Goal: Task Accomplishment & Management: Manage account settings

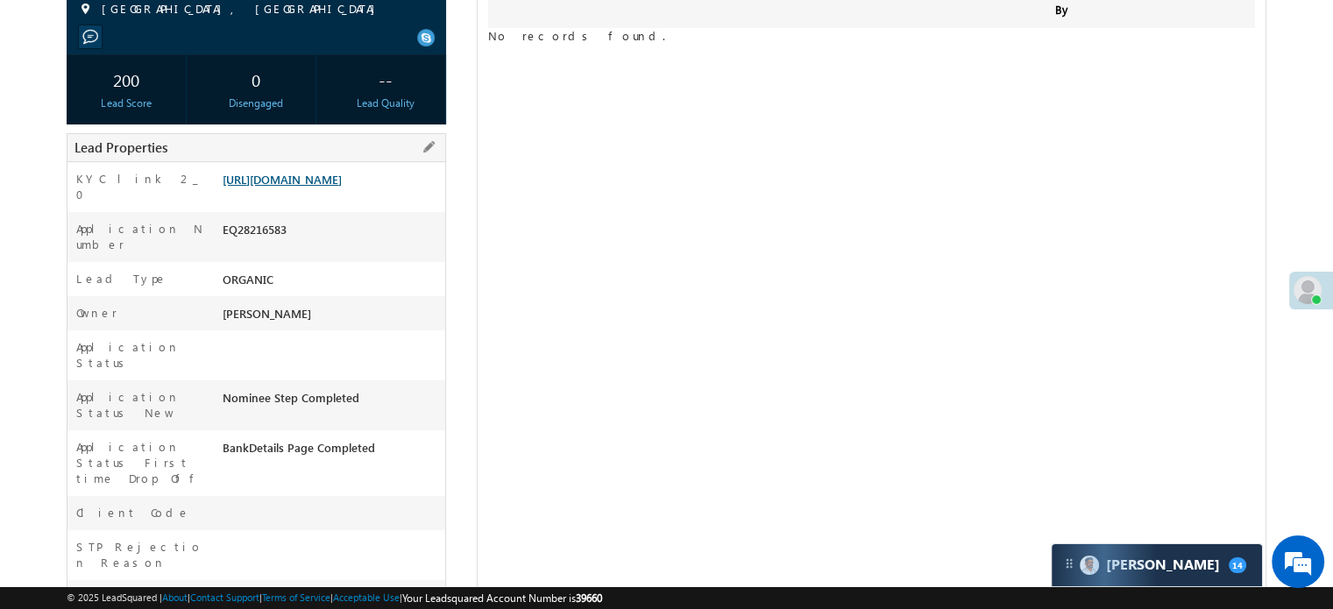
scroll to position [8135, 0]
click at [342, 187] on link "https://angelbroking1-pk3em7sa.customui-test.leadsquared.com?leadId=42e428ce-51…" at bounding box center [282, 179] width 119 height 15
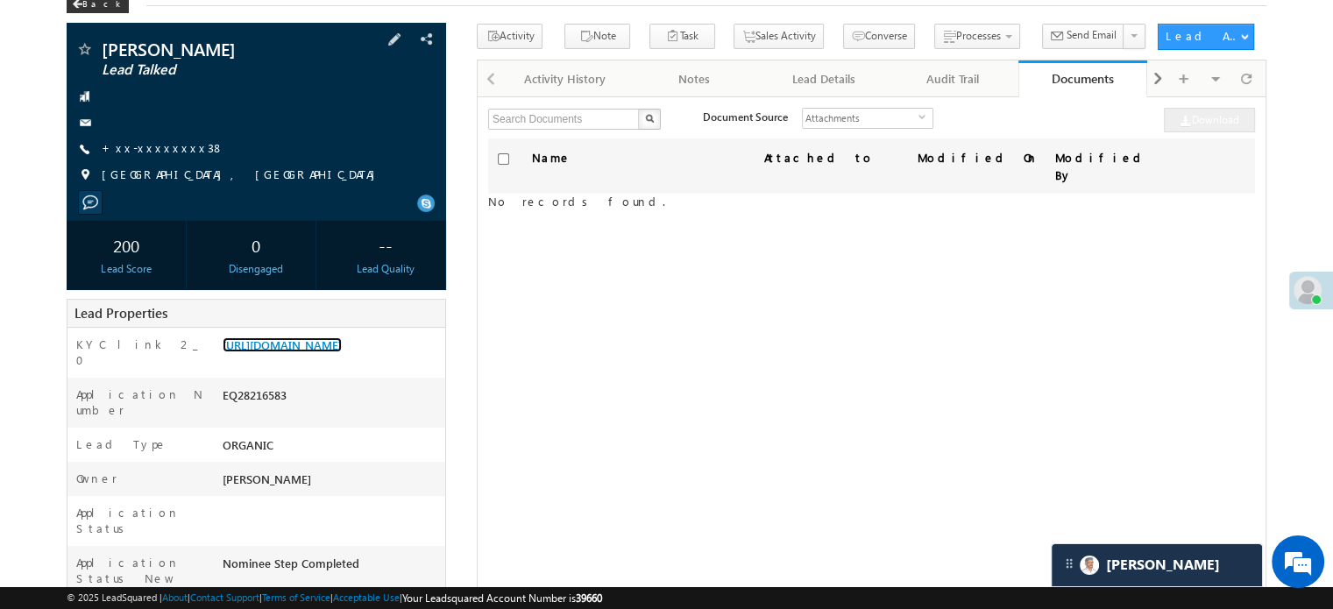
scroll to position [0, 0]
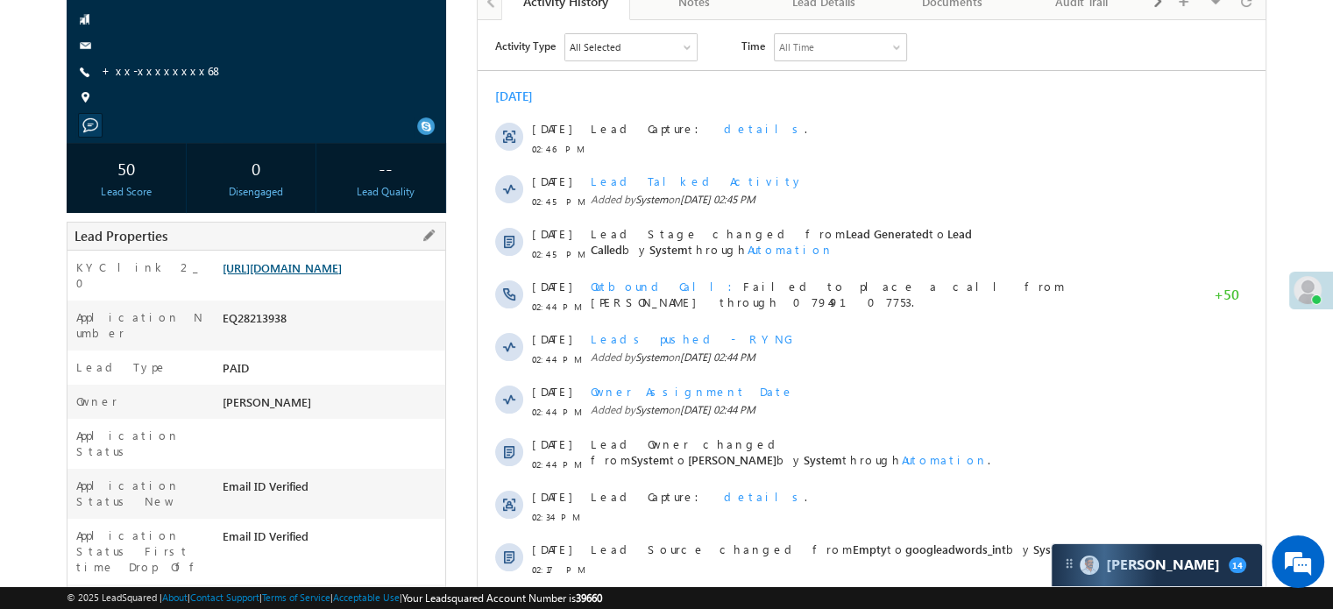
click at [342, 272] on link "[URL][DOMAIN_NAME]" at bounding box center [282, 267] width 119 height 15
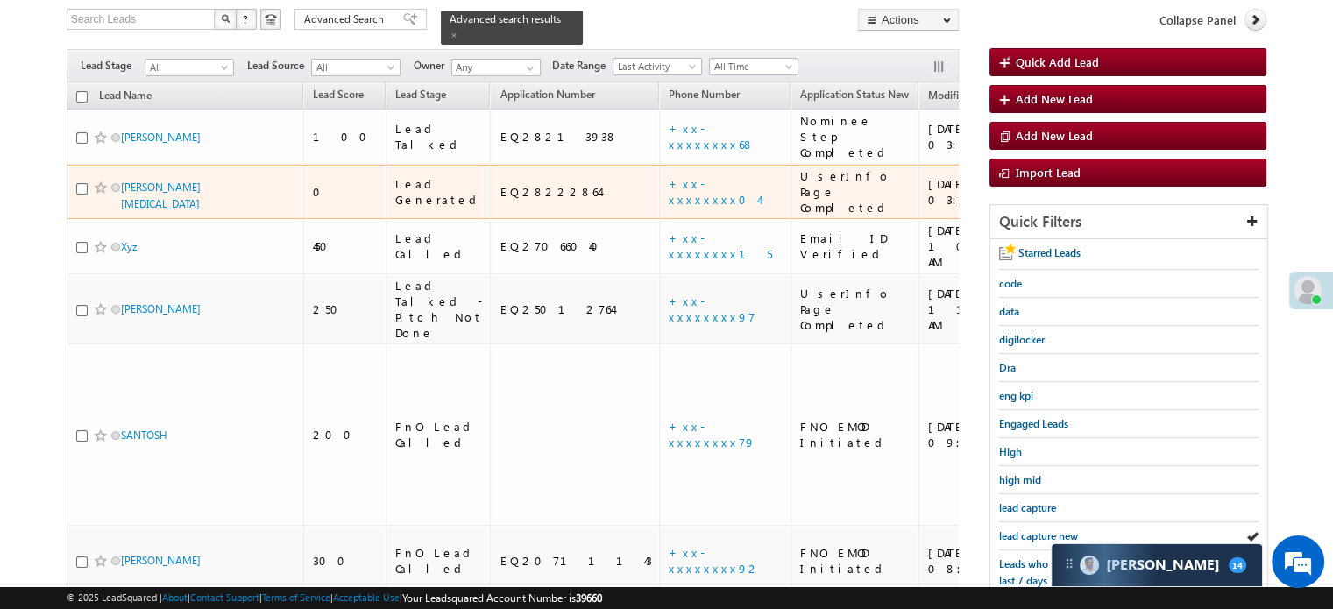
scroll to position [8135, 0]
click at [669, 176] on link "+xx-xxxxxxxx04" at bounding box center [714, 191] width 90 height 31
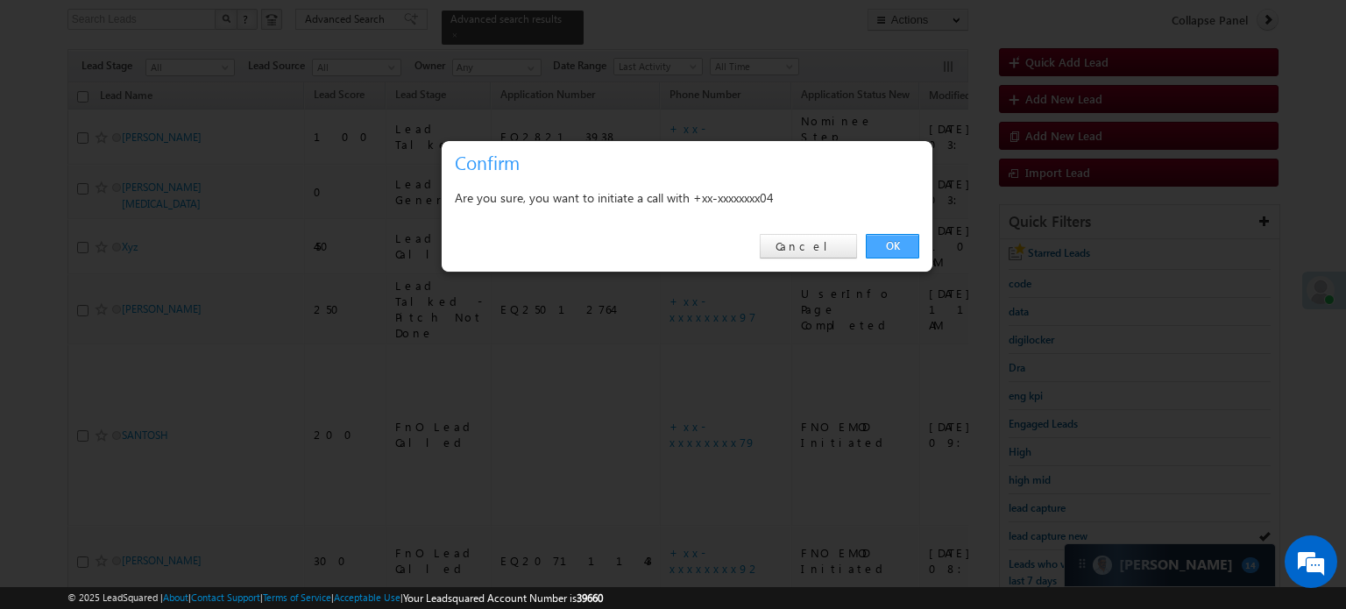
click at [883, 238] on link "OK" at bounding box center [892, 246] width 53 height 25
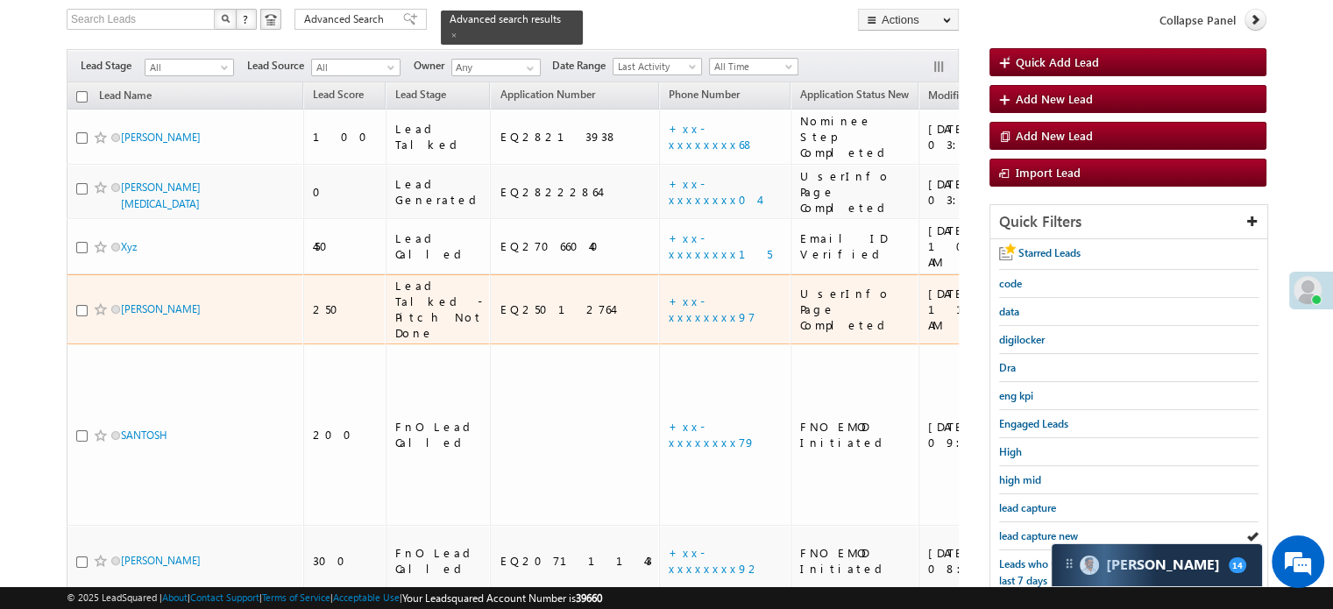
scroll to position [0, 0]
click at [1021, 529] on span "lead capture new" at bounding box center [1038, 535] width 79 height 13
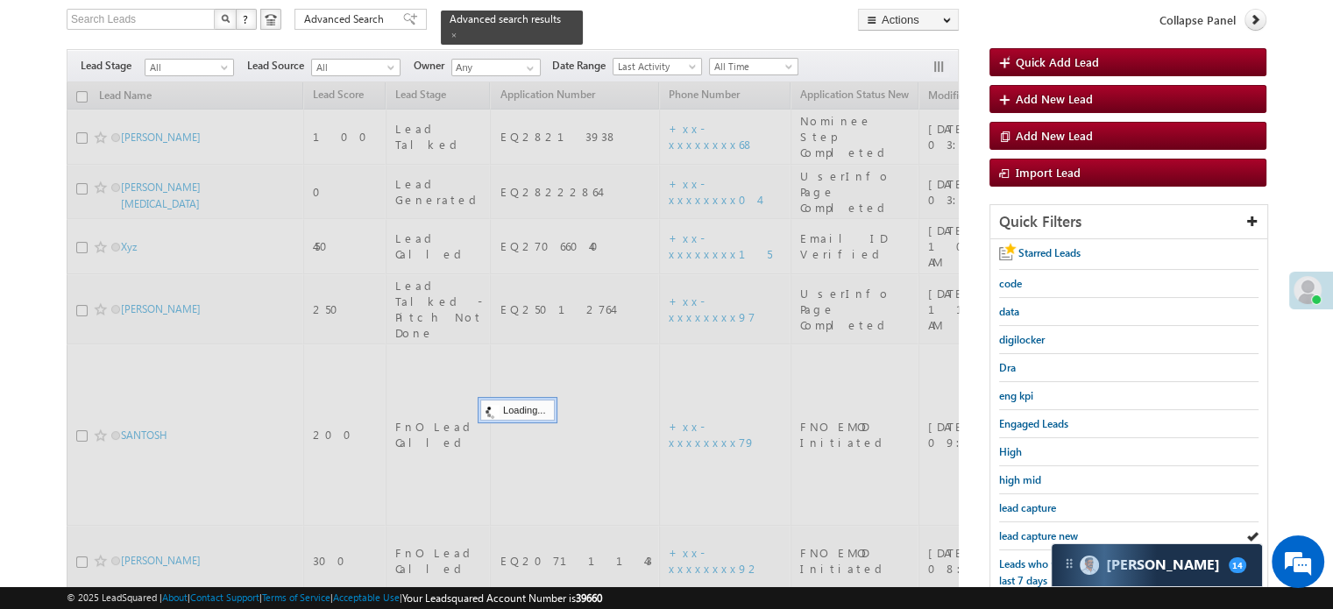
click at [1021, 529] on span "lead capture new" at bounding box center [1038, 535] width 79 height 13
click at [1016, 529] on span "lead capture new" at bounding box center [1038, 535] width 79 height 13
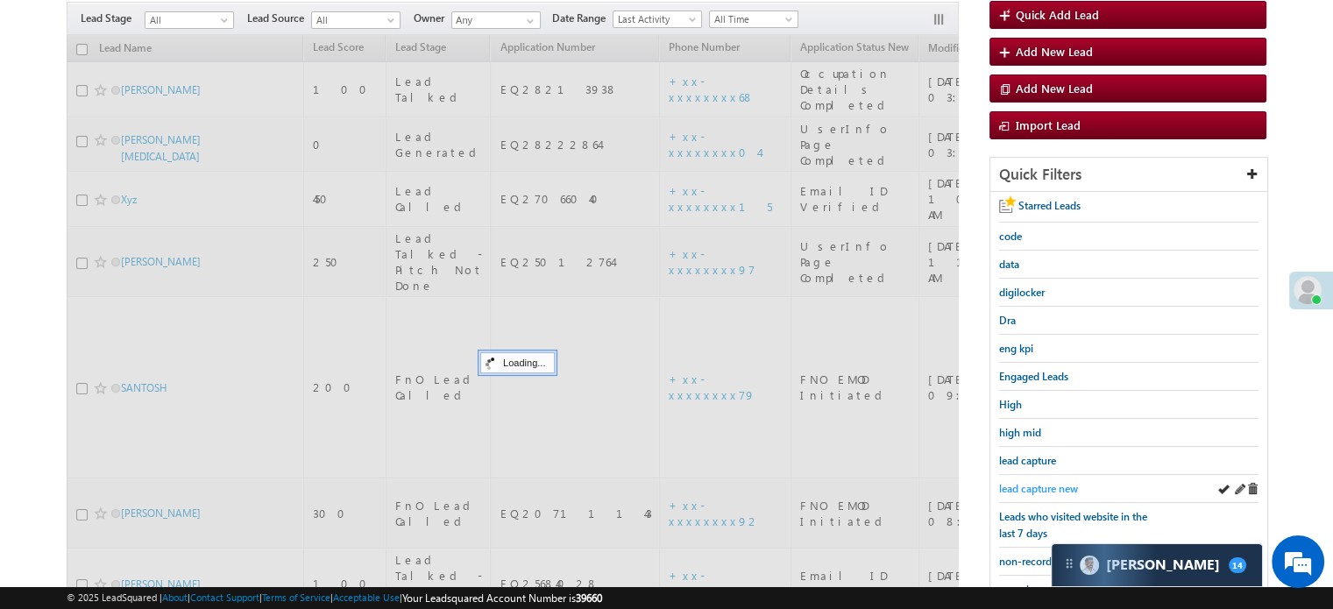
click at [1016, 495] on span "lead capture new" at bounding box center [1038, 488] width 79 height 13
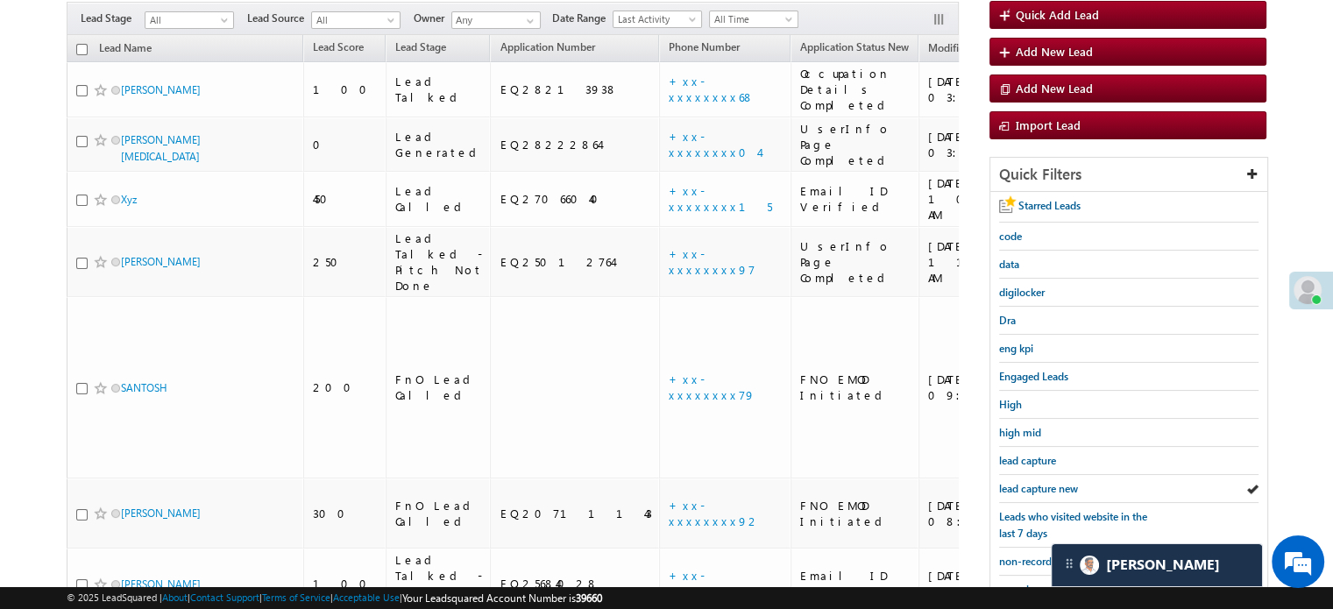
scroll to position [113, 0]
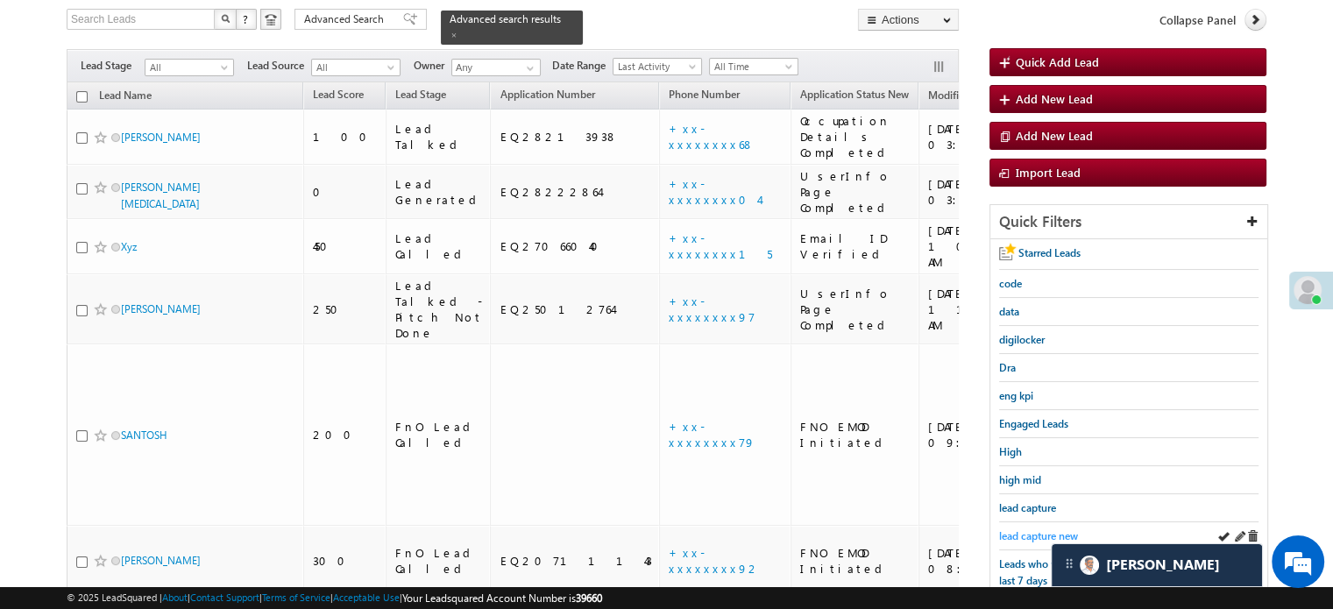
click at [1009, 534] on span "lead capture new" at bounding box center [1038, 535] width 79 height 13
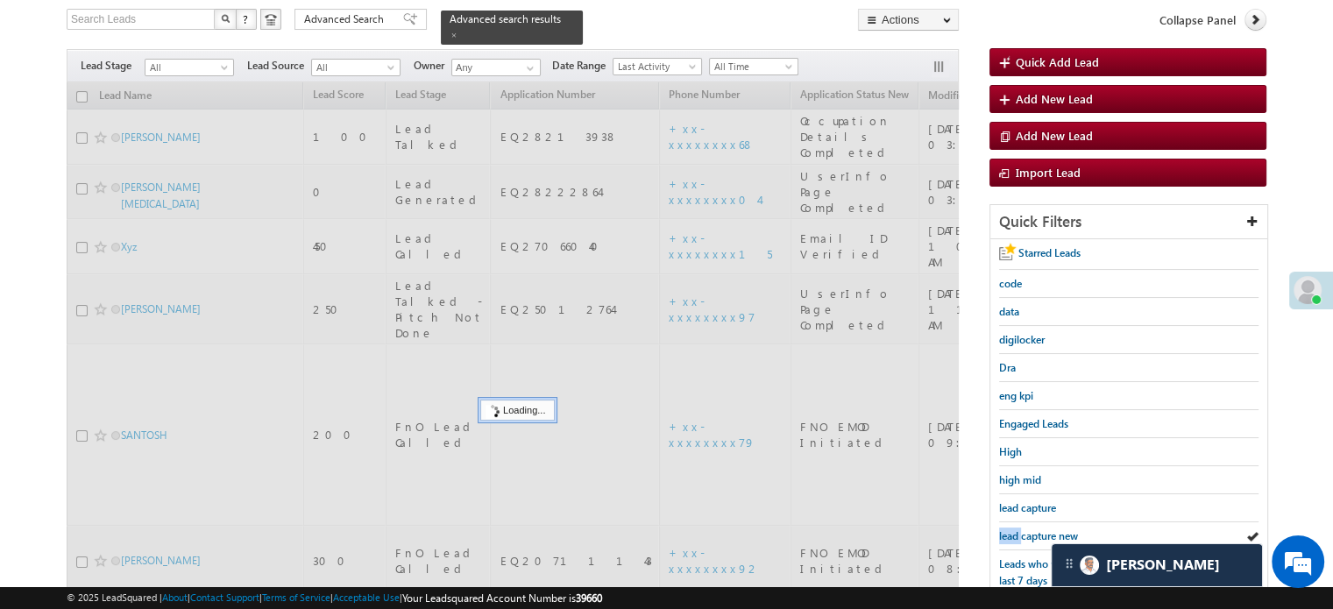
click at [1009, 534] on span "lead capture new" at bounding box center [1038, 535] width 79 height 13
click at [1009, 532] on span "lead capture new" at bounding box center [1038, 535] width 79 height 13
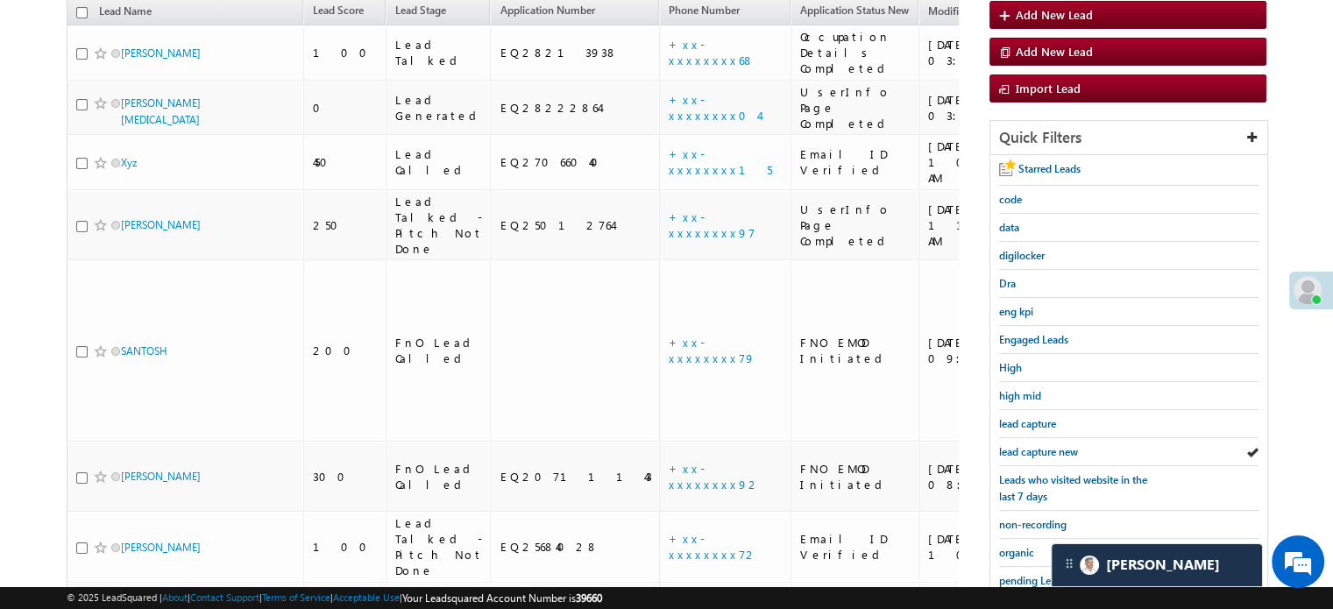
scroll to position [376, 0]
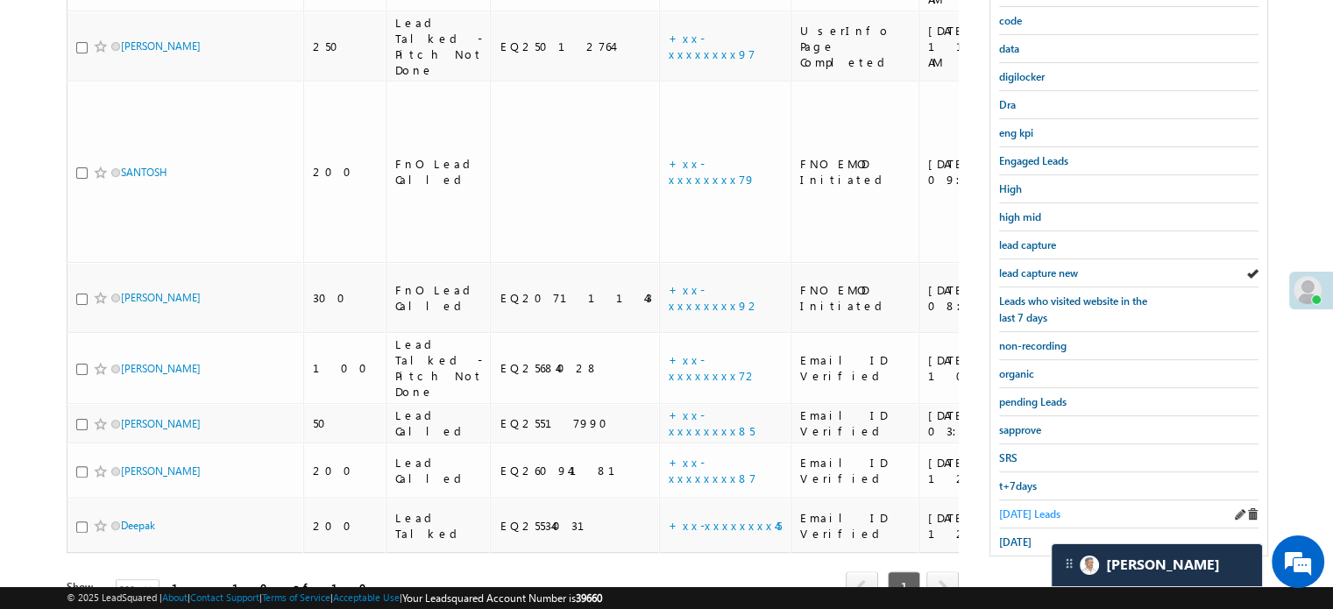
click at [1023, 507] on span "Today's Leads" at bounding box center [1029, 513] width 61 height 13
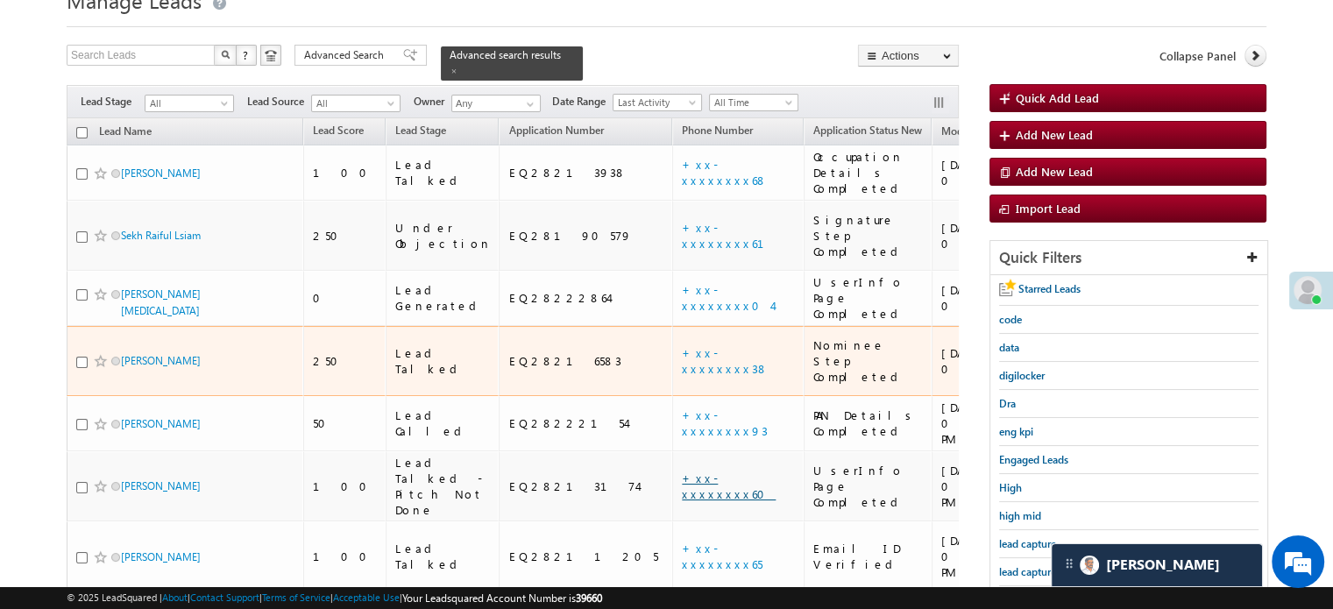
scroll to position [113, 0]
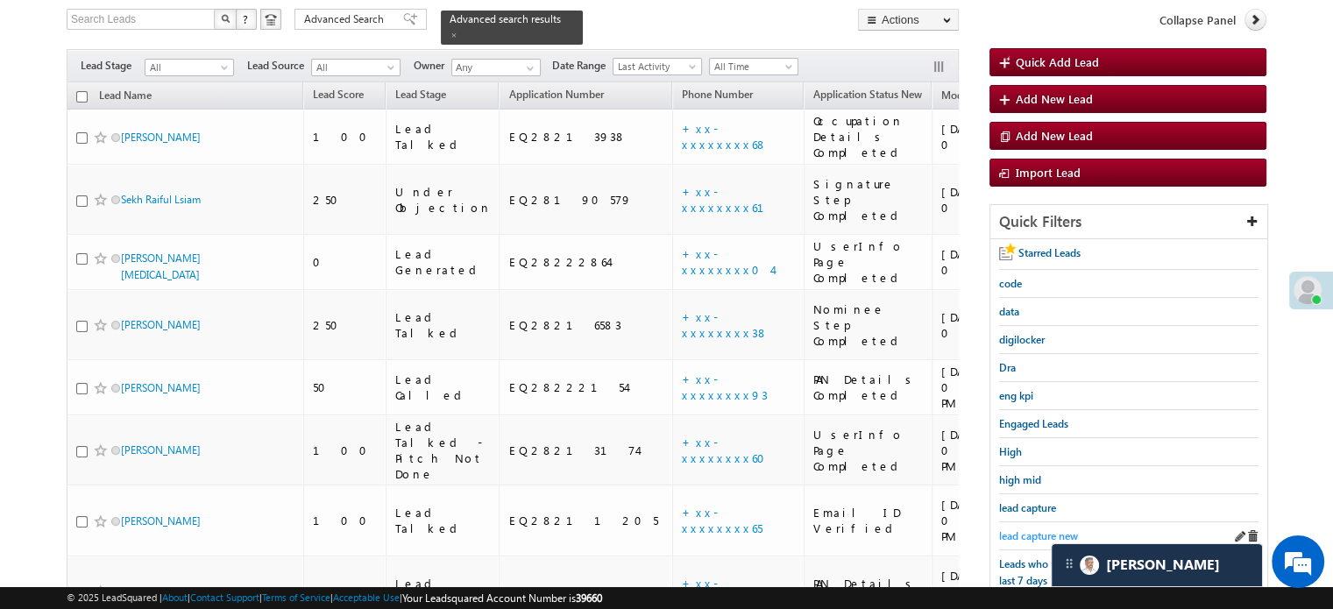
click at [1022, 530] on span "lead capture new" at bounding box center [1038, 535] width 79 height 13
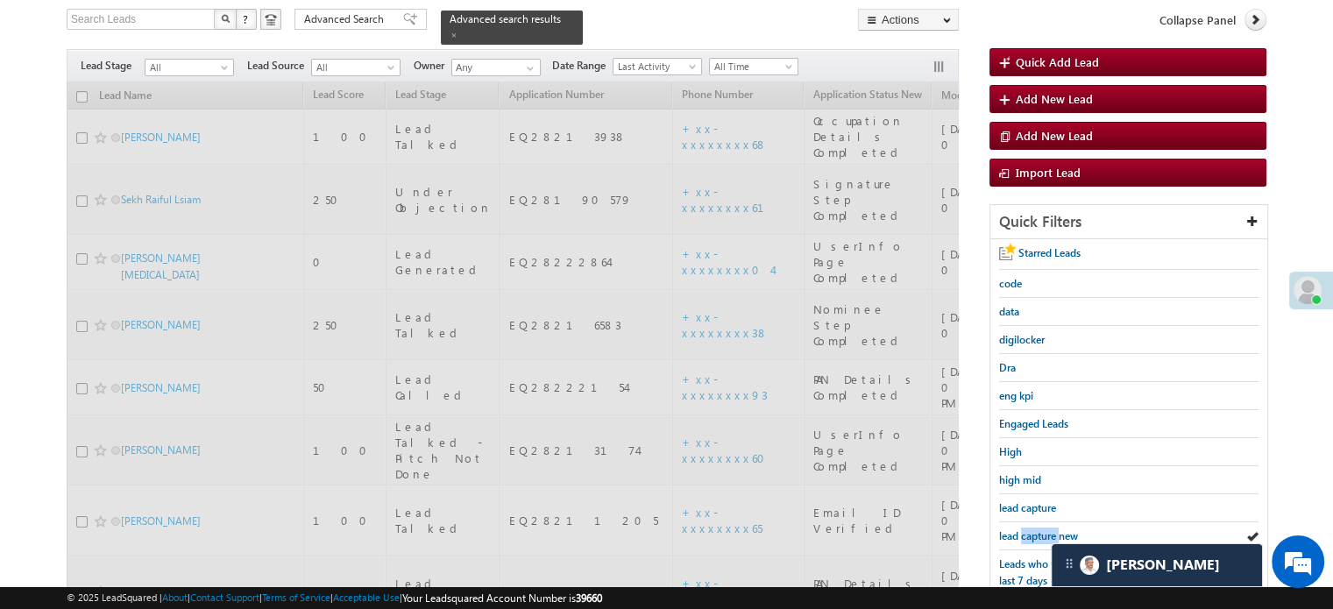
click at [1022, 530] on span "lead capture new" at bounding box center [1038, 535] width 79 height 13
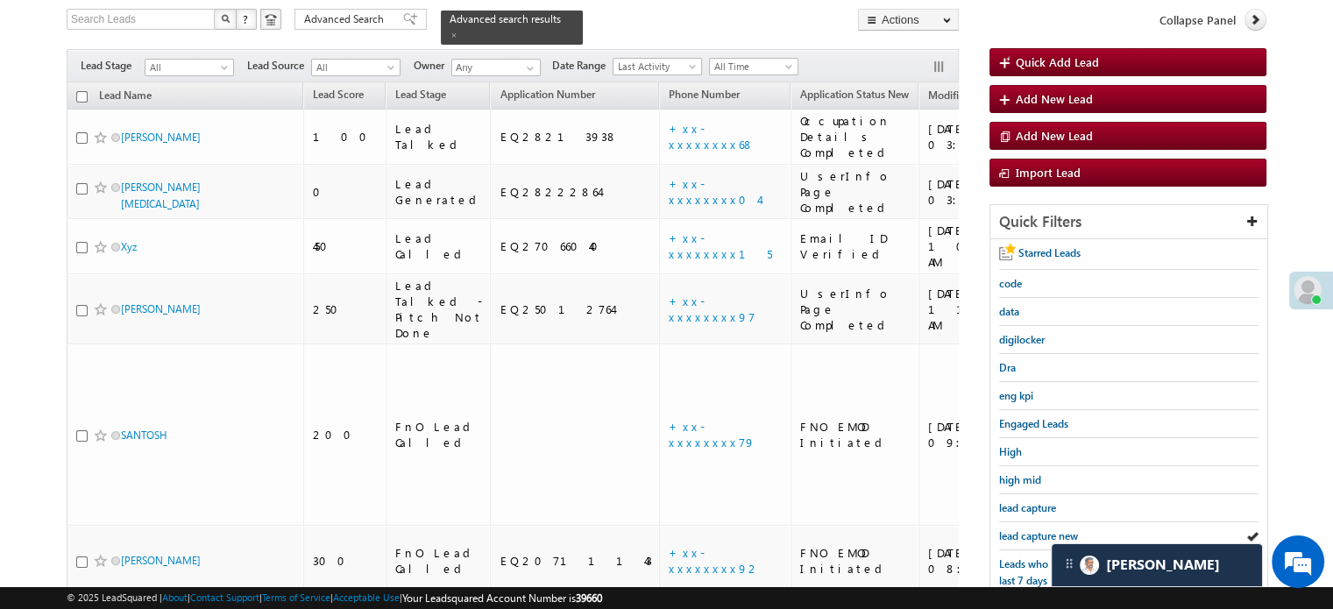
click at [1022, 530] on span "lead capture new" at bounding box center [1038, 535] width 79 height 13
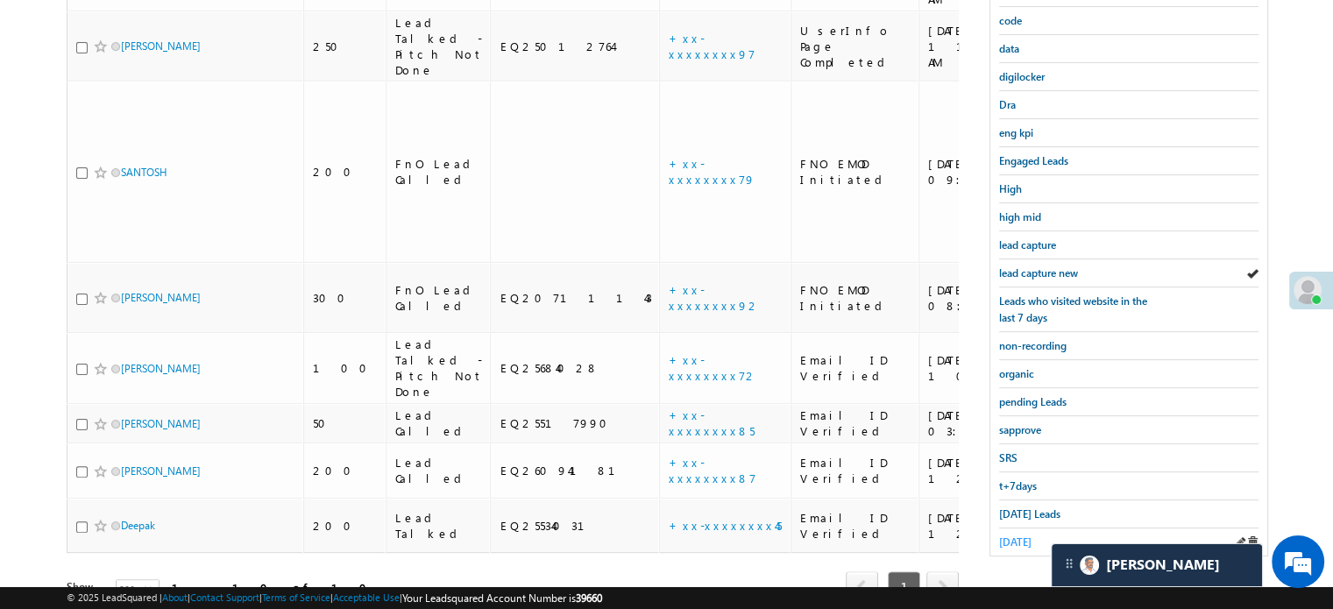
click at [1007, 535] on span "yesterday" at bounding box center [1015, 541] width 32 height 13
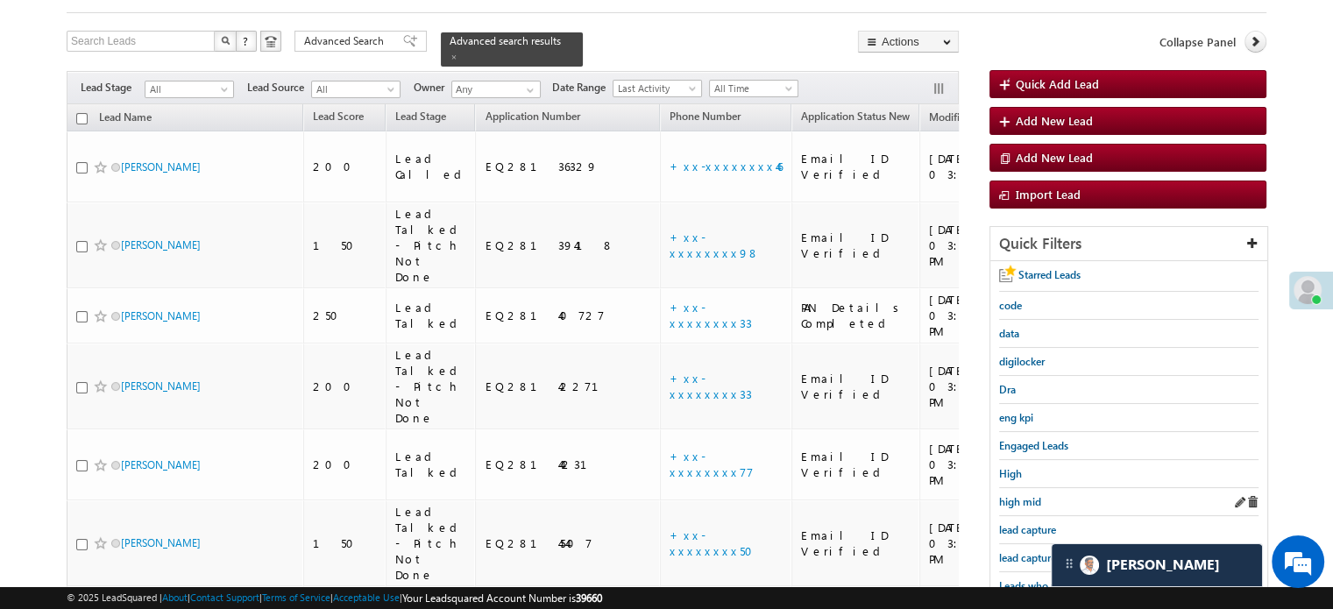
scroll to position [266, 0]
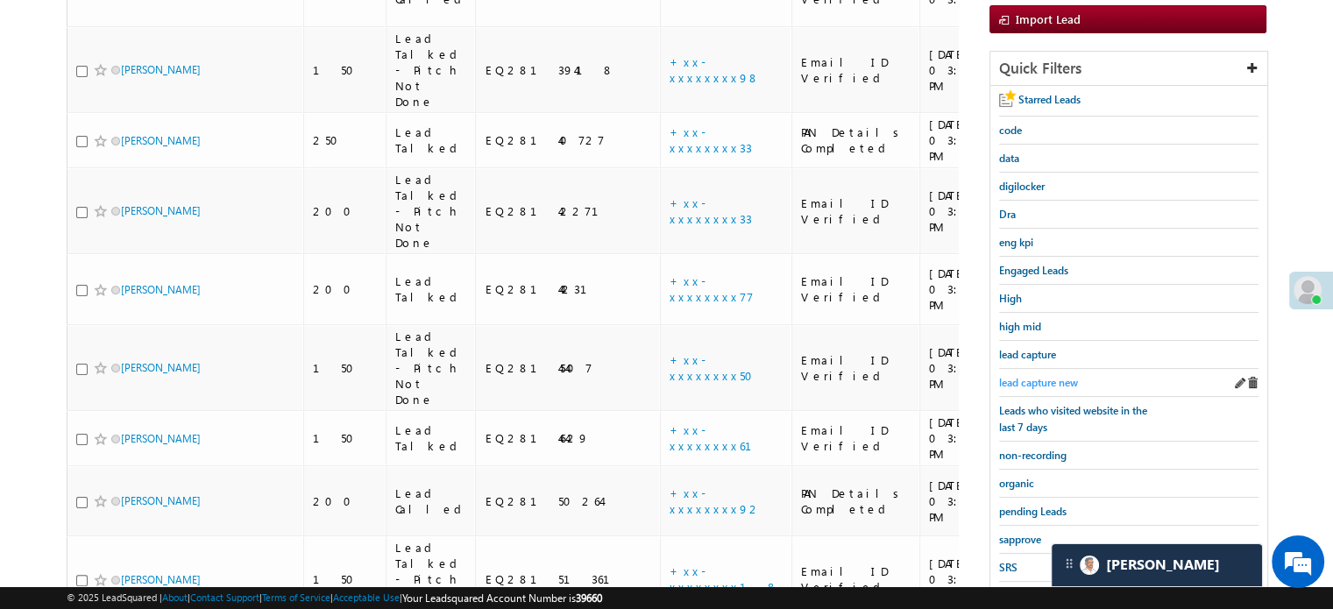
click at [1032, 376] on span "lead capture new" at bounding box center [1038, 382] width 79 height 13
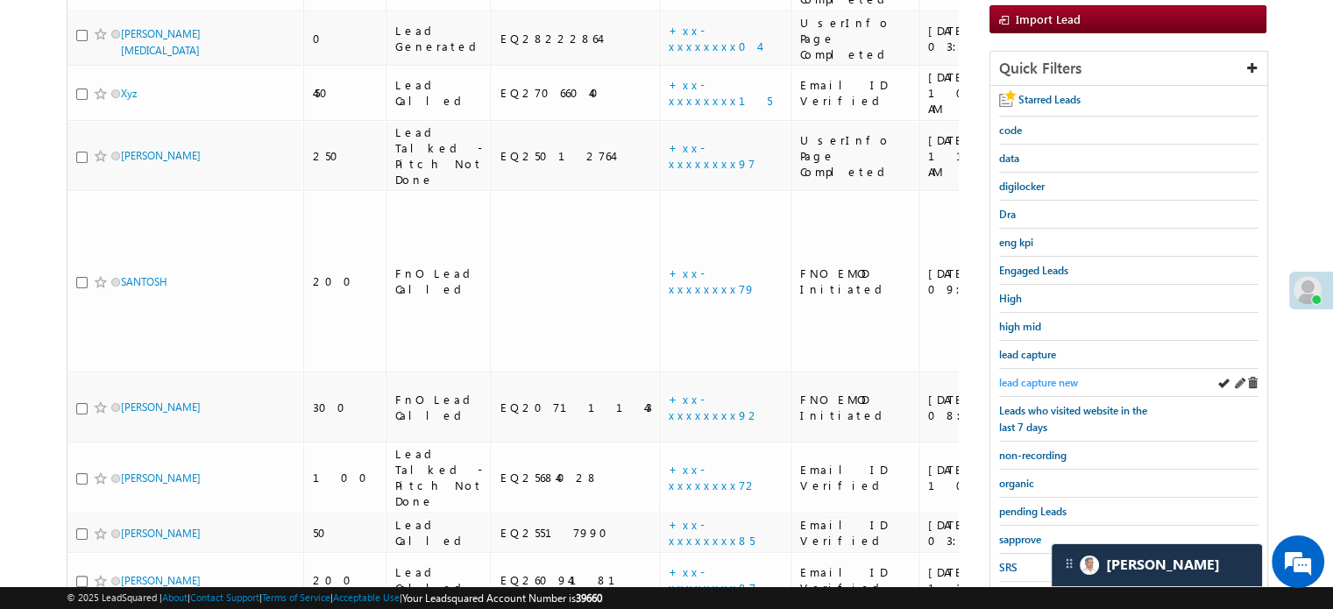
click at [1032, 376] on span "lead capture new" at bounding box center [1038, 382] width 79 height 13
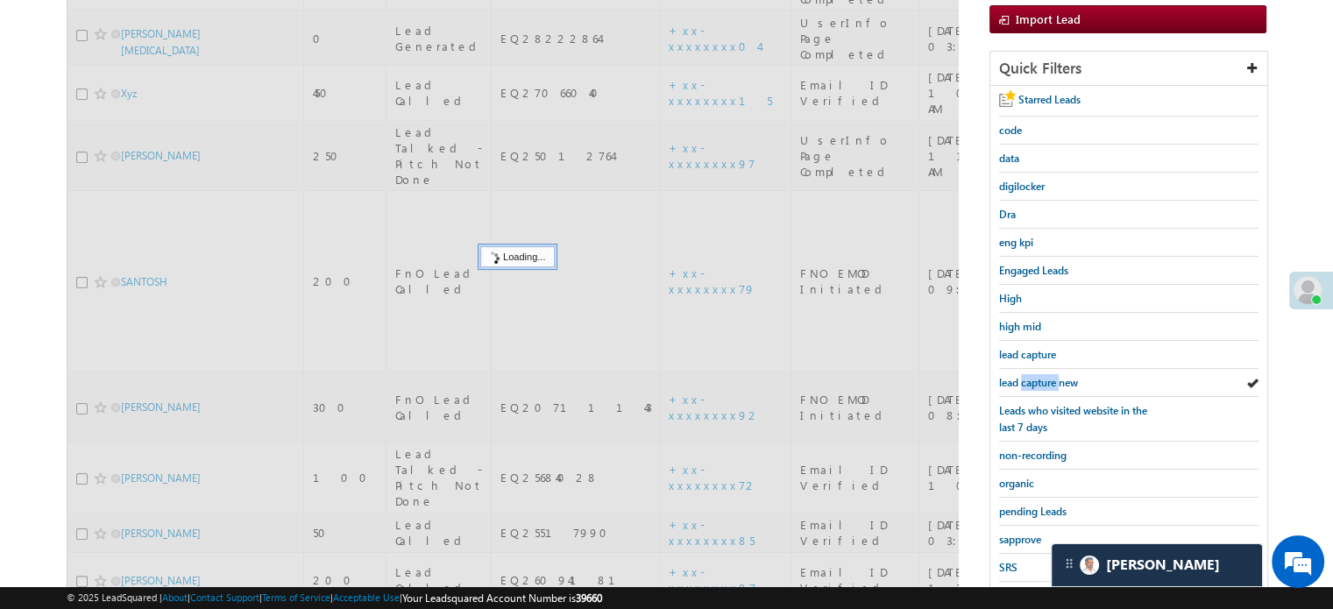
click at [1032, 376] on span "lead capture new" at bounding box center [1038, 382] width 79 height 13
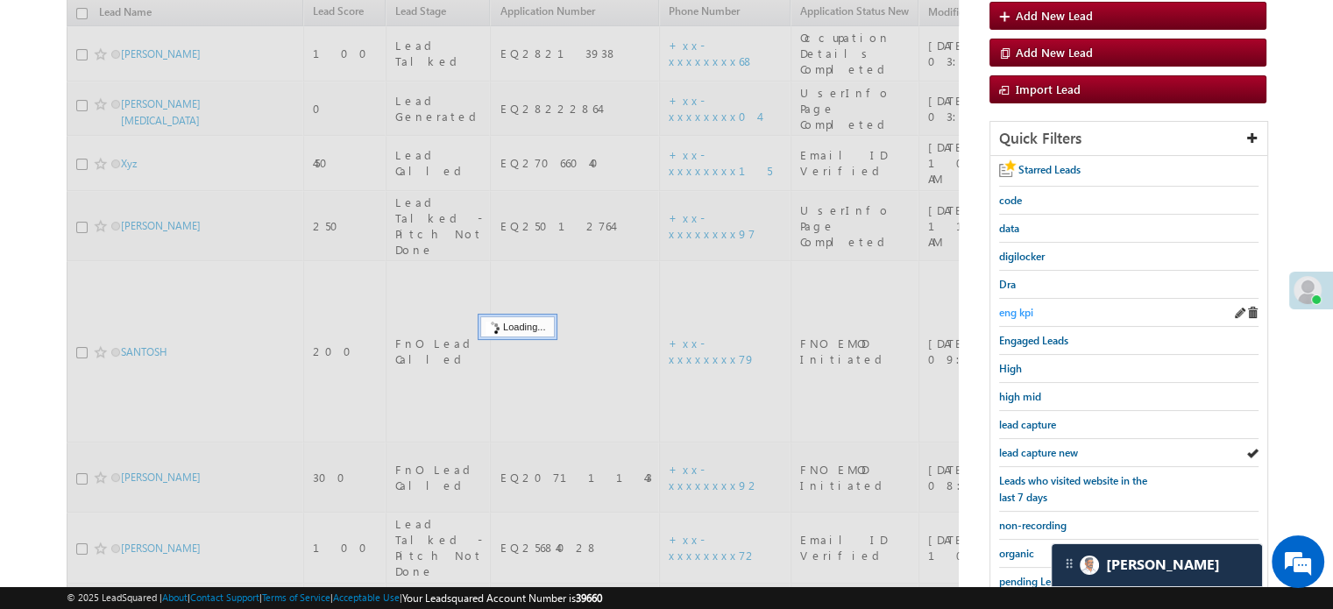
scroll to position [91, 0]
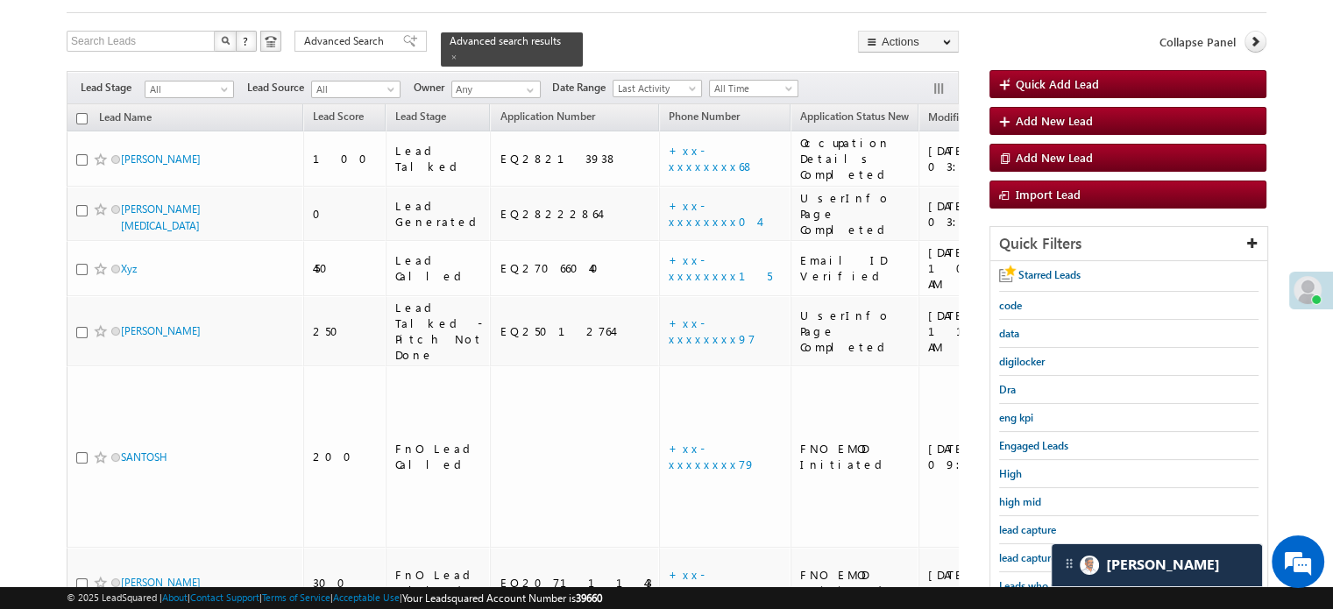
click at [1014, 549] on link "lead capture new" at bounding box center [1038, 557] width 79 height 17
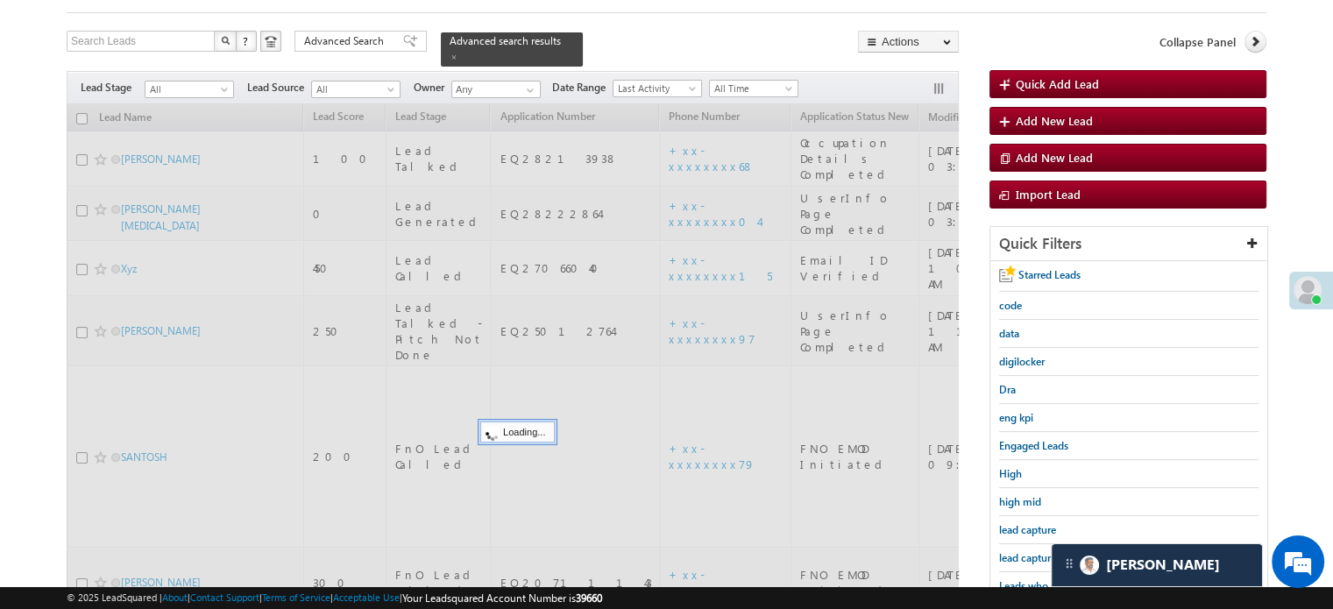
click at [1032, 441] on div "Engaged Leads" at bounding box center [1128, 446] width 259 height 28
click at [1032, 440] on div "Engaged Leads" at bounding box center [1128, 446] width 259 height 28
click at [1043, 460] on div "High" at bounding box center [1128, 474] width 259 height 28
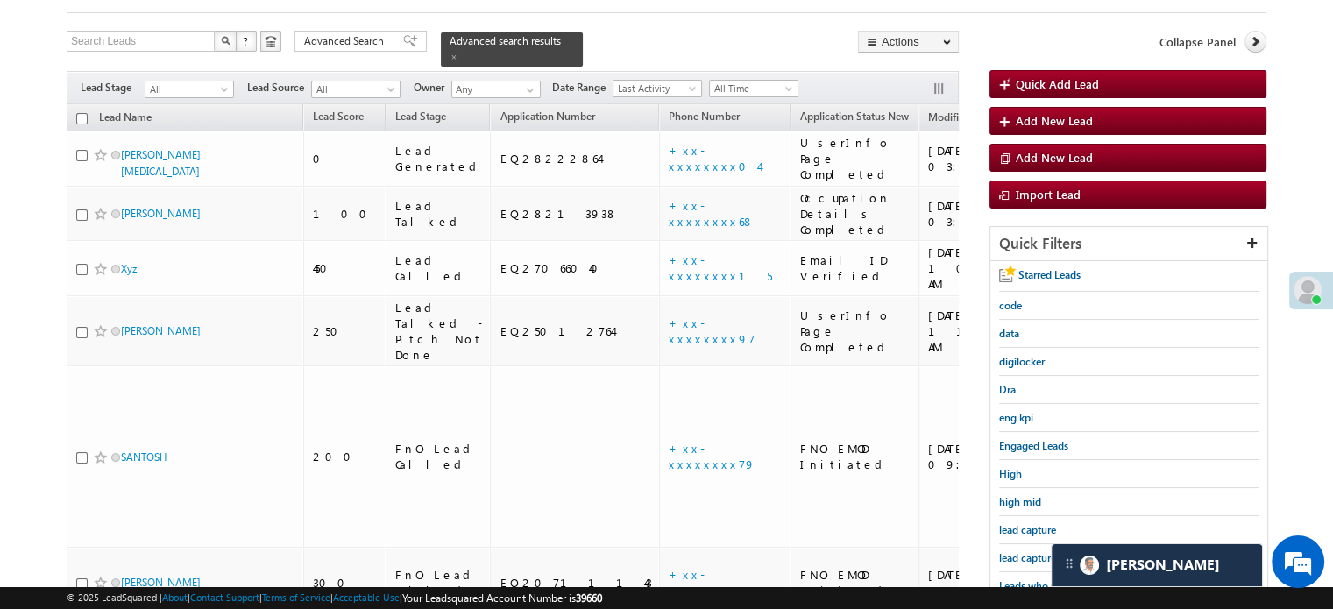
scroll to position [103, 0]
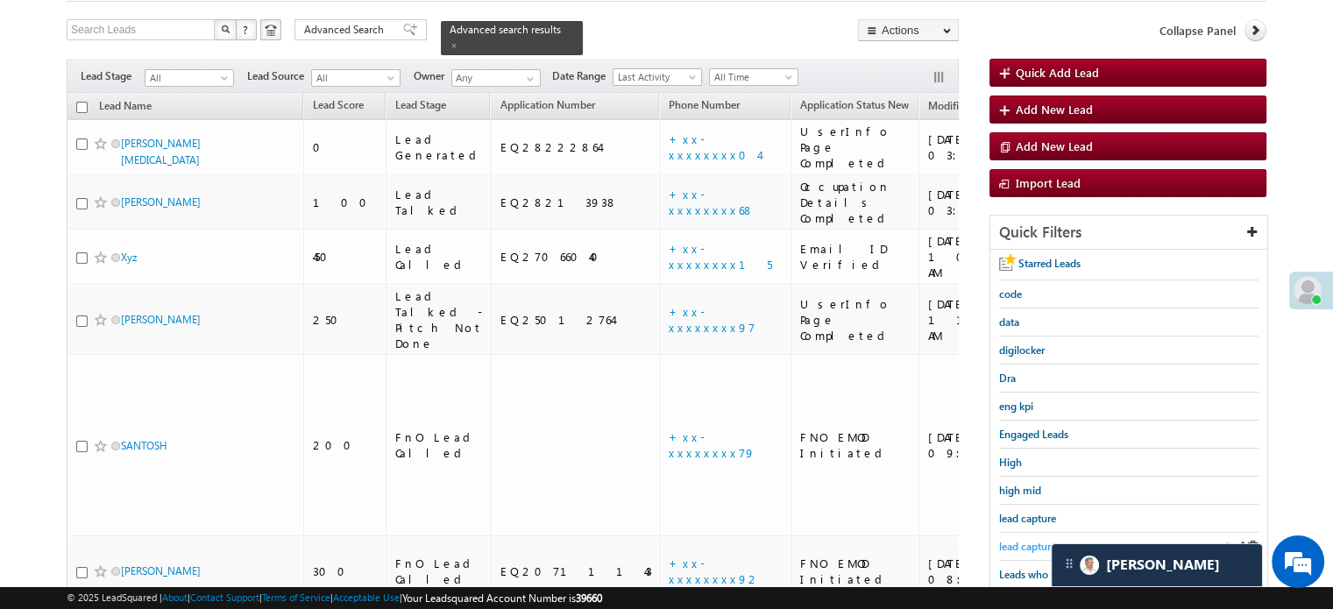
click at [1041, 540] on span "lead capture new" at bounding box center [1038, 546] width 79 height 13
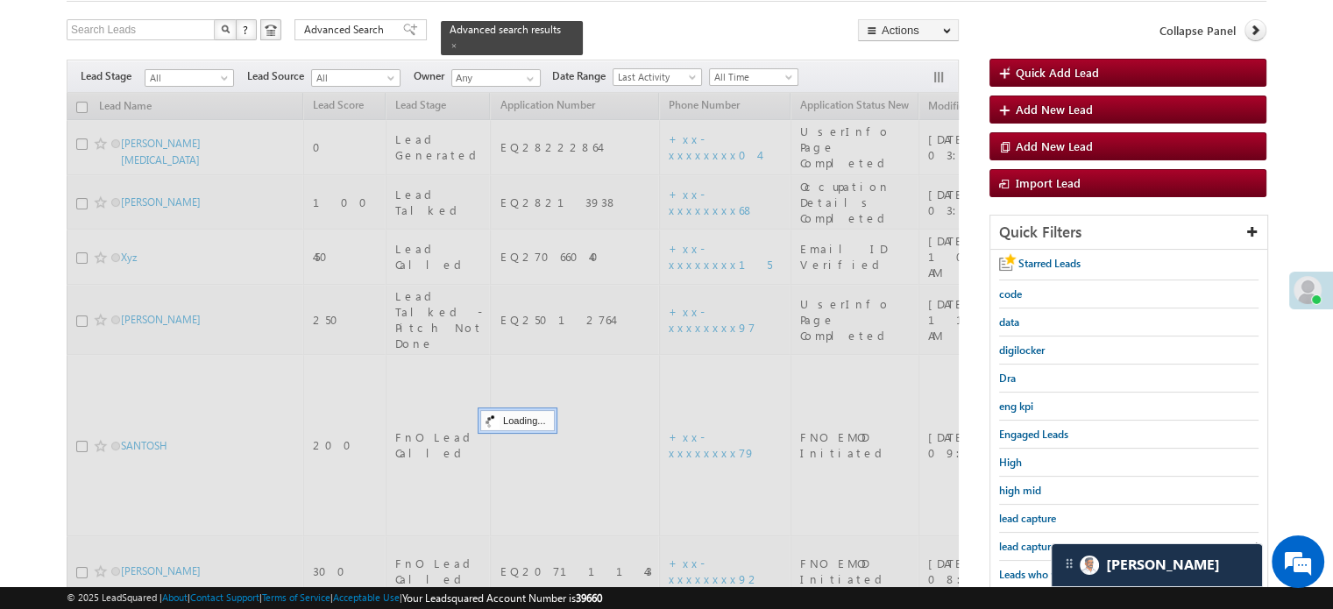
scroll to position [201, 0]
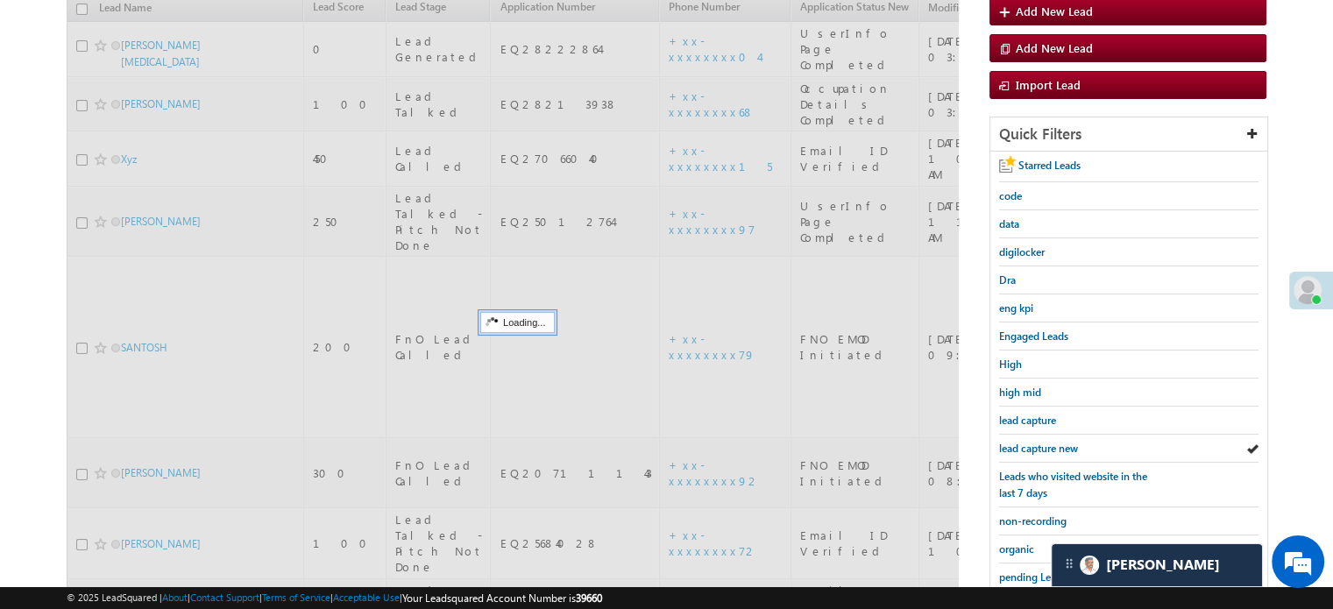
click at [1031, 445] on span "lead capture new" at bounding box center [1038, 448] width 79 height 13
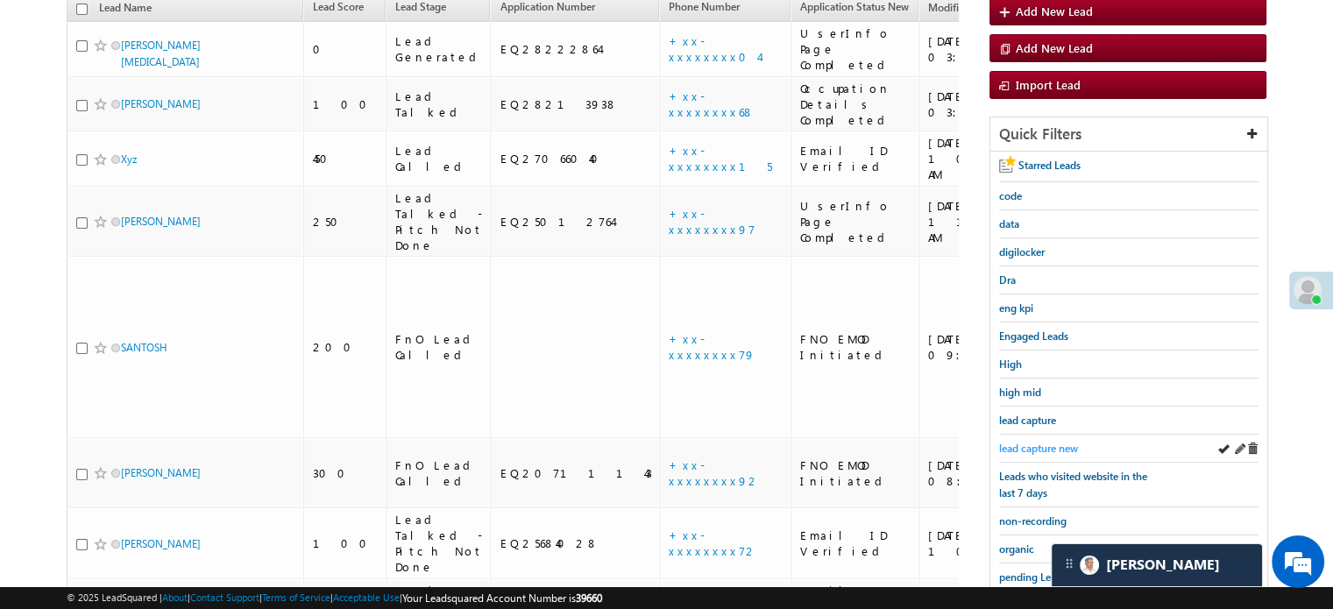
click at [1032, 442] on span "lead capture new" at bounding box center [1038, 448] width 79 height 13
click at [1037, 442] on span "lead capture new" at bounding box center [1038, 448] width 79 height 13
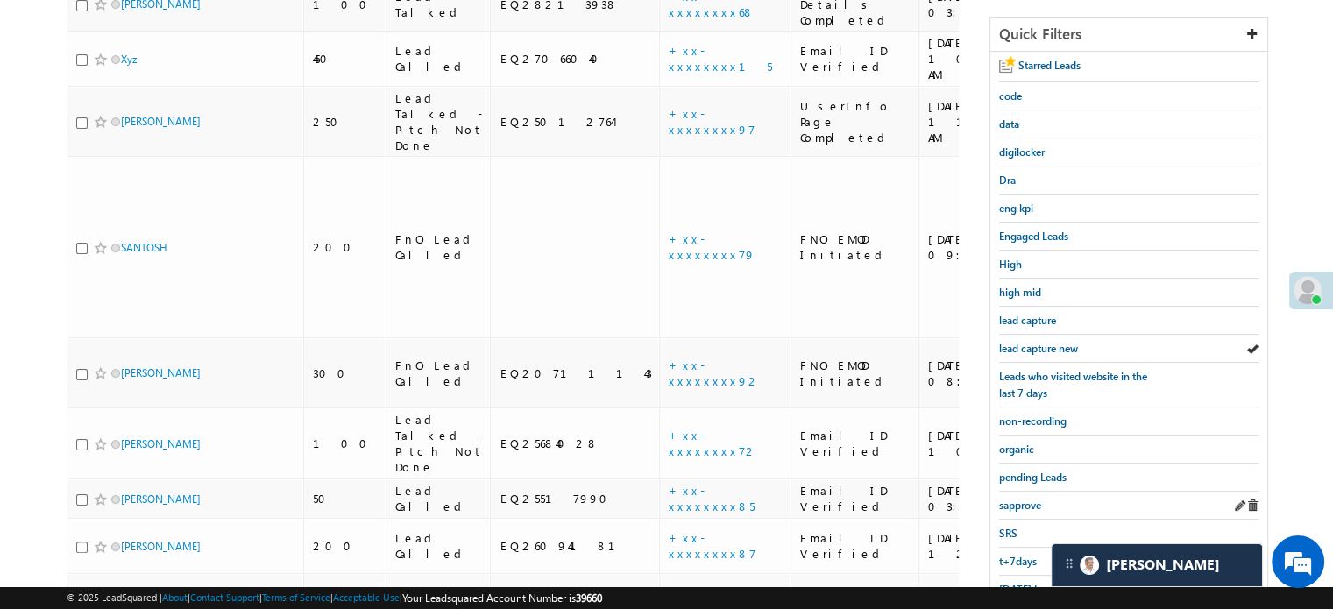
scroll to position [376, 0]
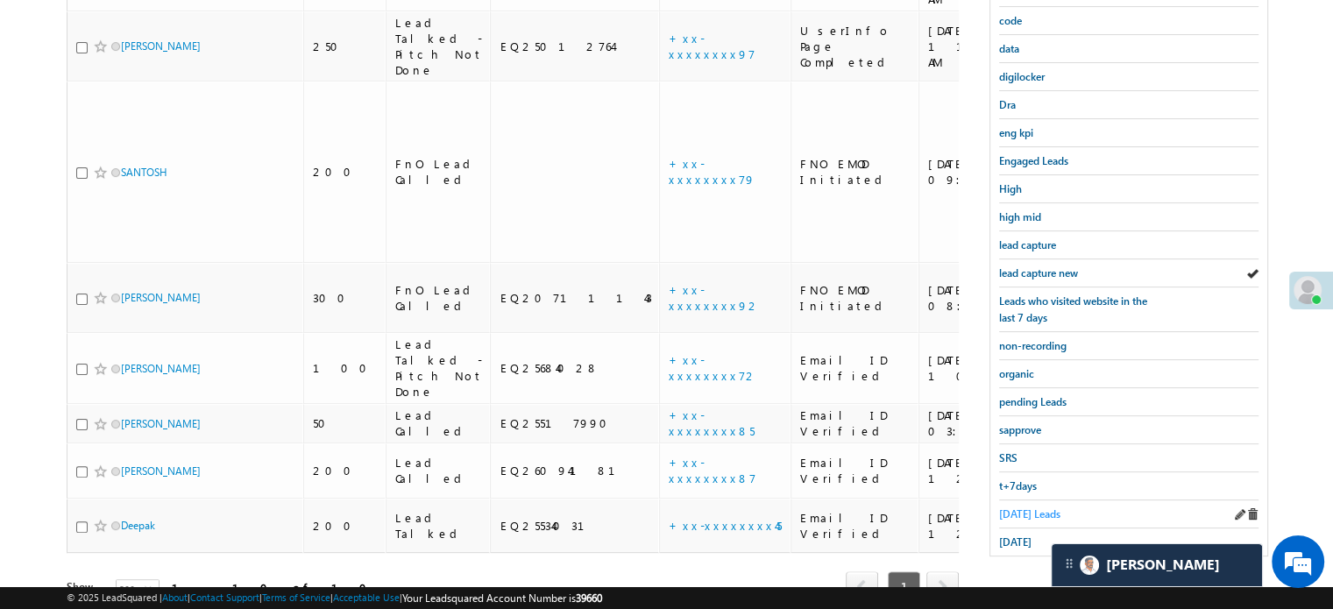
click at [1015, 507] on span "Today's Leads" at bounding box center [1029, 513] width 61 height 13
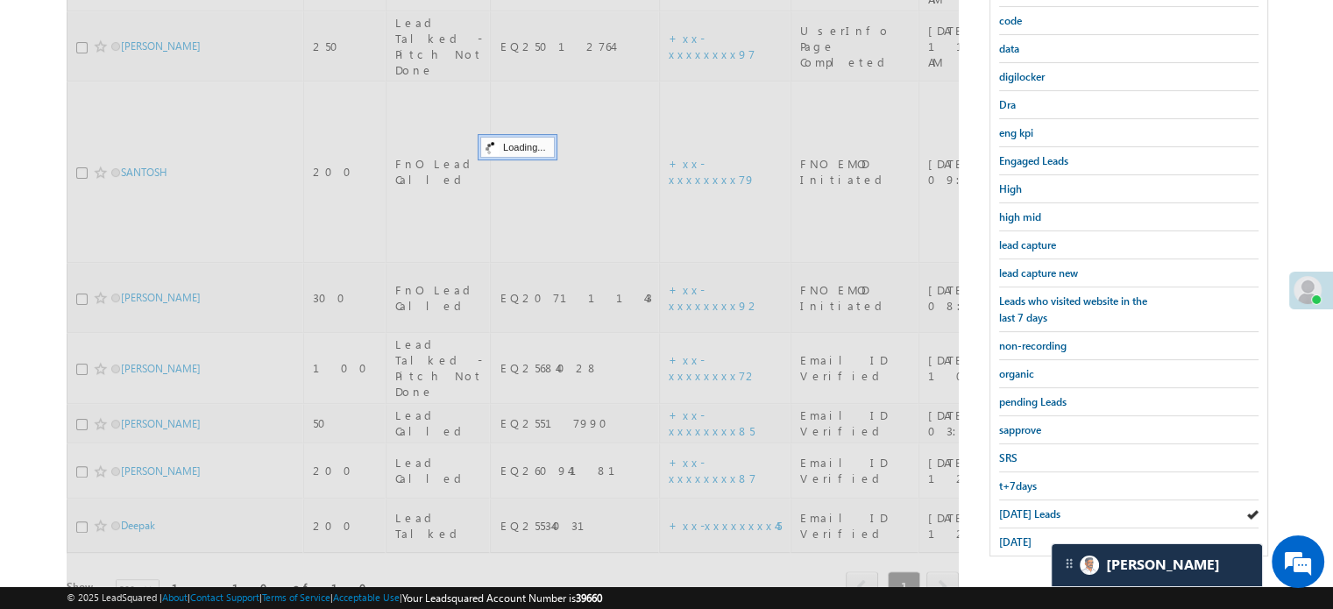
click at [1015, 507] on span "Today's Leads" at bounding box center [1029, 513] width 61 height 13
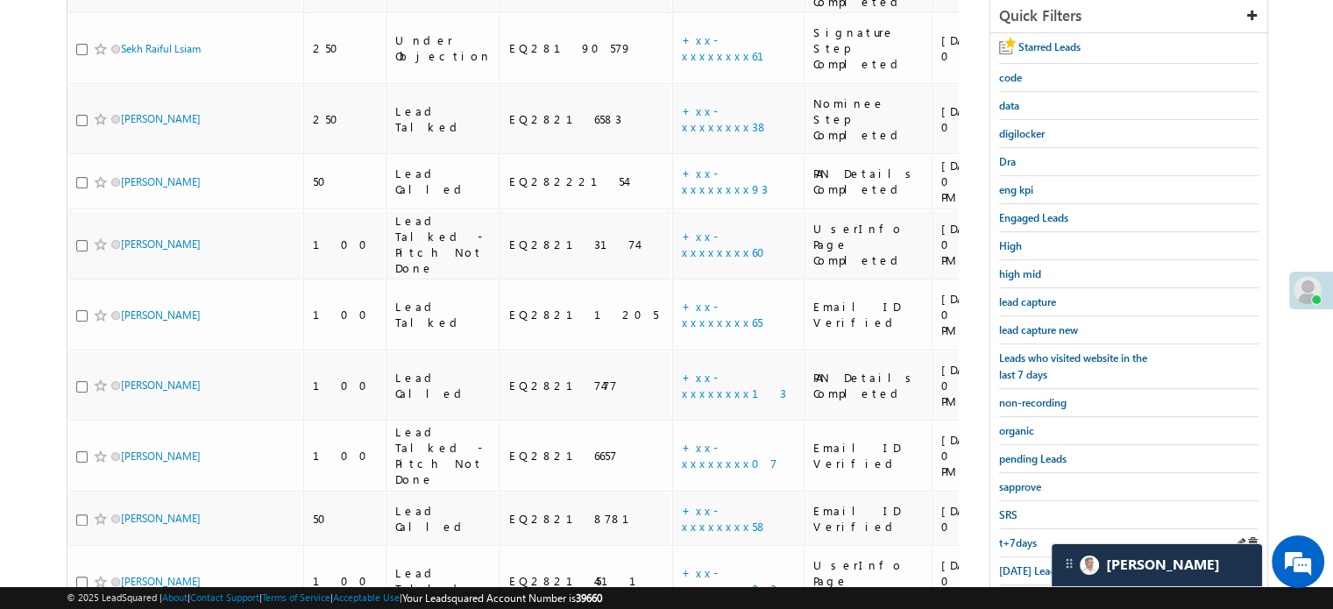
scroll to position [288, 0]
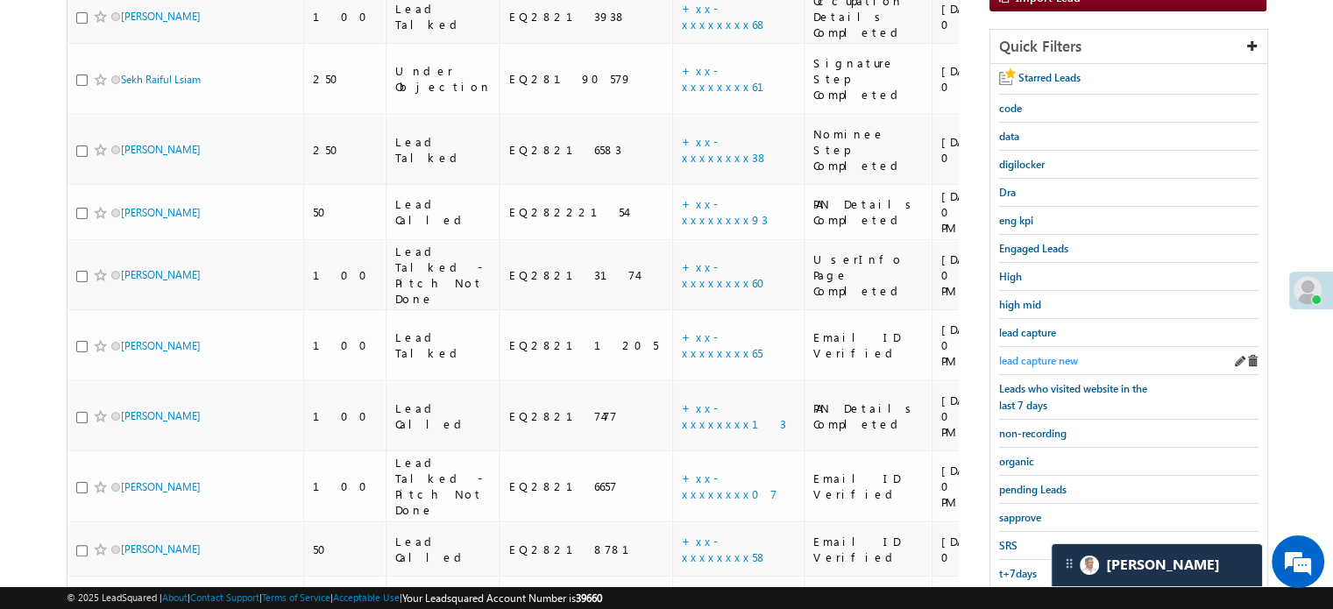
click at [1031, 355] on span "lead capture new" at bounding box center [1038, 360] width 79 height 13
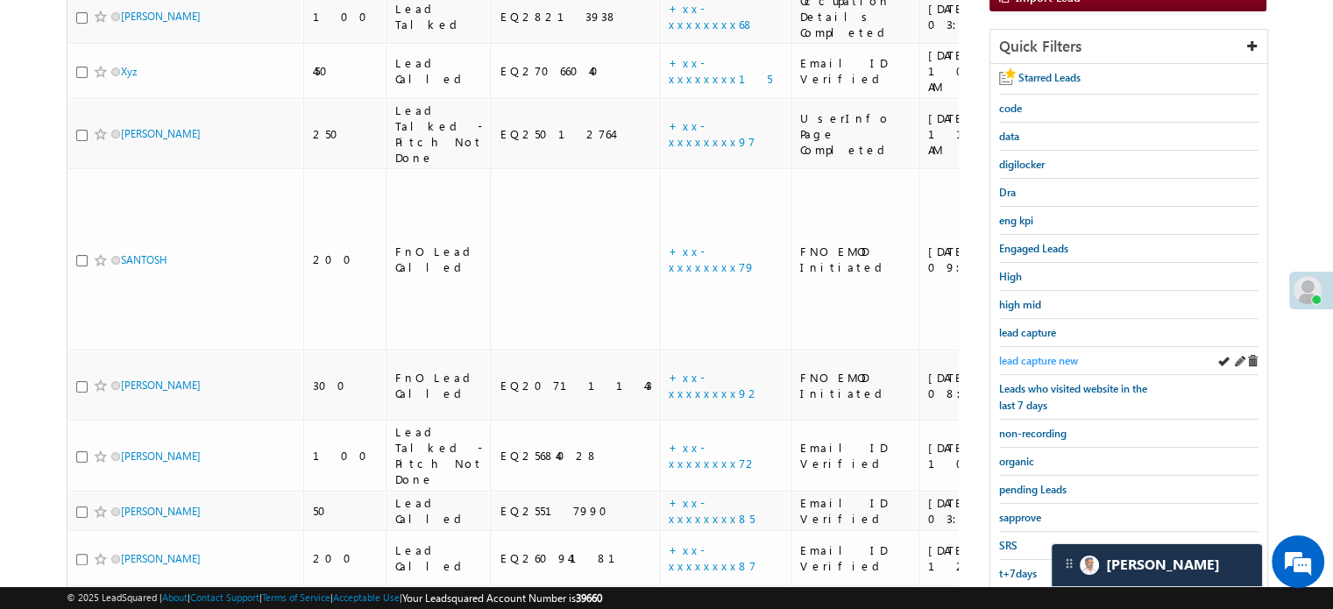
click at [1055, 354] on span "lead capture new" at bounding box center [1038, 360] width 79 height 13
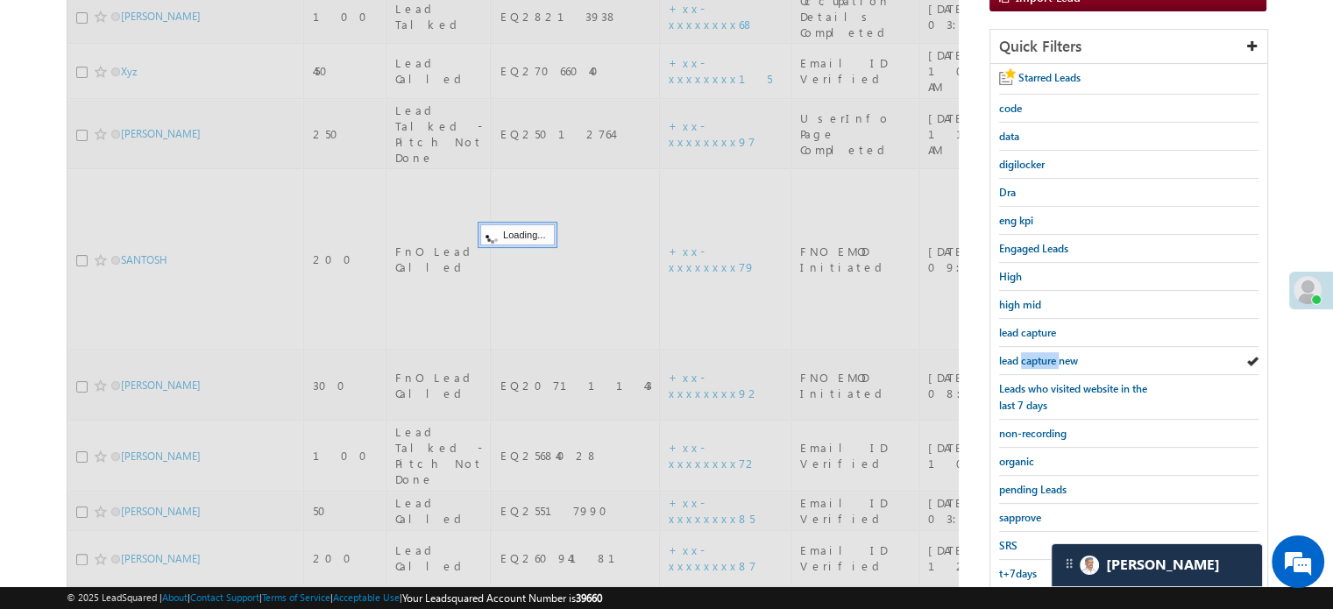
click at [1055, 354] on span "lead capture new" at bounding box center [1038, 360] width 79 height 13
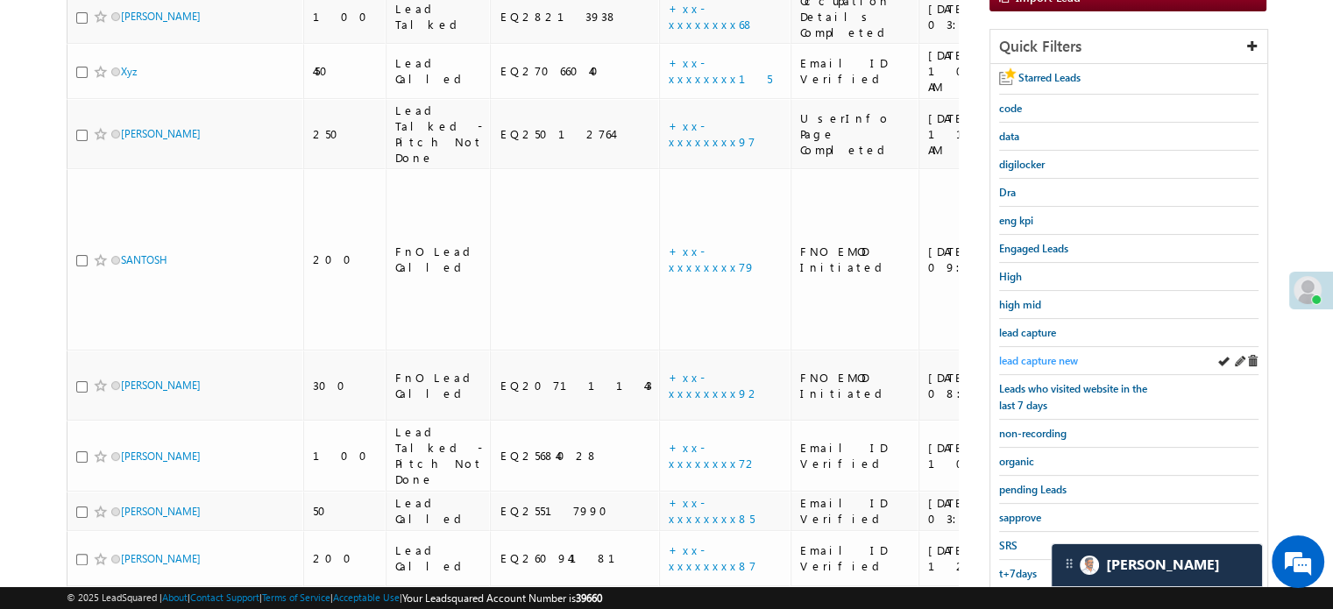
click at [1041, 355] on span "lead capture new" at bounding box center [1038, 360] width 79 height 13
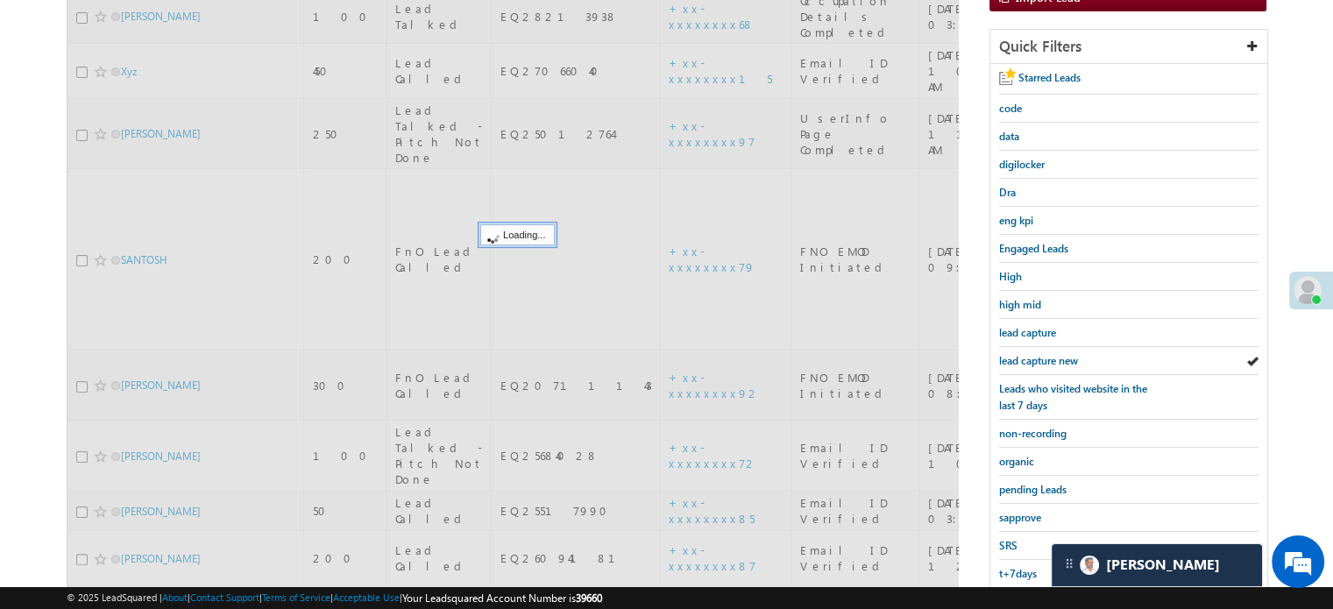
scroll to position [25, 0]
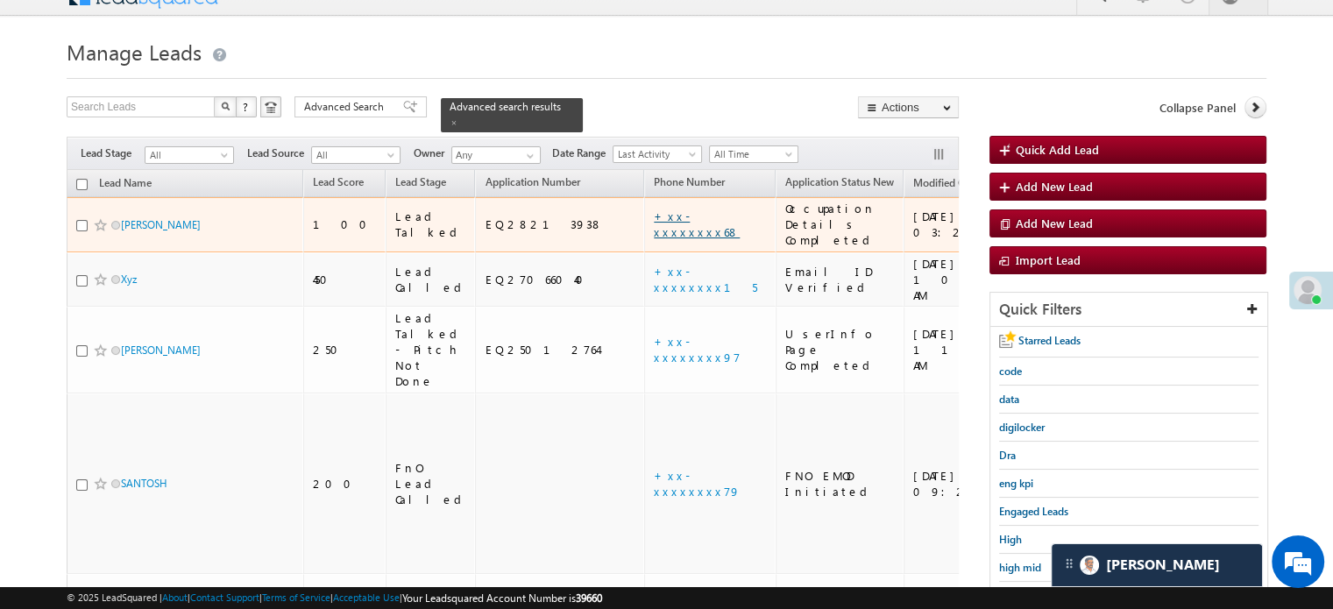
click at [654, 210] on link "+xx-xxxxxxxx68" at bounding box center [697, 224] width 86 height 31
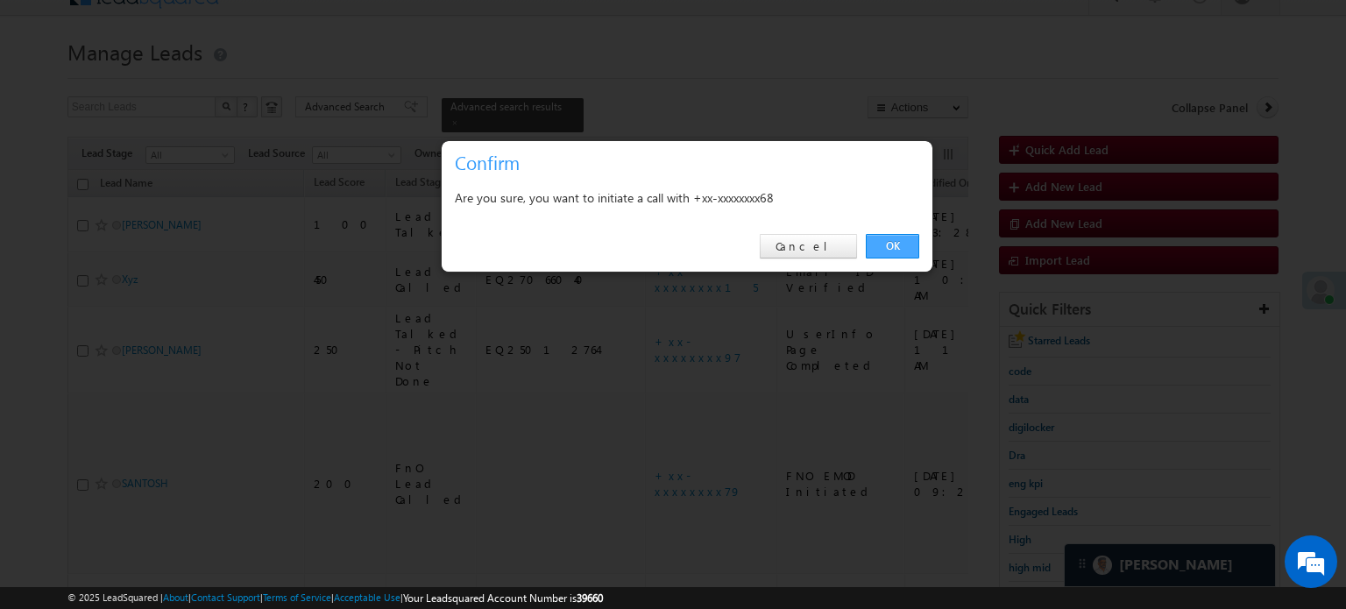
click at [904, 245] on link "OK" at bounding box center [892, 246] width 53 height 25
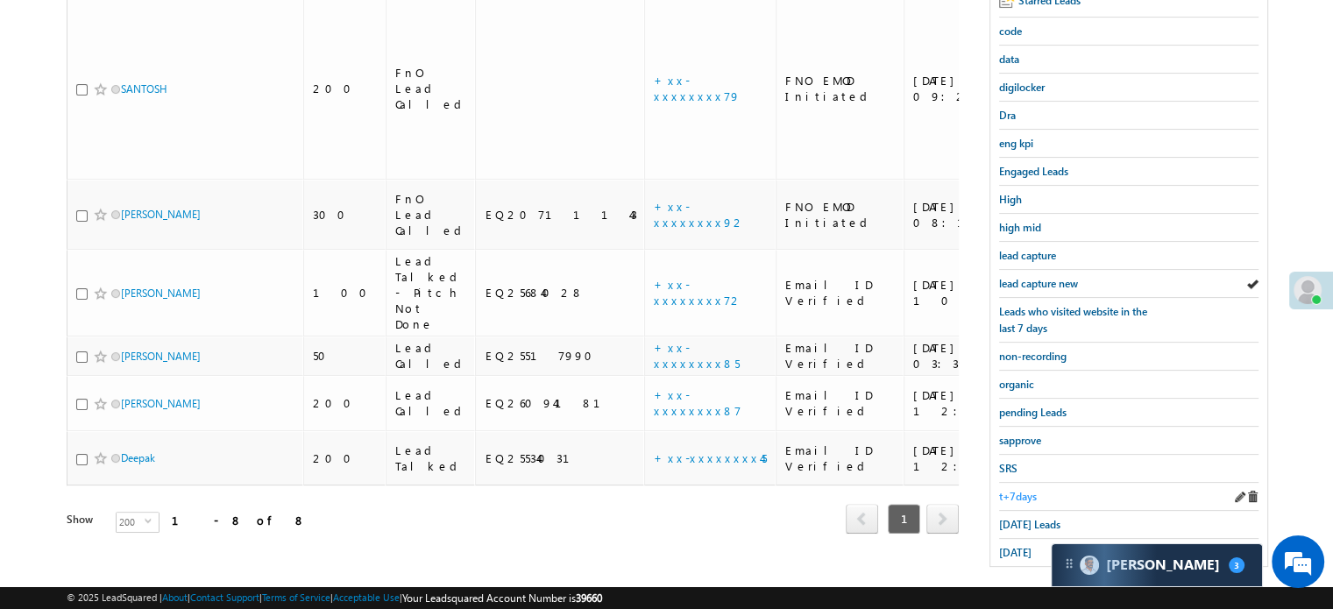
scroll to position [376, 0]
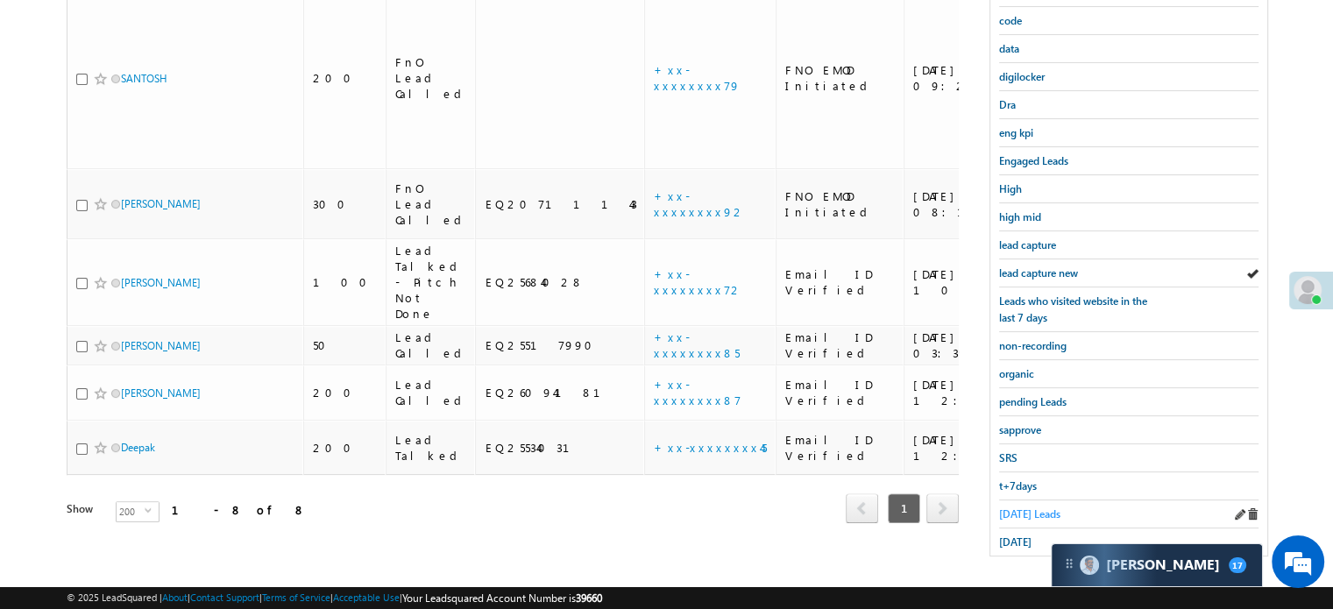
click at [1022, 507] on span "[DATE] Leads" at bounding box center [1029, 513] width 61 height 13
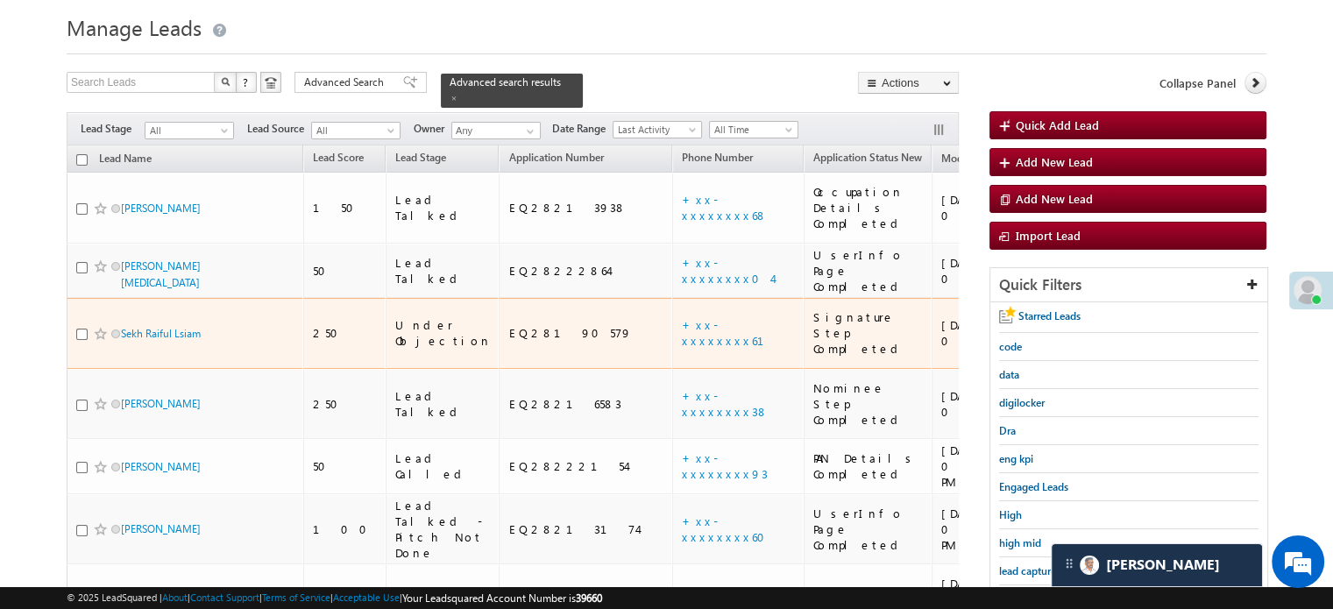
scroll to position [0, 0]
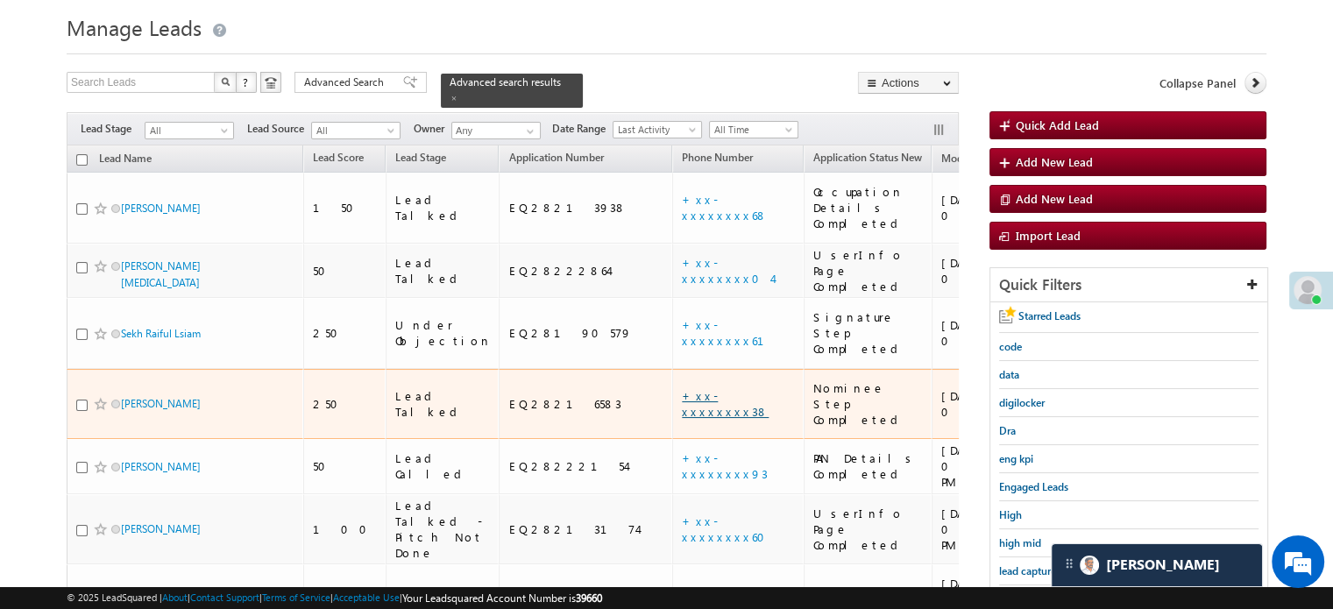
click at [682, 388] on link "+xx-xxxxxxxx38" at bounding box center [725, 403] width 87 height 31
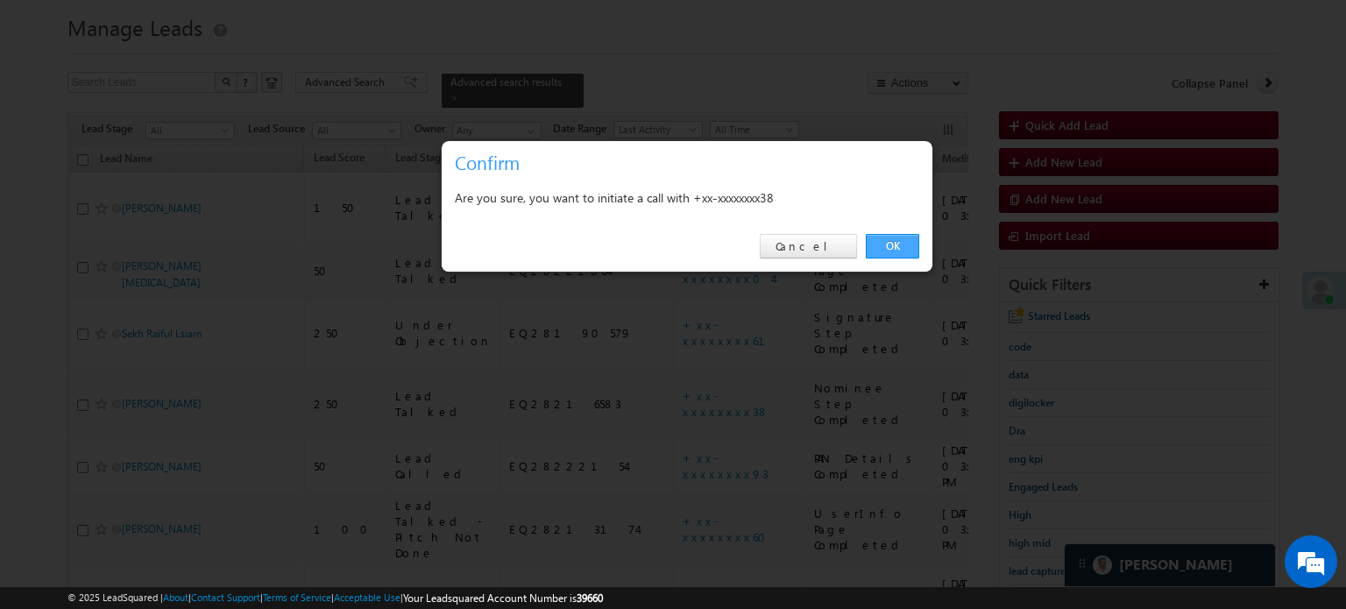
click at [911, 248] on link "OK" at bounding box center [892, 246] width 53 height 25
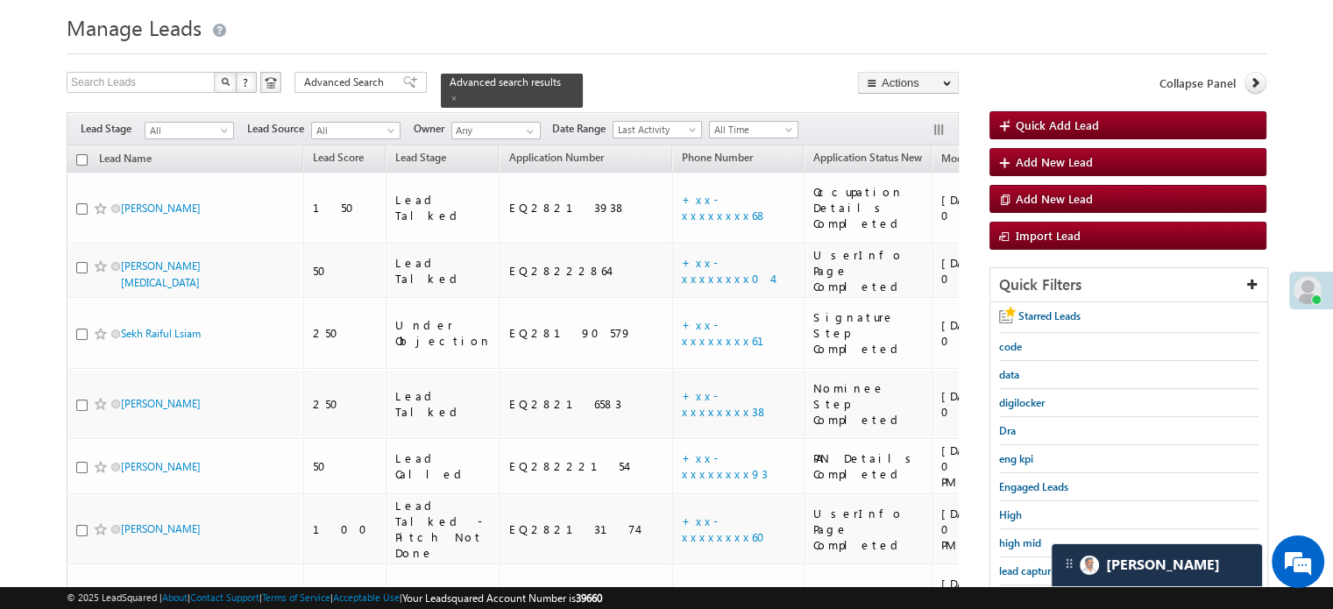
scroll to position [313, 0]
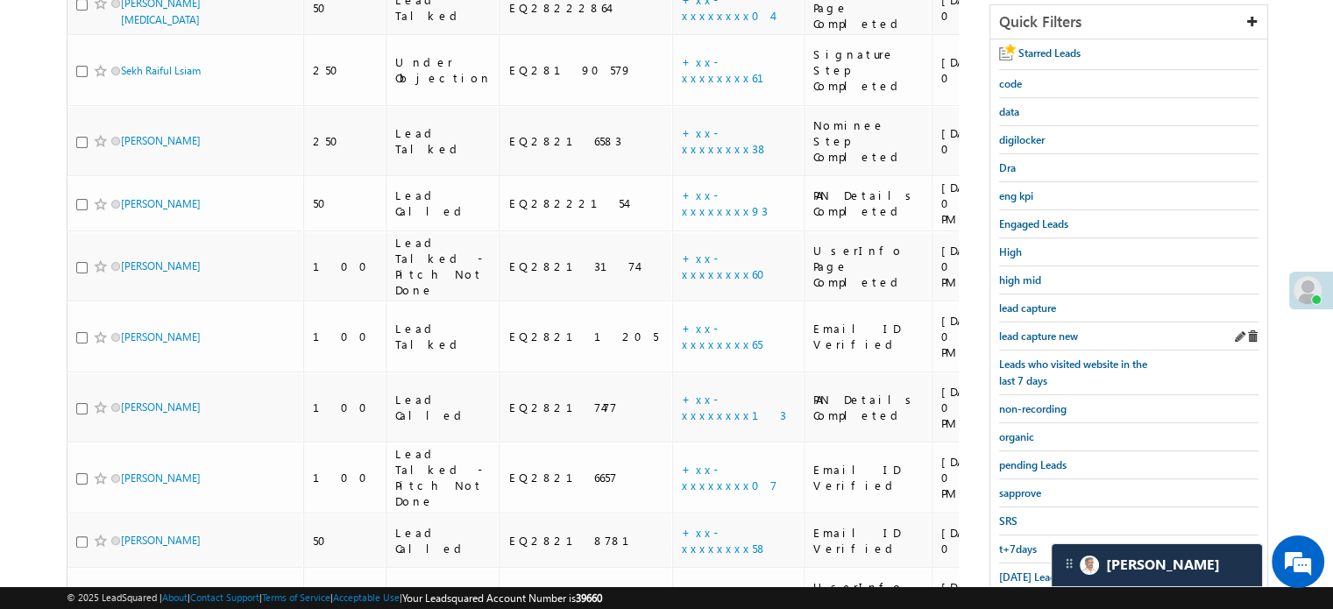
click at [1056, 340] on div "lead capture new" at bounding box center [1128, 336] width 259 height 28
click at [1044, 329] on span "lead capture new" at bounding box center [1038, 335] width 79 height 13
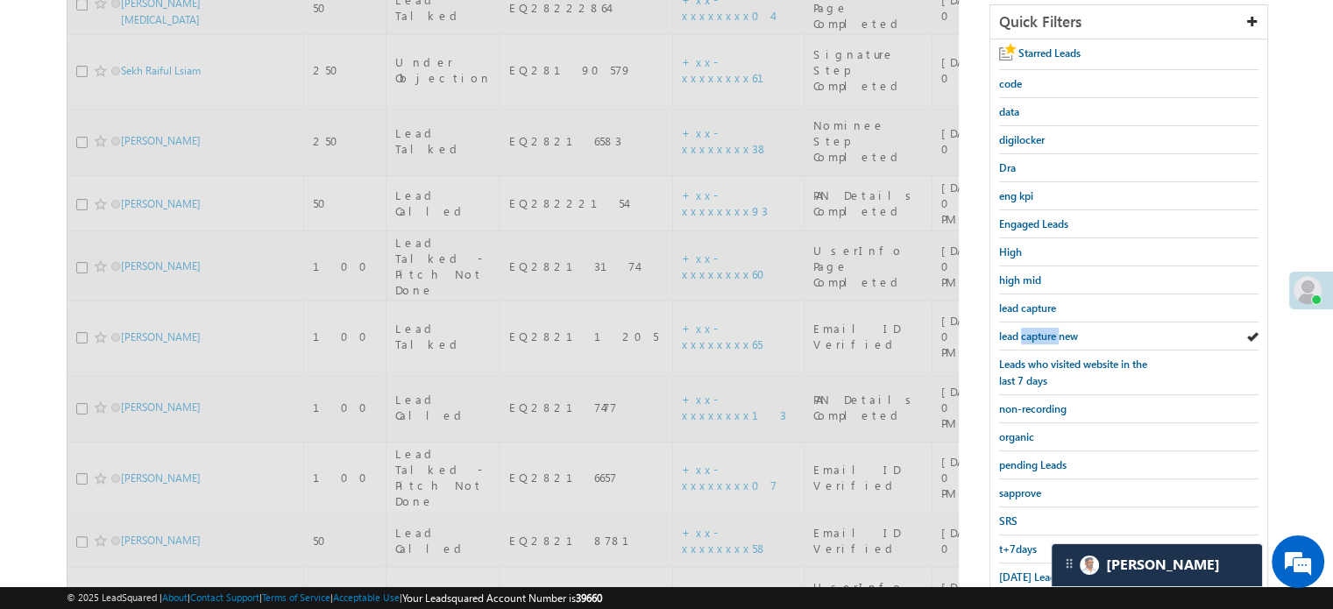
click at [1044, 329] on span "lead capture new" at bounding box center [1038, 335] width 79 height 13
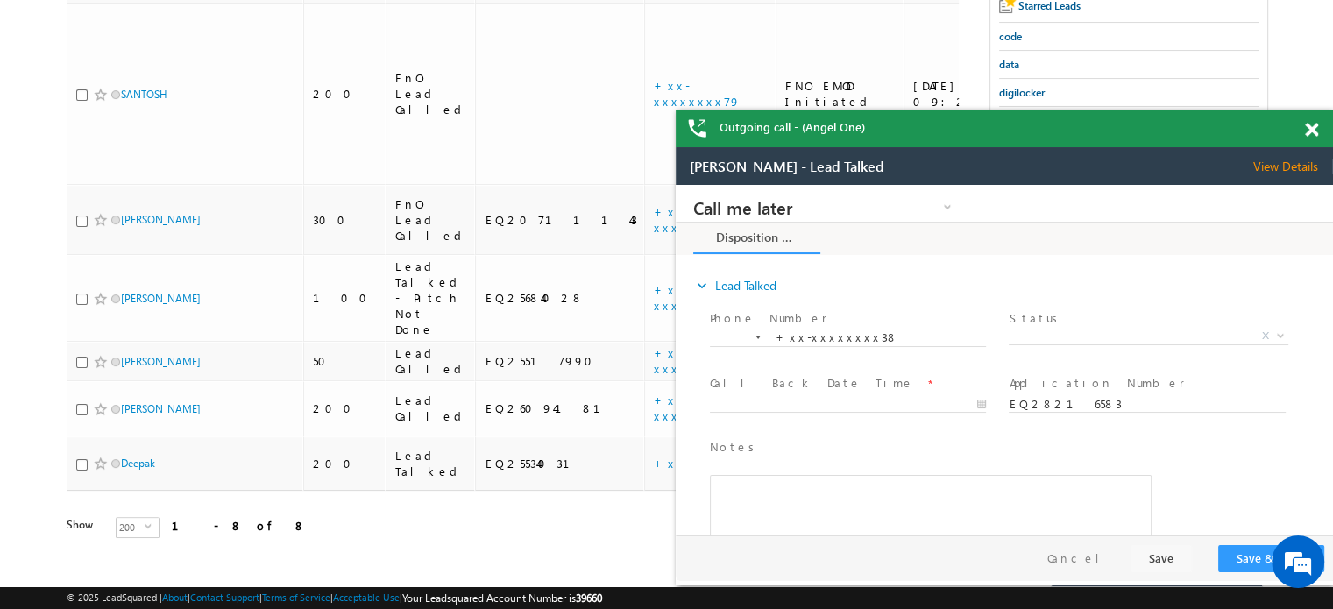
scroll to position [0, 0]
click at [1314, 131] on span at bounding box center [1311, 130] width 13 height 15
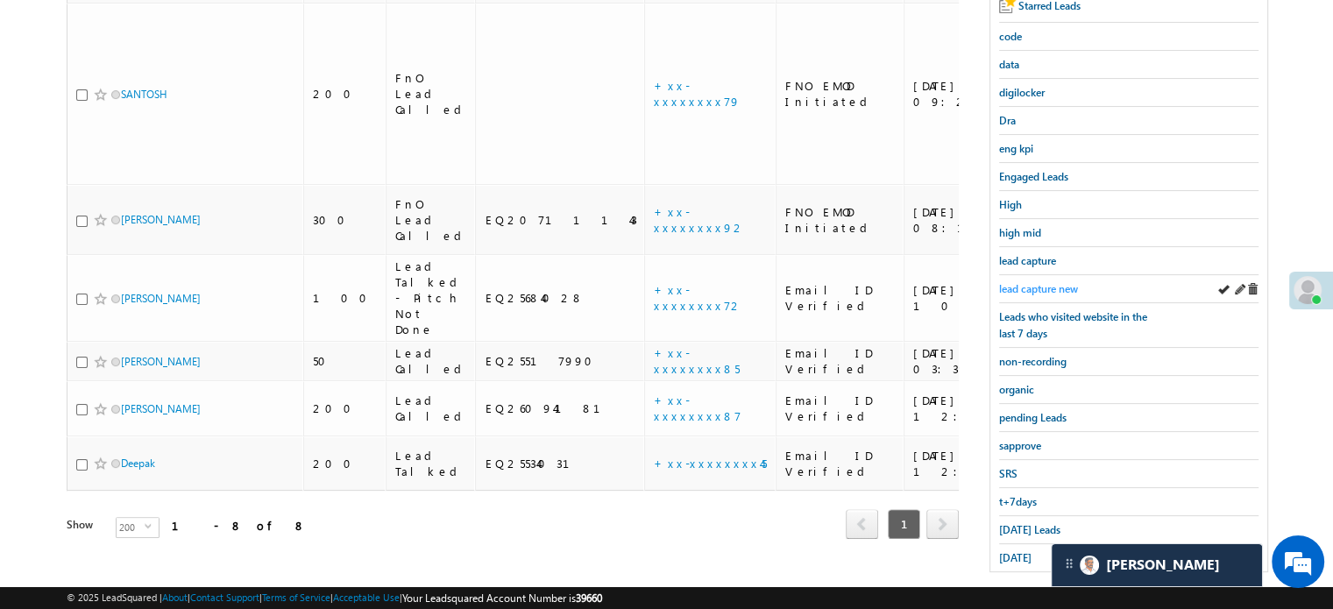
click at [1019, 282] on span "lead capture new" at bounding box center [1038, 288] width 79 height 13
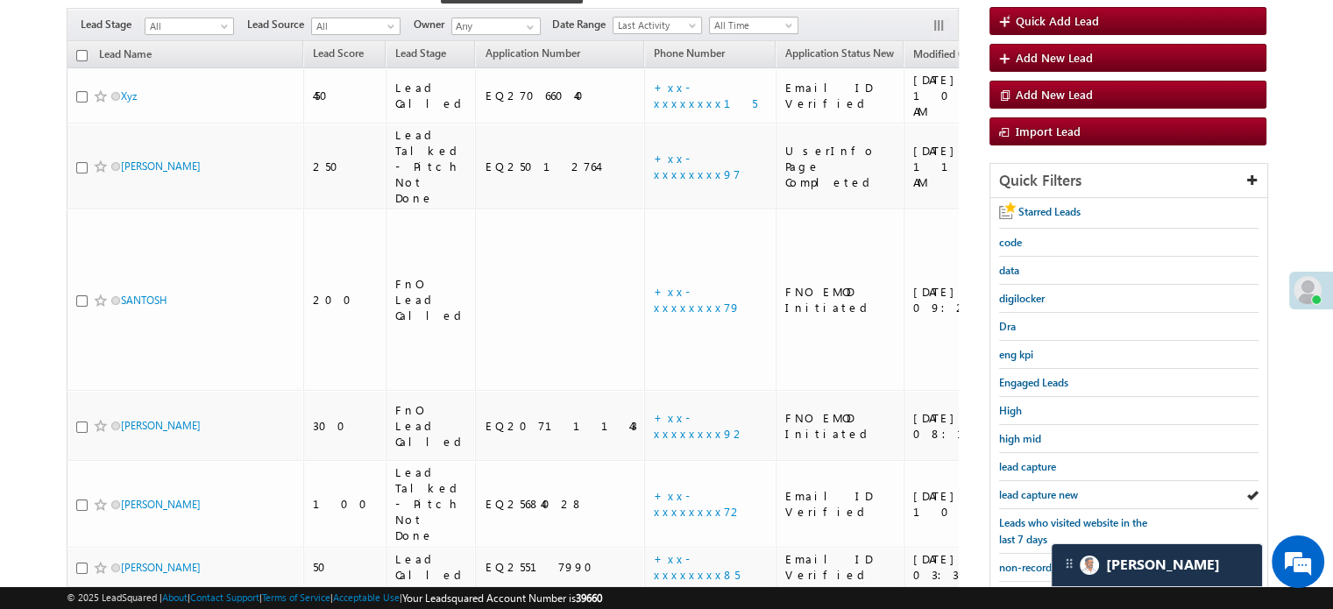
scroll to position [185, 0]
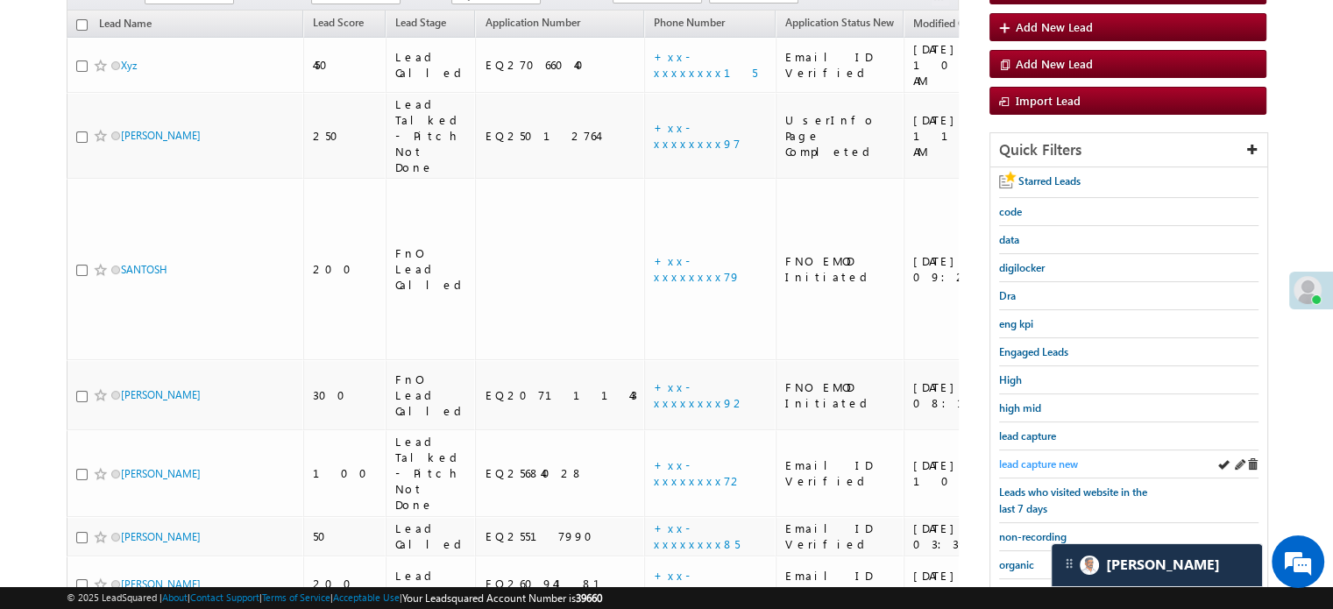
click at [1044, 457] on span "lead capture new" at bounding box center [1038, 463] width 79 height 13
click at [1022, 450] on div "lead capture new" at bounding box center [1128, 464] width 259 height 28
click at [1023, 462] on span "lead capture new" at bounding box center [1038, 463] width 79 height 13
click at [1008, 466] on link "lead capture new" at bounding box center [1038, 464] width 79 height 17
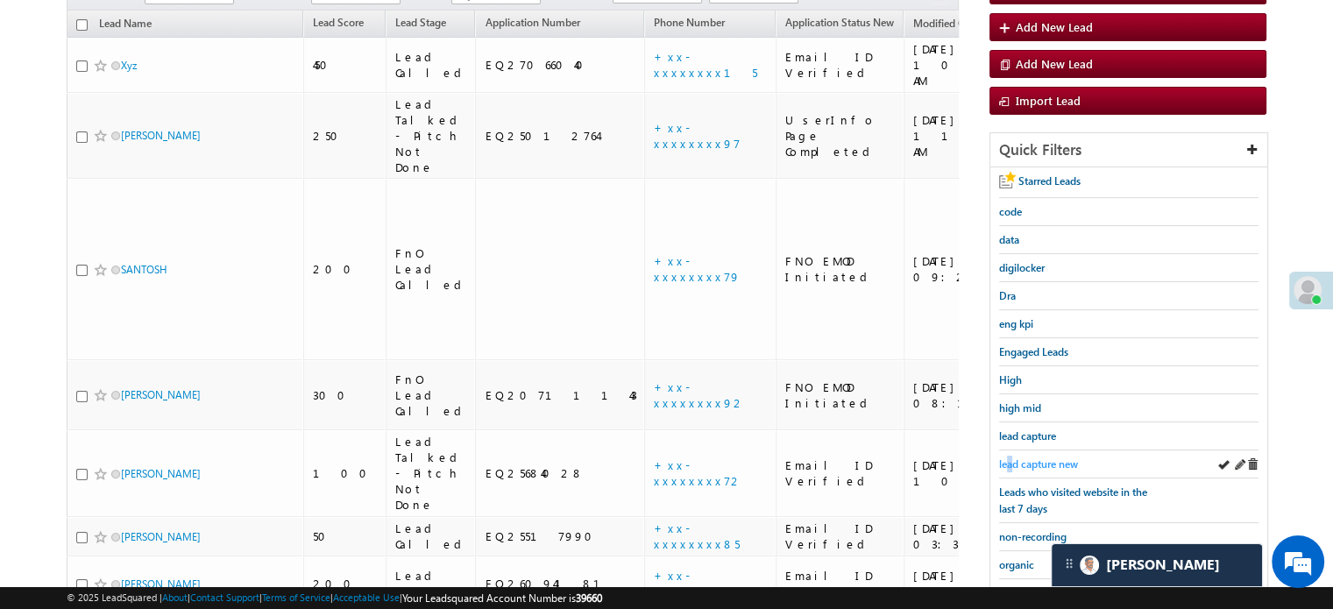
click at [1011, 457] on span "lead capture new" at bounding box center [1038, 463] width 79 height 13
click at [1013, 463] on span "lead capture new" at bounding box center [1038, 463] width 79 height 13
click at [1013, 464] on span "lead capture new" at bounding box center [1038, 463] width 79 height 13
click at [1051, 457] on span "lead capture new" at bounding box center [1038, 463] width 79 height 13
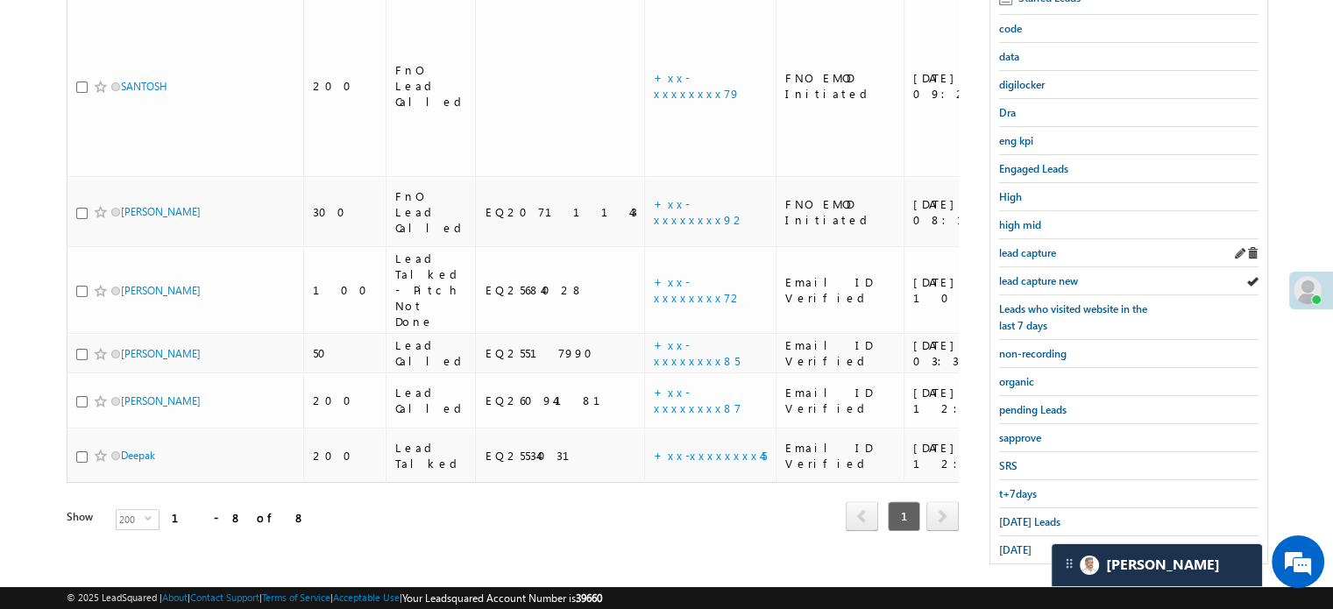
scroll to position [376, 0]
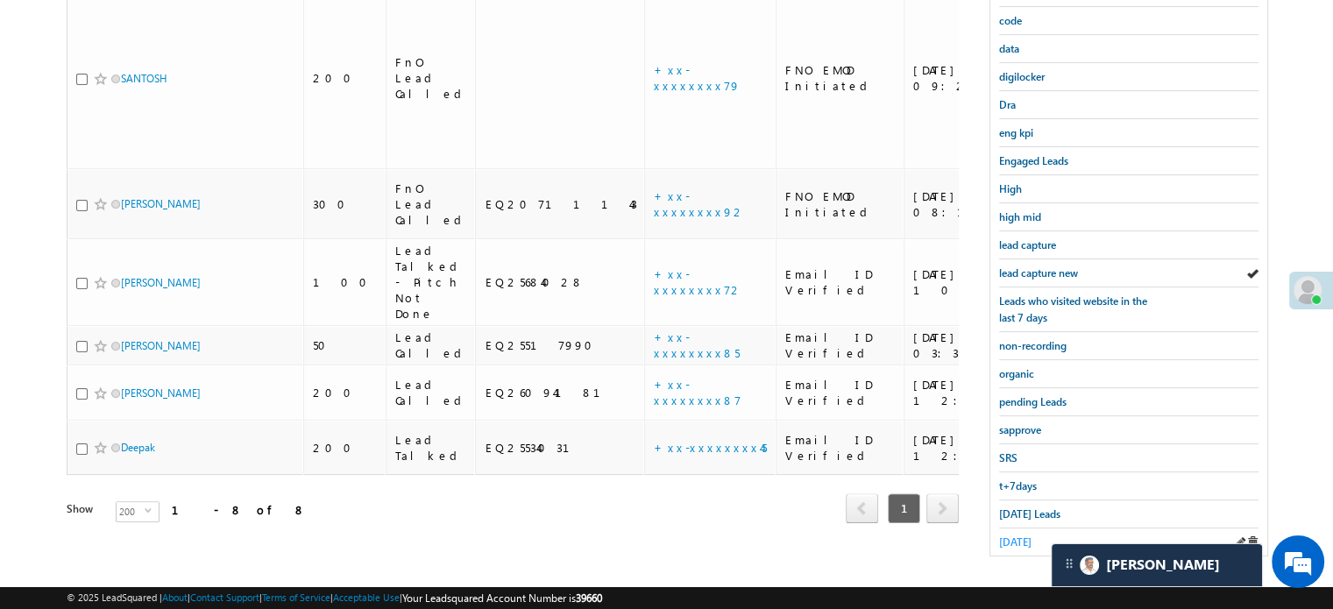
click at [1027, 535] on span "yesterday" at bounding box center [1015, 541] width 32 height 13
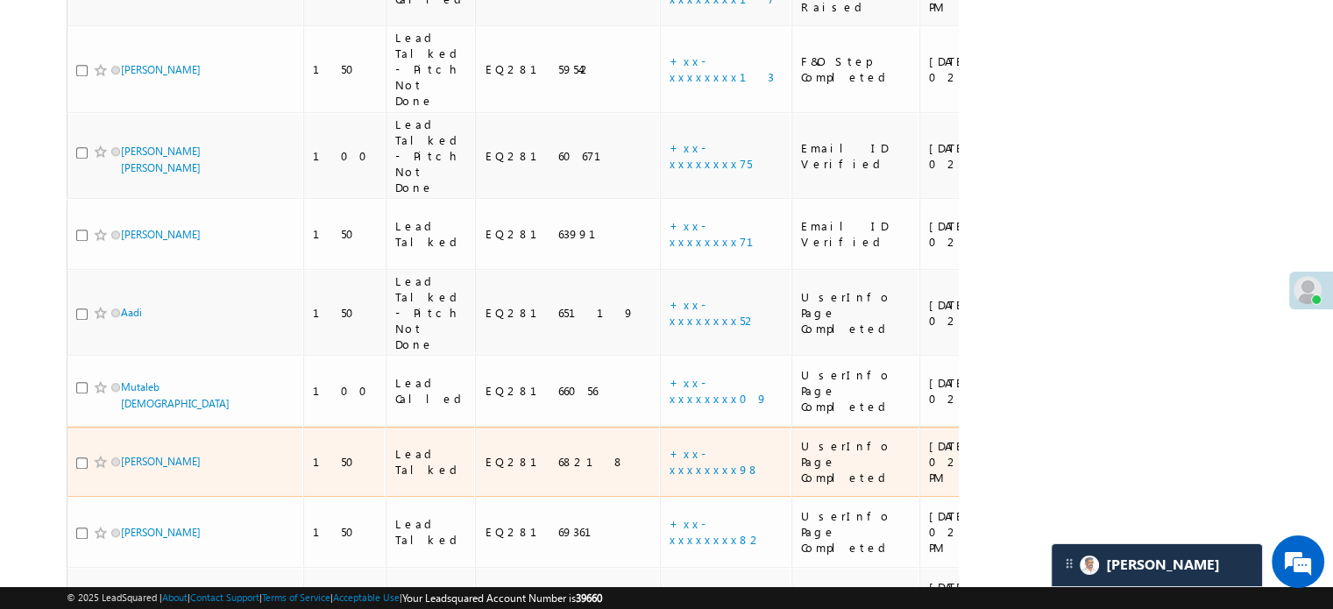
scroll to position [1454, 0]
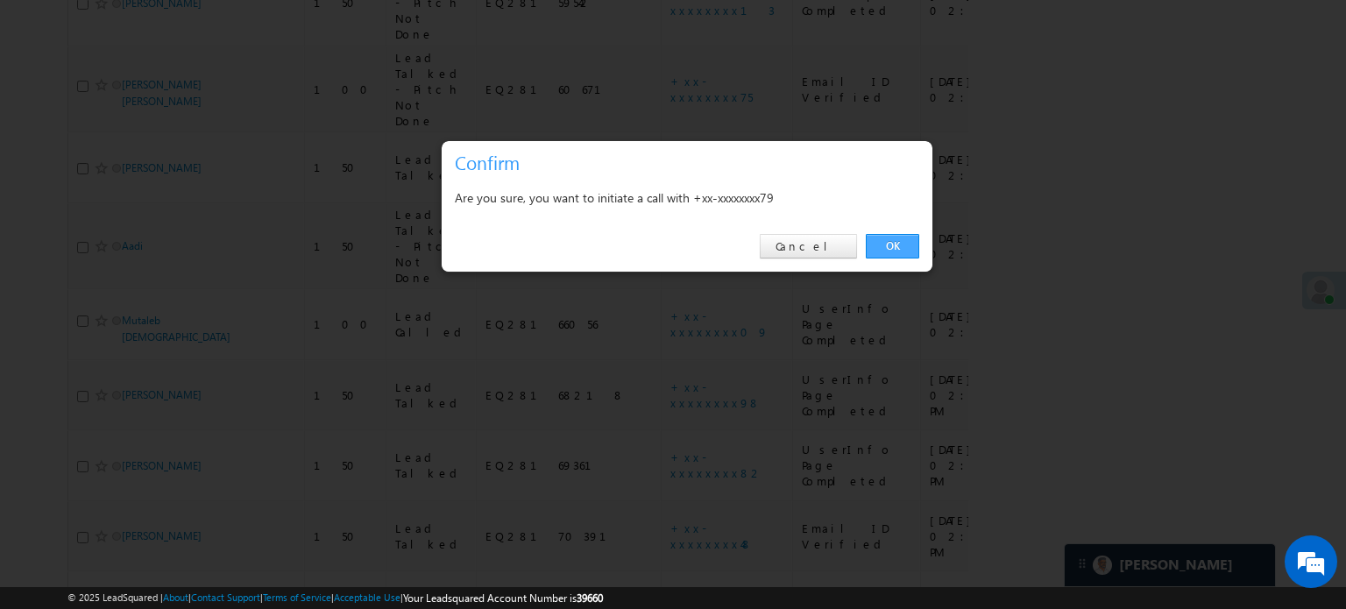
click at [894, 239] on link "OK" at bounding box center [892, 246] width 53 height 25
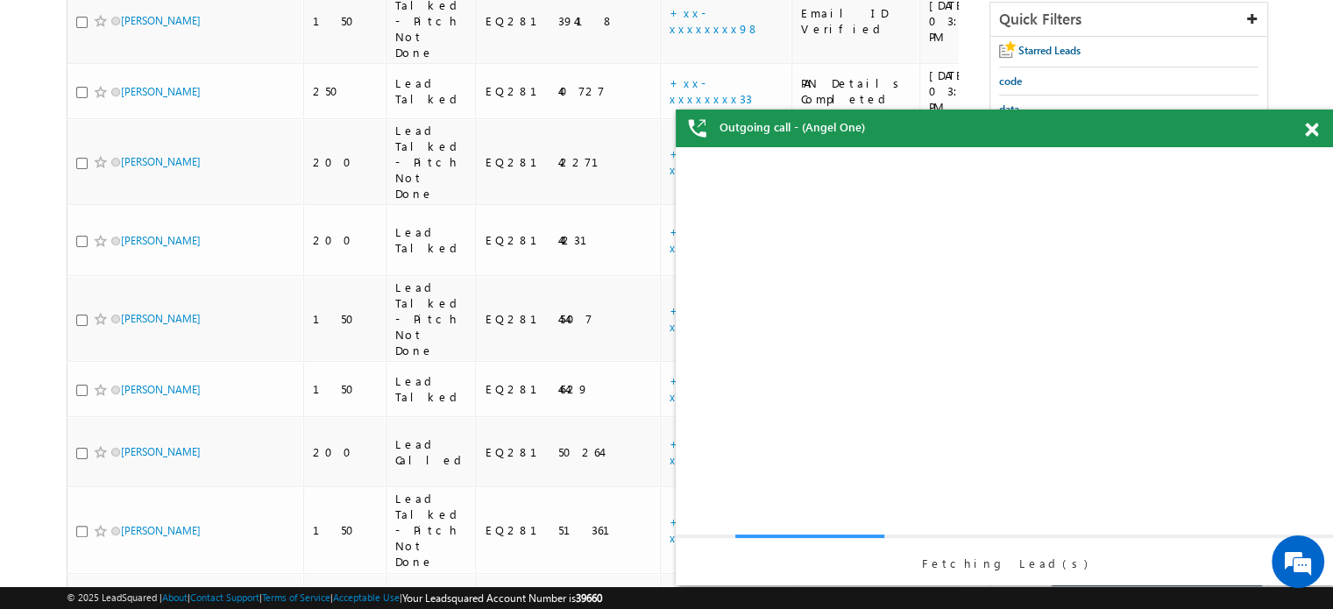
scroll to position [0, 0]
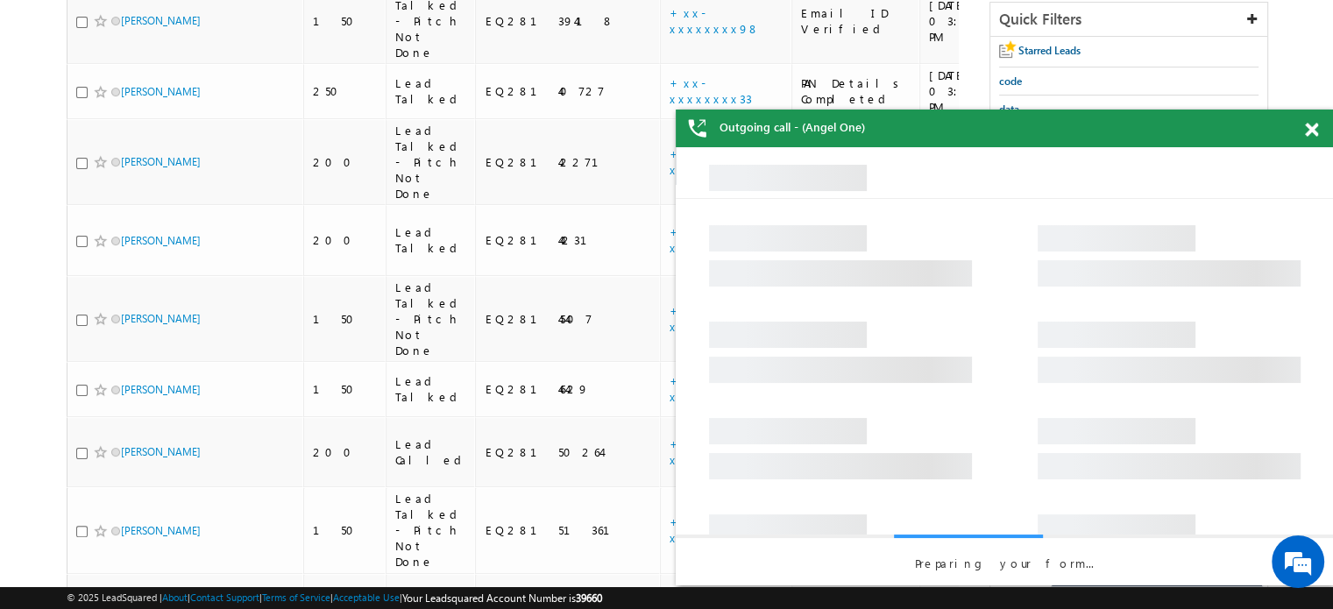
click at [1315, 125] on span at bounding box center [1311, 130] width 13 height 15
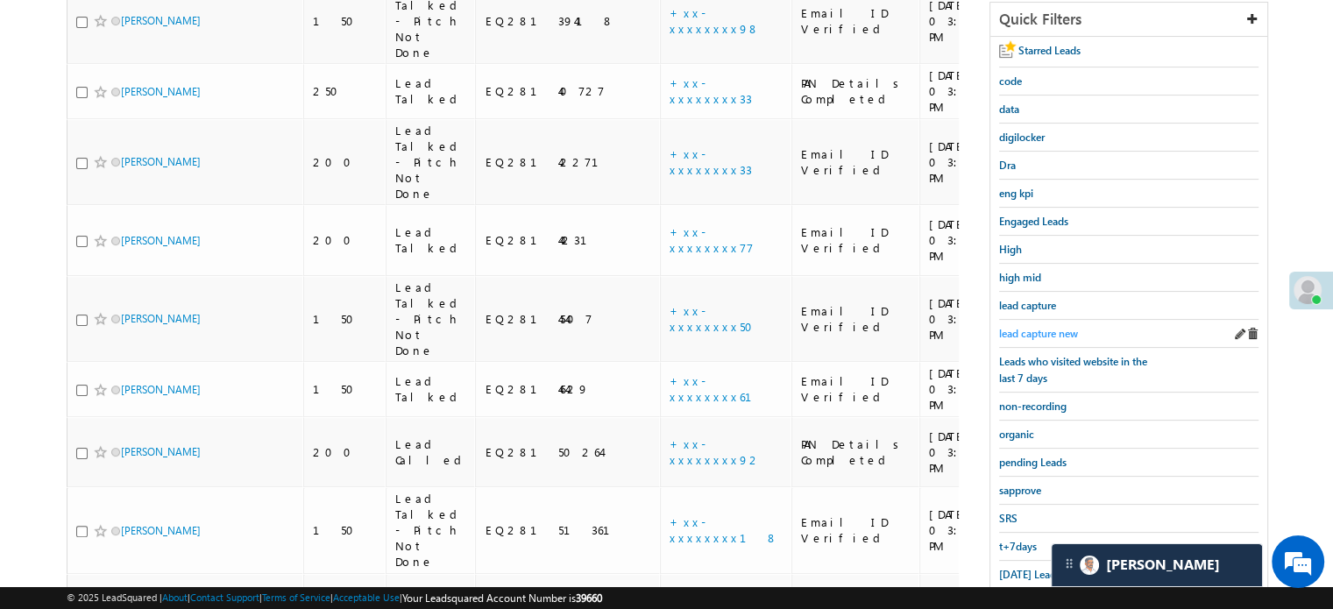
click at [1058, 327] on span "lead capture new" at bounding box center [1038, 333] width 79 height 13
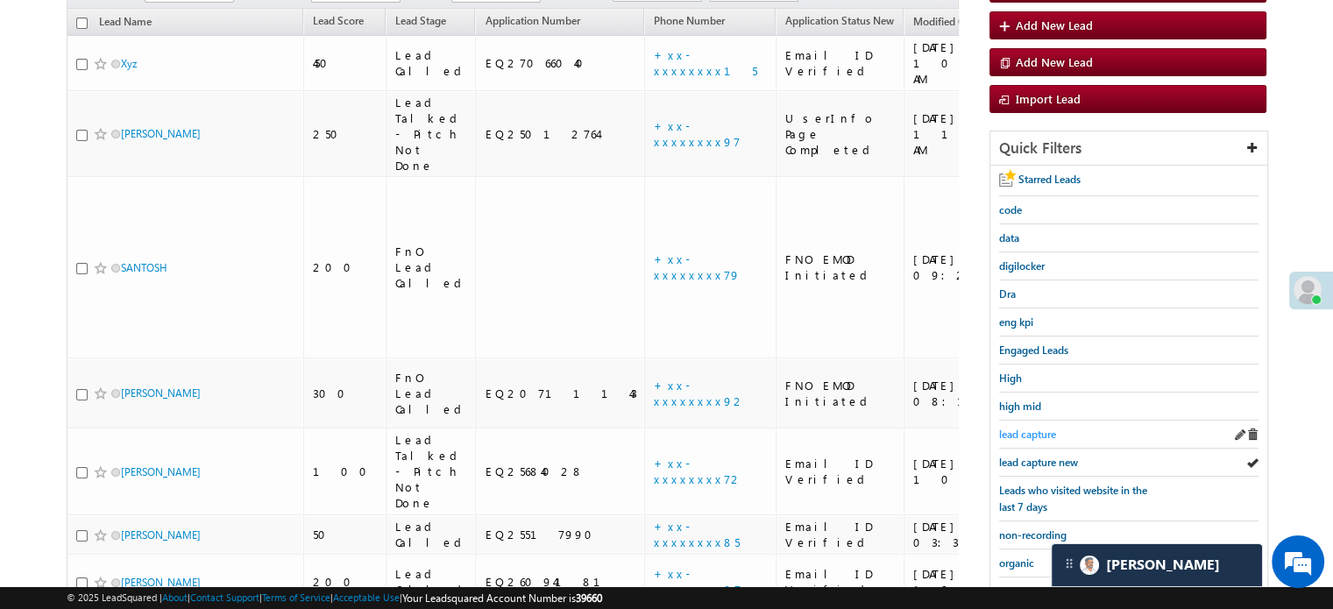
scroll to position [275, 0]
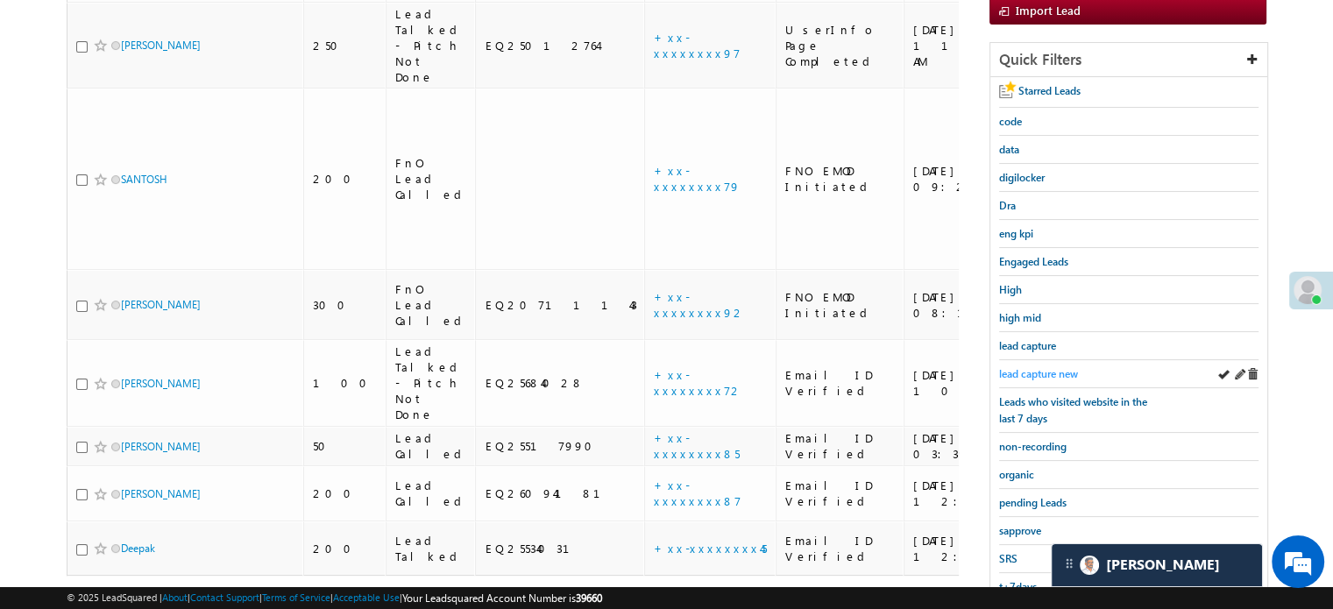
click at [1030, 365] on link "lead capture new" at bounding box center [1038, 373] width 79 height 17
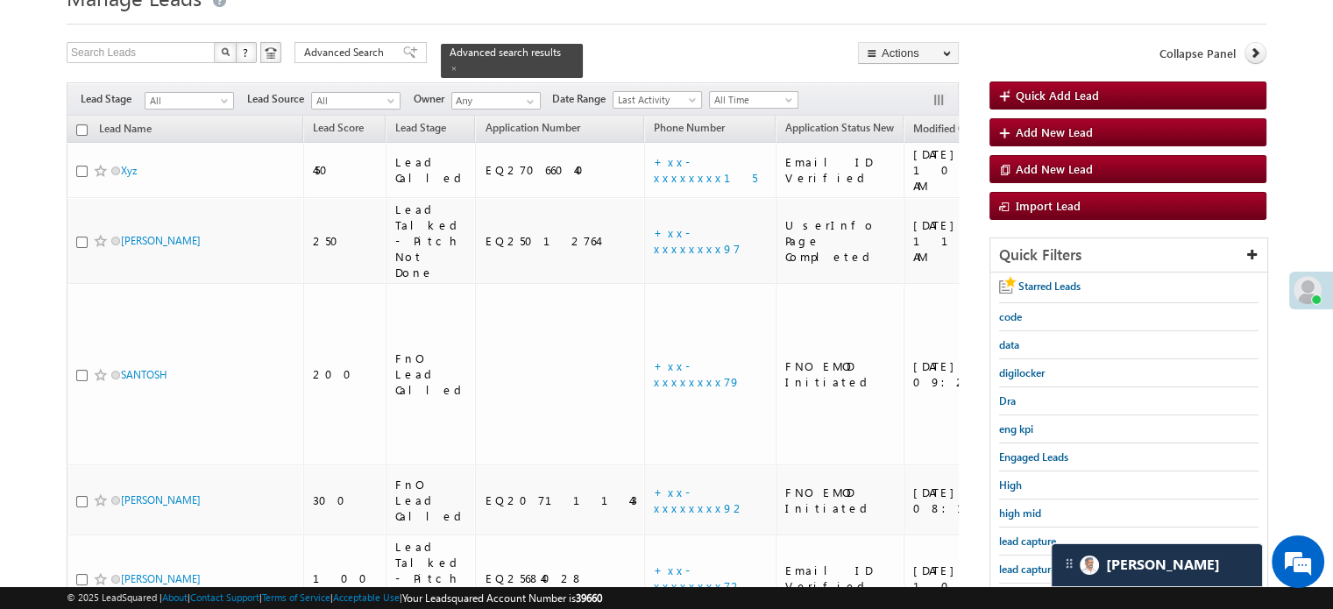
scroll to position [188, 0]
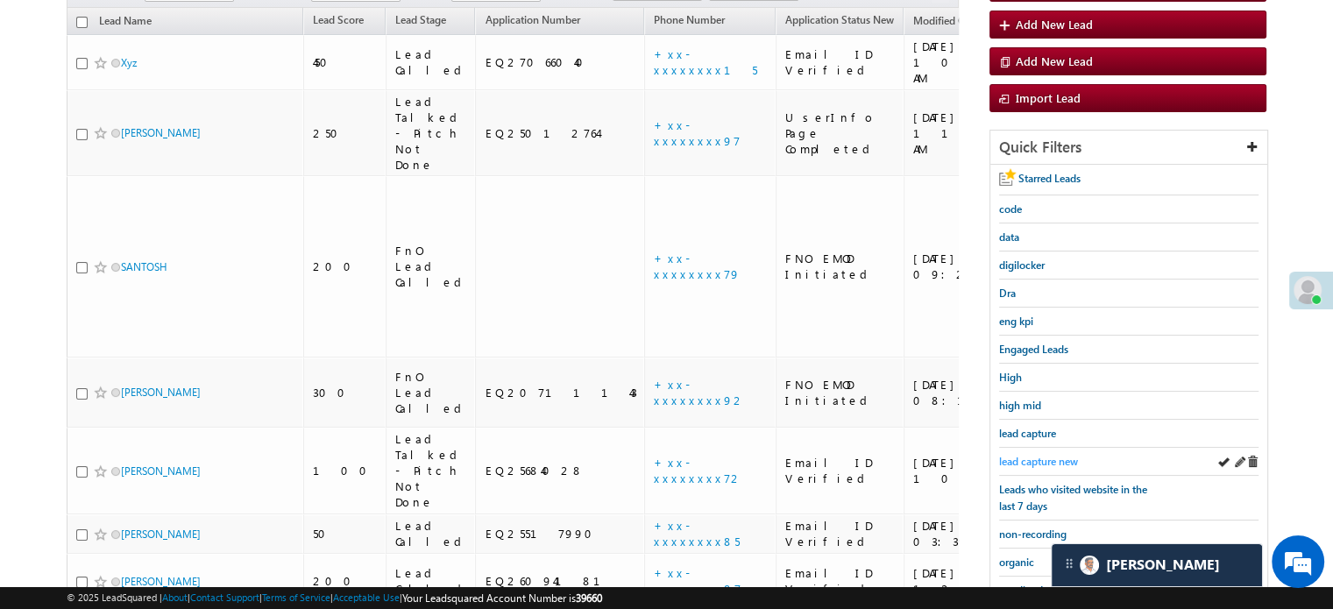
click at [1027, 456] on span "lead capture new" at bounding box center [1038, 461] width 79 height 13
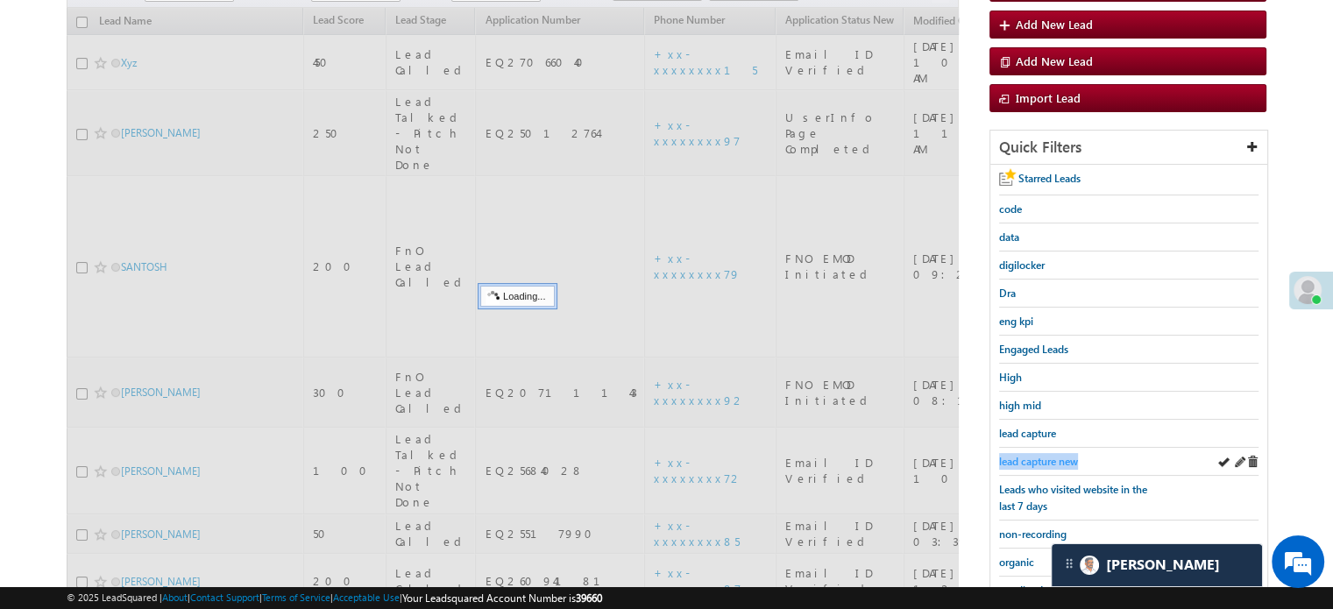
click at [1029, 456] on span "lead capture new" at bounding box center [1038, 461] width 79 height 13
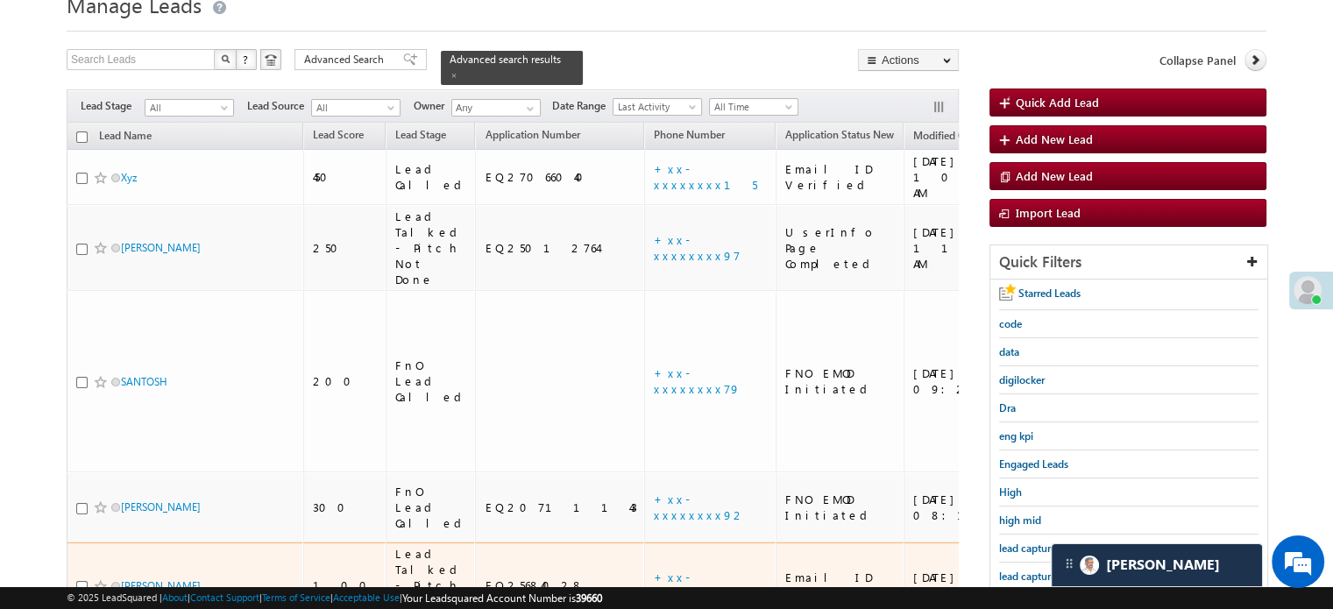
scroll to position [175, 0]
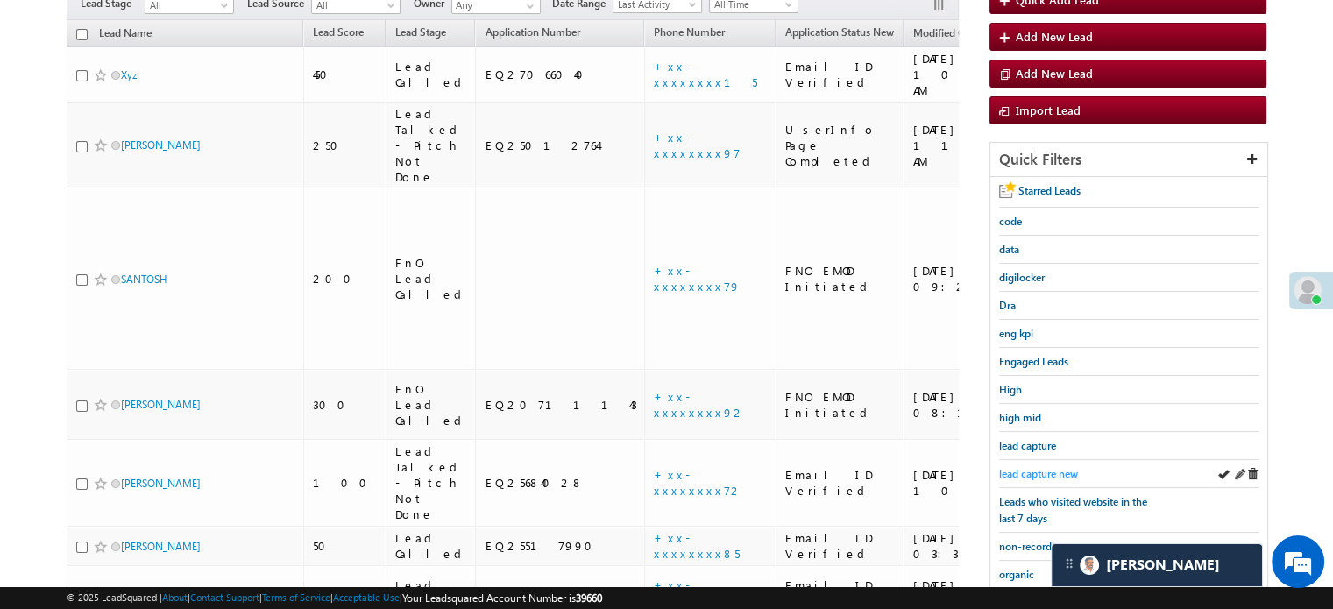
click at [1034, 467] on span "lead capture new" at bounding box center [1038, 473] width 79 height 13
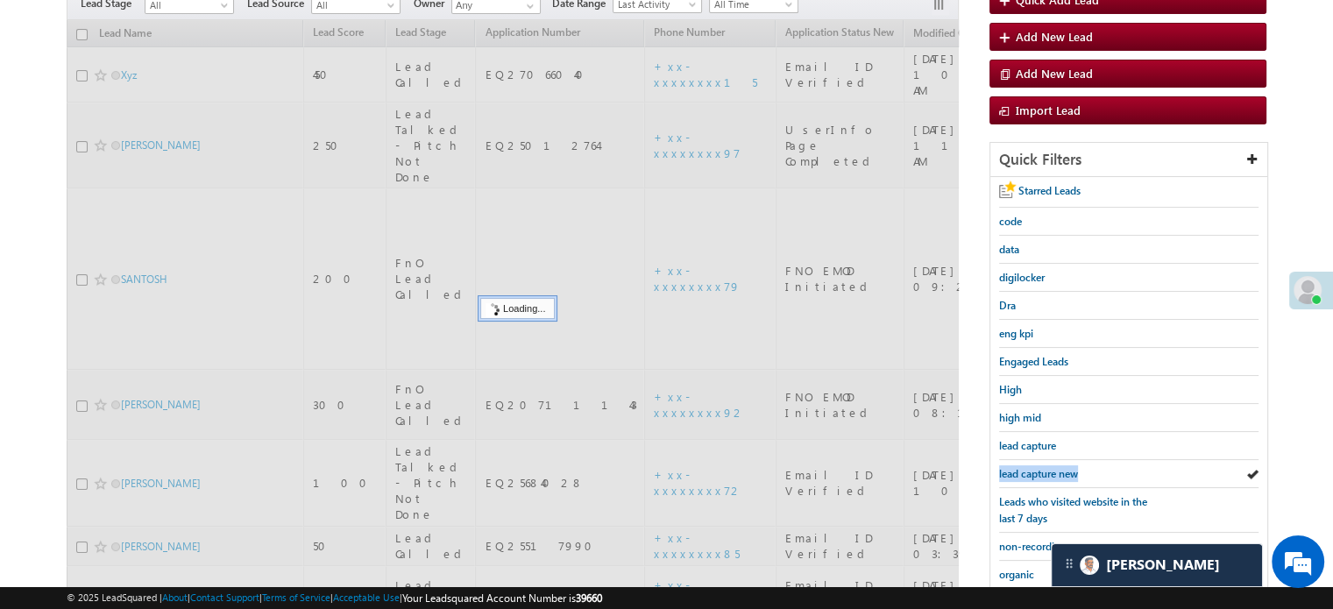
click at [1034, 467] on span "lead capture new" at bounding box center [1038, 473] width 79 height 13
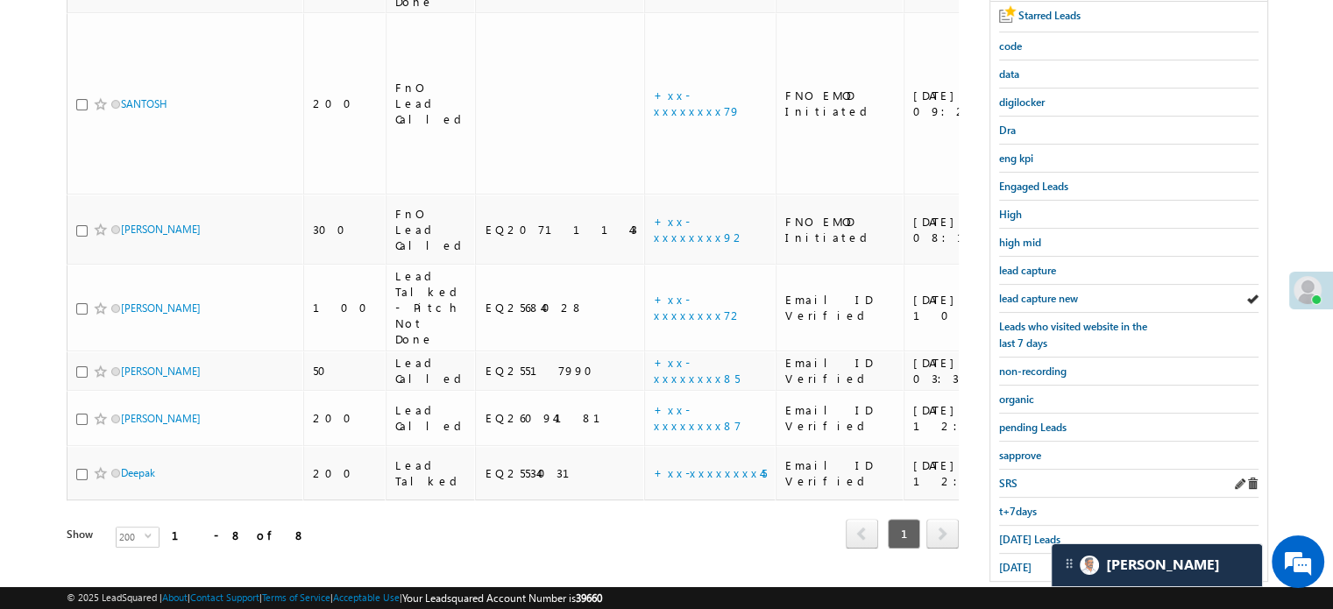
scroll to position [376, 0]
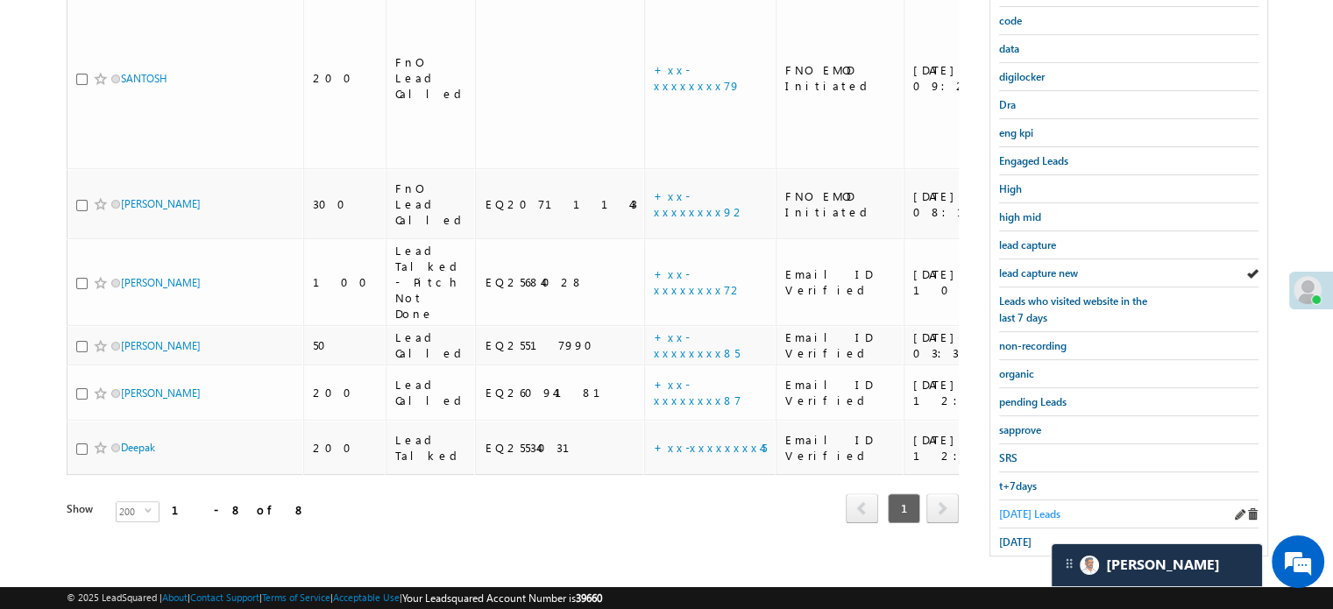
click at [1023, 507] on span "Today's Leads" at bounding box center [1029, 513] width 61 height 13
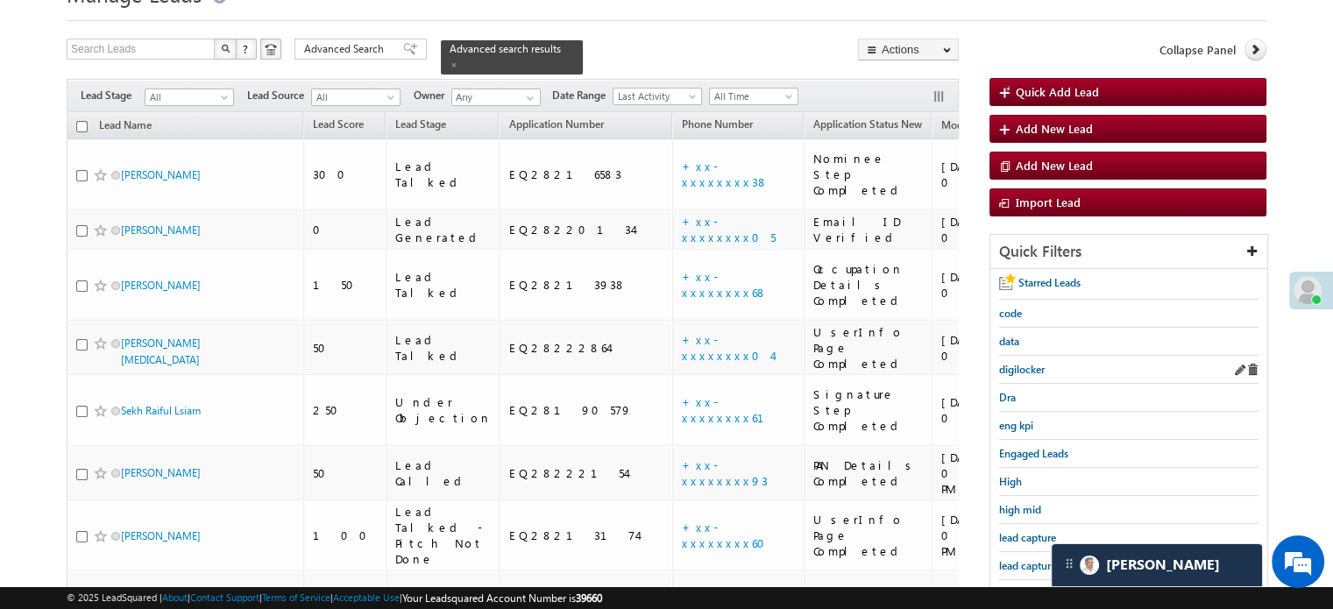
scroll to position [113, 0]
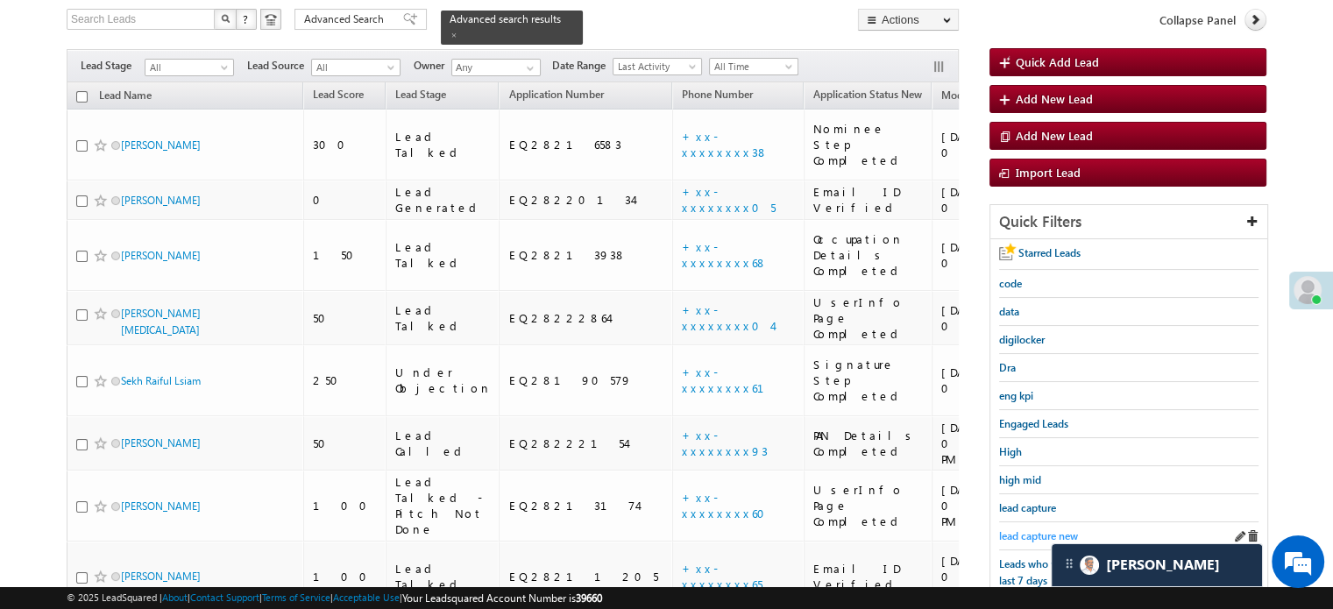
click at [1026, 536] on span "lead capture new" at bounding box center [1038, 535] width 79 height 13
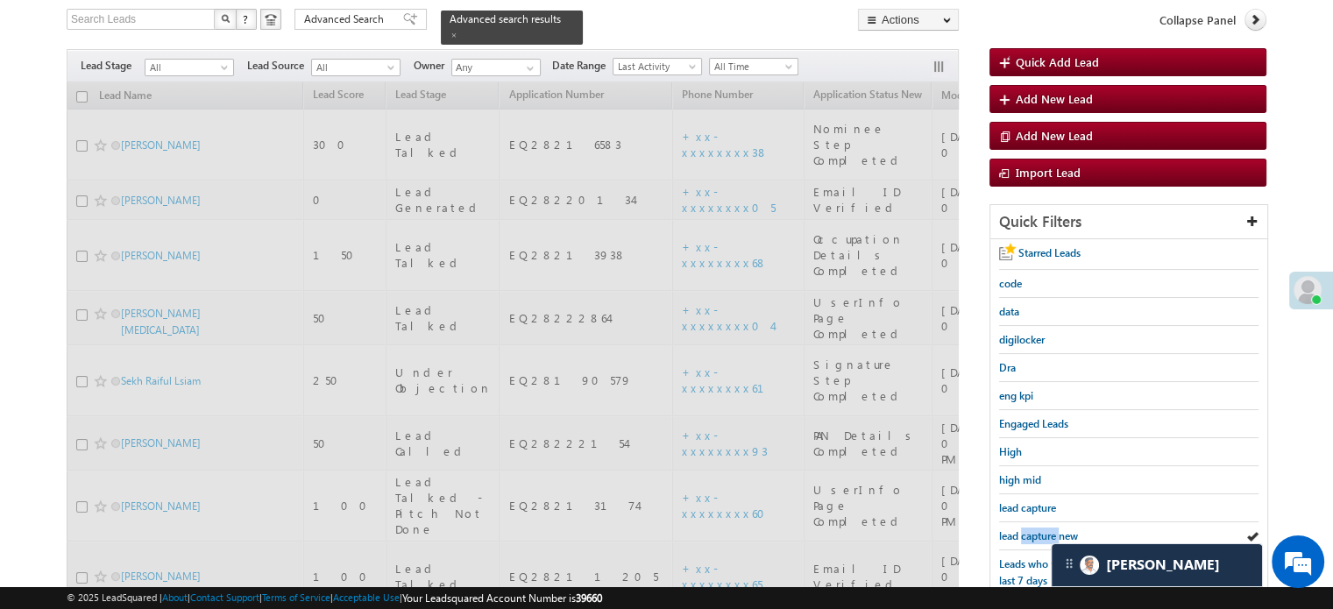
click at [1026, 536] on span "lead capture new" at bounding box center [1038, 535] width 79 height 13
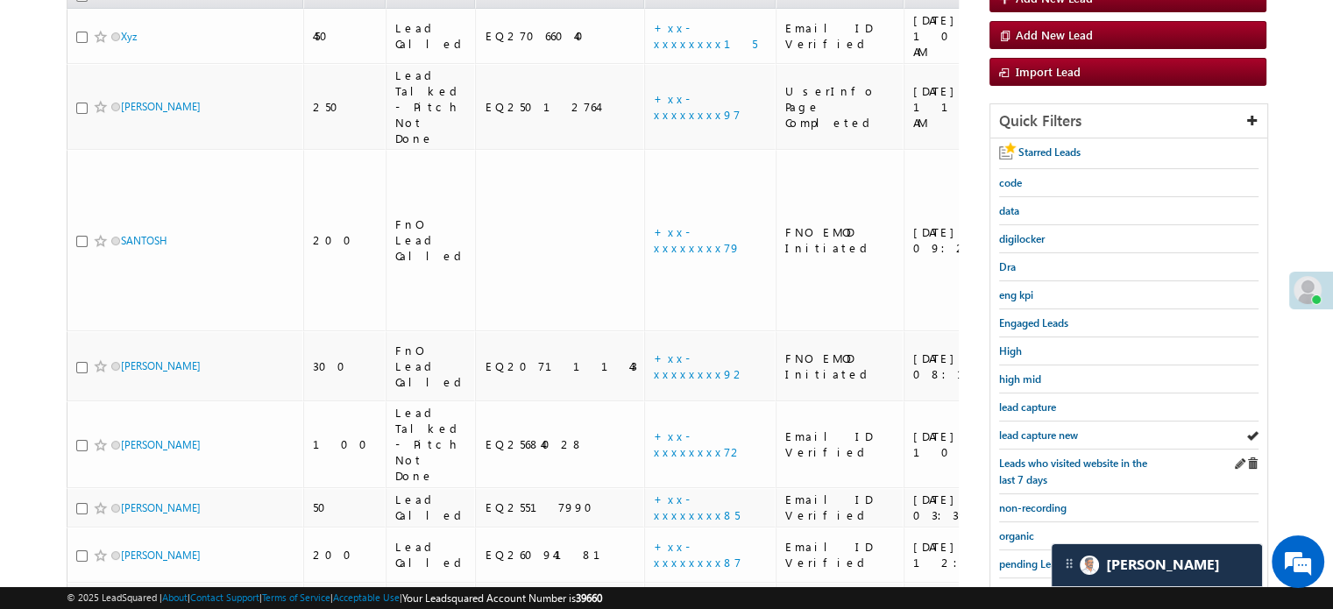
scroll to position [288, 0]
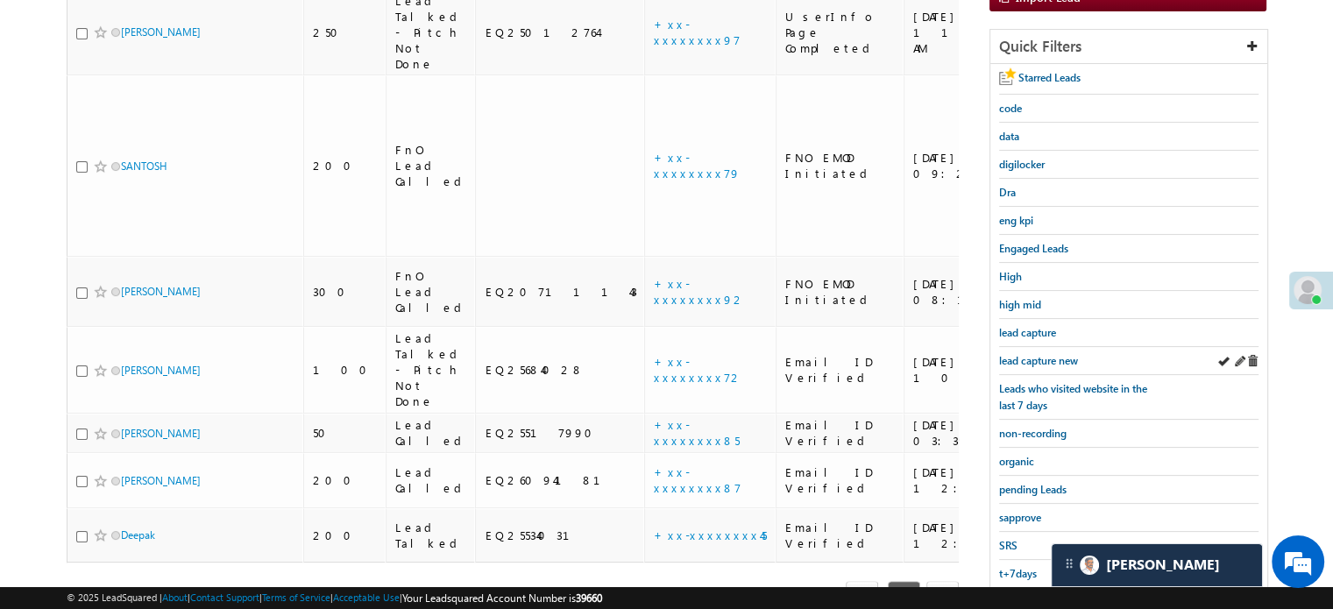
click at [1042, 367] on div "lead capture new" at bounding box center [1128, 361] width 259 height 28
click at [1038, 354] on span "lead capture new" at bounding box center [1038, 360] width 79 height 13
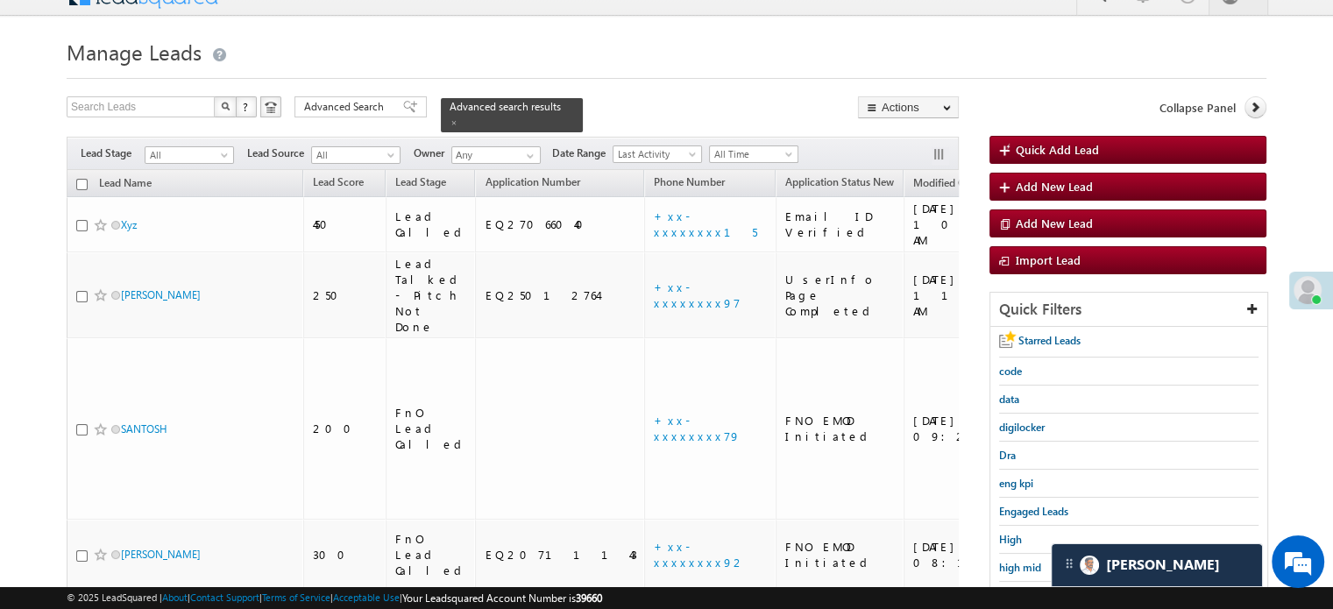
scroll to position [113, 0]
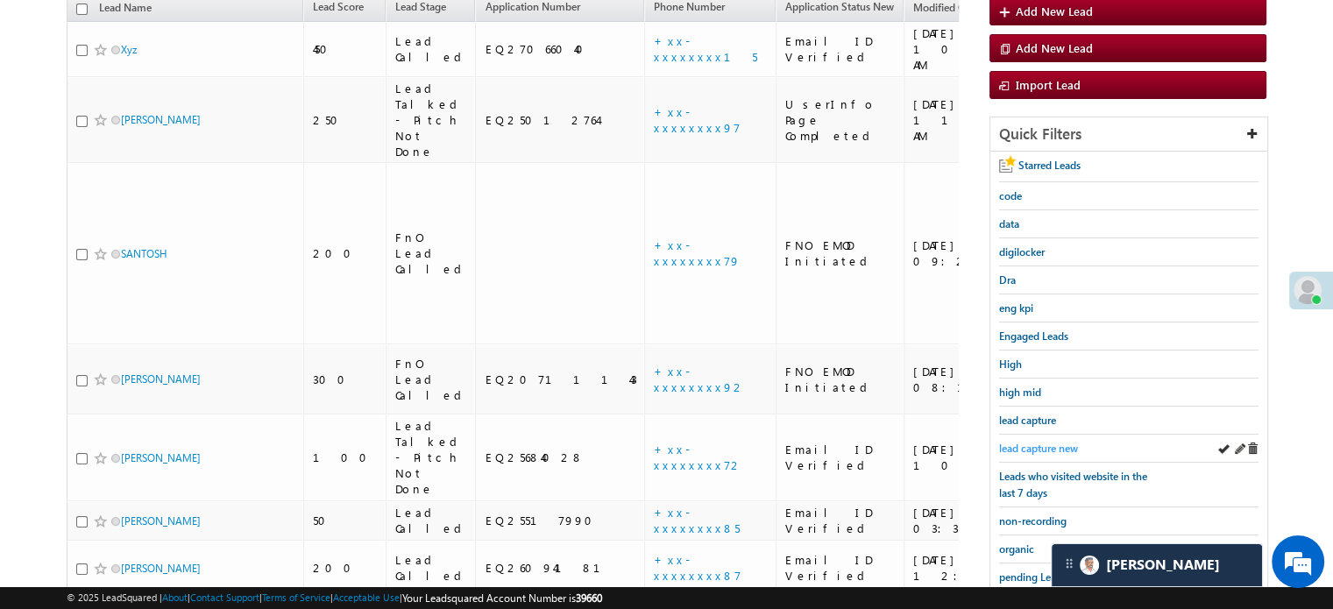
click at [1030, 442] on span "lead capture new" at bounding box center [1038, 448] width 79 height 13
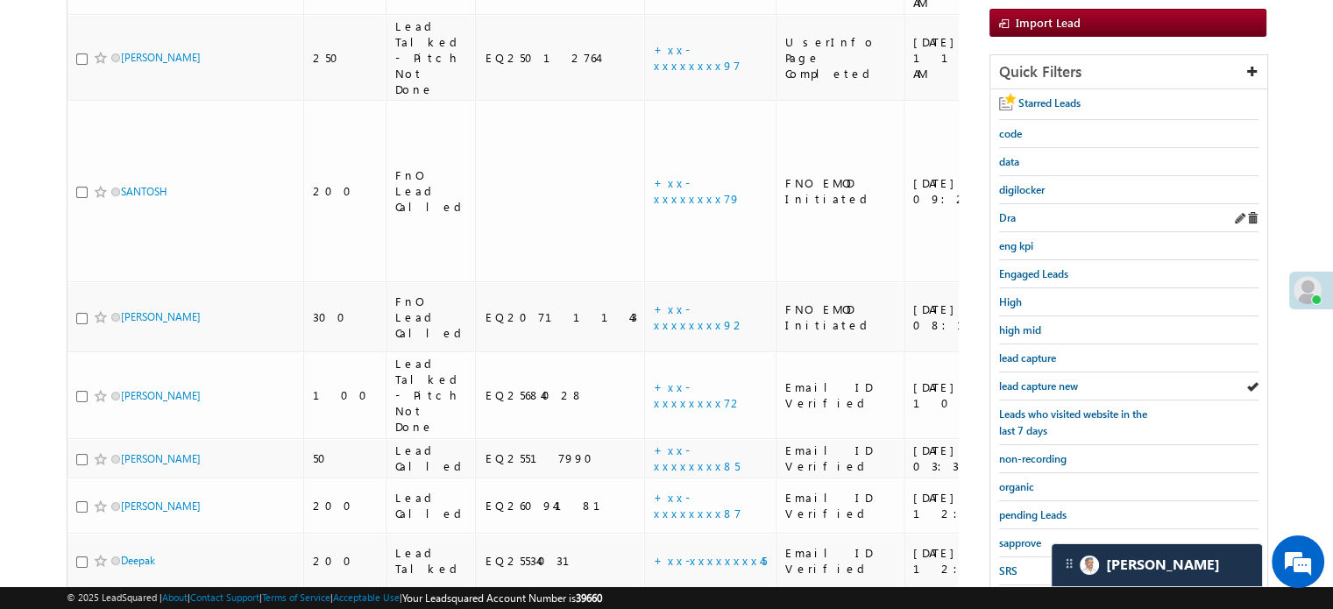
scroll to position [376, 0]
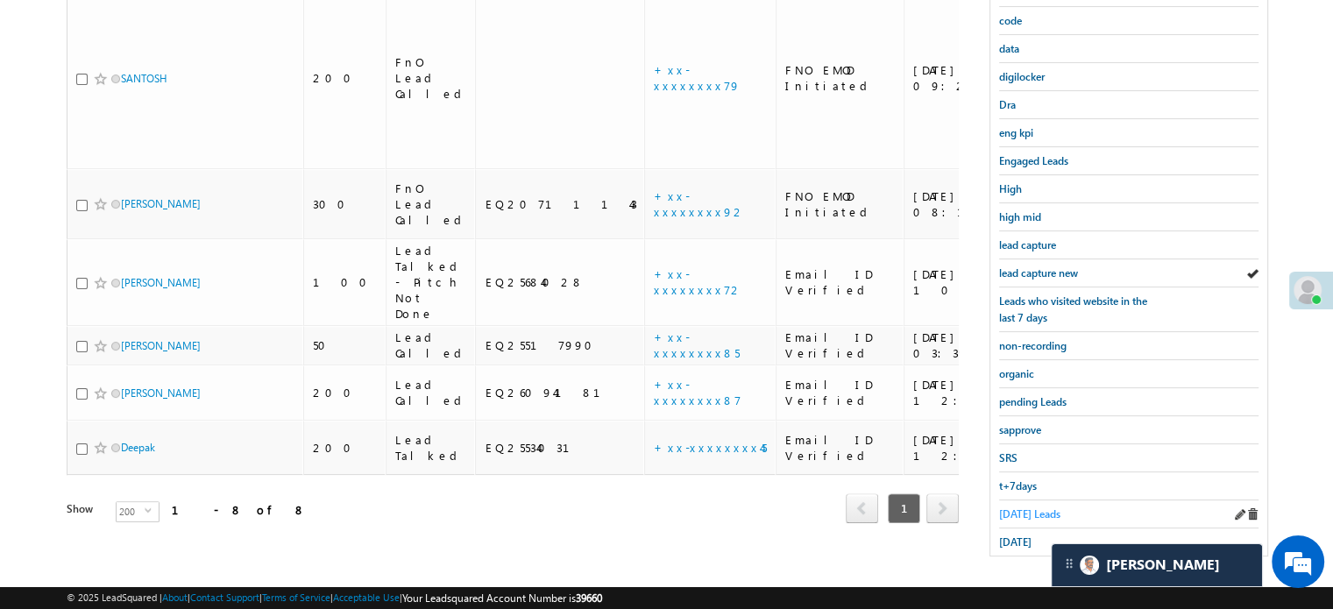
click at [1019, 508] on span "Today's Leads" at bounding box center [1029, 513] width 61 height 13
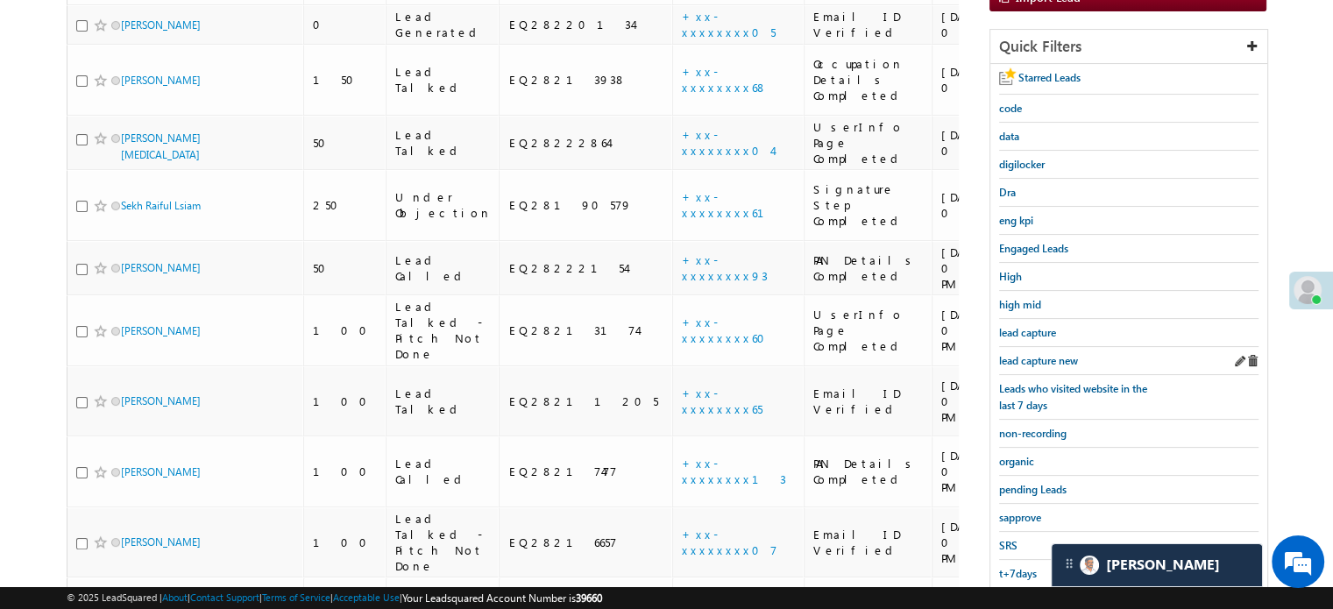
scroll to position [201, 0]
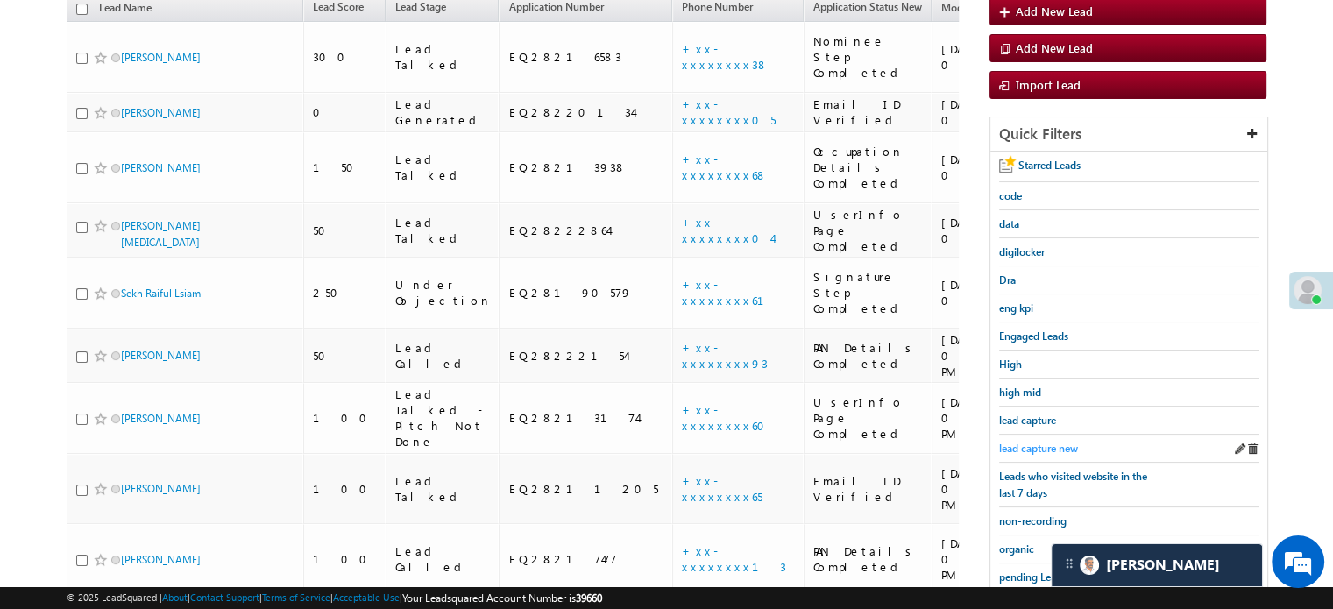
click at [1031, 446] on span "lead capture new" at bounding box center [1038, 448] width 79 height 13
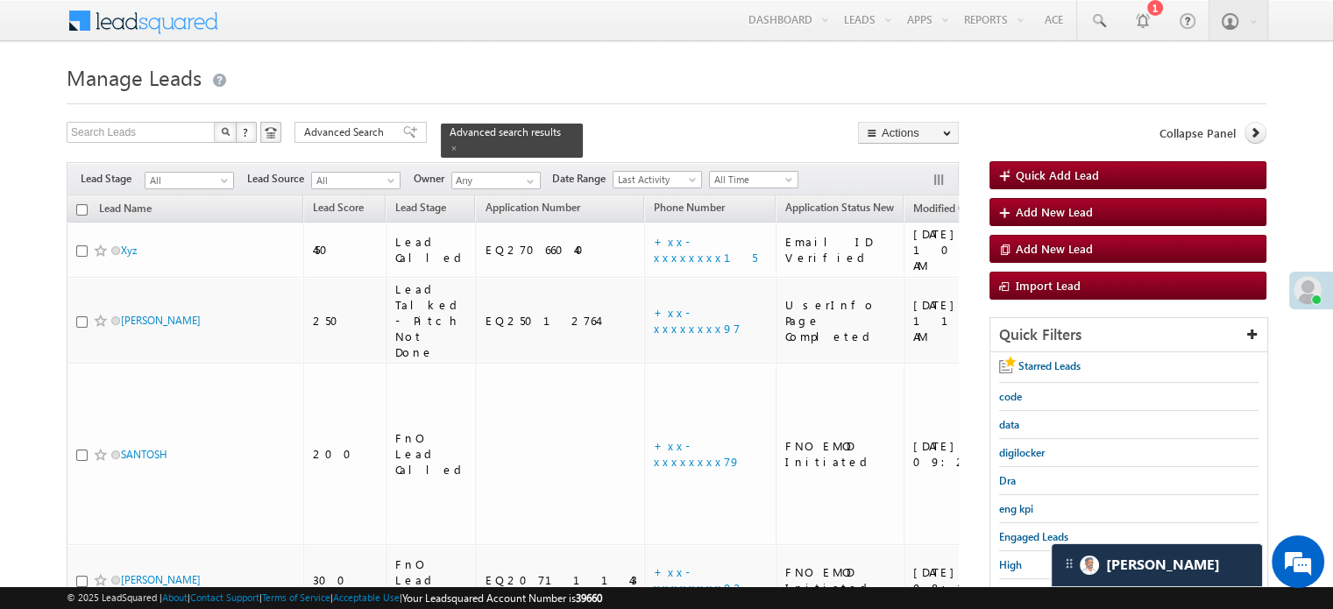
scroll to position [175, 0]
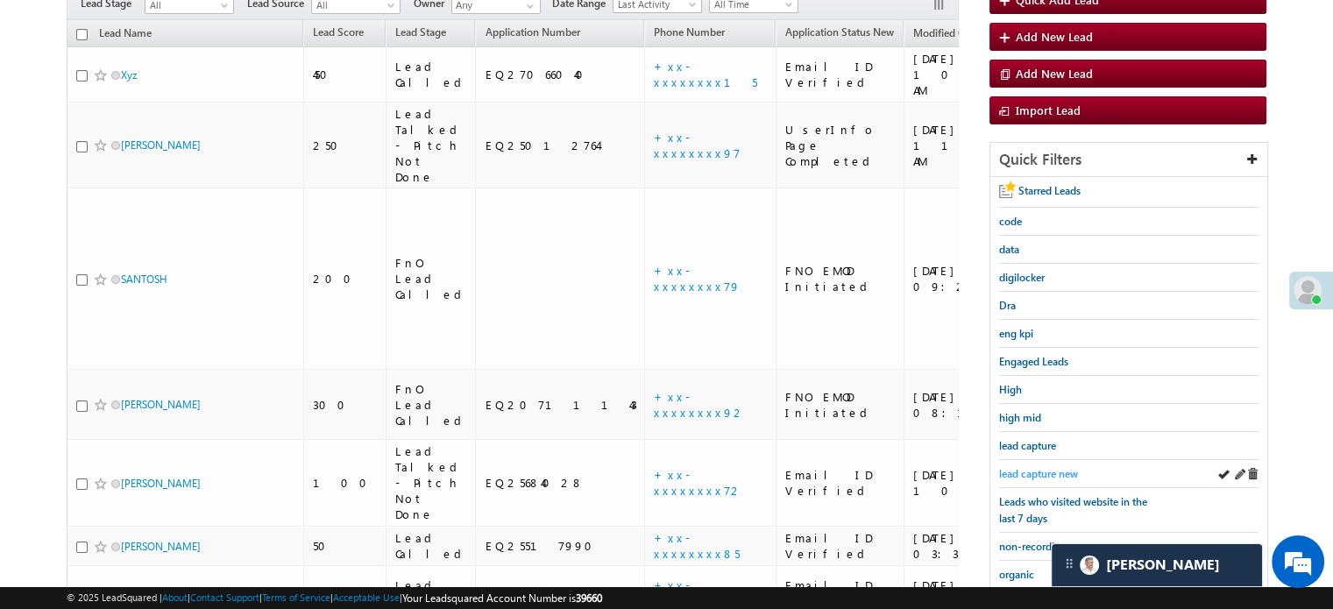
click at [1042, 467] on span "lead capture new" at bounding box center [1038, 473] width 79 height 13
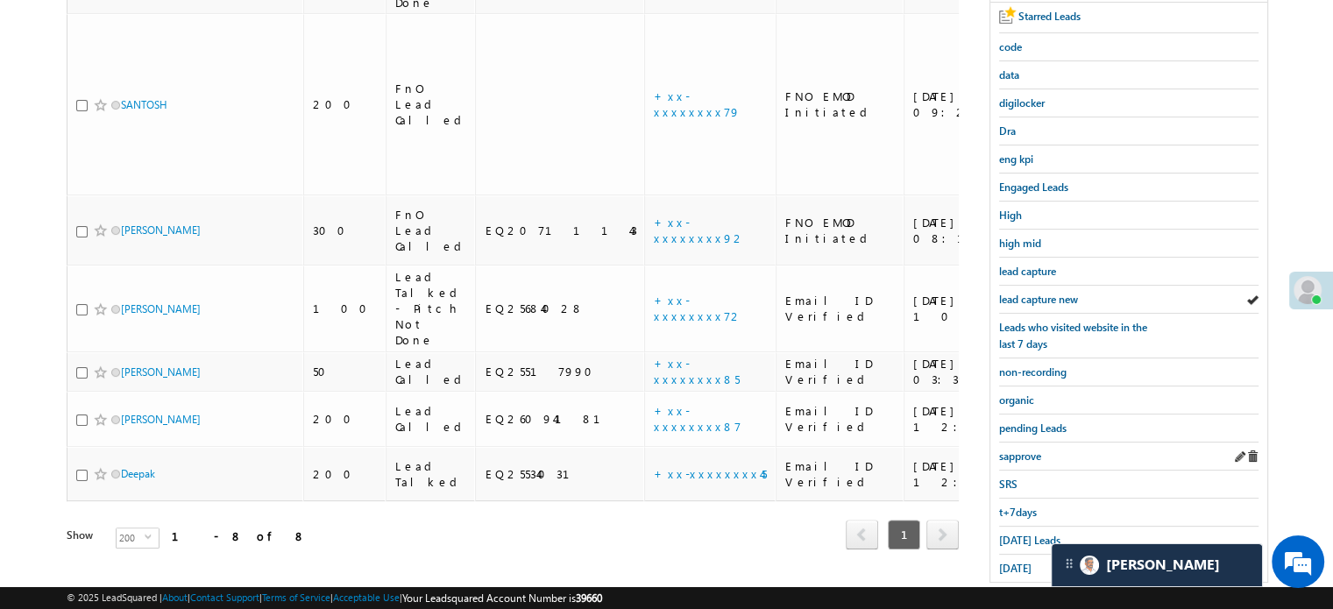
scroll to position [350, 0]
click at [1039, 293] on span "lead capture new" at bounding box center [1038, 298] width 79 height 13
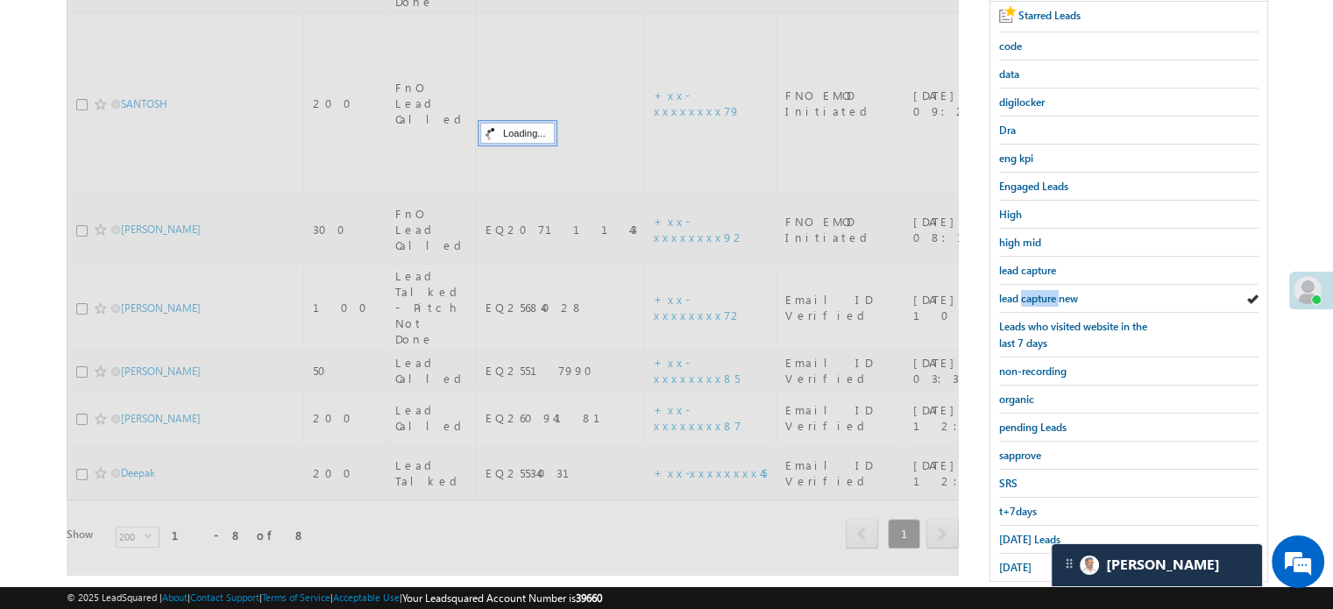
click at [1039, 293] on span "lead capture new" at bounding box center [1038, 298] width 79 height 13
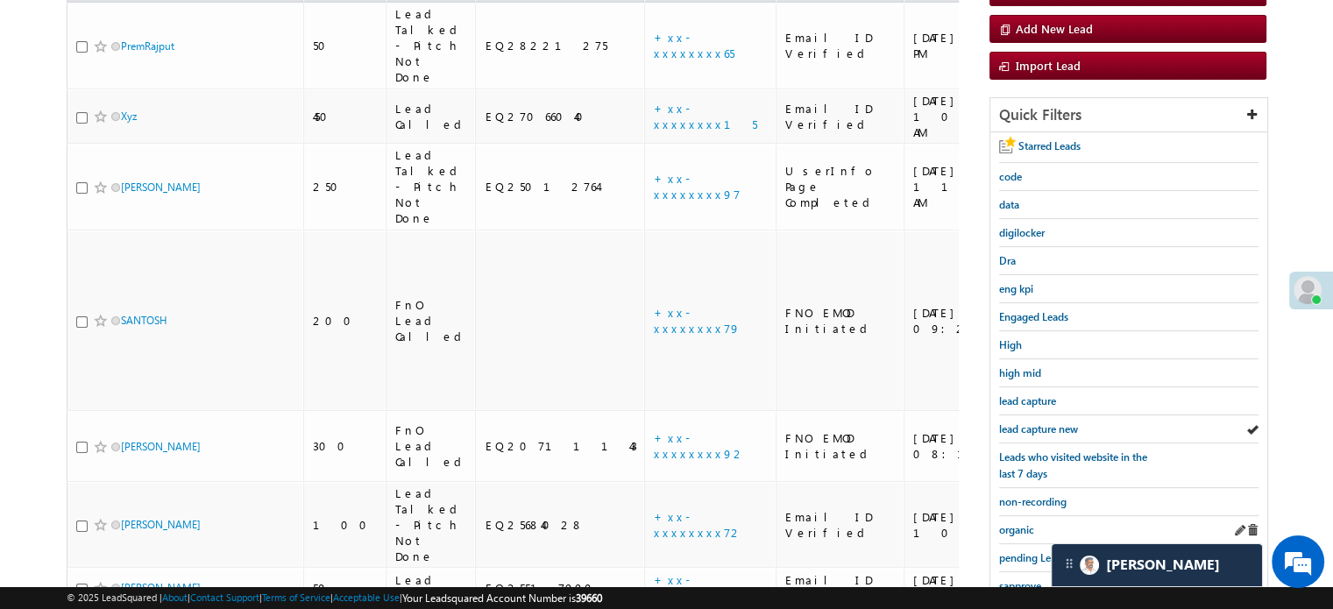
scroll to position [376, 0]
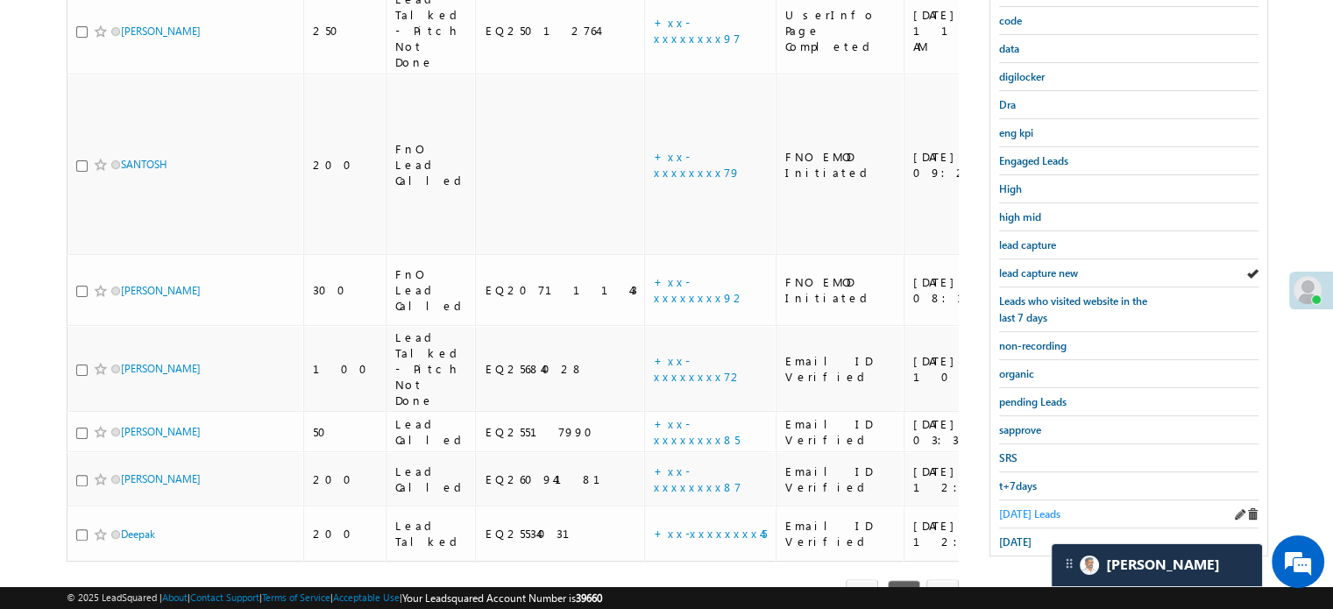
click at [1026, 507] on span "Today's Leads" at bounding box center [1029, 513] width 61 height 13
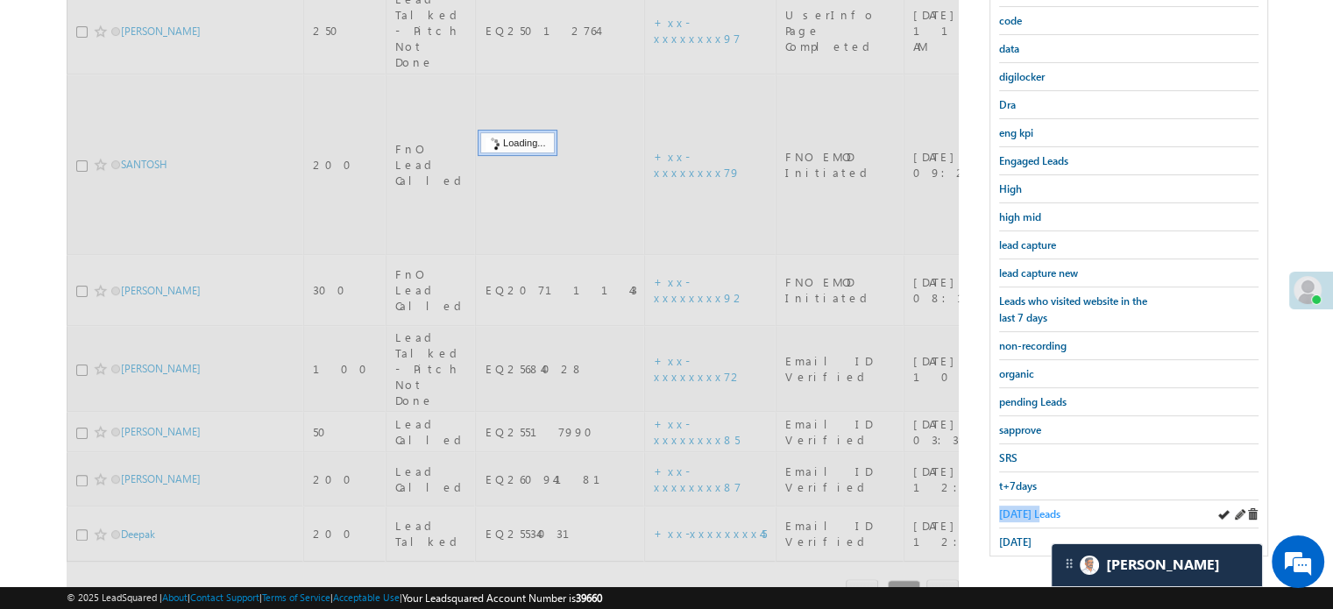
click at [1027, 507] on span "[DATE] Leads" at bounding box center [1029, 513] width 61 height 13
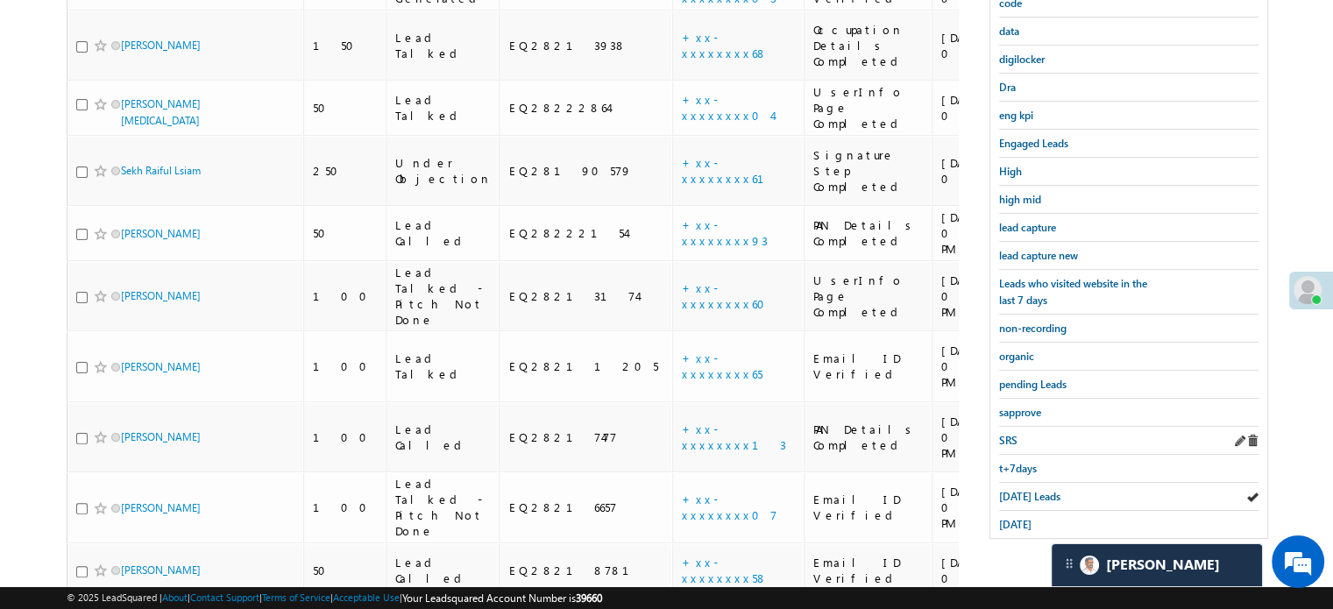
scroll to position [201, 0]
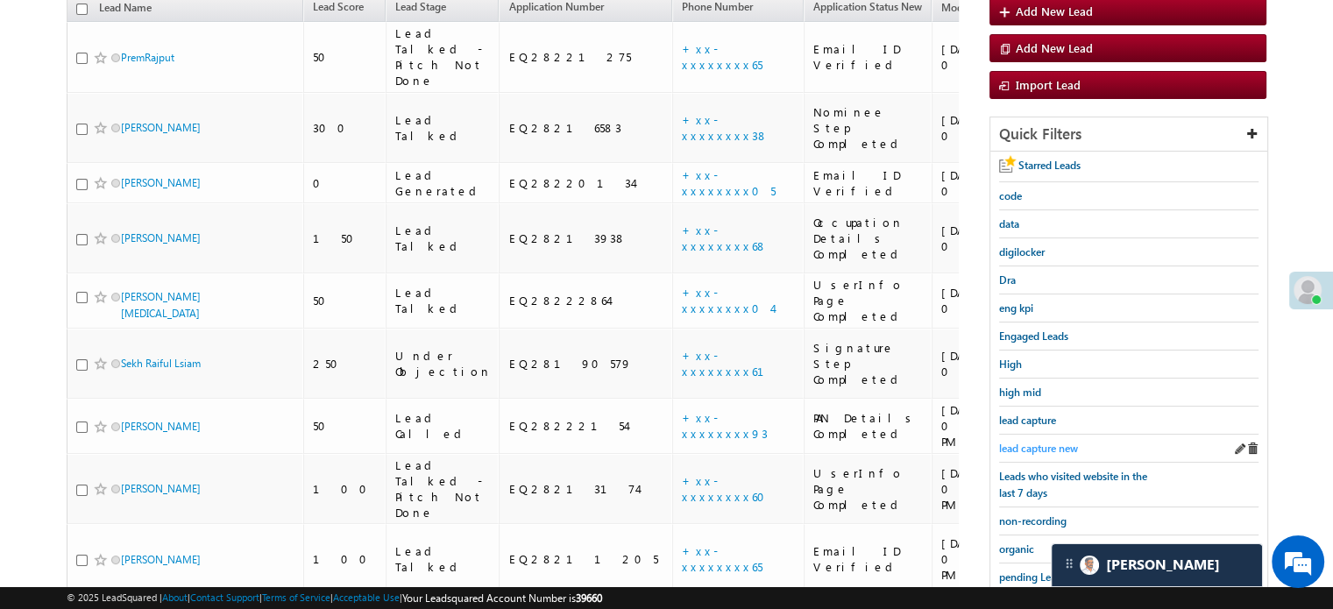
click at [1058, 444] on span "lead capture new" at bounding box center [1038, 448] width 79 height 13
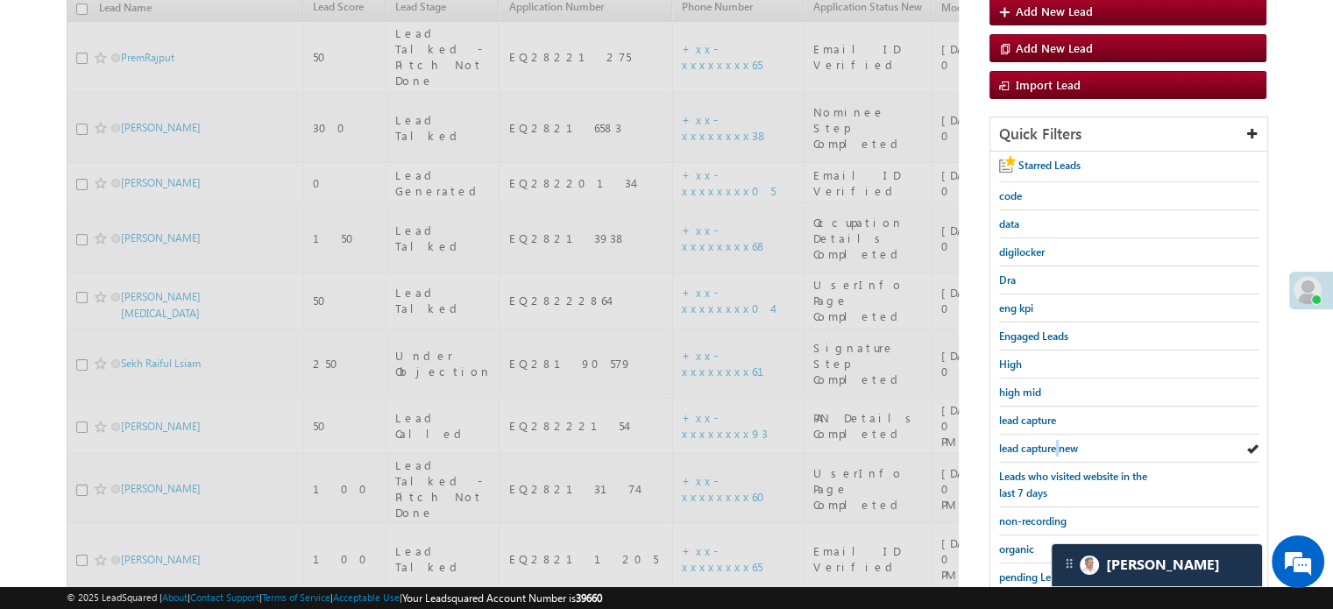
click at [1058, 444] on span "lead capture new" at bounding box center [1038, 448] width 79 height 13
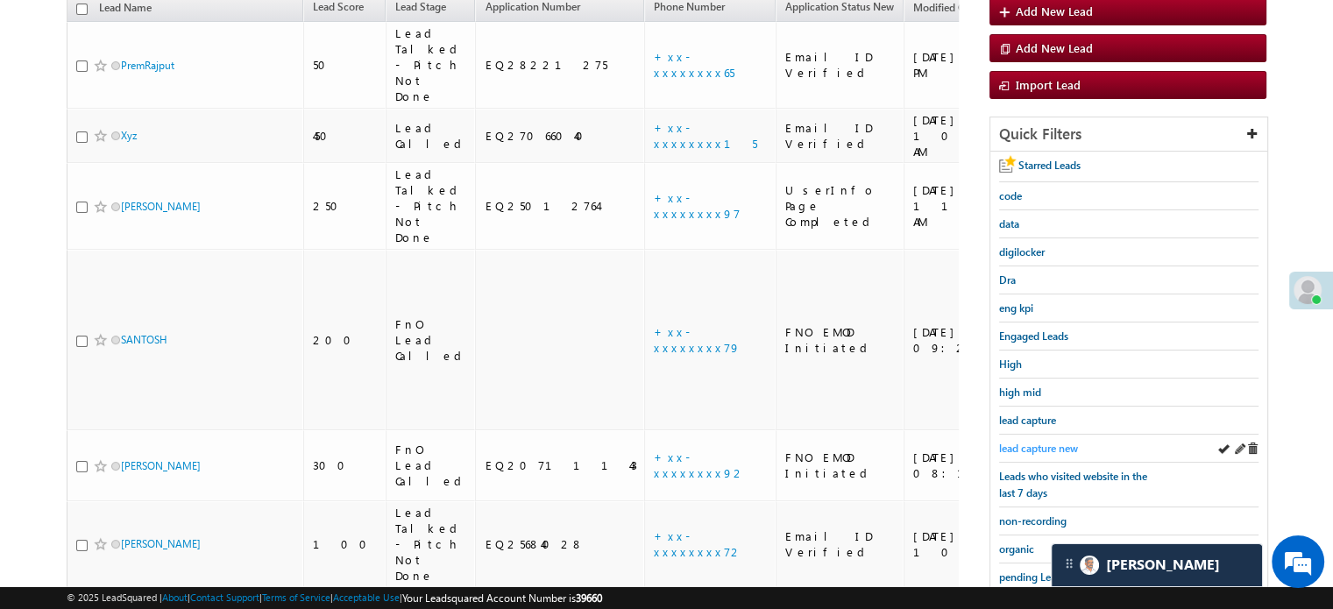
click at [1058, 446] on span "lead capture new" at bounding box center [1038, 448] width 79 height 13
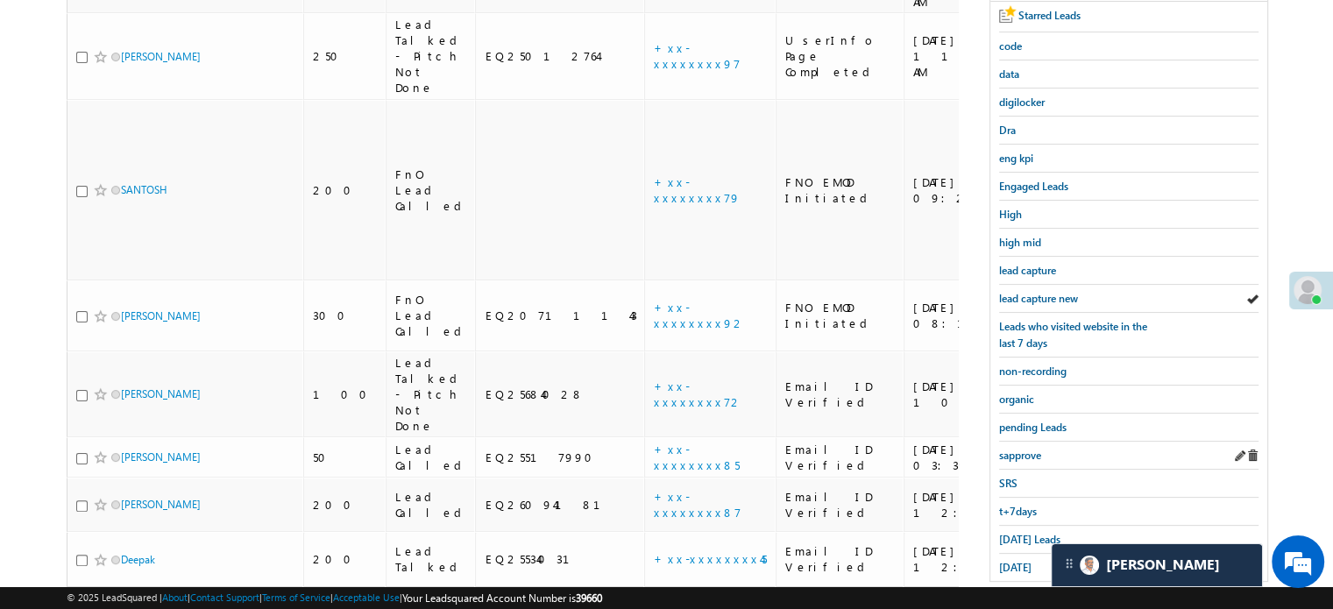
scroll to position [376, 0]
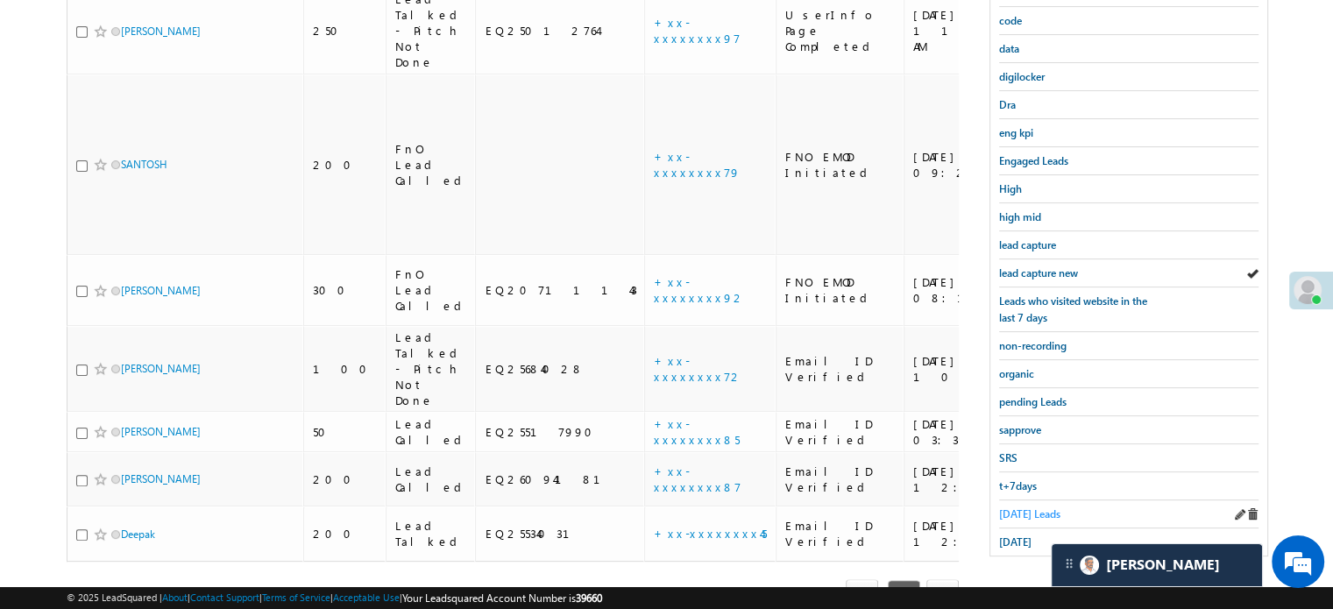
click at [1012, 513] on span "[DATE] Leads" at bounding box center [1029, 513] width 61 height 13
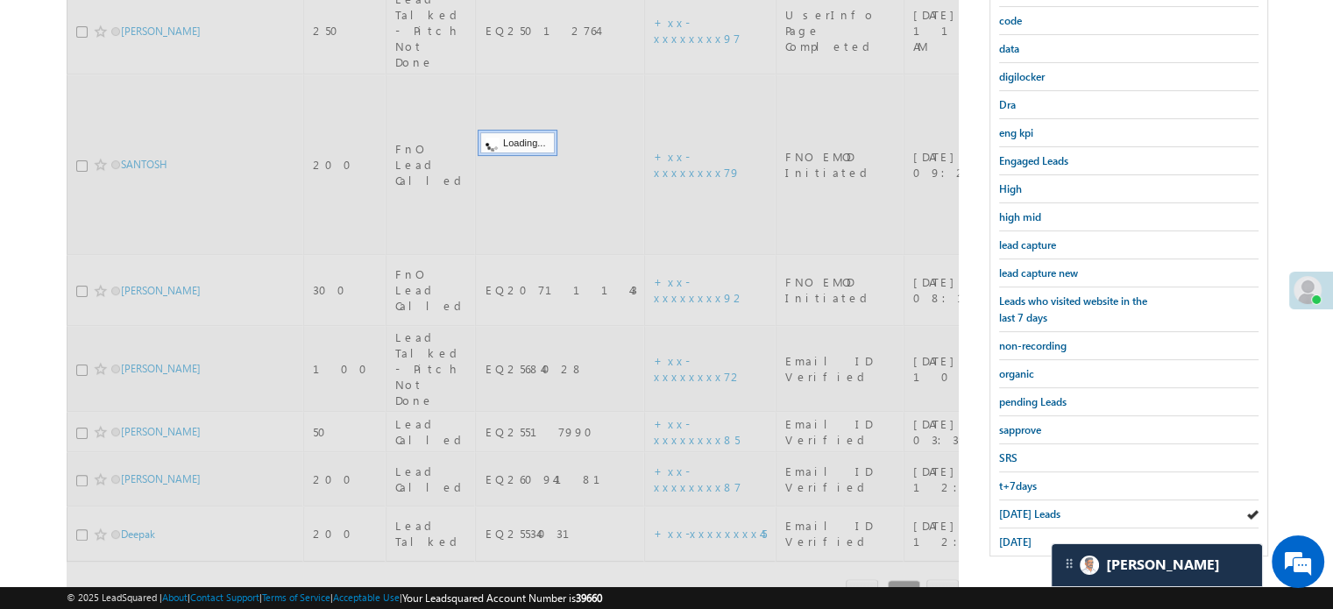
click at [1012, 507] on span "[DATE] Leads" at bounding box center [1029, 513] width 61 height 13
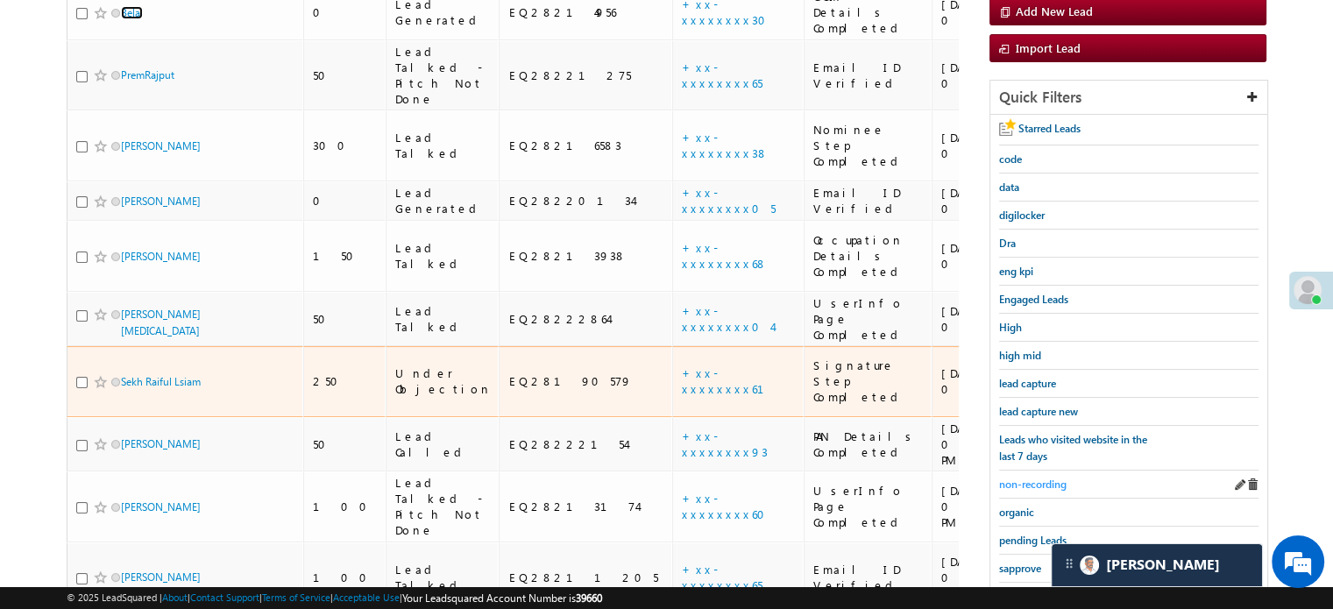
scroll to position [288, 0]
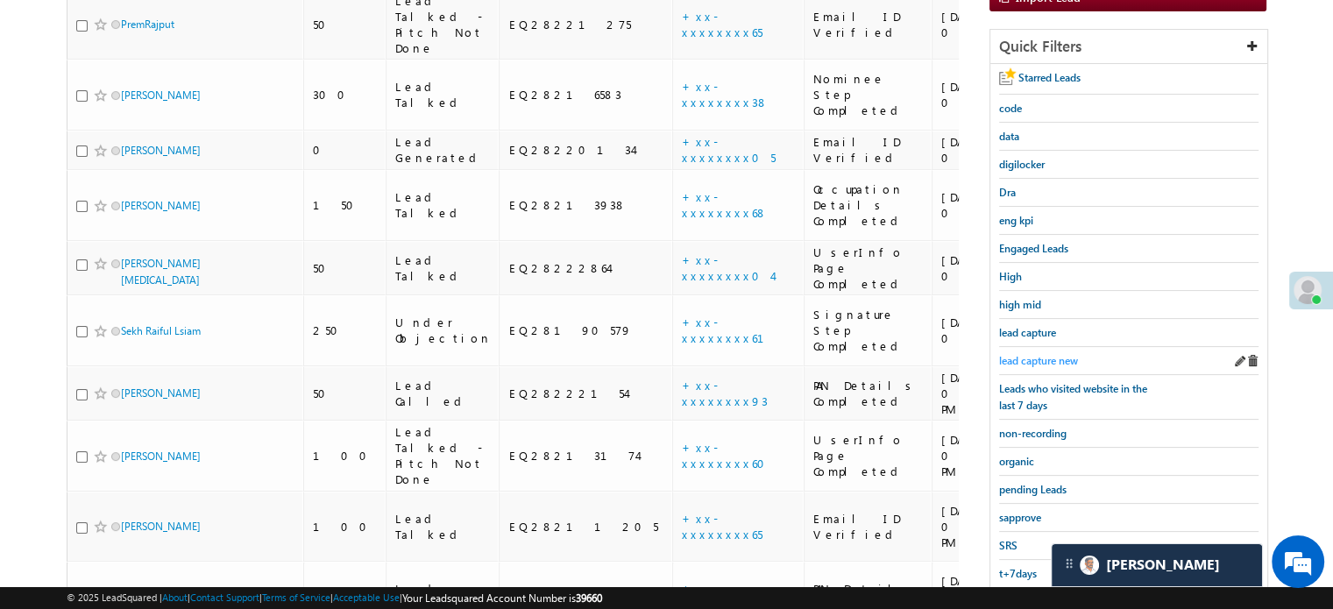
click at [1035, 360] on span "lead capture new" at bounding box center [1038, 360] width 79 height 13
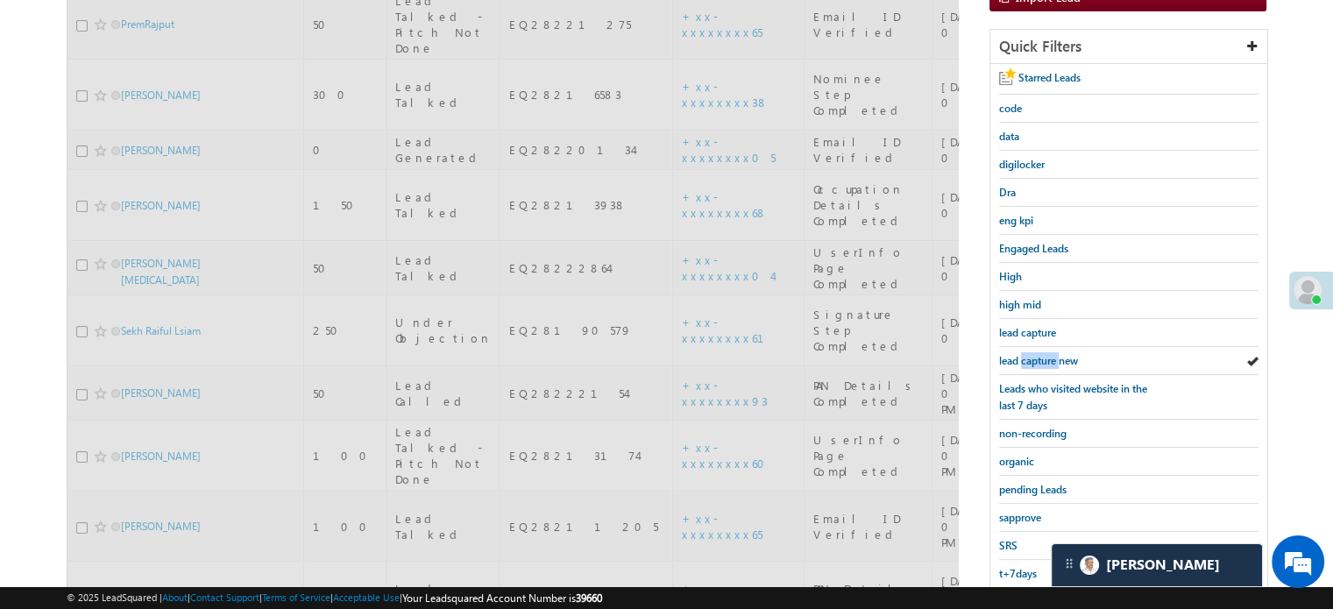
click at [1035, 360] on span "lead capture new" at bounding box center [1038, 360] width 79 height 13
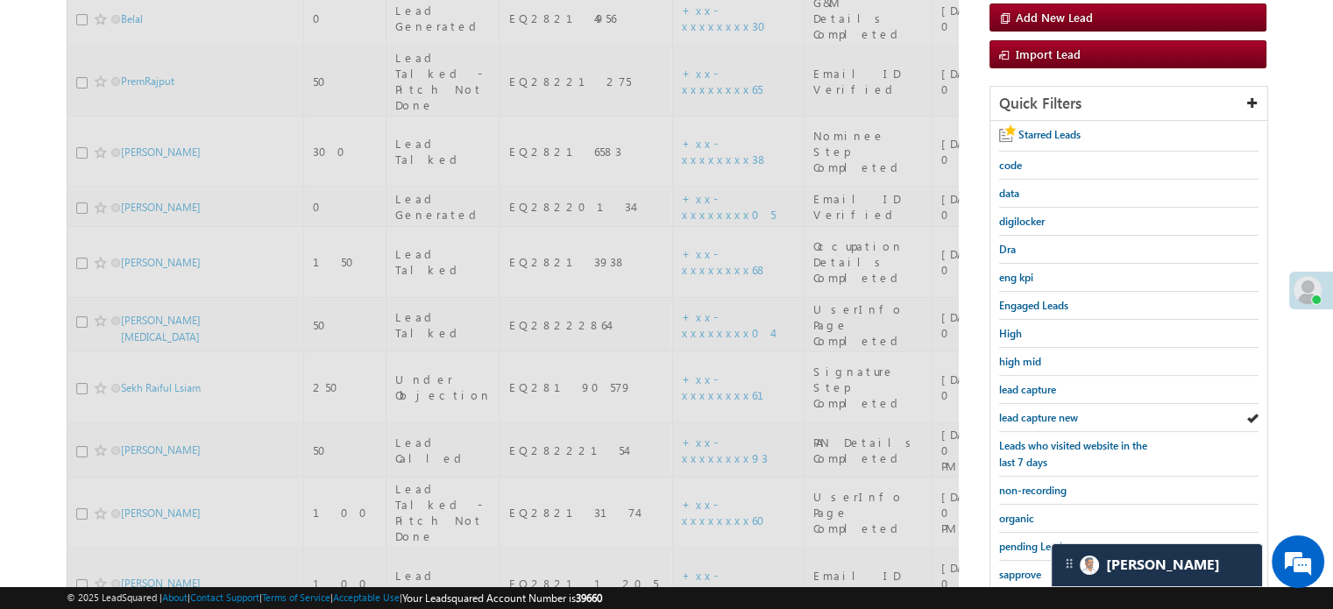
scroll to position [201, 0]
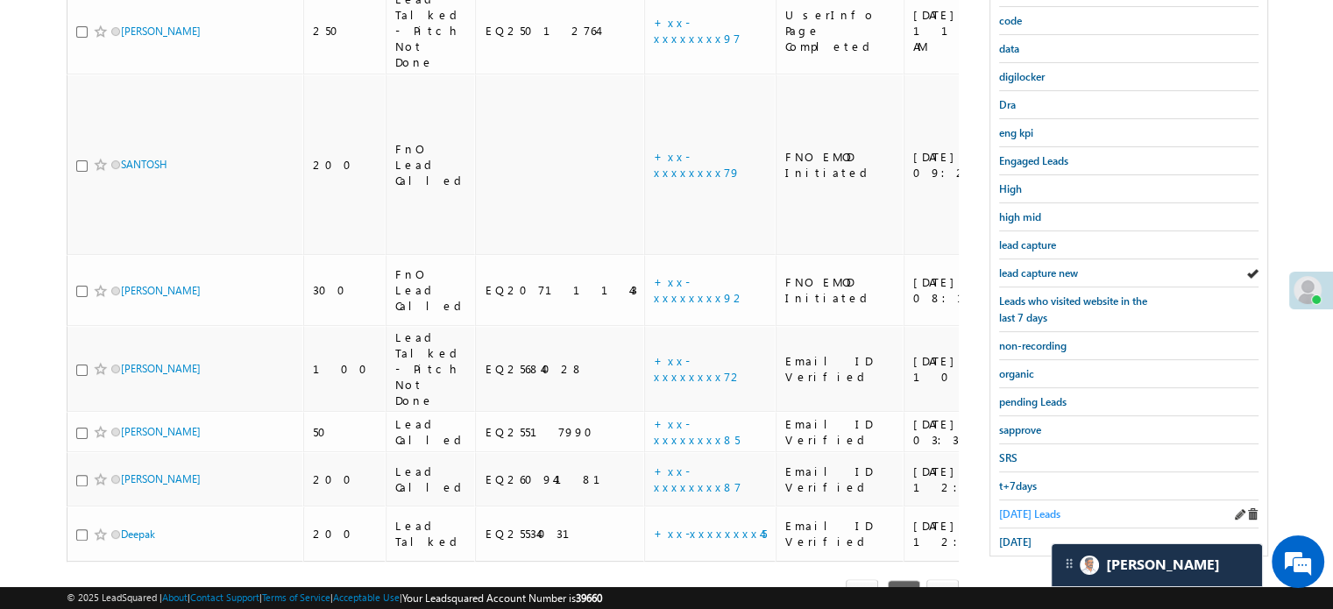
click at [1039, 510] on span "Today's Leads" at bounding box center [1029, 513] width 61 height 13
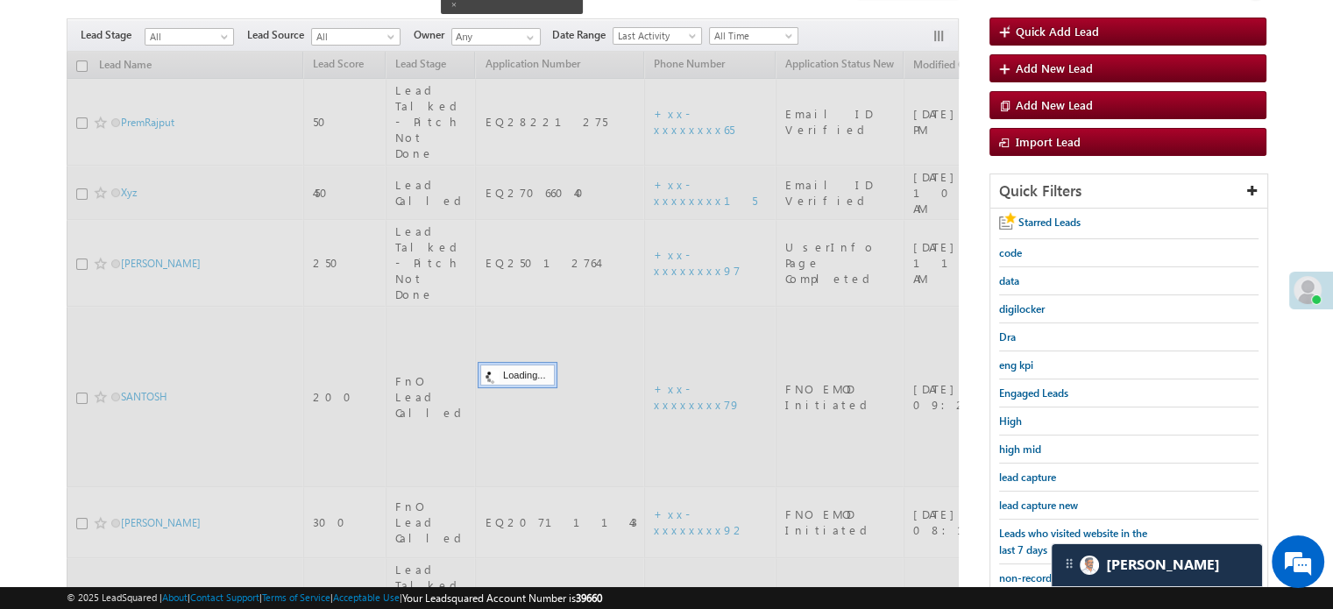
scroll to position [113, 0]
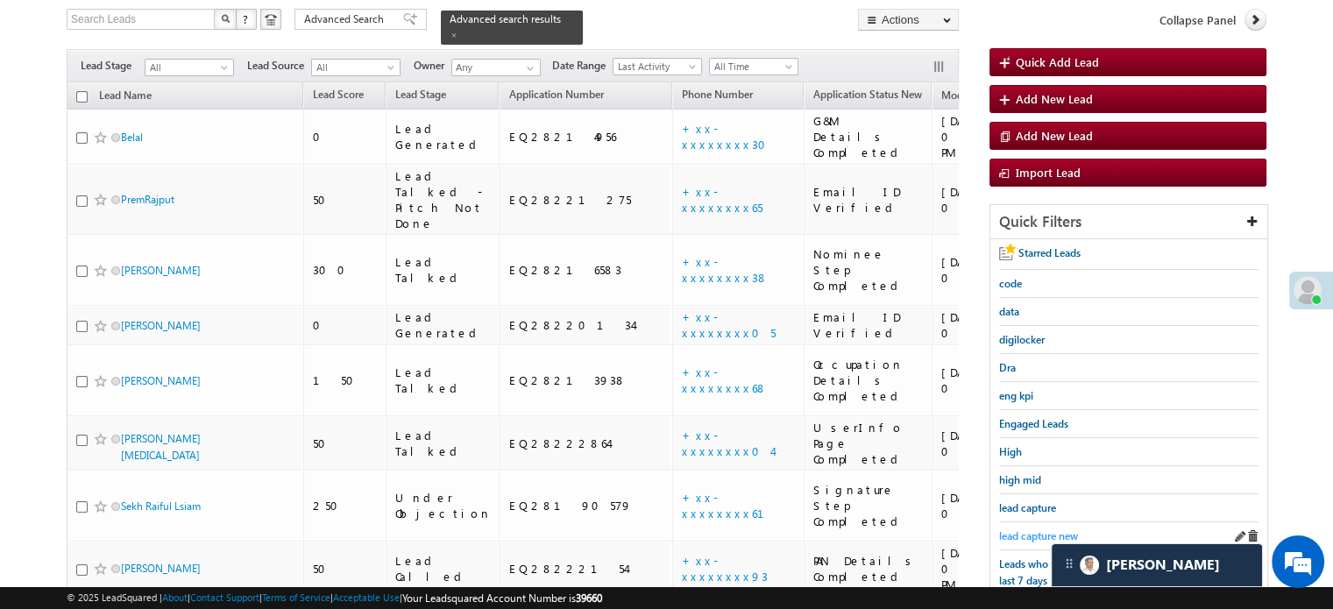
click at [1046, 529] on span "lead capture new" at bounding box center [1038, 535] width 79 height 13
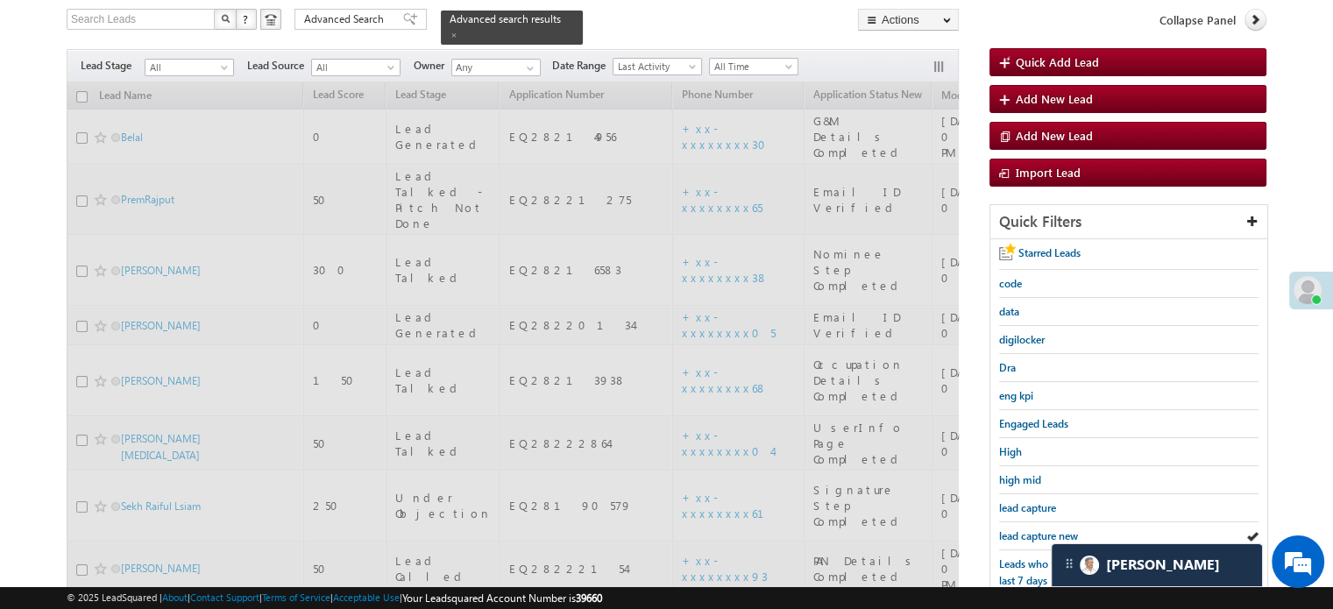
click at [1047, 529] on span "lead capture new" at bounding box center [1038, 535] width 79 height 13
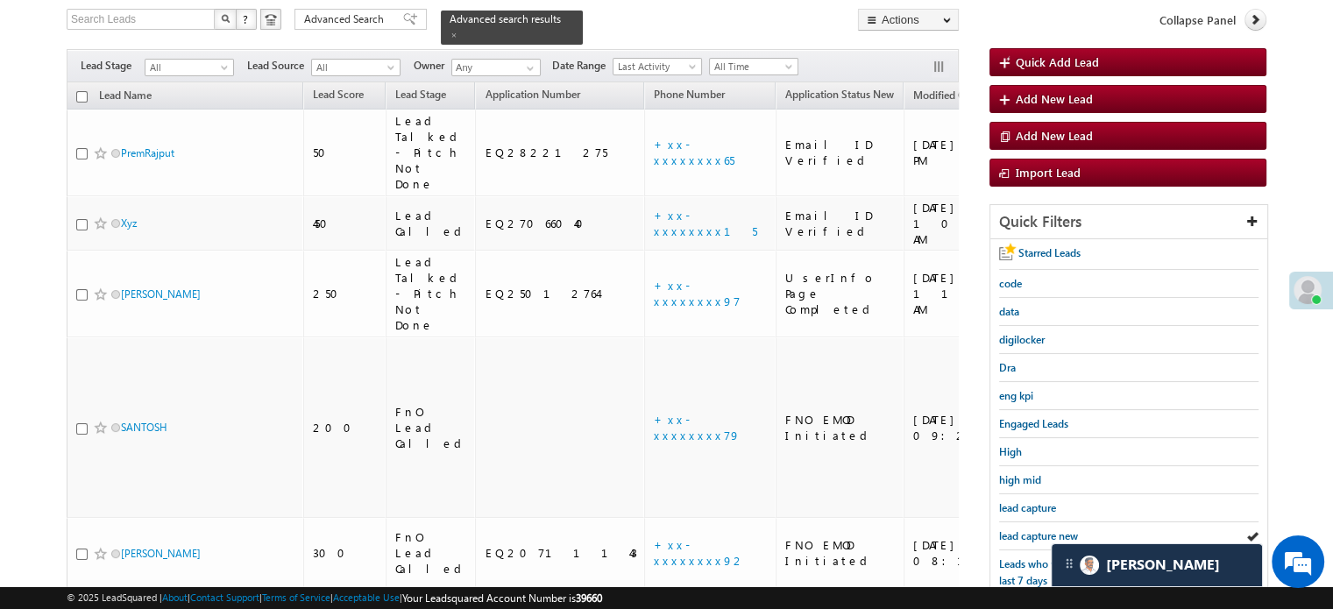
click at [1047, 529] on span "lead capture new" at bounding box center [1038, 535] width 79 height 13
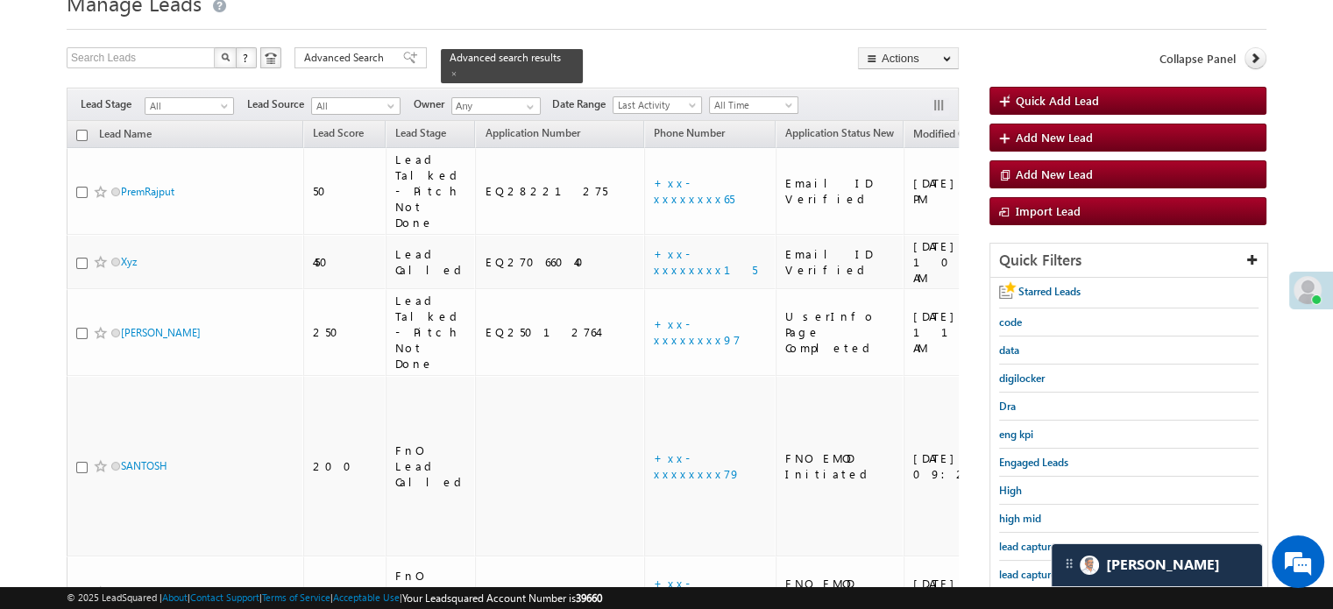
scroll to position [175, 0]
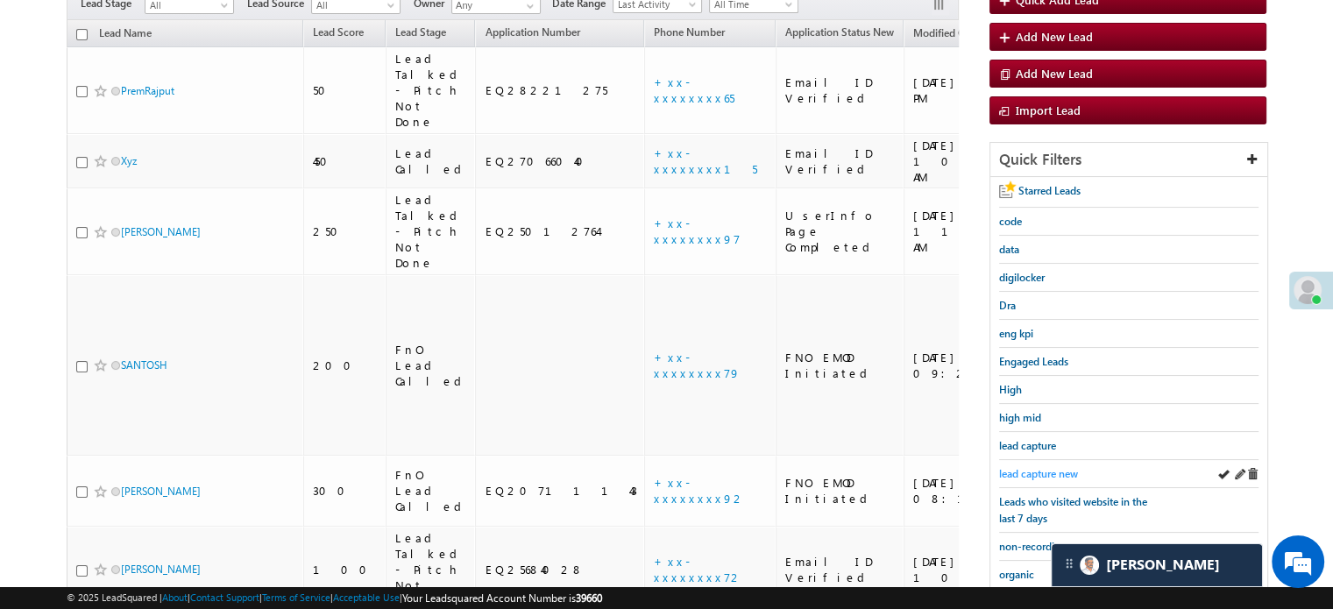
click at [1017, 469] on span "lead capture new" at bounding box center [1038, 473] width 79 height 13
click at [1018, 469] on span "lead capture new" at bounding box center [1038, 473] width 79 height 13
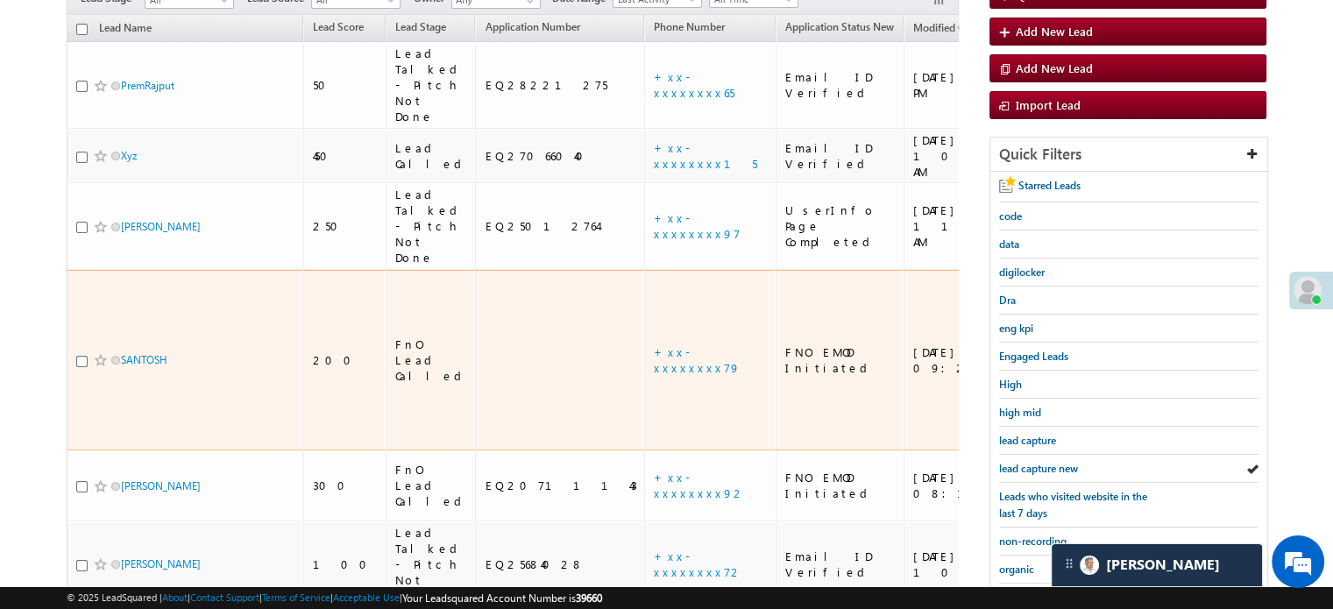
scroll to position [350, 0]
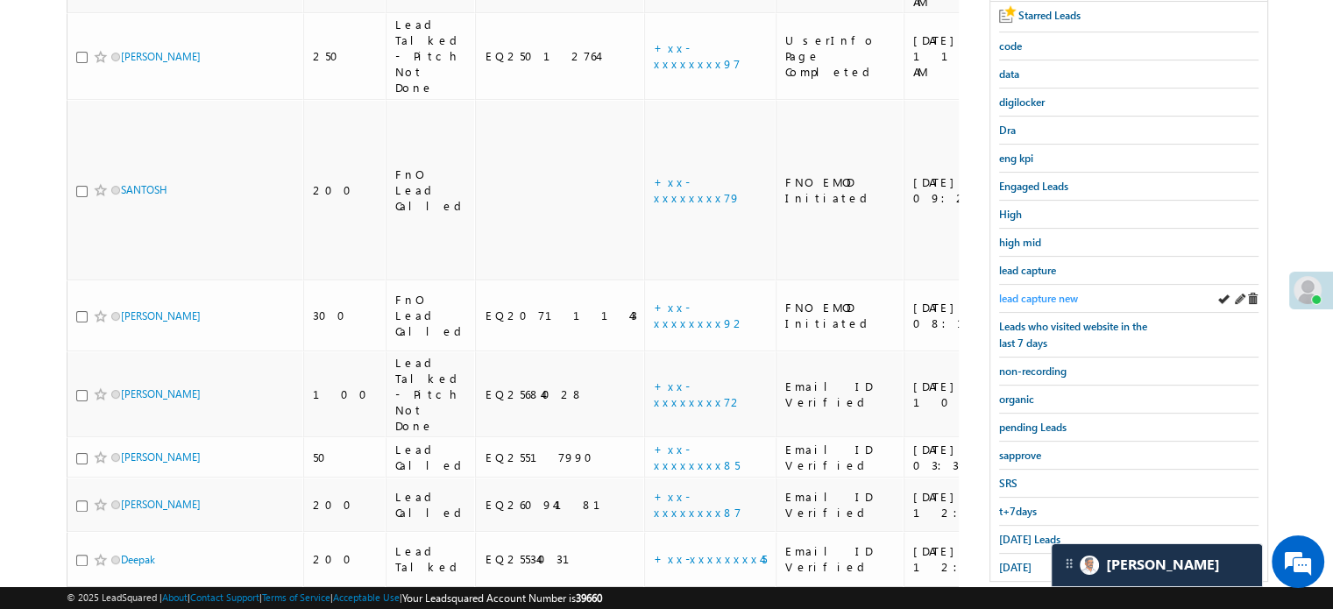
click at [1009, 293] on span "lead capture new" at bounding box center [1038, 298] width 79 height 13
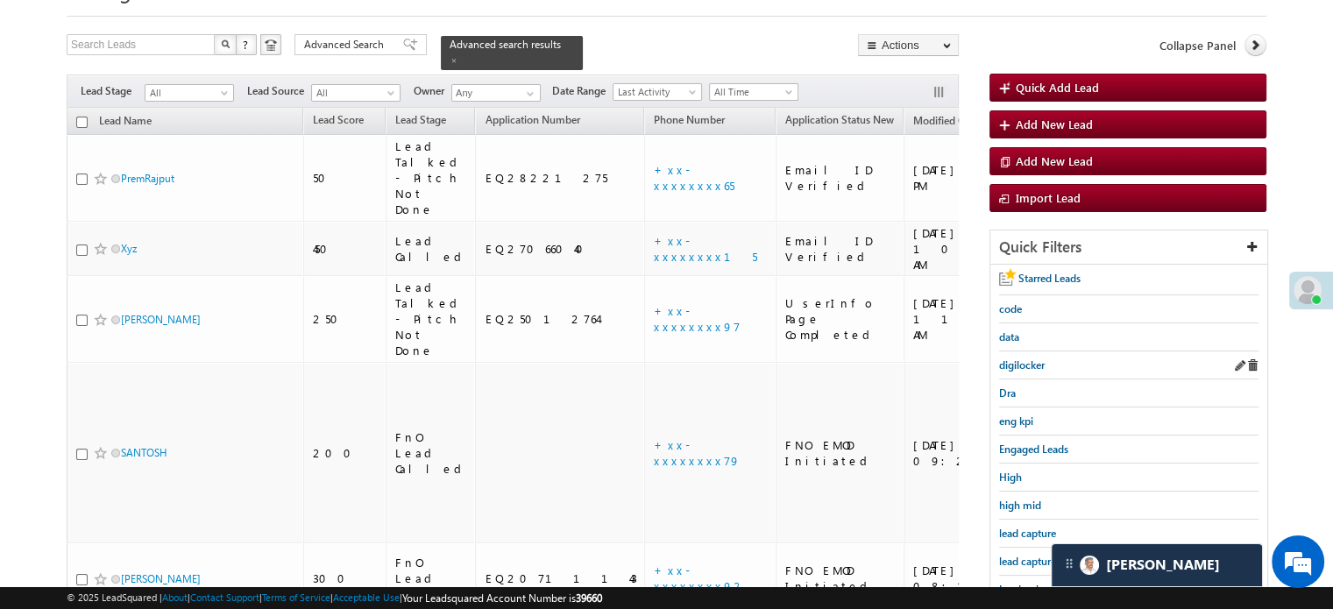
scroll to position [175, 0]
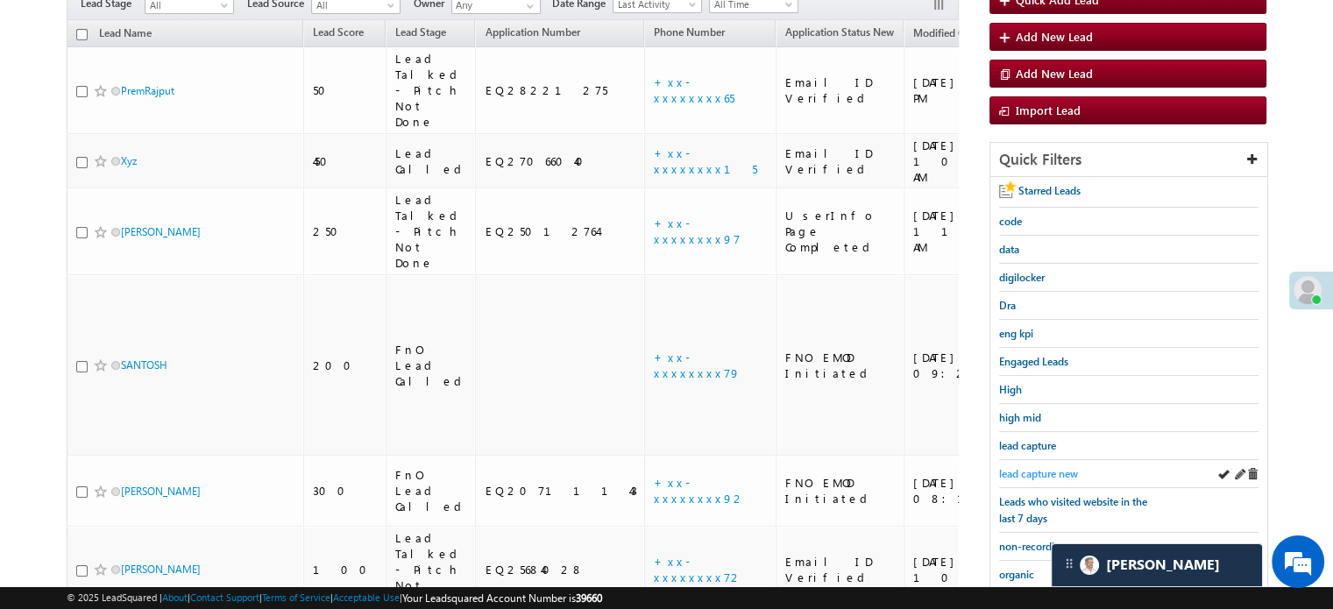
click at [1037, 467] on span "lead capture new" at bounding box center [1038, 473] width 79 height 13
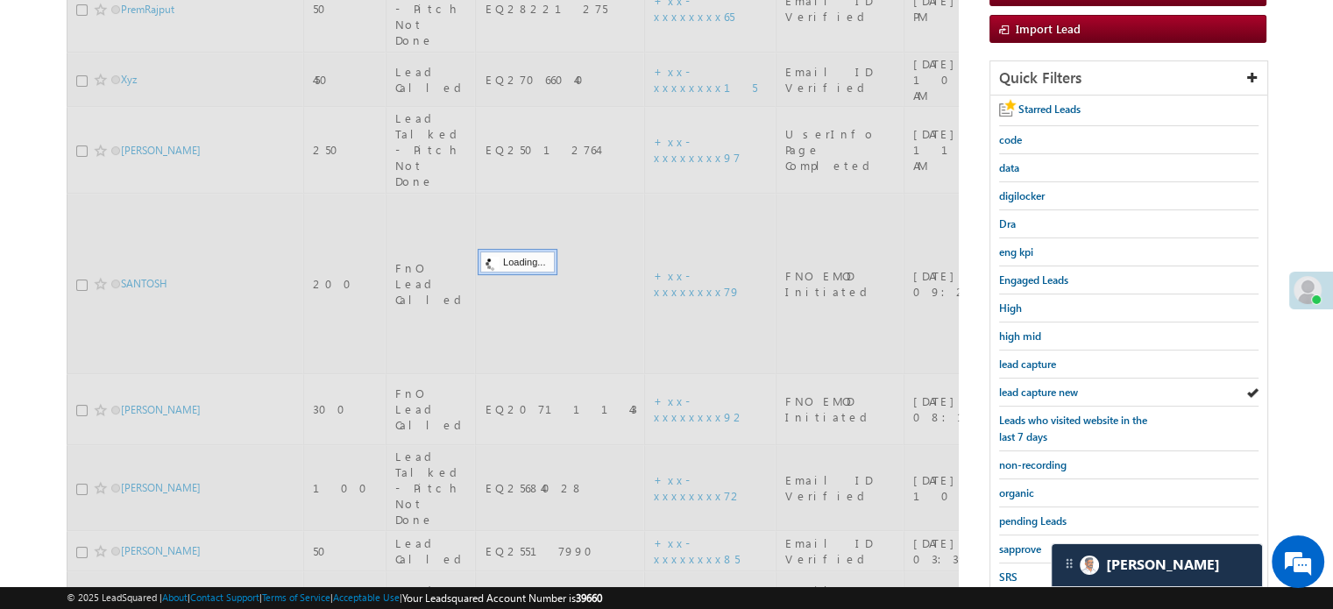
scroll to position [376, 0]
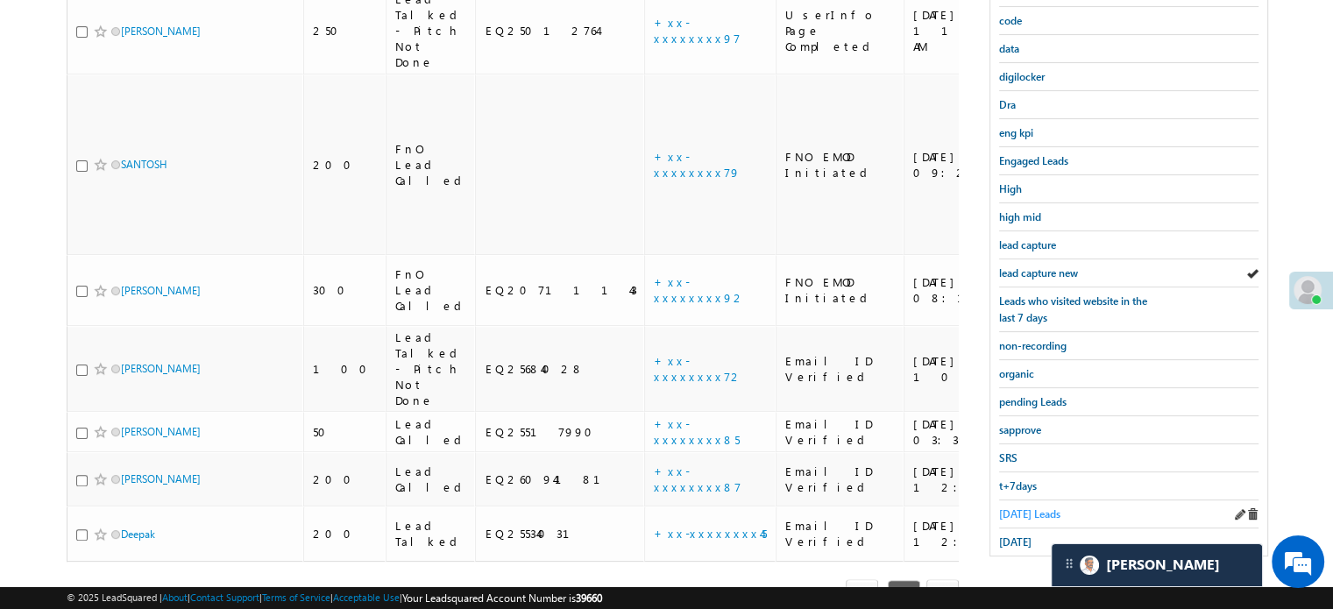
click at [1023, 507] on span "Today's Leads" at bounding box center [1029, 513] width 61 height 13
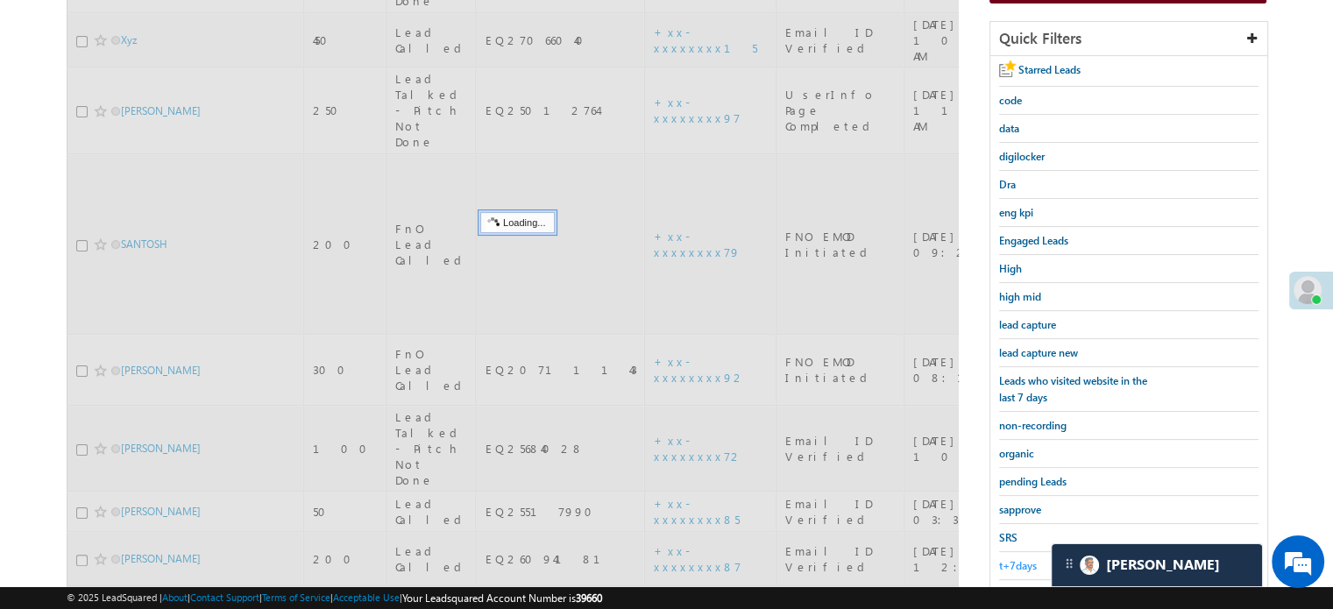
scroll to position [201, 0]
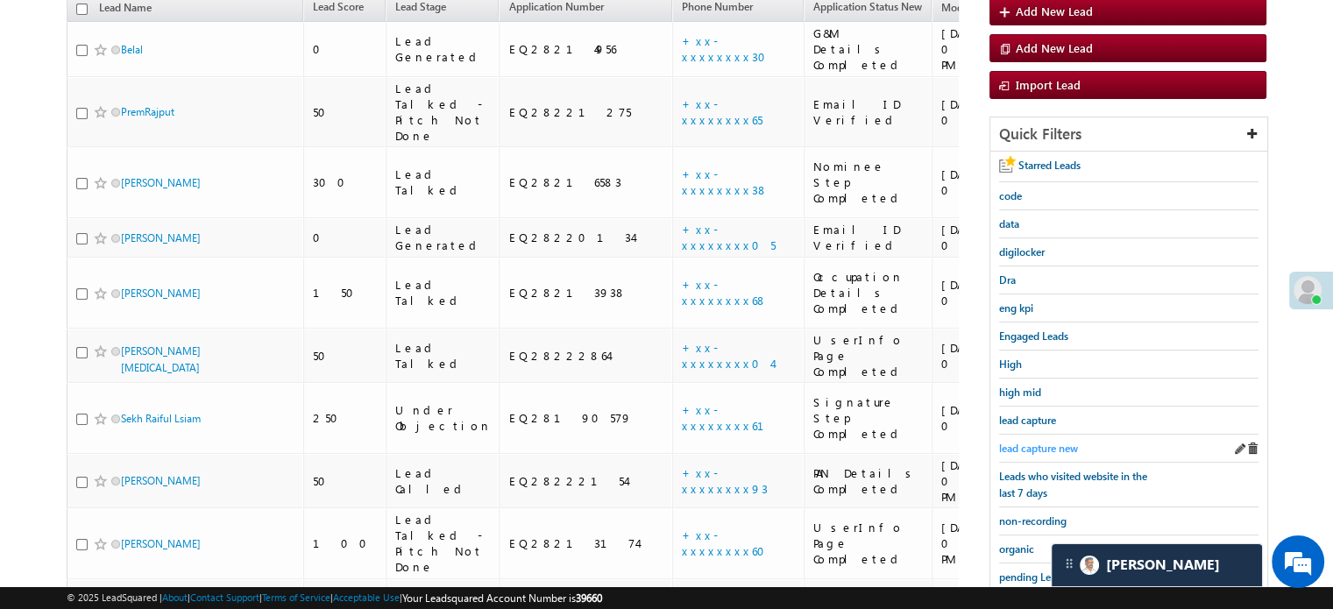
click at [1043, 447] on span "lead capture new" at bounding box center [1038, 448] width 79 height 13
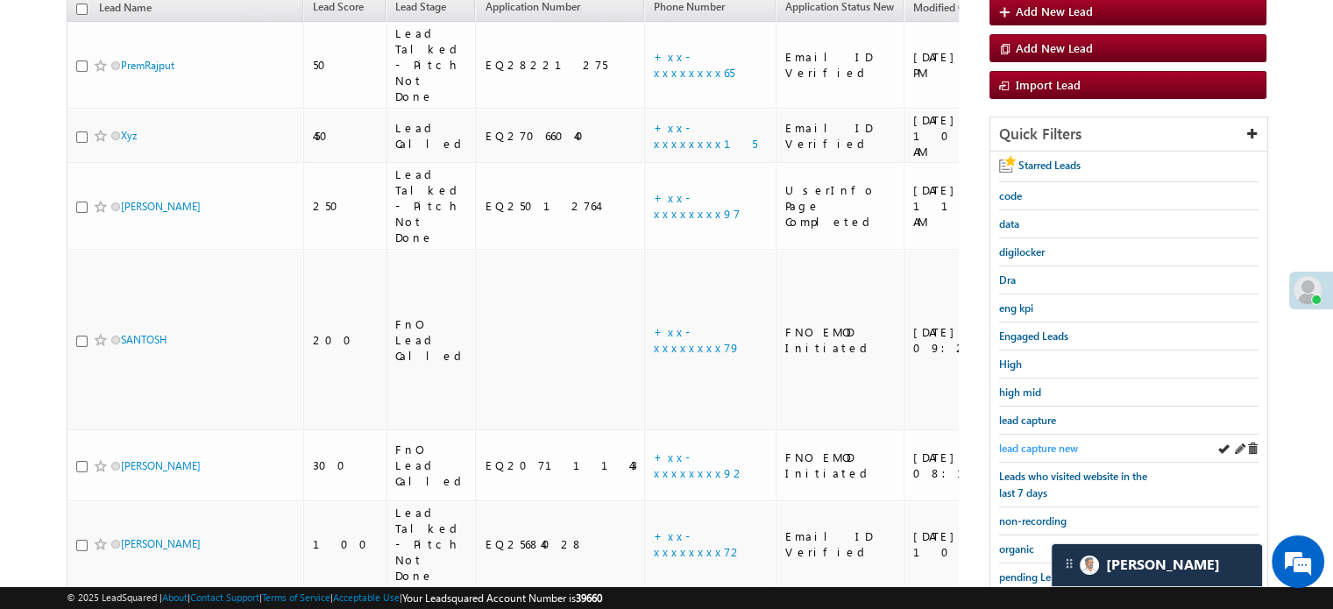
click at [1041, 442] on span "lead capture new" at bounding box center [1038, 448] width 79 height 13
click at [1069, 442] on span "lead capture new" at bounding box center [1038, 448] width 79 height 13
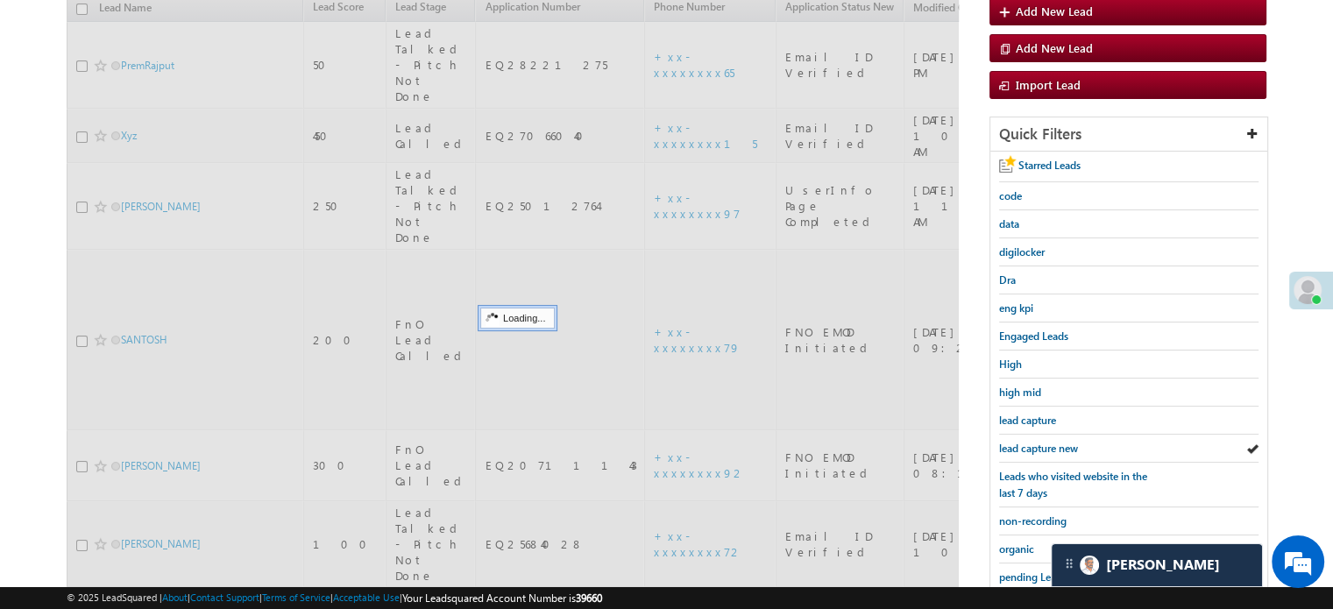
click at [1065, 442] on span "lead capture new" at bounding box center [1038, 448] width 79 height 13
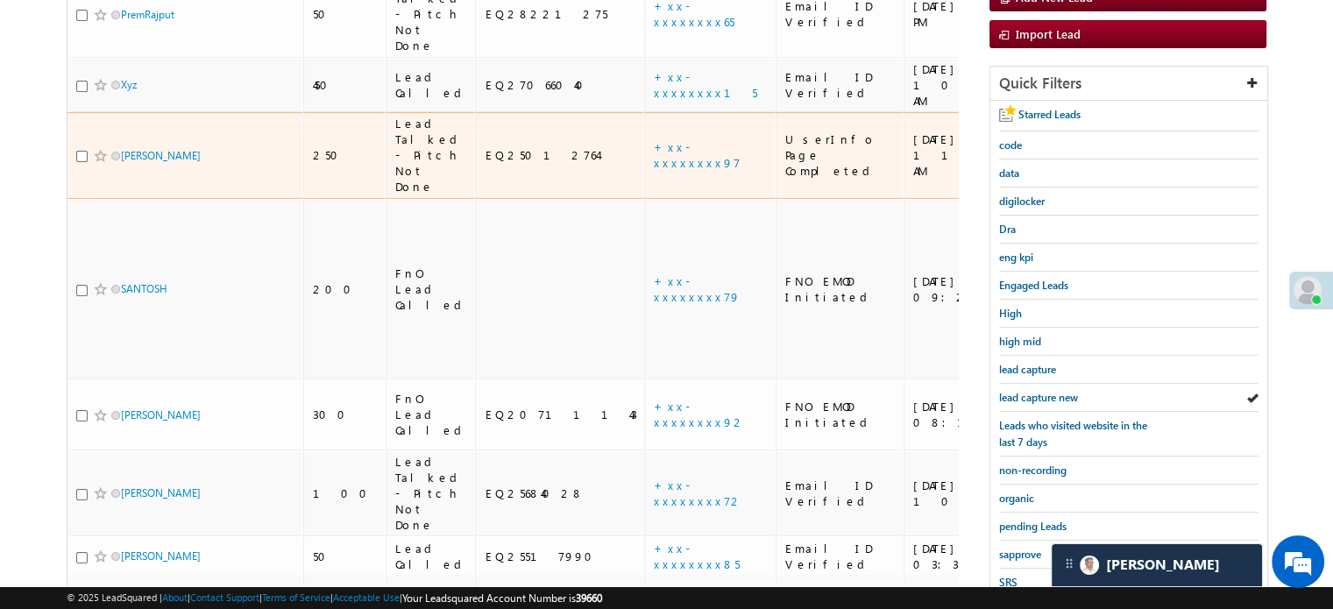
scroll to position [263, 0]
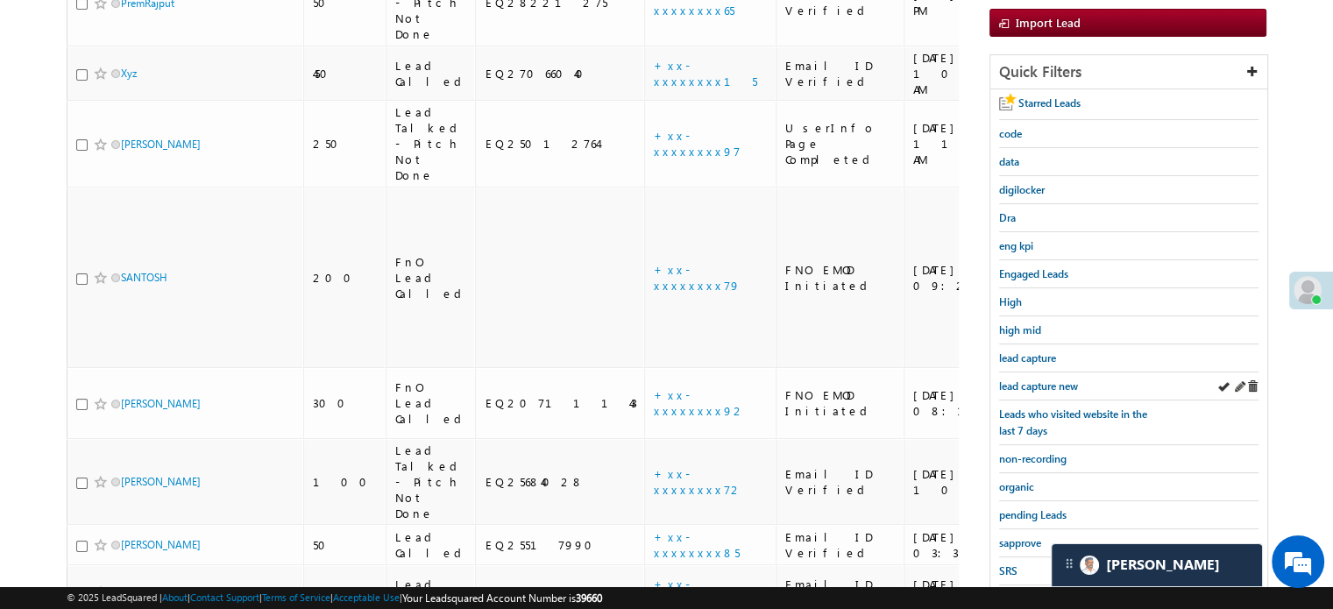
click at [1028, 372] on div "lead capture new" at bounding box center [1128, 386] width 259 height 28
click at [1036, 381] on span "lead capture new" at bounding box center [1038, 385] width 79 height 13
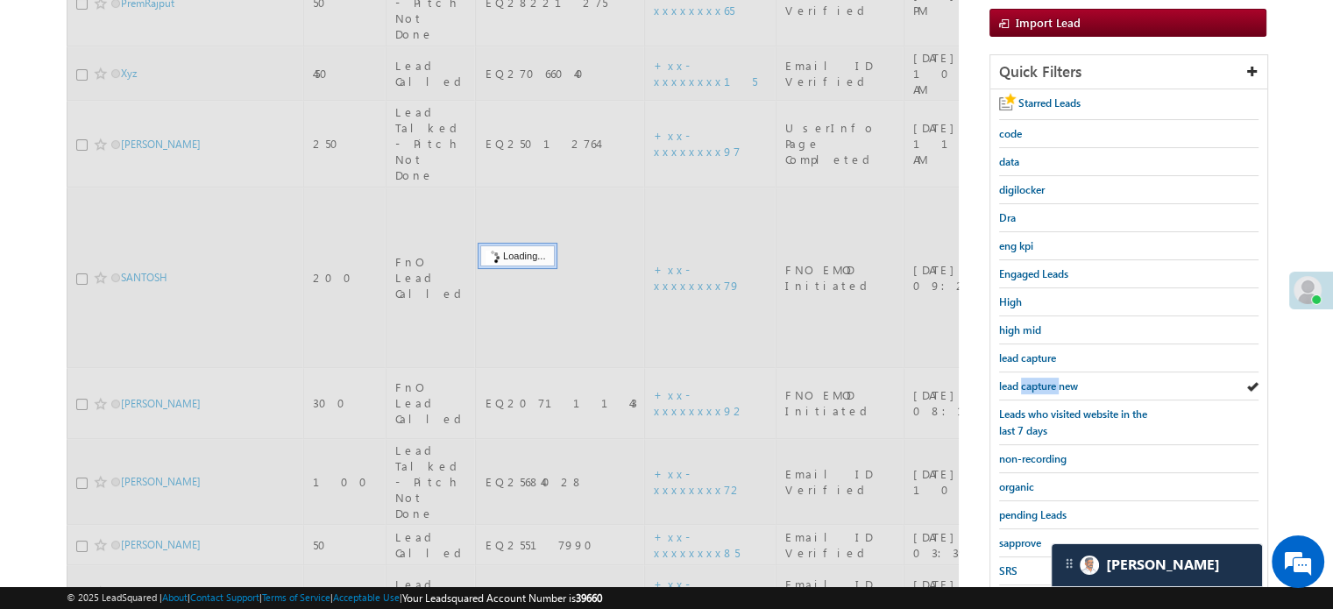
click at [1036, 381] on span "lead capture new" at bounding box center [1038, 385] width 79 height 13
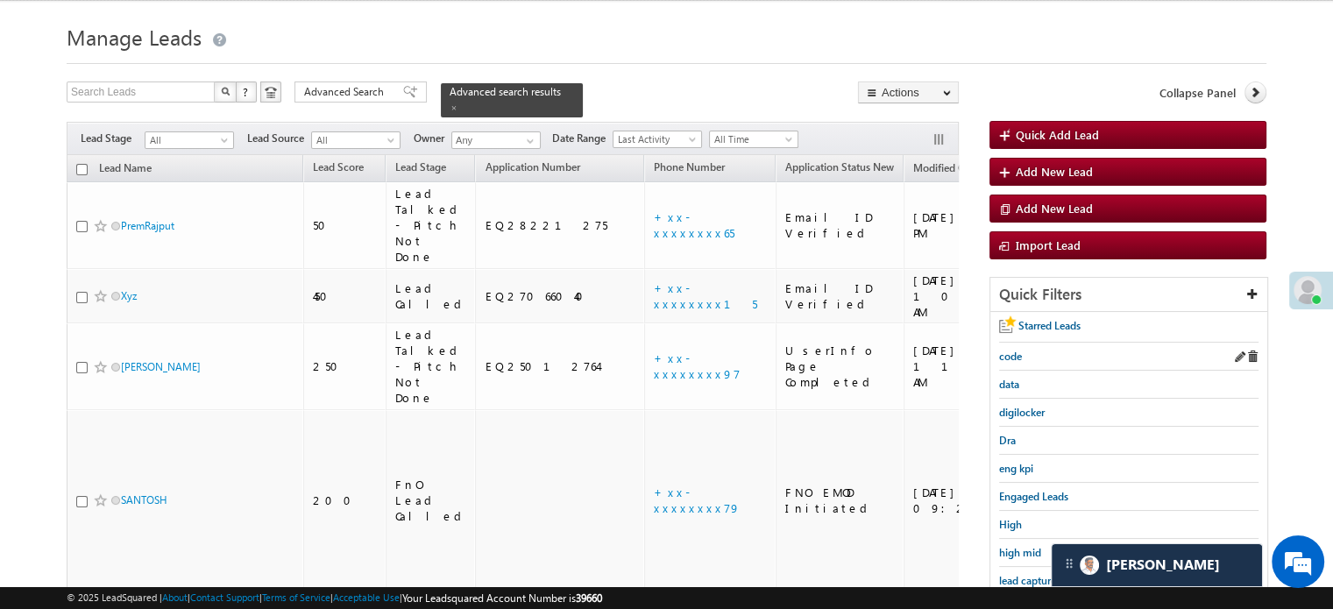
scroll to position [0, 0]
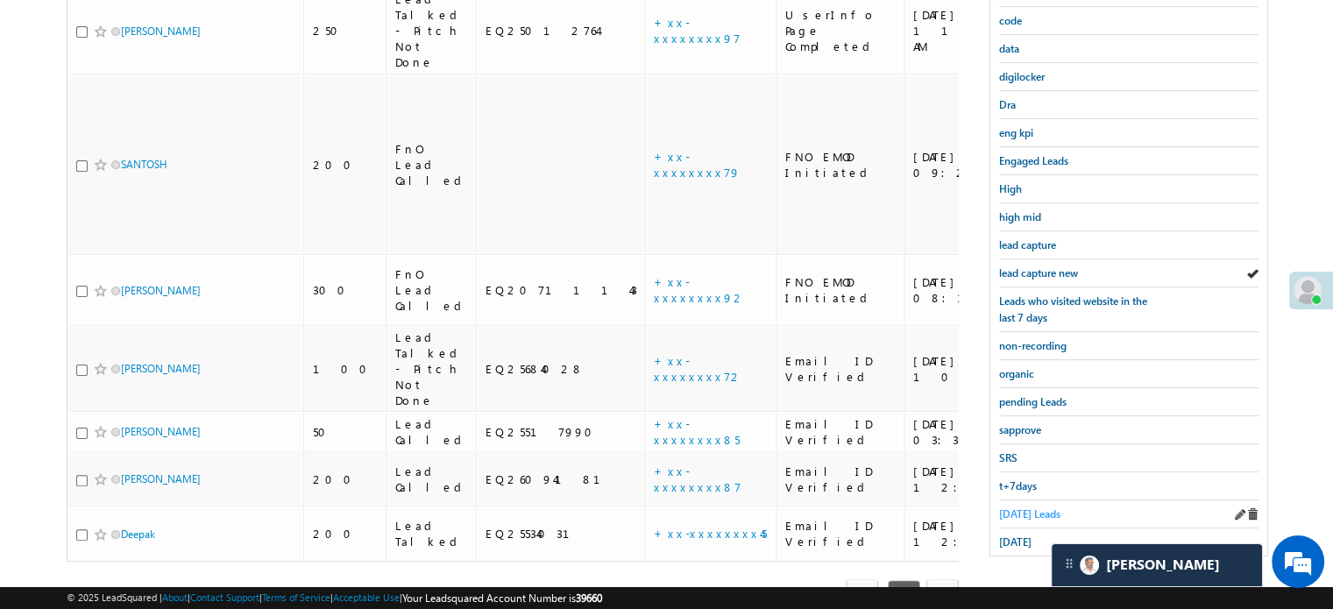
click at [1030, 507] on span "Today's Leads" at bounding box center [1029, 513] width 61 height 13
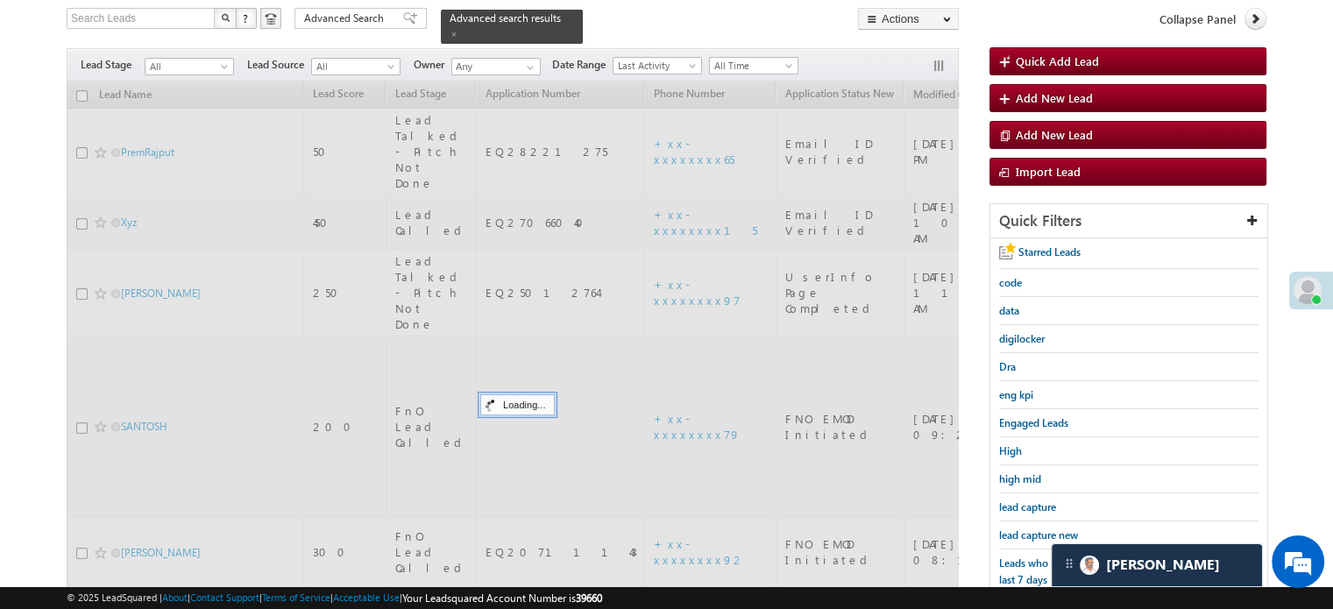
scroll to position [113, 0]
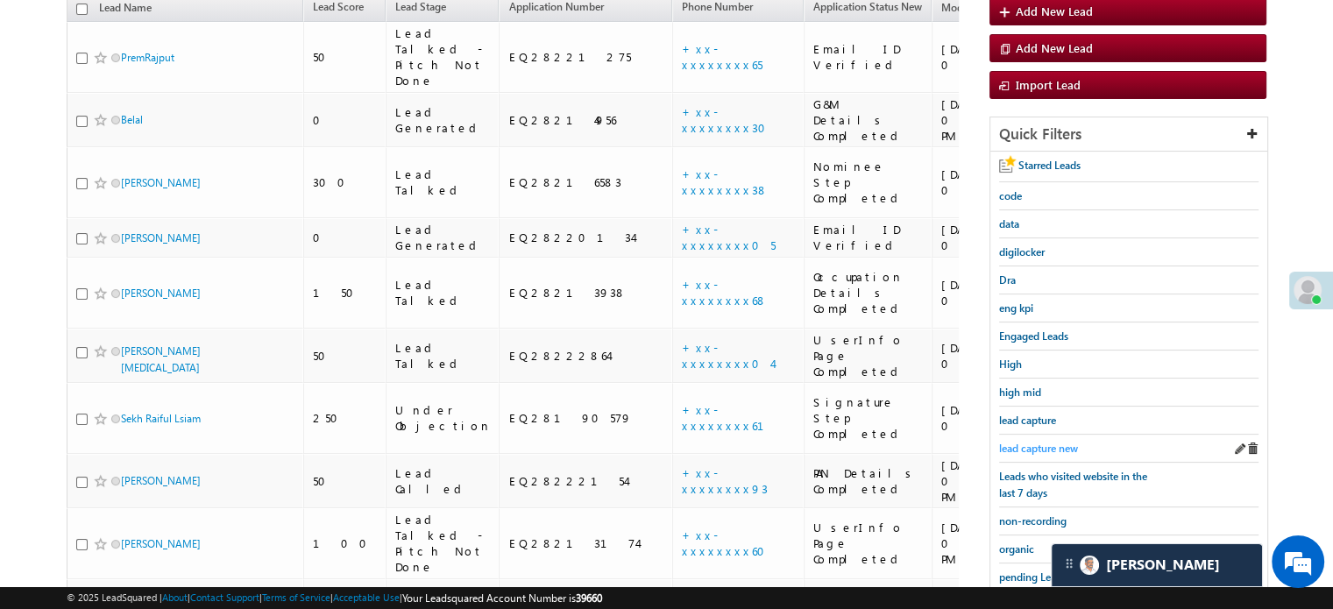
click at [1036, 442] on span "lead capture new" at bounding box center [1038, 448] width 79 height 13
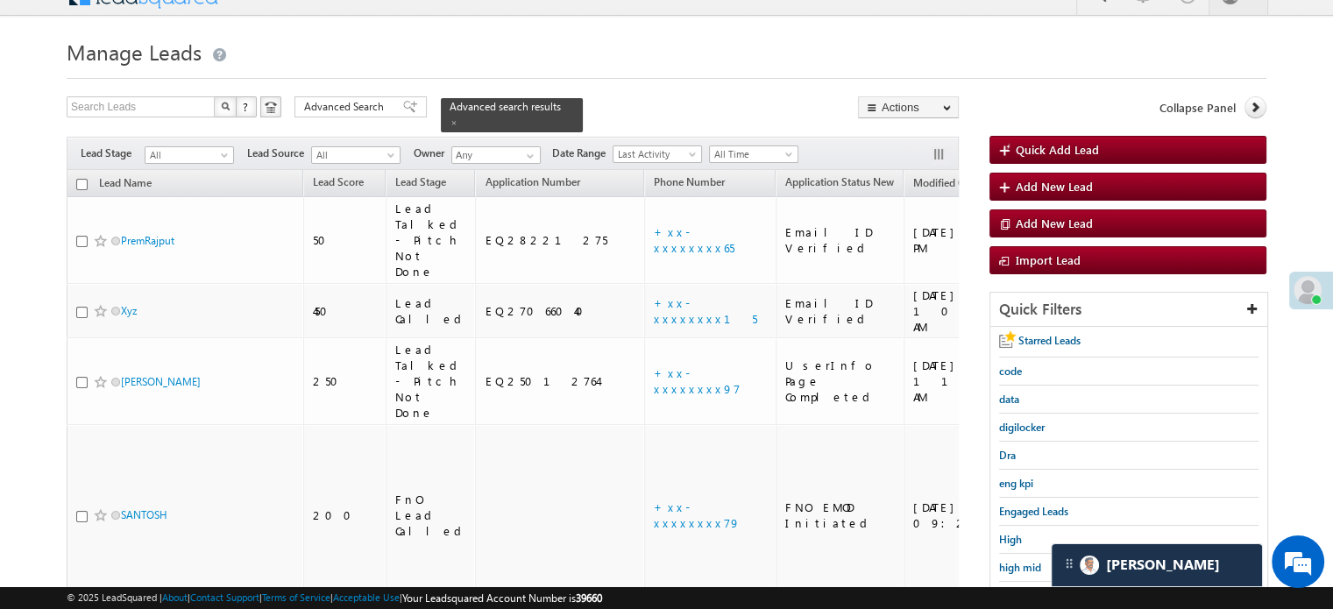
scroll to position [201, 0]
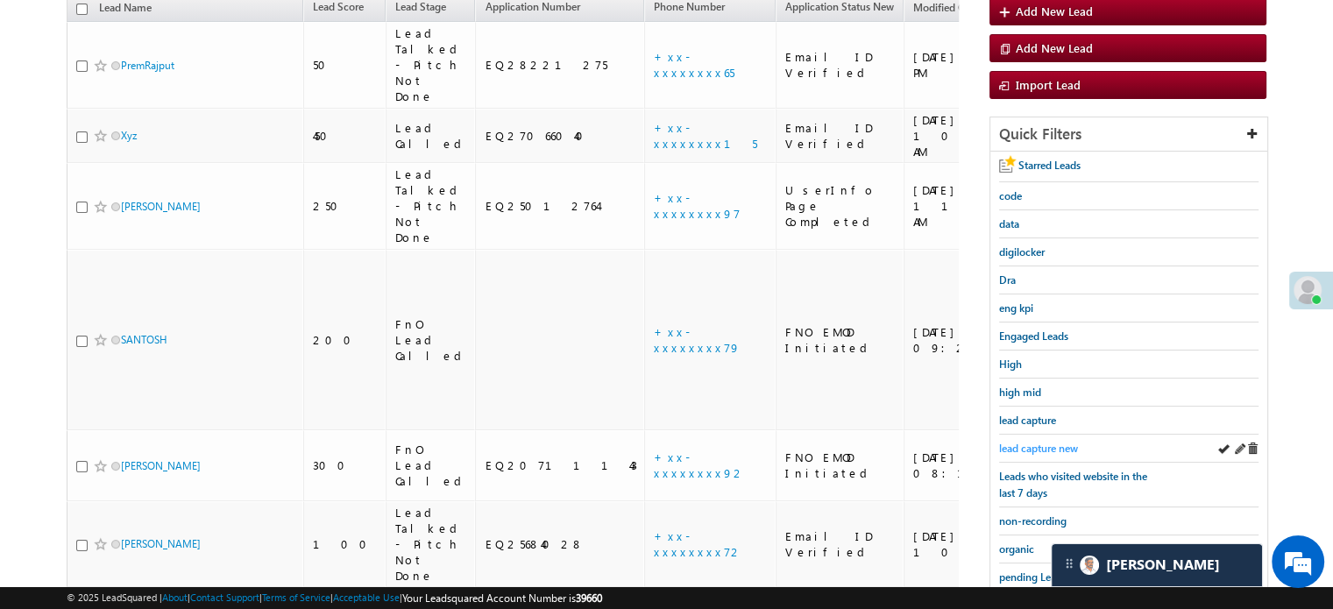
click at [1030, 442] on span "lead capture new" at bounding box center [1038, 448] width 79 height 13
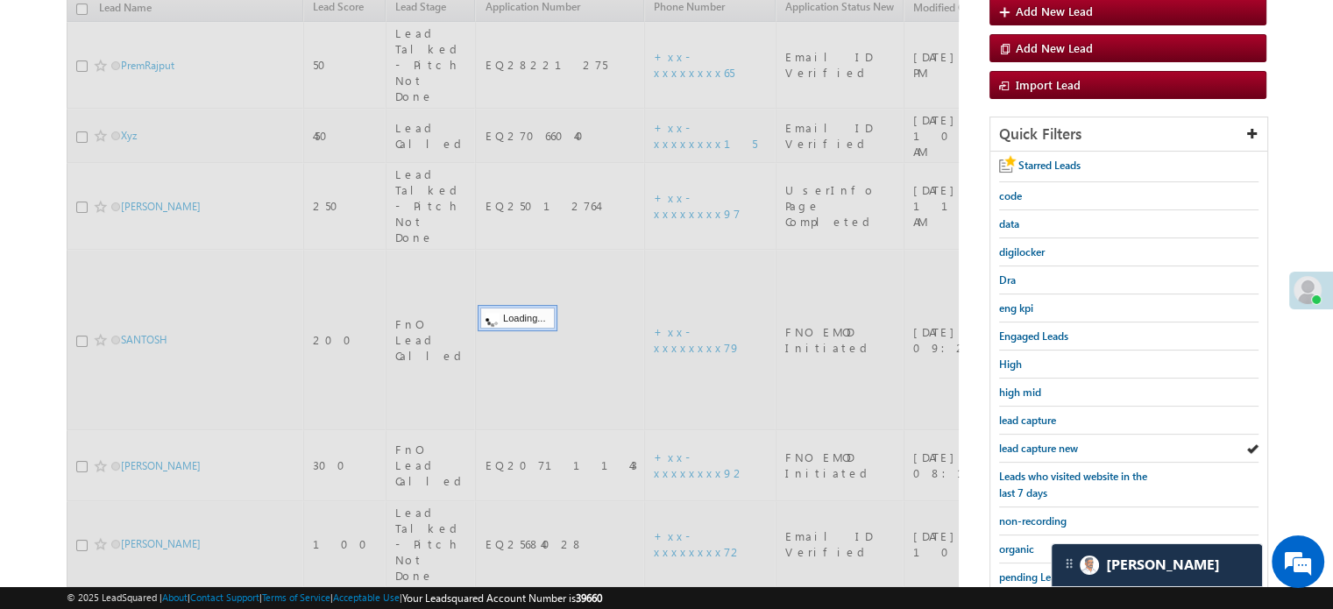
click at [1034, 442] on span "lead capture new" at bounding box center [1038, 448] width 79 height 13
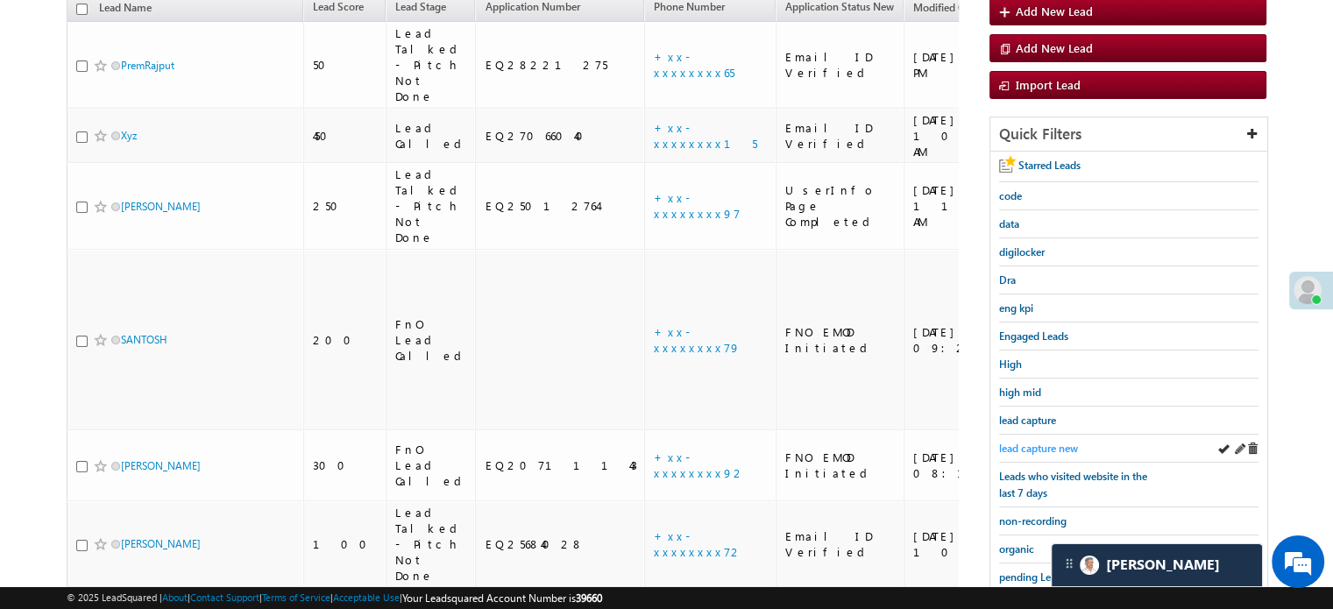
click at [1050, 442] on span "lead capture new" at bounding box center [1038, 448] width 79 height 13
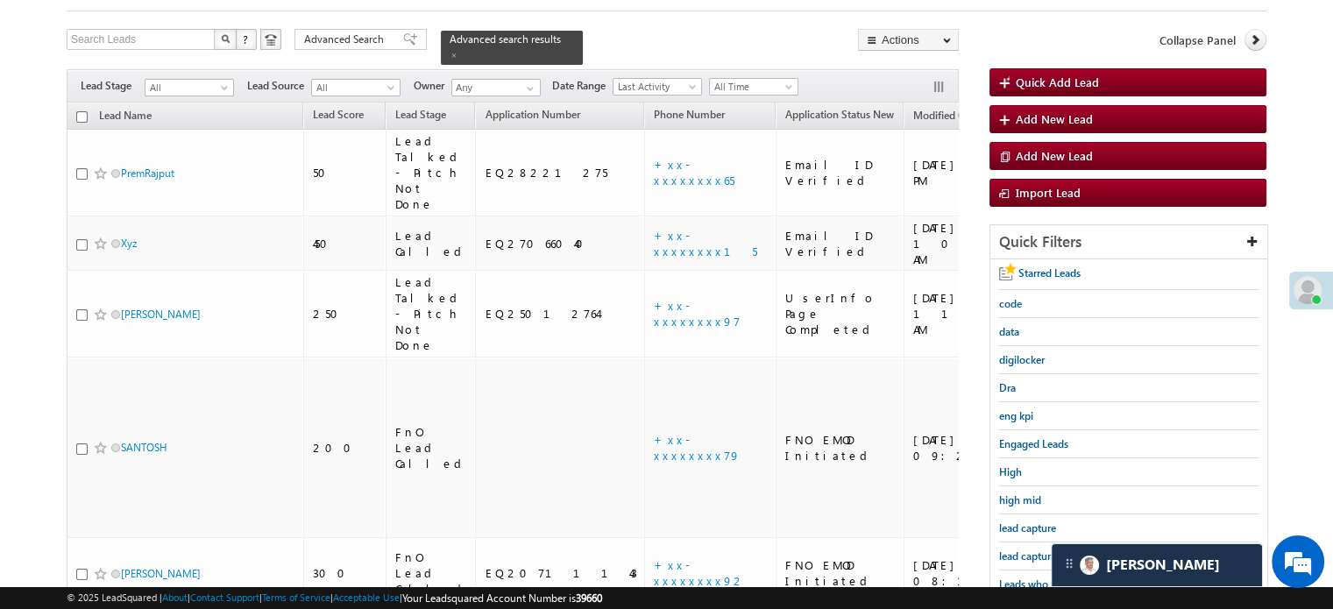
scroll to position [263, 0]
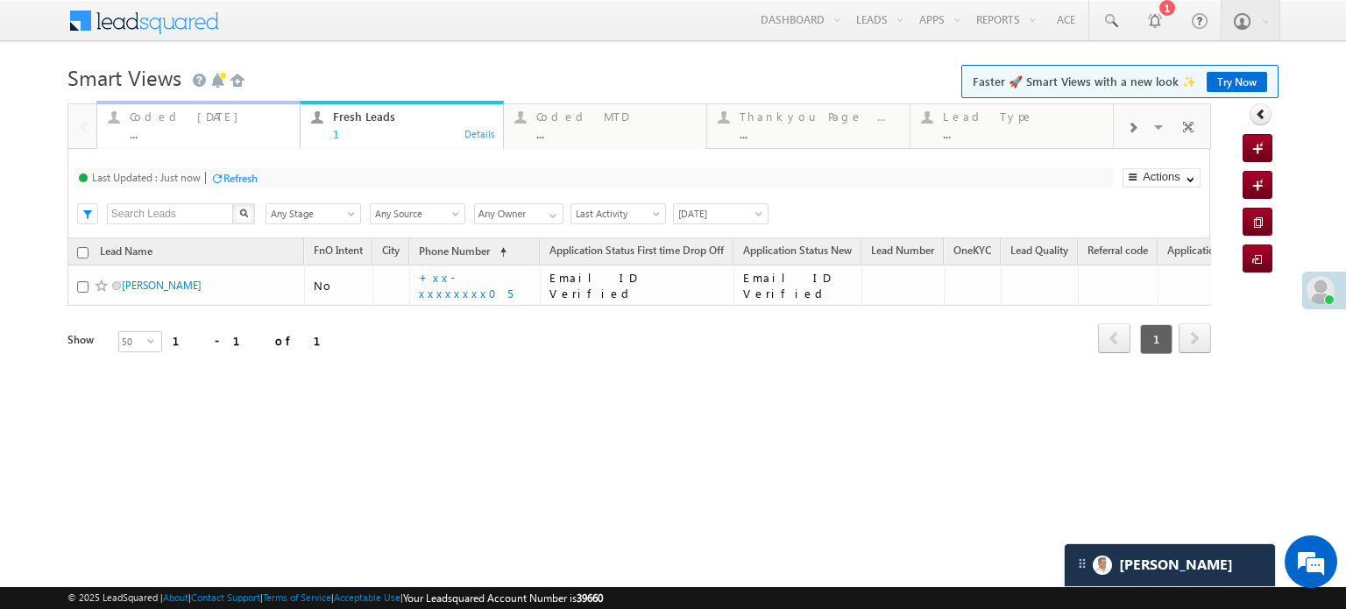
click at [213, 118] on div "Coded [DATE]" at bounding box center [209, 117] width 159 height 14
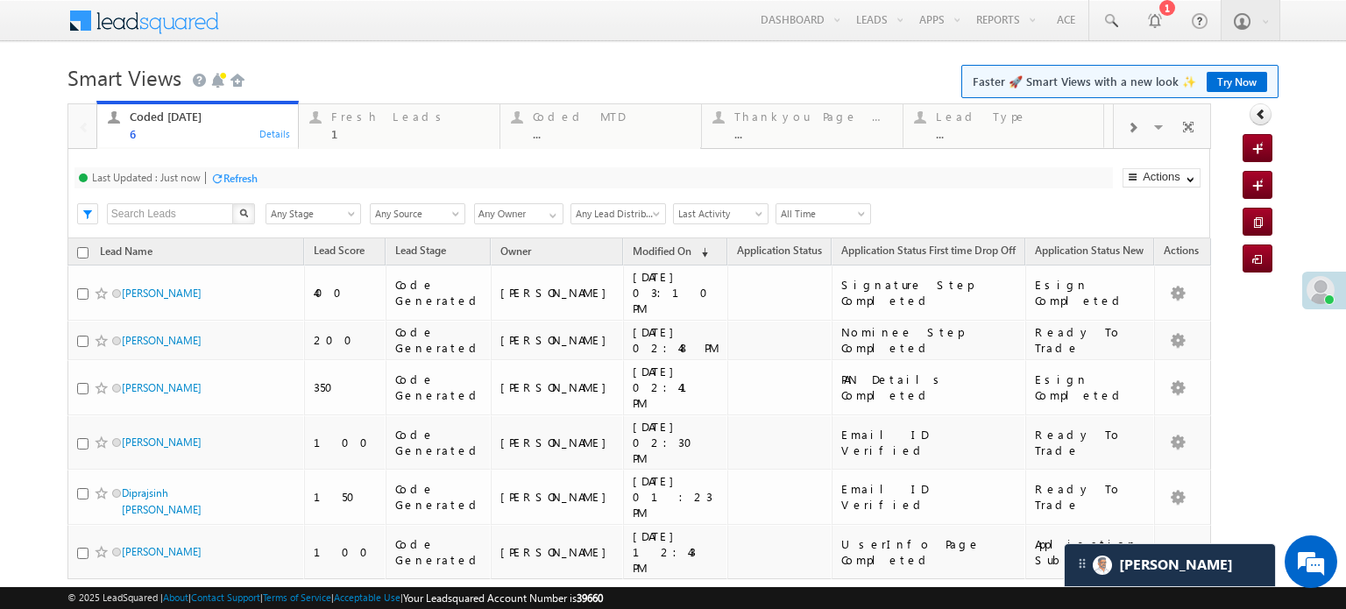
click at [248, 188] on div "Last Updated : Just now Refresh Refreshing..." at bounding box center [593, 177] width 1038 height 21
click at [247, 172] on div "Refresh" at bounding box center [240, 178] width 34 height 13
click at [357, 124] on div "Fresh Leads" at bounding box center [410, 117] width 158 height 14
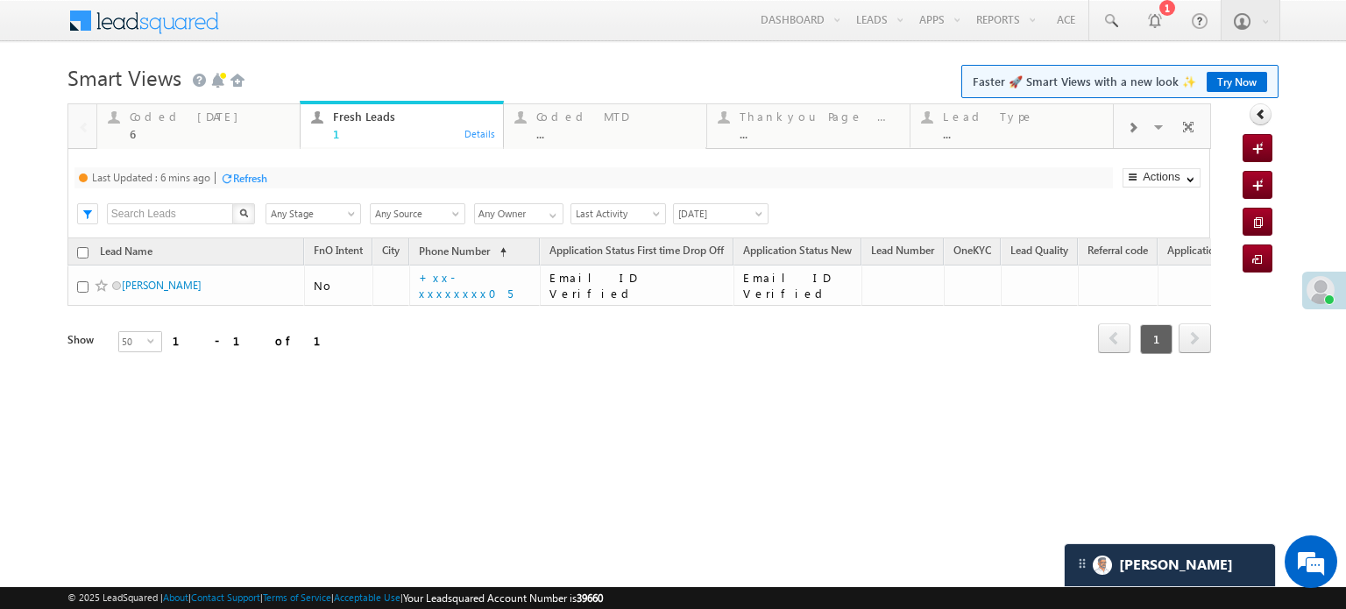
drag, startPoint x: 234, startPoint y: 188, endPoint x: 249, endPoint y: 173, distance: 21.1
click at [234, 188] on div "Last Updated : 6 mins ago Refresh Refreshing... Search X Lead Stage Any Stage A…" at bounding box center [638, 193] width 1143 height 89
click at [249, 173] on div "Refresh" at bounding box center [250, 178] width 34 height 13
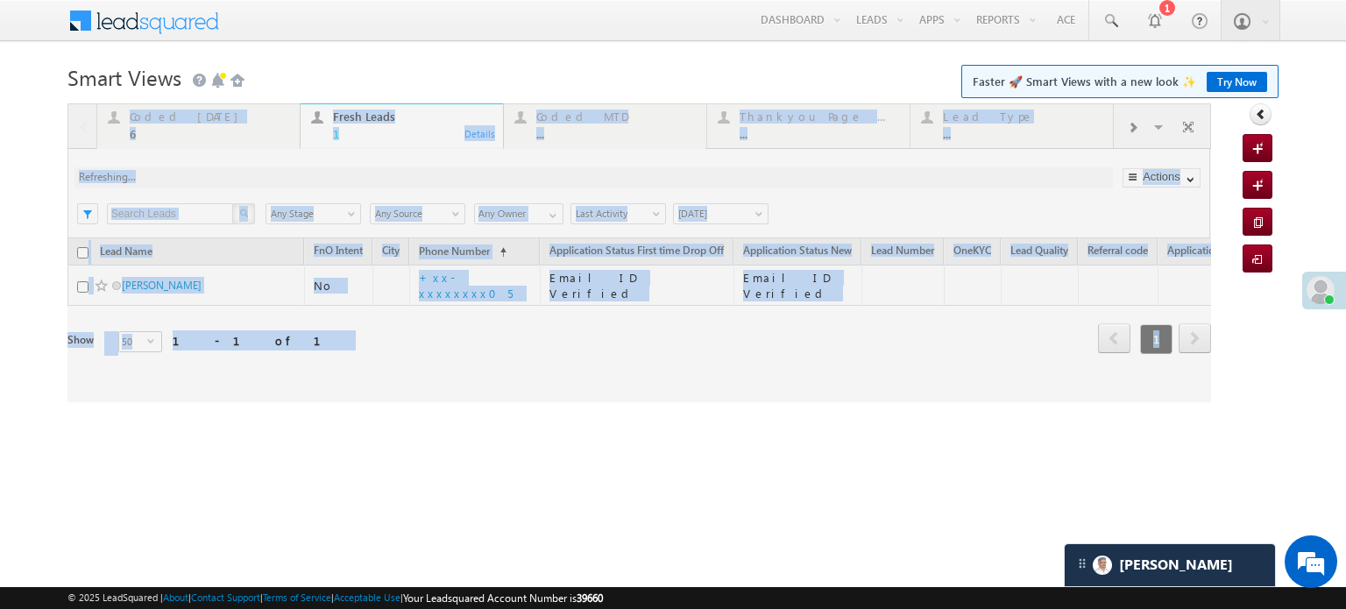
click at [249, 173] on div at bounding box center [638, 252] width 1143 height 299
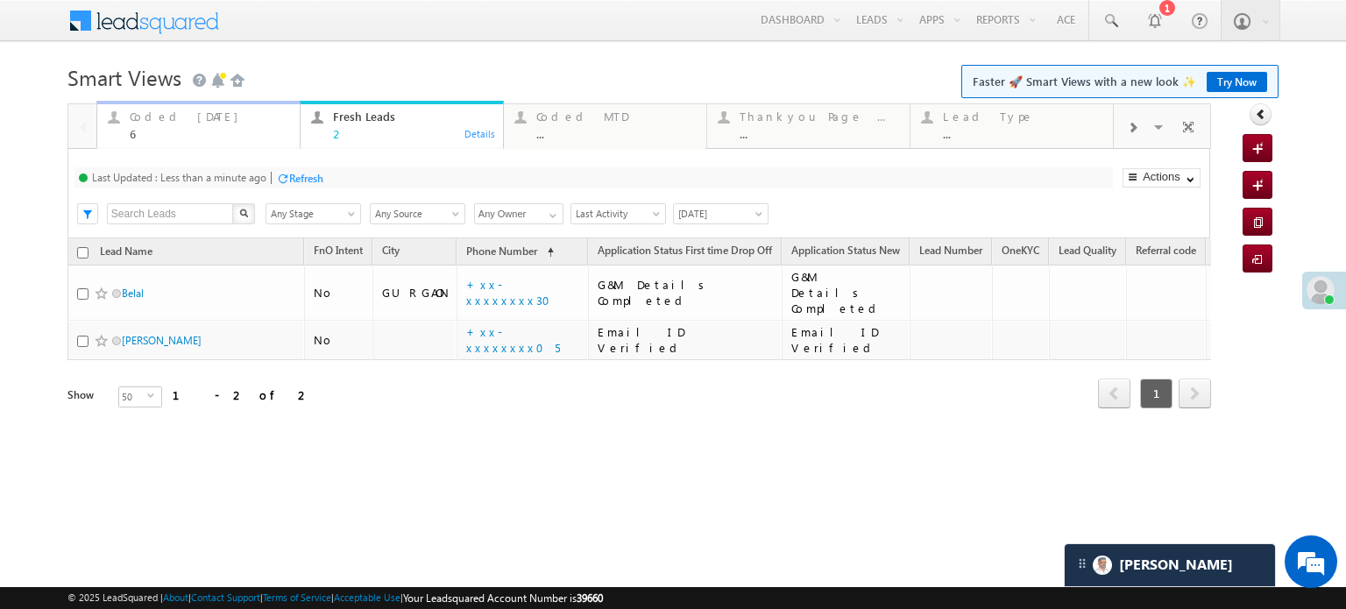
click at [174, 118] on div "Coded Today" at bounding box center [209, 117] width 159 height 14
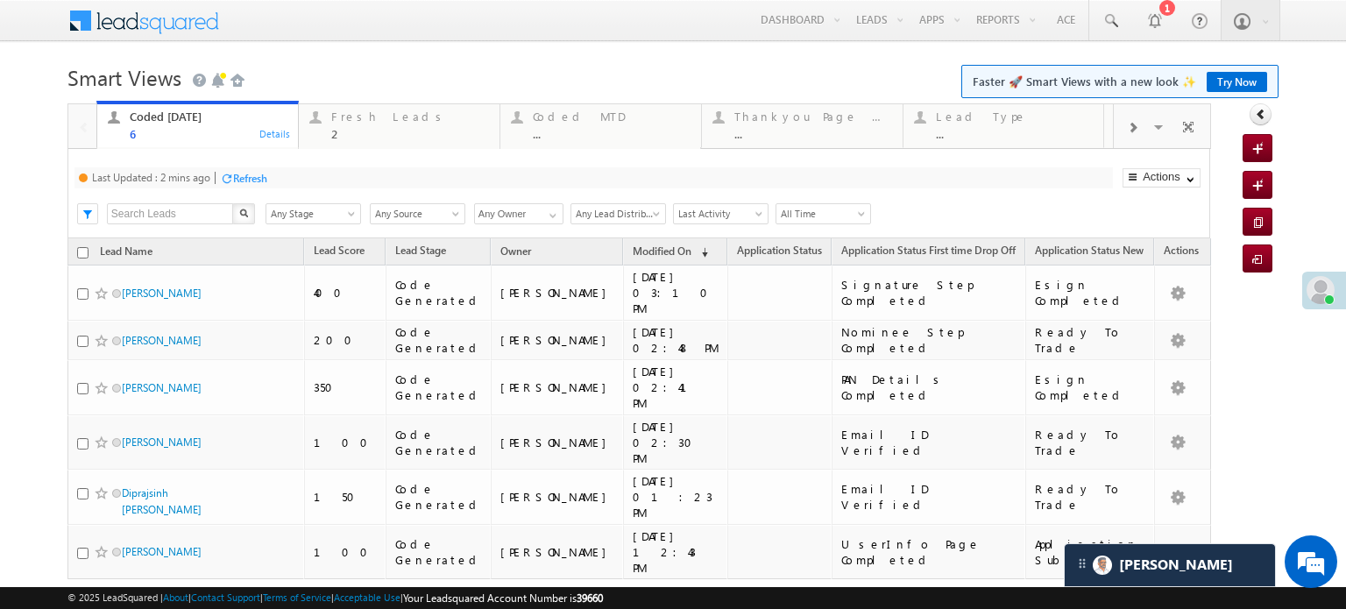
click at [242, 178] on div "Refresh" at bounding box center [250, 178] width 34 height 13
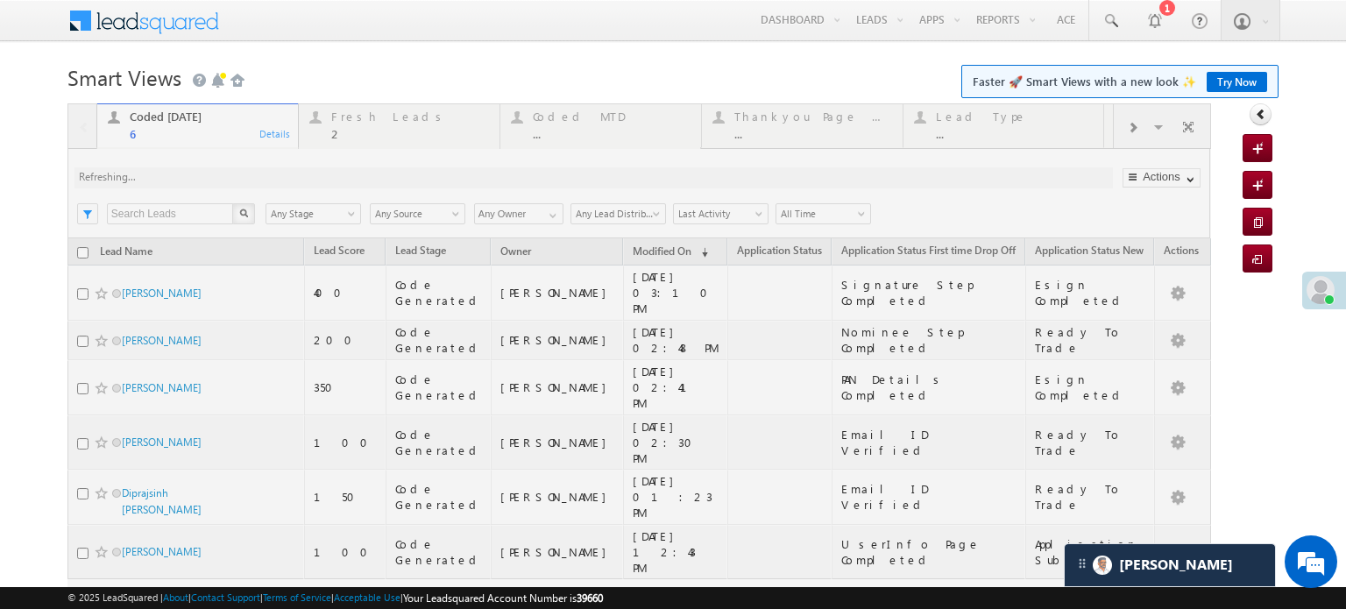
click at [242, 178] on div at bounding box center [638, 389] width 1143 height 573
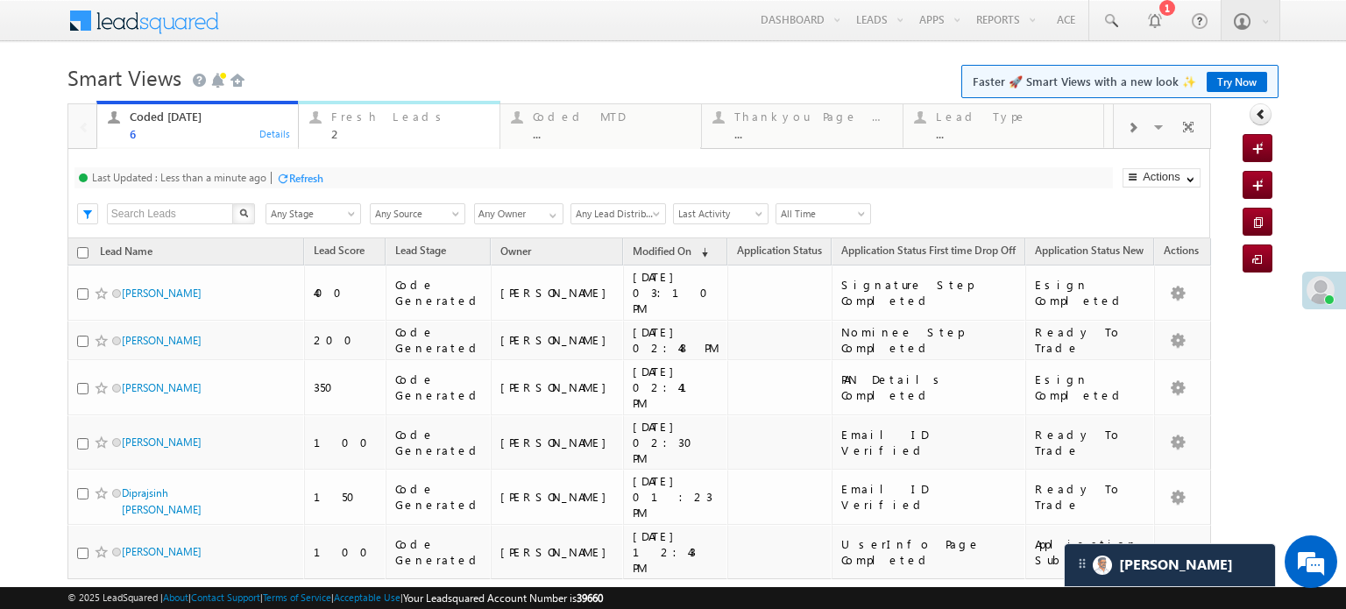
click at [363, 119] on div "Fresh Leads" at bounding box center [410, 117] width 158 height 14
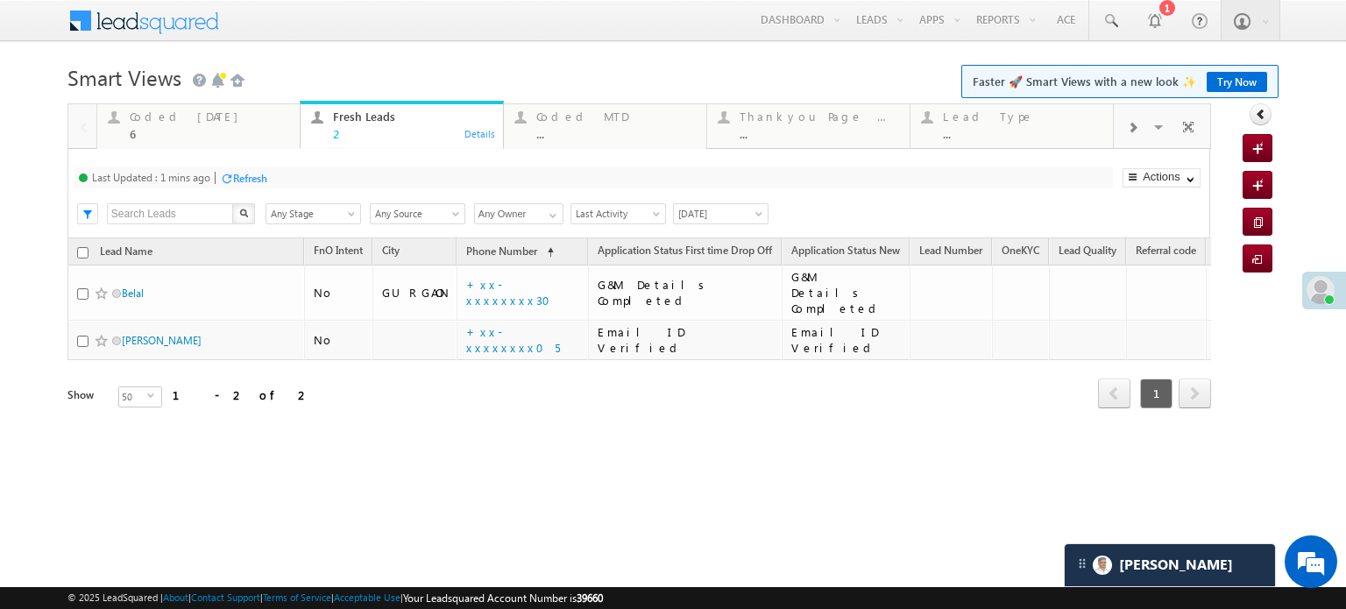
click at [238, 178] on div "Refresh" at bounding box center [250, 178] width 34 height 13
click at [173, 119] on div "Coded Today" at bounding box center [209, 117] width 159 height 14
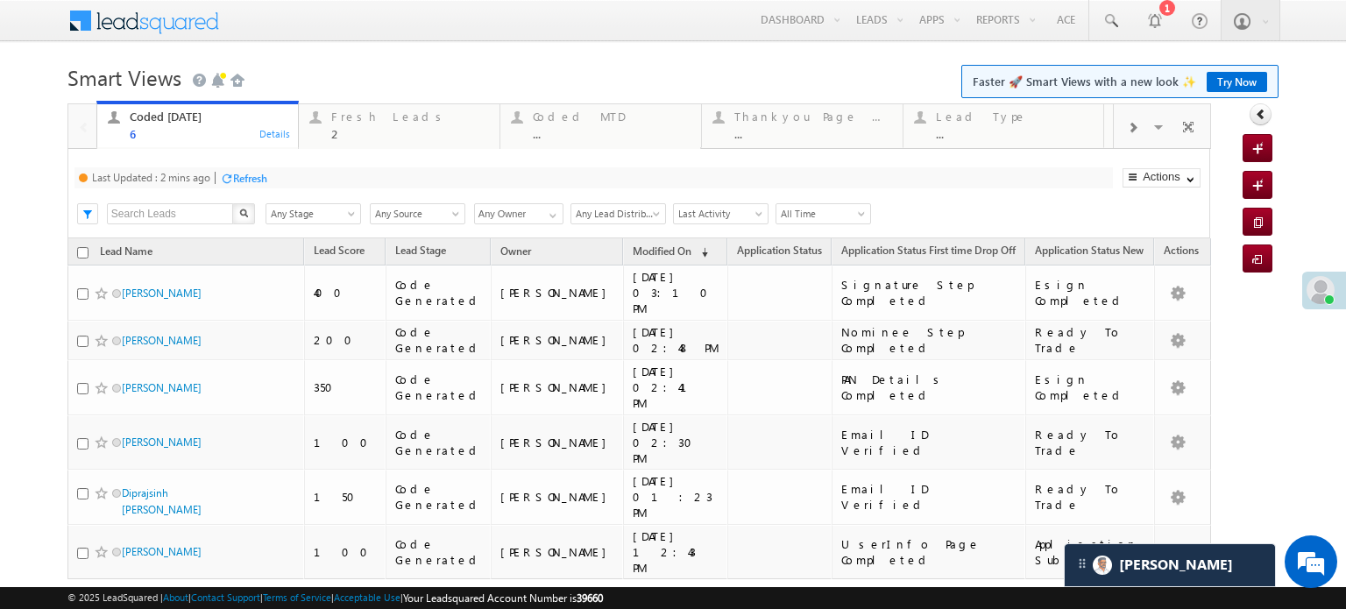
click at [235, 185] on div "Refresh" at bounding box center [250, 178] width 34 height 13
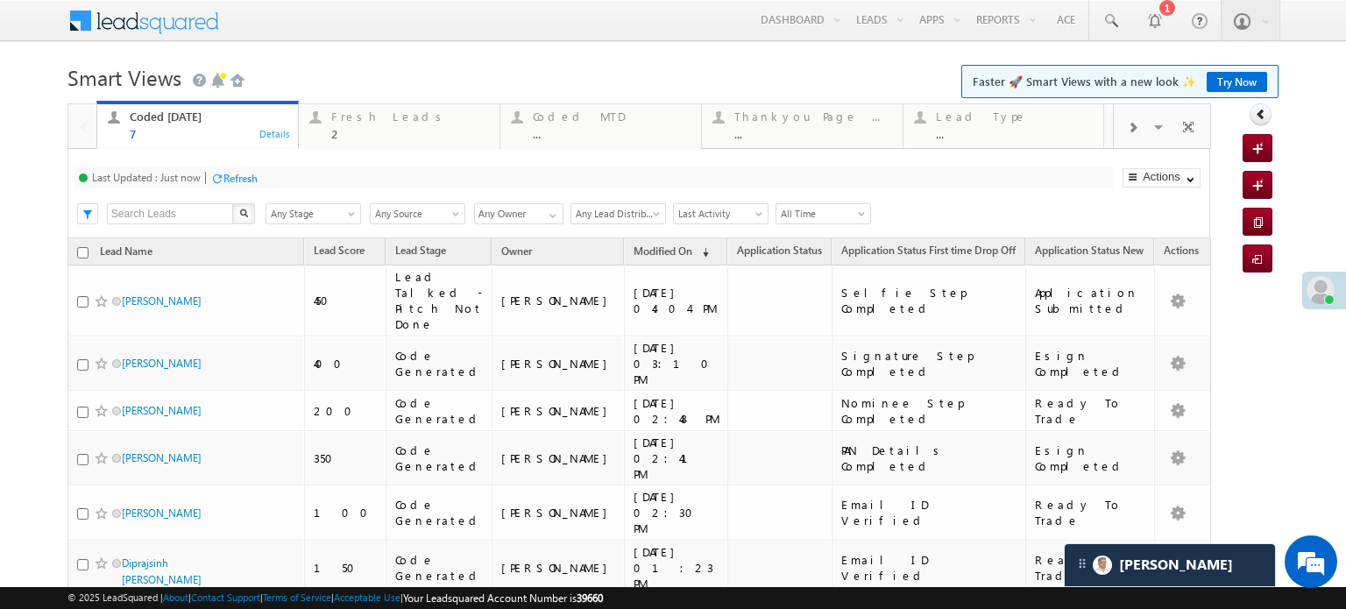
click at [252, 179] on div "Refresh" at bounding box center [240, 178] width 34 height 13
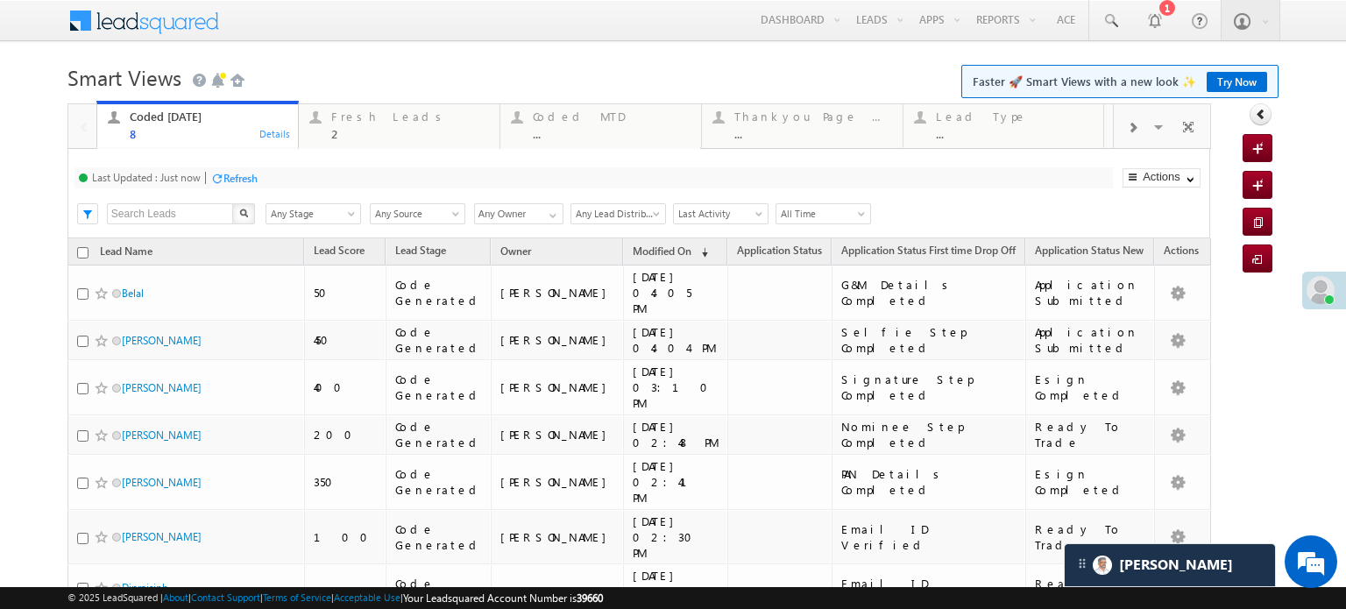
click at [255, 182] on div "Refresh" at bounding box center [240, 178] width 34 height 13
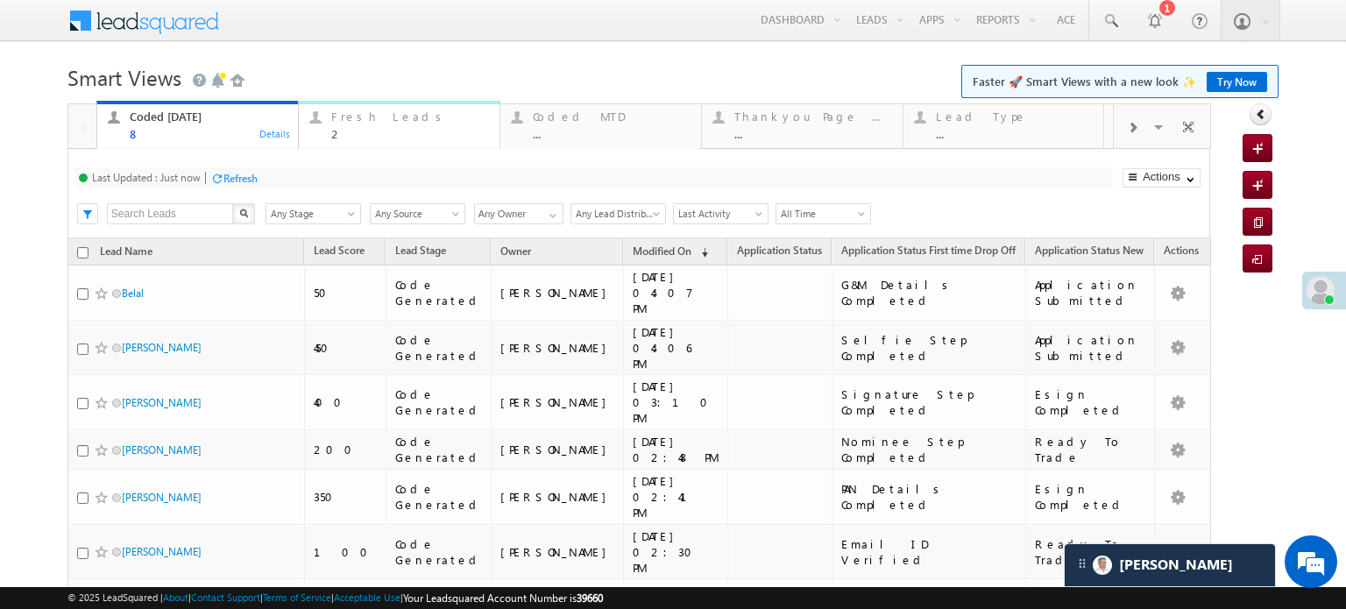
click at [378, 118] on div "Fresh Leads" at bounding box center [410, 117] width 158 height 14
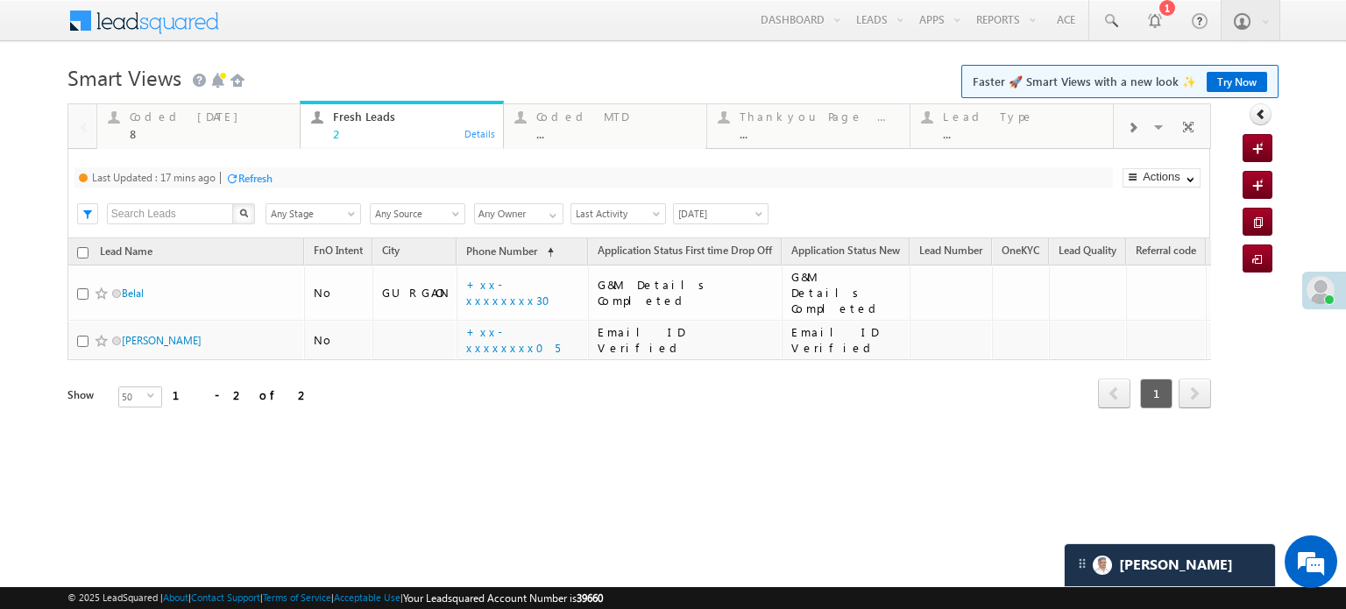
click at [254, 174] on div "Refresh" at bounding box center [255, 178] width 34 height 13
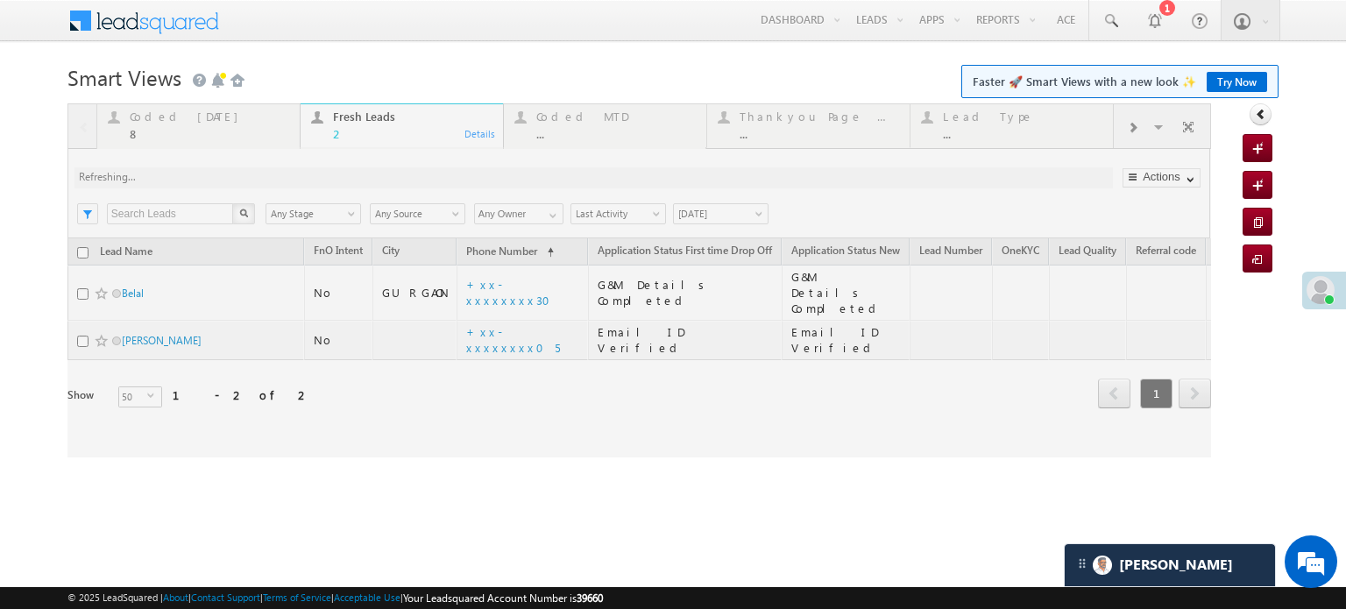
click at [254, 174] on div at bounding box center [638, 280] width 1143 height 354
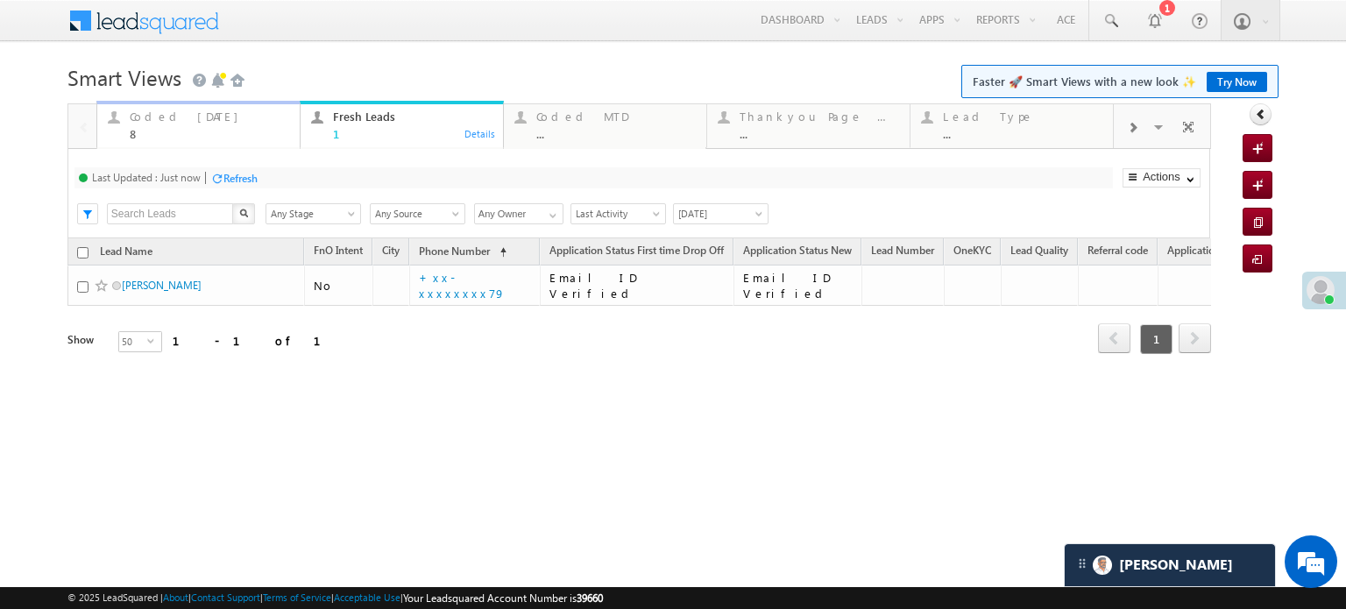
click at [195, 121] on div "Coded Today" at bounding box center [209, 117] width 159 height 14
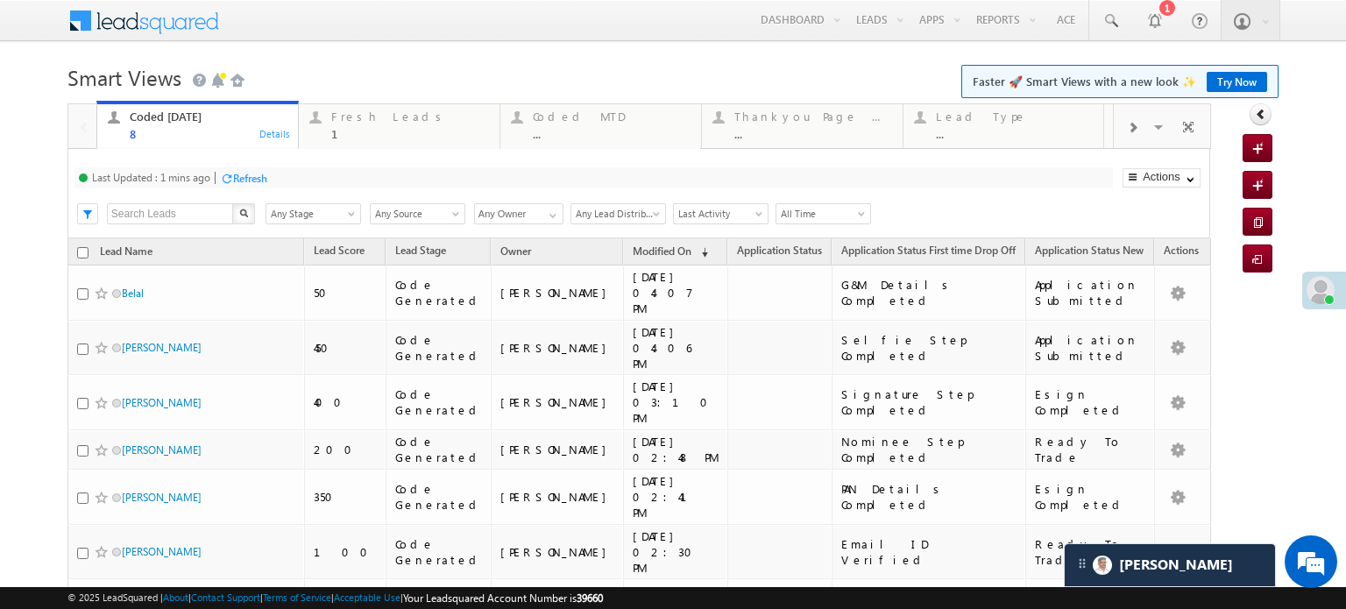
click at [249, 180] on div "Refresh" at bounding box center [250, 178] width 34 height 13
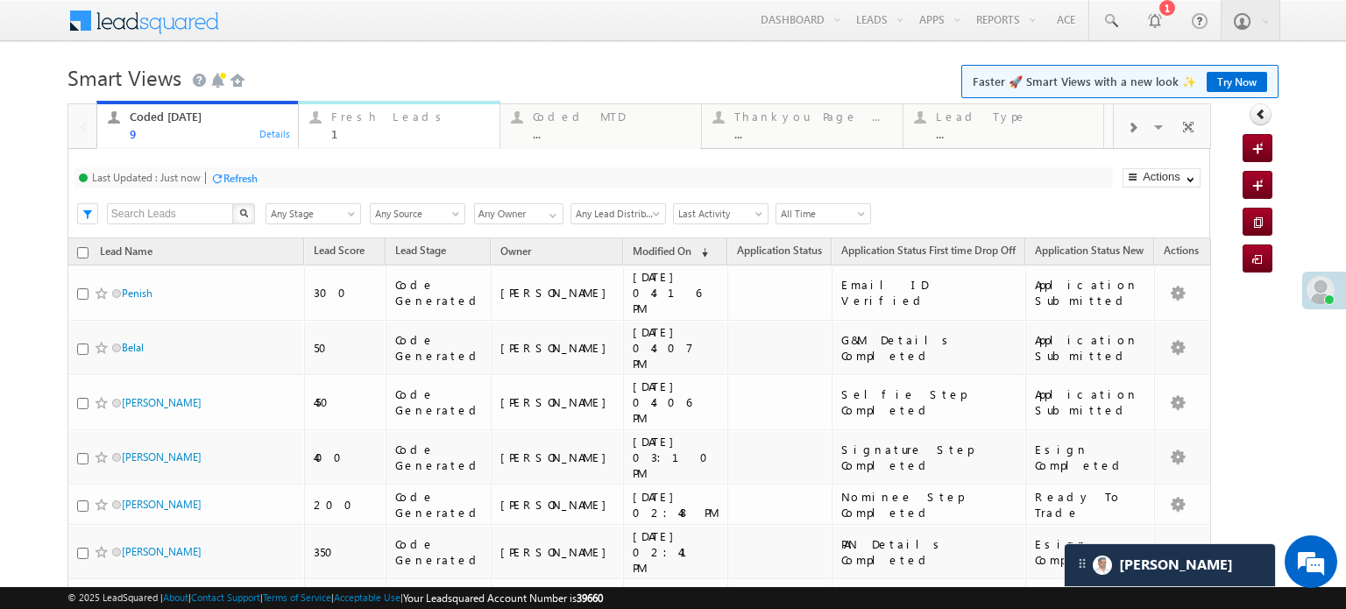
click at [394, 117] on div "Fresh Leads" at bounding box center [410, 117] width 158 height 14
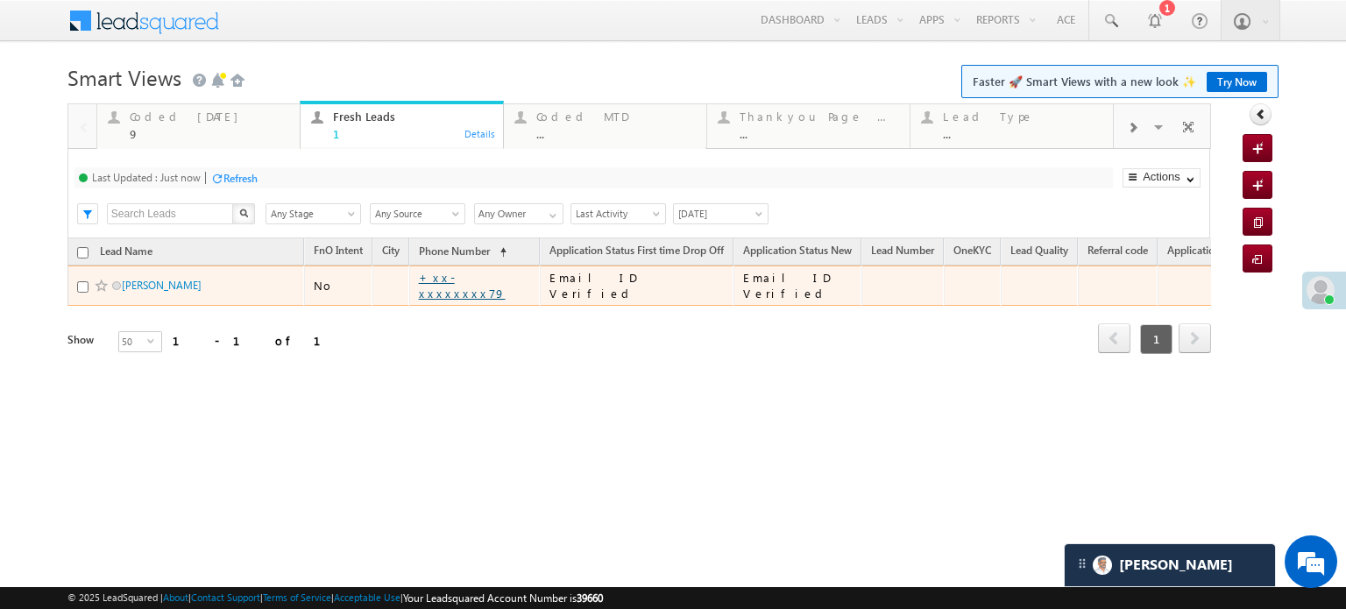
click at [466, 280] on link "+xx-xxxxxxxx79" at bounding box center [462, 285] width 87 height 31
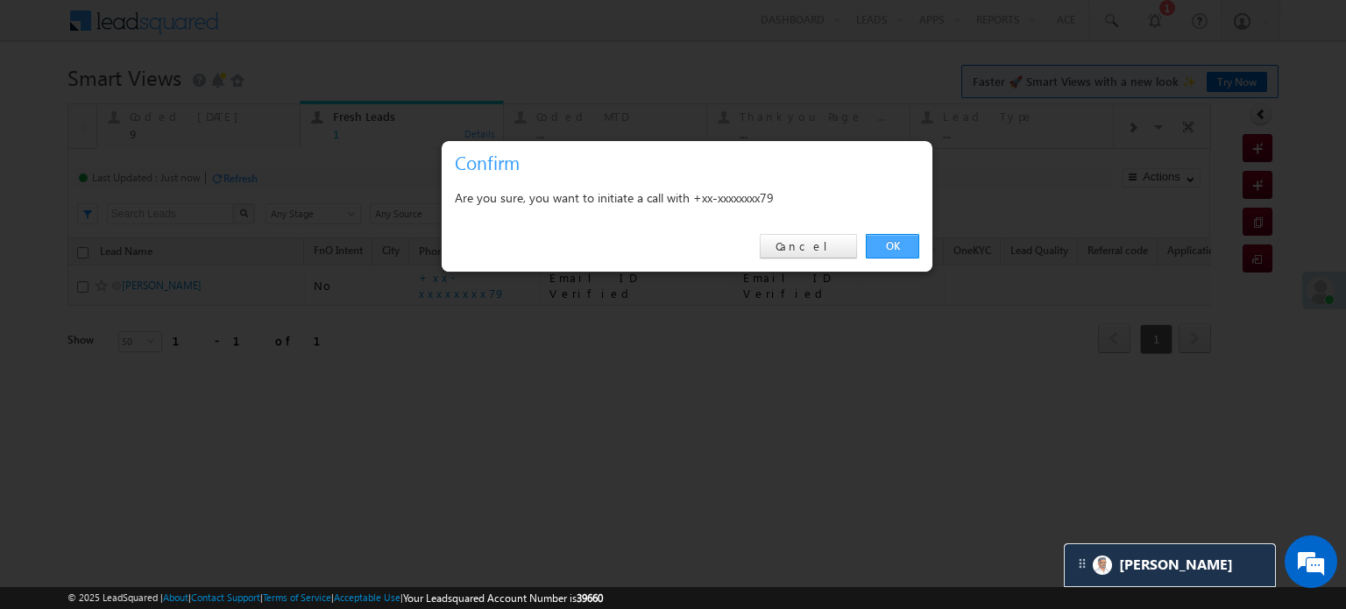
click at [888, 248] on link "OK" at bounding box center [892, 246] width 53 height 25
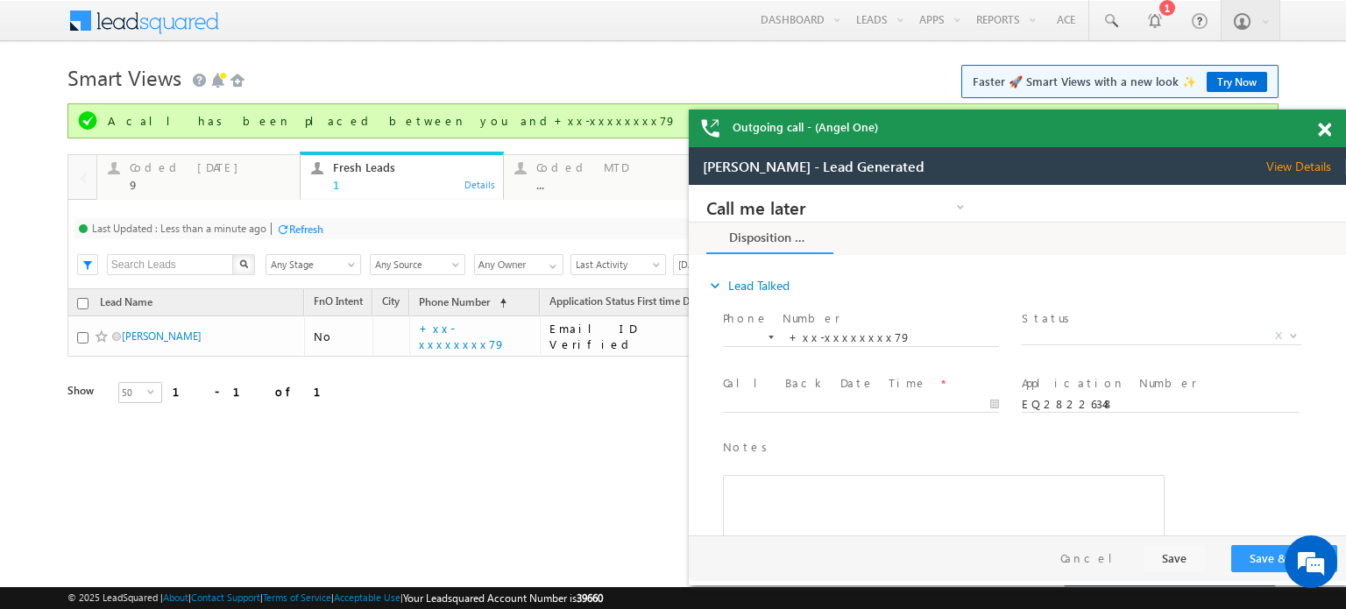
click at [1321, 132] on span at bounding box center [1324, 130] width 13 height 15
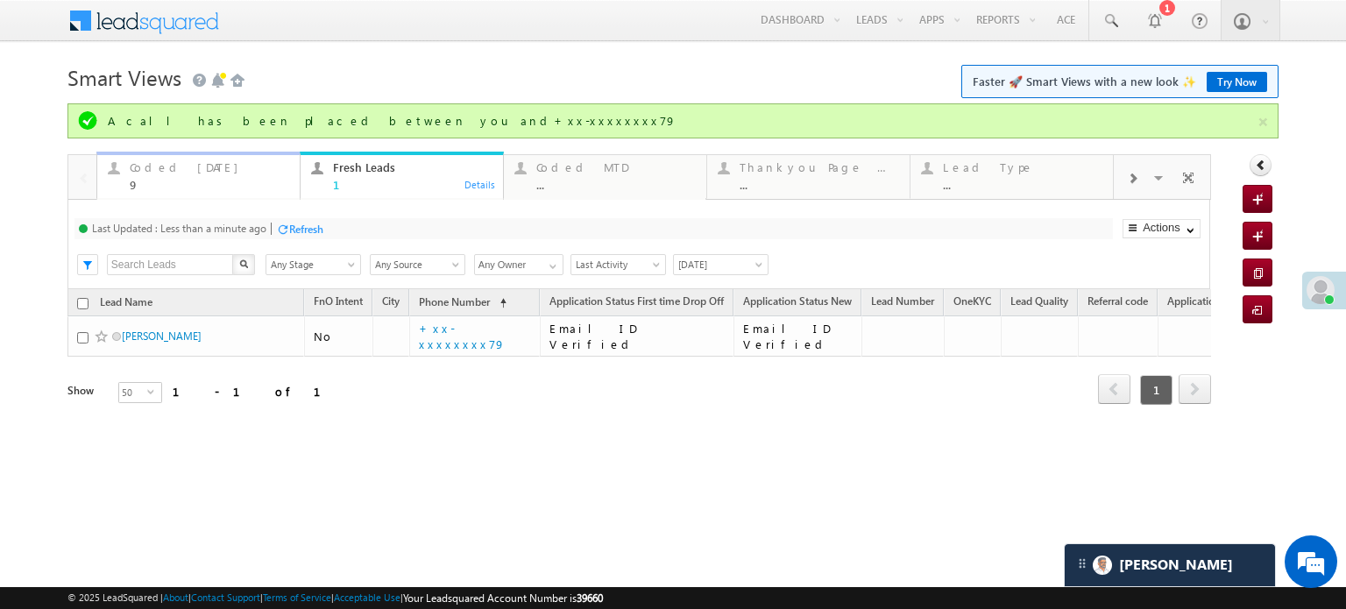
click at [185, 177] on div "Coded Today 9" at bounding box center [209, 174] width 159 height 34
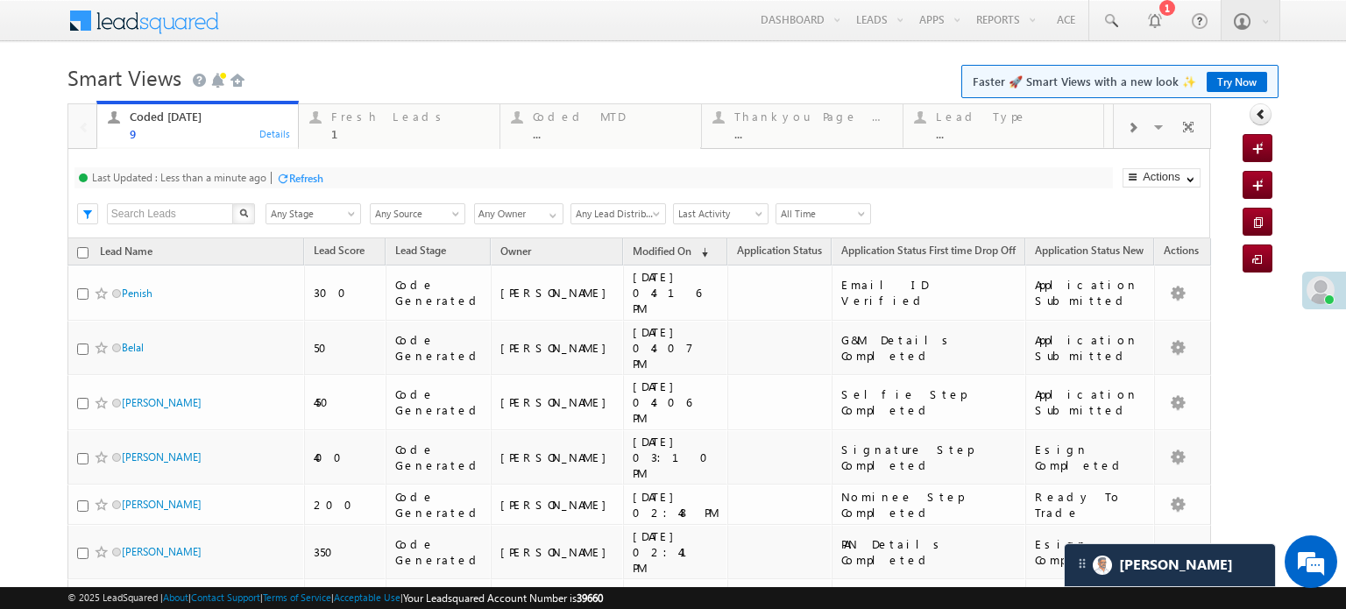
click at [303, 179] on div "Refresh" at bounding box center [306, 178] width 34 height 13
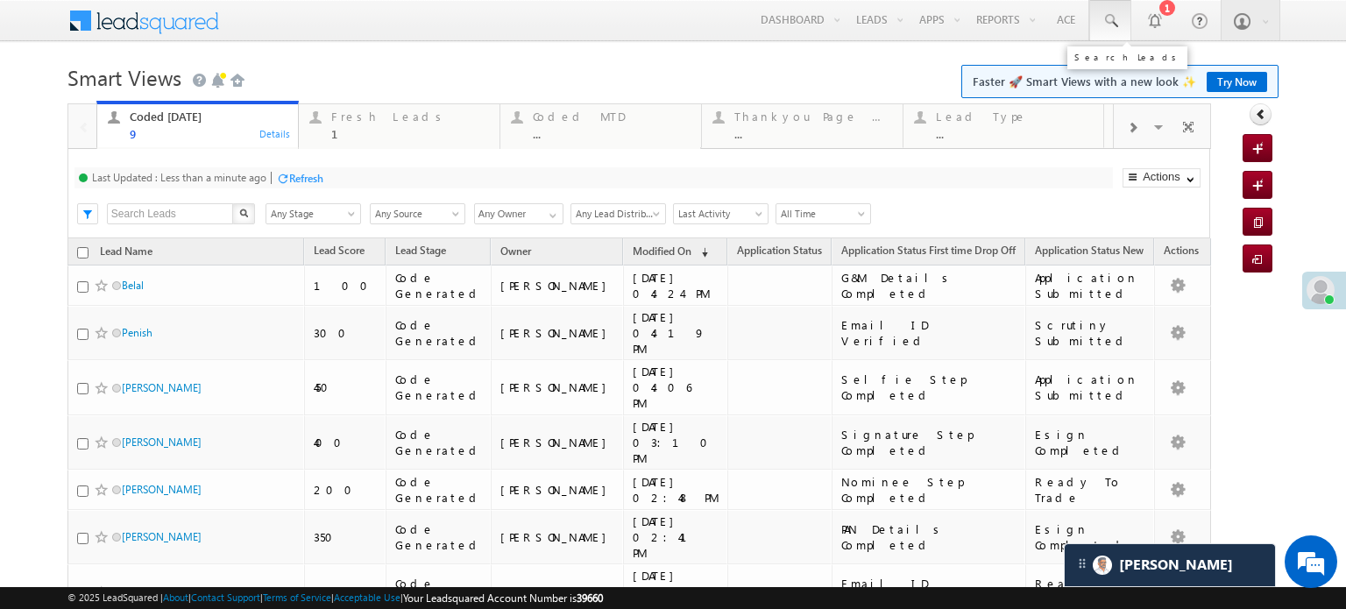
click at [1101, 29] on span at bounding box center [1110, 21] width 18 height 18
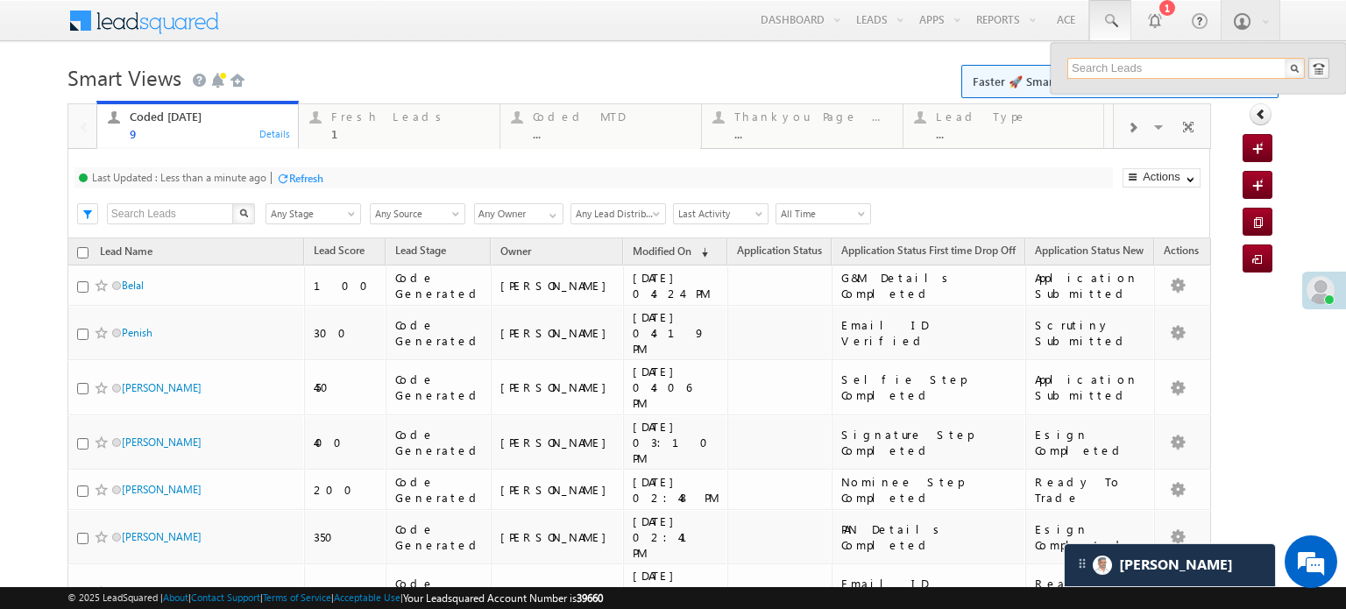
paste input "EQ28227125"
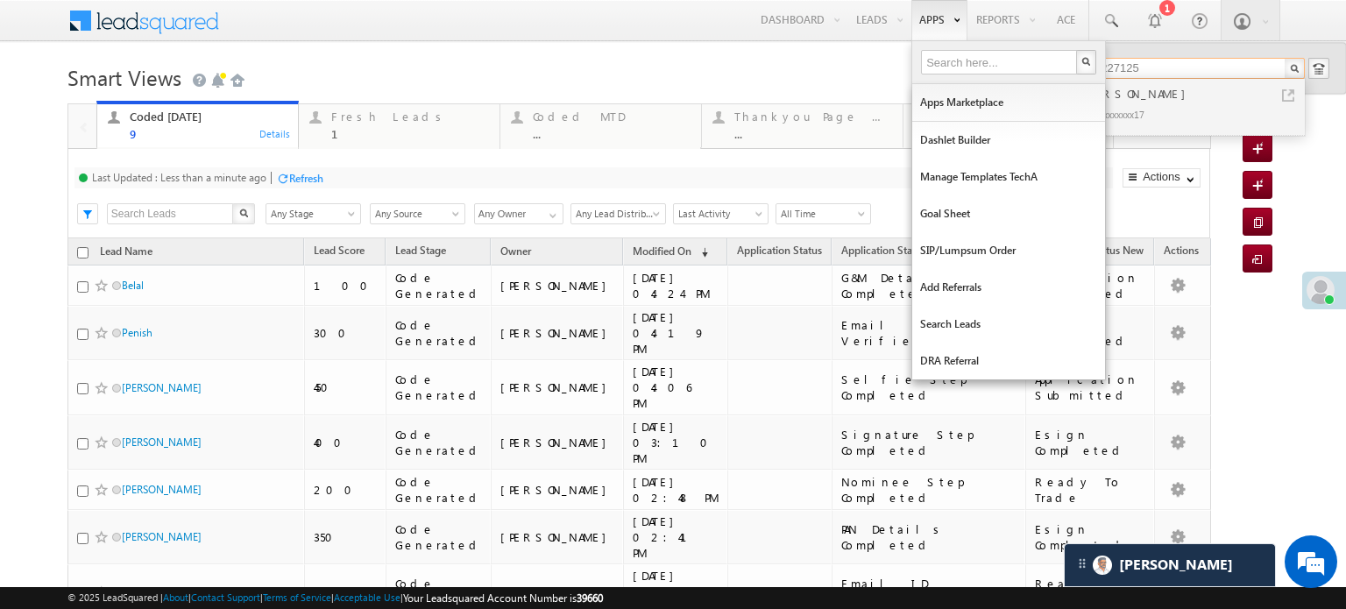
type input "EQ28227125"
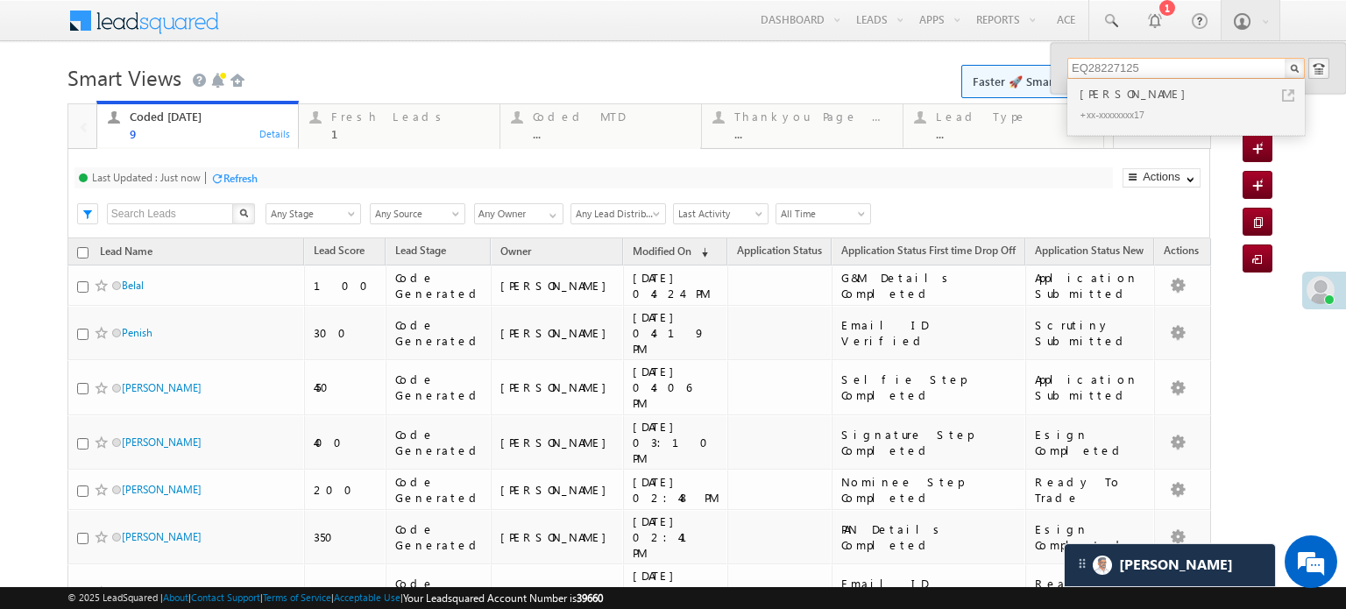
drag, startPoint x: 1200, startPoint y: 76, endPoint x: 1150, endPoint y: 76, distance: 50.8
click at [1150, 76] on input "EQ28227125" at bounding box center [1185, 68] width 237 height 21
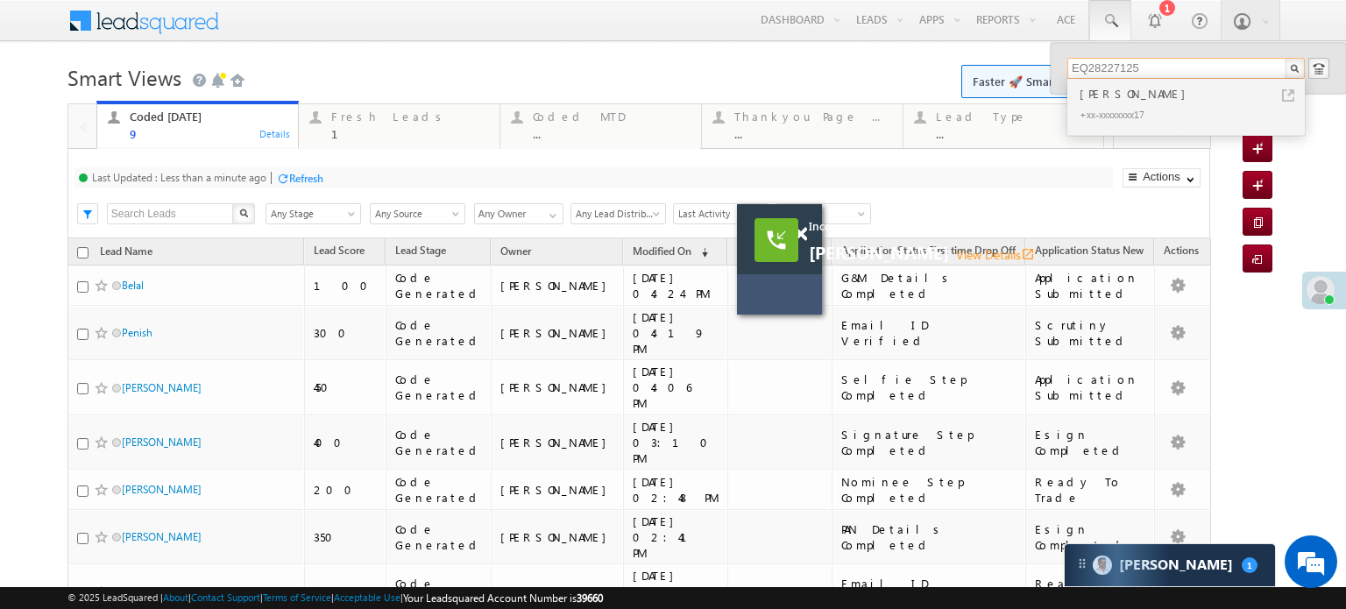
scroll to position [8326, 0]
click at [806, 231] on span at bounding box center [800, 234] width 13 height 15
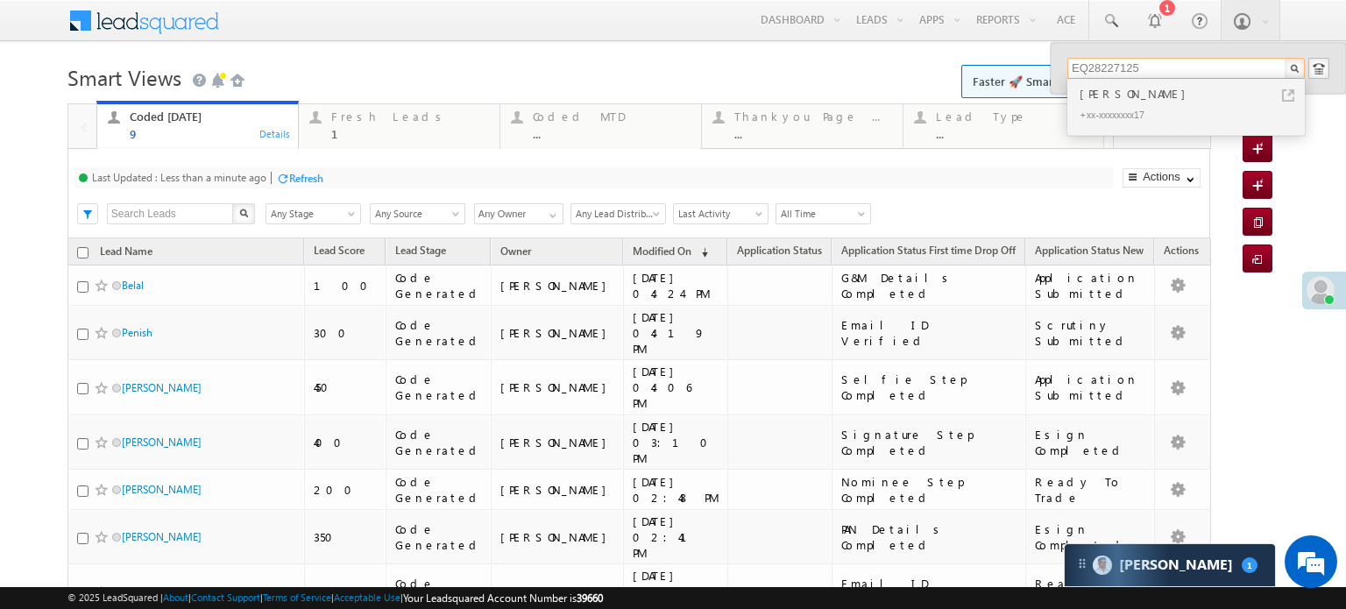
drag, startPoint x: 1185, startPoint y: 76, endPoint x: 1044, endPoint y: 83, distance: 140.4
click at [1051, 83] on div "EQ28227125 Raj +xx-xxxxxxxx17" at bounding box center [1198, 68] width 295 height 51
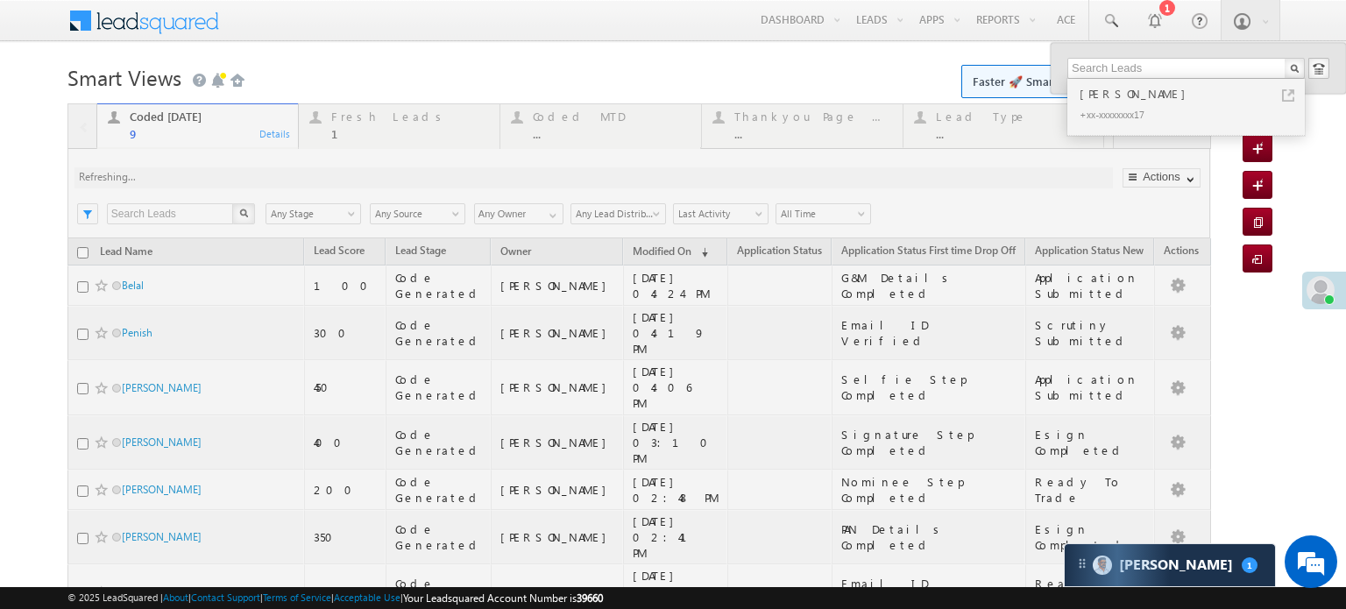
click at [511, 62] on h1 "Smart Views Getting Started Faster 🚀 Smart Views with a new look ✨ Try Now" at bounding box center [672, 76] width 1211 height 34
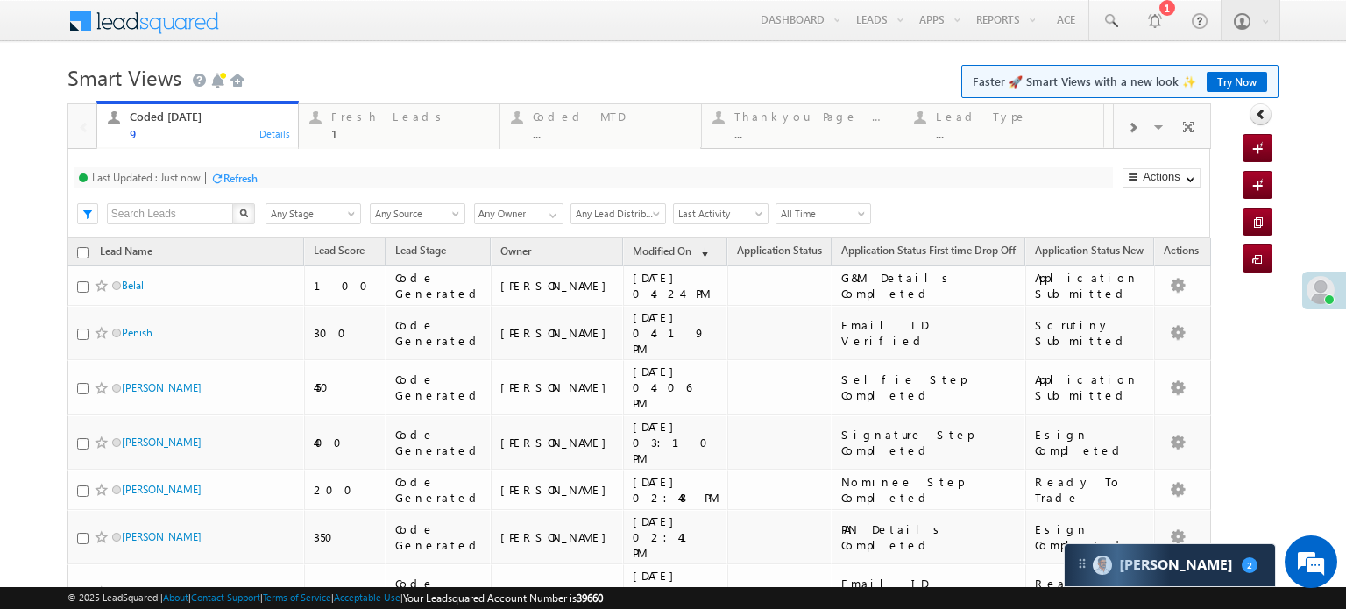
scroll to position [8516, 0]
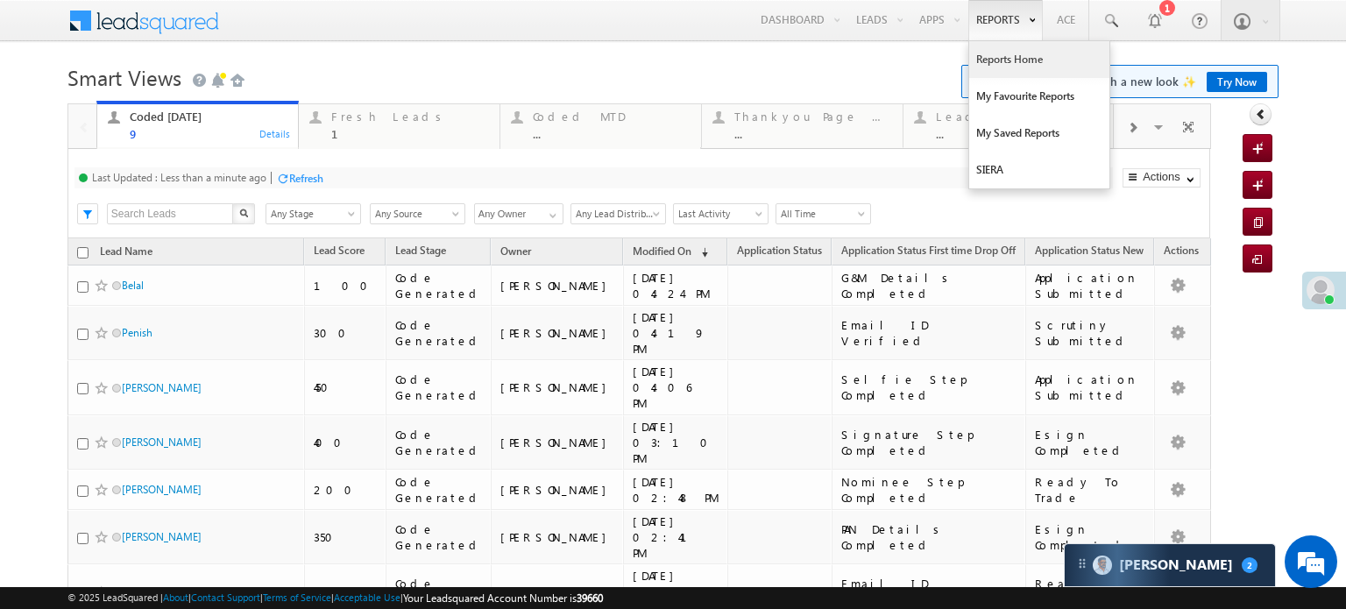
click at [983, 51] on link "Reports Home" at bounding box center [1039, 59] width 140 height 37
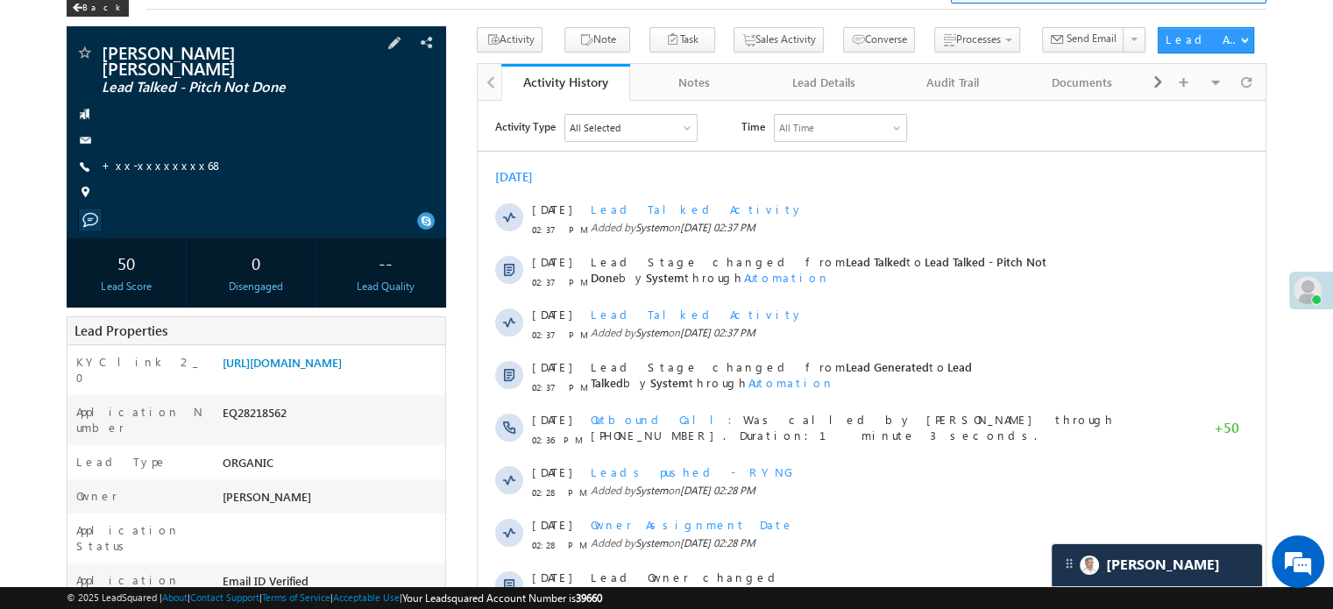
scroll to position [251, 0]
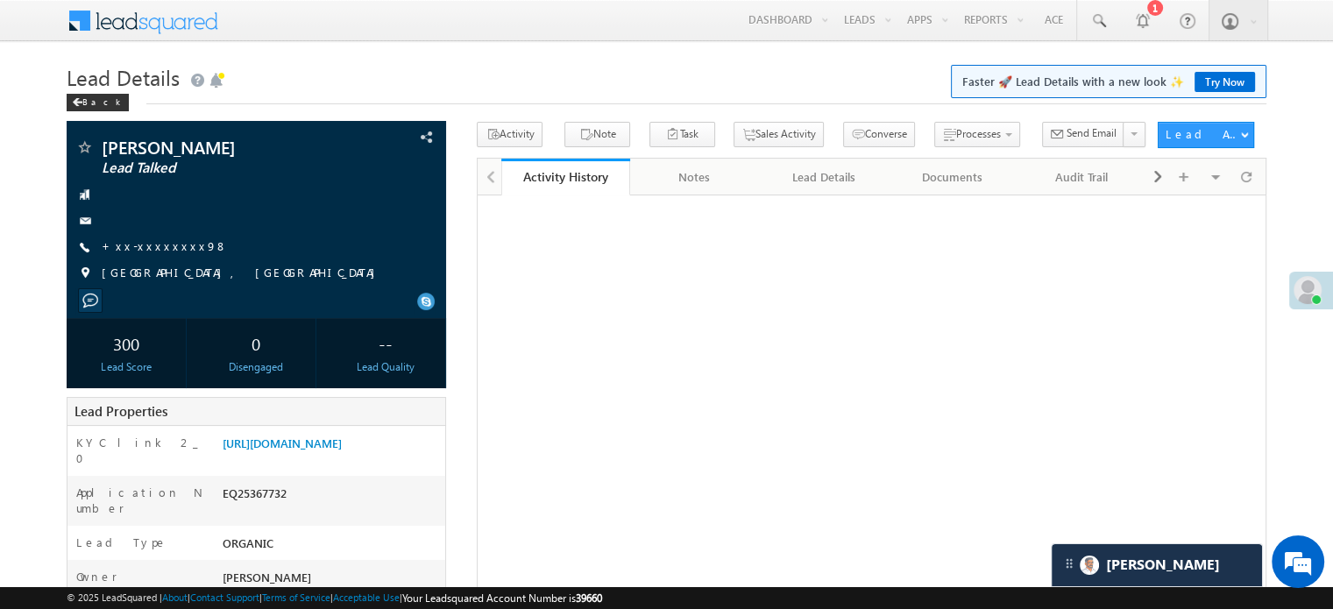
scroll to position [8135, 0]
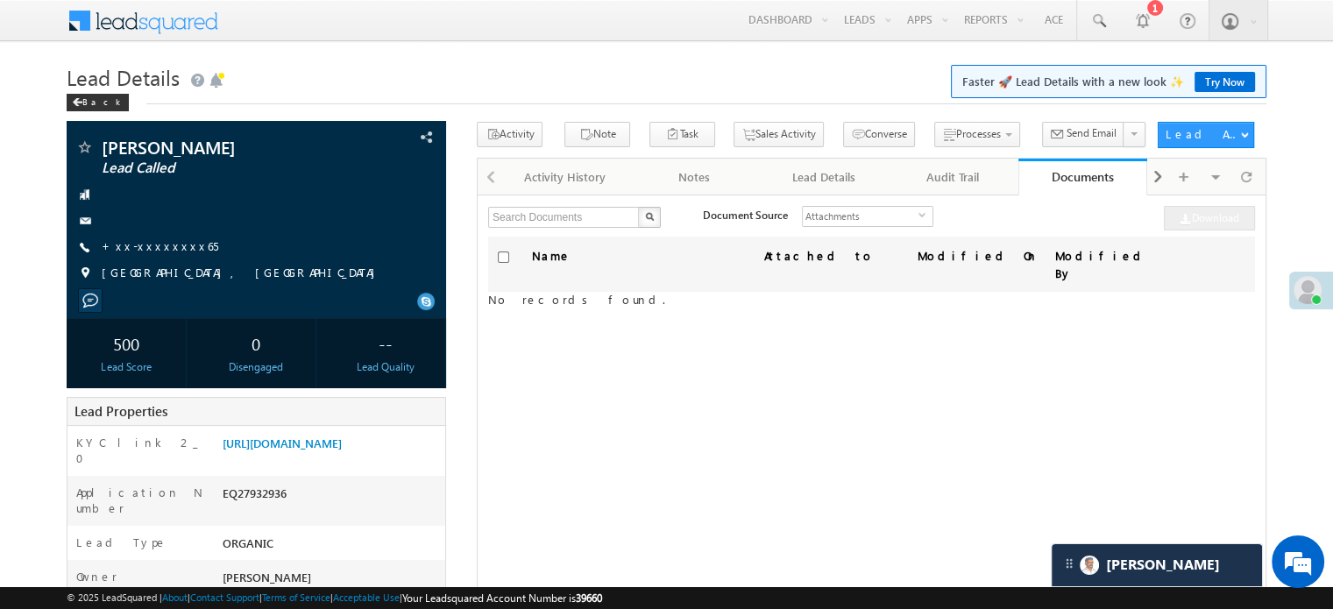
scroll to position [8135, 0]
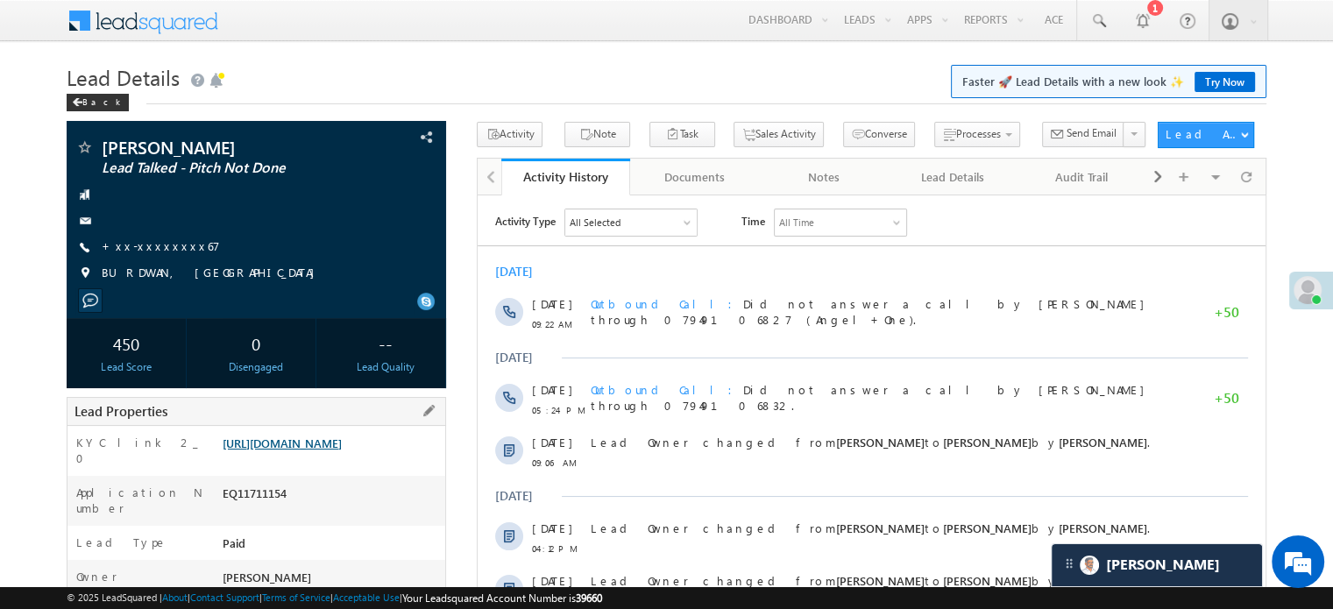
click at [340, 450] on link "https://angelbroking1-pk3em7sa.customui-test.leadsquared.com?leadId=1593bf22-14…" at bounding box center [282, 442] width 119 height 15
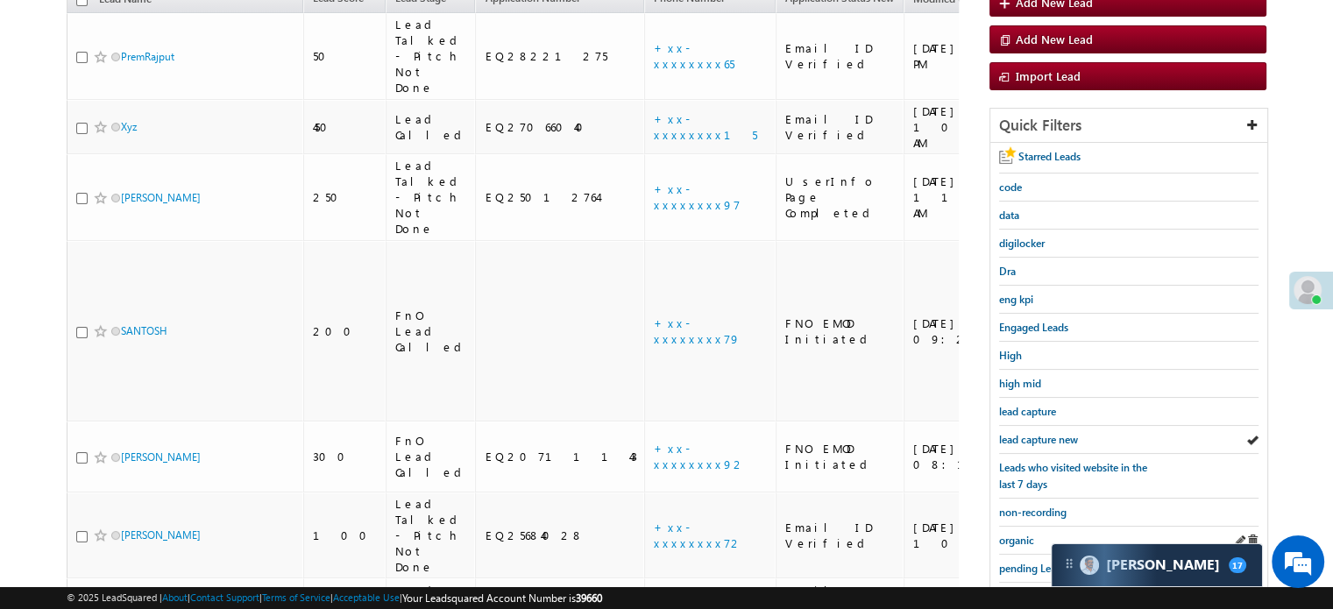
scroll to position [350, 0]
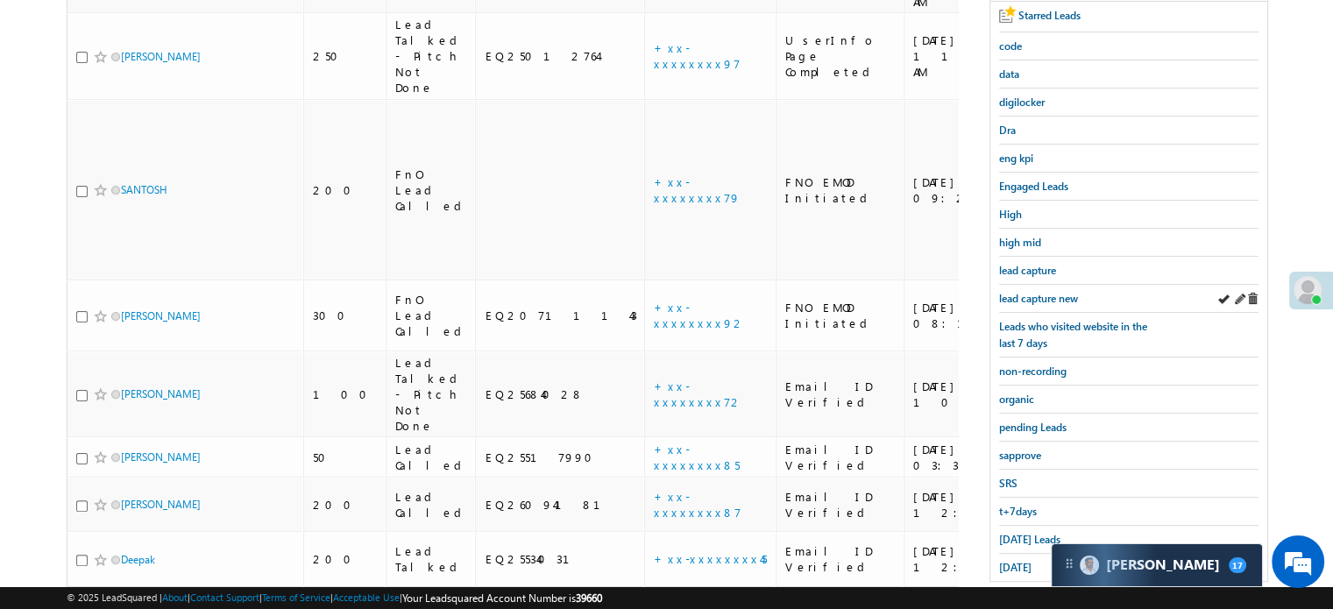
click at [1041, 285] on div "lead capture new" at bounding box center [1128, 299] width 259 height 28
click at [1049, 297] on span "lead capture new" at bounding box center [1038, 298] width 79 height 13
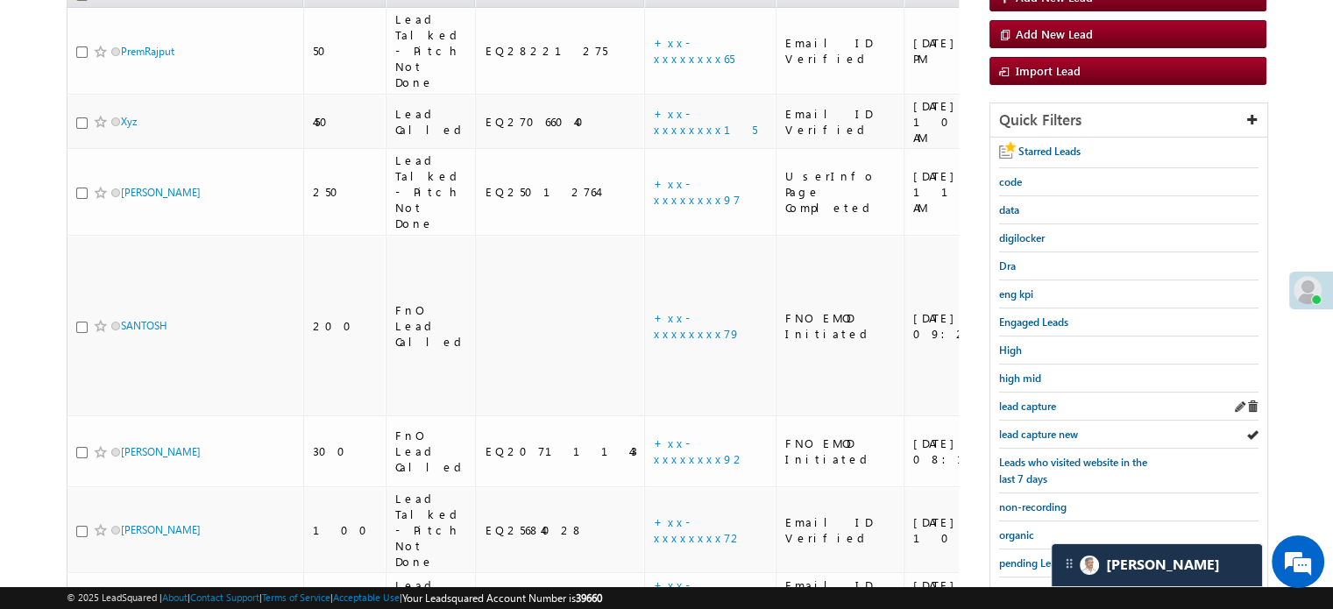
scroll to position [263, 0]
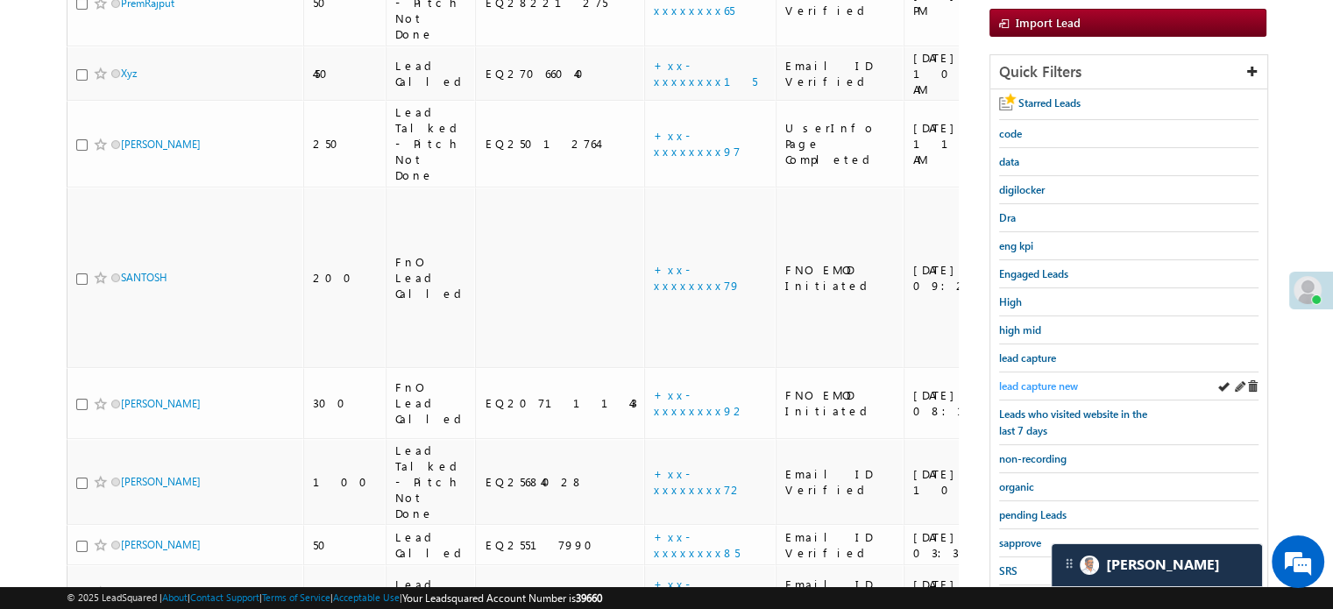
click at [1050, 379] on span "lead capture new" at bounding box center [1038, 385] width 79 height 13
click at [1045, 380] on span "lead capture new" at bounding box center [1038, 385] width 79 height 13
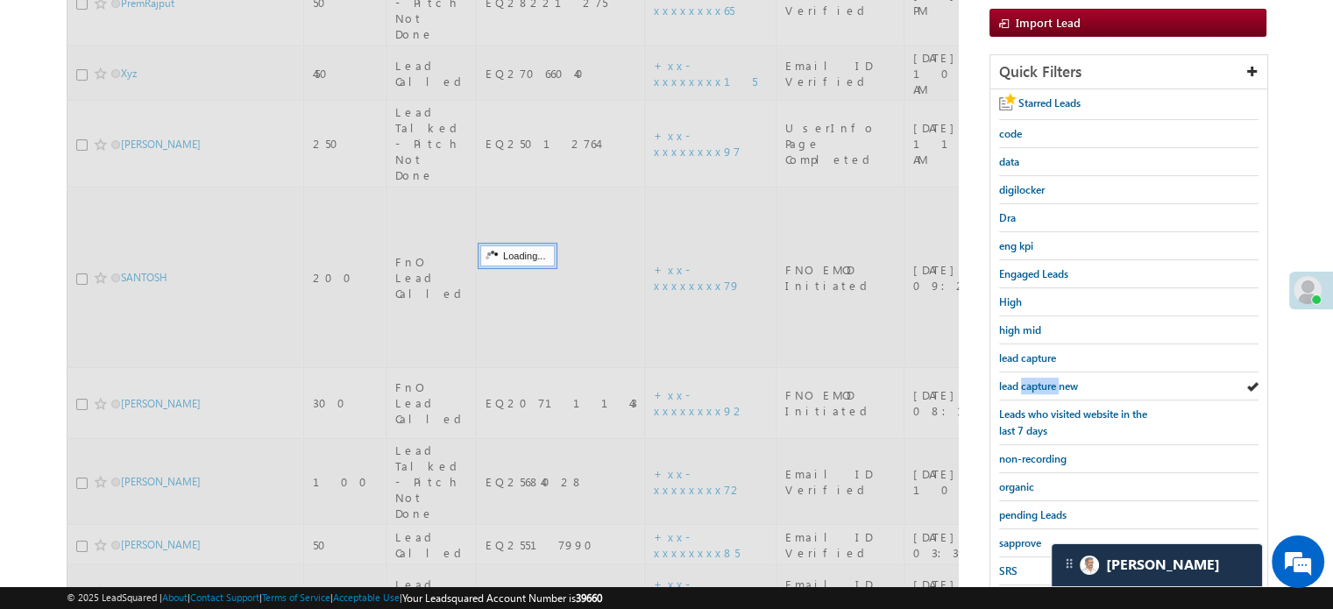
click at [1045, 380] on span "lead capture new" at bounding box center [1038, 385] width 79 height 13
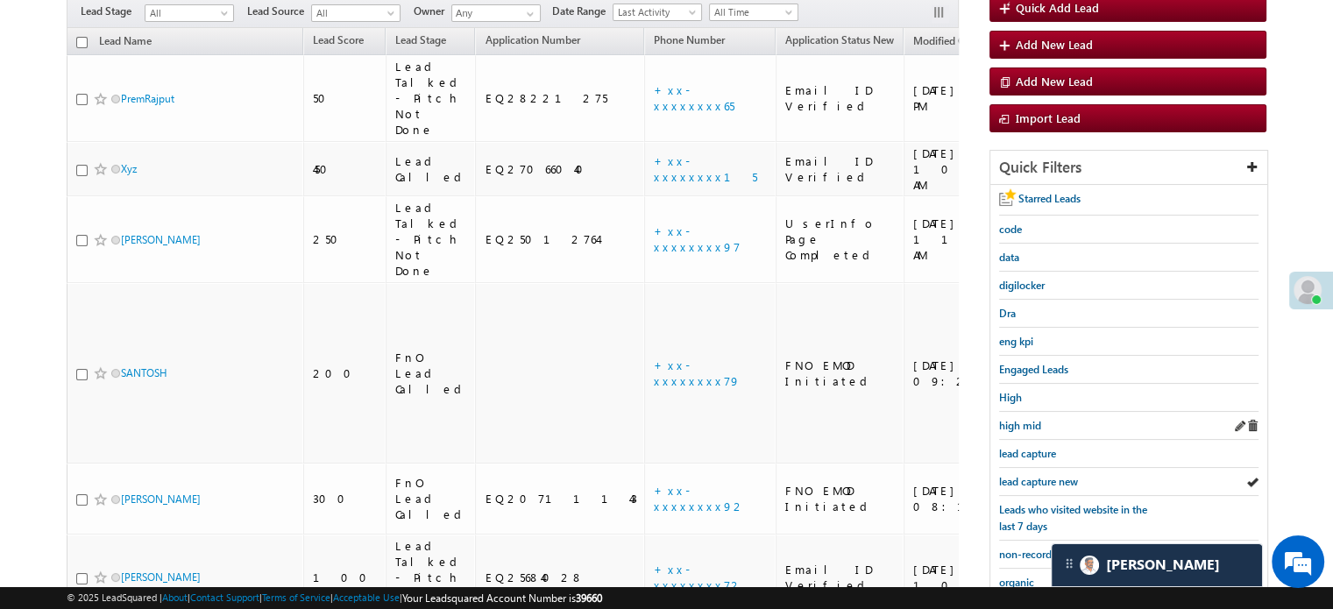
scroll to position [175, 0]
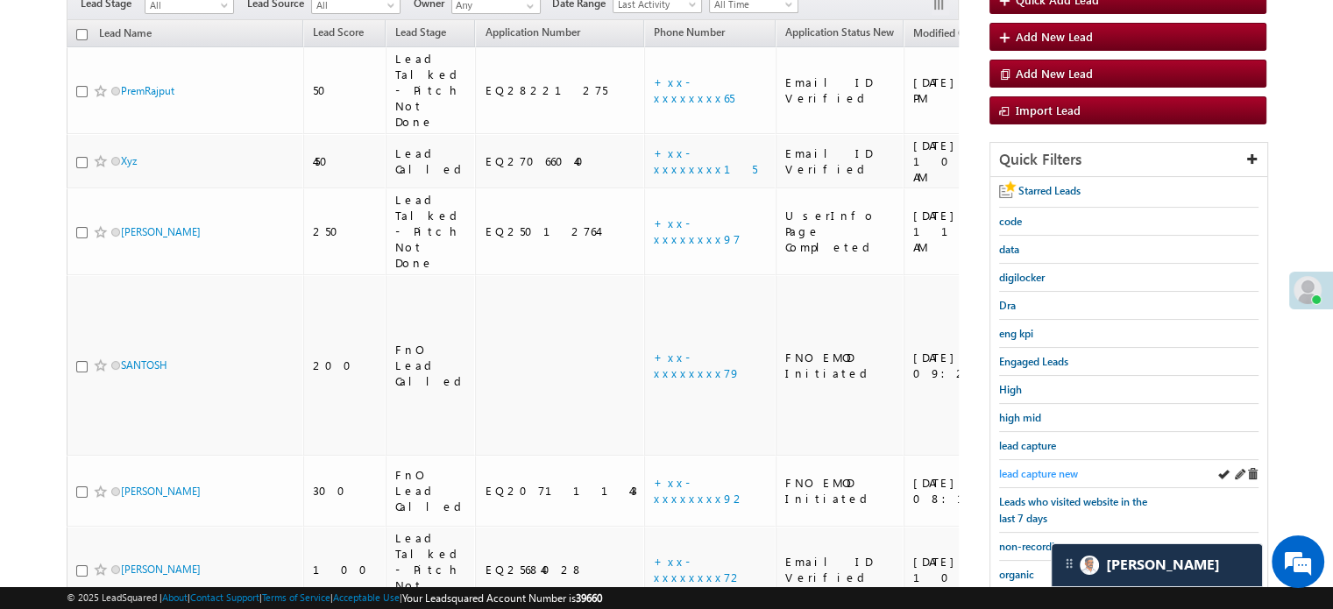
click at [1052, 467] on span "lead capture new" at bounding box center [1038, 473] width 79 height 13
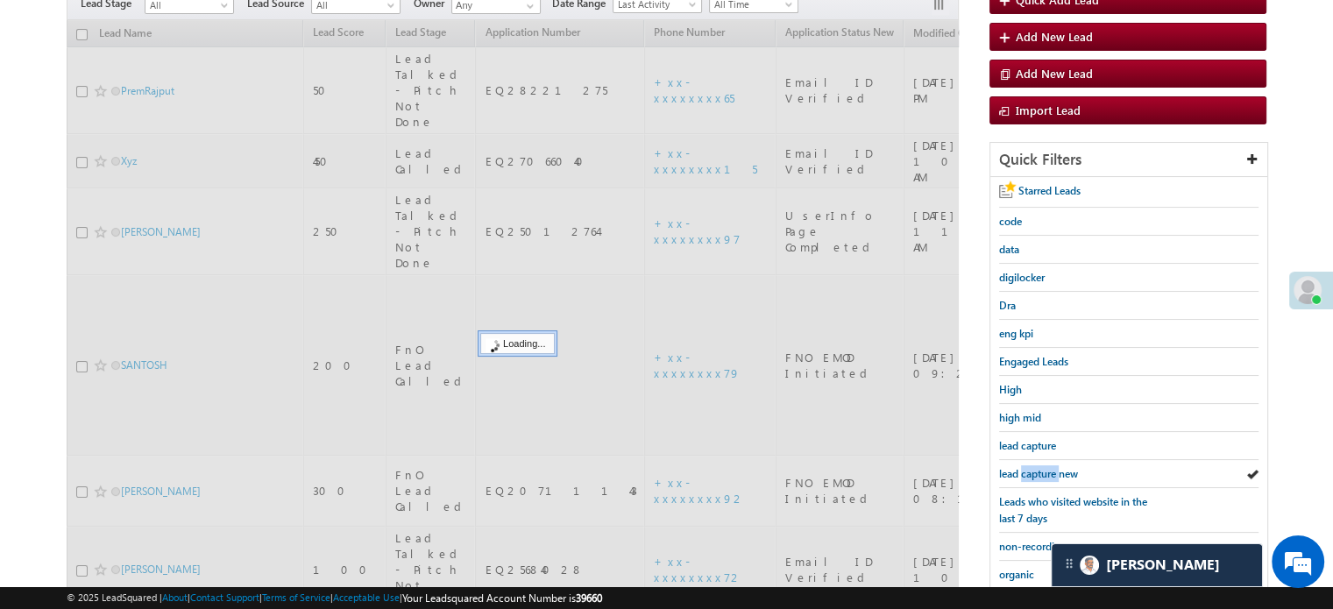
click at [1051, 467] on span "lead capture new" at bounding box center [1038, 473] width 79 height 13
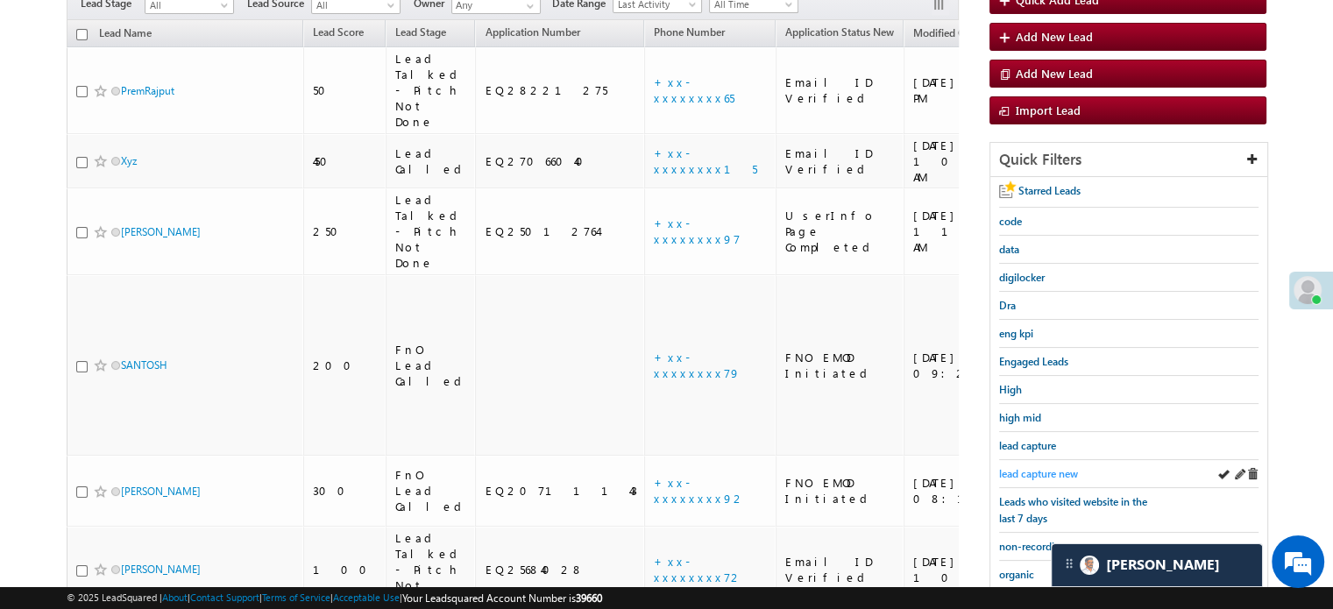
click at [1041, 470] on span "lead capture new" at bounding box center [1038, 473] width 79 height 13
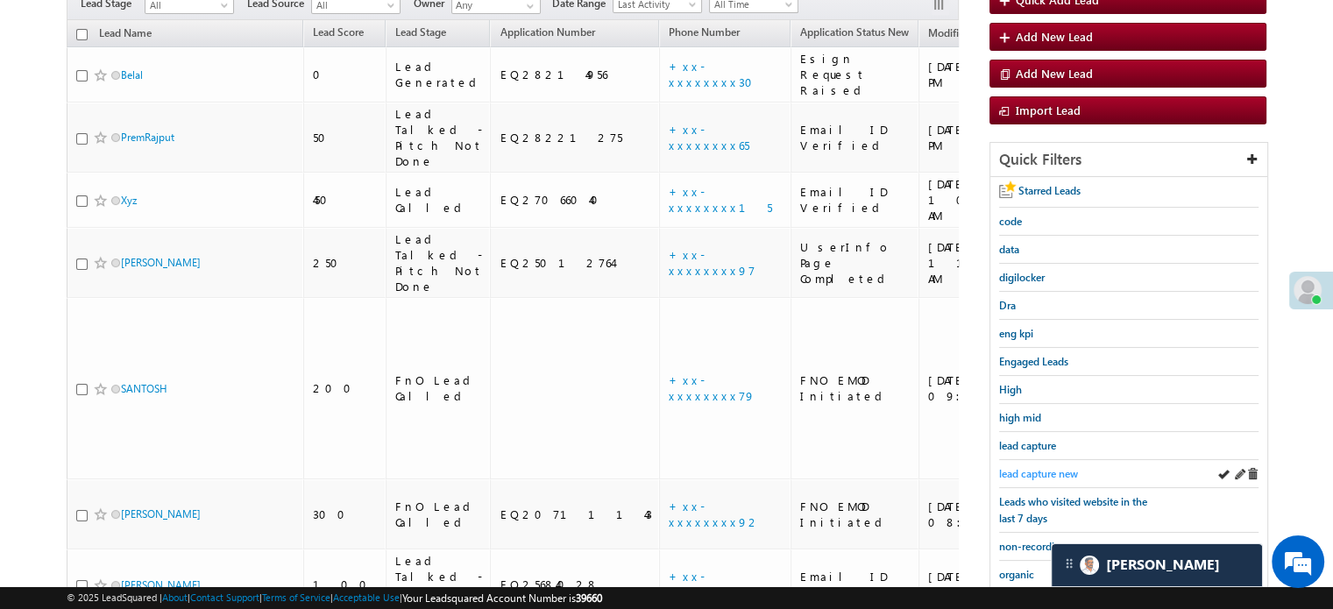
click at [1041, 467] on span "lead capture new" at bounding box center [1038, 473] width 79 height 13
click at [1041, 465] on link "lead capture new" at bounding box center [1038, 473] width 79 height 17
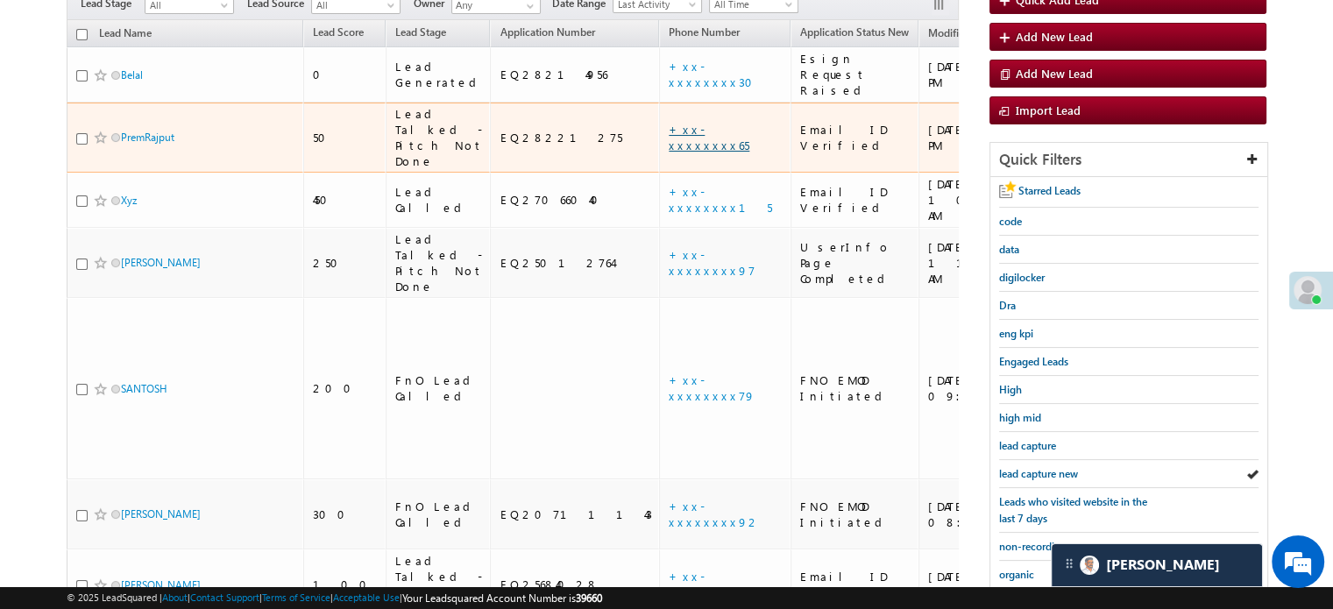
click at [669, 122] on link "+xx-xxxxxxxx65" at bounding box center [709, 137] width 81 height 31
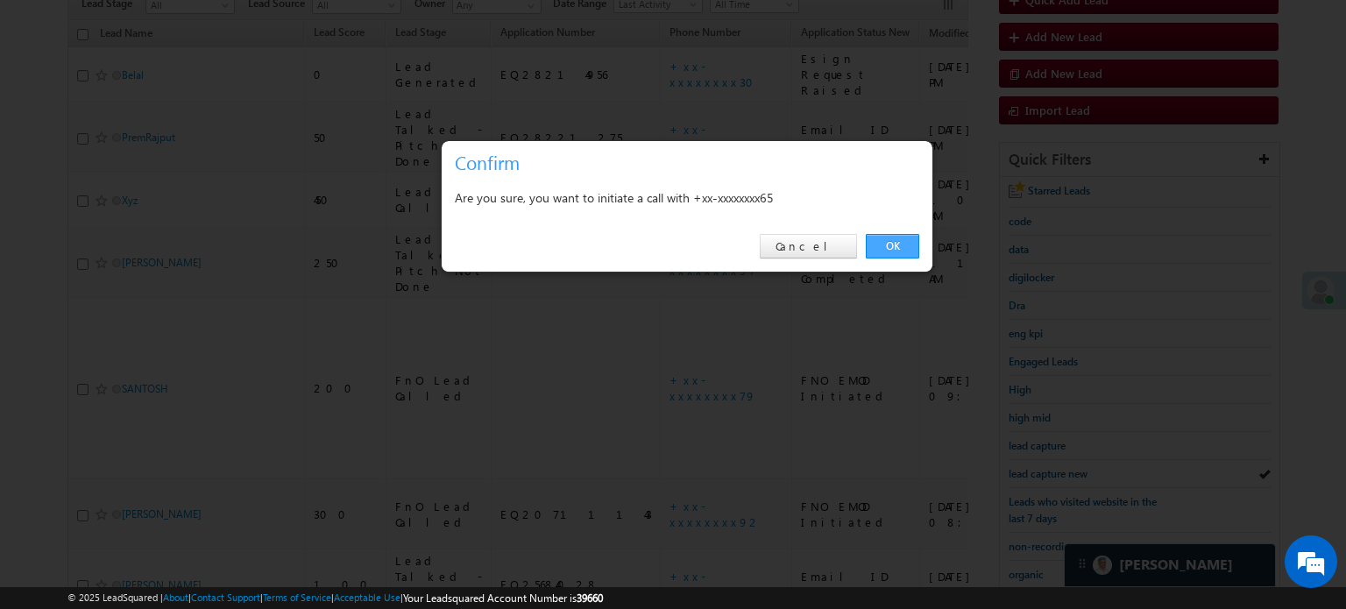
drag, startPoint x: 912, startPoint y: 234, endPoint x: 912, endPoint y: 244, distance: 10.5
click at [912, 232] on div "OK Cancel" at bounding box center [687, 247] width 491 height 50
click at [894, 255] on link "OK" at bounding box center [892, 246] width 53 height 25
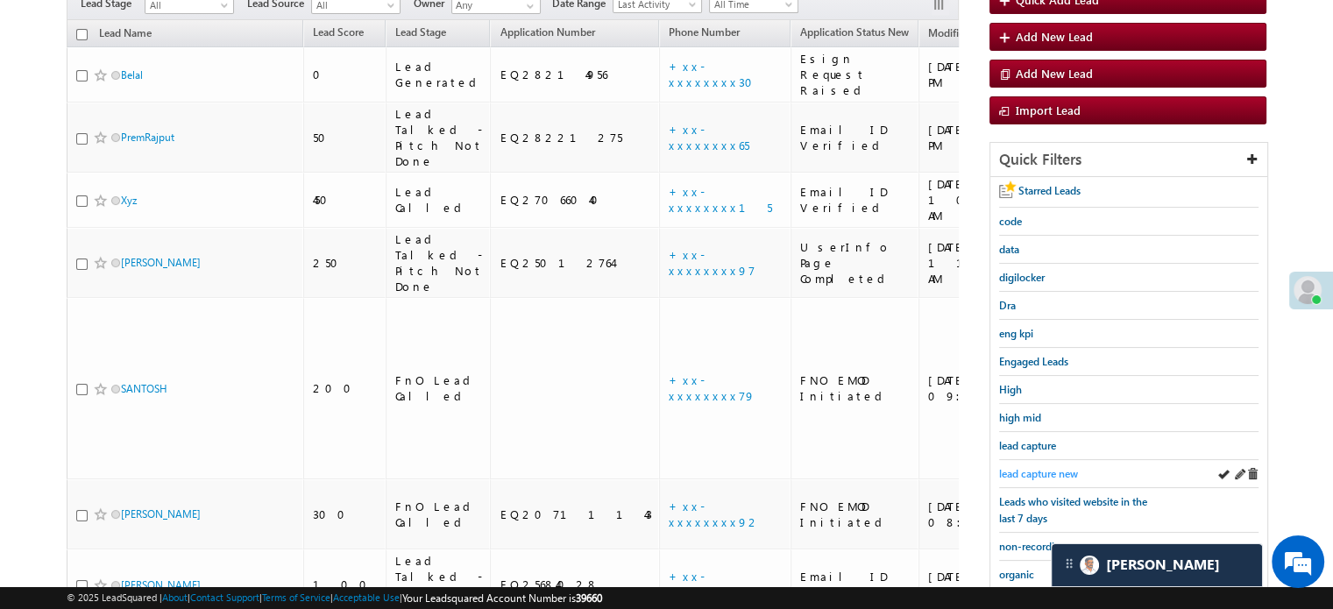
click at [1037, 473] on span "lead capture new" at bounding box center [1038, 473] width 79 height 13
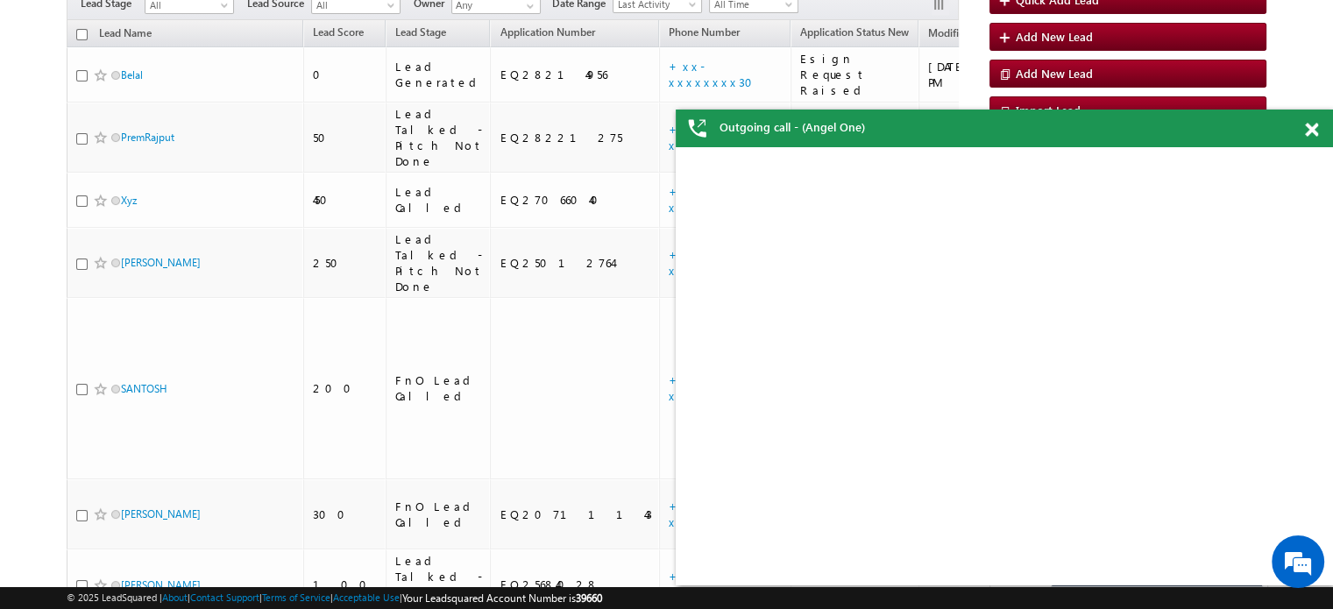
scroll to position [0, 0]
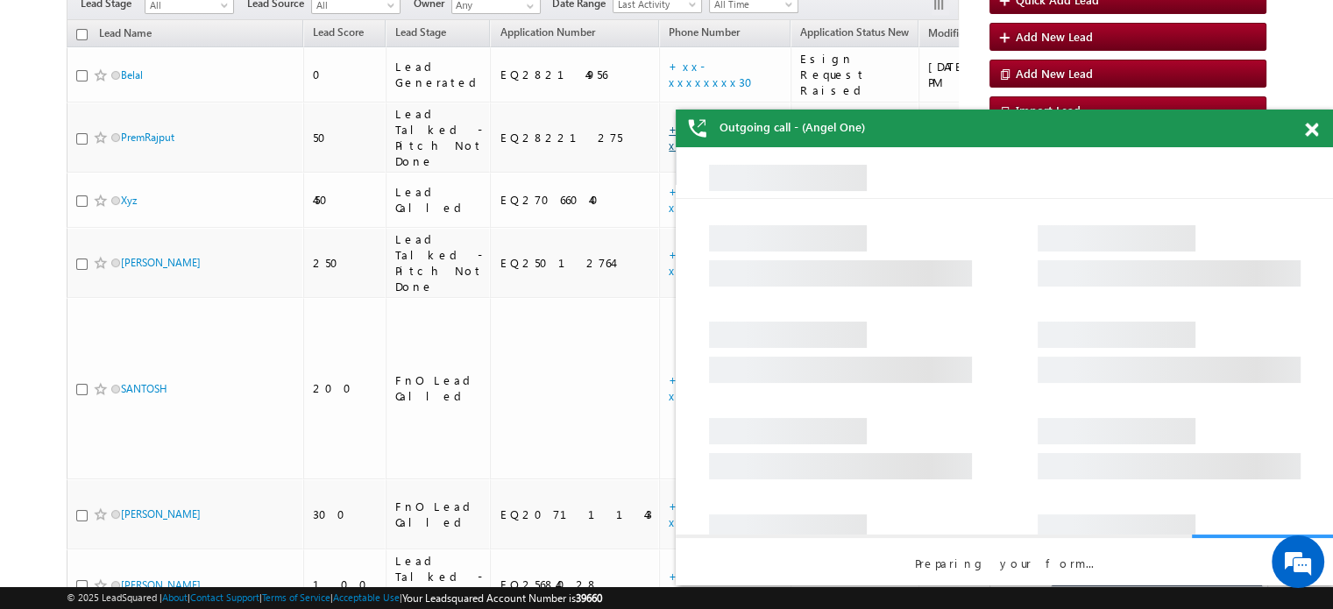
click at [1311, 129] on span at bounding box center [1311, 130] width 13 height 15
click at [1312, 127] on span at bounding box center [1311, 130] width 13 height 15
click at [1307, 130] on span at bounding box center [1311, 130] width 13 height 15
click at [669, 122] on link "+xx-xxxxxxxx65" at bounding box center [709, 137] width 81 height 31
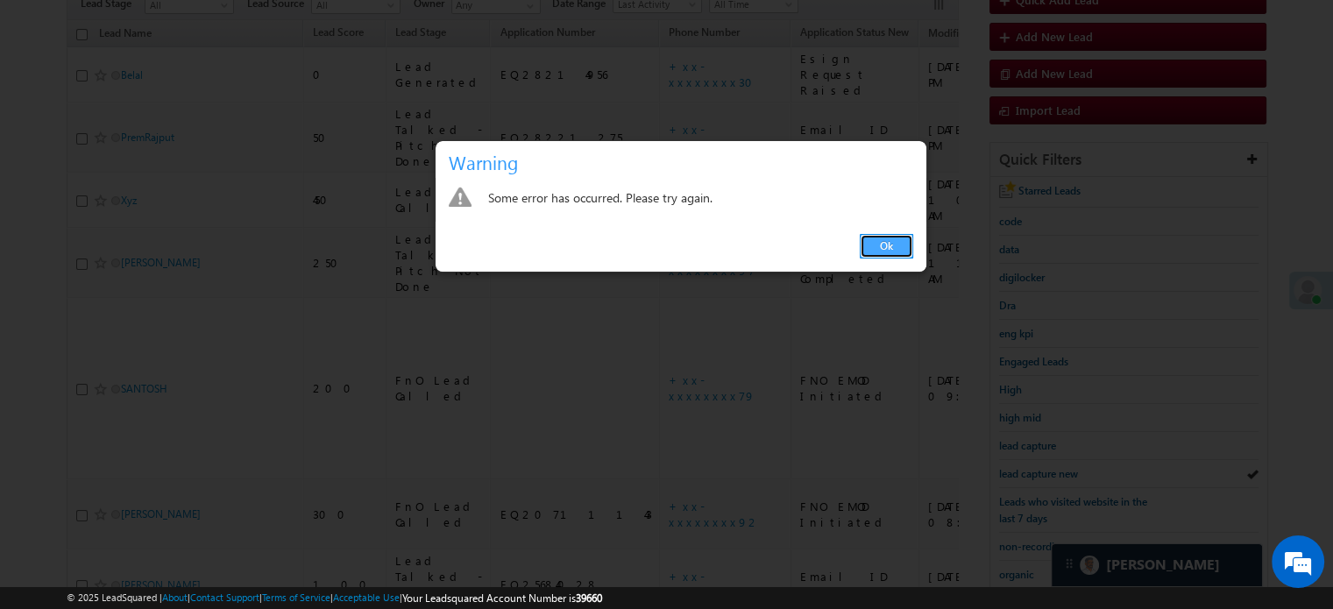
click at [883, 255] on link "Ok" at bounding box center [886, 246] width 53 height 25
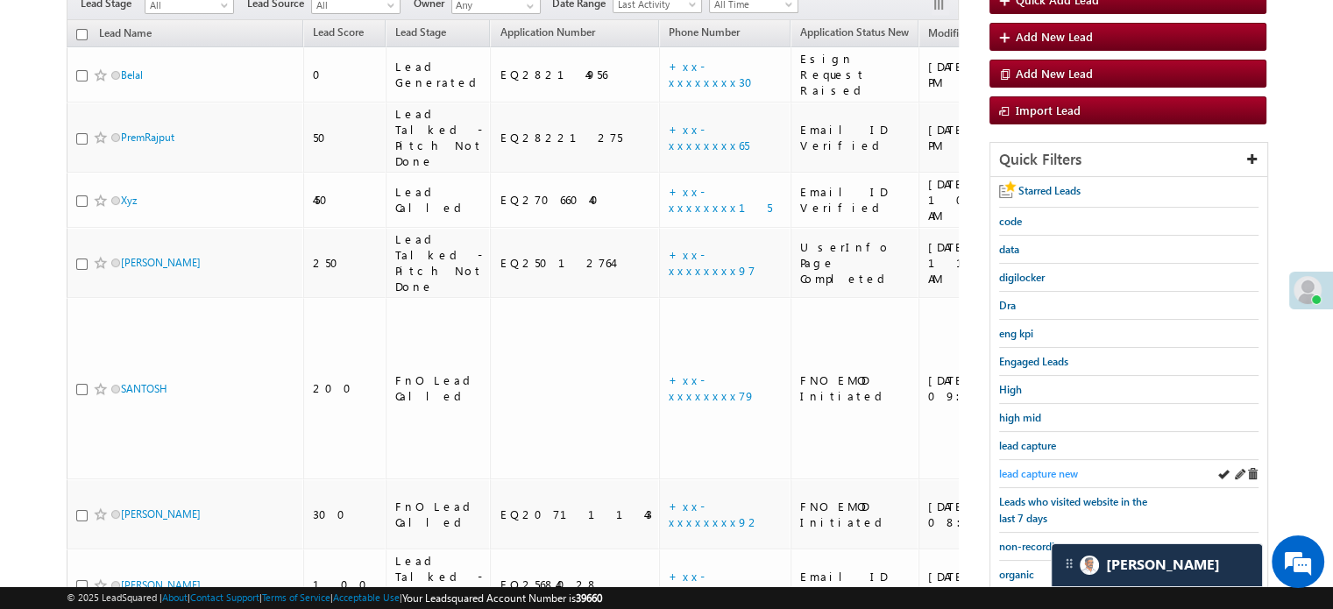
click at [1041, 467] on span "lead capture new" at bounding box center [1038, 473] width 79 height 13
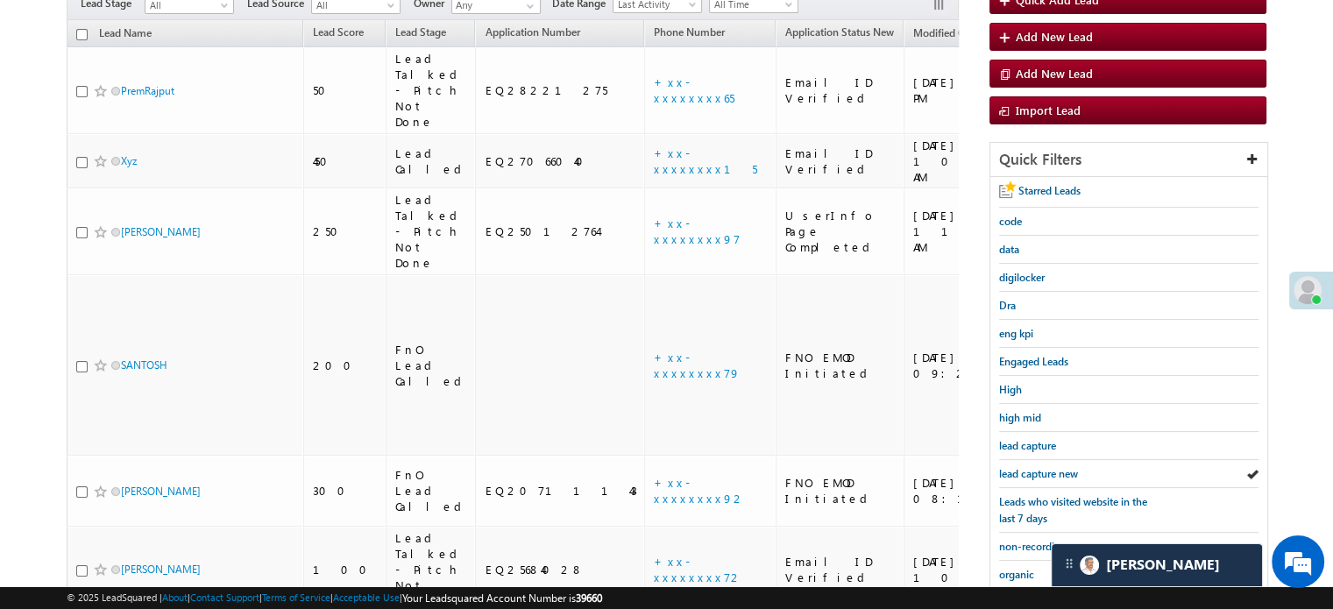
click at [1041, 467] on span "lead capture new" at bounding box center [1038, 473] width 79 height 13
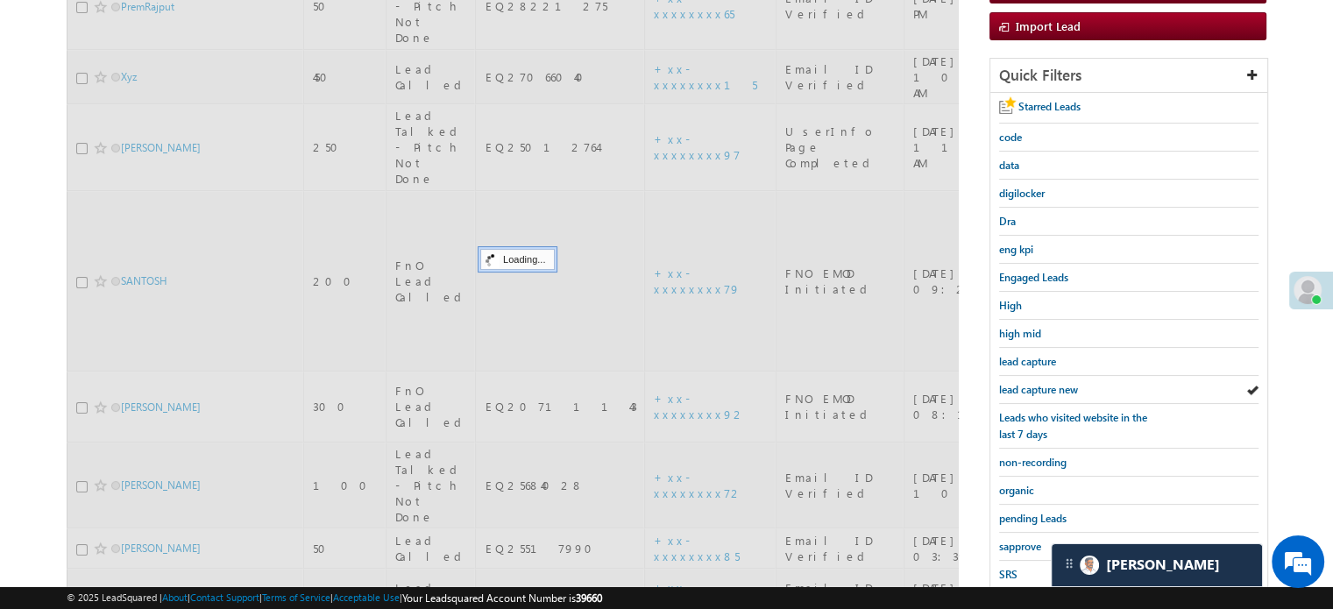
scroll to position [376, 0]
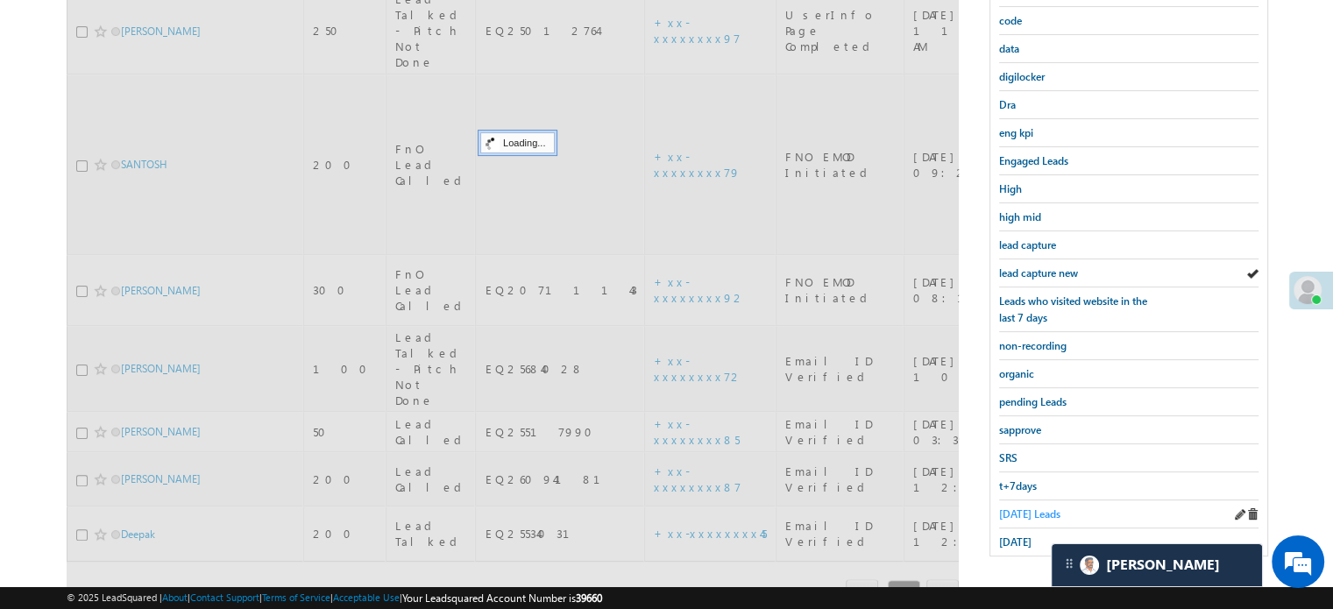
click at [1015, 507] on span "[DATE] Leads" at bounding box center [1029, 513] width 61 height 13
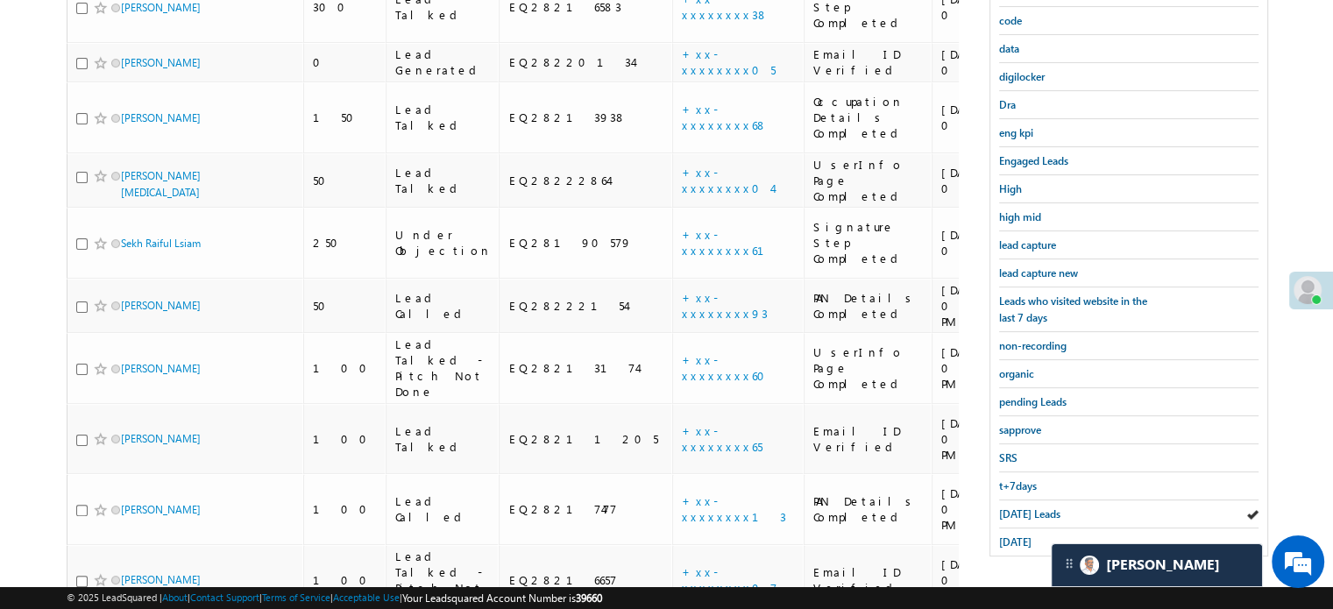
scroll to position [113, 0]
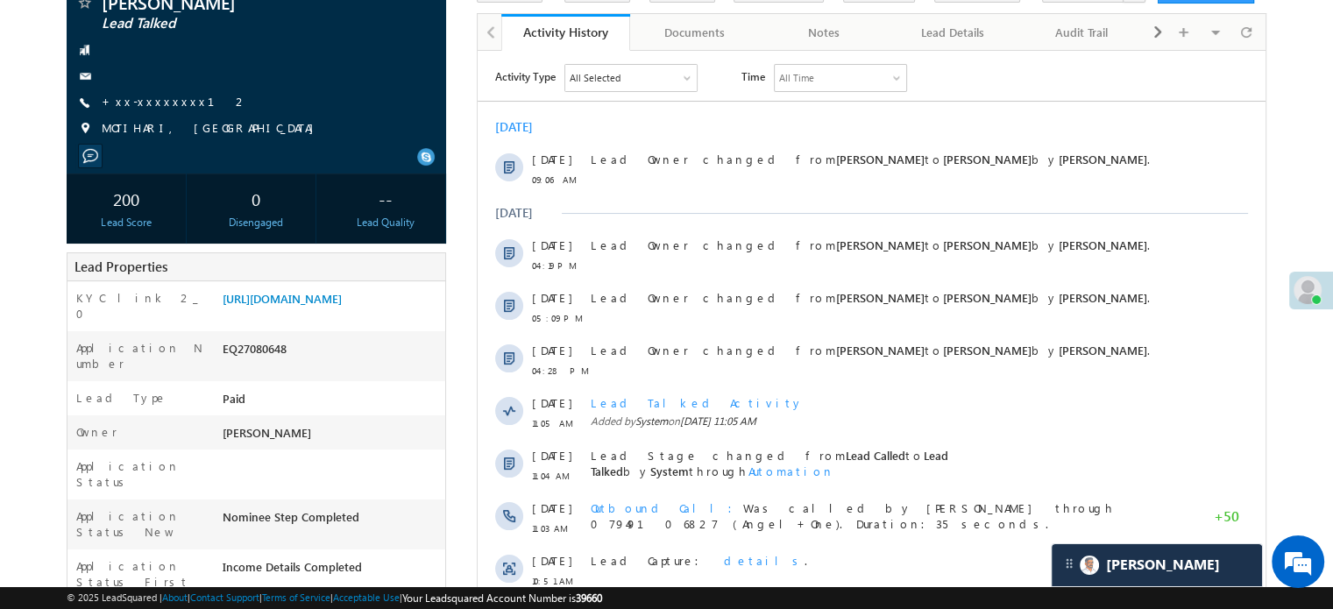
scroll to position [175, 0]
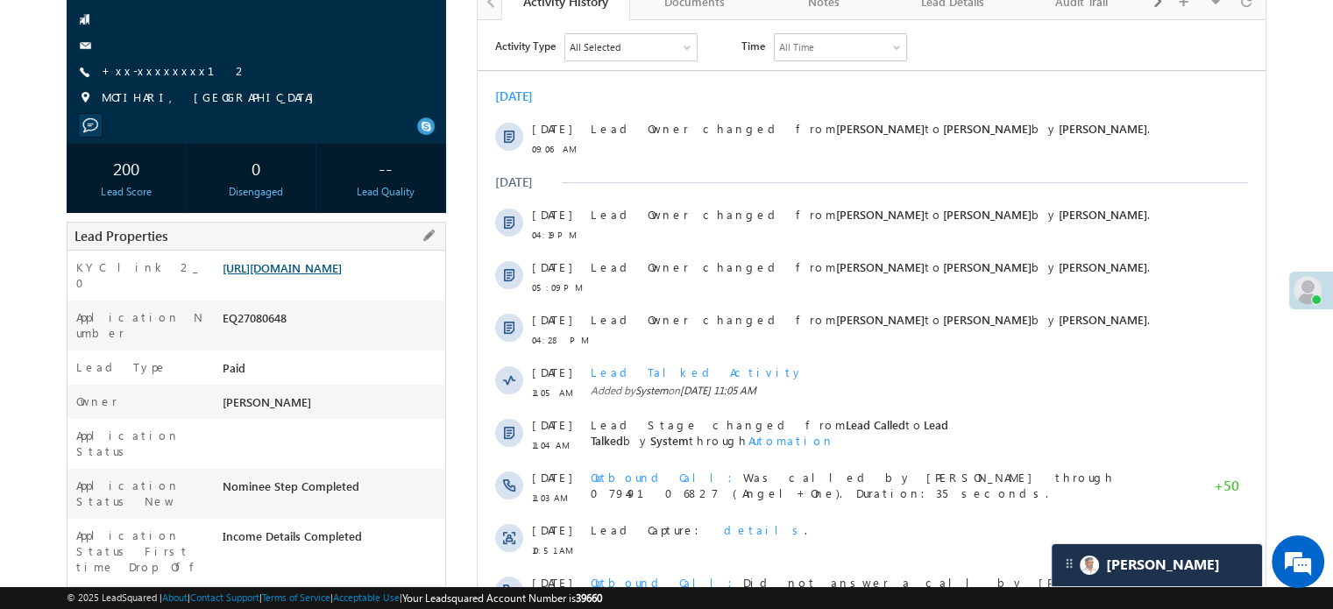
click at [326, 265] on link "[URL][DOMAIN_NAME]" at bounding box center [282, 267] width 119 height 15
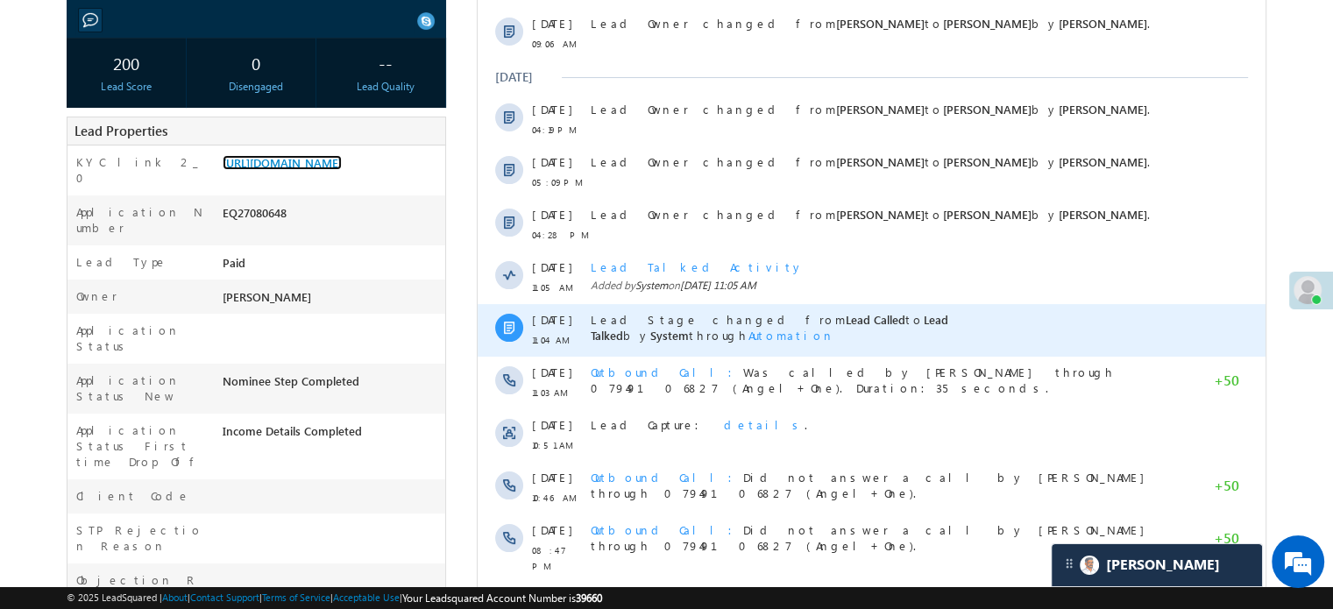
scroll to position [438, 0]
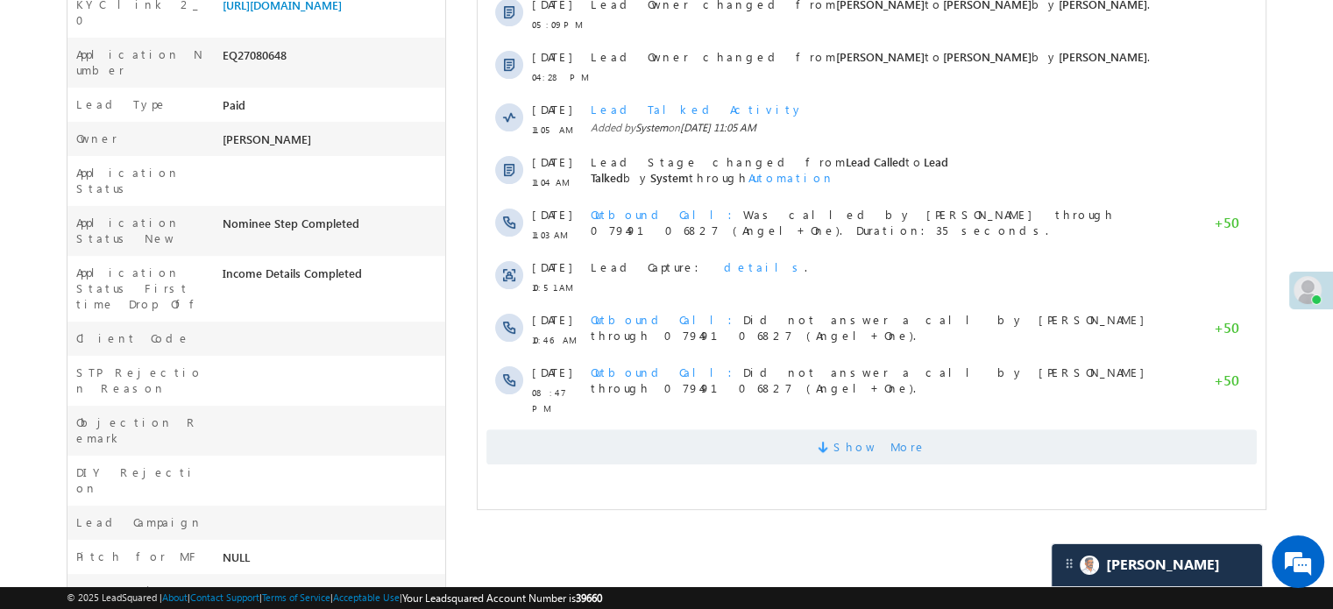
click at [748, 443] on span "Show More" at bounding box center [871, 446] width 770 height 35
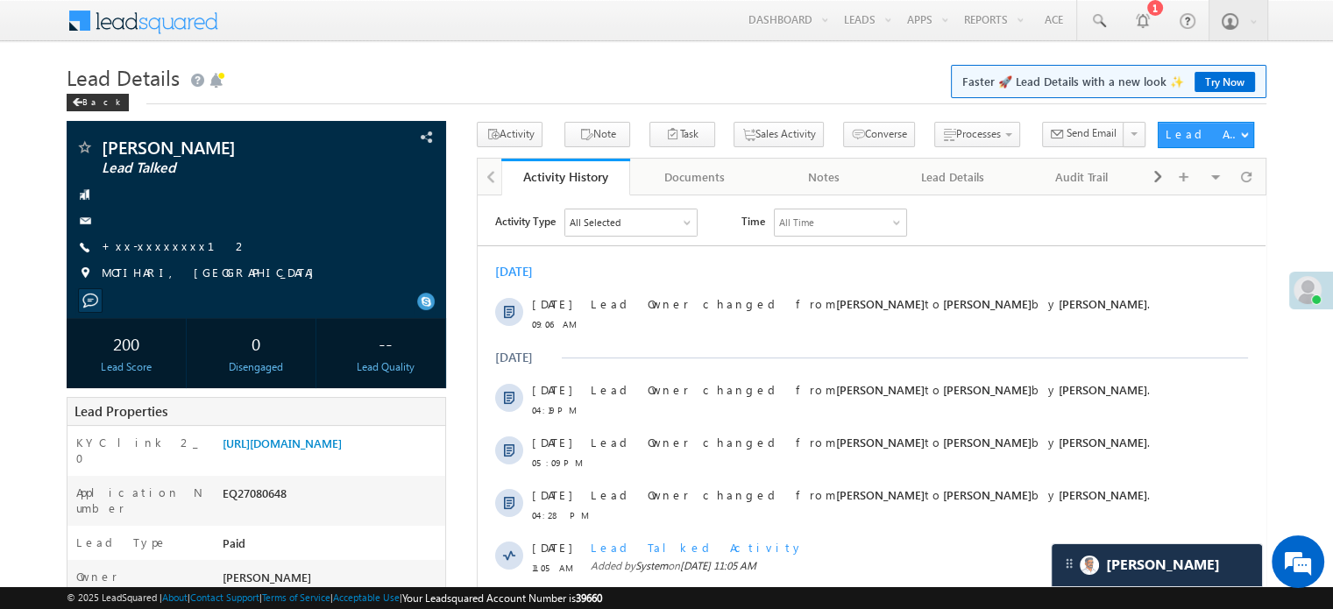
scroll to position [0, 0]
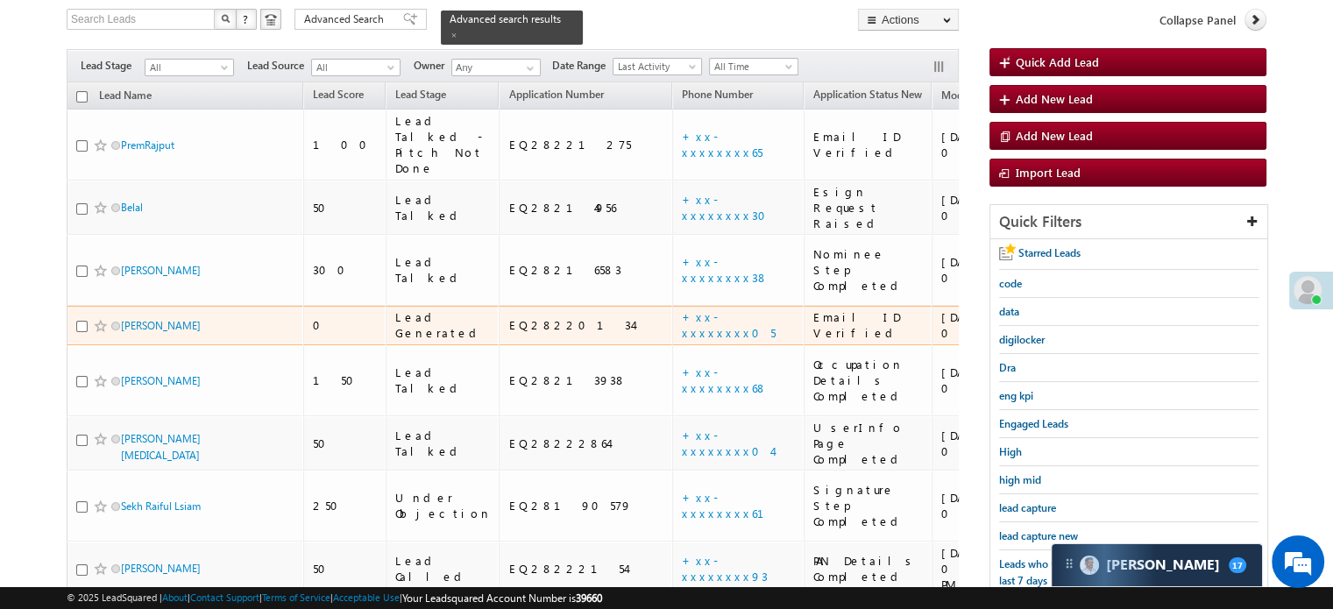
scroll to position [376, 0]
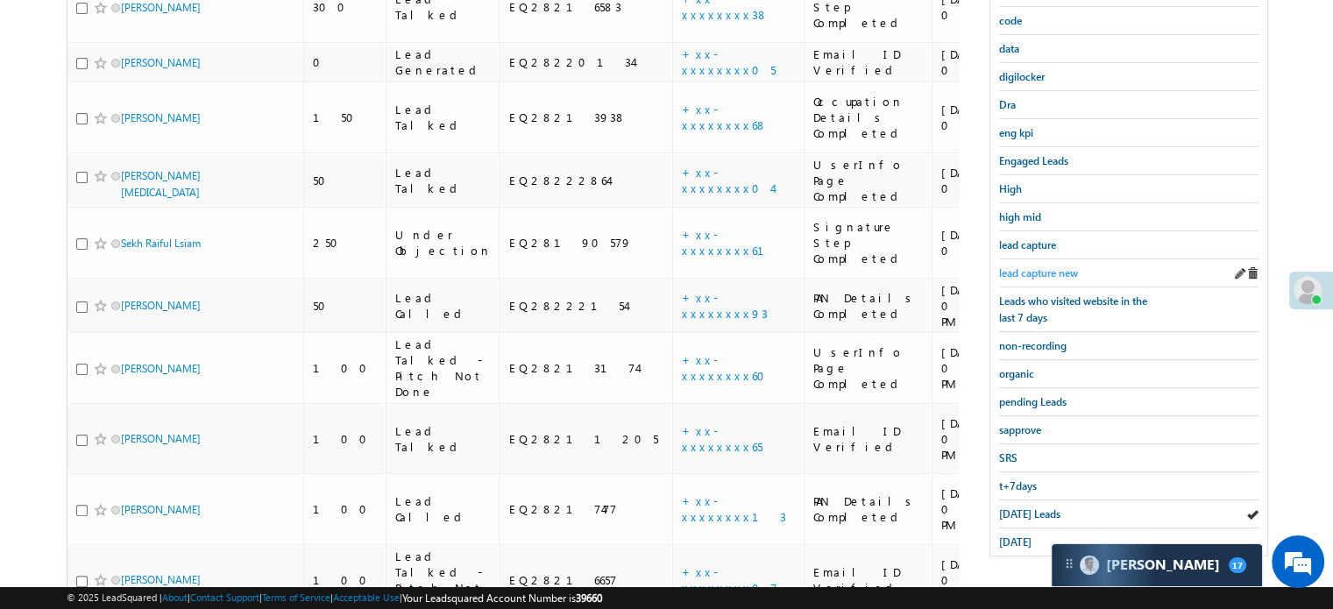
click at [1055, 271] on span "lead capture new" at bounding box center [1038, 272] width 79 height 13
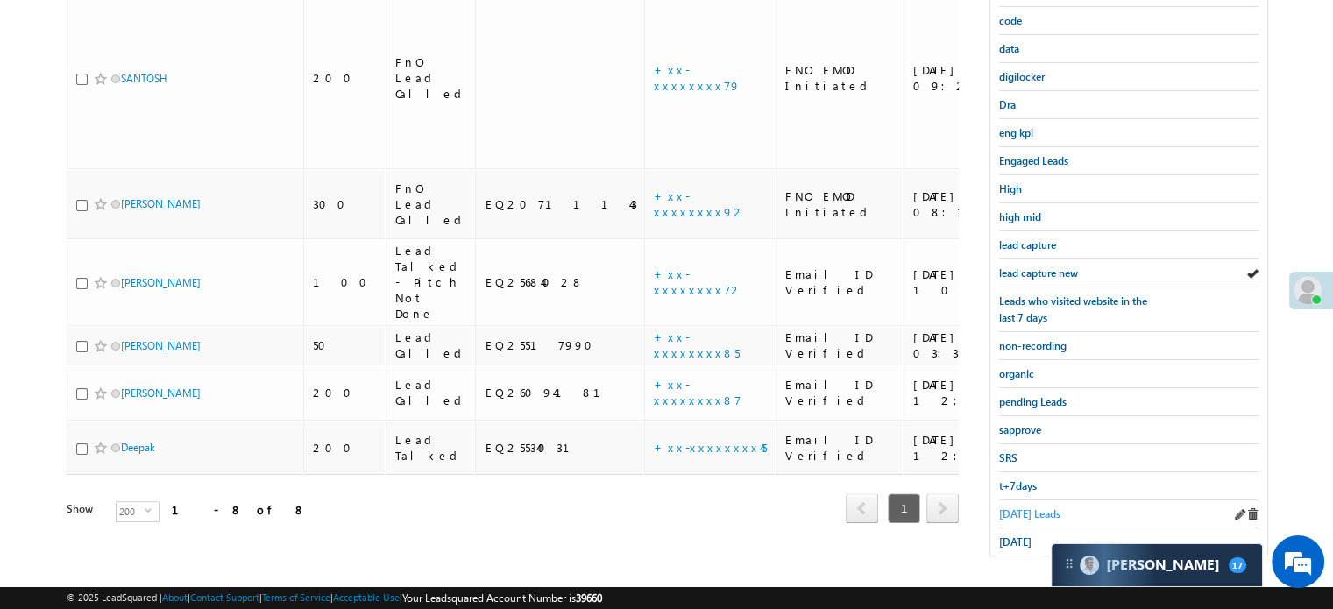
click at [1021, 507] on span "[DATE] Leads" at bounding box center [1029, 513] width 61 height 13
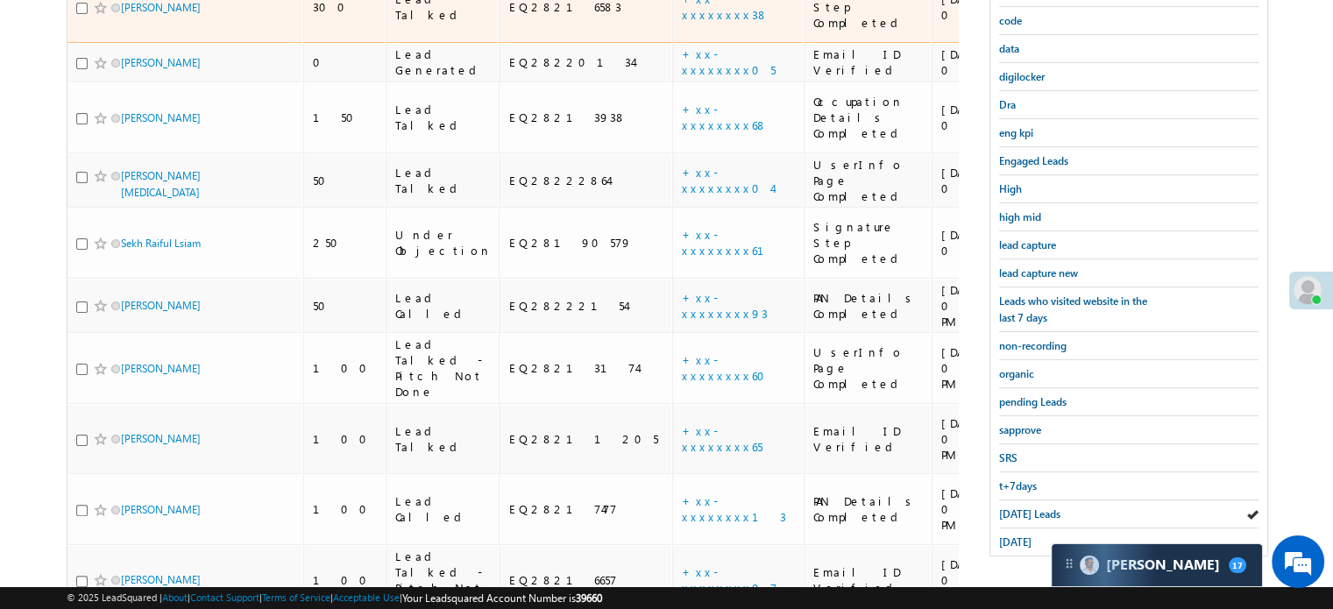
scroll to position [113, 0]
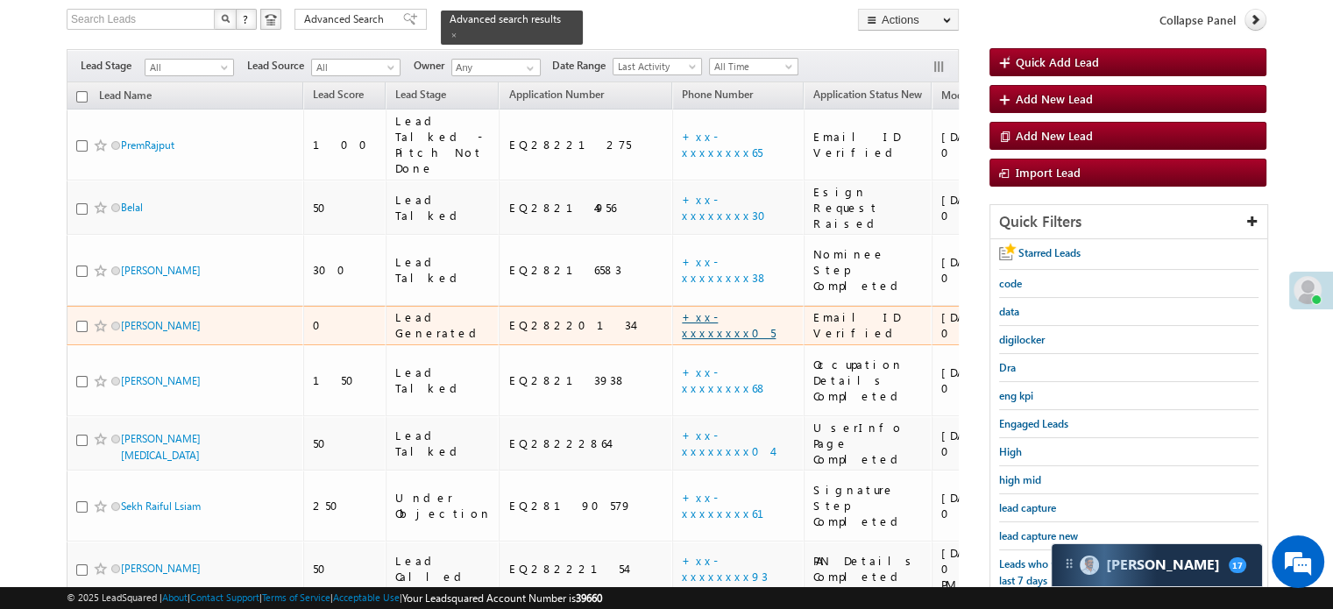
click at [682, 309] on link "+xx-xxxxxxxx05" at bounding box center [729, 324] width 94 height 31
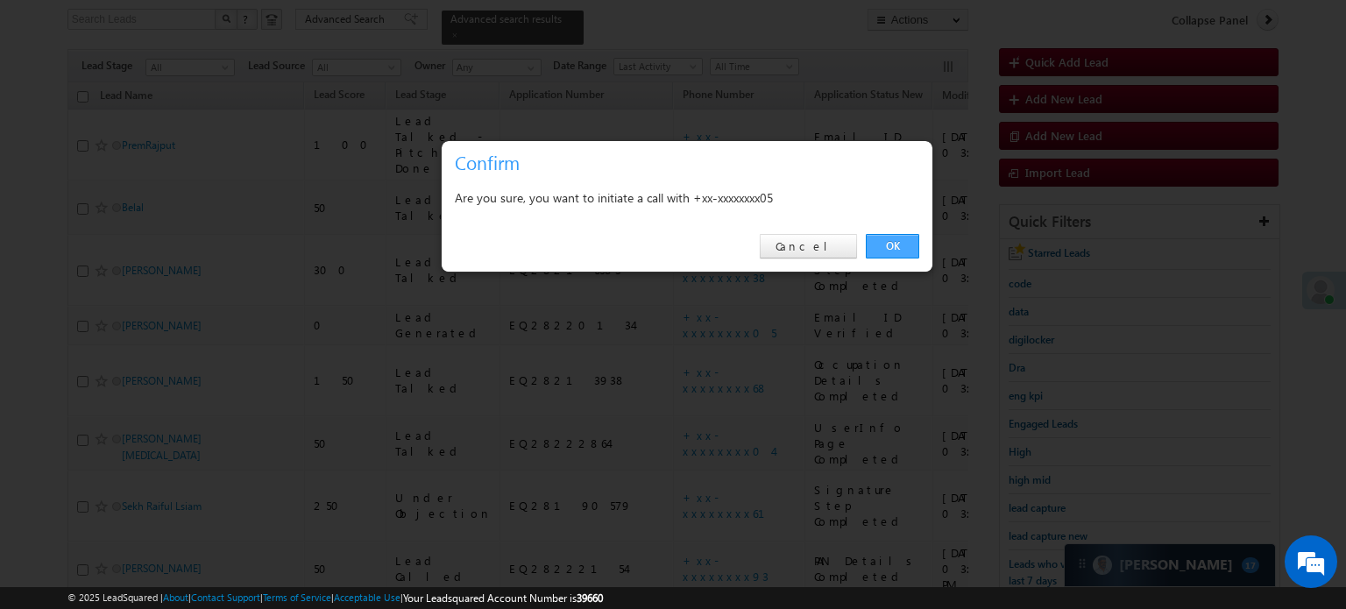
click at [892, 241] on link "OK" at bounding box center [892, 246] width 53 height 25
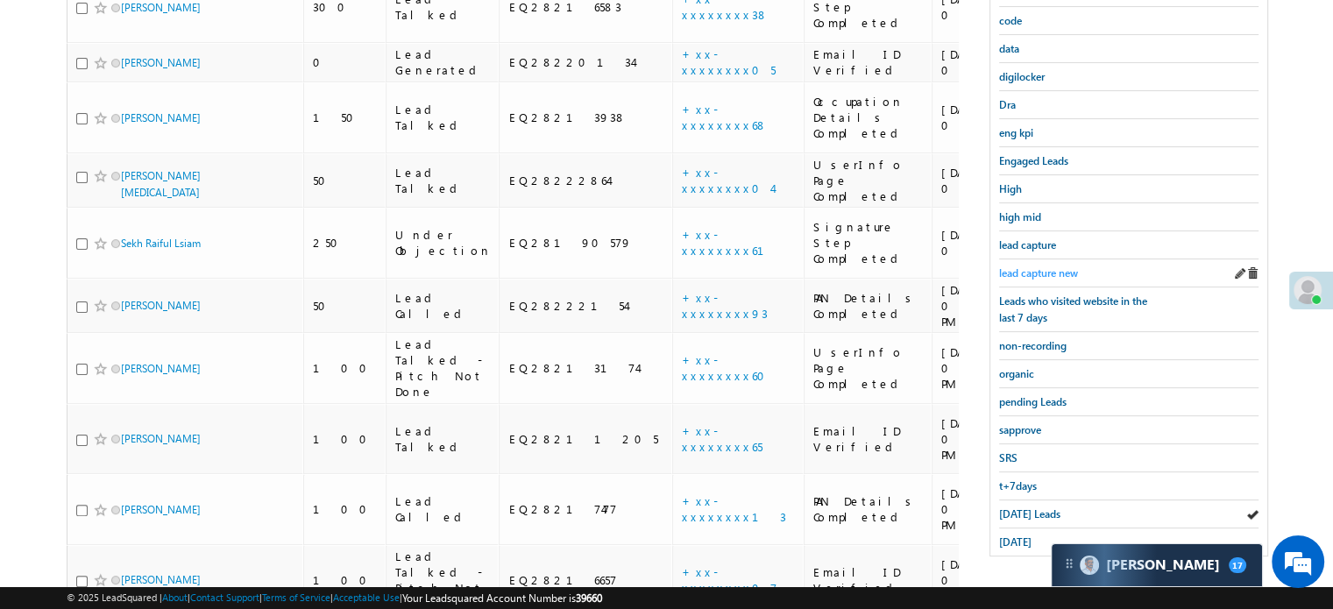
click at [1065, 266] on span "lead capture new" at bounding box center [1038, 272] width 79 height 13
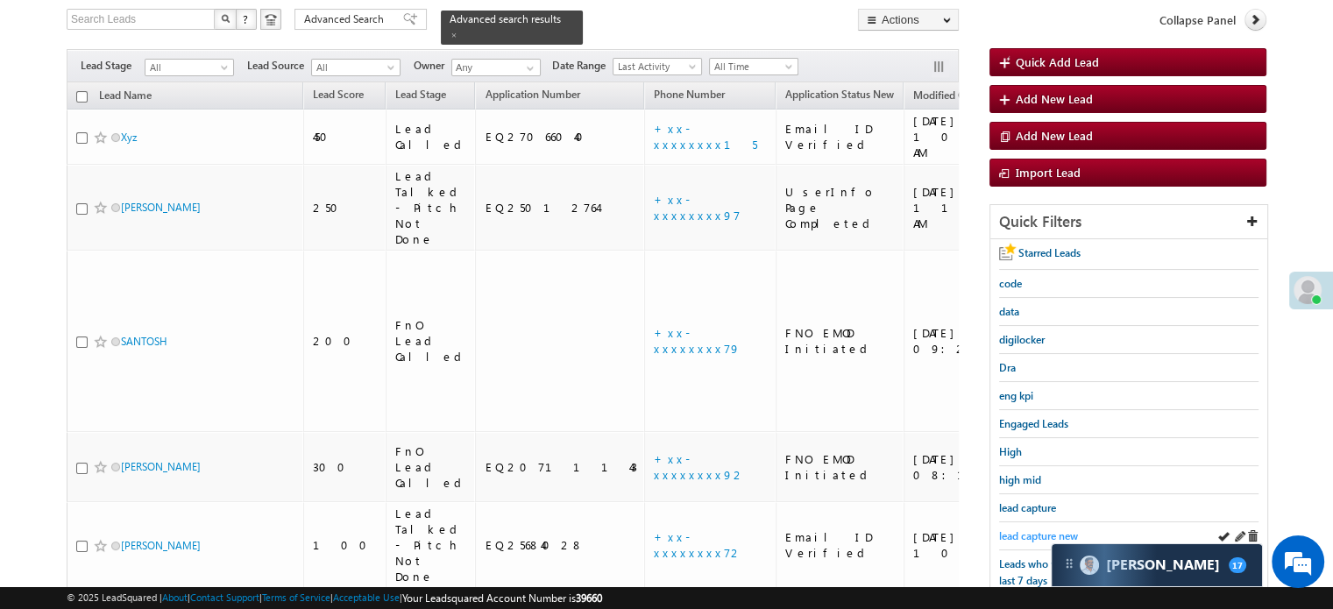
click at [1028, 529] on span "lead capture new" at bounding box center [1038, 535] width 79 height 13
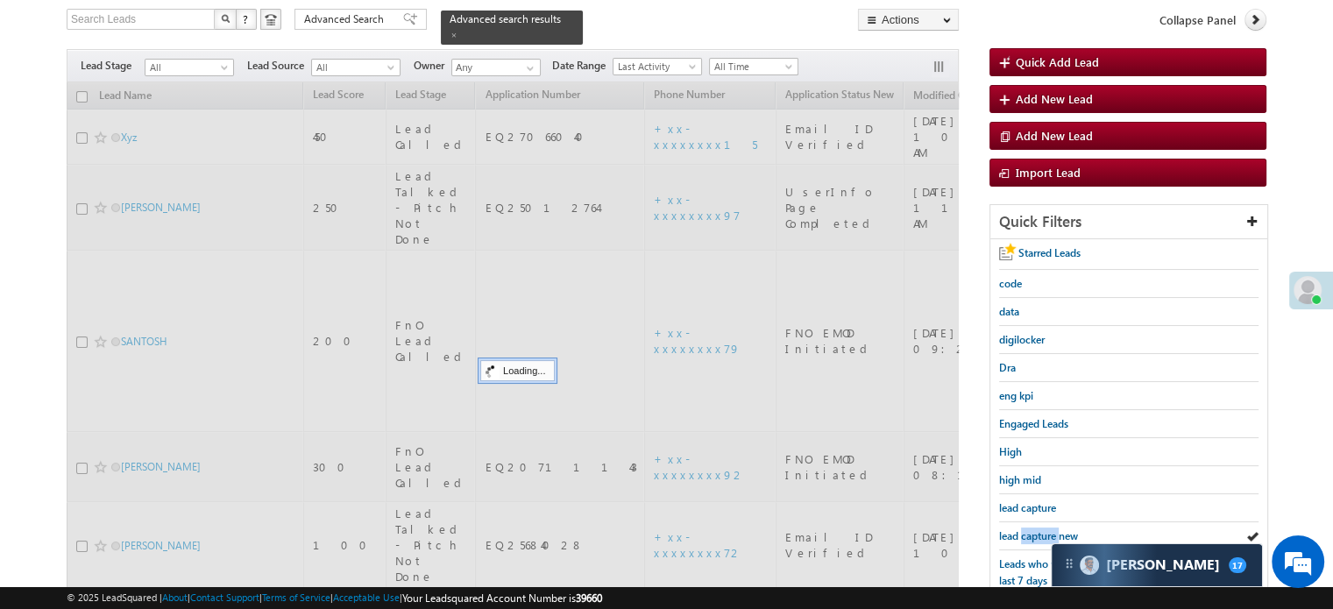
click at [1029, 529] on span "lead capture new" at bounding box center [1038, 535] width 79 height 13
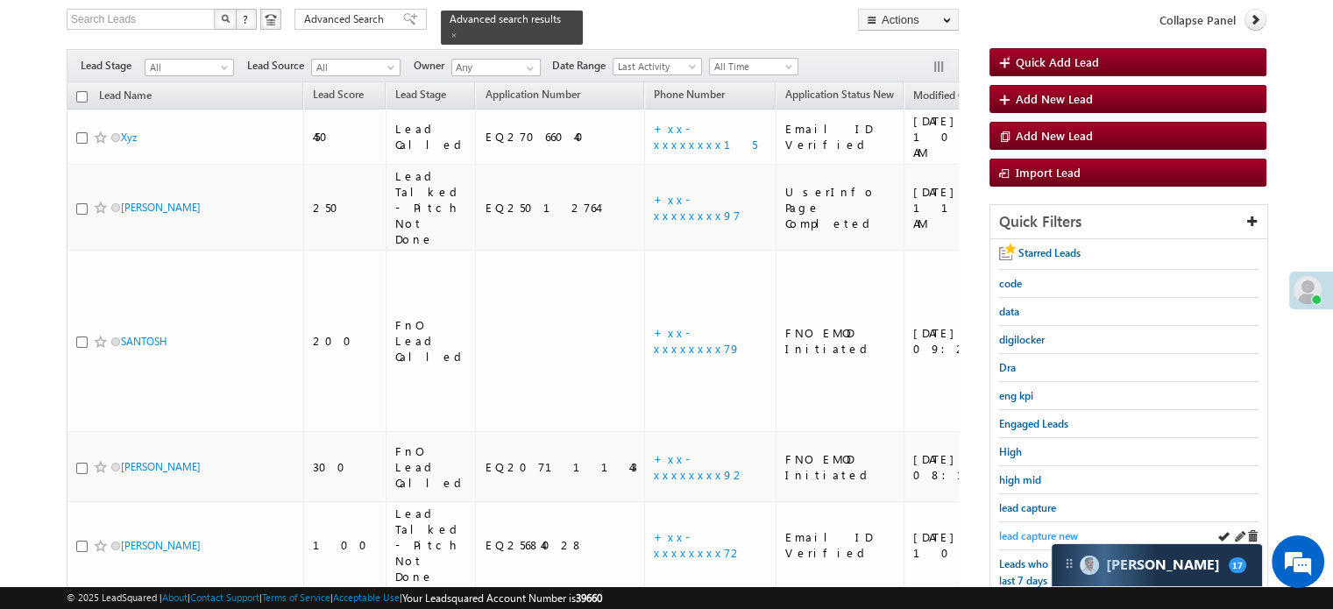
click at [1049, 529] on span "lead capture new" at bounding box center [1038, 535] width 79 height 13
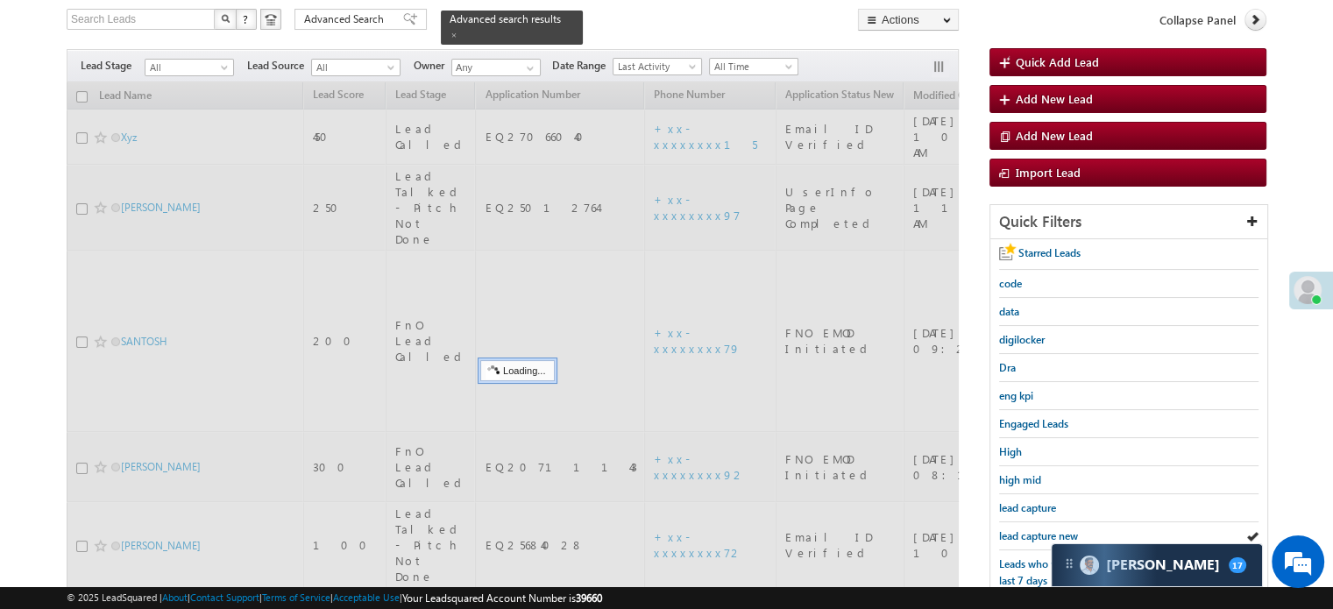
click at [1049, 529] on span "lead capture new" at bounding box center [1038, 535] width 79 height 13
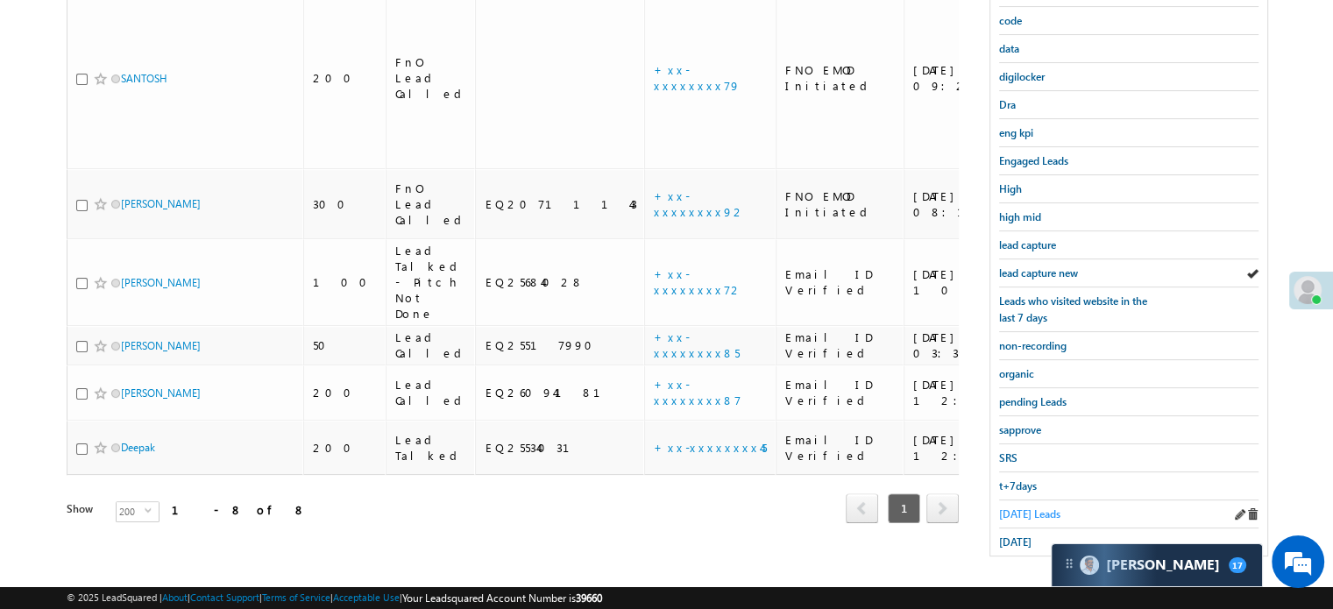
click at [1027, 507] on span "Today's Leads" at bounding box center [1029, 513] width 61 height 13
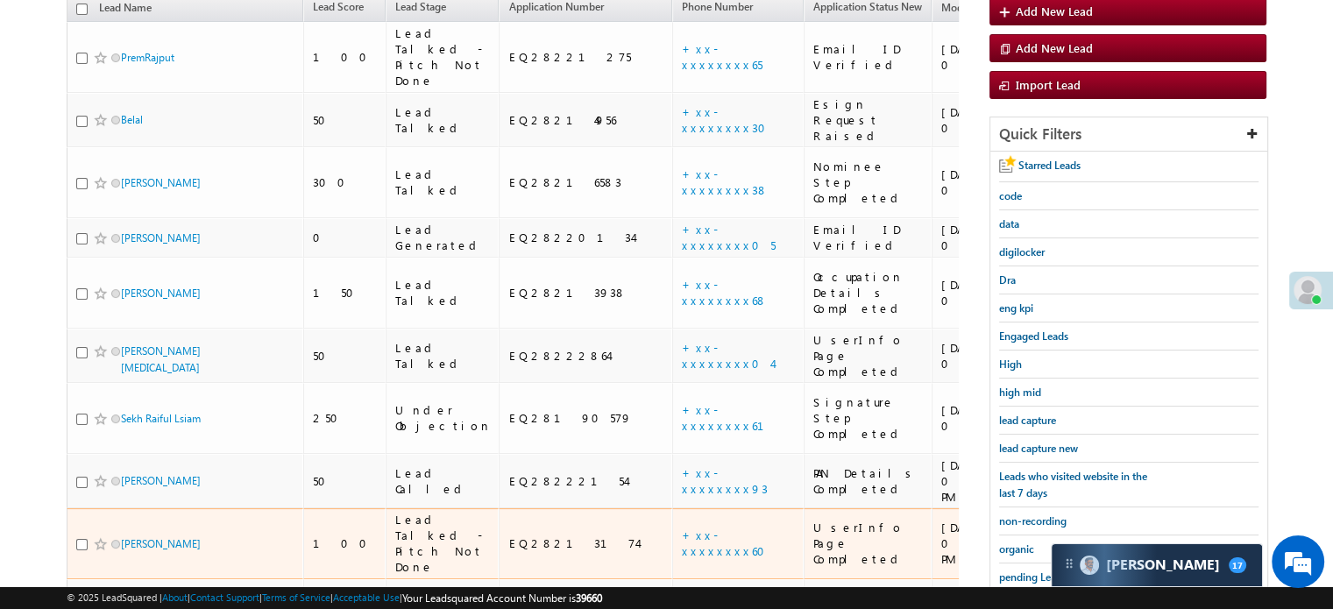
scroll to position [551, 0]
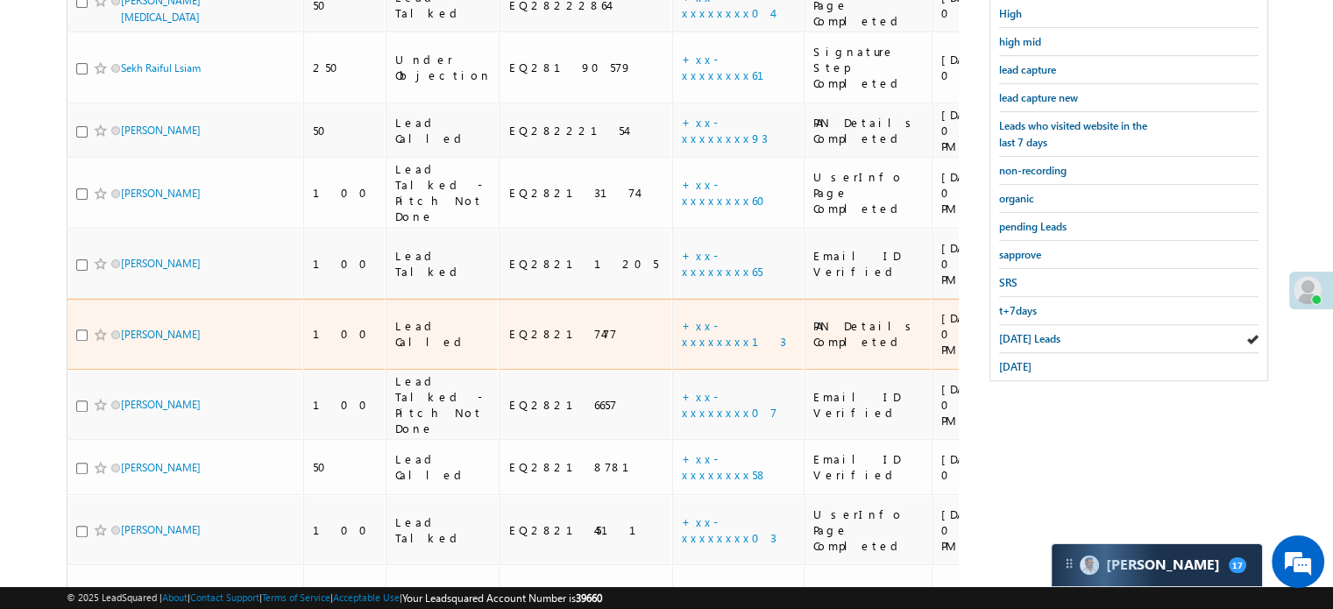
click at [672, 299] on td "+xx-xxxxxxxx13" at bounding box center [737, 334] width 131 height 71
click at [682, 318] on link "+xx-xxxxxxxx13" at bounding box center [734, 333] width 104 height 31
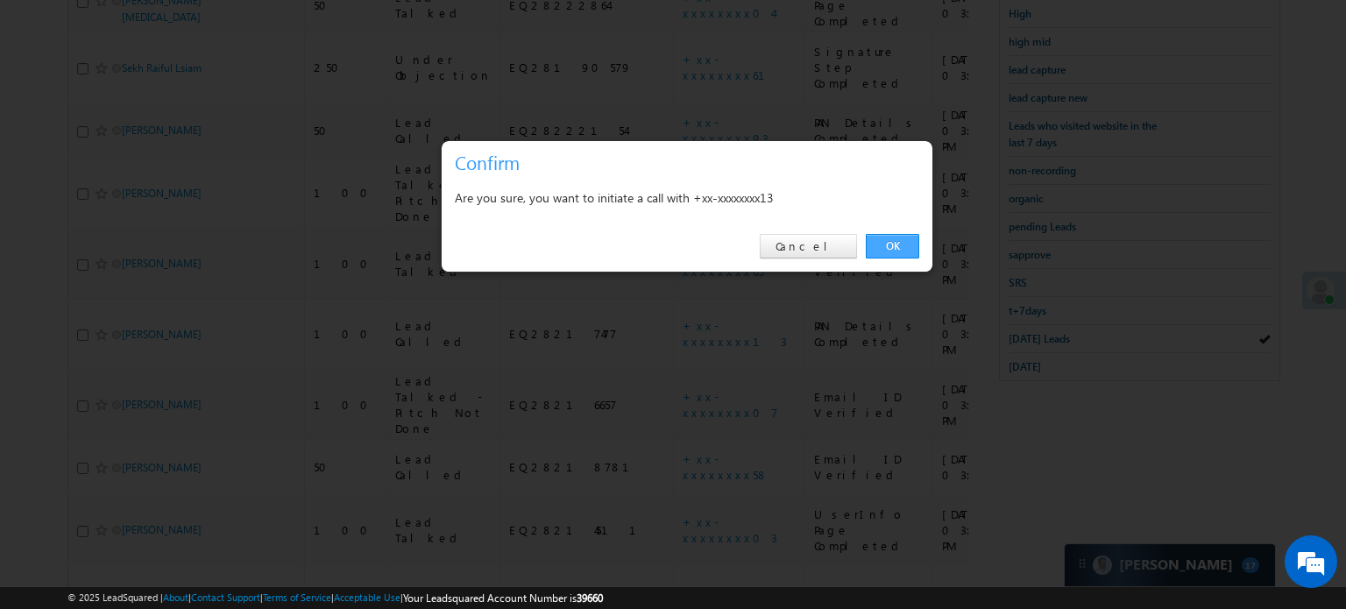
click at [904, 235] on link "OK" at bounding box center [892, 246] width 53 height 25
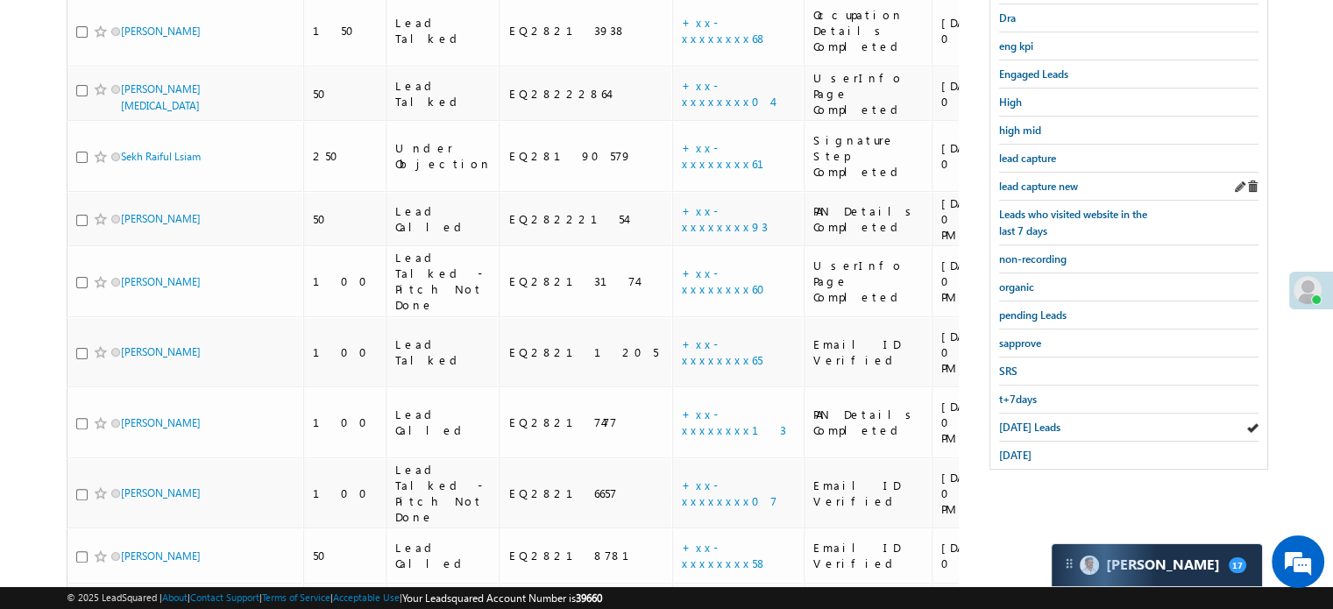
scroll to position [376, 0]
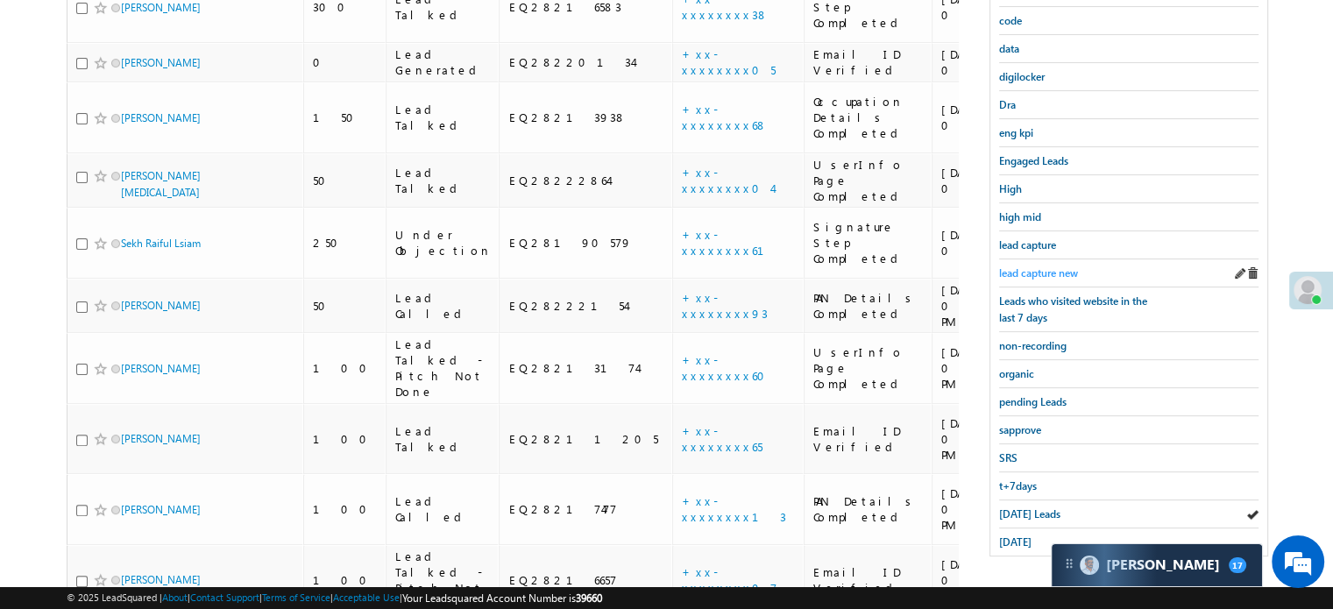
click at [1056, 272] on span "lead capture new" at bounding box center [1038, 272] width 79 height 13
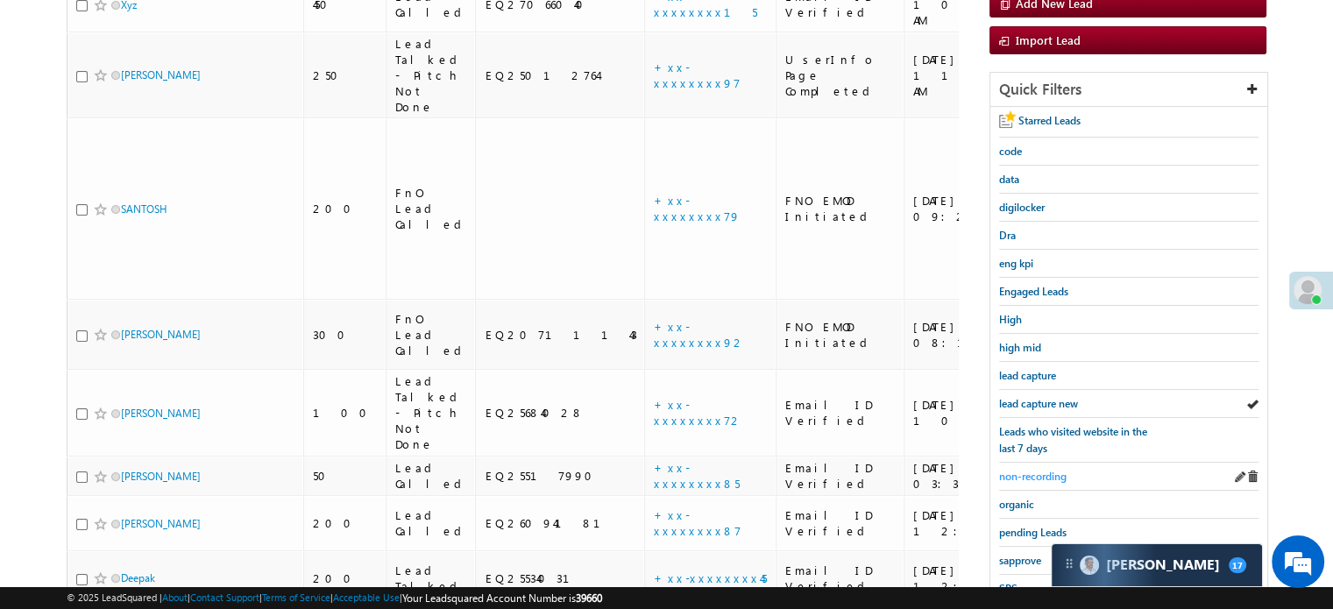
scroll to position [248, 0]
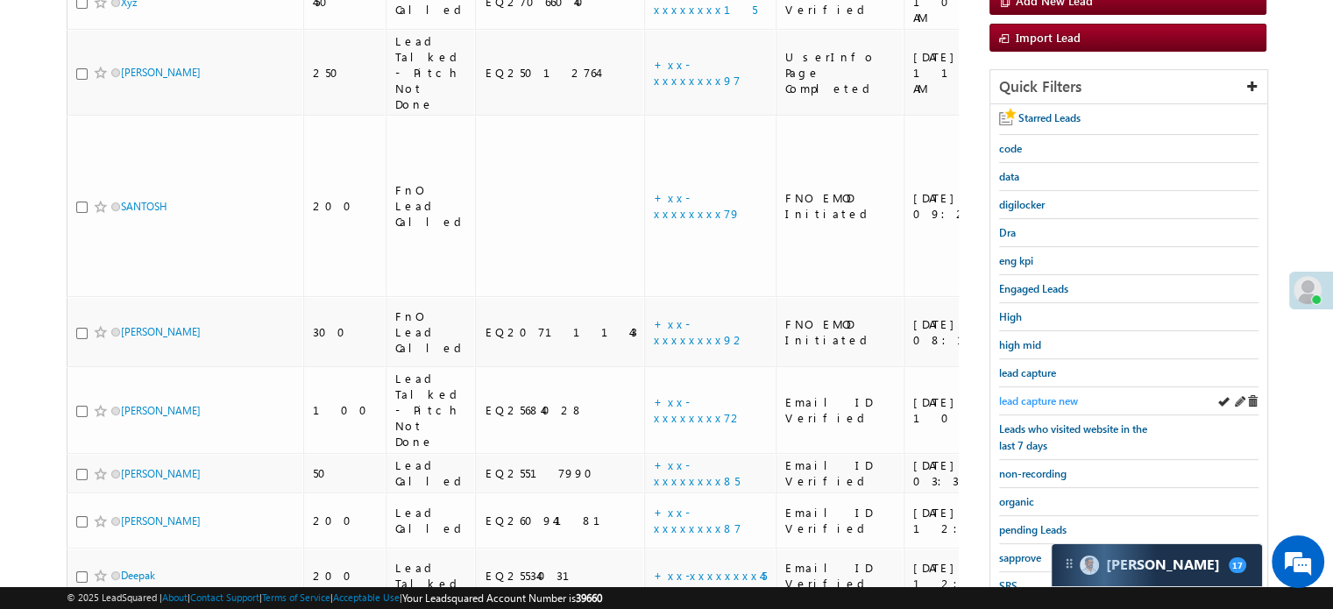
click at [1051, 394] on span "lead capture new" at bounding box center [1038, 400] width 79 height 13
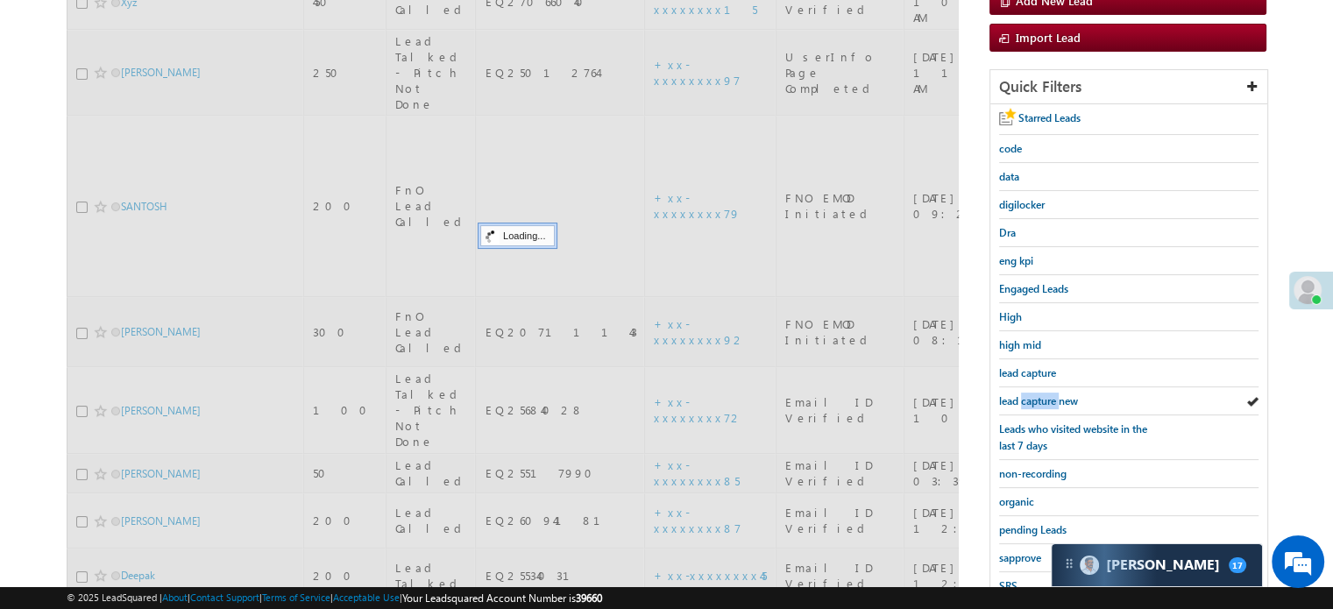
click at [1051, 394] on span "lead capture new" at bounding box center [1038, 400] width 79 height 13
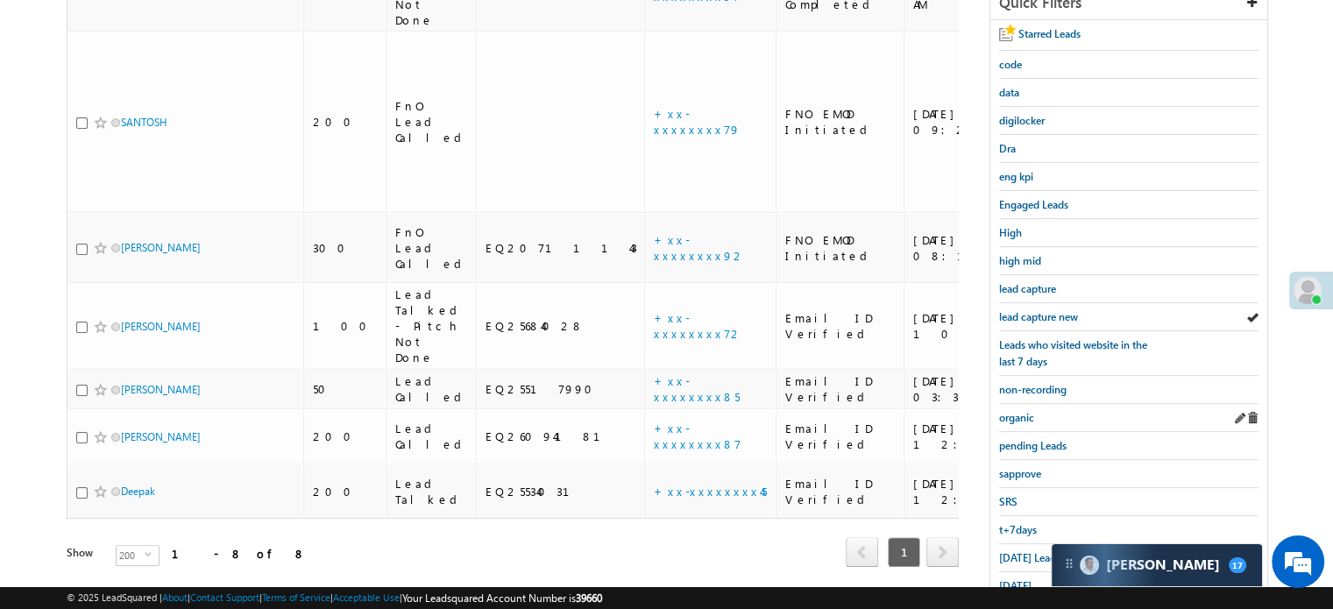
scroll to position [336, 0]
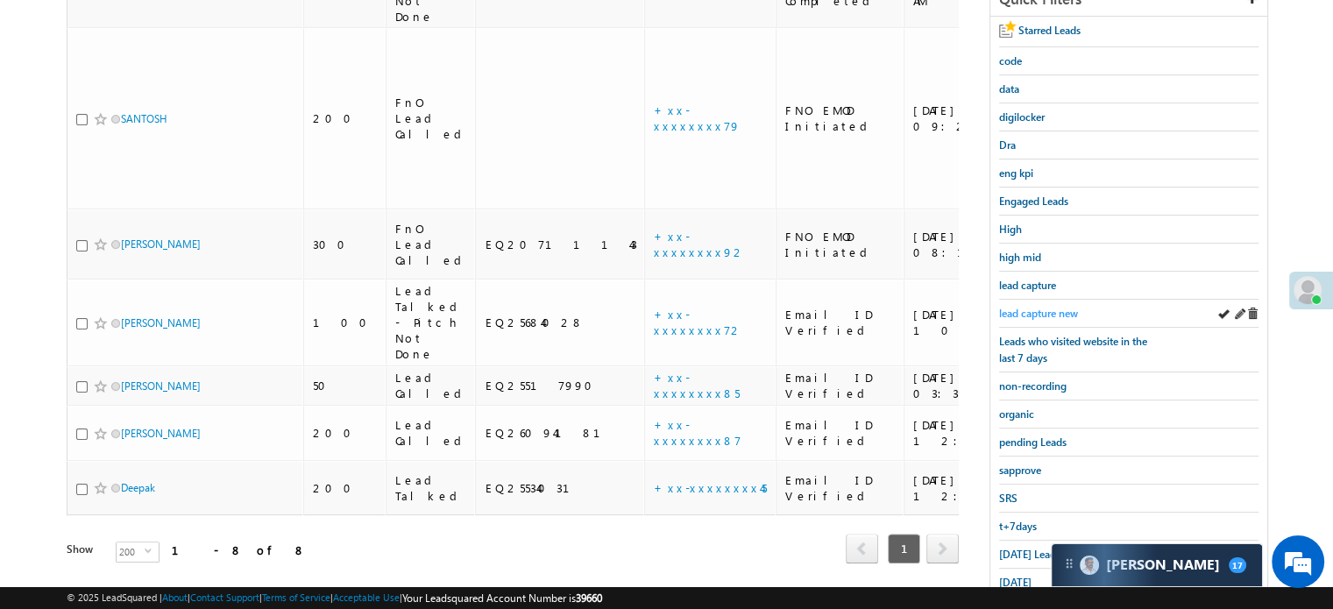
click at [1044, 308] on span "lead capture new" at bounding box center [1038, 313] width 79 height 13
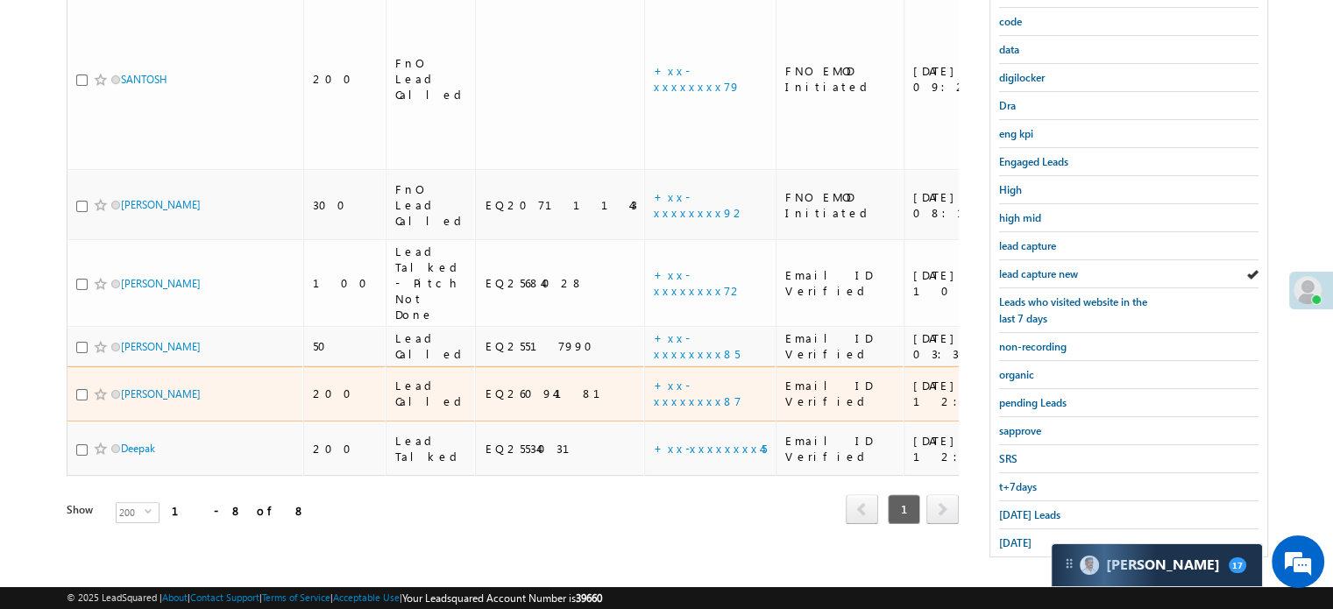
scroll to position [376, 0]
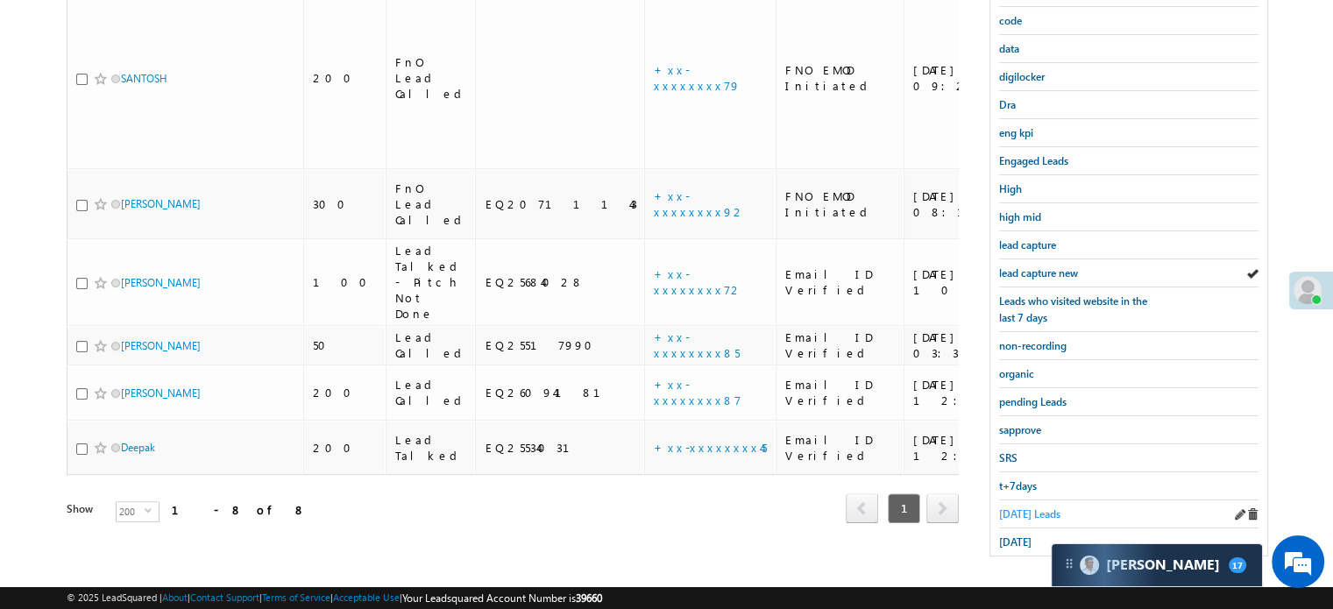
click at [1041, 507] on span "Today's Leads" at bounding box center [1029, 513] width 61 height 13
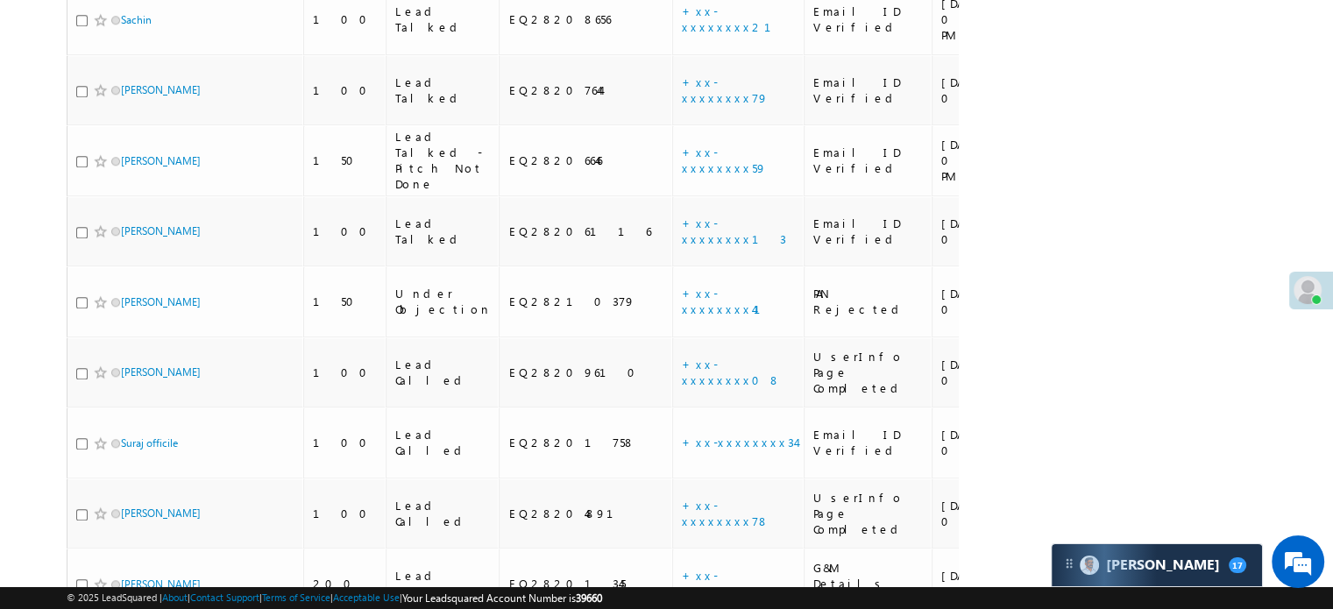
scroll to position [1752, 0]
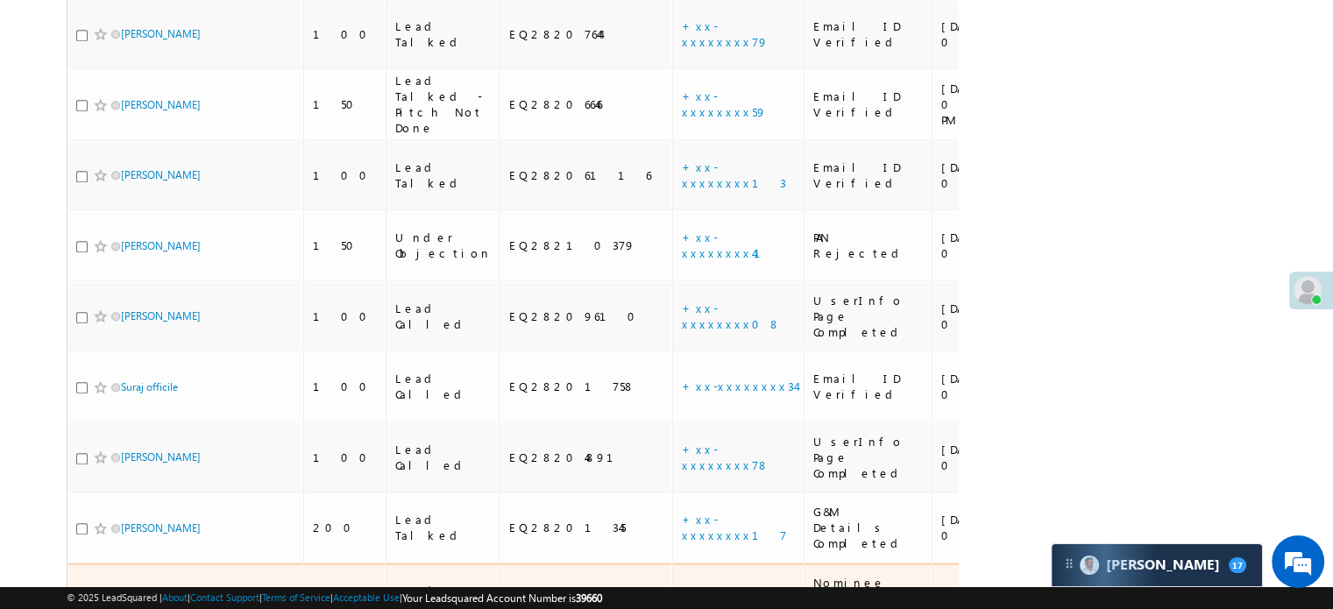
click at [682, 583] on link "+xx-xxxxxxxx18" at bounding box center [736, 598] width 109 height 31
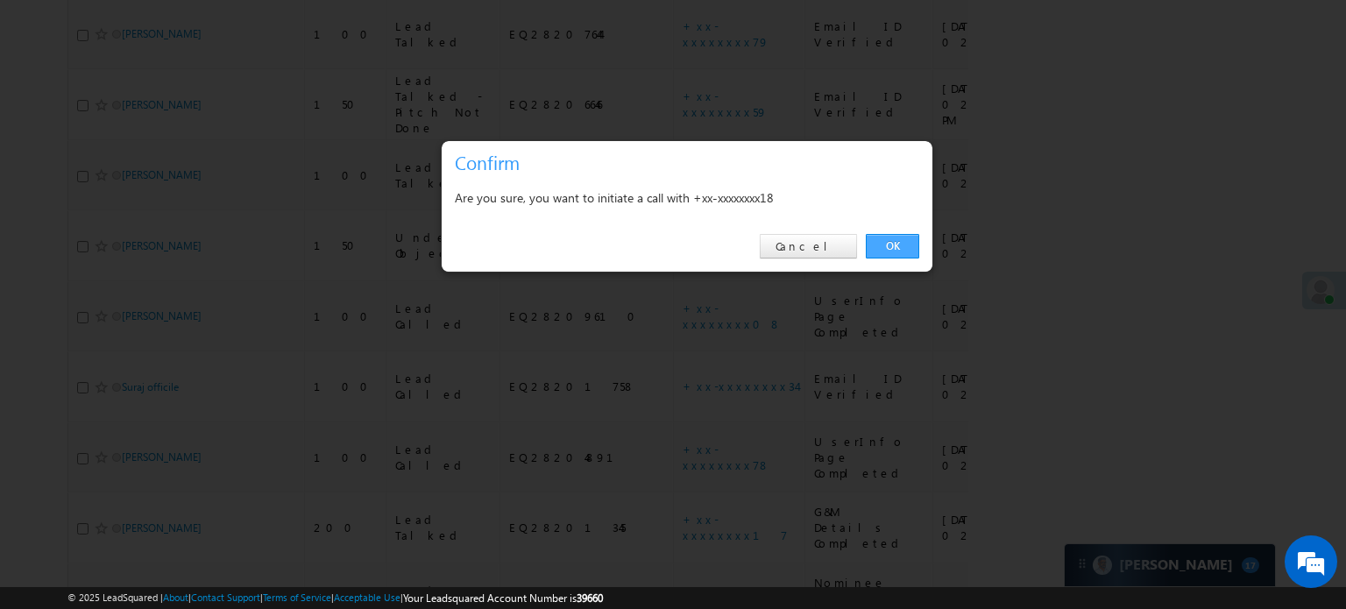
click at [904, 246] on link "OK" at bounding box center [892, 246] width 53 height 25
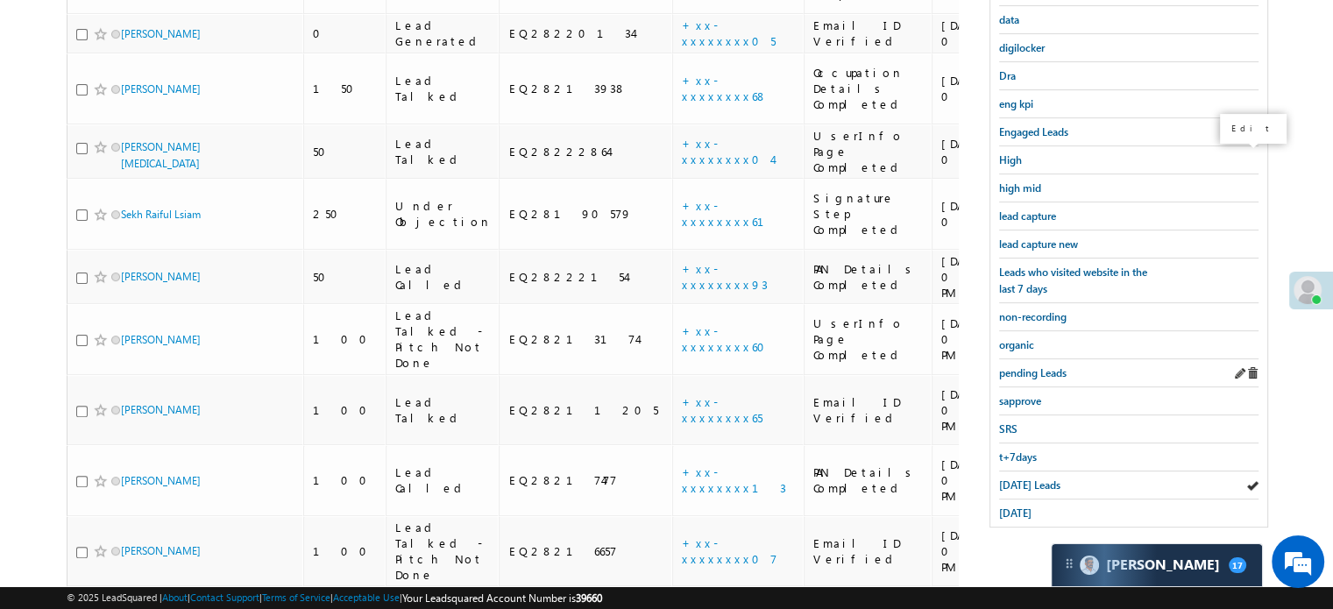
scroll to position [397, 0]
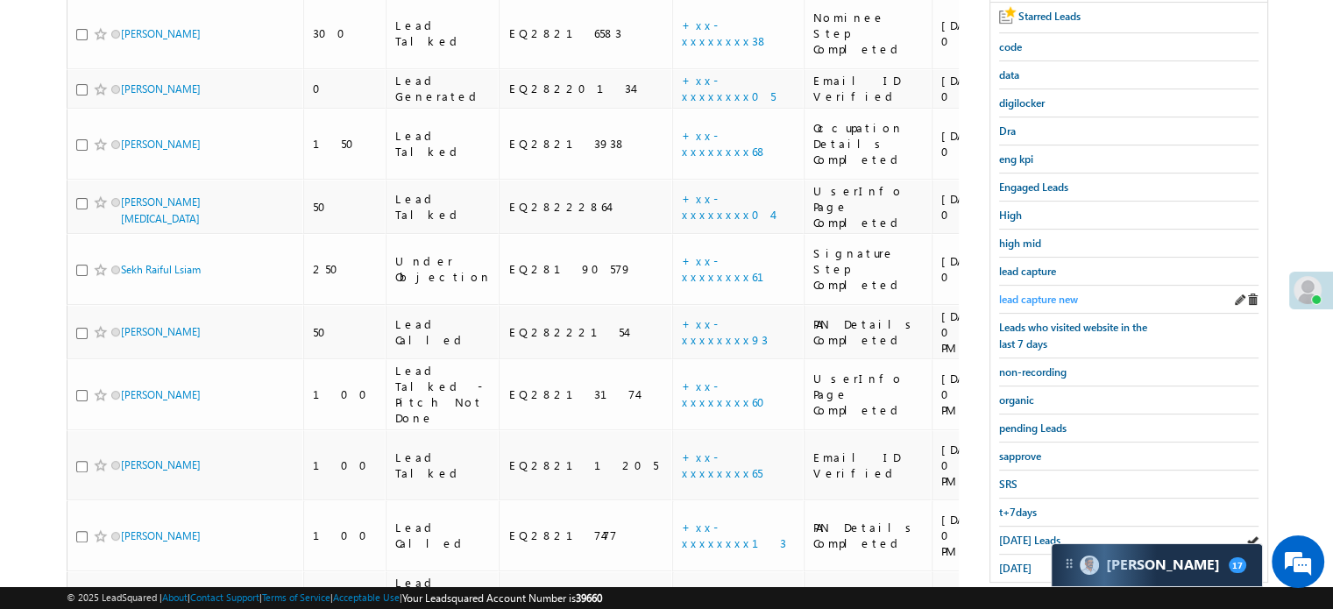
click at [1055, 297] on span "lead capture new" at bounding box center [1038, 299] width 79 height 13
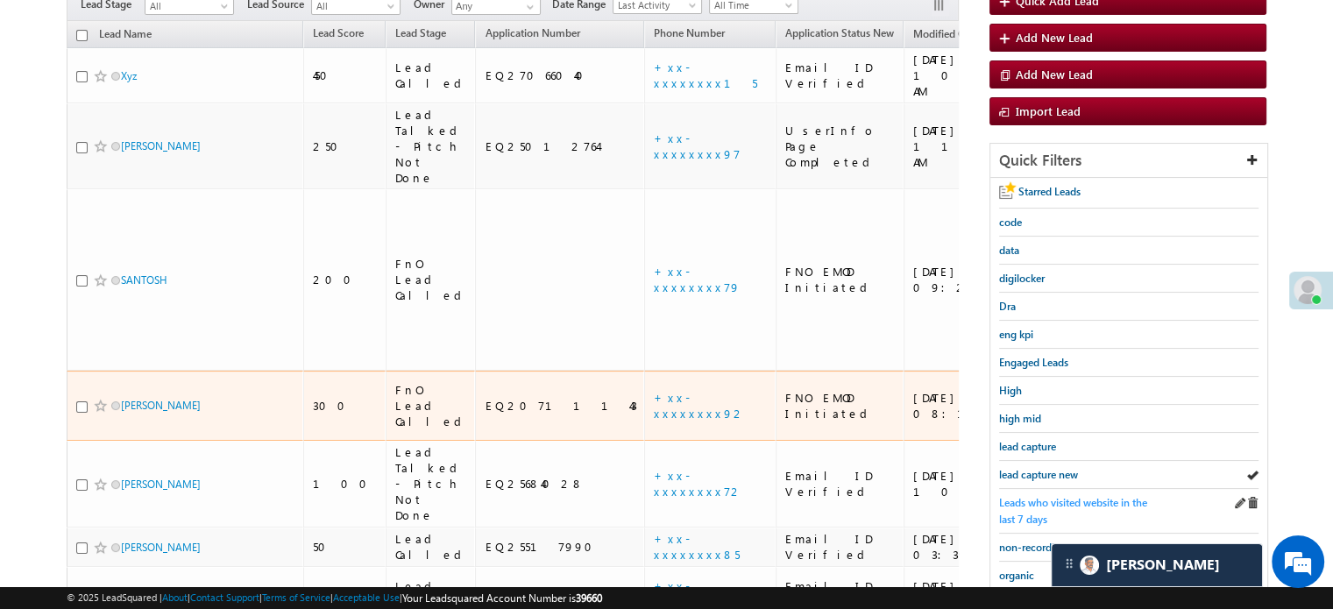
scroll to position [201, 0]
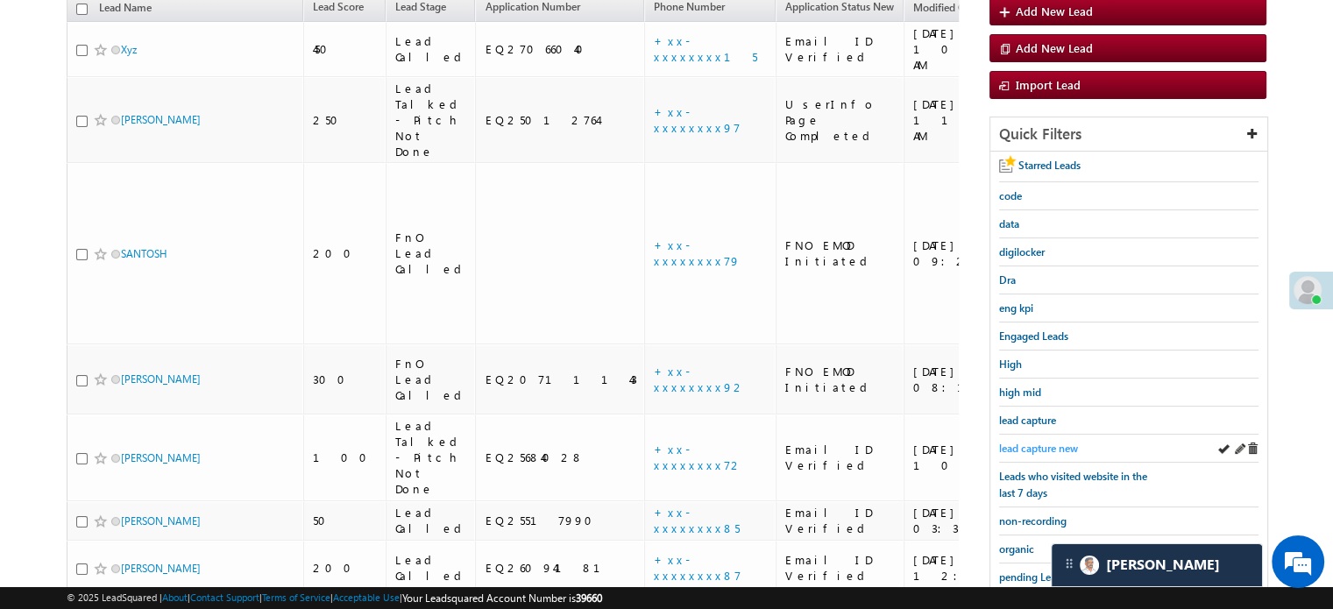
click at [1043, 442] on span "lead capture new" at bounding box center [1038, 448] width 79 height 13
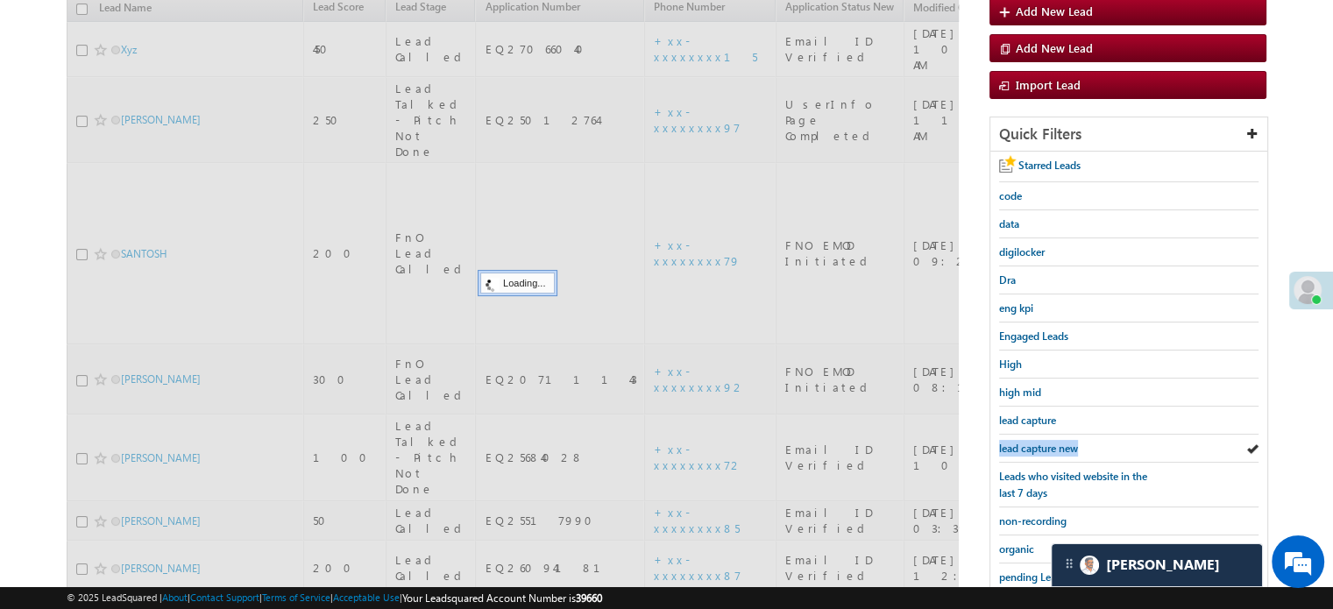
click at [1043, 442] on span "lead capture new" at bounding box center [1038, 448] width 79 height 13
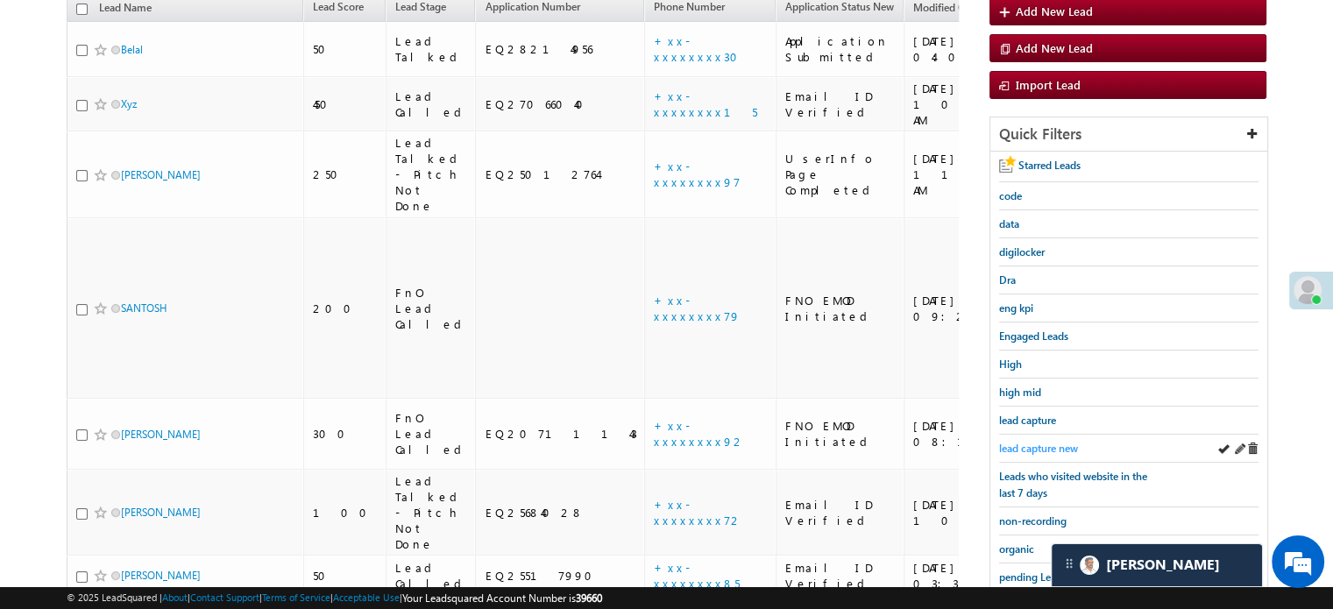
click at [1019, 442] on span "lead capture new" at bounding box center [1038, 448] width 79 height 13
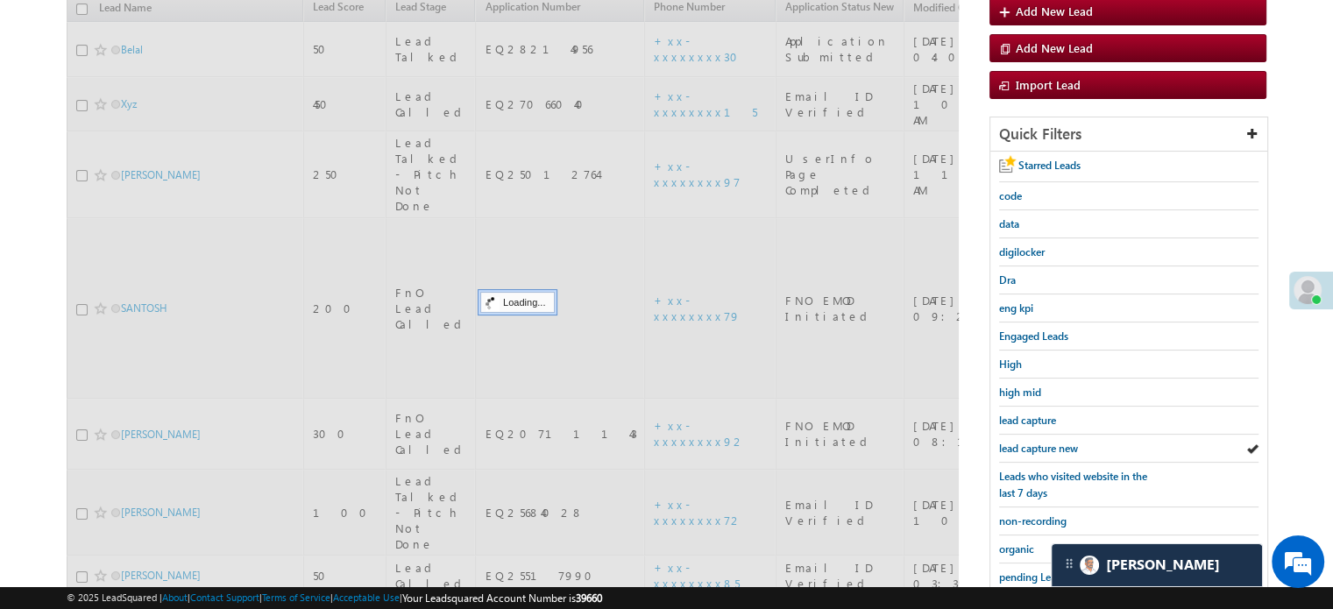
click at [1019, 443] on span "lead capture new" at bounding box center [1038, 448] width 79 height 13
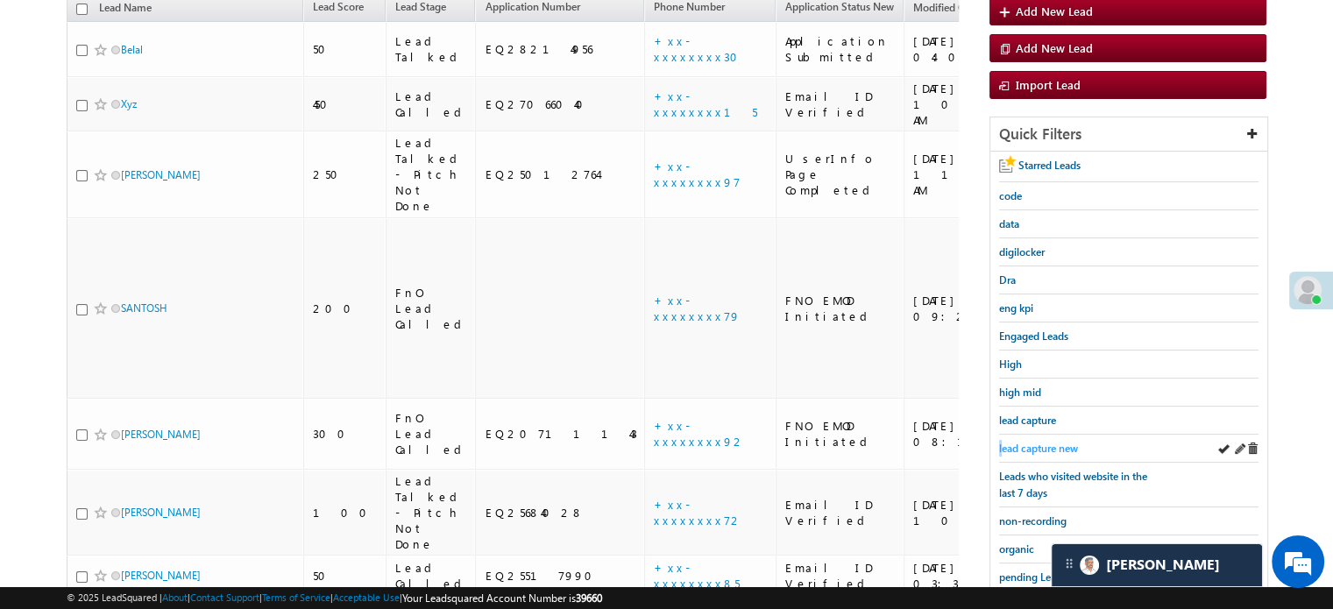
drag, startPoint x: 1001, startPoint y: 439, endPoint x: 1013, endPoint y: 440, distance: 12.3
click at [1013, 442] on span "lead capture new" at bounding box center [1038, 448] width 79 height 13
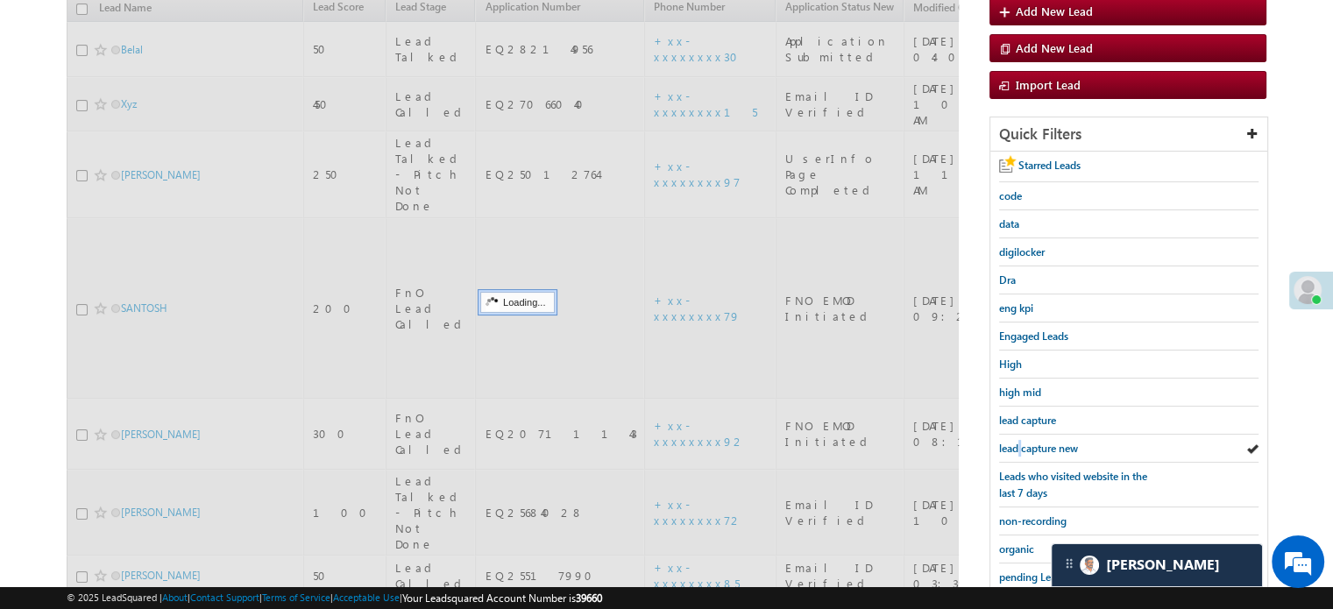
click at [1015, 442] on span "lead capture new" at bounding box center [1038, 448] width 79 height 13
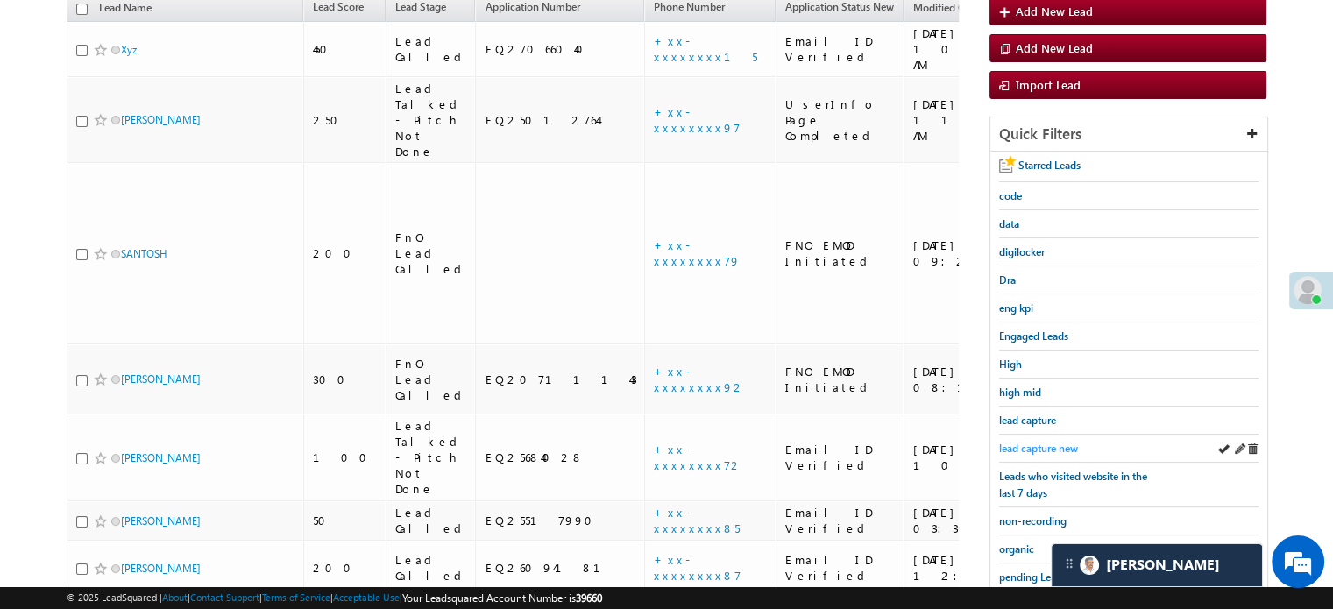
click at [1027, 446] on span "lead capture new" at bounding box center [1038, 448] width 79 height 13
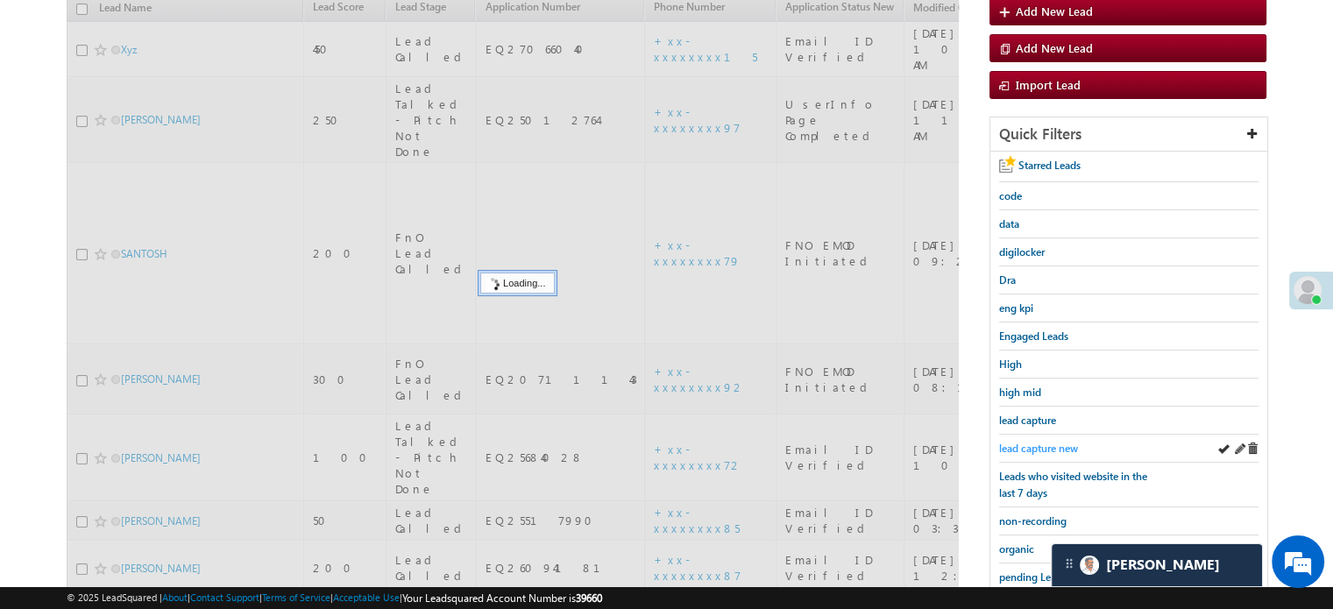
click at [1029, 445] on span "lead capture new" at bounding box center [1038, 448] width 79 height 13
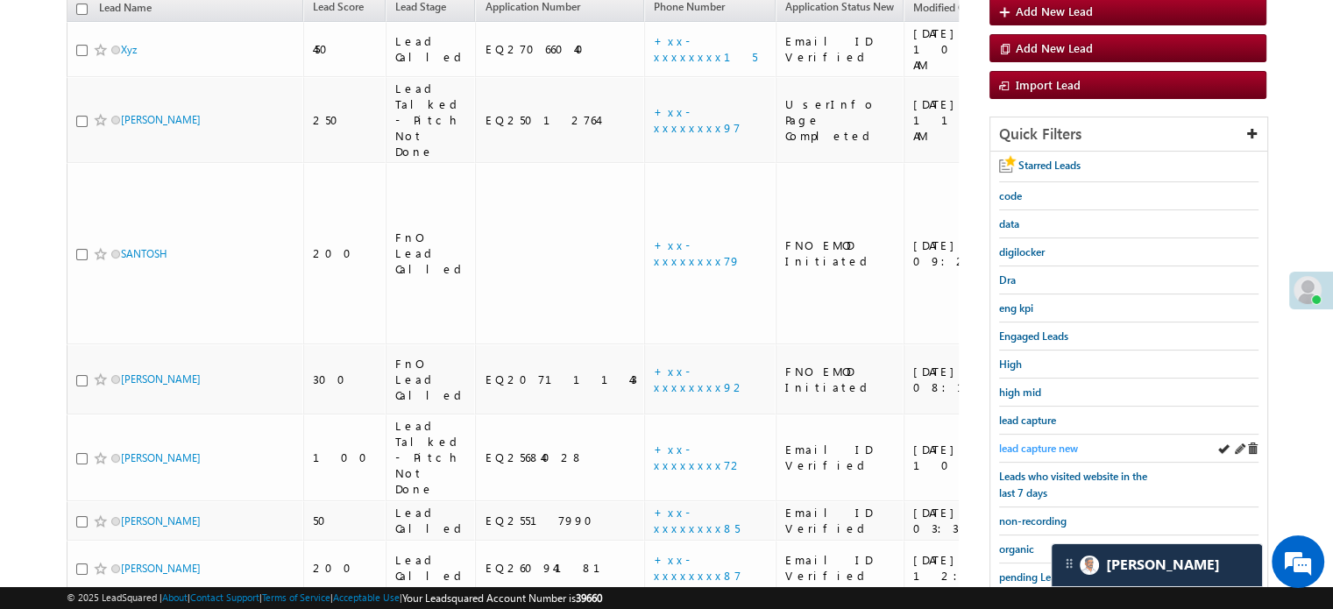
click at [1027, 442] on span "lead capture new" at bounding box center [1038, 448] width 79 height 13
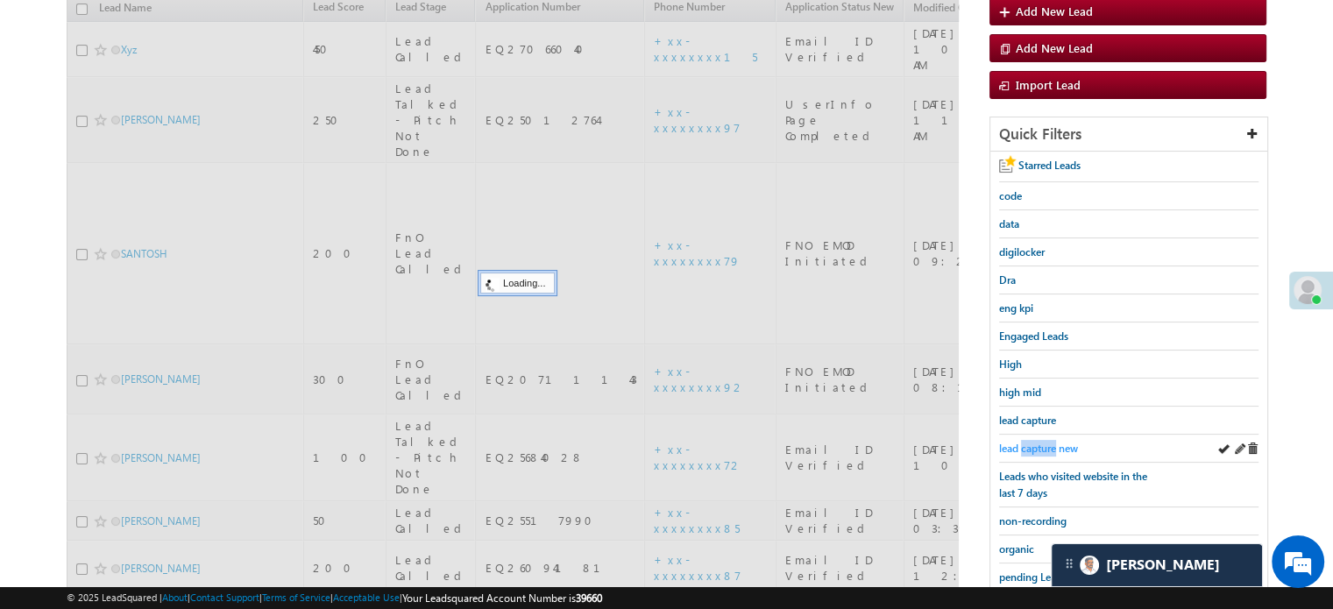
click at [1027, 442] on span "lead capture new" at bounding box center [1038, 448] width 79 height 13
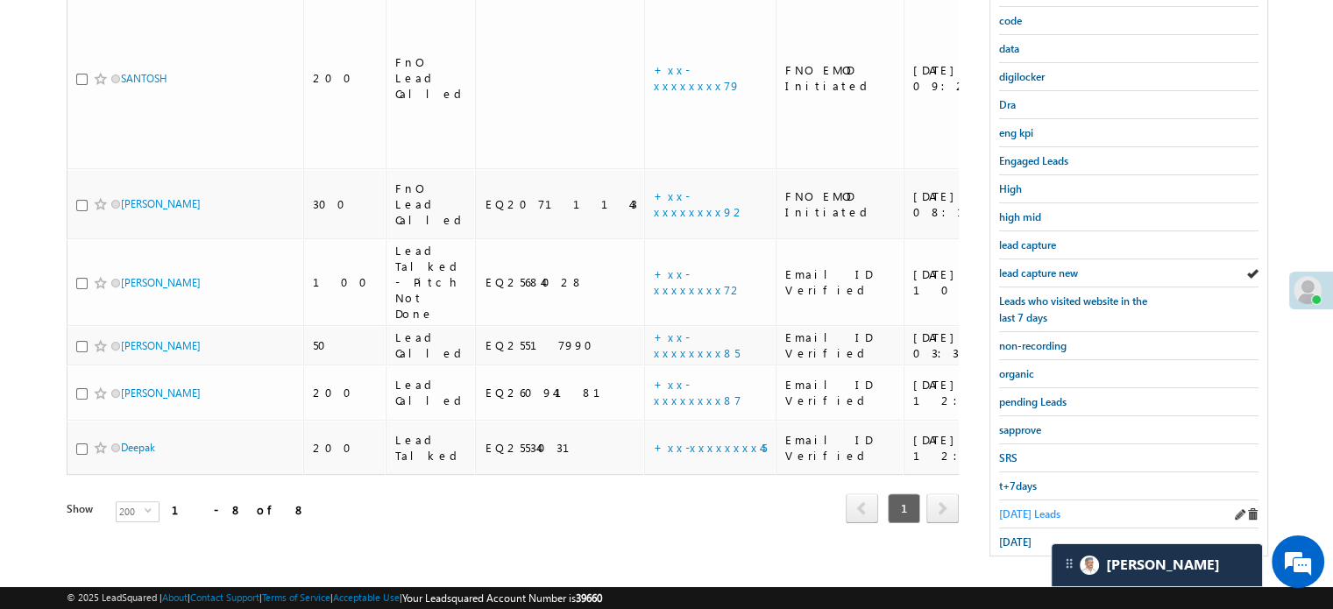
click at [1015, 507] on span "Today's Leads" at bounding box center [1029, 513] width 61 height 13
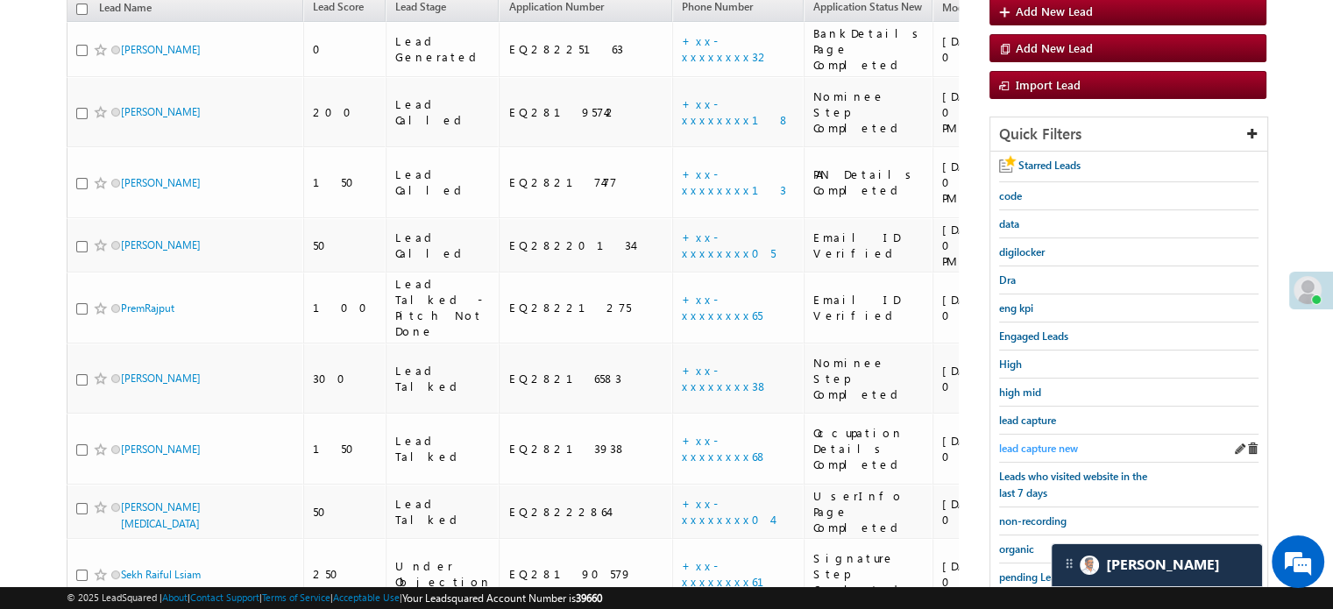
click at [1007, 442] on span "lead capture new" at bounding box center [1038, 448] width 79 height 13
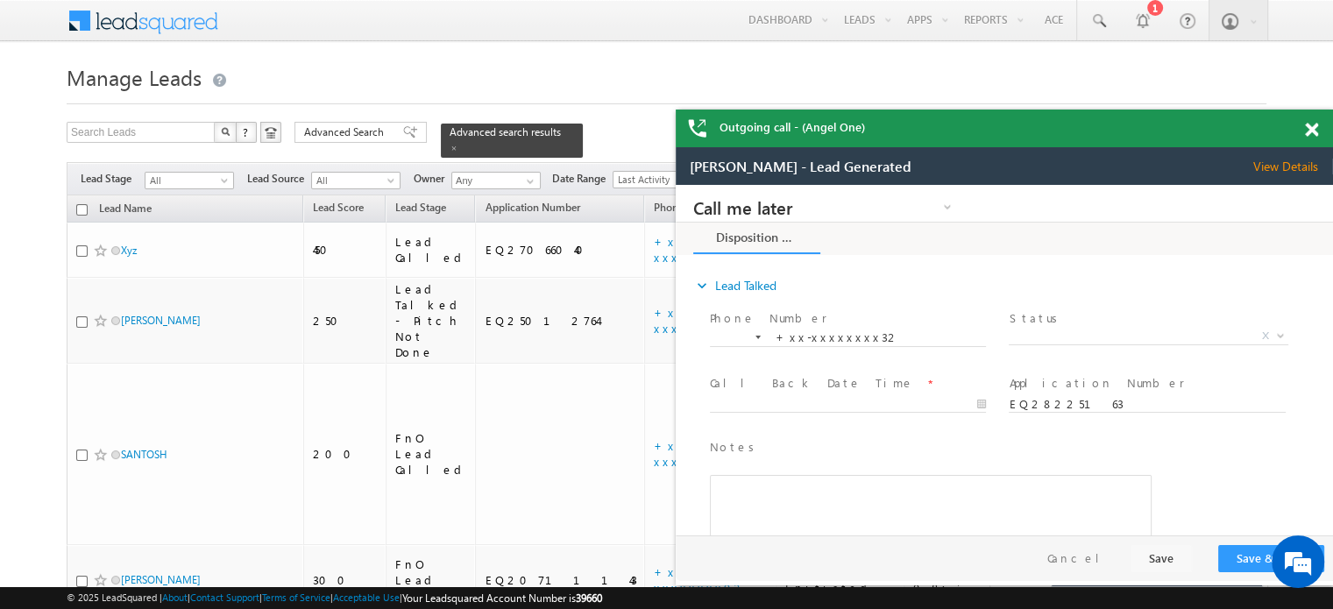
scroll to position [0, 0]
click at [1306, 128] on div "Outgoing call - (Angel One)" at bounding box center [1004, 129] width 657 height 38
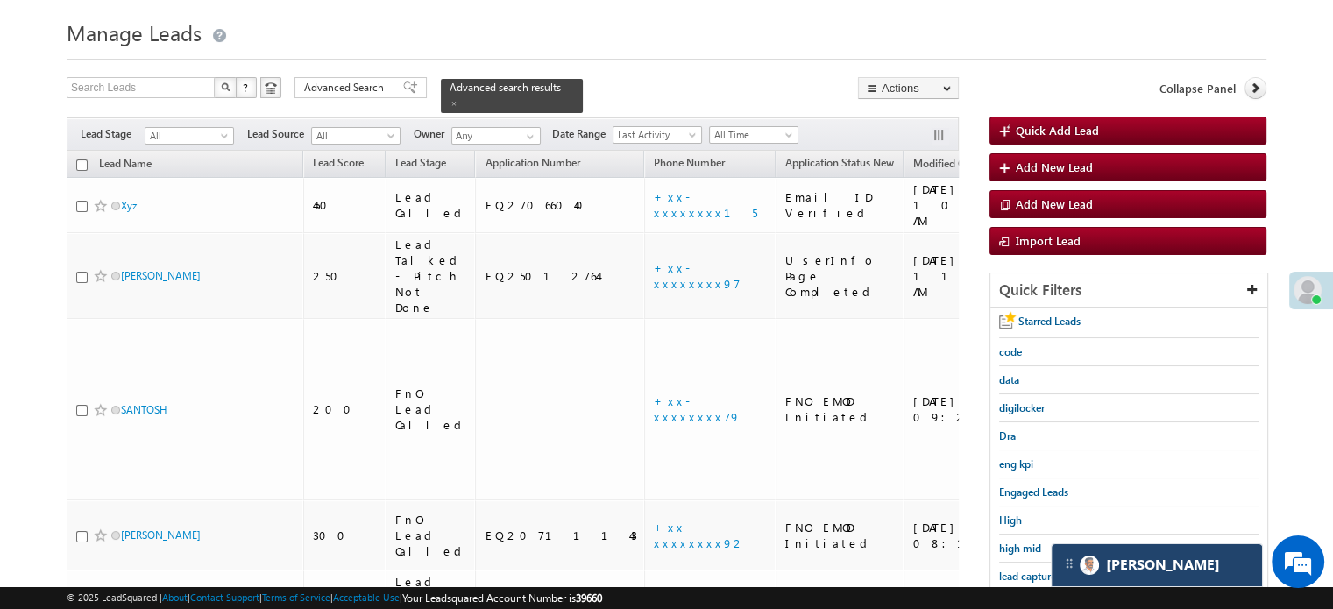
scroll to position [88, 0]
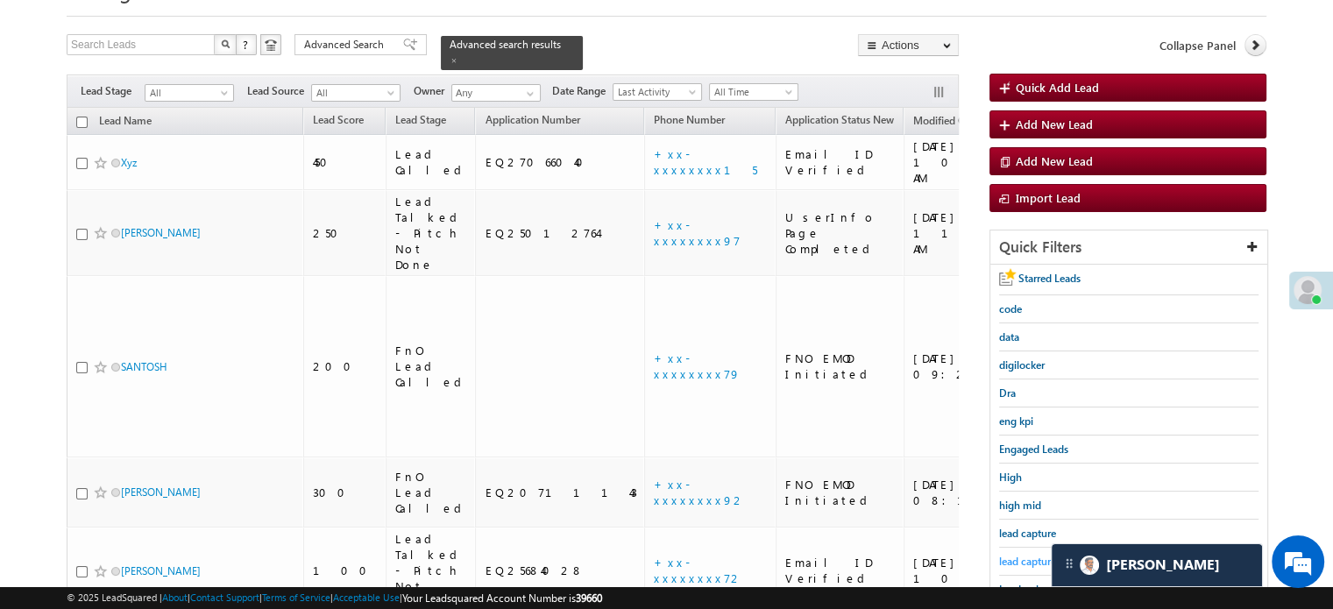
click at [1023, 555] on span "lead capture new" at bounding box center [1038, 561] width 79 height 13
click at [1025, 555] on span "lead capture new" at bounding box center [1038, 561] width 79 height 13
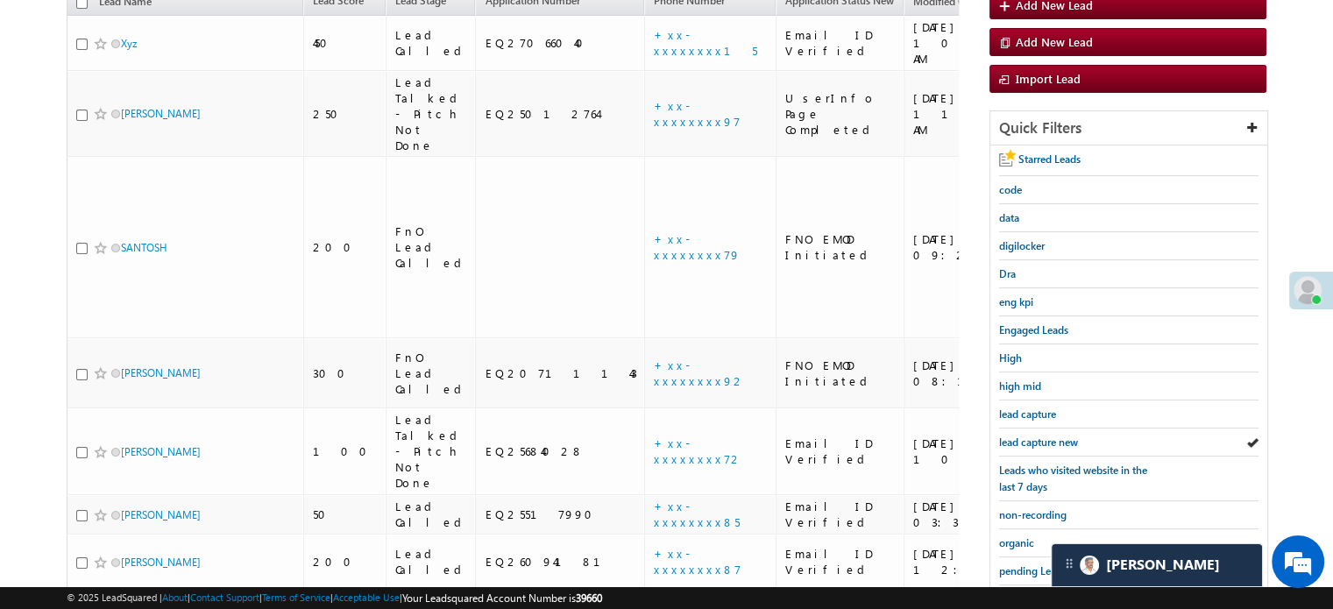
scroll to position [350, 0]
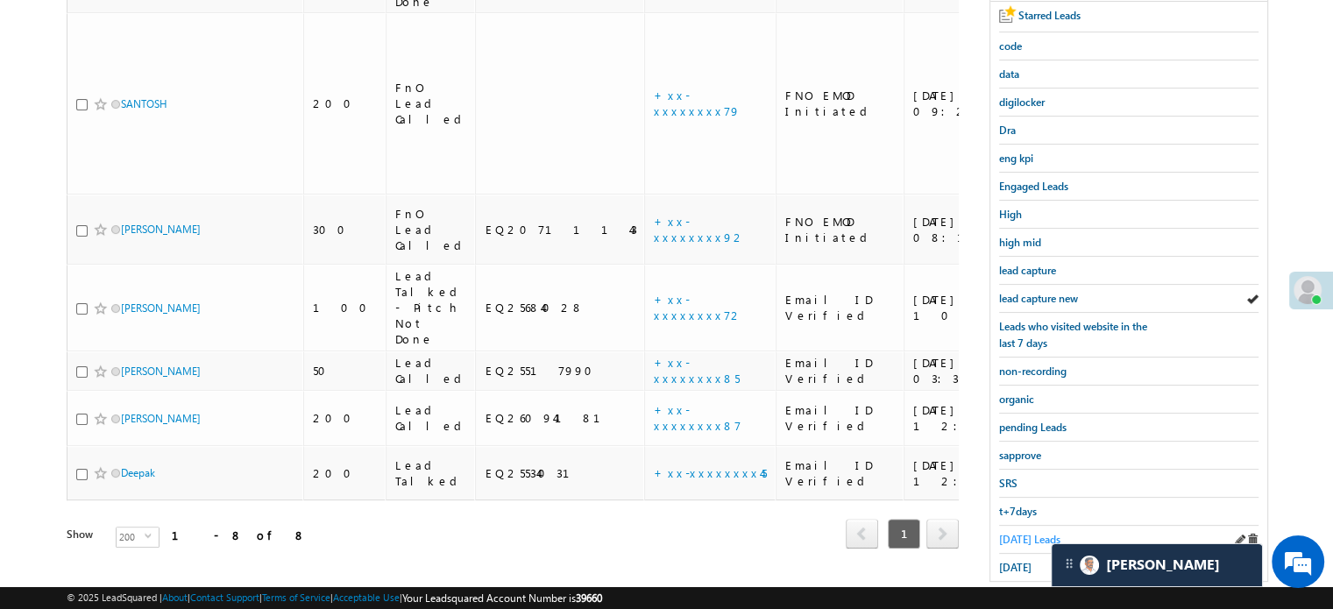
click at [1005, 533] on span "Today's Leads" at bounding box center [1029, 539] width 61 height 13
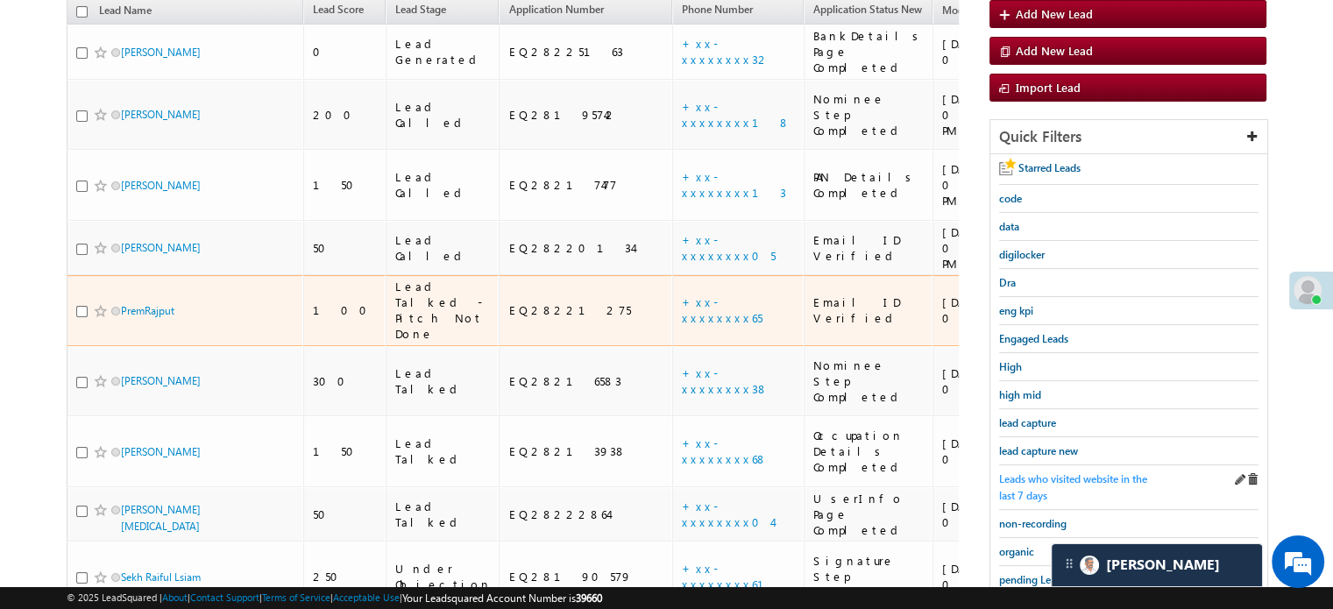
scroll to position [263, 0]
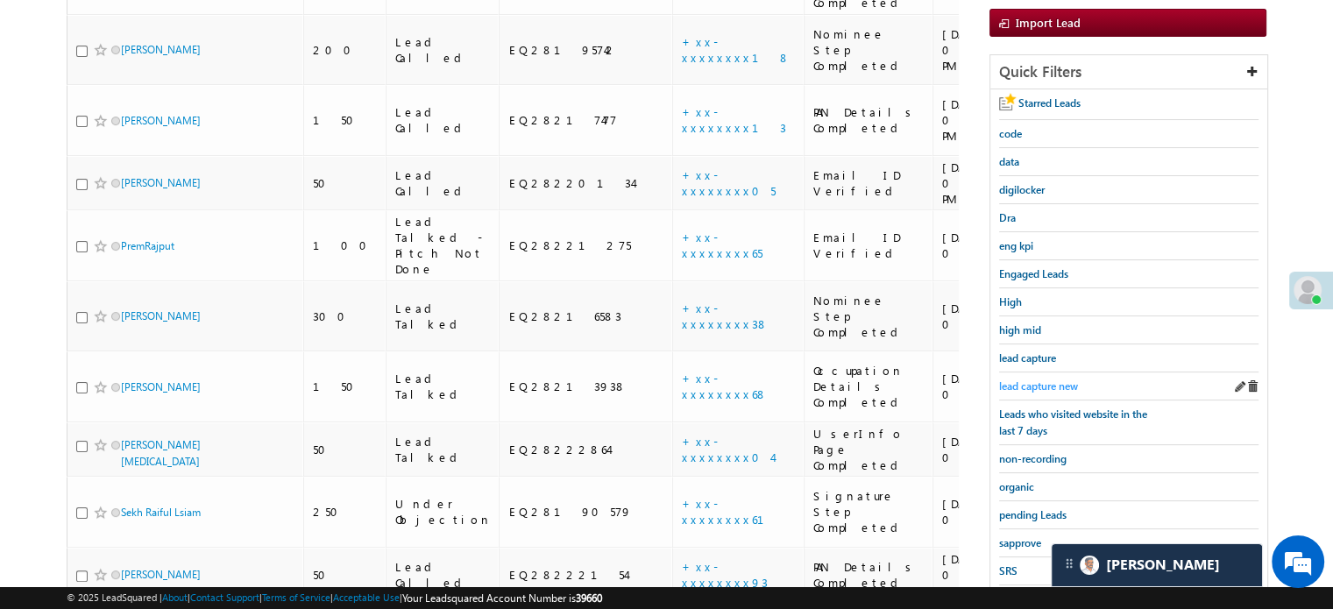
click at [1024, 379] on span "lead capture new" at bounding box center [1038, 385] width 79 height 13
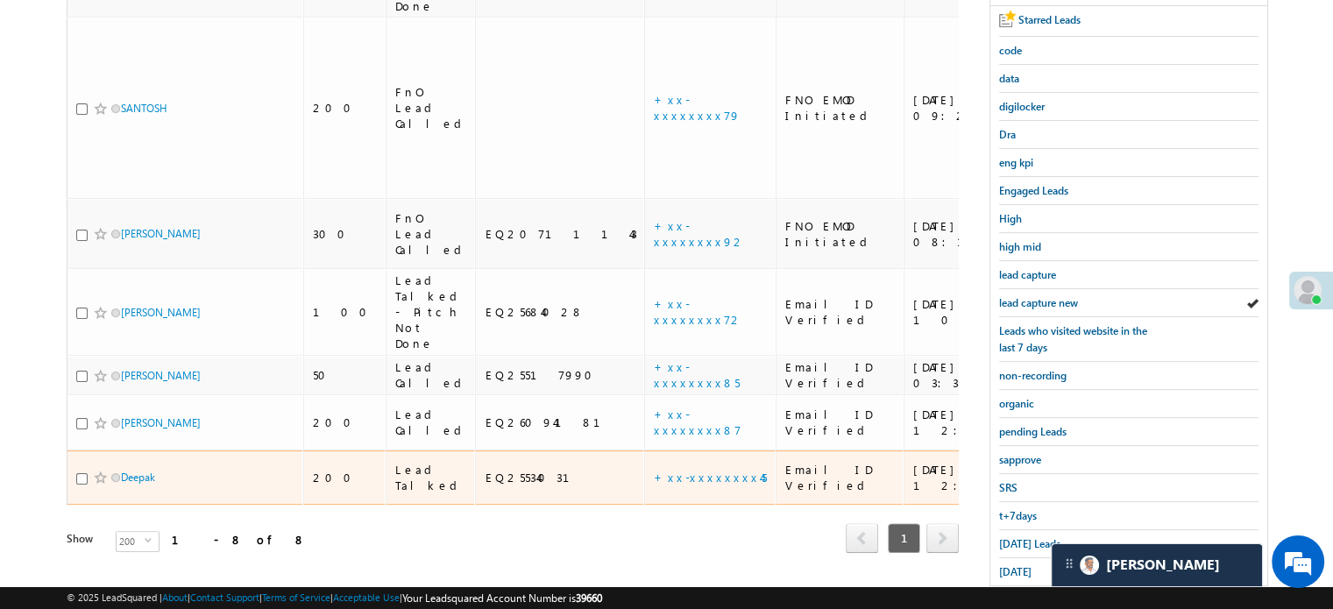
scroll to position [350, 0]
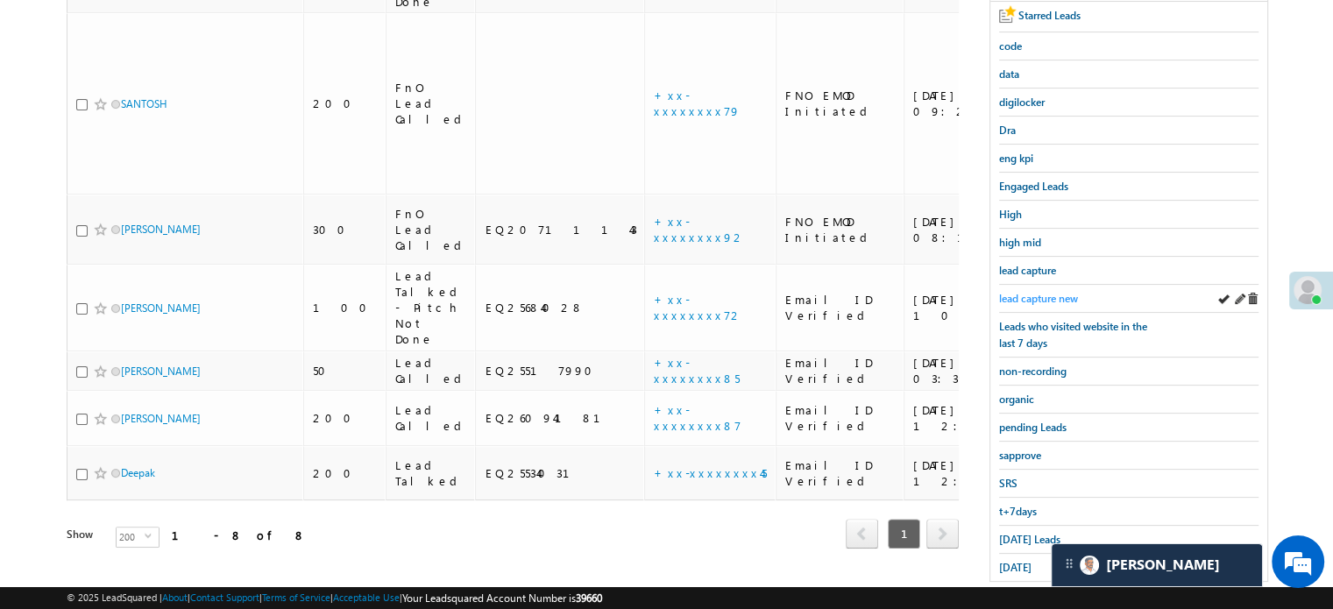
click at [1044, 301] on span "lead capture new" at bounding box center [1038, 298] width 79 height 13
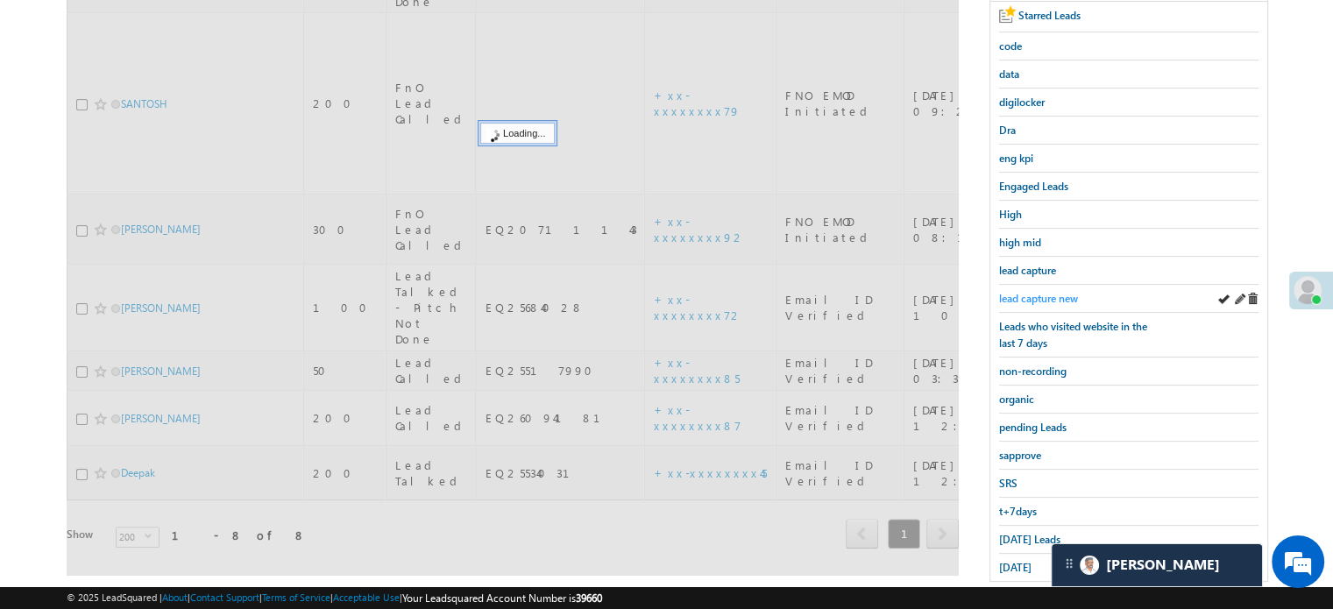
click at [1044, 297] on span "lead capture new" at bounding box center [1038, 298] width 79 height 13
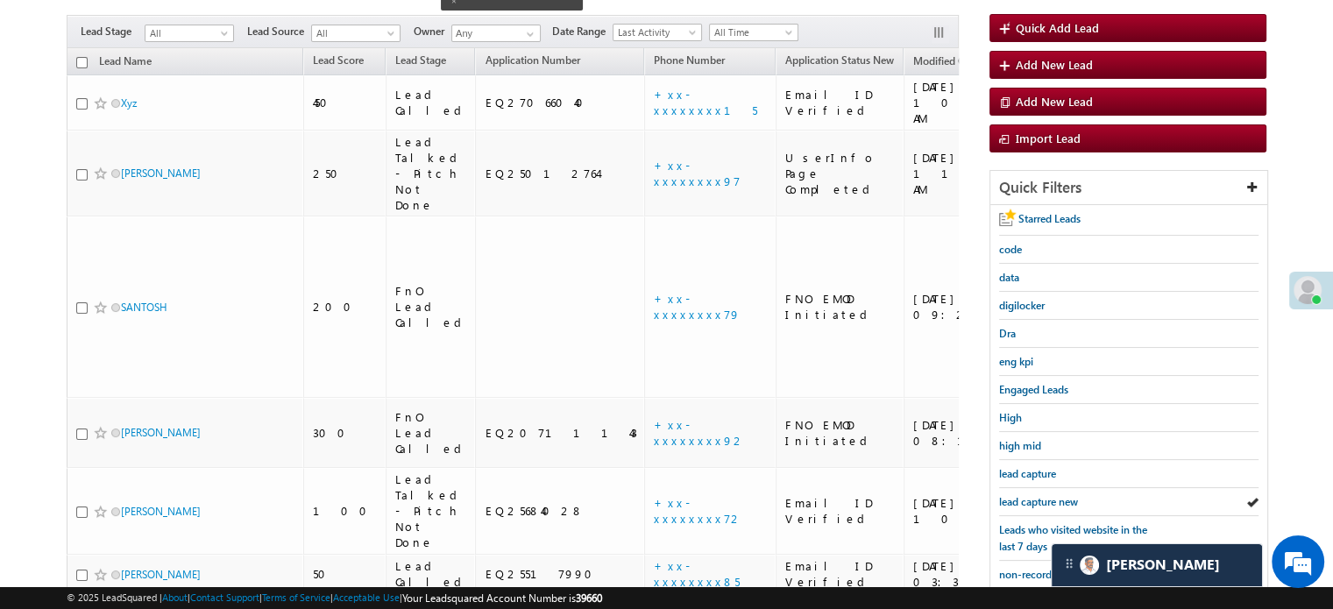
scroll to position [175, 0]
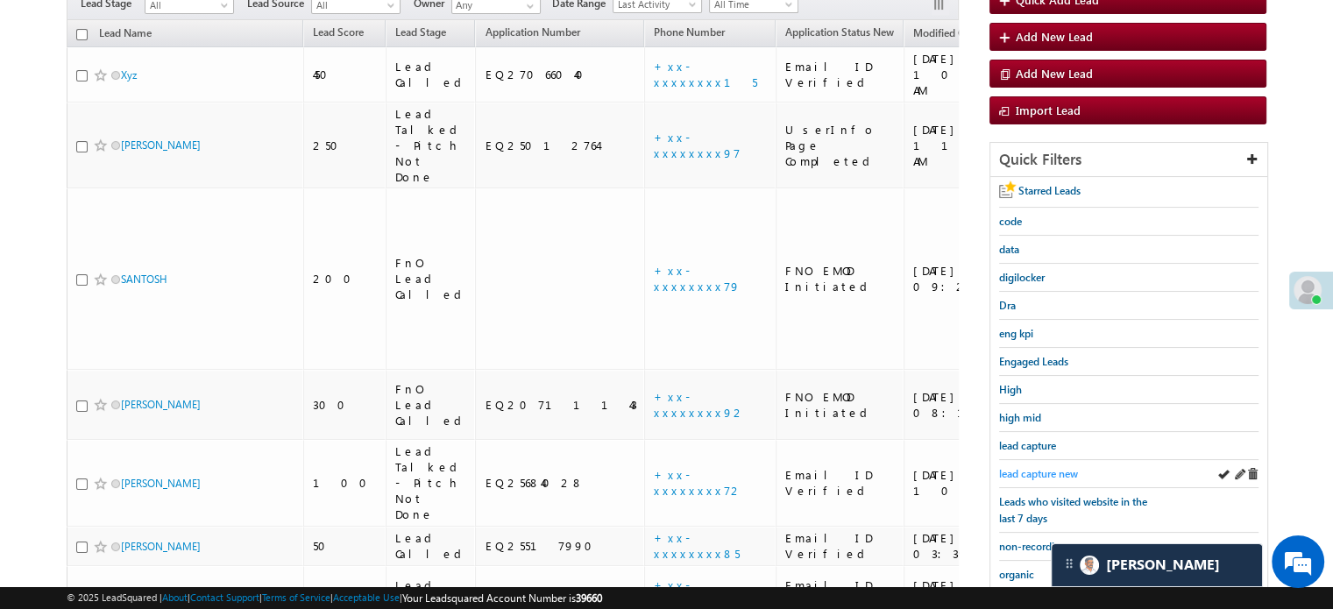
click at [1051, 472] on span "lead capture new" at bounding box center [1038, 473] width 79 height 13
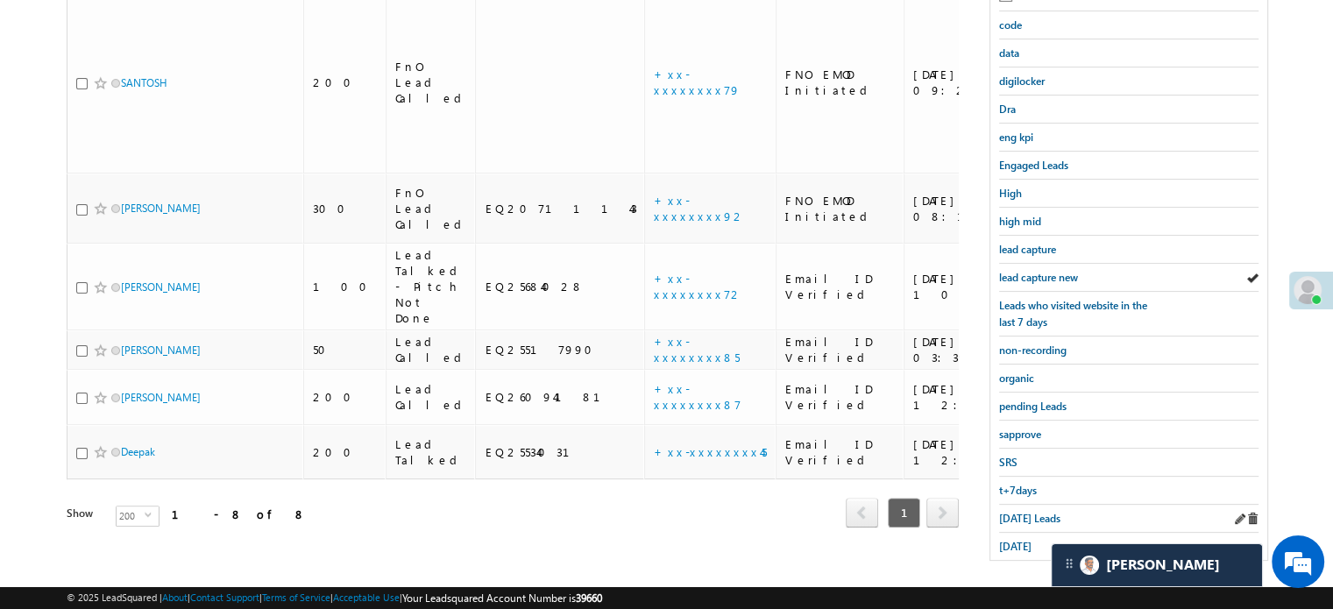
scroll to position [376, 0]
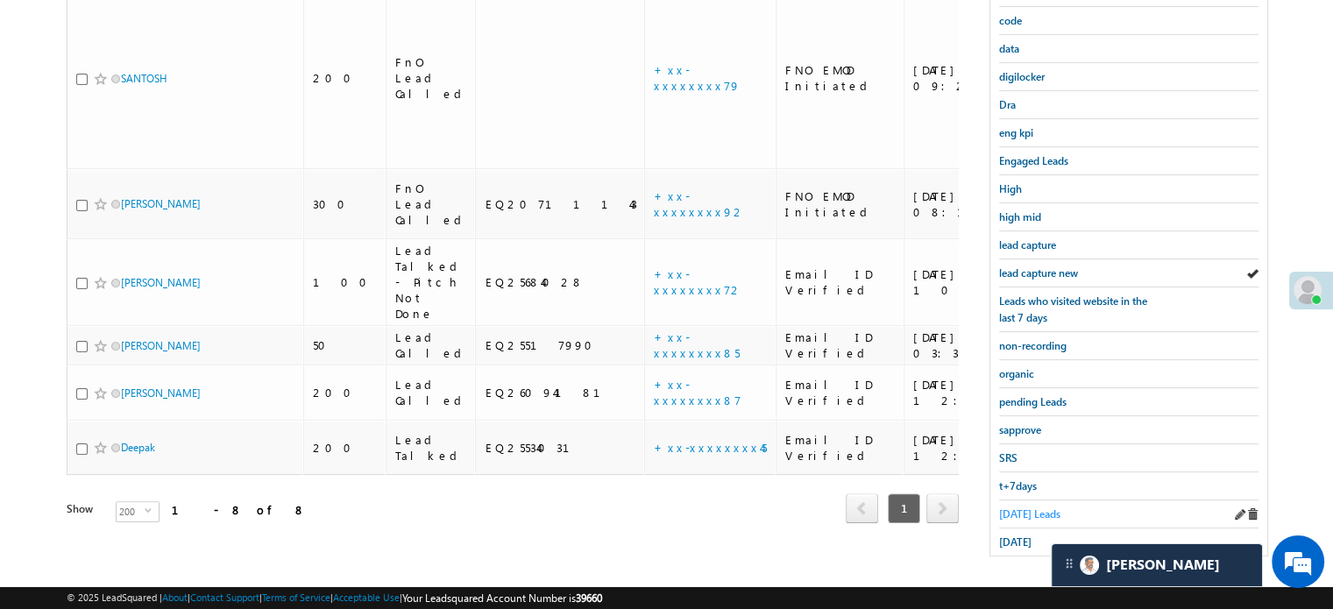
click at [1021, 507] on span "[DATE] Leads" at bounding box center [1029, 513] width 61 height 13
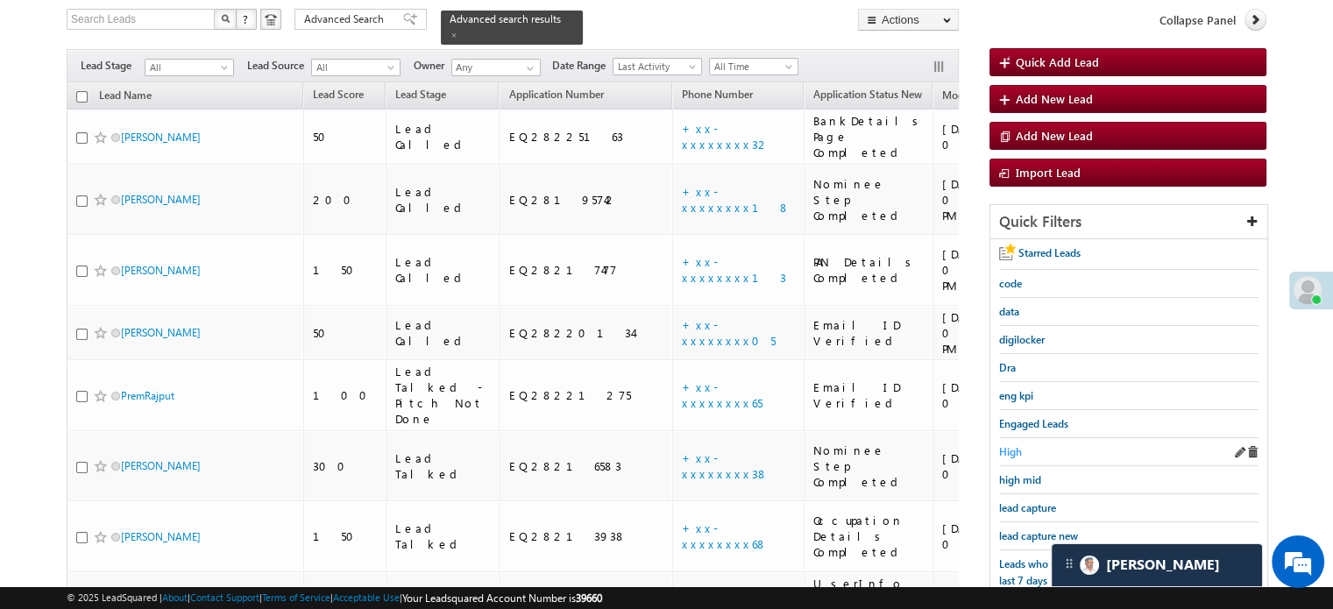
scroll to position [201, 0]
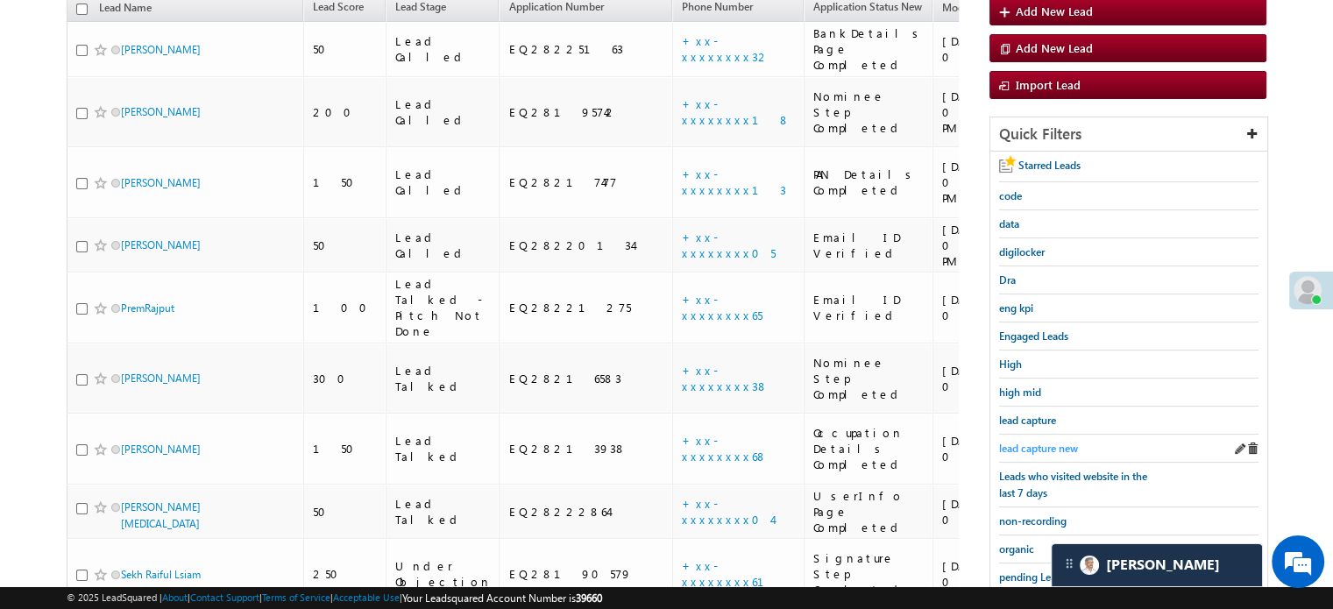
click at [1033, 444] on span "lead capture new" at bounding box center [1038, 448] width 79 height 13
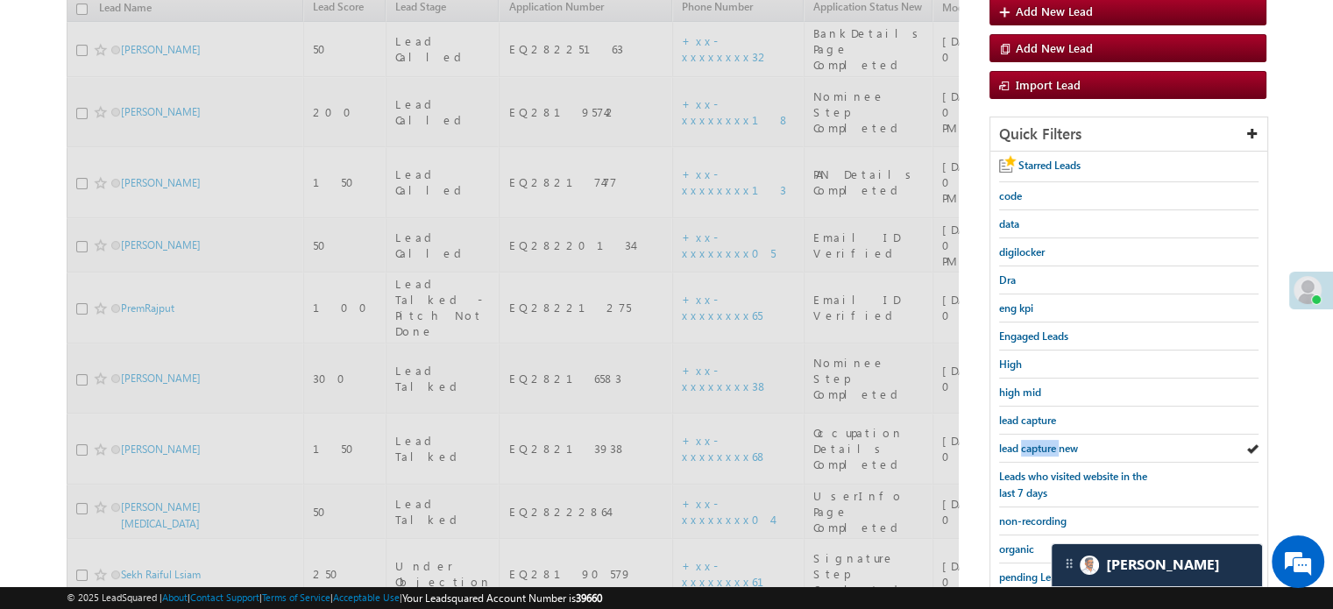
click at [1034, 444] on span "lead capture new" at bounding box center [1038, 448] width 79 height 13
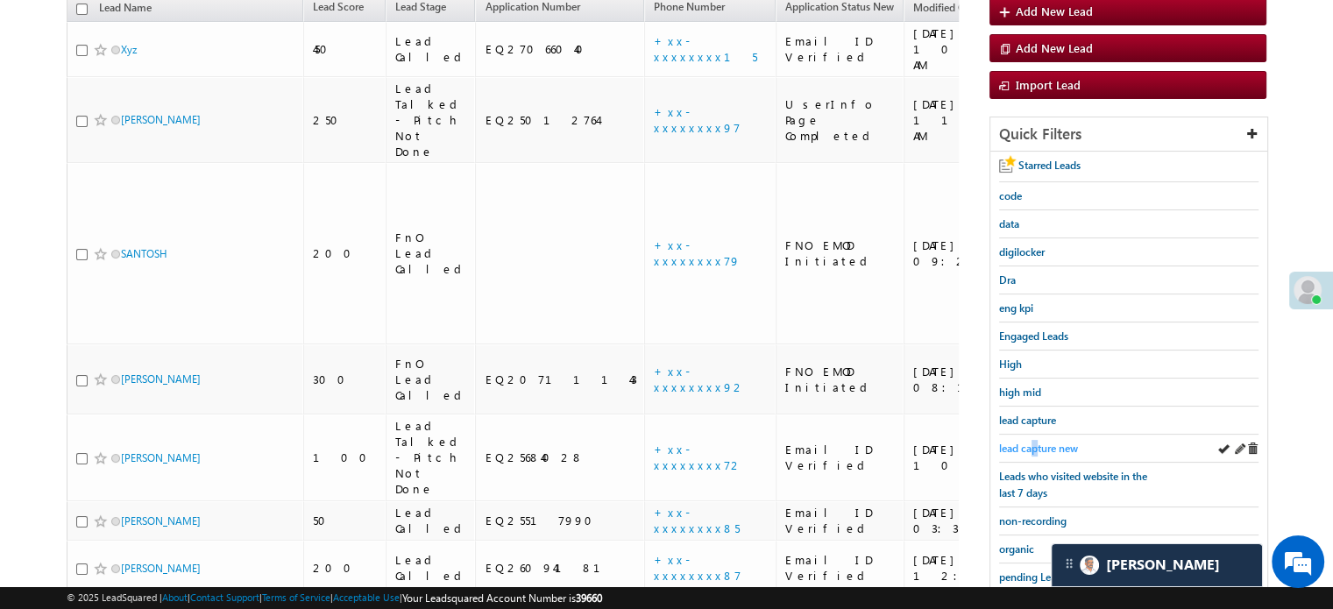
click at [1035, 442] on span "lead capture new" at bounding box center [1038, 448] width 79 height 13
click at [1034, 442] on span "lead capture new" at bounding box center [1038, 448] width 79 height 13
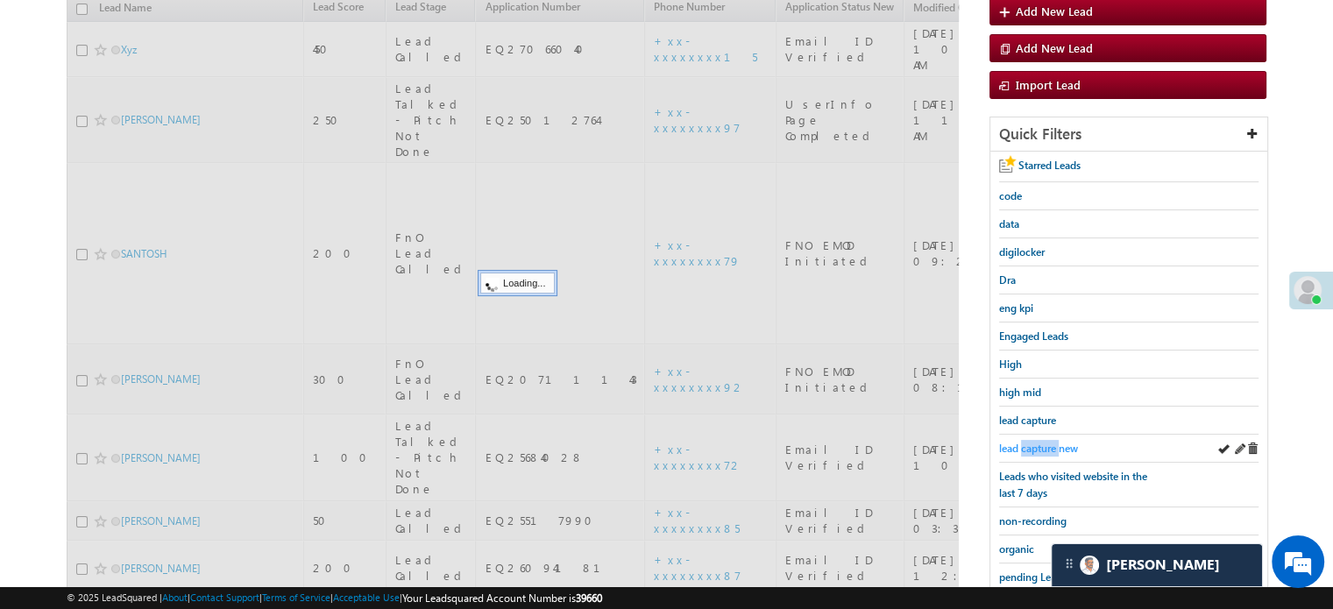
click at [1034, 442] on span "lead capture new" at bounding box center [1038, 448] width 79 height 13
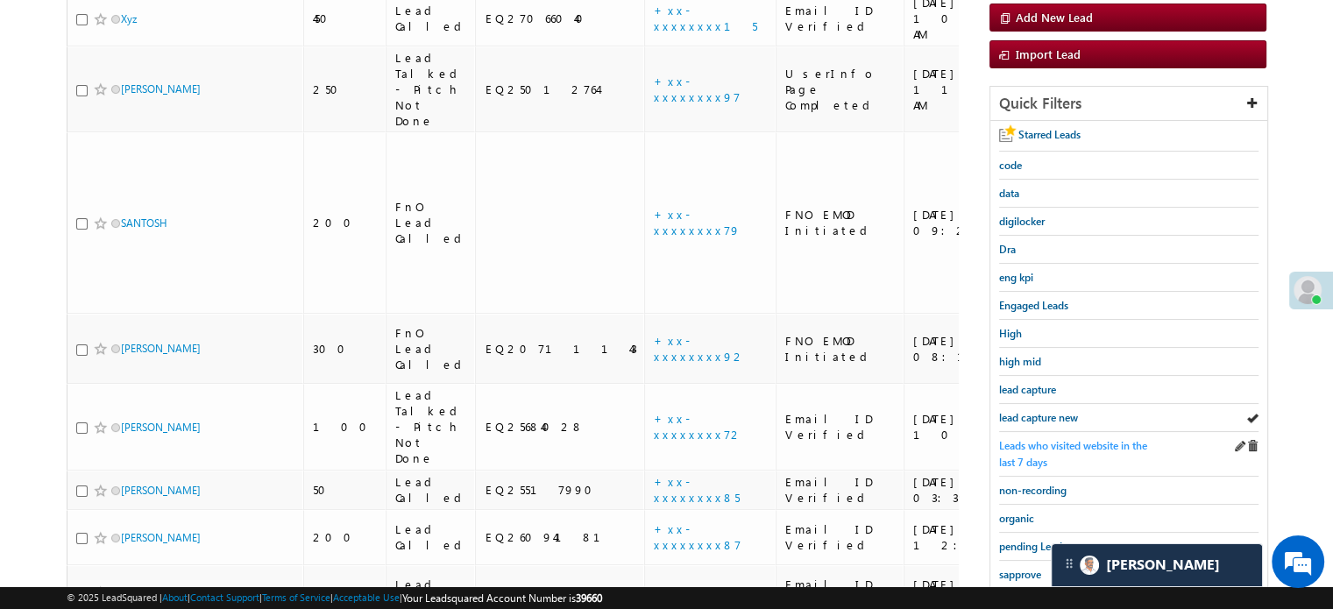
scroll to position [263, 0]
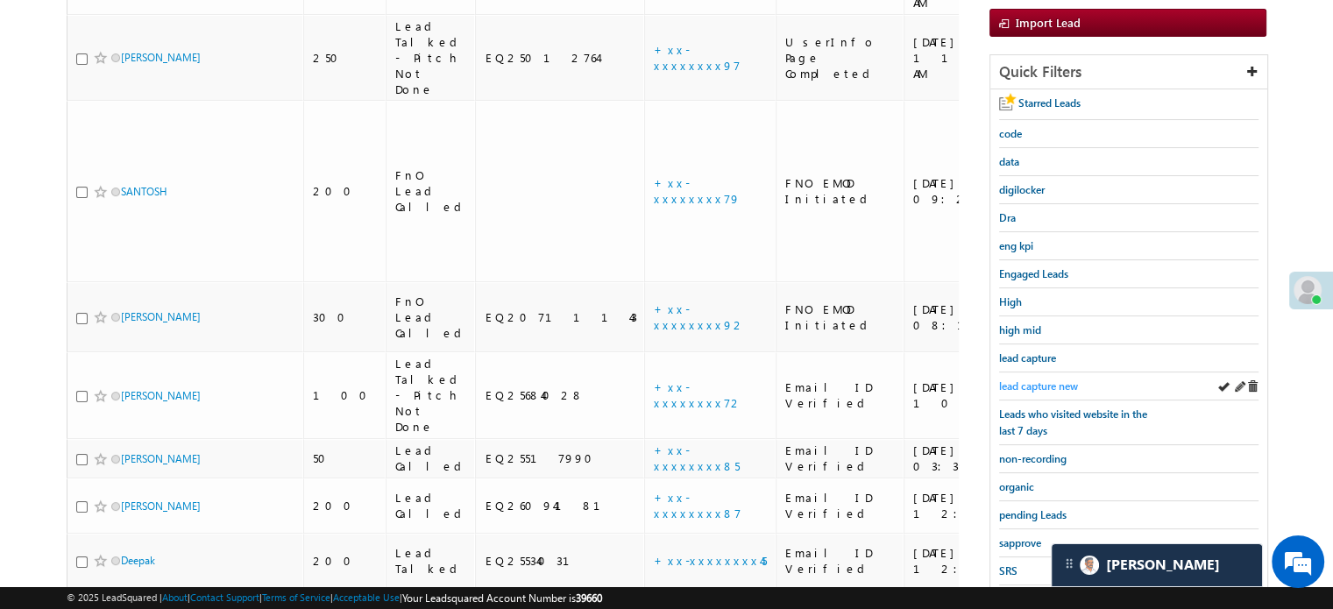
click at [1041, 379] on span "lead capture new" at bounding box center [1038, 385] width 79 height 13
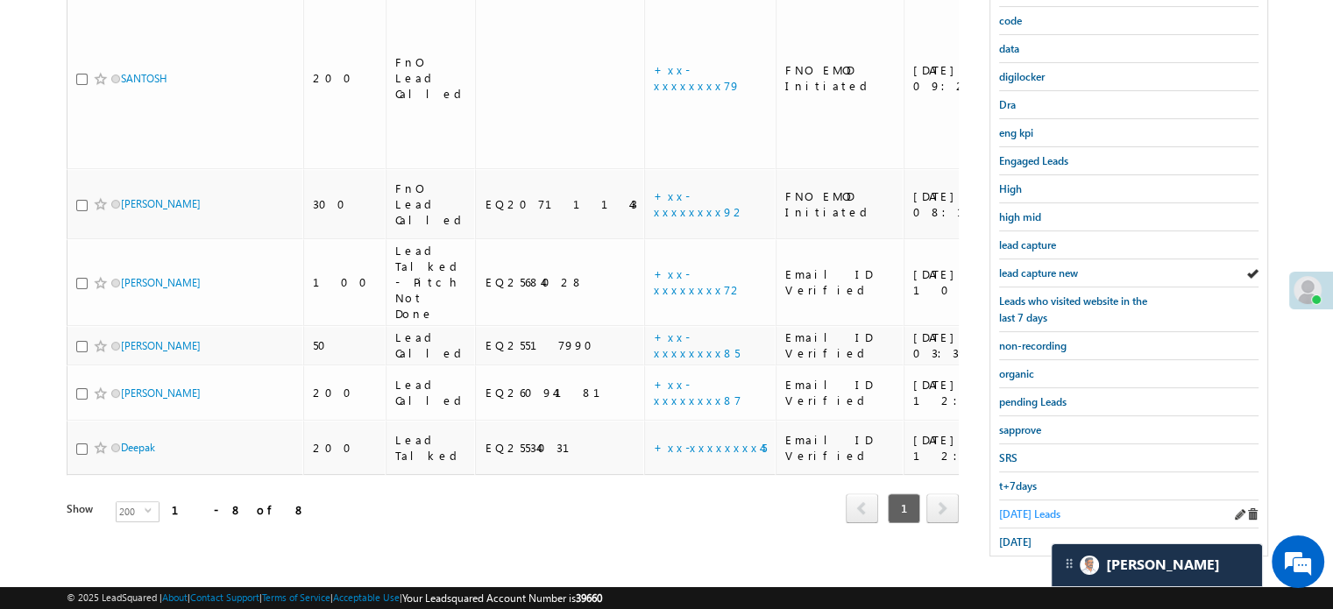
click at [1007, 509] on span "Today's Leads" at bounding box center [1029, 513] width 61 height 13
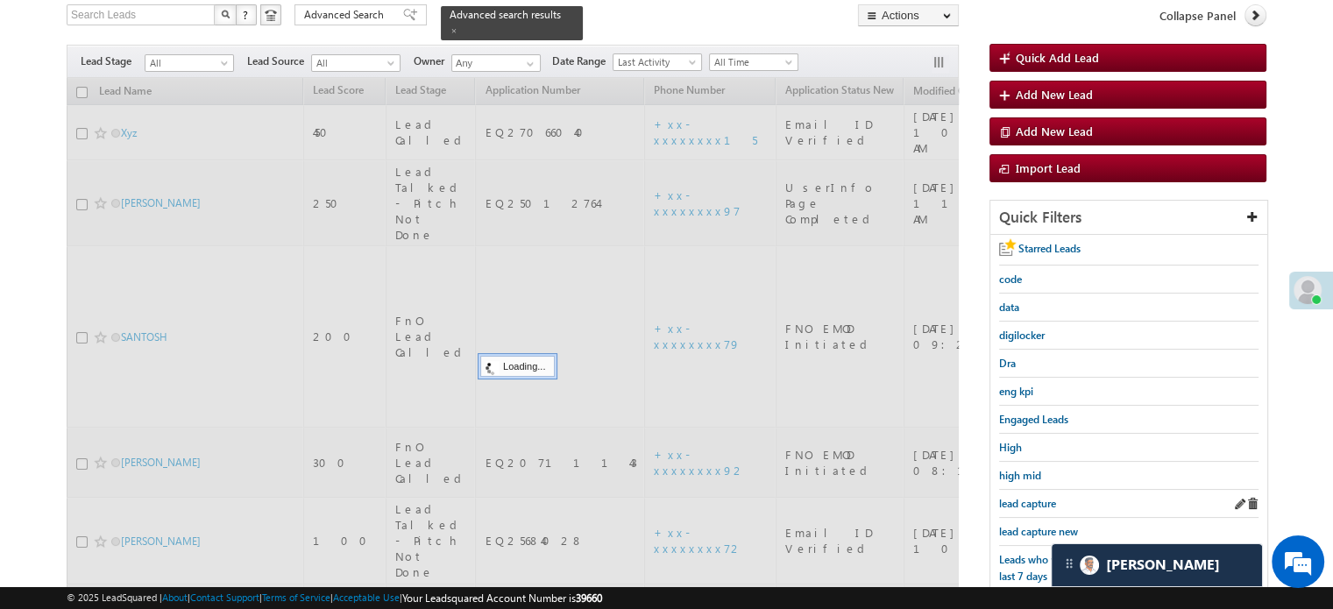
scroll to position [113, 0]
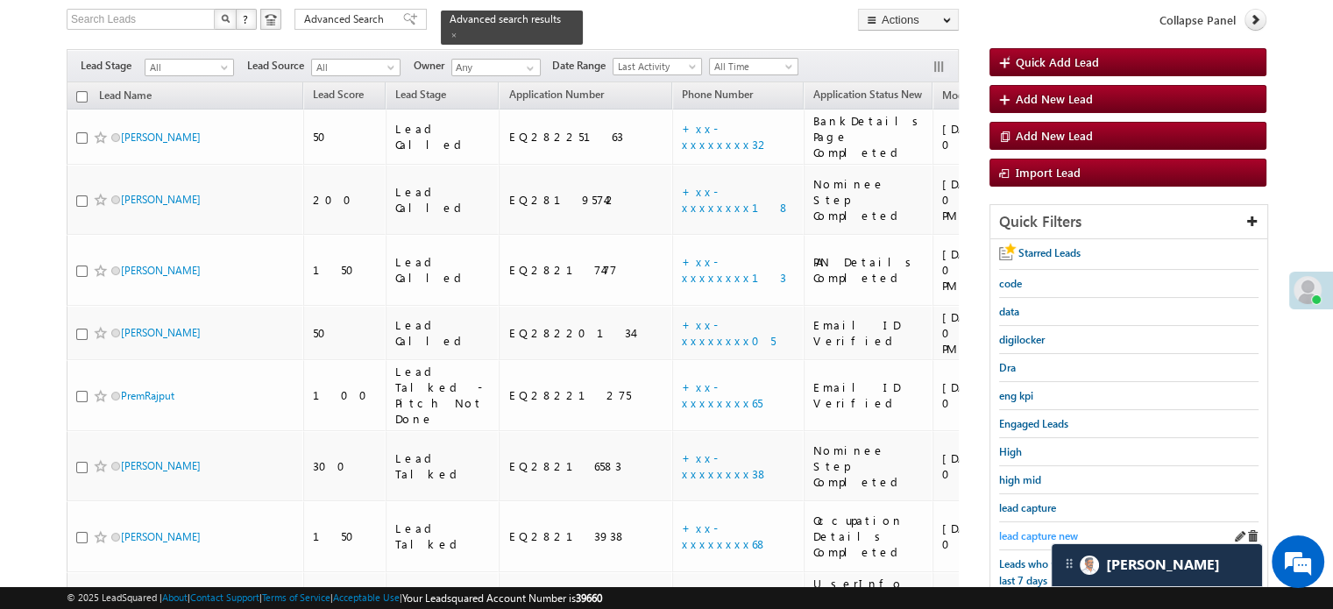
click at [1041, 529] on span "lead capture new" at bounding box center [1038, 535] width 79 height 13
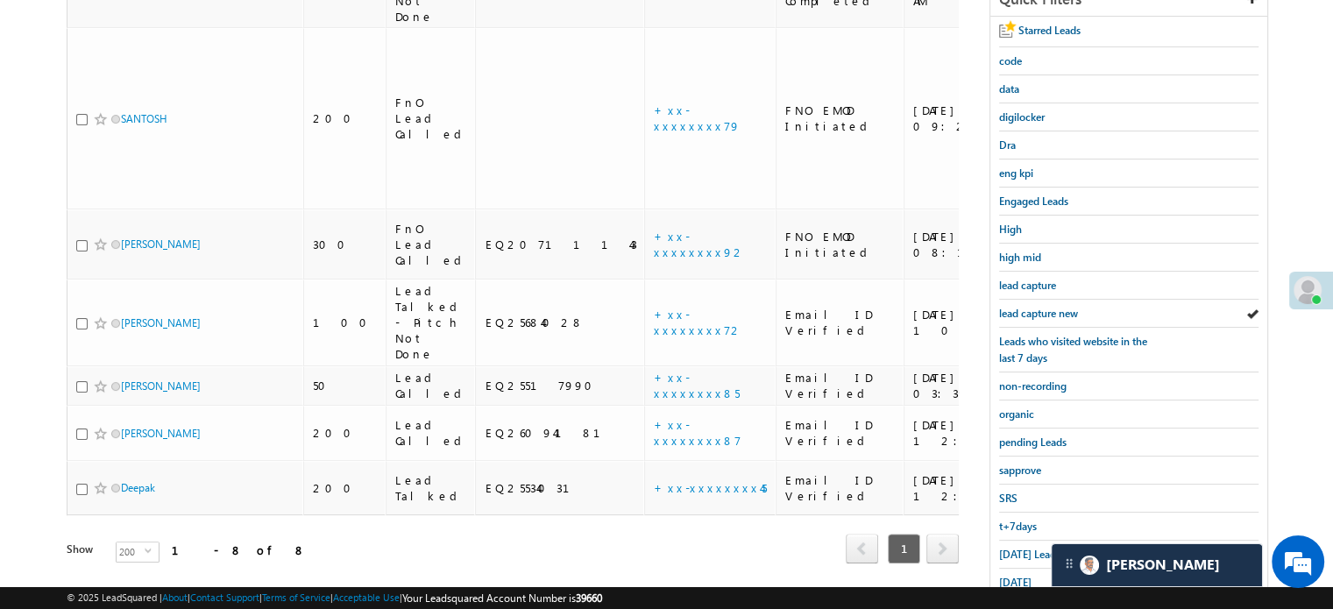
scroll to position [376, 0]
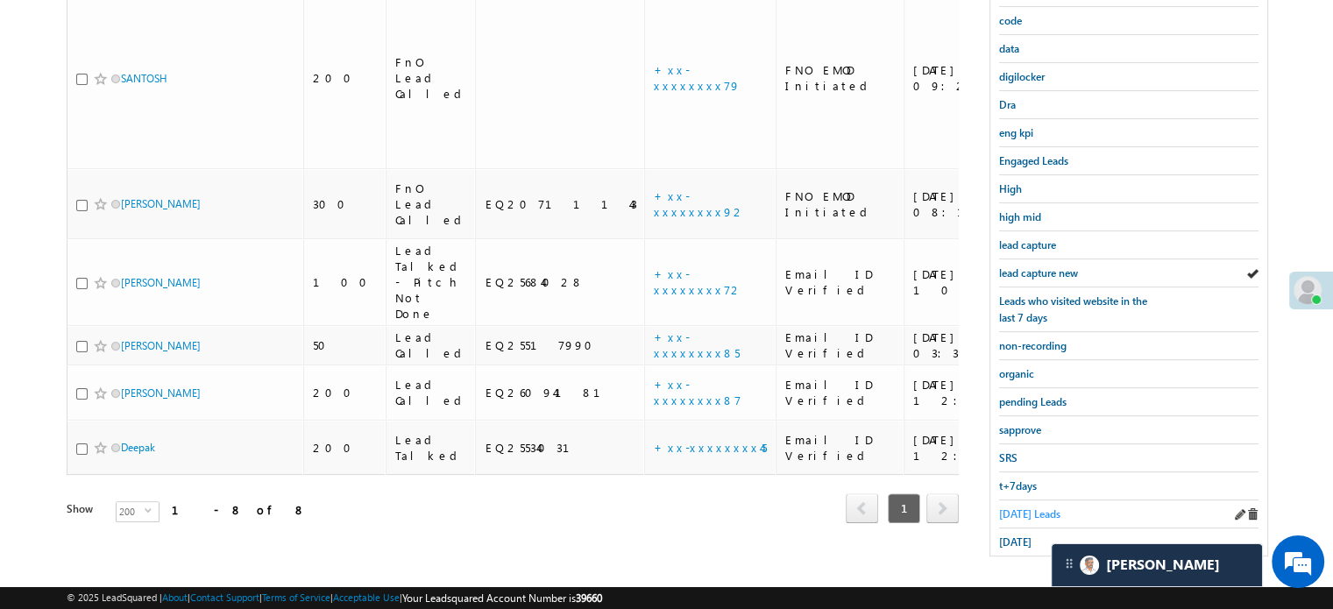
click at [1016, 507] on span "Today's Leads" at bounding box center [1029, 513] width 61 height 13
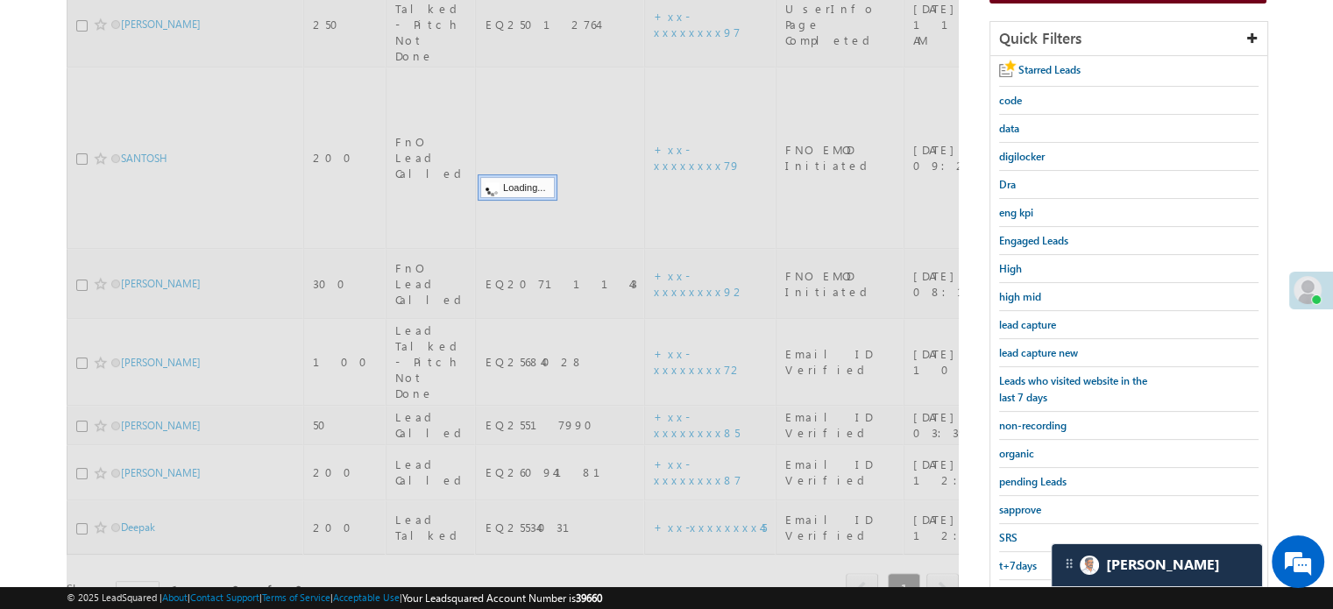
scroll to position [201, 0]
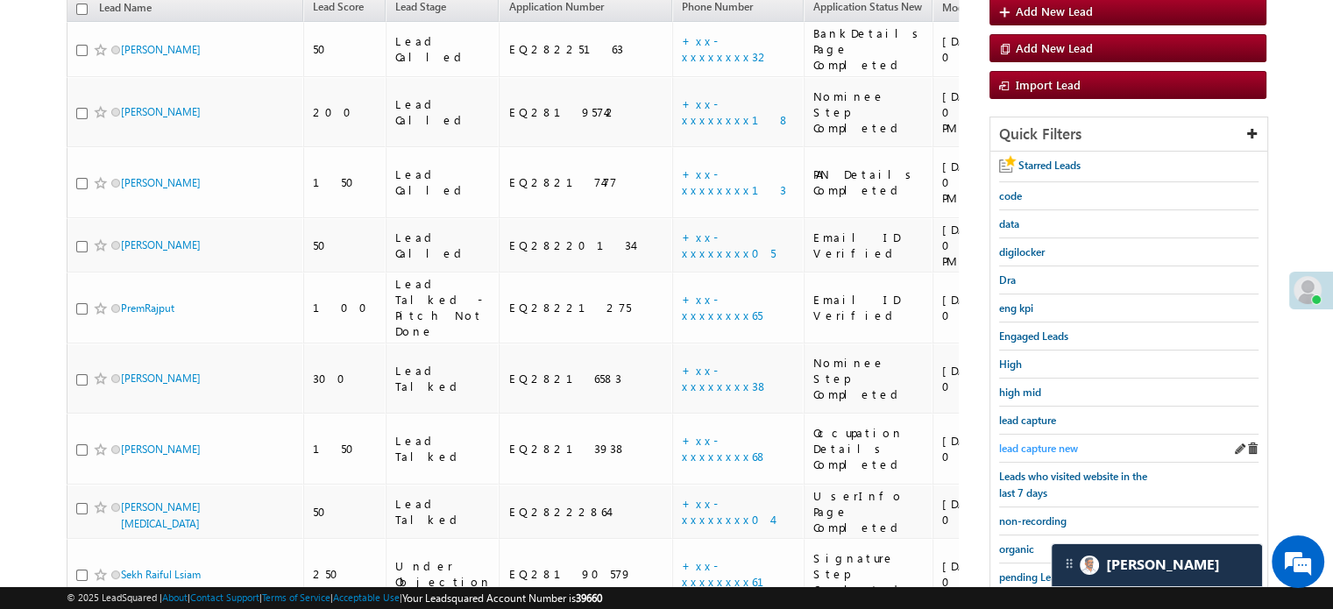
click at [1026, 444] on span "lead capture new" at bounding box center [1038, 448] width 79 height 13
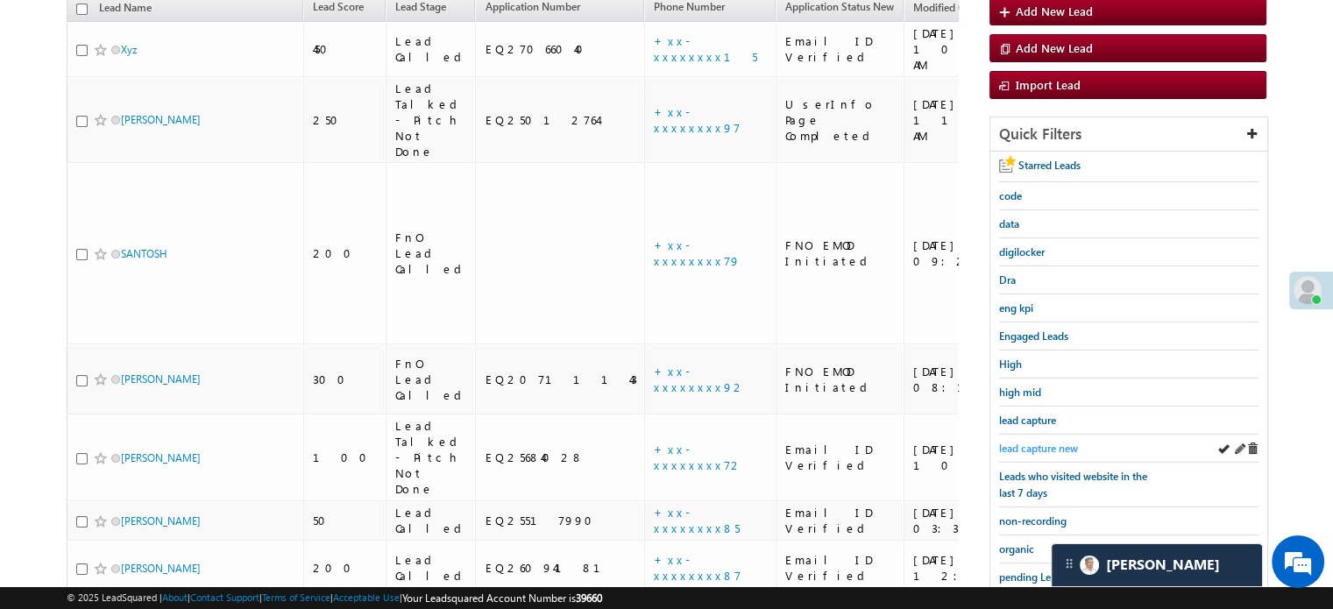
click at [1058, 444] on span "lead capture new" at bounding box center [1038, 448] width 79 height 13
click at [1034, 442] on span "lead capture new" at bounding box center [1038, 448] width 79 height 13
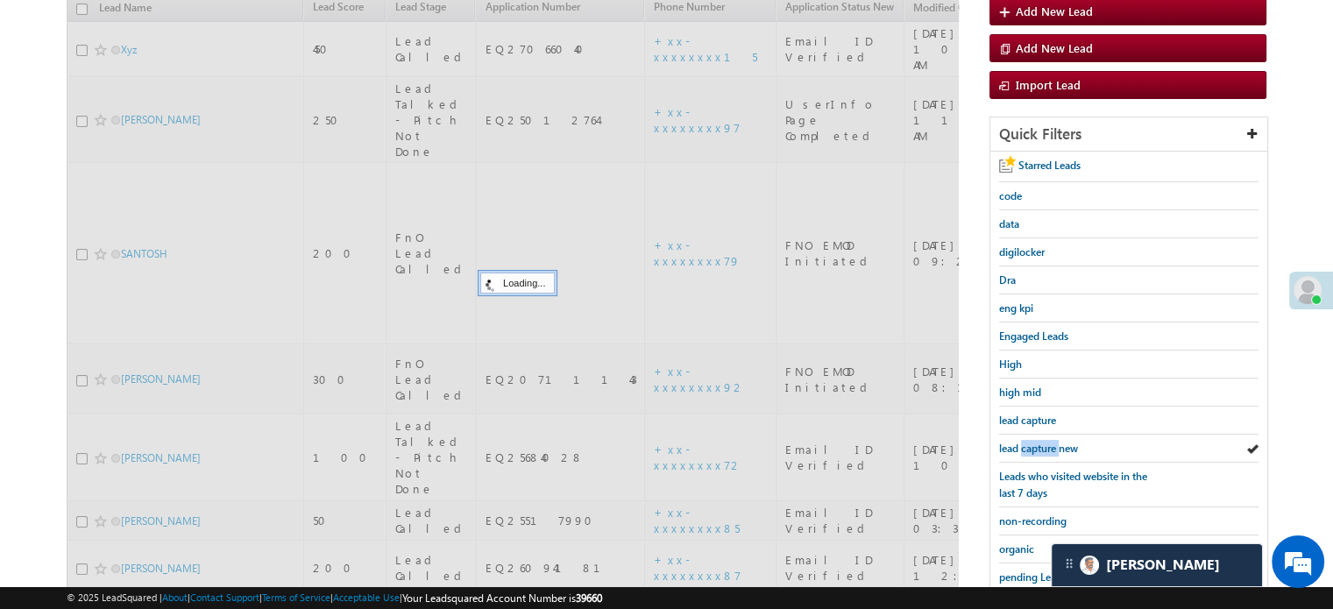
click at [1034, 442] on span "lead capture new" at bounding box center [1038, 448] width 79 height 13
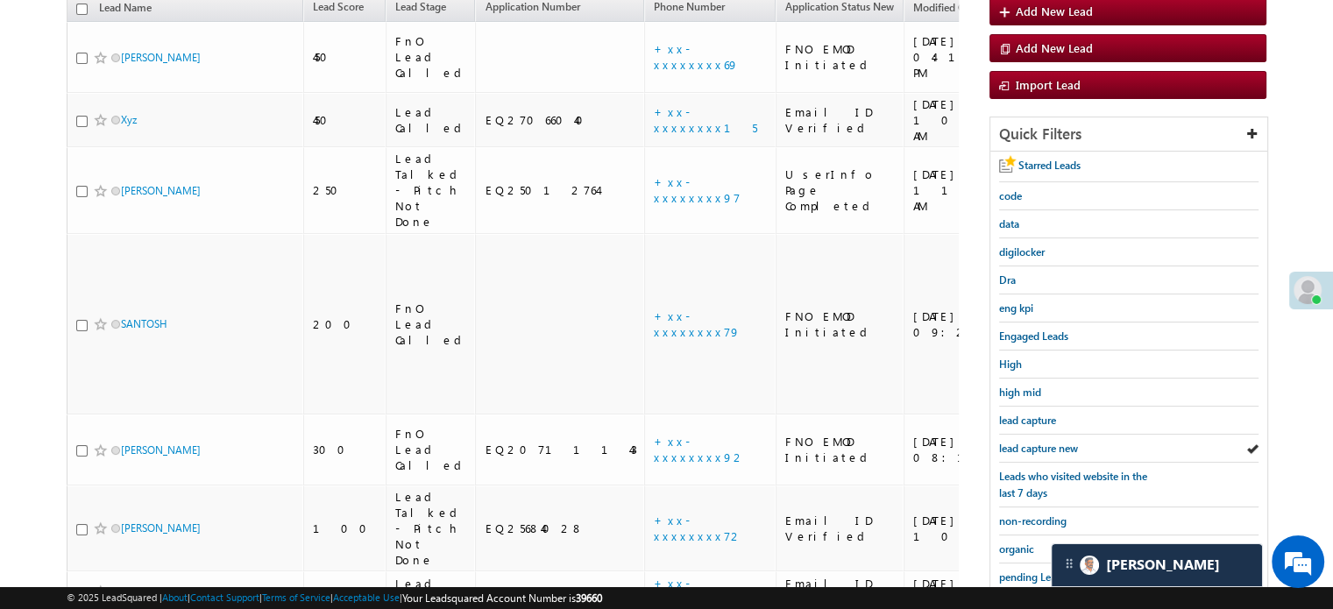
click at [1037, 442] on span "lead capture new" at bounding box center [1038, 448] width 79 height 13
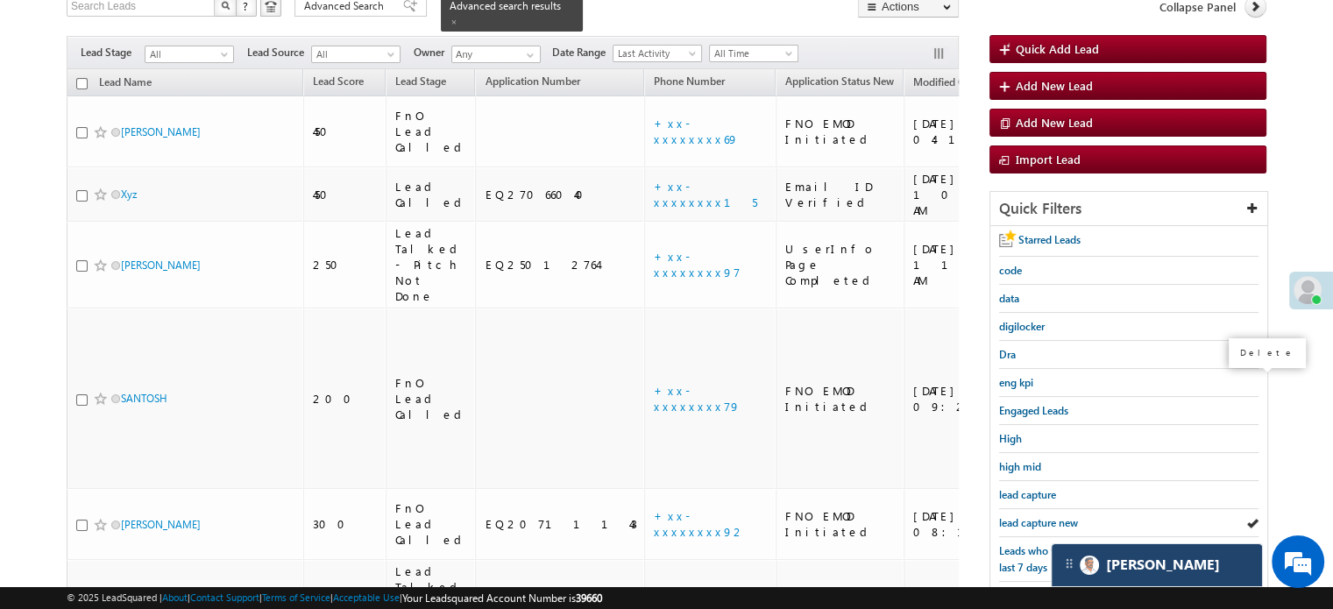
scroll to position [263, 0]
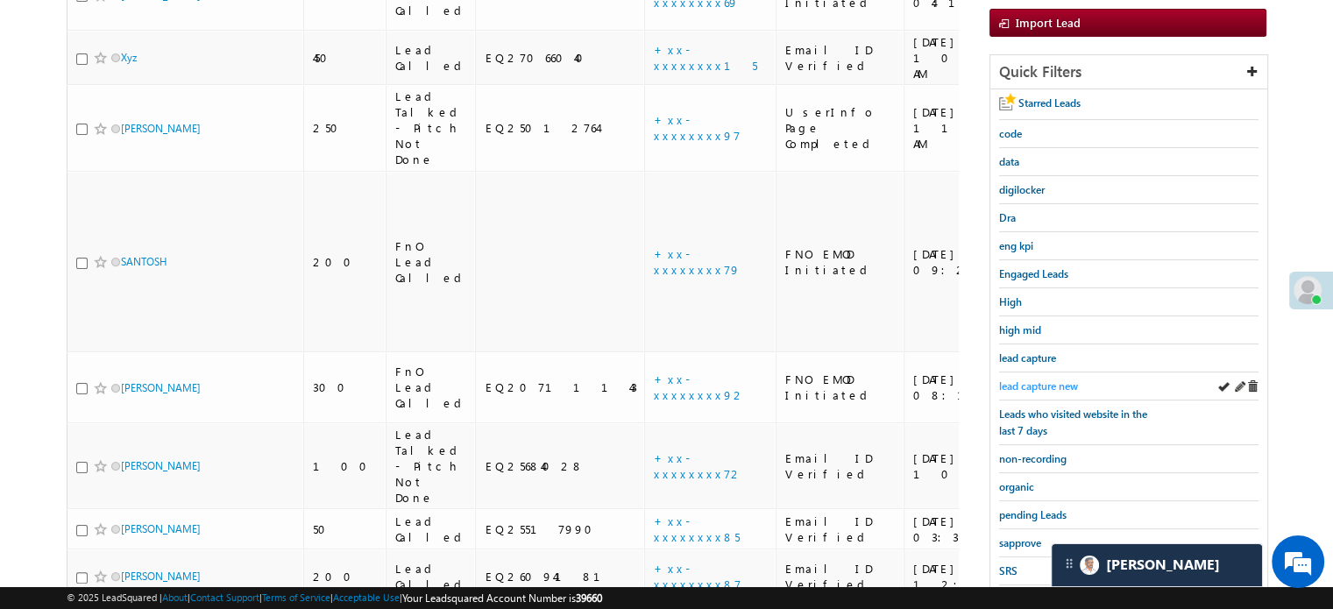
click at [1034, 385] on span "lead capture new" at bounding box center [1038, 385] width 79 height 13
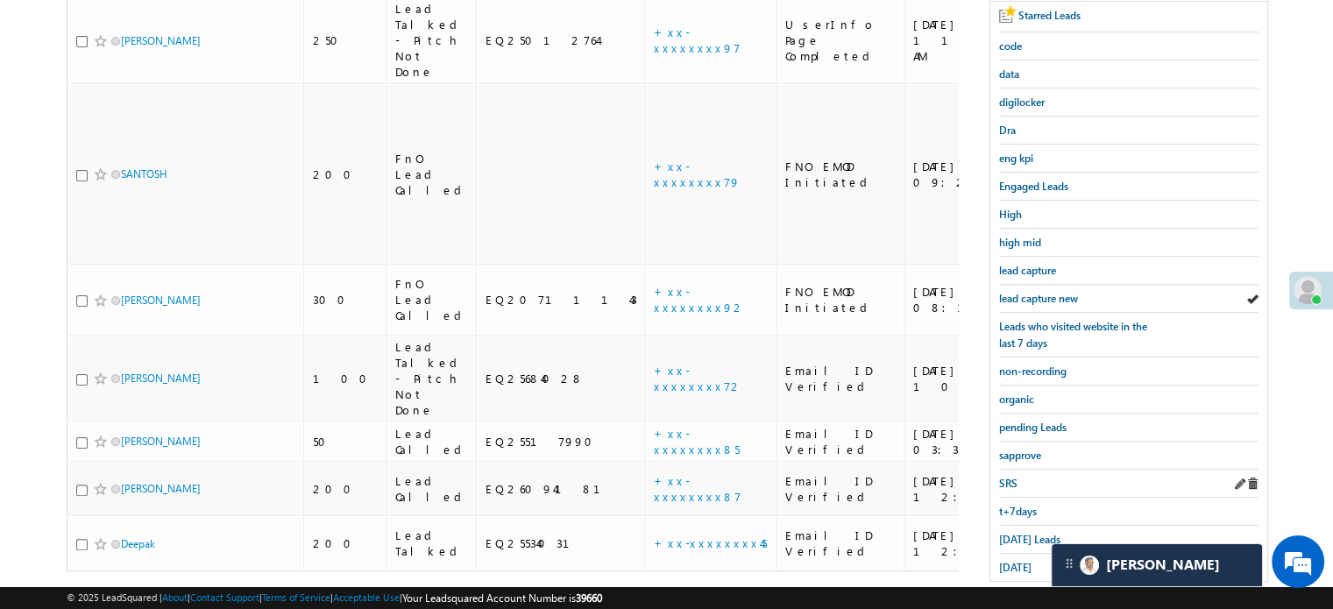
scroll to position [376, 0]
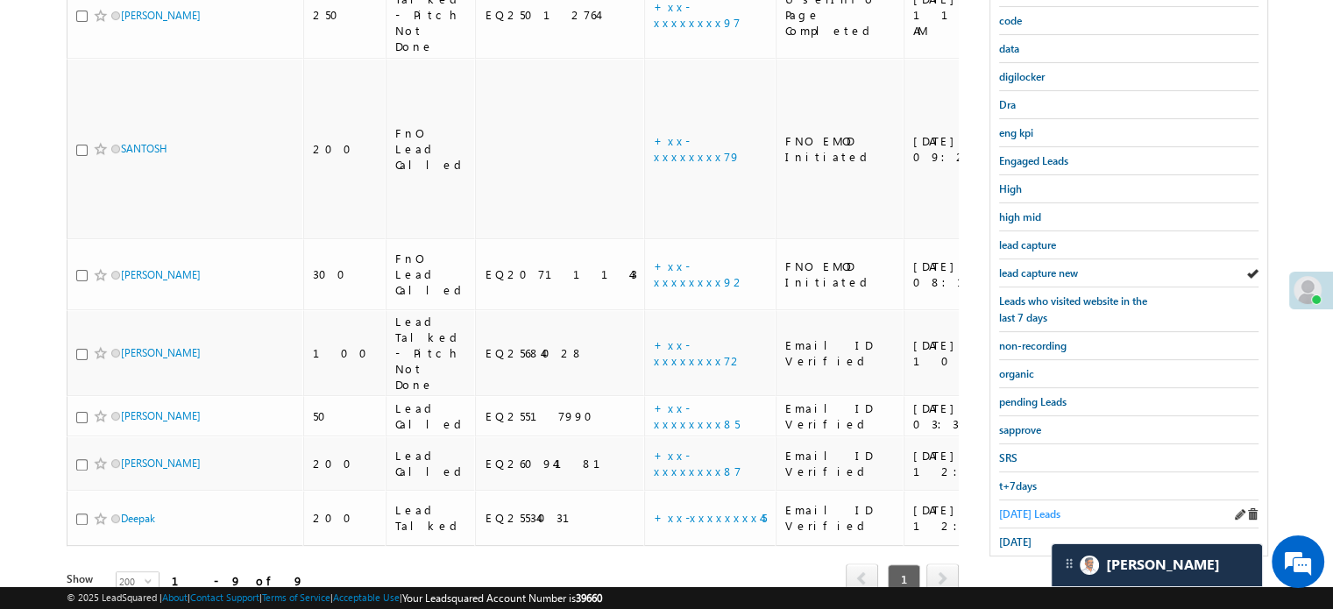
click at [1020, 511] on span "Today's Leads" at bounding box center [1029, 513] width 61 height 13
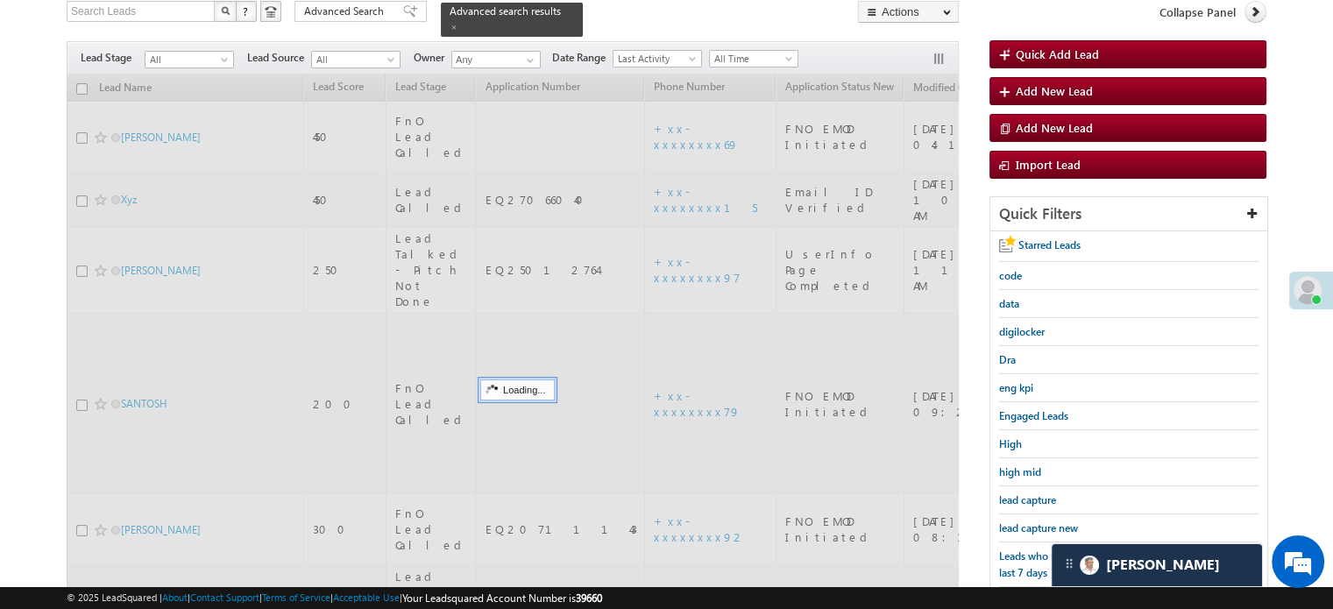
scroll to position [113, 0]
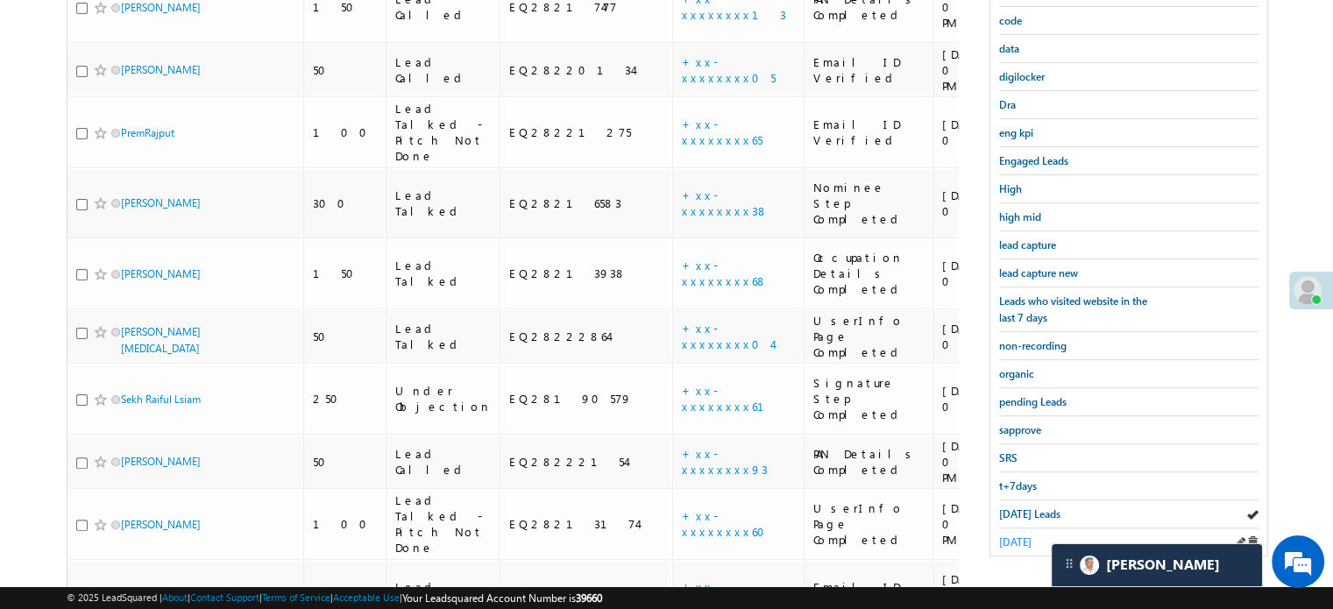
click at [1027, 535] on span "yesterday" at bounding box center [1015, 541] width 32 height 13
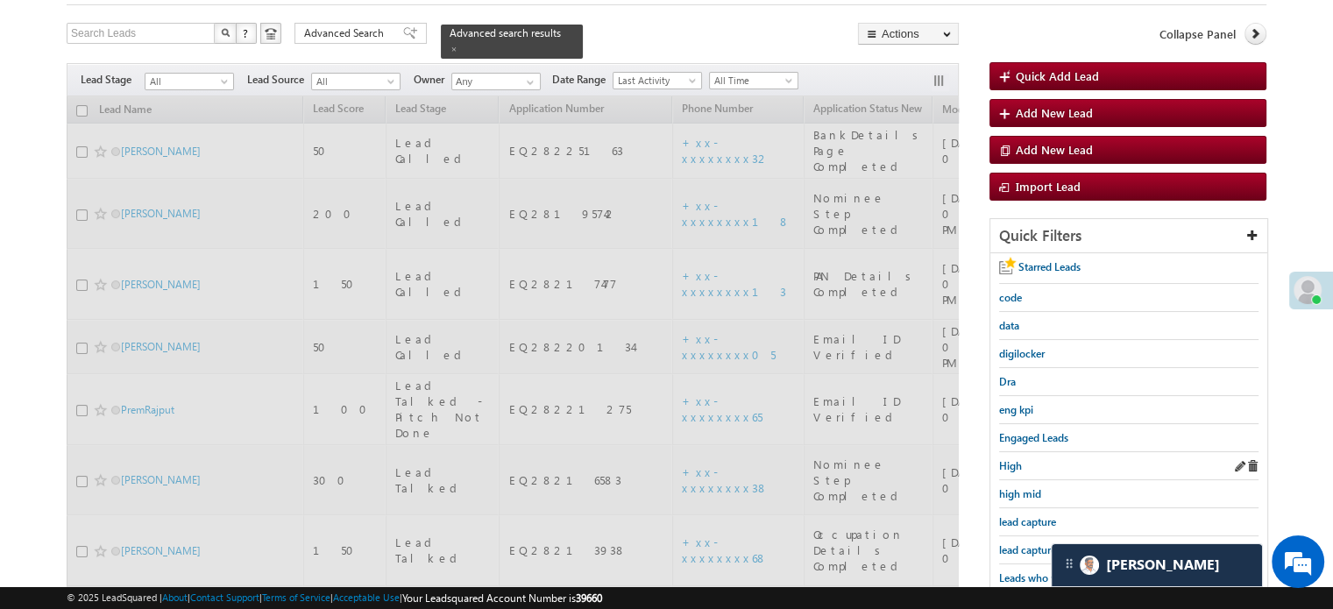
scroll to position [175, 0]
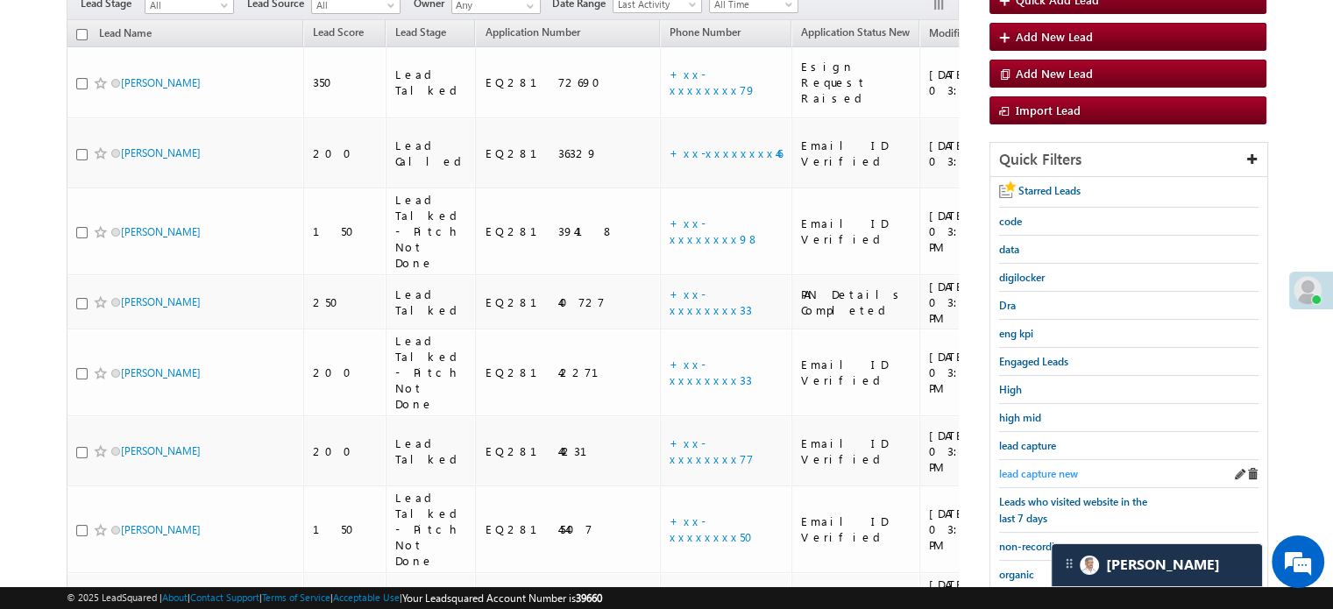
click at [1056, 467] on span "lead capture new" at bounding box center [1038, 473] width 79 height 13
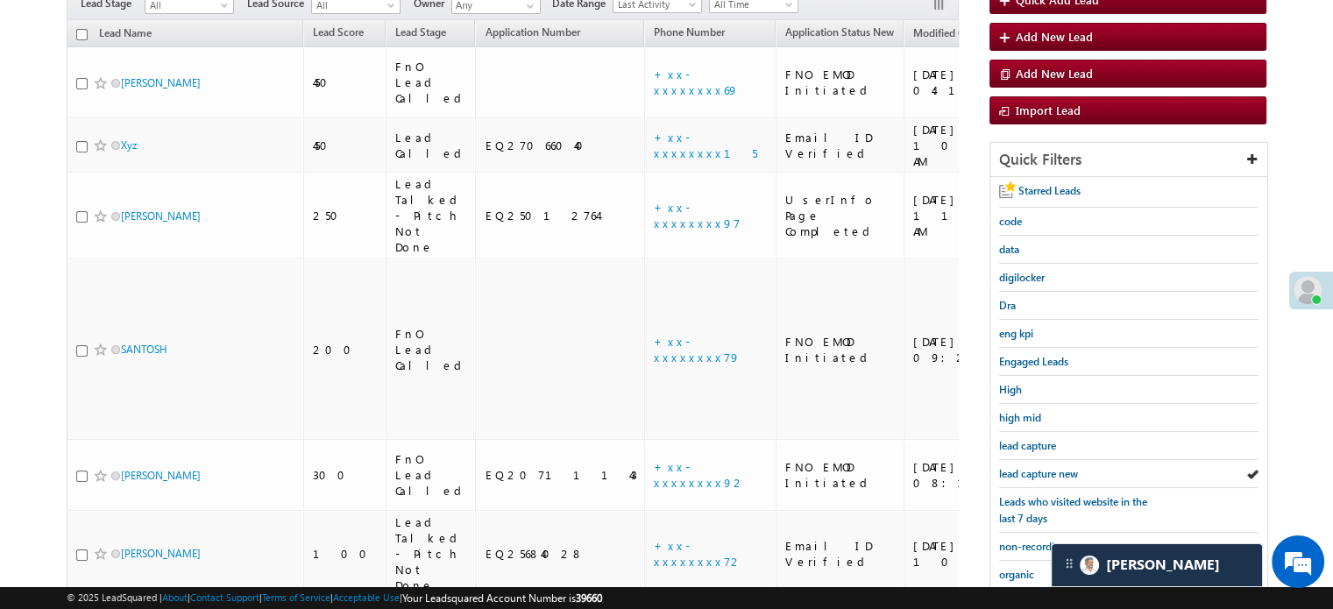
click at [1055, 467] on span "lead capture new" at bounding box center [1038, 473] width 79 height 13
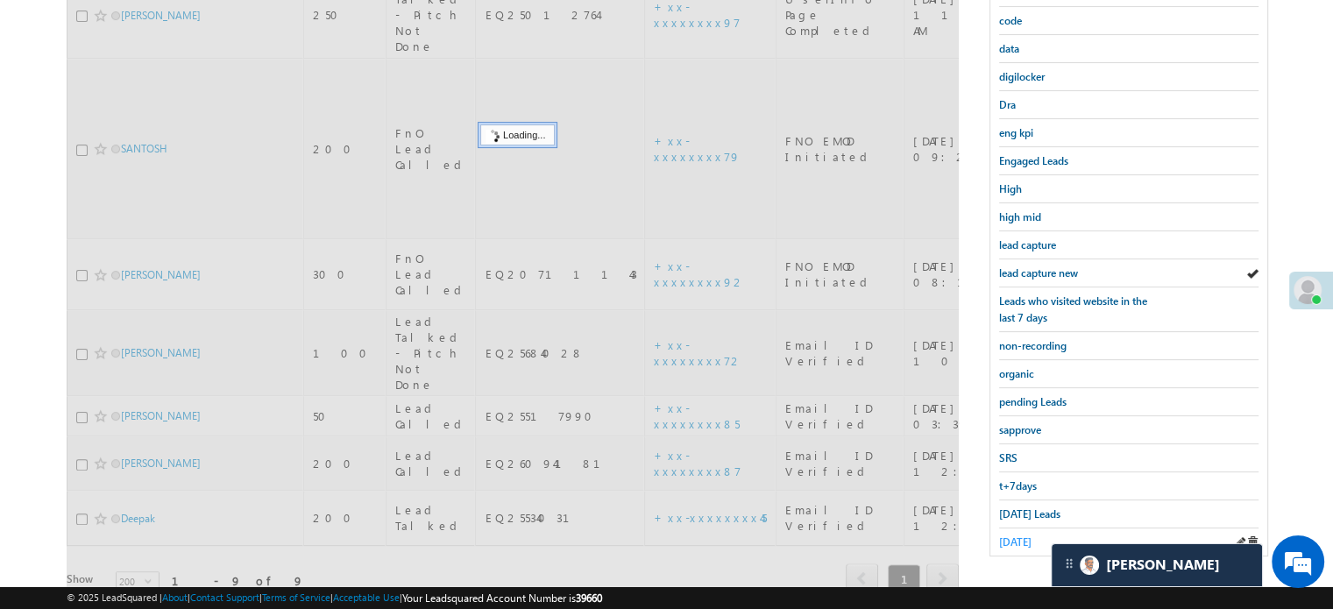
click at [1031, 535] on span "yesterday" at bounding box center [1015, 541] width 32 height 13
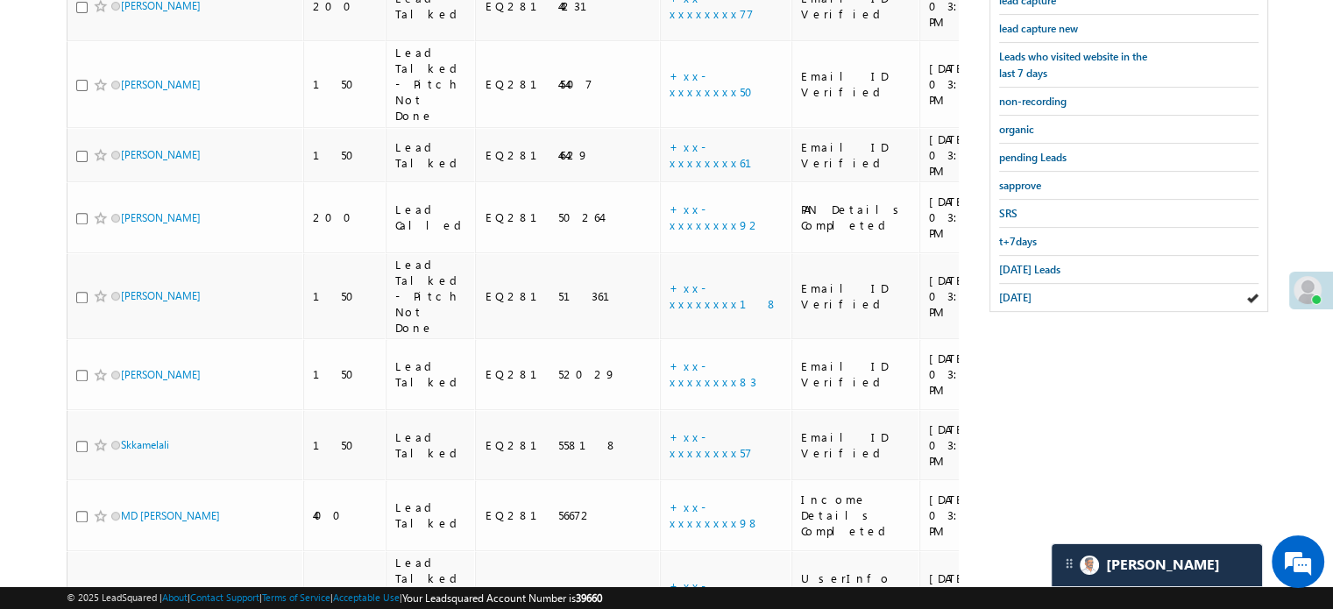
scroll to position [491, 0]
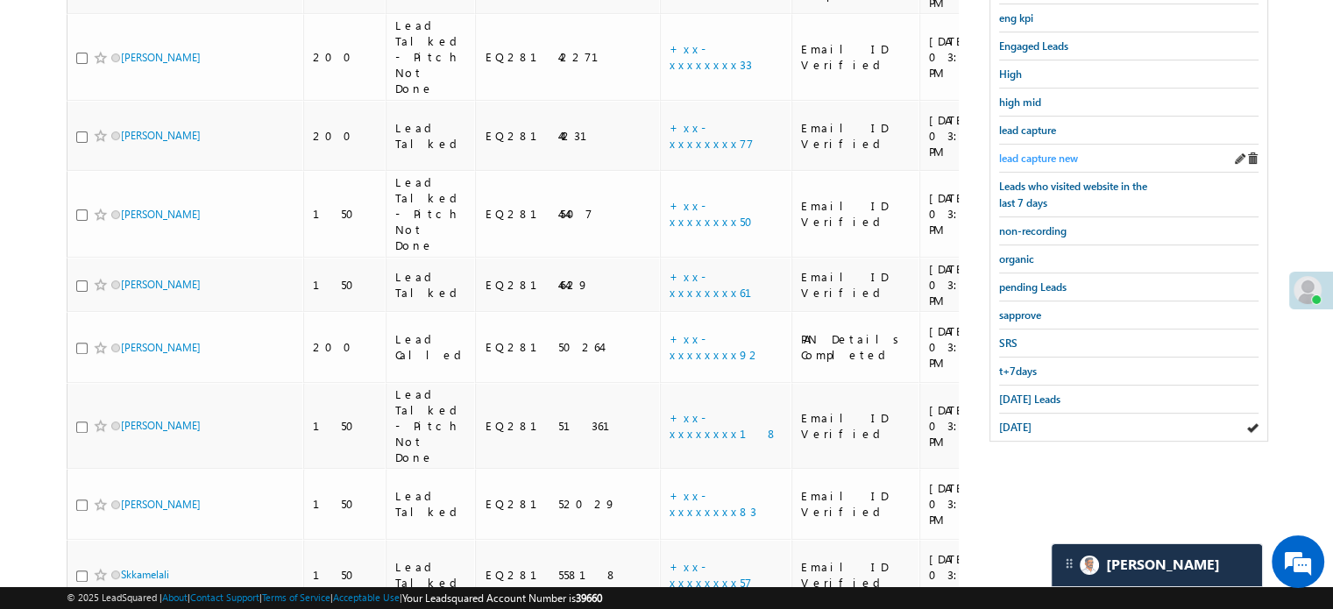
click at [1034, 150] on link "lead capture new" at bounding box center [1038, 158] width 79 height 17
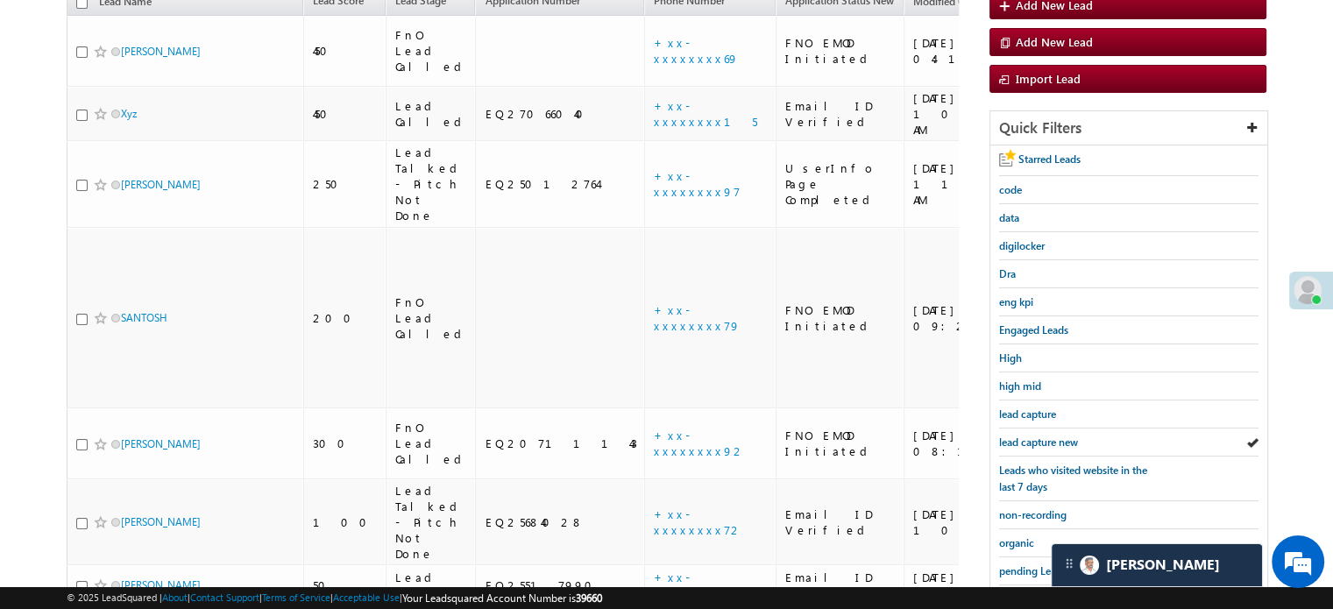
scroll to position [312, 0]
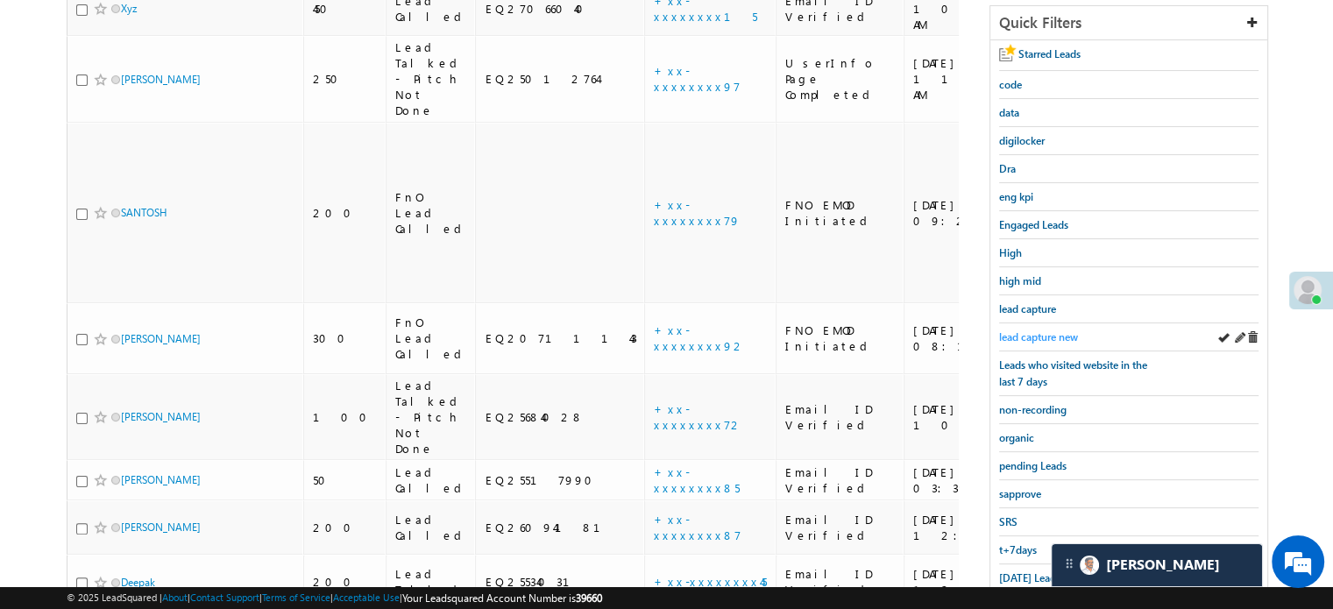
click at [1023, 330] on span "lead capture new" at bounding box center [1038, 336] width 79 height 13
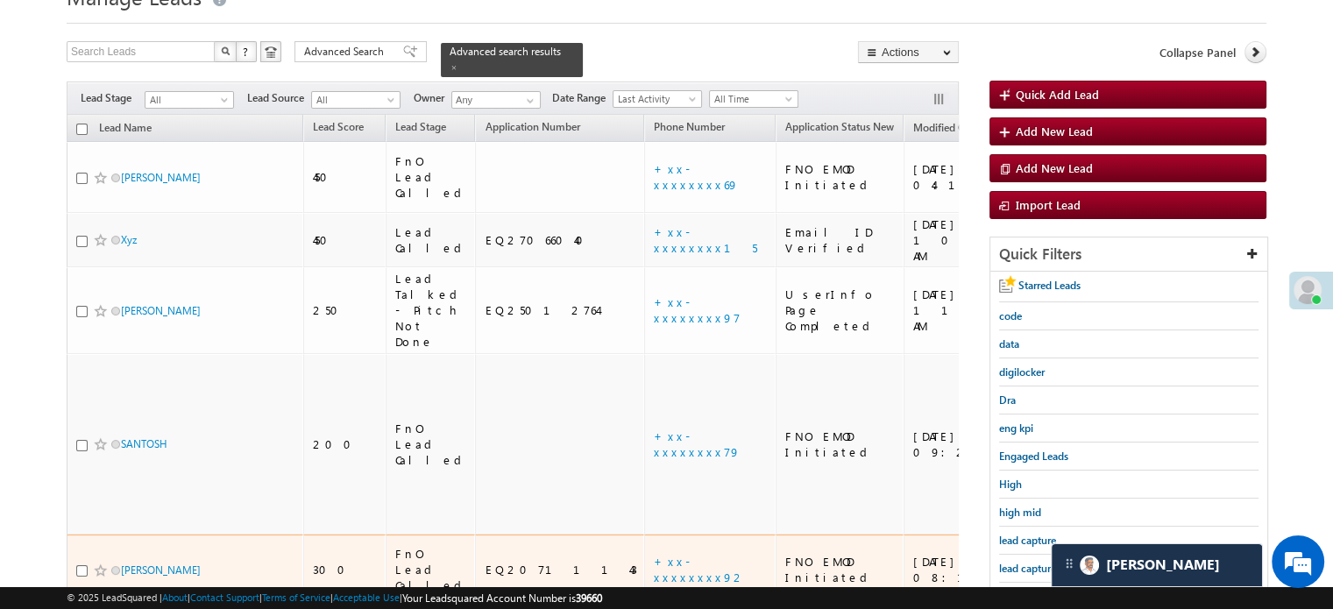
scroll to position [175, 0]
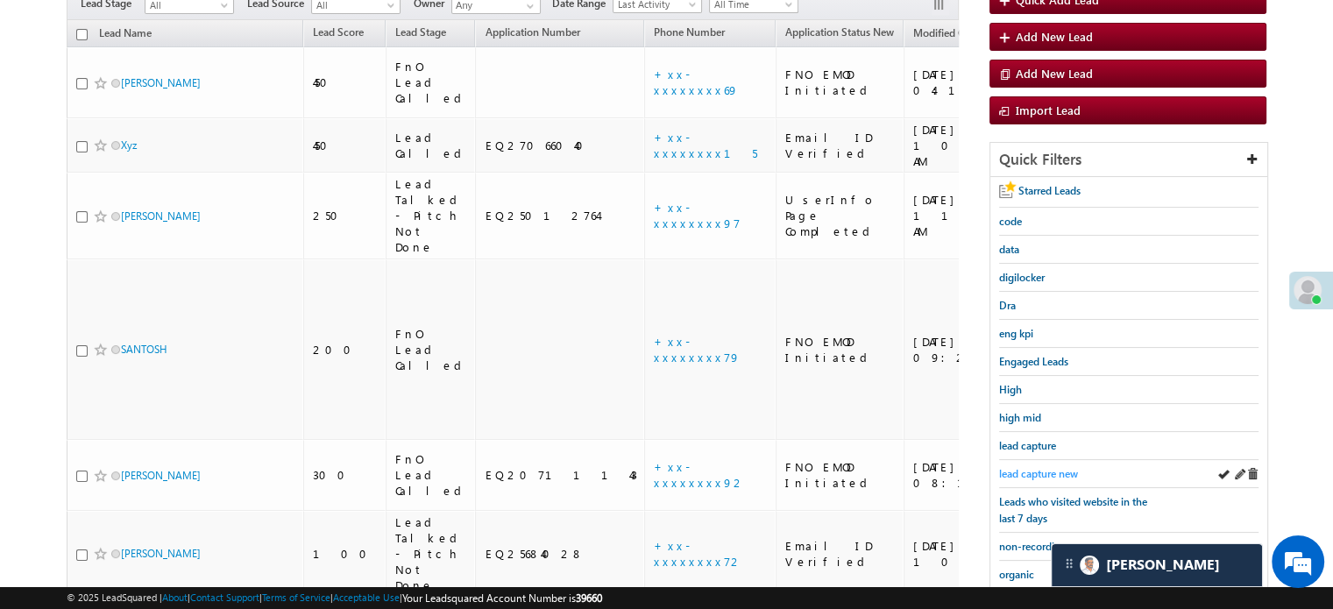
click at [1040, 467] on span "lead capture new" at bounding box center [1038, 473] width 79 height 13
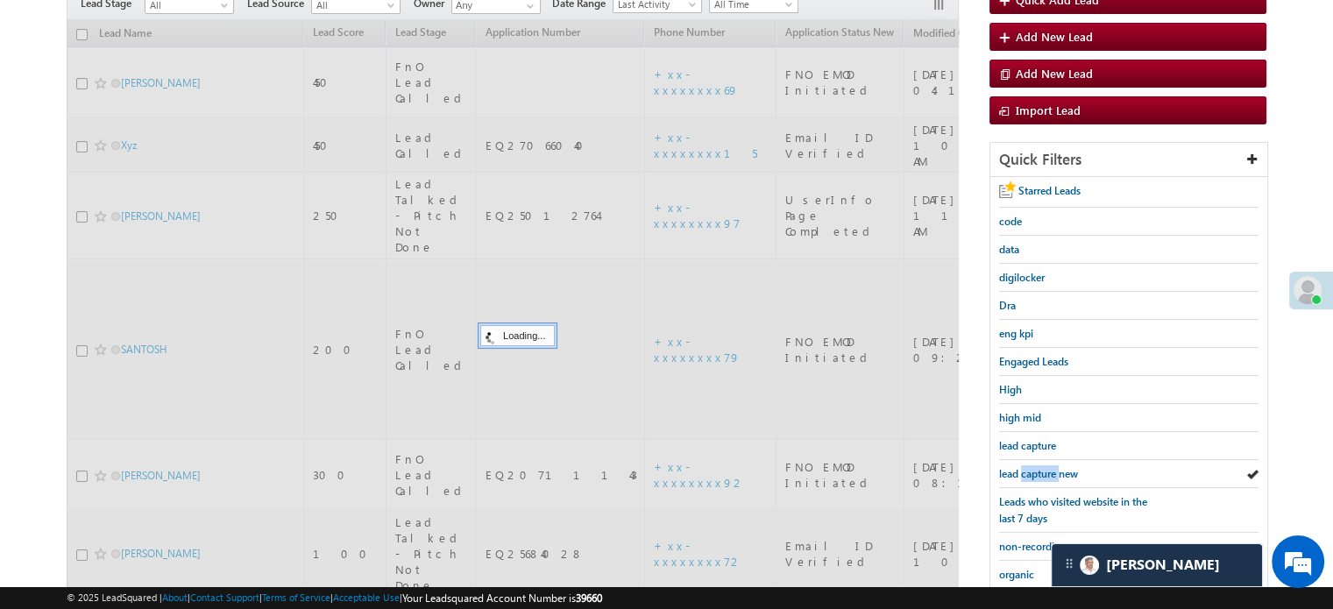
click at [1040, 467] on span "lead capture new" at bounding box center [1038, 473] width 79 height 13
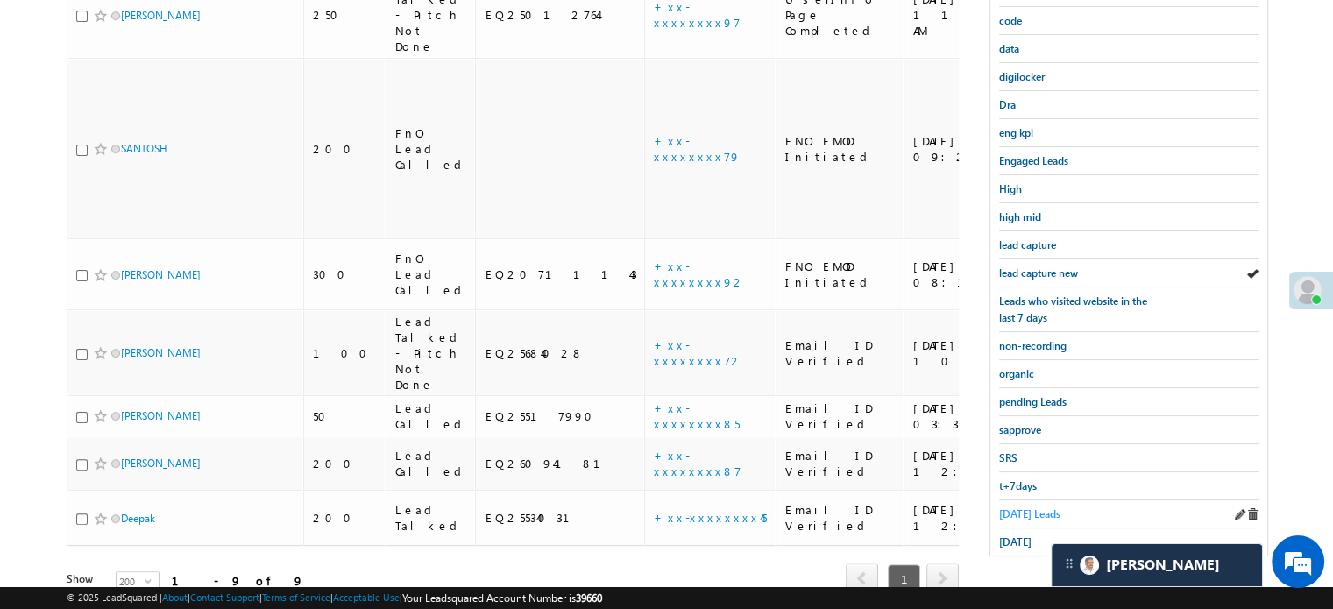
click at [1021, 507] on span "Today's Leads" at bounding box center [1029, 513] width 61 height 13
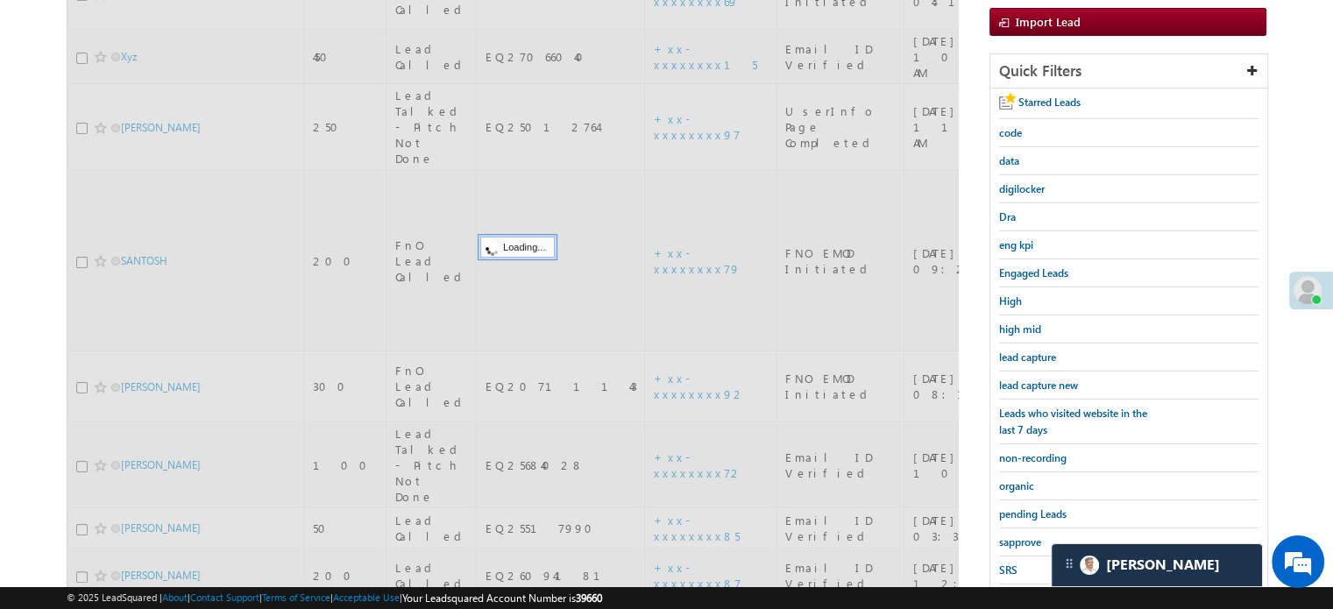
scroll to position [113, 0]
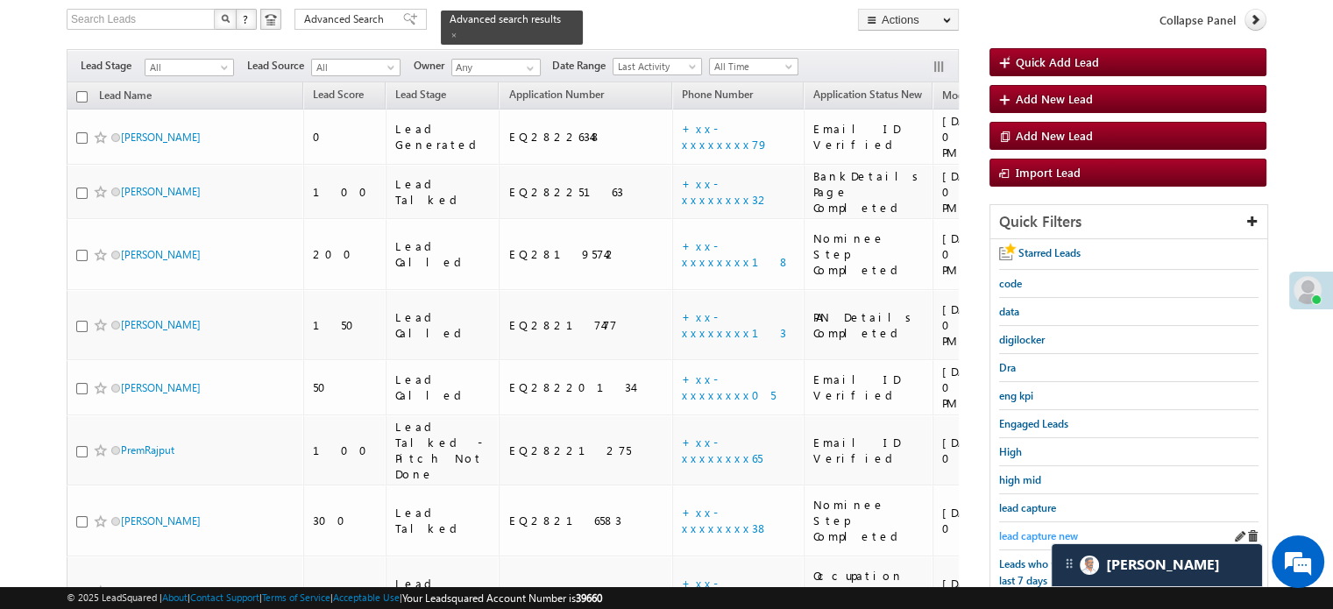
click at [1027, 532] on span "lead capture new" at bounding box center [1038, 535] width 79 height 13
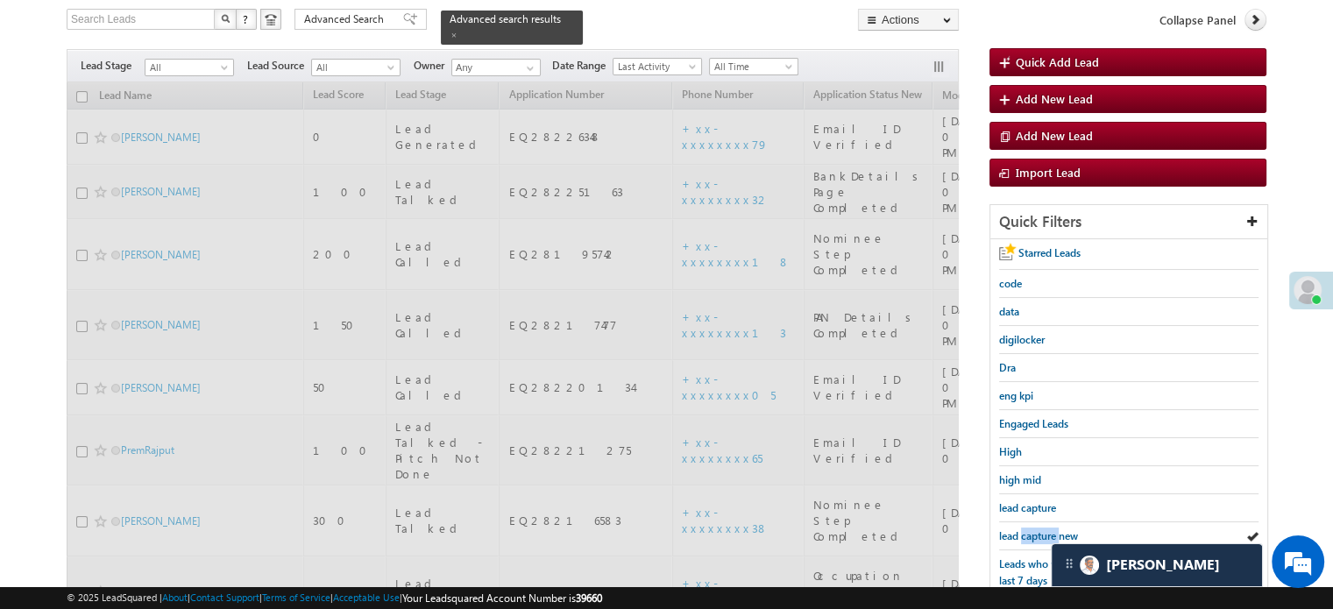
click at [1027, 532] on span "lead capture new" at bounding box center [1038, 535] width 79 height 13
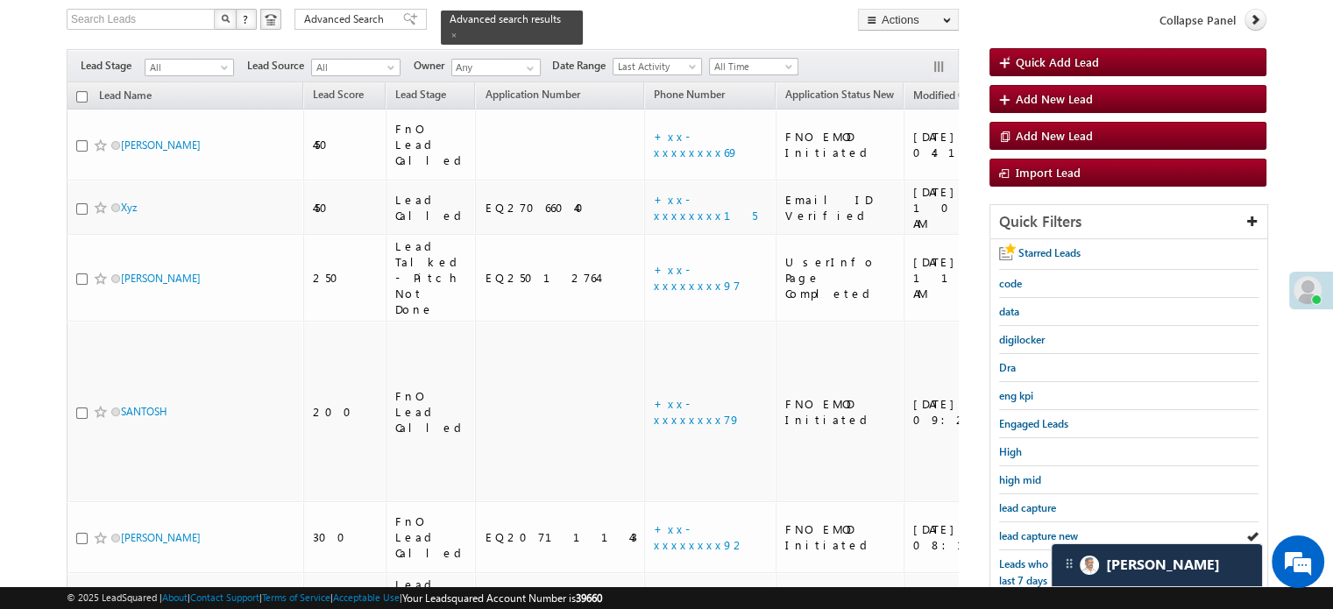
click at [1027, 532] on span "lead capture new" at bounding box center [1038, 535] width 79 height 13
click at [1020, 522] on div "lead capture new" at bounding box center [1128, 536] width 259 height 28
click at [1021, 529] on span "lead capture new" at bounding box center [1038, 535] width 79 height 13
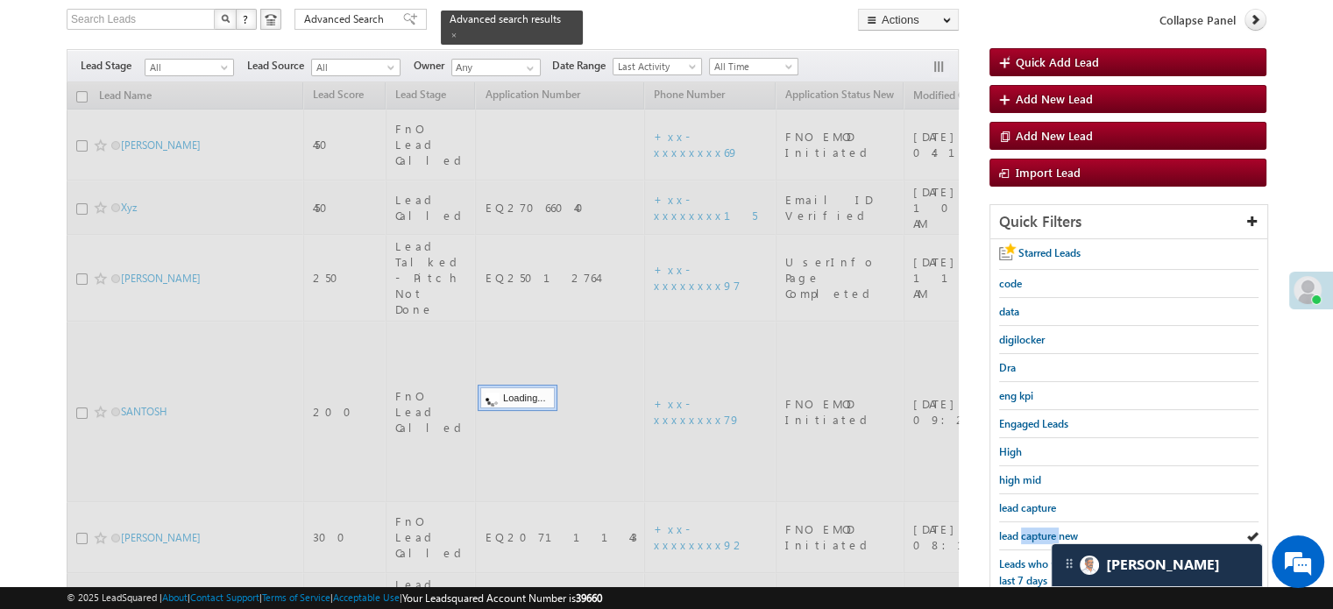
click at [1021, 529] on span "lead capture new" at bounding box center [1038, 535] width 79 height 13
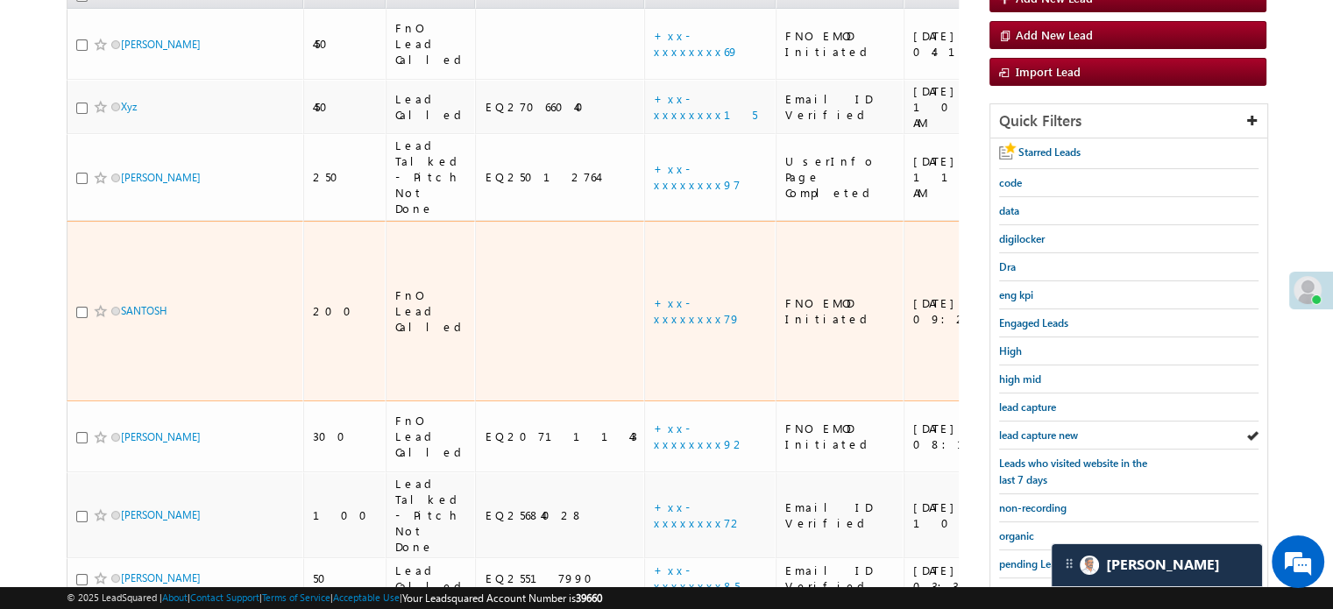
scroll to position [288, 0]
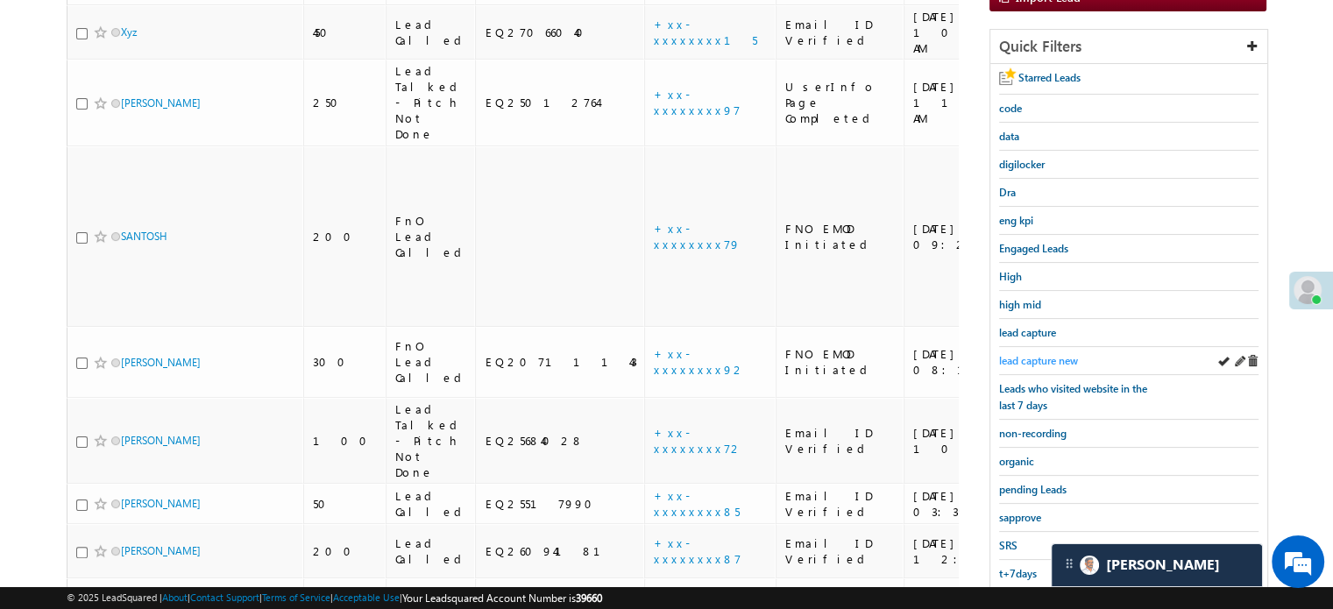
click at [1053, 354] on span "lead capture new" at bounding box center [1038, 360] width 79 height 13
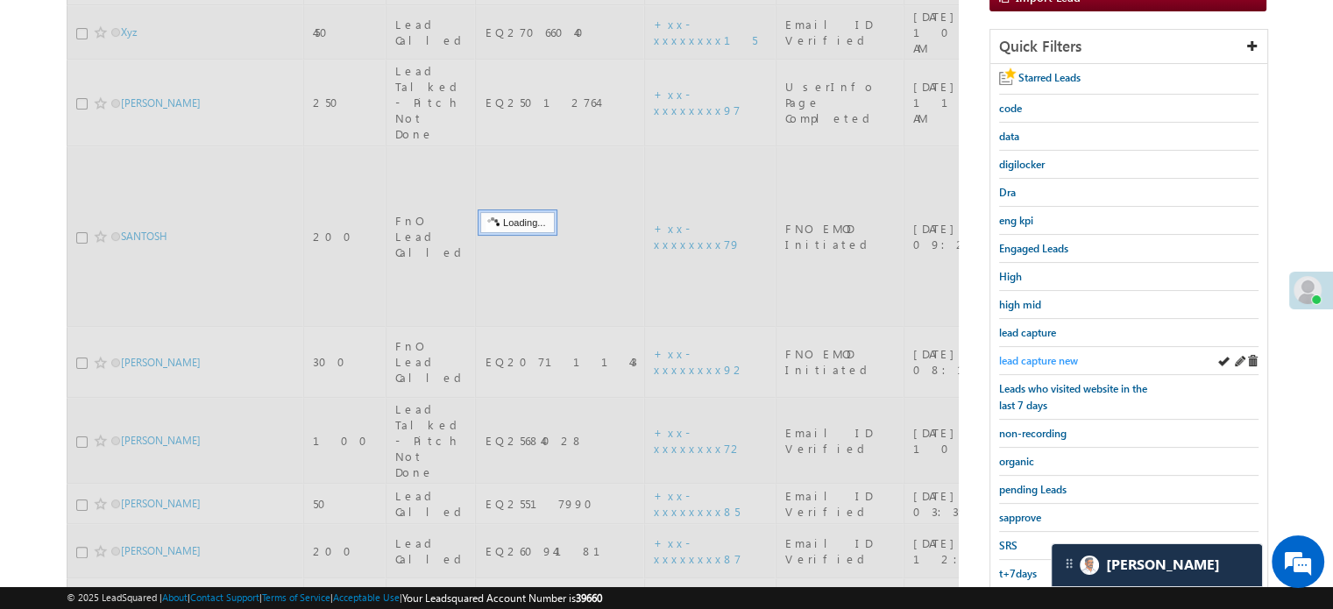
scroll to position [113, 0]
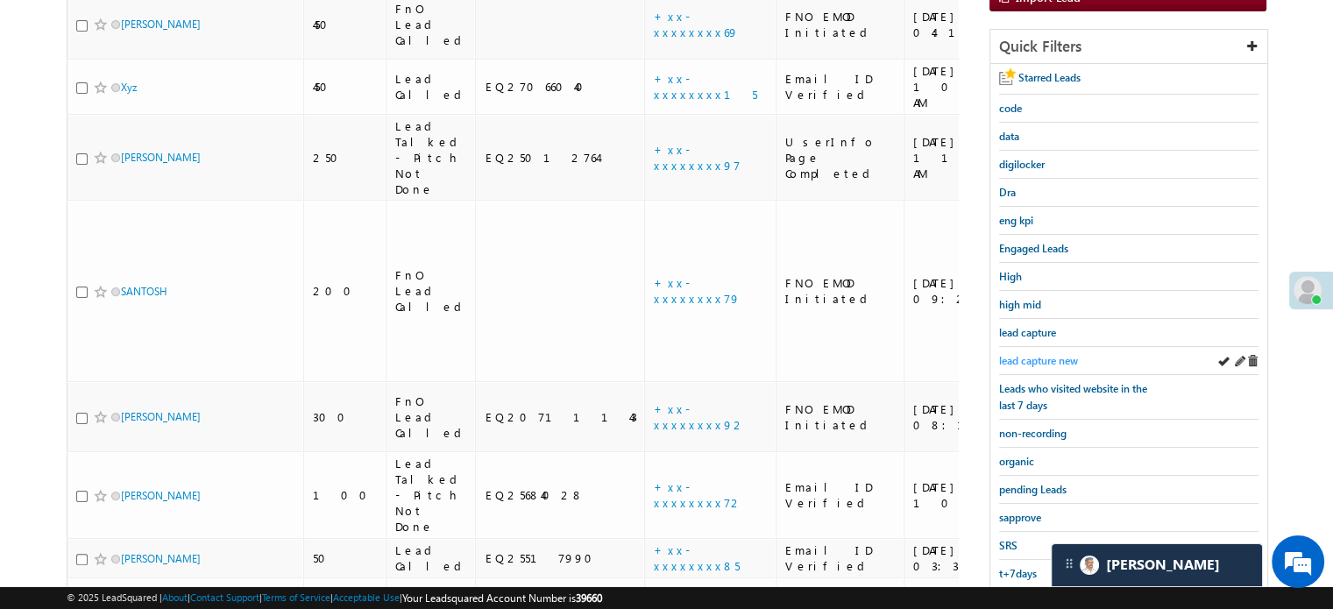
click at [1020, 356] on span "lead capture new" at bounding box center [1038, 360] width 79 height 13
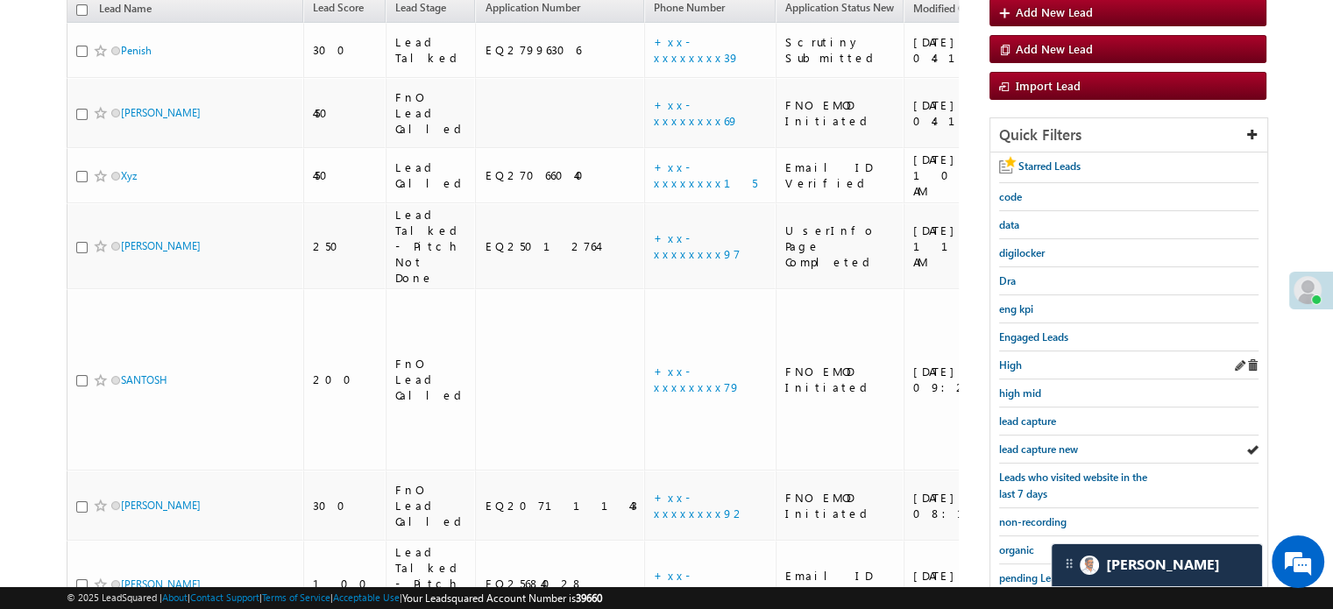
scroll to position [201, 0]
click at [1037, 444] on span "lead capture new" at bounding box center [1038, 448] width 79 height 13
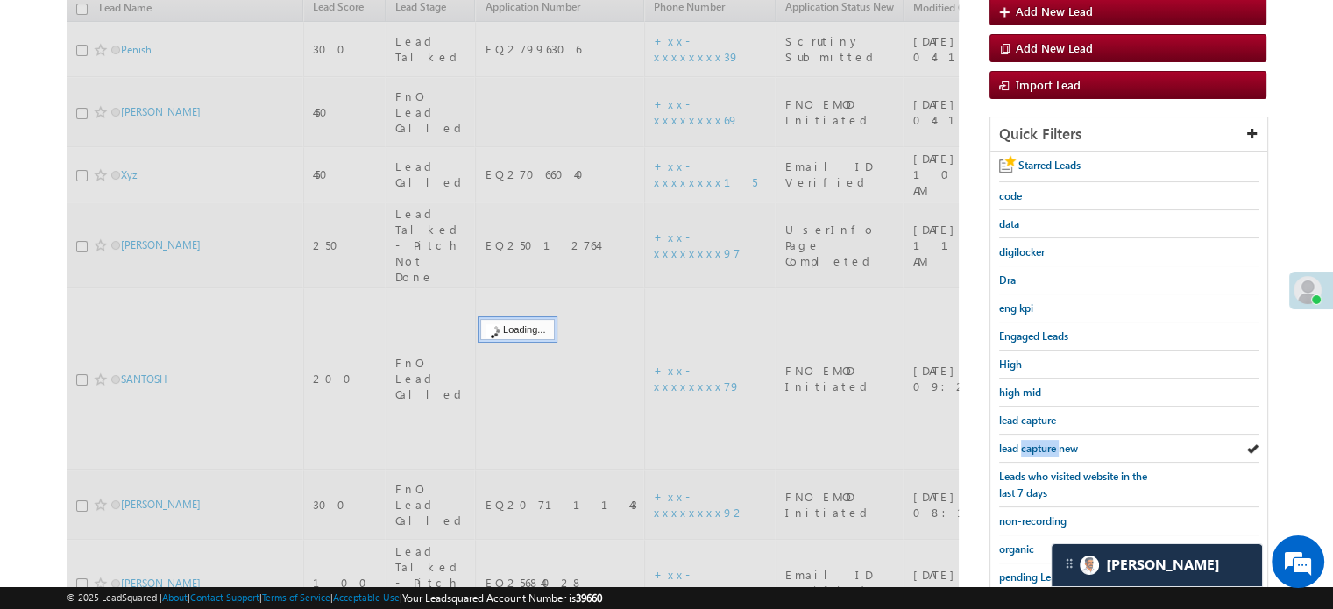
click at [1037, 444] on span "lead capture new" at bounding box center [1038, 448] width 79 height 13
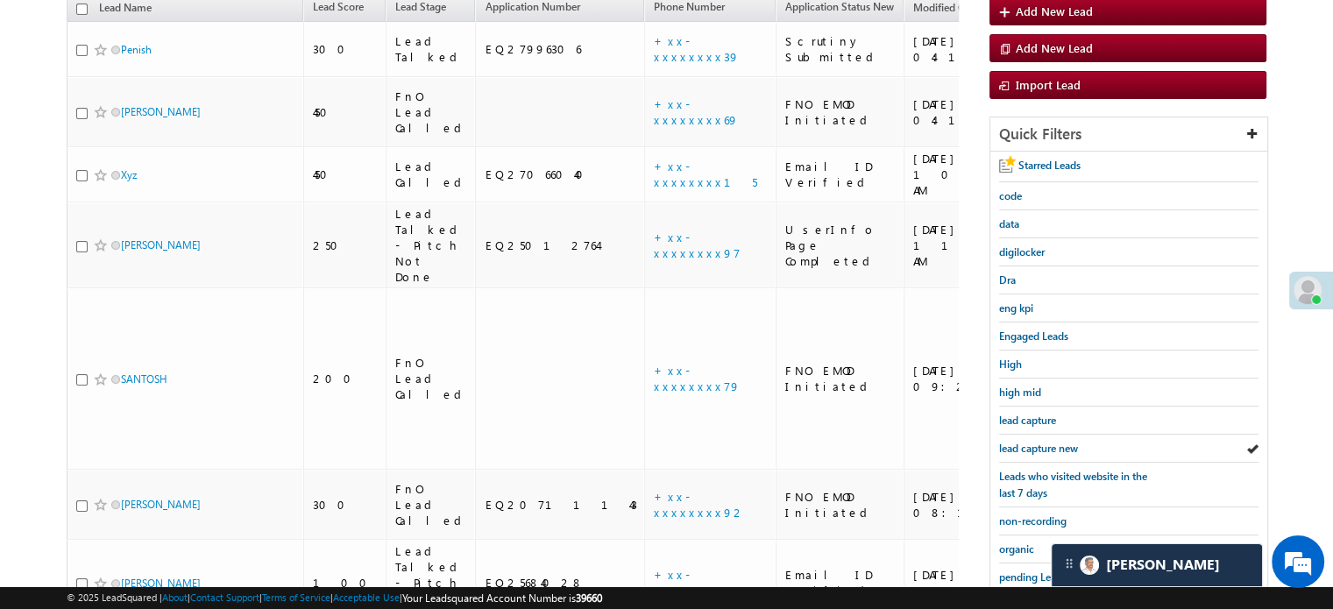
click at [1037, 444] on span "lead capture new" at bounding box center [1038, 448] width 79 height 13
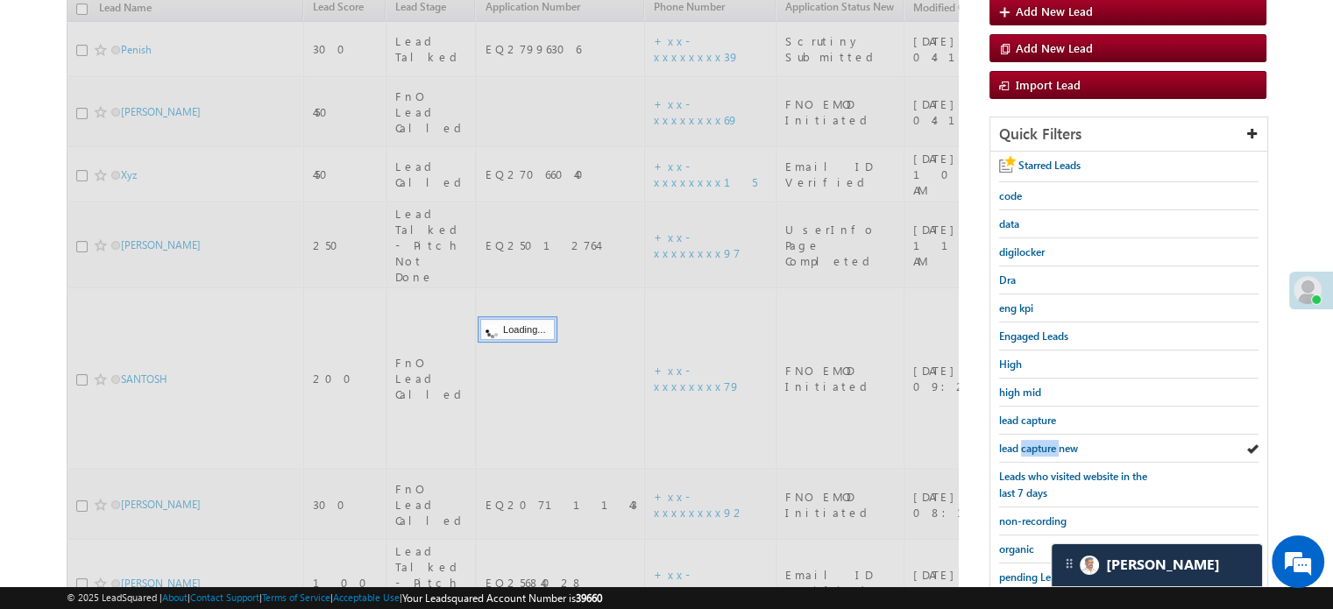
click at [1037, 444] on span "lead capture new" at bounding box center [1038, 448] width 79 height 13
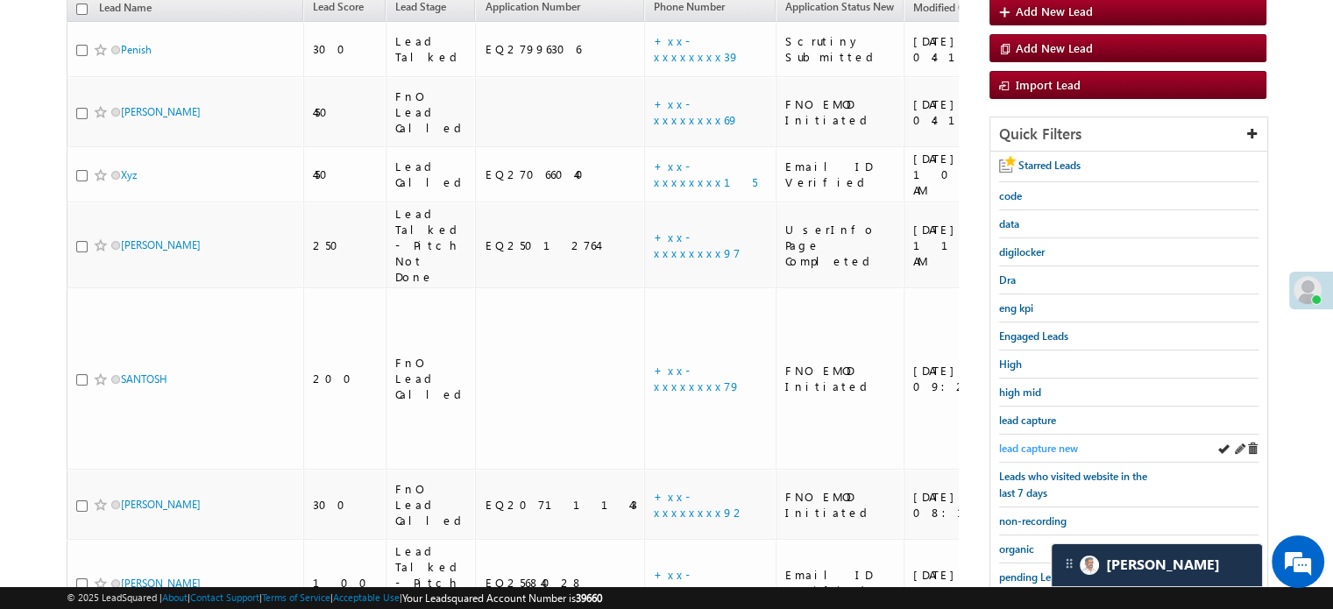
click at [1024, 444] on span "lead capture new" at bounding box center [1038, 448] width 79 height 13
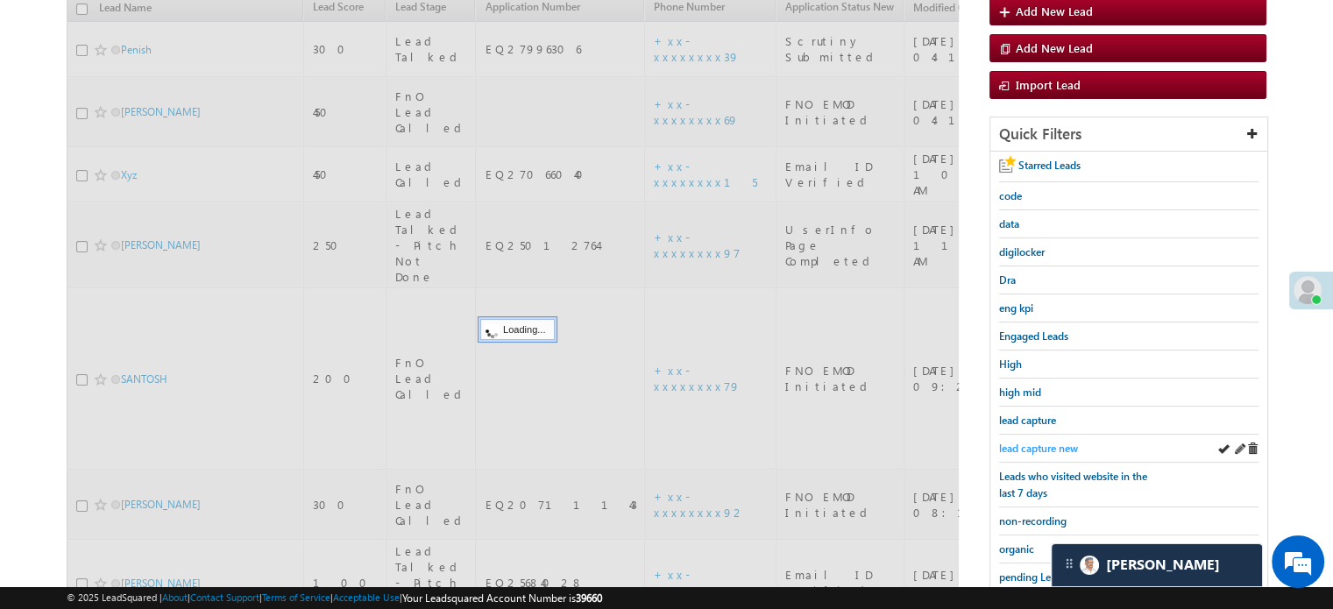
click at [1034, 442] on span "lead capture new" at bounding box center [1038, 448] width 79 height 13
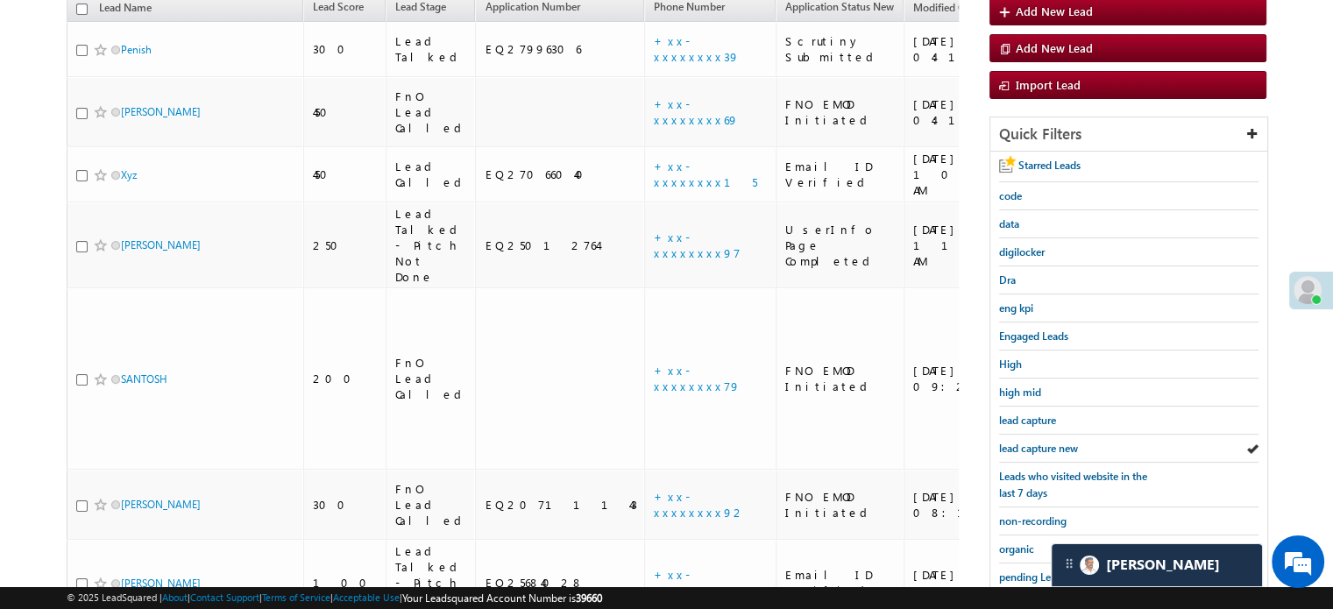
click at [1034, 442] on span "lead capture new" at bounding box center [1038, 448] width 79 height 13
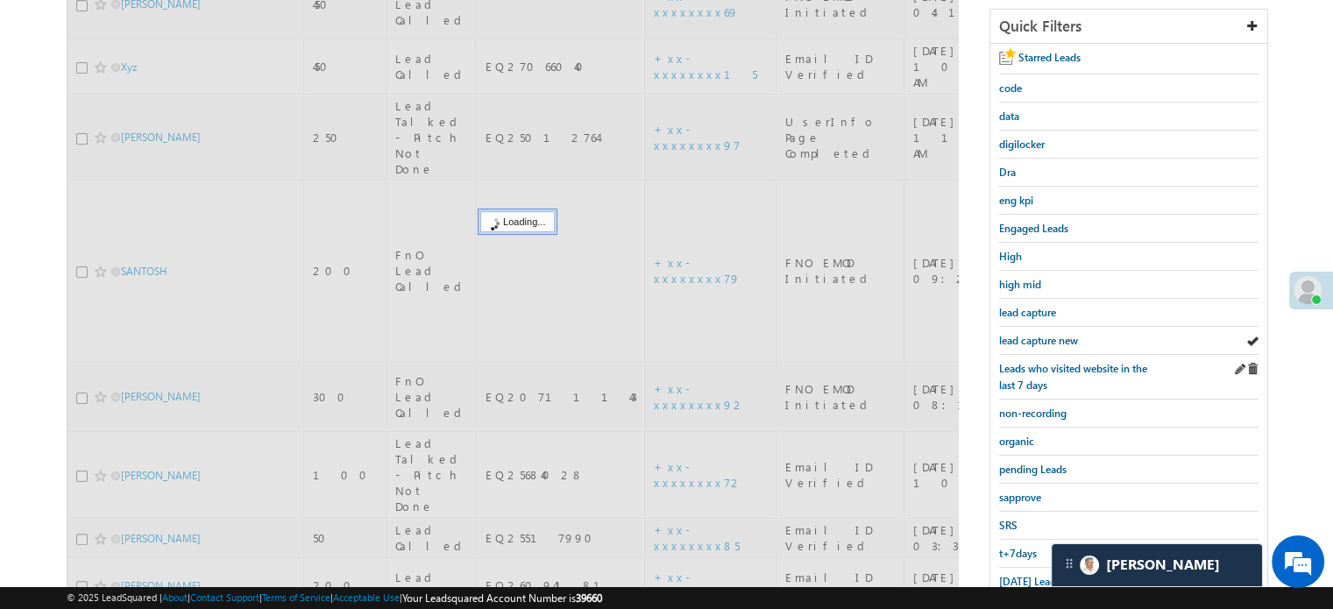
scroll to position [376, 0]
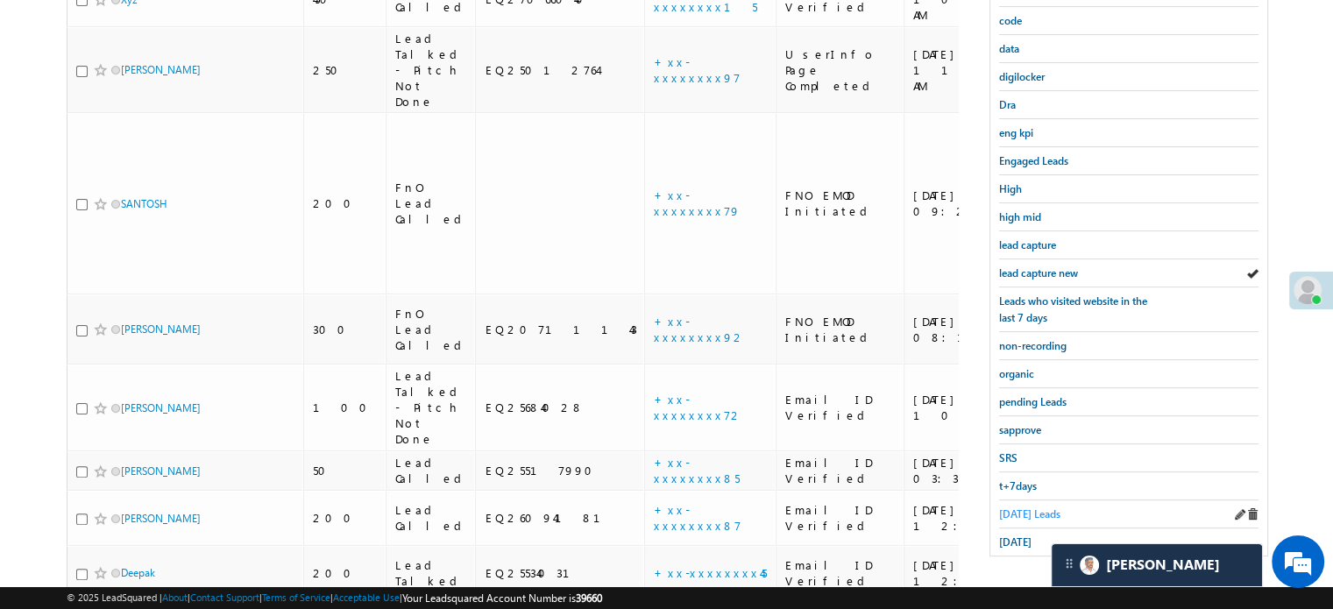
click at [1024, 507] on span "Today's Leads" at bounding box center [1029, 513] width 61 height 13
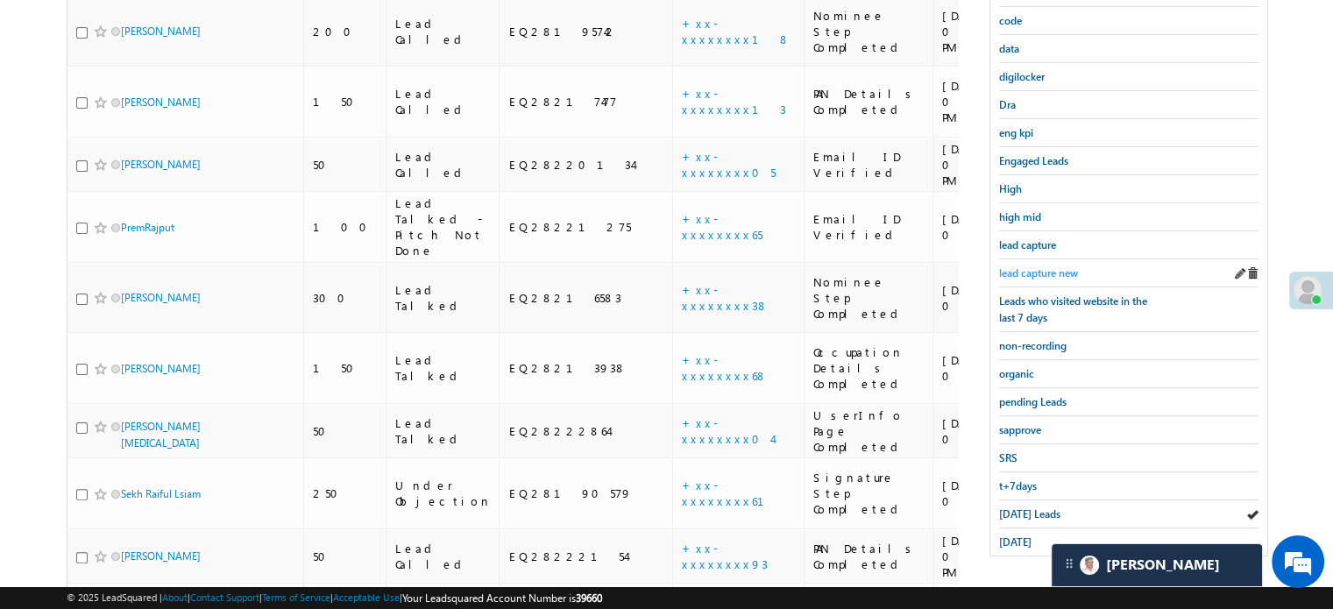
click at [1015, 267] on span "lead capture new" at bounding box center [1038, 272] width 79 height 13
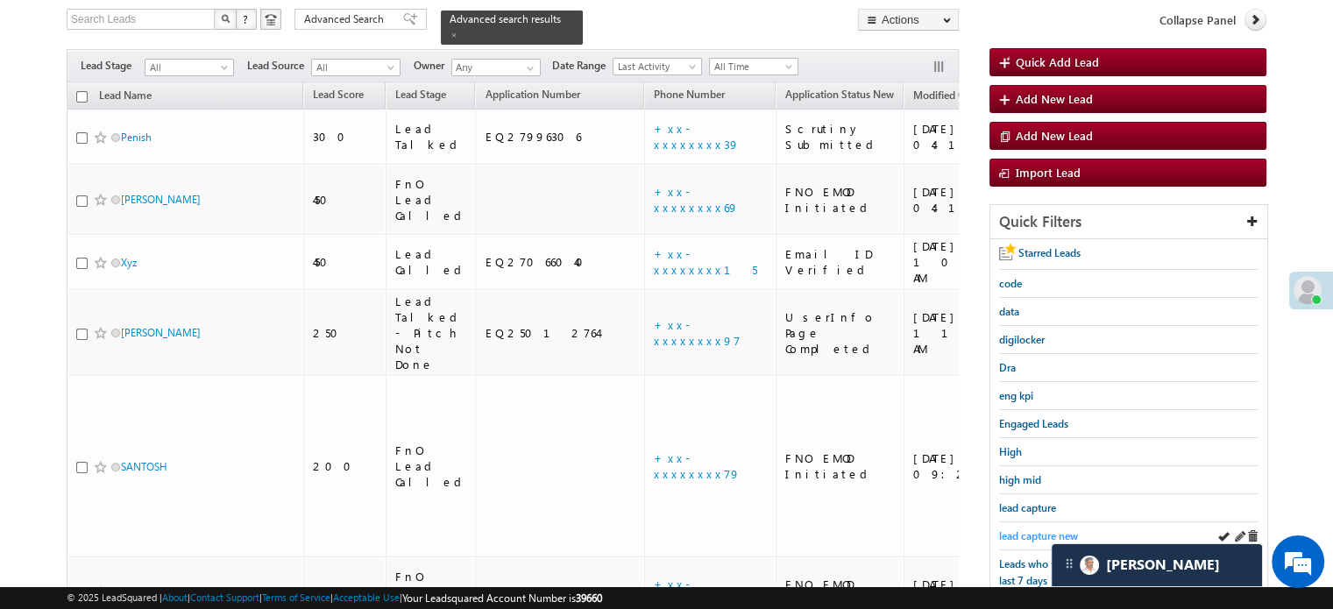
scroll to position [201, 0]
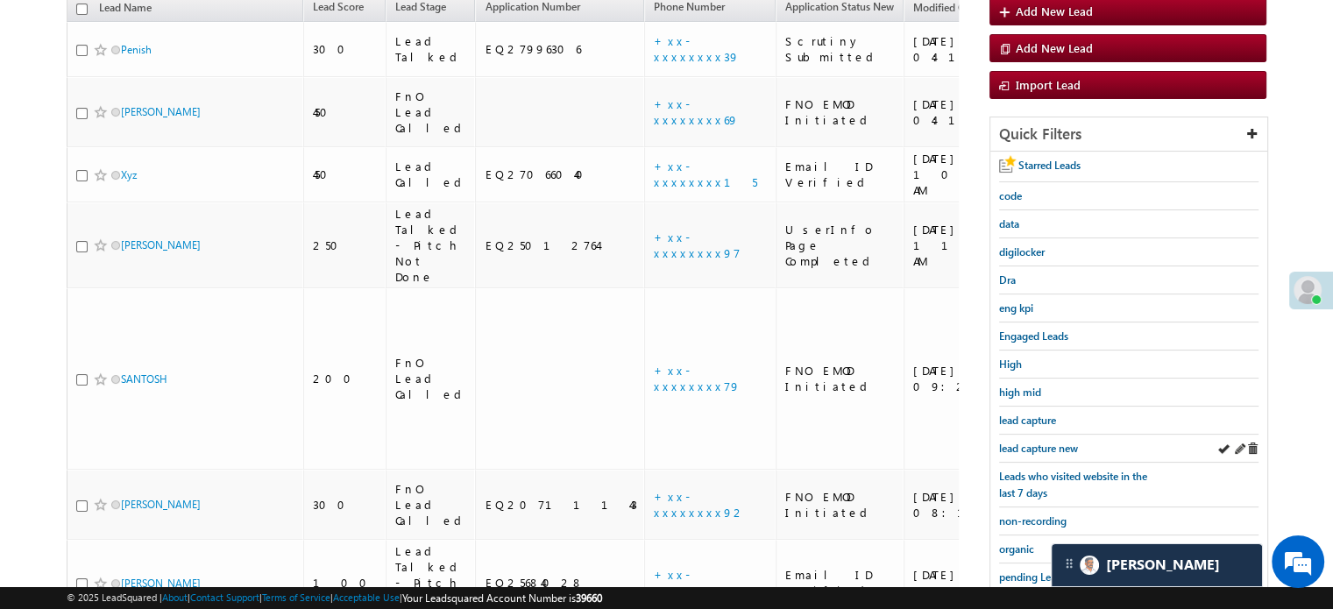
click at [1029, 435] on div "lead capture new" at bounding box center [1128, 449] width 259 height 28
drag, startPoint x: 1031, startPoint y: 433, endPoint x: 1035, endPoint y: 442, distance: 9.4
click at [1032, 435] on div "lead capture new" at bounding box center [1128, 449] width 259 height 28
click at [1036, 442] on span "lead capture new" at bounding box center [1038, 448] width 79 height 13
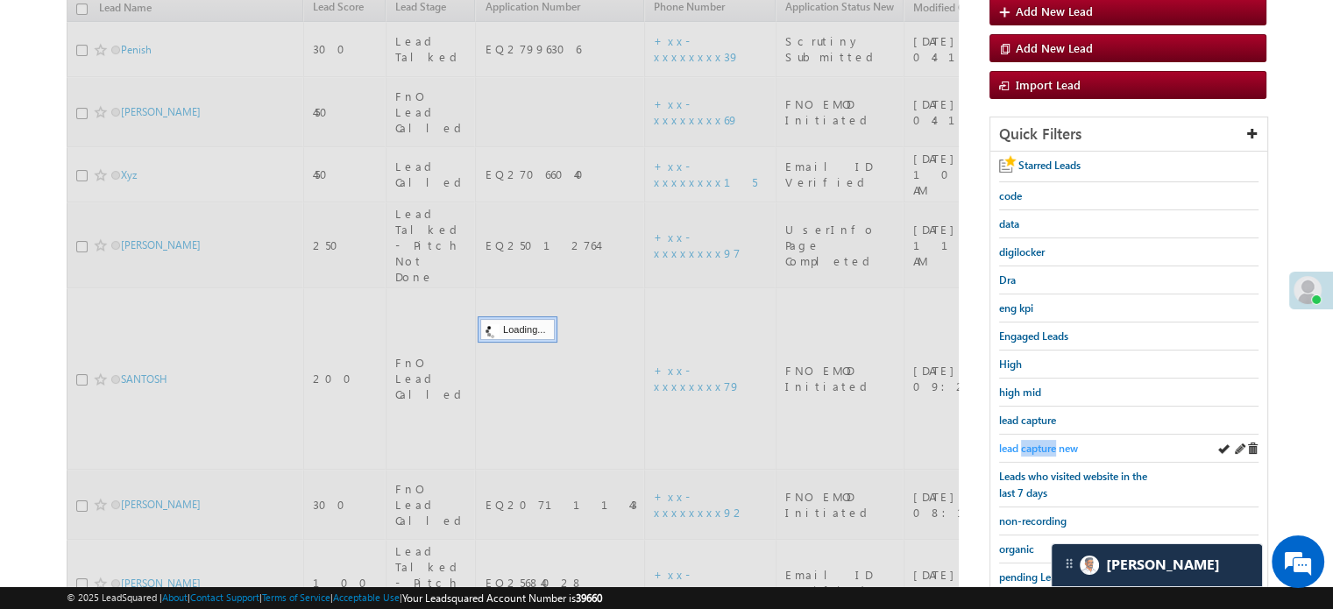
click at [1035, 444] on span "lead capture new" at bounding box center [1038, 448] width 79 height 13
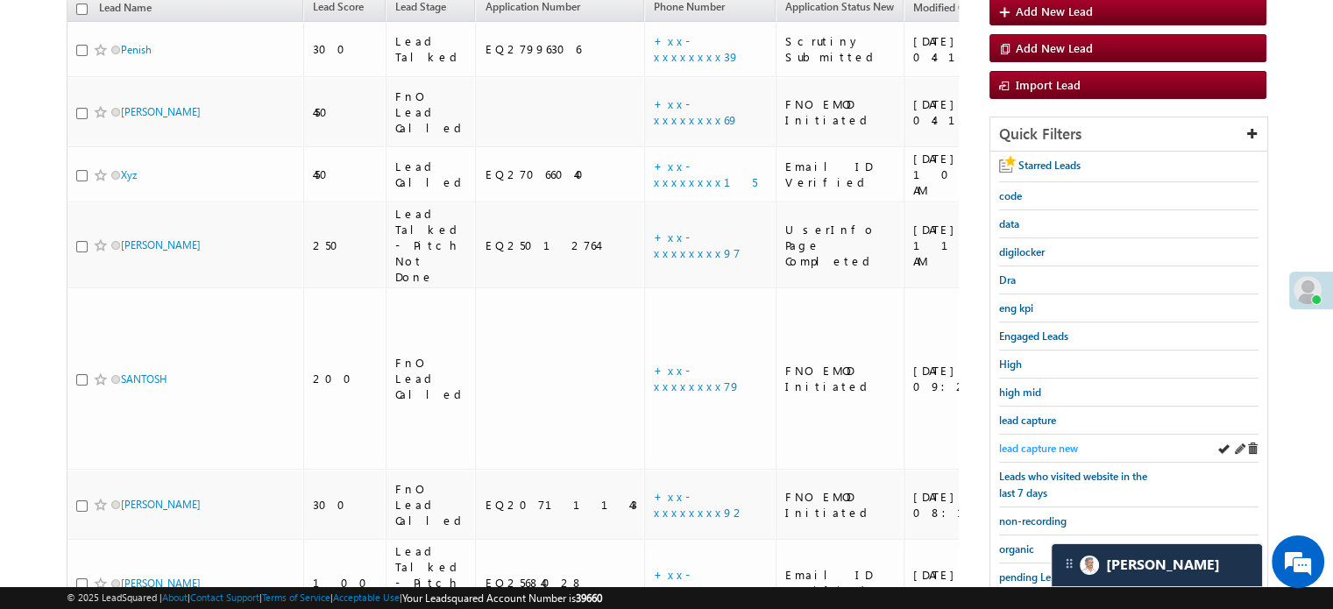
click at [1041, 442] on span "lead capture new" at bounding box center [1038, 448] width 79 height 13
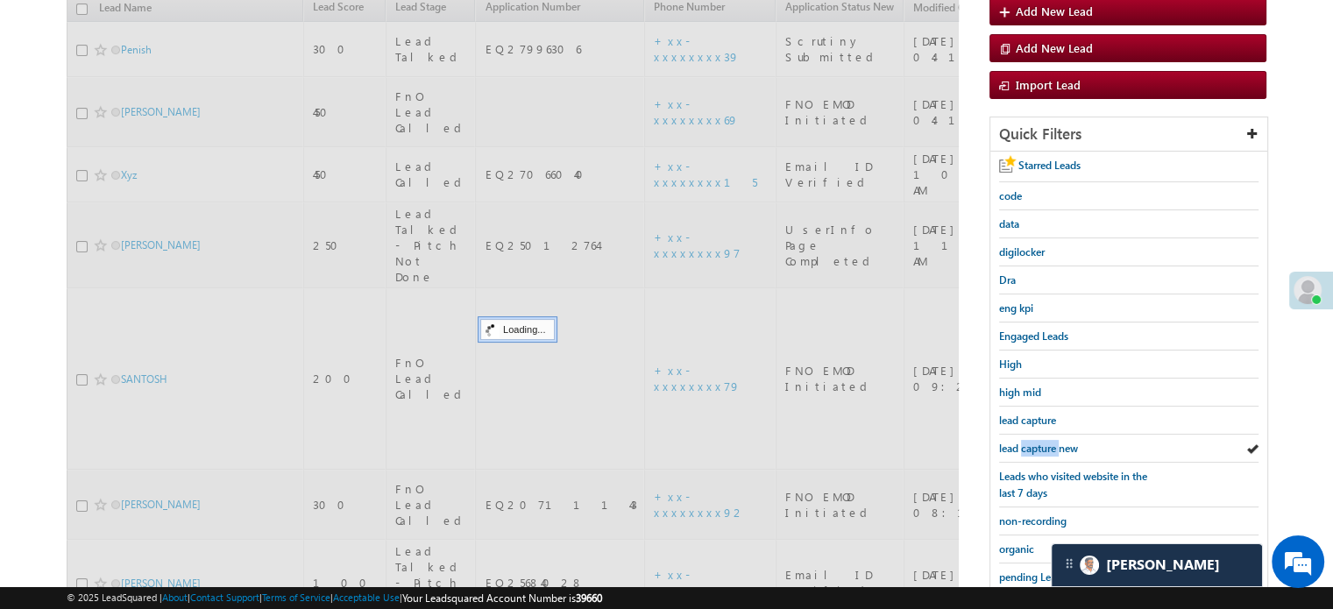
click at [1041, 442] on span "lead capture new" at bounding box center [1038, 448] width 79 height 13
click at [1042, 442] on span "lead capture new" at bounding box center [1038, 448] width 79 height 13
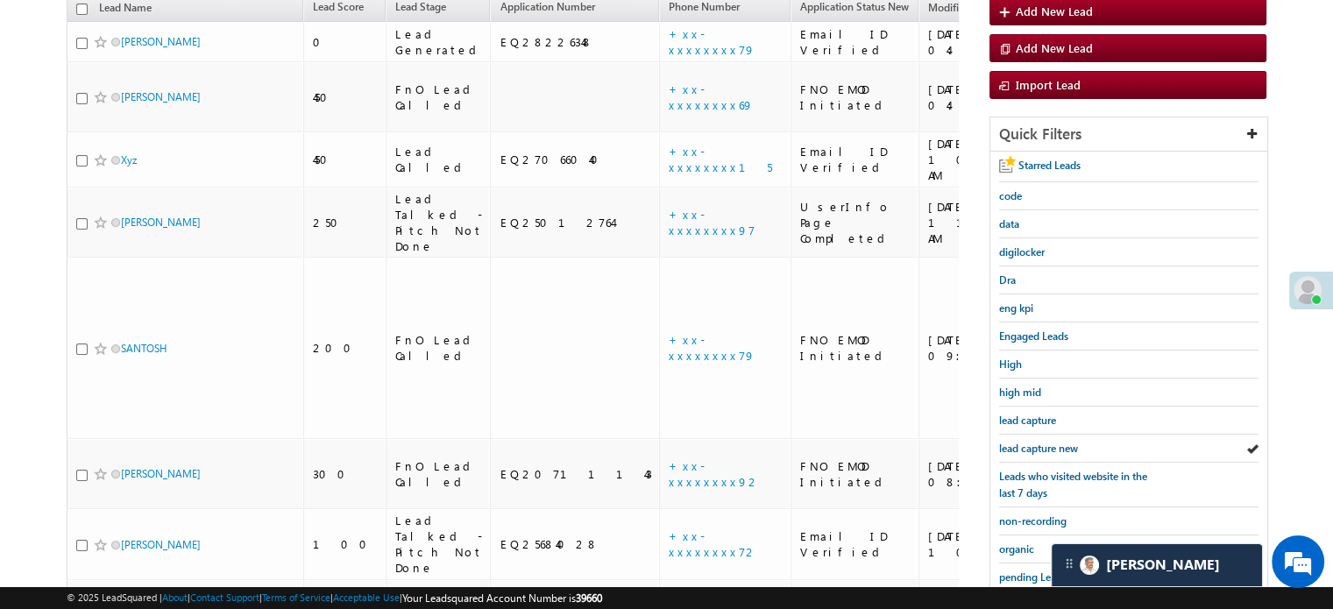
click at [1042, 442] on span "lead capture new" at bounding box center [1038, 448] width 79 height 13
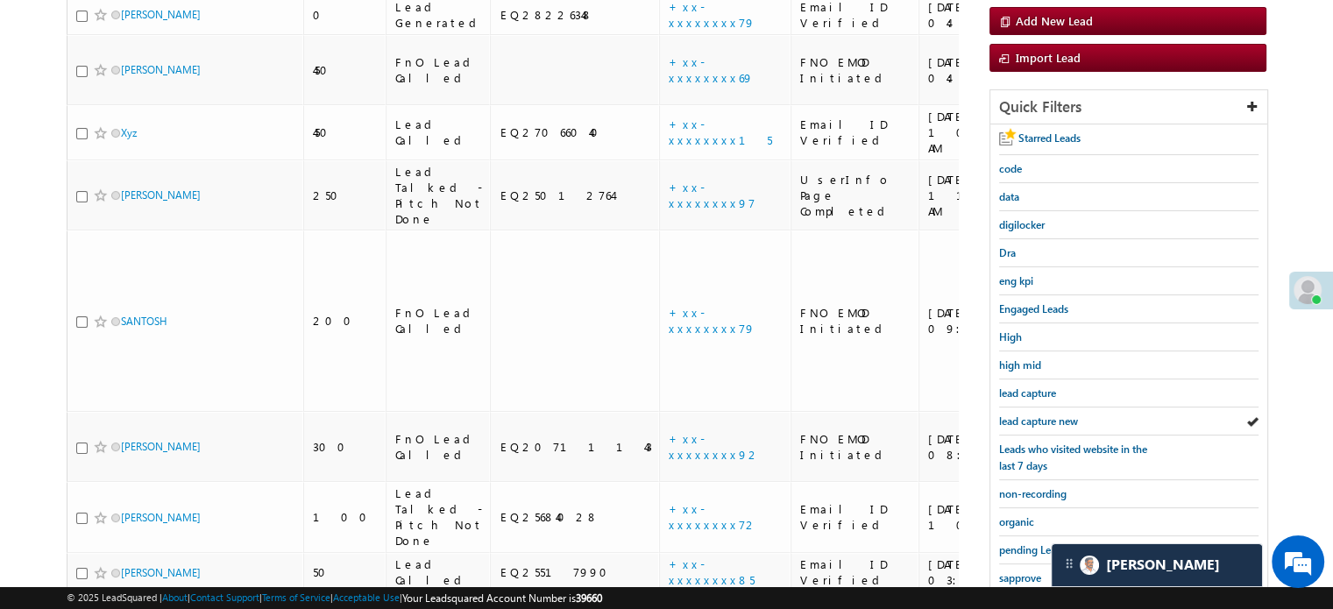
scroll to position [288, 0]
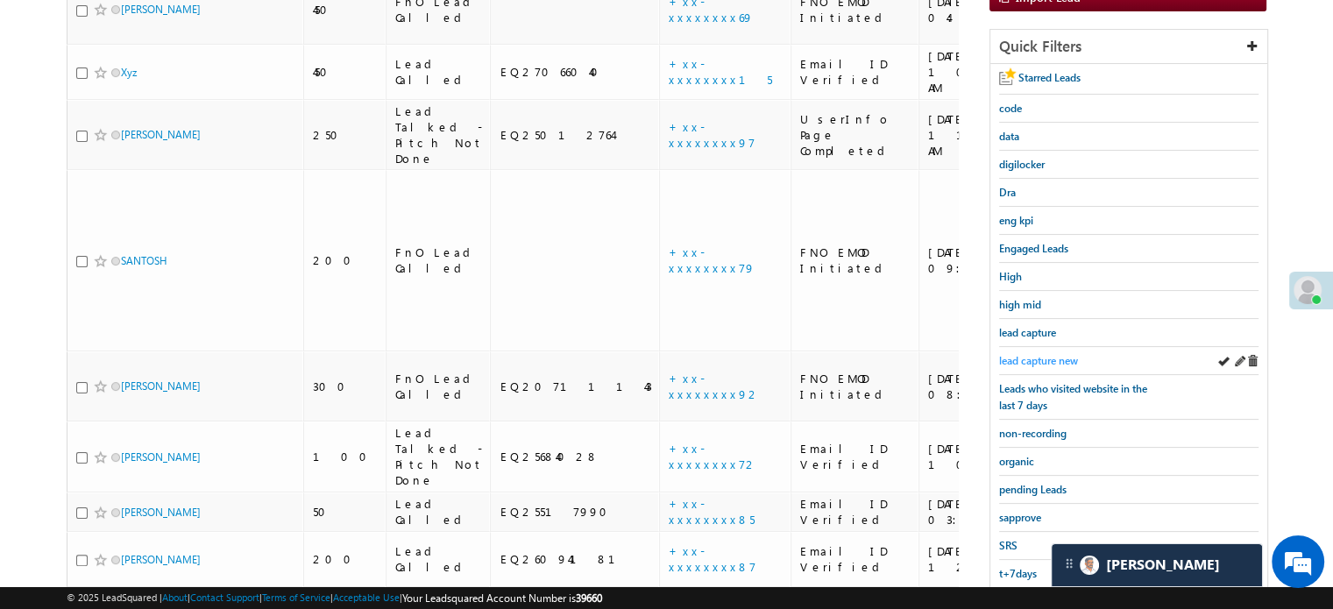
click at [1038, 356] on span "lead capture new" at bounding box center [1038, 360] width 79 height 13
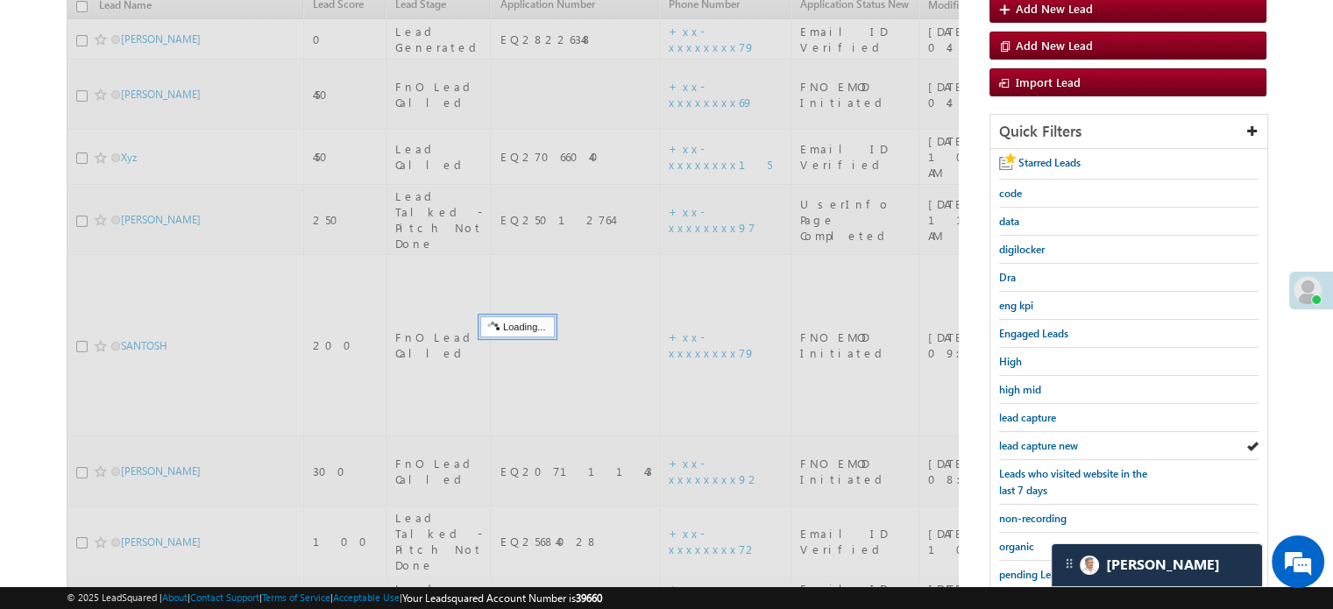
scroll to position [113, 0]
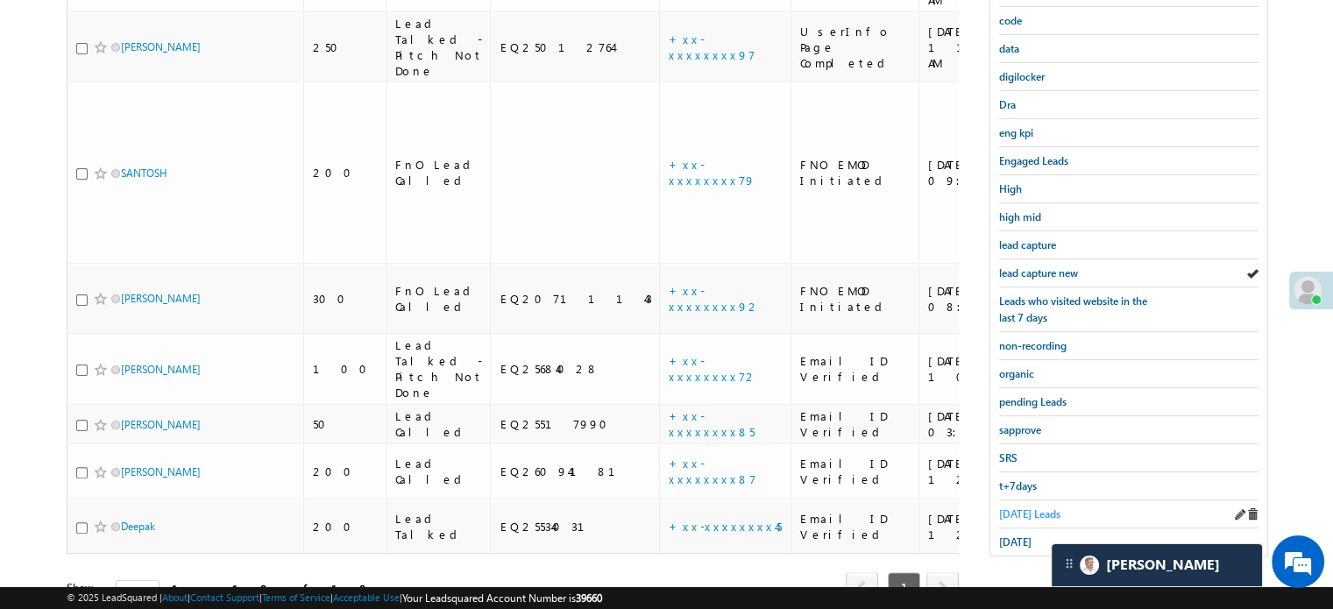
click at [1036, 507] on span "Today's Leads" at bounding box center [1029, 513] width 61 height 13
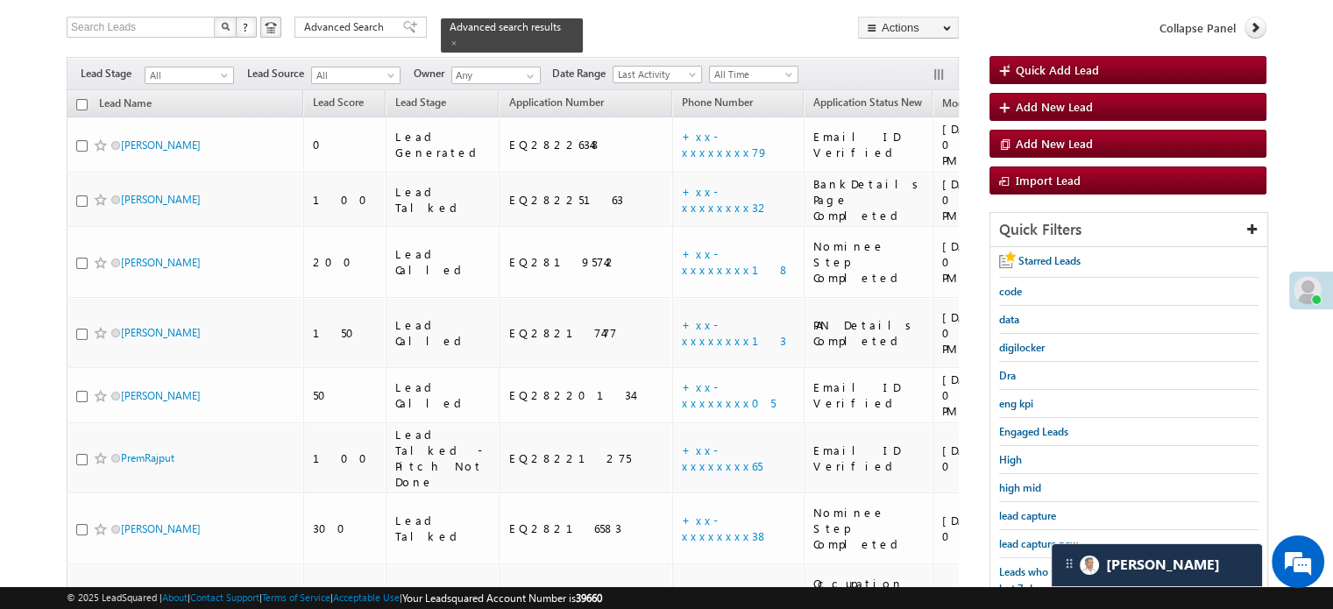
scroll to position [201, 0]
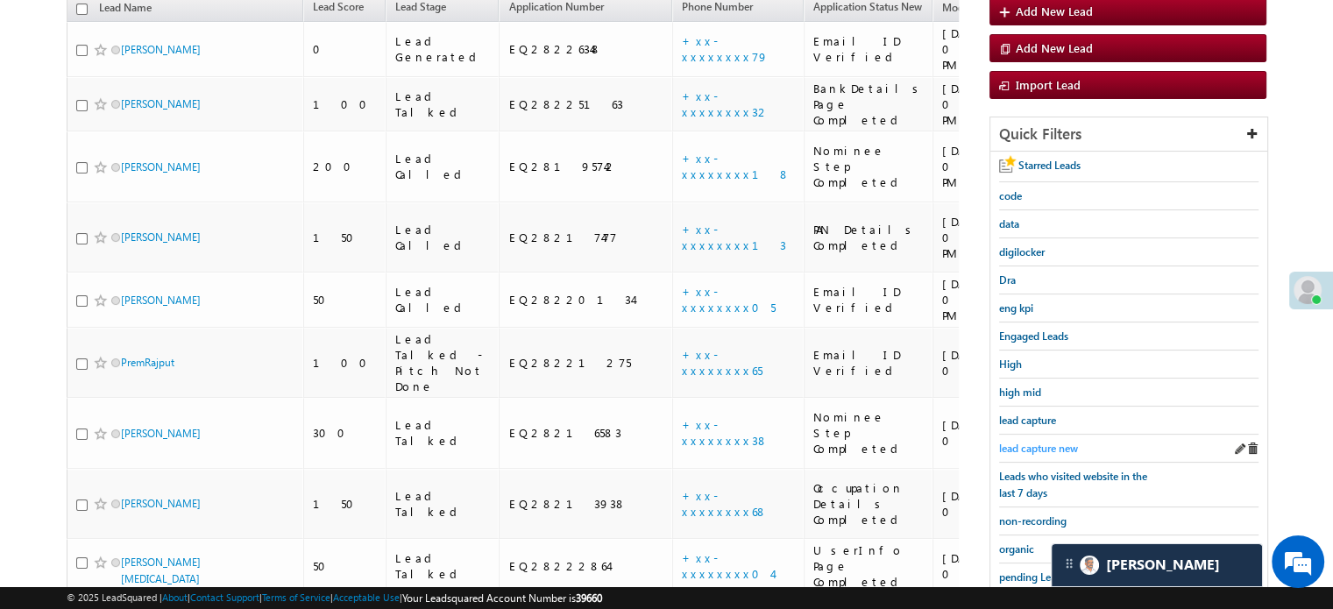
click at [1039, 442] on span "lead capture new" at bounding box center [1038, 448] width 79 height 13
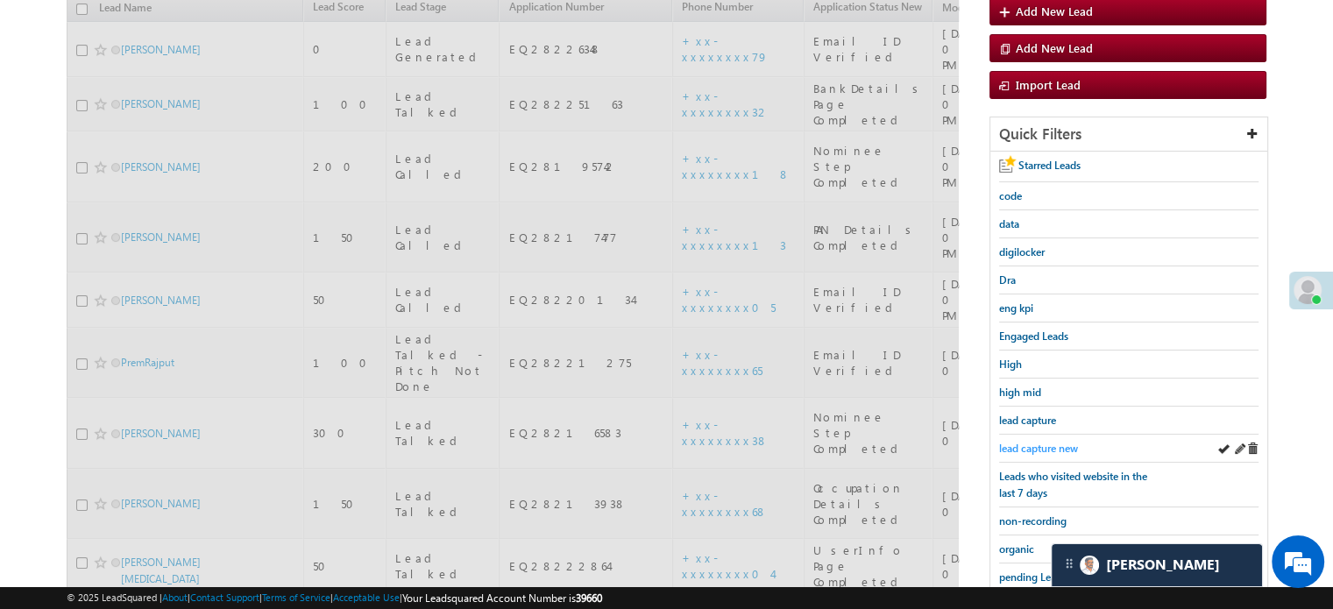
click at [1040, 442] on span "lead capture new" at bounding box center [1038, 448] width 79 height 13
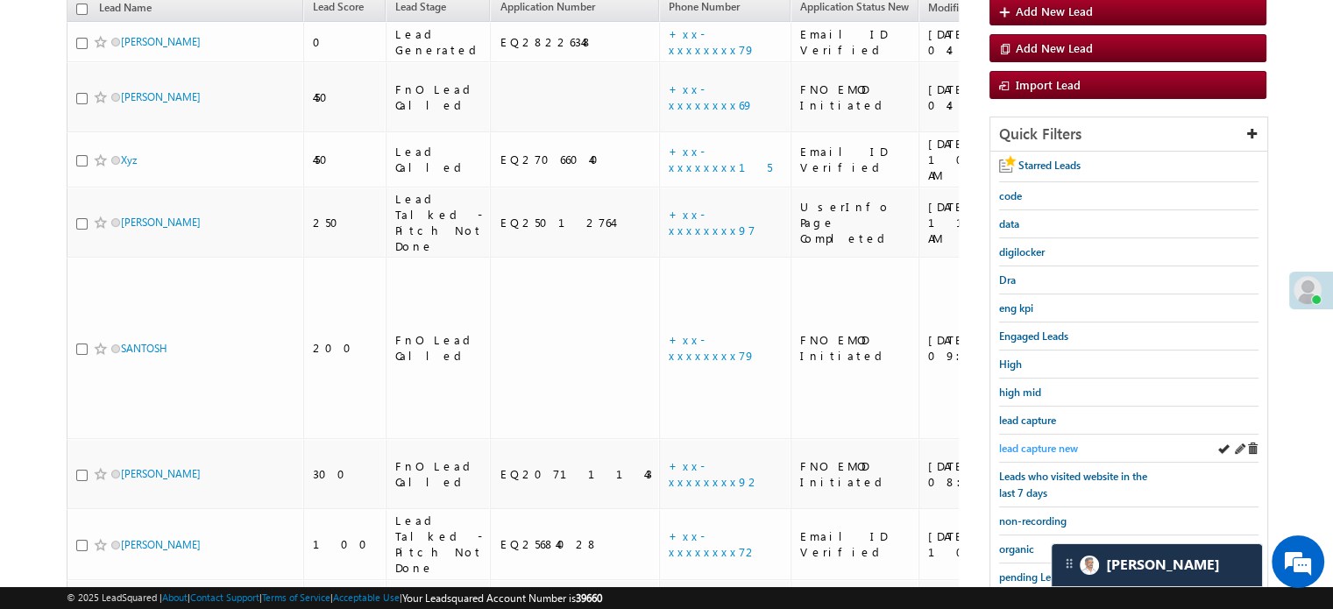
click at [1037, 443] on span "lead capture new" at bounding box center [1038, 448] width 79 height 13
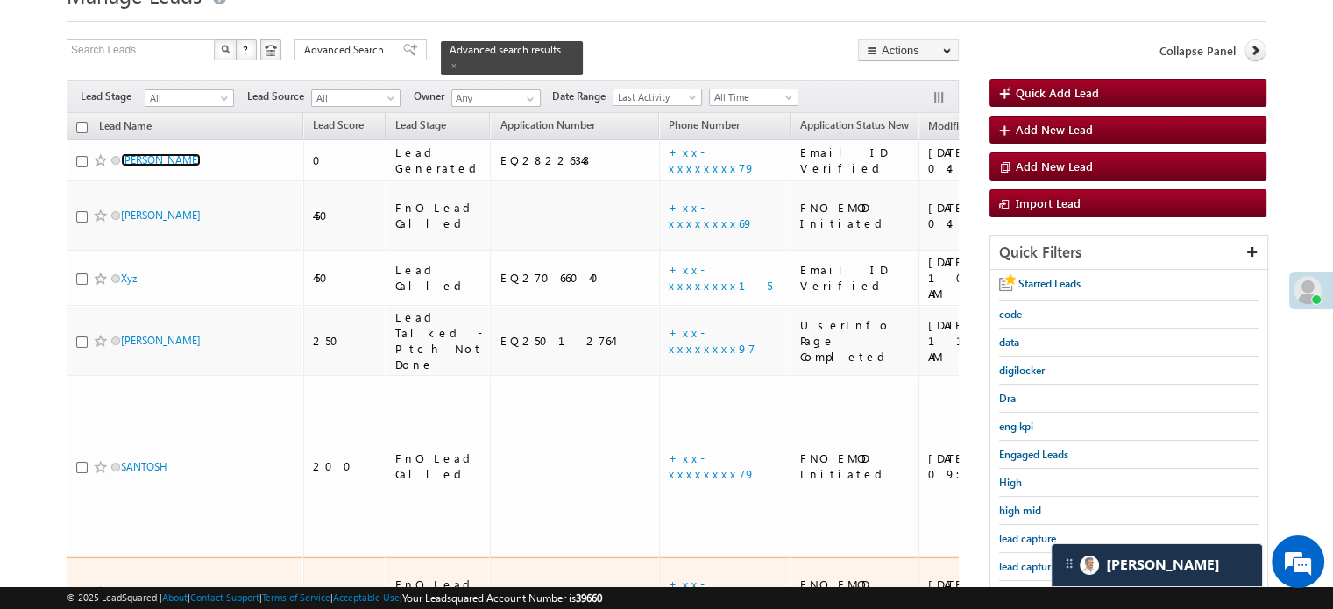
scroll to position [113, 0]
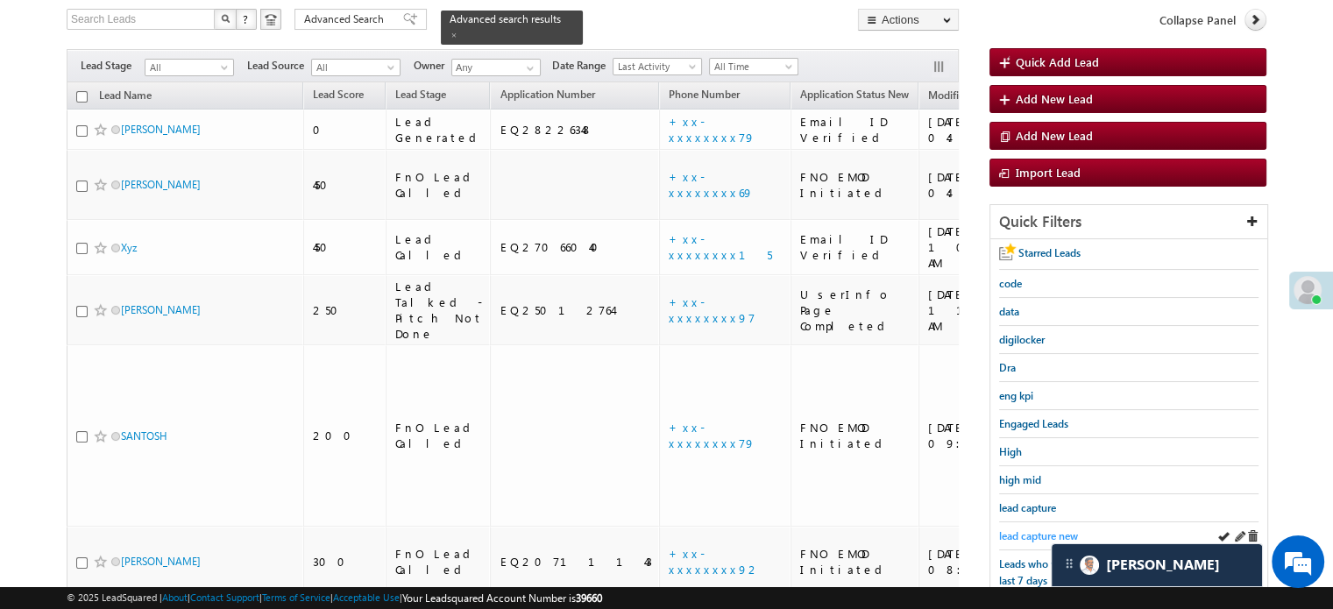
click at [1027, 533] on span "lead capture new" at bounding box center [1038, 535] width 79 height 13
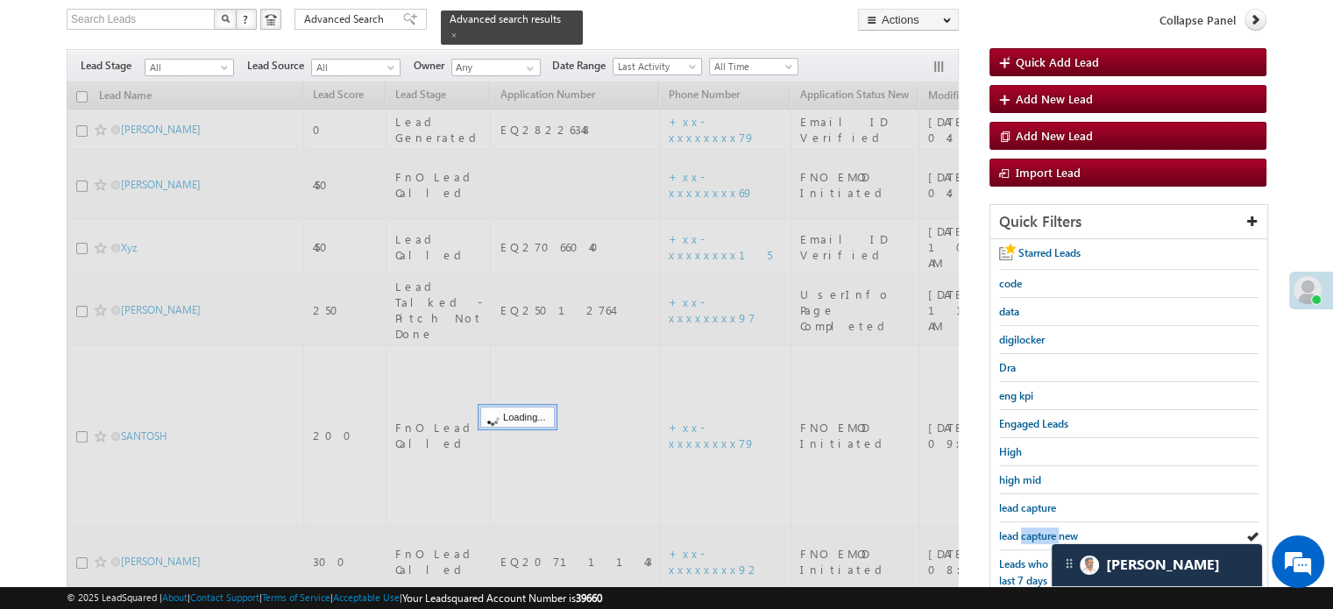
click at [1027, 533] on span "lead capture new" at bounding box center [1038, 535] width 79 height 13
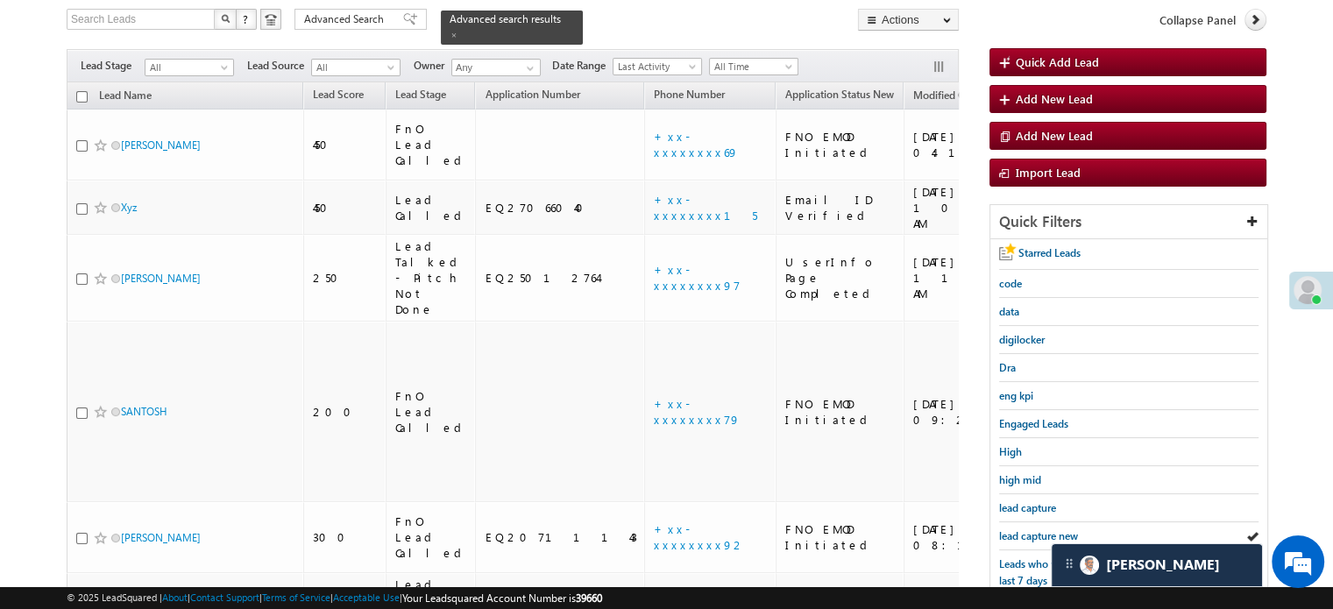
click at [1027, 533] on span "lead capture new" at bounding box center [1038, 535] width 79 height 13
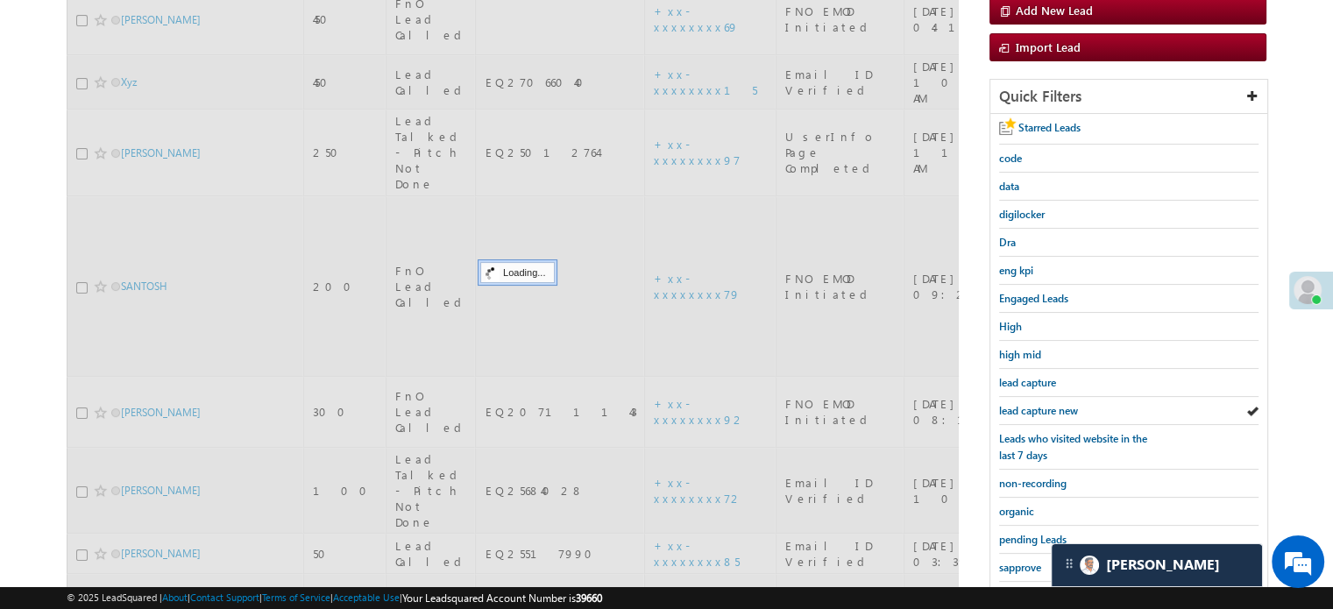
scroll to position [376, 0]
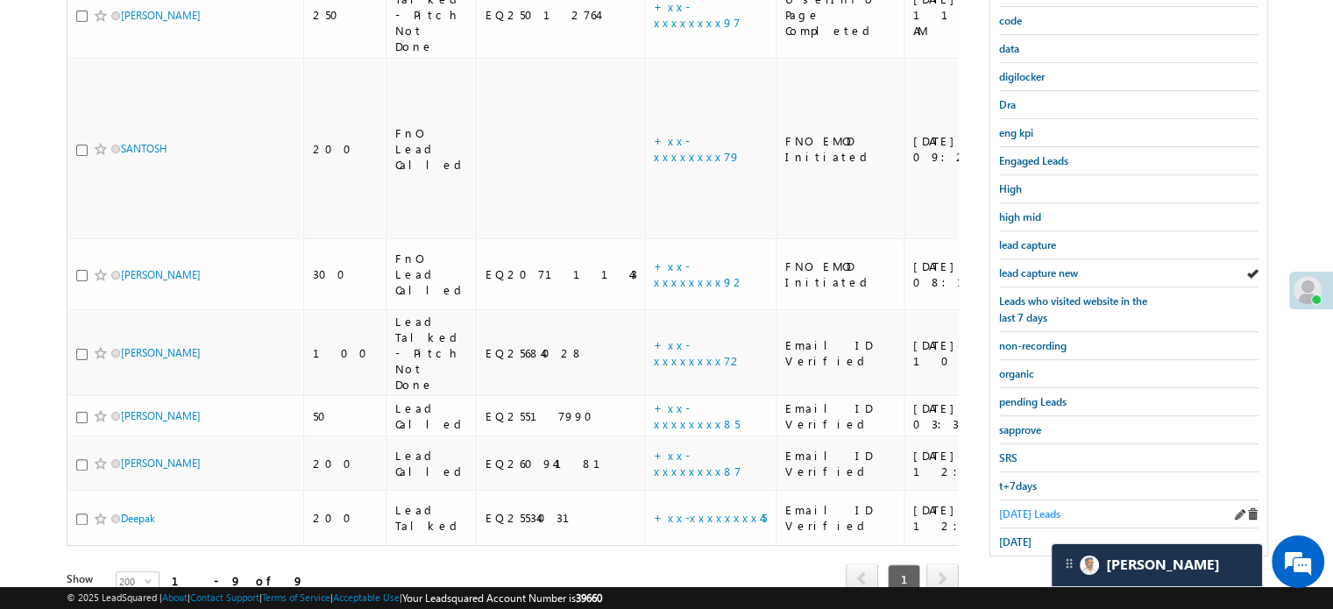
click at [1016, 513] on span "Today's Leads" at bounding box center [1029, 513] width 61 height 13
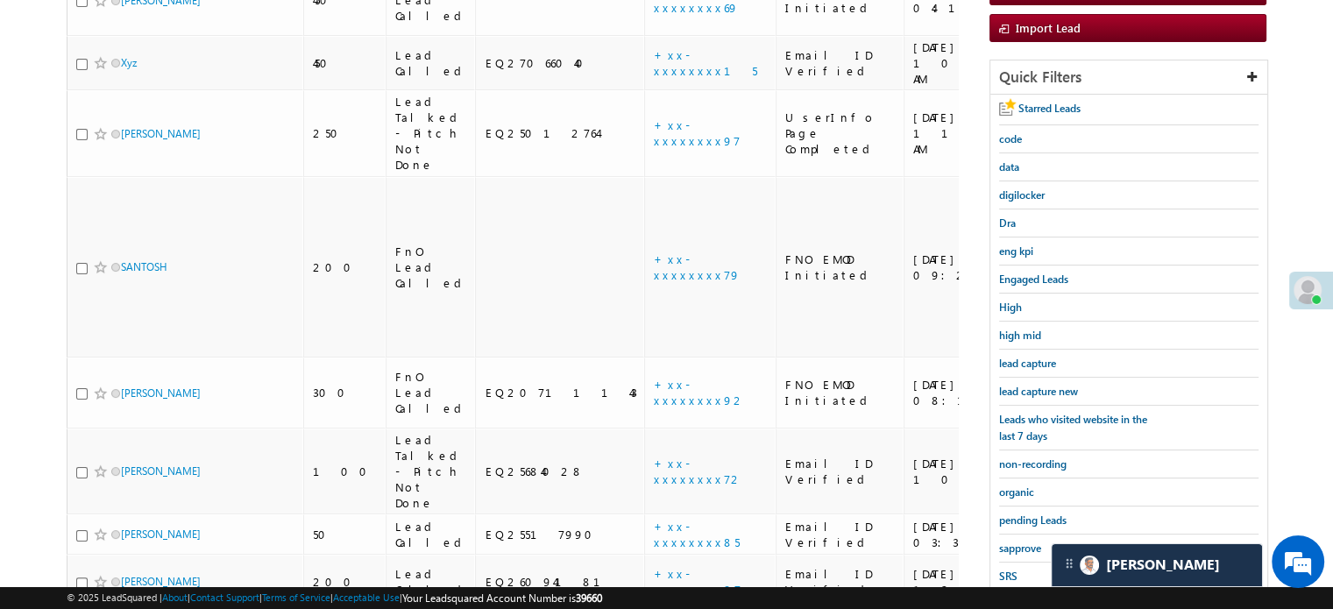
scroll to position [288, 0]
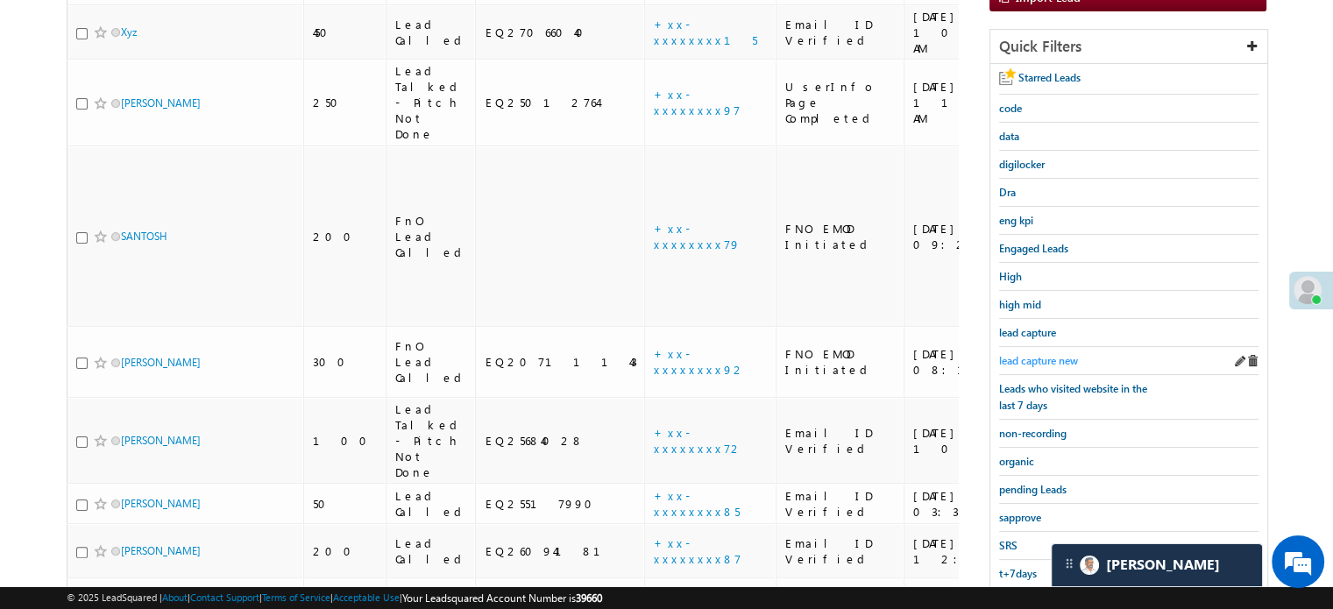
click at [1023, 354] on span "lead capture new" at bounding box center [1038, 360] width 79 height 13
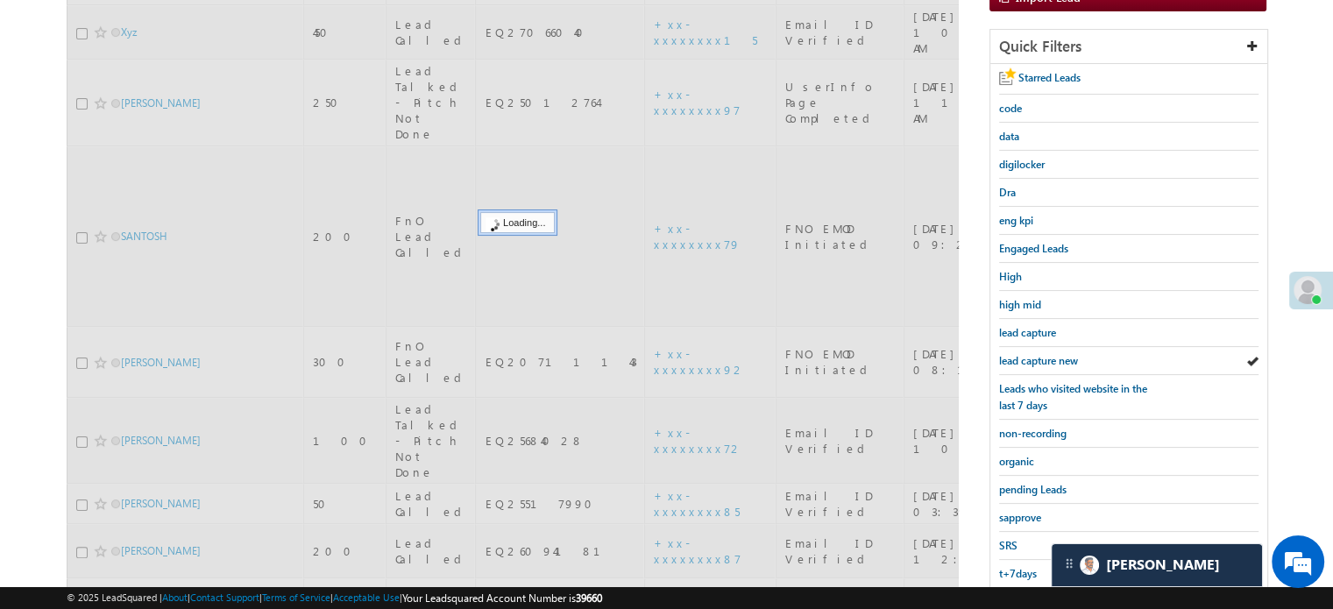
click at [1023, 354] on span "lead capture new" at bounding box center [1038, 360] width 79 height 13
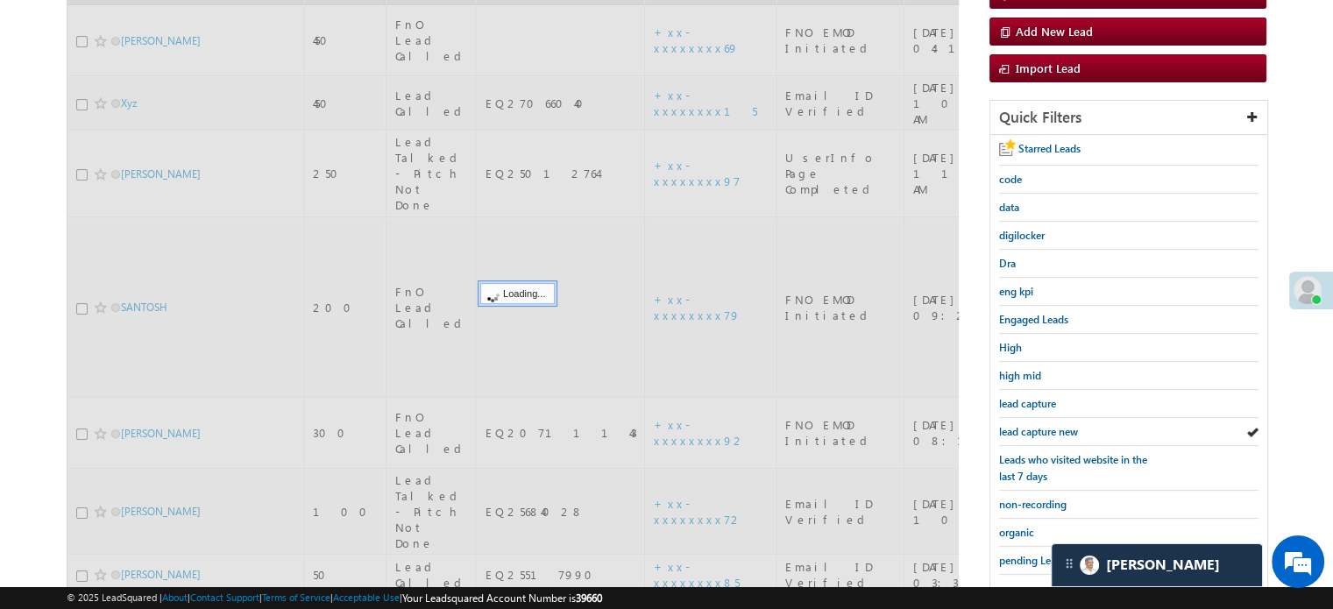
scroll to position [113, 0]
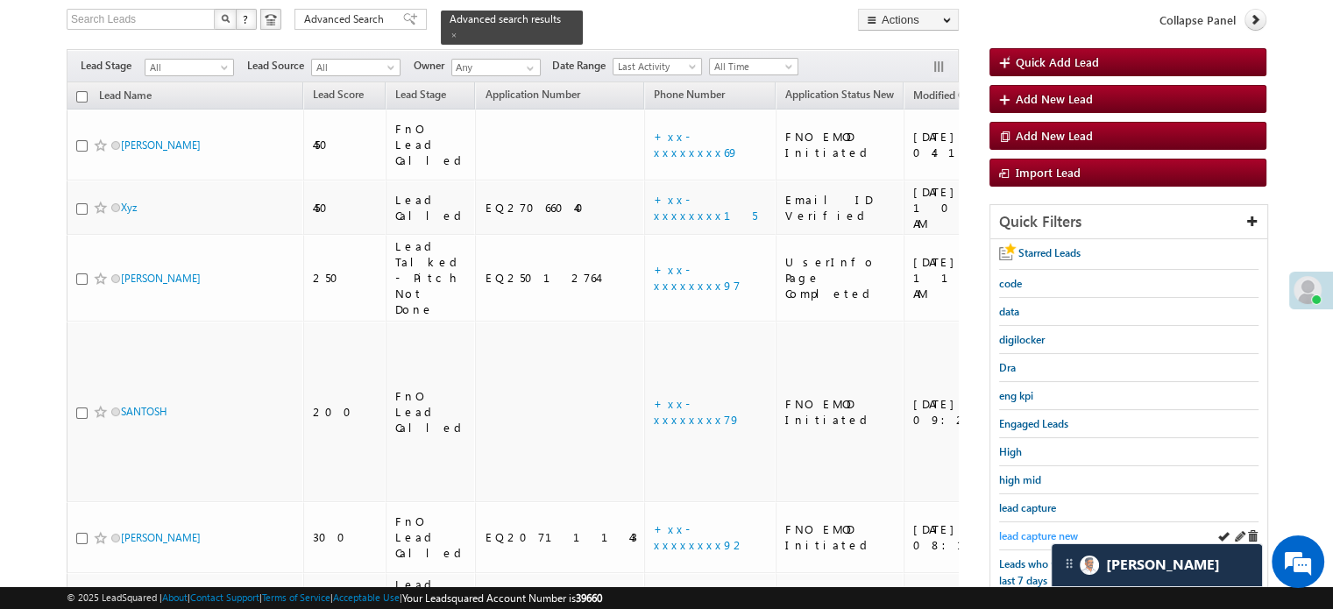
click at [1035, 535] on span "lead capture new" at bounding box center [1038, 535] width 79 height 13
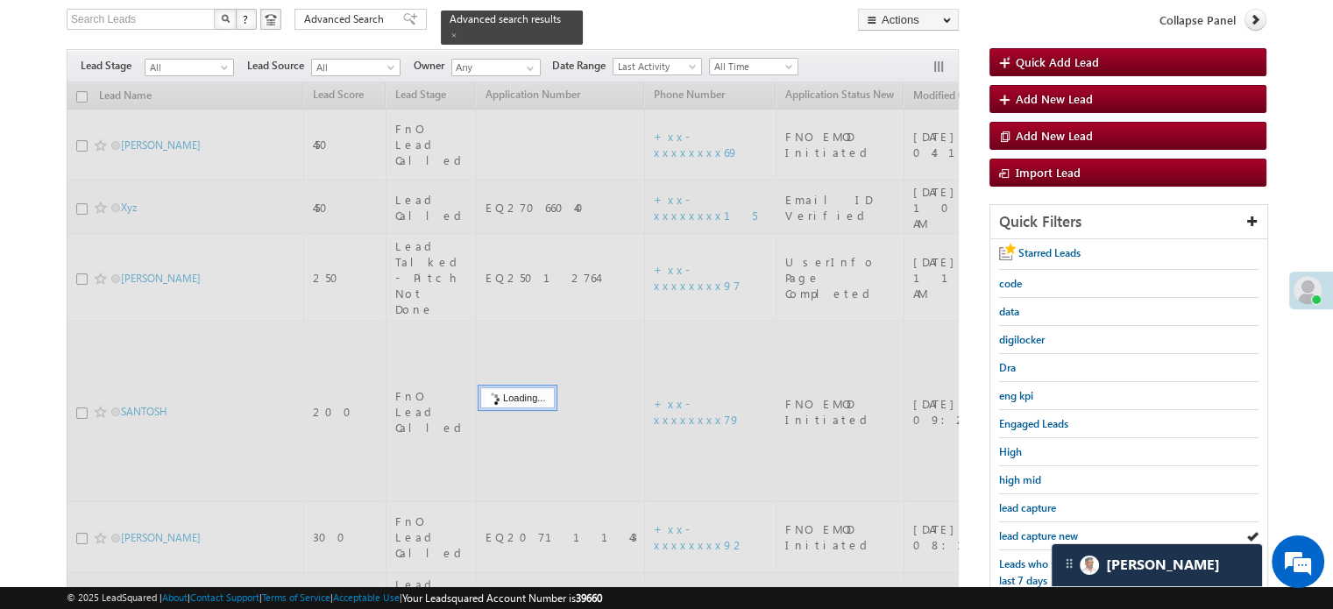
click at [1035, 535] on span "lead capture new" at bounding box center [1038, 535] width 79 height 13
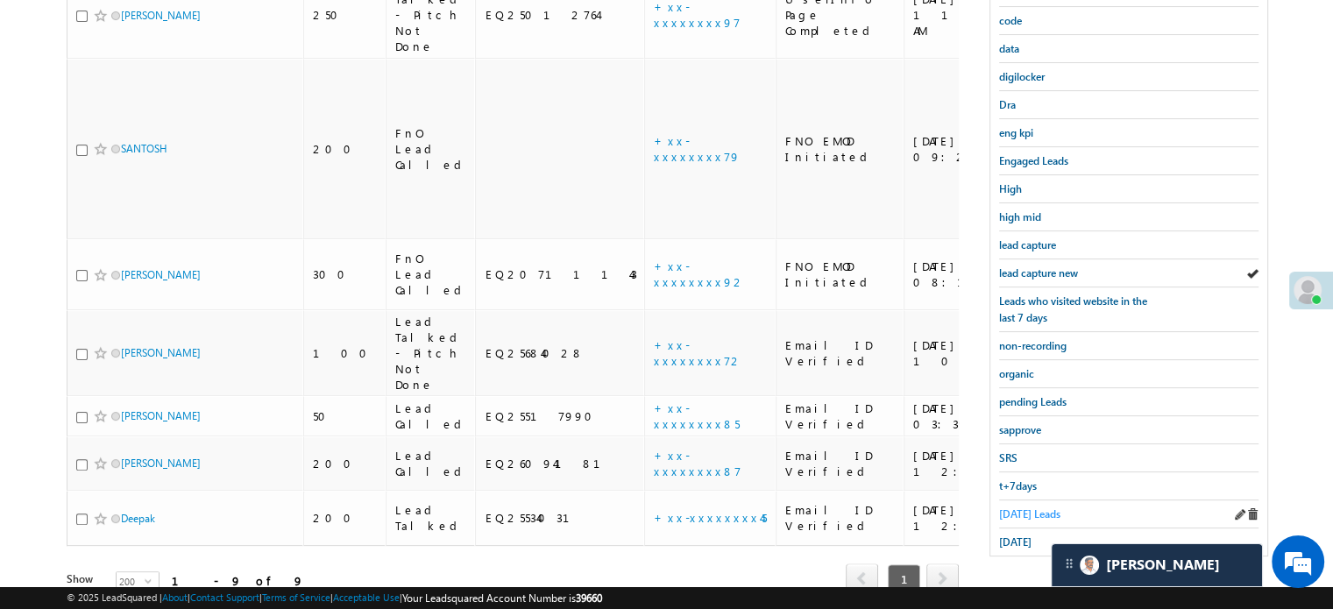
click at [1016, 507] on span "Today's Leads" at bounding box center [1029, 513] width 61 height 13
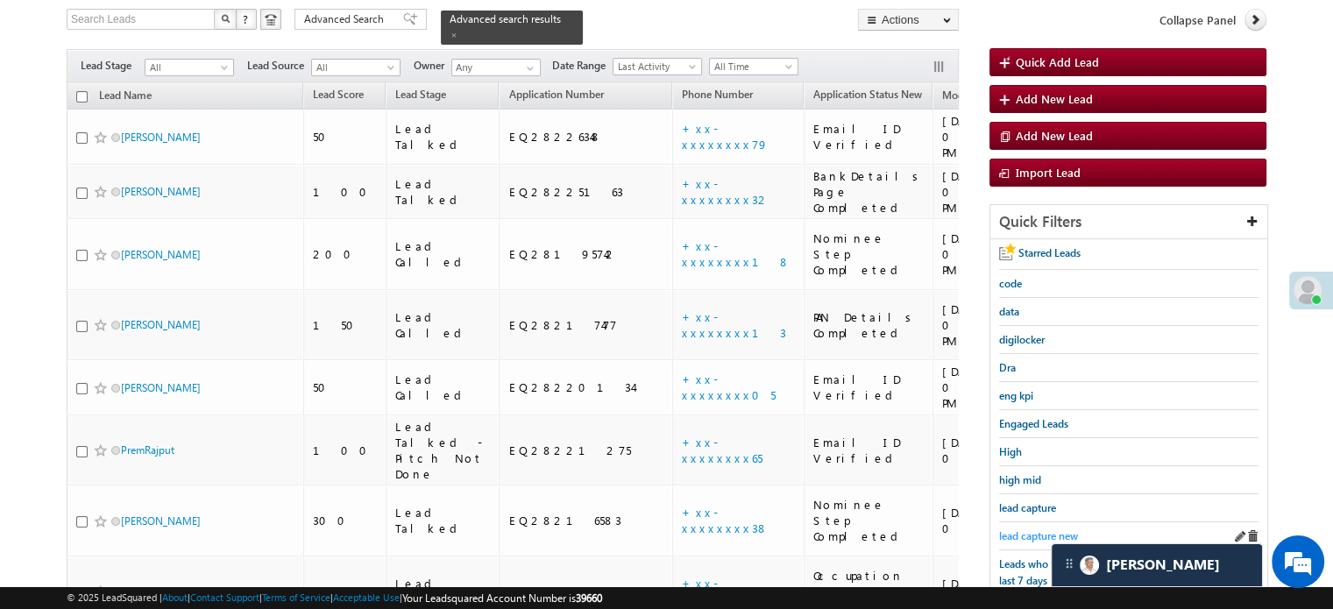
click at [1014, 529] on span "lead capture new" at bounding box center [1038, 535] width 79 height 13
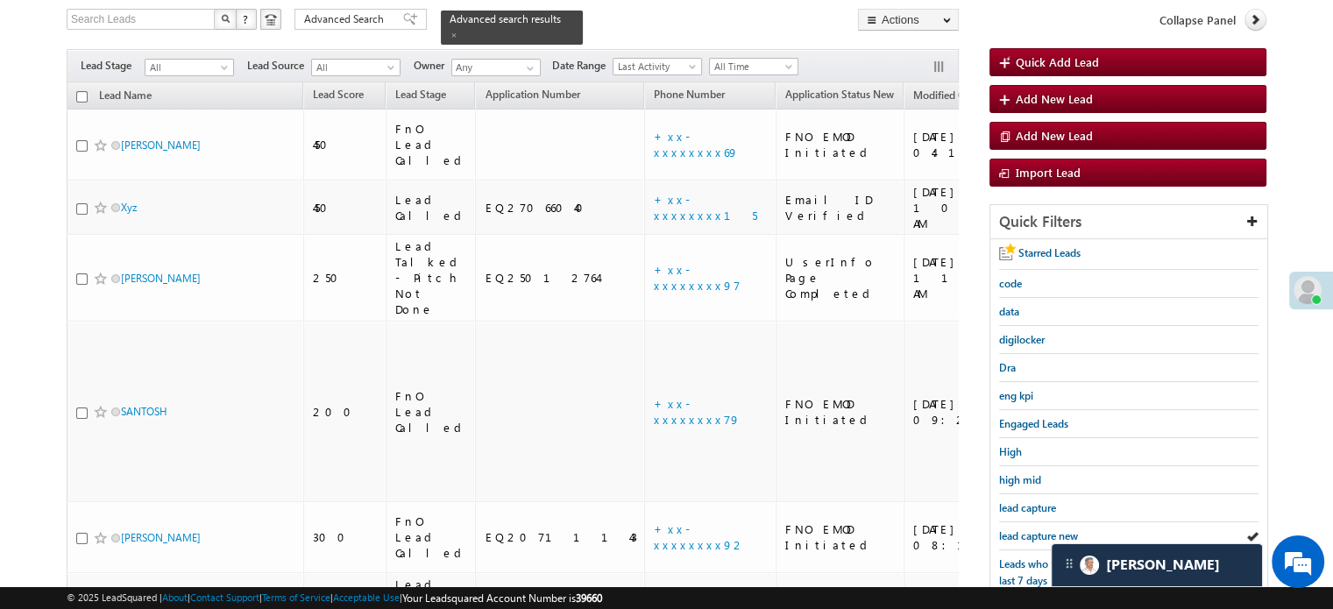
click at [1014, 529] on span "lead capture new" at bounding box center [1038, 535] width 79 height 13
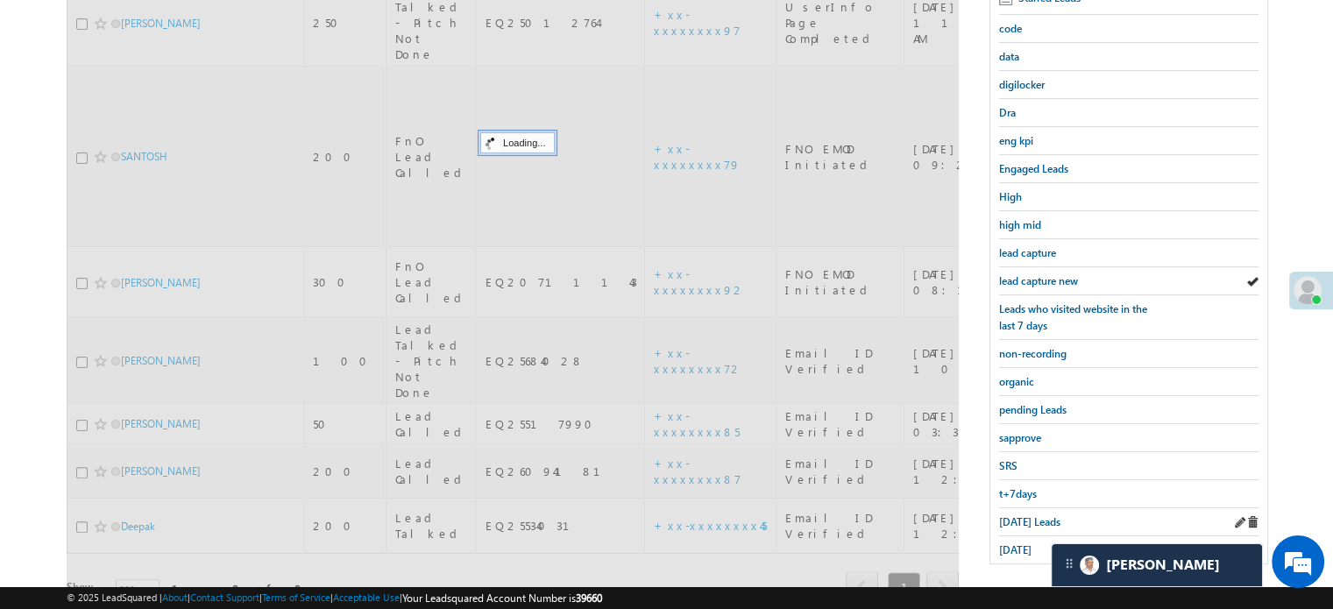
scroll to position [376, 0]
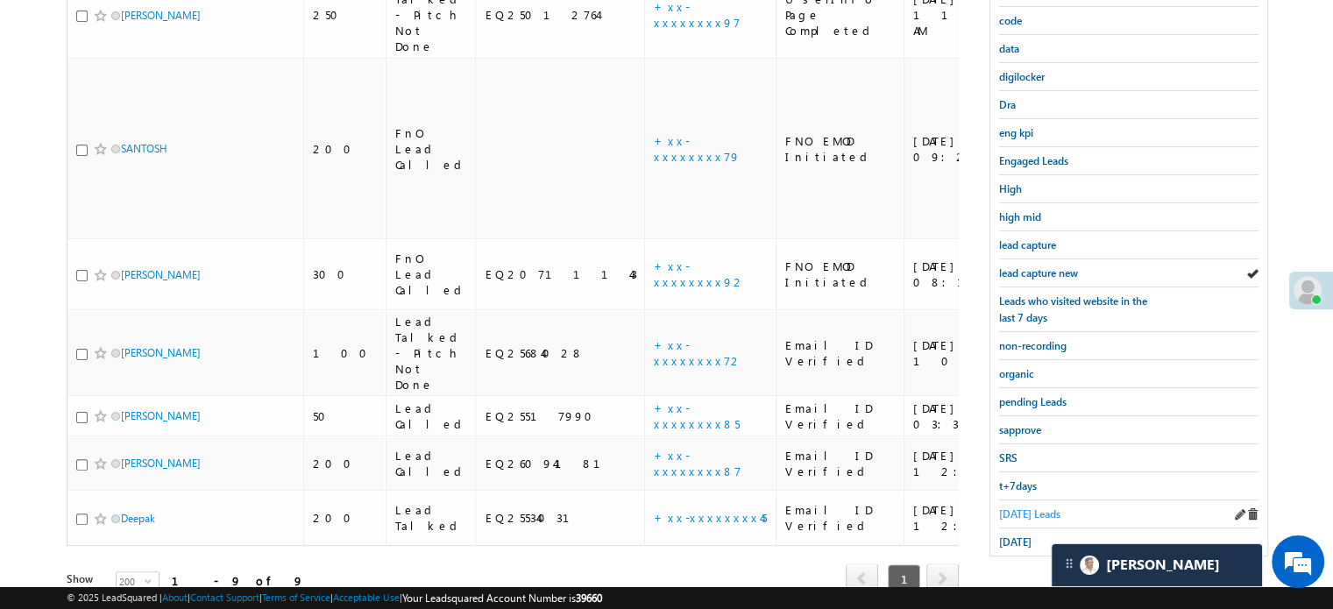
click at [1004, 507] on span "Today's Leads" at bounding box center [1029, 513] width 61 height 13
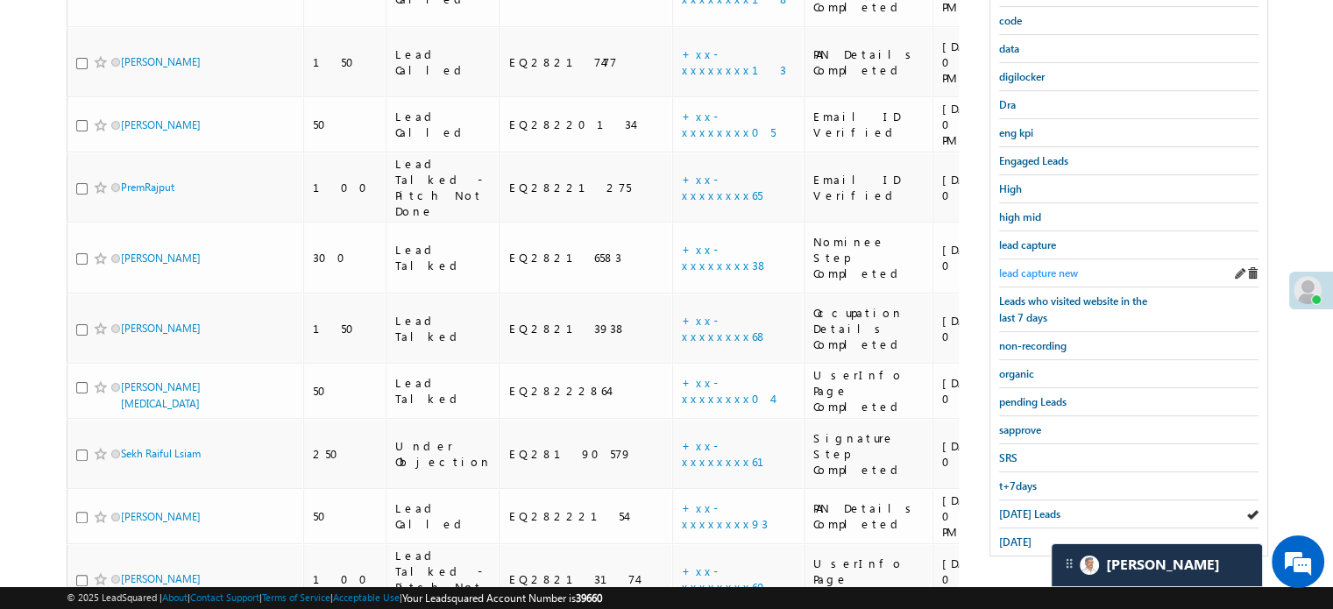
click at [1048, 266] on span "lead capture new" at bounding box center [1038, 272] width 79 height 13
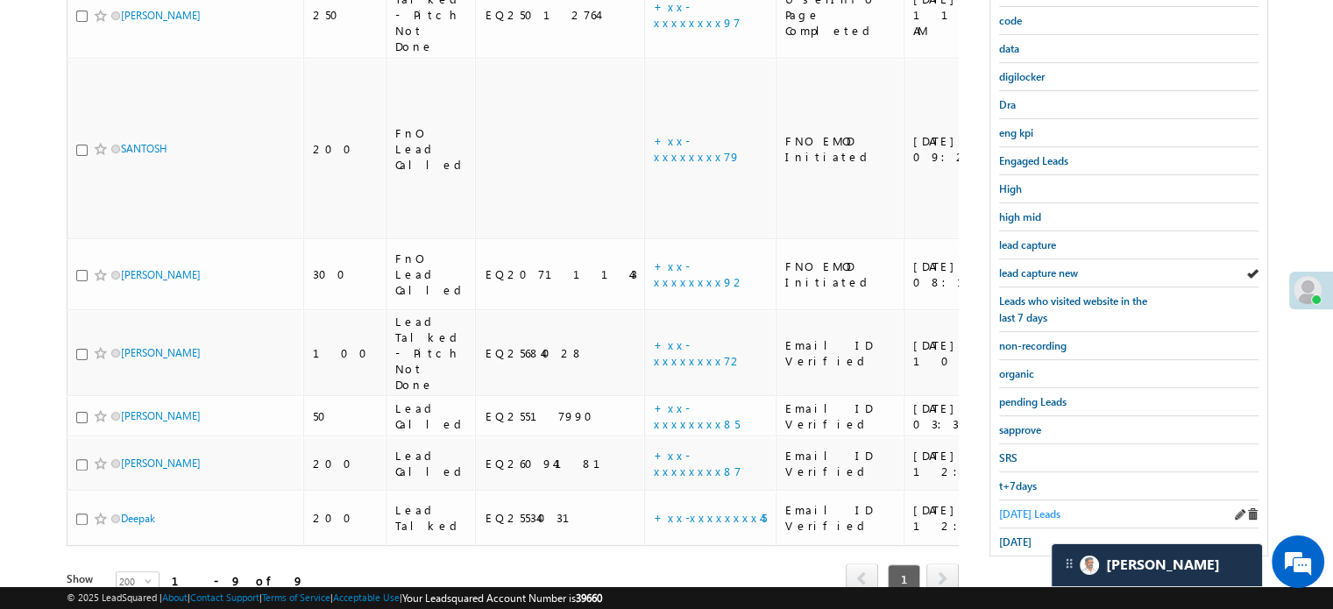
click at [1043, 507] on span "Today's Leads" at bounding box center [1029, 513] width 61 height 13
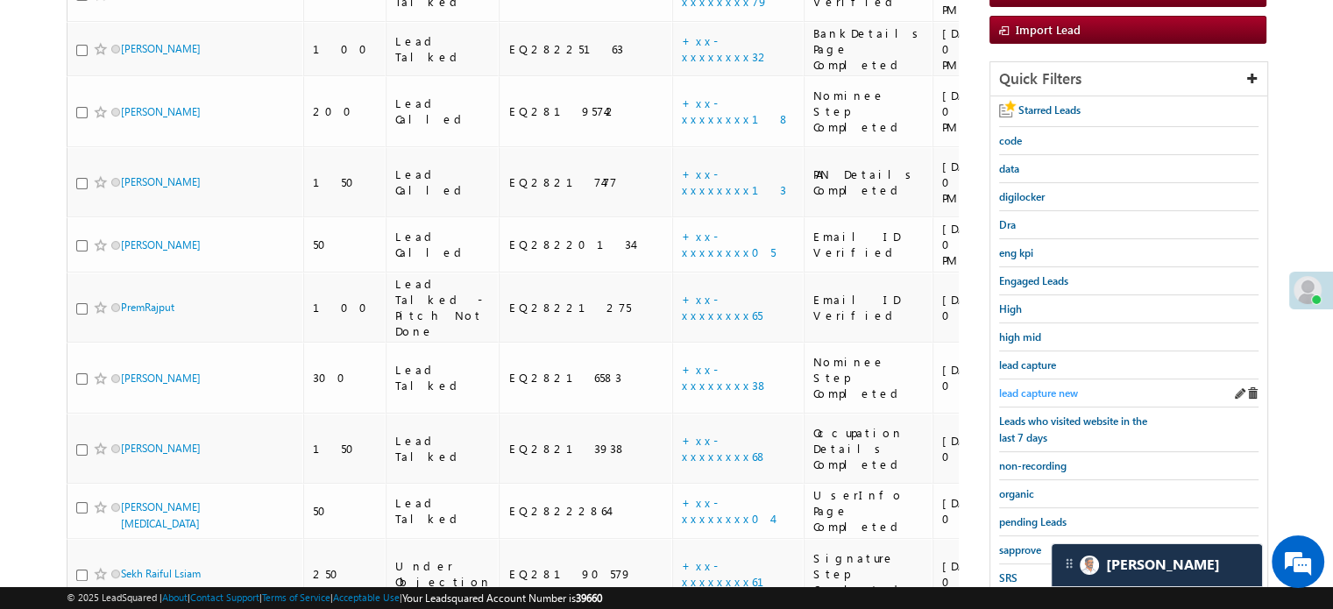
scroll to position [113, 0]
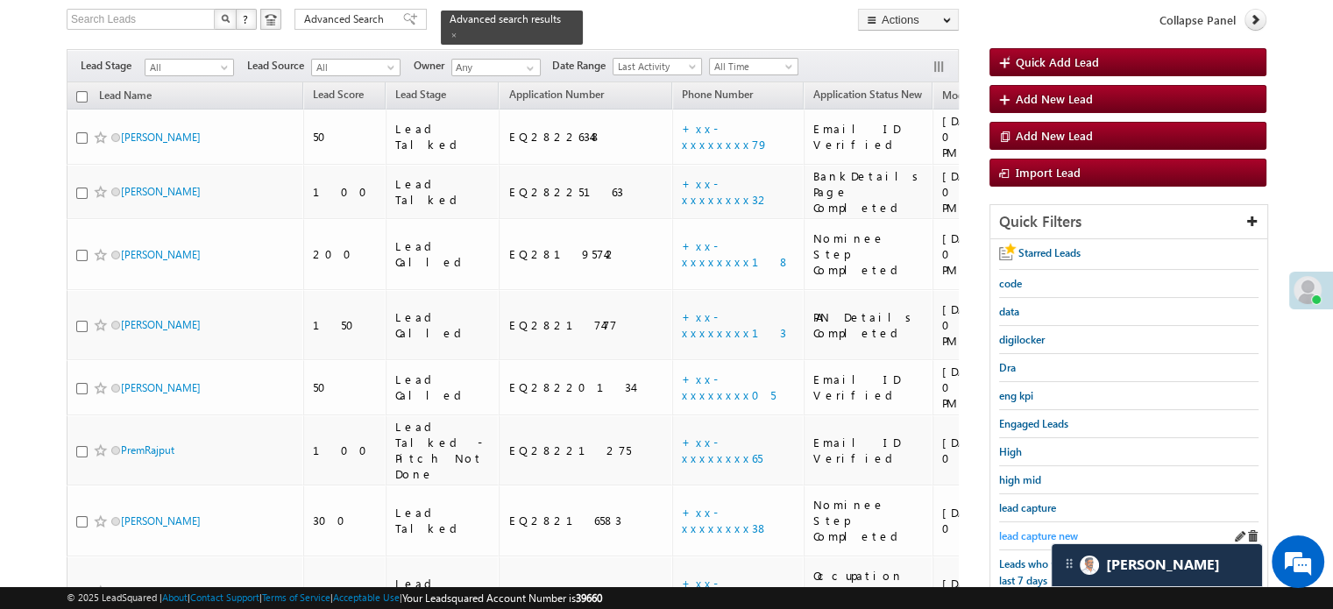
click at [1025, 529] on span "lead capture new" at bounding box center [1038, 535] width 79 height 13
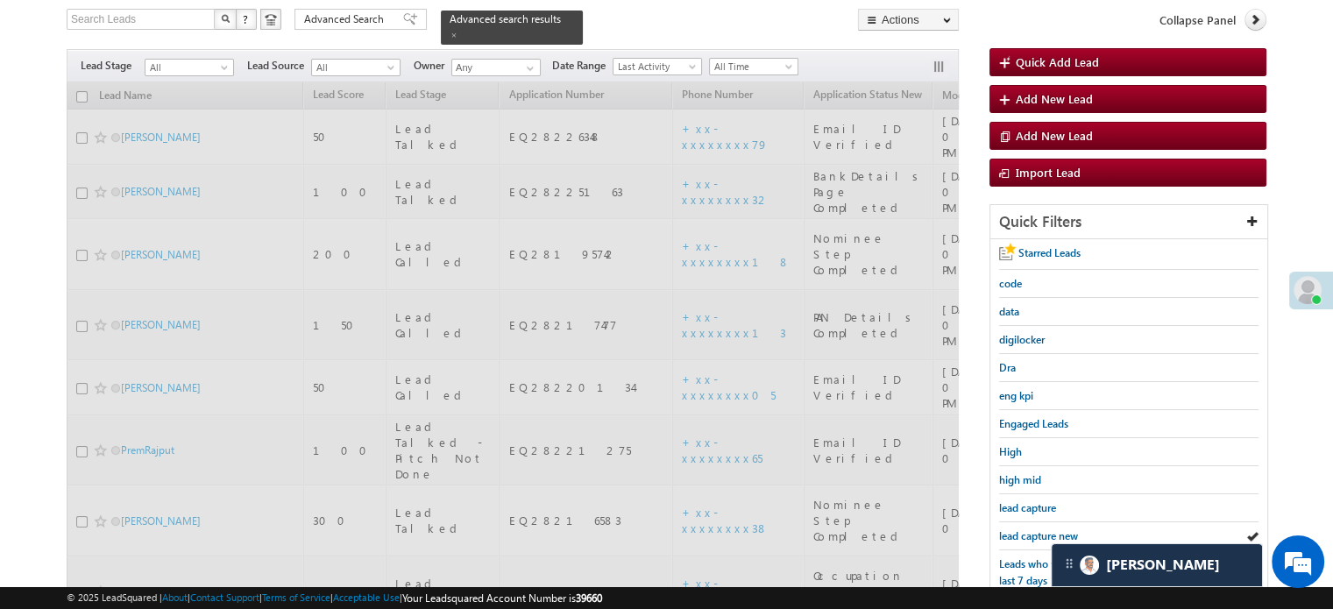
click at [1026, 529] on span "lead capture new" at bounding box center [1038, 535] width 79 height 13
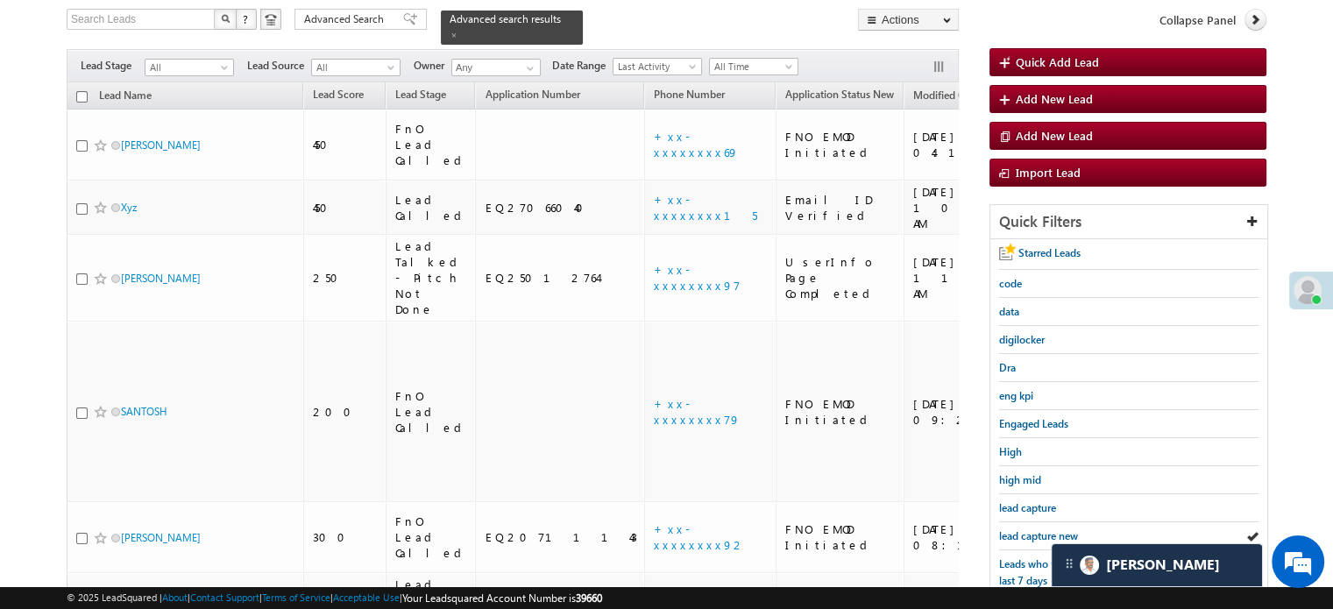
scroll to position [376, 0]
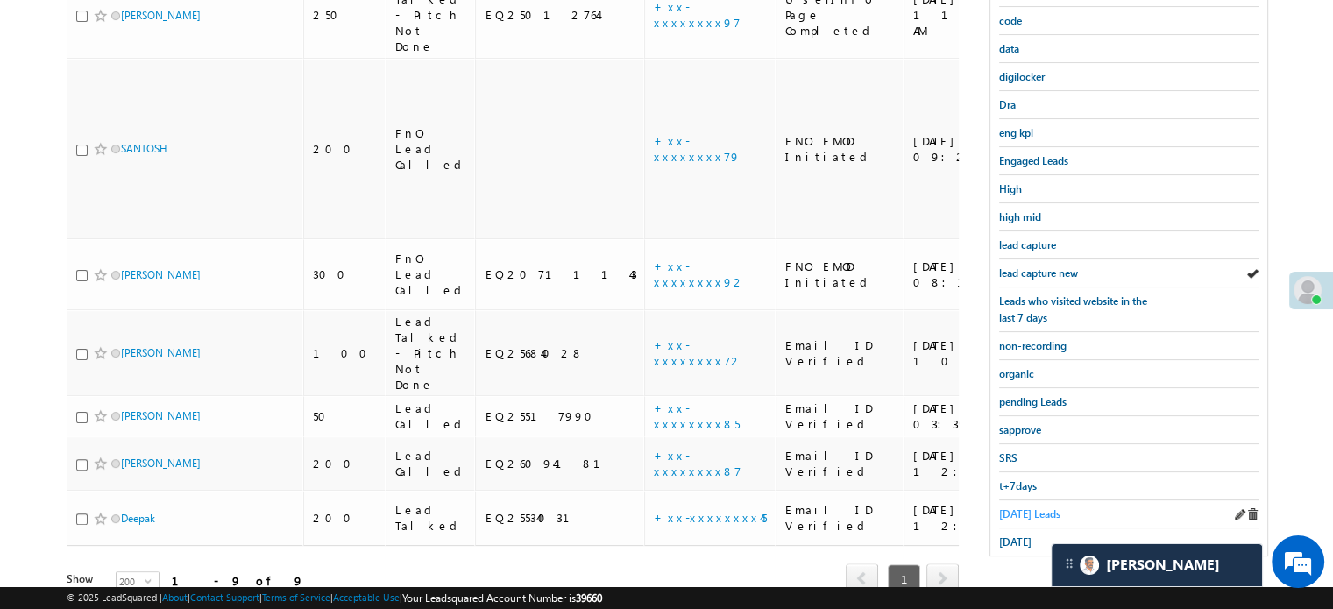
click at [1022, 507] on span "Today's Leads" at bounding box center [1029, 513] width 61 height 13
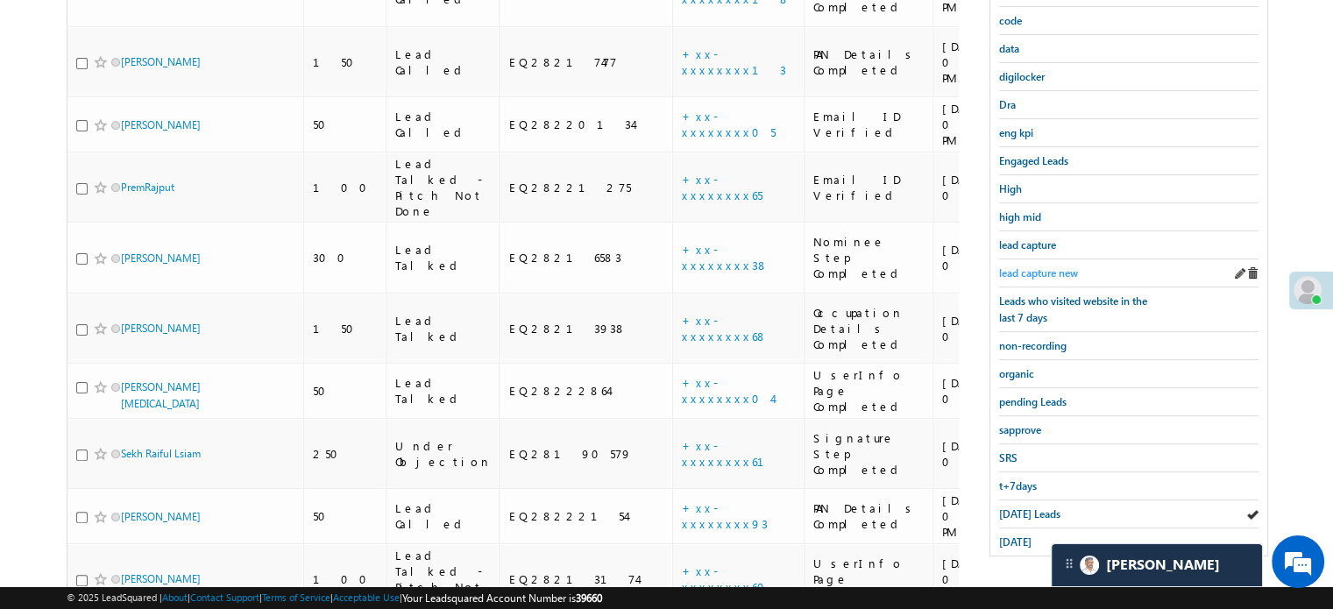
click at [1045, 267] on span "lead capture new" at bounding box center [1038, 272] width 79 height 13
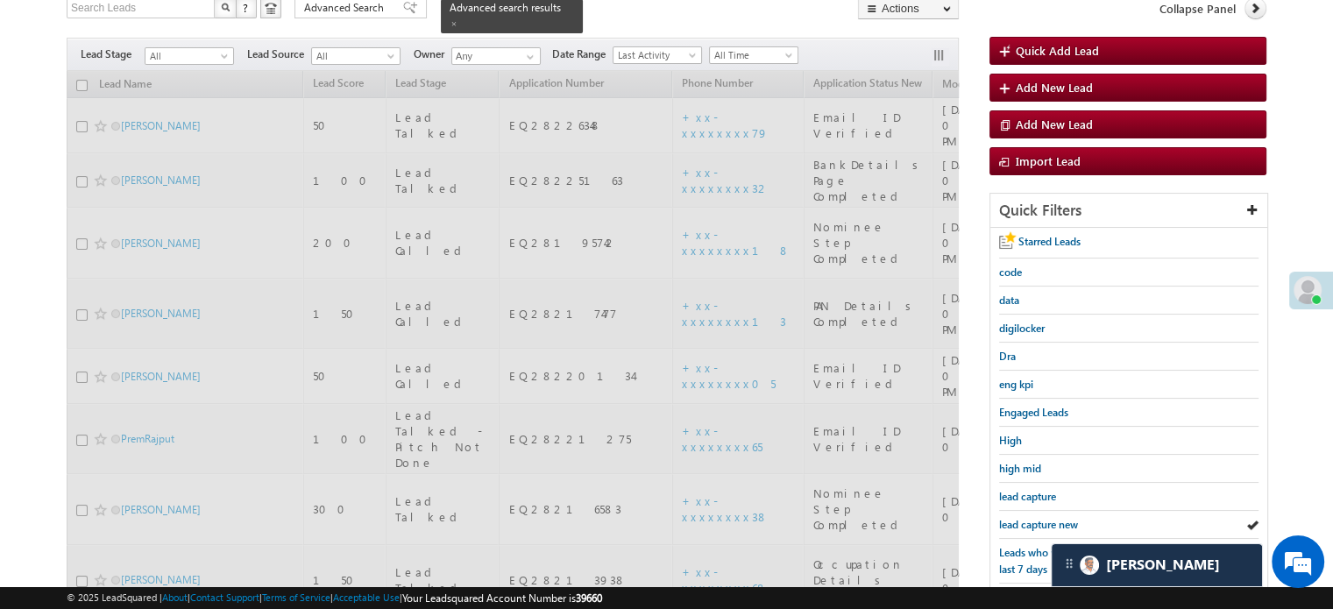
scroll to position [113, 0]
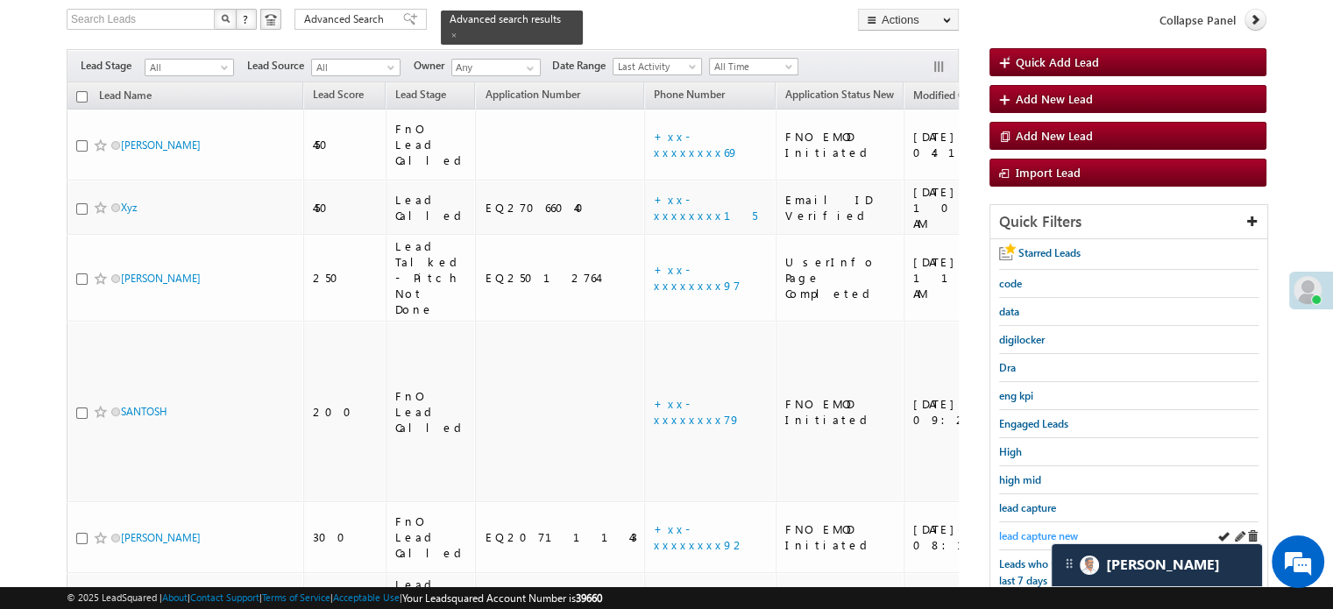
click at [1023, 529] on span "lead capture new" at bounding box center [1038, 535] width 79 height 13
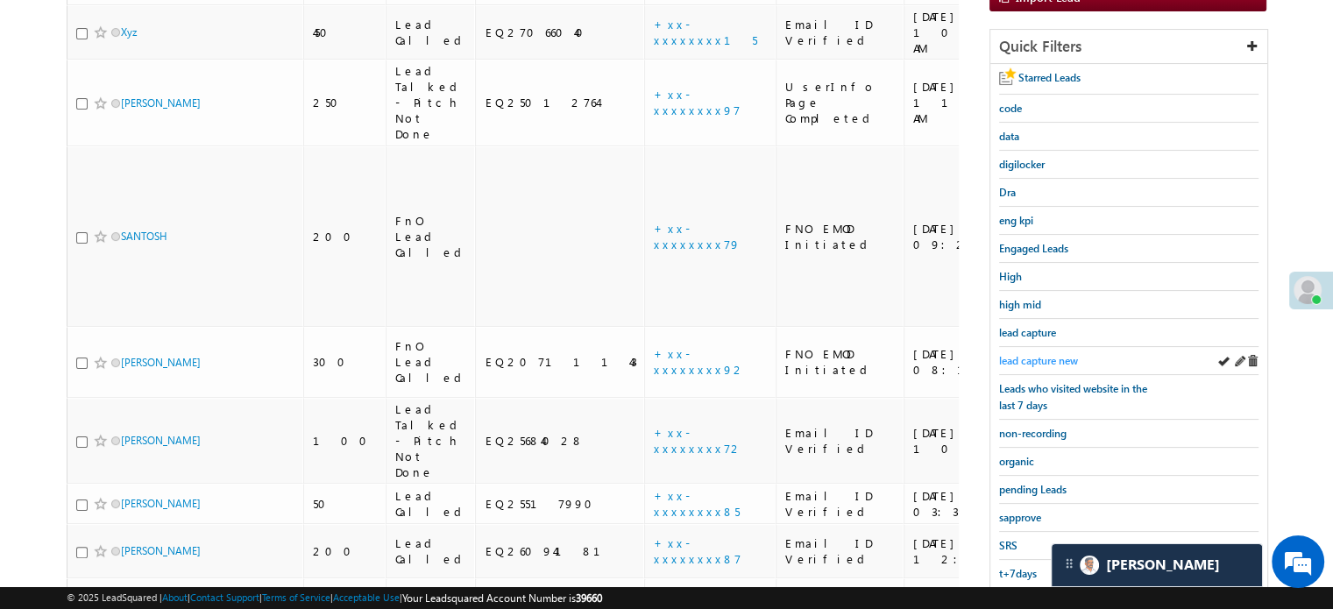
click at [1041, 352] on link "lead capture new" at bounding box center [1038, 360] width 79 height 17
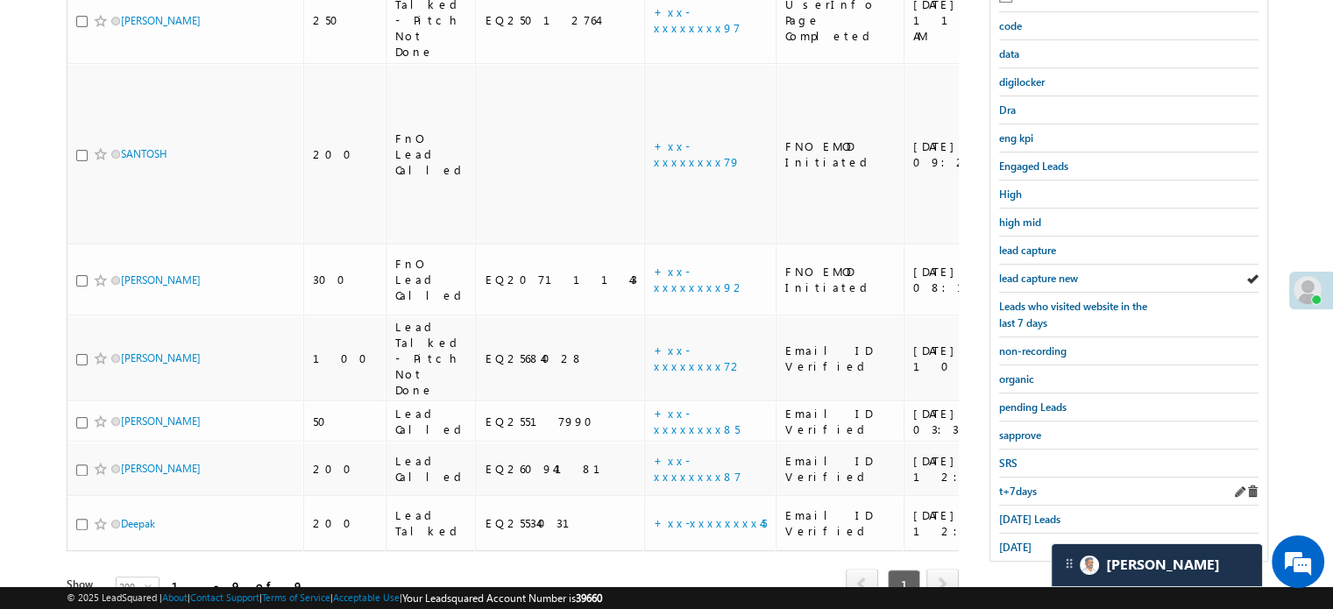
scroll to position [376, 0]
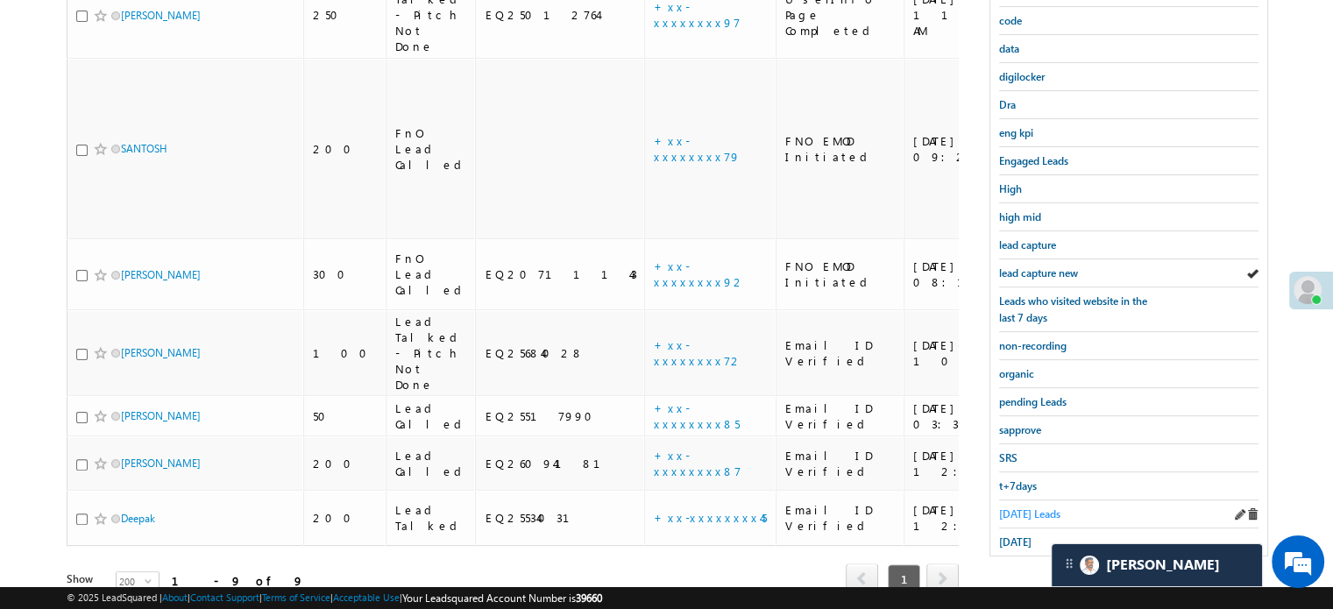
click at [1023, 507] on span "Today's Leads" at bounding box center [1029, 513] width 61 height 13
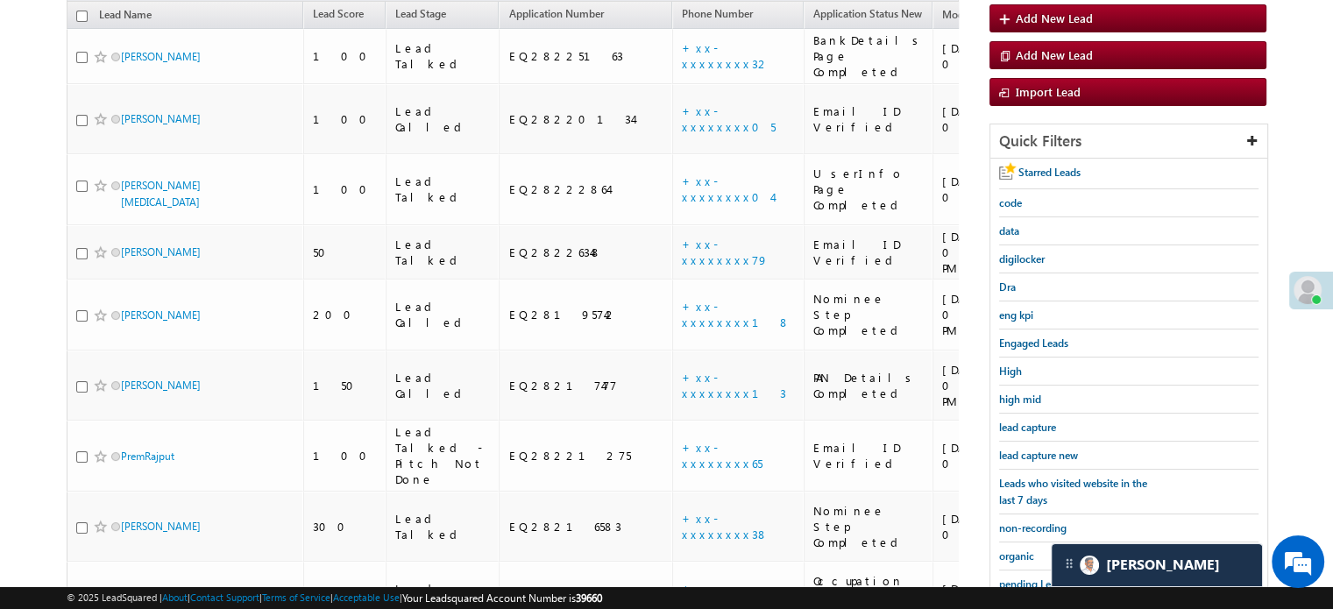
scroll to position [192, 0]
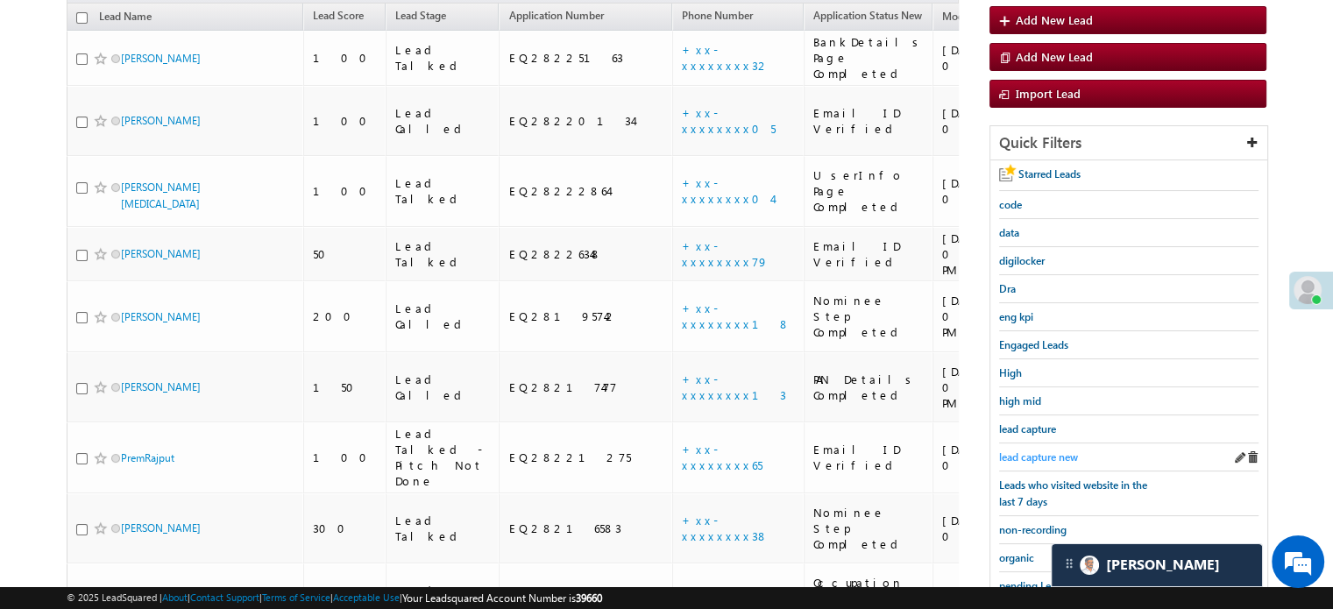
click at [1028, 450] on span "lead capture new" at bounding box center [1038, 456] width 79 height 13
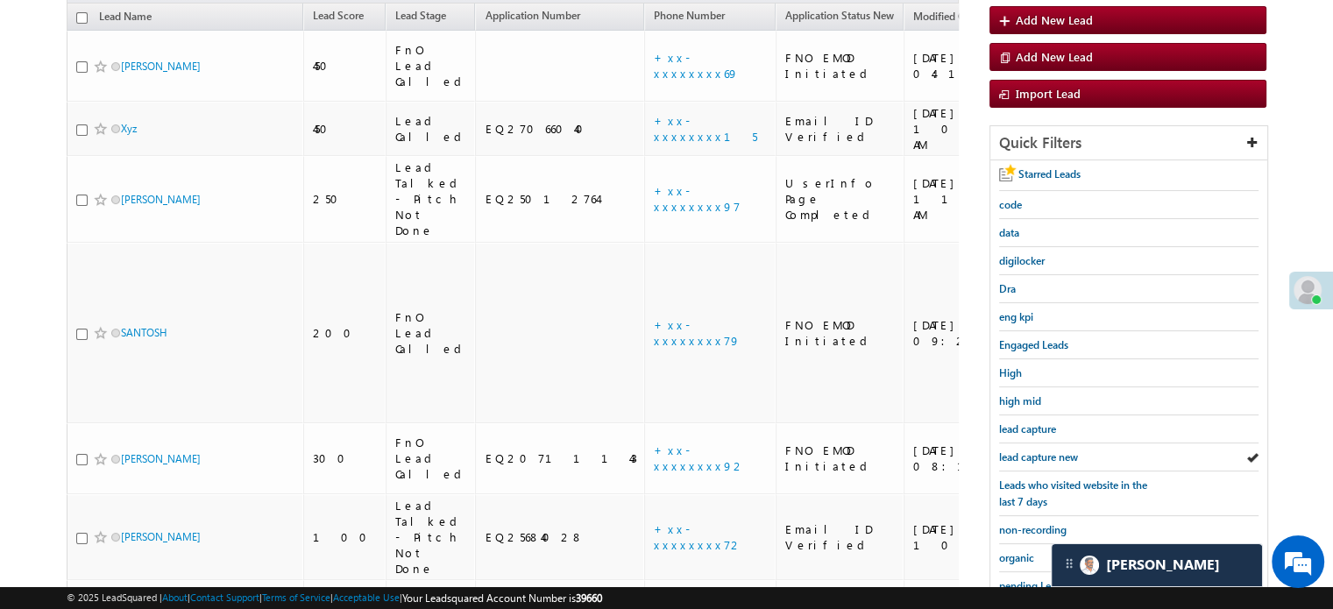
click at [1028, 450] on span "lead capture new" at bounding box center [1038, 456] width 79 height 13
click at [1043, 455] on span "lead capture new" at bounding box center [1038, 456] width 79 height 13
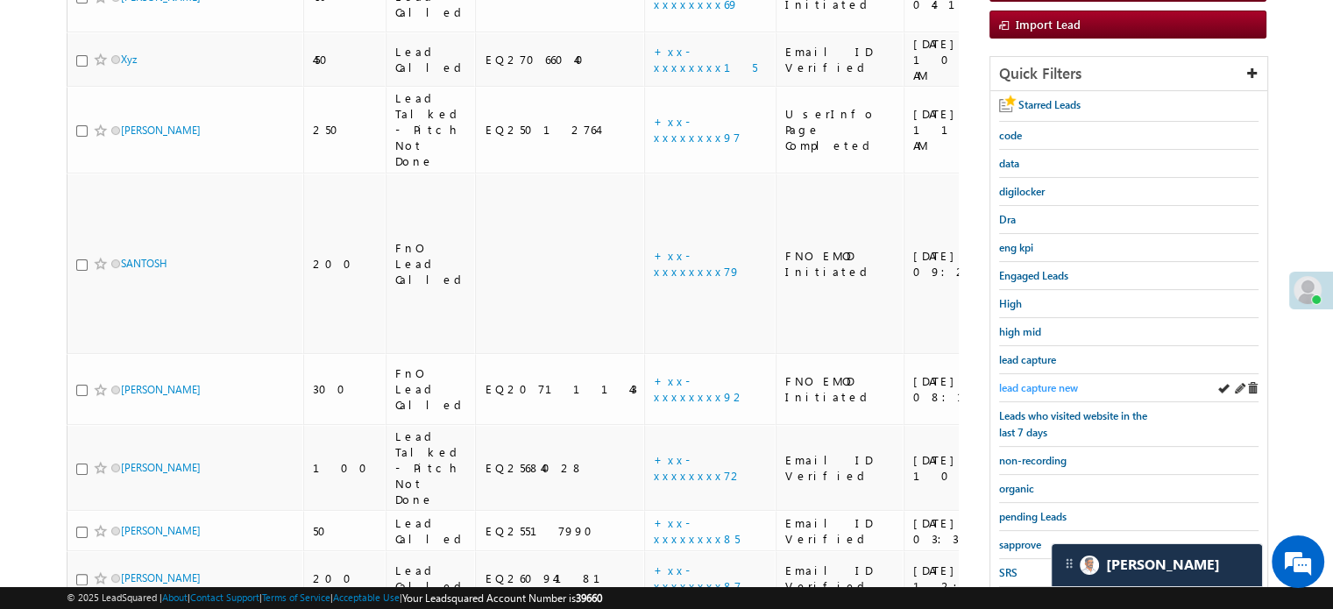
scroll to position [263, 0]
click at [1051, 379] on span "lead capture new" at bounding box center [1038, 385] width 79 height 13
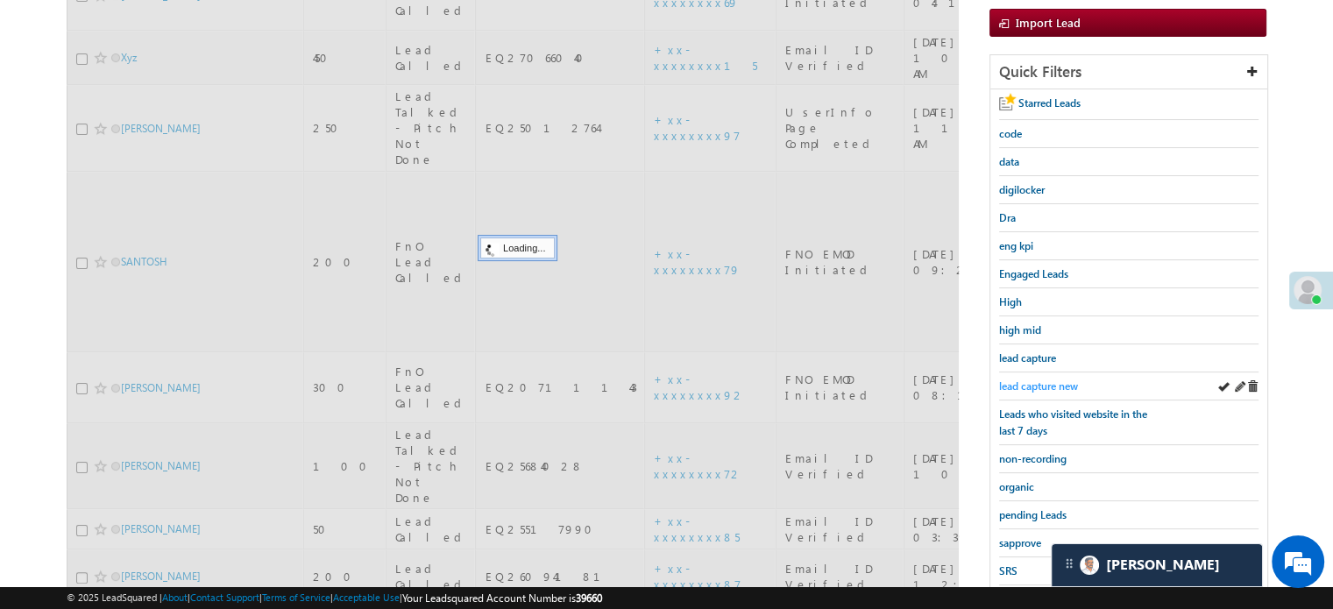
click at [1050, 379] on span "lead capture new" at bounding box center [1038, 385] width 79 height 13
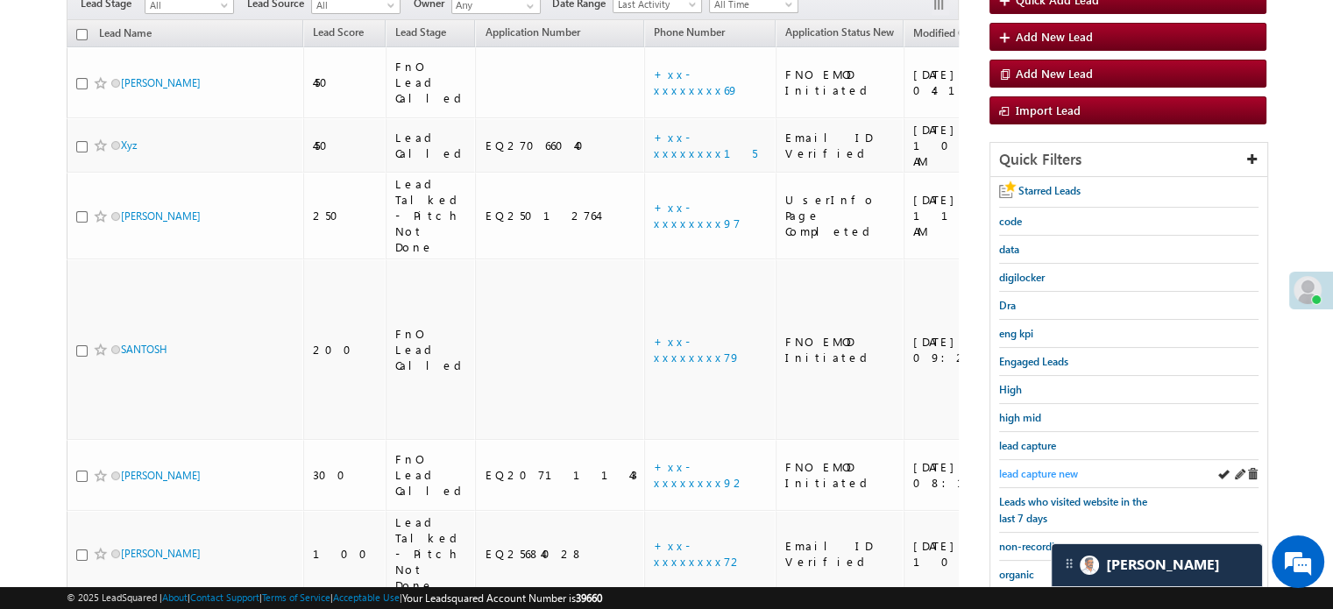
click at [1037, 469] on span "lead capture new" at bounding box center [1038, 473] width 79 height 13
click at [1041, 460] on div "lead capture new" at bounding box center [1128, 474] width 259 height 28
click at [1044, 468] on span "lead capture new" at bounding box center [1038, 473] width 79 height 13
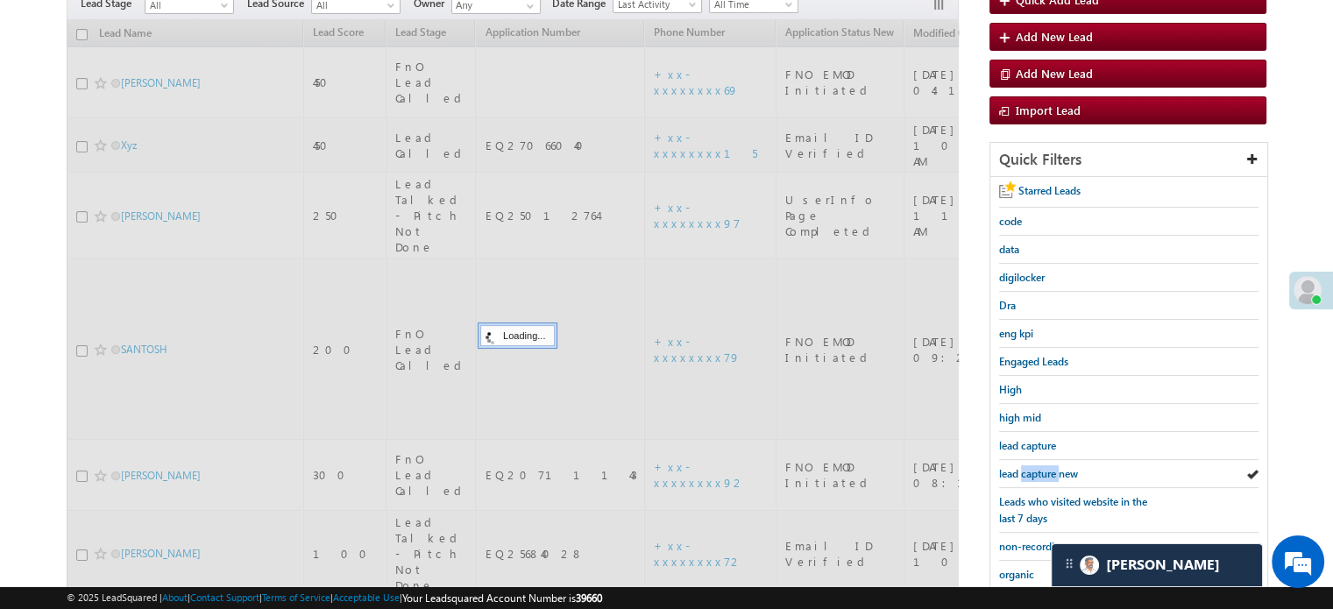
click at [1044, 468] on span "lead capture new" at bounding box center [1038, 473] width 79 height 13
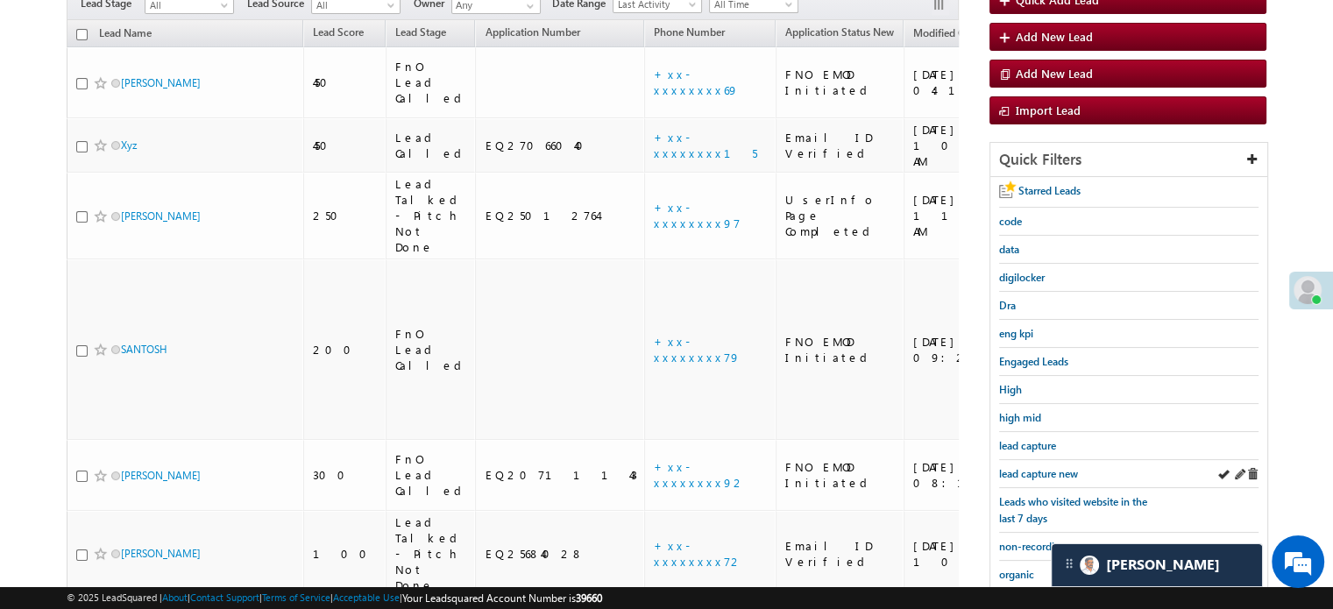
click at [1023, 460] on div "lead capture new" at bounding box center [1128, 474] width 259 height 28
click at [1035, 471] on span "lead capture new" at bounding box center [1038, 473] width 79 height 13
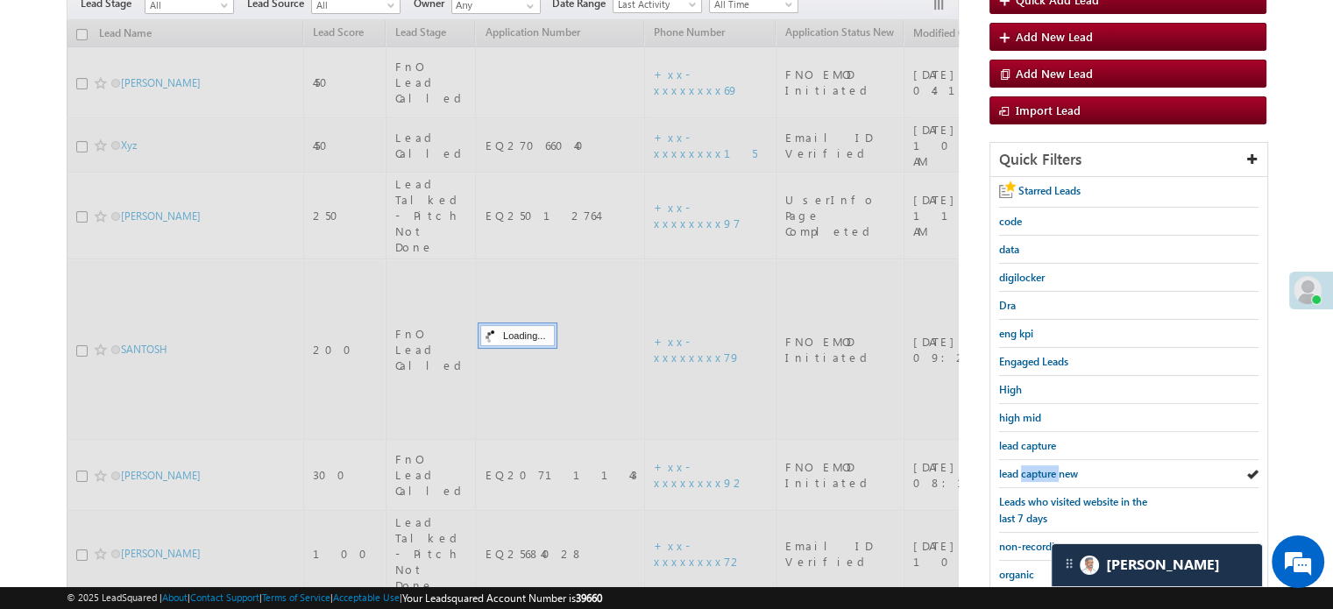
click at [1036, 471] on span "lead capture new" at bounding box center [1038, 473] width 79 height 13
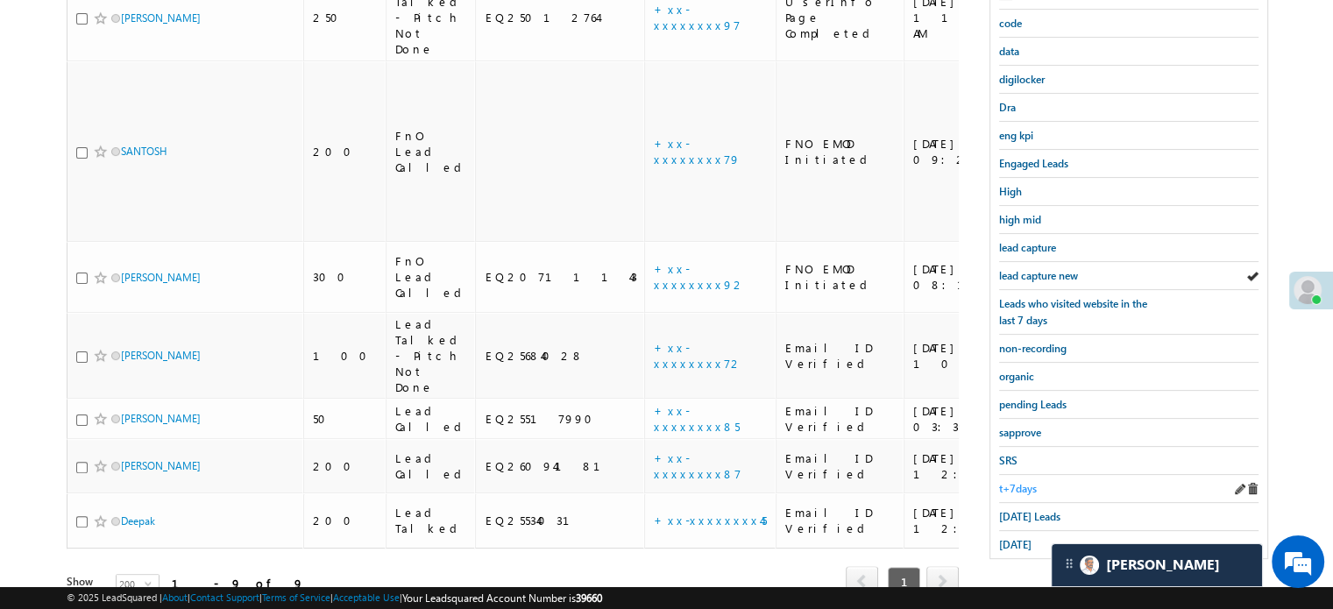
scroll to position [376, 0]
click at [1016, 515] on div "Today's Leads" at bounding box center [1128, 514] width 259 height 28
click at [1020, 507] on span "Today's Leads" at bounding box center [1029, 513] width 61 height 13
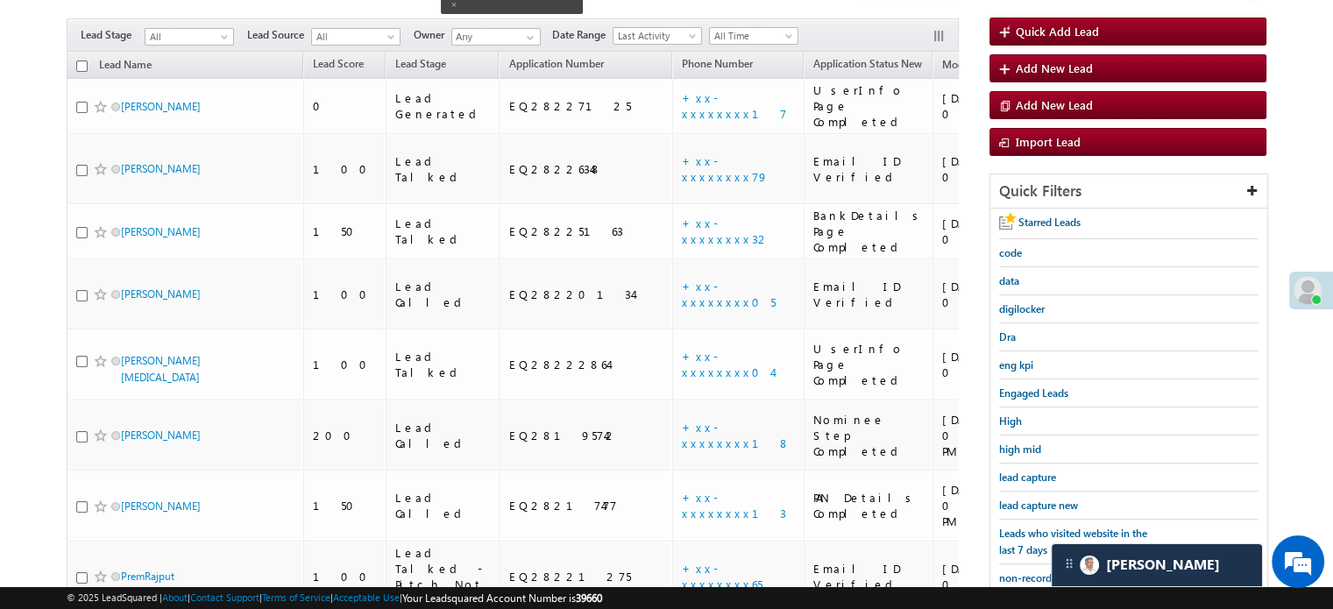
scroll to position [113, 0]
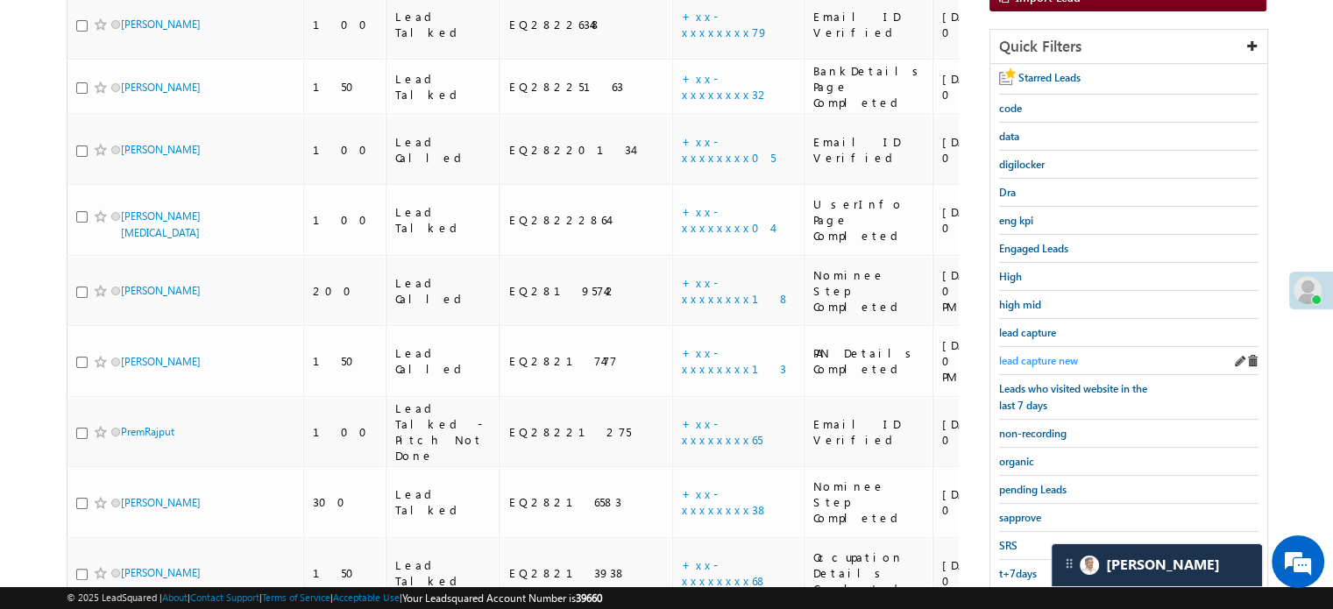
click at [1026, 354] on span "lead capture new" at bounding box center [1038, 360] width 79 height 13
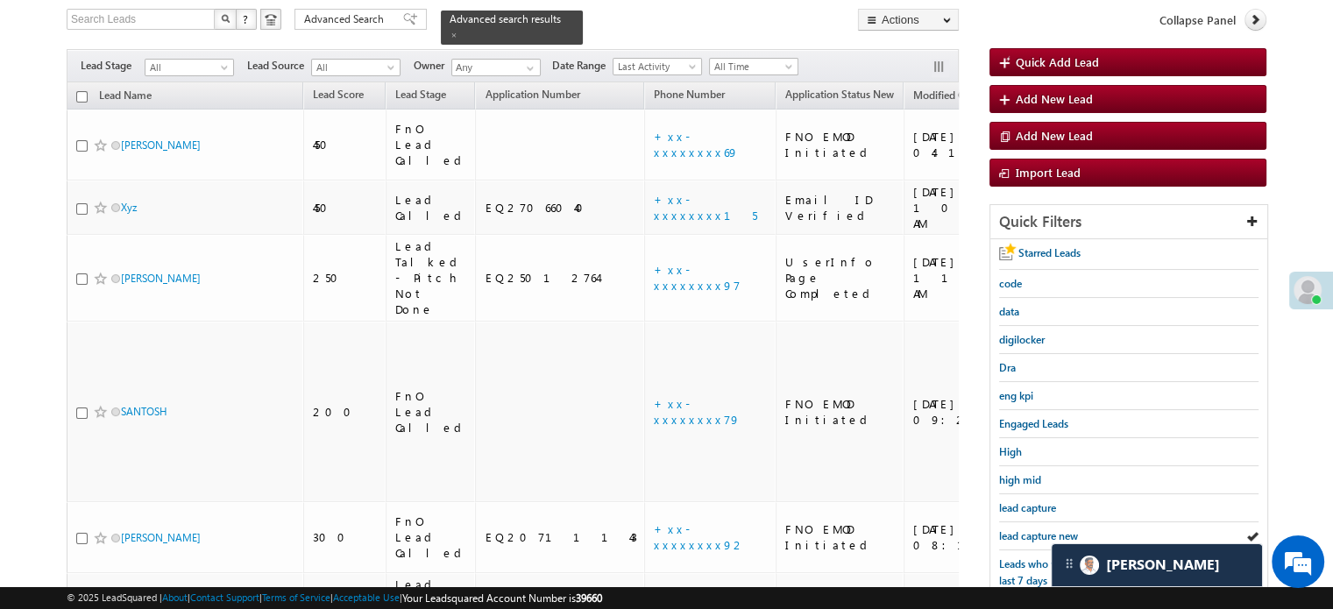
scroll to position [376, 0]
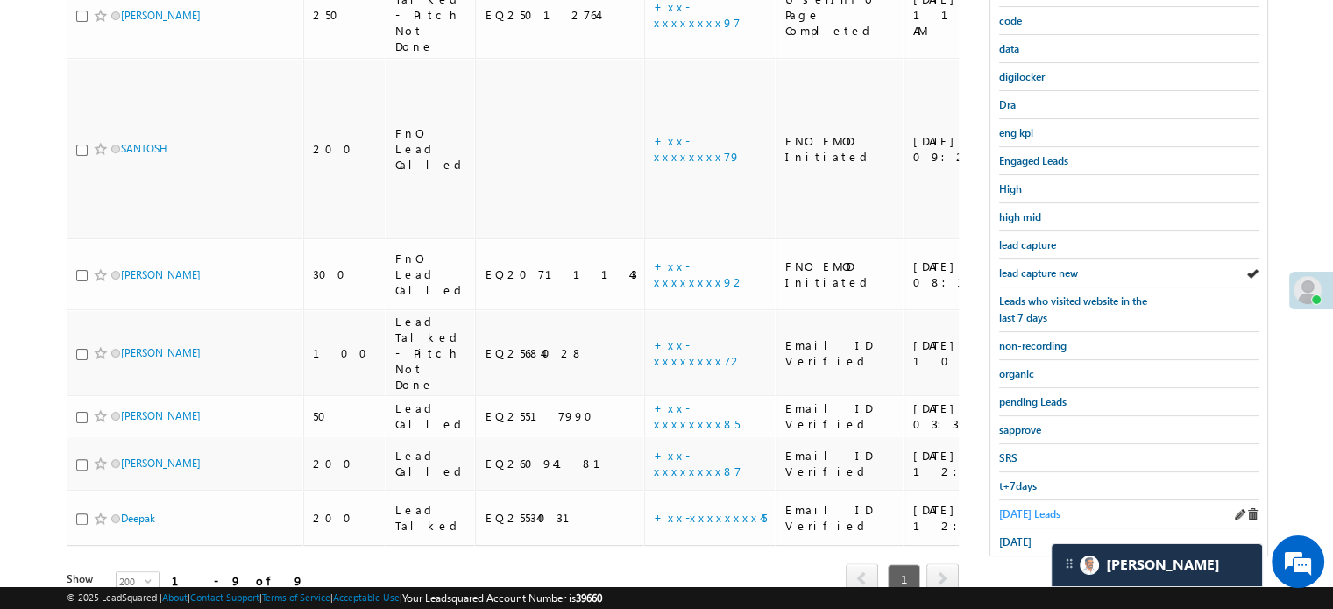
click at [1040, 508] on span "Today's Leads" at bounding box center [1029, 513] width 61 height 13
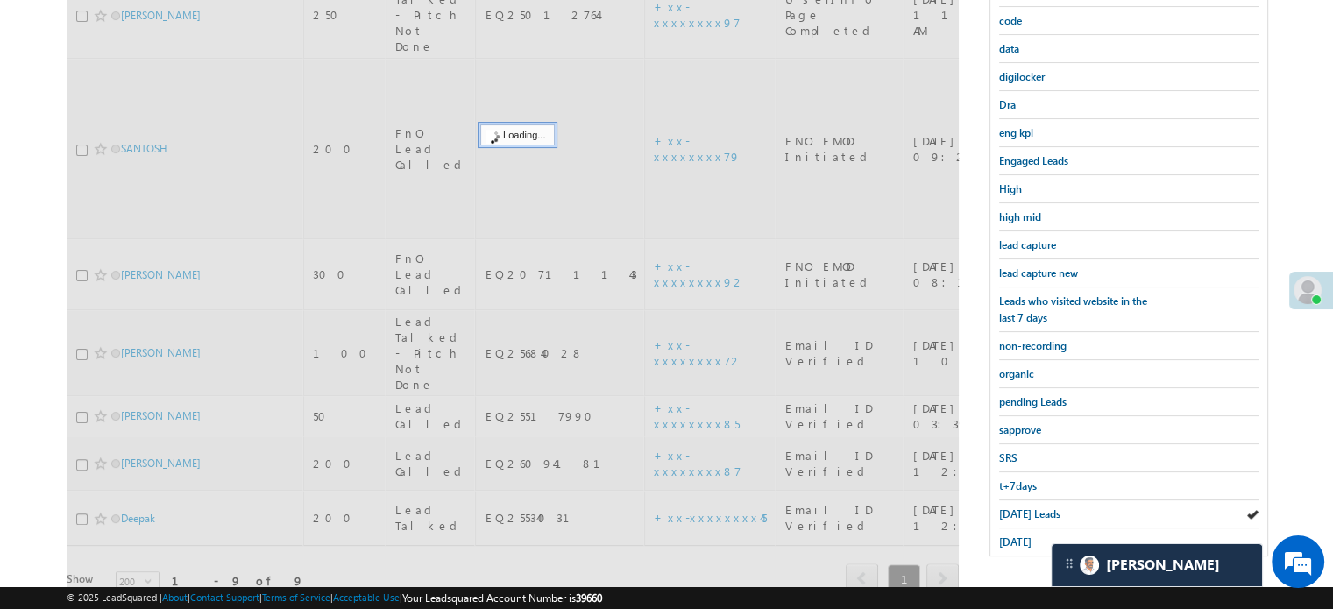
scroll to position [113, 0]
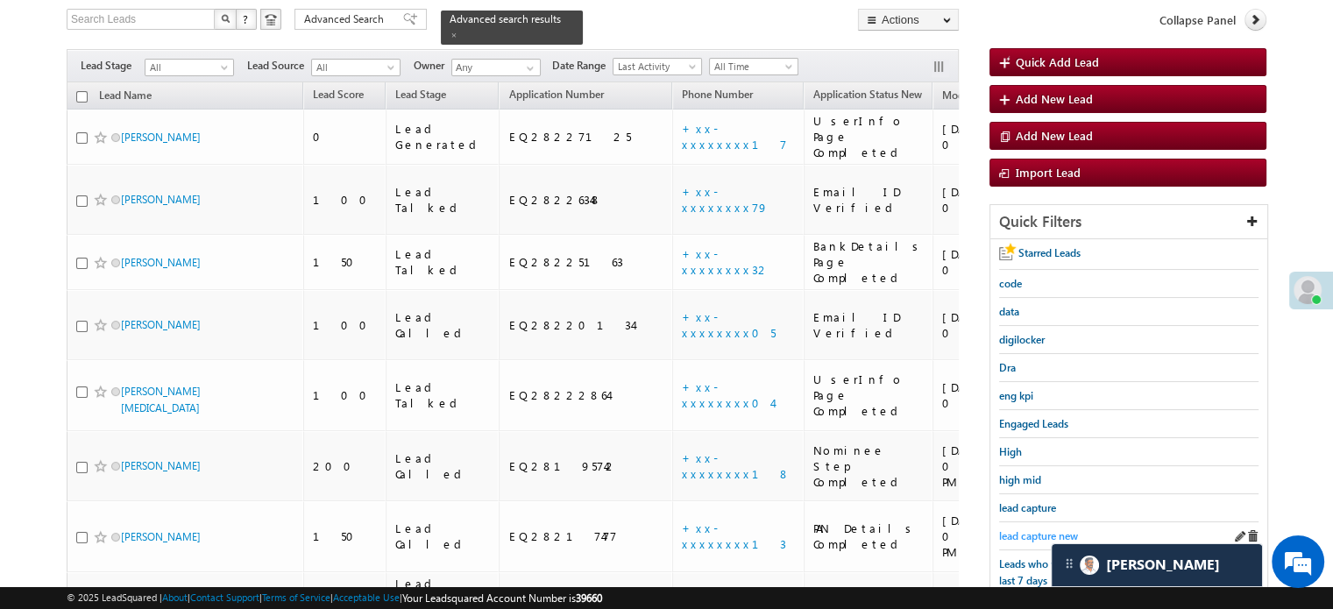
click at [1042, 534] on span "lead capture new" at bounding box center [1038, 535] width 79 height 13
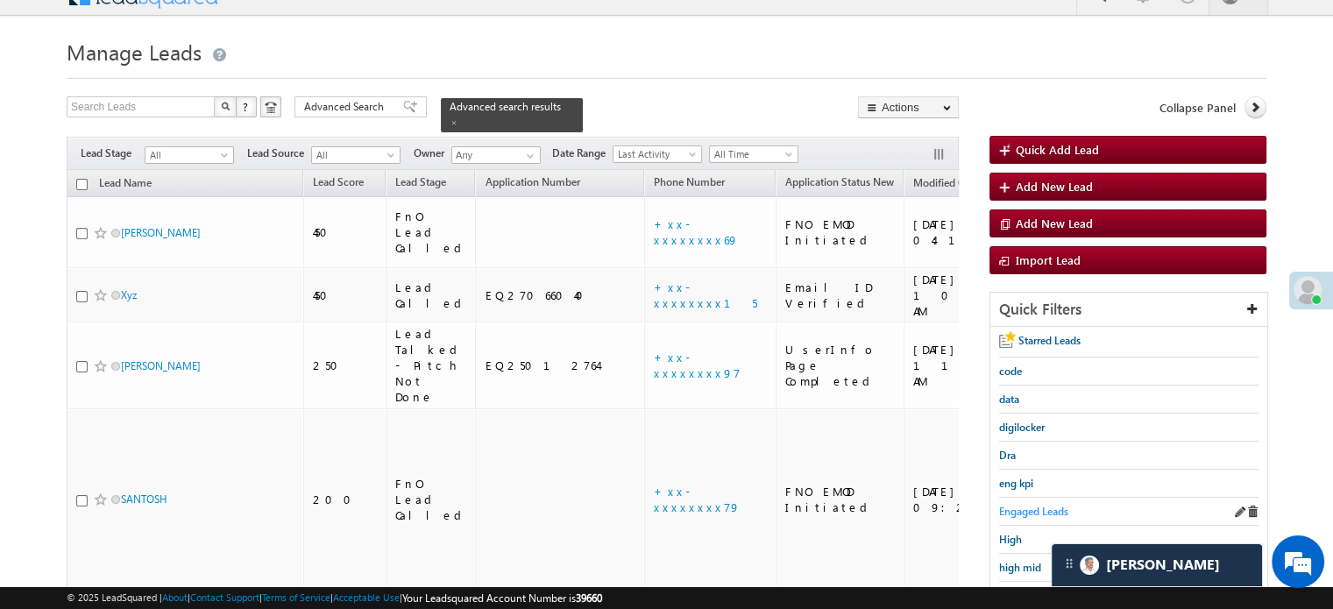
scroll to position [376, 0]
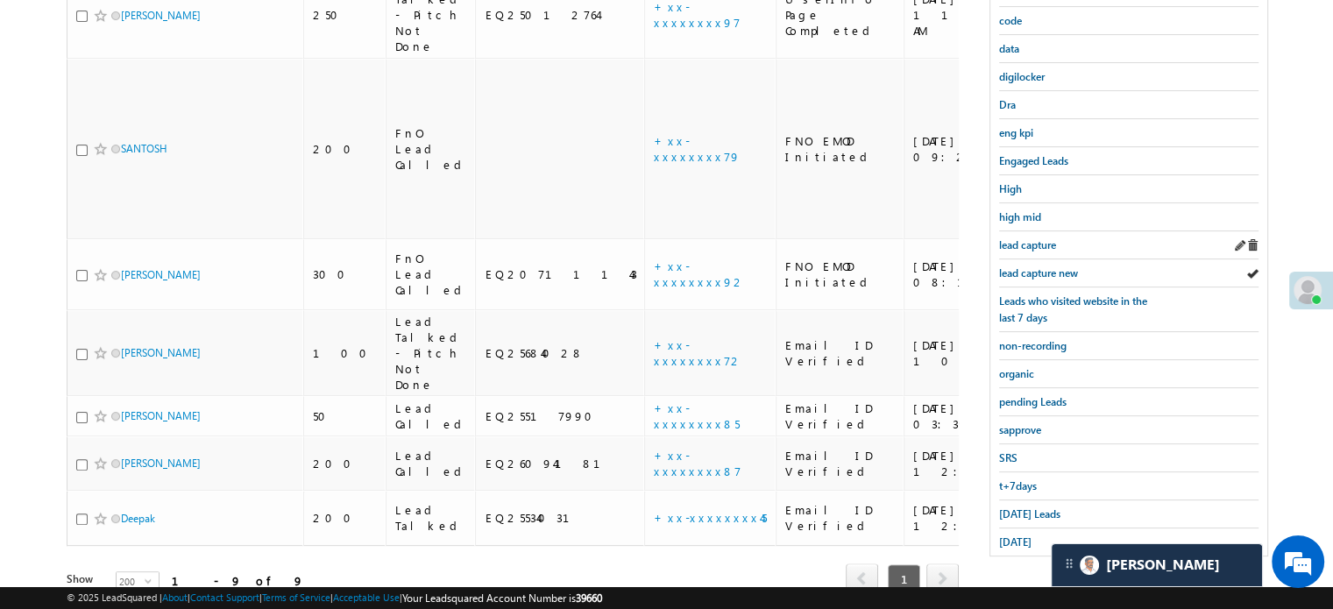
click at [1028, 250] on div "lead capture" at bounding box center [1128, 245] width 259 height 28
click at [1030, 265] on link "lead capture new" at bounding box center [1038, 273] width 79 height 17
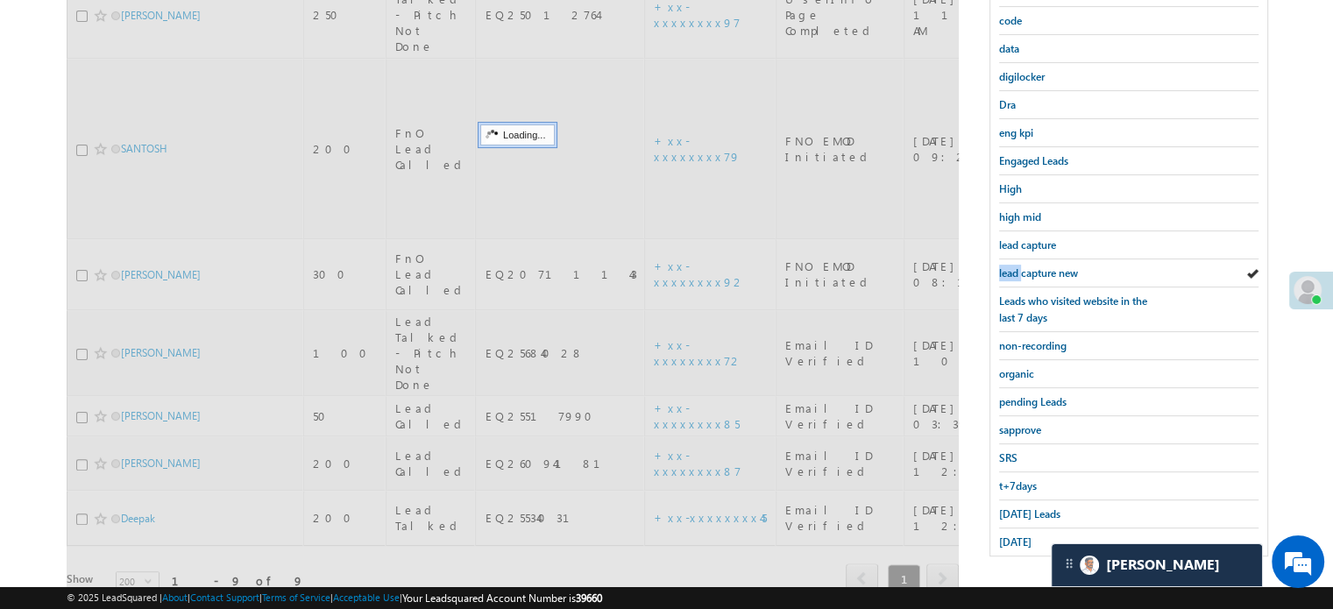
click at [1030, 265] on link "lead capture new" at bounding box center [1038, 273] width 79 height 17
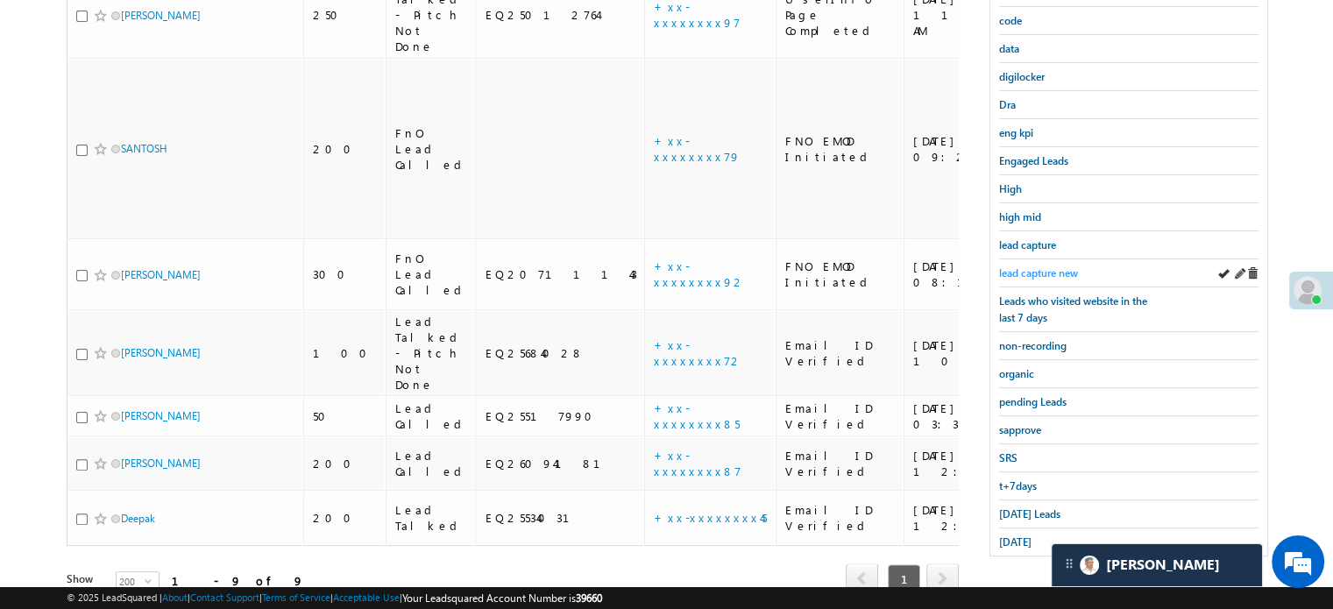
click at [1041, 266] on span "lead capture new" at bounding box center [1038, 272] width 79 height 13
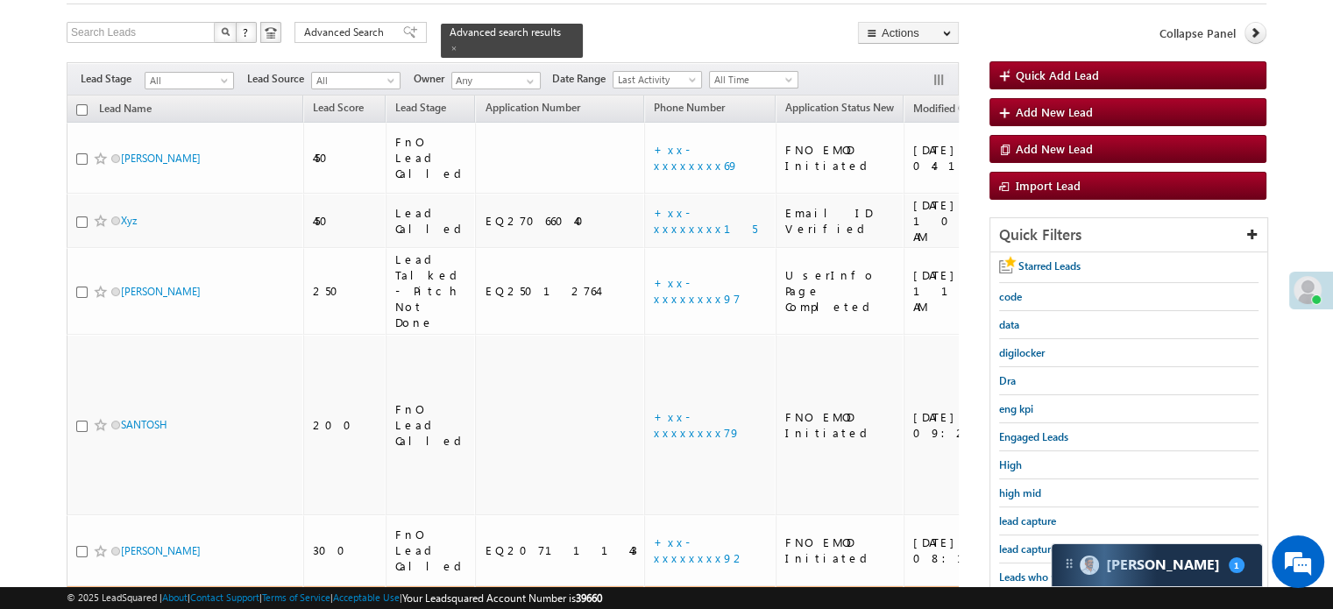
scroll to position [175, 0]
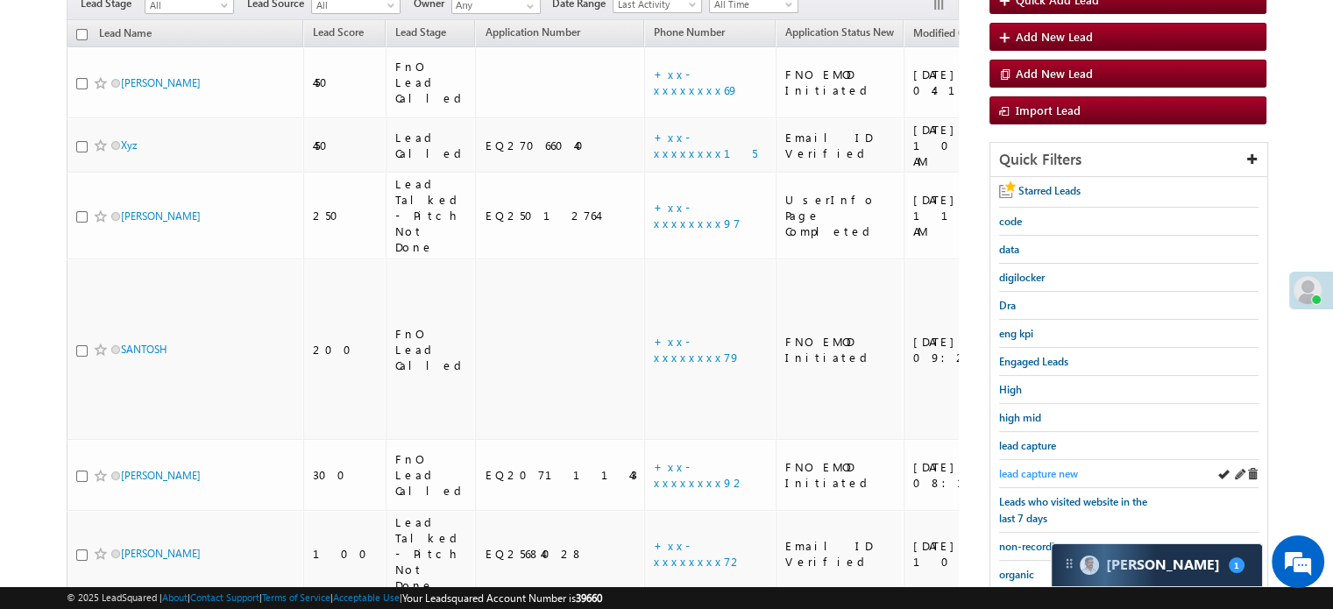
click at [1027, 467] on span "lead capture new" at bounding box center [1038, 473] width 79 height 13
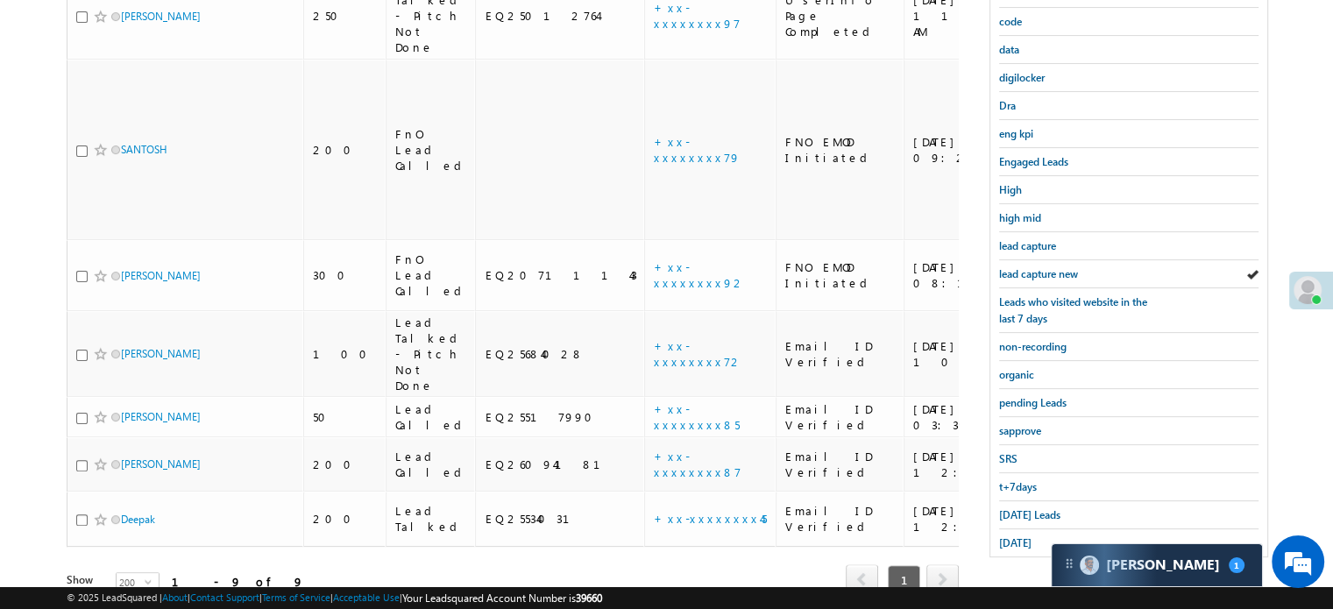
scroll to position [376, 0]
click at [1030, 535] on span "yesterday" at bounding box center [1015, 541] width 32 height 13
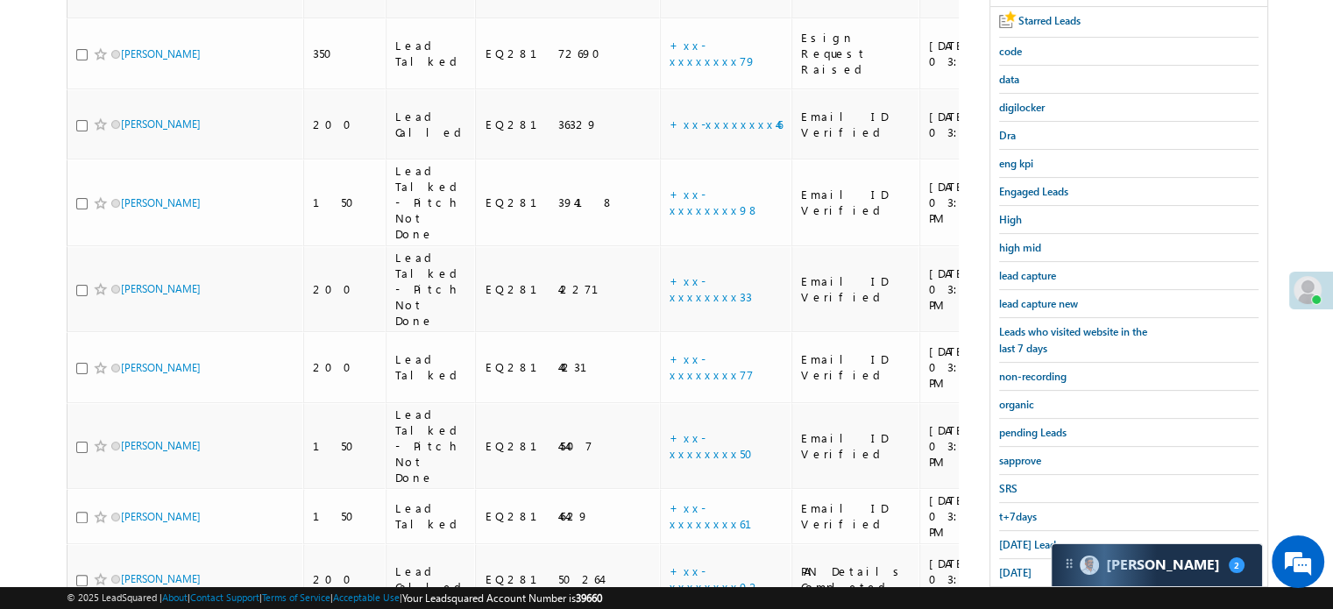
scroll to position [418, 0]
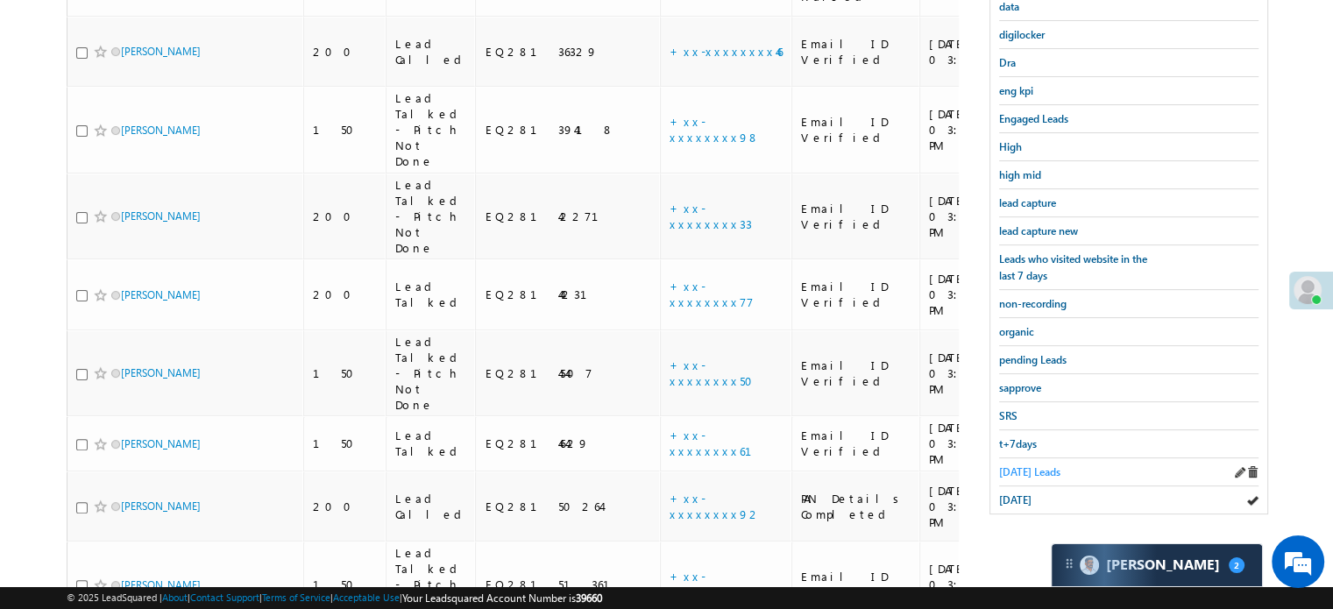
click at [1030, 465] on span "Today's Leads" at bounding box center [1029, 471] width 61 height 13
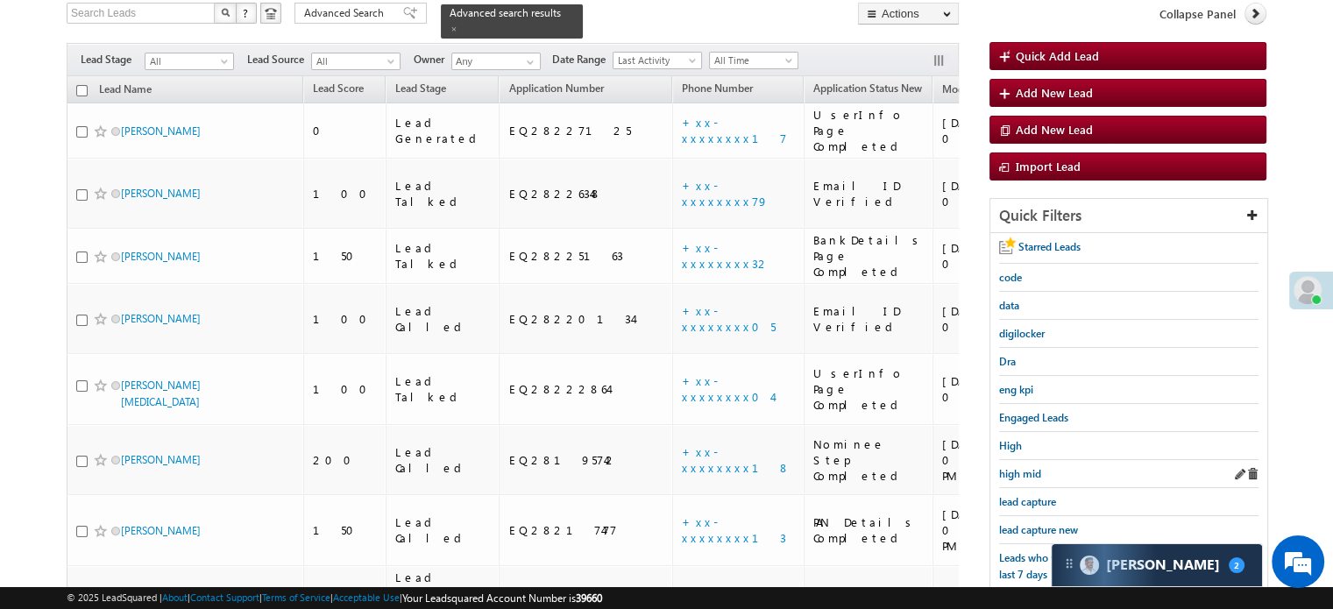
scroll to position [175, 0]
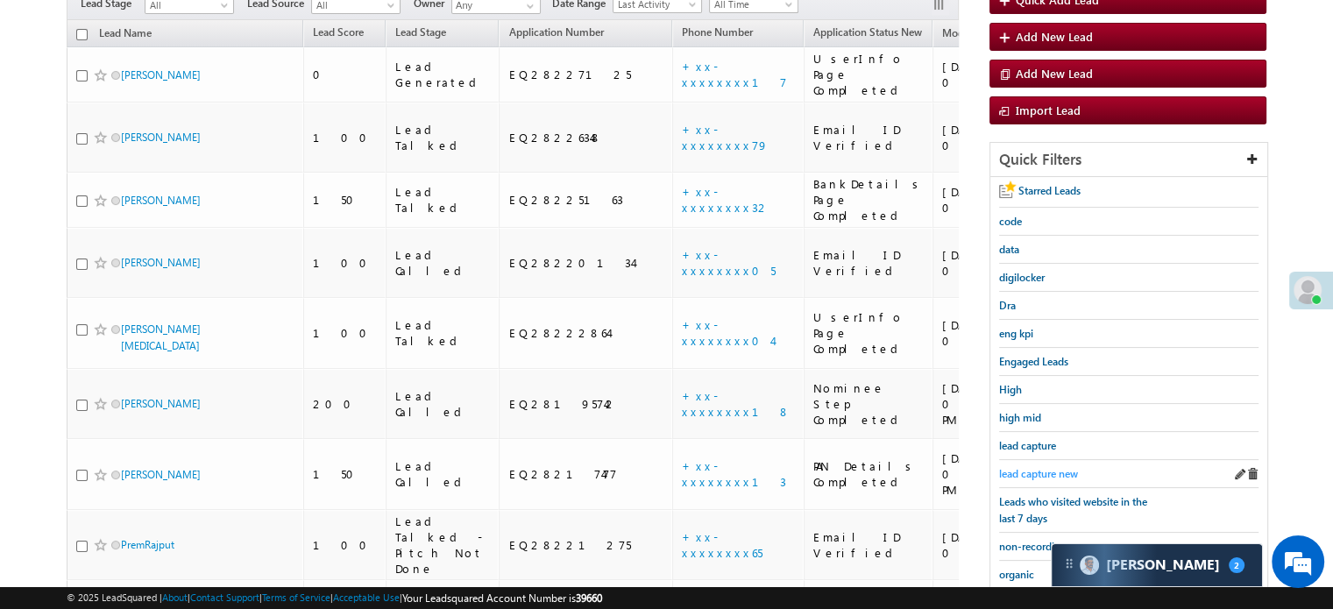
click at [1037, 472] on span "lead capture new" at bounding box center [1038, 473] width 79 height 13
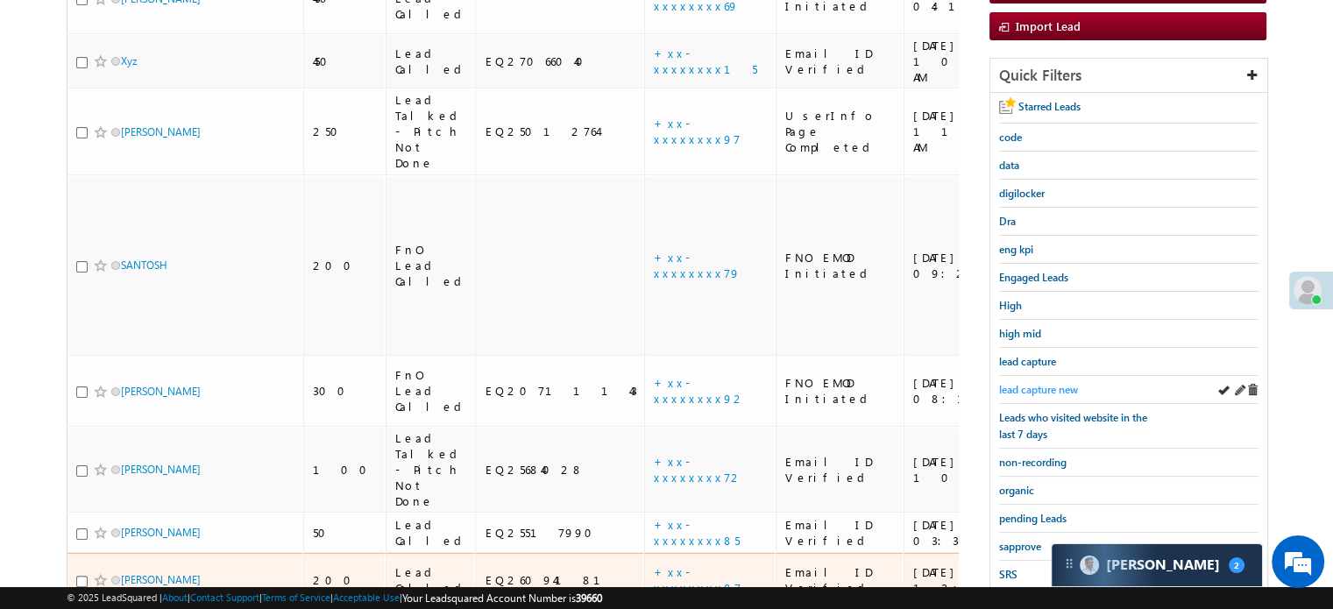
scroll to position [263, 0]
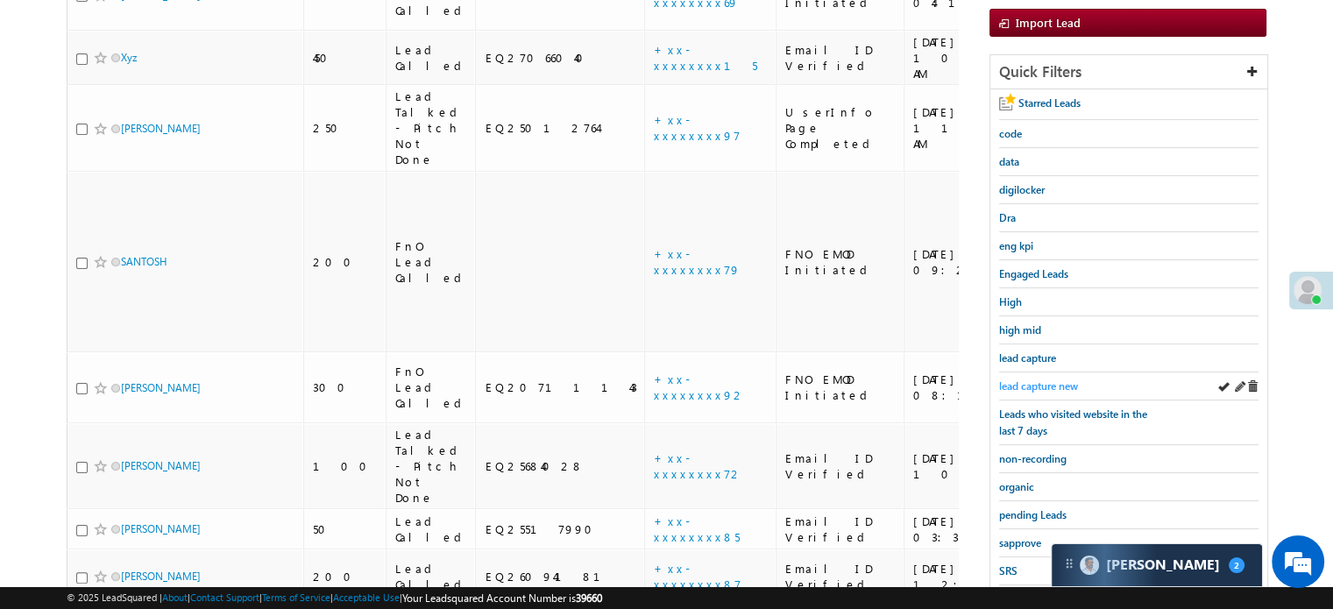
click at [1054, 386] on span "lead capture new" at bounding box center [1038, 385] width 79 height 13
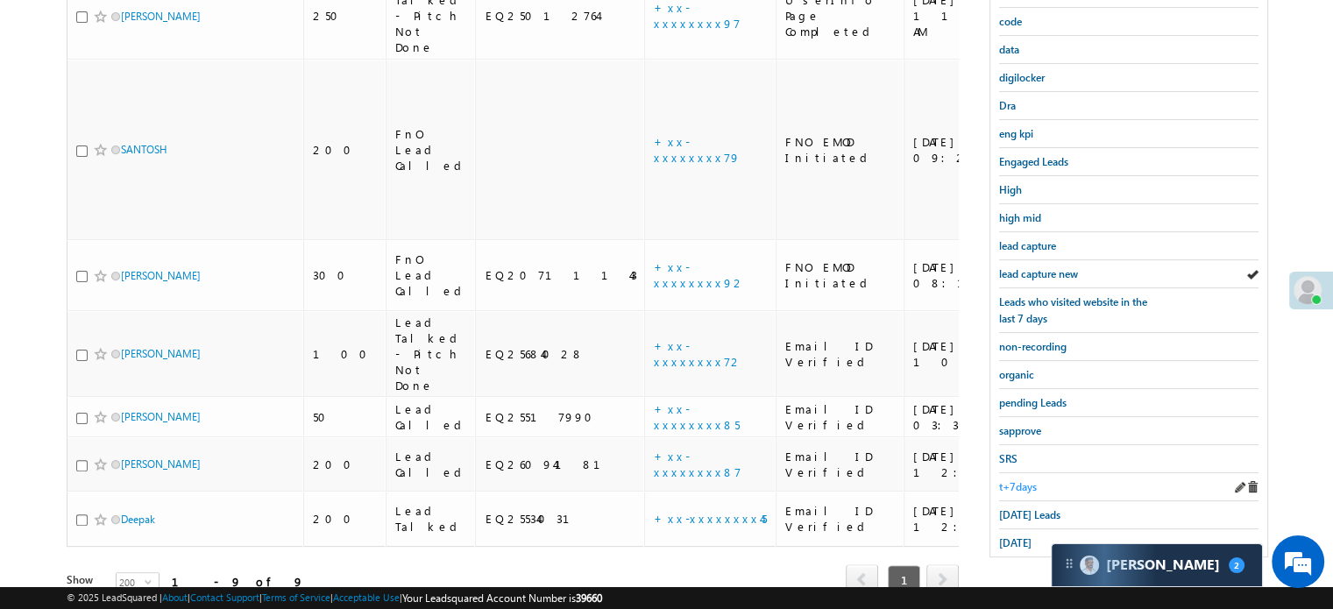
scroll to position [376, 0]
click at [1027, 508] on span "Today's Leads" at bounding box center [1029, 513] width 61 height 13
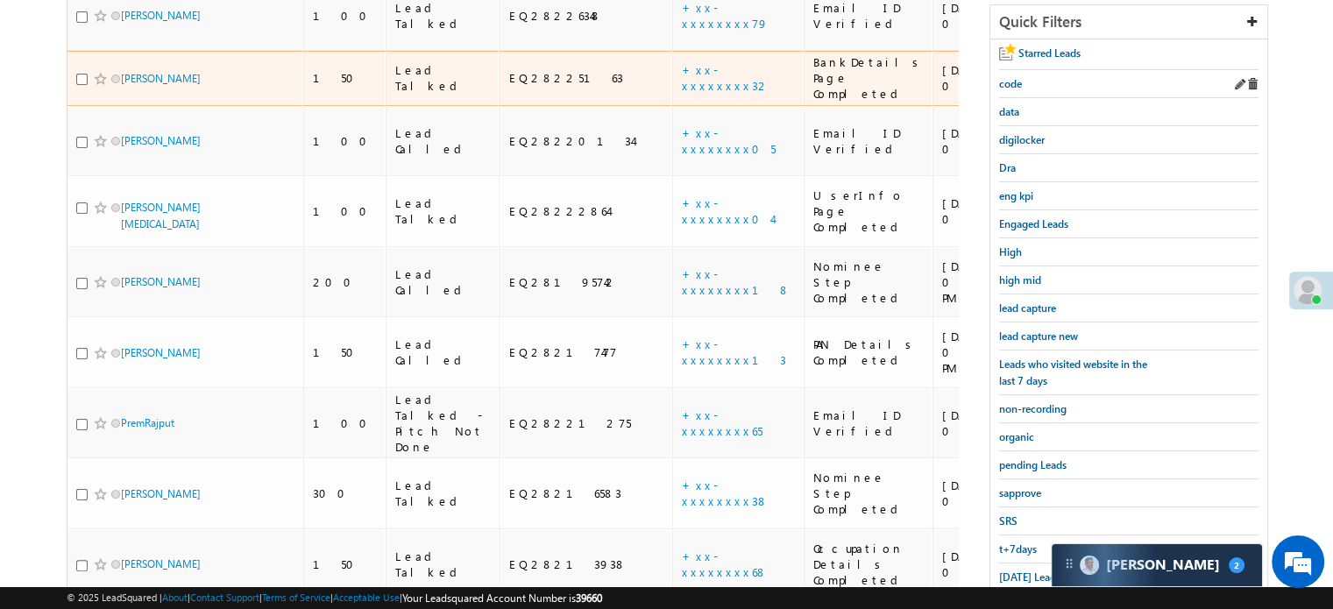
scroll to position [210, 0]
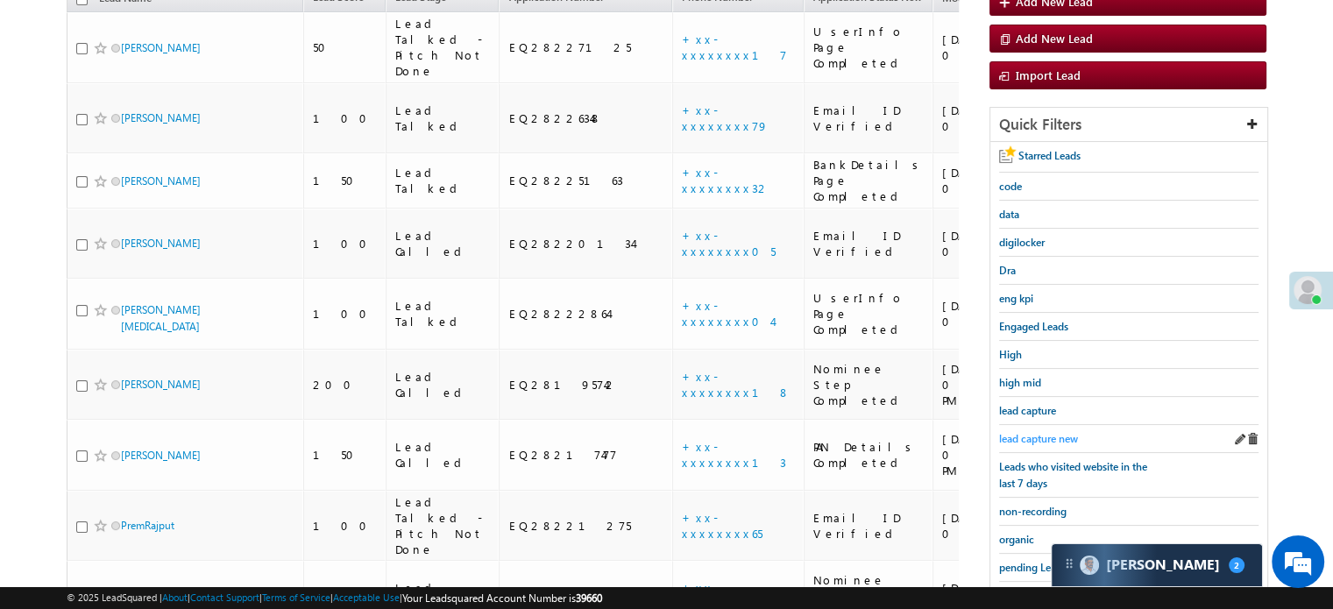
click at [1054, 432] on span "lead capture new" at bounding box center [1038, 438] width 79 height 13
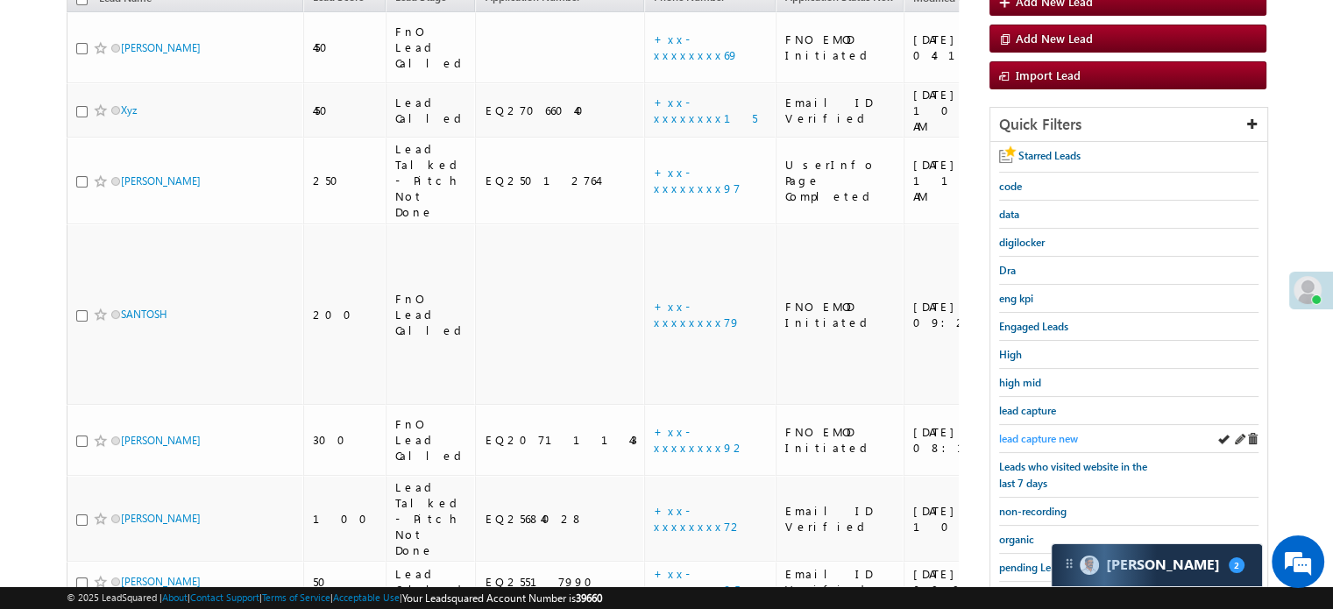
click at [1046, 434] on span "lead capture new" at bounding box center [1038, 438] width 79 height 13
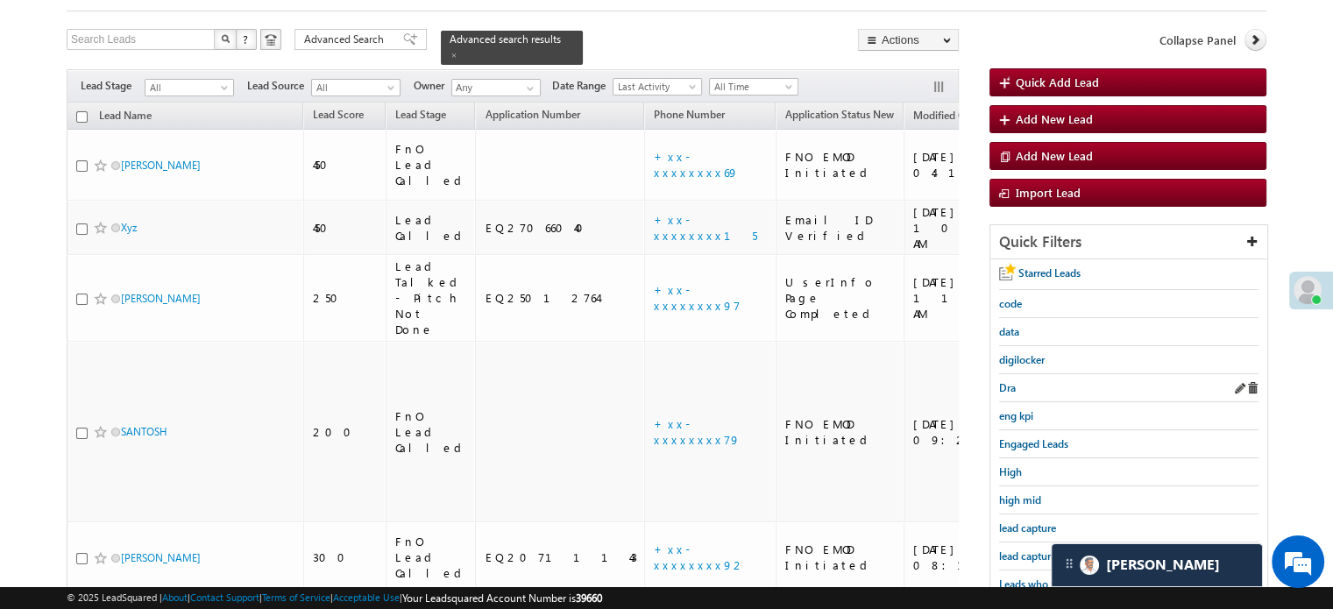
scroll to position [123, 0]
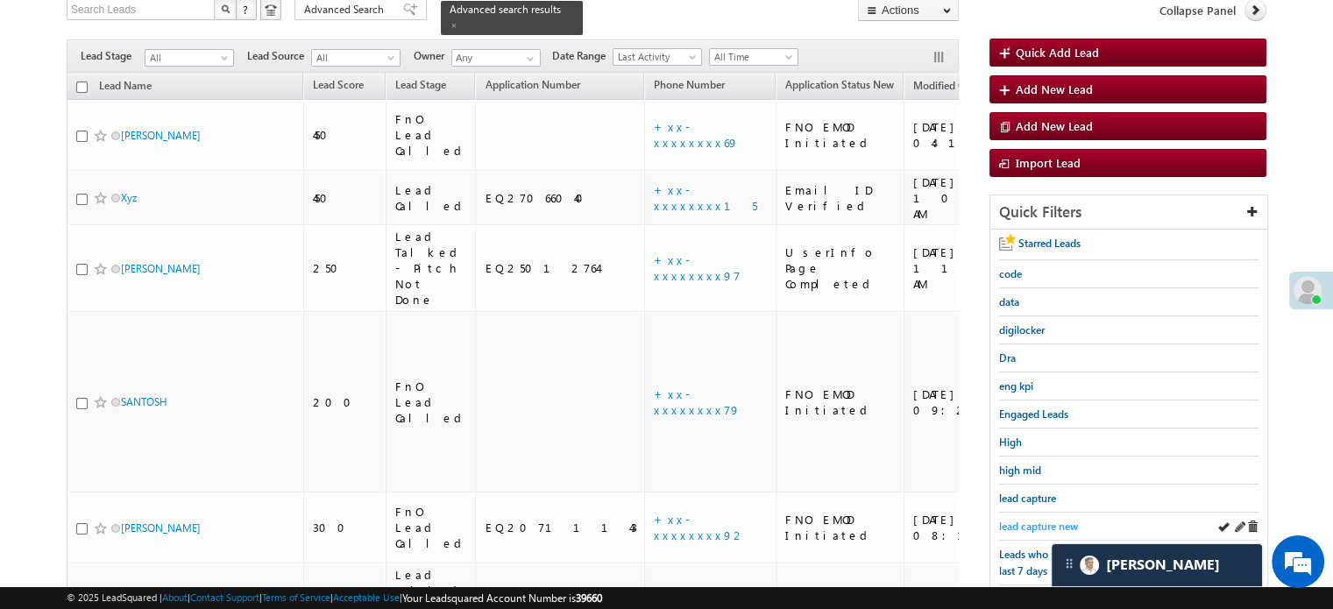
click at [1014, 524] on span "lead capture new" at bounding box center [1038, 526] width 79 height 13
click at [1037, 520] on span "lead capture new" at bounding box center [1038, 526] width 79 height 13
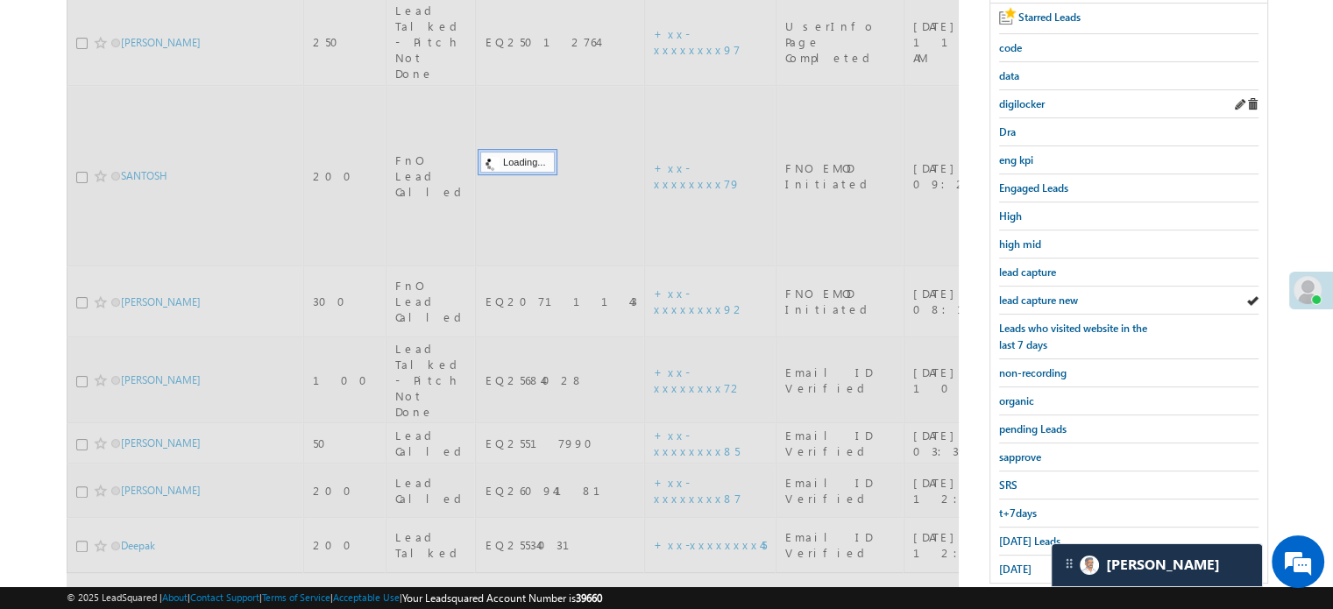
scroll to position [376, 0]
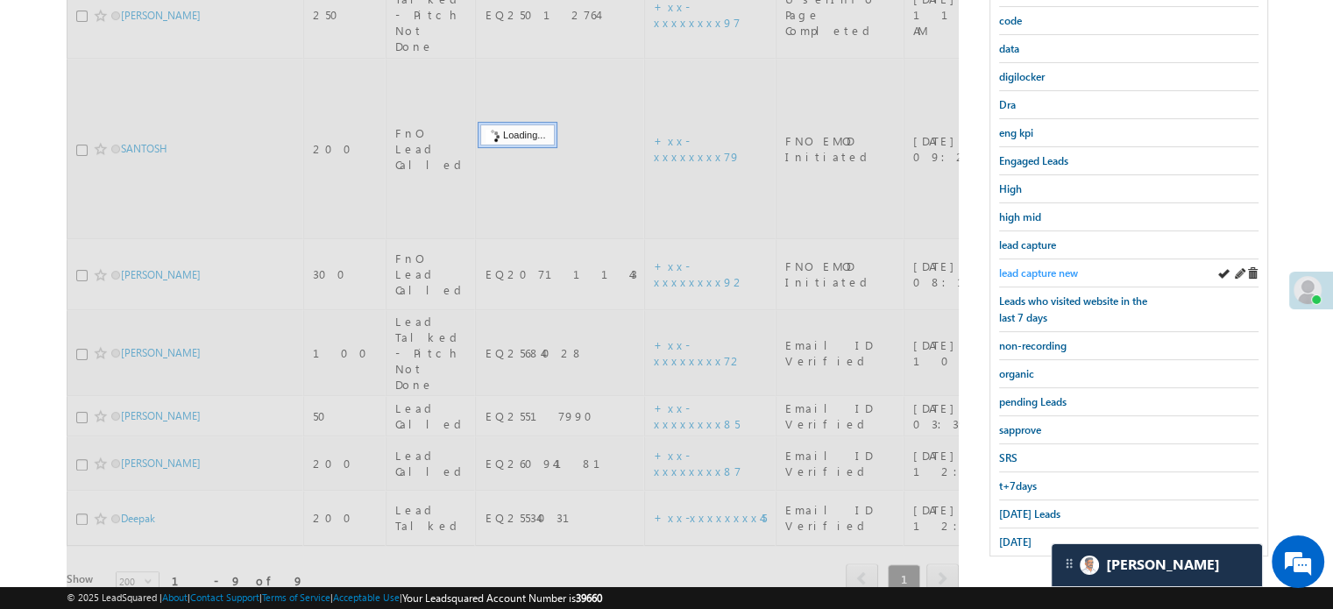
click at [1060, 272] on span "lead capture new" at bounding box center [1038, 272] width 79 height 13
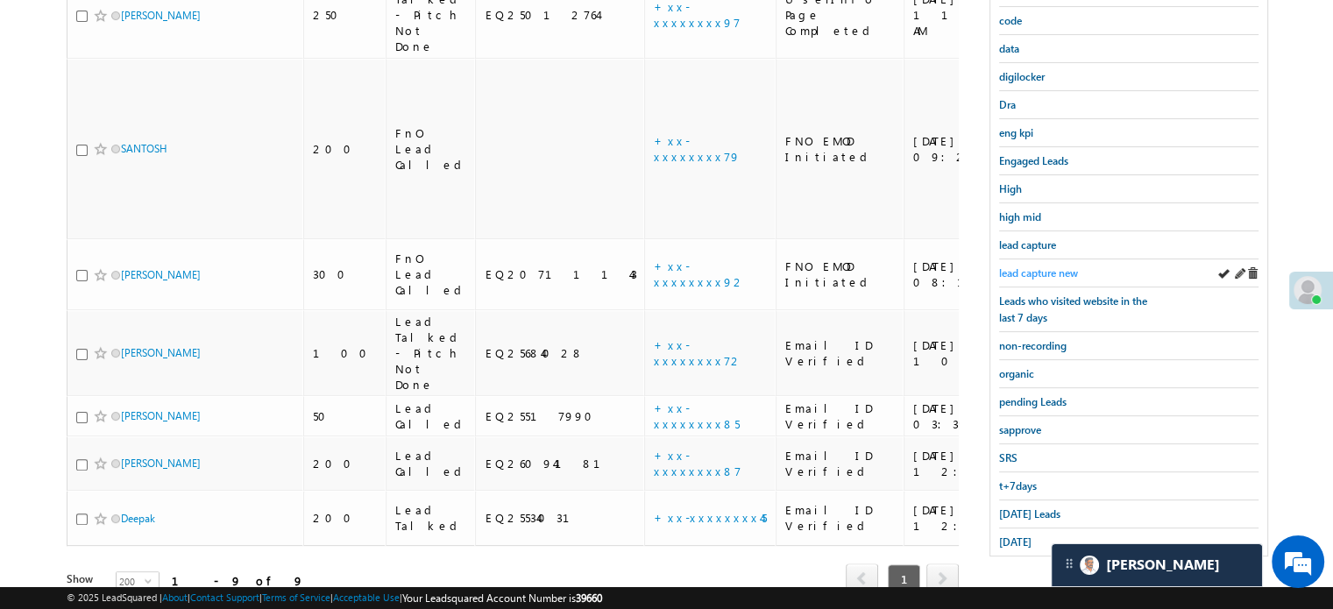
click at [1041, 273] on span "lead capture new" at bounding box center [1038, 272] width 79 height 13
click at [1040, 512] on span "Today's Leads" at bounding box center [1029, 513] width 61 height 13
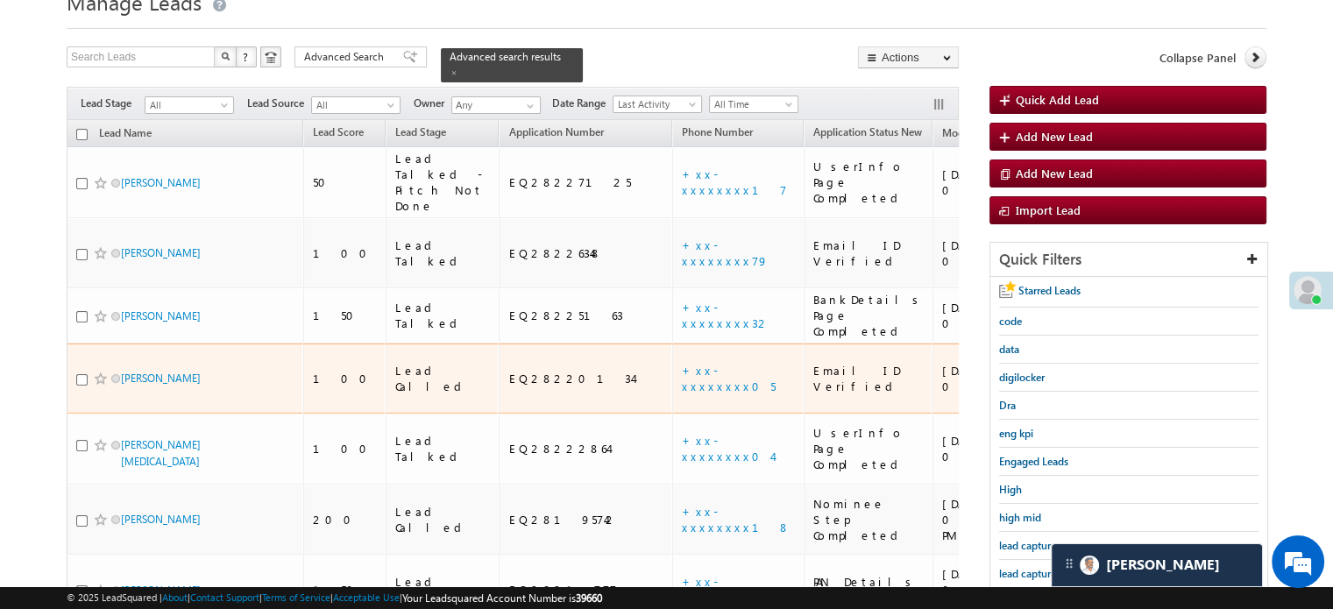
scroll to position [201, 0]
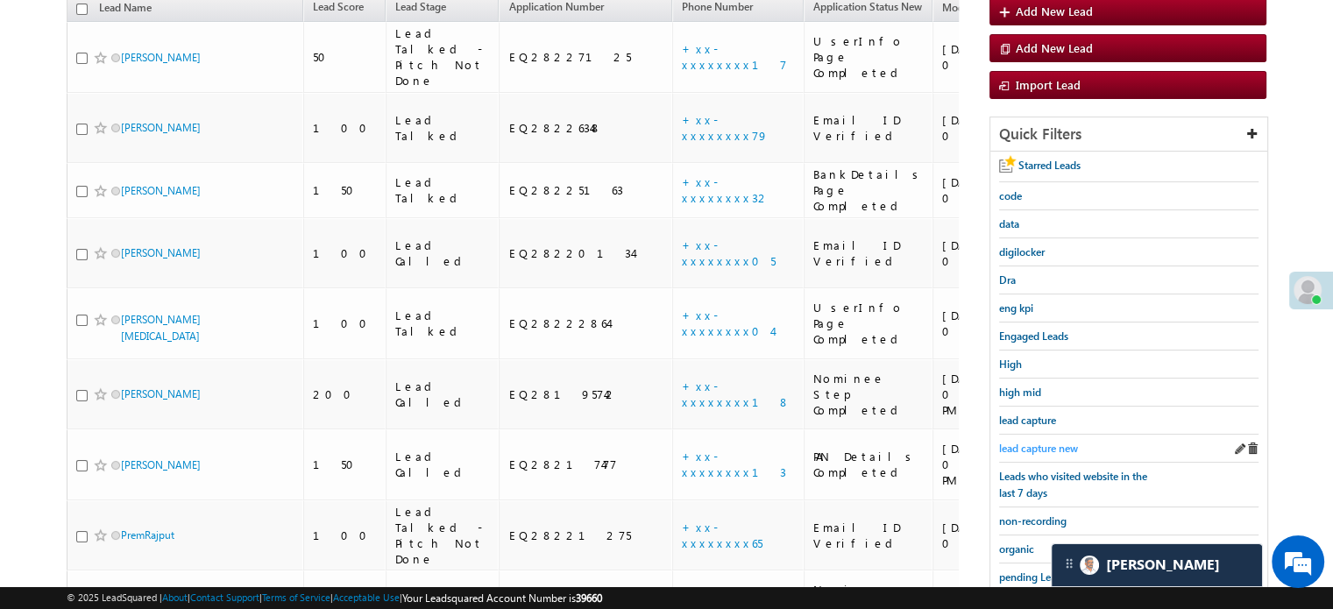
click at [1037, 449] on span "lead capture new" at bounding box center [1038, 448] width 79 height 13
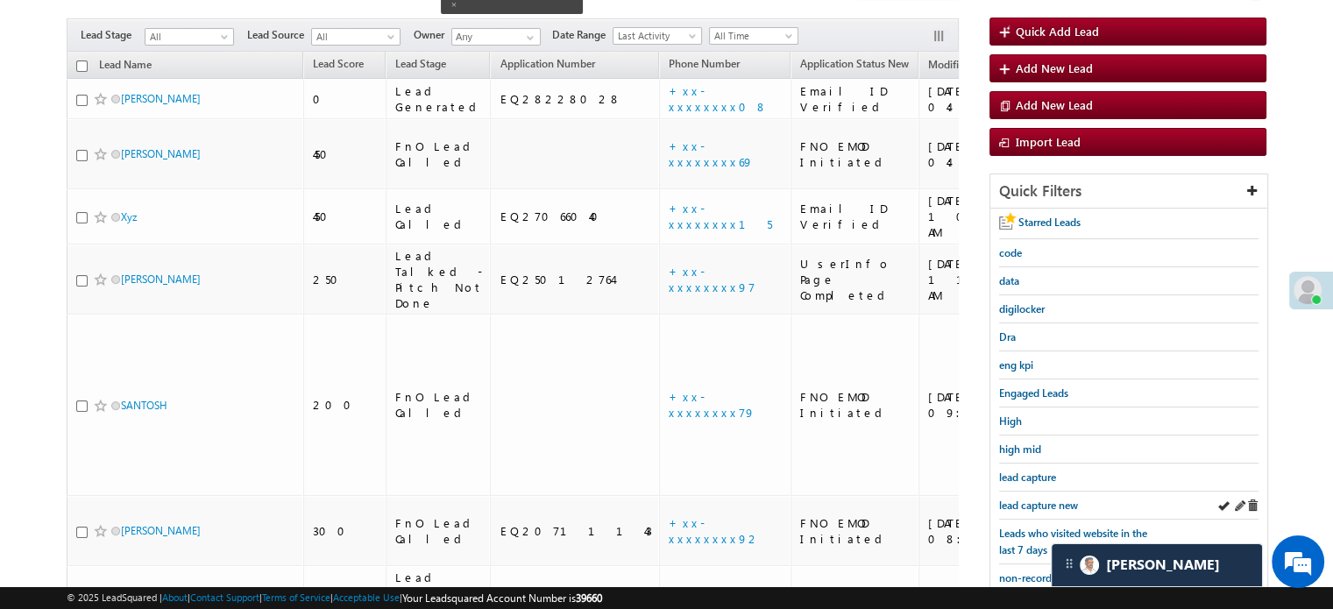
scroll to position [113, 0]
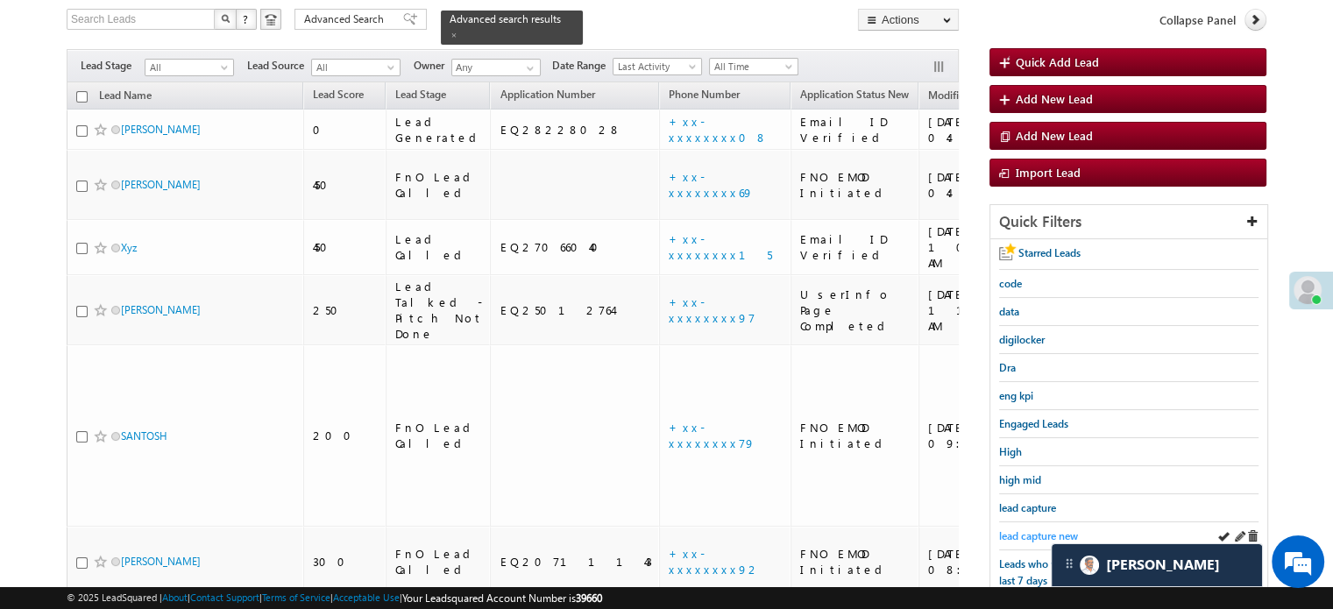
click at [1023, 529] on span "lead capture new" at bounding box center [1038, 535] width 79 height 13
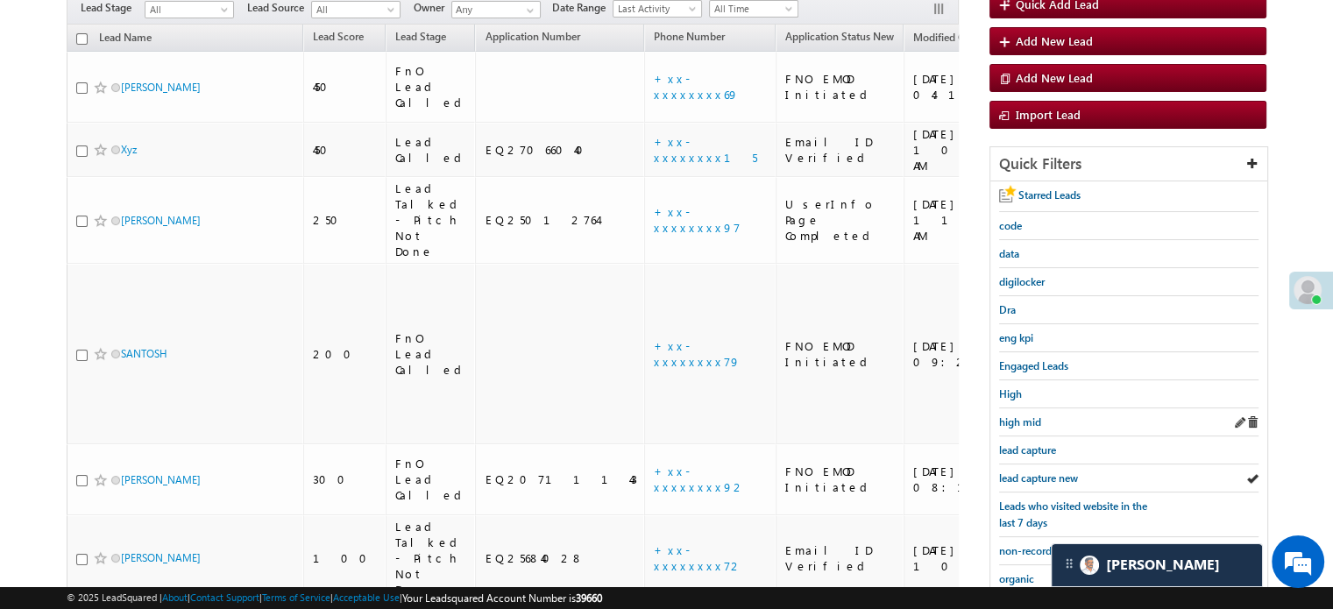
scroll to position [201, 0]
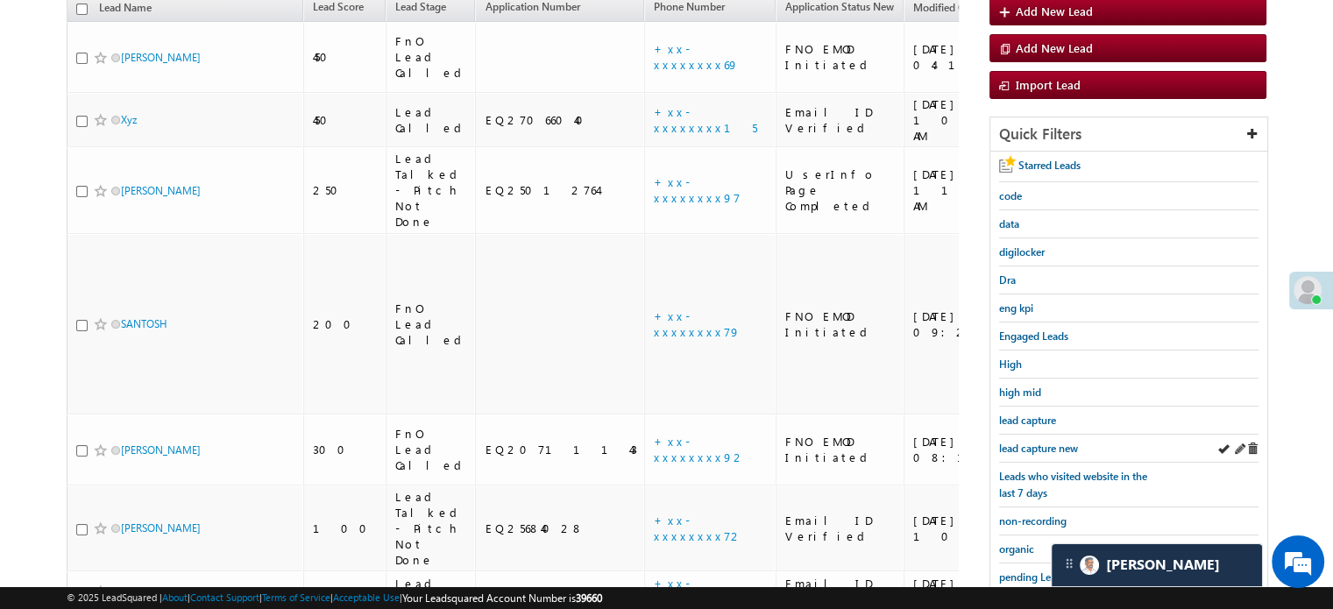
click at [1027, 435] on div "lead capture new" at bounding box center [1128, 449] width 259 height 28
click at [1032, 442] on span "lead capture new" at bounding box center [1038, 448] width 79 height 13
click at [1027, 444] on span "lead capture new" at bounding box center [1038, 448] width 79 height 13
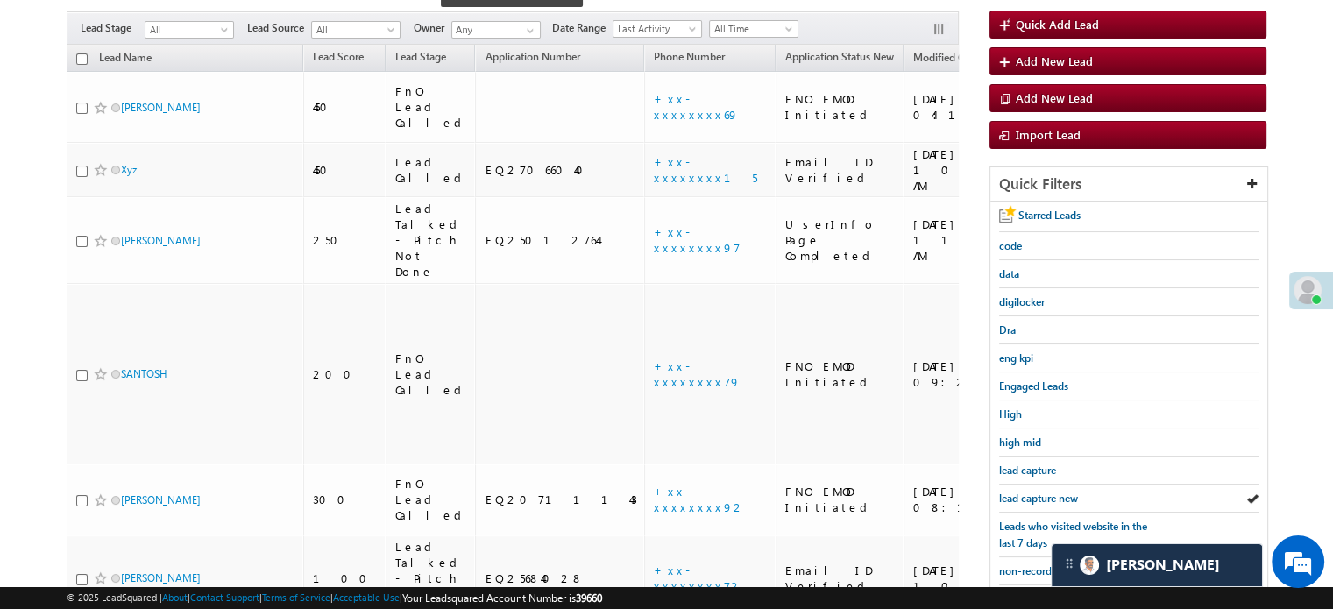
scroll to position [175, 0]
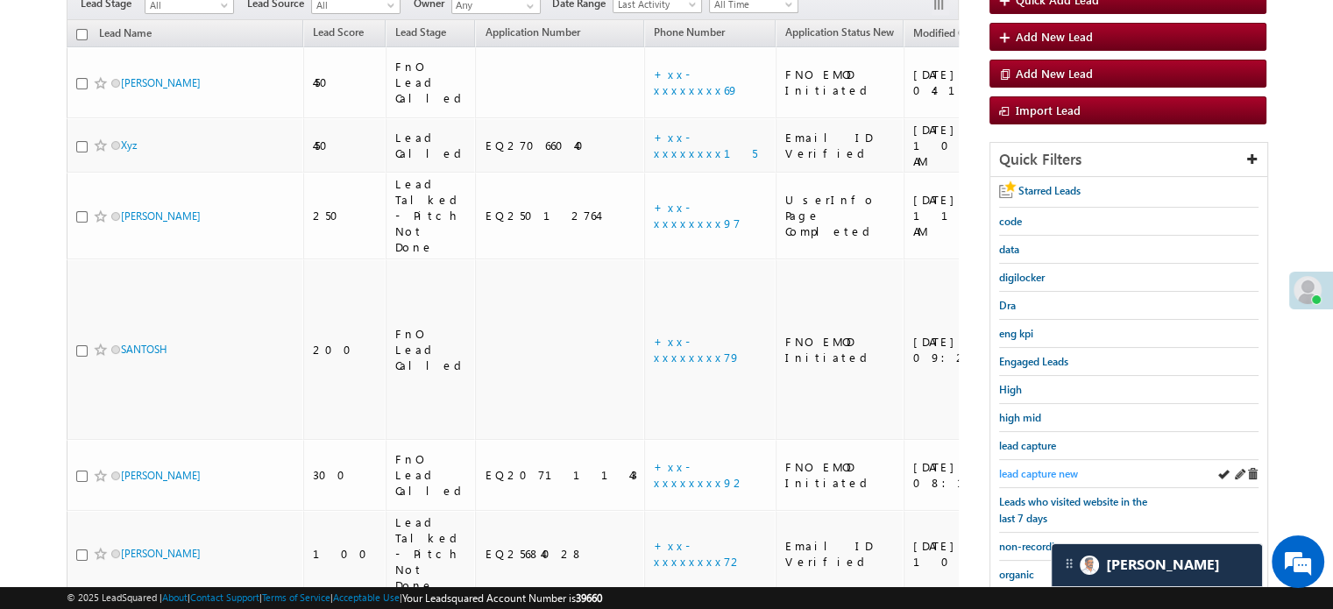
click at [1037, 467] on span "lead capture new" at bounding box center [1038, 473] width 79 height 13
click at [1037, 468] on span "lead capture new" at bounding box center [1038, 473] width 79 height 13
click at [1037, 470] on span "lead capture new" at bounding box center [1038, 473] width 79 height 13
click at [1015, 471] on span "lead capture new" at bounding box center [1038, 473] width 79 height 13
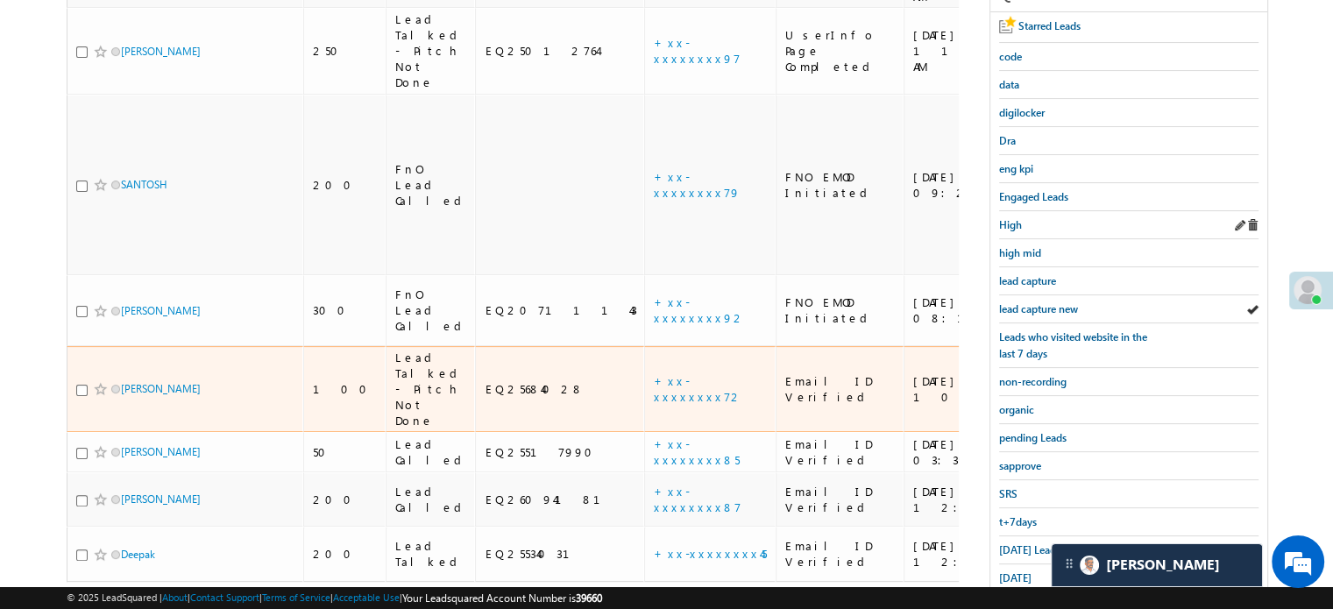
scroll to position [350, 0]
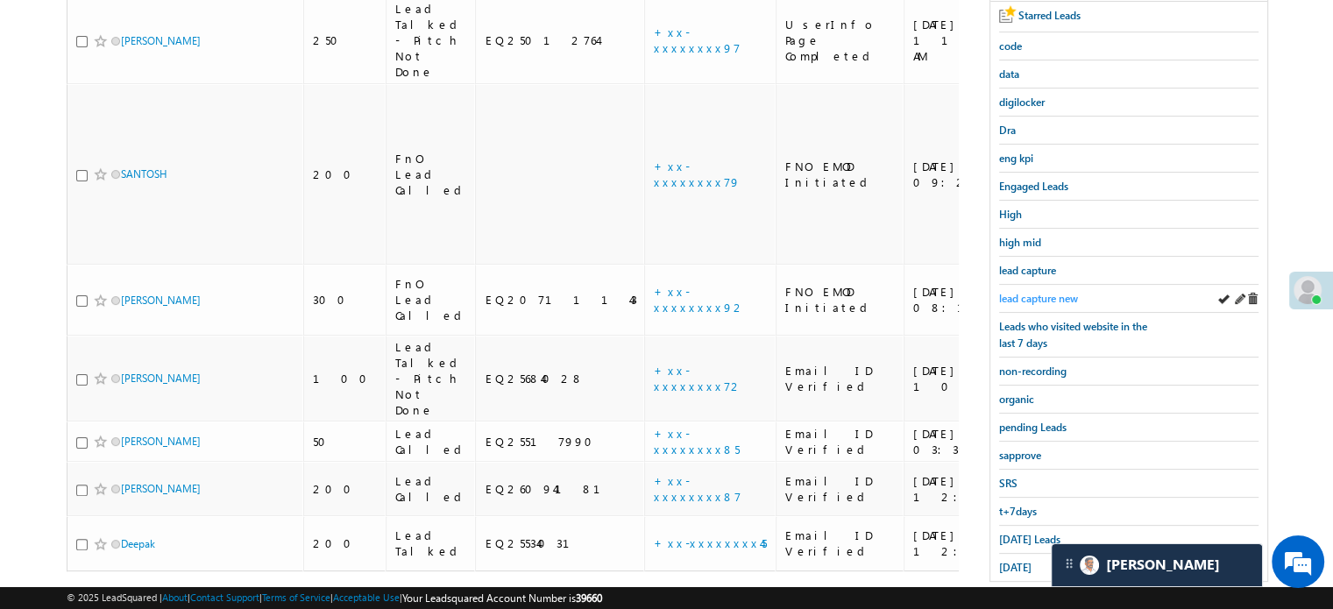
click at [1044, 297] on span "lead capture new" at bounding box center [1038, 298] width 79 height 13
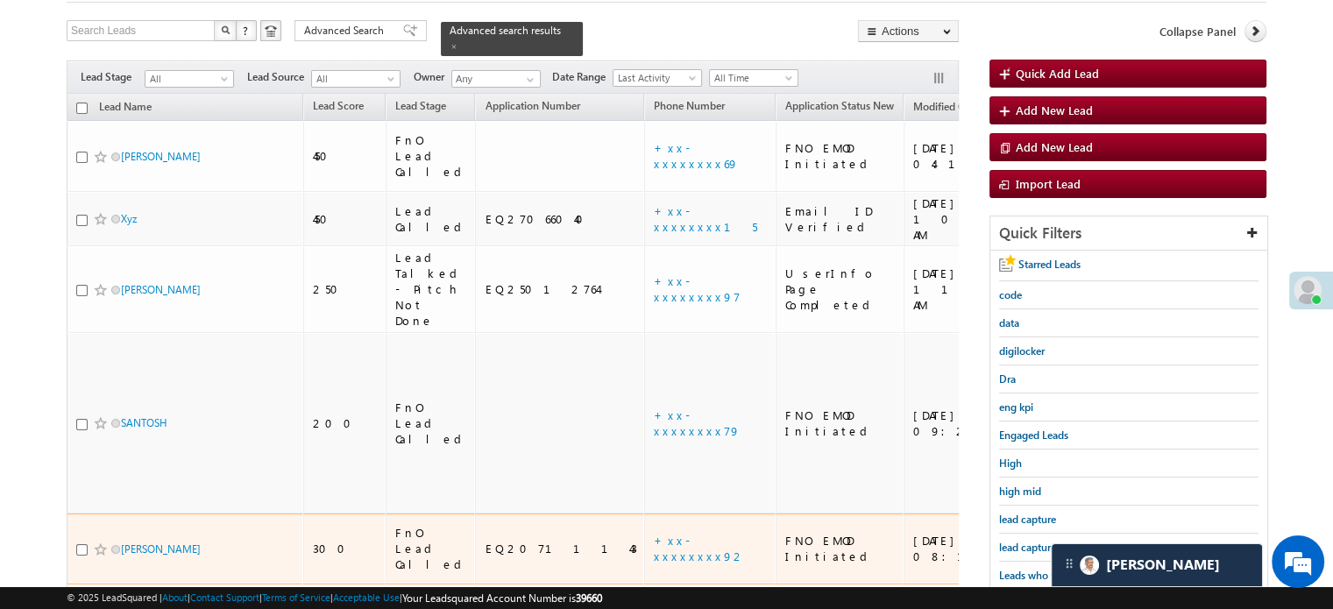
scroll to position [175, 0]
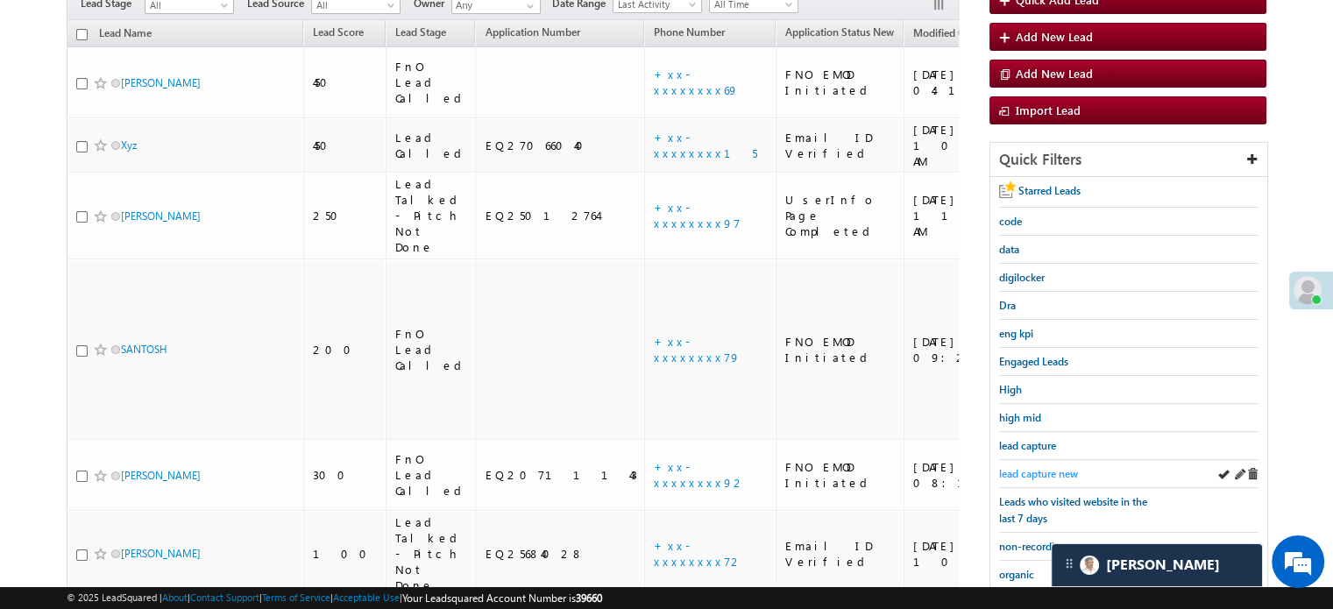
click at [1033, 467] on span "lead capture new" at bounding box center [1038, 473] width 79 height 13
click at [1058, 471] on span "lead capture new" at bounding box center [1038, 473] width 79 height 13
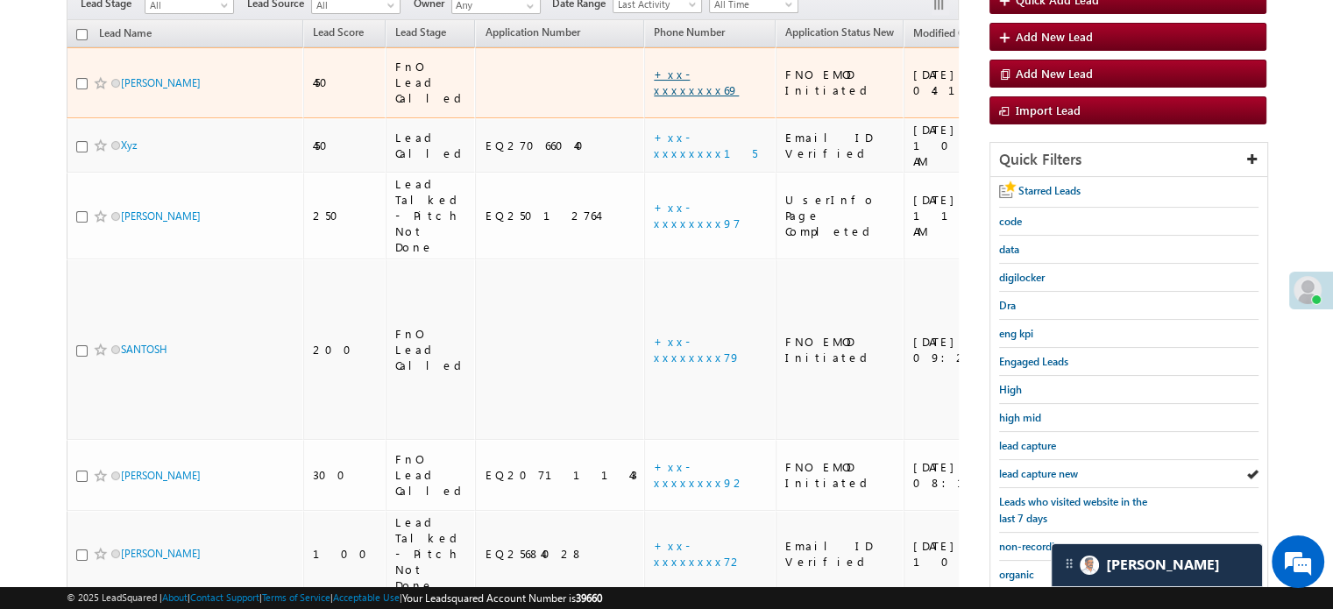
click at [654, 67] on link "+xx-xxxxxxxx69" at bounding box center [696, 82] width 85 height 31
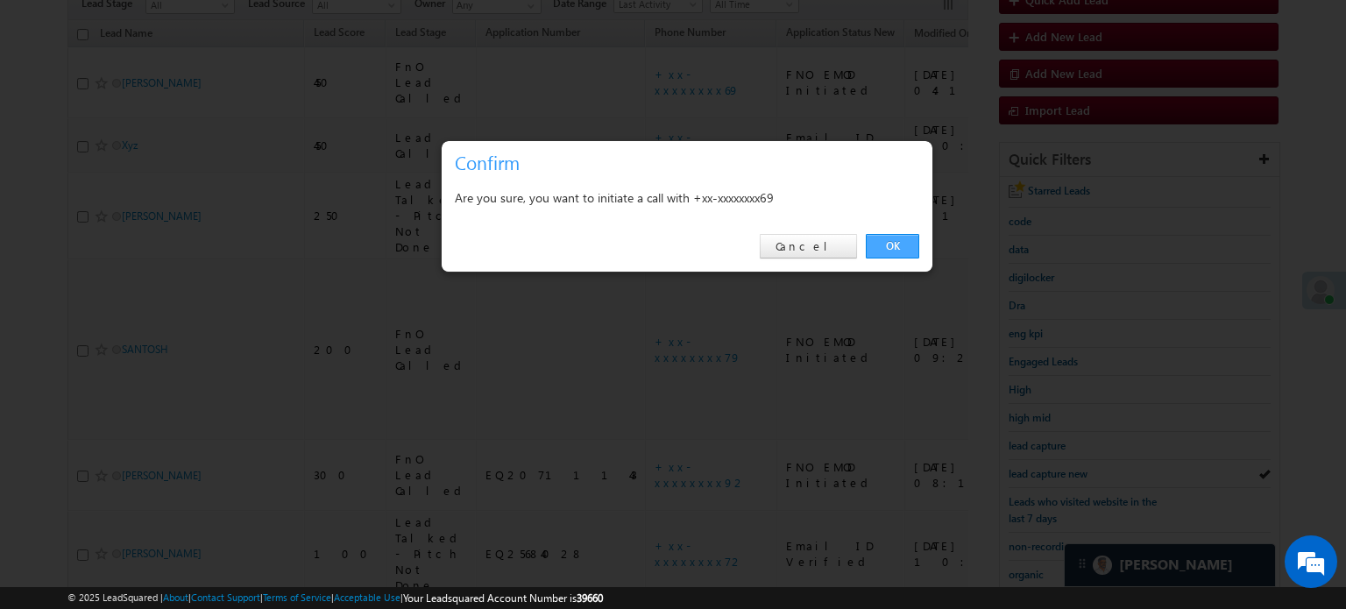
click at [904, 251] on link "OK" at bounding box center [892, 246] width 53 height 25
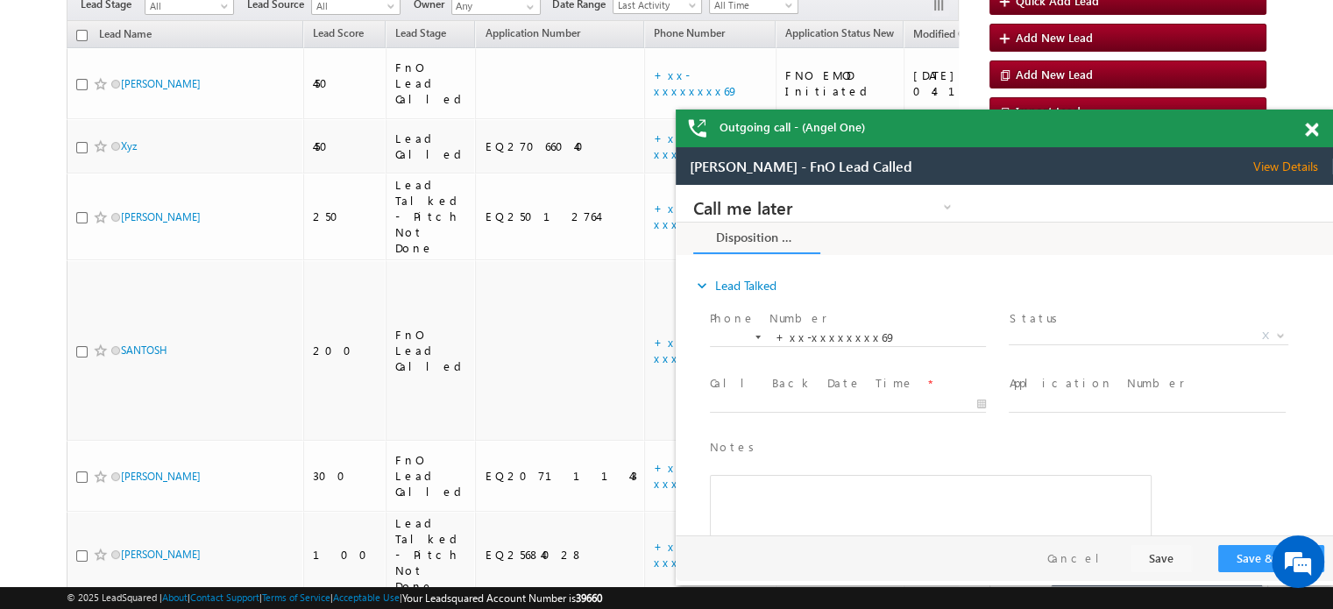
scroll to position [0, 0]
click at [1303, 132] on div "Outgoing call - (Angel One)" at bounding box center [1004, 129] width 657 height 38
click at [1309, 132] on span at bounding box center [1311, 130] width 13 height 15
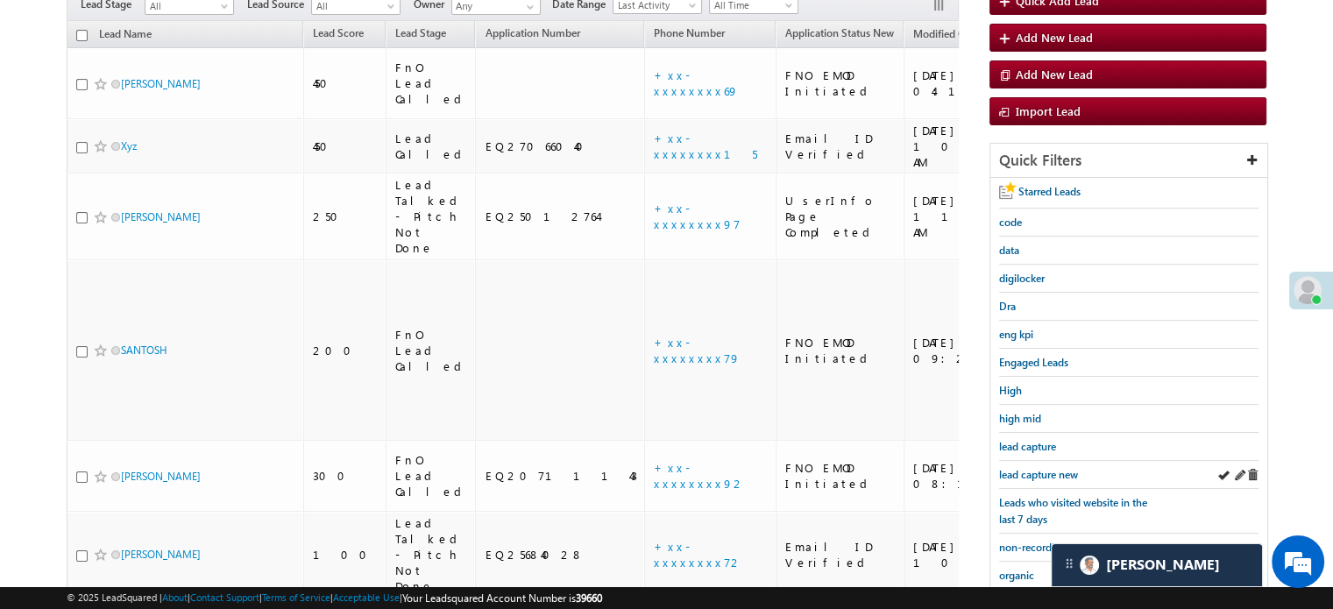
click at [1043, 479] on div "lead capture new" at bounding box center [1128, 475] width 259 height 28
click at [1041, 473] on span "lead capture new" at bounding box center [1038, 474] width 79 height 13
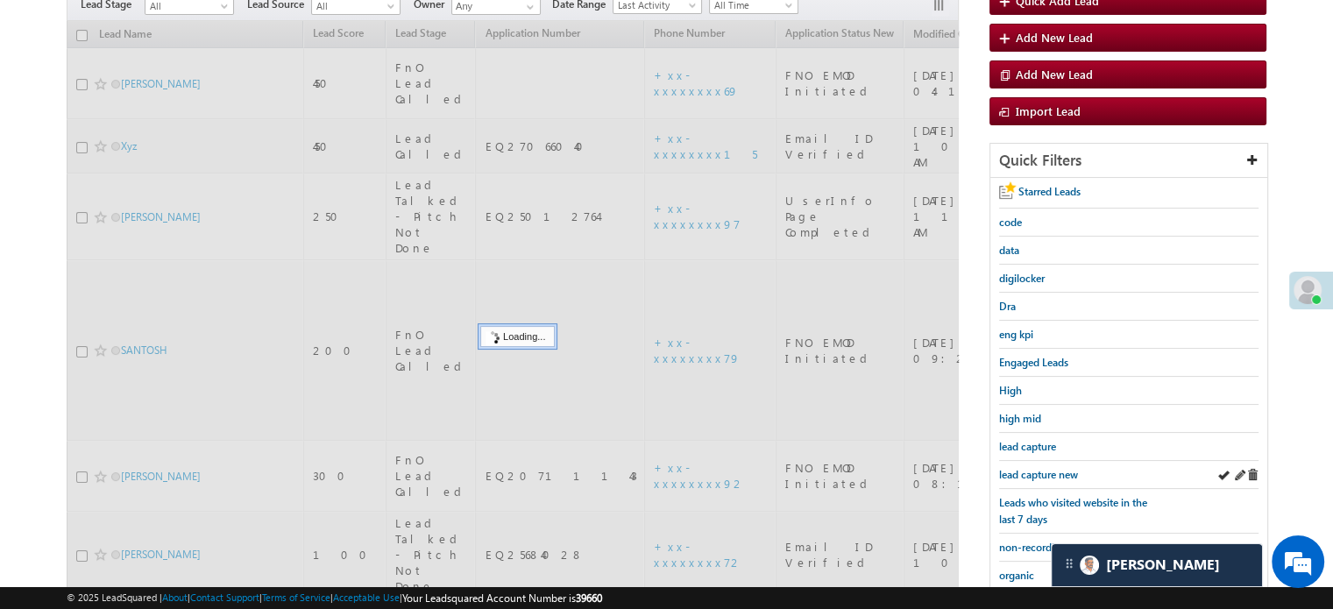
click at [1042, 461] on div "lead capture new" at bounding box center [1128, 475] width 259 height 28
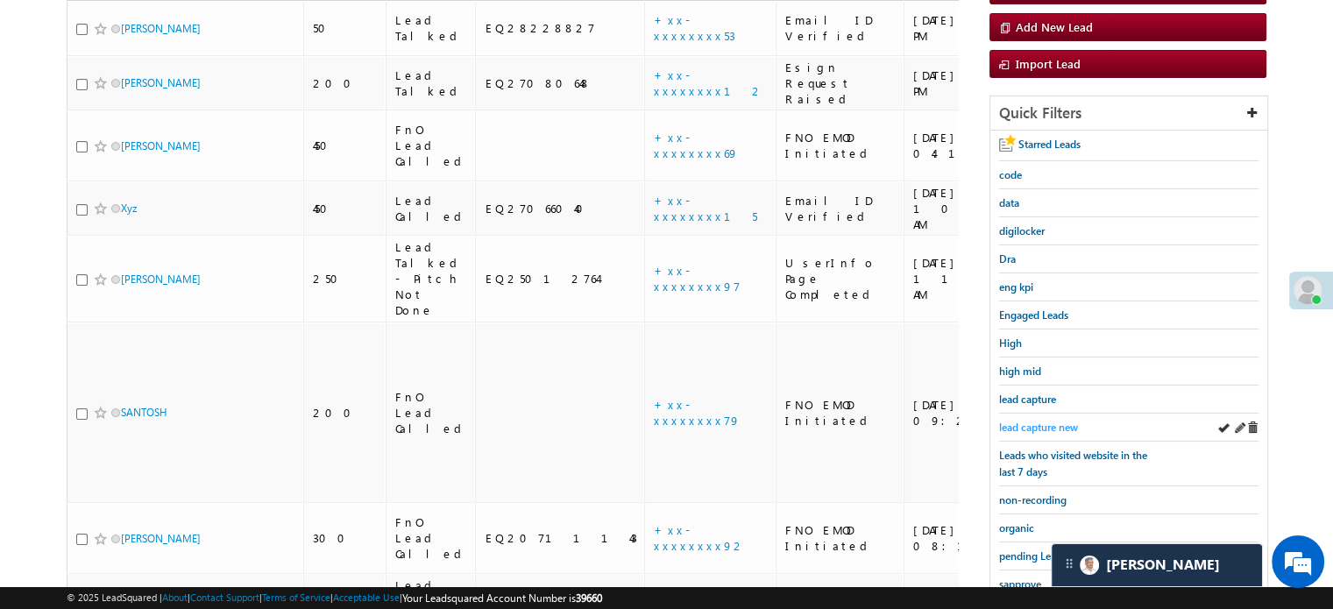
scroll to position [175, 0]
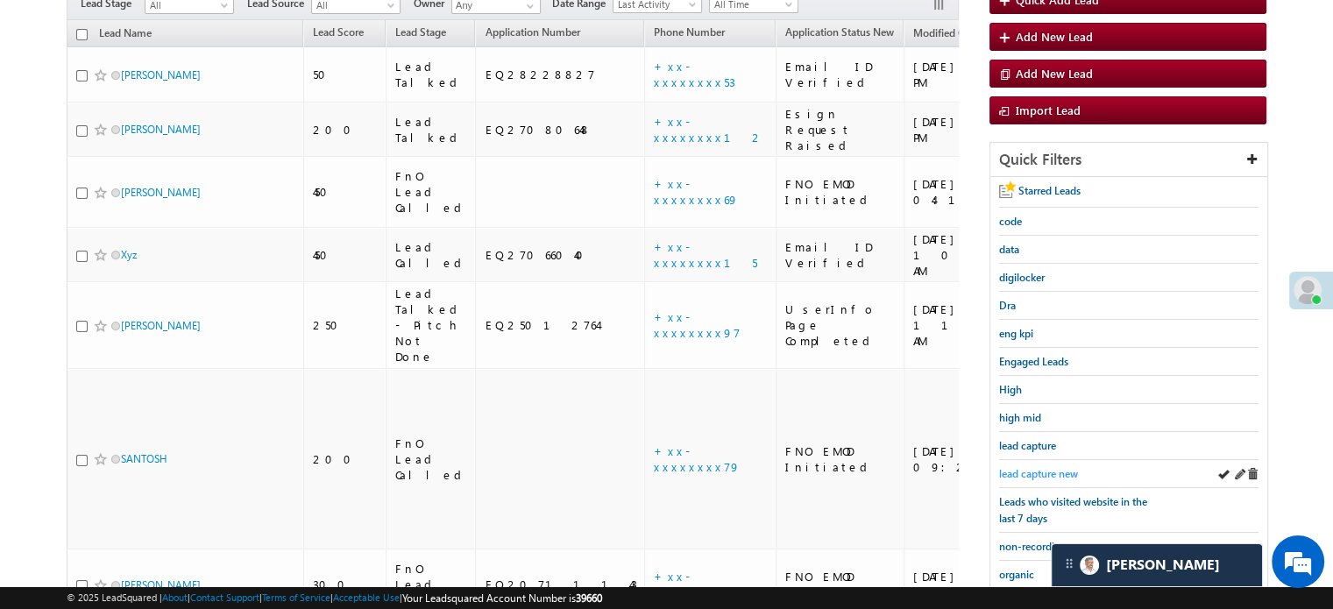
click at [1041, 467] on span "lead capture new" at bounding box center [1038, 473] width 79 height 13
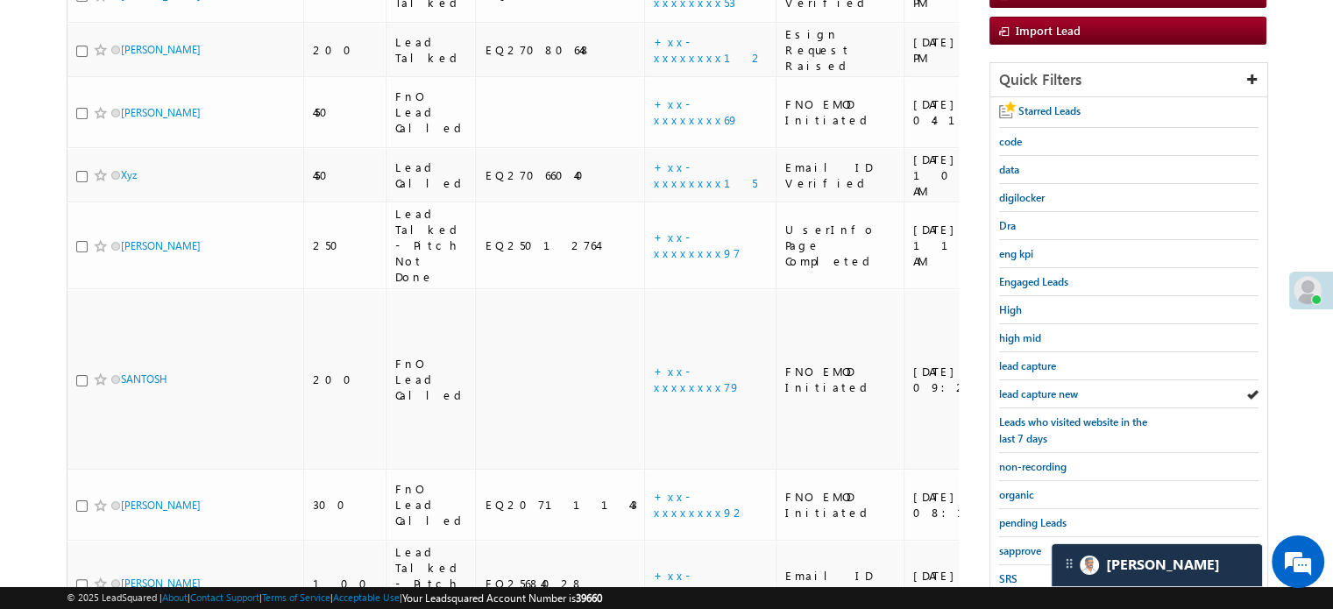
scroll to position [350, 0]
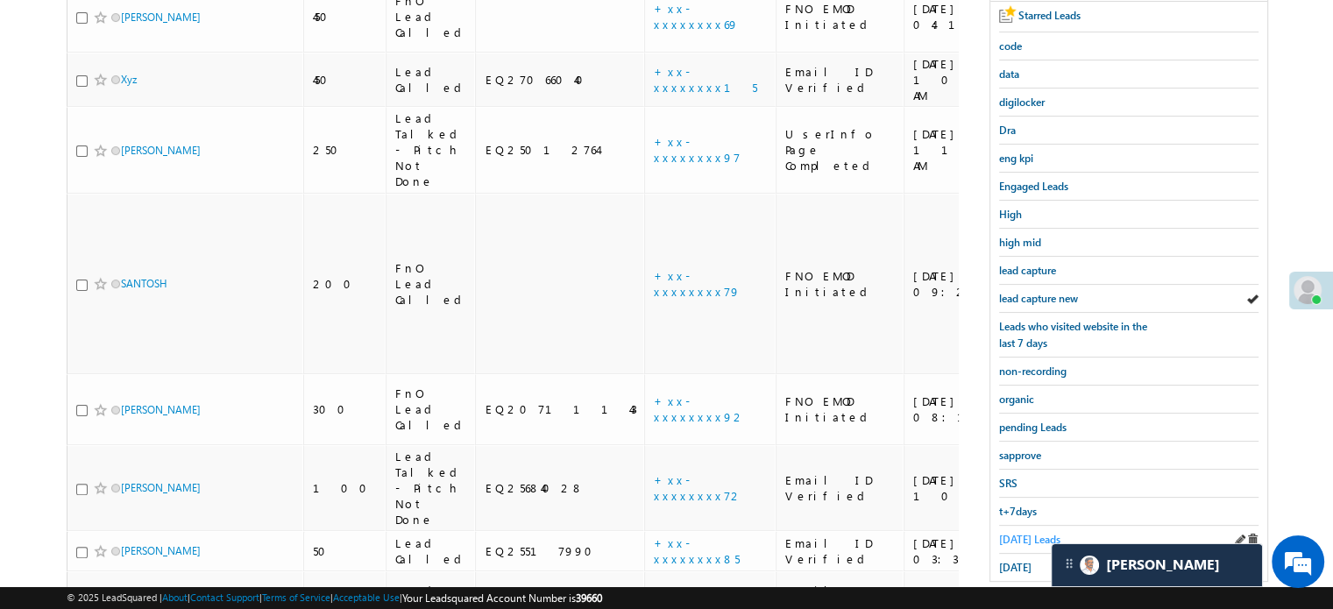
click at [1018, 535] on span "Today's Leads" at bounding box center [1029, 539] width 61 height 13
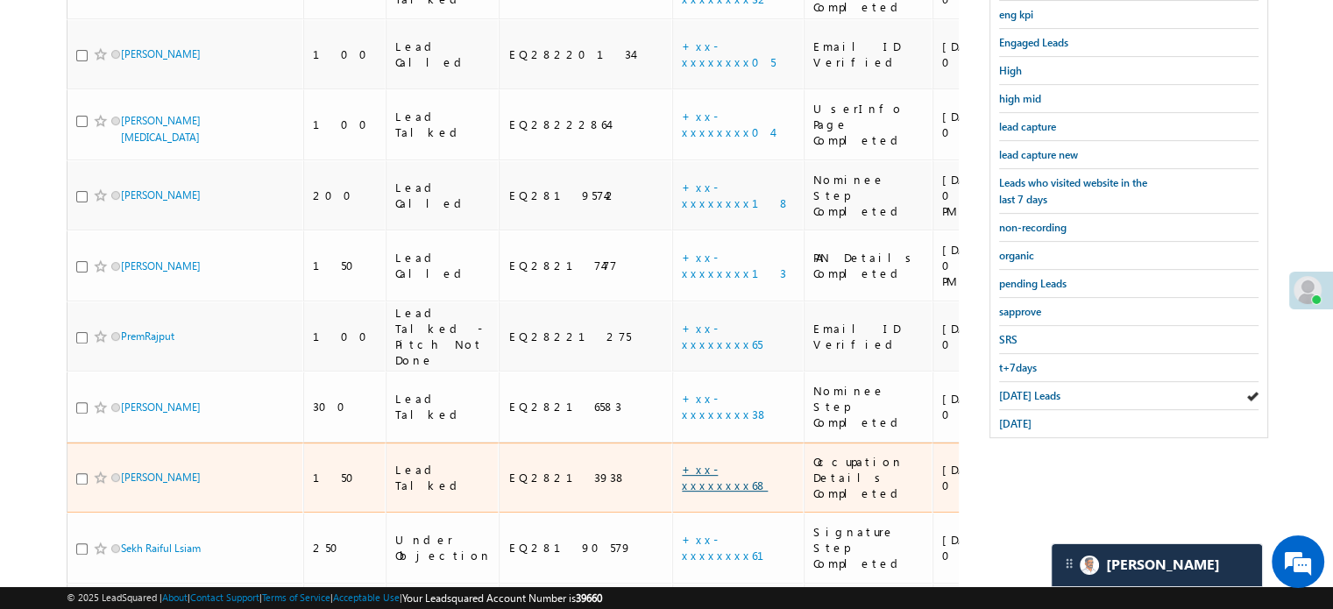
scroll to position [464, 0]
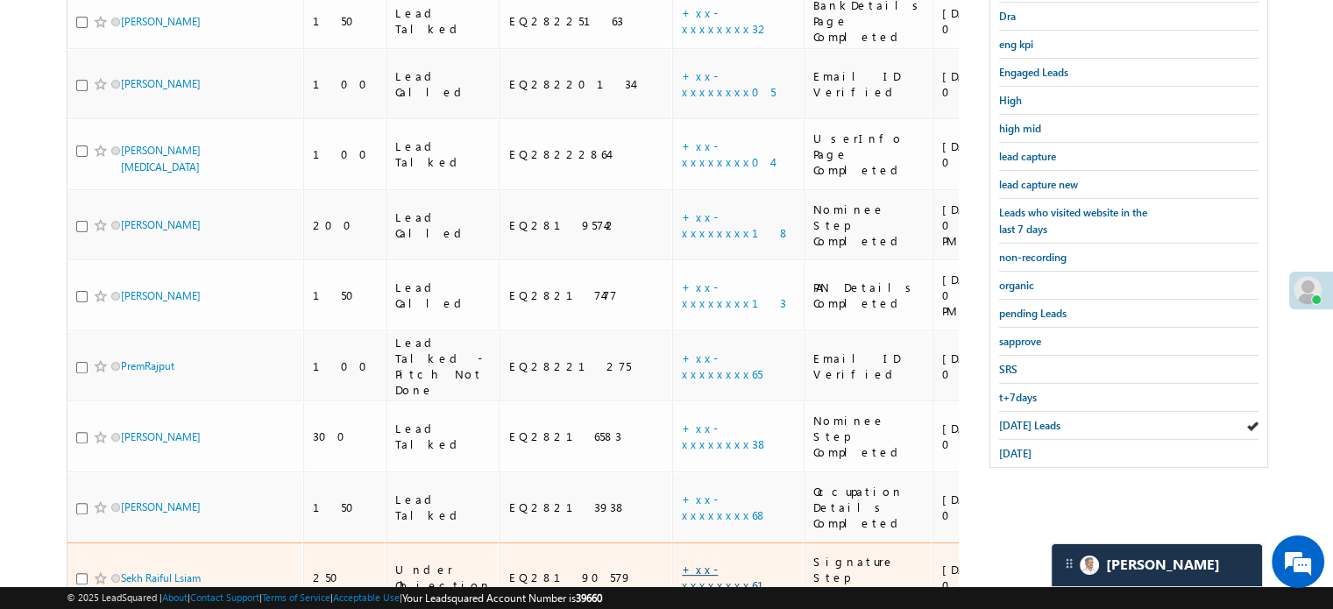
click at [682, 562] on link "+xx-xxxxxxxx61" at bounding box center [733, 577] width 103 height 31
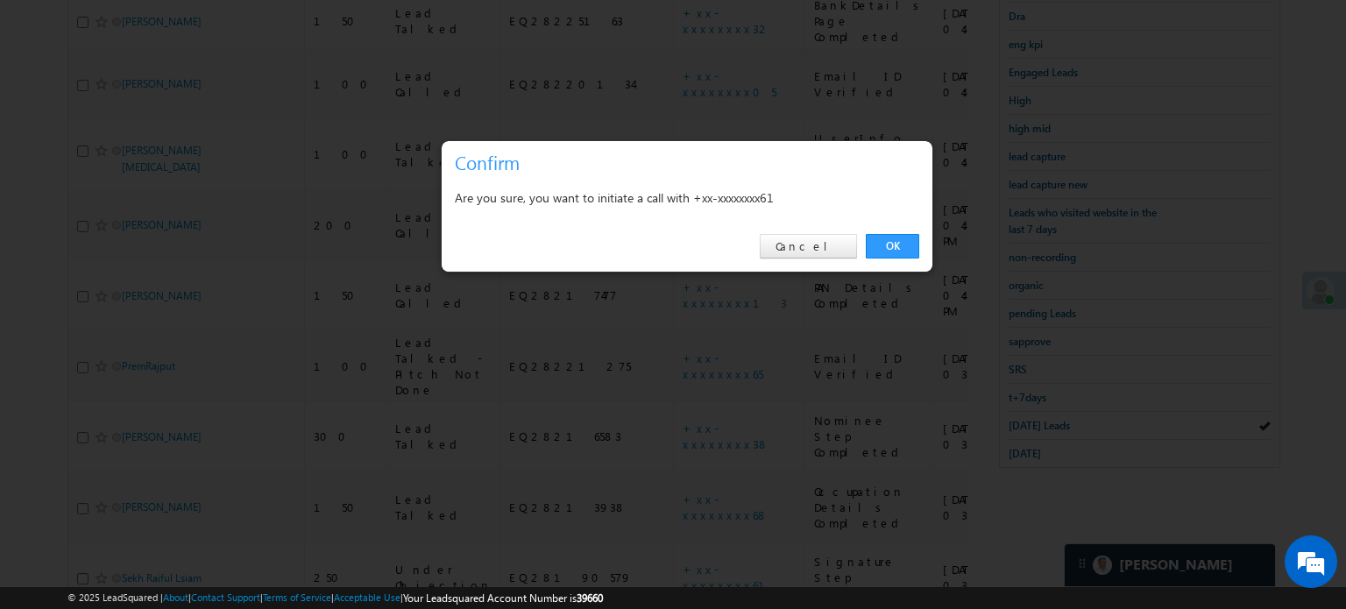
click at [895, 261] on div "OK Cancel" at bounding box center [687, 247] width 491 height 50
click at [894, 257] on link "OK" at bounding box center [892, 246] width 53 height 25
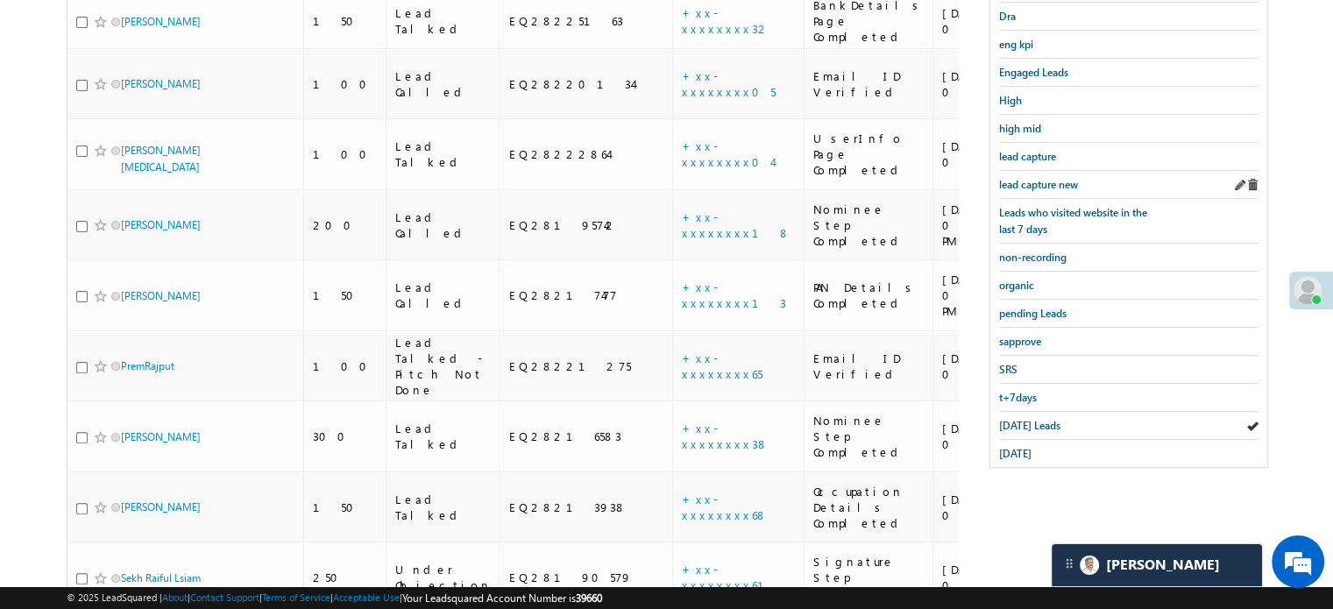
click at [1030, 192] on div "lead capture new" at bounding box center [1128, 185] width 259 height 28
click at [1040, 179] on span "lead capture new" at bounding box center [1038, 184] width 79 height 13
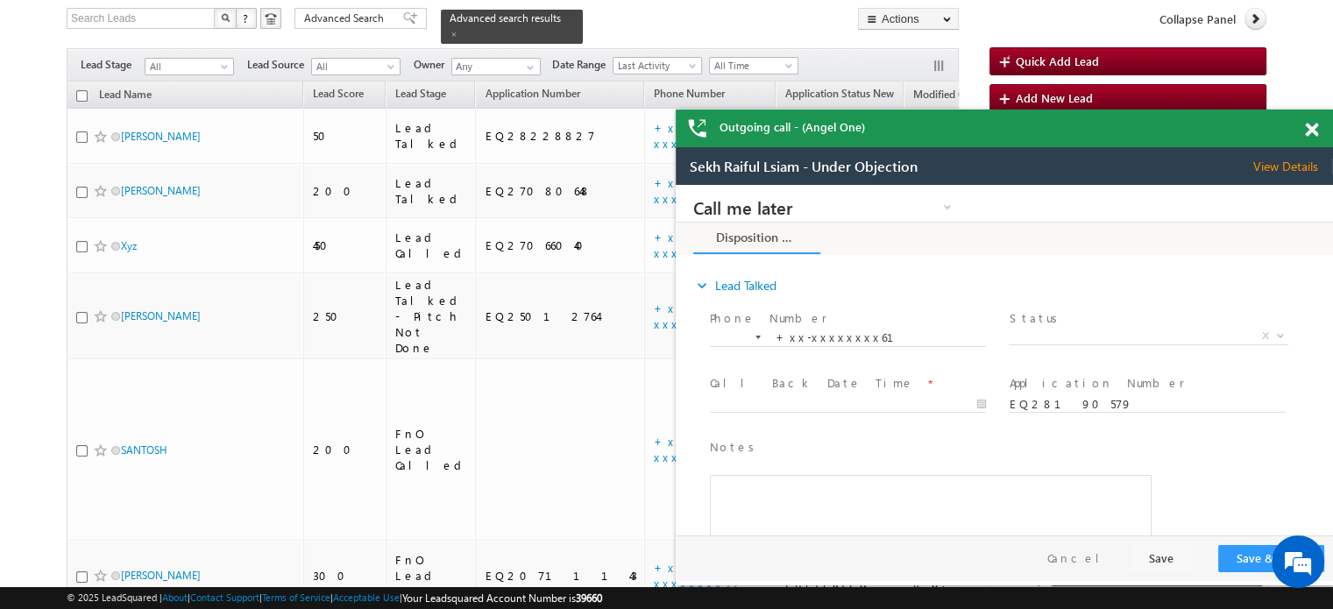
scroll to position [0, 0]
click at [1309, 134] on span at bounding box center [1311, 130] width 13 height 15
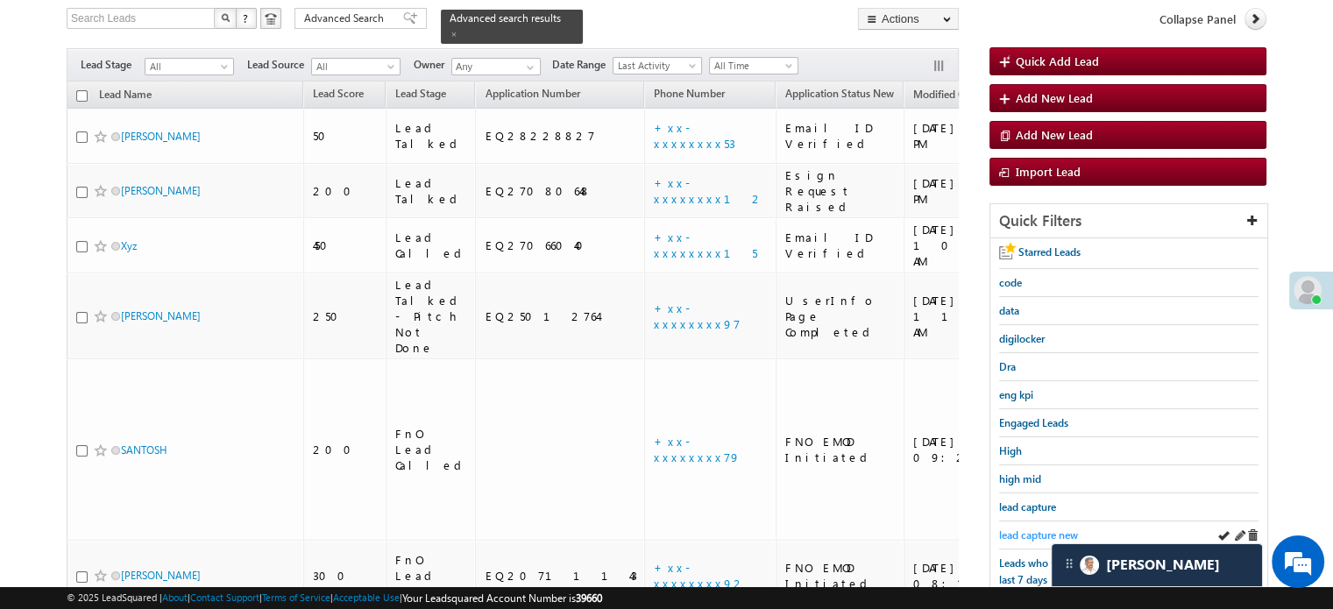
click at [1030, 534] on span "lead capture new" at bounding box center [1038, 534] width 79 height 13
click at [1029, 527] on link "lead capture new" at bounding box center [1038, 535] width 79 height 17
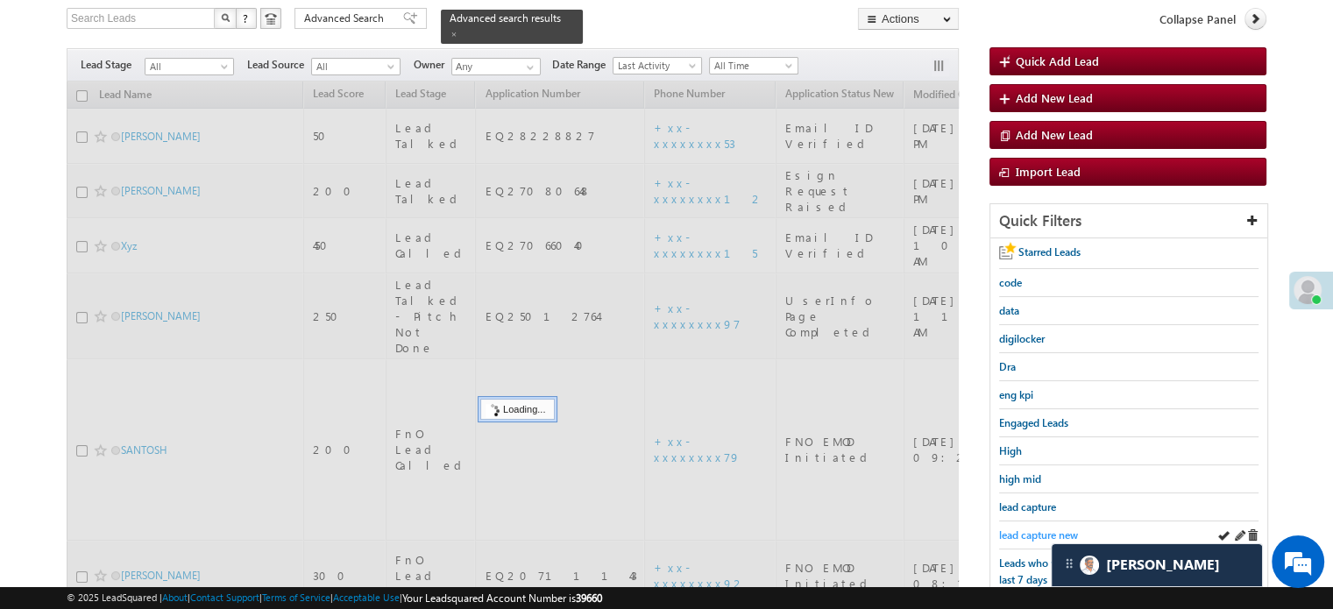
click at [1037, 536] on span "lead capture new" at bounding box center [1038, 534] width 79 height 13
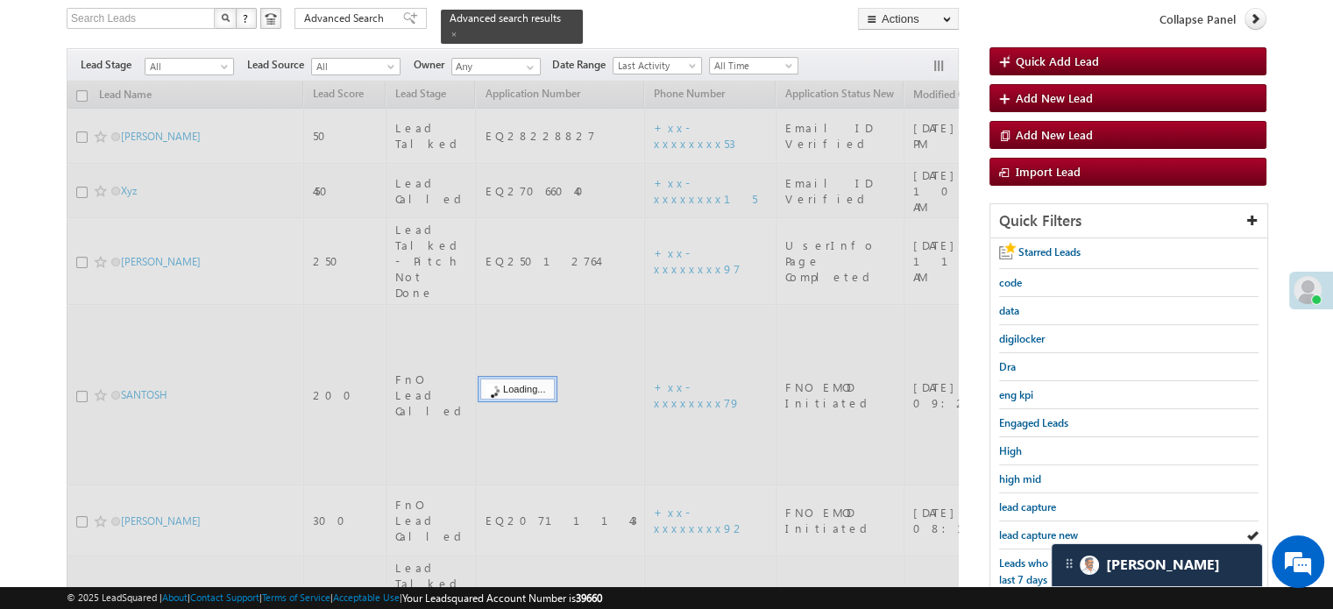
click at [1036, 528] on span "lead capture new" at bounding box center [1038, 534] width 79 height 13
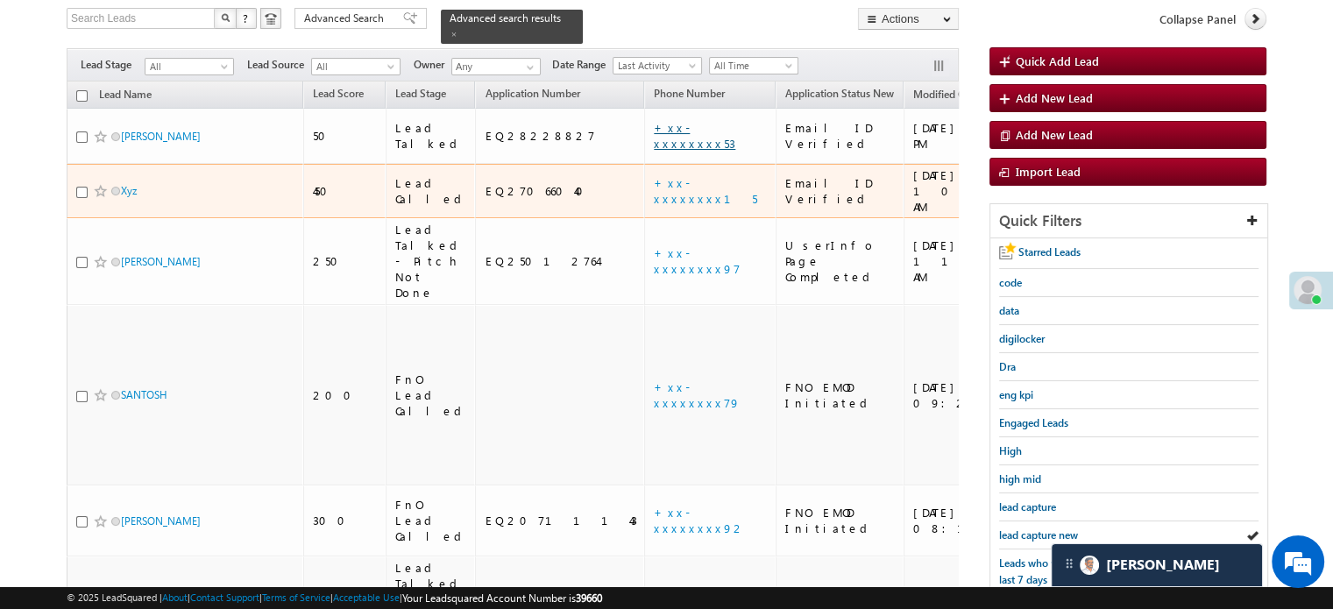
click at [654, 120] on link "+xx-xxxxxxxx53" at bounding box center [694, 135] width 81 height 31
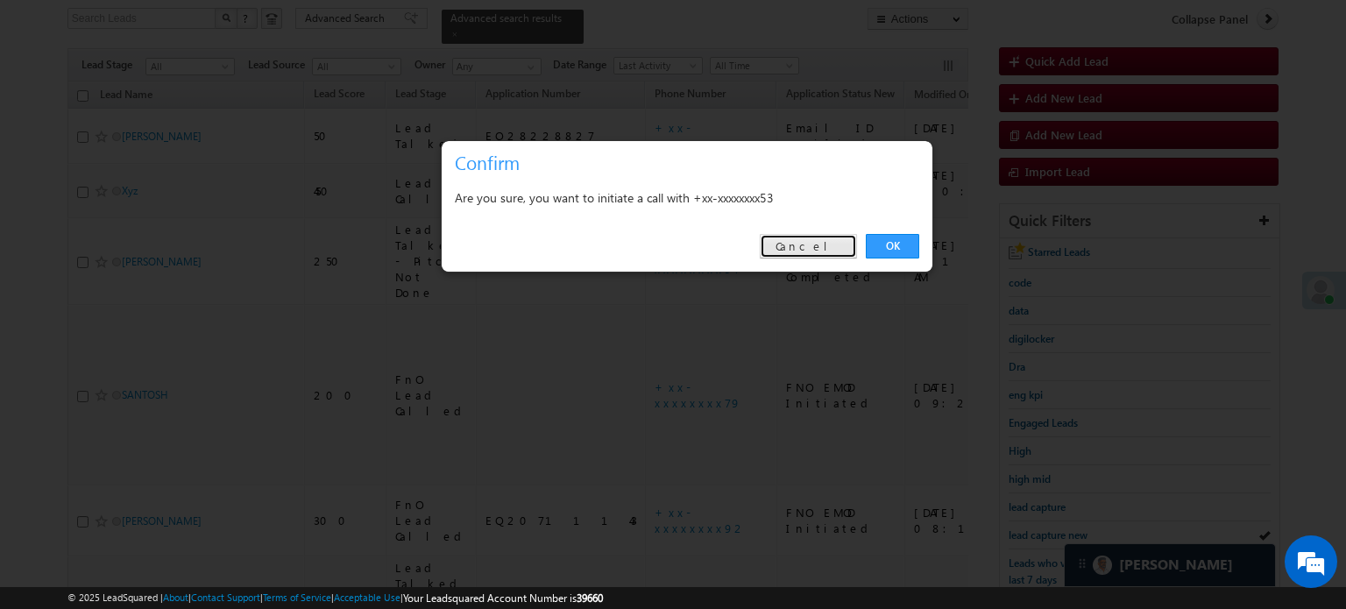
click at [826, 251] on link "Cancel" at bounding box center [808, 246] width 97 height 25
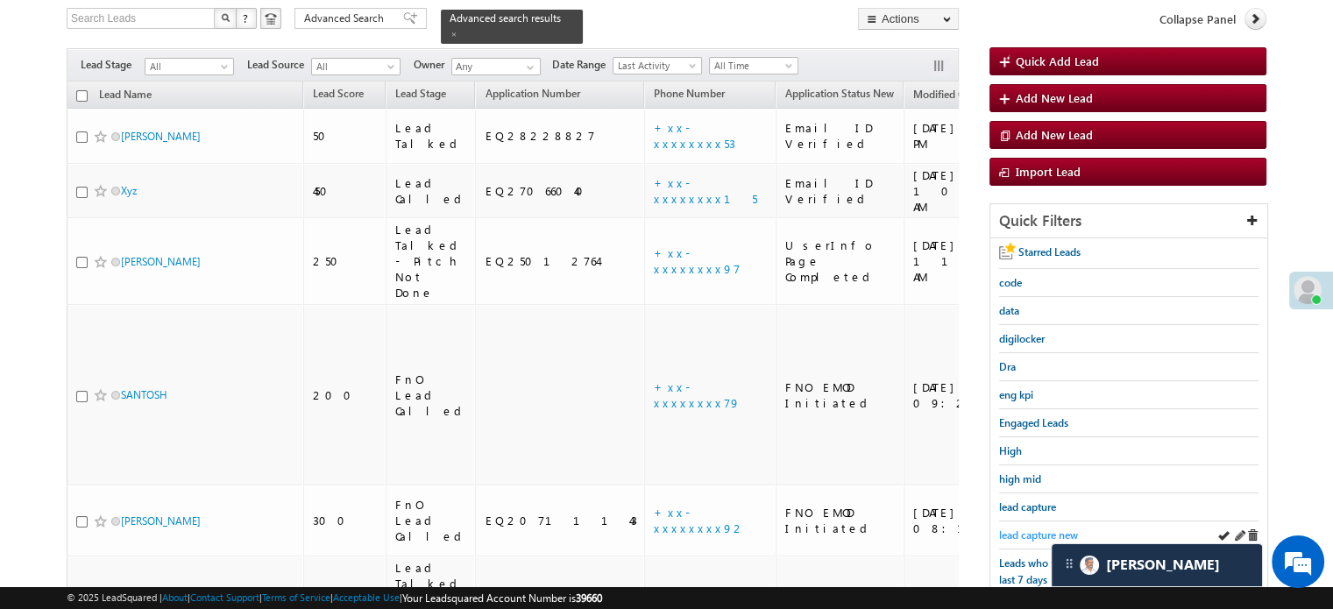
click at [1024, 528] on span "lead capture new" at bounding box center [1038, 534] width 79 height 13
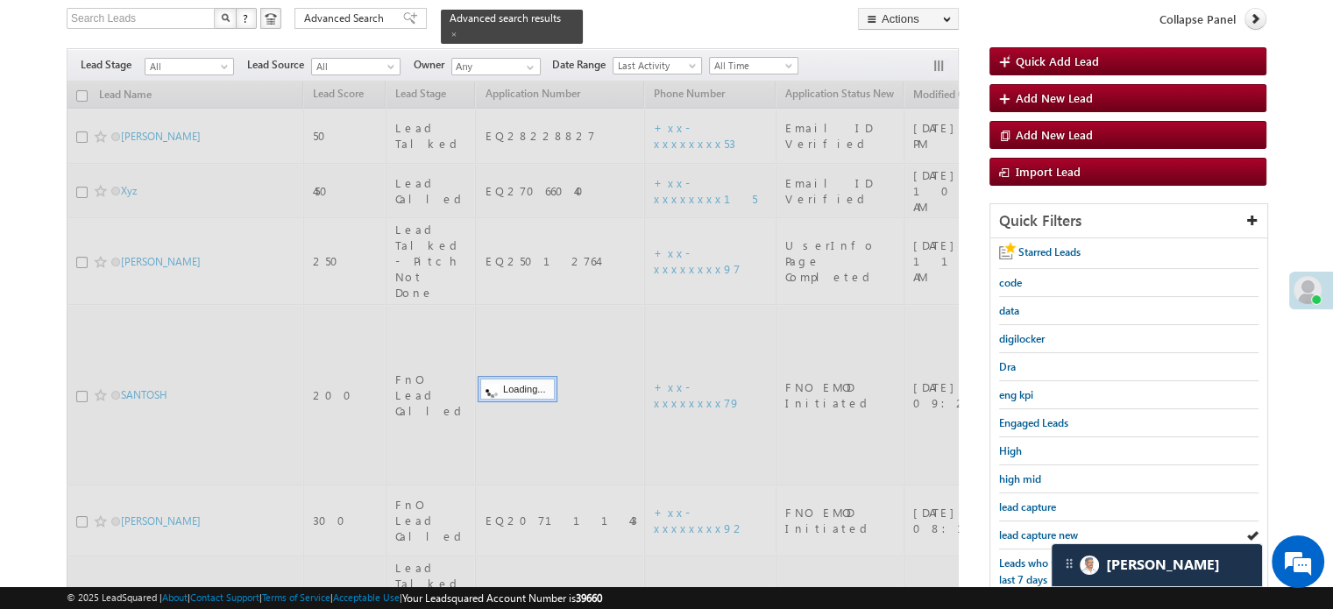
click at [1027, 532] on span "lead capture new" at bounding box center [1038, 534] width 79 height 13
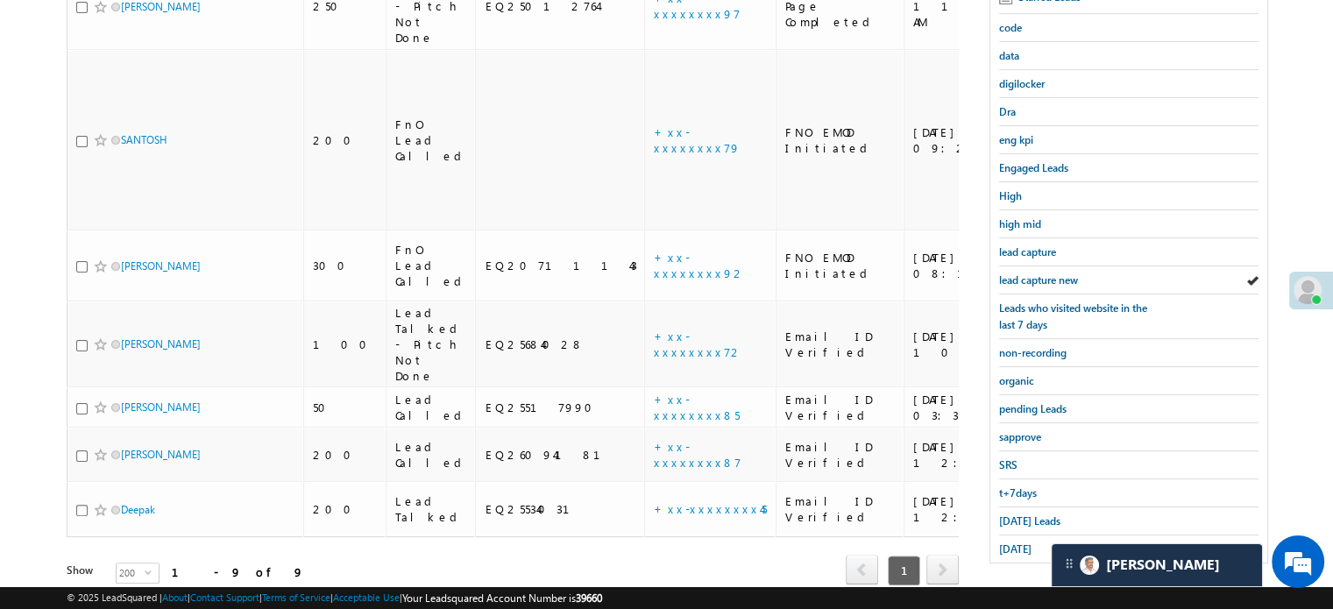
scroll to position [376, 0]
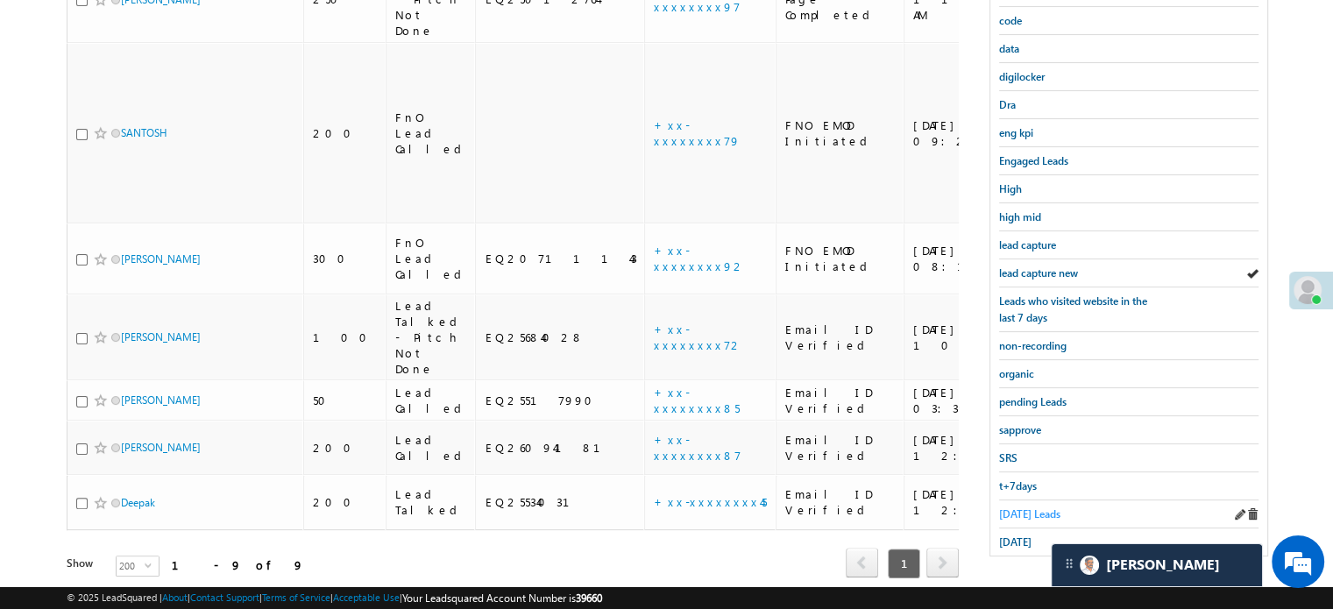
click at [1031, 507] on span "Today's Leads" at bounding box center [1029, 513] width 61 height 13
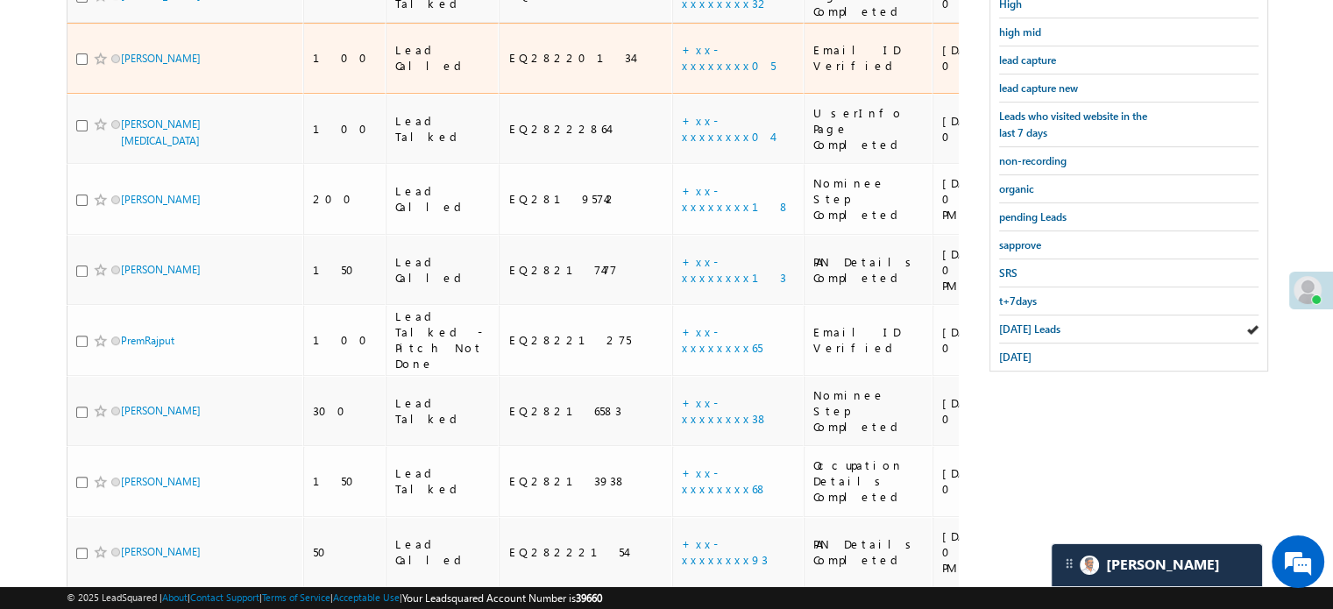
scroll to position [377, 0]
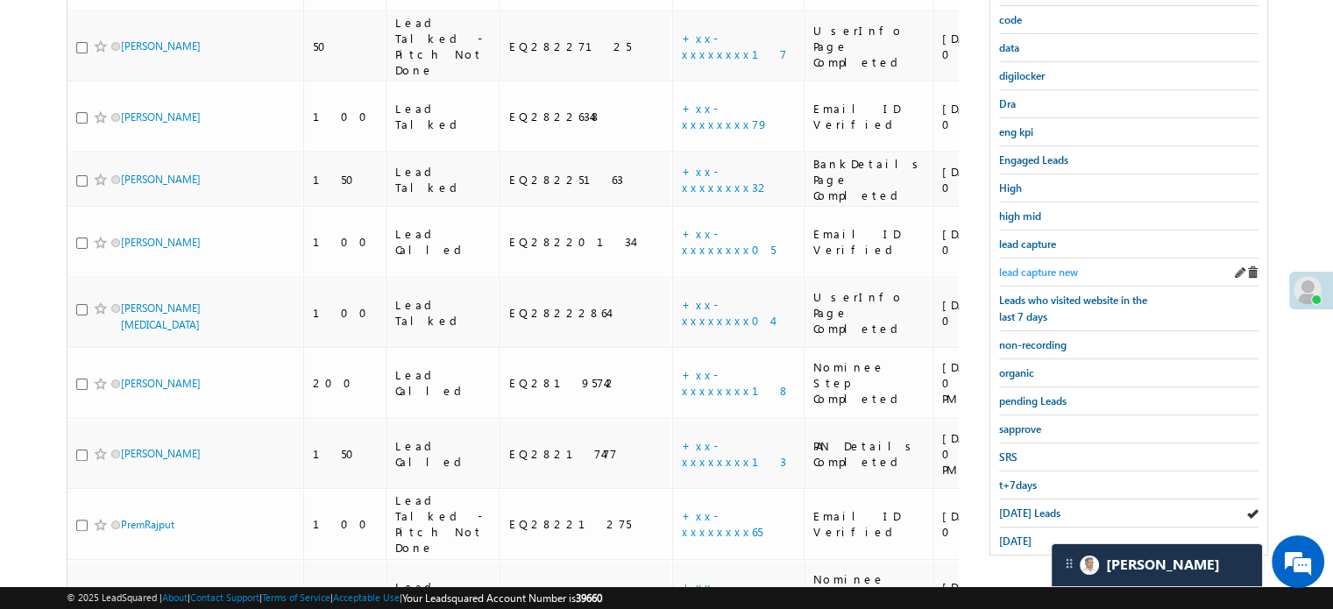
click at [1039, 265] on span "lead capture new" at bounding box center [1038, 271] width 79 height 13
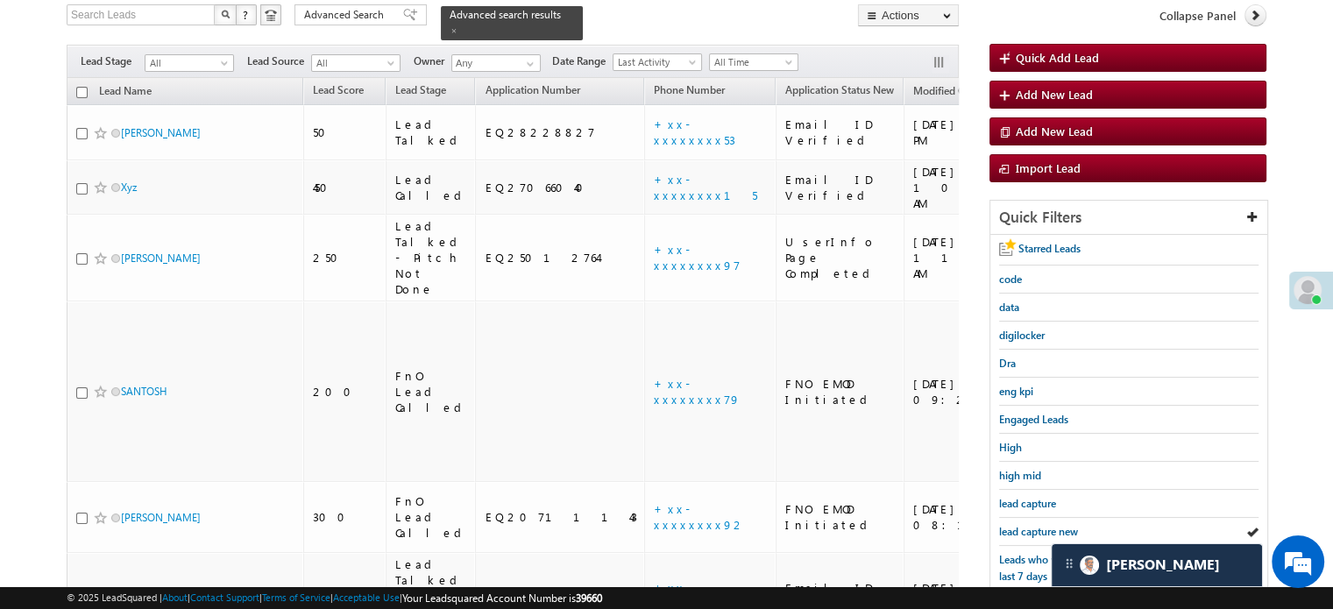
scroll to position [113, 0]
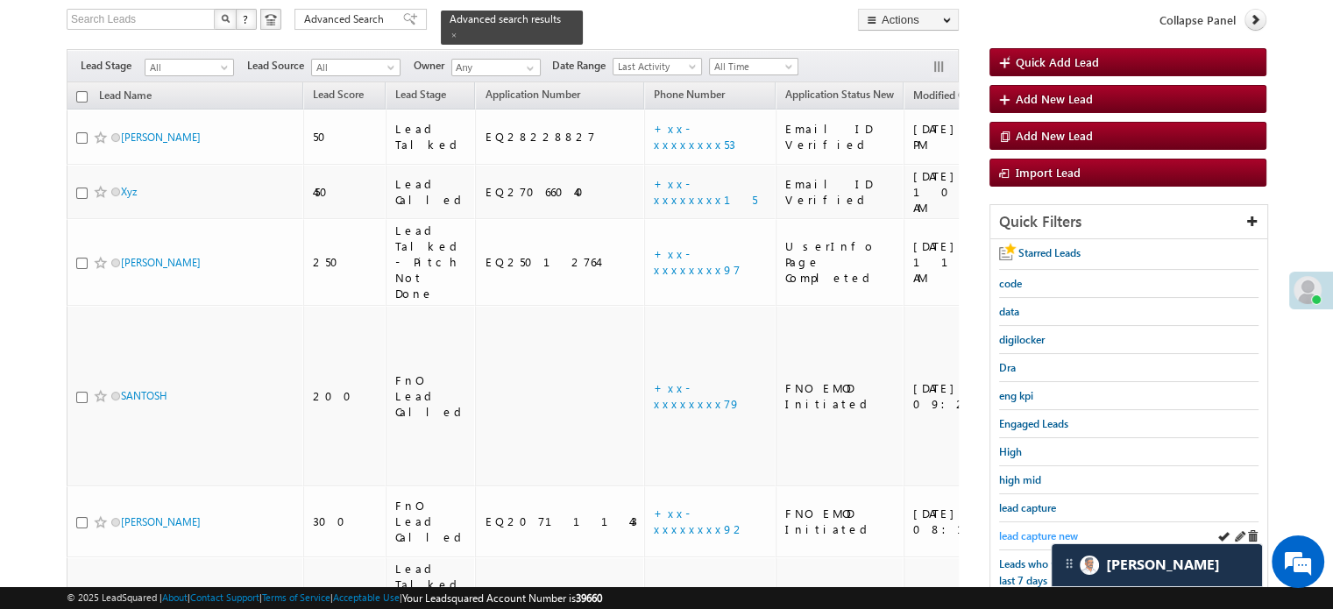
click at [1038, 529] on span "lead capture new" at bounding box center [1038, 535] width 79 height 13
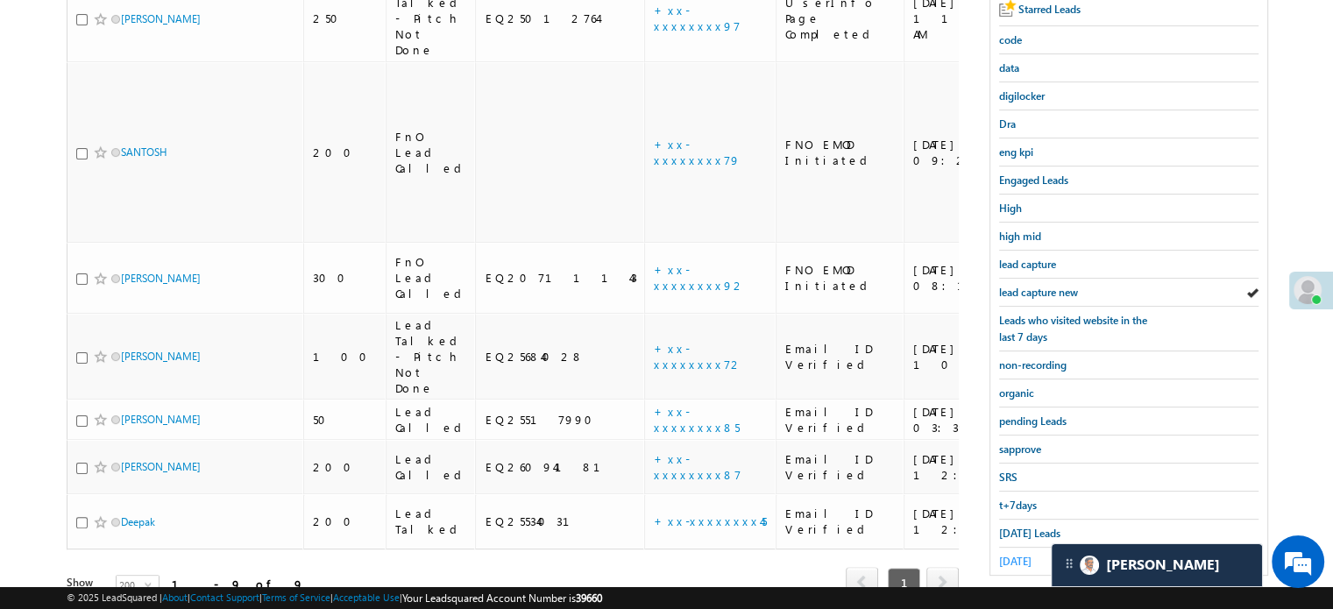
scroll to position [376, 0]
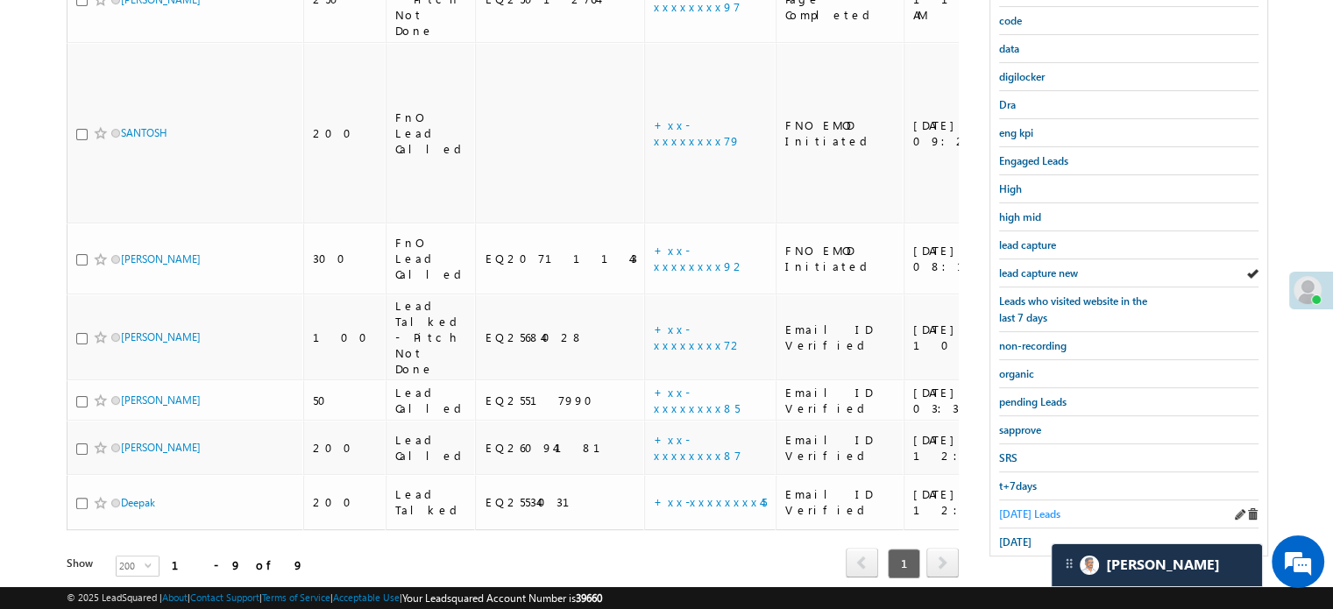
click at [1025, 507] on span "Today's Leads" at bounding box center [1029, 513] width 61 height 13
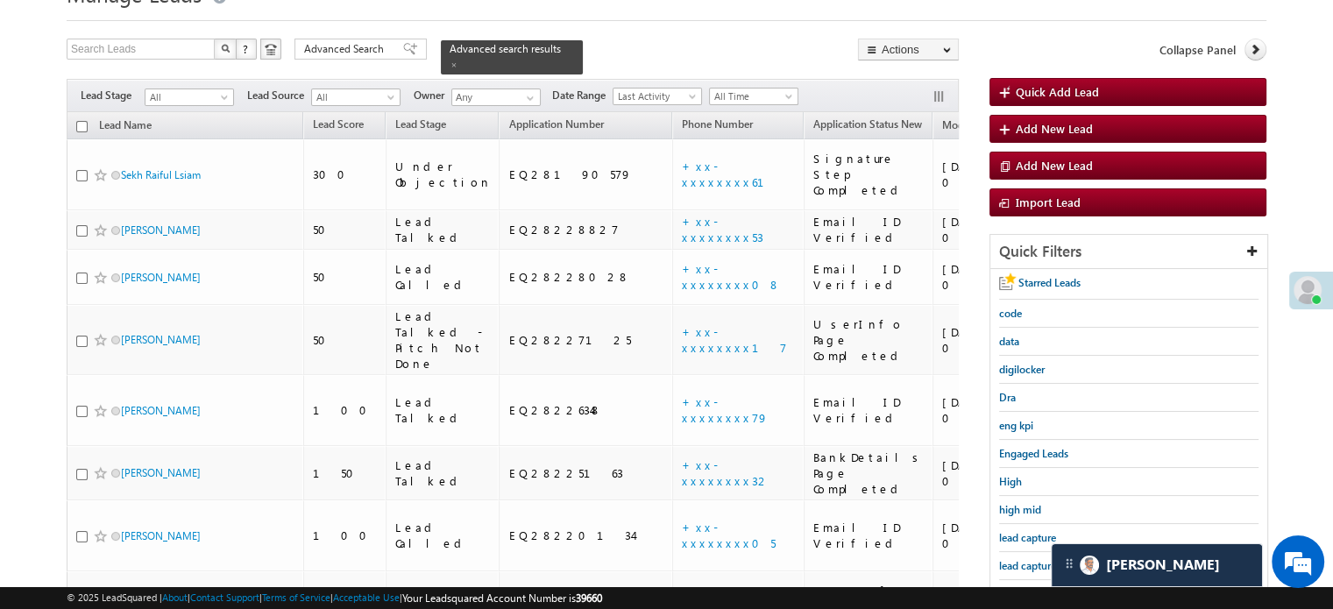
scroll to position [288, 0]
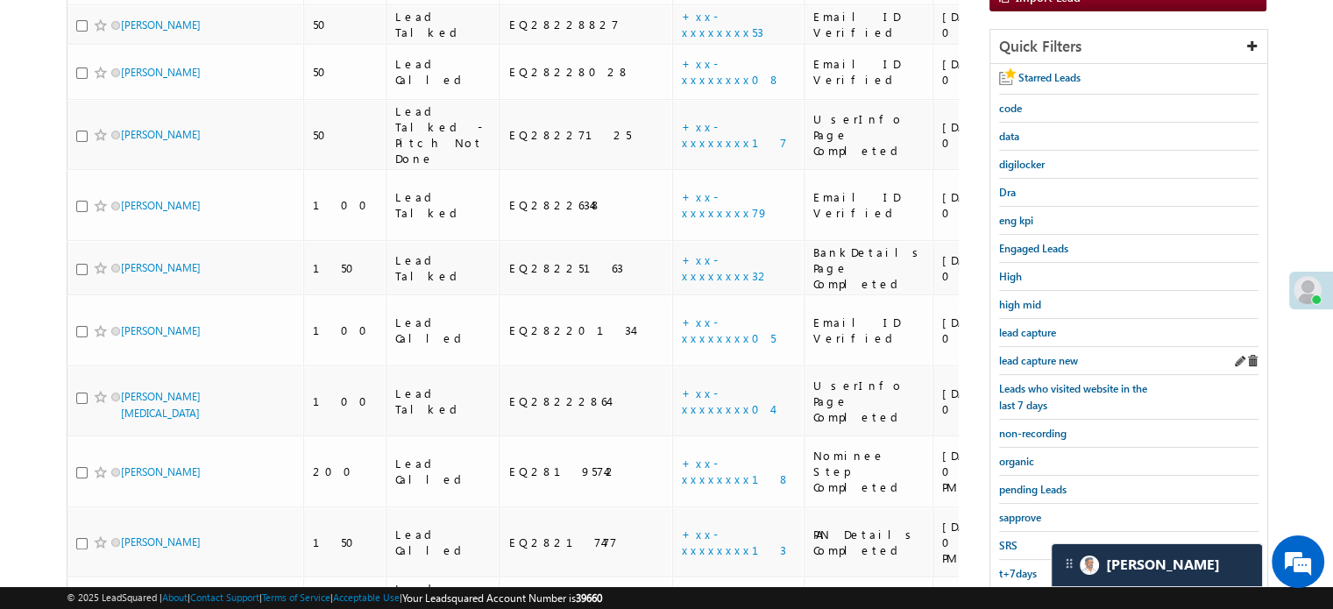
click at [1068, 347] on div "lead capture new" at bounding box center [1128, 361] width 259 height 28
click at [1053, 354] on span "lead capture new" at bounding box center [1038, 360] width 79 height 13
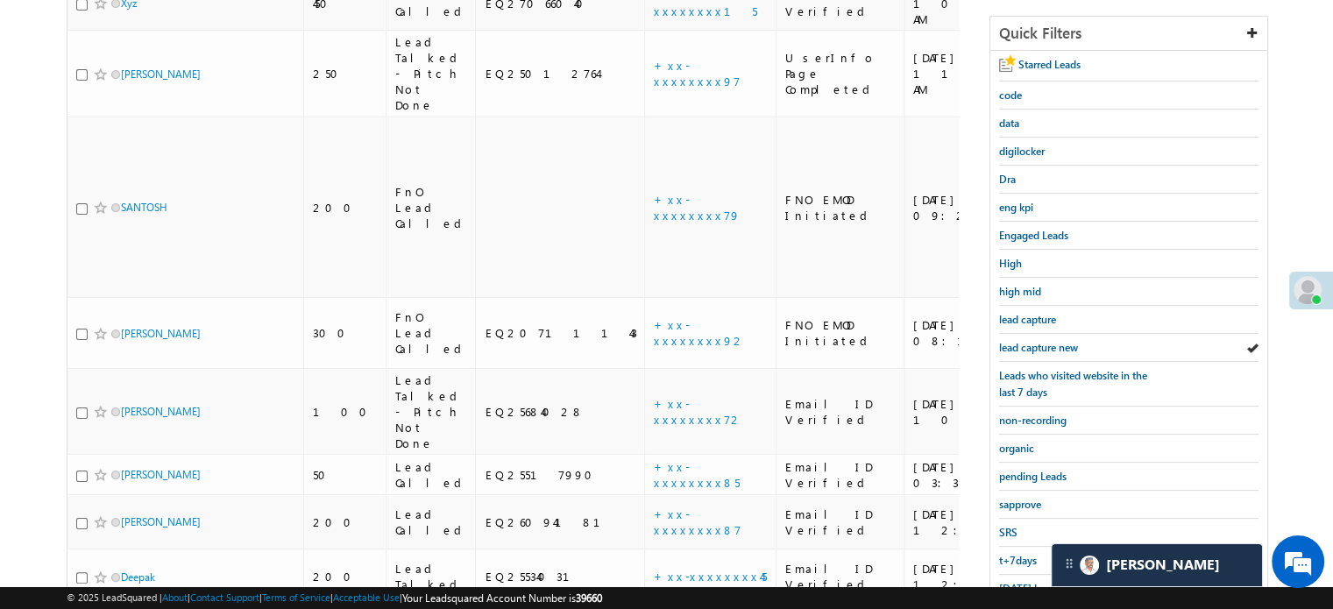
scroll to position [376, 0]
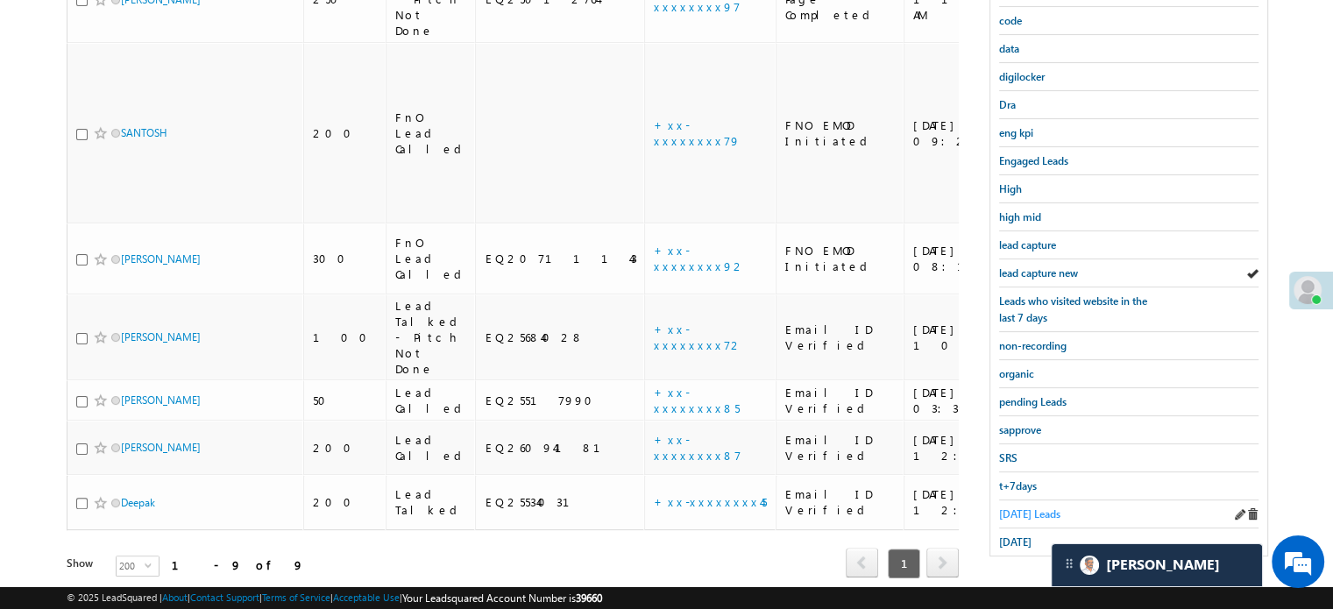
click at [1018, 513] on link "Today's Leads" at bounding box center [1029, 514] width 61 height 17
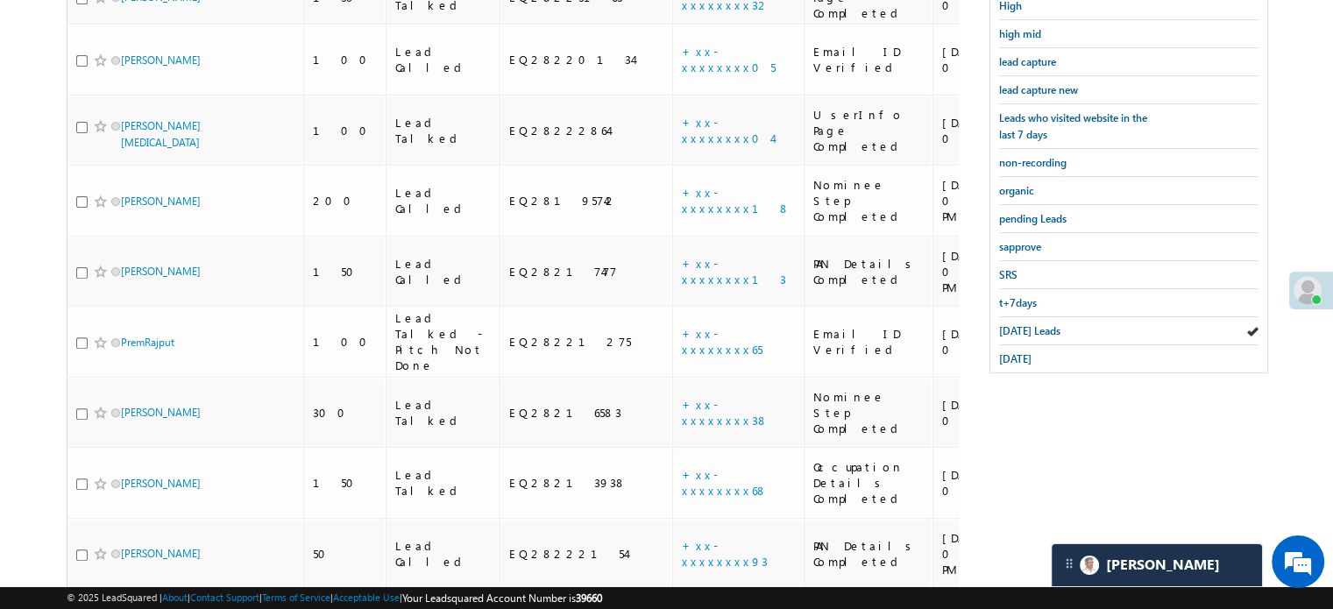
scroll to position [552, 0]
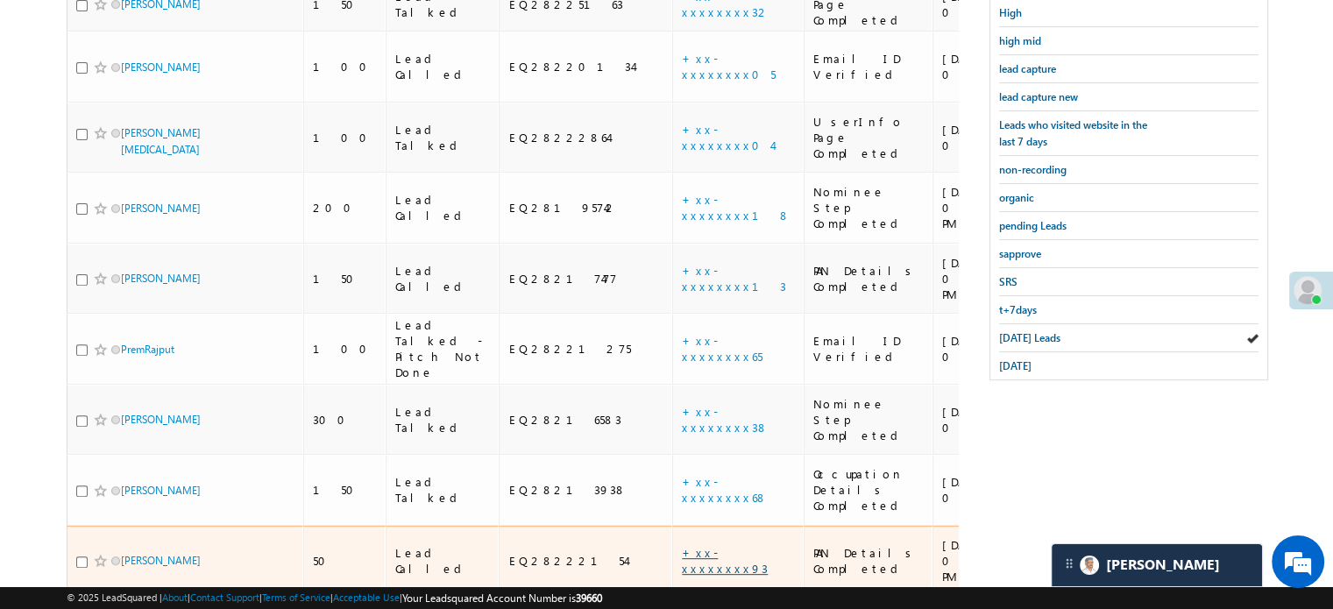
click at [682, 545] on link "+xx-xxxxxxxx93" at bounding box center [725, 560] width 86 height 31
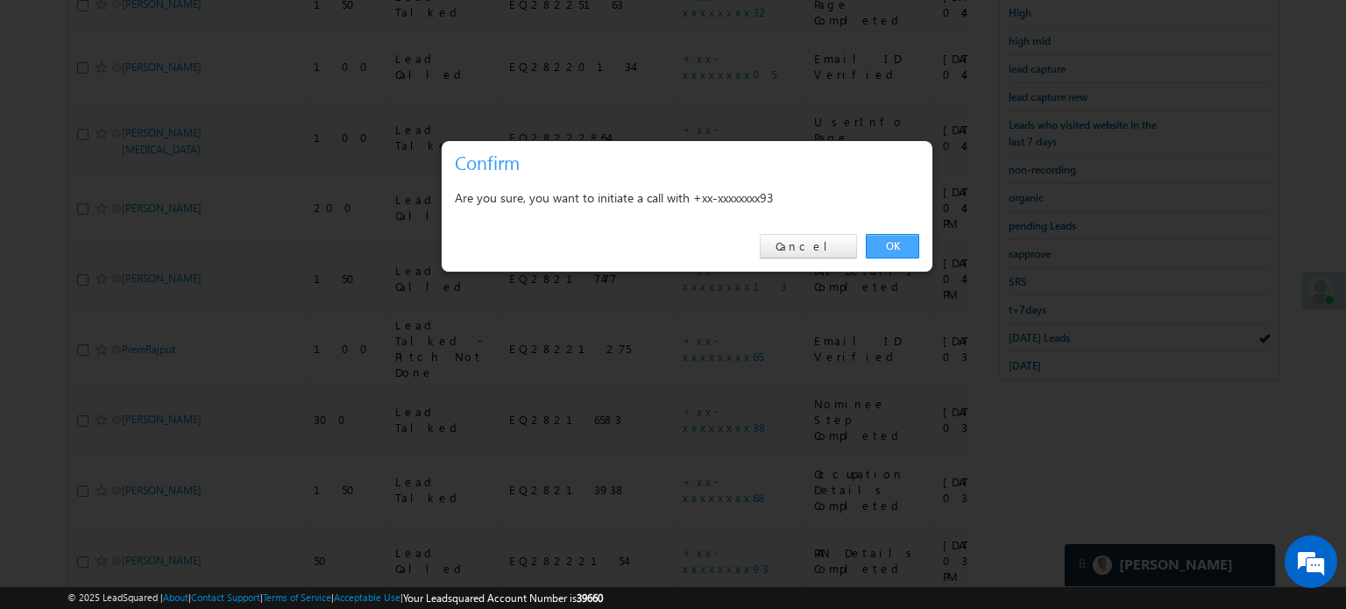
click at [891, 239] on link "OK" at bounding box center [892, 246] width 53 height 25
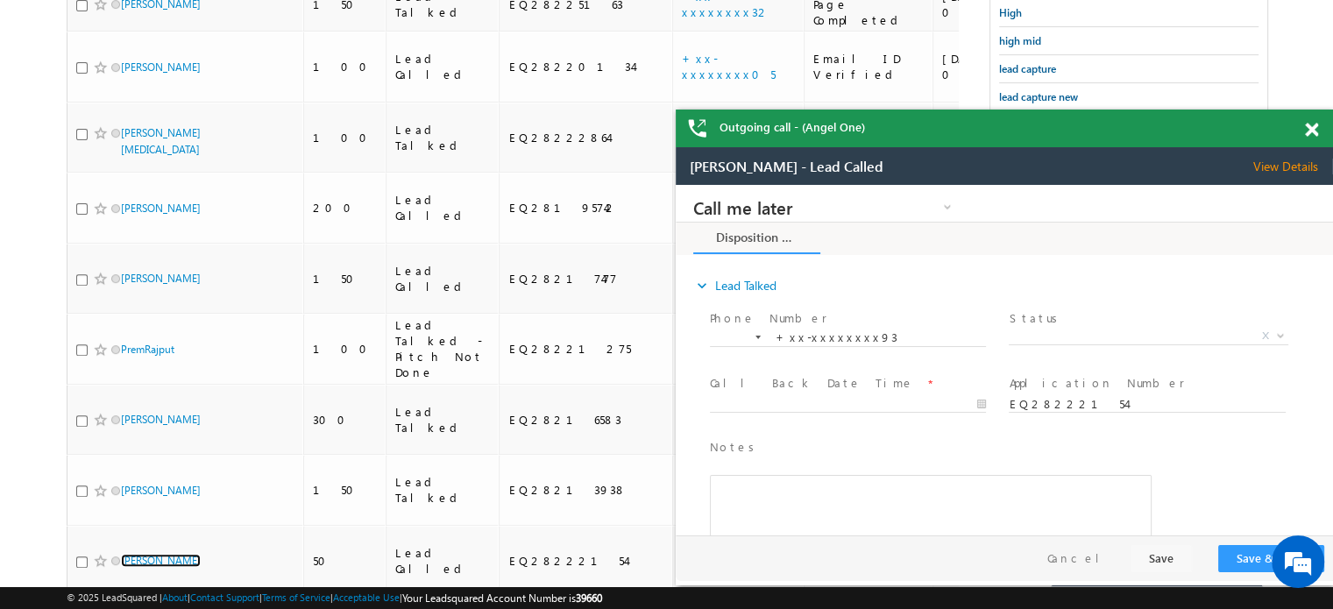
scroll to position [0, 0]
drag, startPoint x: 1307, startPoint y: 125, endPoint x: 1249, endPoint y: 187, distance: 84.9
click at [1307, 126] on span at bounding box center [1311, 130] width 13 height 15
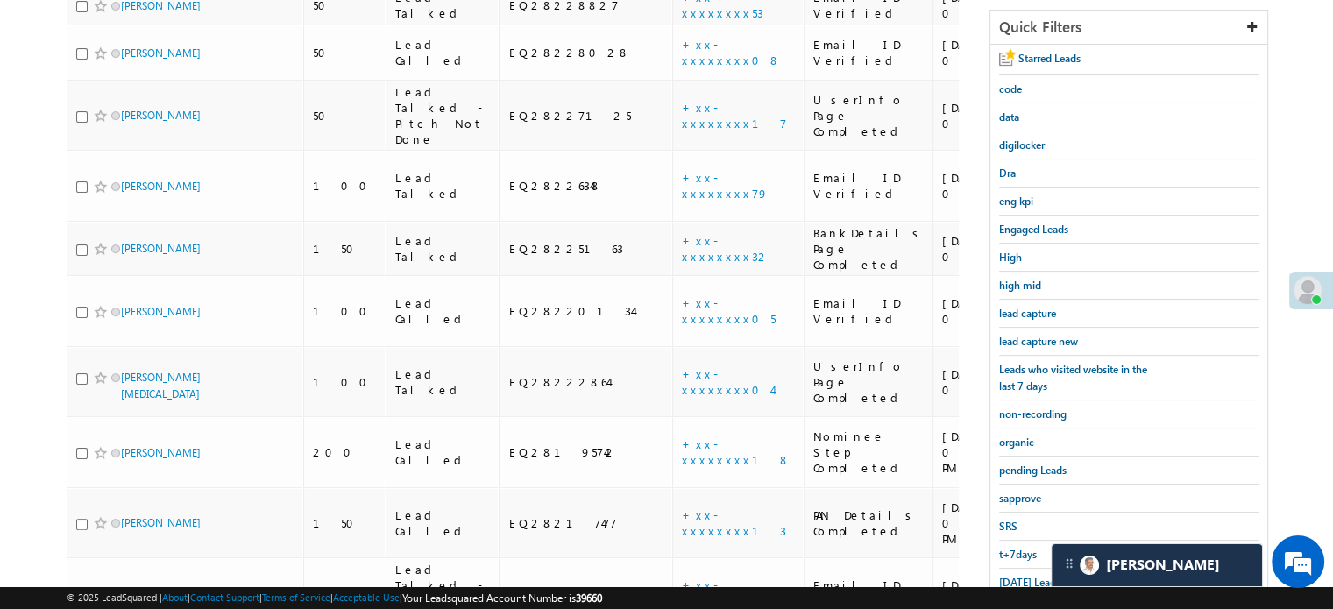
scroll to position [438, 0]
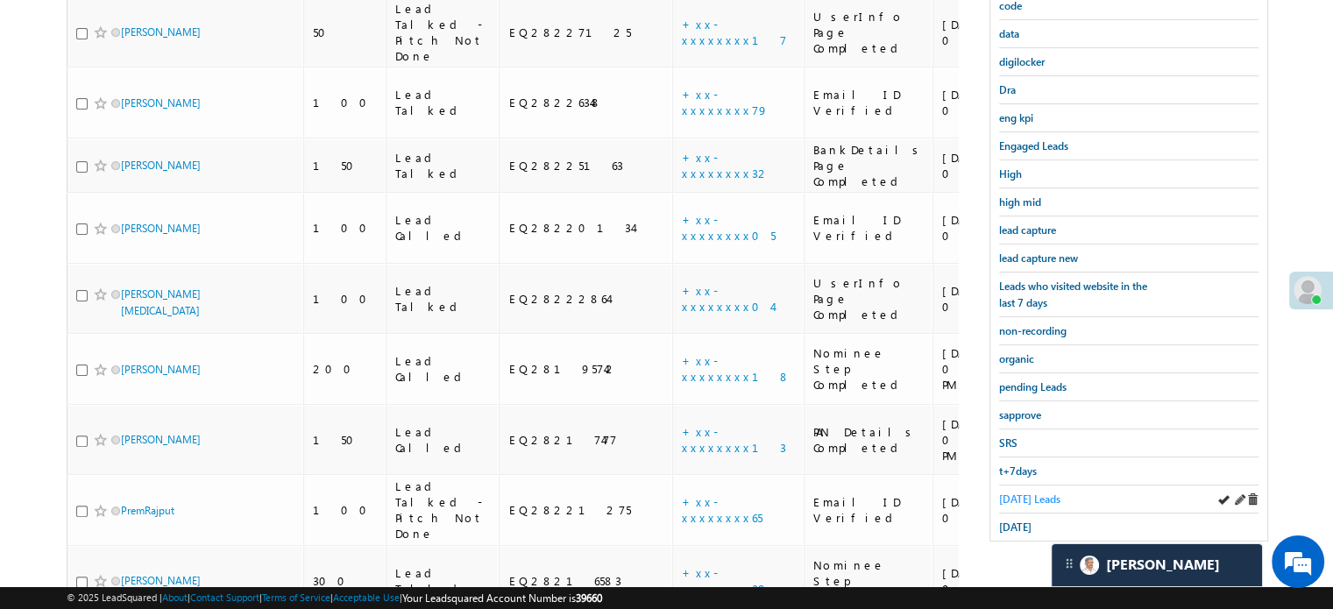
click at [1037, 498] on span "Today's Leads" at bounding box center [1029, 498] width 61 height 13
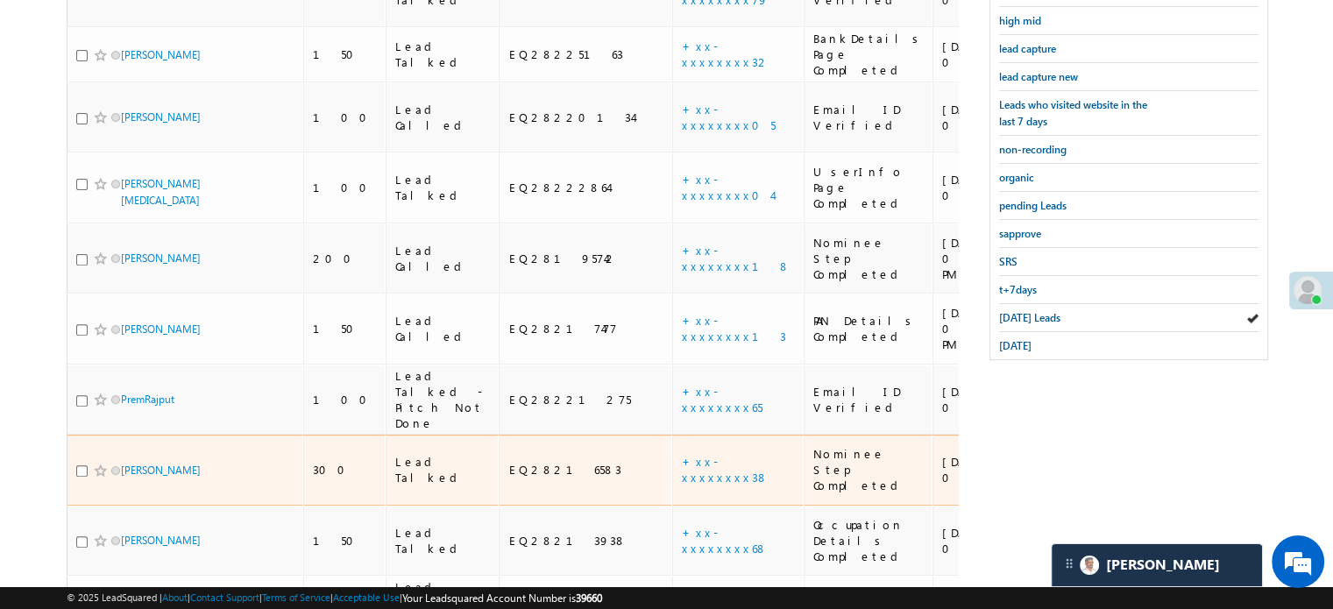
scroll to position [701, 0]
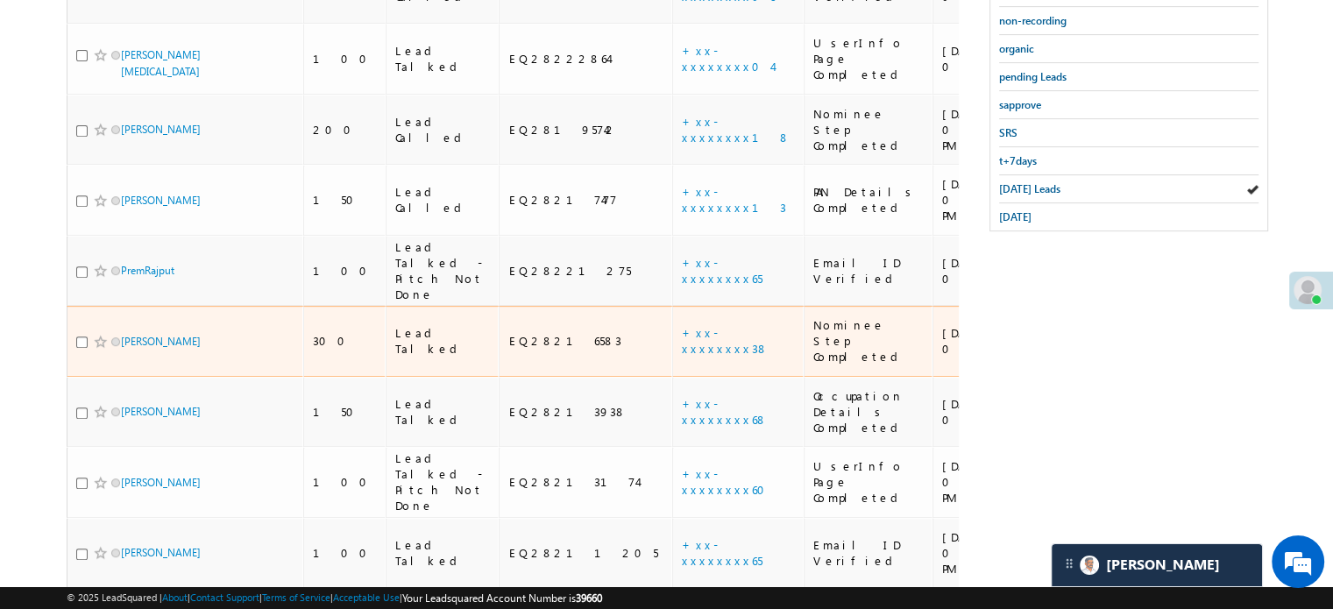
click at [672, 306] on td "+xx-xxxxxxxx38" at bounding box center [737, 341] width 131 height 71
click at [682, 325] on link "+xx-xxxxxxxx38" at bounding box center [725, 340] width 87 height 31
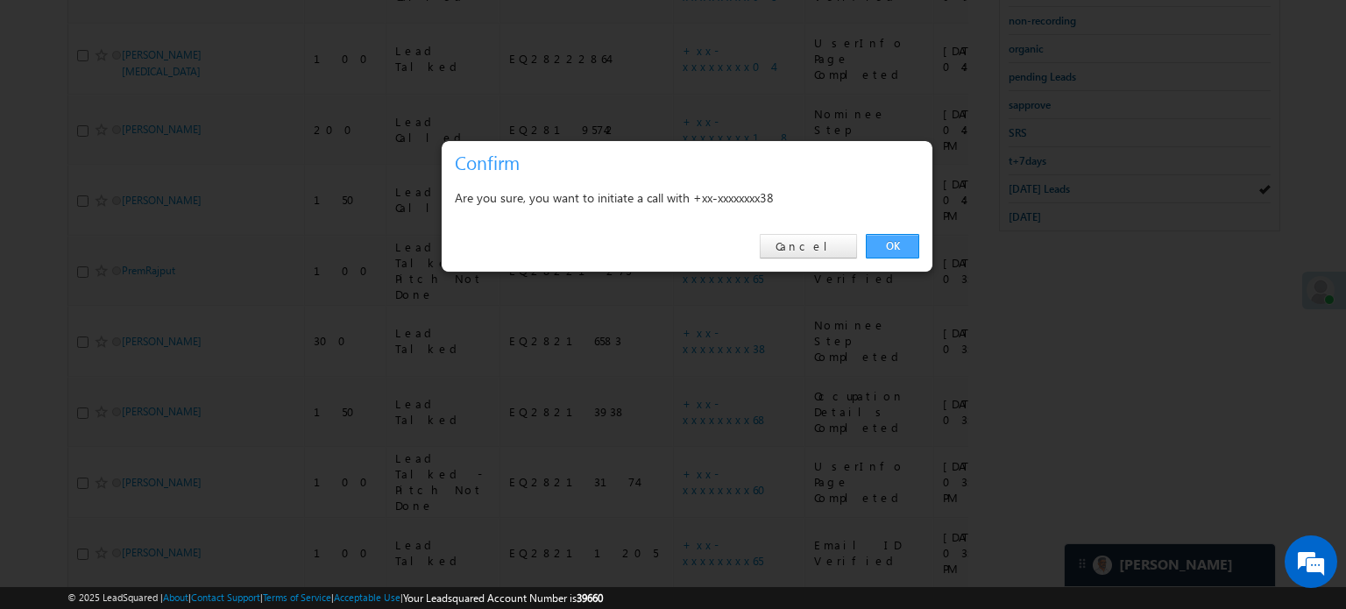
click at [897, 248] on link "OK" at bounding box center [892, 246] width 53 height 25
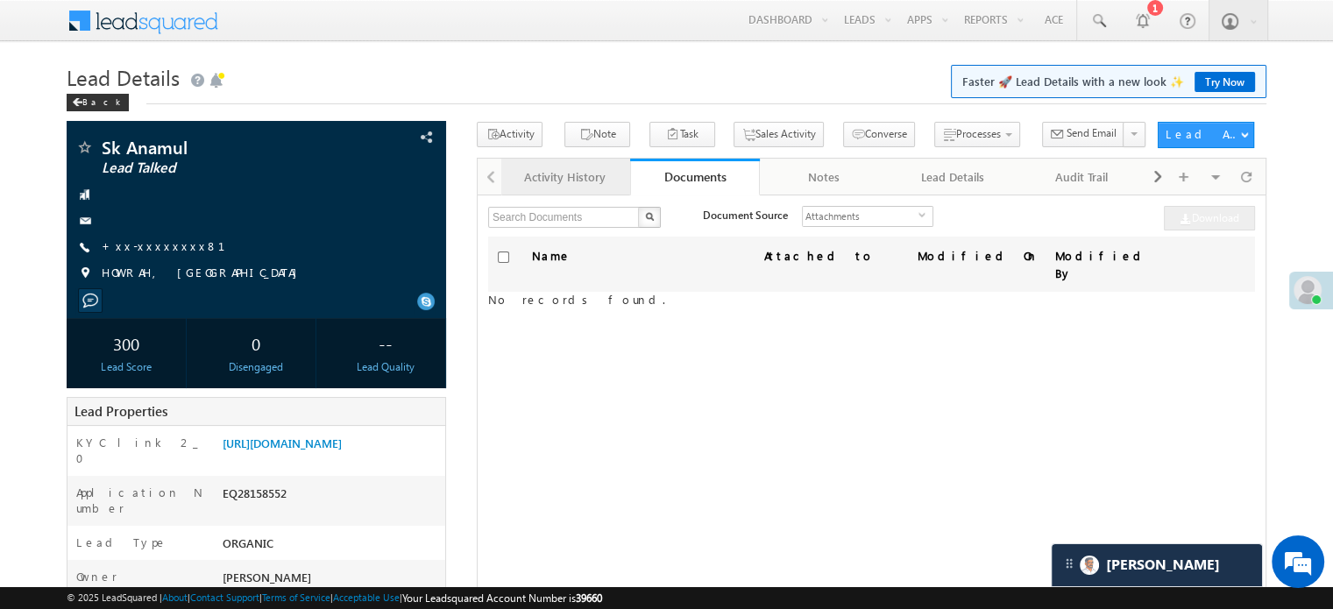
click at [559, 159] on link "Activity History" at bounding box center [565, 177] width 129 height 37
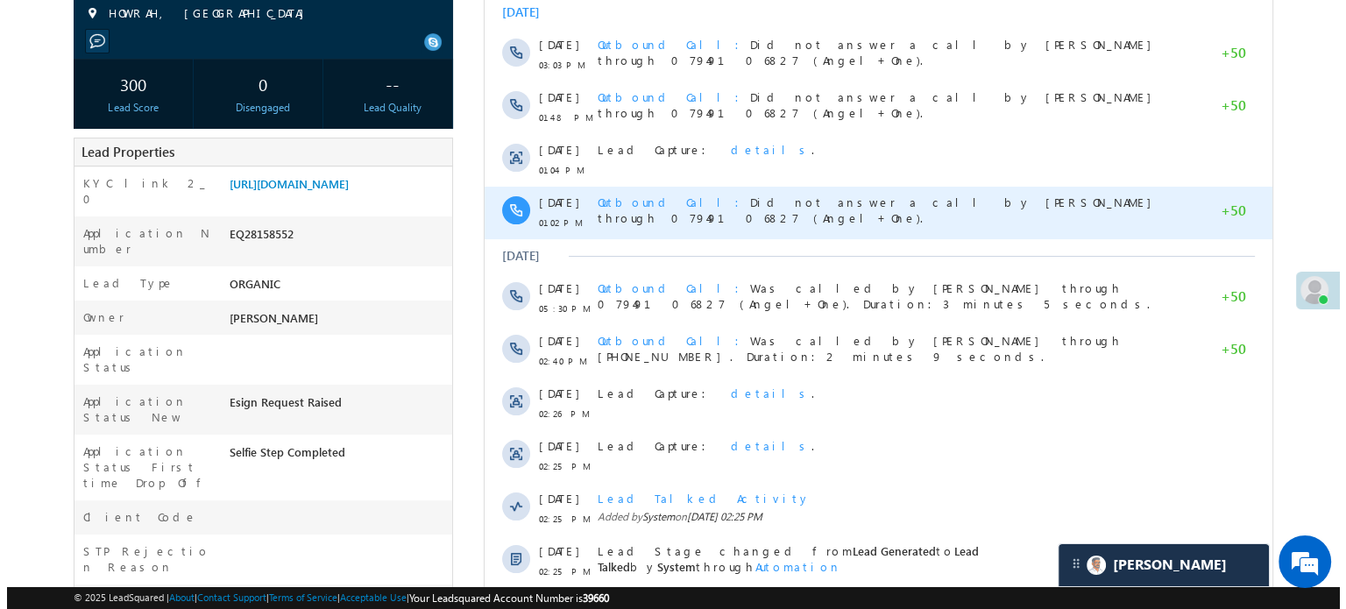
scroll to position [263, 0]
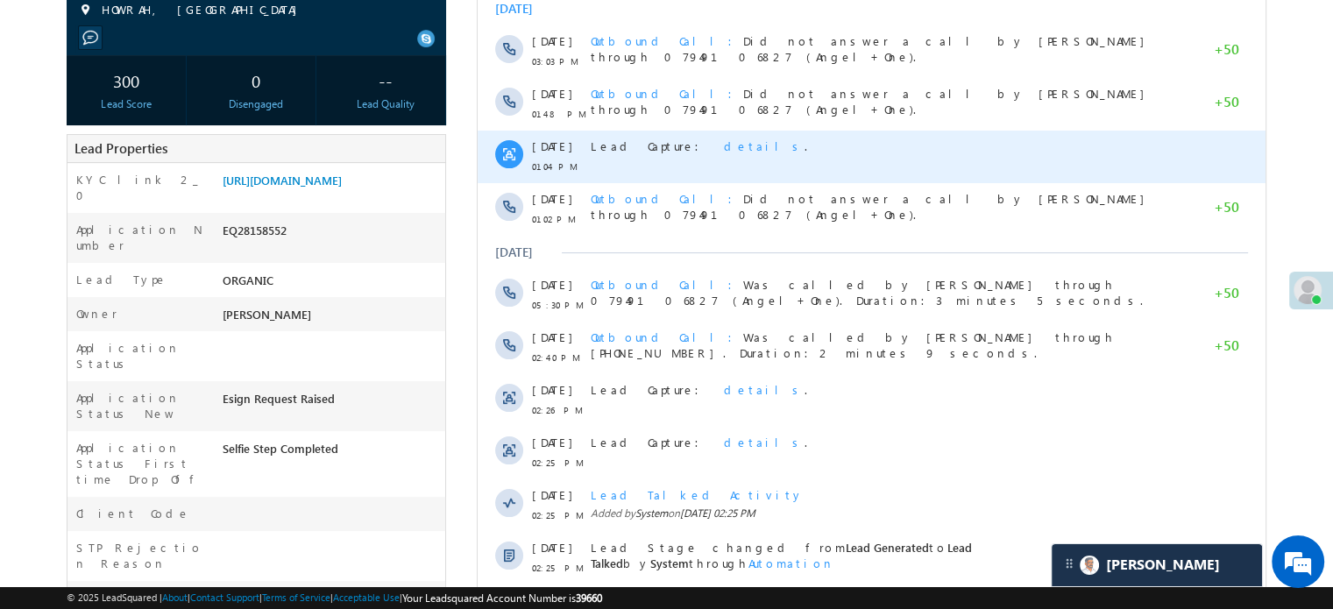
click at [724, 145] on span "details" at bounding box center [764, 145] width 81 height 15
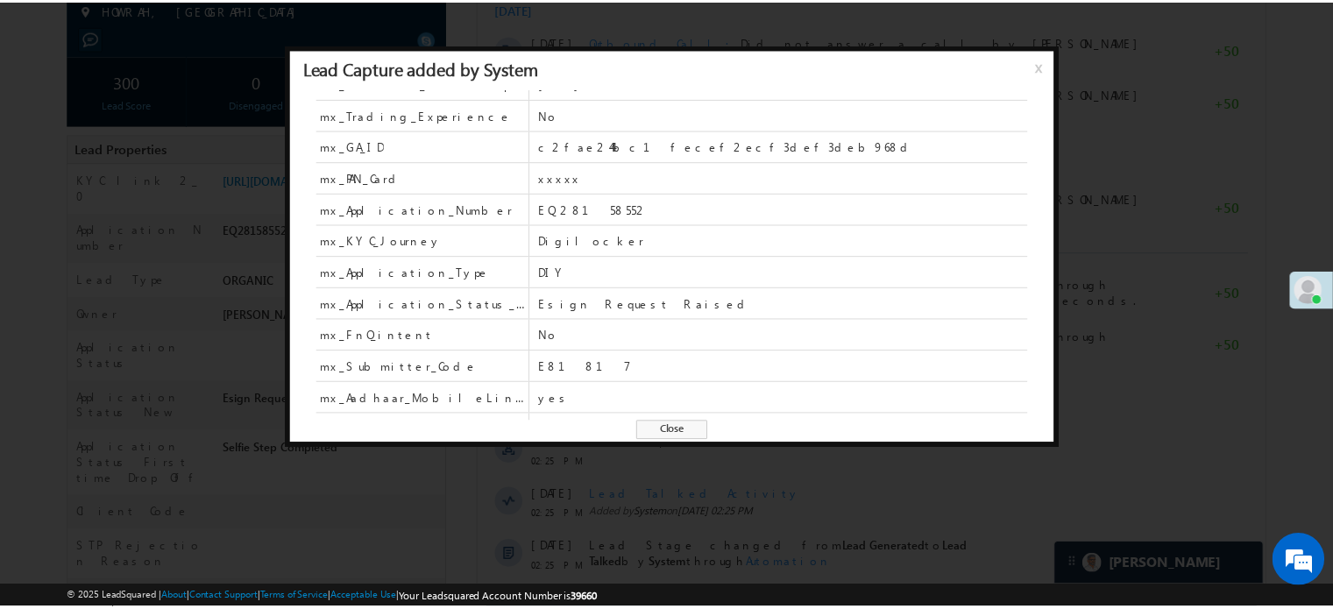
scroll to position [796, 0]
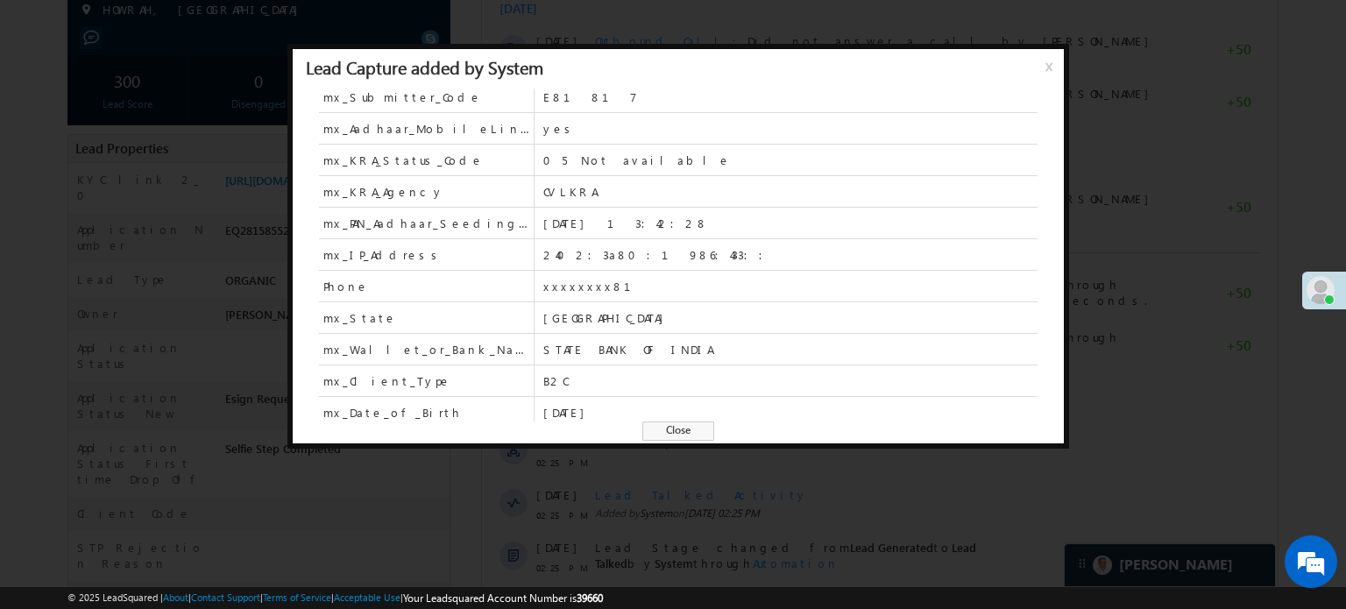
click at [575, 279] on span "xxxxxxxx81" at bounding box center [790, 287] width 494 height 16
copy span "xxxxxxxx81"
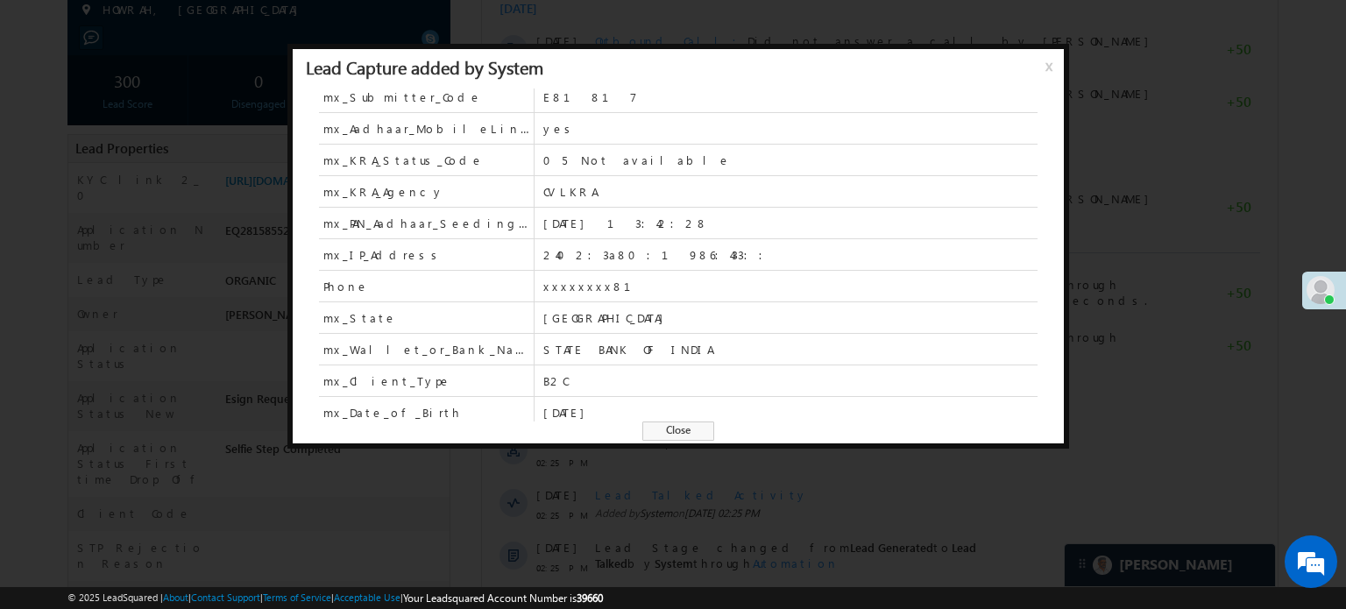
click at [1046, 69] on span "x" at bounding box center [1052, 73] width 14 height 32
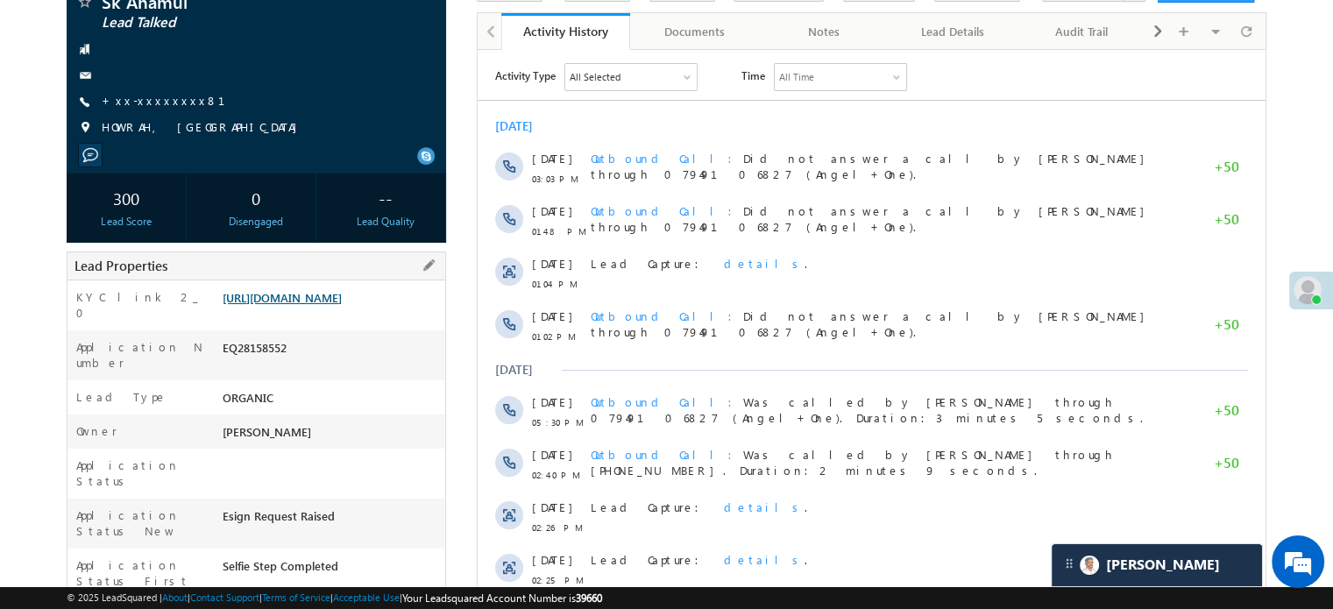
scroll to position [0, 0]
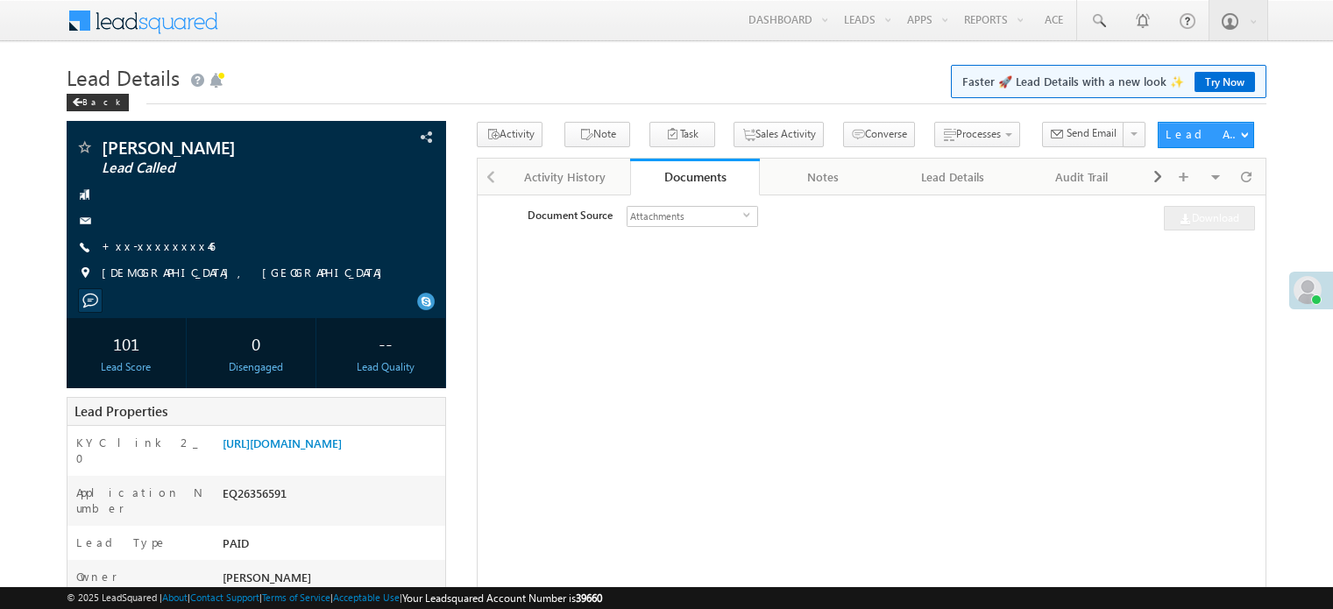
click at [141, 242] on link "+xx-xxxxxxxx46" at bounding box center [158, 245] width 113 height 15
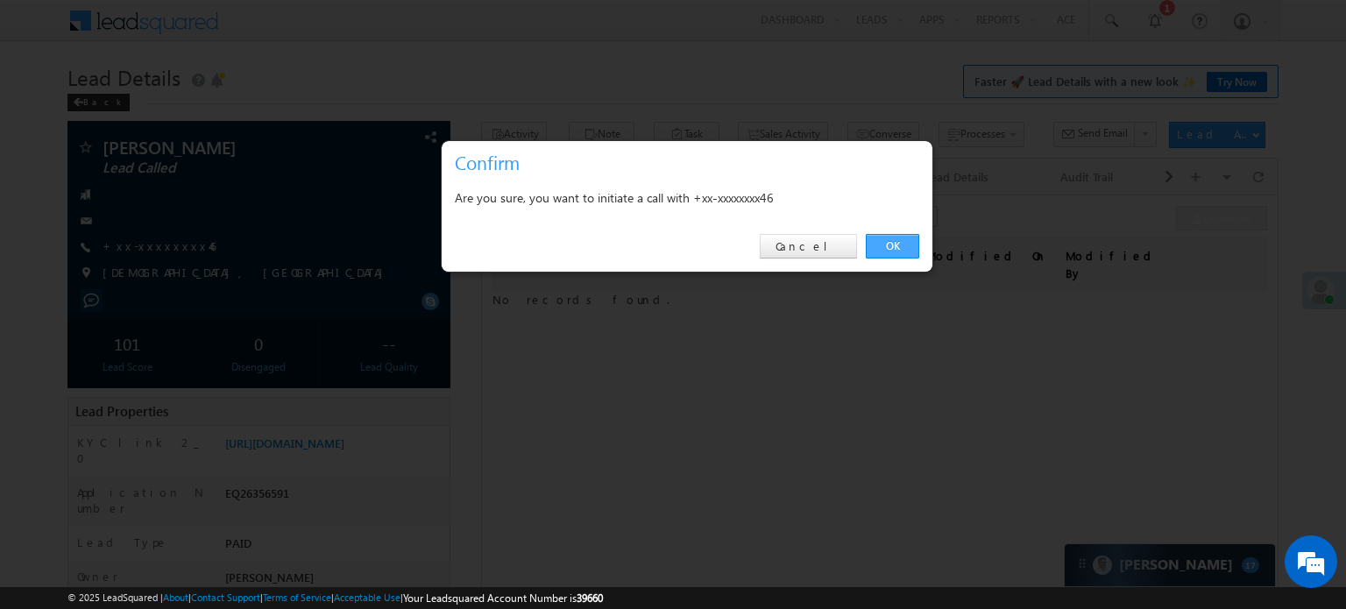
click at [888, 248] on link "OK" at bounding box center [892, 246] width 53 height 25
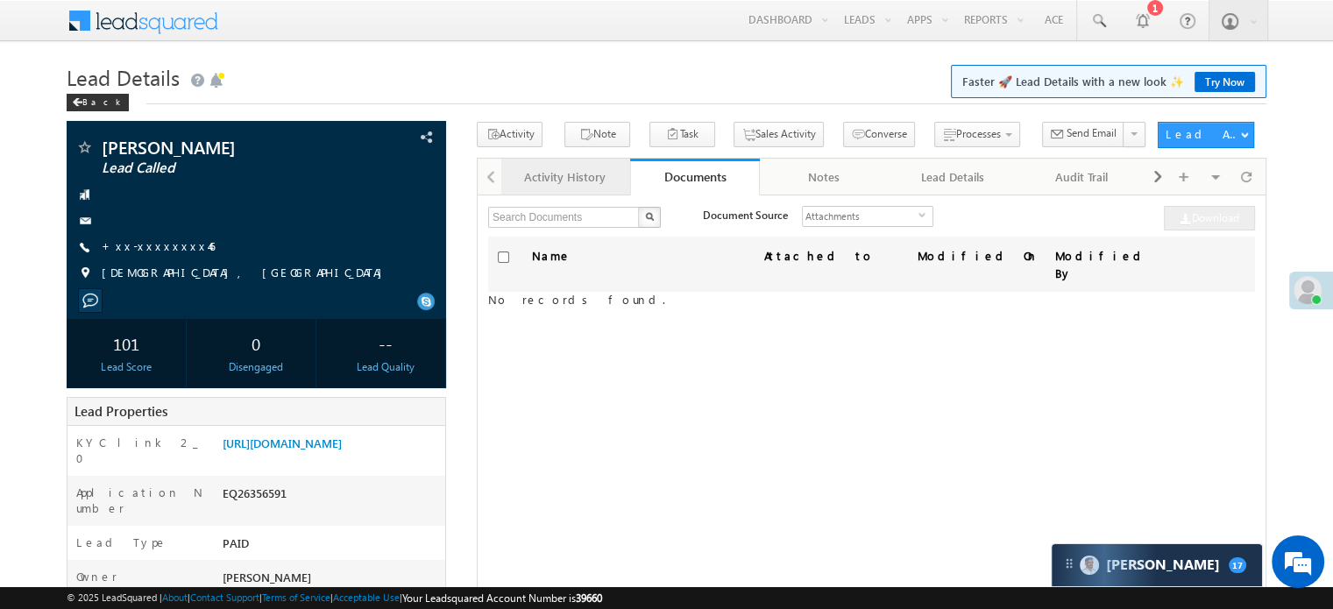
click at [541, 173] on div "Activity History" at bounding box center [564, 176] width 99 height 21
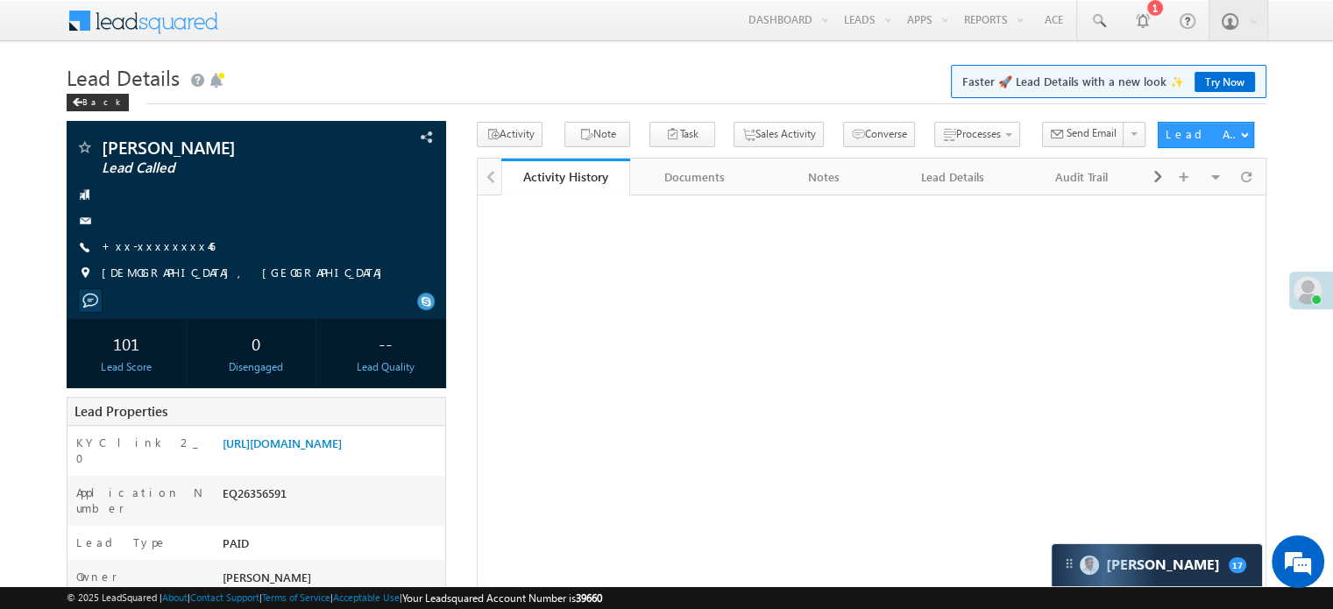
scroll to position [8135, 0]
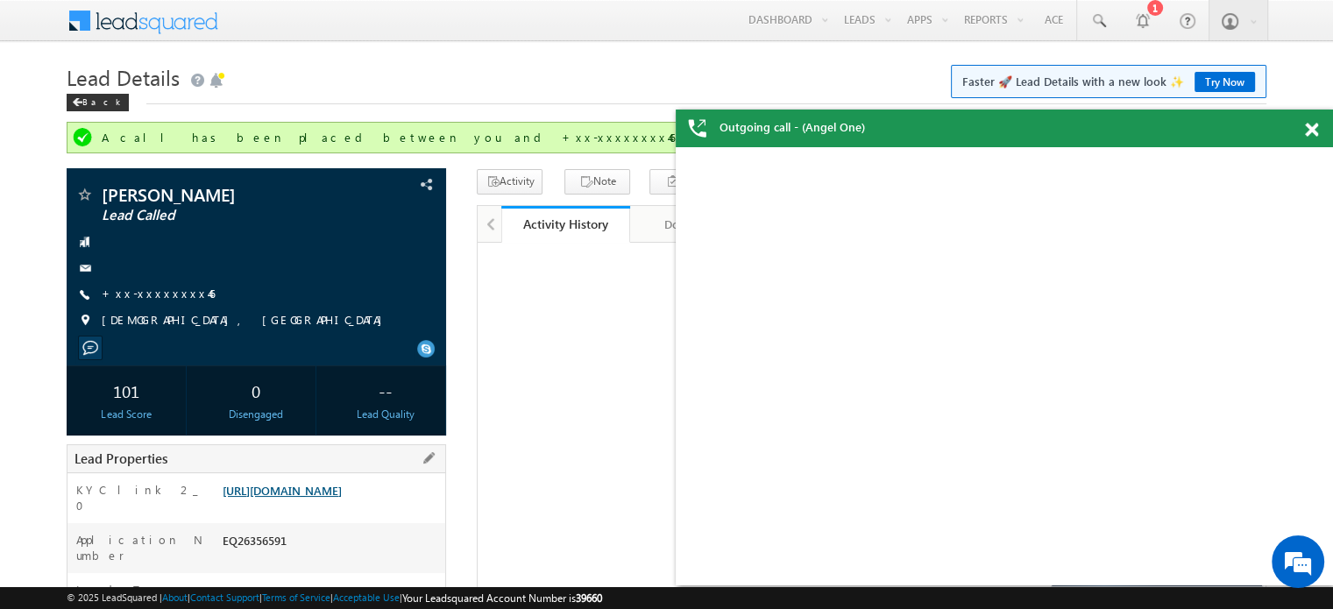
click at [342, 497] on link "[URL][DOMAIN_NAME]" at bounding box center [282, 490] width 119 height 15
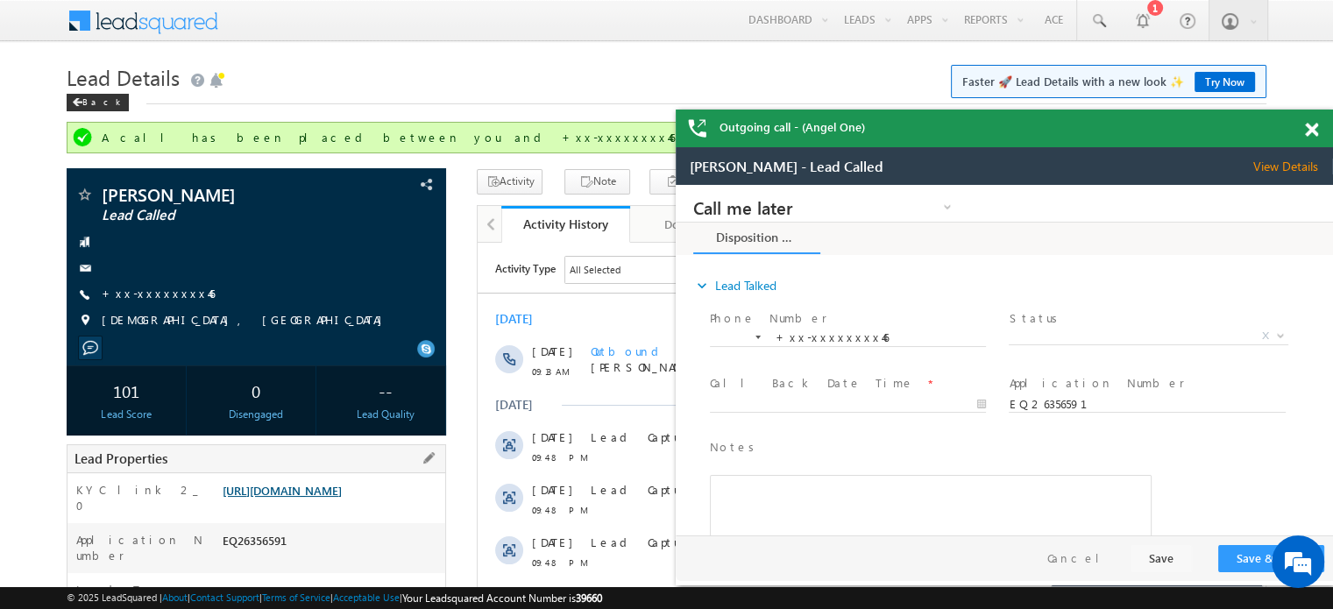
scroll to position [0, 0]
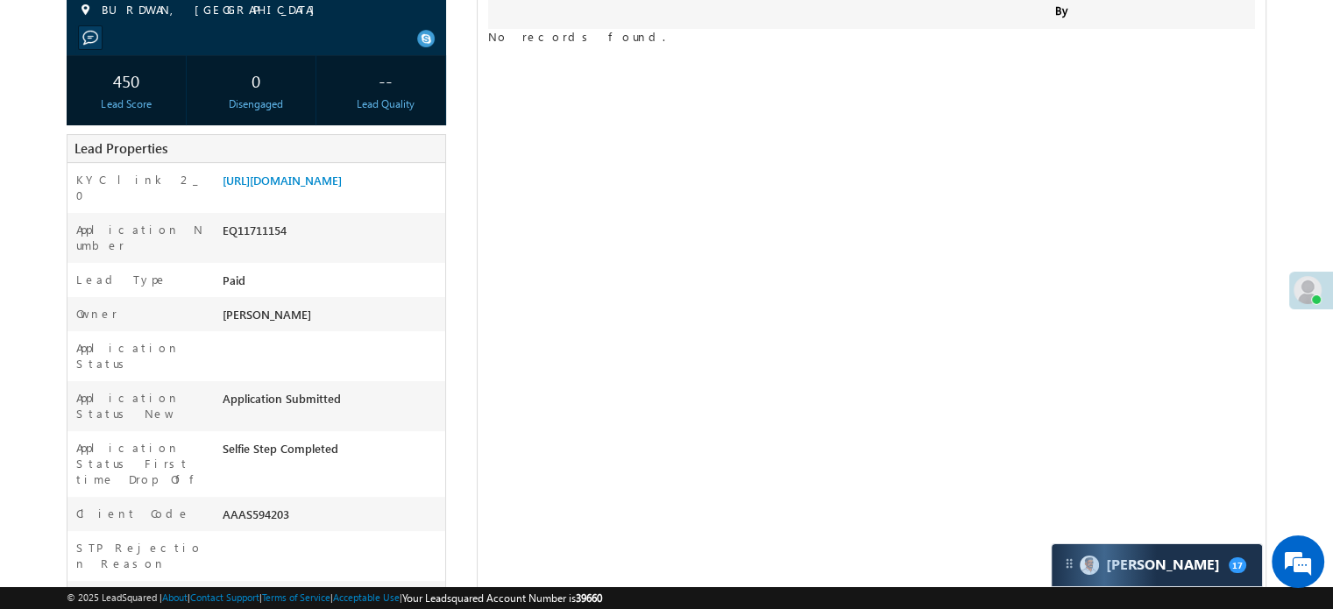
scroll to position [8135, 0]
click at [329, 188] on link "https://angelbroking1-pk3em7sa.customui-test.leadsquared.com?leadId=1593bf22-14…" at bounding box center [282, 180] width 119 height 15
click at [332, 188] on link "https://angelbroking1-pk3em7sa.customui-test.leadsquared.com?leadId=1593bf22-14…" at bounding box center [282, 180] width 119 height 15
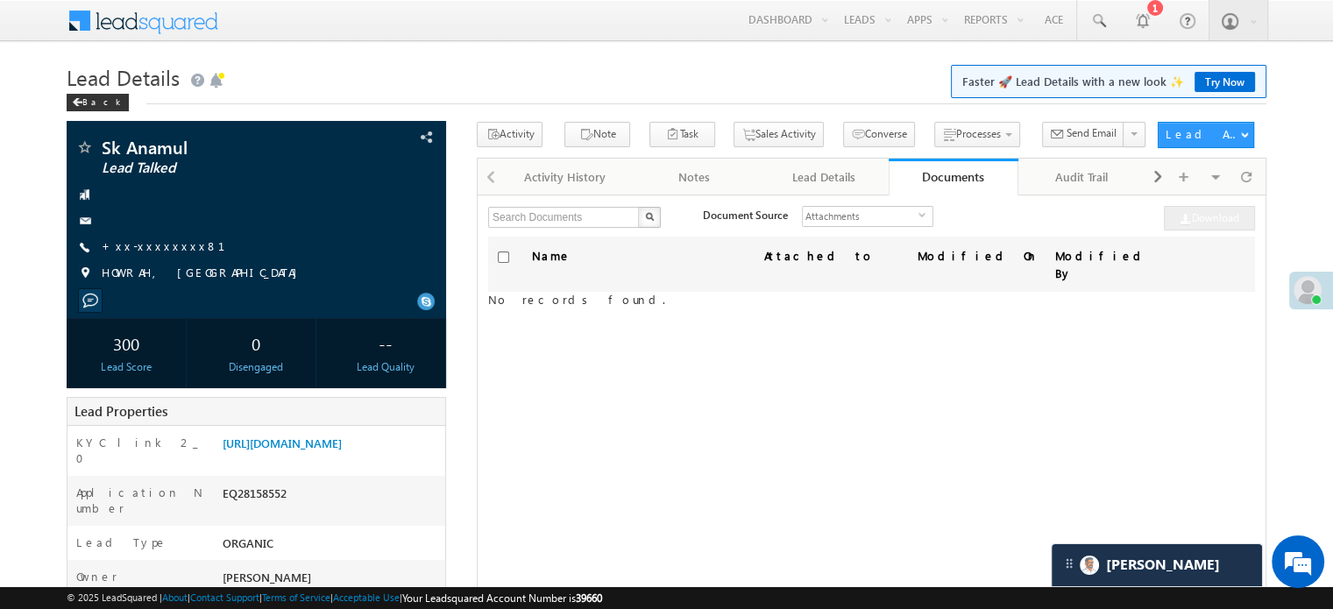
scroll to position [8516, 0]
click at [576, 174] on div "Activity History" at bounding box center [564, 176] width 99 height 21
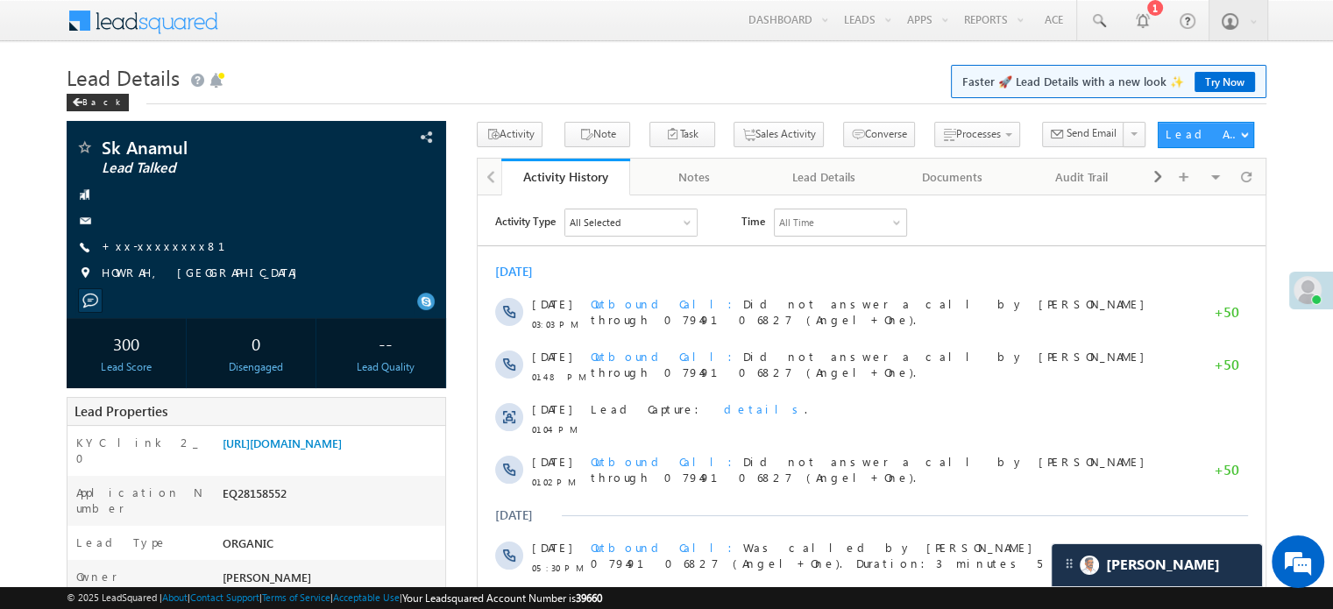
scroll to position [0, 0]
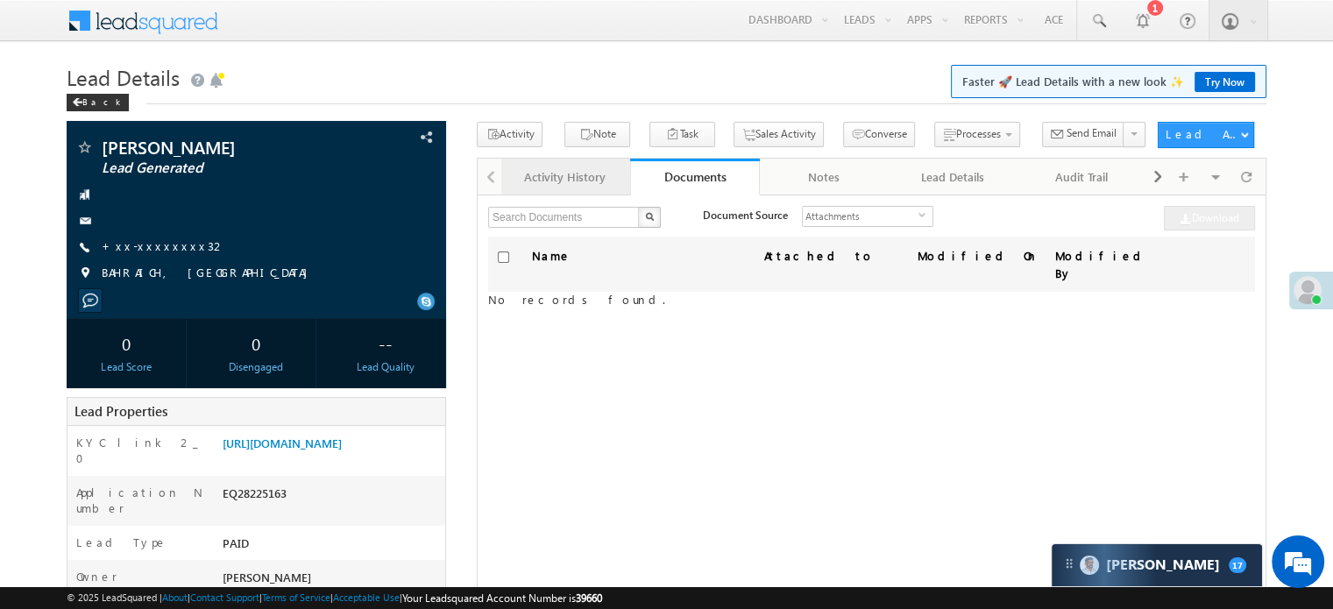
click at [565, 171] on div "Activity History" at bounding box center [564, 176] width 99 height 21
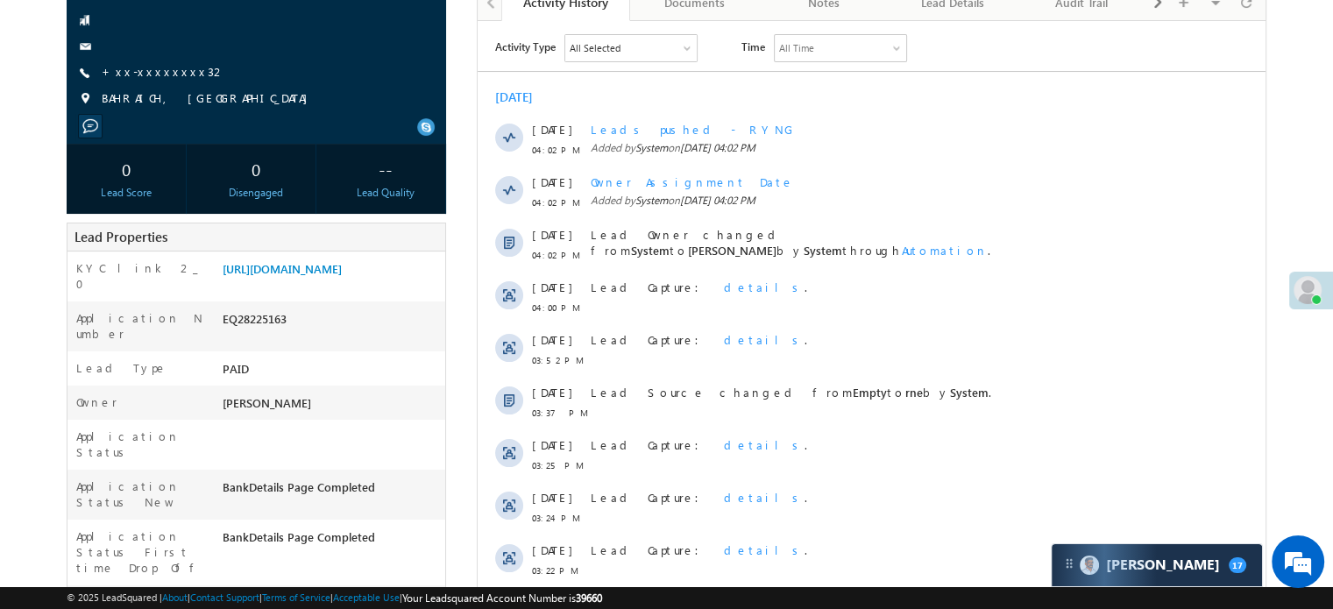
scroll to position [8135, 0]
click at [287, 265] on link "[URL][DOMAIN_NAME]" at bounding box center [282, 267] width 119 height 15
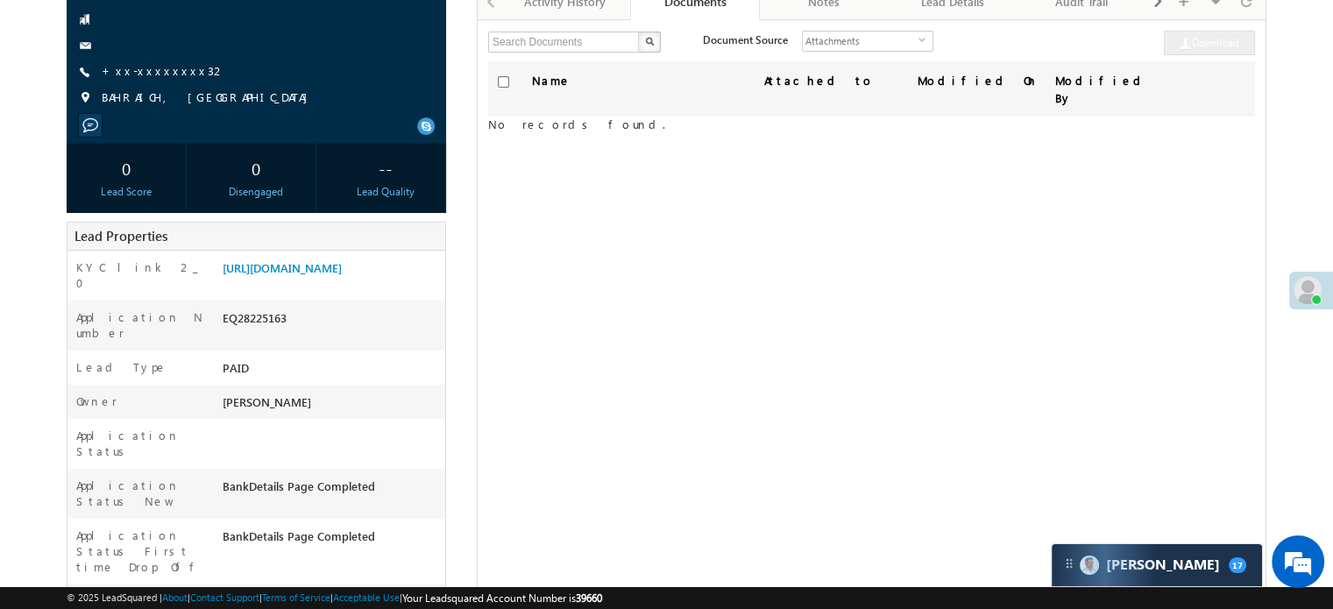
scroll to position [8135, 0]
click at [144, 74] on link "+xx-xxxxxxxx32" at bounding box center [164, 70] width 124 height 15
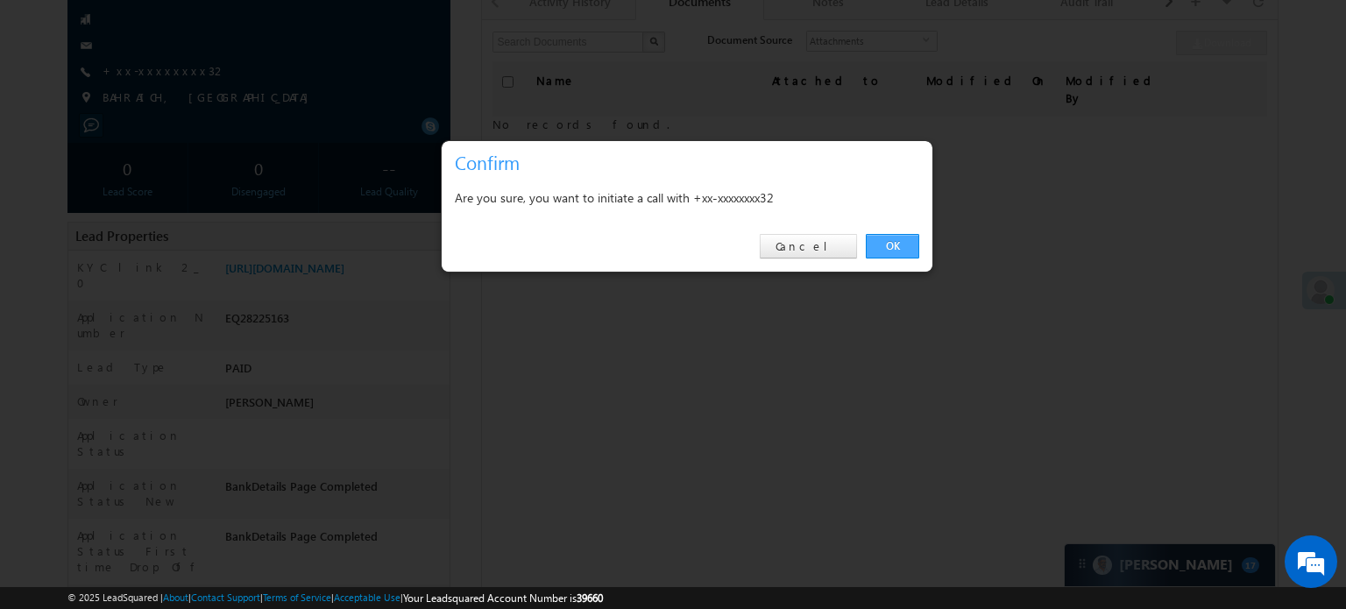
click at [894, 244] on link "OK" at bounding box center [892, 246] width 53 height 25
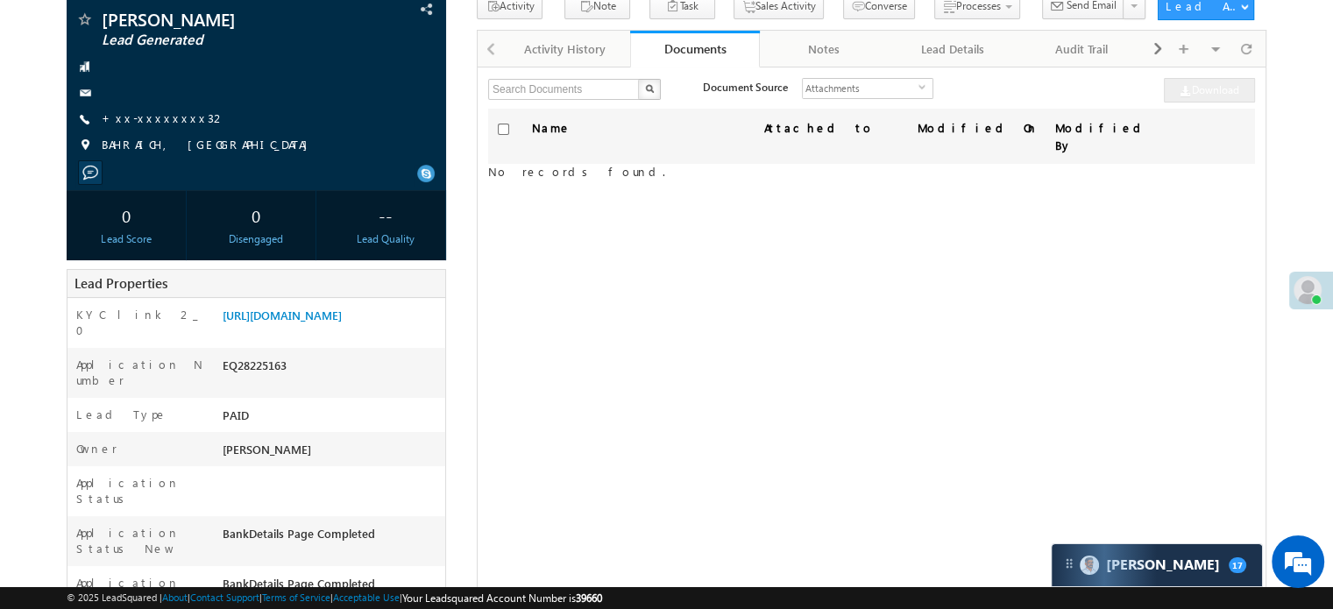
scroll to position [222, 0]
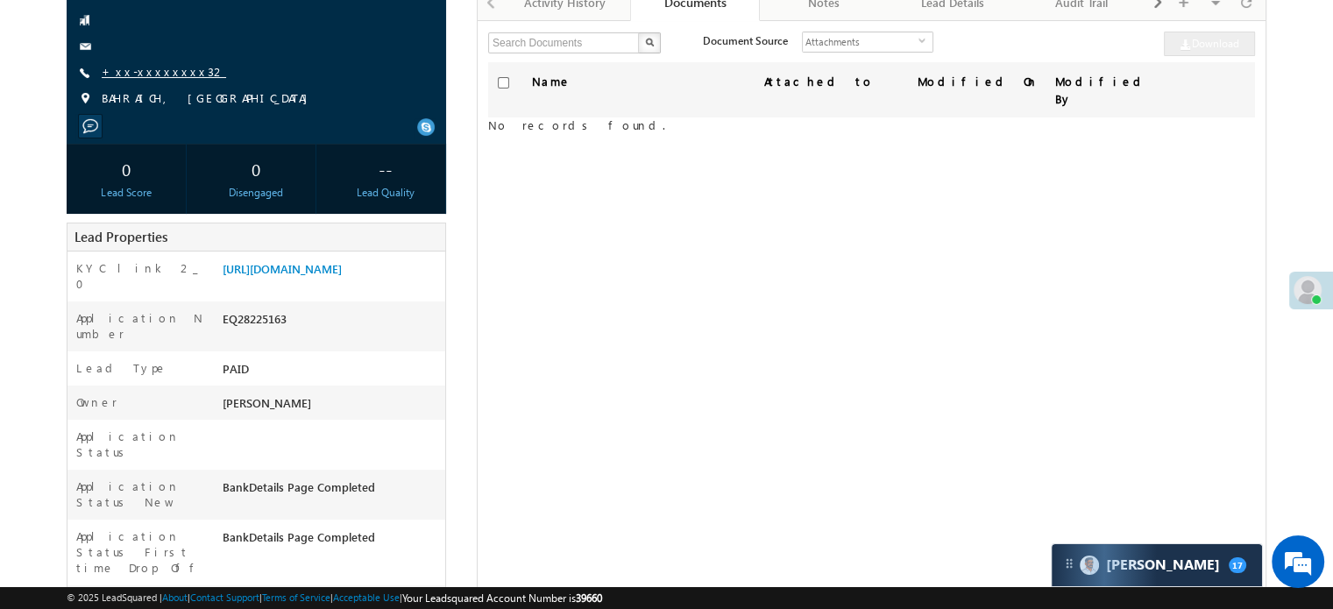
click at [129, 70] on link "+xx-xxxxxxxx32" at bounding box center [164, 71] width 124 height 15
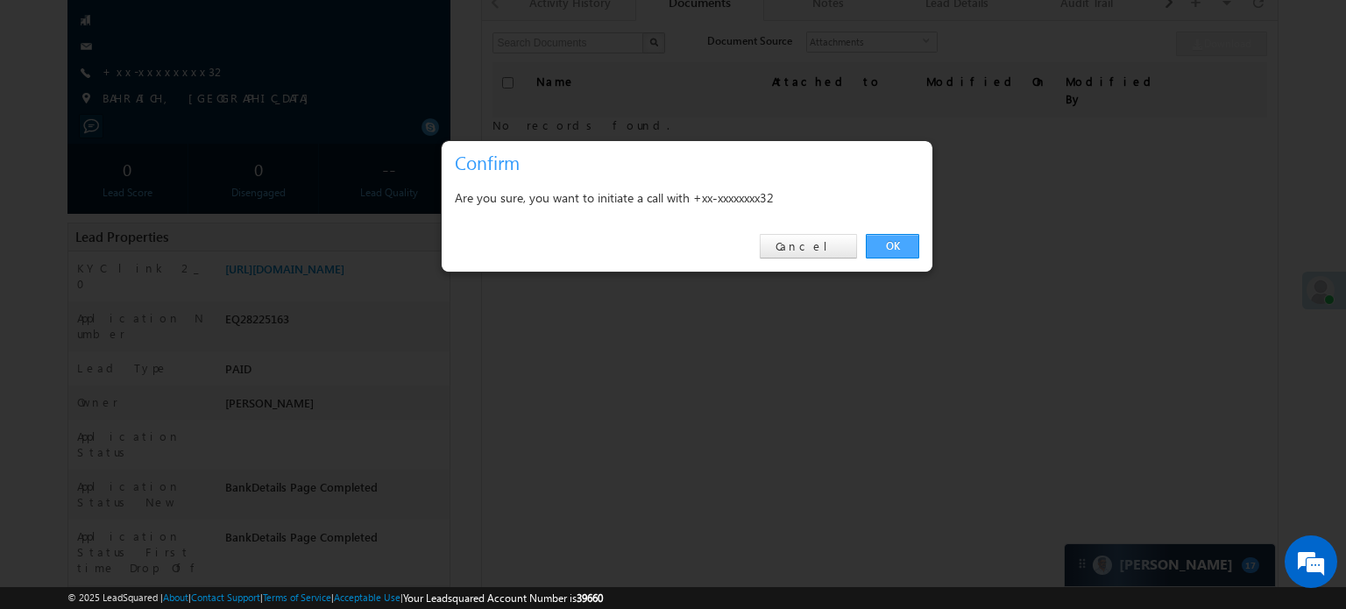
click at [895, 241] on link "OK" at bounding box center [892, 246] width 53 height 25
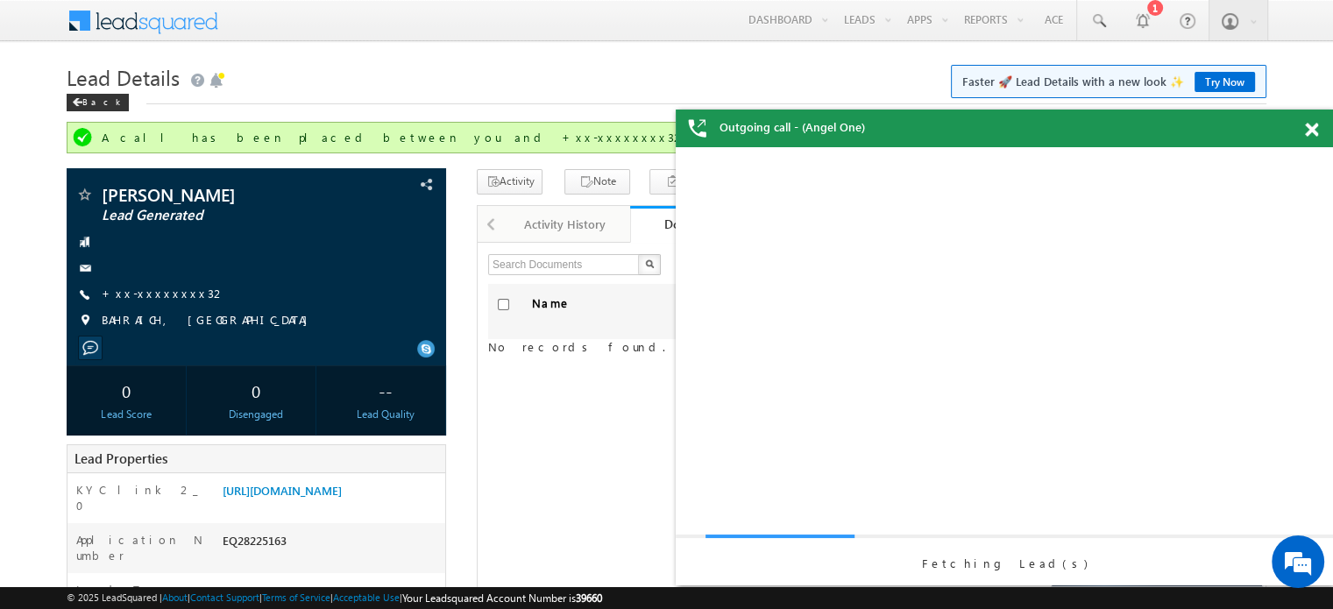
scroll to position [0, 0]
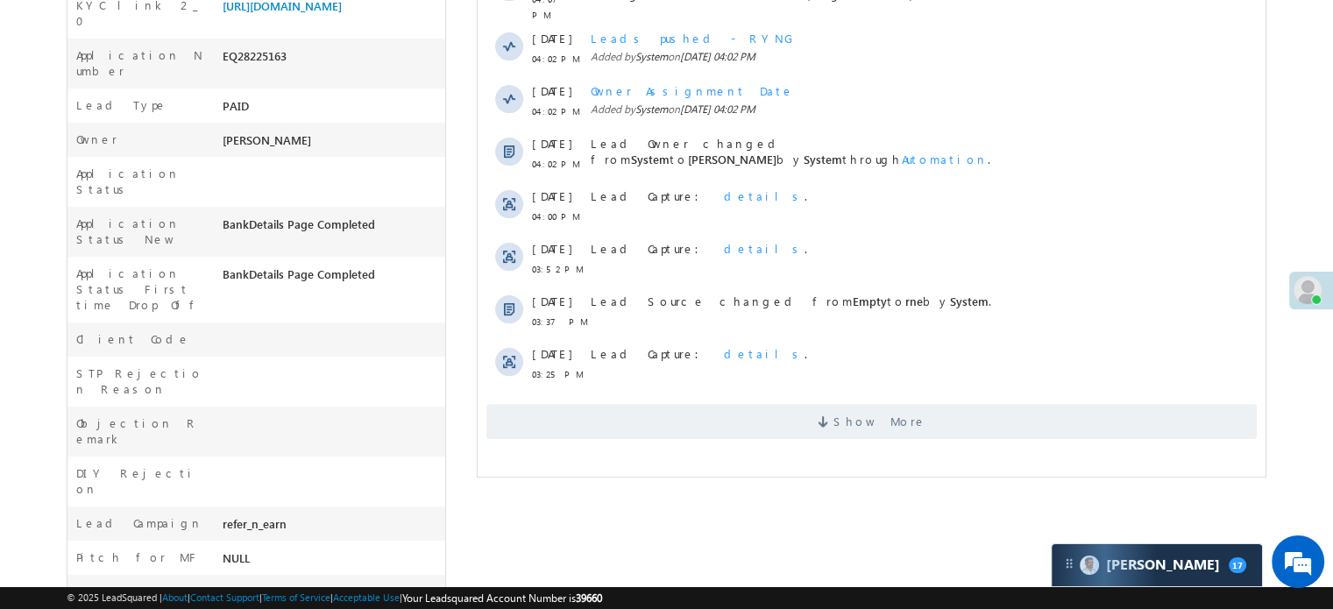
scroll to position [526, 0]
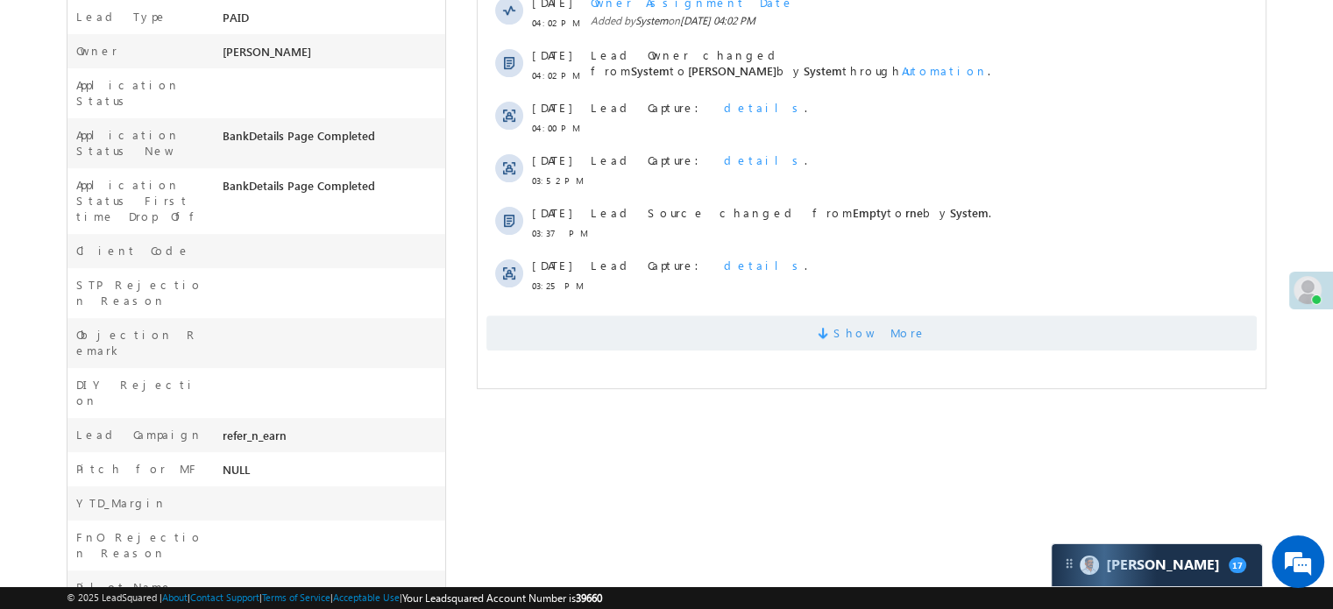
click at [789, 322] on span "Show More" at bounding box center [871, 332] width 770 height 35
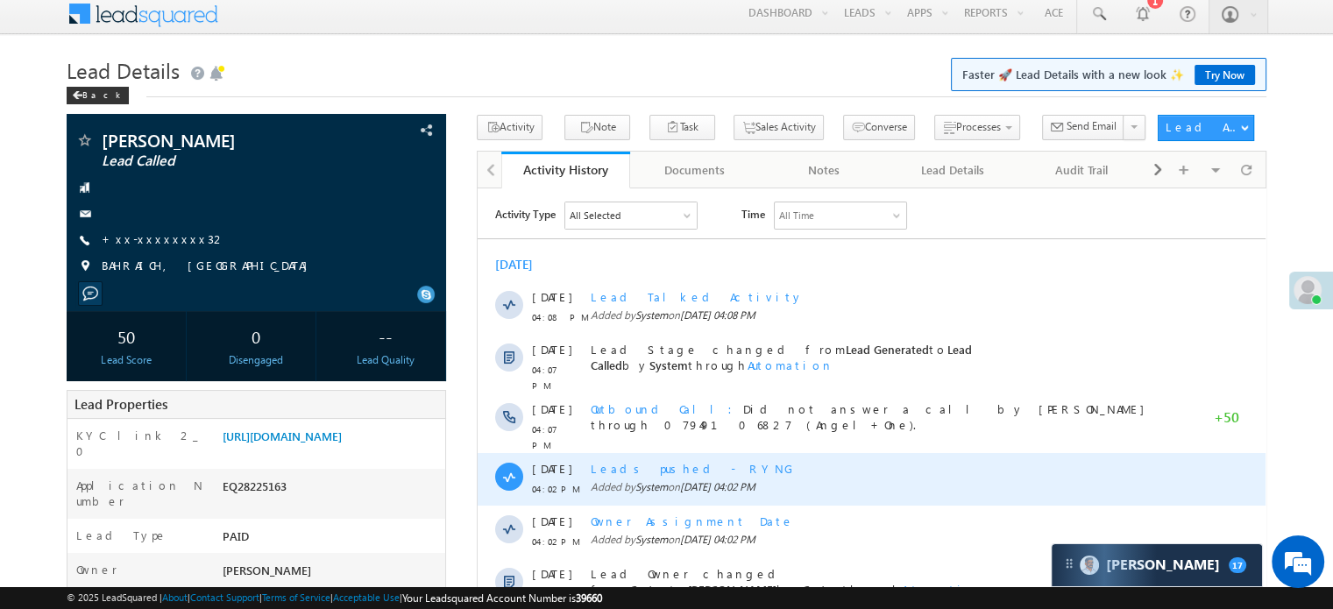
scroll to position [0, 0]
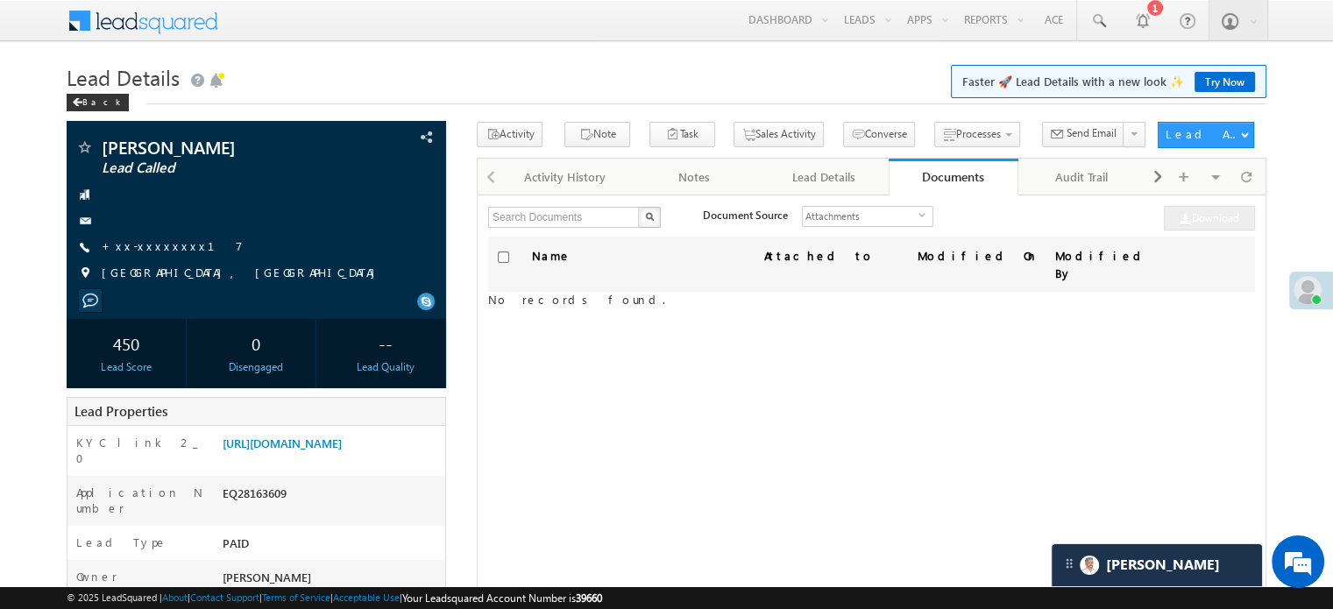
scroll to position [8516, 0]
click at [166, 246] on link "+xx-xxxxxxxx17" at bounding box center [172, 245] width 141 height 15
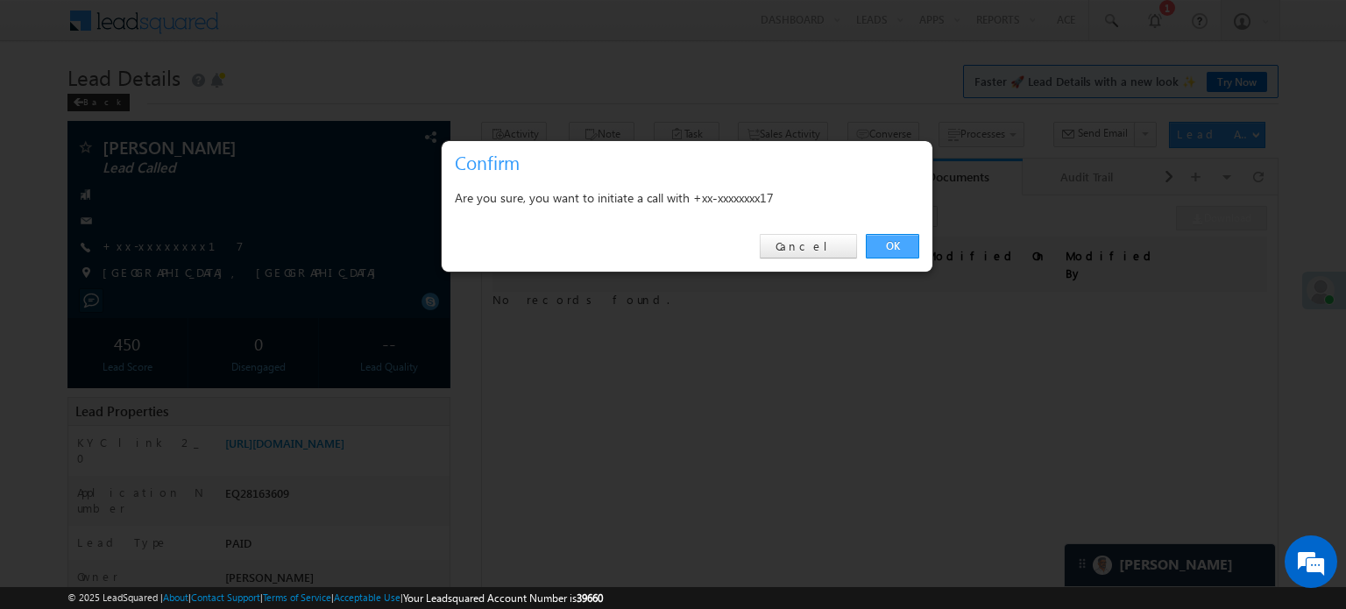
click at [904, 234] on link "OK" at bounding box center [892, 246] width 53 height 25
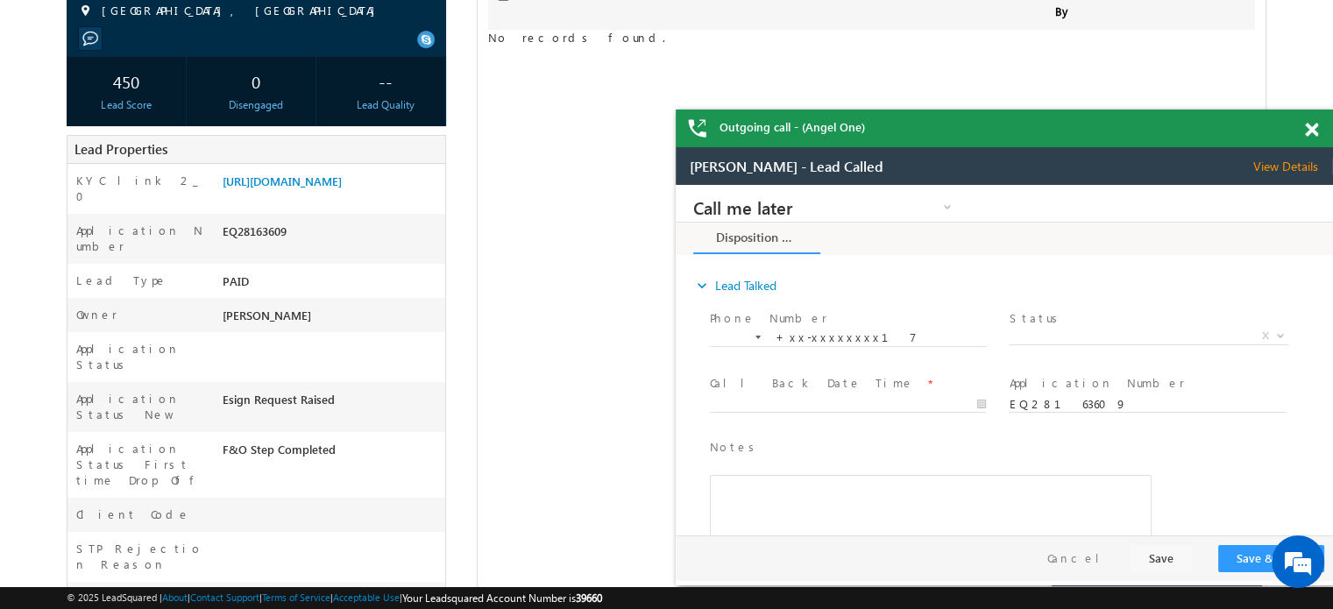
scroll to position [0, 0]
click at [341, 188] on link "https://angelbroking1-pk3em7sa.customui-test.leadsquared.com?leadId=ea8a9ef8-ef…" at bounding box center [282, 180] width 119 height 15
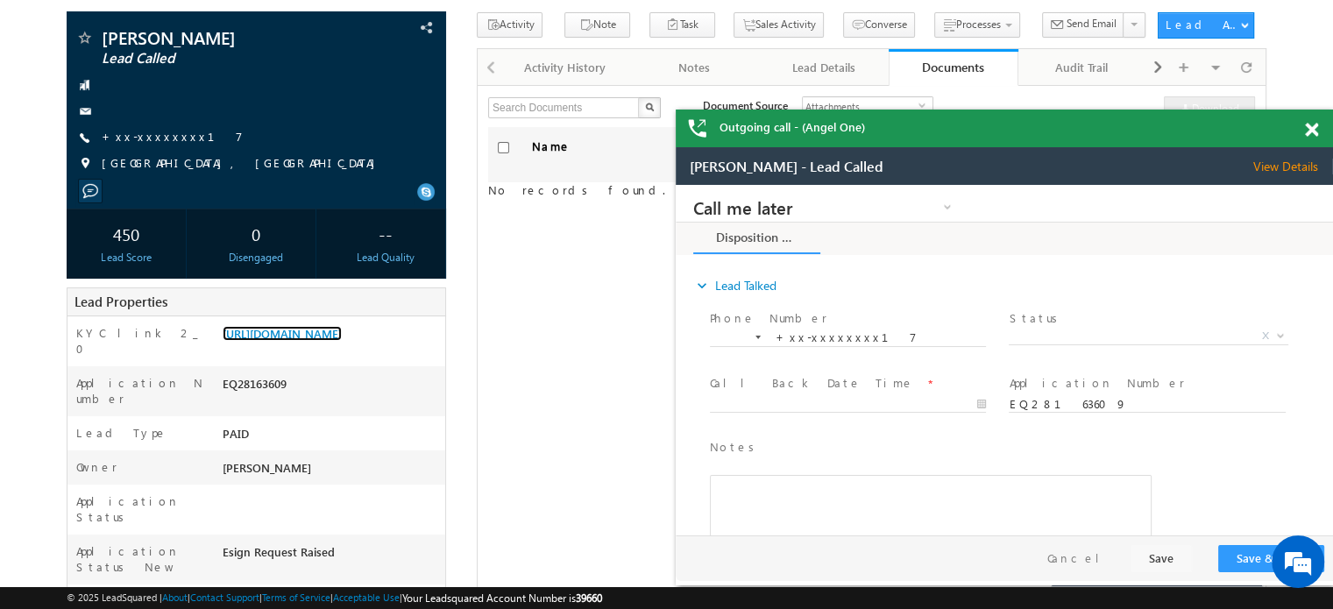
scroll to position [46, 0]
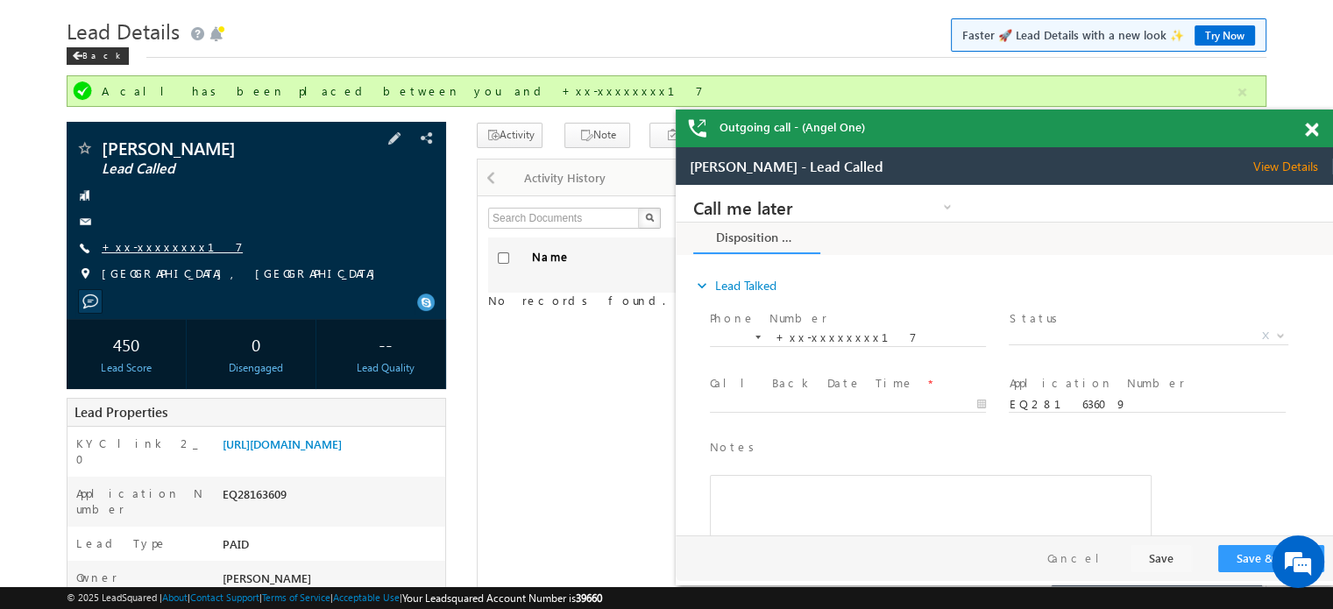
click at [143, 246] on link "+xx-xxxxxxxx17" at bounding box center [172, 246] width 141 height 15
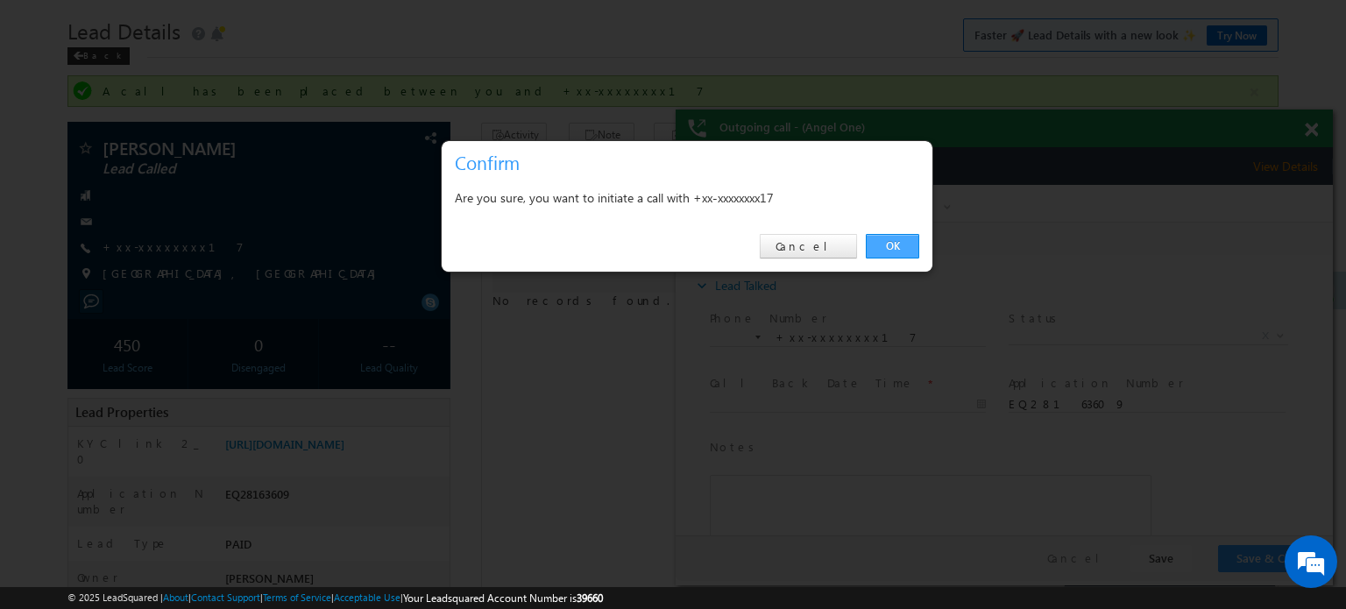
click at [888, 237] on link "OK" at bounding box center [892, 246] width 53 height 25
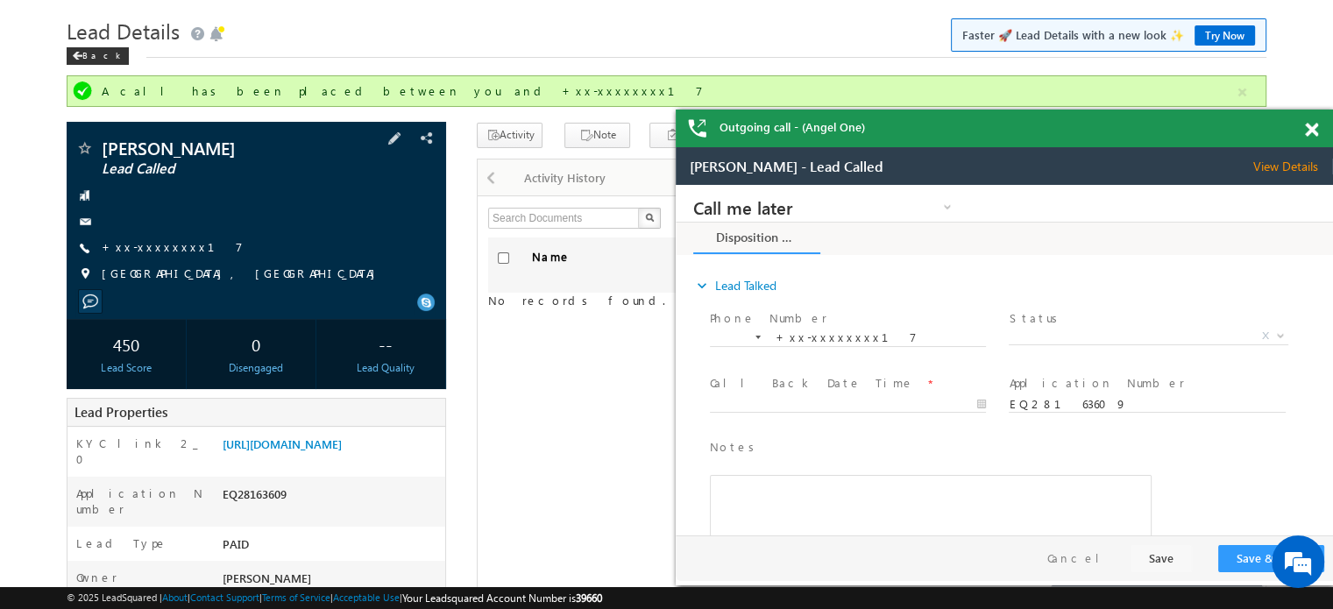
scroll to position [0, 0]
click at [133, 248] on link "+xx-xxxxxxxx17" at bounding box center [172, 246] width 141 height 15
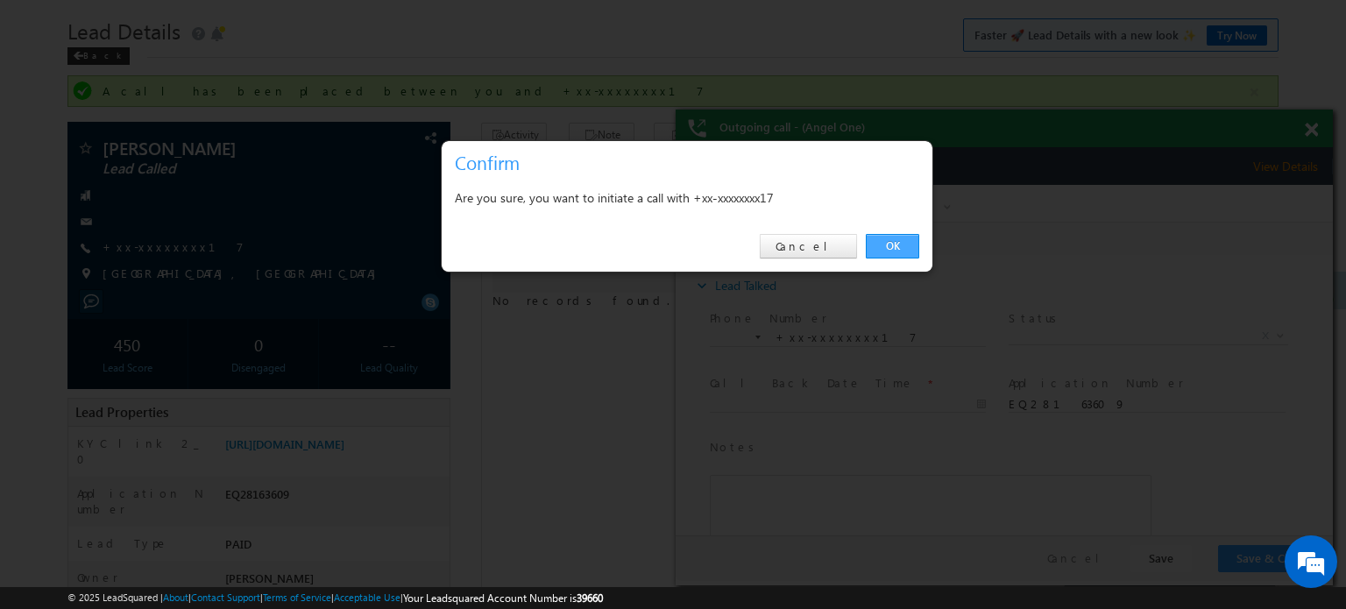
click at [873, 244] on link "OK" at bounding box center [892, 246] width 53 height 25
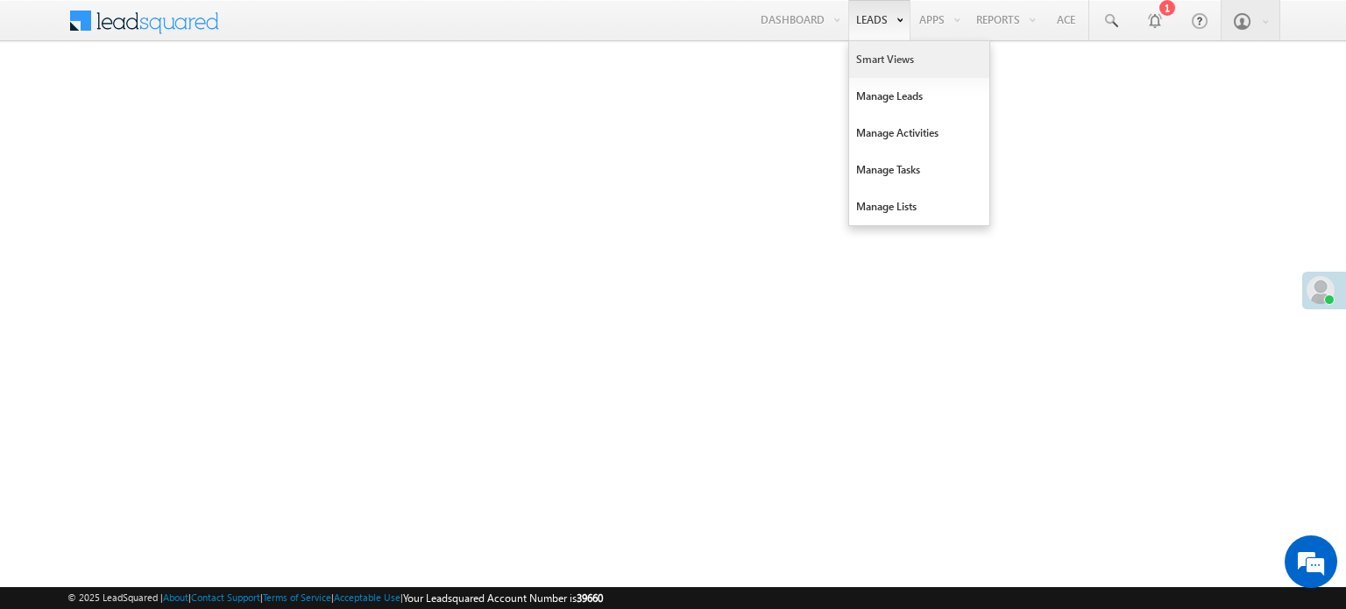
click at [888, 59] on link "Smart Views" at bounding box center [919, 59] width 140 height 37
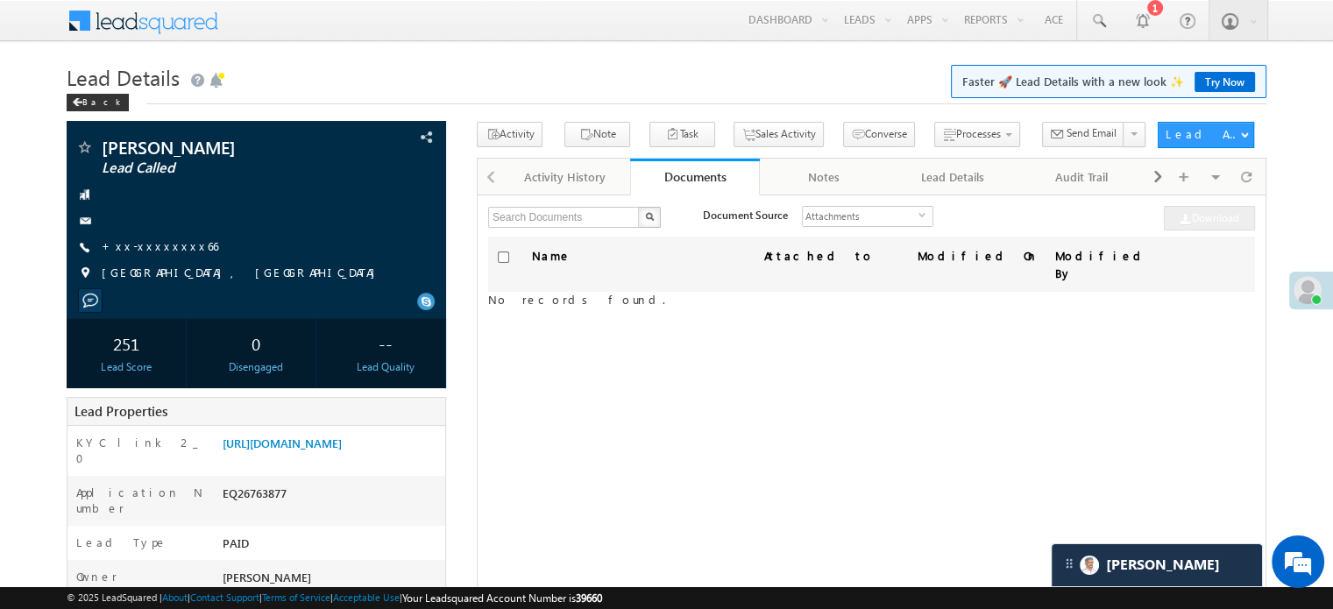
scroll to position [8706, 0]
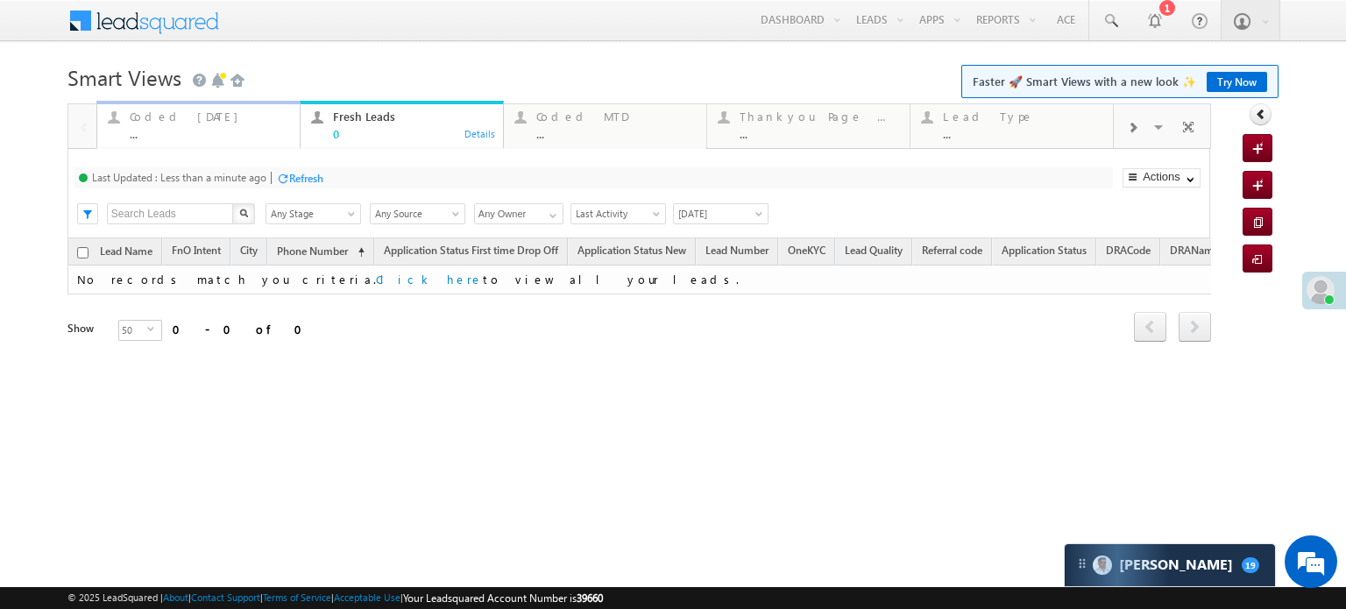
click at [188, 136] on div "..." at bounding box center [209, 133] width 159 height 13
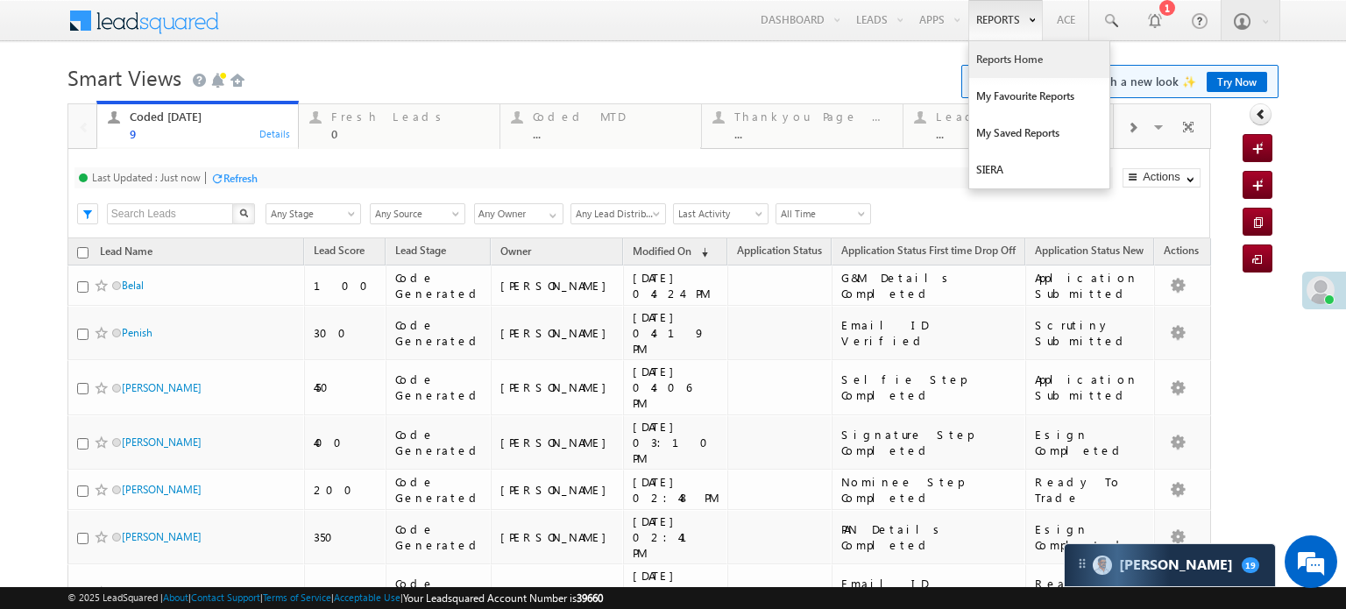
click at [984, 62] on link "Reports Home" at bounding box center [1039, 59] width 140 height 37
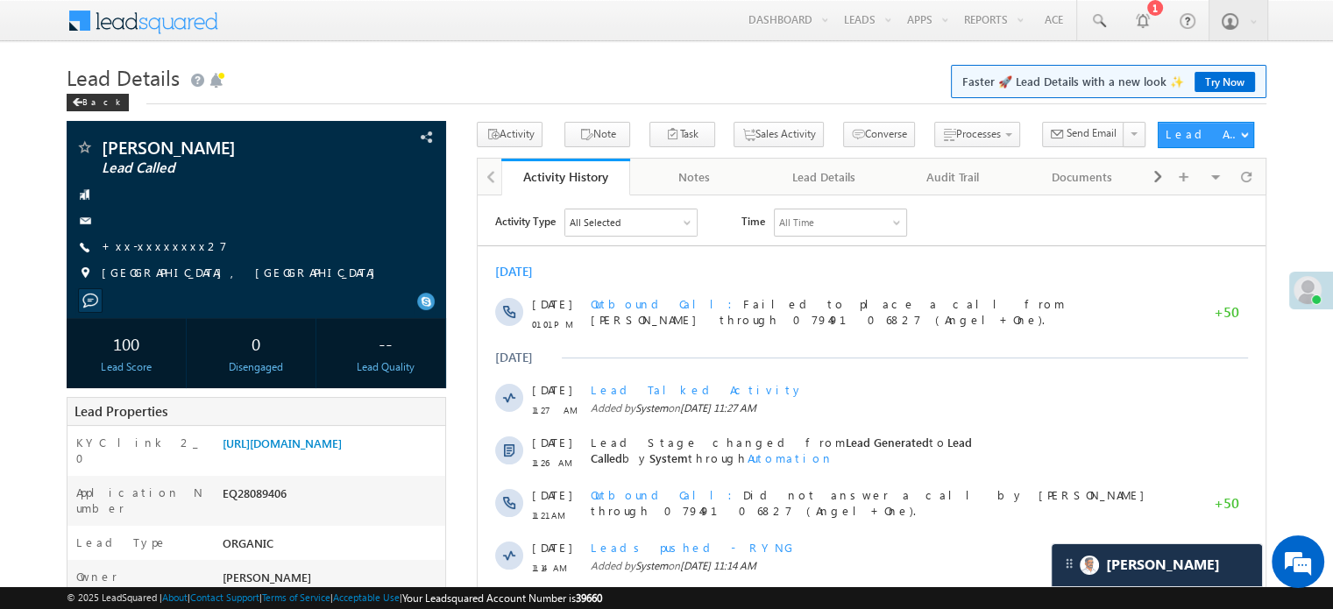
scroll to position [8516, 0]
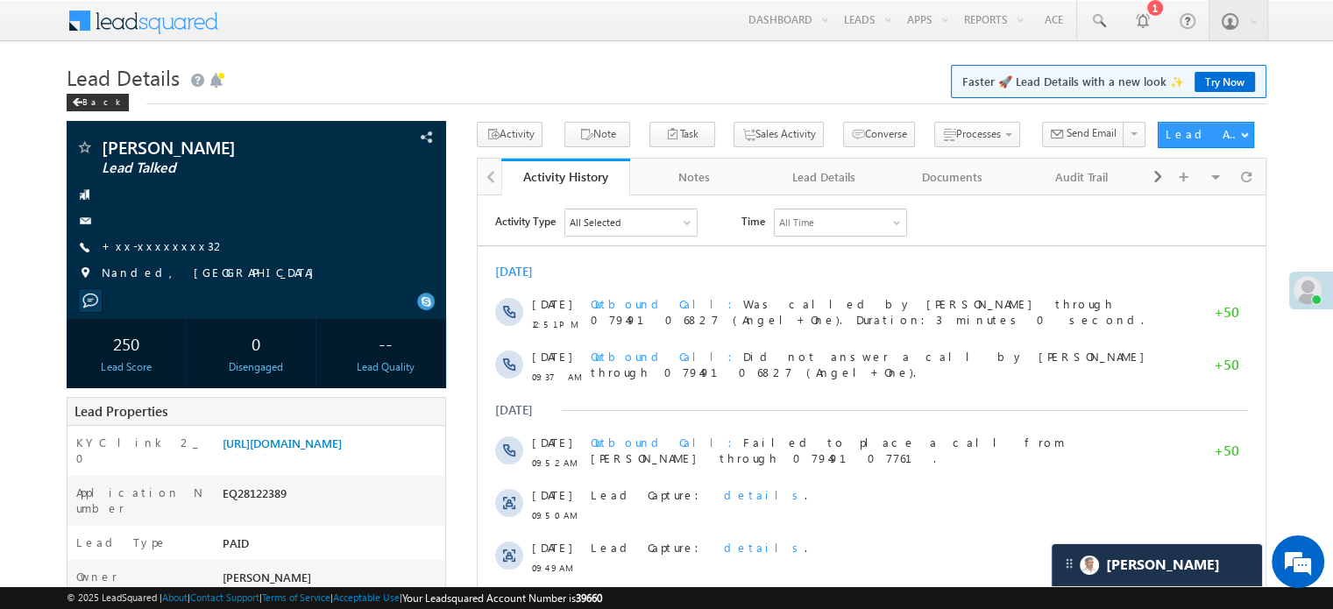
scroll to position [8516, 0]
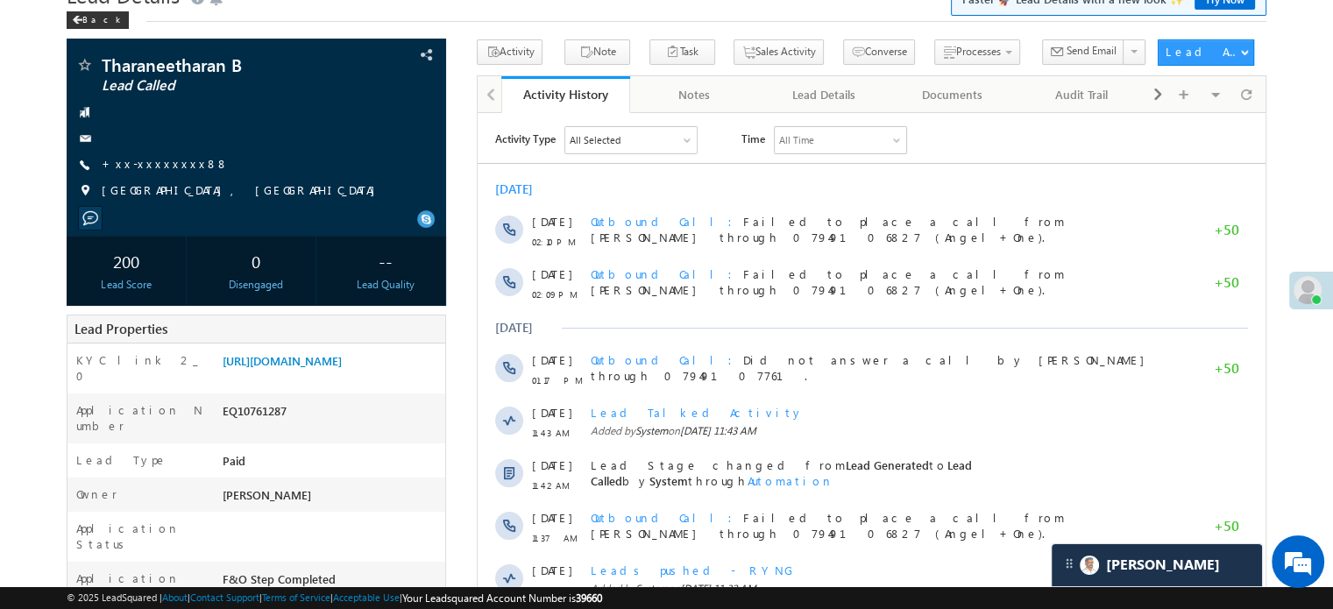
scroll to position [8706, 0]
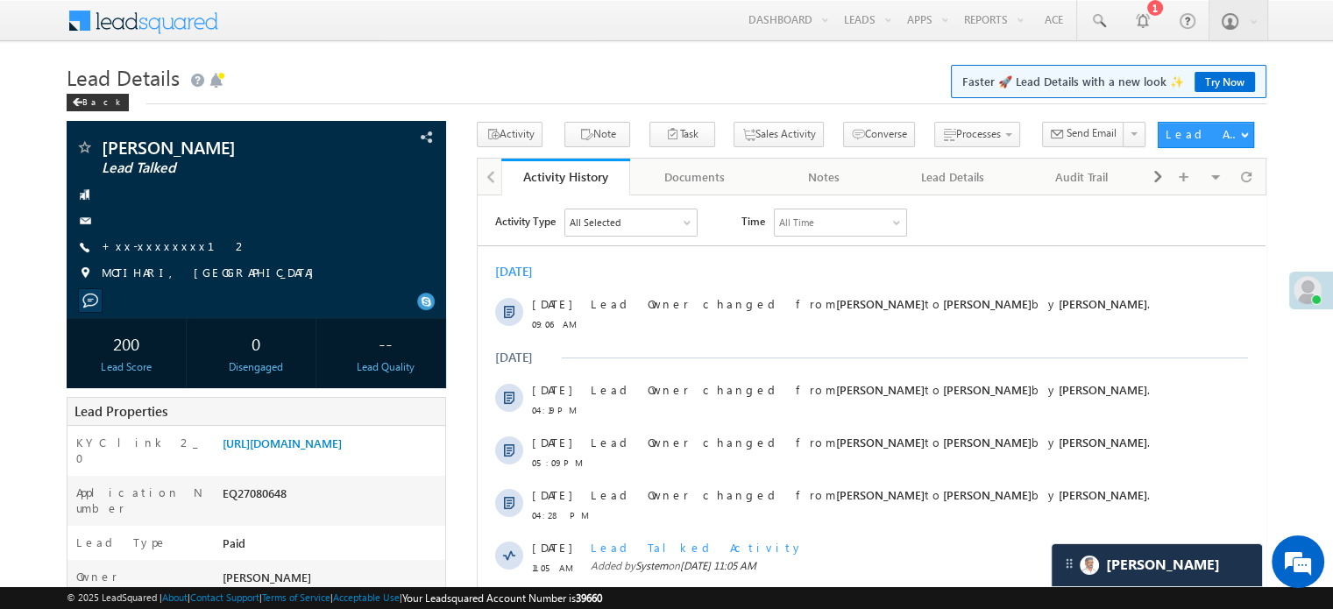
scroll to position [8516, 0]
click at [342, 448] on link "https://angelbroking1-pk3em7sa.customui-test.leadsquared.com?leadId=3f6f1052-8d…" at bounding box center [282, 442] width 119 height 15
click at [158, 244] on link "+xx-xxxxxxxx12" at bounding box center [175, 245] width 146 height 15
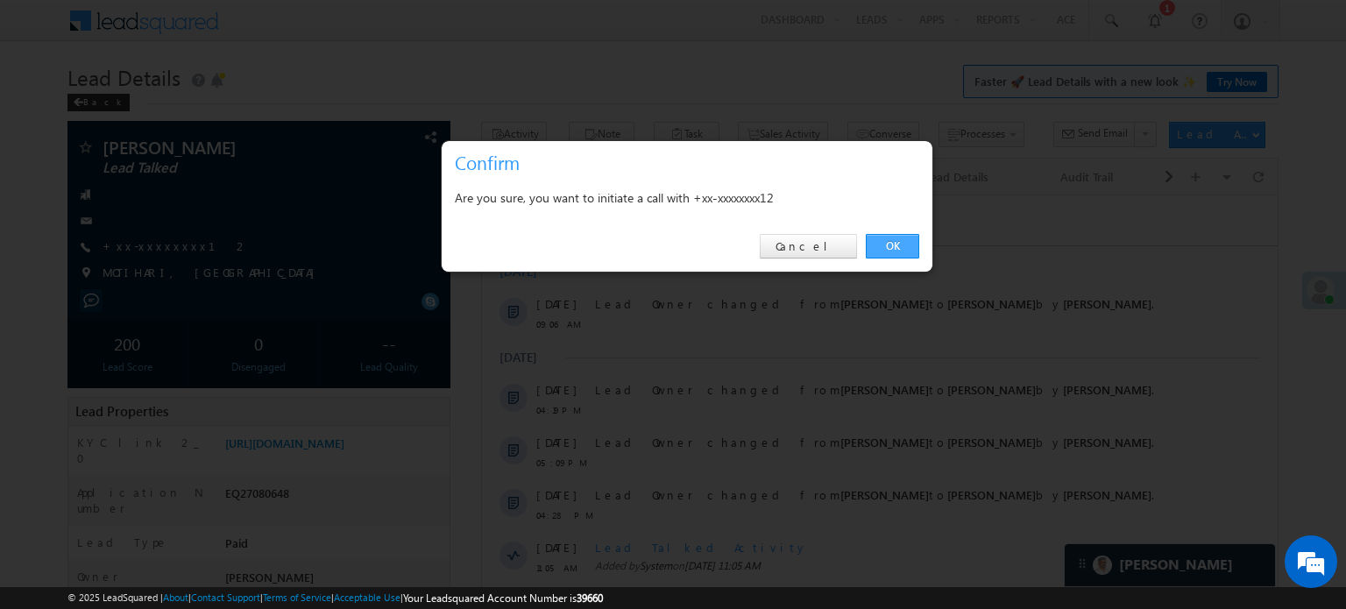
click at [895, 246] on link "OK" at bounding box center [892, 246] width 53 height 25
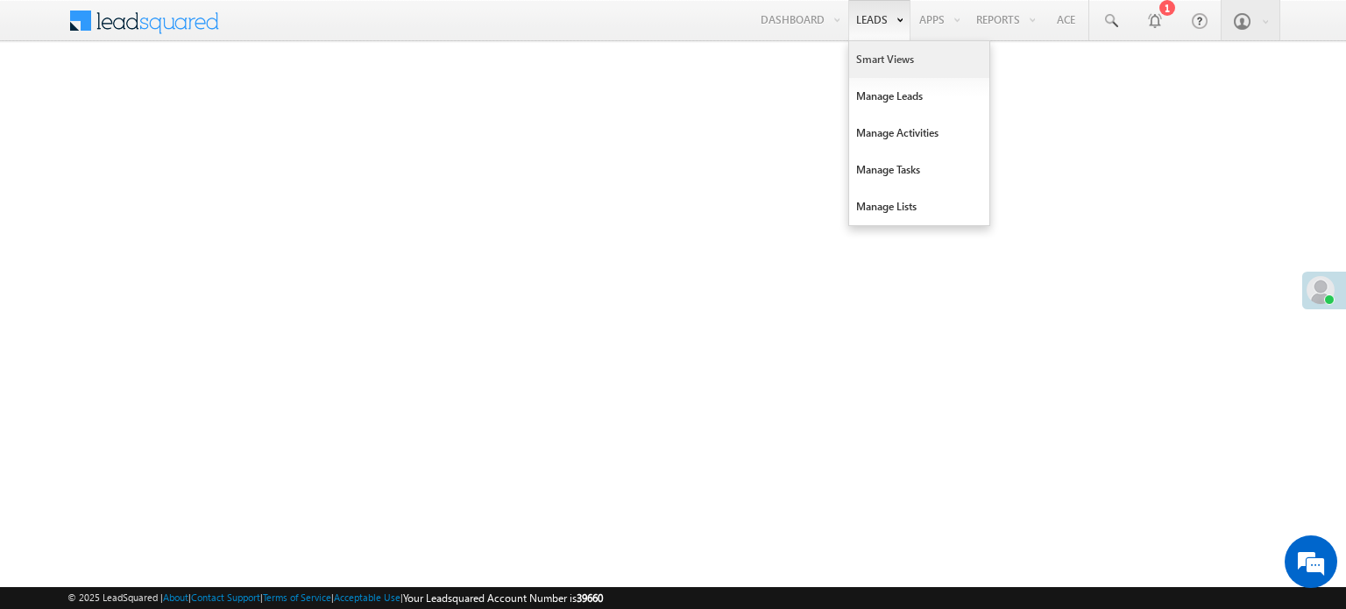
click at [864, 57] on link "Smart Views" at bounding box center [919, 59] width 140 height 37
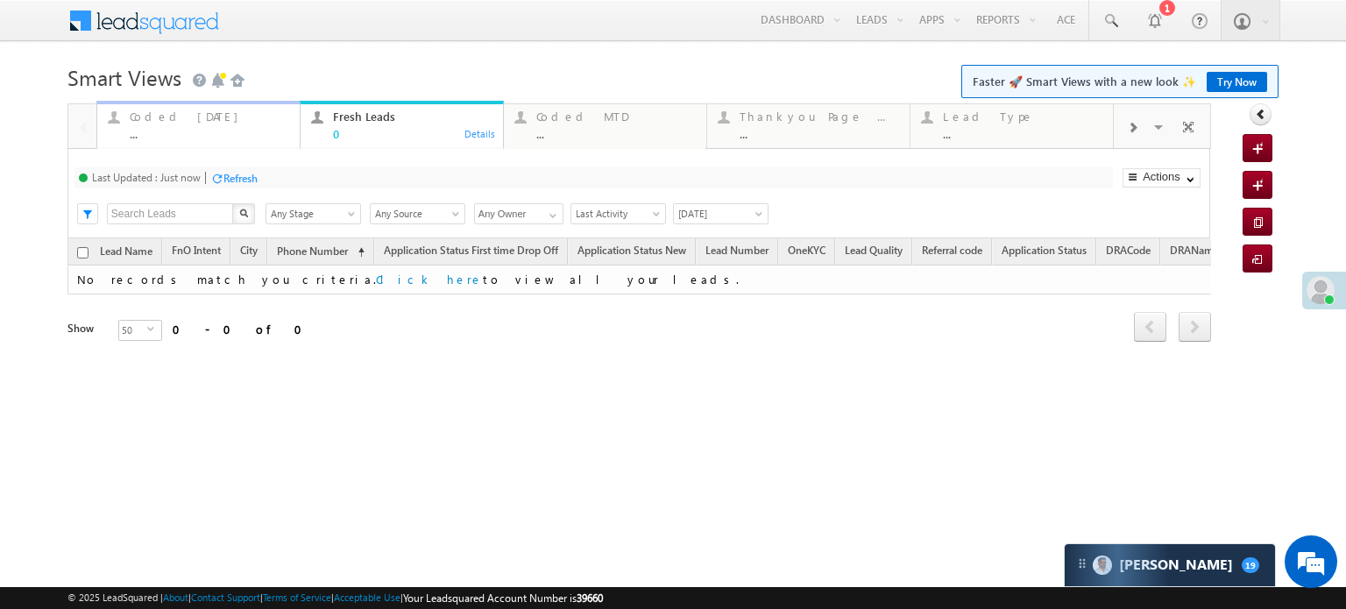
click at [179, 122] on div "Coded [DATE]" at bounding box center [209, 117] width 159 height 14
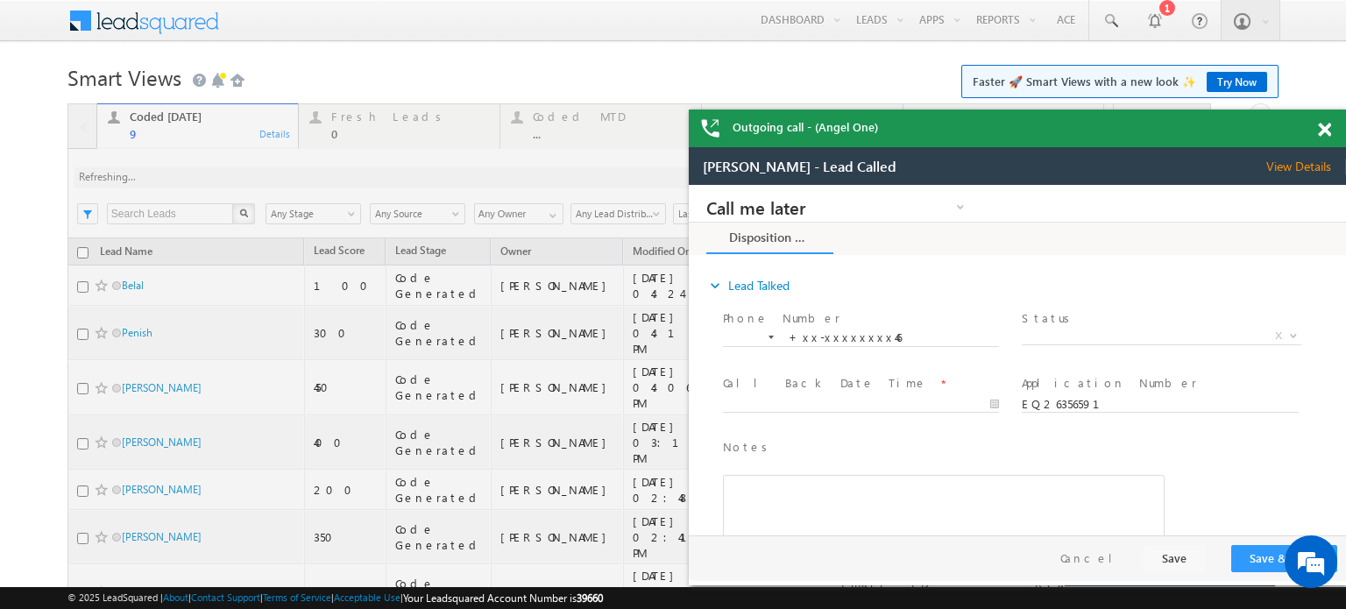
click at [1327, 125] on span at bounding box center [1324, 130] width 13 height 15
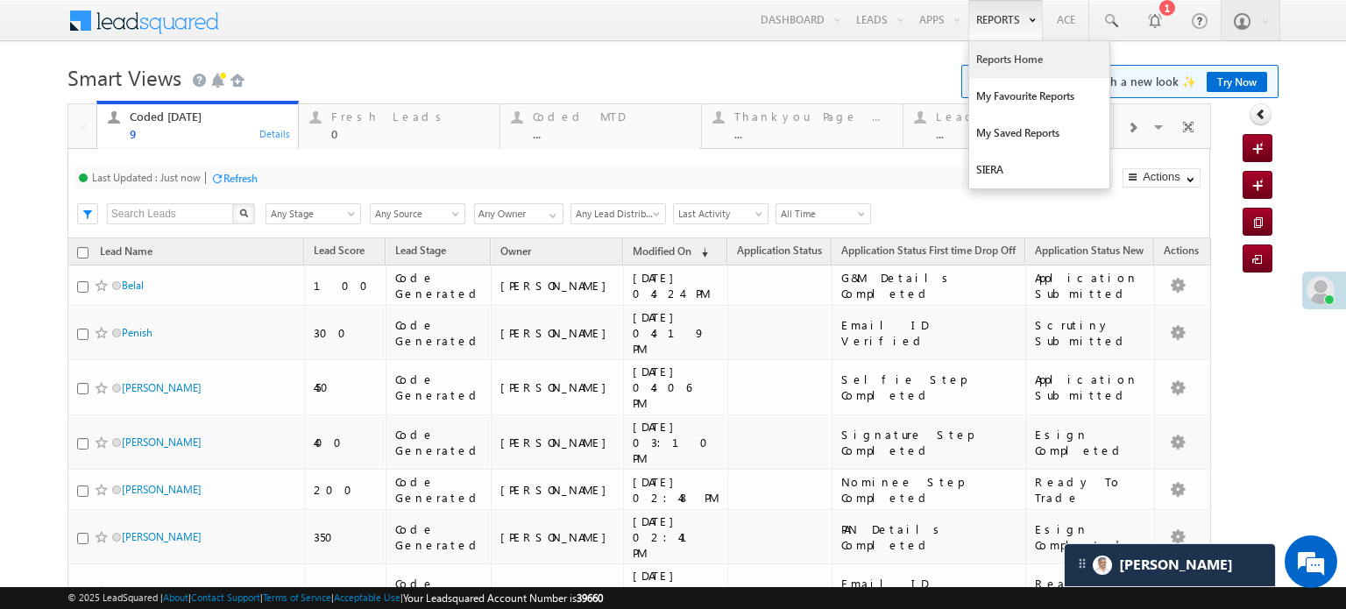
click at [988, 49] on link "Reports Home" at bounding box center [1039, 59] width 140 height 37
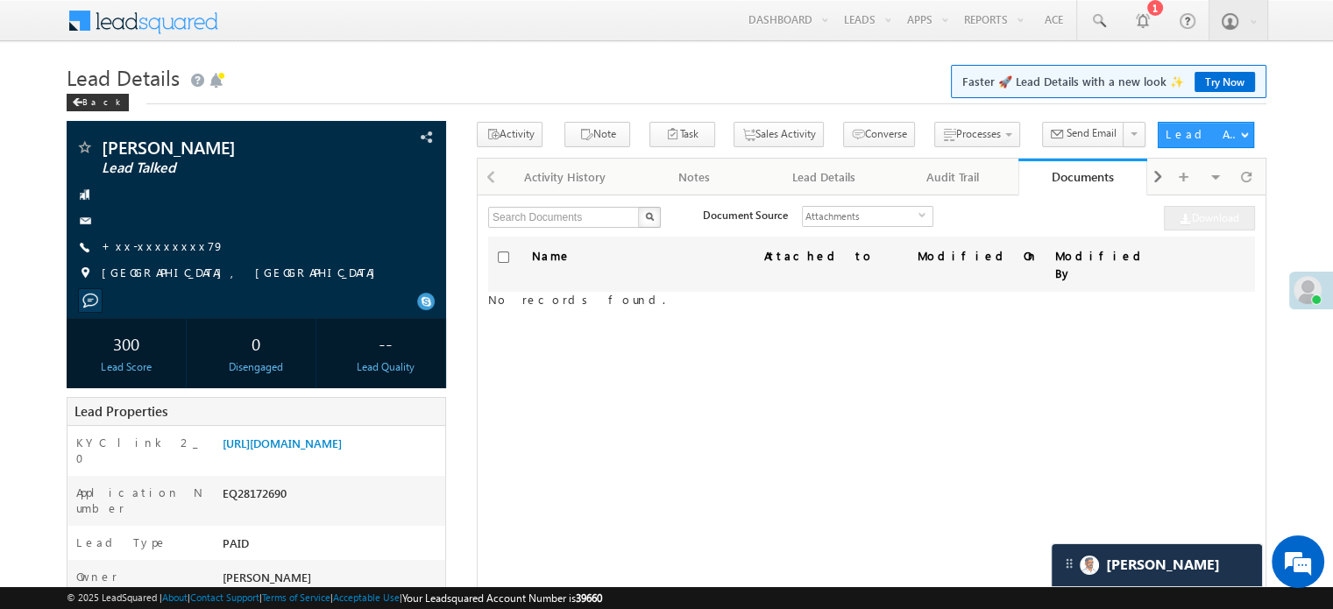
scroll to position [8706, 0]
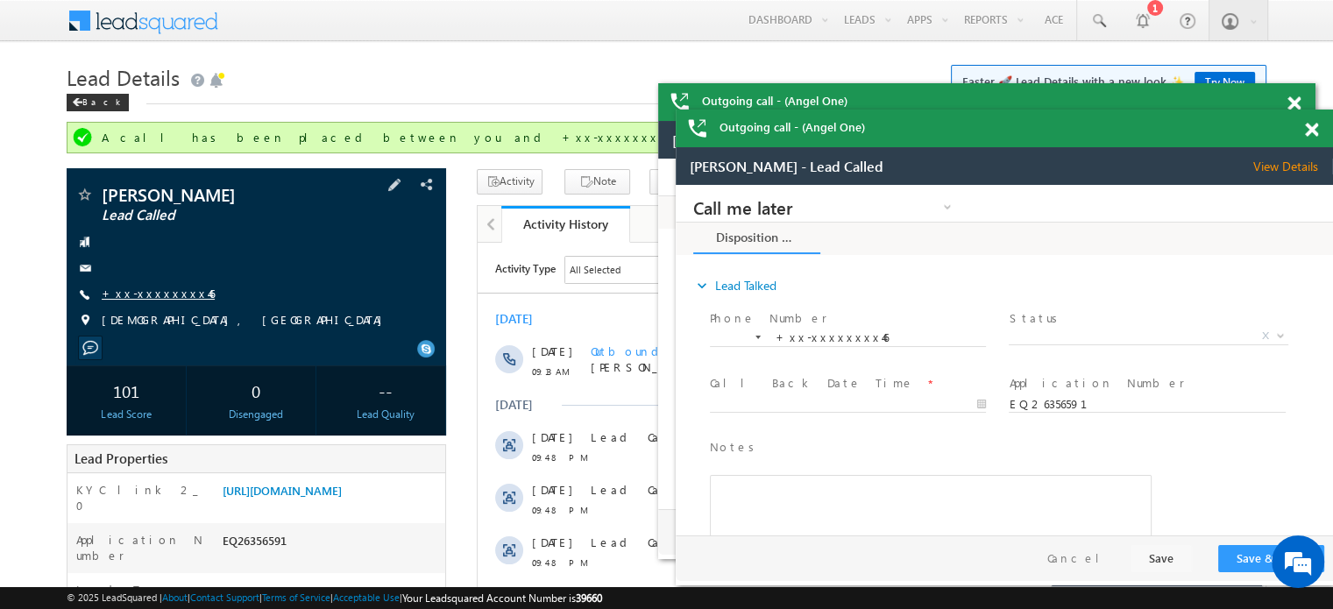
click at [147, 295] on link "+xx-xxxxxxxx46" at bounding box center [158, 293] width 113 height 15
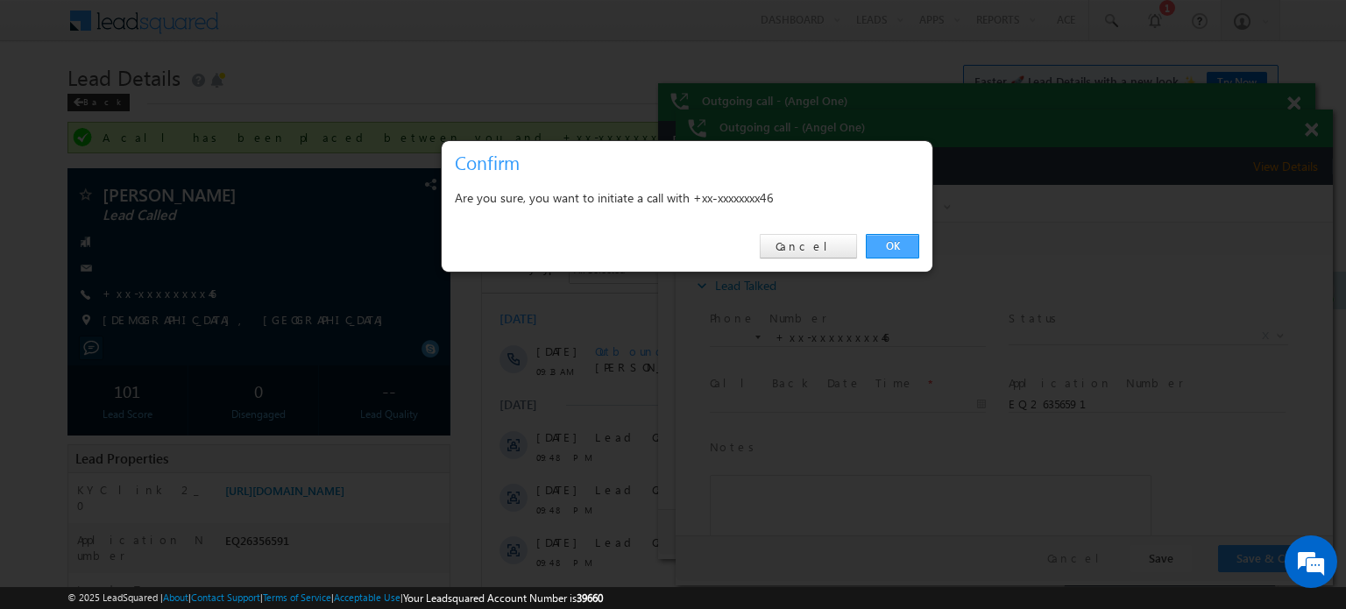
click at [887, 244] on link "OK" at bounding box center [892, 246] width 53 height 25
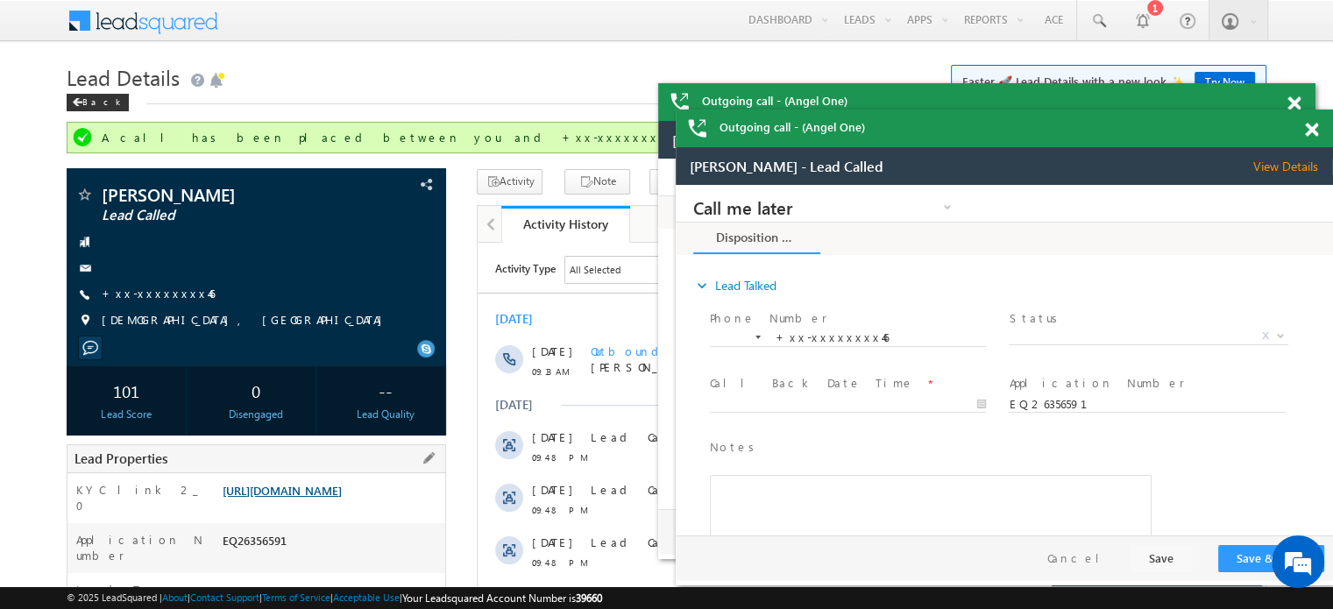
click at [264, 498] on link "https://angelbroking1-pk3em7sa.customui-test.leadsquared.com?leadId=92f639be-76…" at bounding box center [282, 490] width 119 height 15
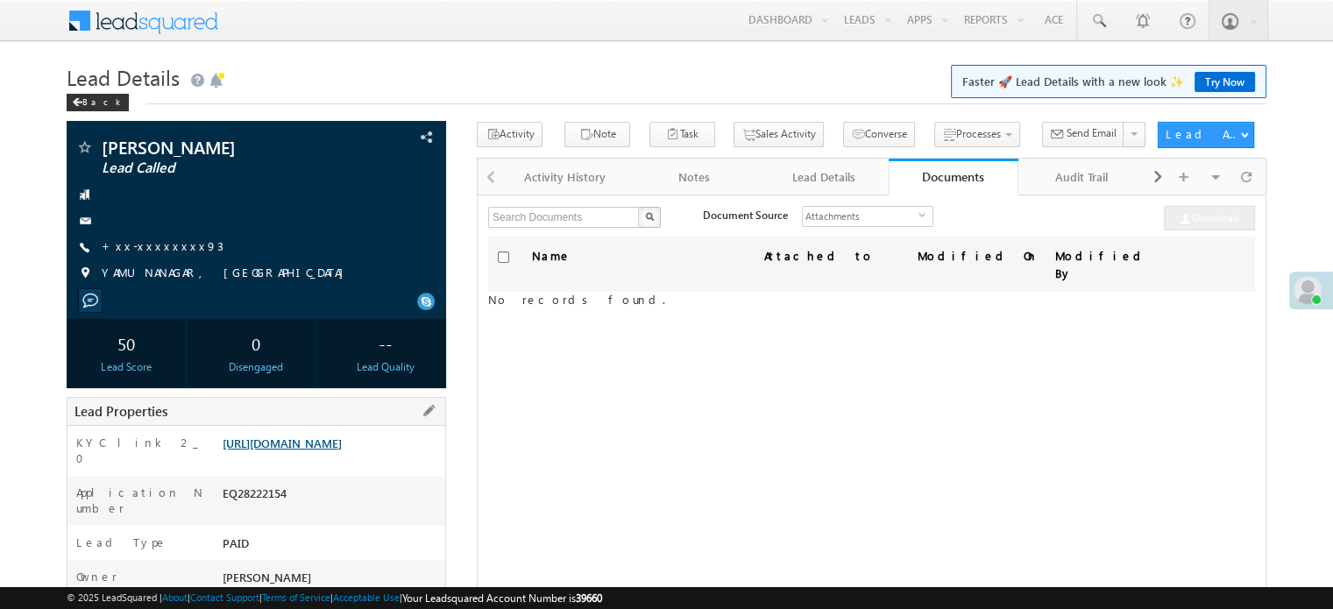
click at [342, 448] on link "[URL][DOMAIN_NAME]" at bounding box center [282, 442] width 119 height 15
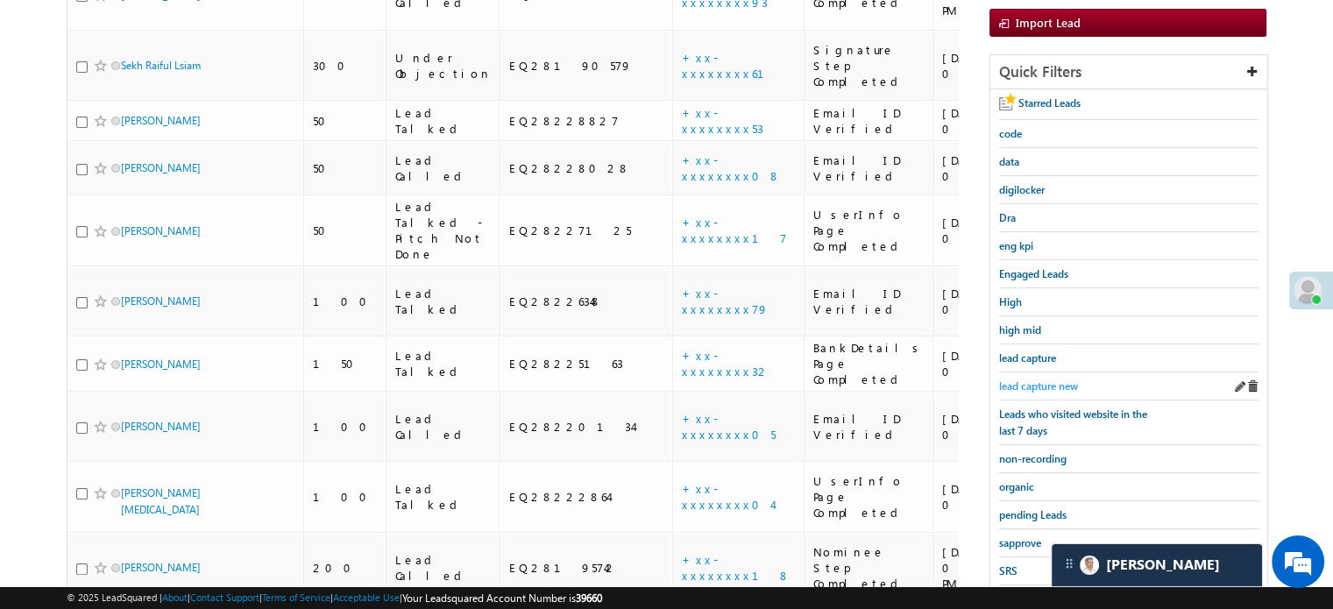
scroll to position [8516, 0]
click at [1023, 386] on span "lead capture new" at bounding box center [1038, 385] width 79 height 13
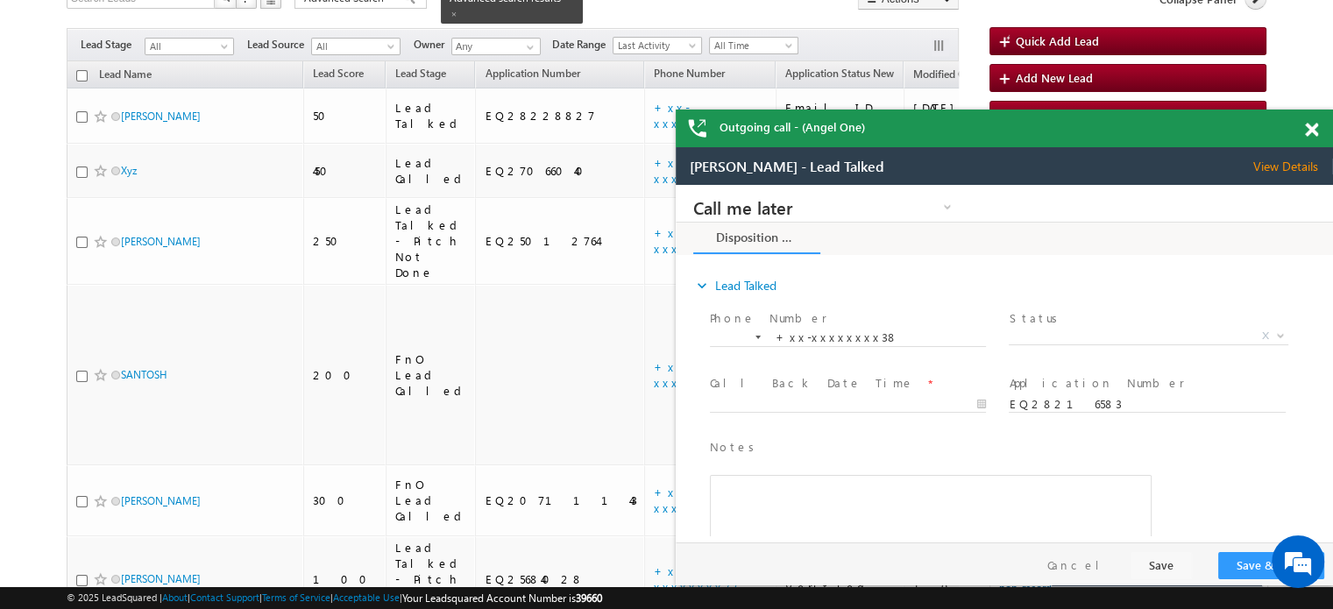
scroll to position [0, 0]
click at [1307, 125] on span at bounding box center [1311, 130] width 13 height 15
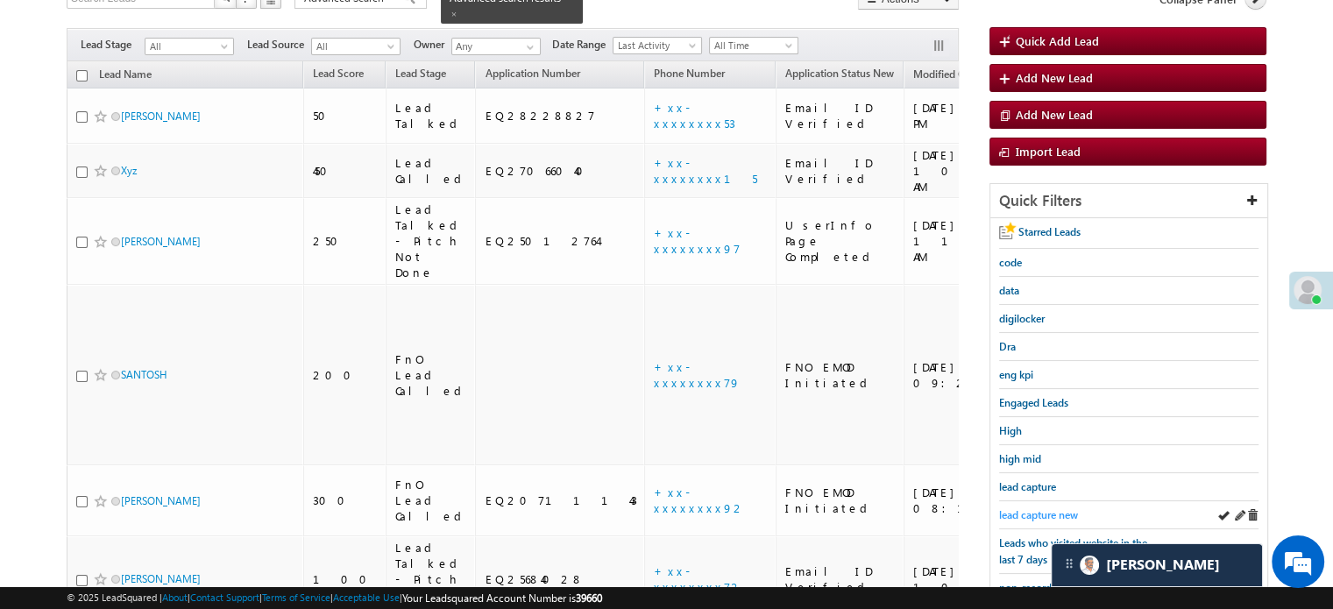
click at [1033, 513] on span "lead capture new" at bounding box center [1038, 514] width 79 height 13
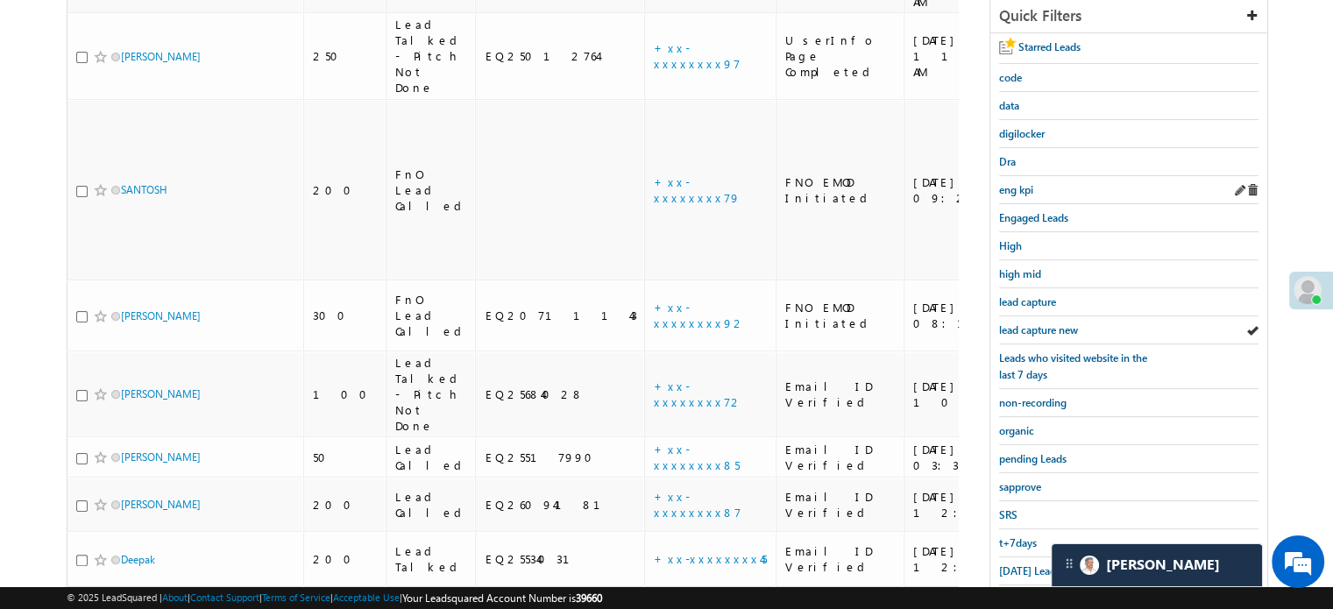
scroll to position [350, 0]
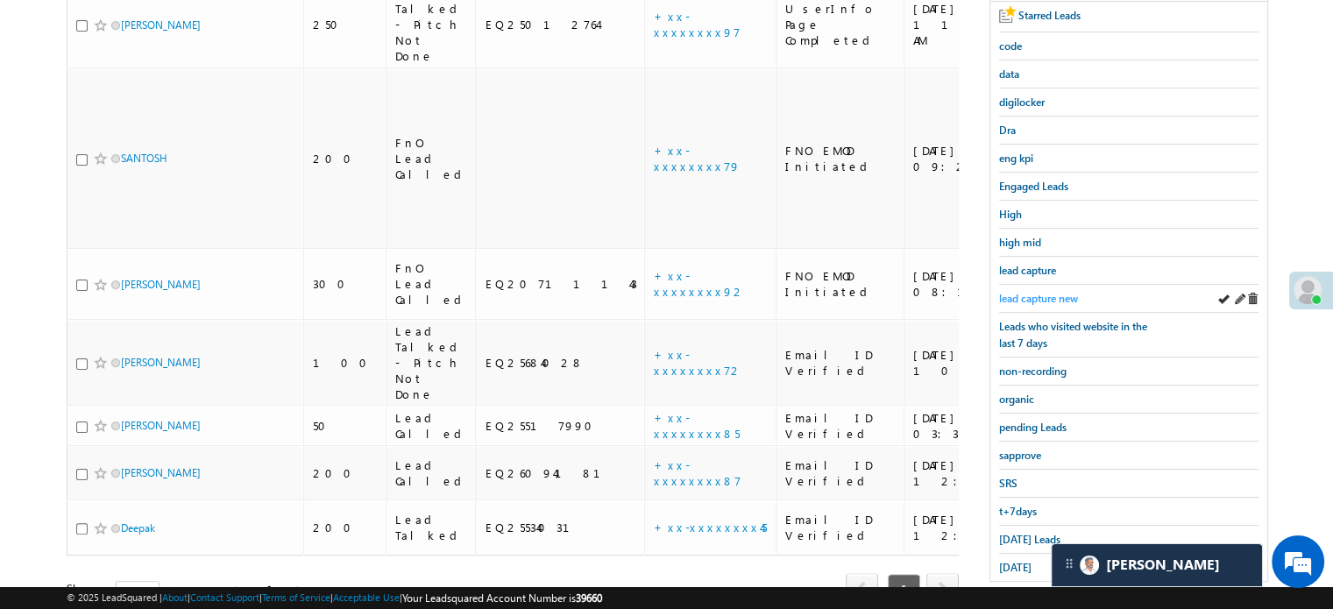
click at [1034, 292] on span "lead capture new" at bounding box center [1038, 298] width 79 height 13
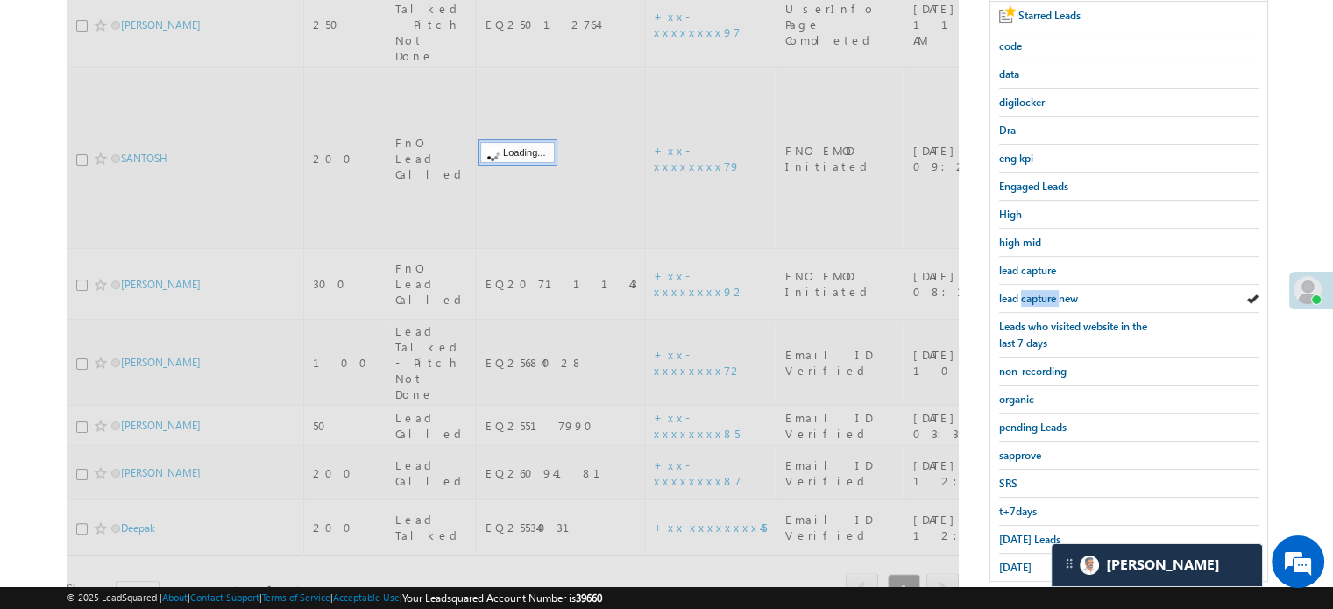
click at [1034, 292] on span "lead capture new" at bounding box center [1038, 298] width 79 height 13
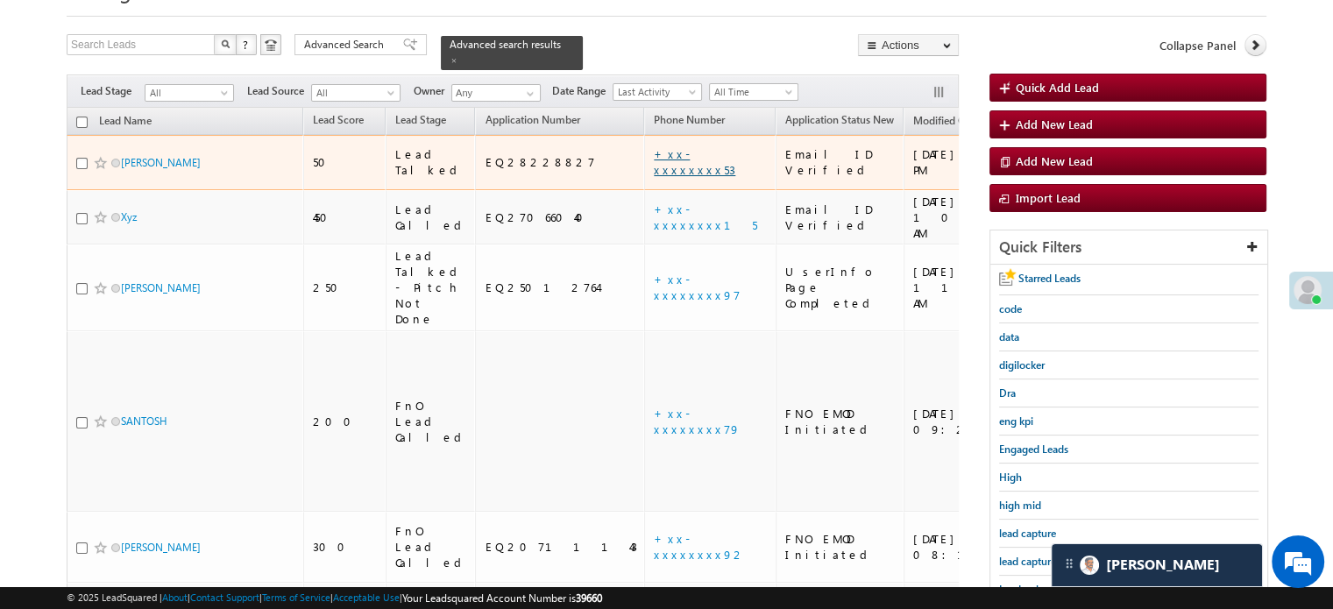
click at [654, 146] on link "+xx-xxxxxxxx53" at bounding box center [694, 161] width 81 height 31
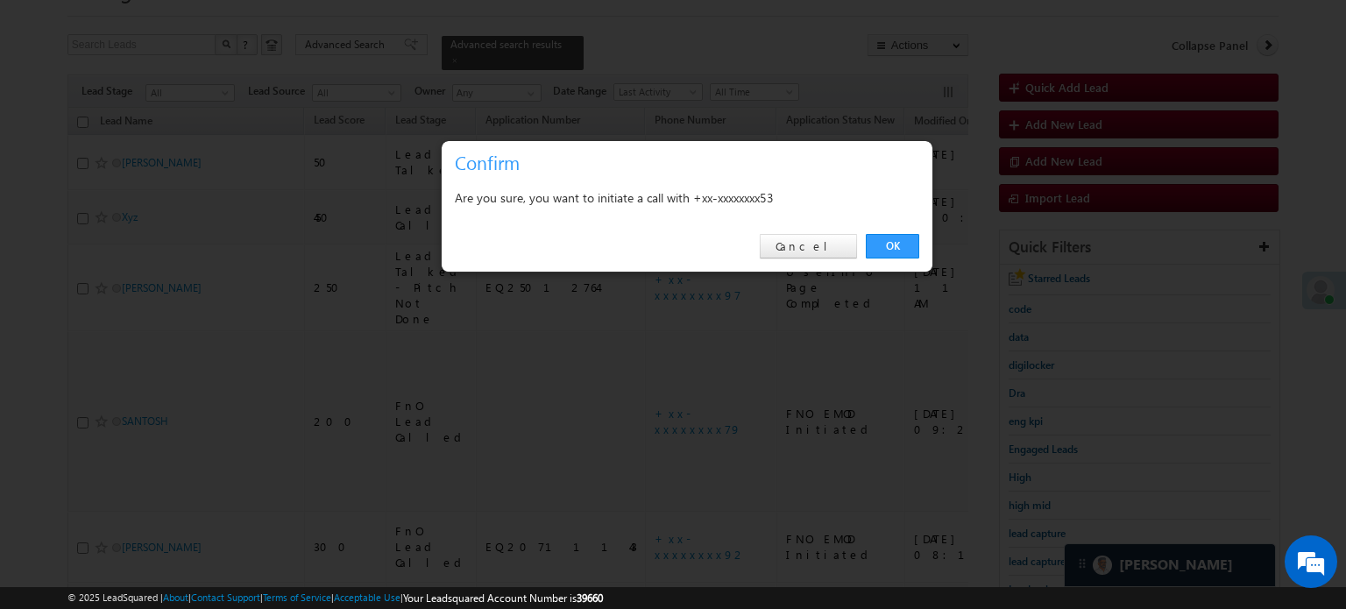
click at [895, 248] on link "OK" at bounding box center [892, 246] width 53 height 25
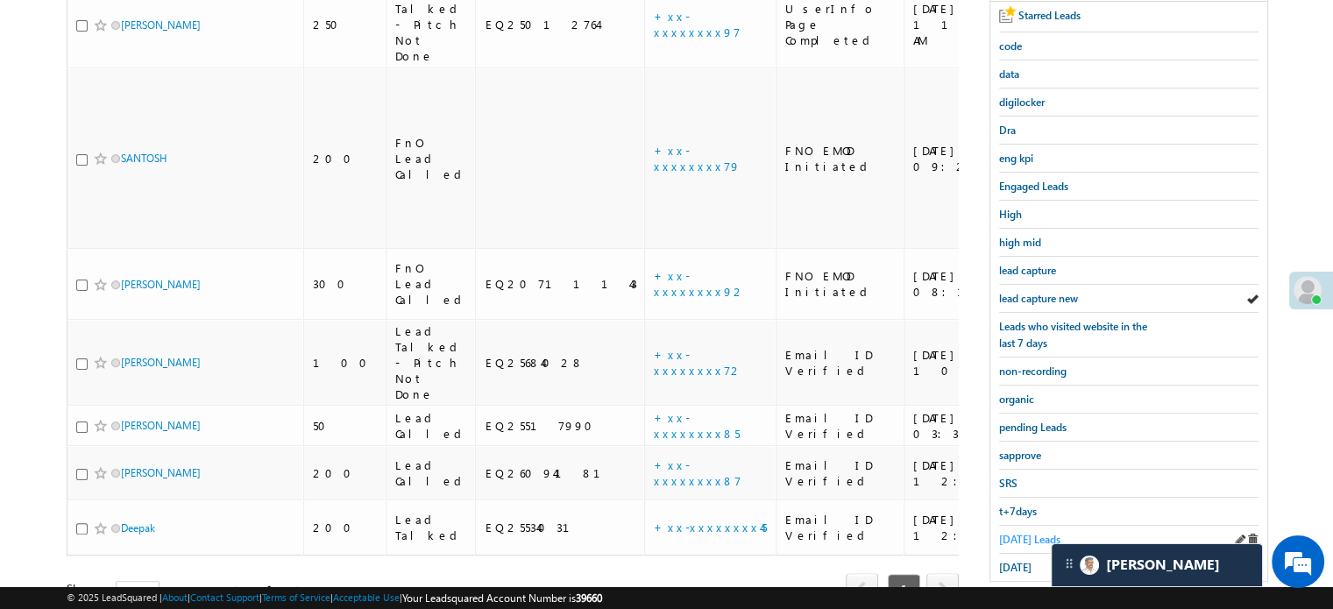
scroll to position [397, 0]
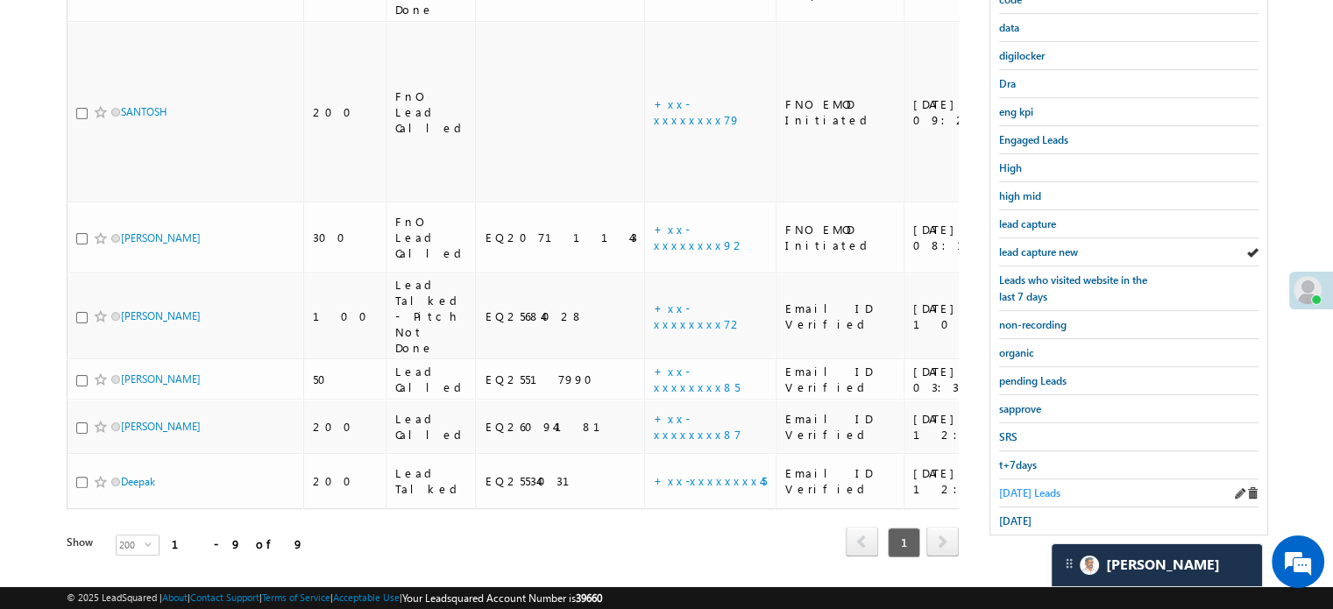
click at [1013, 499] on span "Today's Leads" at bounding box center [1029, 492] width 61 height 13
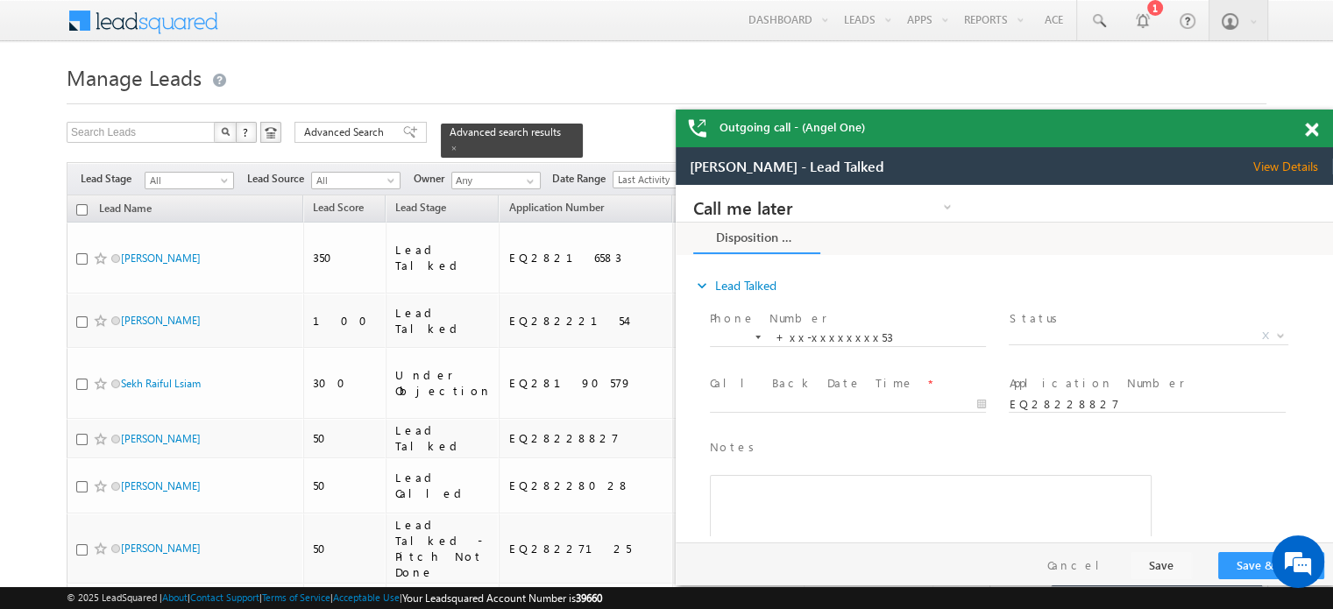
scroll to position [0, 0]
click at [1306, 132] on span at bounding box center [1311, 130] width 13 height 15
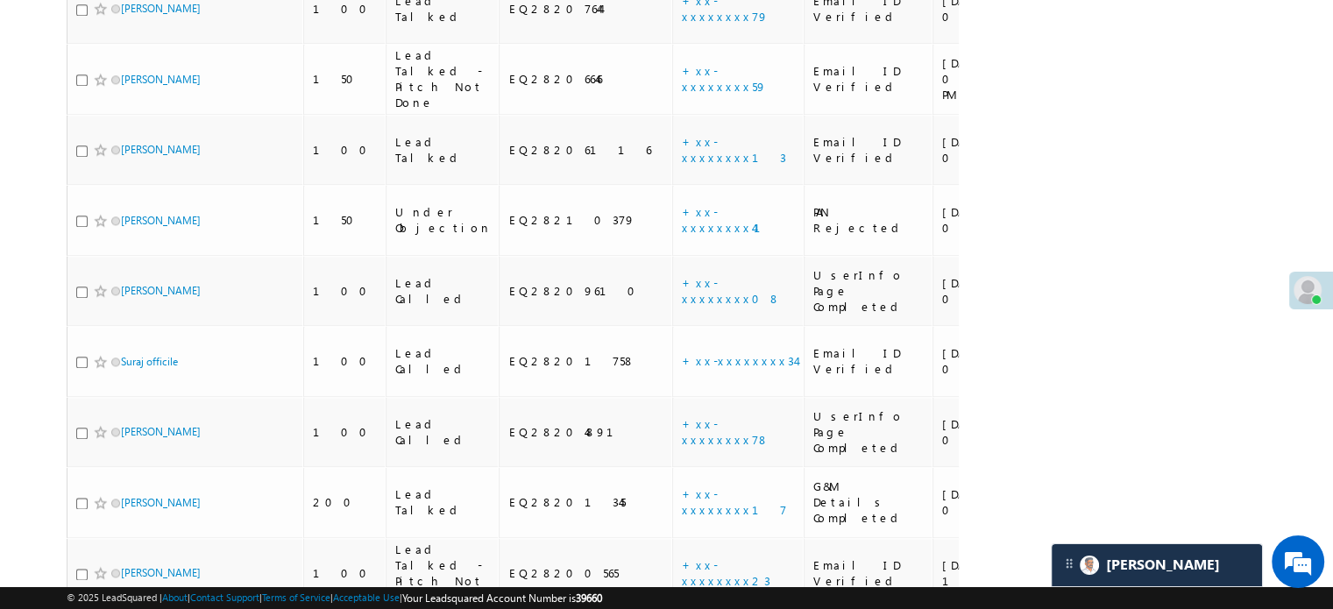
scroll to position [2202, 0]
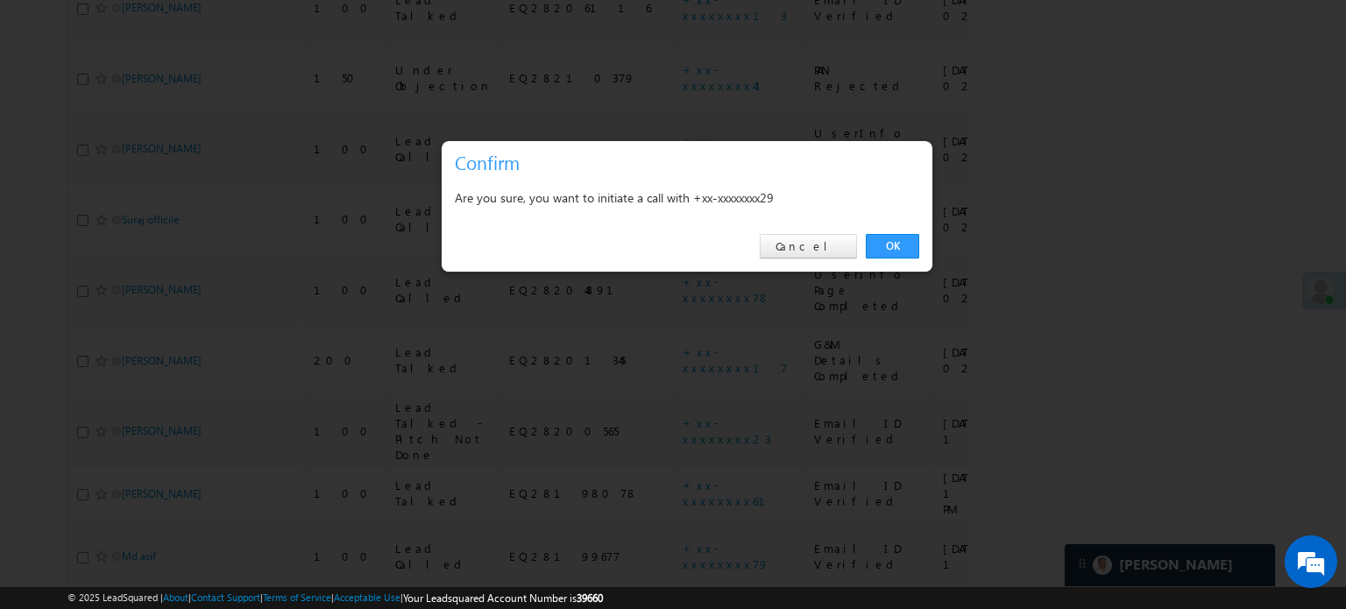
click at [887, 258] on div "OK Cancel" at bounding box center [687, 247] width 491 height 50
click at [894, 244] on link "OK" at bounding box center [892, 246] width 53 height 25
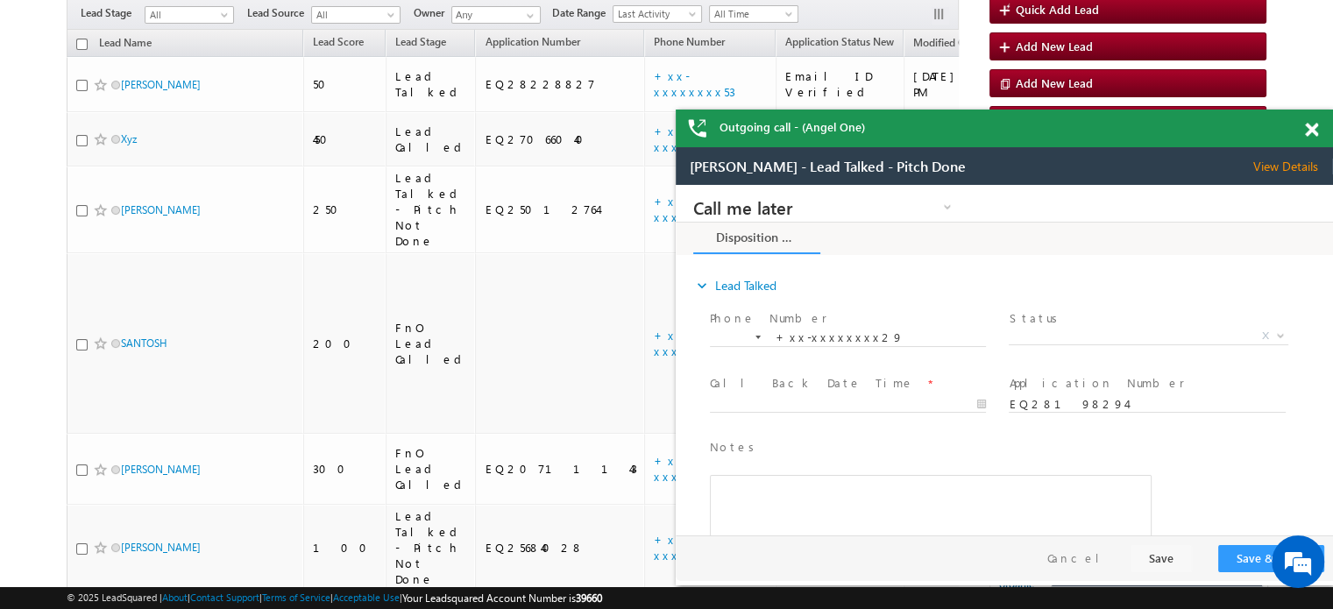
scroll to position [0, 0]
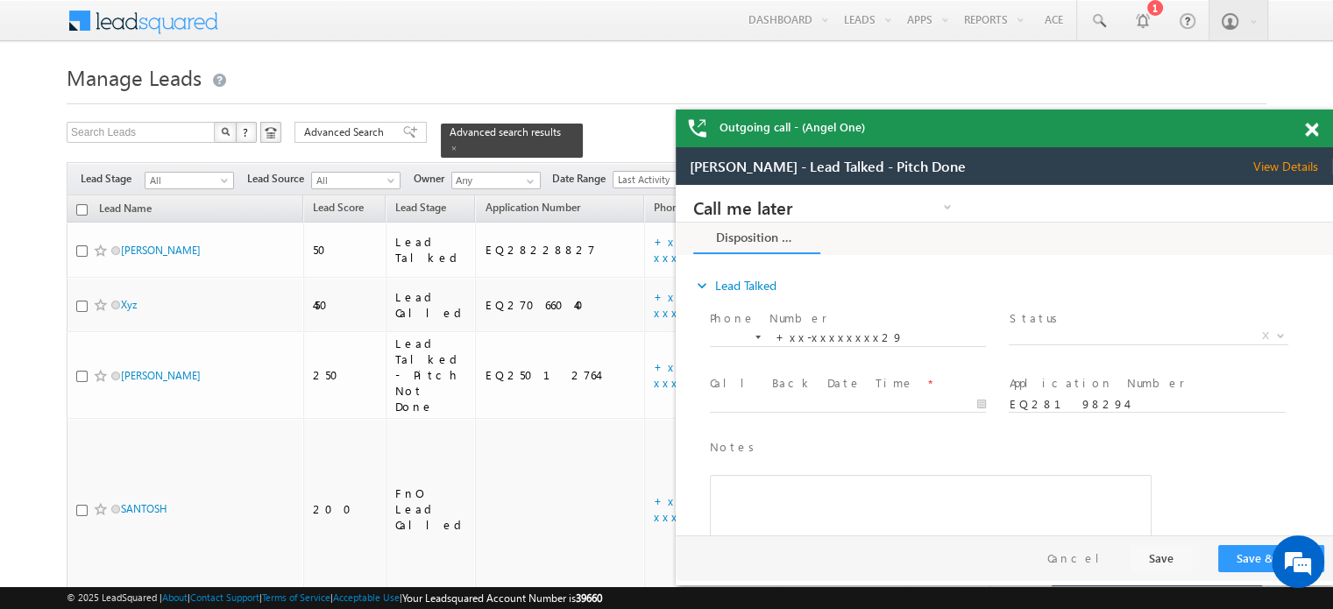
click at [1307, 129] on span at bounding box center [1311, 130] width 13 height 15
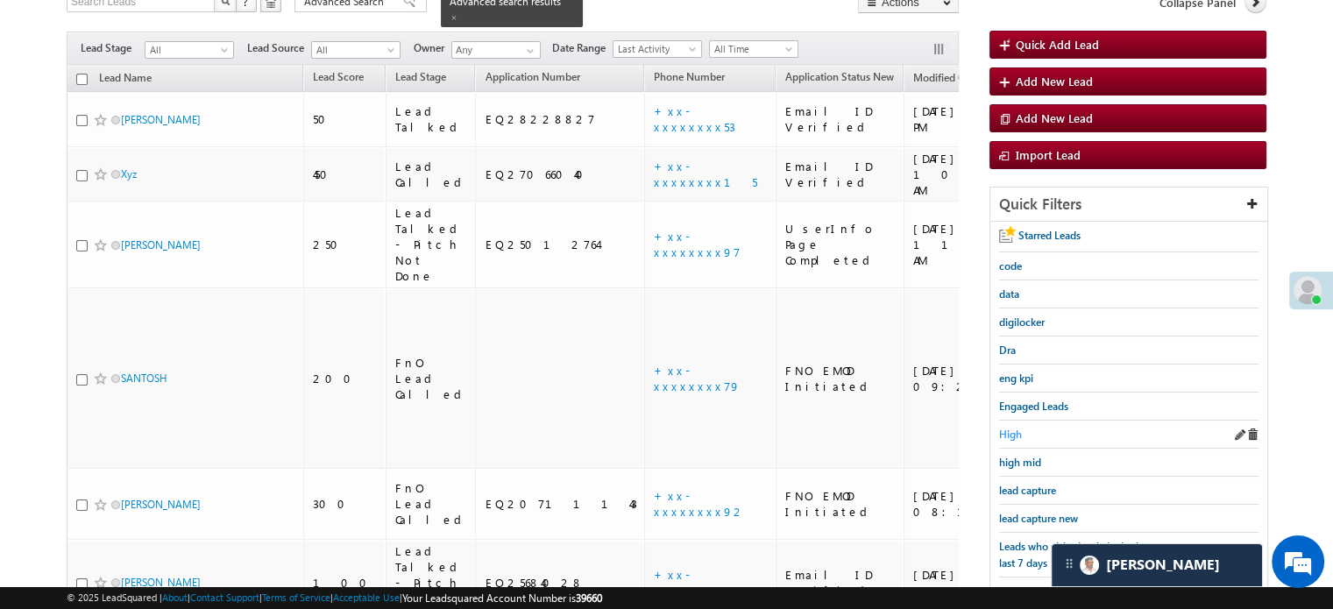
scroll to position [175, 0]
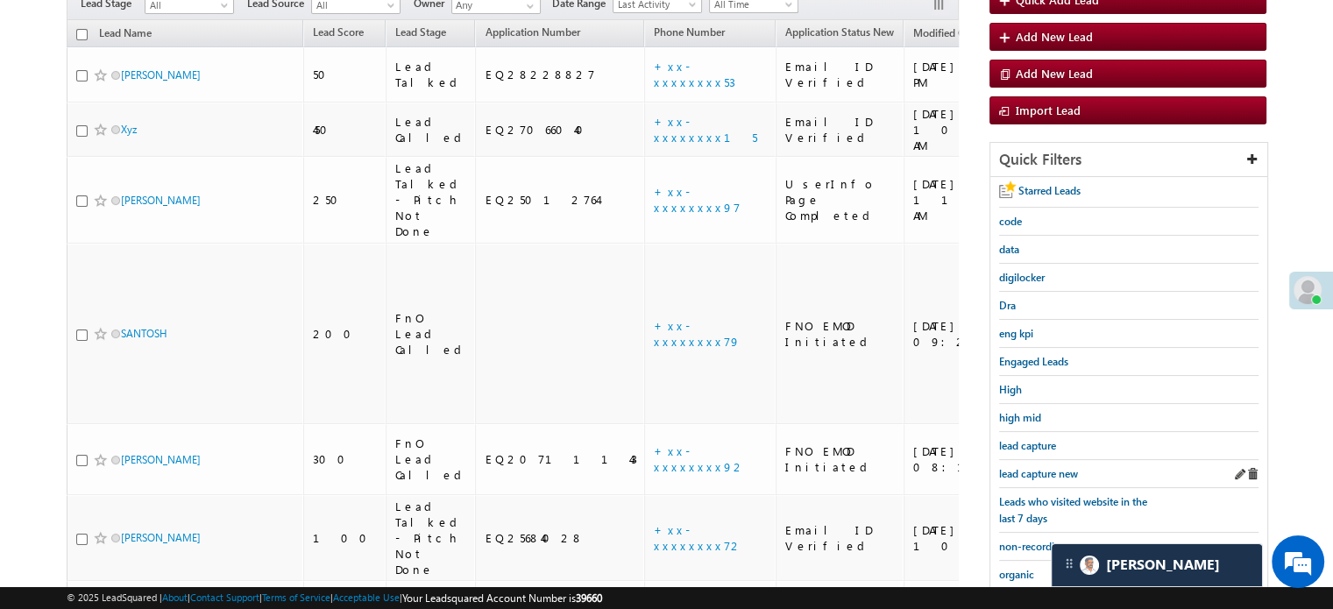
click at [1027, 479] on div "lead capture new" at bounding box center [1128, 474] width 259 height 28
click at [1038, 467] on span "lead capture new" at bounding box center [1038, 473] width 79 height 13
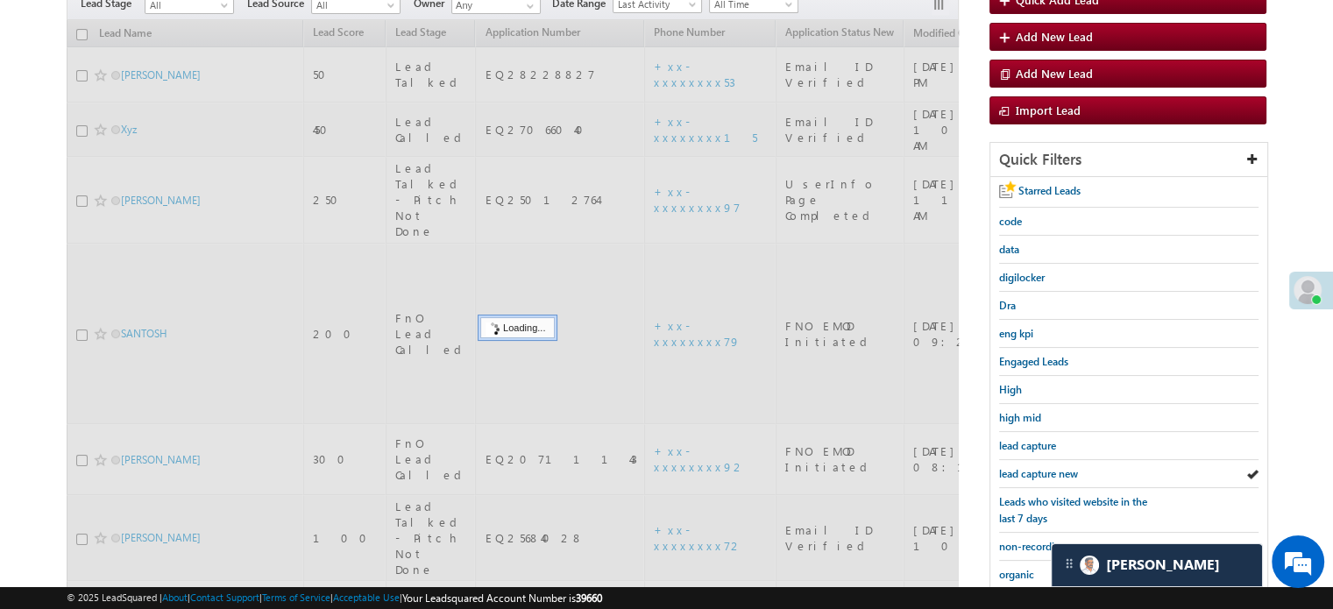
click at [1039, 467] on span "lead capture new" at bounding box center [1038, 473] width 79 height 13
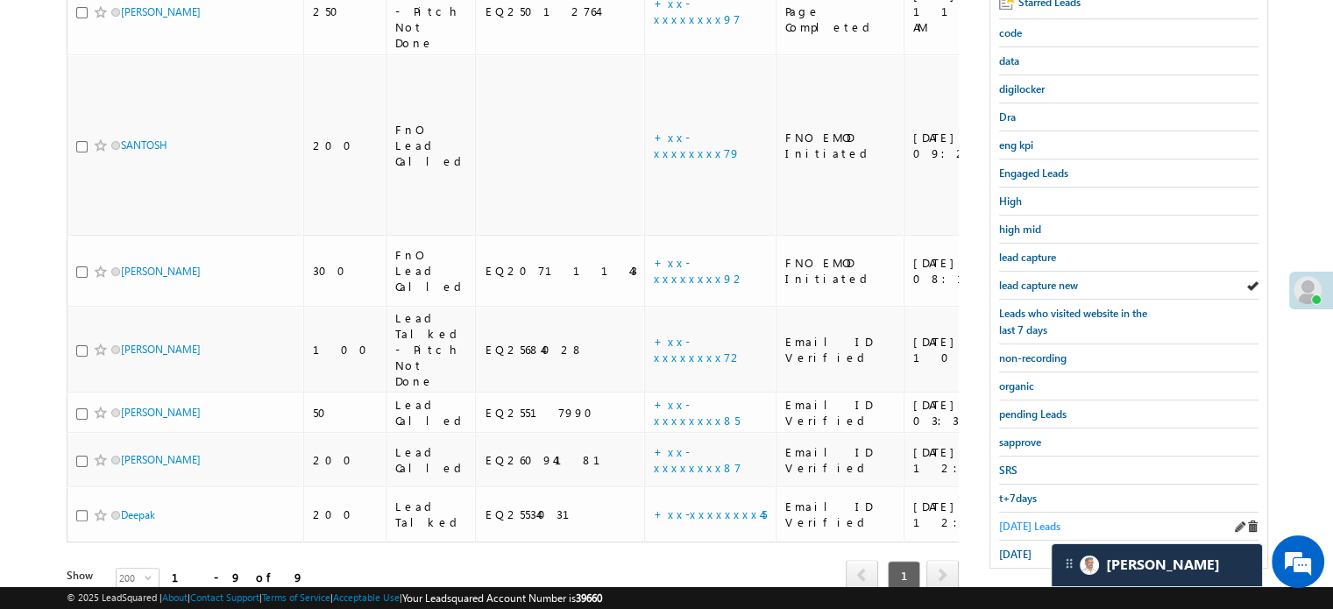
scroll to position [376, 0]
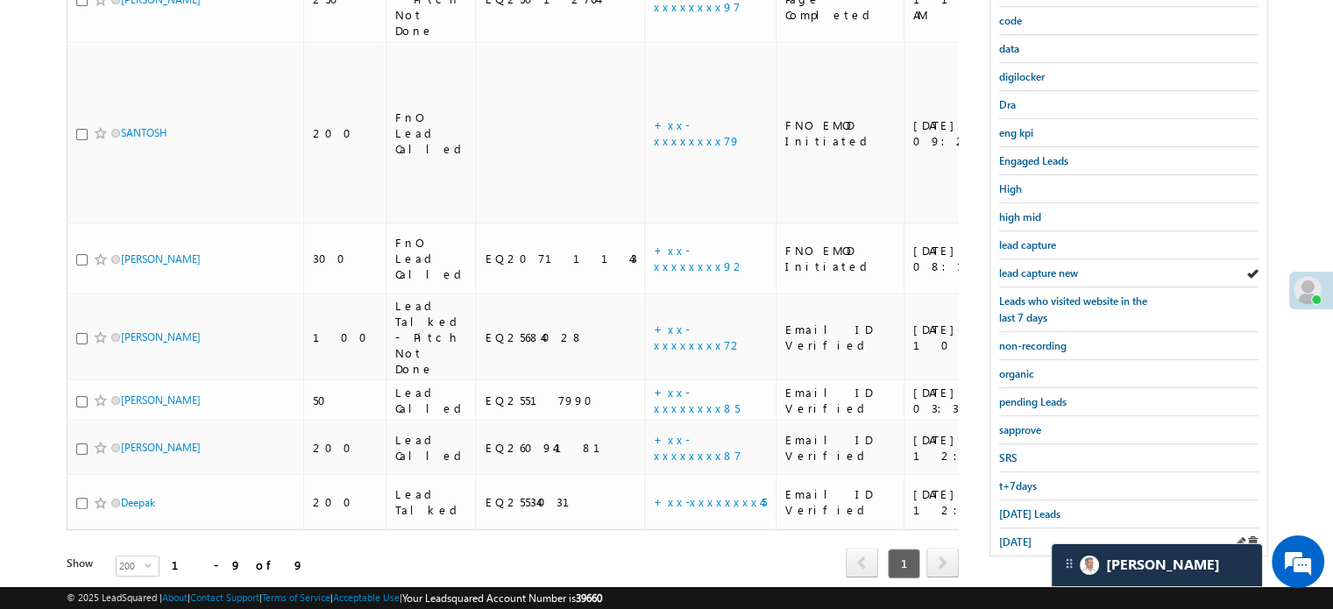
click at [1012, 528] on div "yesterday" at bounding box center [1128, 541] width 259 height 27
click at [1015, 535] on span "yesterday" at bounding box center [1015, 541] width 32 height 13
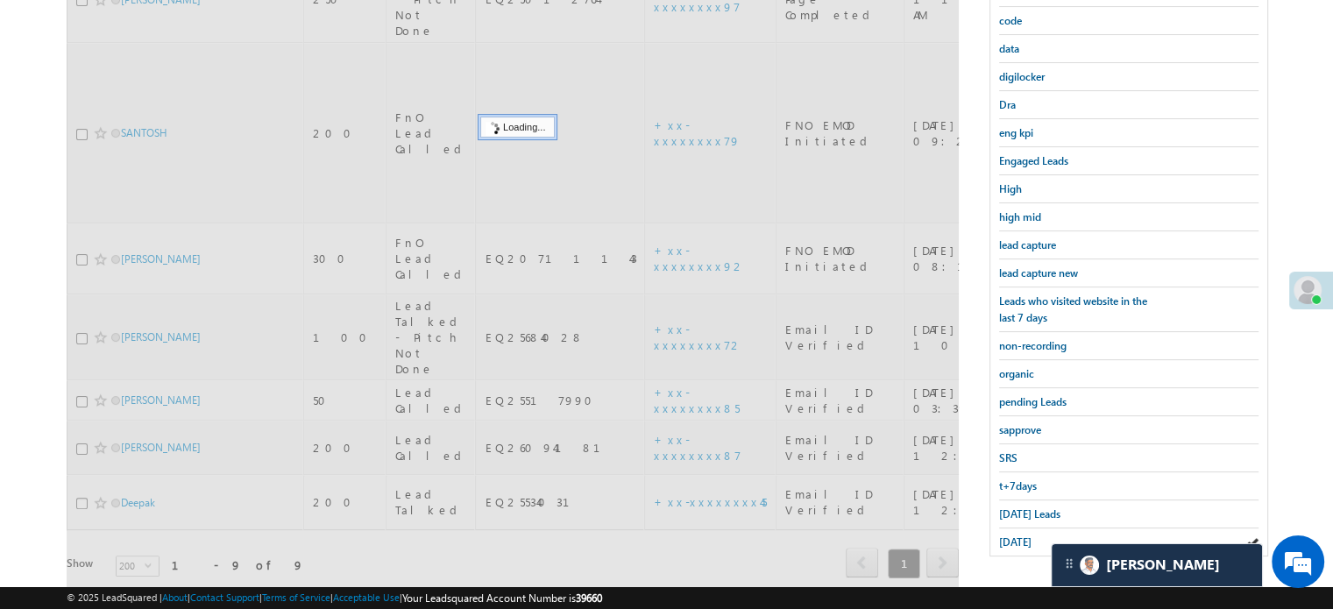
click at [1015, 535] on span "yesterday" at bounding box center [1015, 541] width 32 height 13
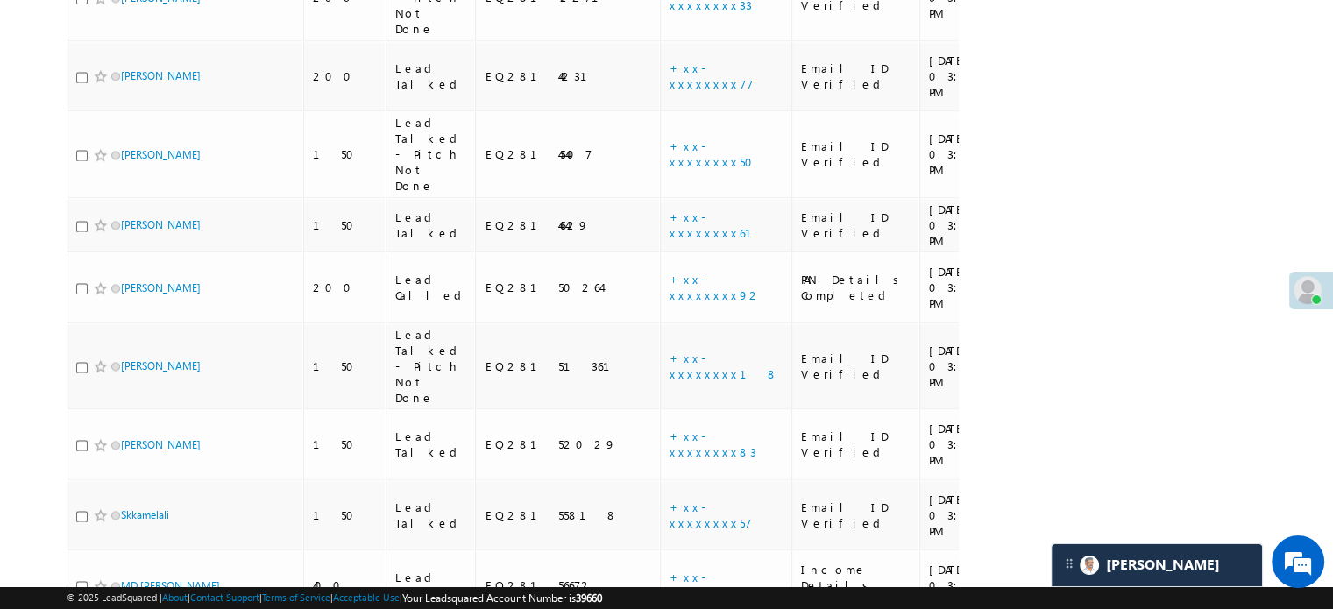
scroll to position [2376, 0]
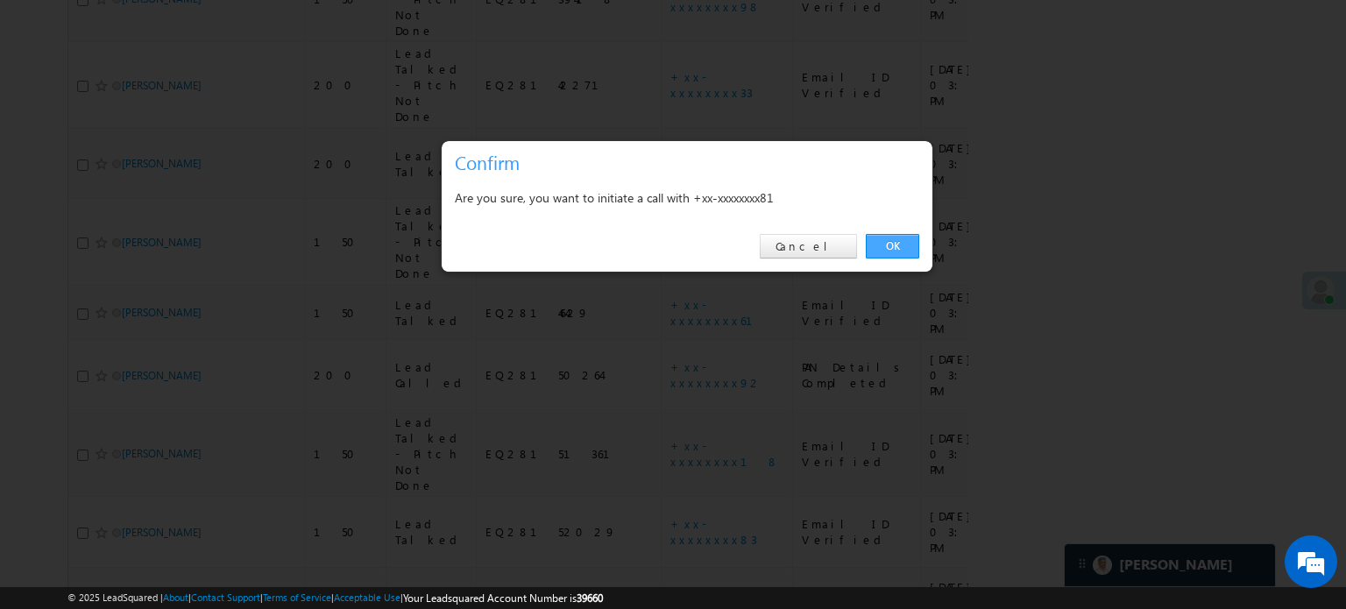
click at [895, 241] on link "OK" at bounding box center [892, 246] width 53 height 25
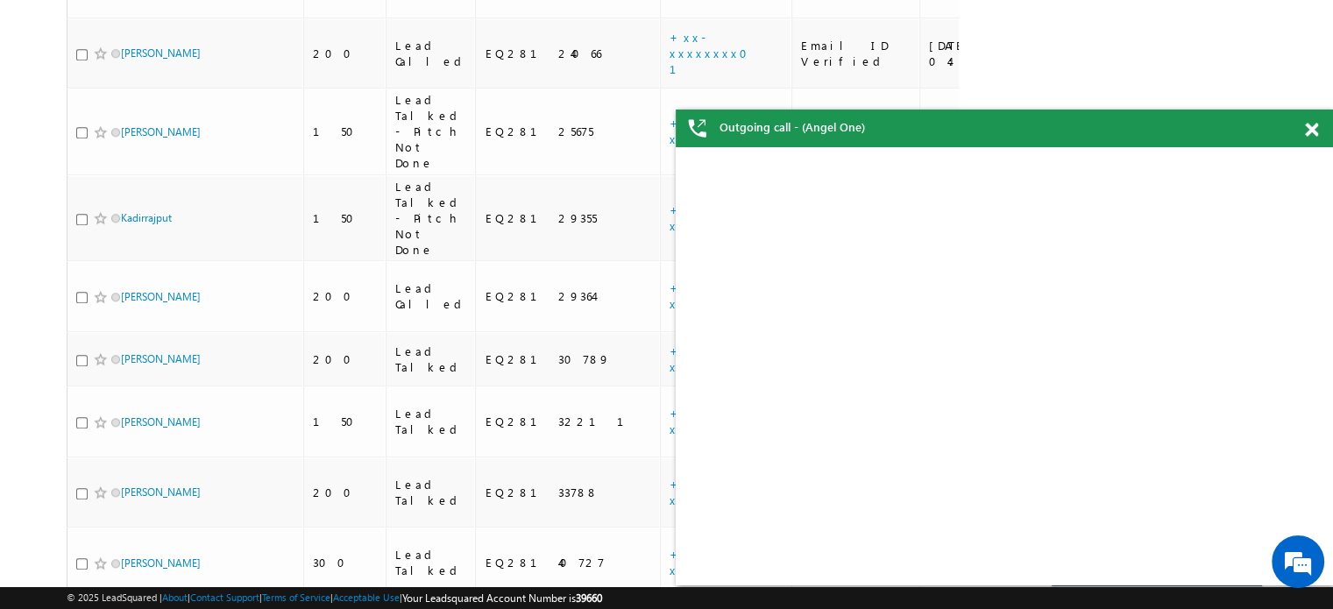
scroll to position [1634, 0]
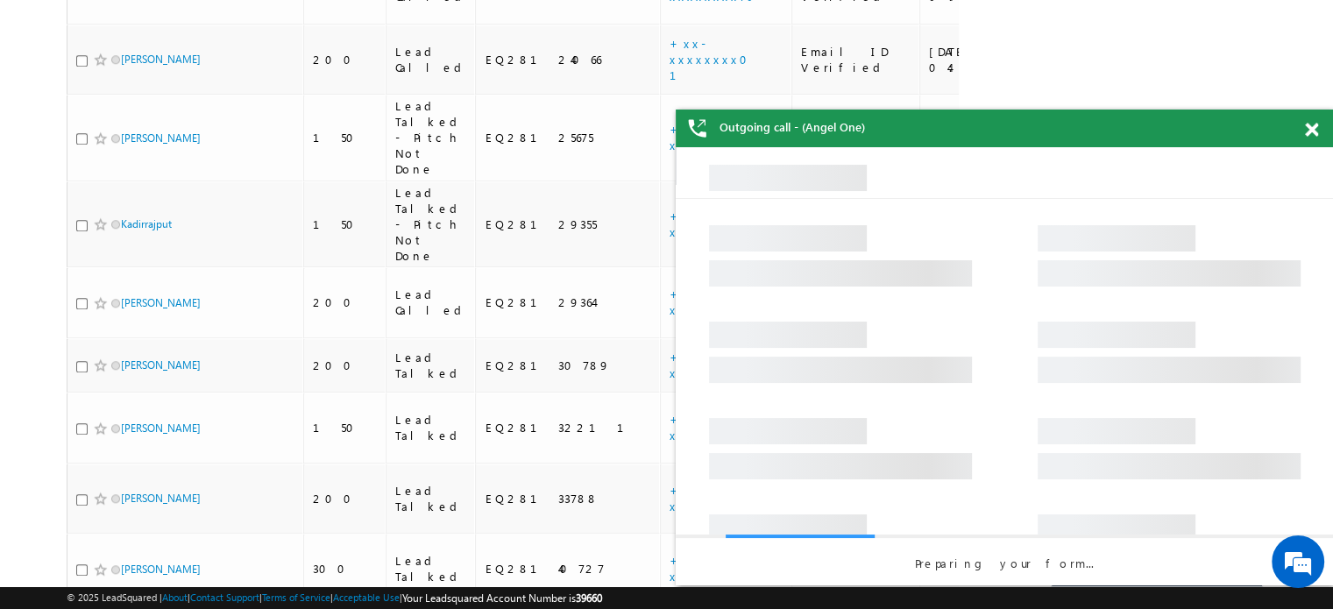
click at [1313, 125] on span at bounding box center [1311, 130] width 13 height 15
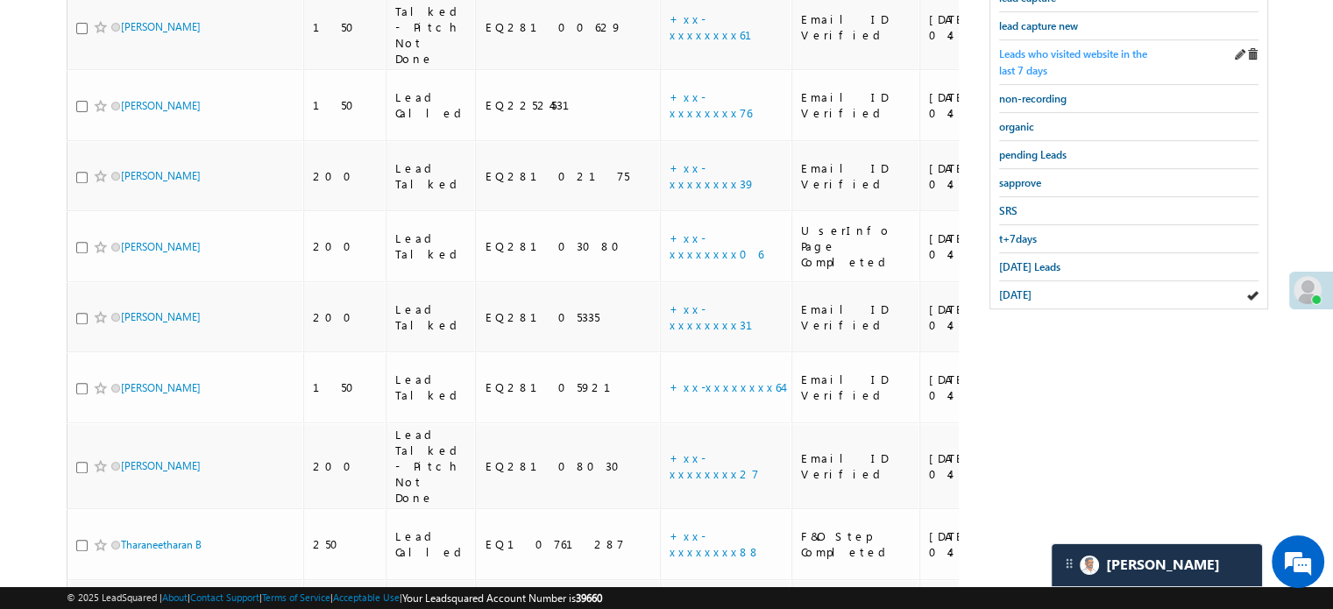
scroll to position [320, 0]
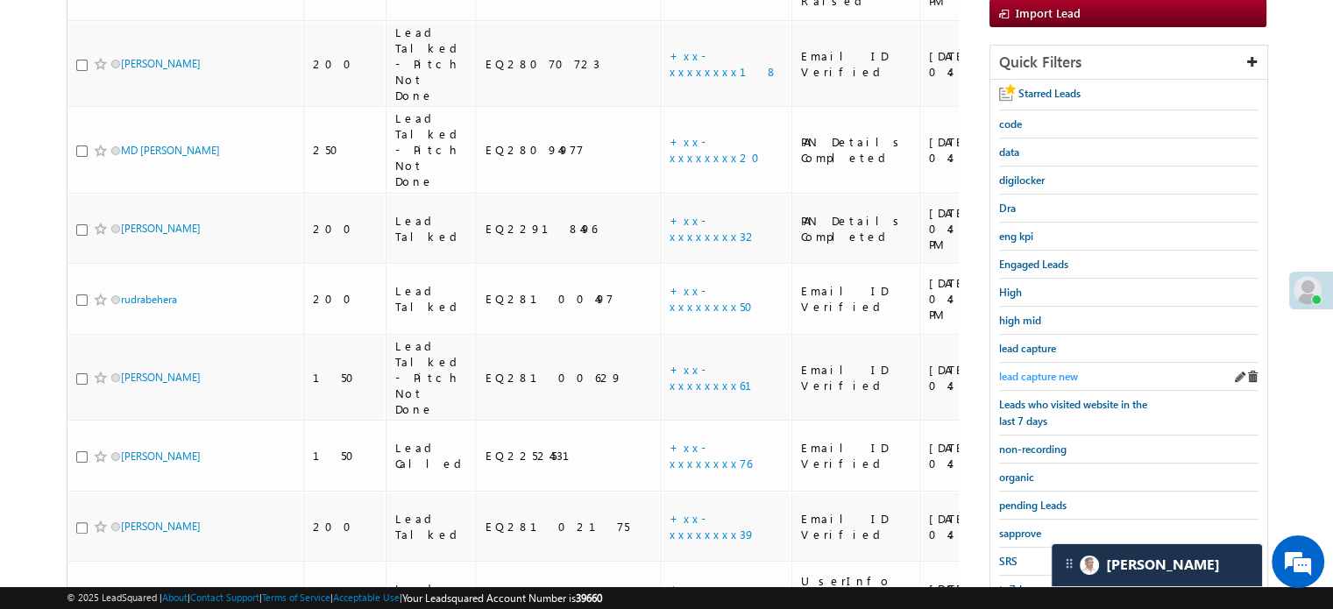
click at [1021, 374] on span "lead capture new" at bounding box center [1038, 376] width 79 height 13
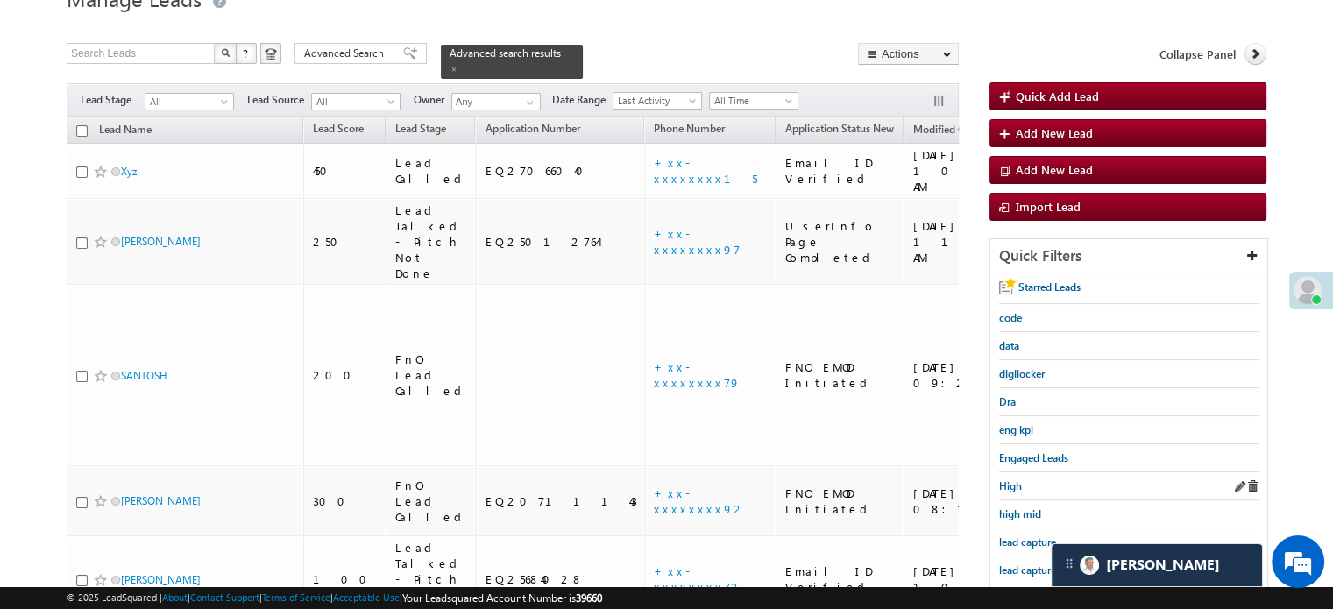
scroll to position [175, 0]
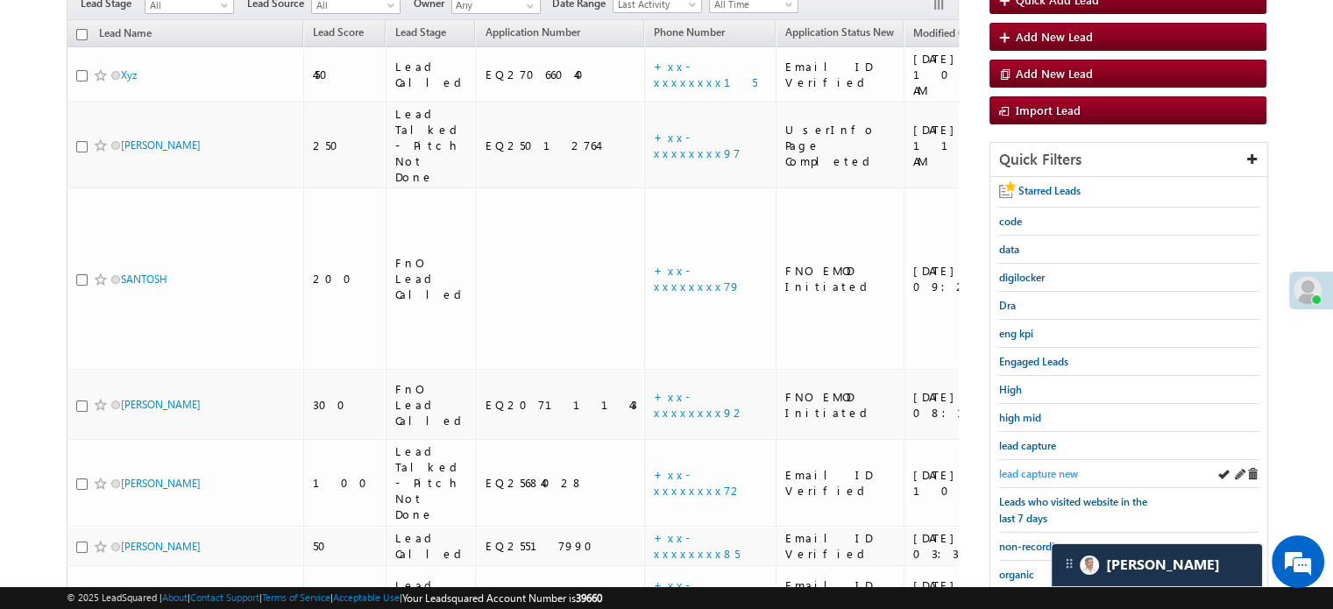
click at [1041, 467] on span "lead capture new" at bounding box center [1038, 473] width 79 height 13
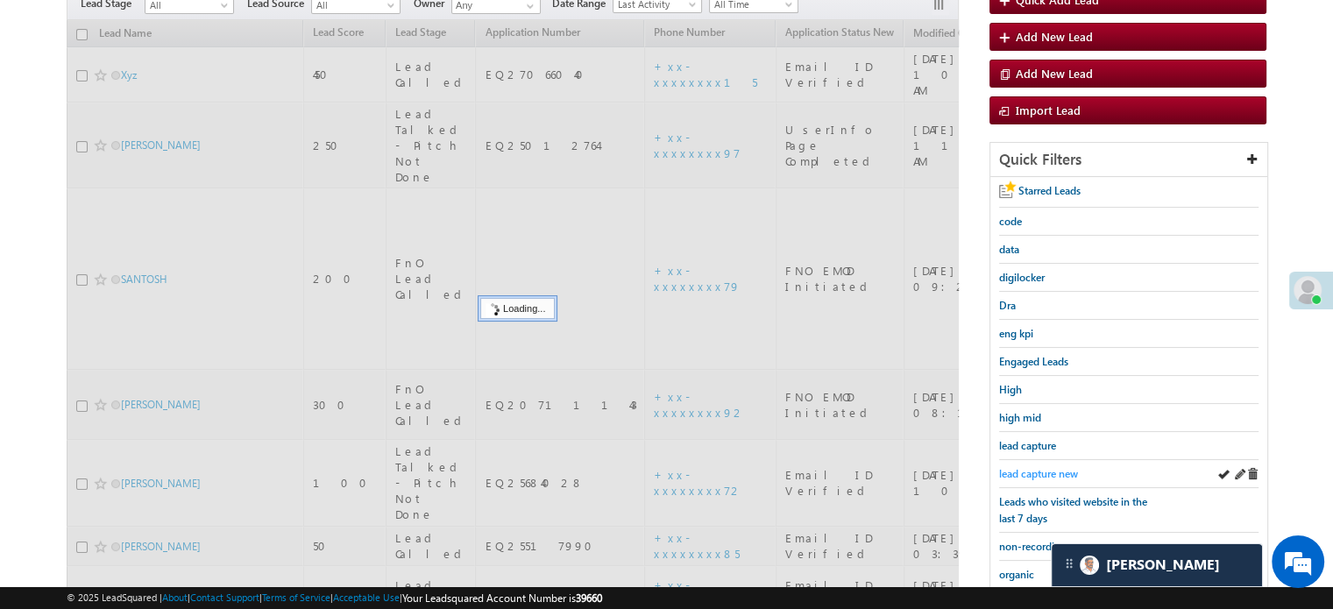
click at [1043, 471] on span "lead capture new" at bounding box center [1038, 473] width 79 height 13
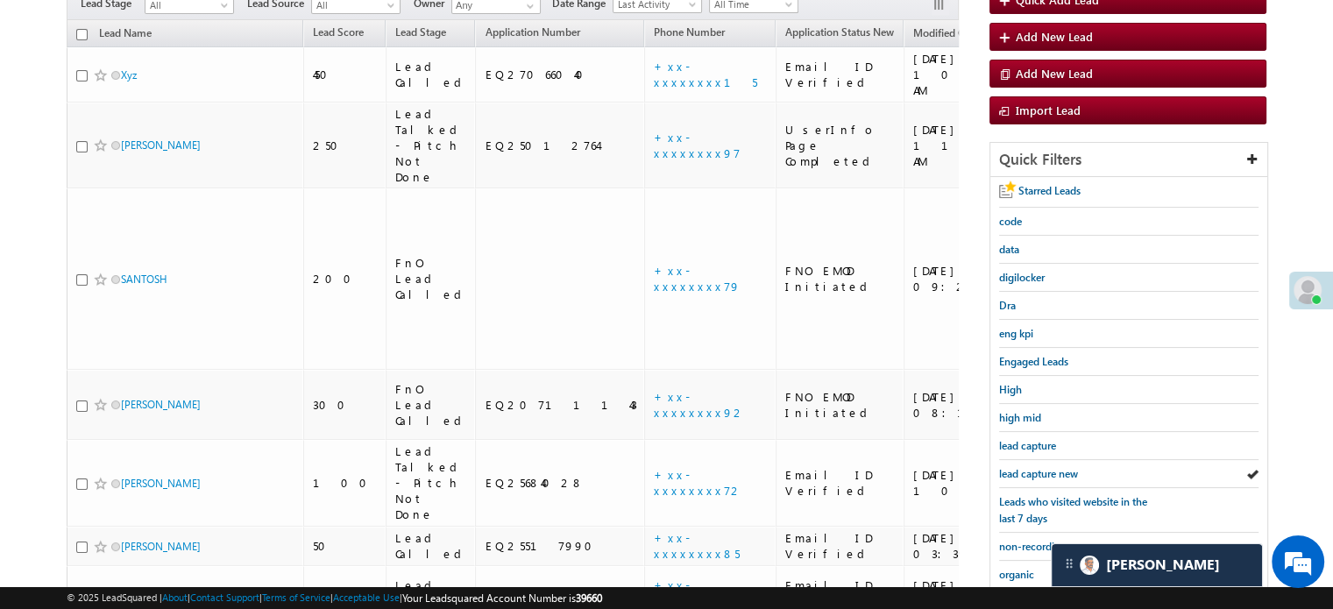
click at [1043, 471] on span "lead capture new" at bounding box center [1038, 473] width 79 height 13
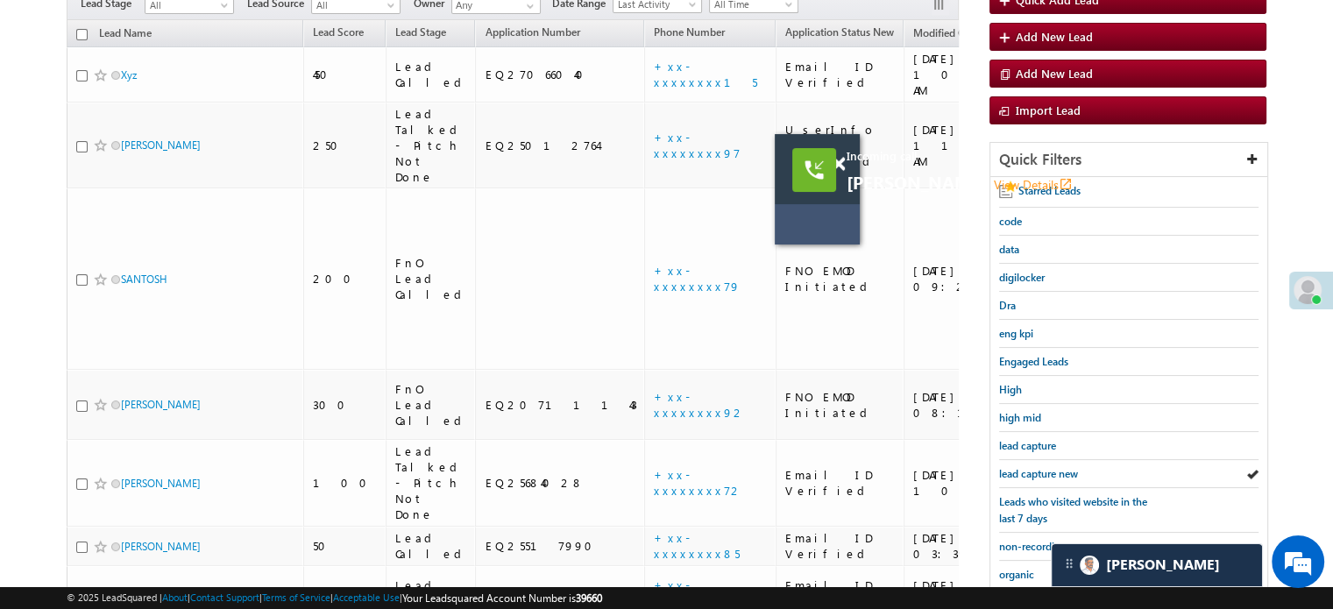
drag, startPoint x: 794, startPoint y: 240, endPoint x: 824, endPoint y: 178, distance: 69.0
click at [836, 178] on div at bounding box center [848, 156] width 24 height 44
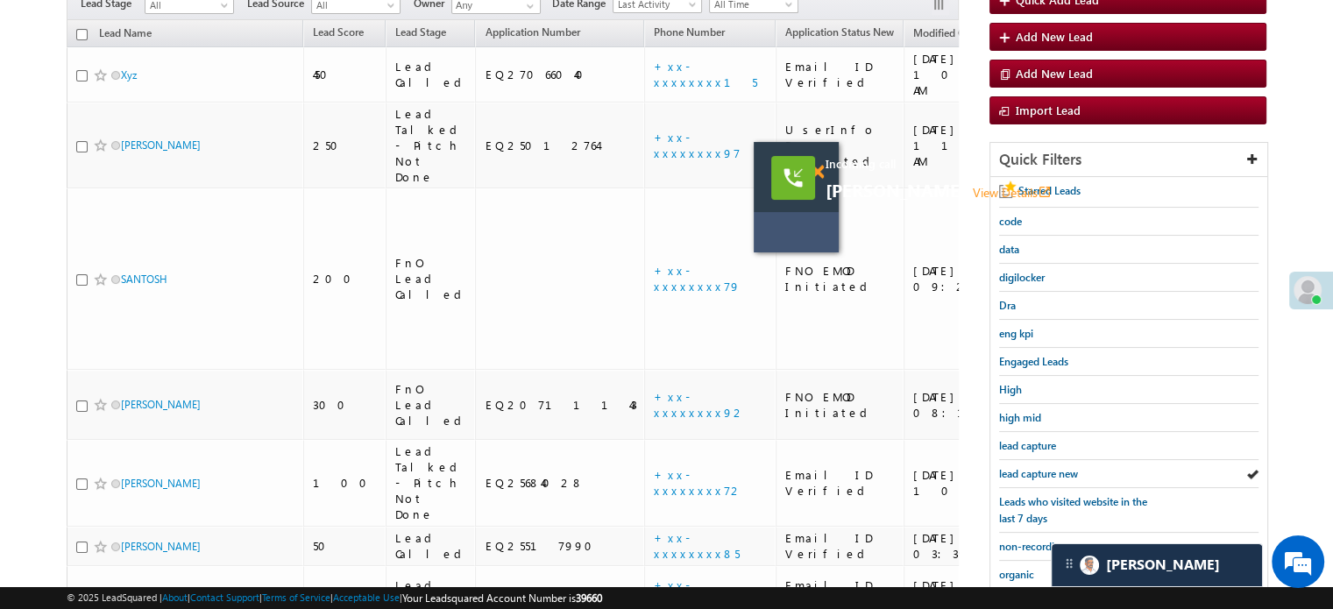
click at [817, 176] on span at bounding box center [816, 172] width 13 height 15
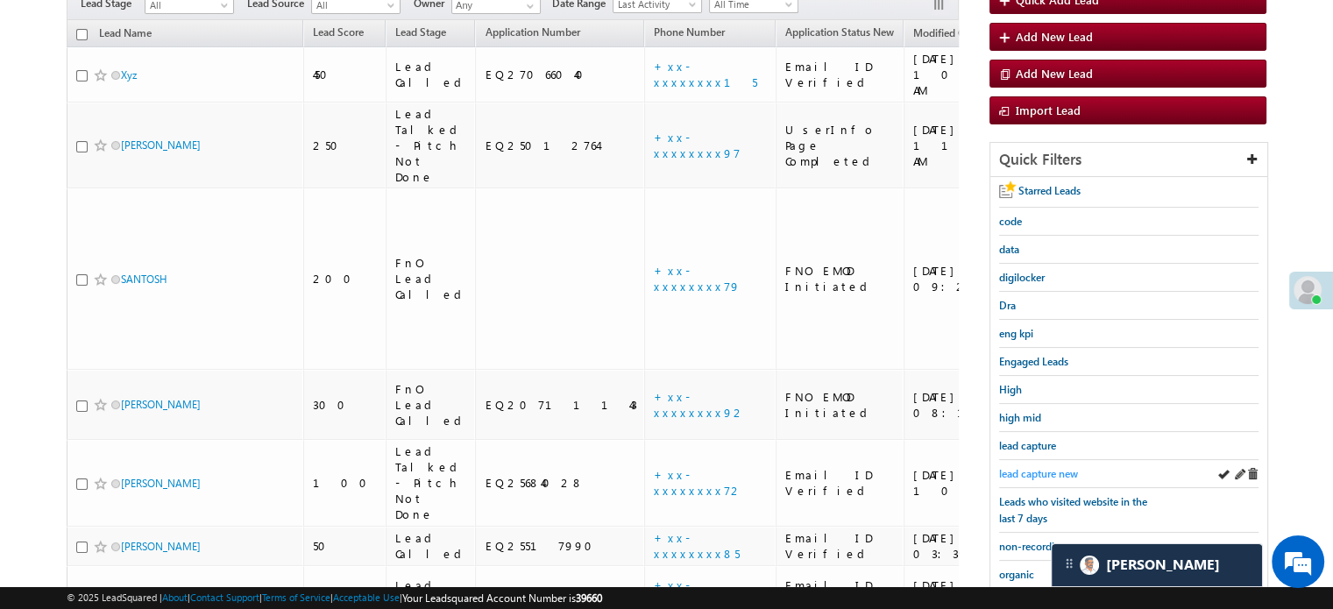
click at [1049, 467] on span "lead capture new" at bounding box center [1038, 473] width 79 height 13
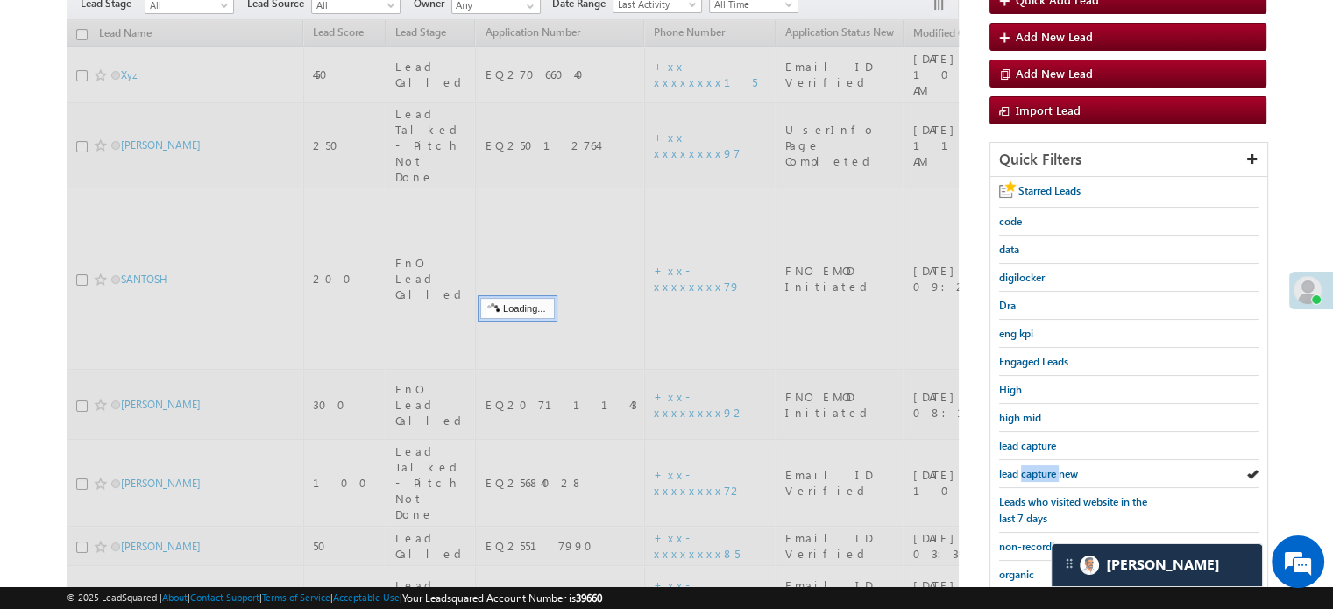
click at [1049, 467] on span "lead capture new" at bounding box center [1038, 473] width 79 height 13
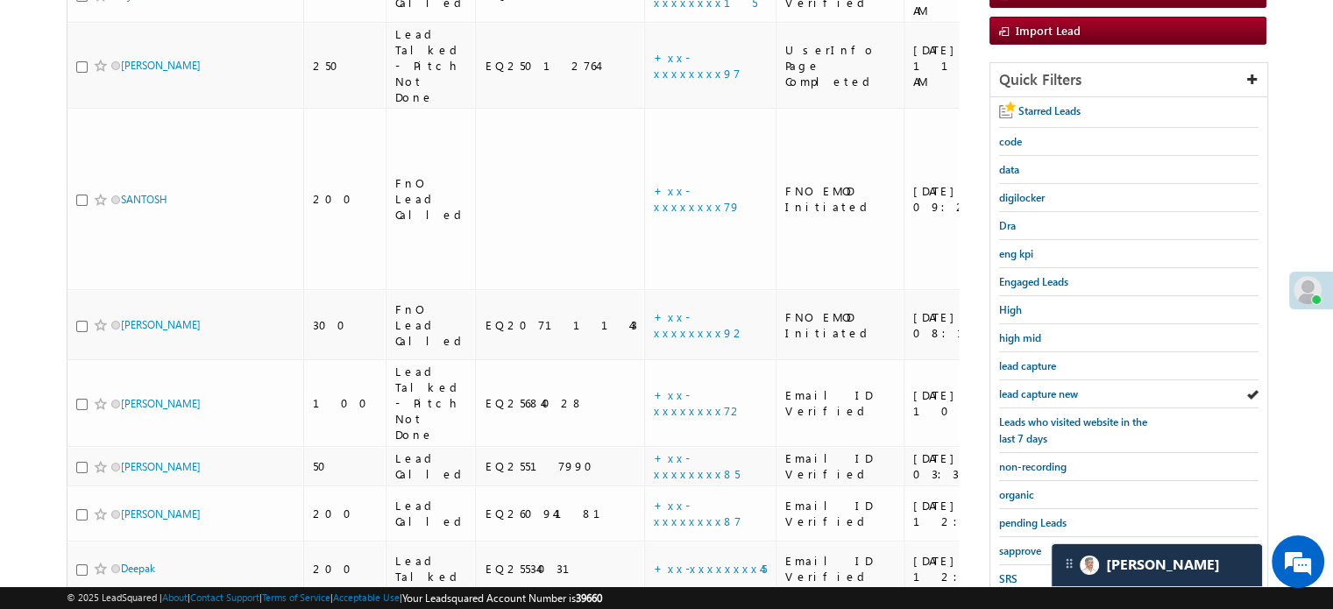
scroll to position [350, 0]
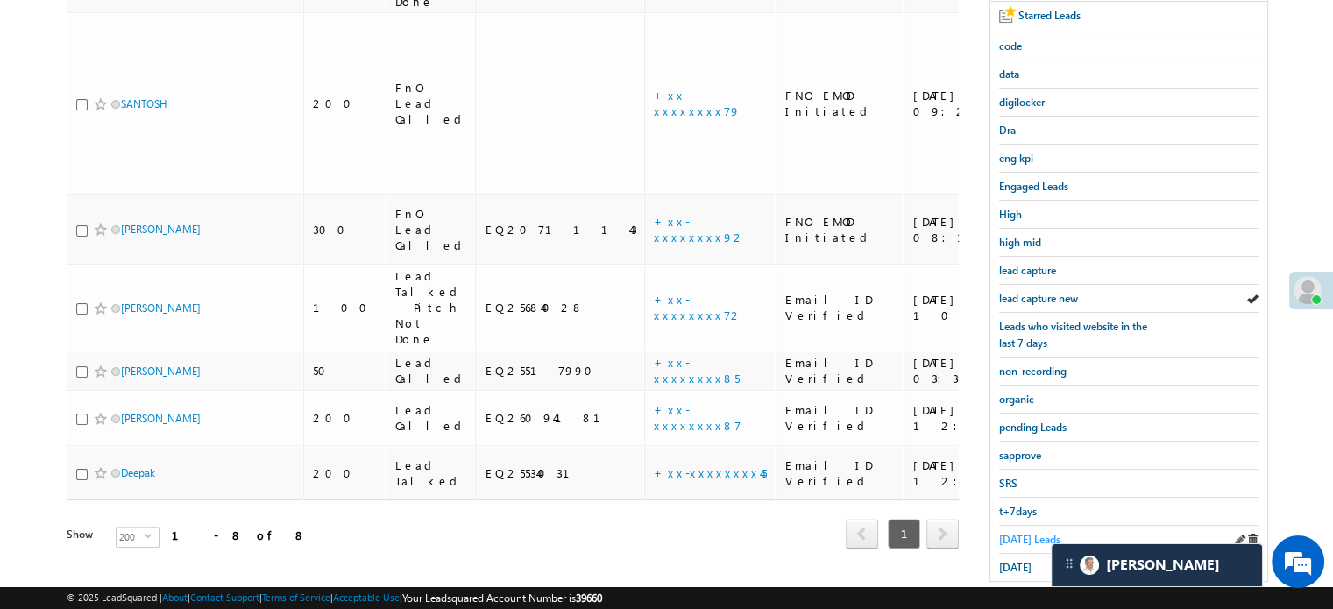
click at [1030, 539] on span "Today's Leads" at bounding box center [1029, 539] width 61 height 13
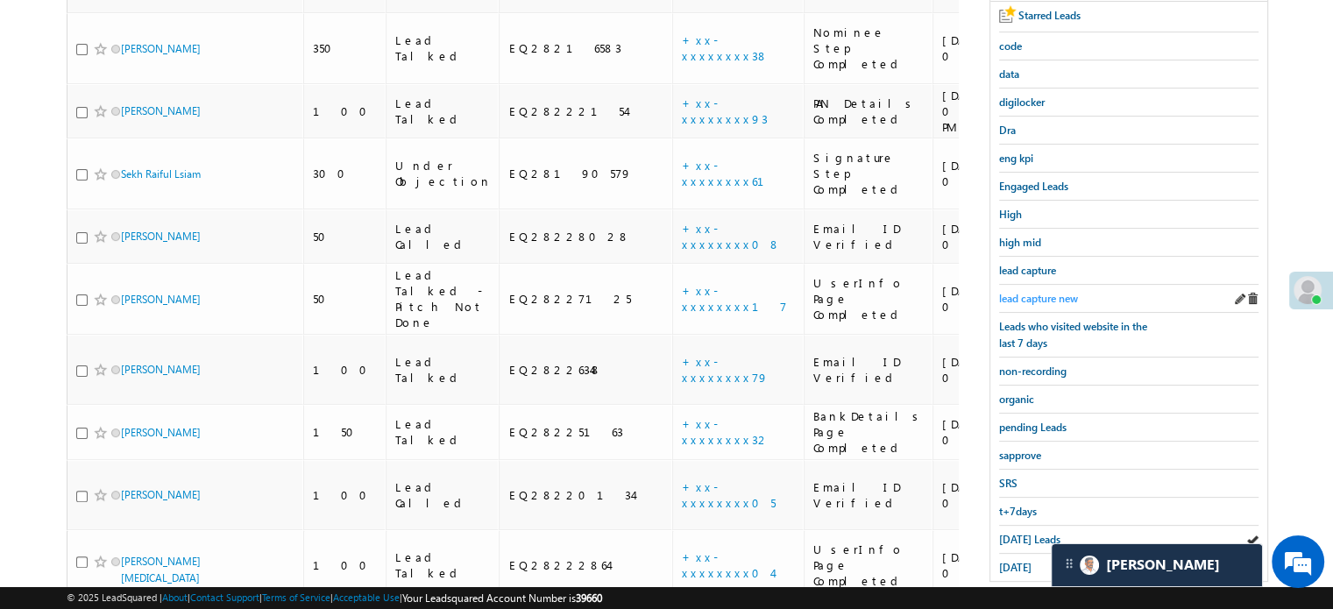
click at [1051, 292] on span "lead capture new" at bounding box center [1038, 298] width 79 height 13
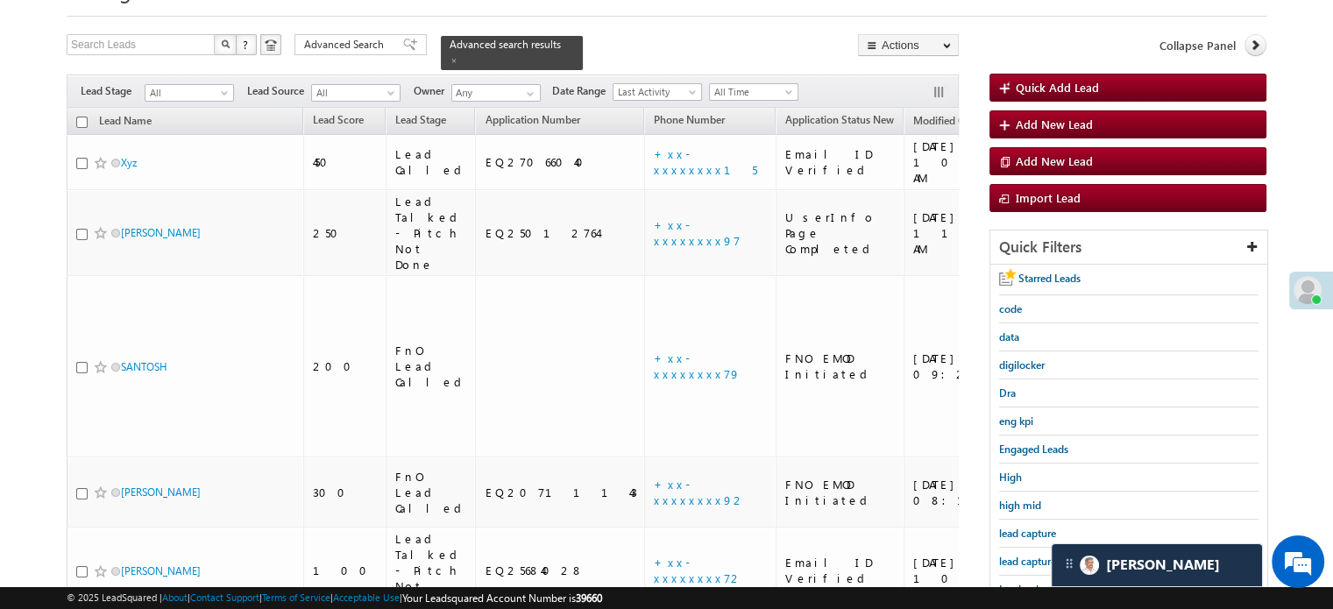
scroll to position [8706, 0]
click at [1030, 556] on span "lead capture new" at bounding box center [1038, 561] width 79 height 13
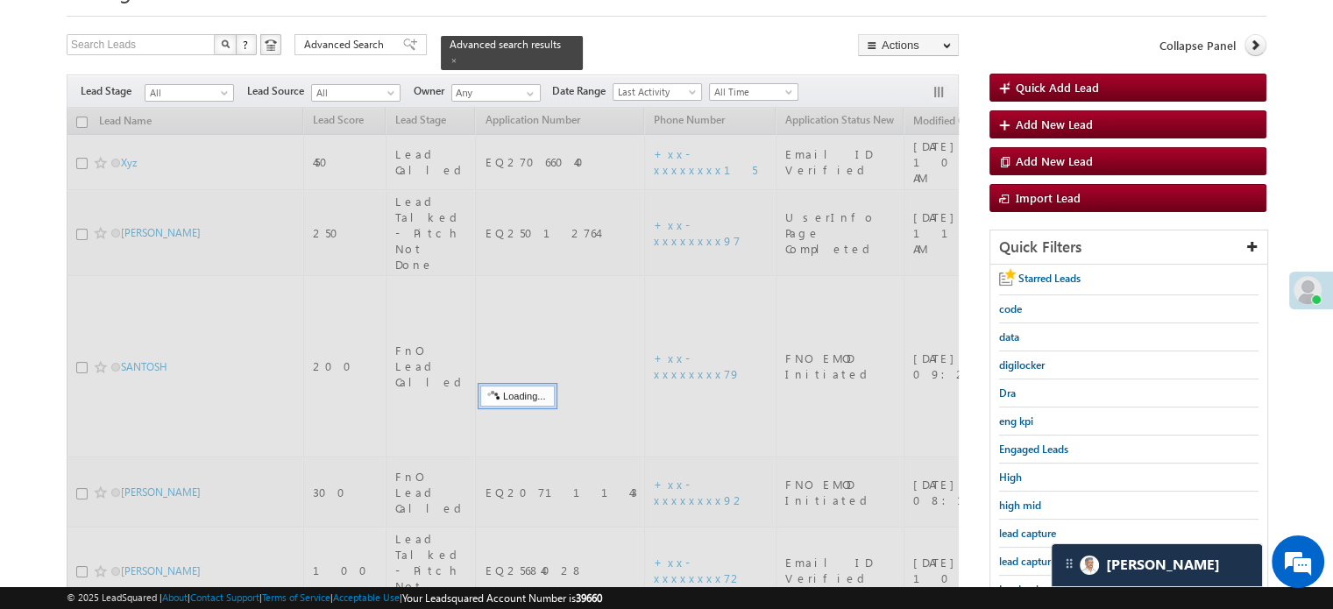
click at [1030, 556] on span "lead capture new" at bounding box center [1038, 561] width 79 height 13
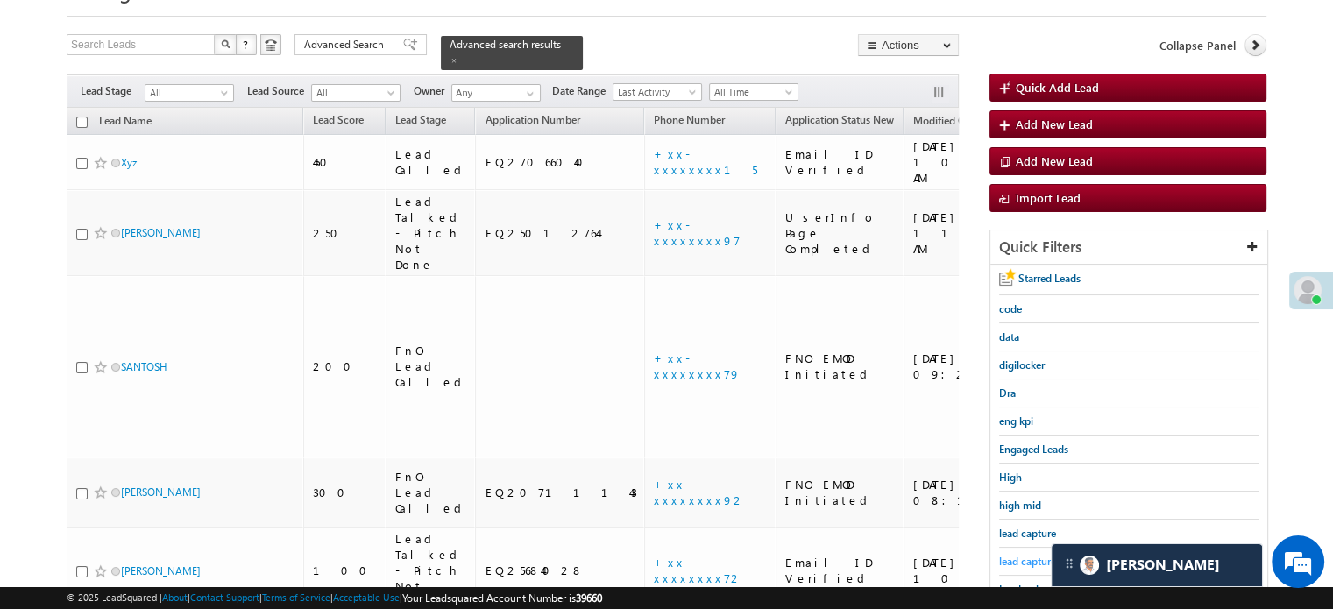
click at [1030, 555] on span "lead capture new" at bounding box center [1038, 561] width 79 height 13
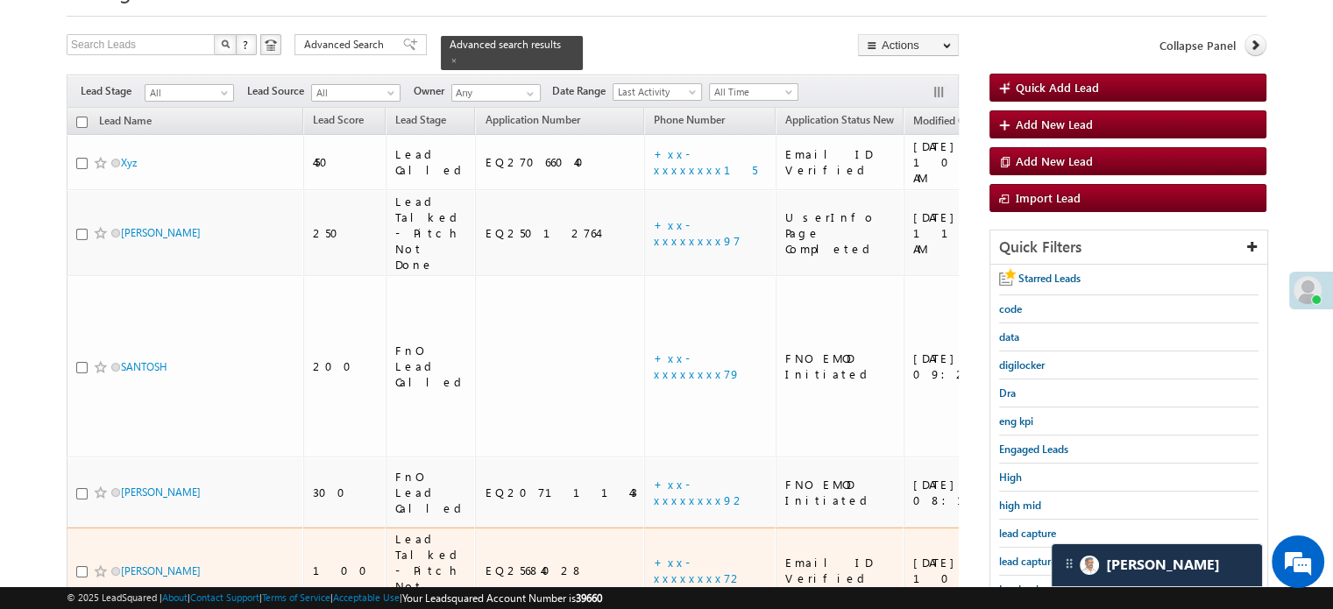
scroll to position [175, 0]
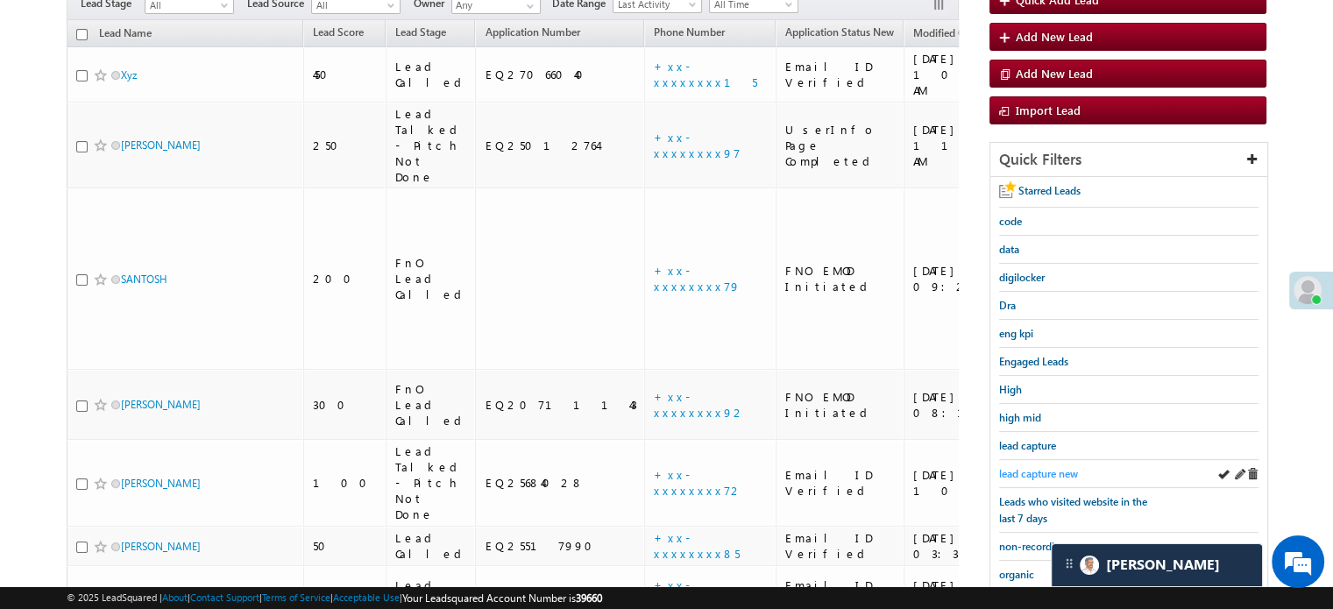
click at [1030, 467] on span "lead capture new" at bounding box center [1038, 473] width 79 height 13
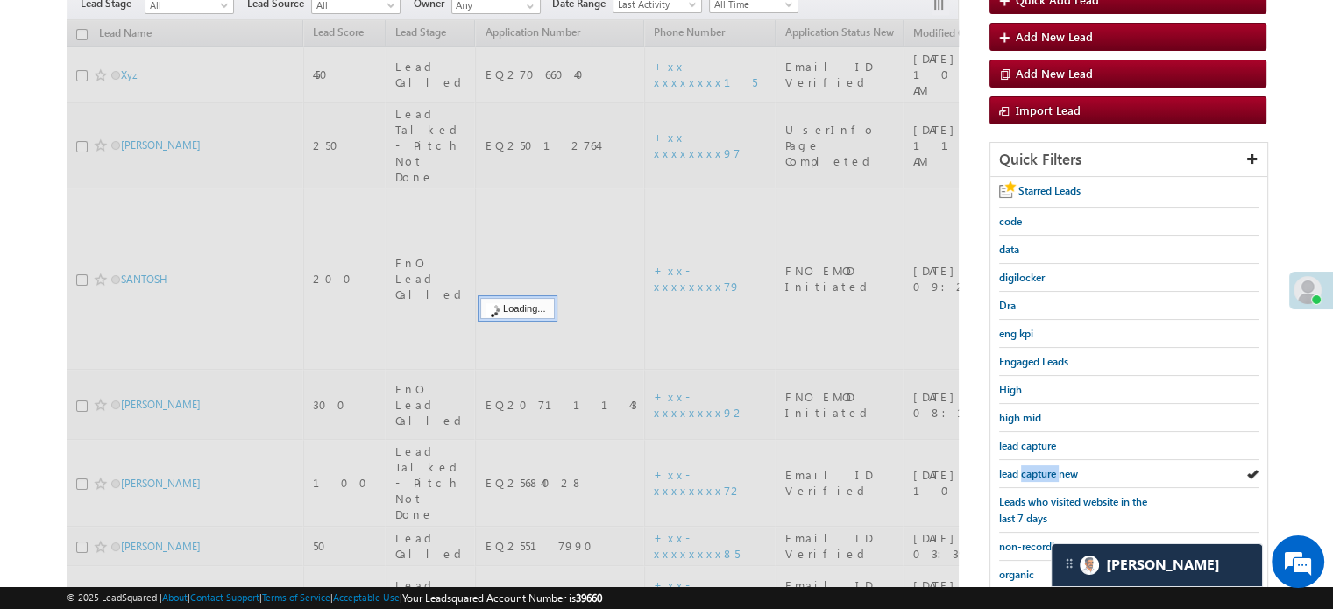
click at [1030, 467] on span "lead capture new" at bounding box center [1038, 473] width 79 height 13
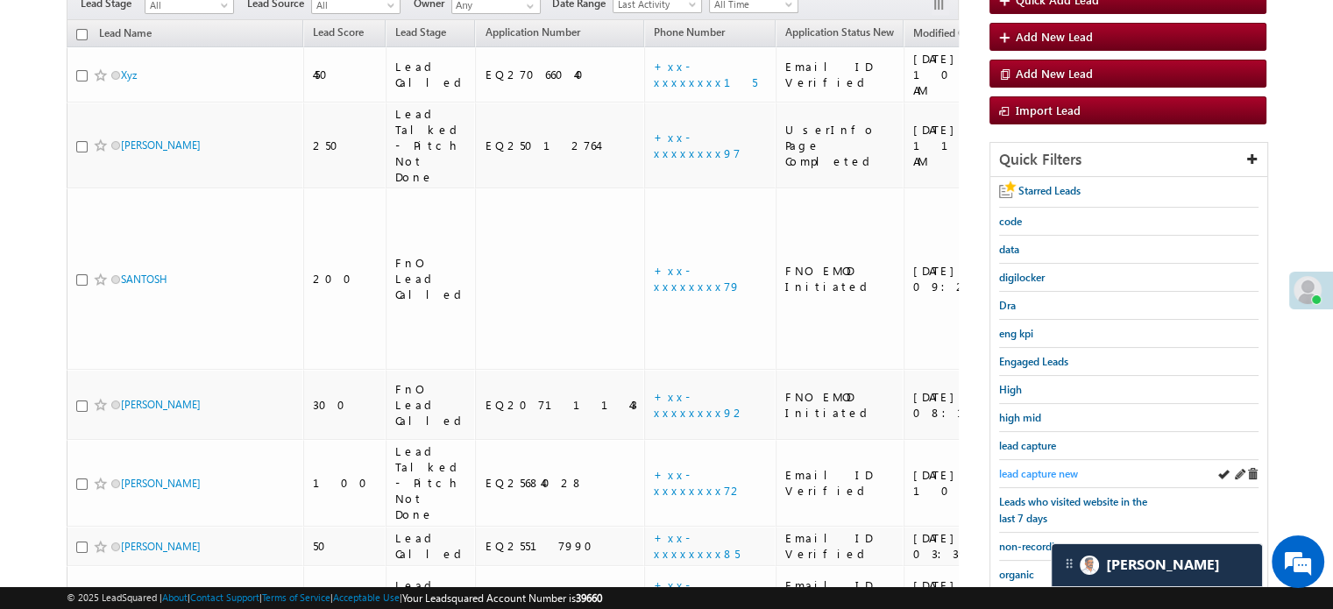
click at [1045, 467] on span "lead capture new" at bounding box center [1038, 473] width 79 height 13
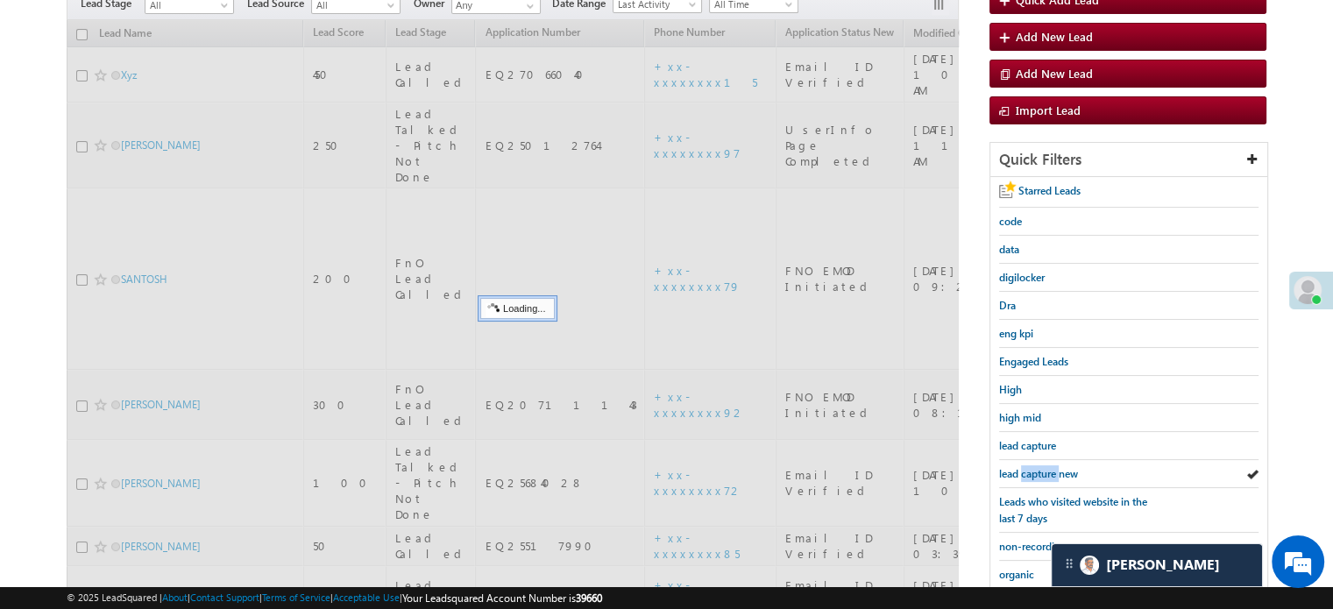
click at [1047, 467] on span "lead capture new" at bounding box center [1038, 473] width 79 height 13
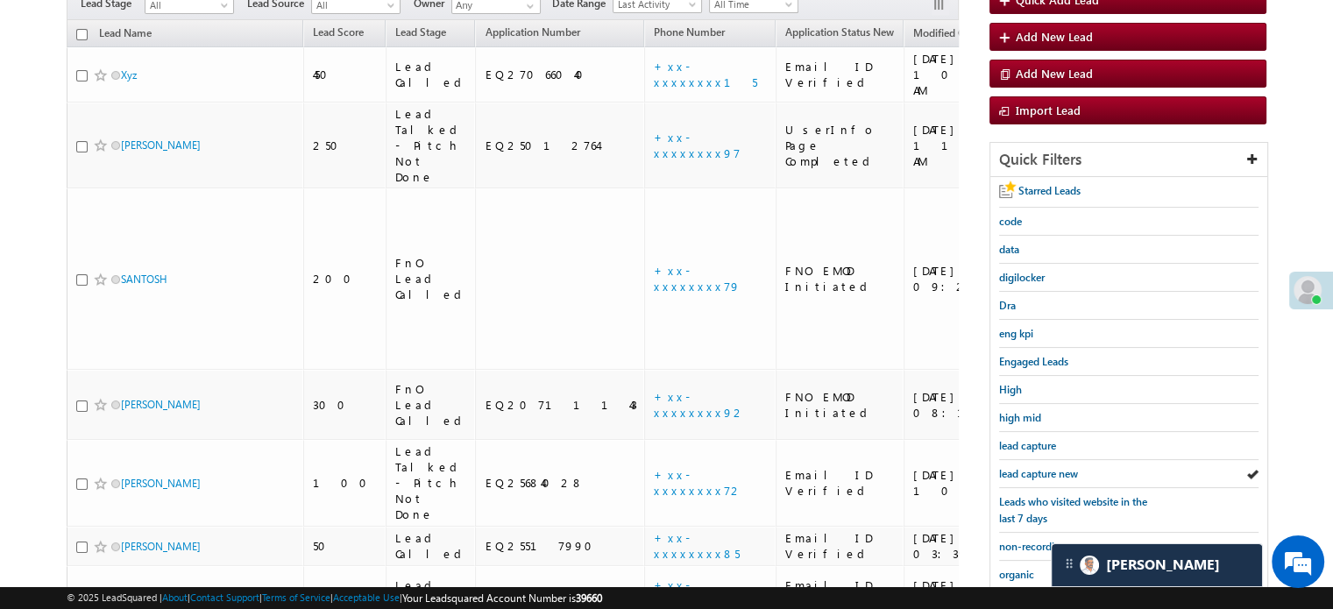
click at [1047, 467] on span "lead capture new" at bounding box center [1038, 473] width 79 height 13
click at [1061, 470] on span "lead capture new" at bounding box center [1038, 473] width 79 height 13
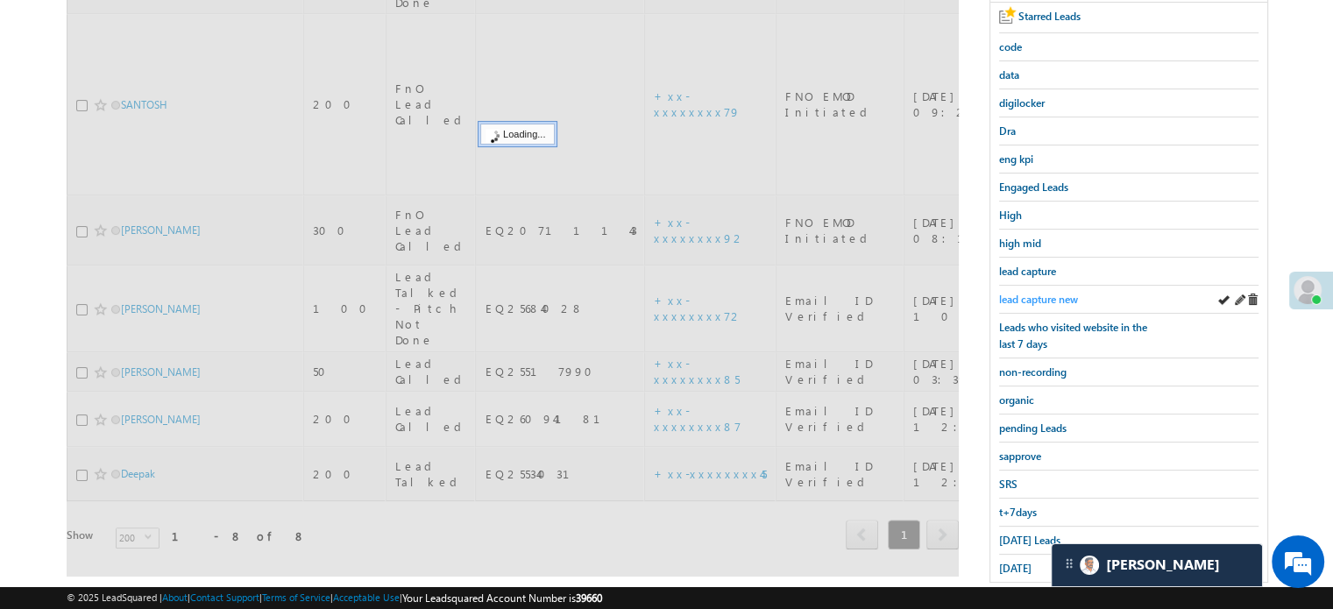
scroll to position [350, 0]
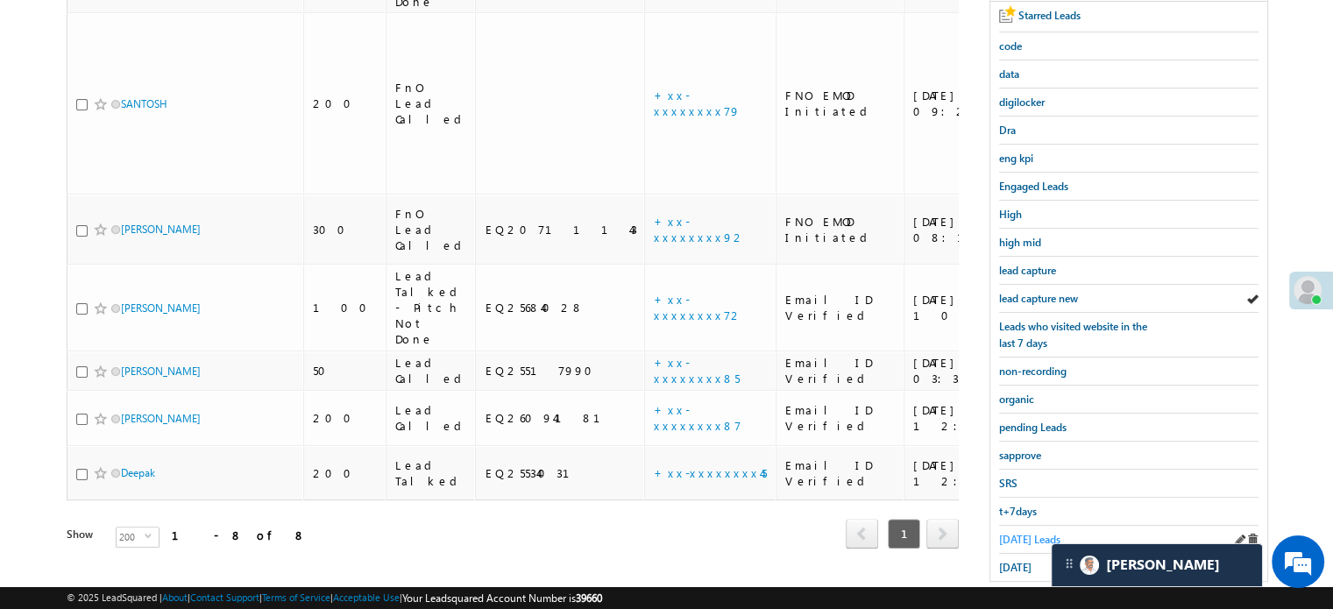
click at [1014, 533] on span "Today's Leads" at bounding box center [1029, 539] width 61 height 13
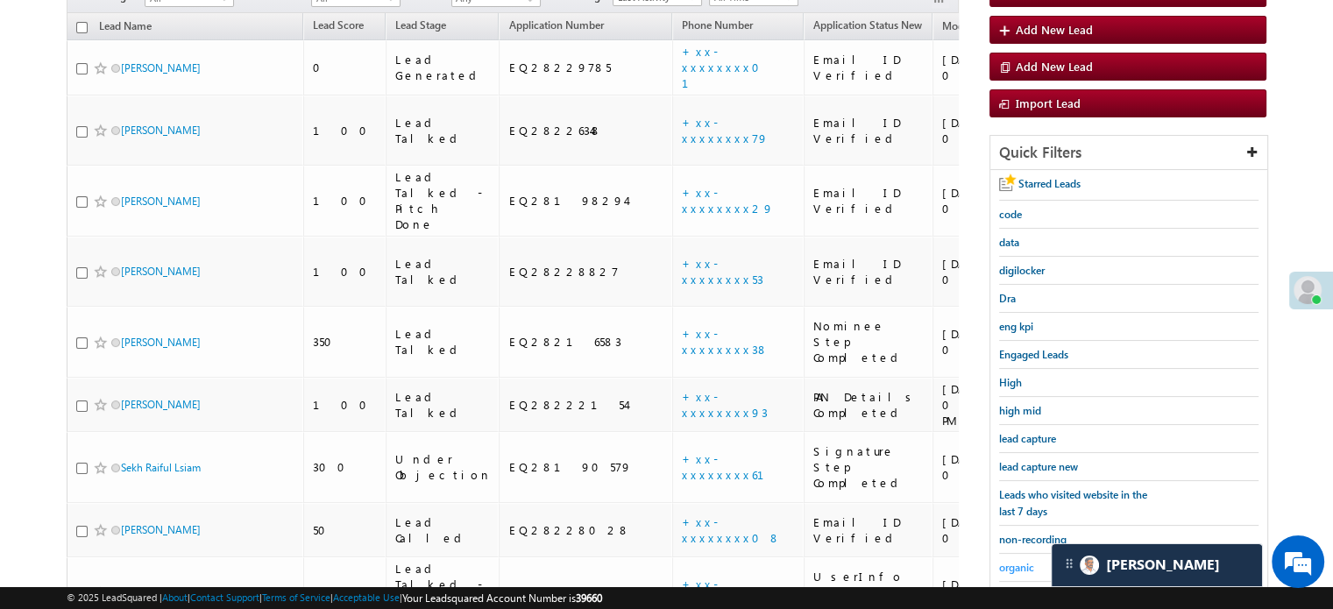
scroll to position [175, 0]
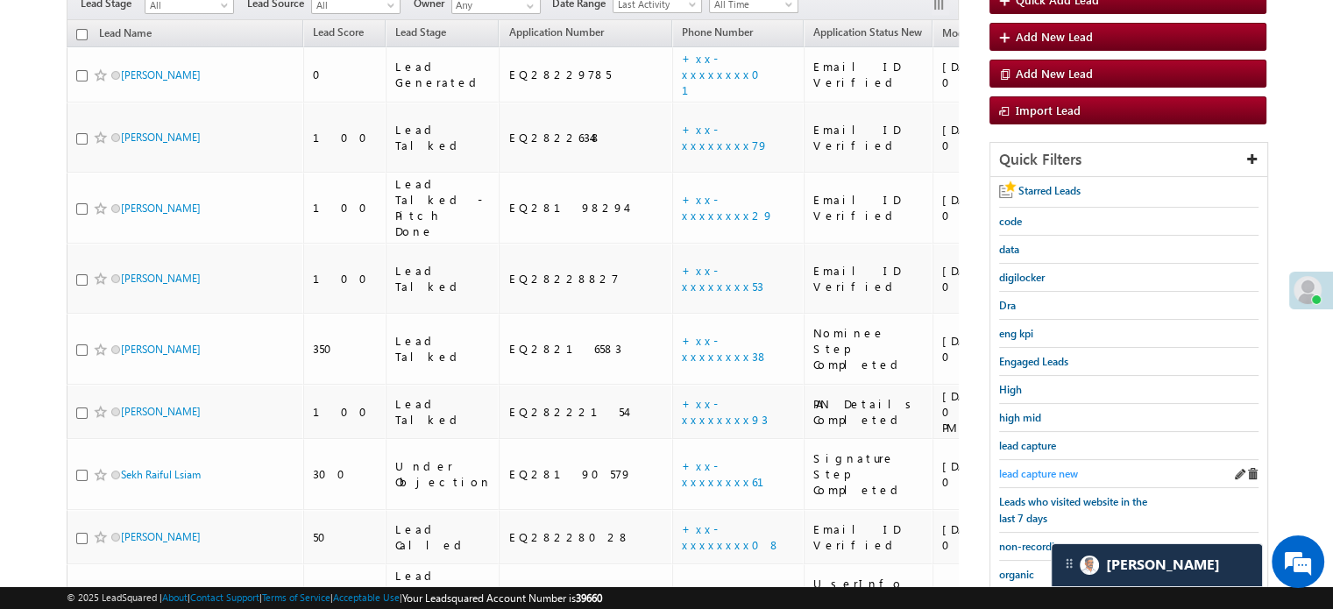
click at [1051, 467] on span "lead capture new" at bounding box center [1038, 473] width 79 height 13
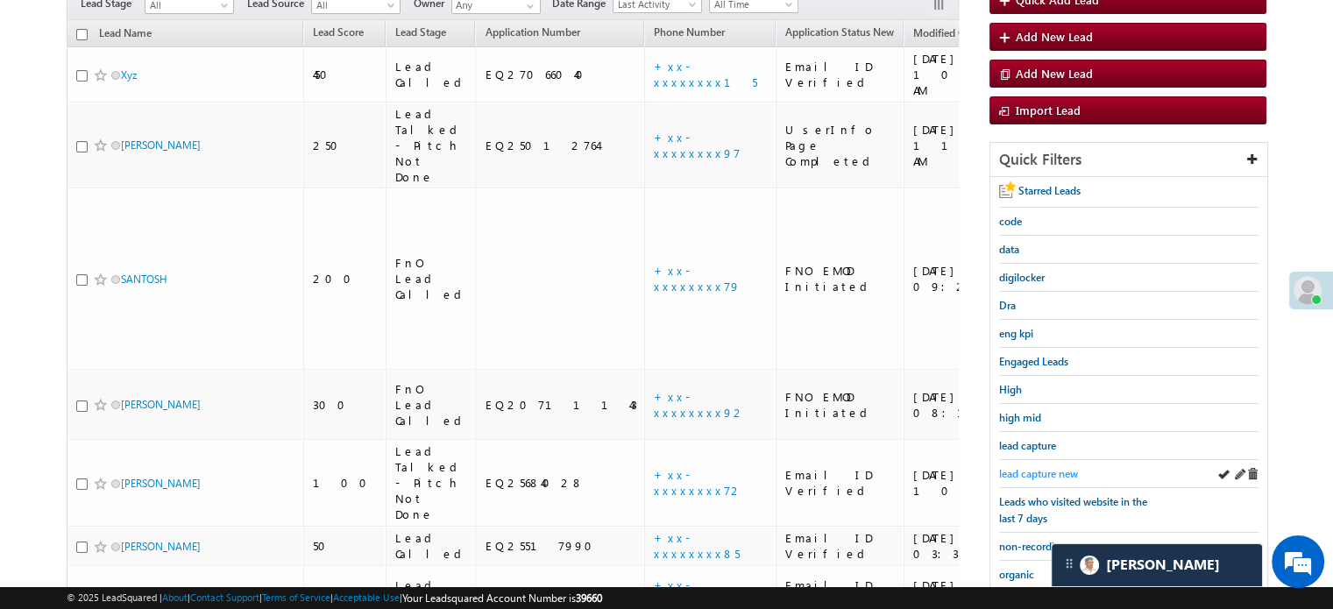
click at [1044, 467] on span "lead capture new" at bounding box center [1038, 473] width 79 height 13
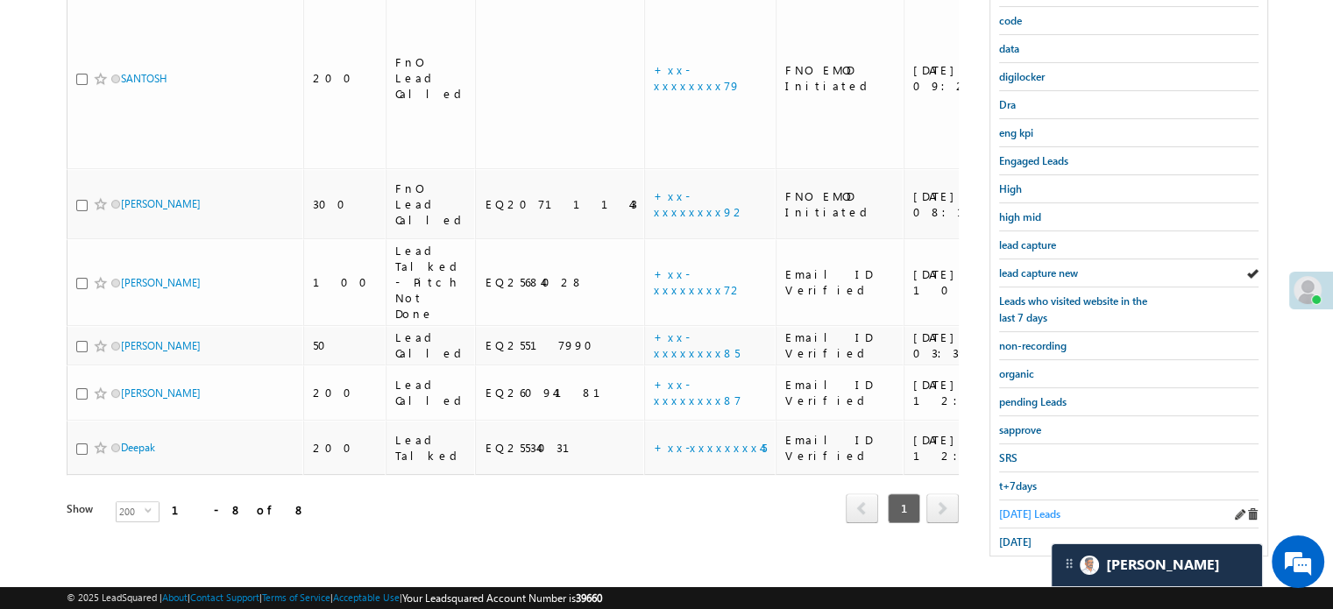
click at [1018, 507] on span "[DATE] Leads" at bounding box center [1029, 513] width 61 height 13
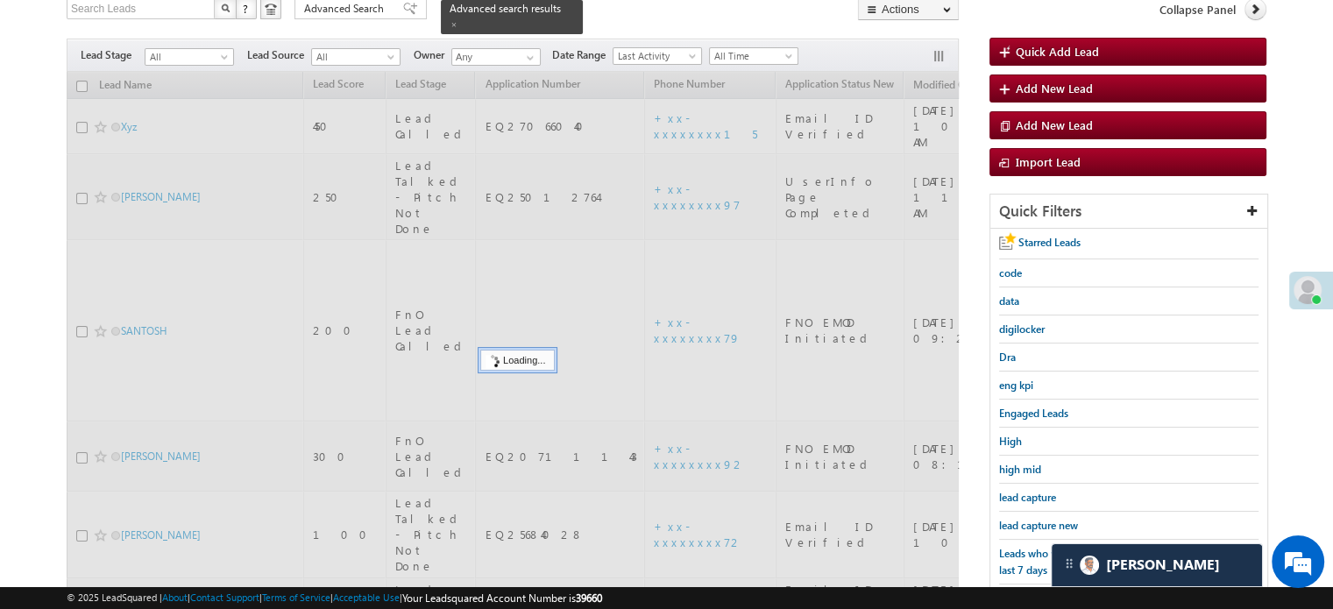
scroll to position [113, 0]
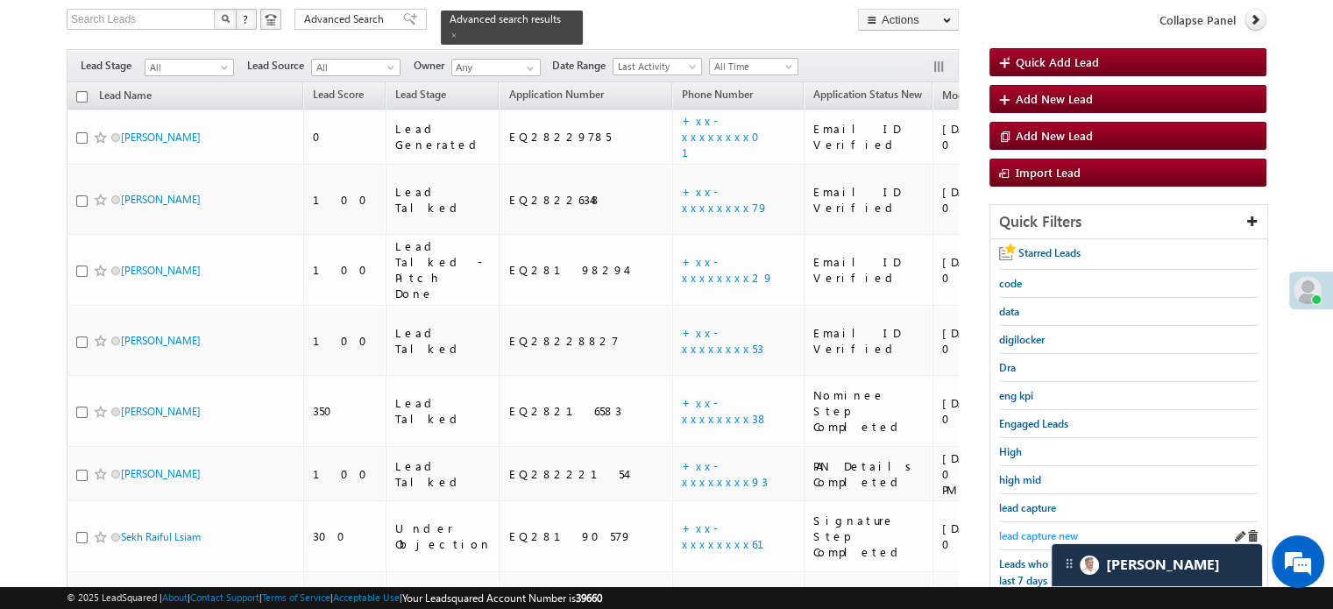
click at [1032, 529] on span "lead capture new" at bounding box center [1038, 535] width 79 height 13
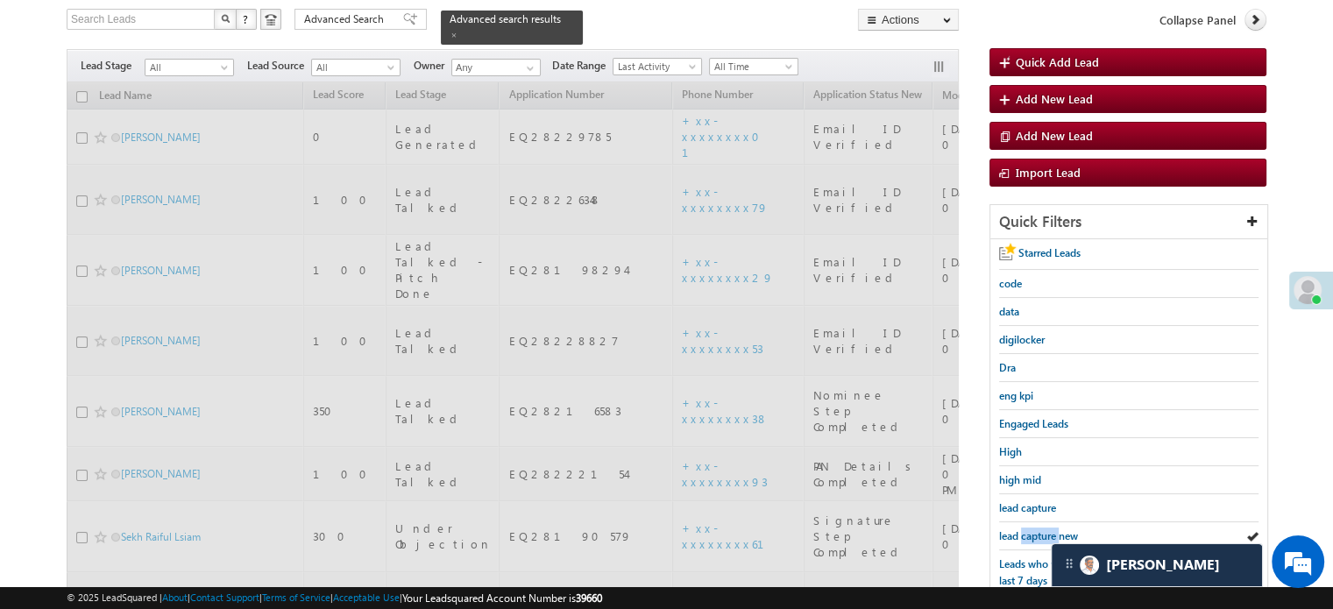
click at [1032, 529] on span "lead capture new" at bounding box center [1038, 535] width 79 height 13
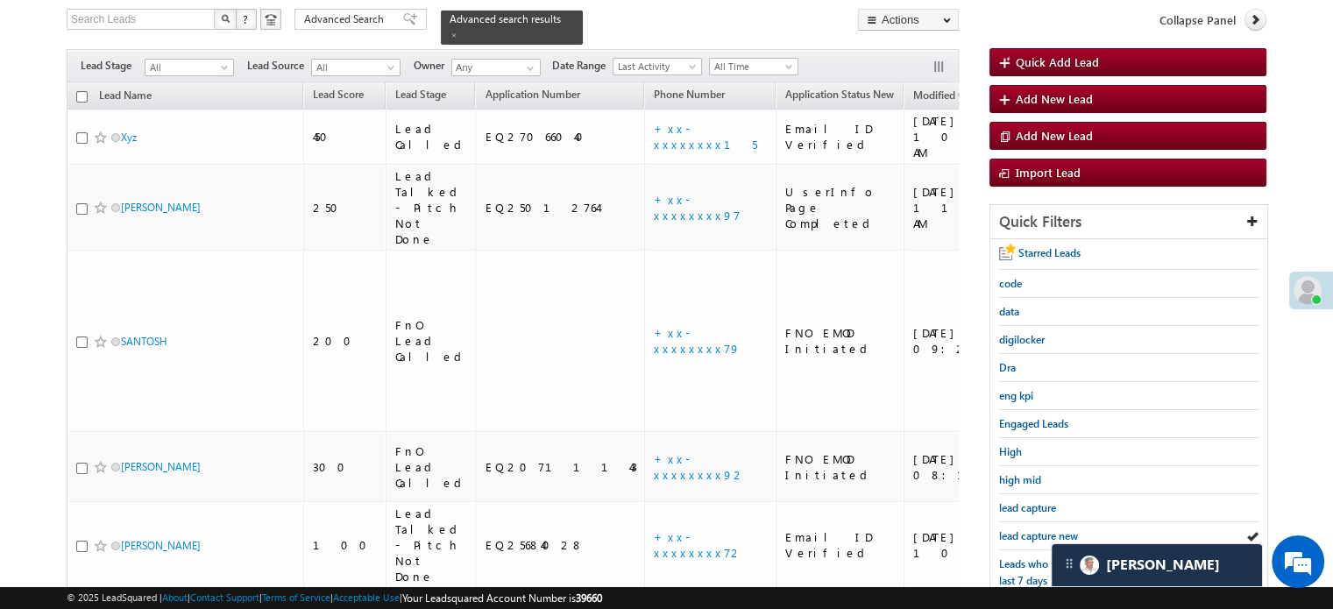
click at [1032, 529] on span "lead capture new" at bounding box center [1038, 535] width 79 height 13
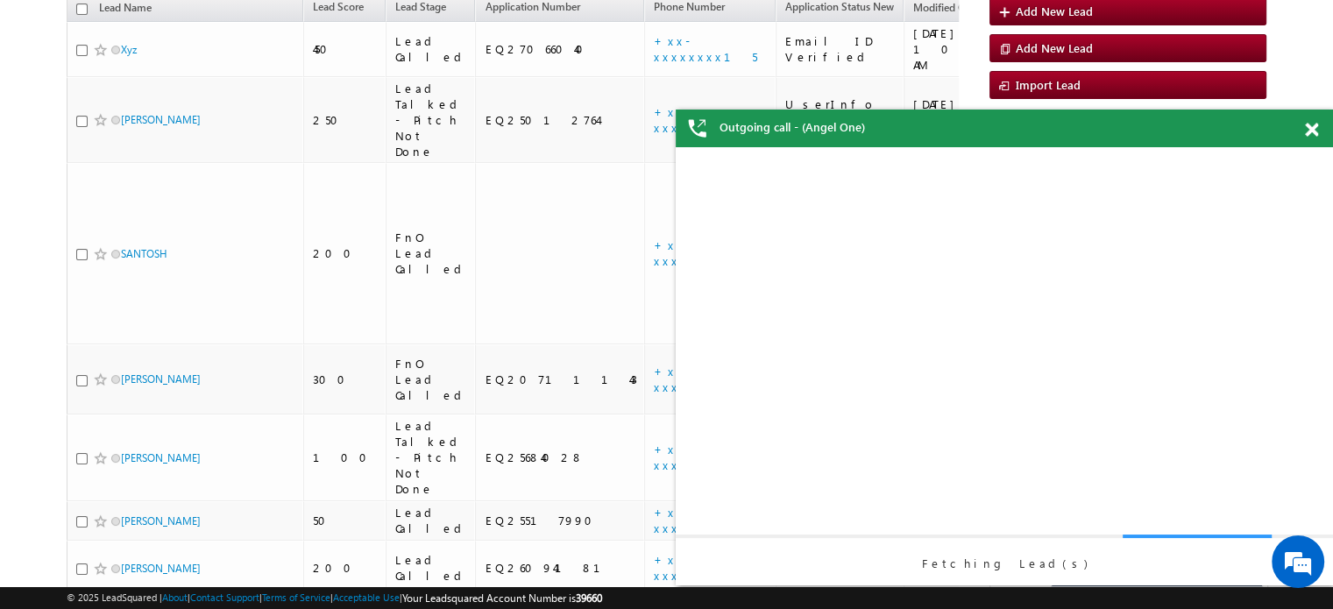
scroll to position [0, 0]
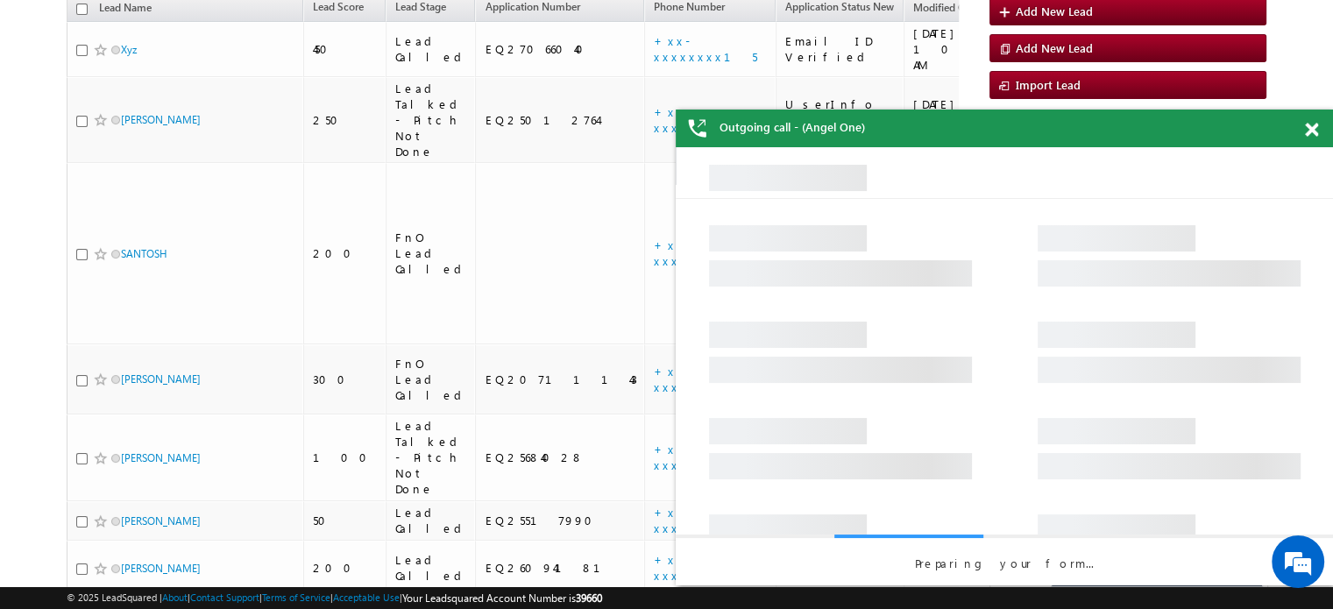
drag, startPoint x: 1307, startPoint y: 126, endPoint x: 1304, endPoint y: 138, distance: 12.8
click at [1307, 126] on span at bounding box center [1311, 130] width 13 height 15
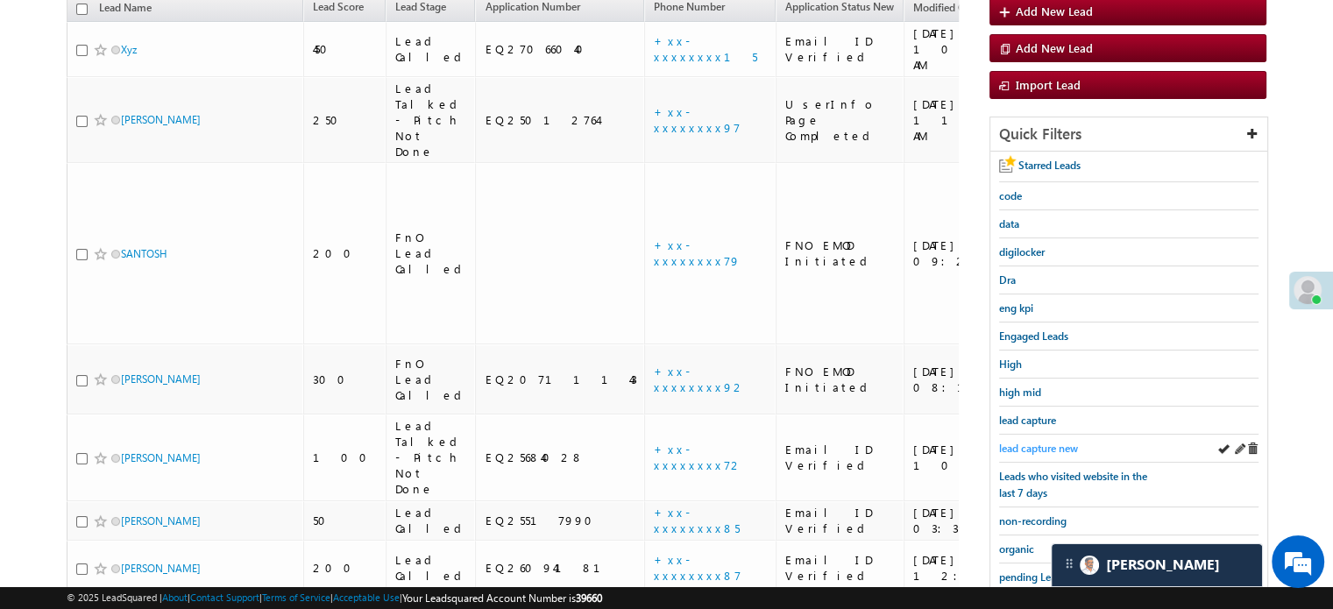
click at [1044, 442] on span "lead capture new" at bounding box center [1038, 448] width 79 height 13
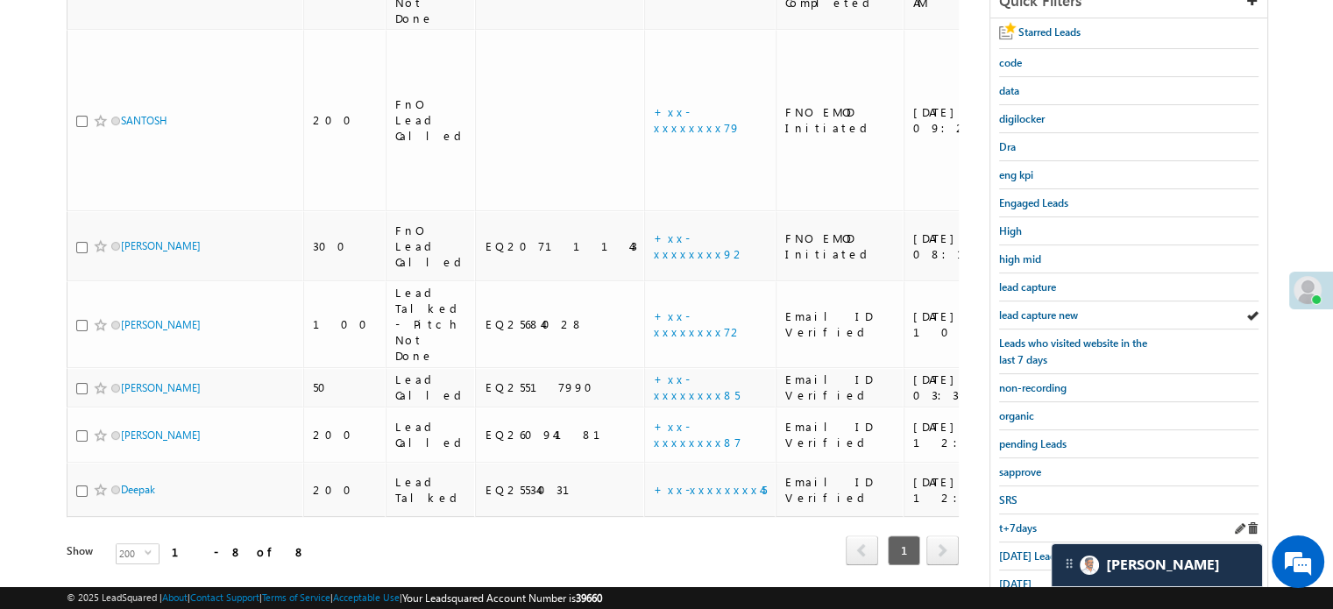
scroll to position [376, 0]
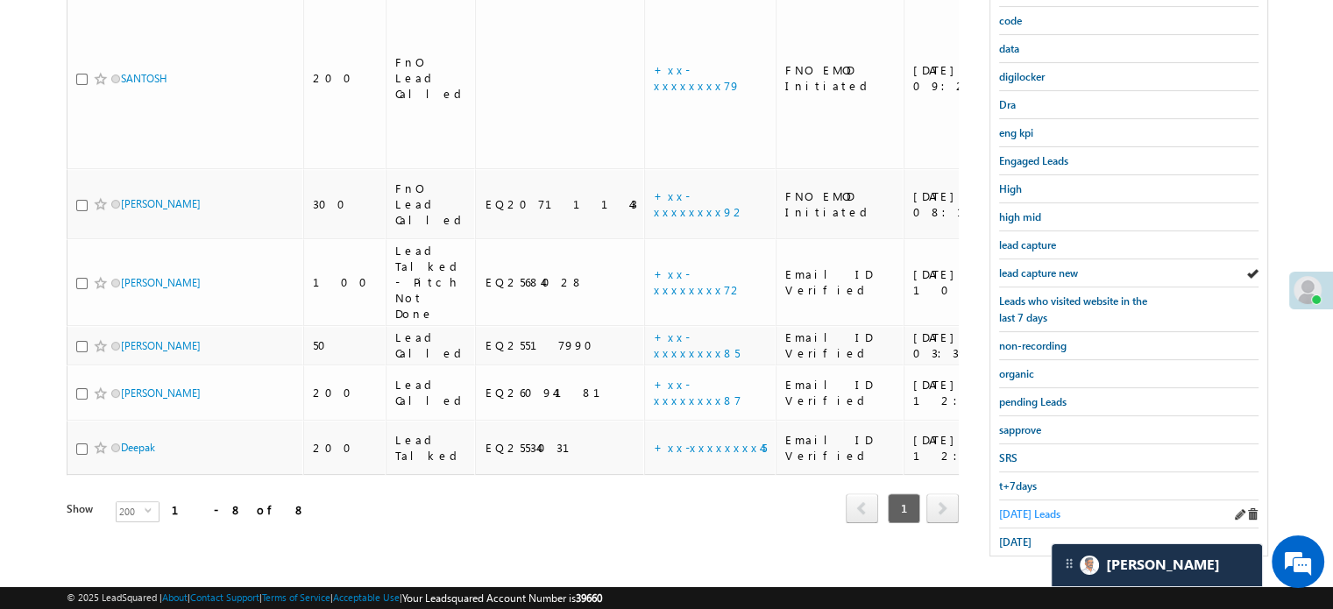
click at [1055, 511] on span "Today's Leads" at bounding box center [1029, 513] width 61 height 13
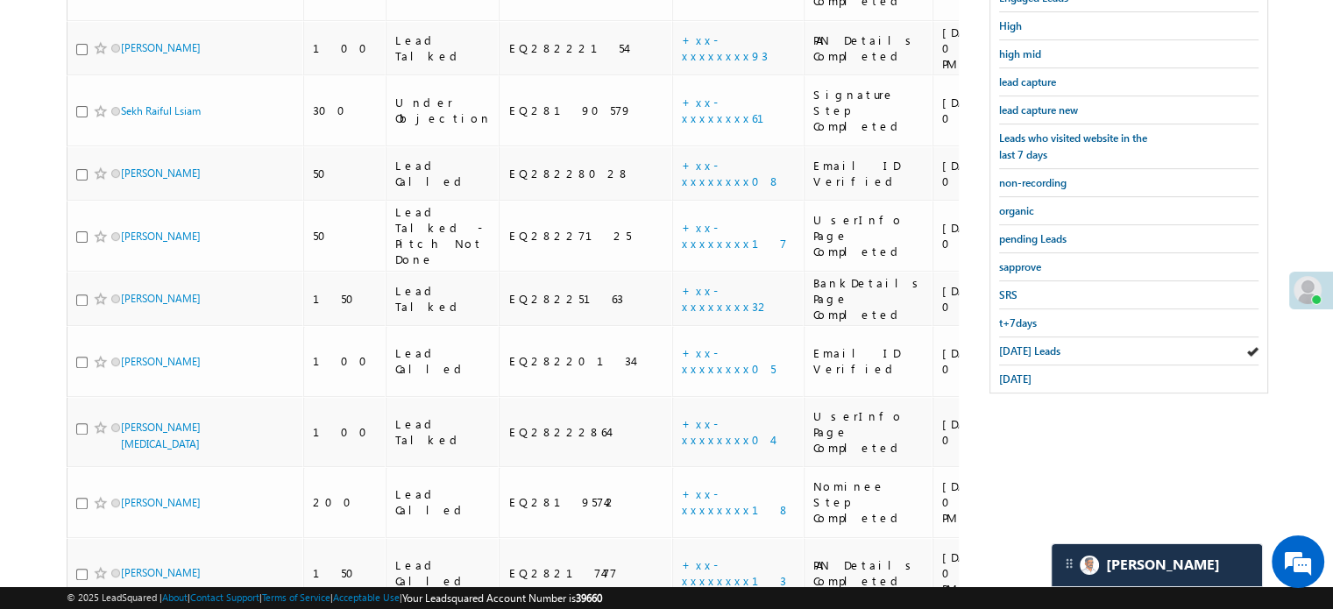
scroll to position [173, 0]
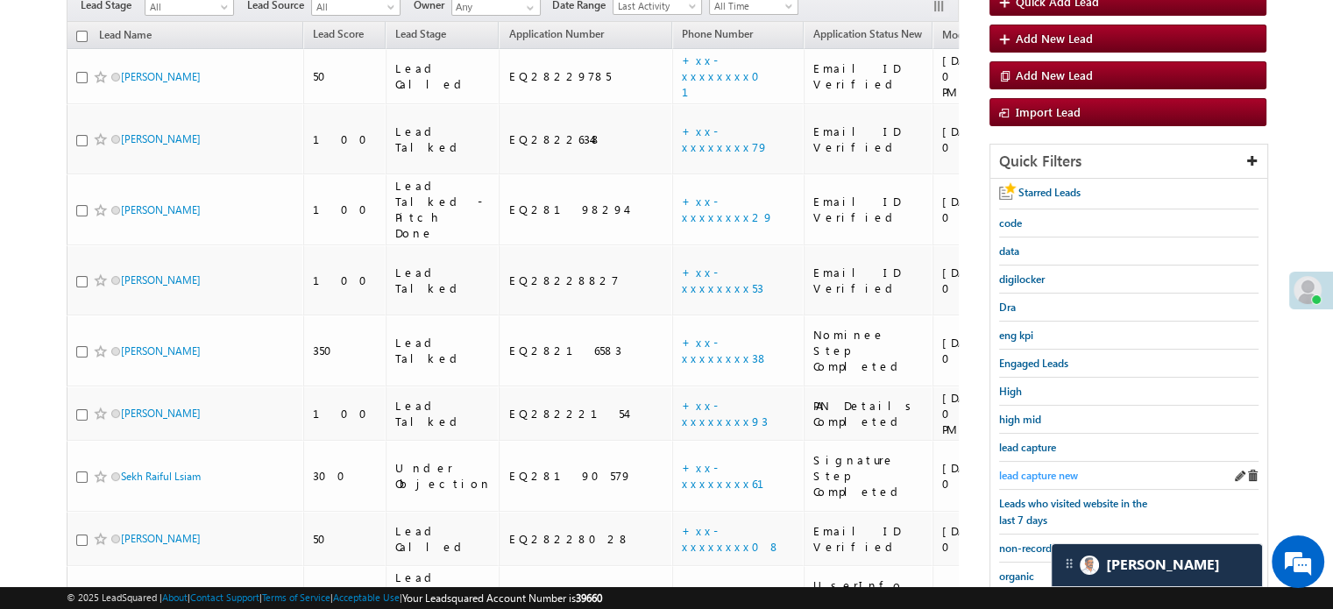
click at [1034, 469] on span "lead capture new" at bounding box center [1038, 475] width 79 height 13
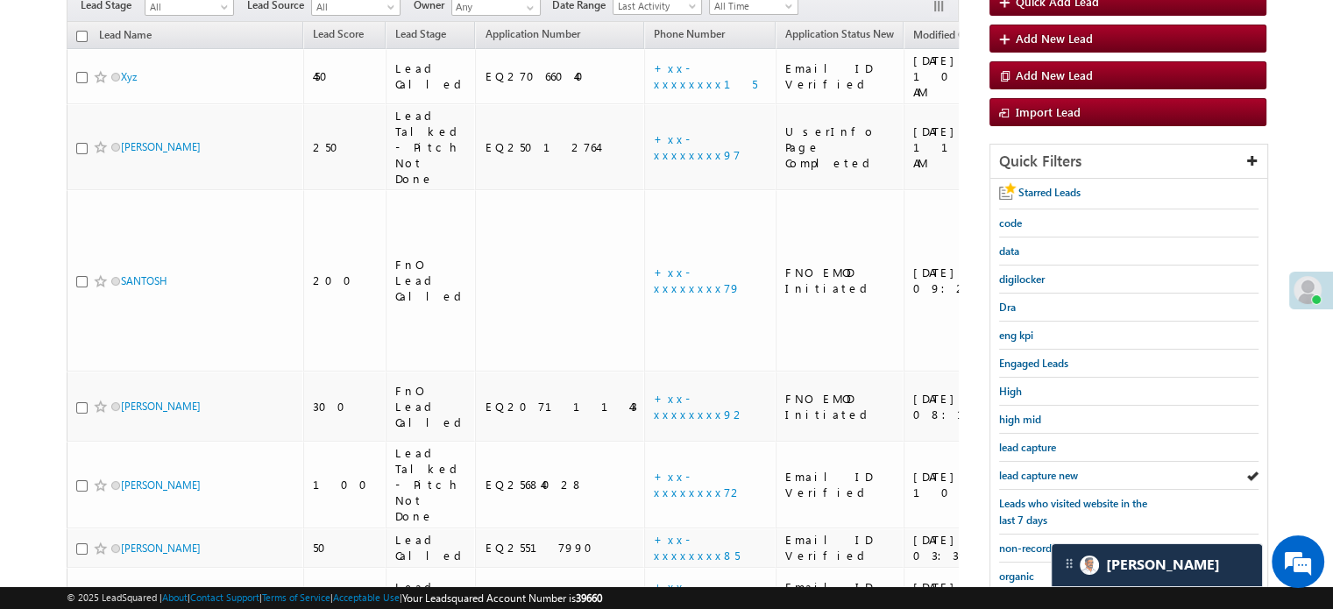
click at [1034, 469] on span "lead capture new" at bounding box center [1038, 475] width 79 height 13
click at [1065, 462] on div "lead capture new" at bounding box center [1128, 476] width 259 height 28
click at [1031, 469] on span "lead capture new" at bounding box center [1038, 475] width 79 height 13
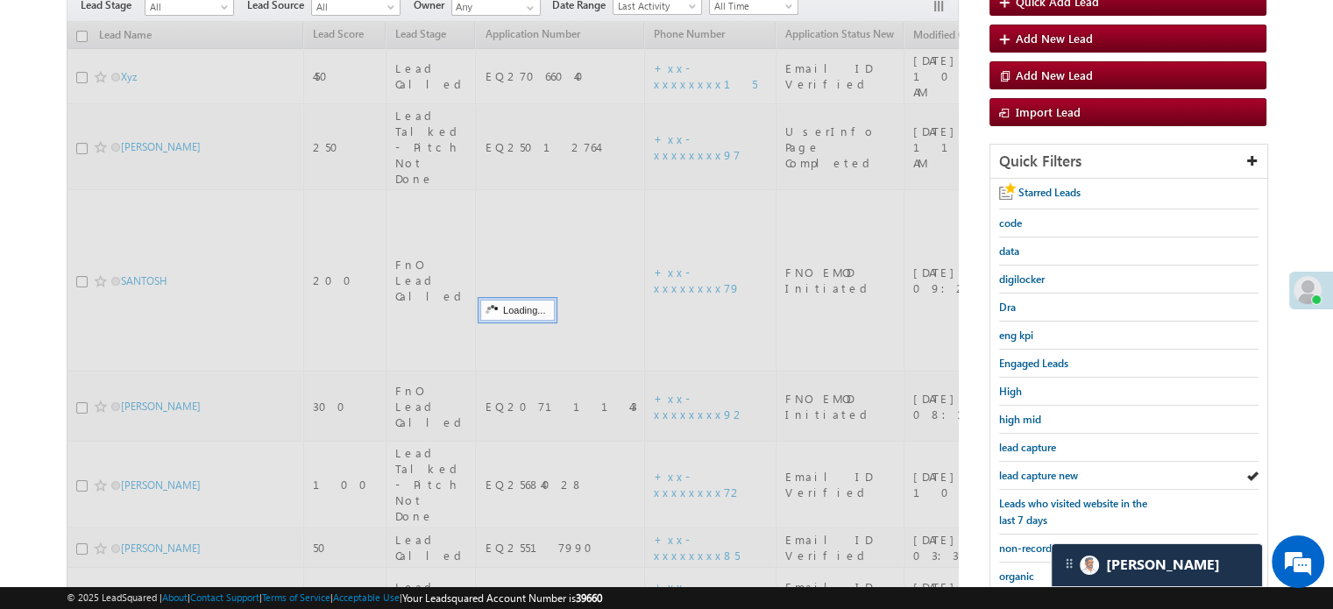
click at [1031, 469] on span "lead capture new" at bounding box center [1038, 475] width 79 height 13
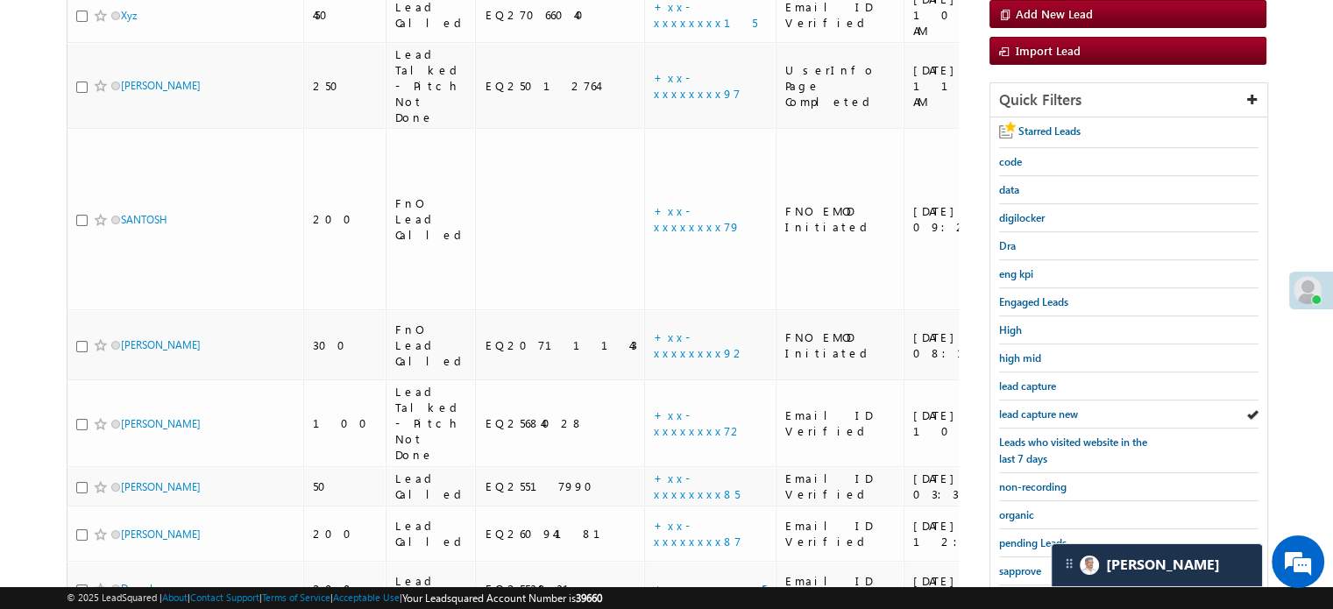
scroll to position [263, 0]
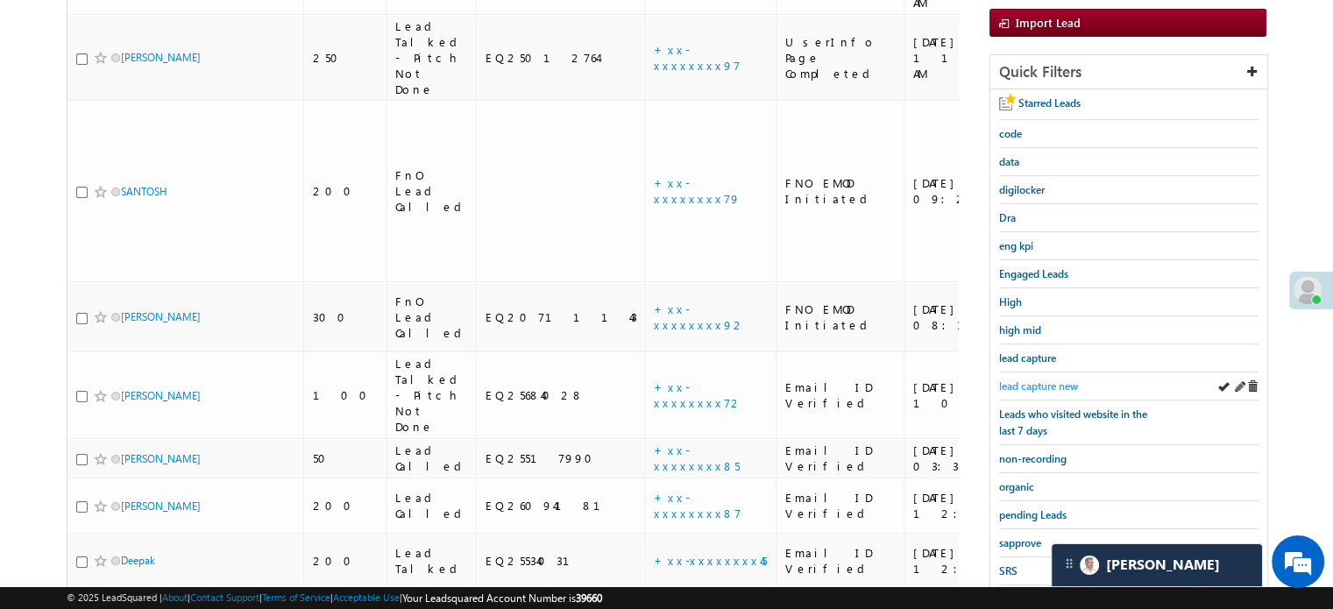
click at [1029, 381] on span "lead capture new" at bounding box center [1038, 385] width 79 height 13
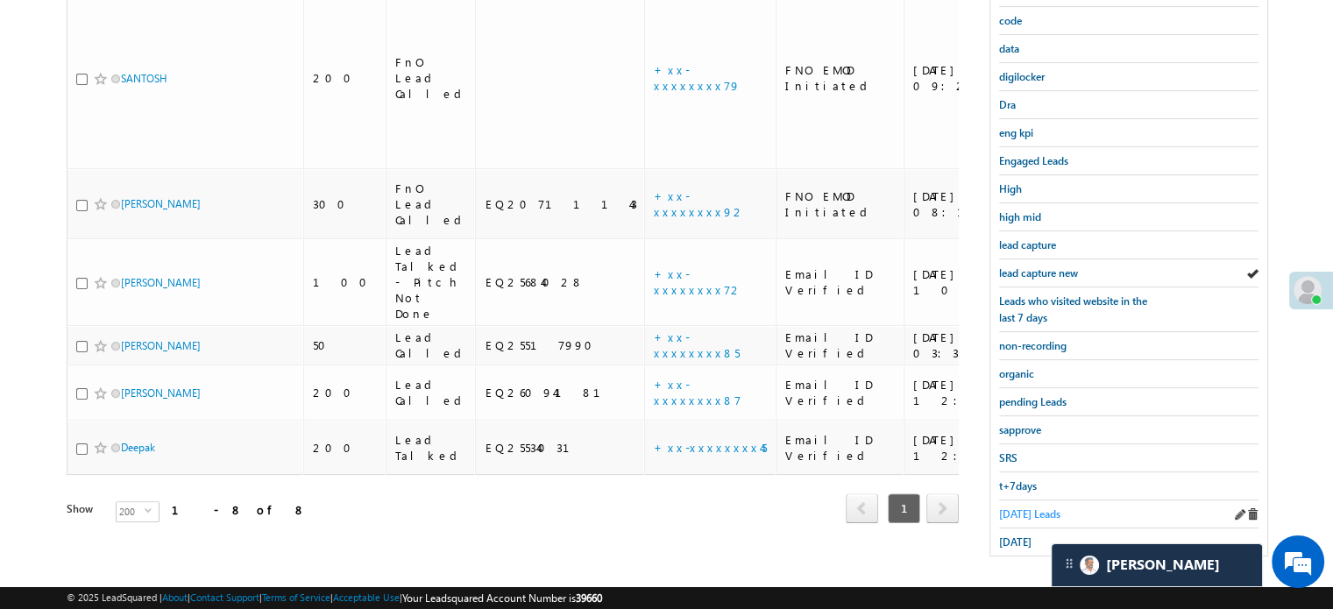
click at [1022, 508] on span "Today's Leads" at bounding box center [1029, 513] width 61 height 13
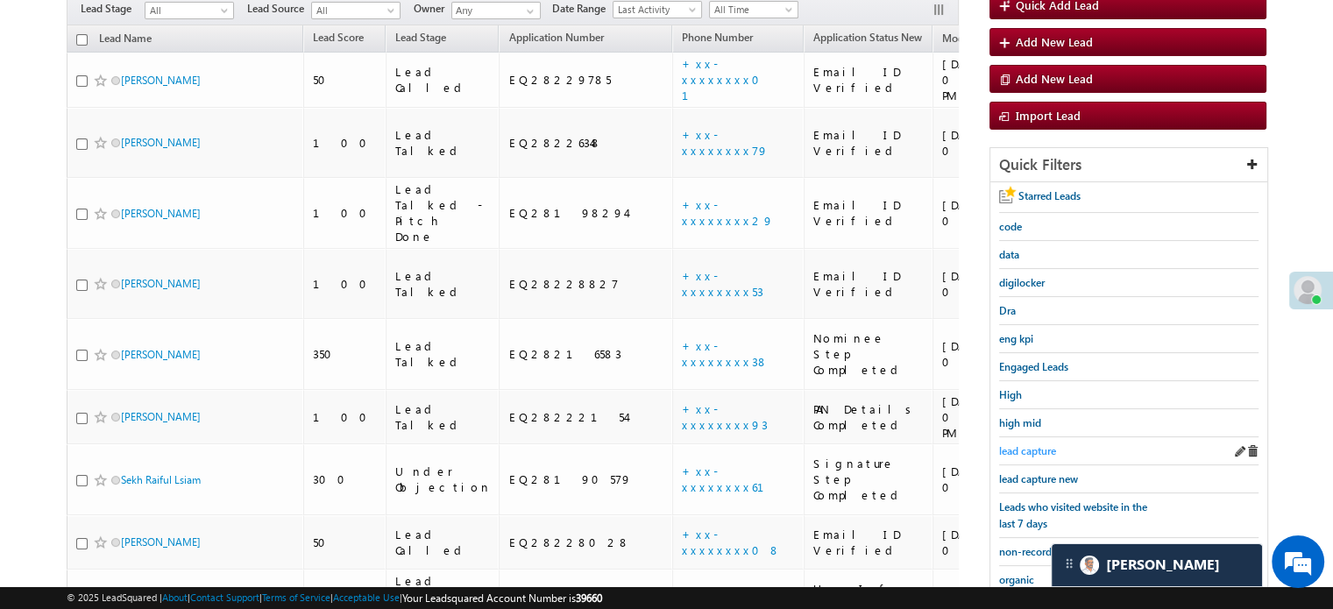
scroll to position [201, 0]
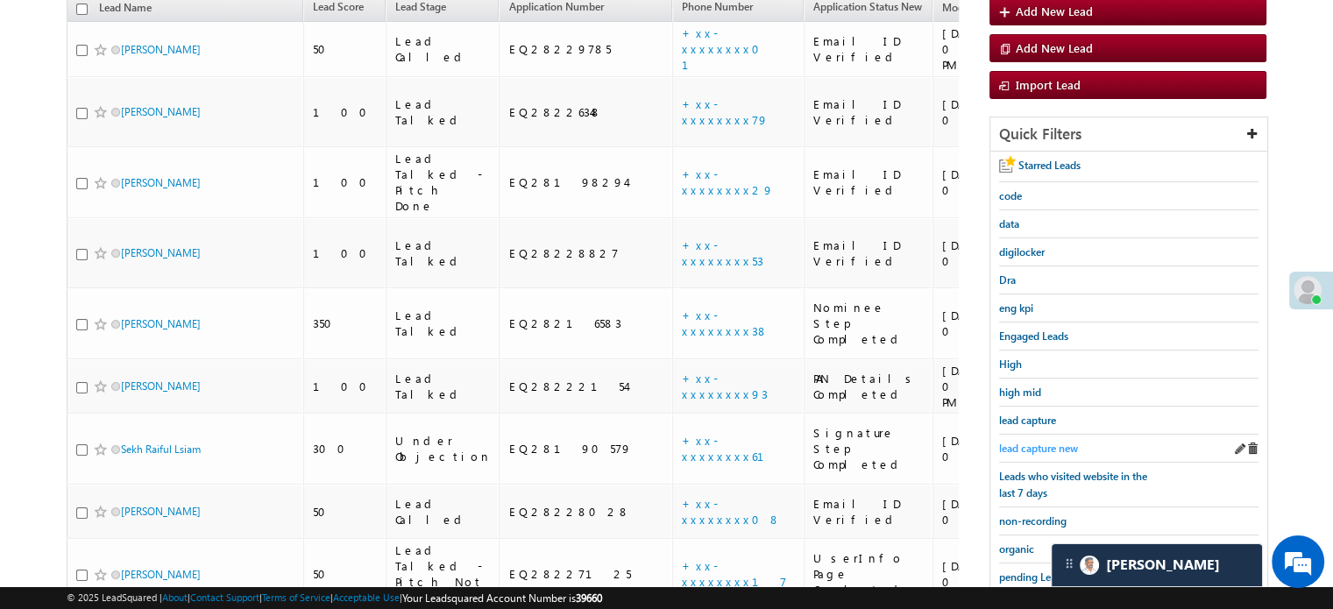
click at [1024, 440] on link "lead capture new" at bounding box center [1038, 448] width 79 height 17
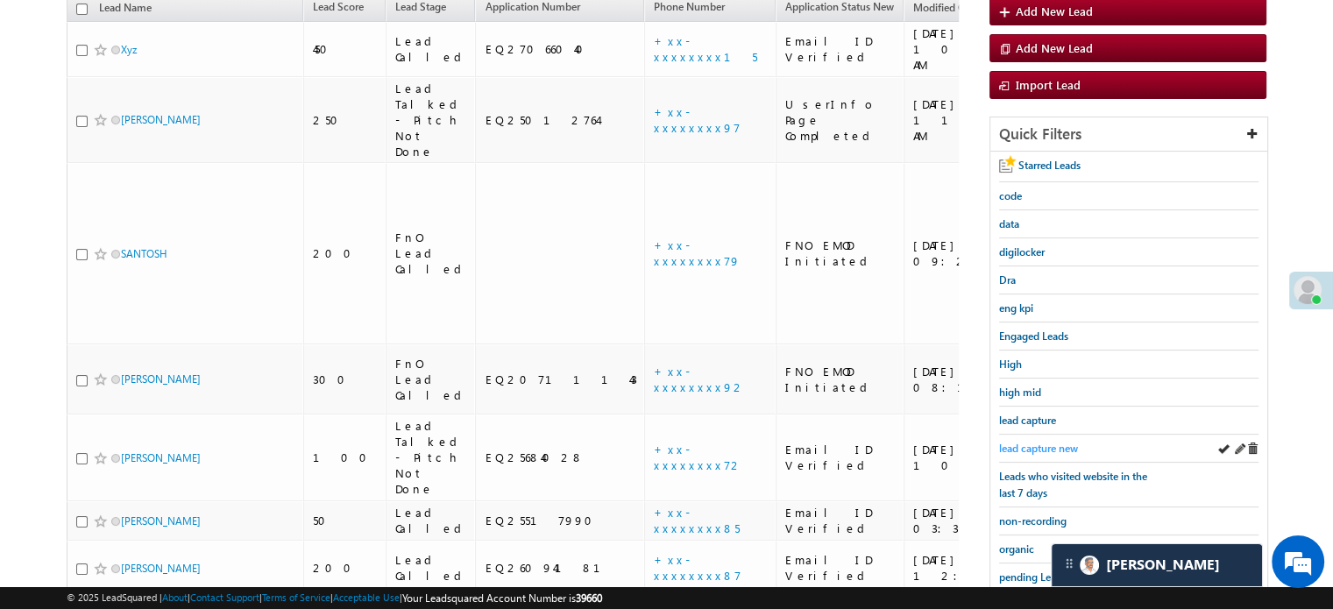
click at [1037, 447] on span "lead capture new" at bounding box center [1038, 448] width 79 height 13
click at [1031, 442] on span "lead capture new" at bounding box center [1038, 448] width 79 height 13
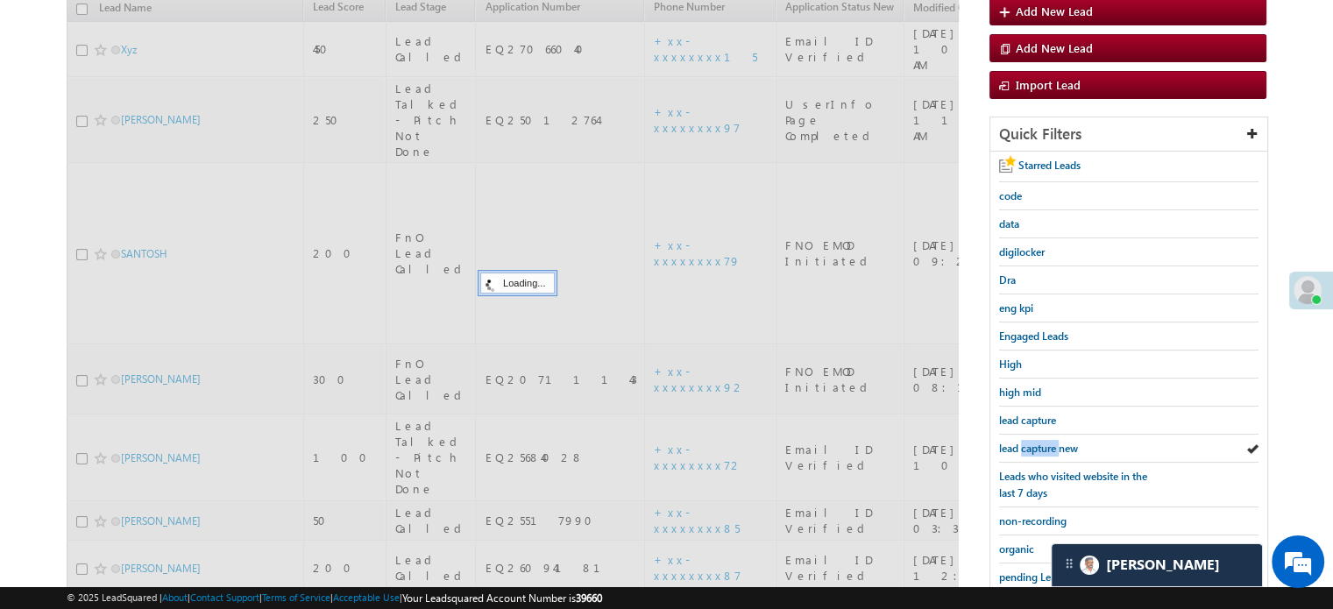
click at [1031, 442] on span "lead capture new" at bounding box center [1038, 448] width 79 height 13
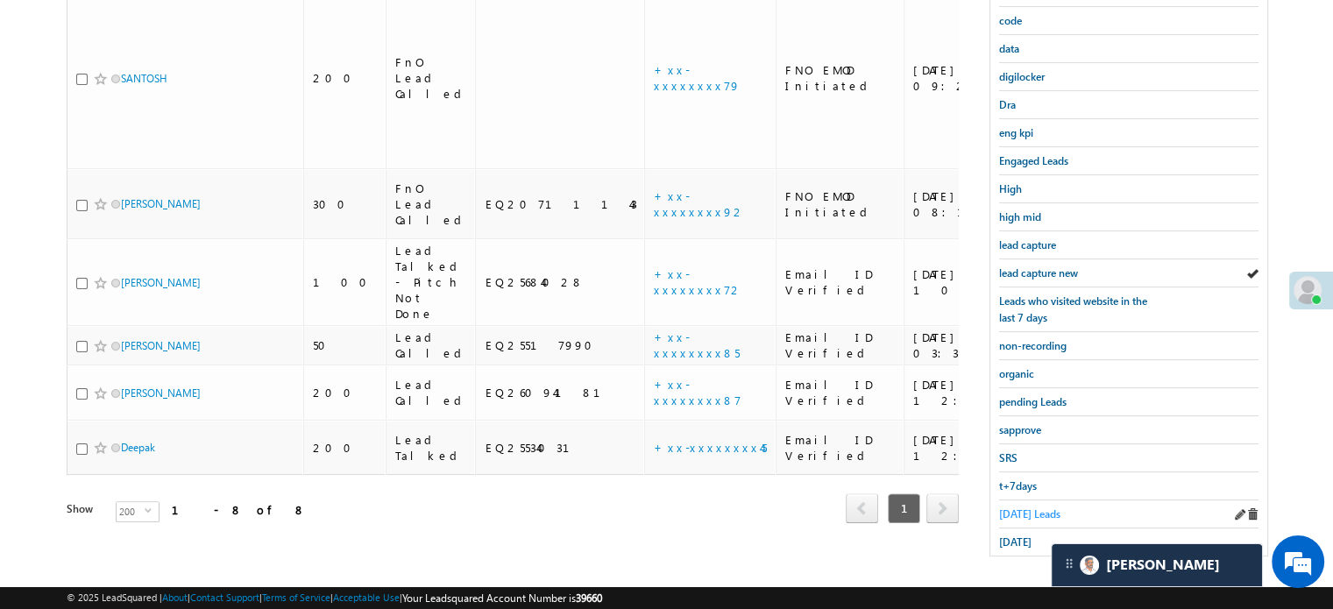
click at [1035, 507] on span "Today's Leads" at bounding box center [1029, 513] width 61 height 13
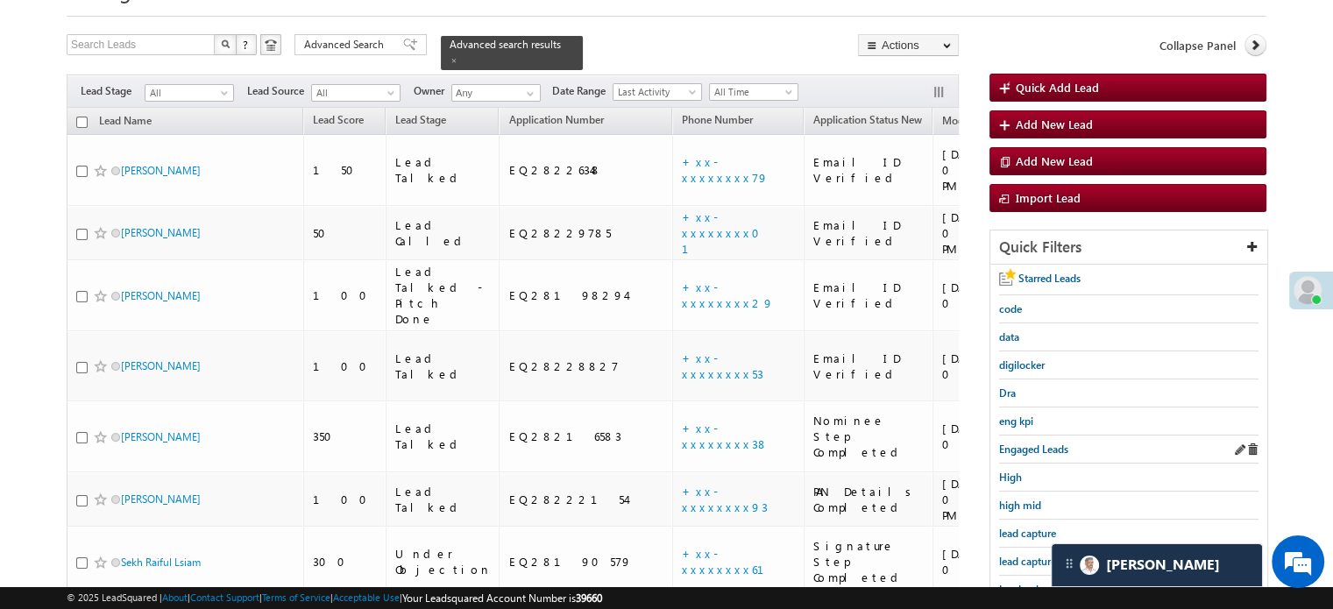
scroll to position [175, 0]
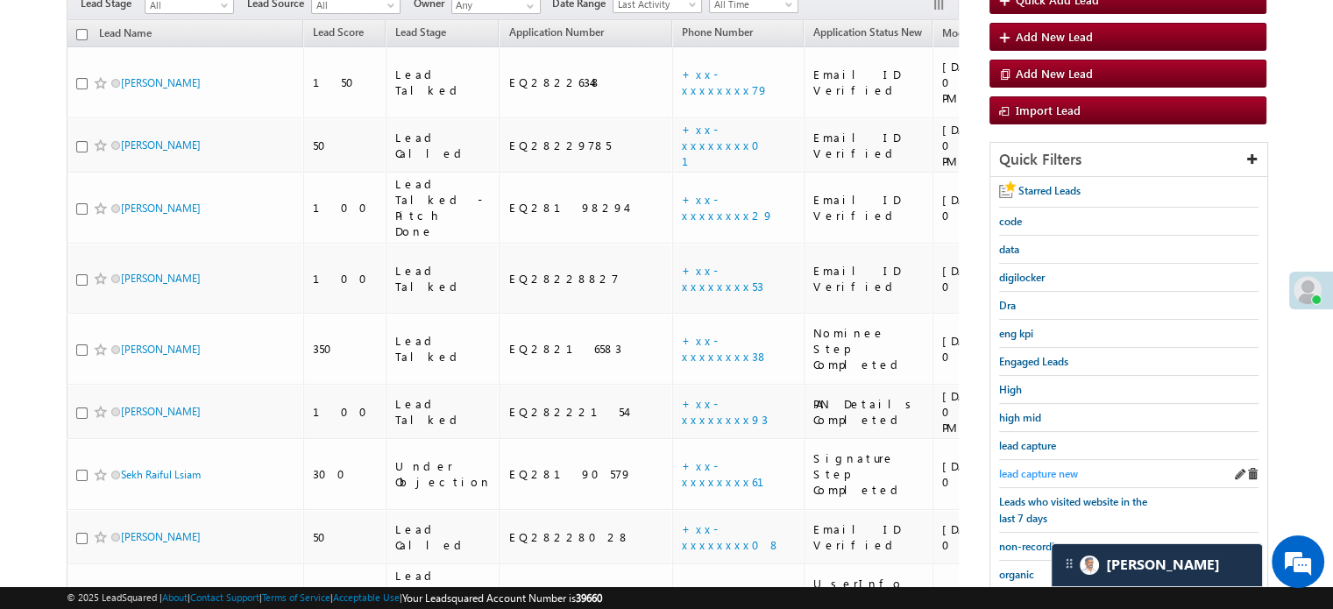
click at [1044, 467] on span "lead capture new" at bounding box center [1038, 473] width 79 height 13
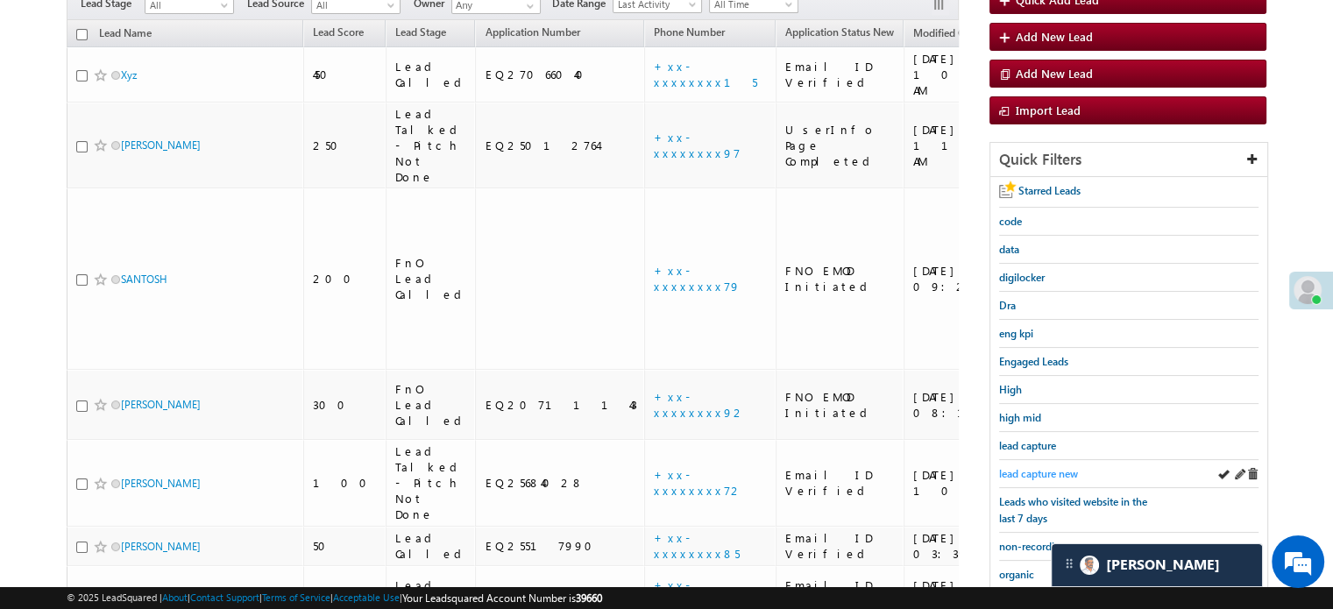
click at [1023, 468] on span "lead capture new" at bounding box center [1038, 473] width 79 height 13
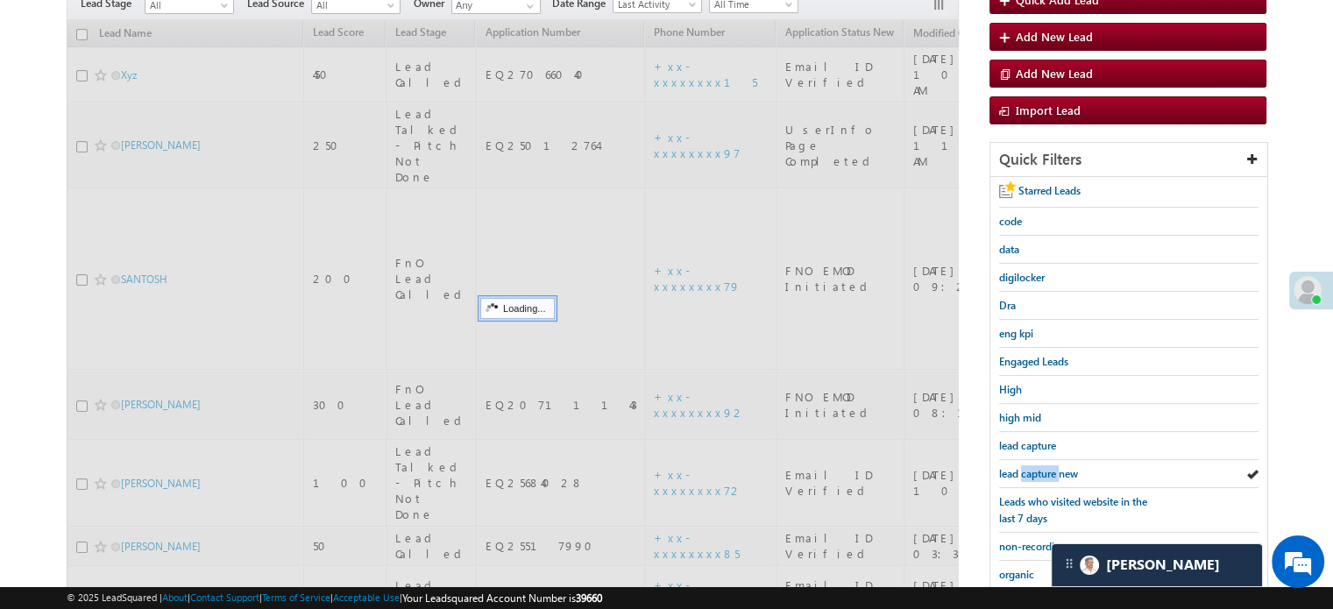
click at [1023, 468] on span "lead capture new" at bounding box center [1038, 473] width 79 height 13
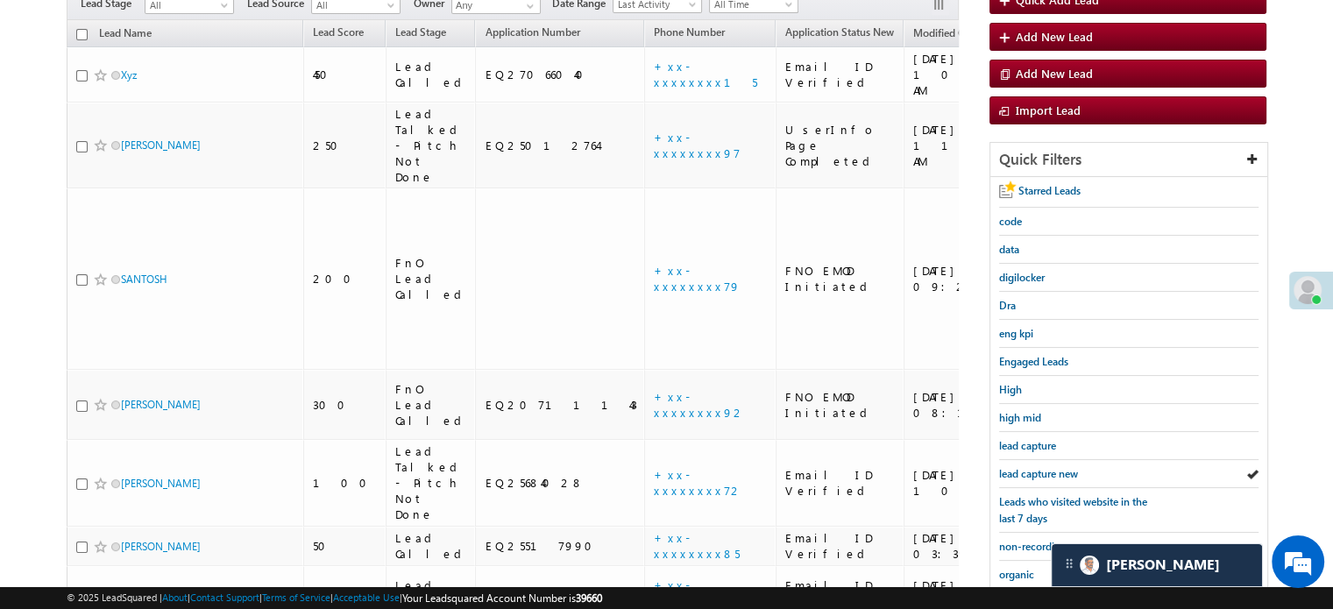
click at [1023, 468] on span "lead capture new" at bounding box center [1038, 473] width 79 height 13
click at [1037, 468] on span "lead capture new" at bounding box center [1038, 473] width 79 height 13
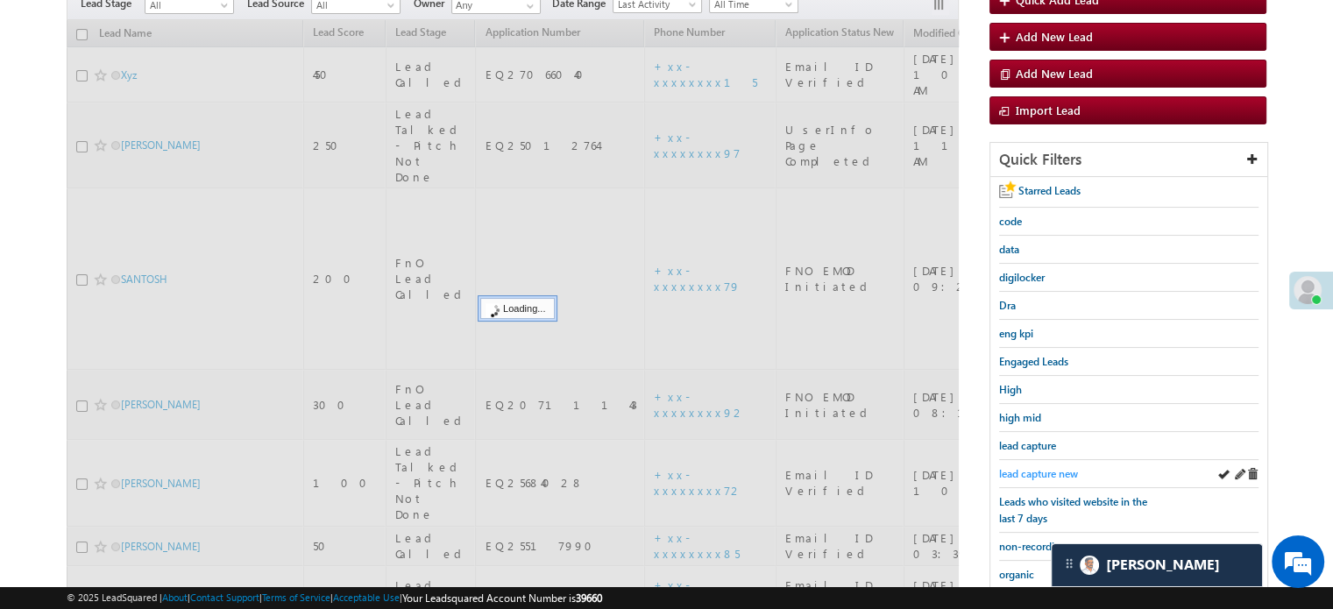
click at [1037, 470] on span "lead capture new" at bounding box center [1038, 473] width 79 height 13
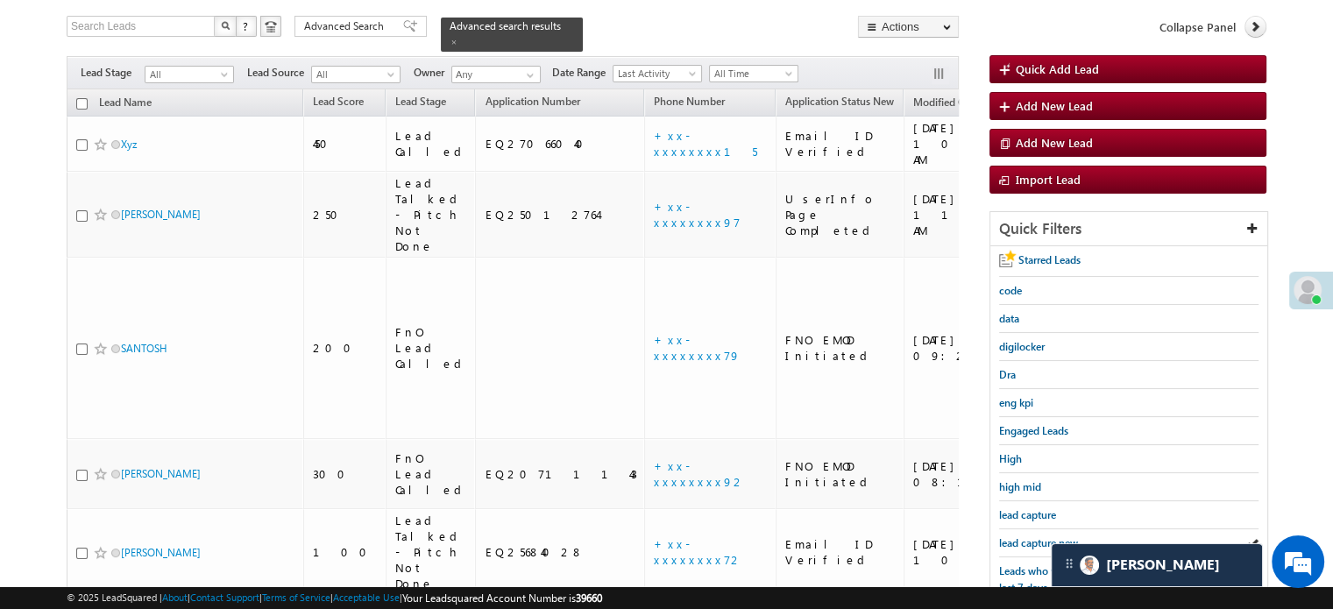
scroll to position [288, 0]
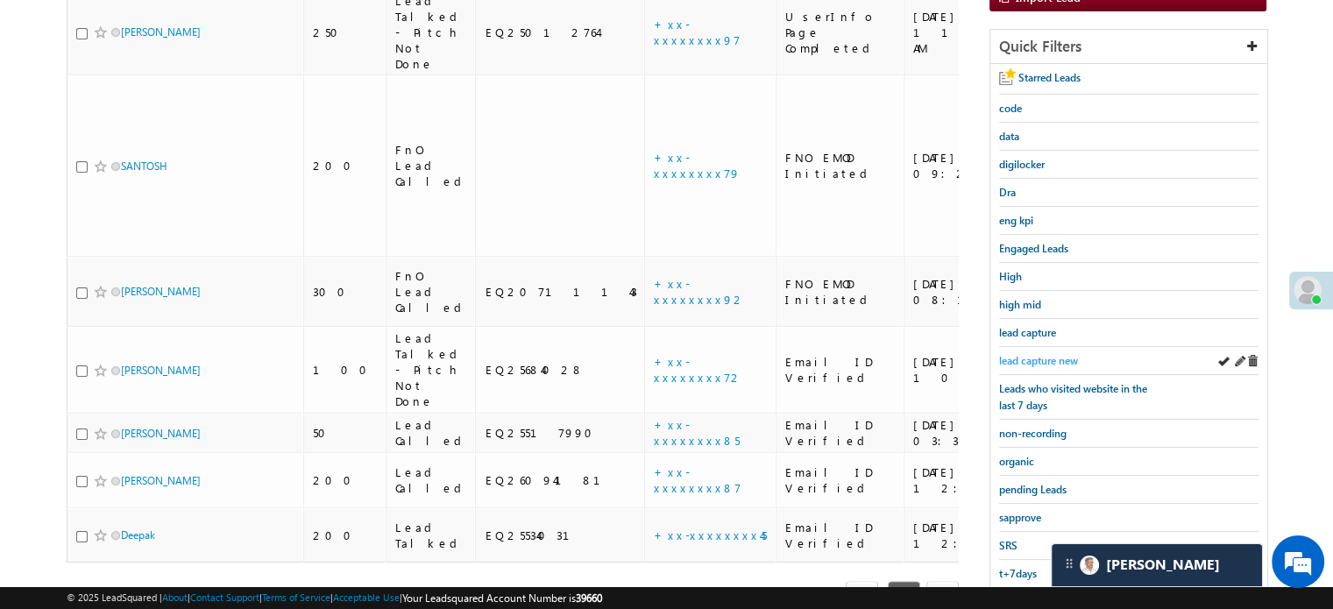
click at [1041, 359] on span "lead capture new" at bounding box center [1038, 360] width 79 height 13
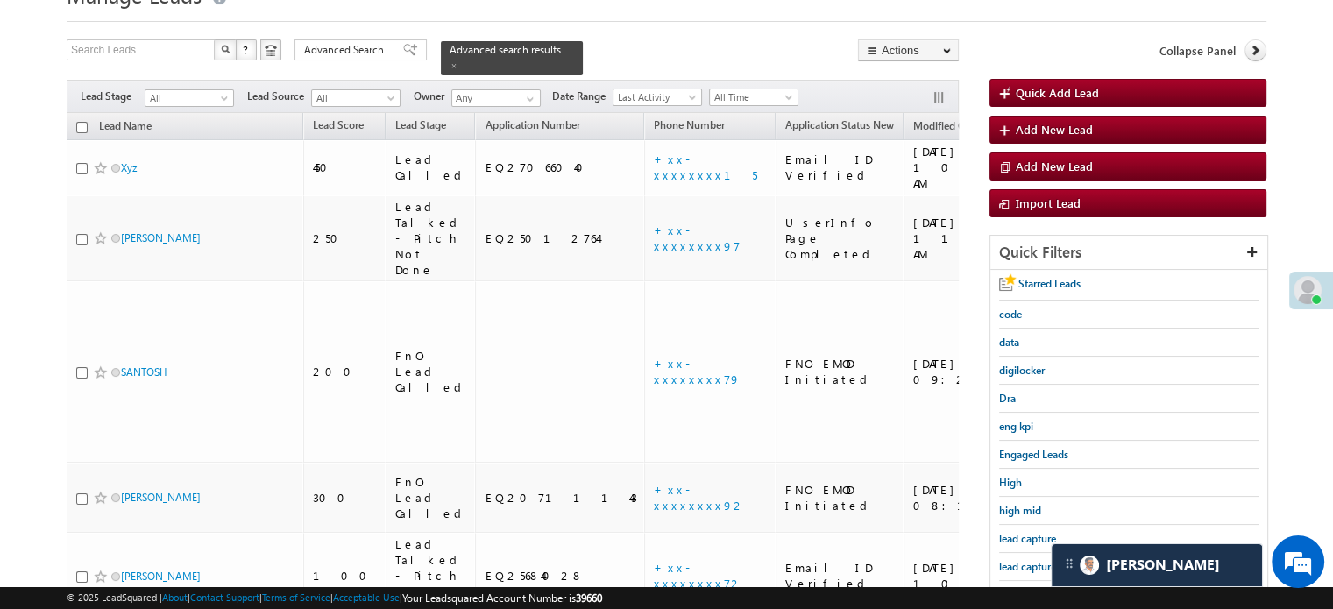
scroll to position [113, 0]
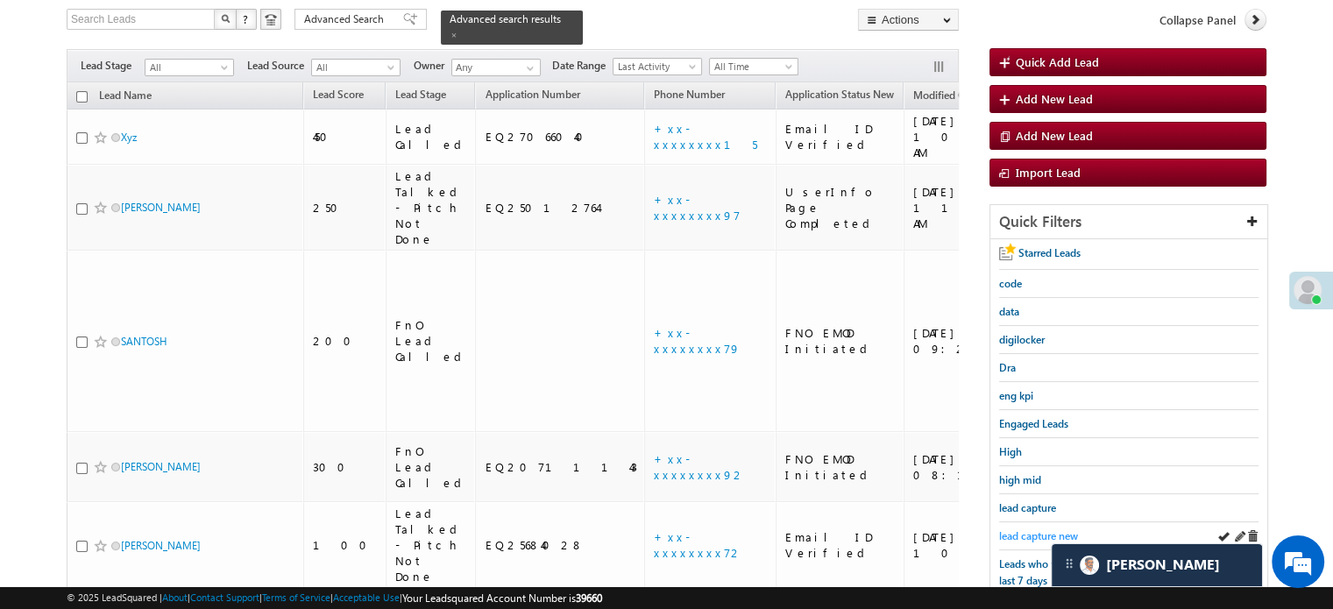
click at [1030, 529] on span "lead capture new" at bounding box center [1038, 535] width 79 height 13
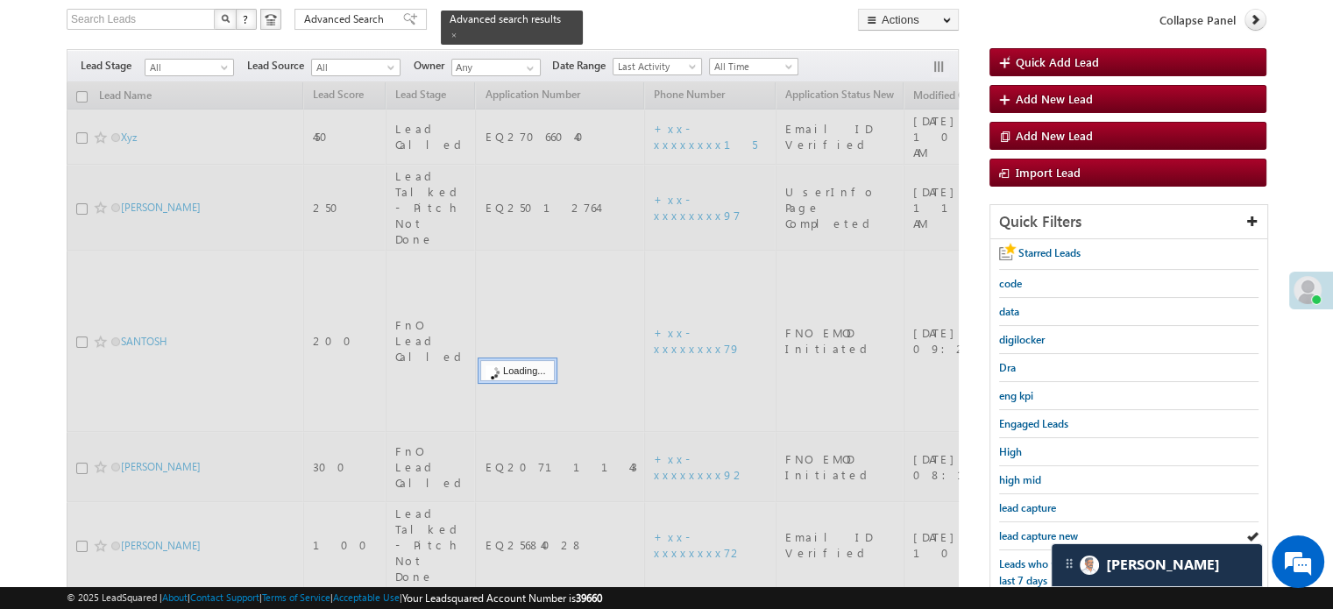
click at [1030, 529] on span "lead capture new" at bounding box center [1038, 535] width 79 height 13
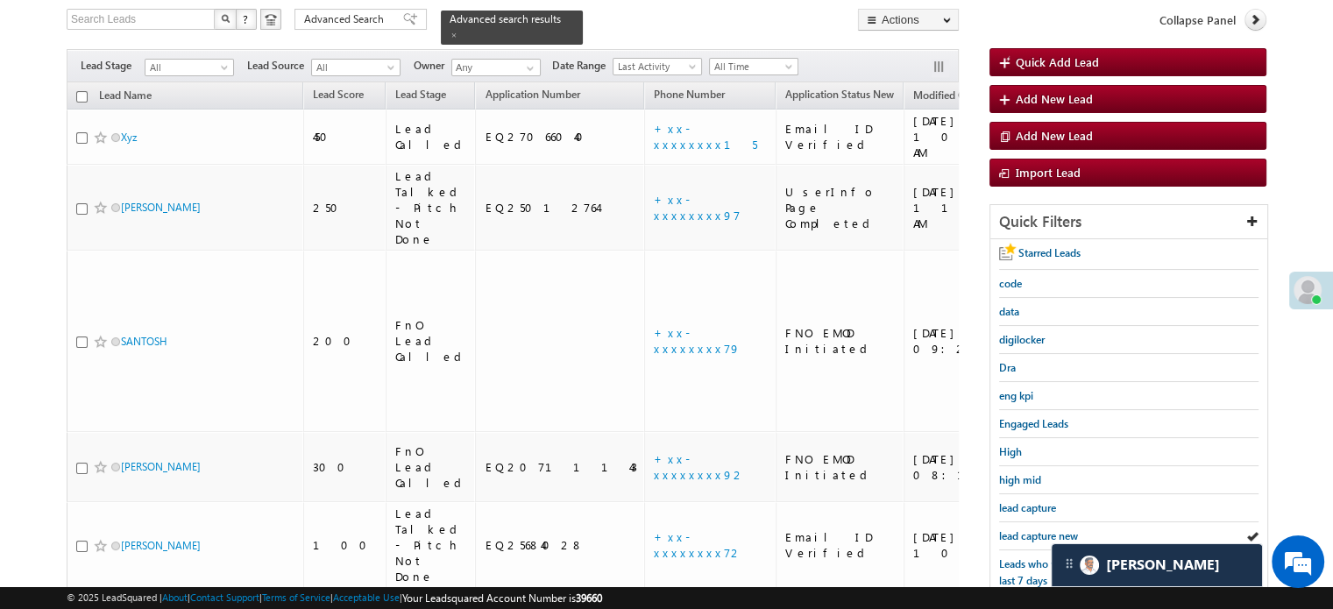
click at [1032, 529] on span "lead capture new" at bounding box center [1038, 535] width 79 height 13
click at [1029, 532] on span "lead capture new" at bounding box center [1038, 535] width 79 height 13
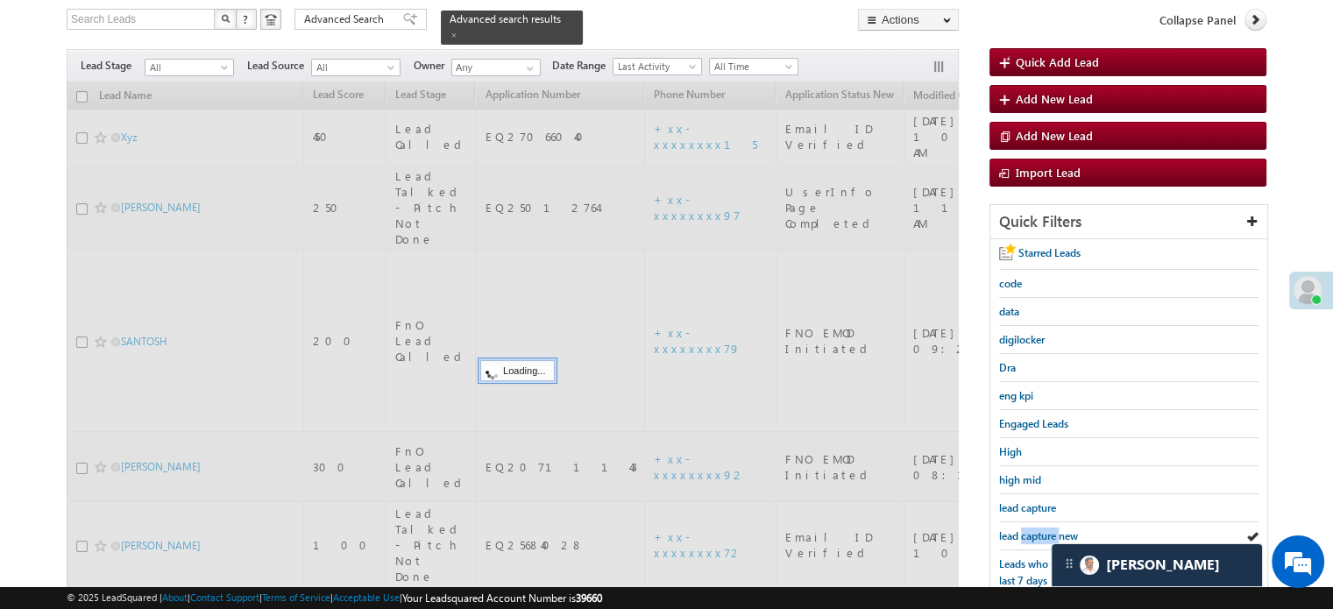
click at [1029, 532] on span "lead capture new" at bounding box center [1038, 535] width 79 height 13
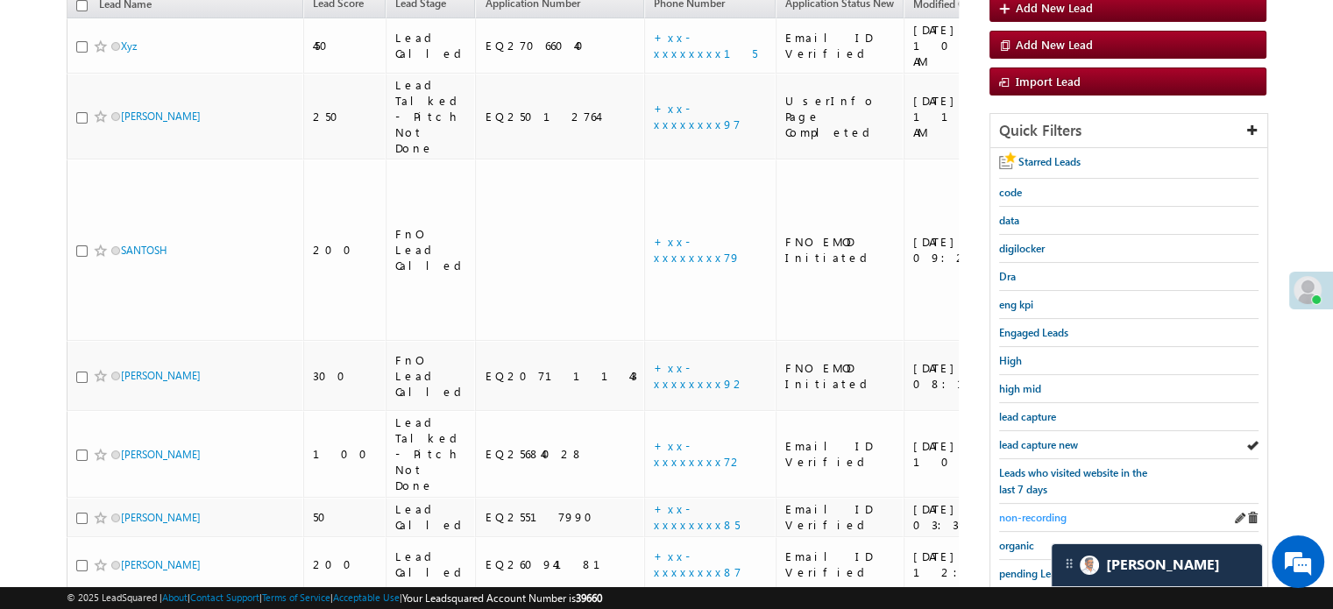
scroll to position [376, 0]
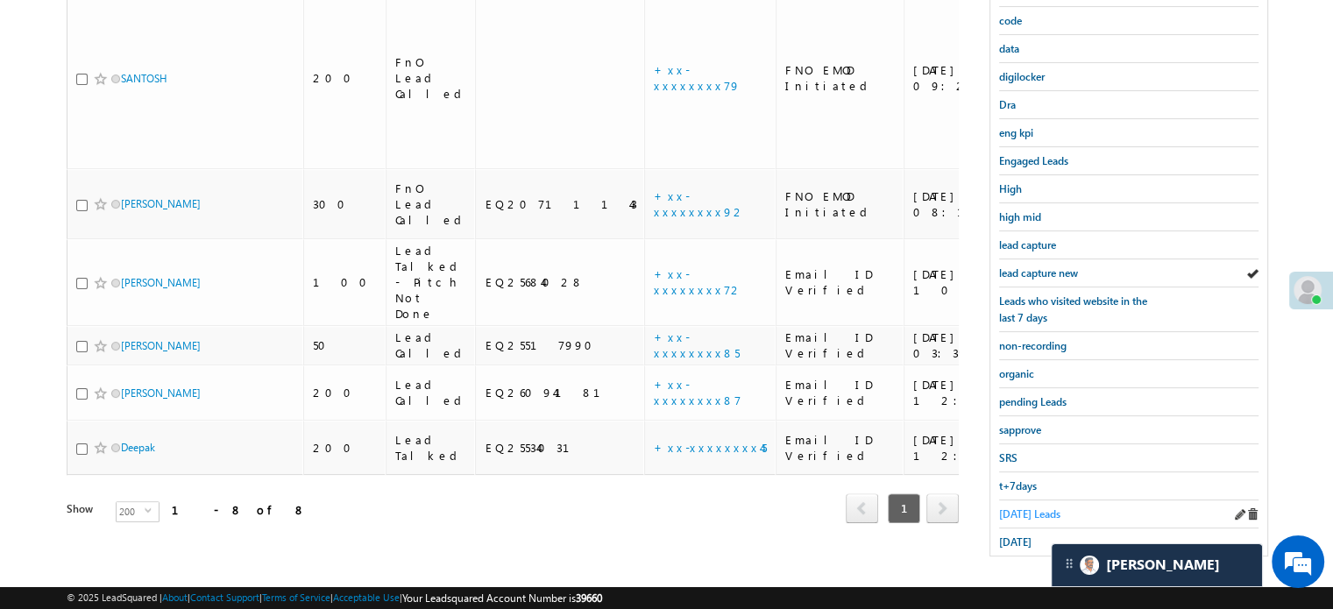
click at [1023, 507] on span "Today's Leads" at bounding box center [1029, 513] width 61 height 13
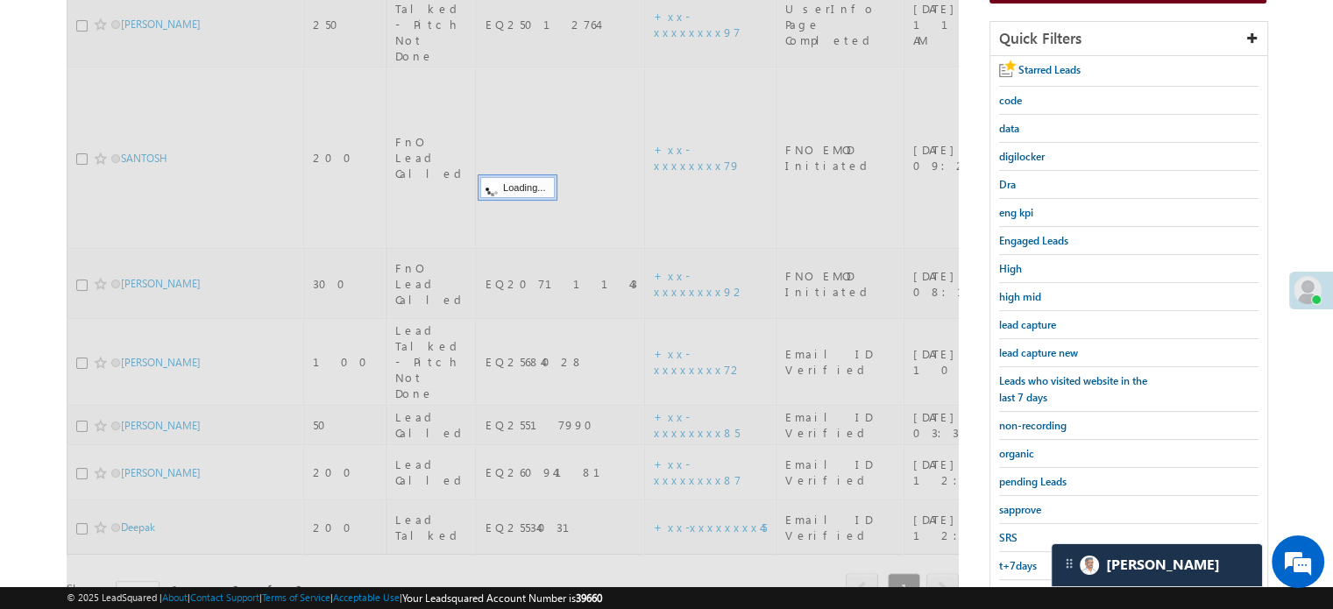
scroll to position [201, 0]
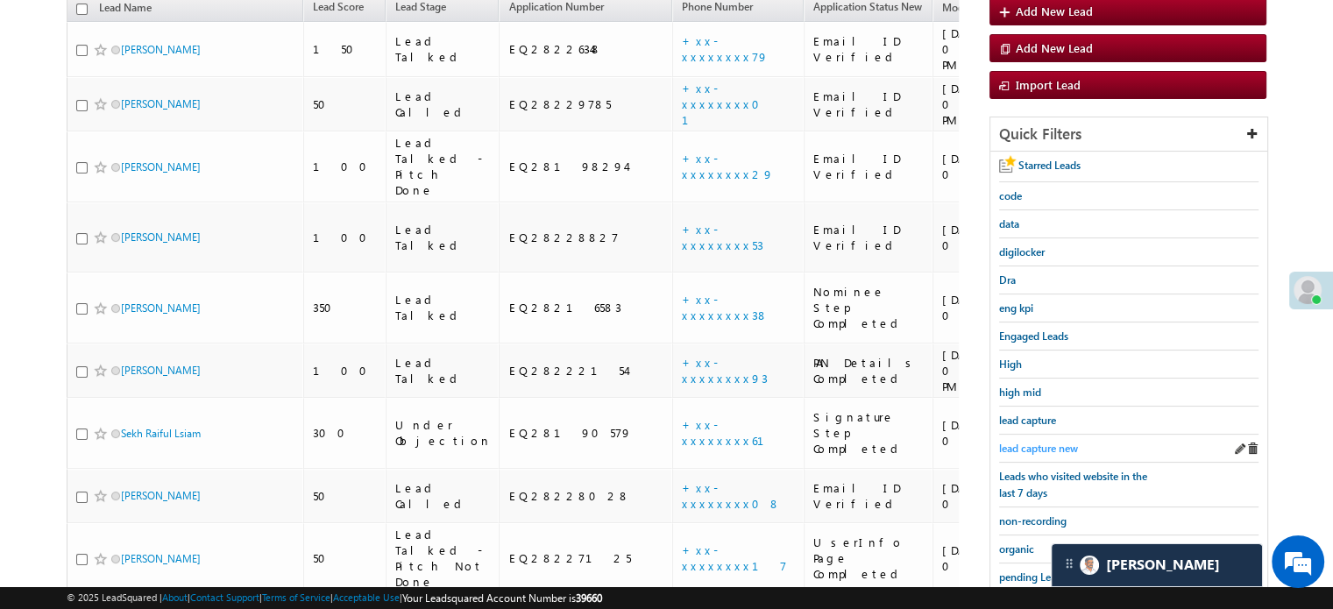
click at [1044, 444] on span "lead capture new" at bounding box center [1038, 448] width 79 height 13
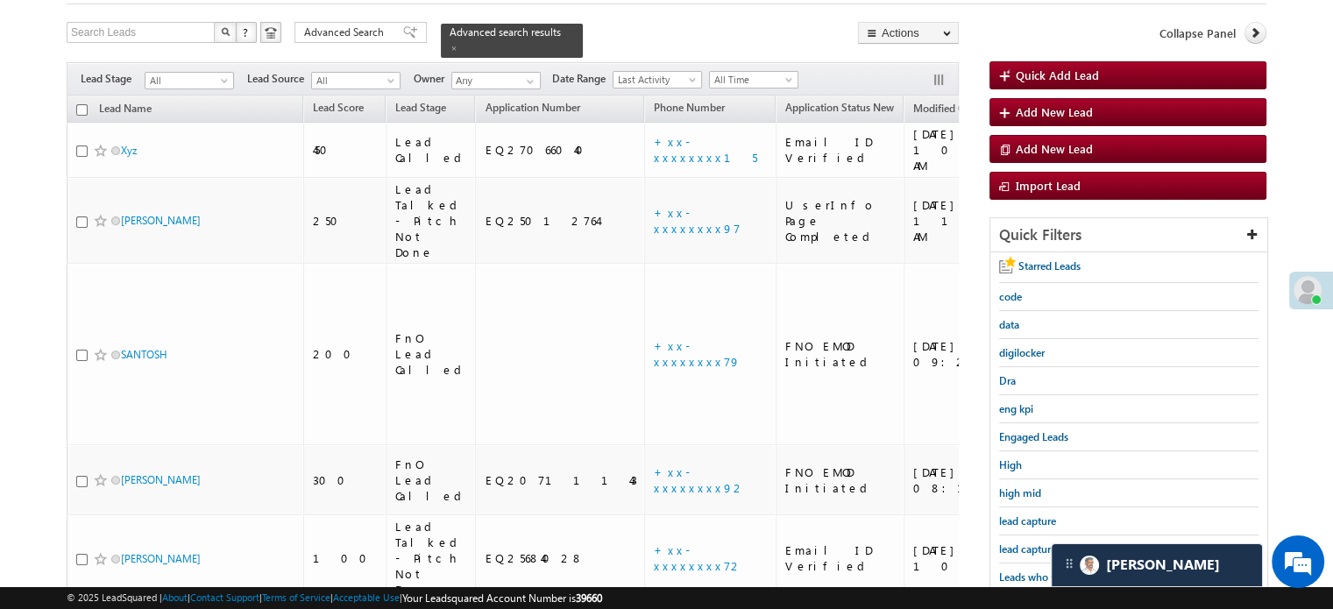
scroll to position [175, 0]
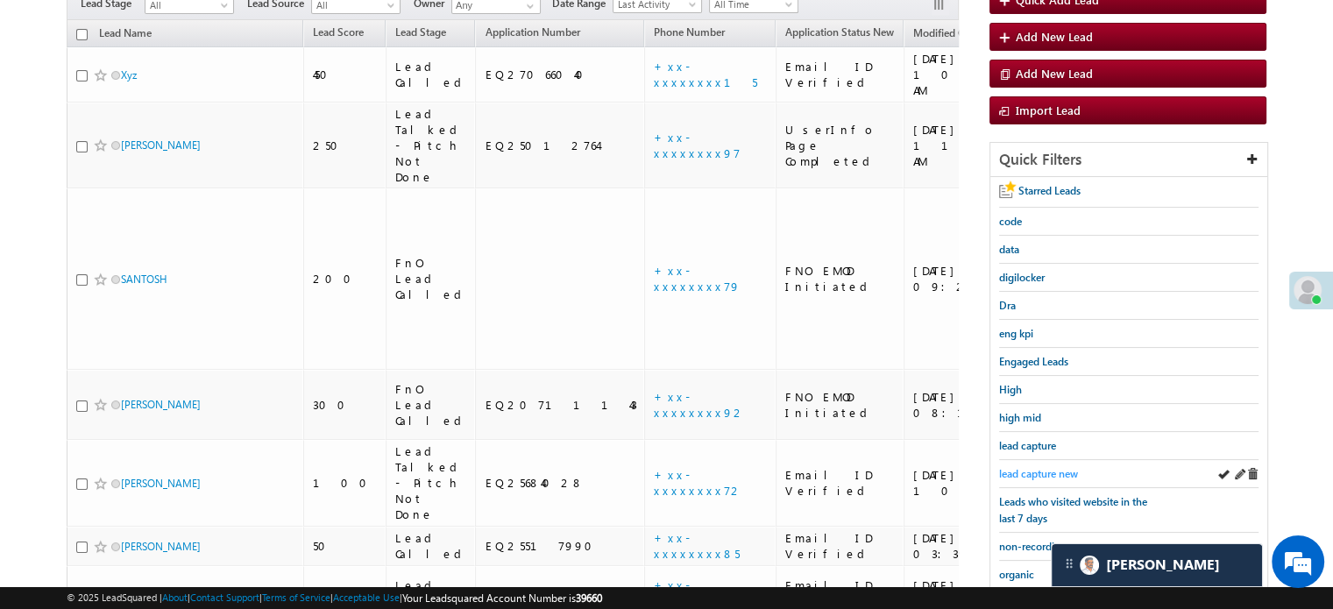
click at [1034, 471] on span "lead capture new" at bounding box center [1038, 473] width 79 height 13
click at [1045, 467] on span "lead capture new" at bounding box center [1038, 473] width 79 height 13
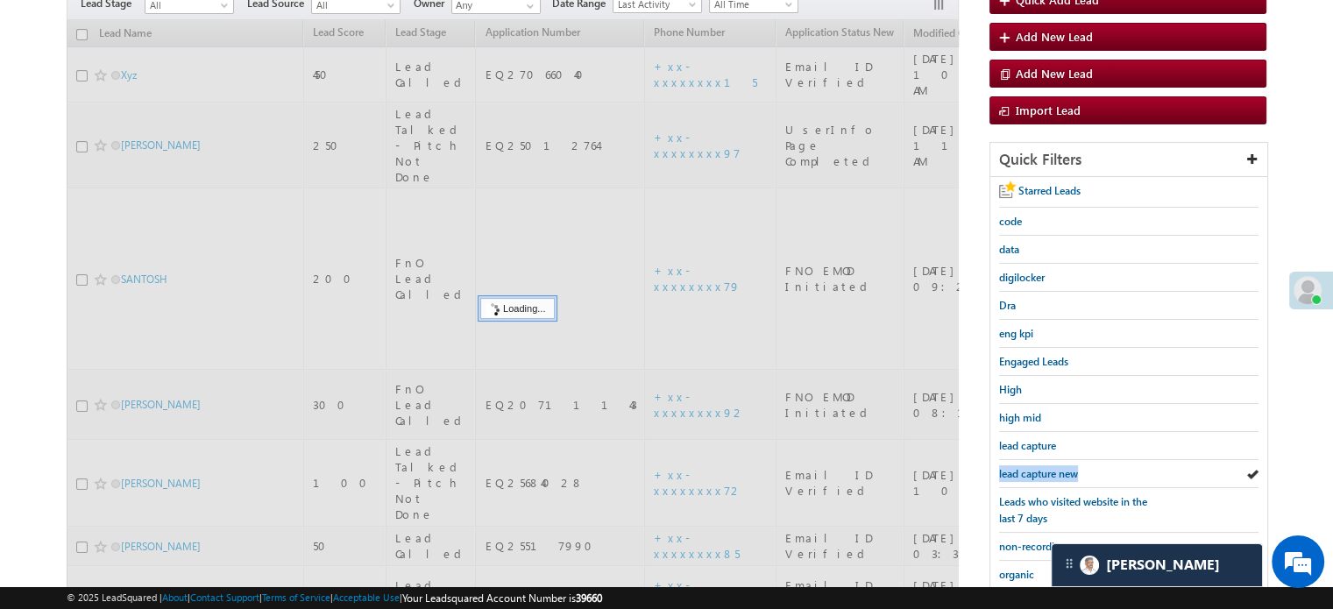
click at [1045, 467] on span "lead capture new" at bounding box center [1038, 473] width 79 height 13
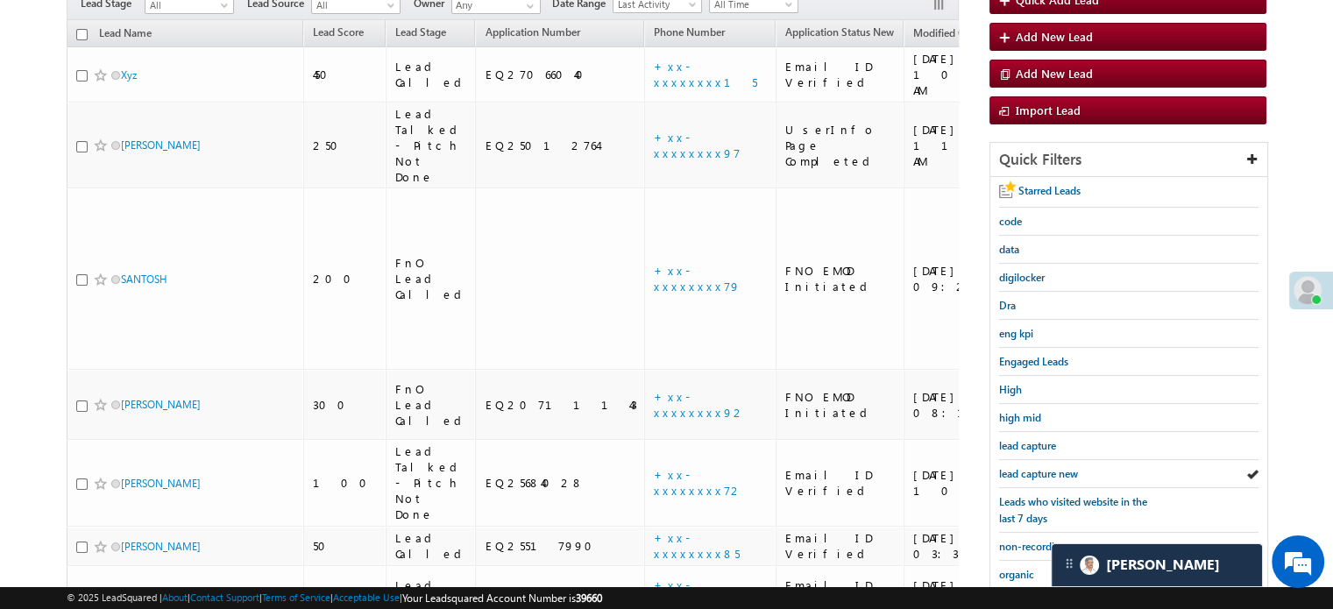
click at [1045, 467] on span "lead capture new" at bounding box center [1038, 473] width 79 height 13
click at [1030, 469] on span "lead capture new" at bounding box center [1038, 473] width 79 height 13
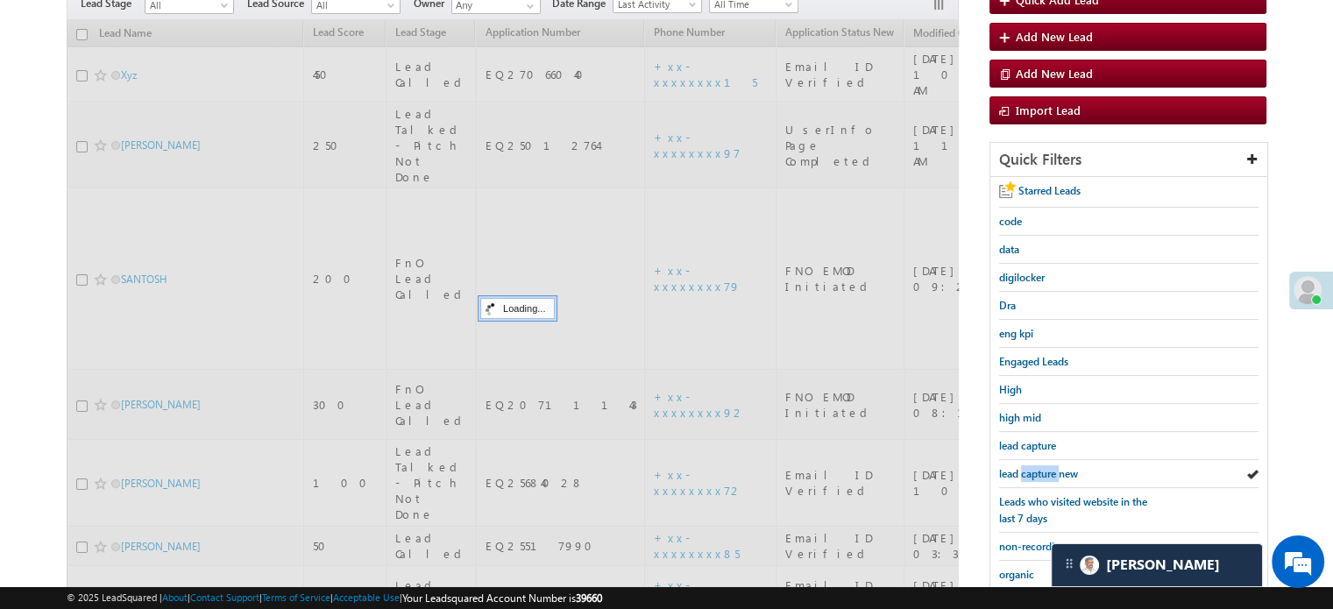
click at [1030, 469] on span "lead capture new" at bounding box center [1038, 473] width 79 height 13
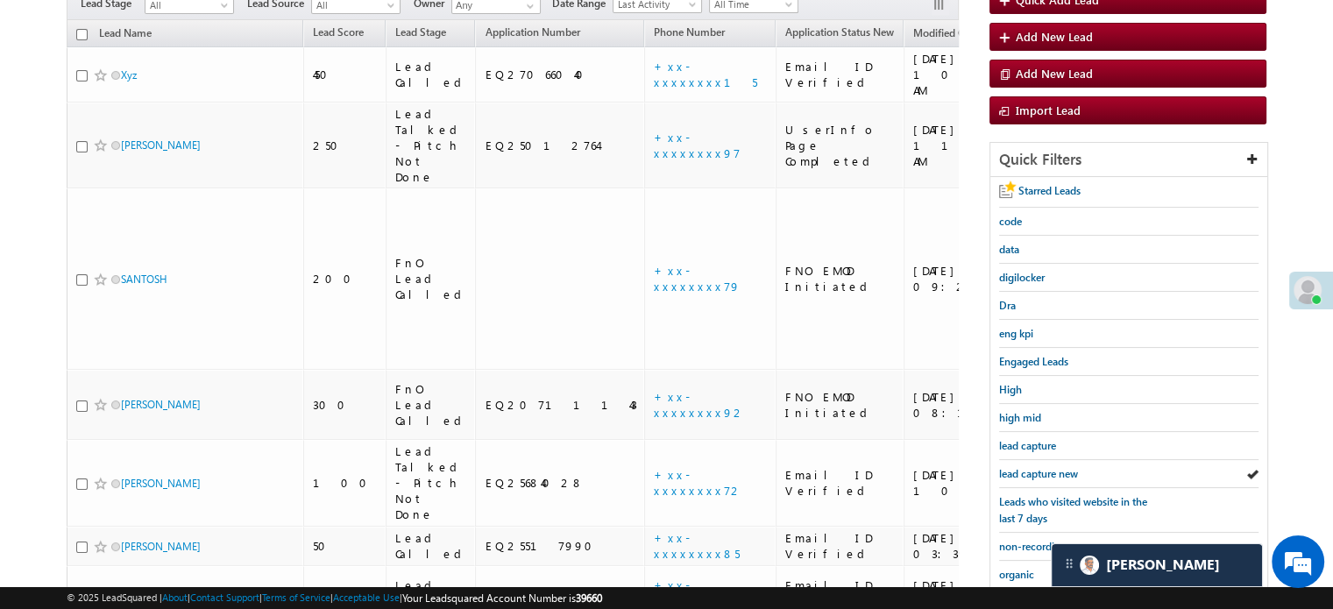
click at [1030, 469] on span "lead capture new" at bounding box center [1038, 473] width 79 height 13
click at [1024, 467] on span "lead capture new" at bounding box center [1038, 473] width 79 height 13
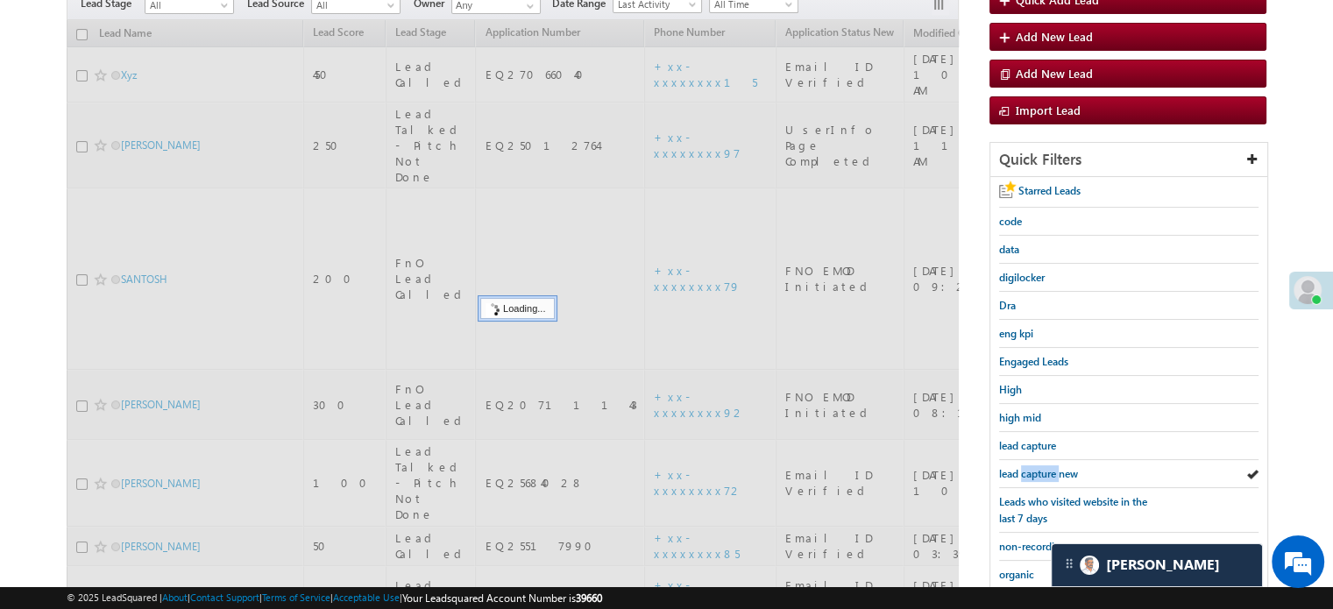
click at [1024, 467] on span "lead capture new" at bounding box center [1038, 473] width 79 height 13
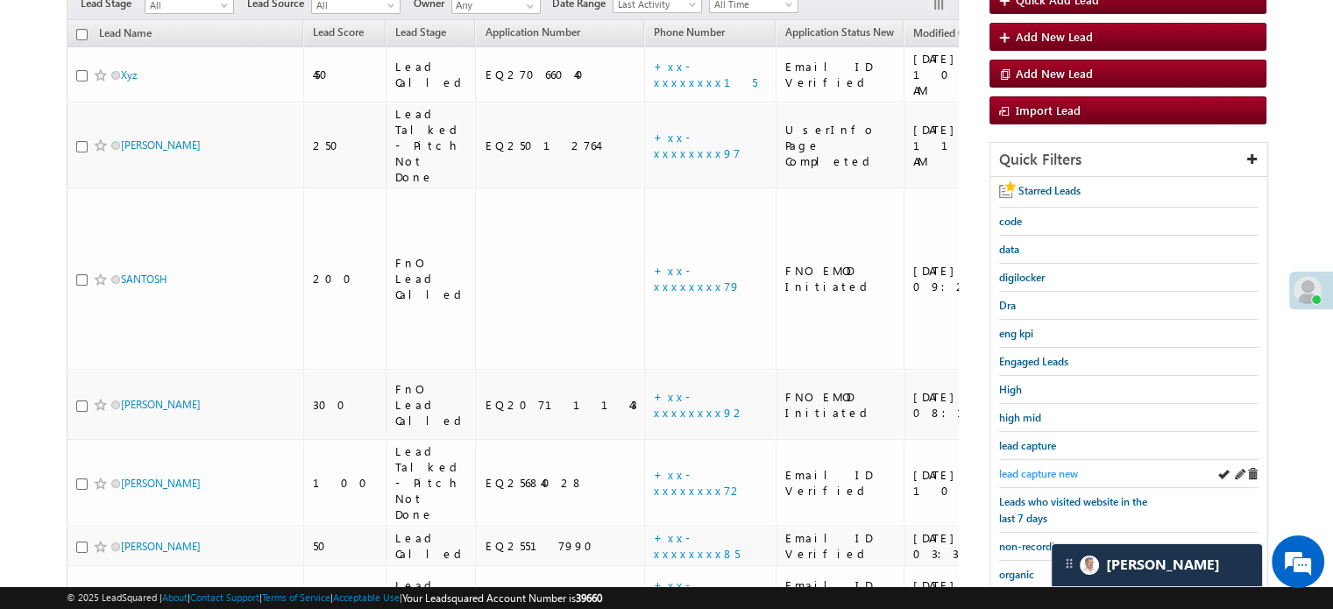
click at [1062, 468] on span "lead capture new" at bounding box center [1038, 473] width 79 height 13
click at [1041, 467] on span "lead capture new" at bounding box center [1038, 473] width 79 height 13
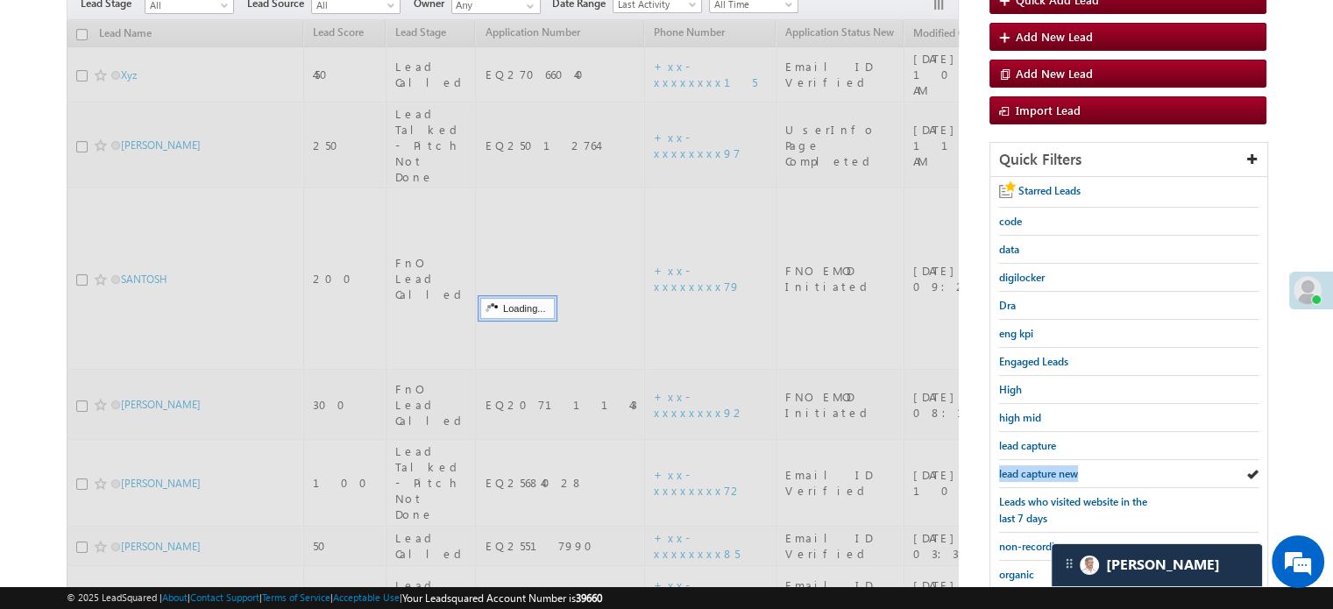
click at [1041, 467] on span "lead capture new" at bounding box center [1038, 473] width 79 height 13
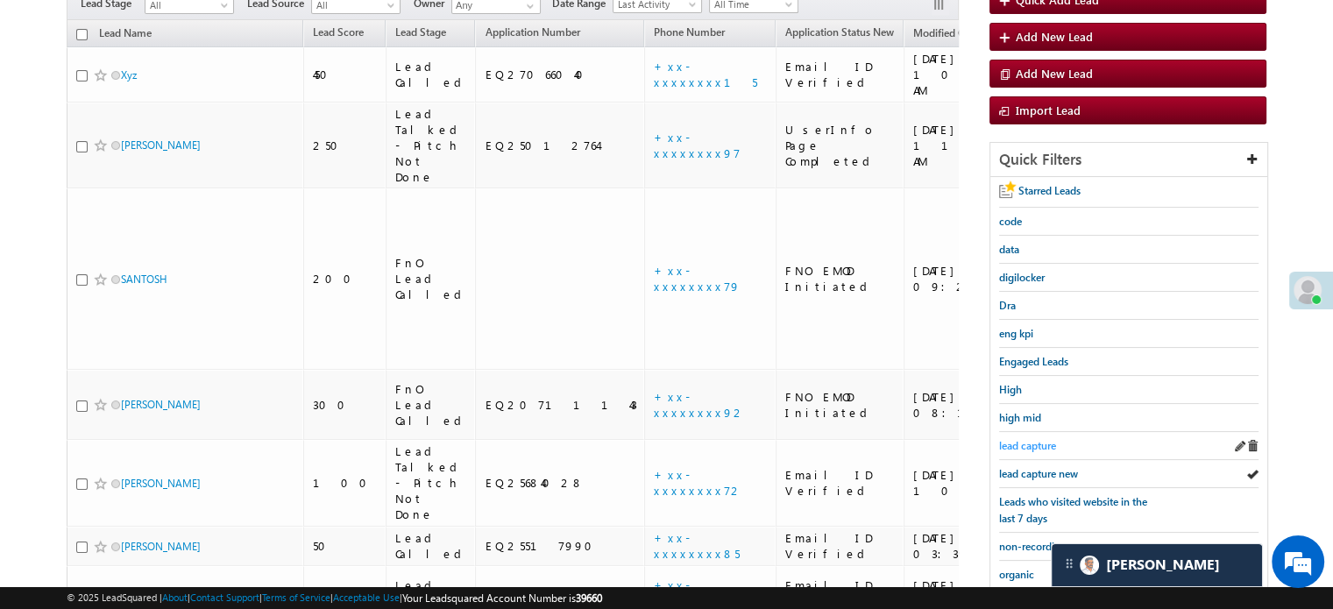
scroll to position [376, 0]
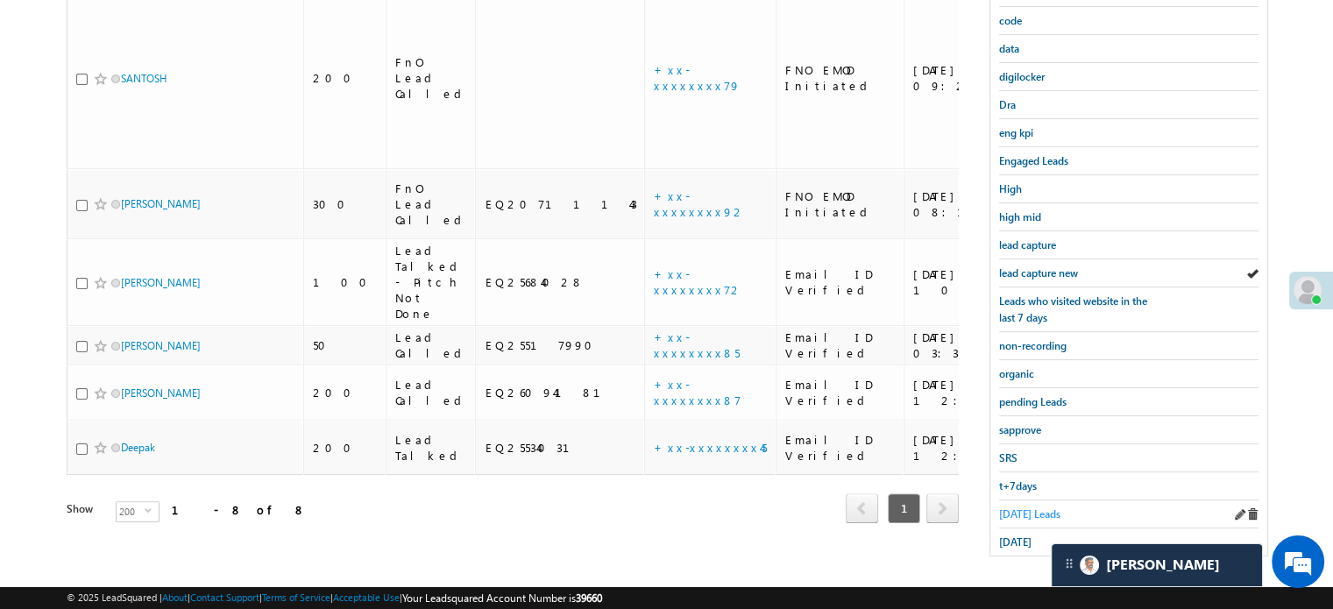
click at [1006, 506] on link "Today's Leads" at bounding box center [1029, 514] width 61 height 17
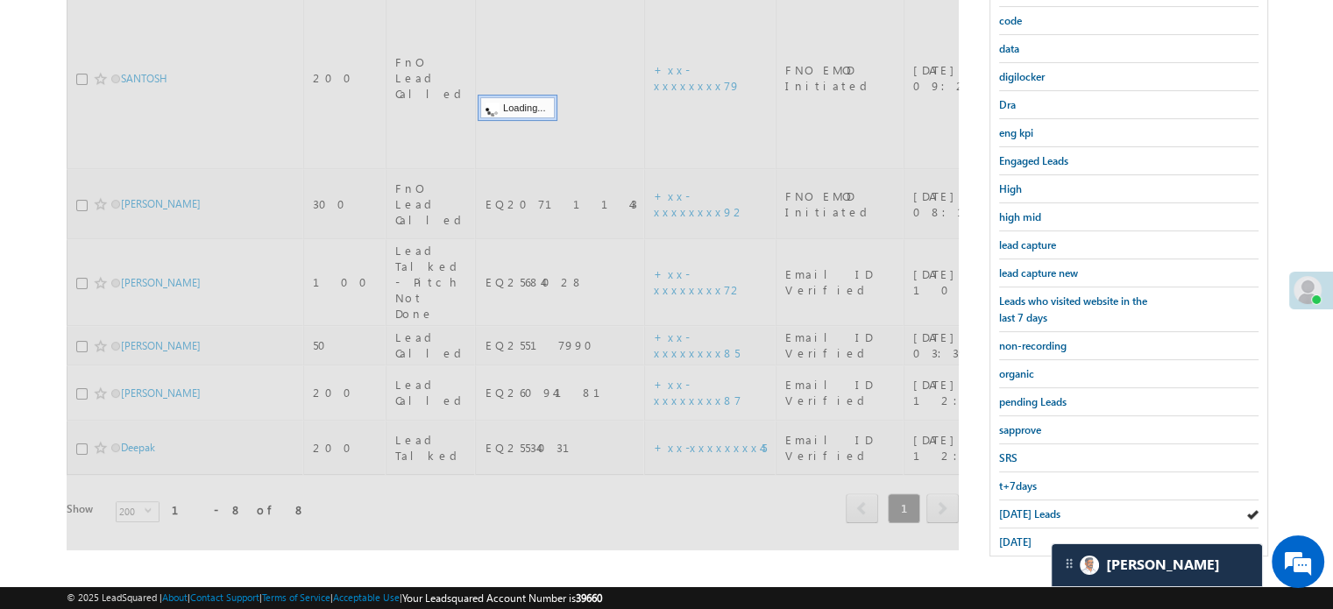
click at [1012, 507] on span "Today's Leads" at bounding box center [1029, 513] width 61 height 13
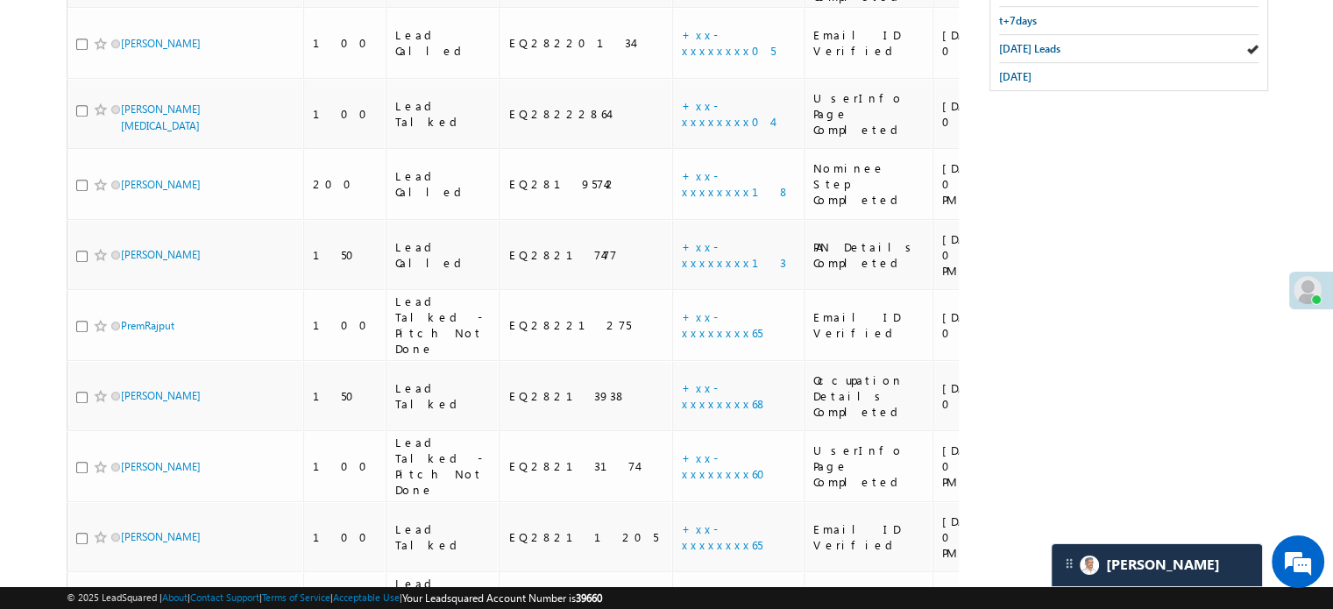
scroll to position [403, 0]
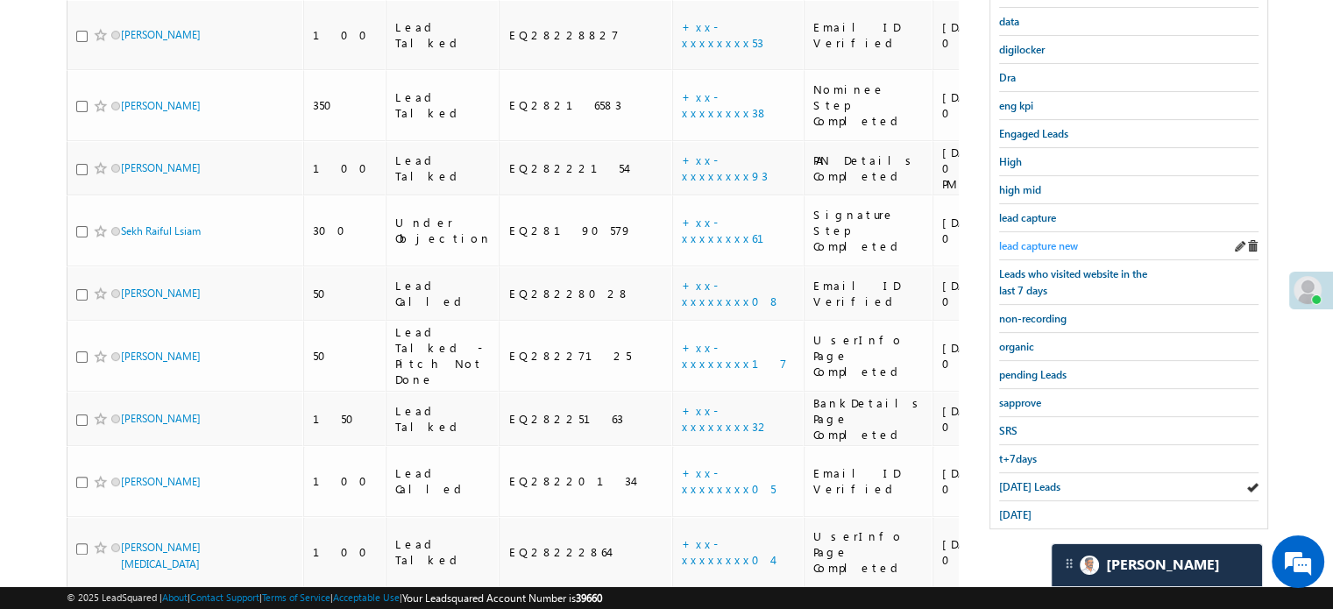
click at [1030, 239] on span "lead capture new" at bounding box center [1038, 245] width 79 height 13
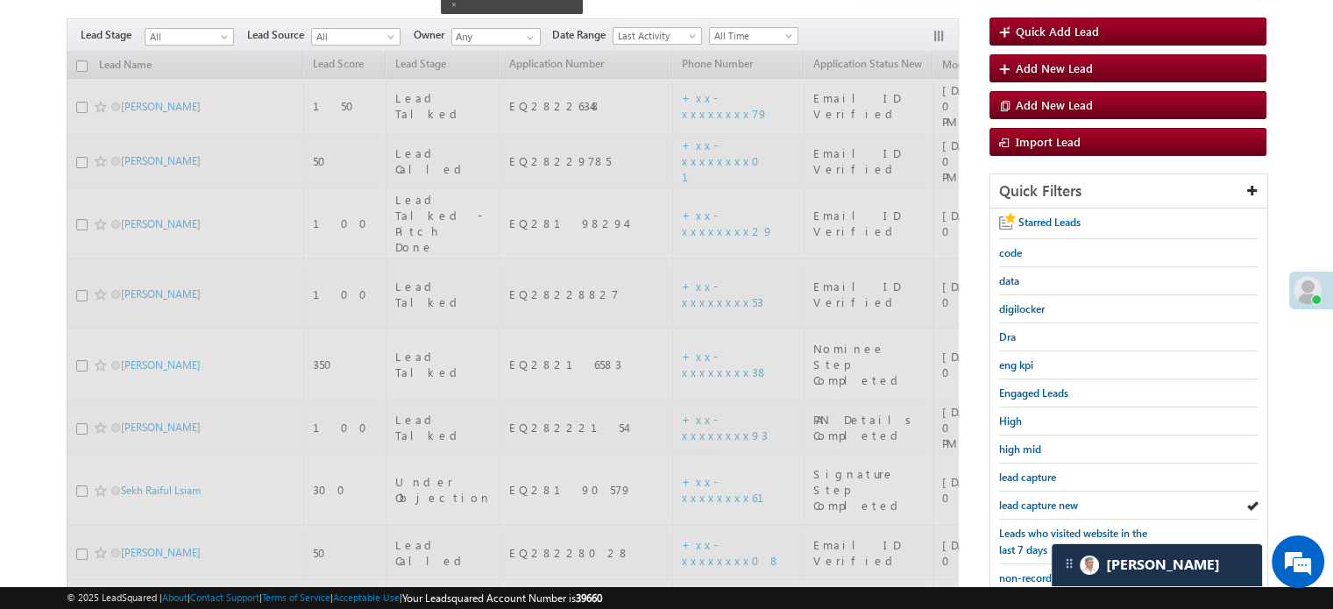
scroll to position [140, 0]
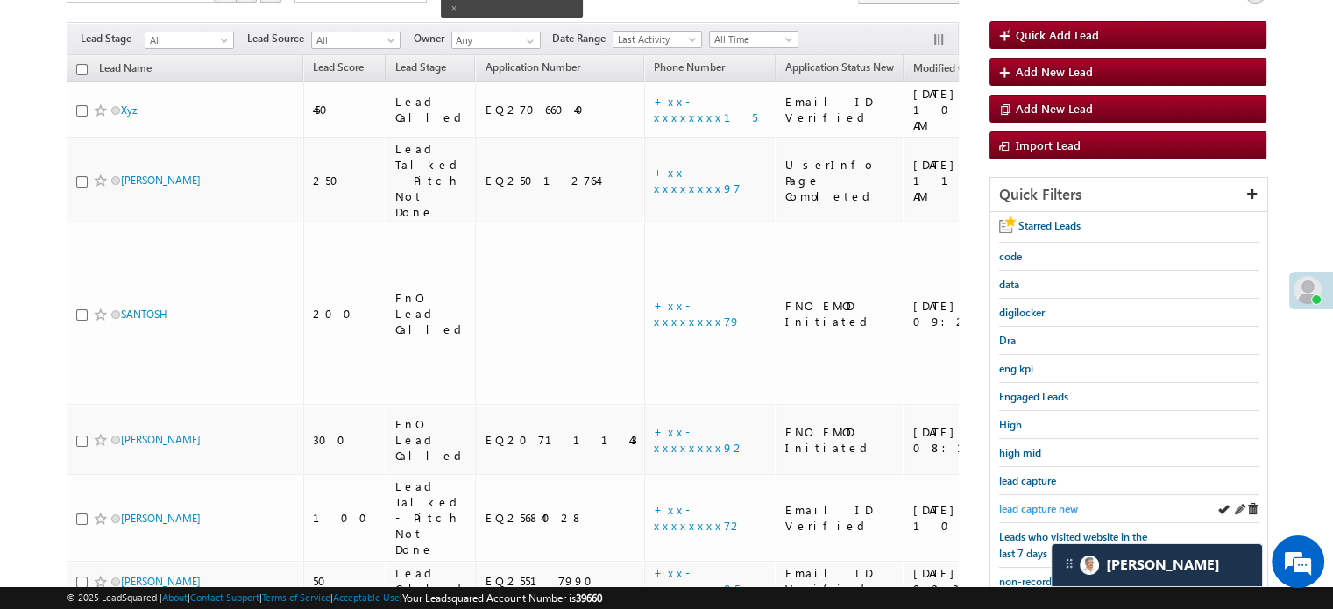
click at [1040, 504] on span "lead capture new" at bounding box center [1038, 508] width 79 height 13
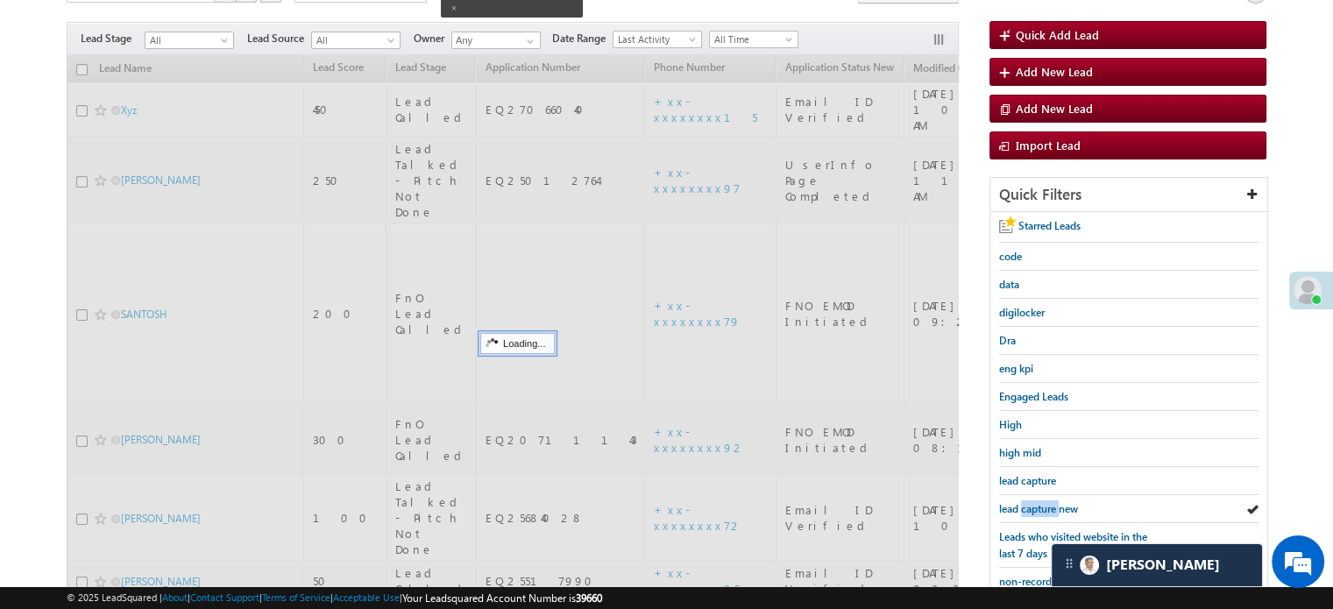
click at [1040, 504] on span "lead capture new" at bounding box center [1038, 508] width 79 height 13
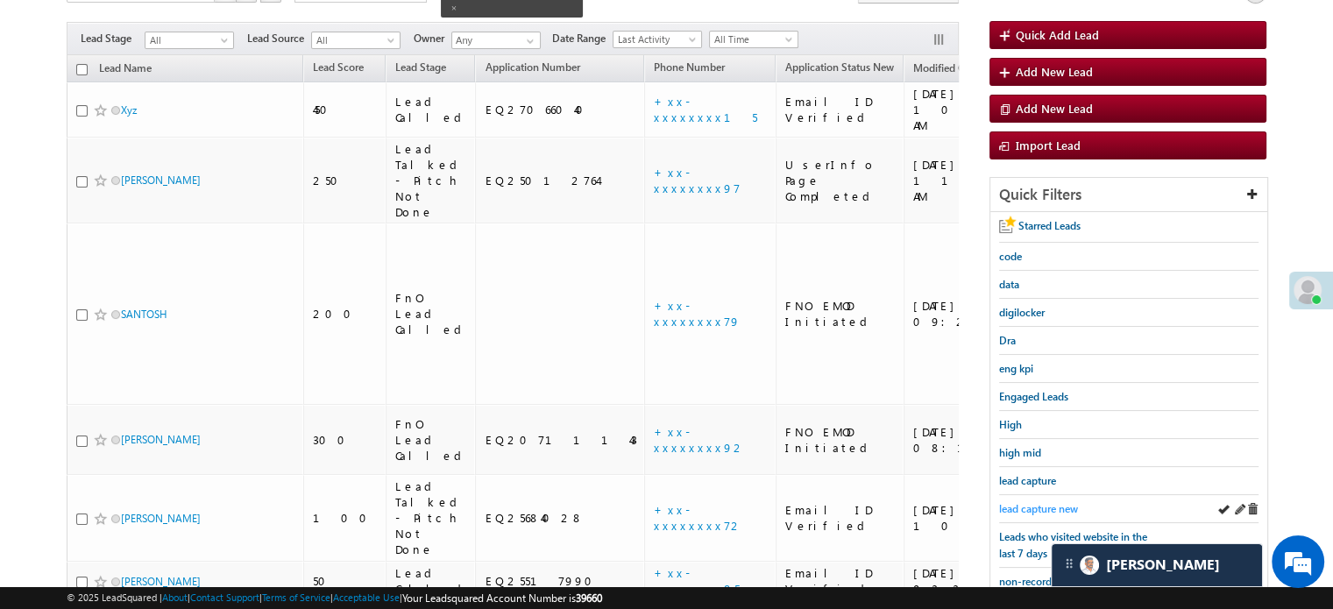
click at [1040, 503] on span "lead capture new" at bounding box center [1038, 508] width 79 height 13
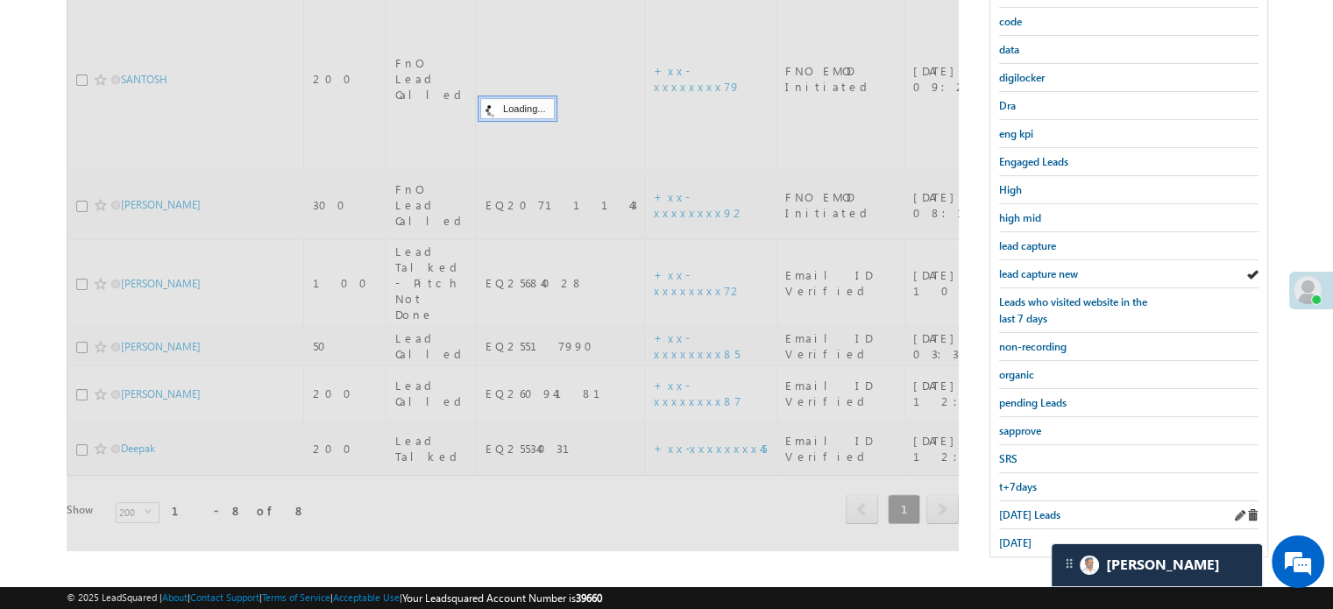
scroll to position [376, 0]
click at [1023, 507] on span "Today's Leads" at bounding box center [1029, 513] width 61 height 13
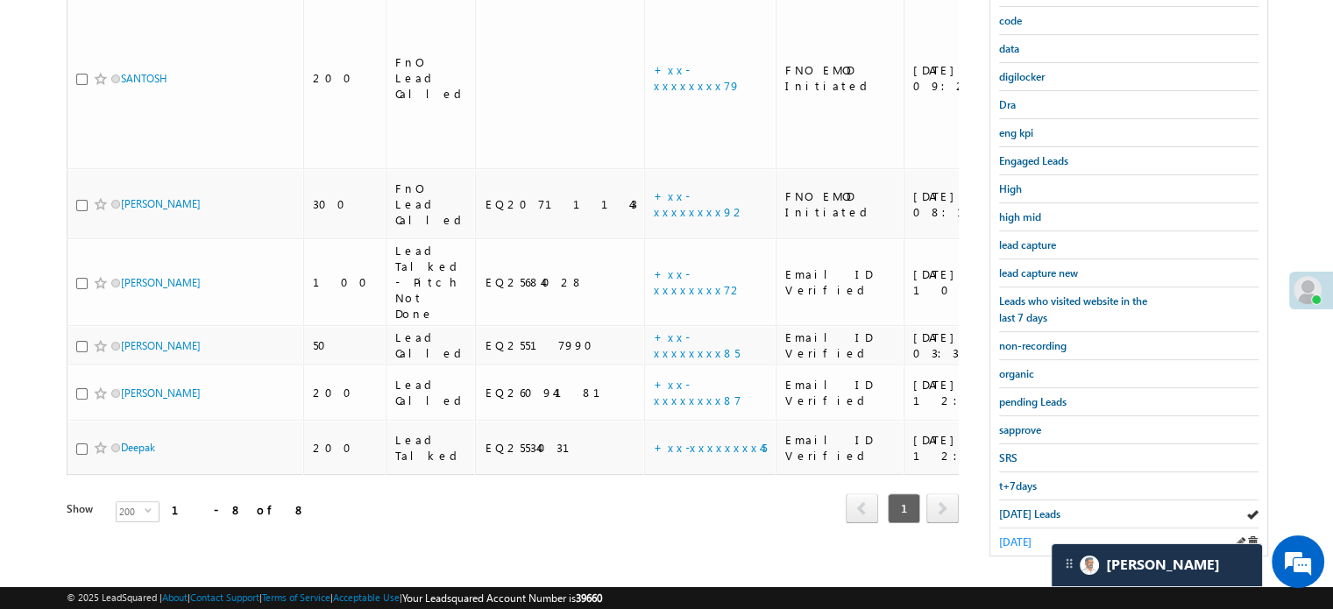
click at [1027, 535] on span "yesterday" at bounding box center [1015, 541] width 32 height 13
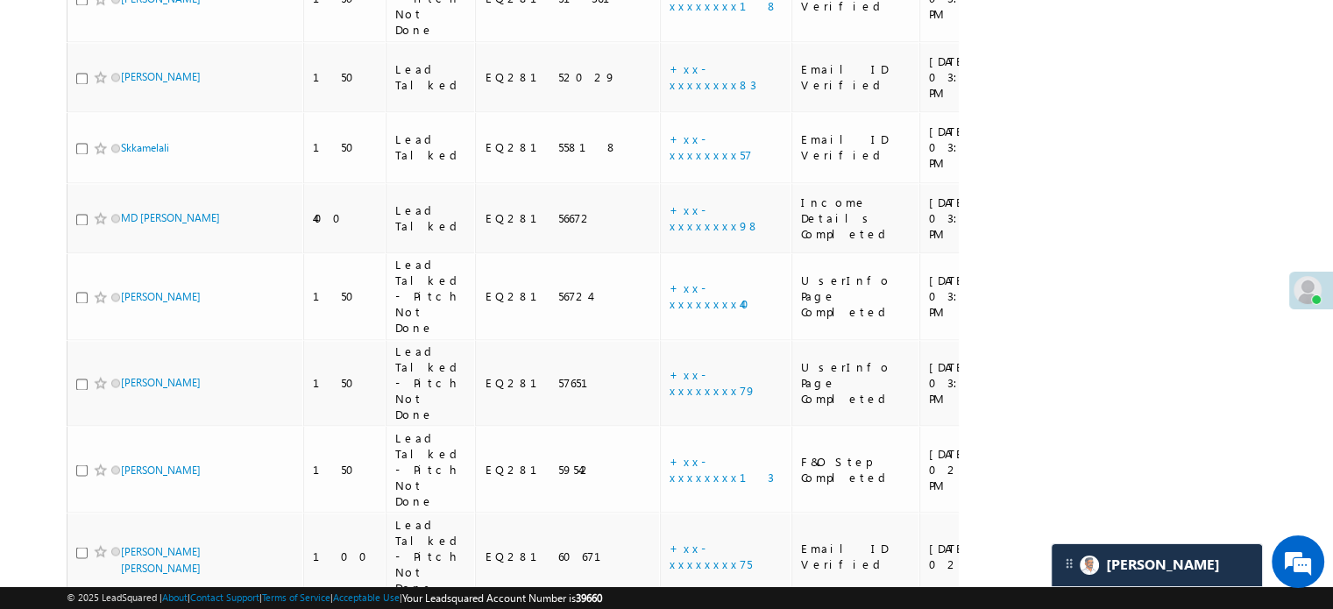
scroll to position [182, 0]
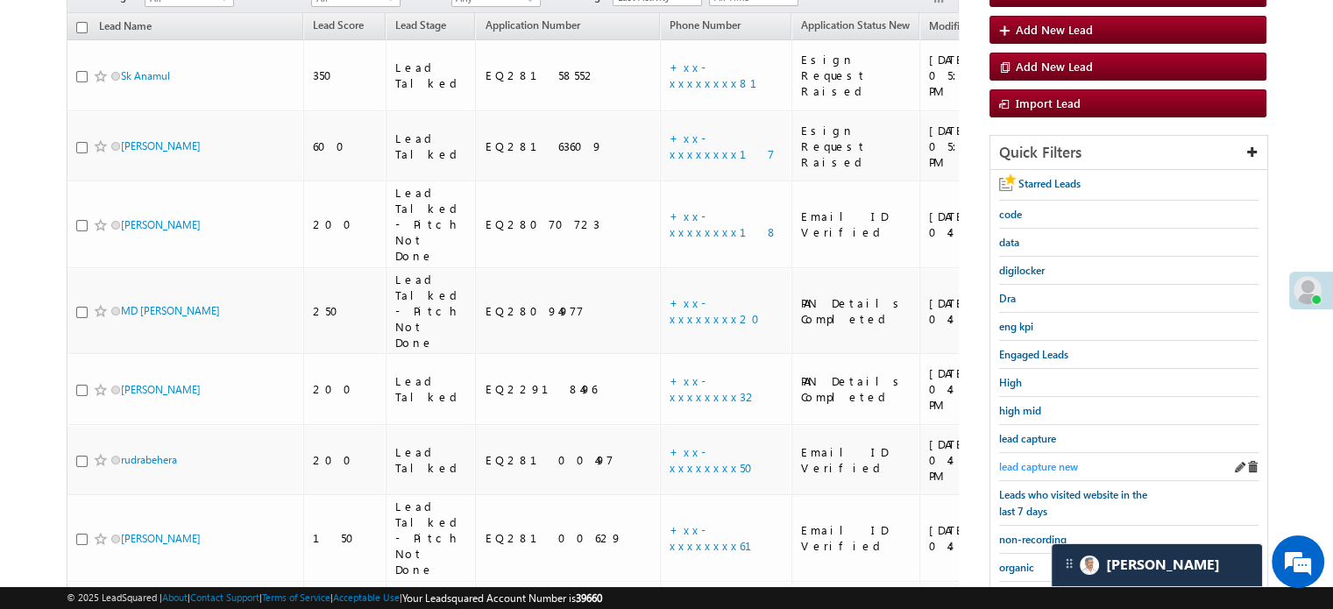
click at [1054, 460] on span "lead capture new" at bounding box center [1038, 466] width 79 height 13
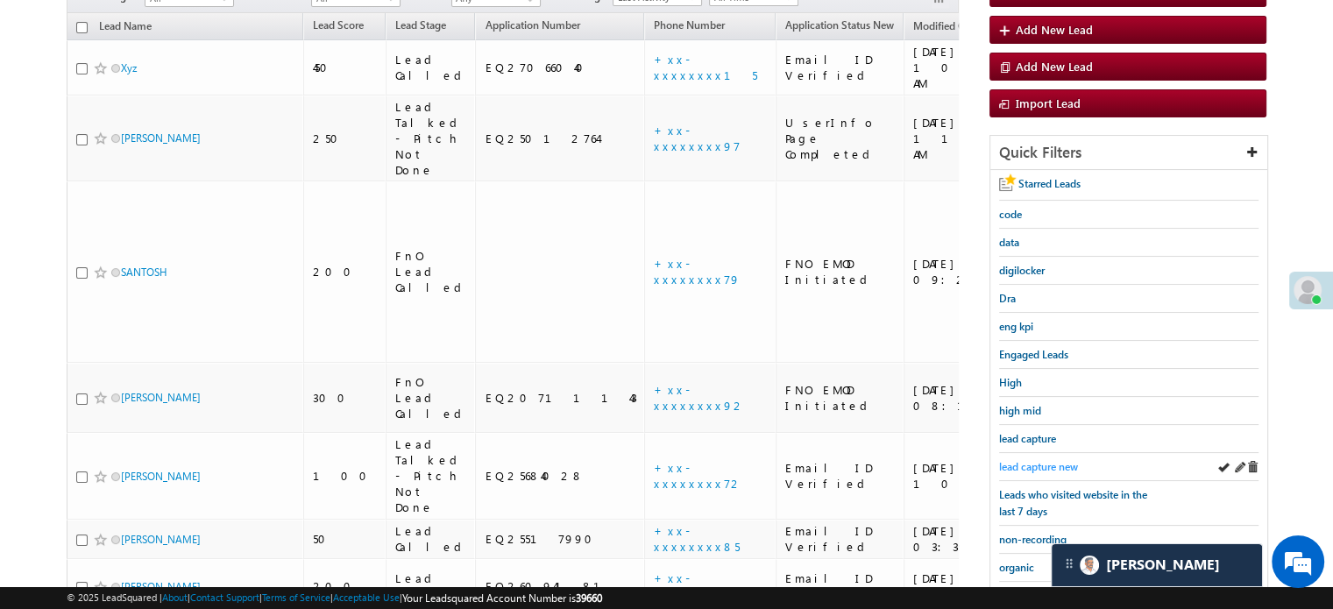
click at [1037, 460] on span "lead capture new" at bounding box center [1038, 466] width 79 height 13
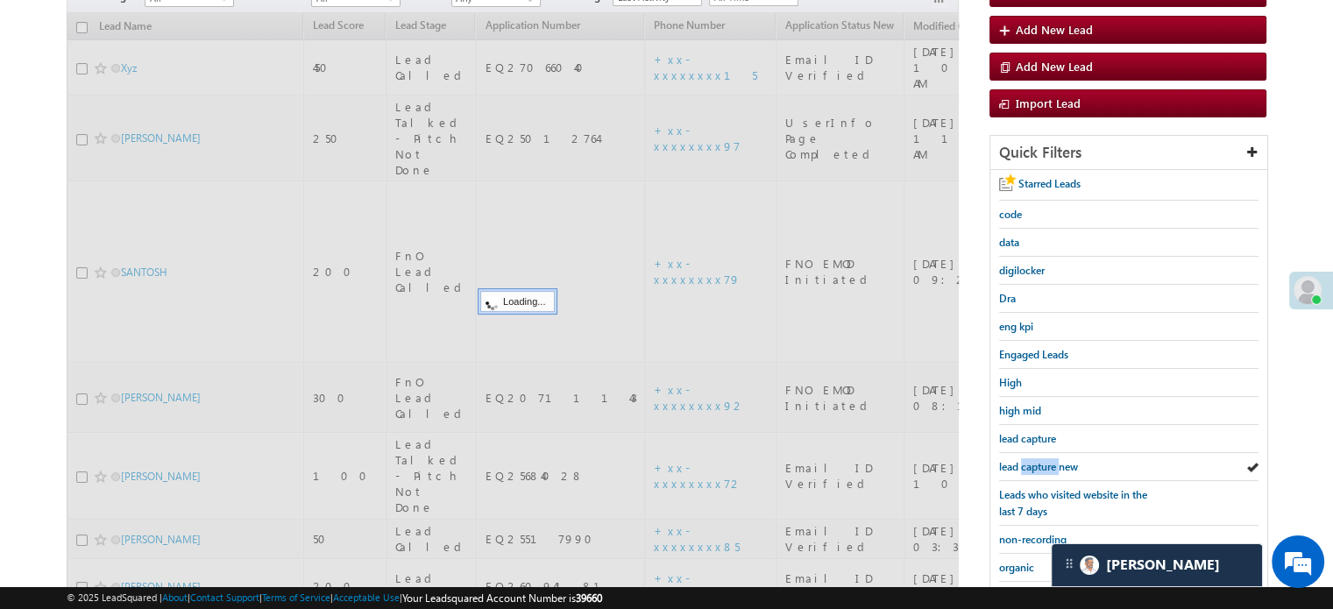
click at [1037, 460] on span "lead capture new" at bounding box center [1038, 466] width 79 height 13
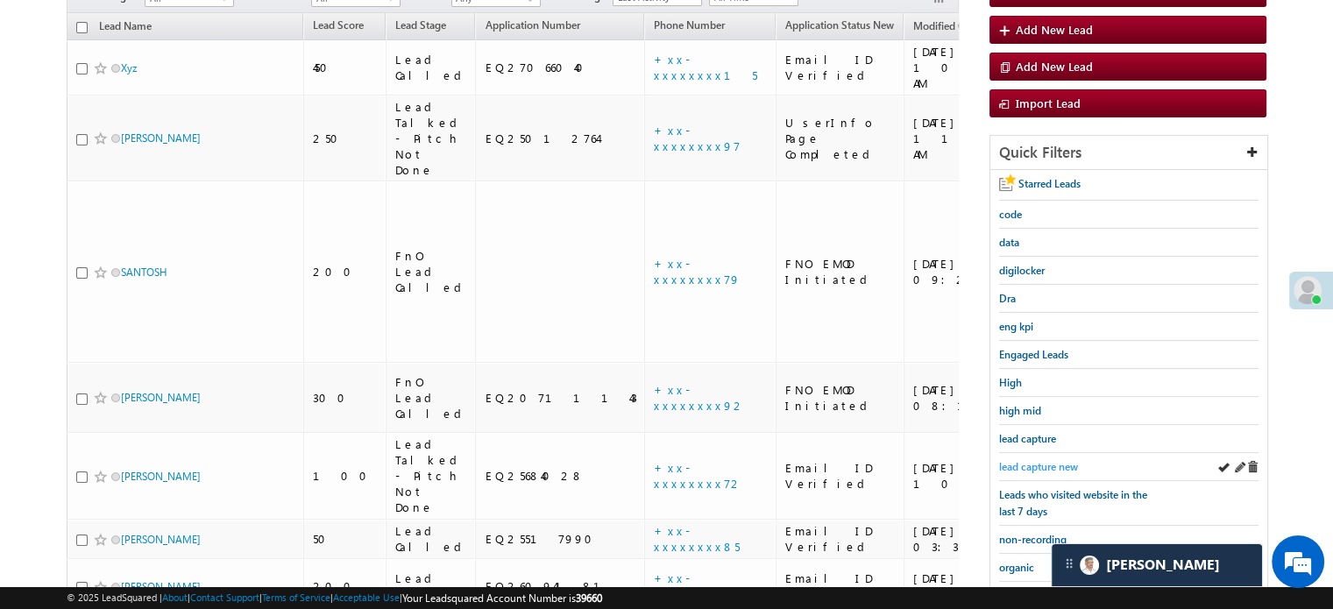
click at [1028, 460] on span "lead capture new" at bounding box center [1038, 466] width 79 height 13
click at [1023, 460] on span "lead capture new" at bounding box center [1038, 466] width 79 height 13
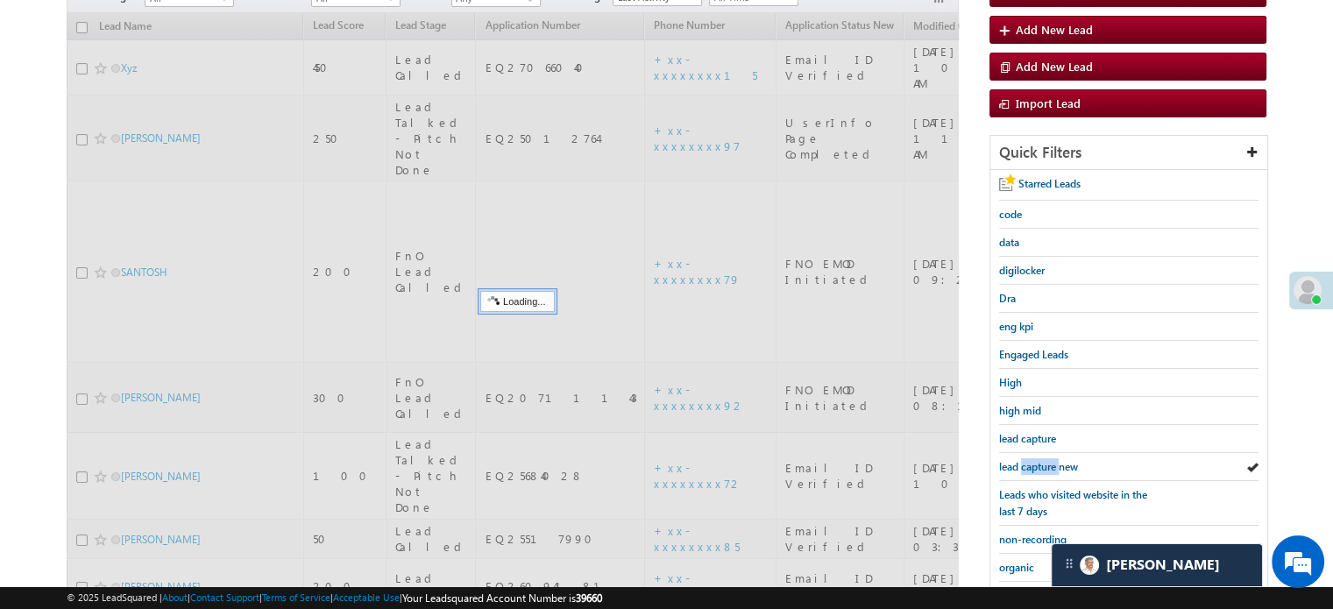
click at [1023, 460] on span "lead capture new" at bounding box center [1038, 466] width 79 height 13
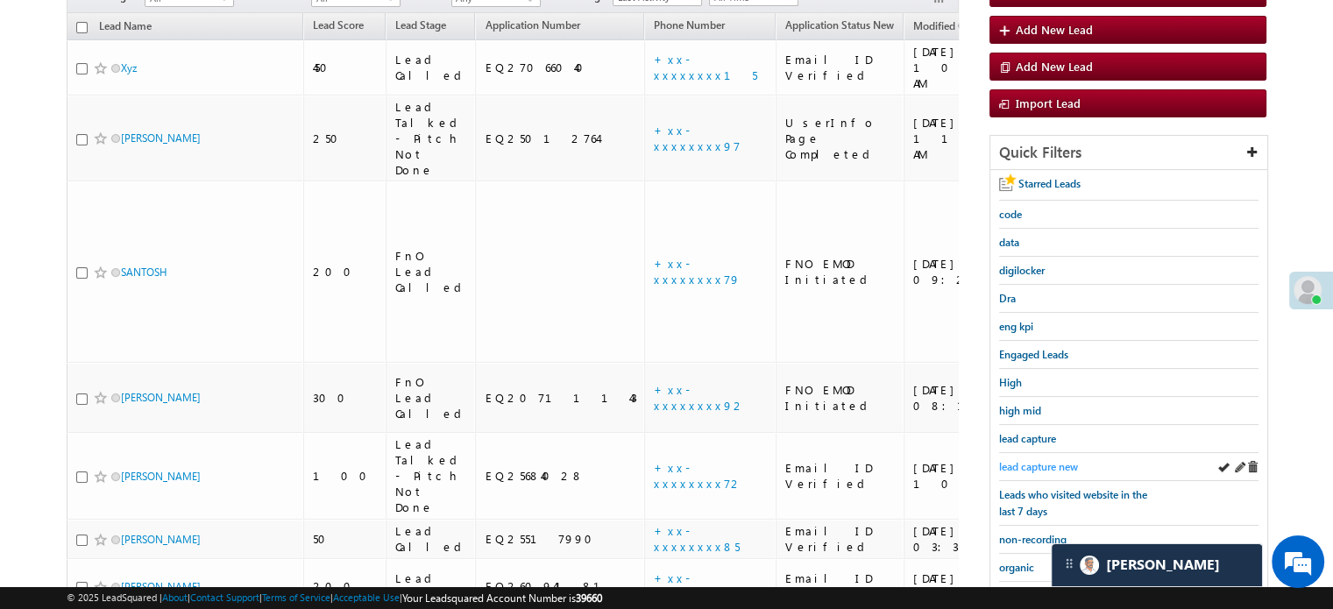
click at [1024, 460] on span "lead capture new" at bounding box center [1038, 466] width 79 height 13
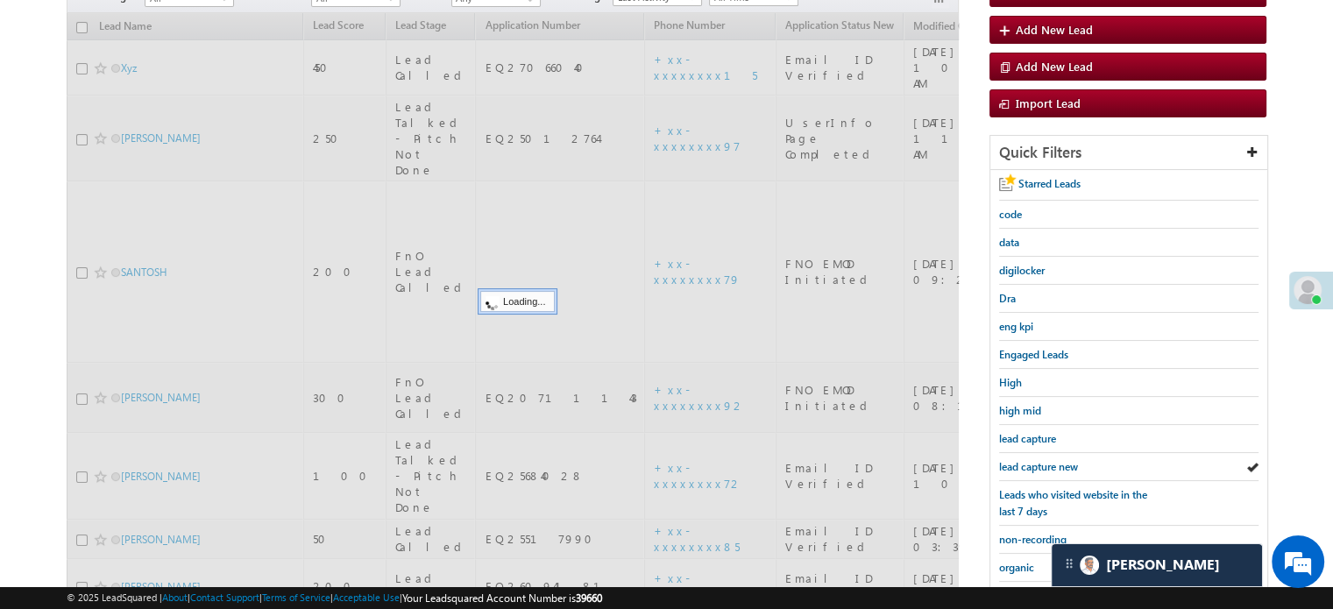
click at [1024, 460] on span "lead capture new" at bounding box center [1038, 466] width 79 height 13
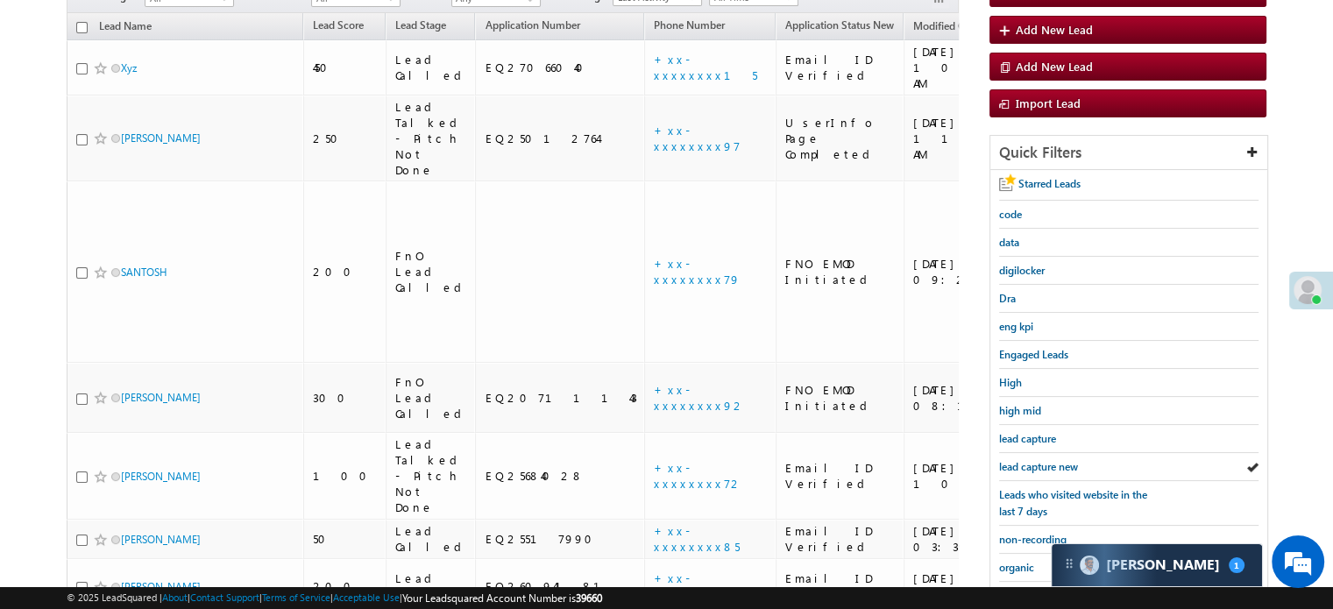
scroll to position [8895, 0]
click at [1040, 461] on span "lead capture new" at bounding box center [1038, 466] width 79 height 13
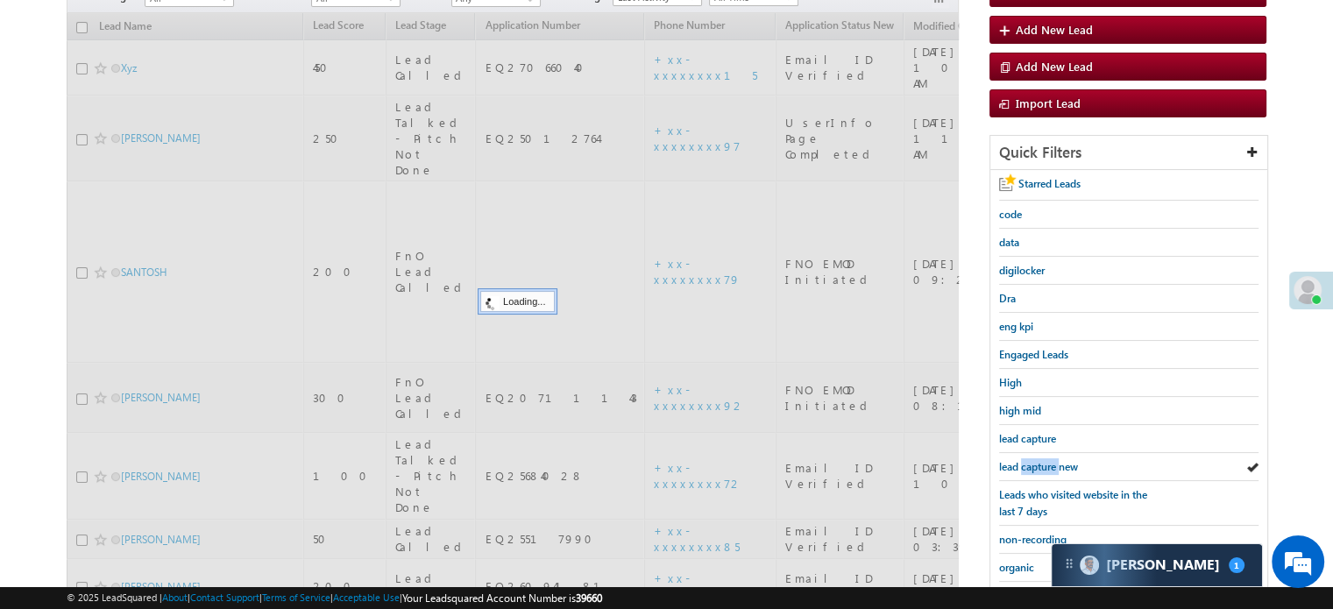
click at [1040, 461] on span "lead capture new" at bounding box center [1038, 466] width 79 height 13
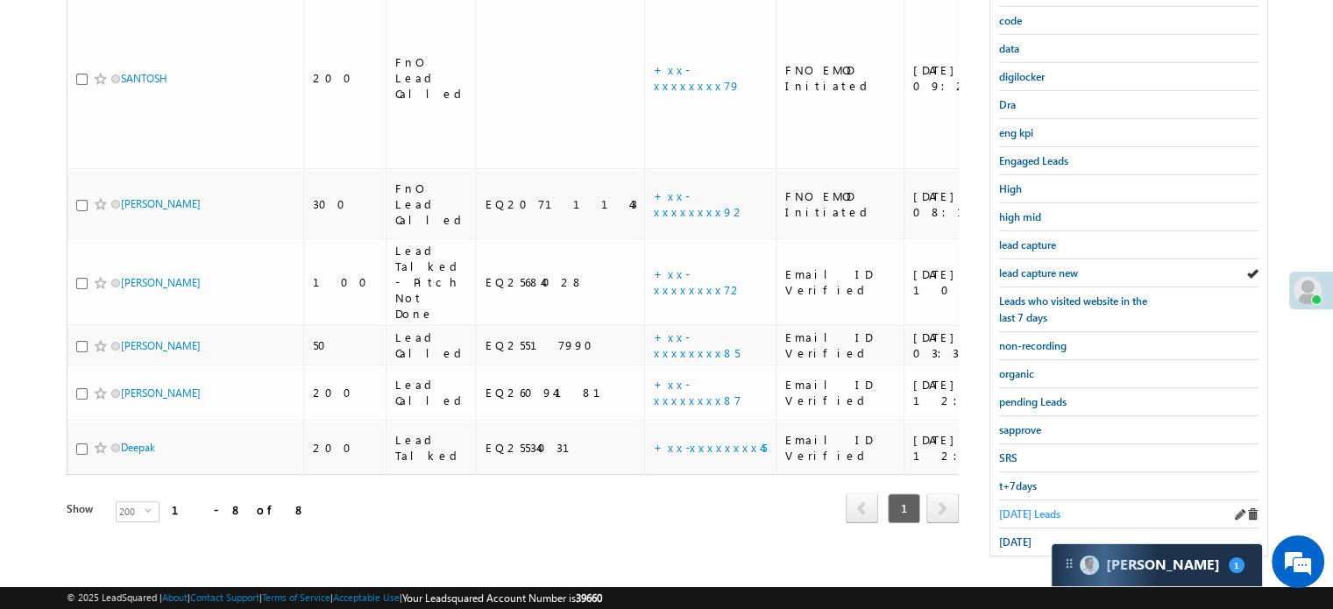
click at [1030, 507] on span "Today's Leads" at bounding box center [1029, 513] width 61 height 13
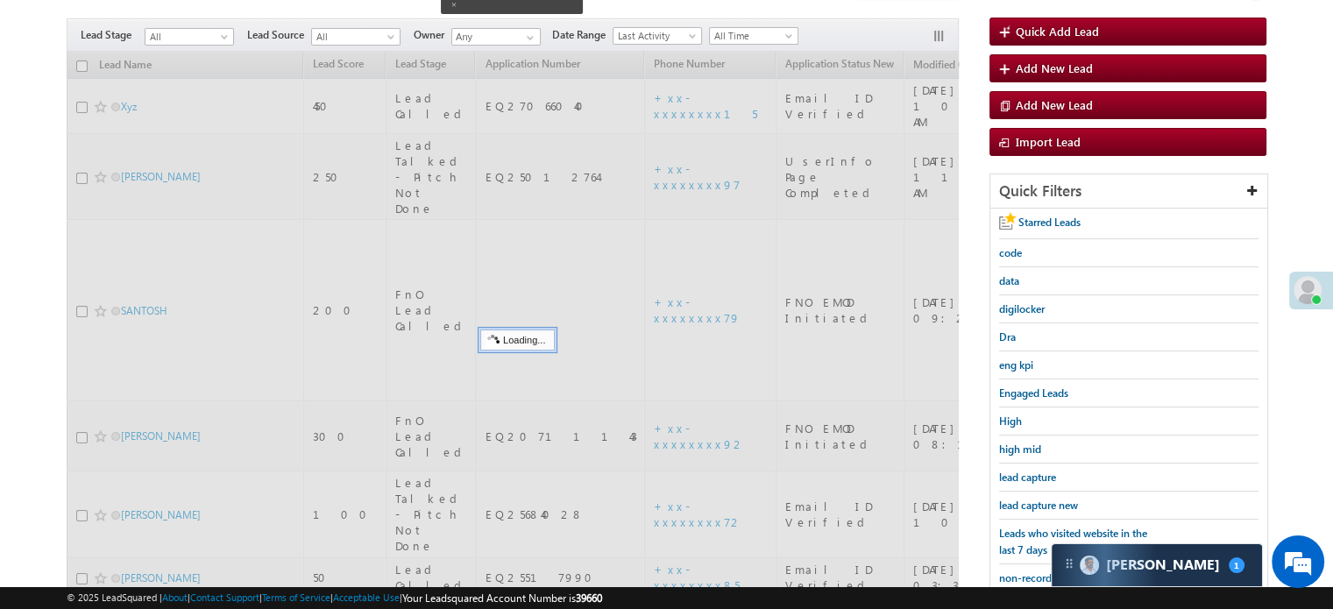
scroll to position [113, 0]
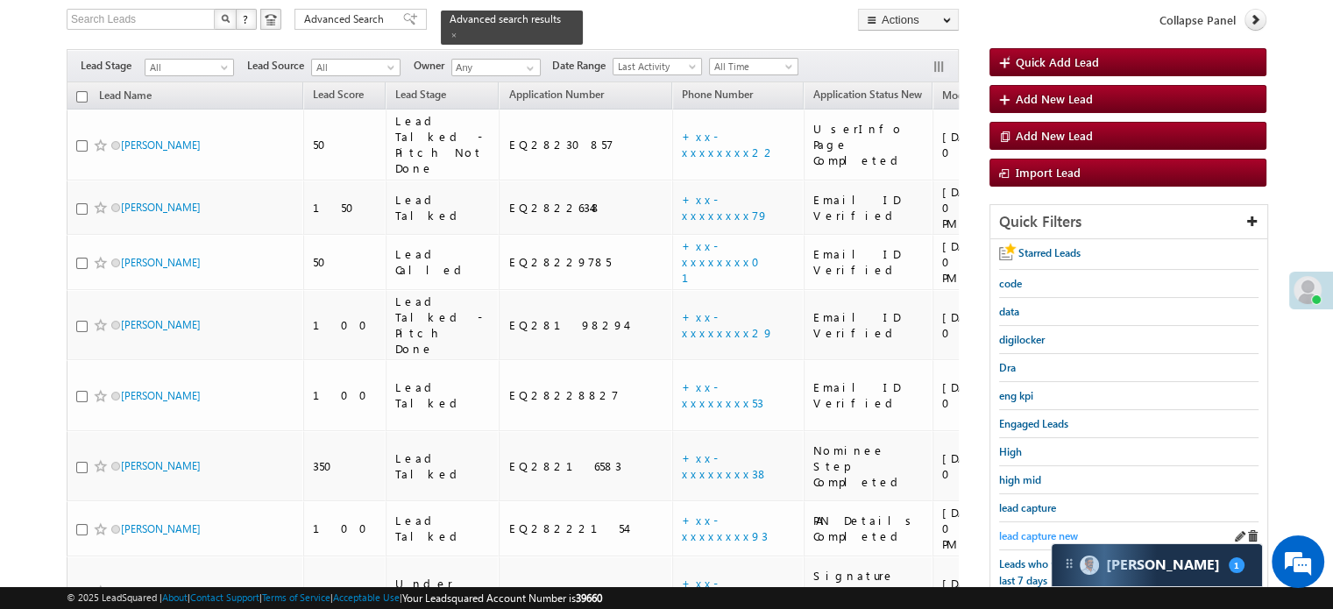
click at [1042, 529] on span "lead capture new" at bounding box center [1038, 535] width 79 height 13
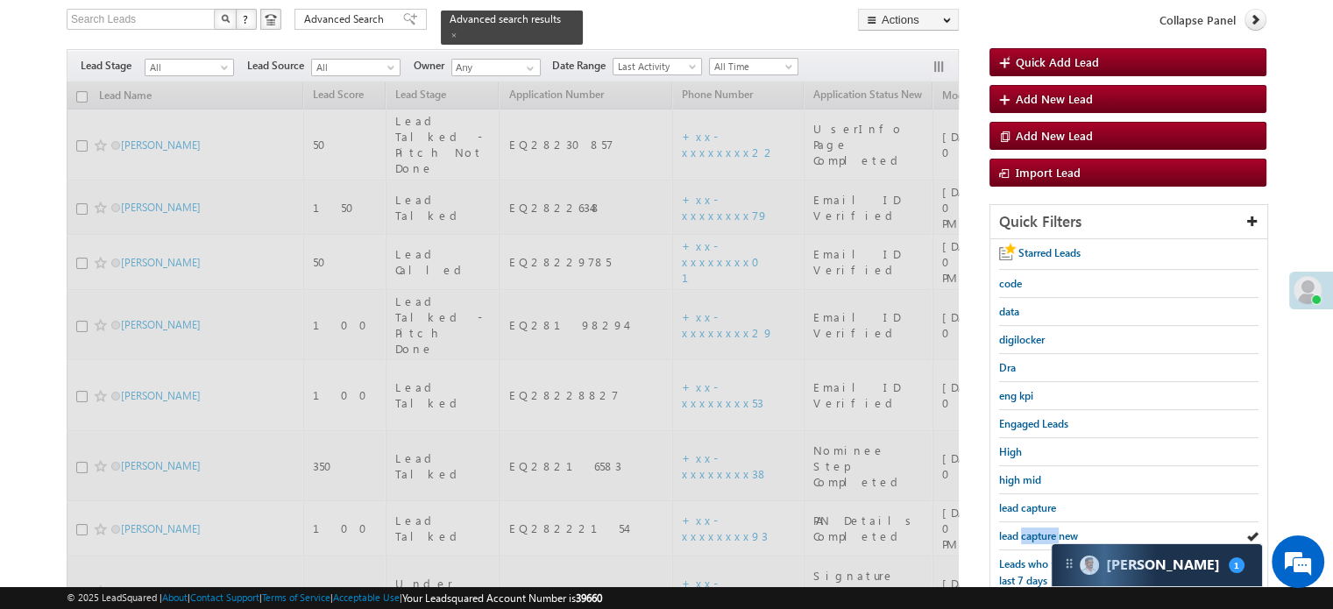
click at [1042, 529] on span "lead capture new" at bounding box center [1038, 535] width 79 height 13
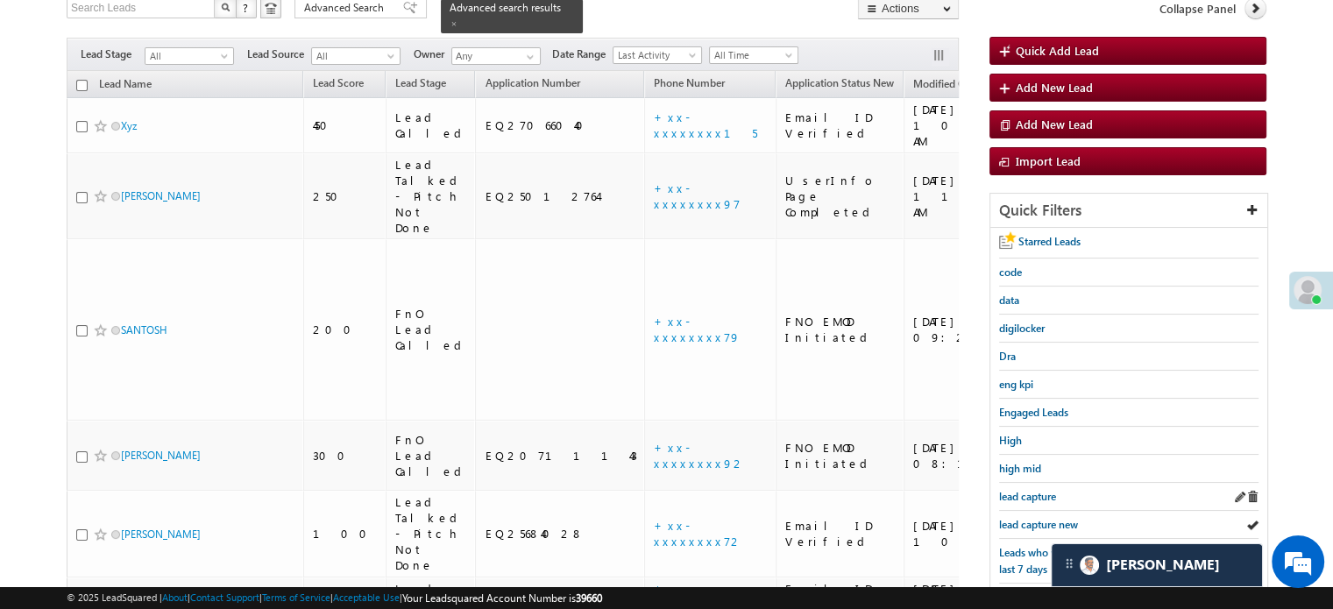
scroll to position [288, 0]
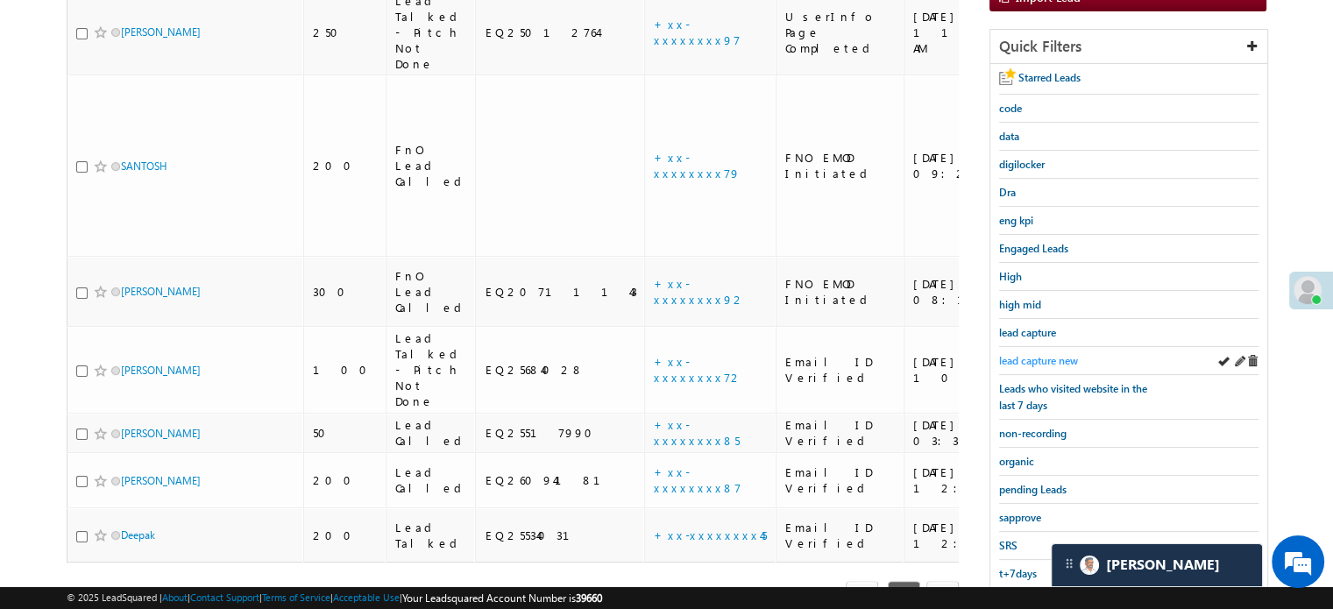
click at [1051, 354] on span "lead capture new" at bounding box center [1038, 360] width 79 height 13
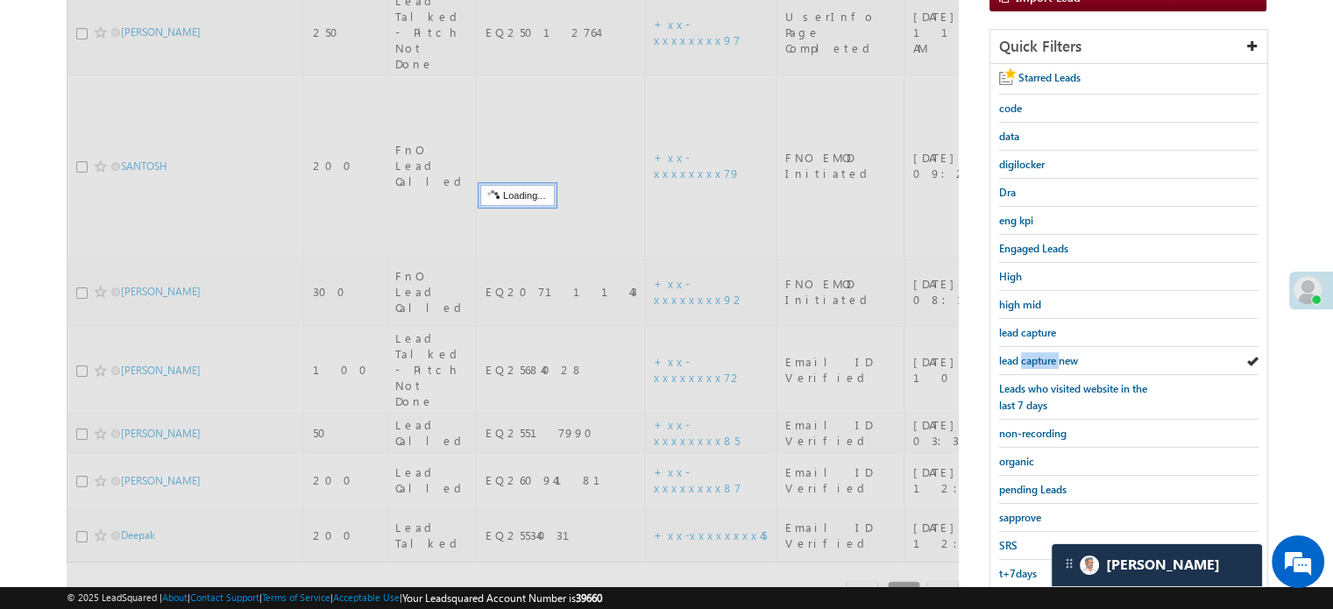
click at [1051, 354] on span "lead capture new" at bounding box center [1038, 360] width 79 height 13
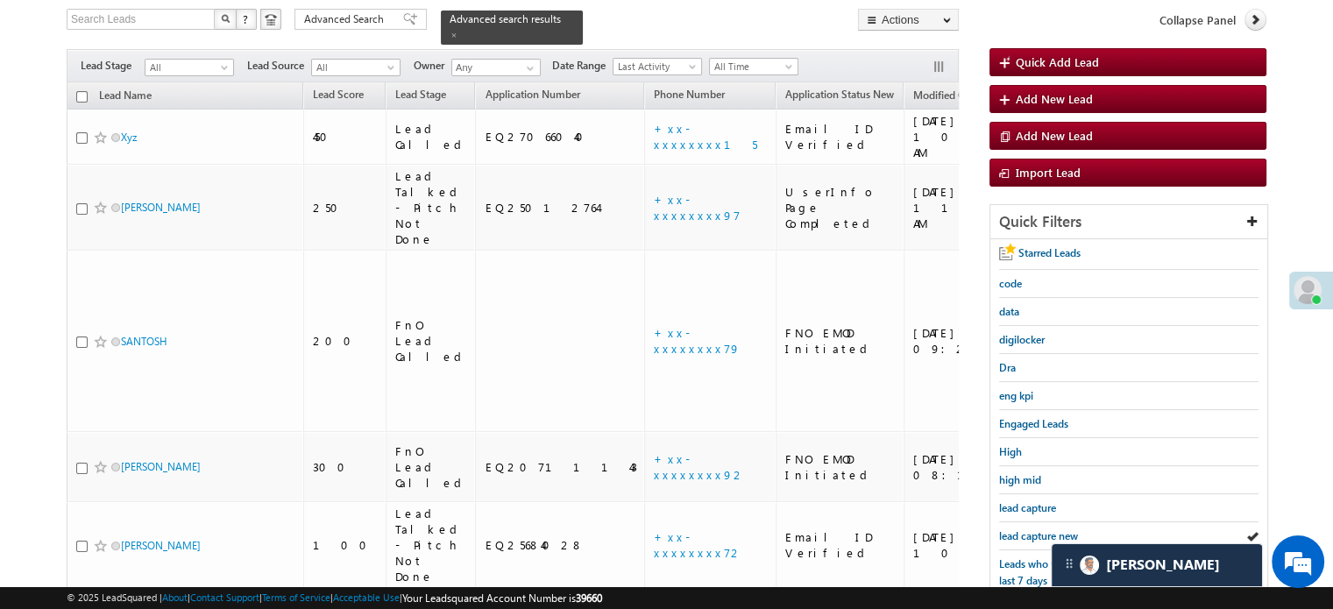
scroll to position [376, 0]
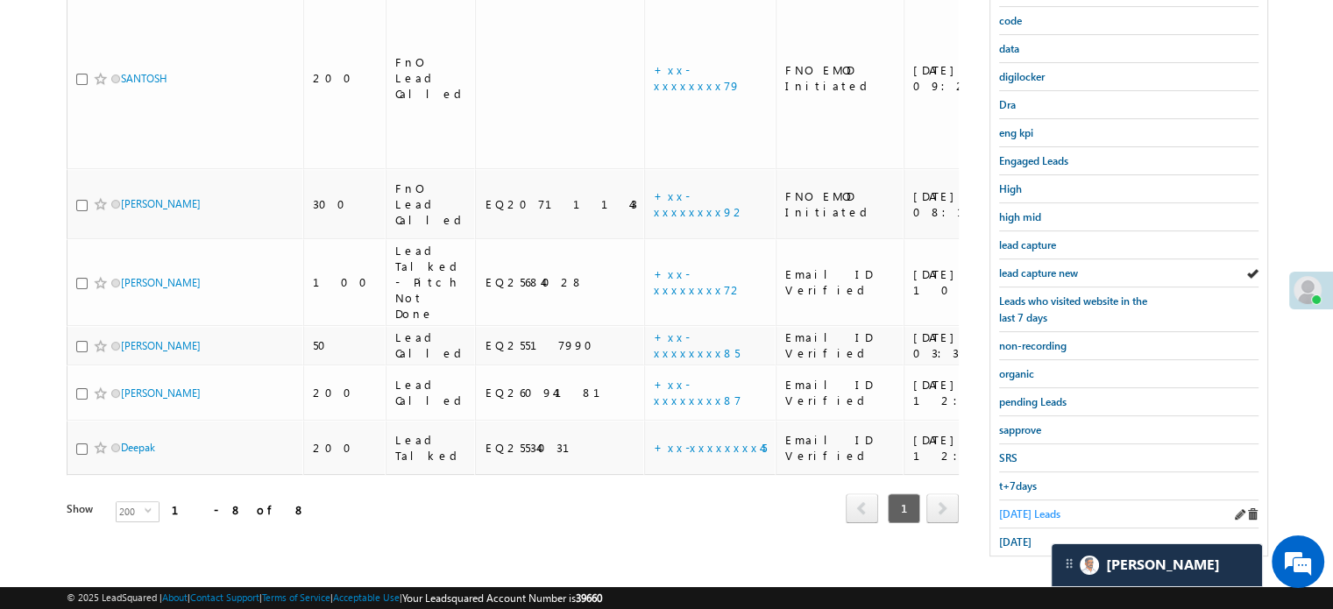
click at [1031, 507] on span "Today's Leads" at bounding box center [1029, 513] width 61 height 13
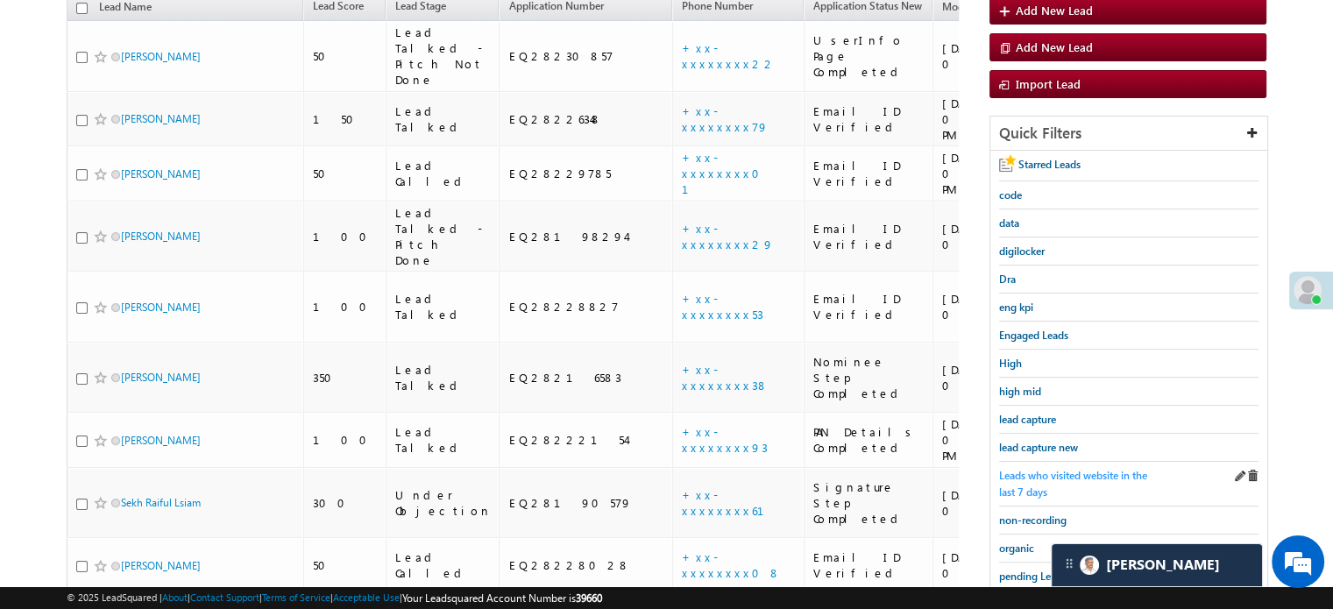
scroll to position [201, 0]
click at [1041, 442] on span "lead capture new" at bounding box center [1038, 448] width 79 height 13
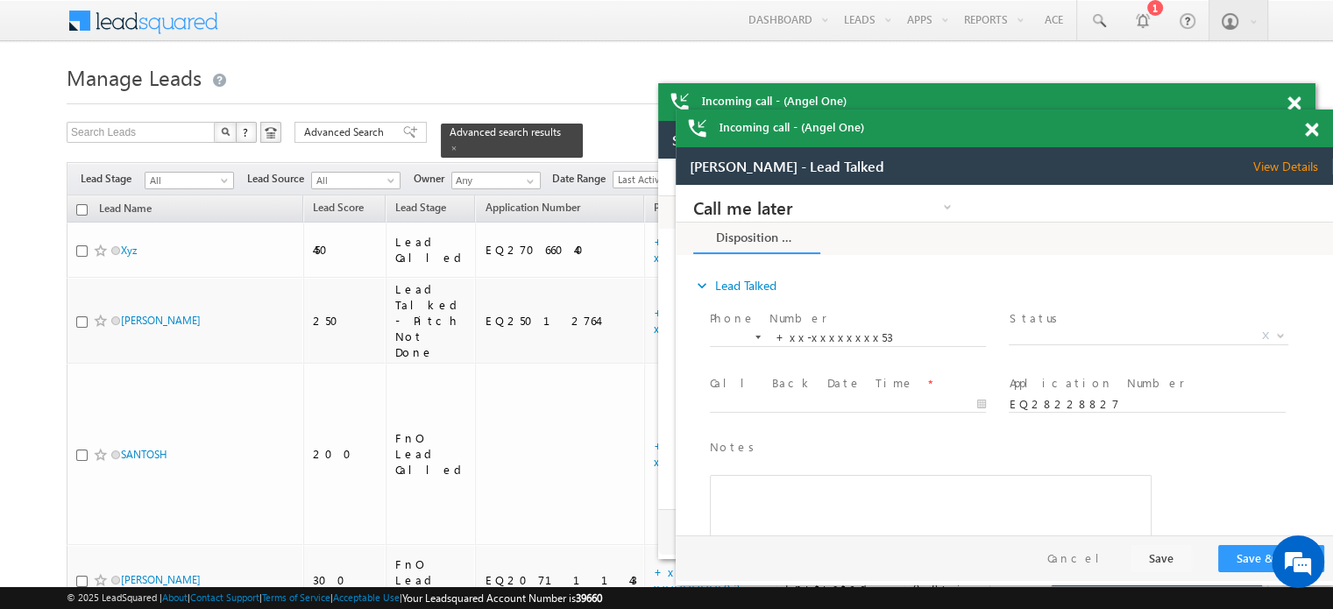
scroll to position [0, 0]
click at [1300, 111] on span at bounding box center [1293, 103] width 13 height 15
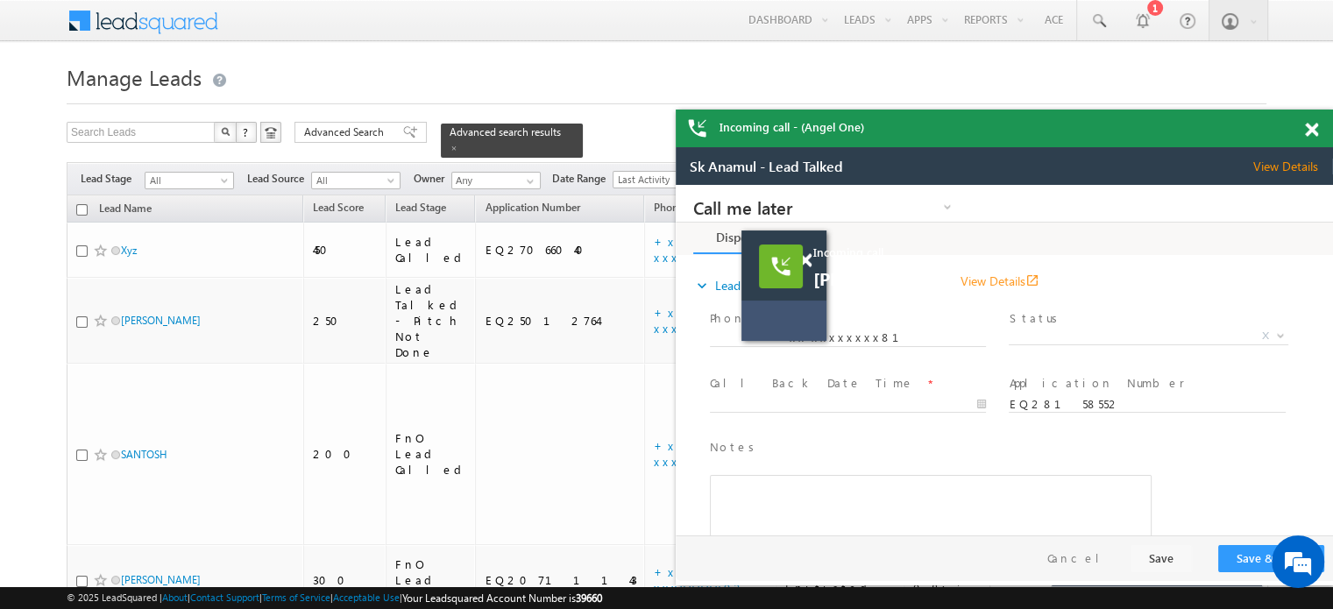
click at [1314, 124] on span at bounding box center [1311, 130] width 13 height 15
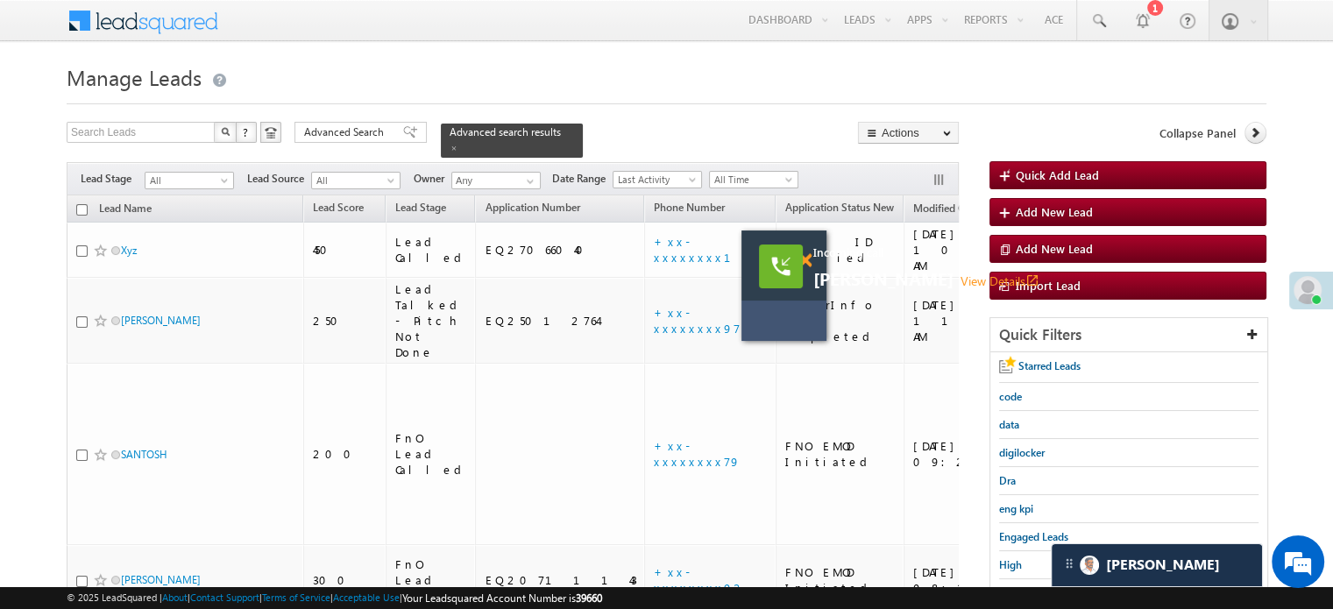
click at [804, 260] on span at bounding box center [804, 260] width 13 height 15
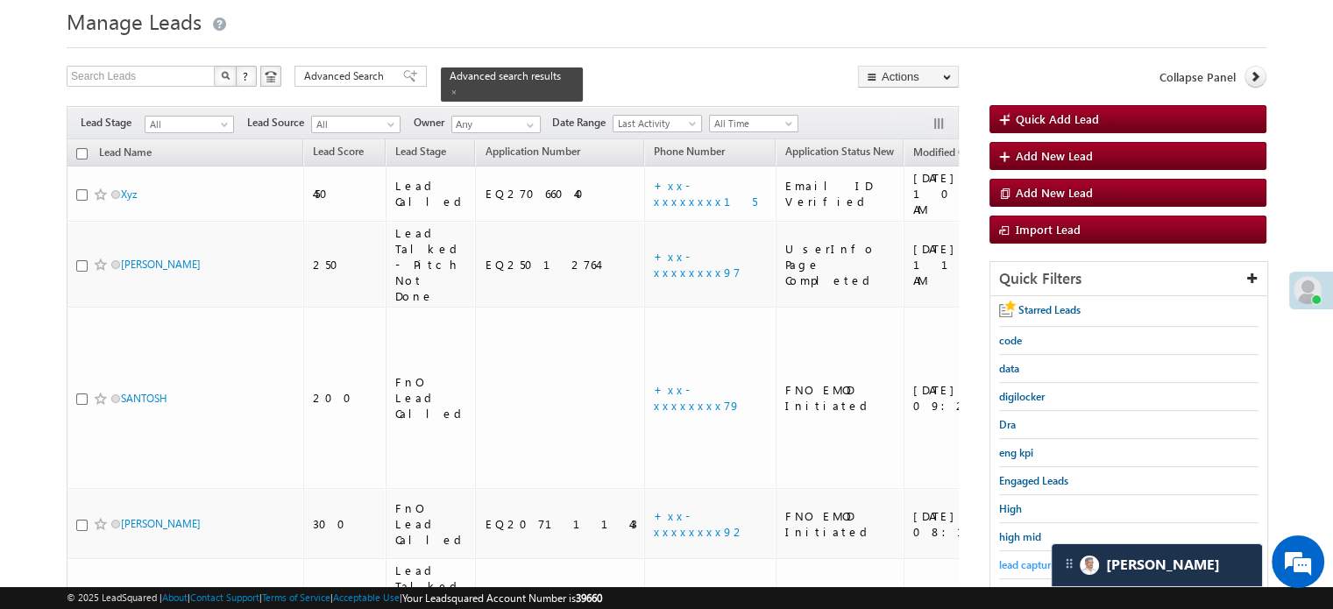
scroll to position [175, 0]
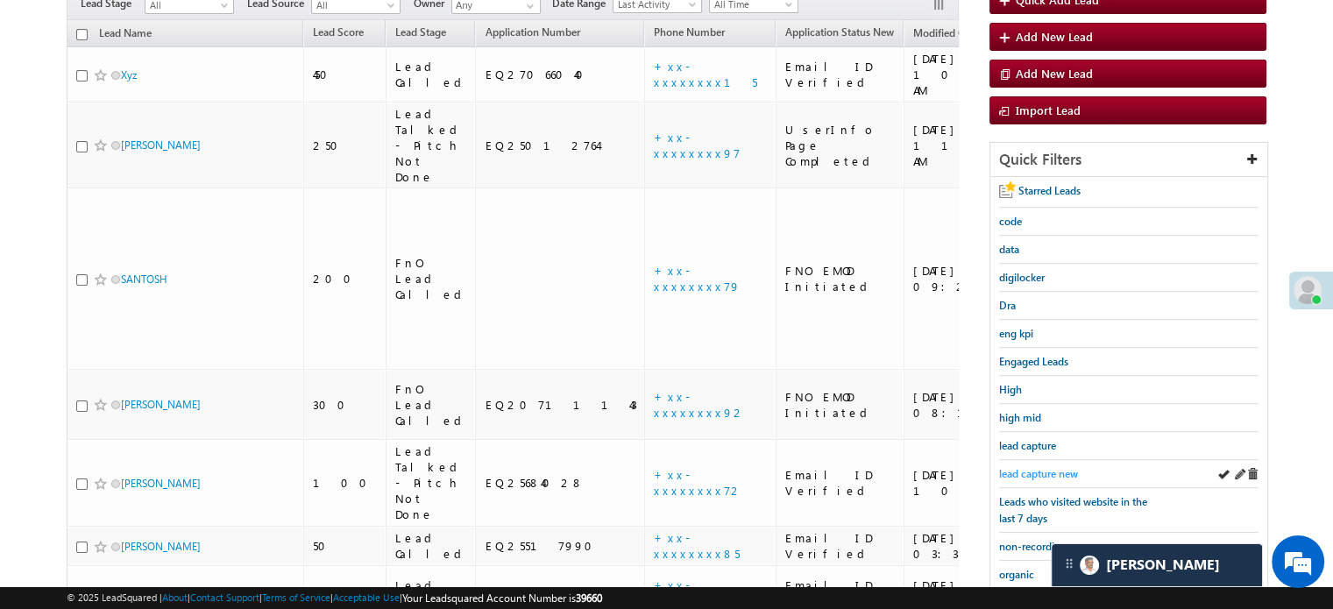
click at [1032, 467] on span "lead capture new" at bounding box center [1038, 473] width 79 height 13
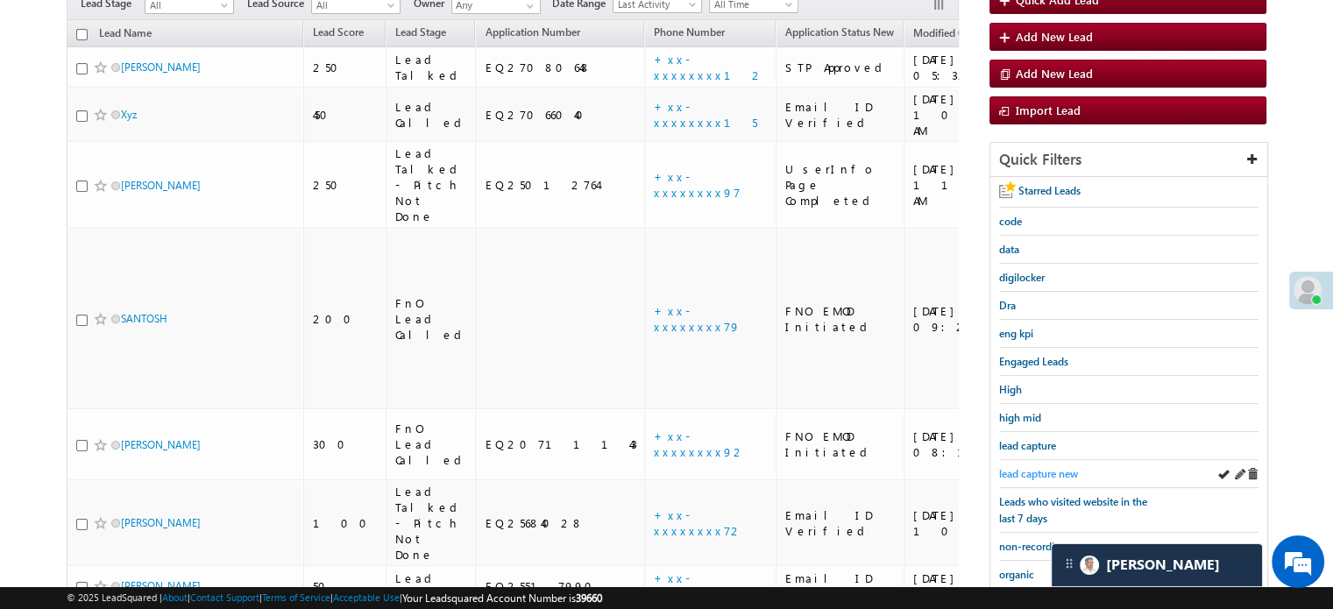
click at [1037, 469] on span "lead capture new" at bounding box center [1038, 473] width 79 height 13
click at [1049, 467] on span "lead capture new" at bounding box center [1038, 473] width 79 height 13
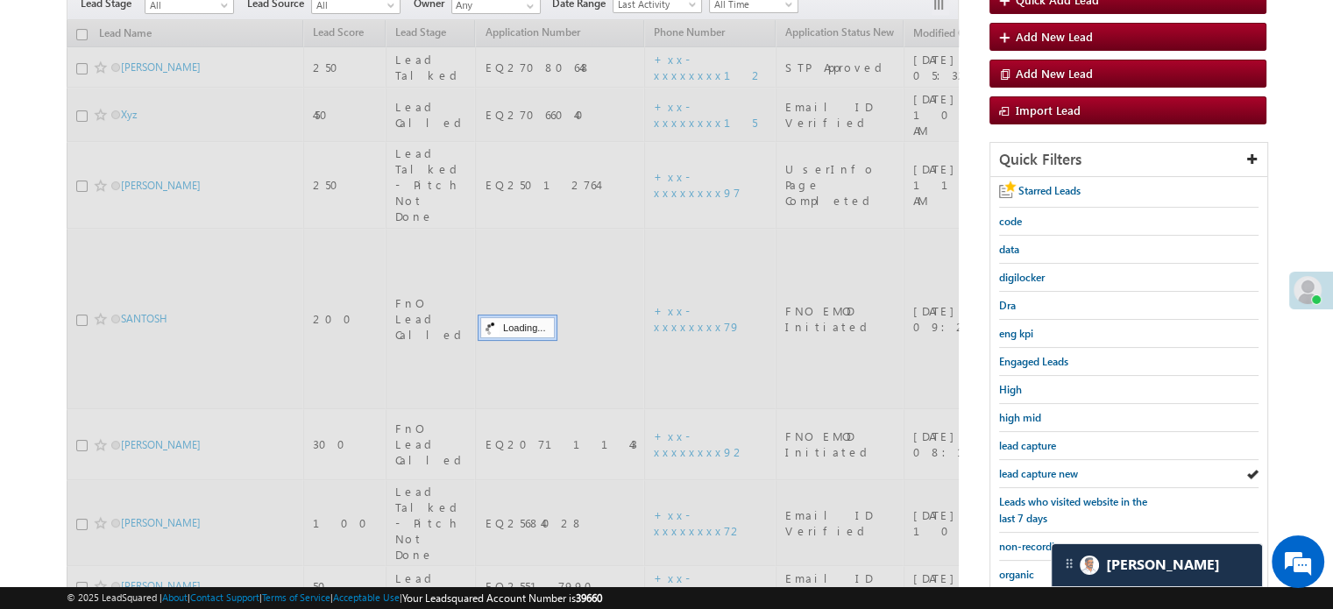
click at [1049, 467] on span "lead capture new" at bounding box center [1038, 473] width 79 height 13
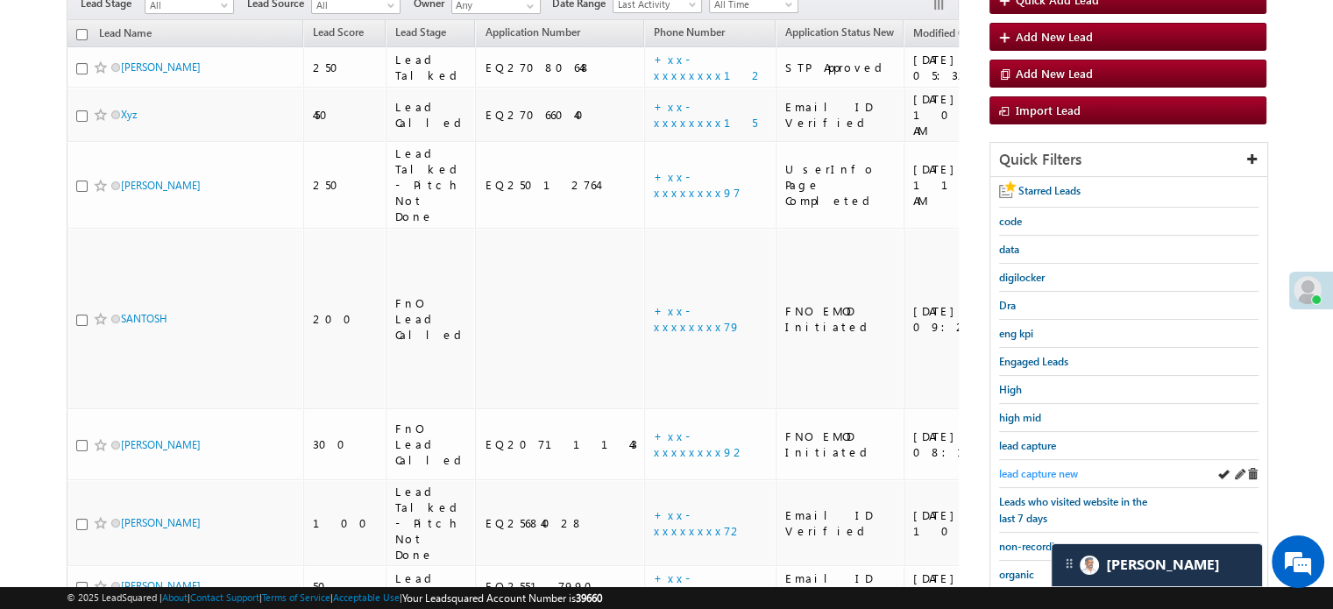
click at [1049, 467] on span "lead capture new" at bounding box center [1038, 473] width 79 height 13
click at [1023, 465] on link "lead capture new" at bounding box center [1038, 473] width 79 height 17
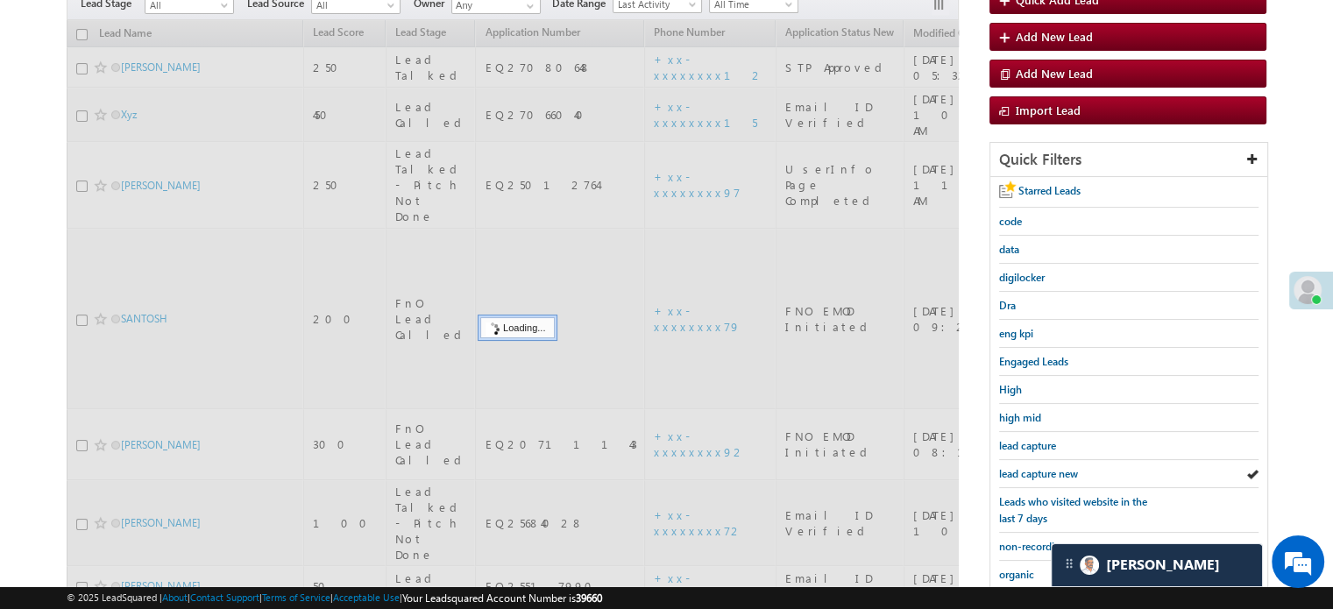
click at [1024, 465] on link "lead capture new" at bounding box center [1038, 473] width 79 height 17
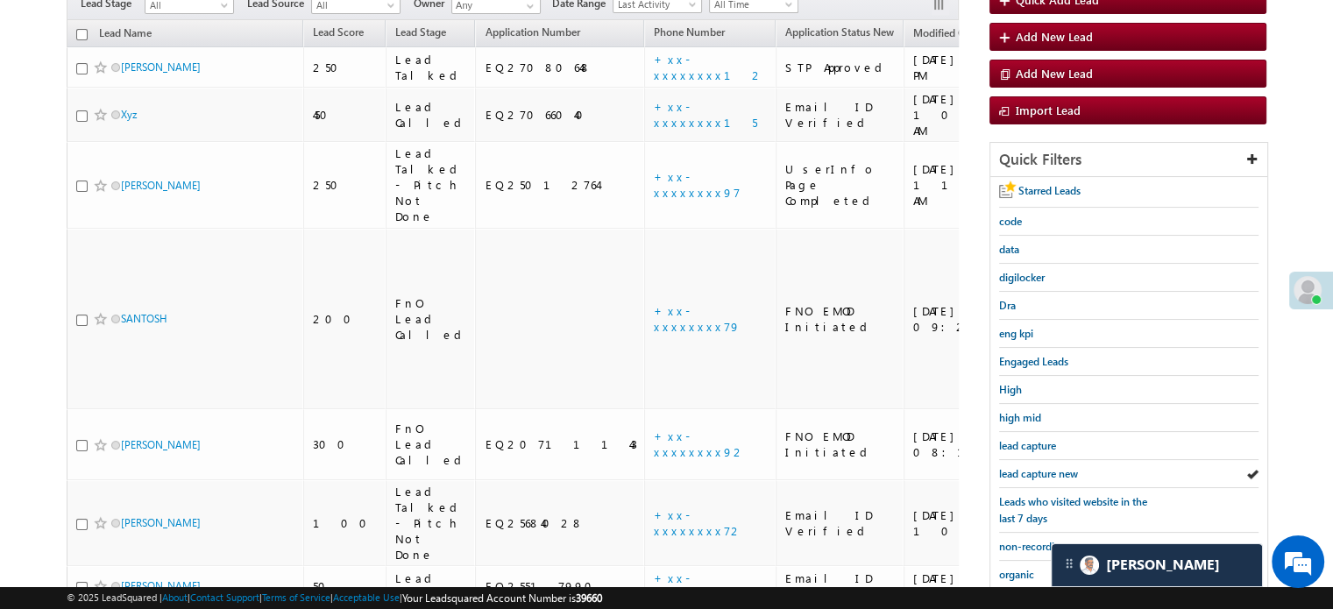
click at [1024, 467] on span "lead capture new" at bounding box center [1038, 473] width 79 height 13
click at [1020, 460] on div "lead capture new" at bounding box center [1128, 474] width 259 height 28
click at [1023, 467] on span "lead capture new" at bounding box center [1038, 473] width 79 height 13
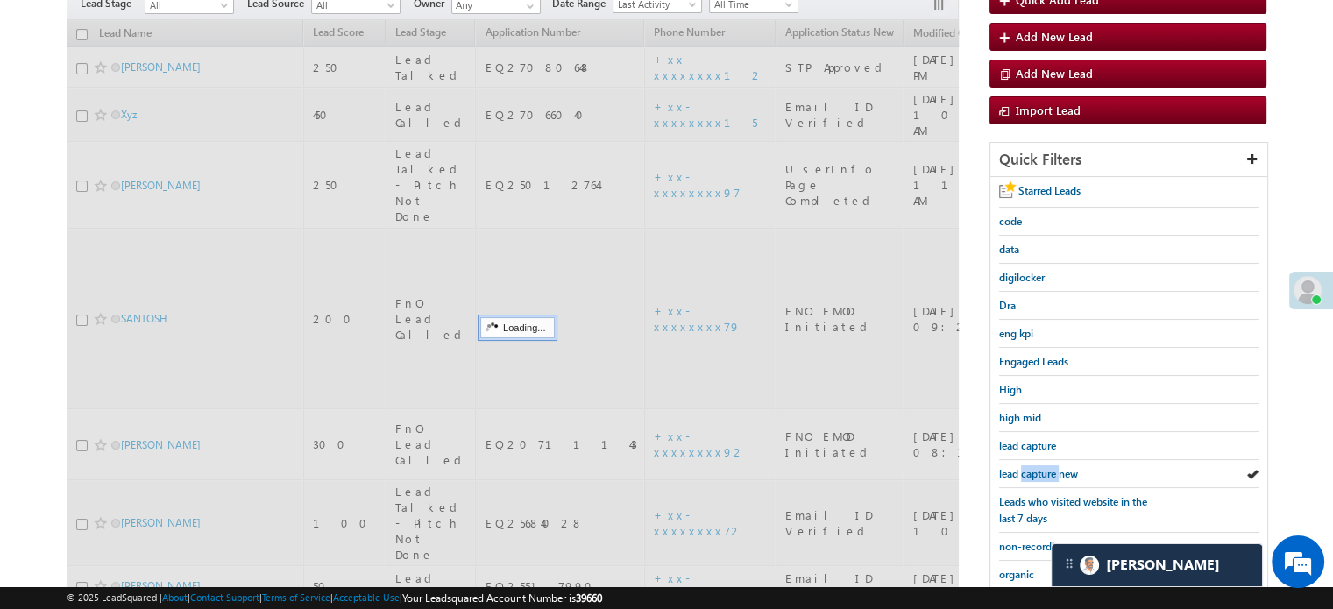
click at [1023, 467] on span "lead capture new" at bounding box center [1038, 473] width 79 height 13
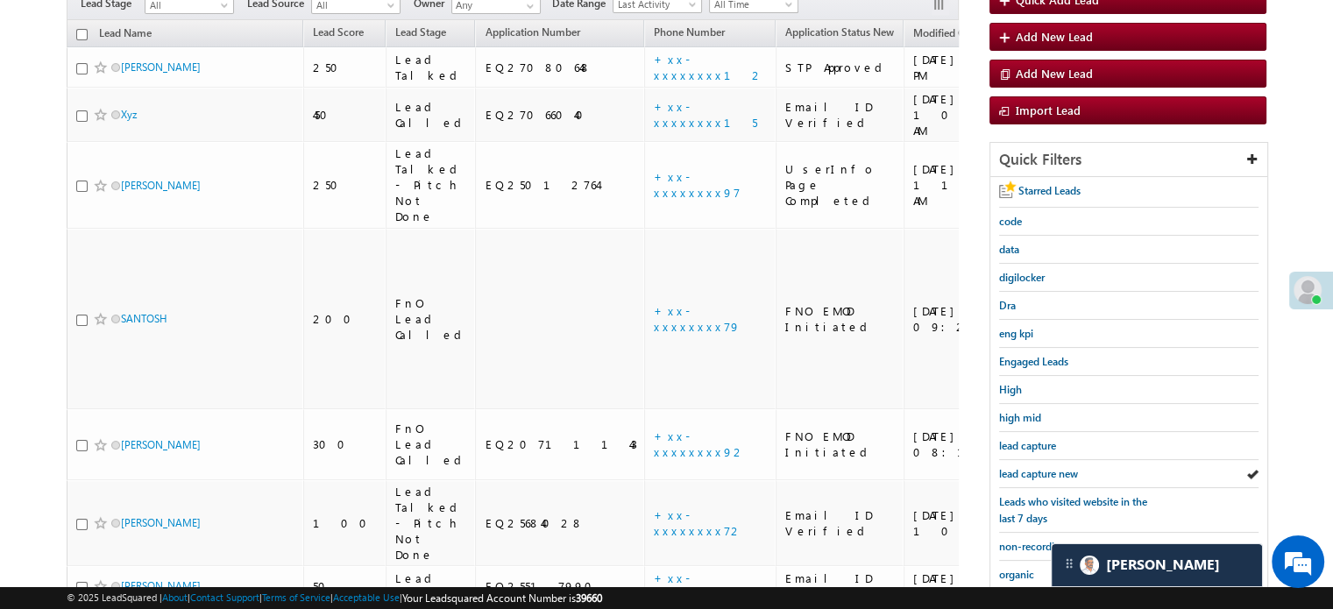
click at [1023, 467] on span "lead capture new" at bounding box center [1038, 473] width 79 height 13
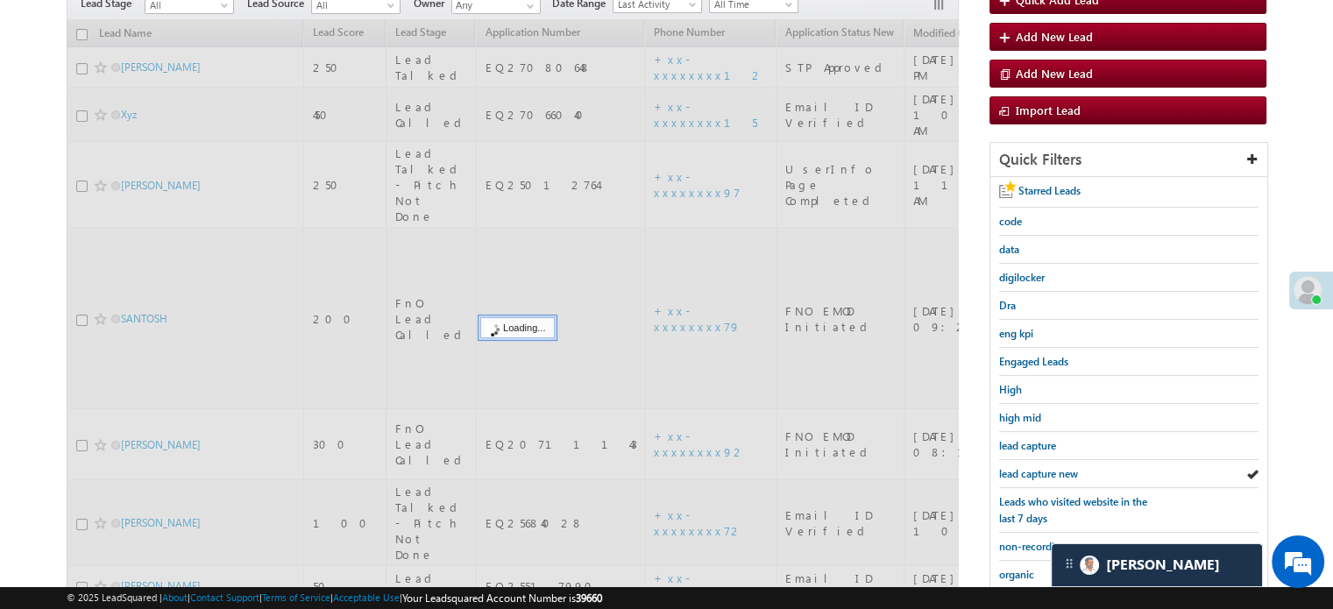
click at [1023, 467] on span "lead capture new" at bounding box center [1038, 473] width 79 height 13
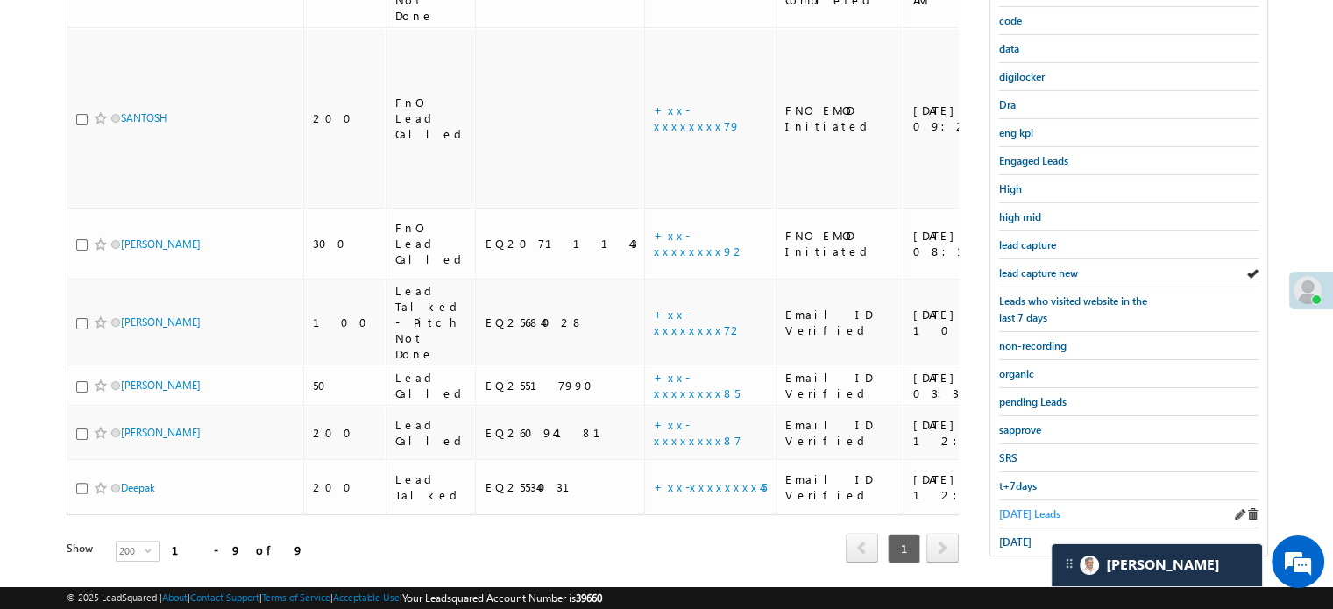
click at [1006, 507] on span "Today's Leads" at bounding box center [1029, 513] width 61 height 13
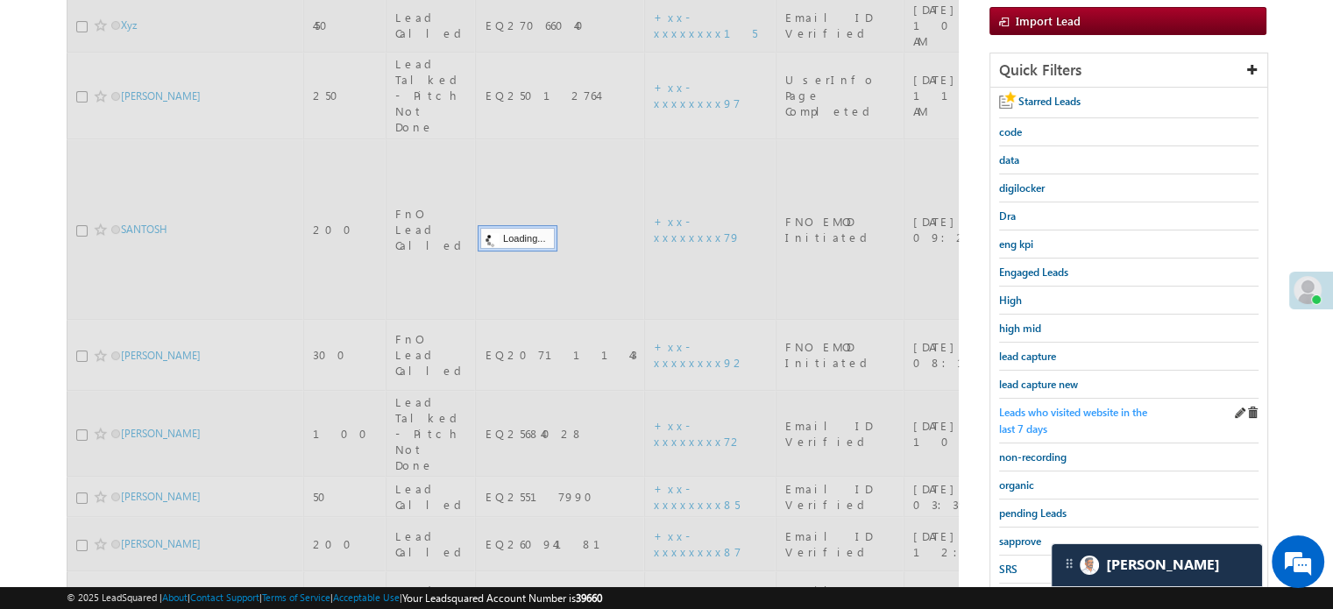
scroll to position [201, 0]
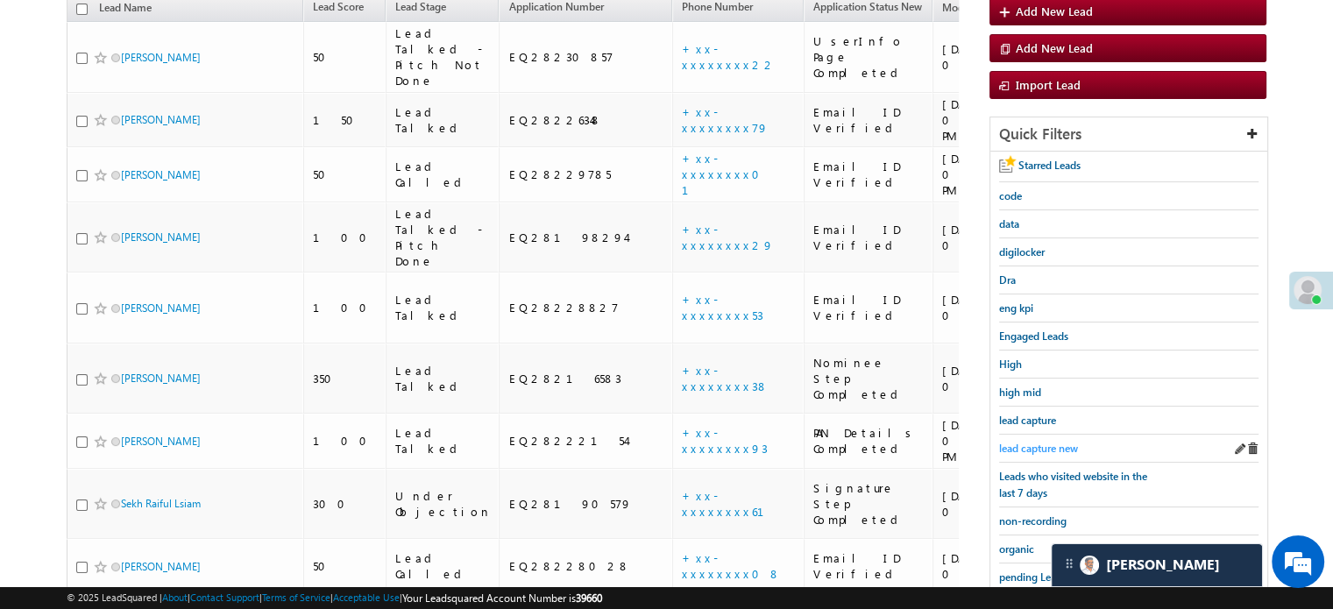
click at [1032, 442] on span "lead capture new" at bounding box center [1038, 448] width 79 height 13
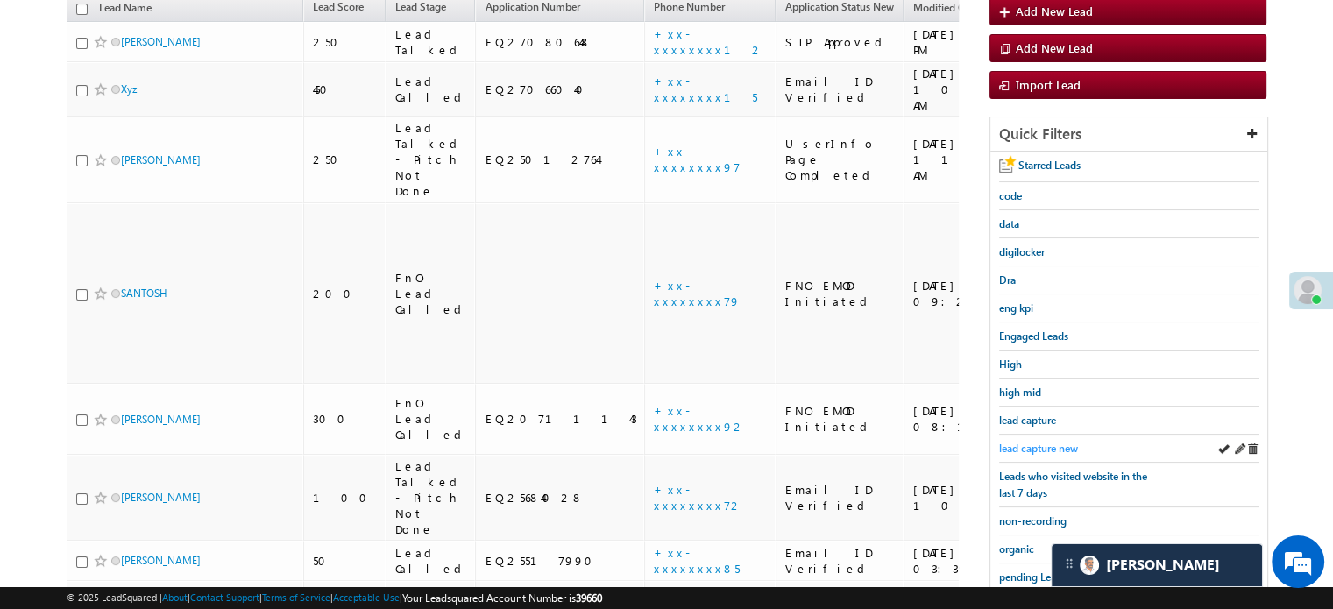
click at [1061, 442] on span "lead capture new" at bounding box center [1038, 448] width 79 height 13
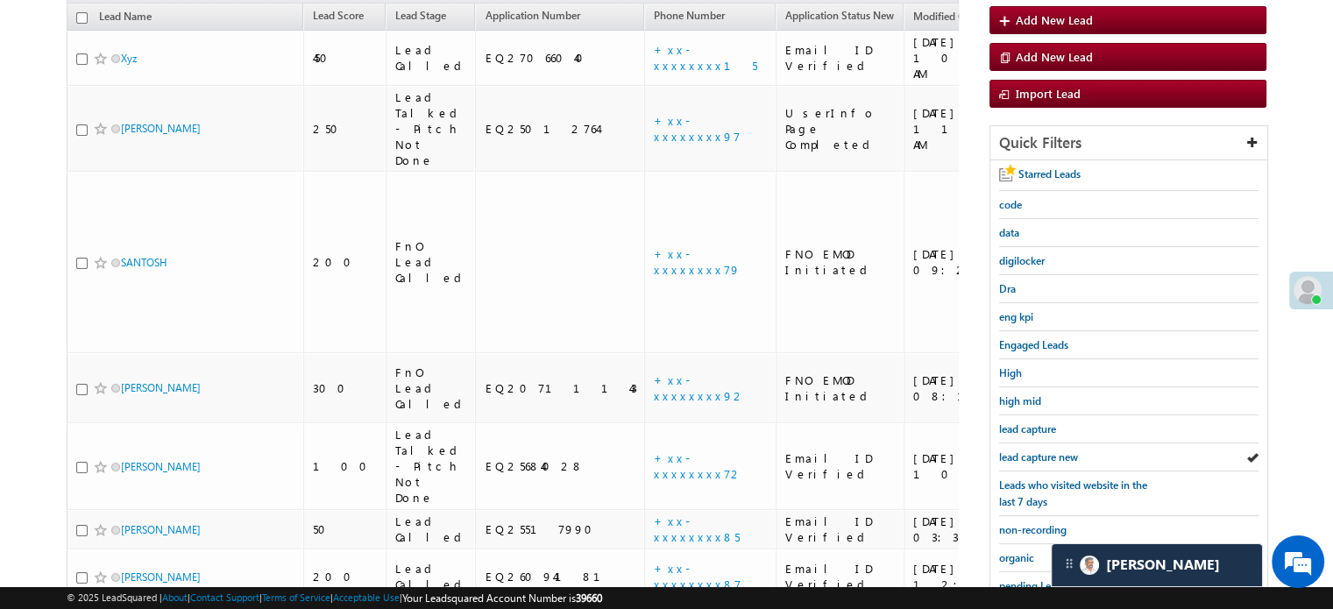
scroll to position [376, 0]
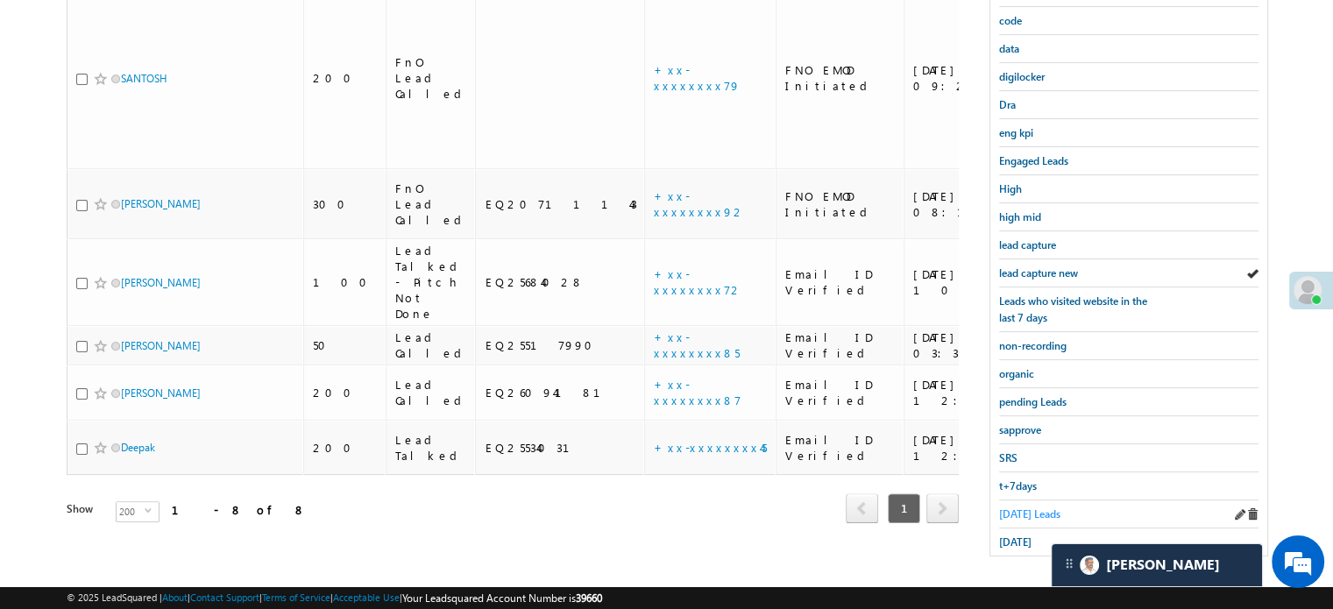
click at [1008, 507] on span "Today's Leads" at bounding box center [1029, 513] width 61 height 13
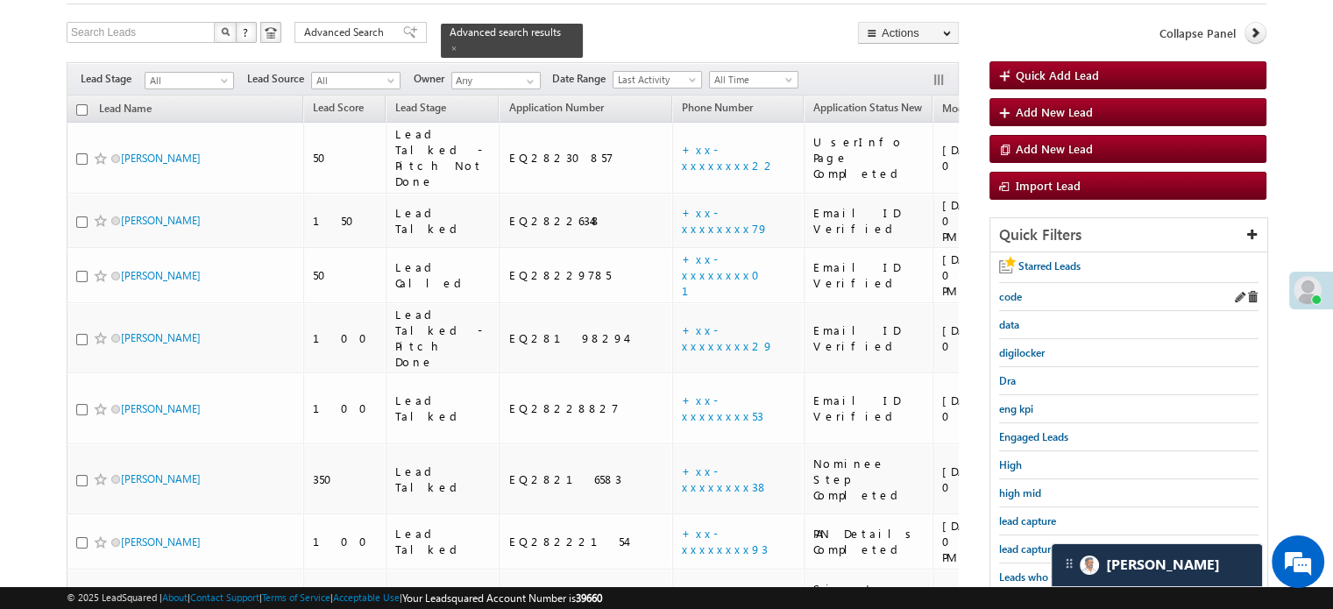
scroll to position [175, 0]
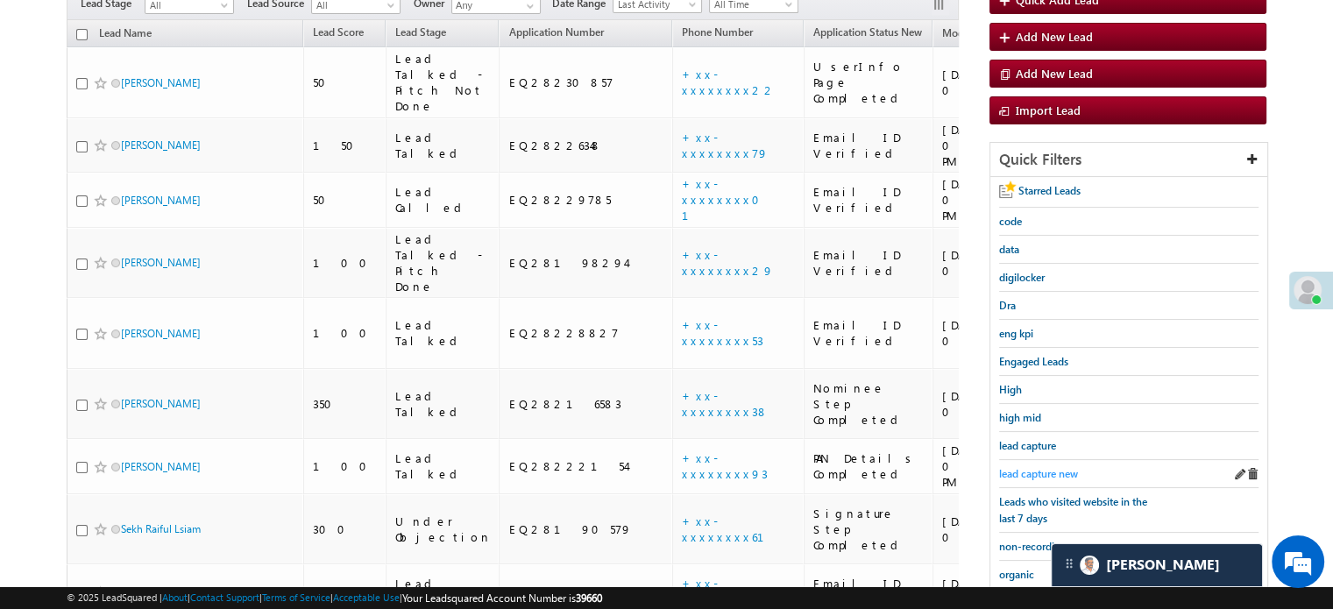
click at [1046, 476] on span "lead capture new" at bounding box center [1038, 473] width 79 height 13
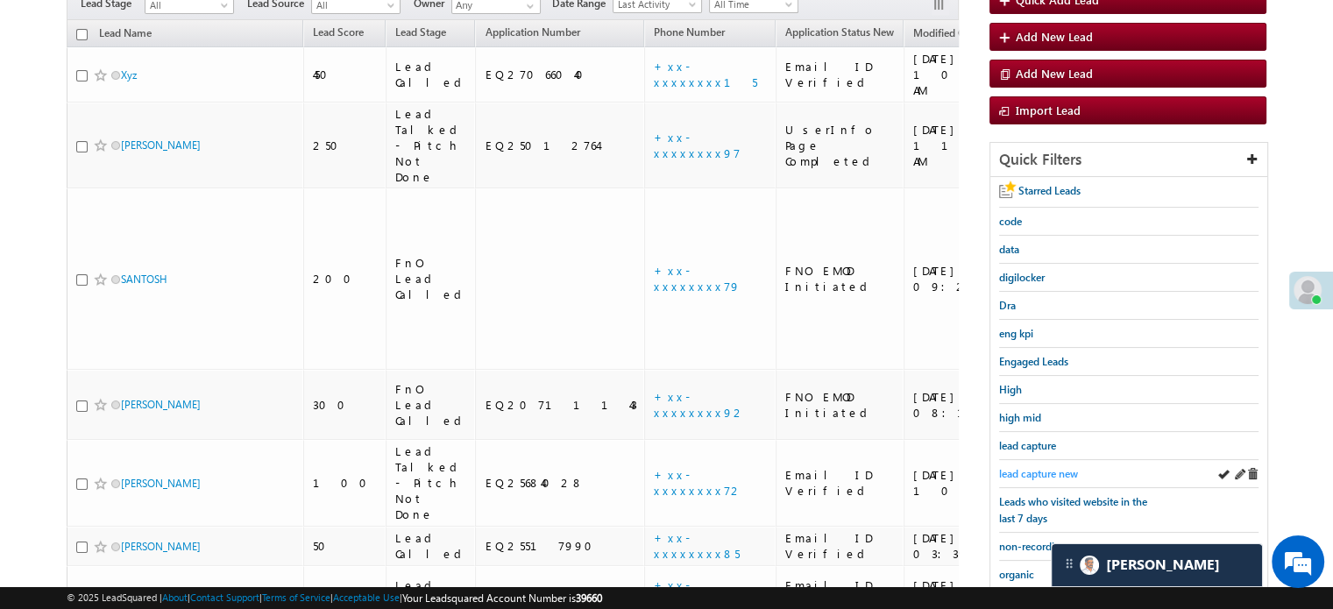
click at [1057, 469] on span "lead capture new" at bounding box center [1038, 473] width 79 height 13
click at [1027, 465] on link "lead capture new" at bounding box center [1038, 473] width 79 height 17
click at [1008, 467] on span "lead capture new" at bounding box center [1038, 473] width 79 height 13
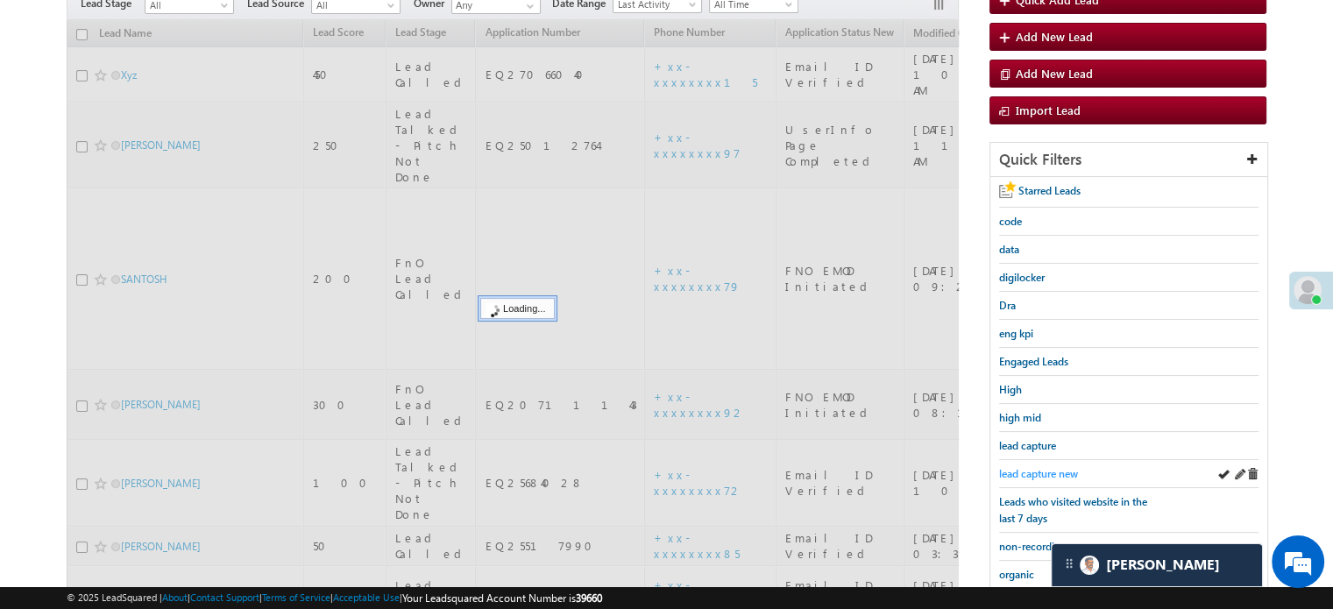
click at [1013, 467] on span "lead capture new" at bounding box center [1038, 473] width 79 height 13
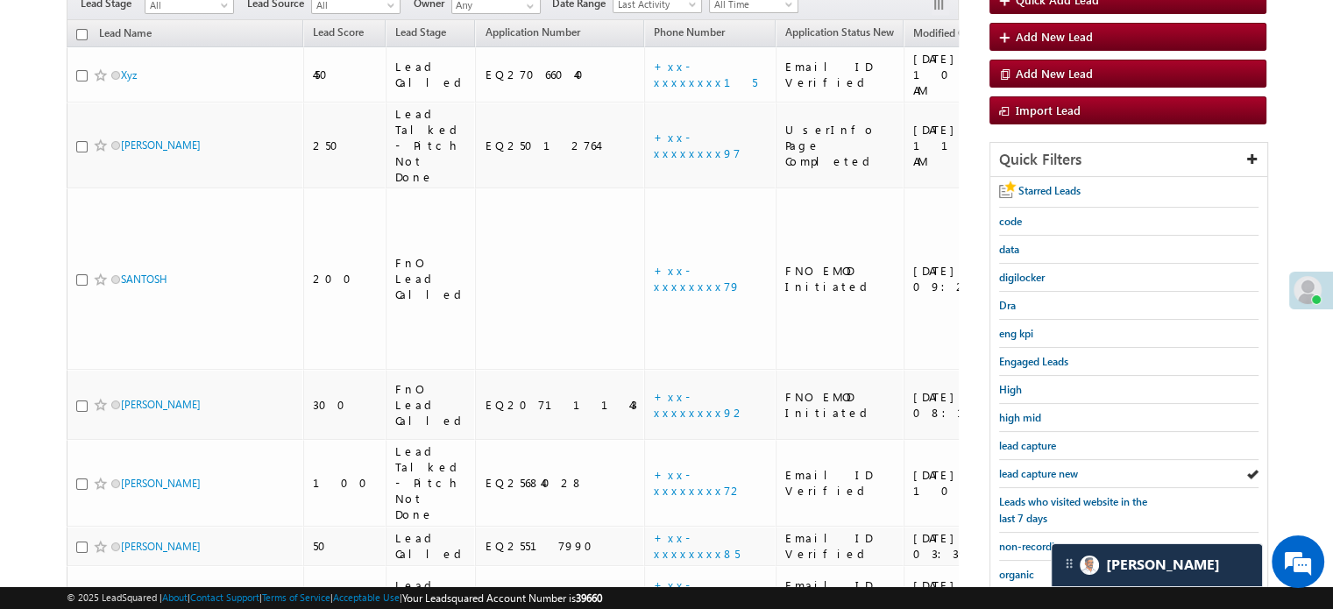
scroll to position [376, 0]
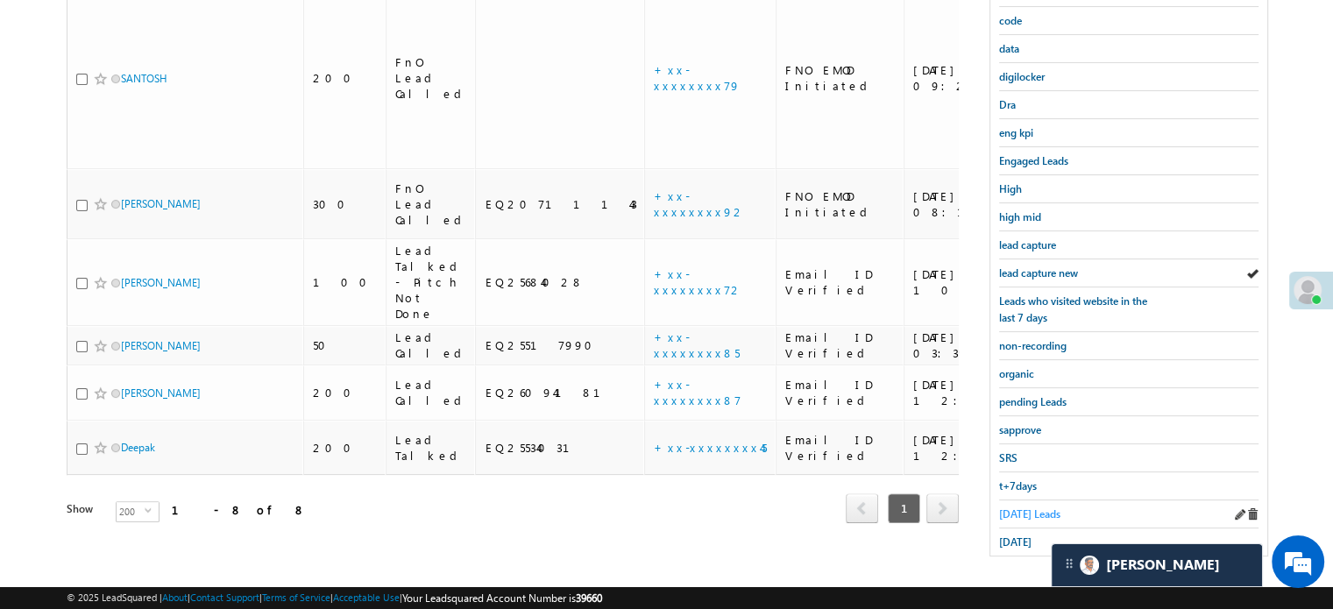
click at [1020, 507] on span "Today's Leads" at bounding box center [1029, 513] width 61 height 13
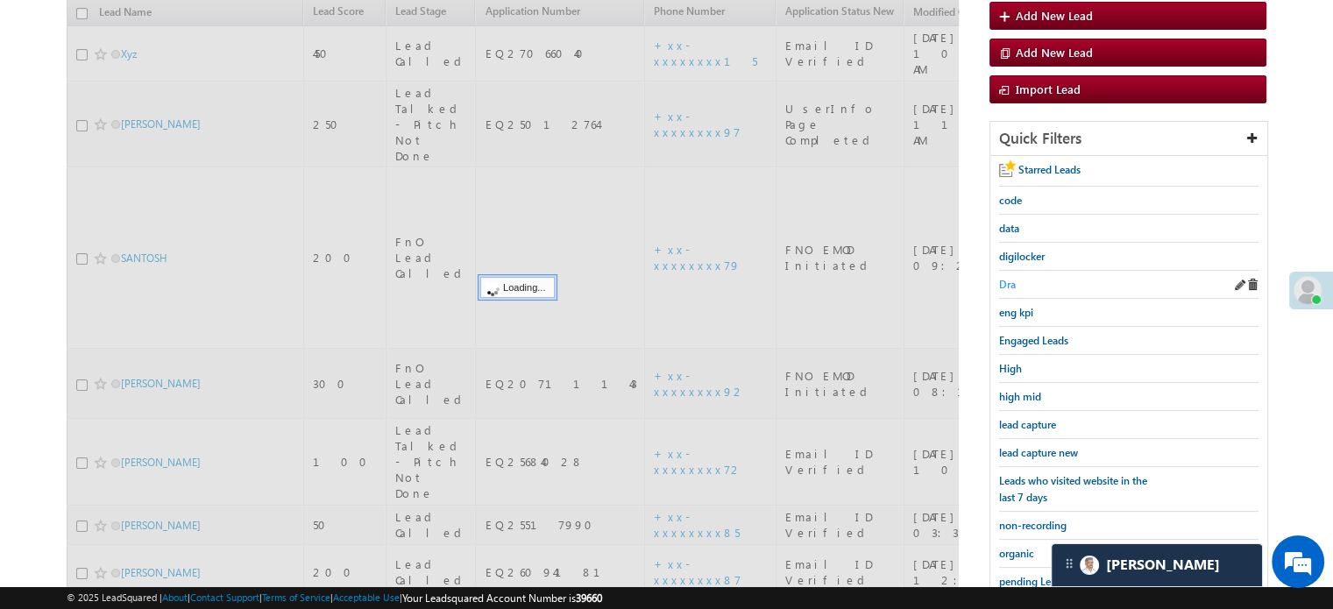
scroll to position [288, 0]
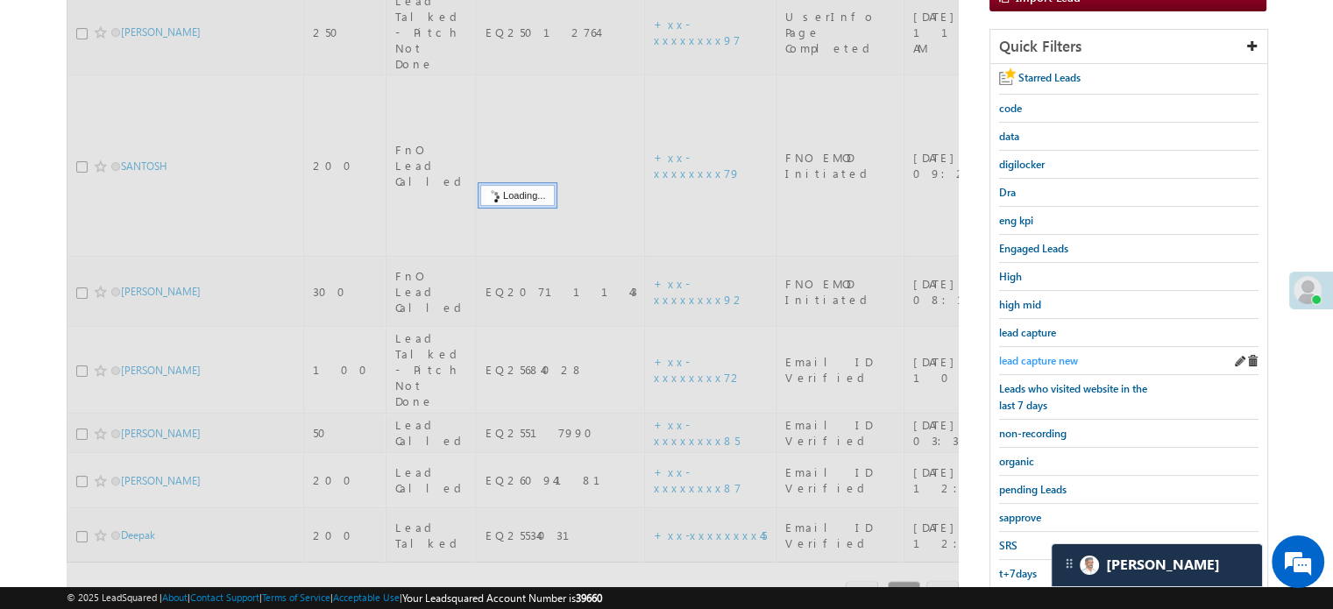
click at [1034, 359] on span "lead capture new" at bounding box center [1038, 360] width 79 height 13
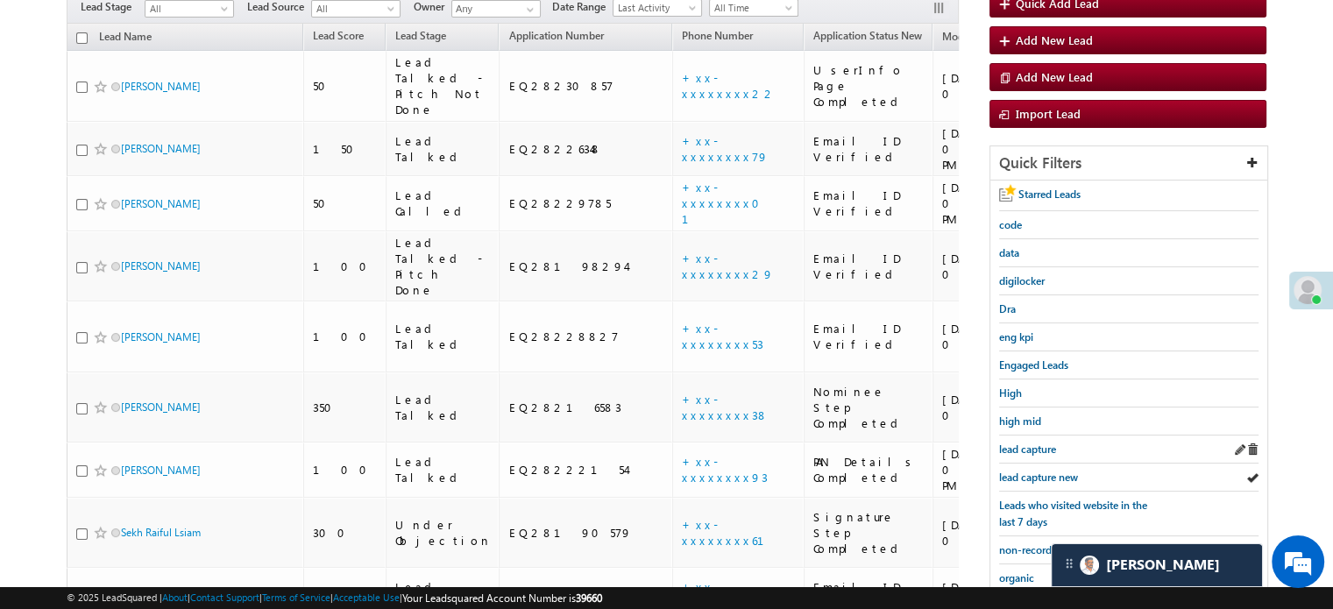
scroll to position [201, 0]
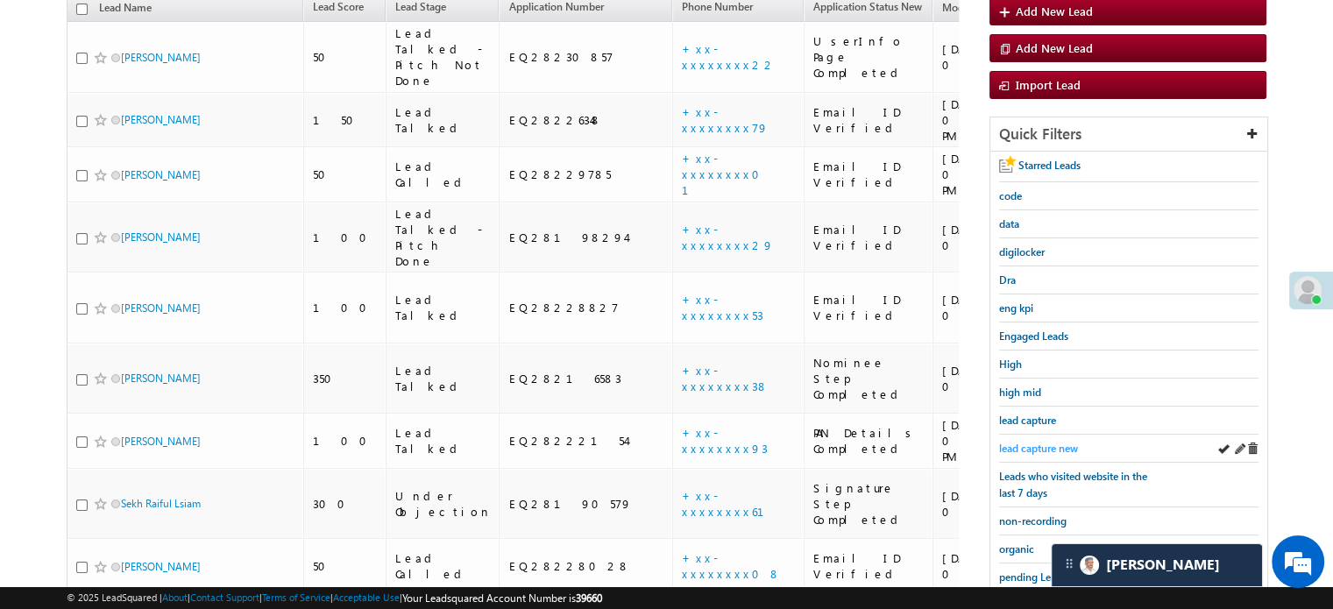
click at [1054, 442] on span "lead capture new" at bounding box center [1038, 448] width 79 height 13
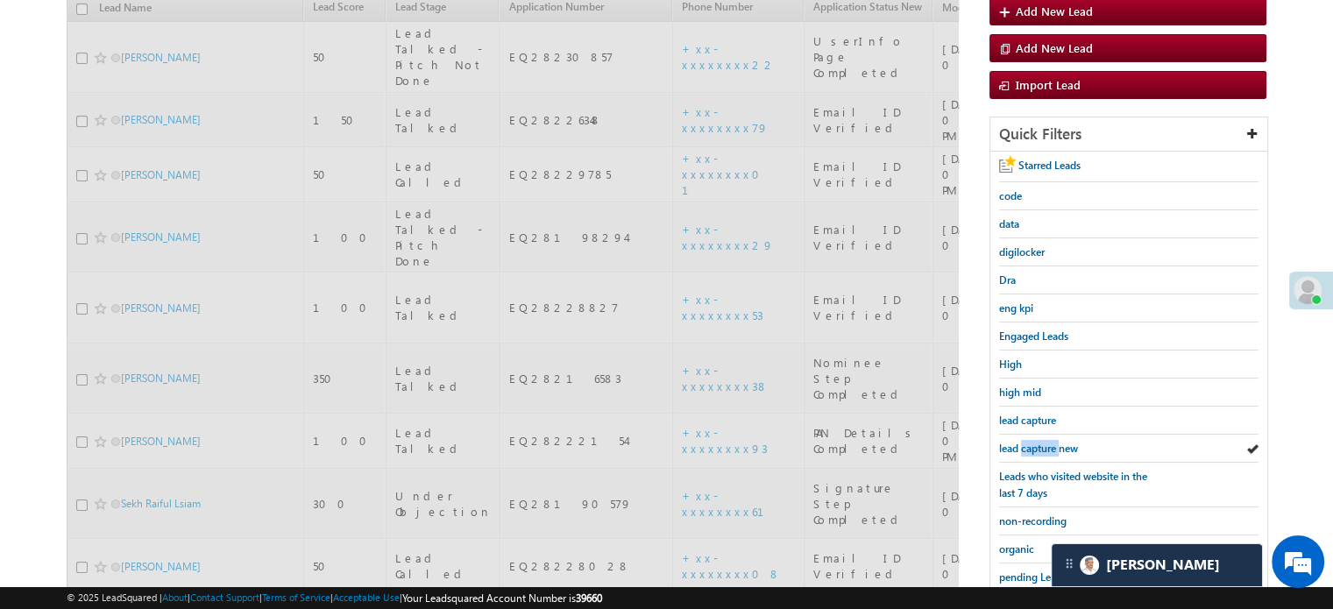
click at [1054, 442] on span "lead capture new" at bounding box center [1038, 448] width 79 height 13
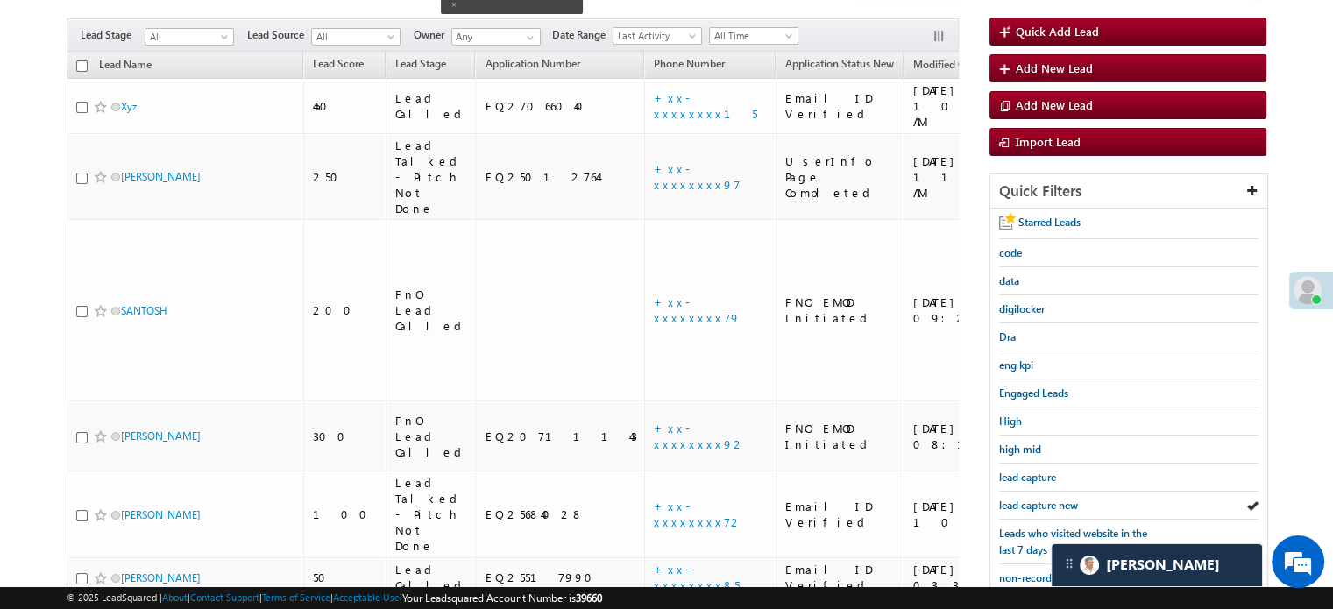
scroll to position [113, 0]
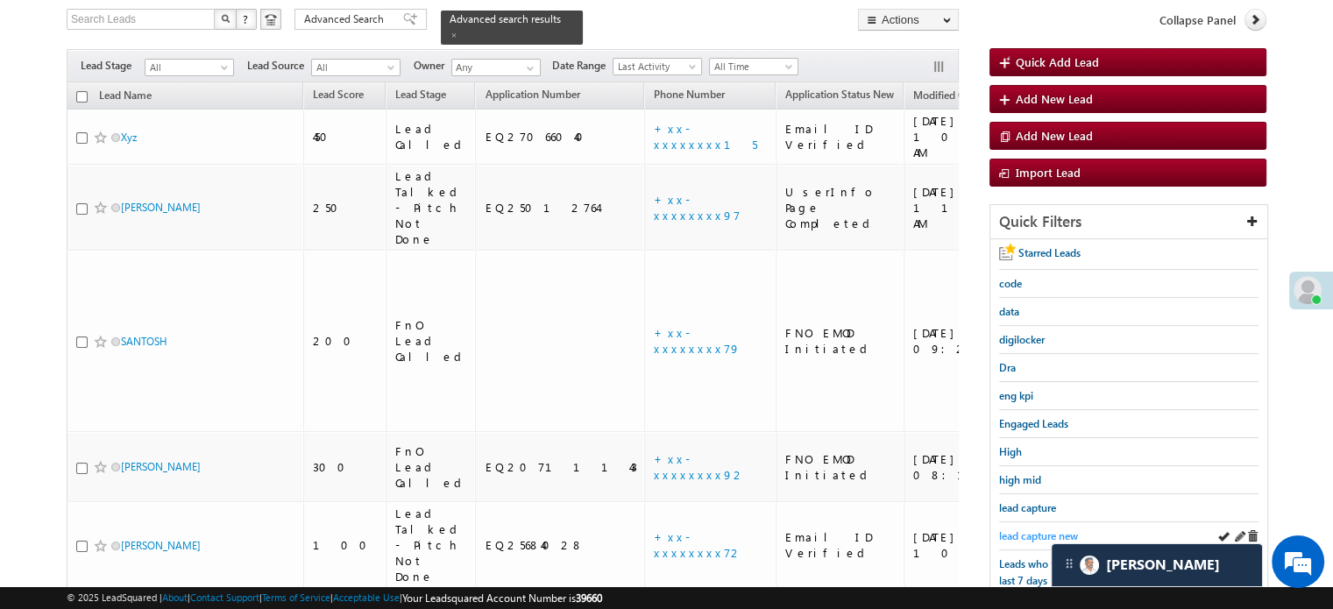
click at [1018, 536] on span "lead capture new" at bounding box center [1038, 535] width 79 height 13
click at [1028, 529] on span "lead capture new" at bounding box center [1038, 535] width 79 height 13
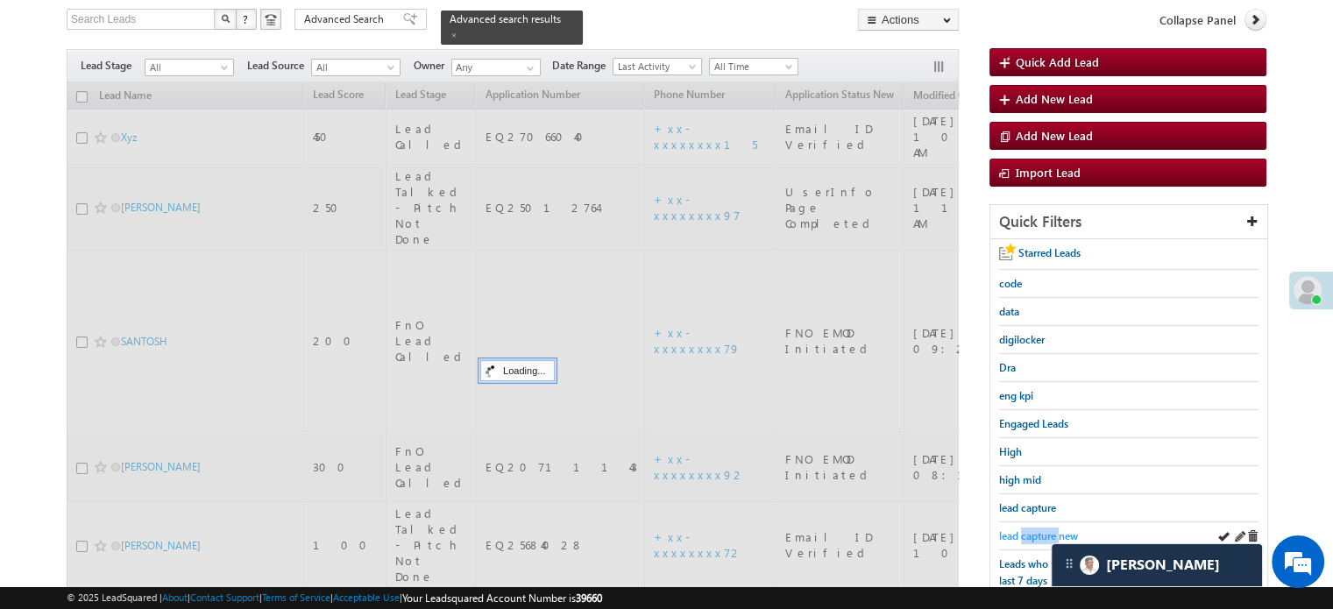
click at [1028, 530] on span "lead capture new" at bounding box center [1038, 535] width 79 height 13
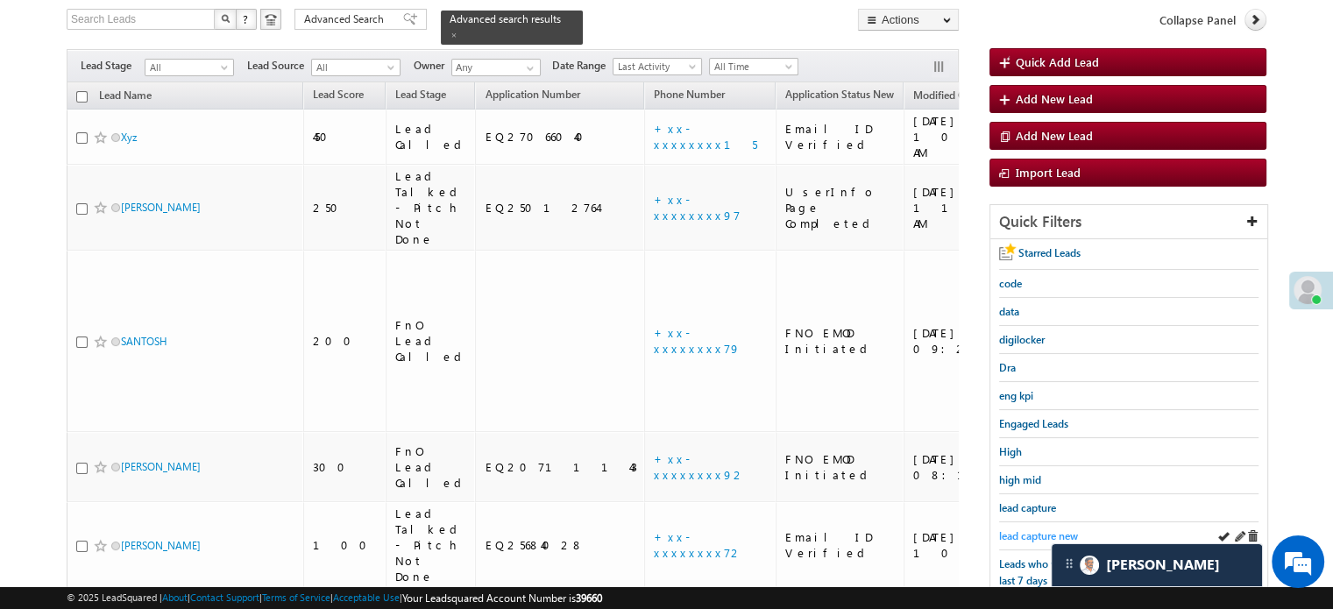
click at [1029, 531] on span "lead capture new" at bounding box center [1038, 535] width 79 height 13
click at [1014, 534] on span "lead capture new" at bounding box center [1038, 535] width 79 height 13
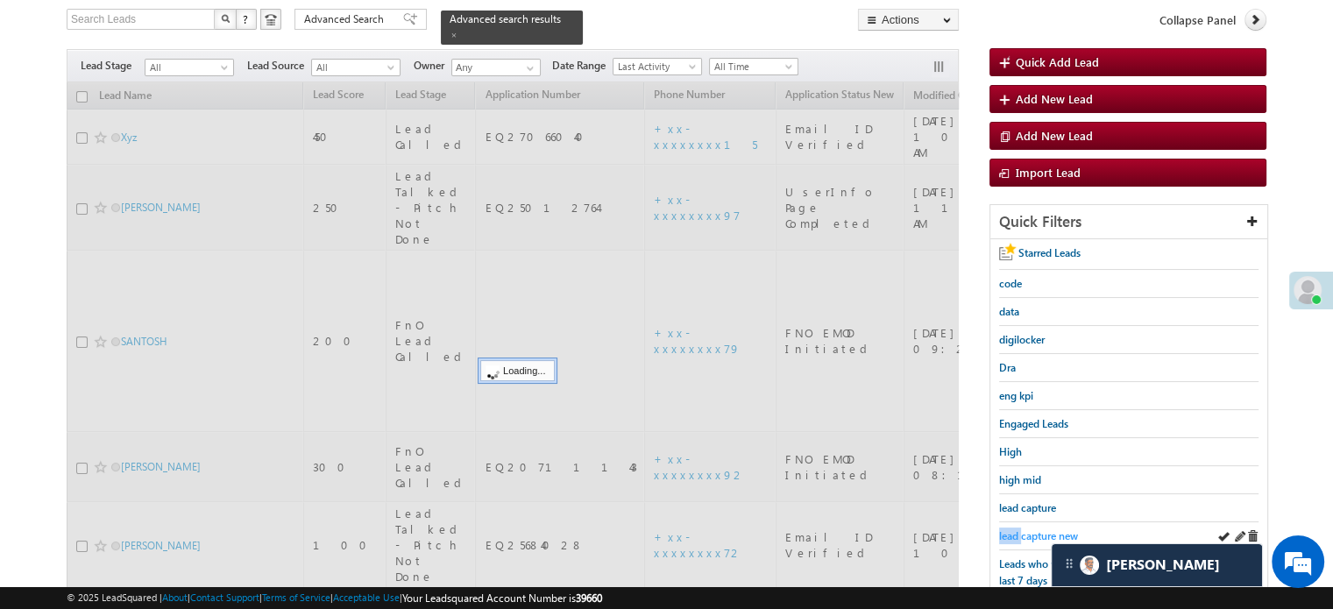
click at [1015, 534] on span "lead capture new" at bounding box center [1038, 535] width 79 height 13
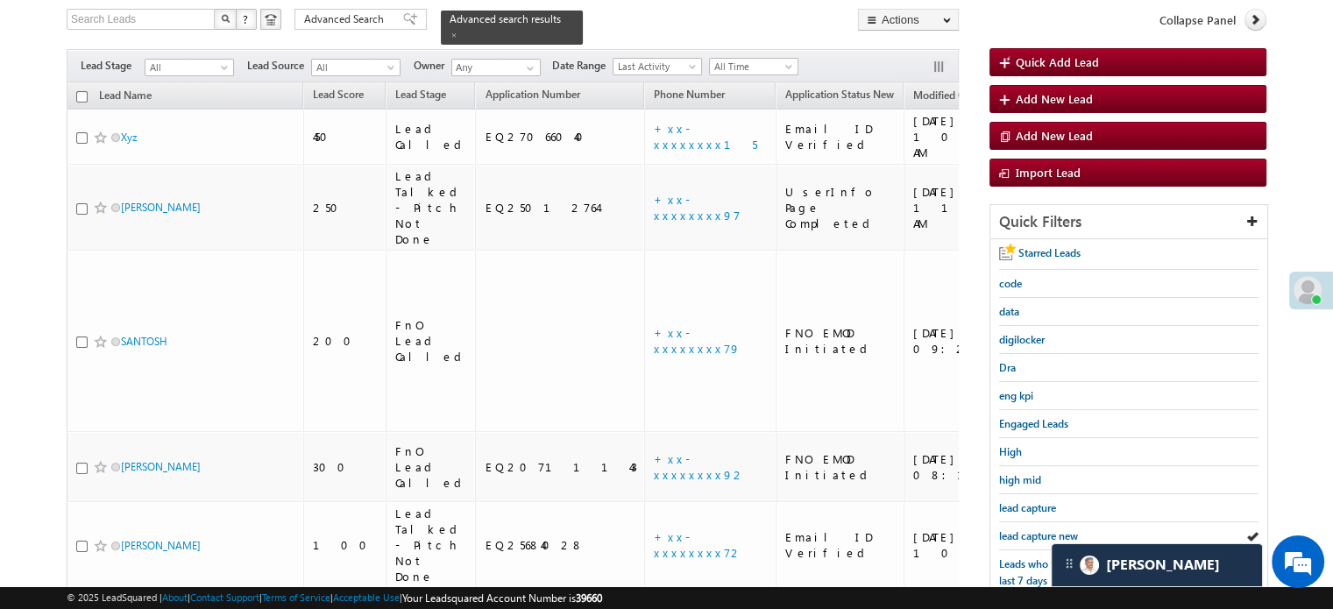
drag, startPoint x: 1015, startPoint y: 534, endPoint x: 983, endPoint y: 213, distance: 322.3
click at [1015, 533] on span "lead capture new" at bounding box center [1038, 535] width 79 height 13
click at [1044, 529] on span "lead capture new" at bounding box center [1038, 535] width 79 height 13
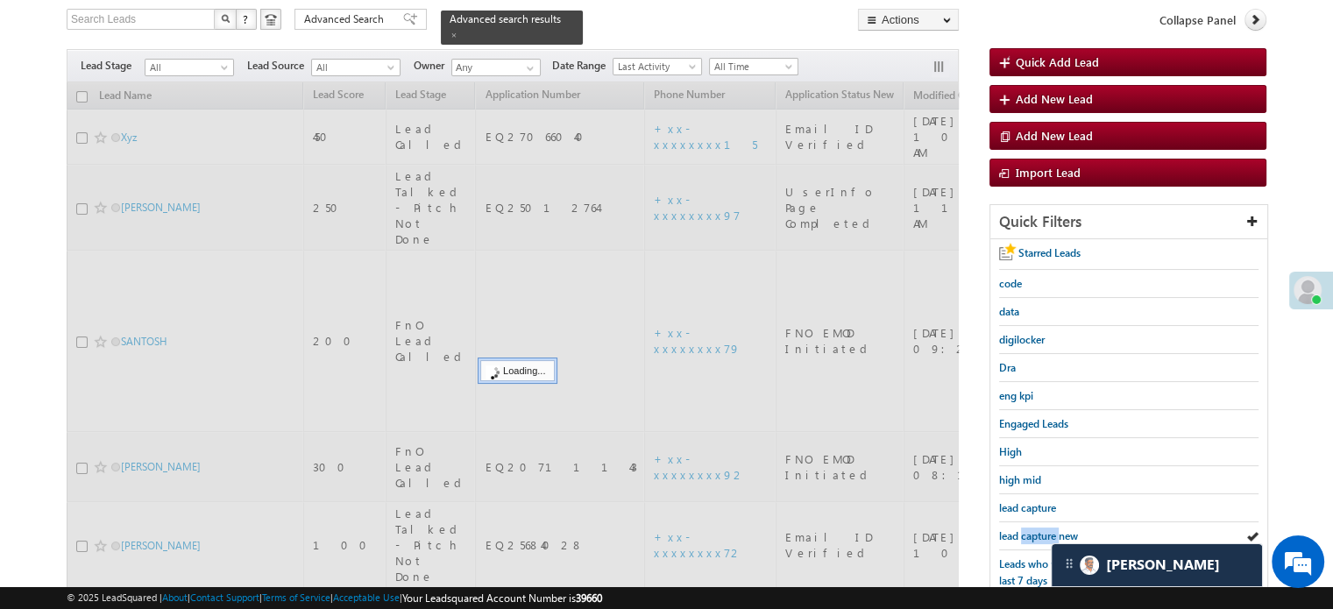
click at [1044, 529] on span "lead capture new" at bounding box center [1038, 535] width 79 height 13
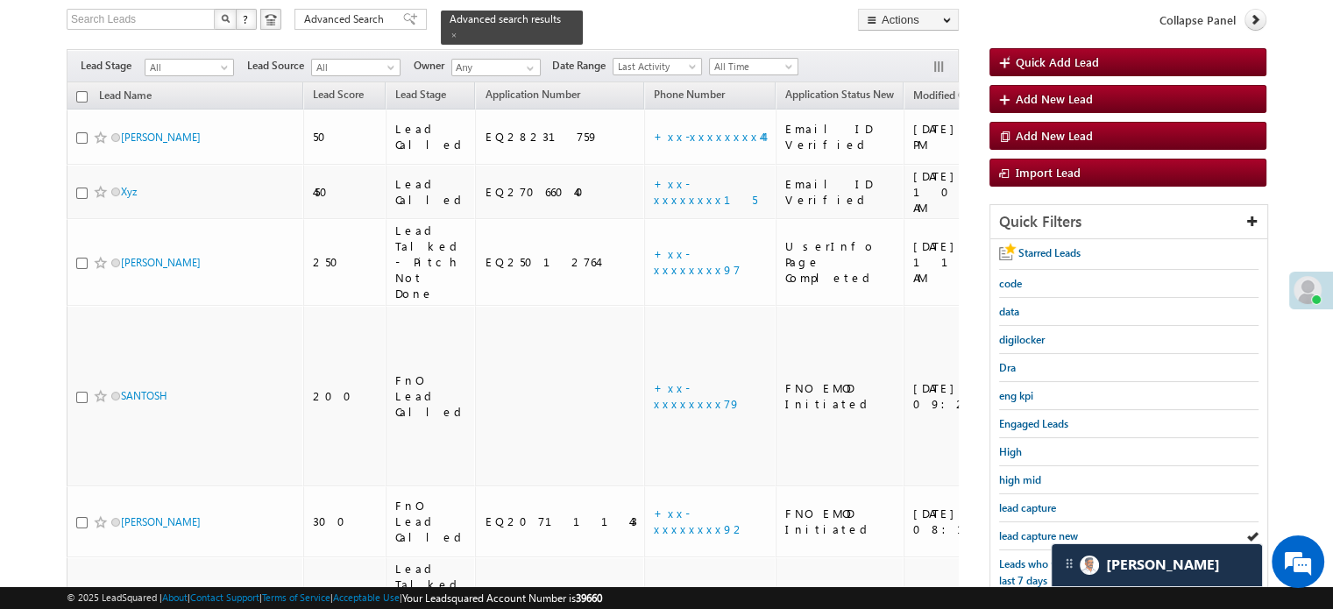
click at [1044, 529] on span "lead capture new" at bounding box center [1038, 535] width 79 height 13
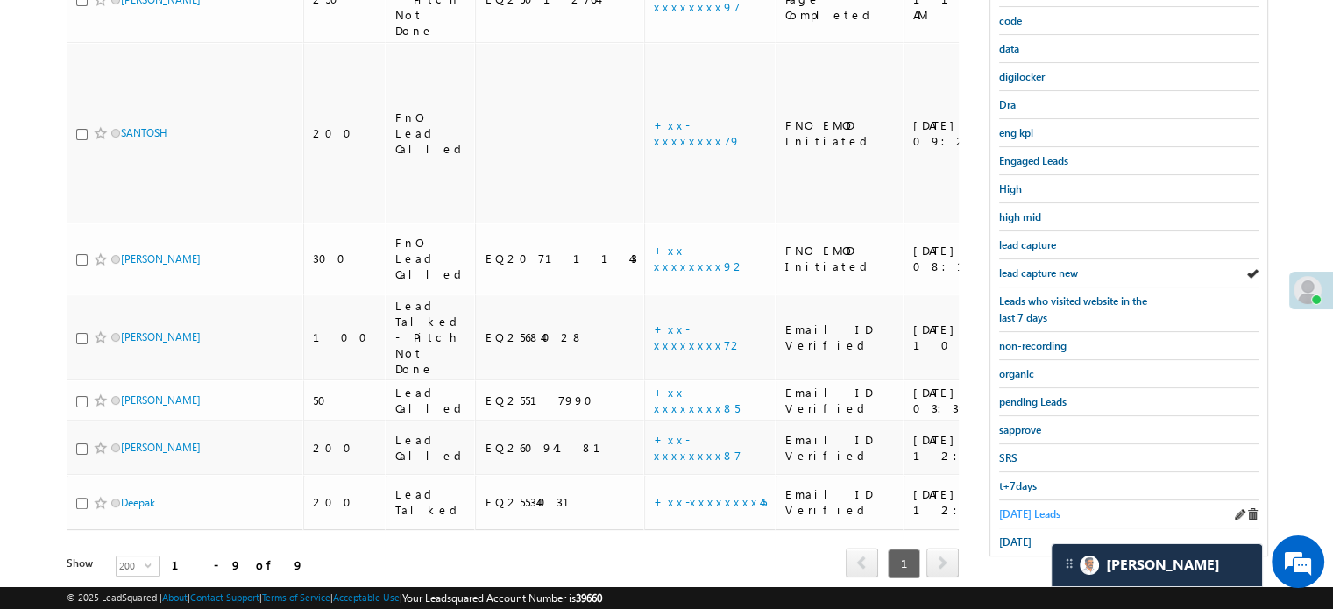
click at [1024, 507] on span "Today's Leads" at bounding box center [1029, 513] width 61 height 13
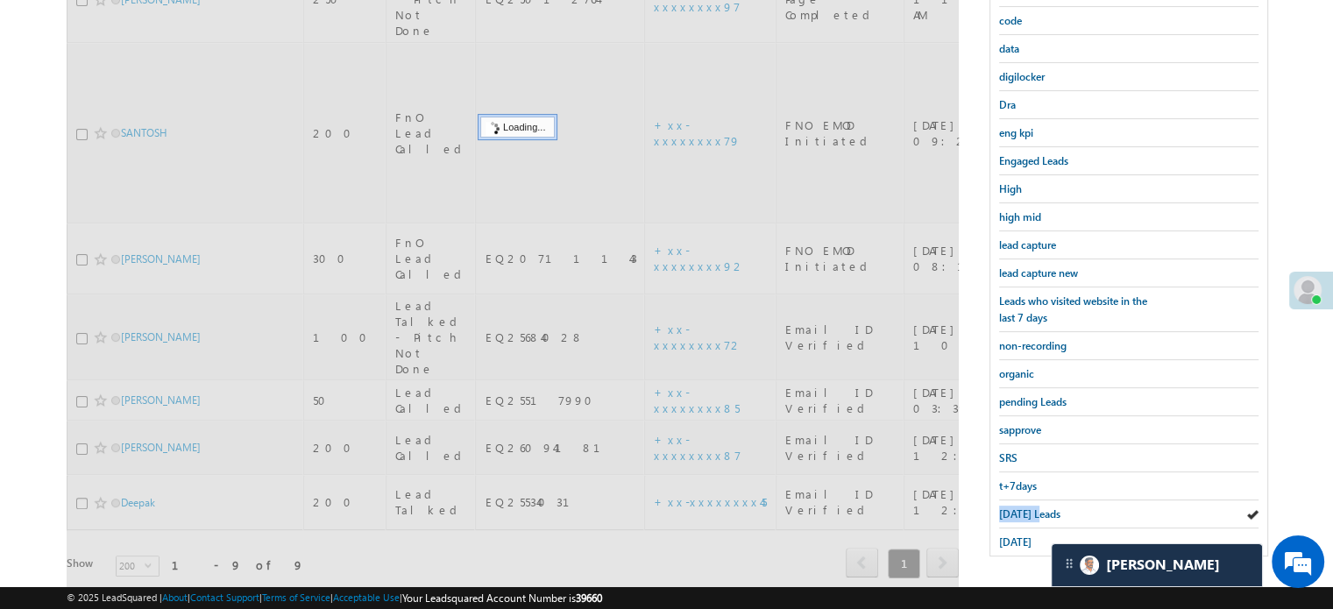
click at [1024, 507] on span "Today's Leads" at bounding box center [1029, 513] width 61 height 13
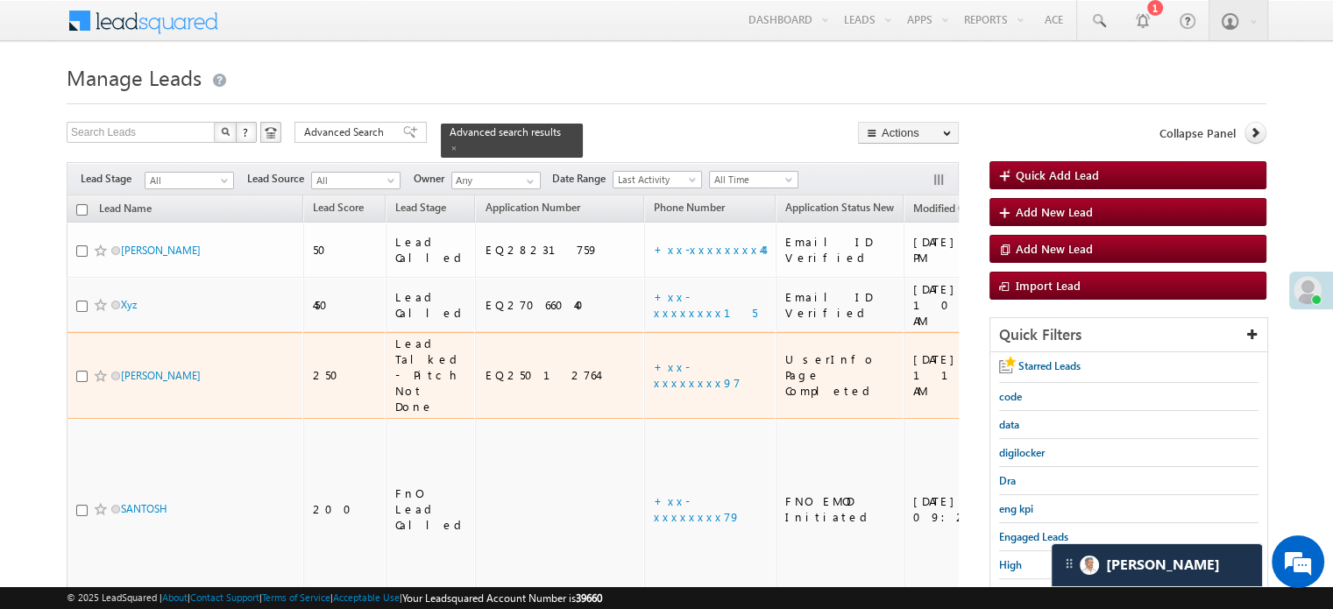
scroll to position [175, 0]
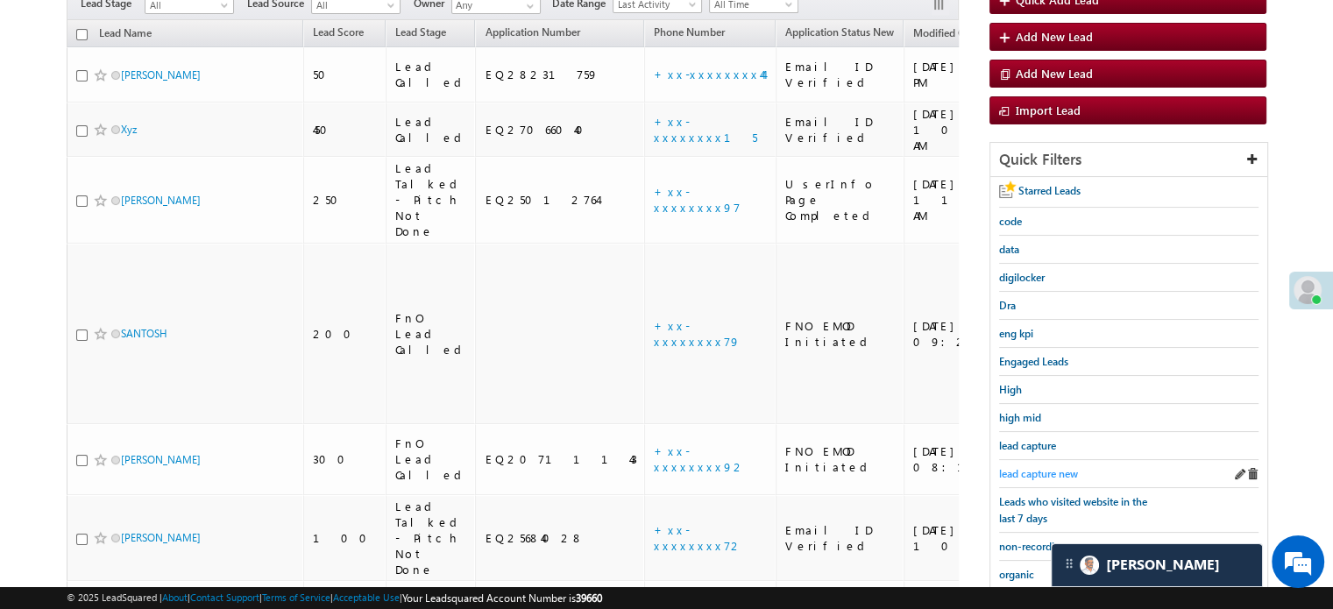
click at [1052, 474] on span "lead capture new" at bounding box center [1038, 473] width 79 height 13
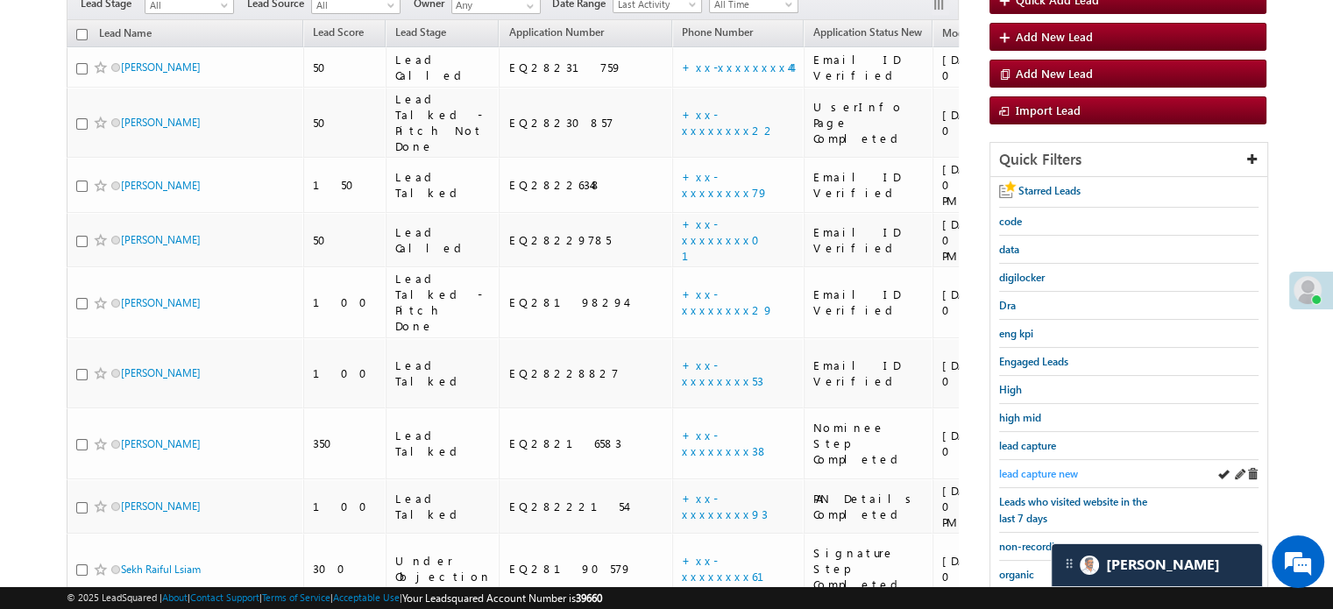
click at [1059, 467] on span "lead capture new" at bounding box center [1038, 473] width 79 height 13
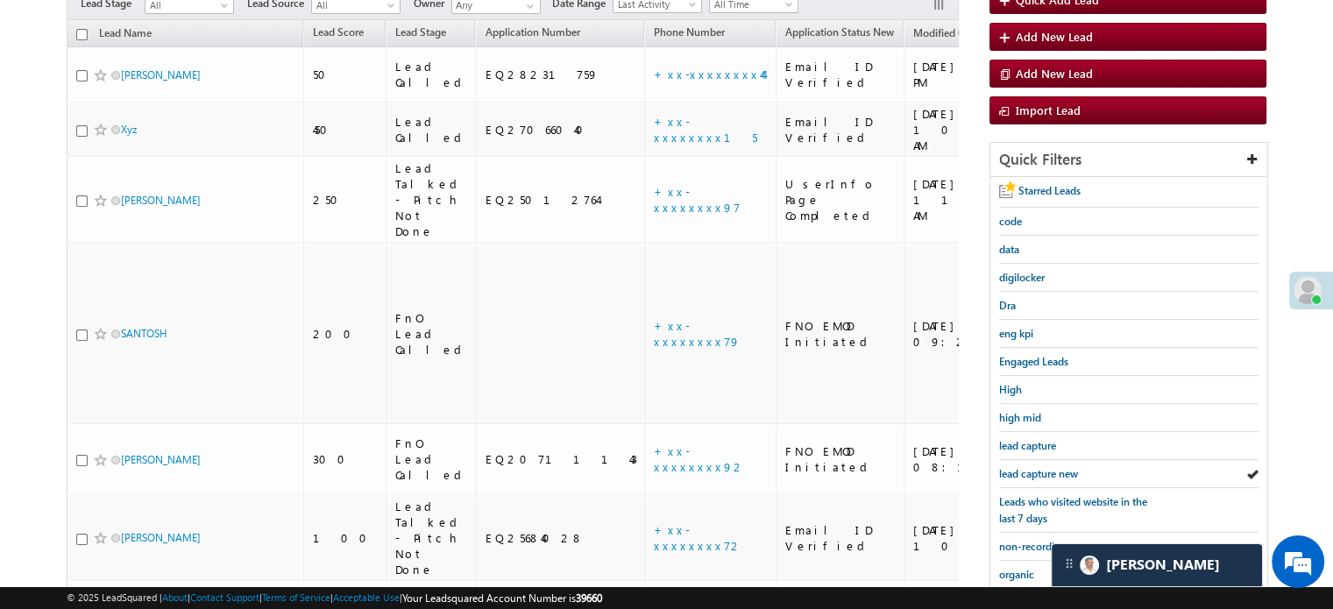
scroll to position [376, 0]
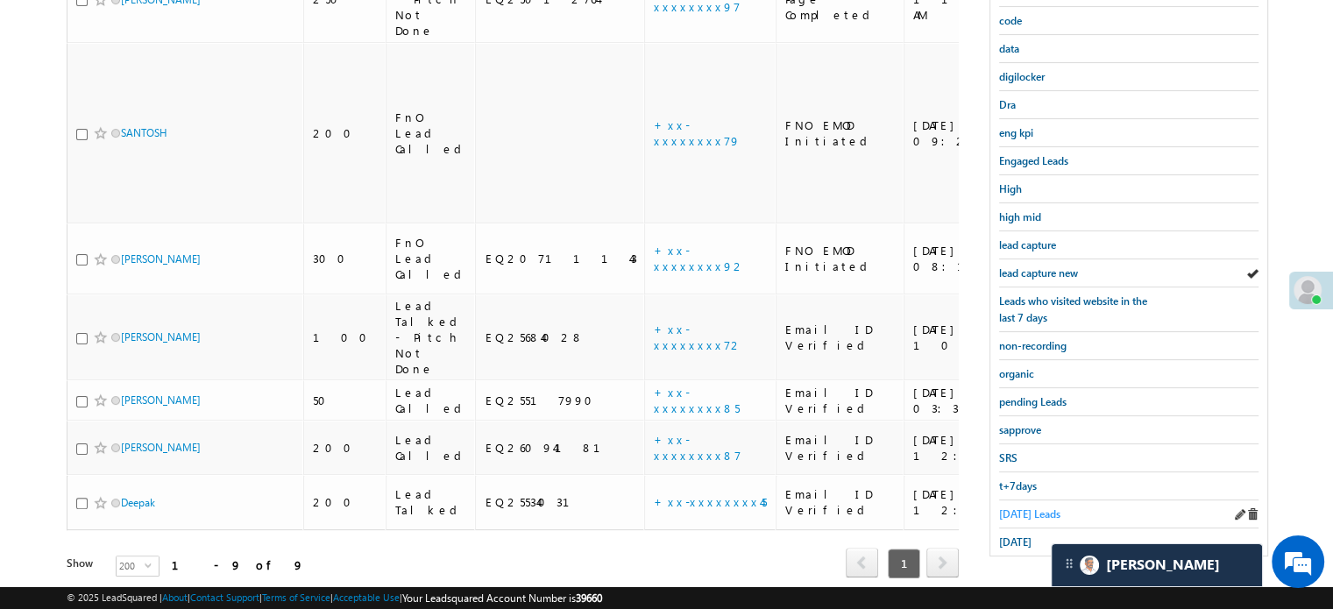
click at [1022, 513] on span "Today's Leads" at bounding box center [1029, 513] width 61 height 13
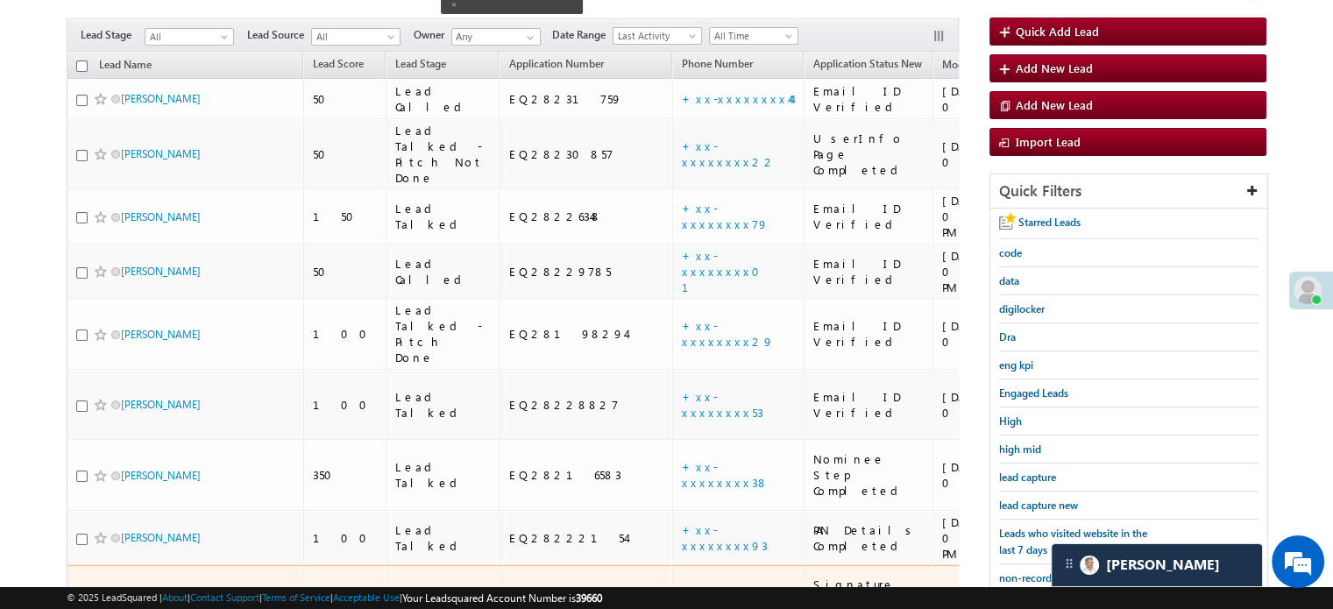
scroll to position [113, 0]
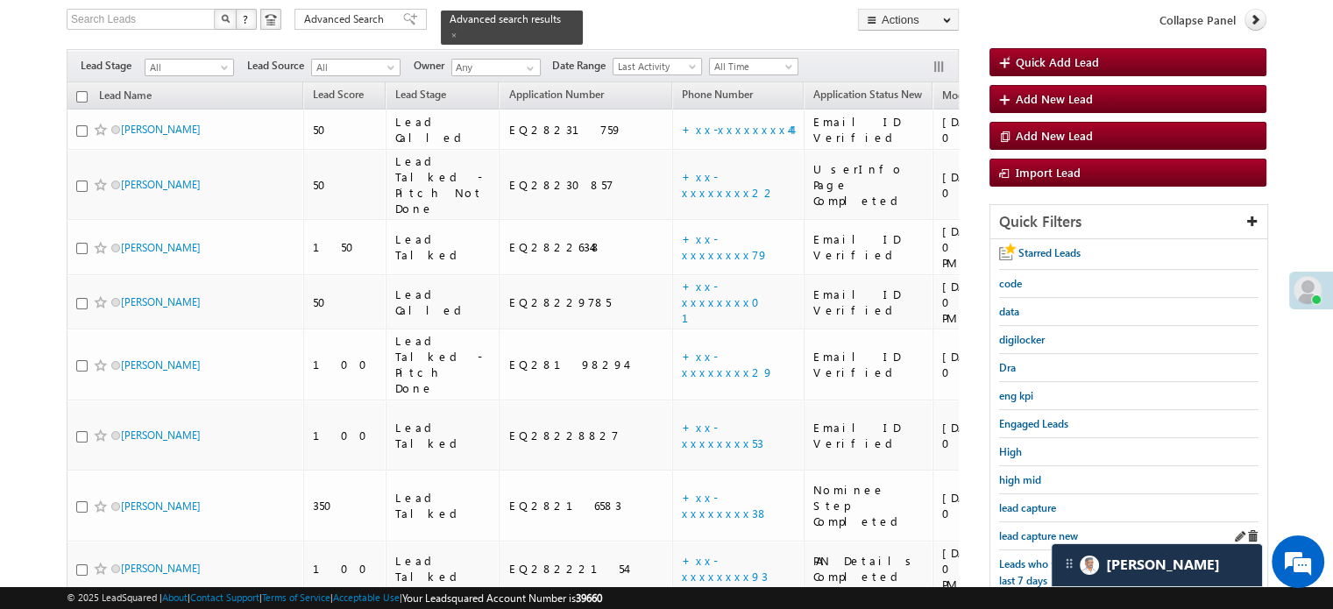
click at [1002, 522] on div "lead capture new" at bounding box center [1128, 536] width 259 height 28
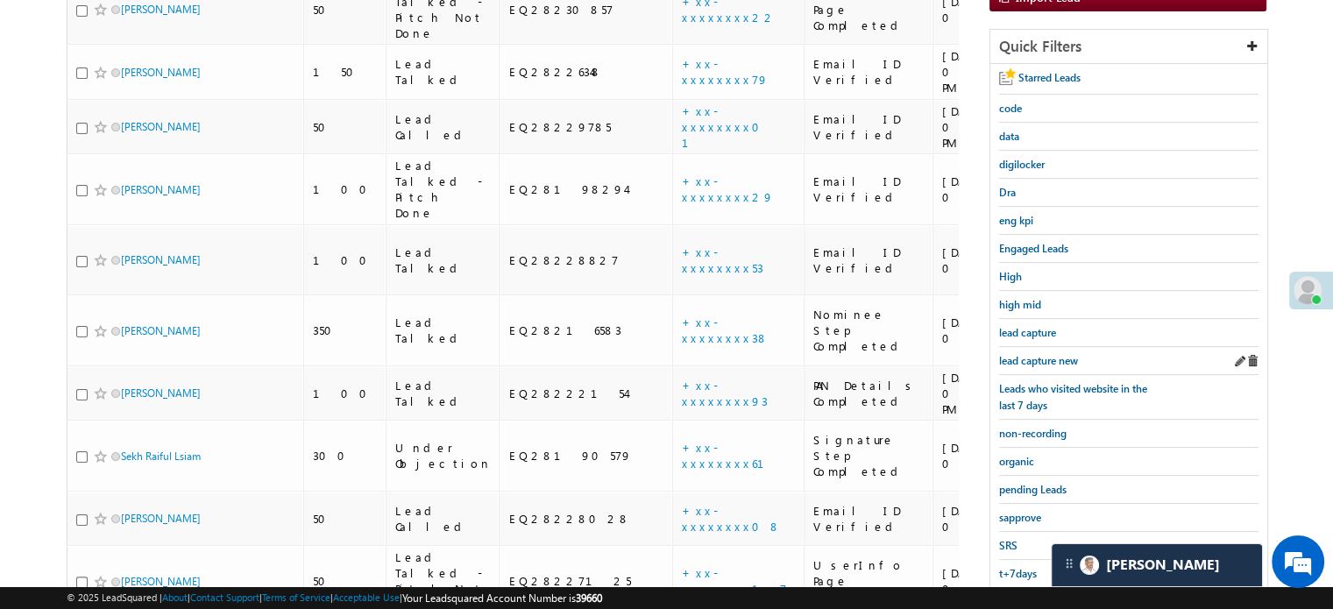
click at [1008, 364] on div "lead capture new" at bounding box center [1128, 361] width 259 height 28
click at [1016, 355] on span "lead capture new" at bounding box center [1038, 360] width 79 height 13
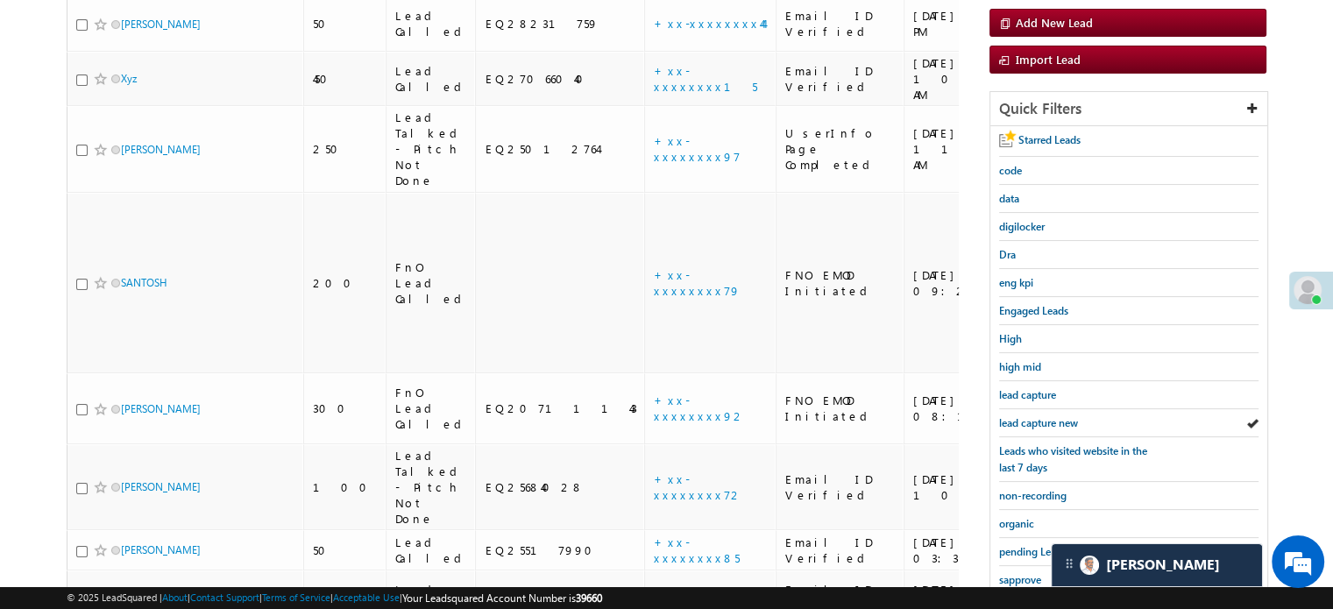
scroll to position [376, 0]
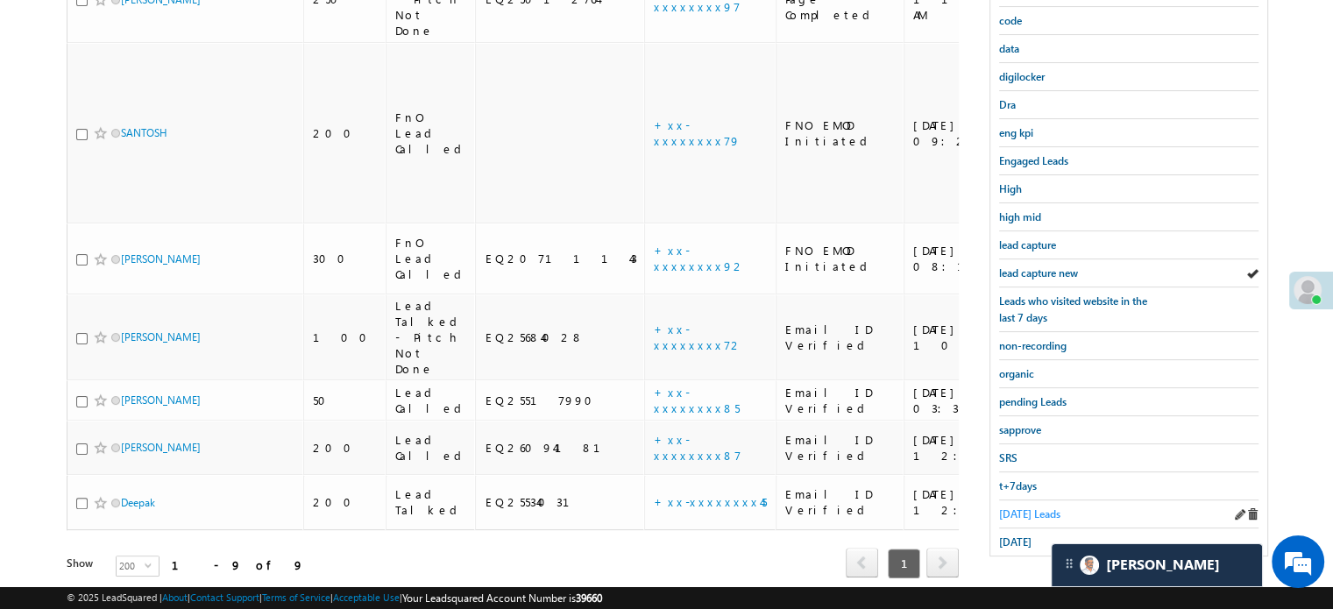
click at [1015, 507] on span "Today's Leads" at bounding box center [1029, 513] width 61 height 13
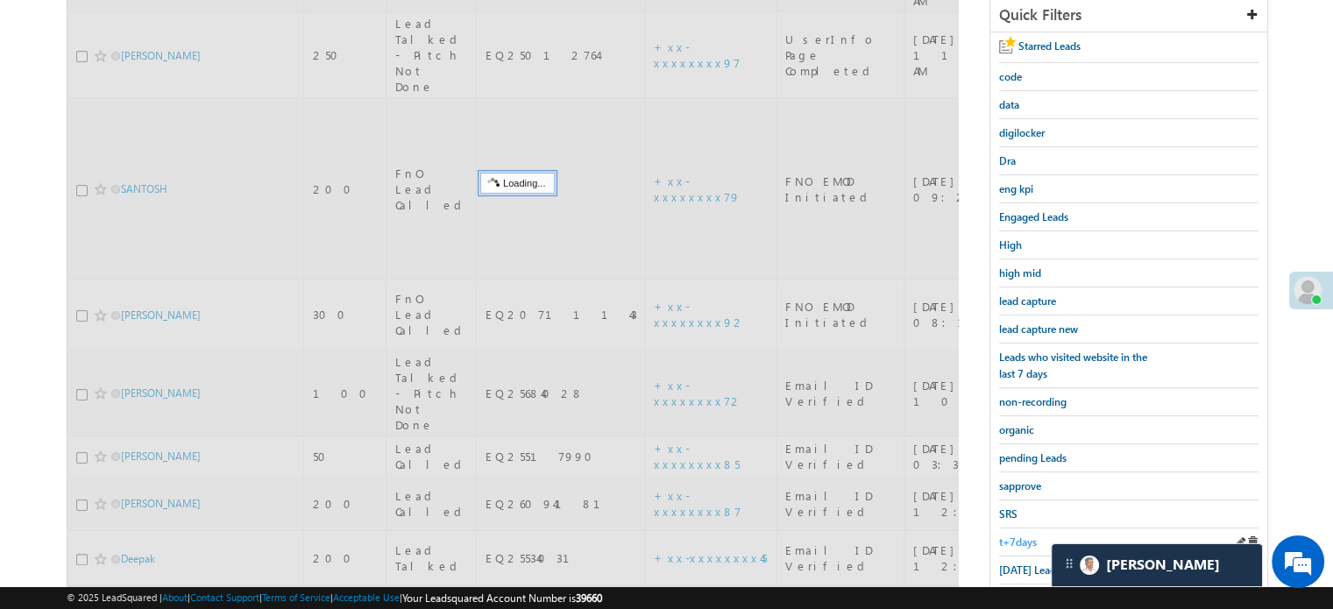
scroll to position [201, 0]
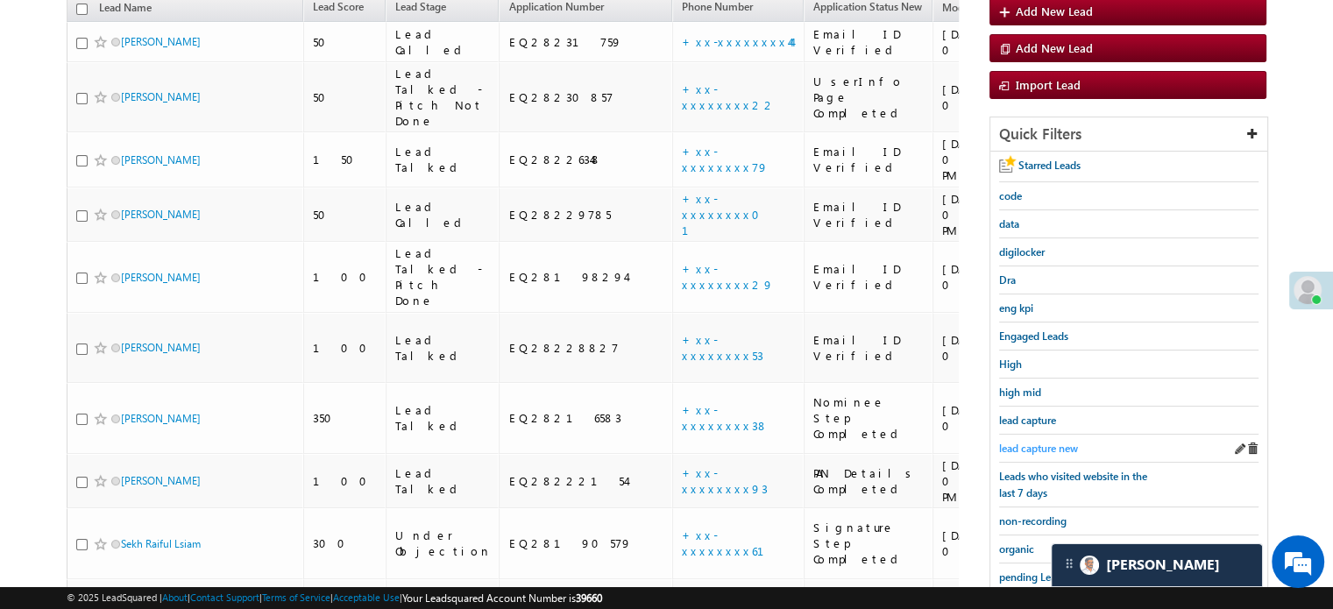
click at [1044, 445] on span "lead capture new" at bounding box center [1038, 448] width 79 height 13
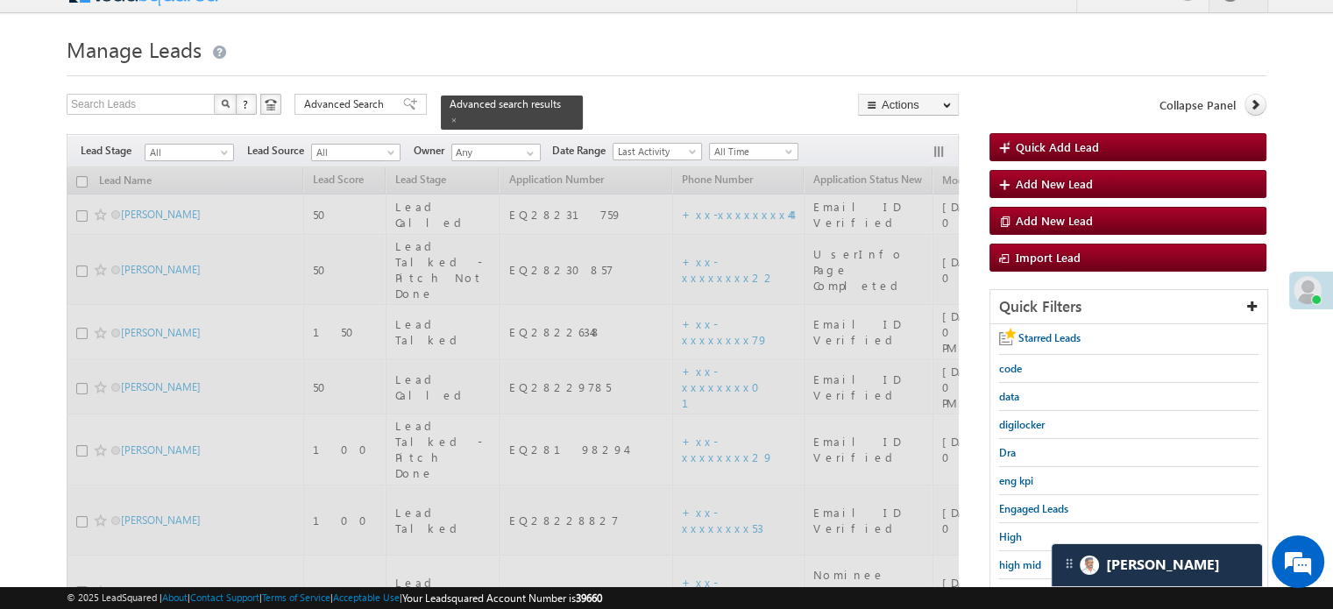
scroll to position [25, 0]
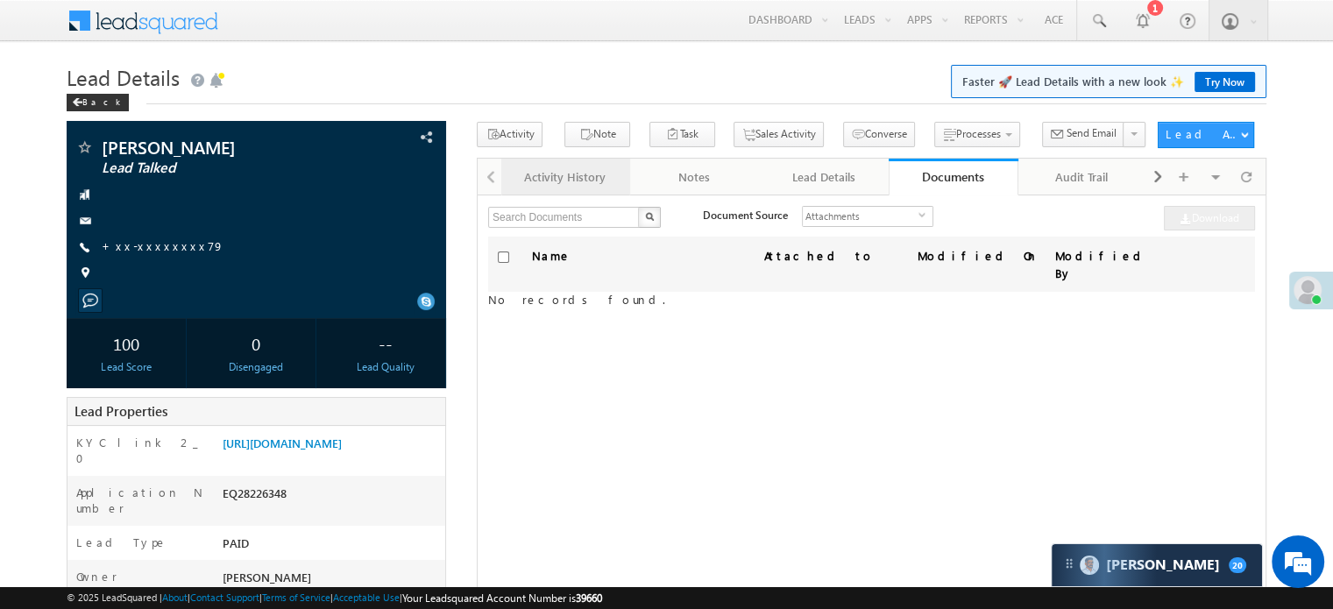
click at [571, 180] on div "Activity History" at bounding box center [564, 176] width 99 height 21
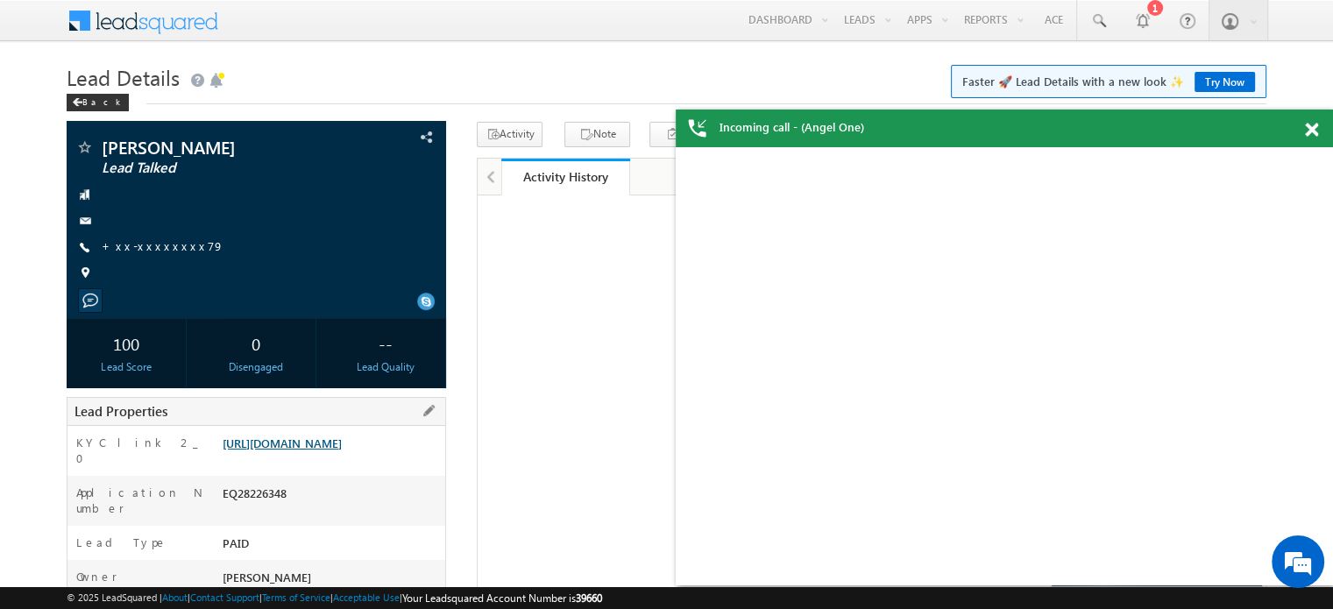
click at [314, 450] on link "https://angelbroking1-pk3em7sa.customui-test.leadsquared.com?leadId=24e0c816-78…" at bounding box center [282, 442] width 119 height 15
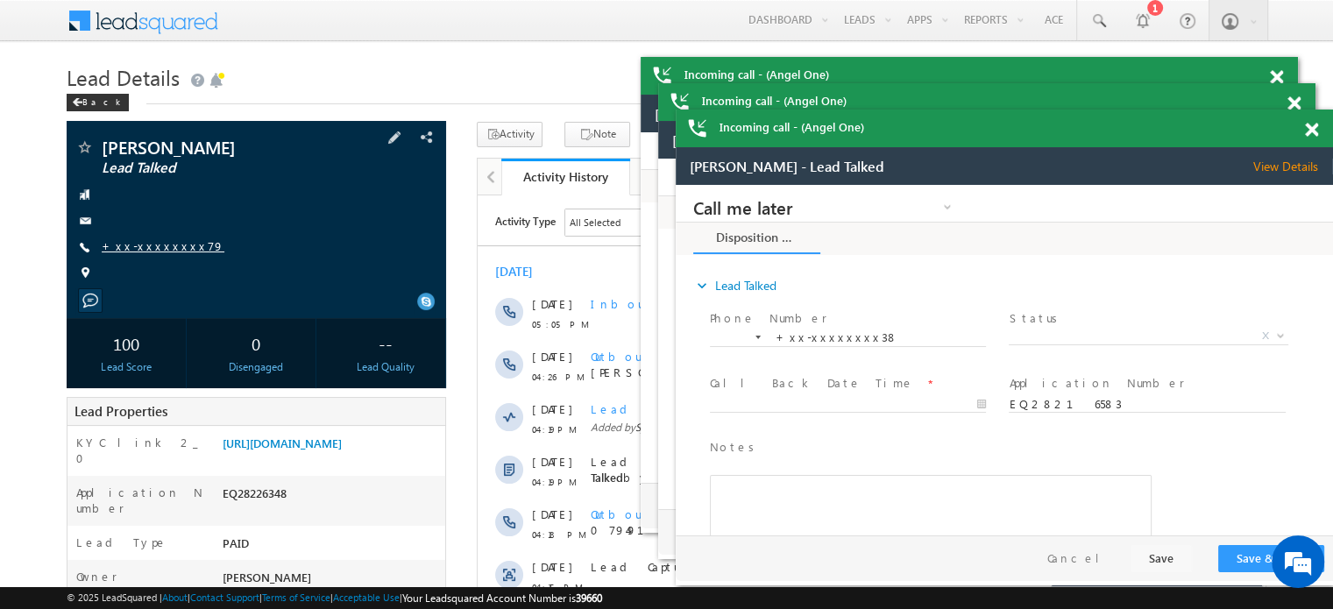
click at [155, 245] on link "+xx-xxxxxxxx79" at bounding box center [163, 245] width 123 height 15
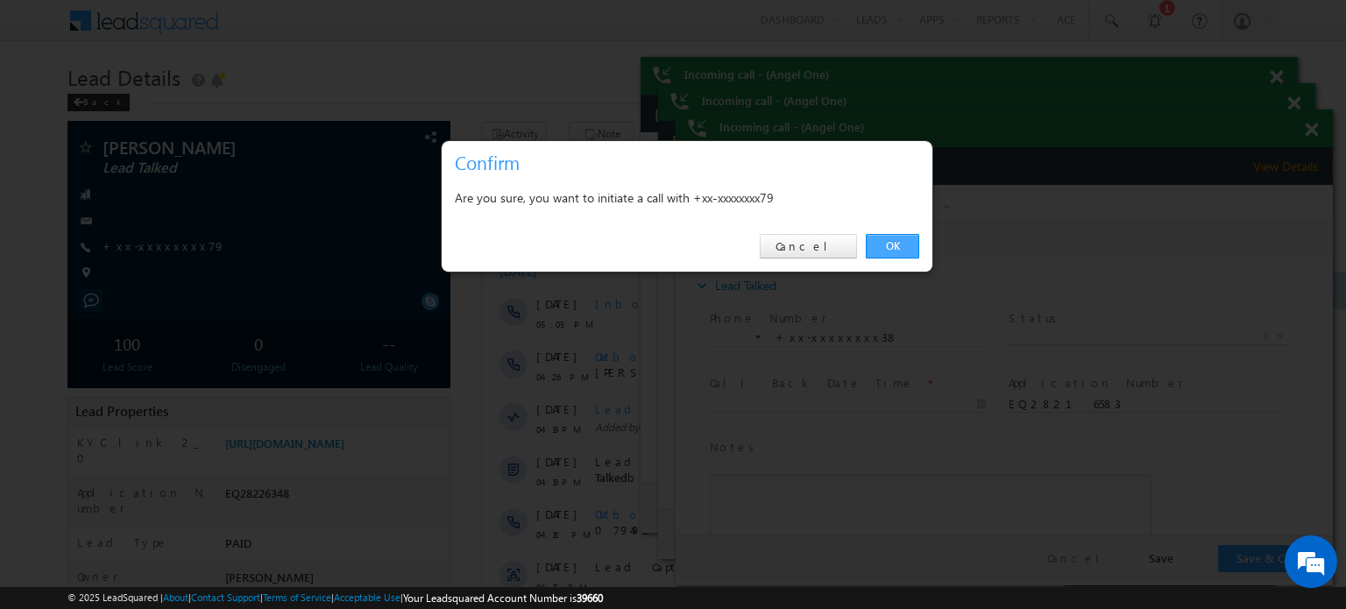
click at [896, 247] on link "OK" at bounding box center [892, 246] width 53 height 25
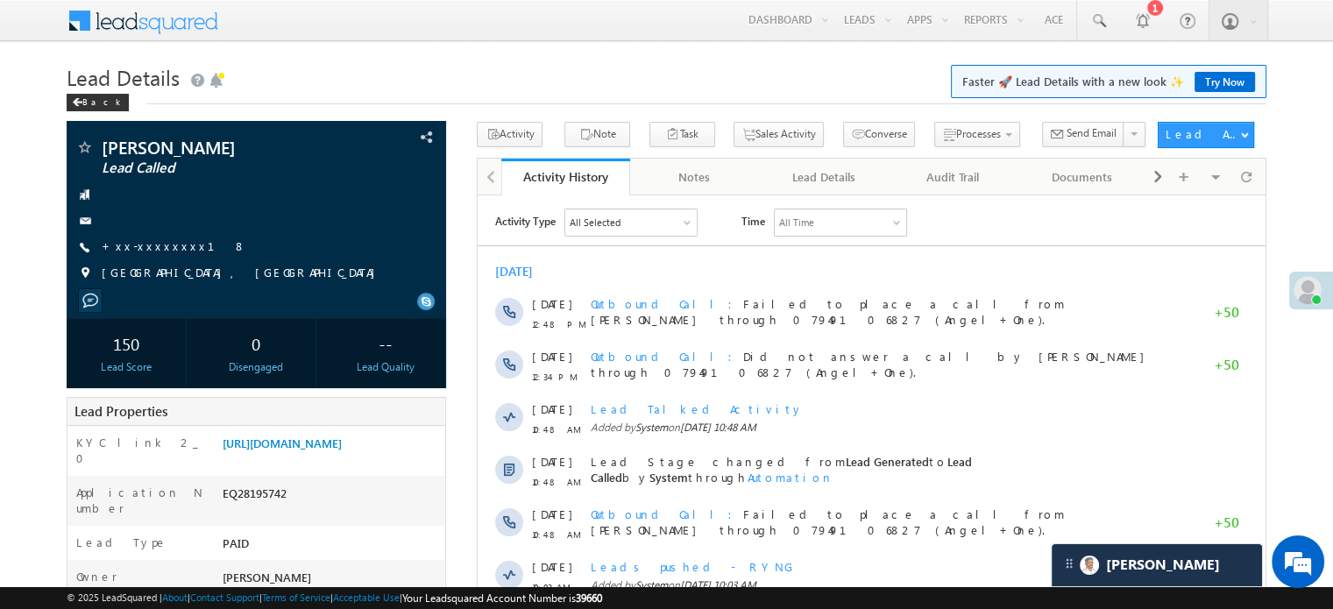
scroll to position [8895, 0]
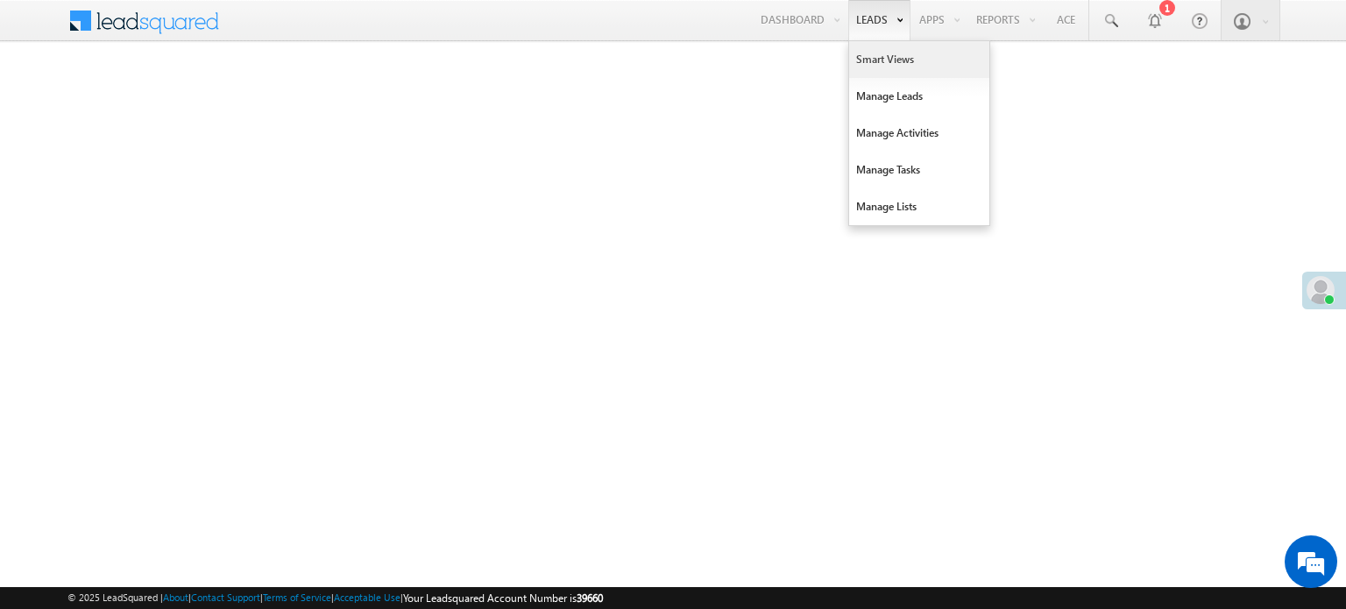
click at [869, 53] on link "Smart Views" at bounding box center [919, 59] width 140 height 37
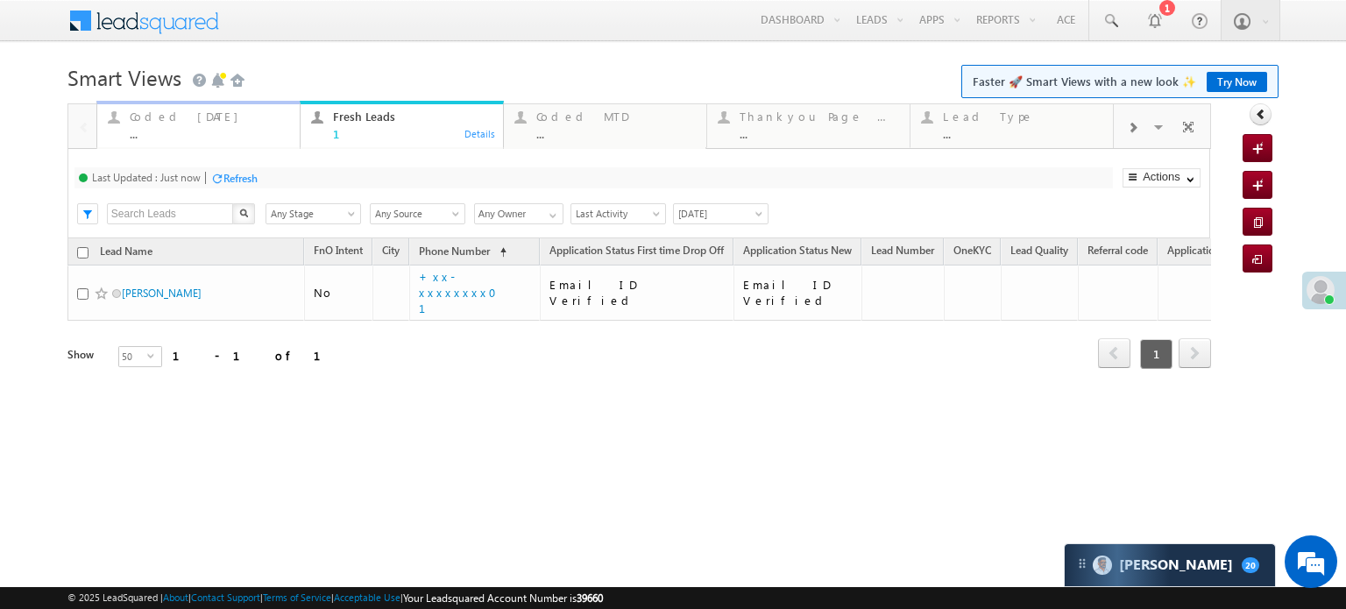
click at [171, 121] on div "Coded Today" at bounding box center [209, 117] width 159 height 14
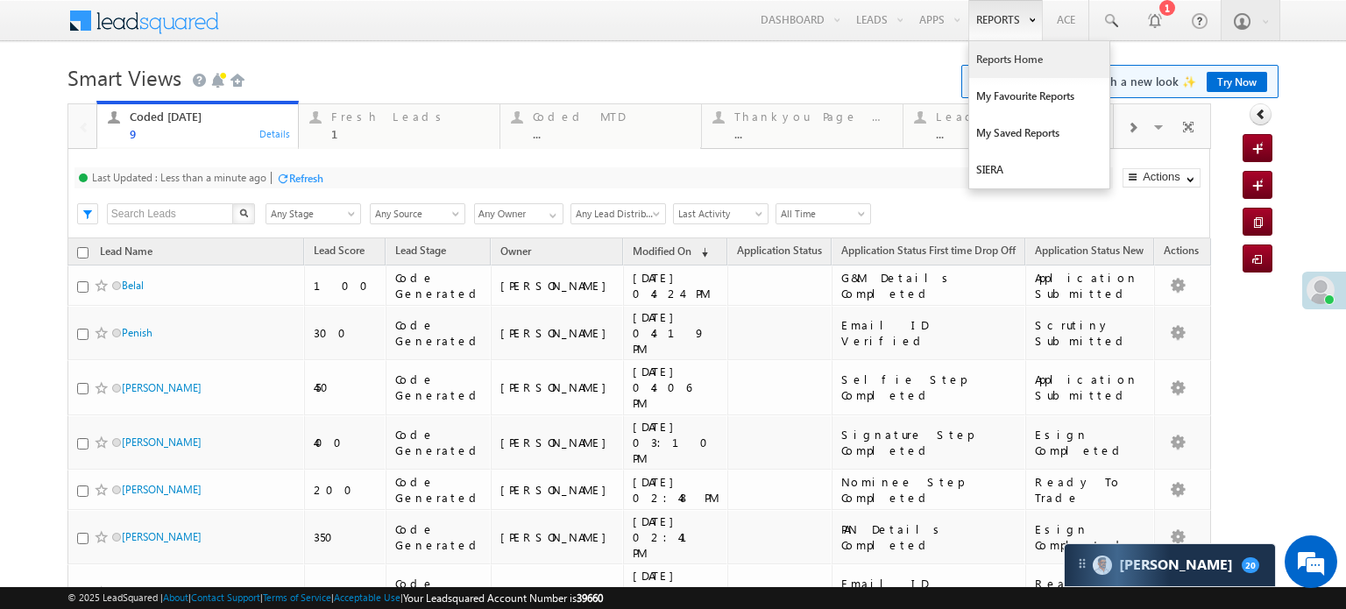
click at [996, 49] on link "Reports Home" at bounding box center [1039, 59] width 140 height 37
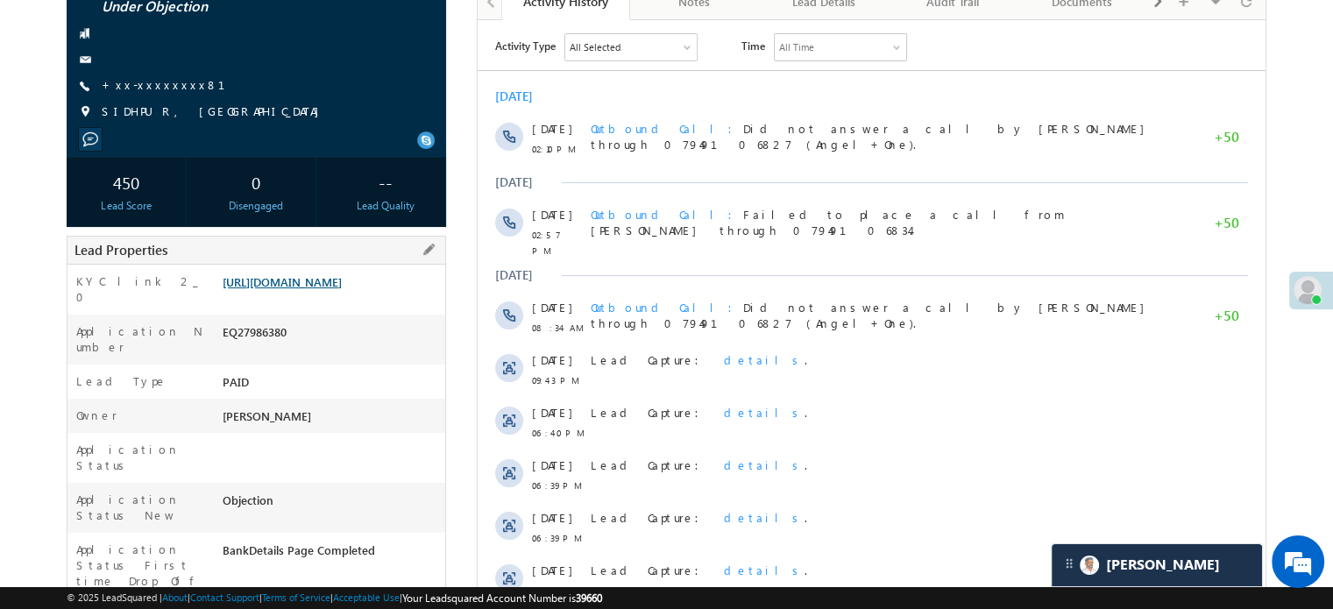
click at [342, 274] on link "[URL][DOMAIN_NAME]" at bounding box center [282, 281] width 119 height 15
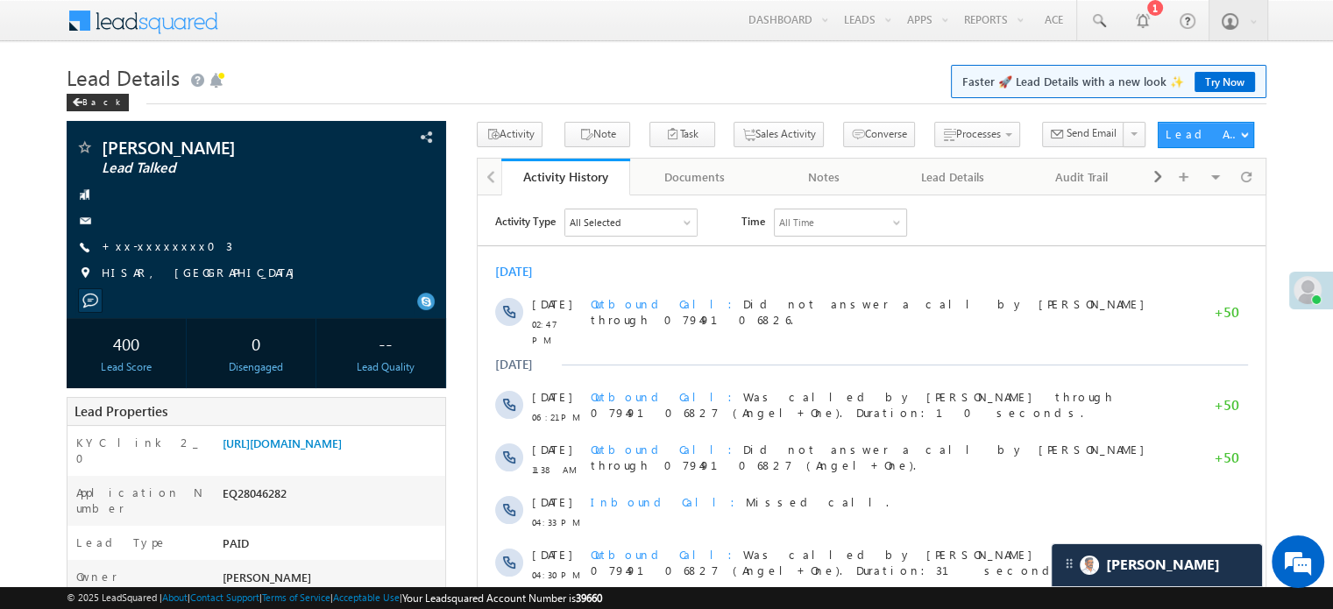
scroll to position [8706, 0]
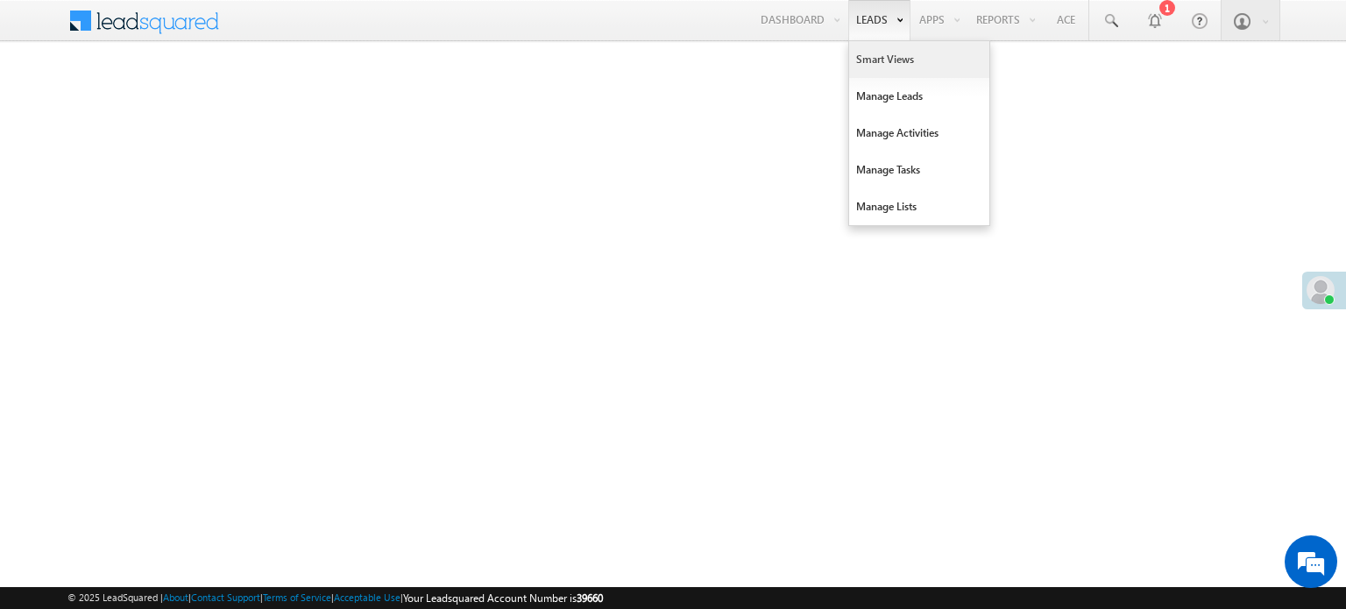
click at [877, 60] on link "Smart Views" at bounding box center [919, 59] width 140 height 37
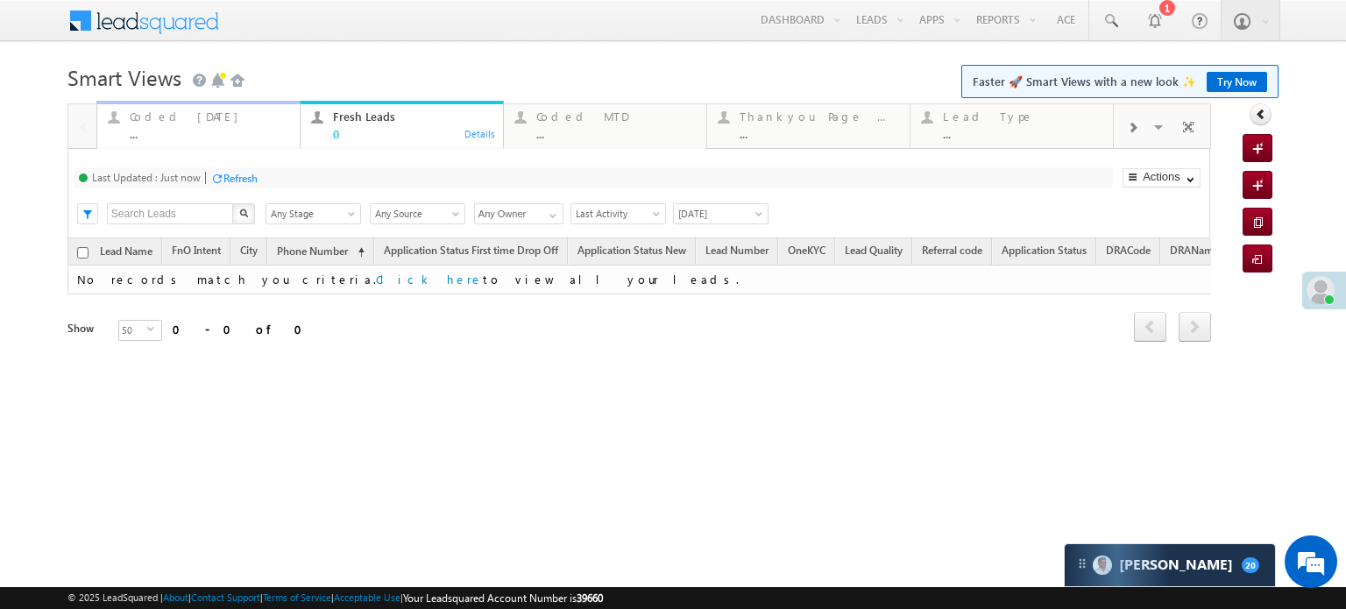
click at [195, 117] on div "Coded Today" at bounding box center [209, 117] width 159 height 14
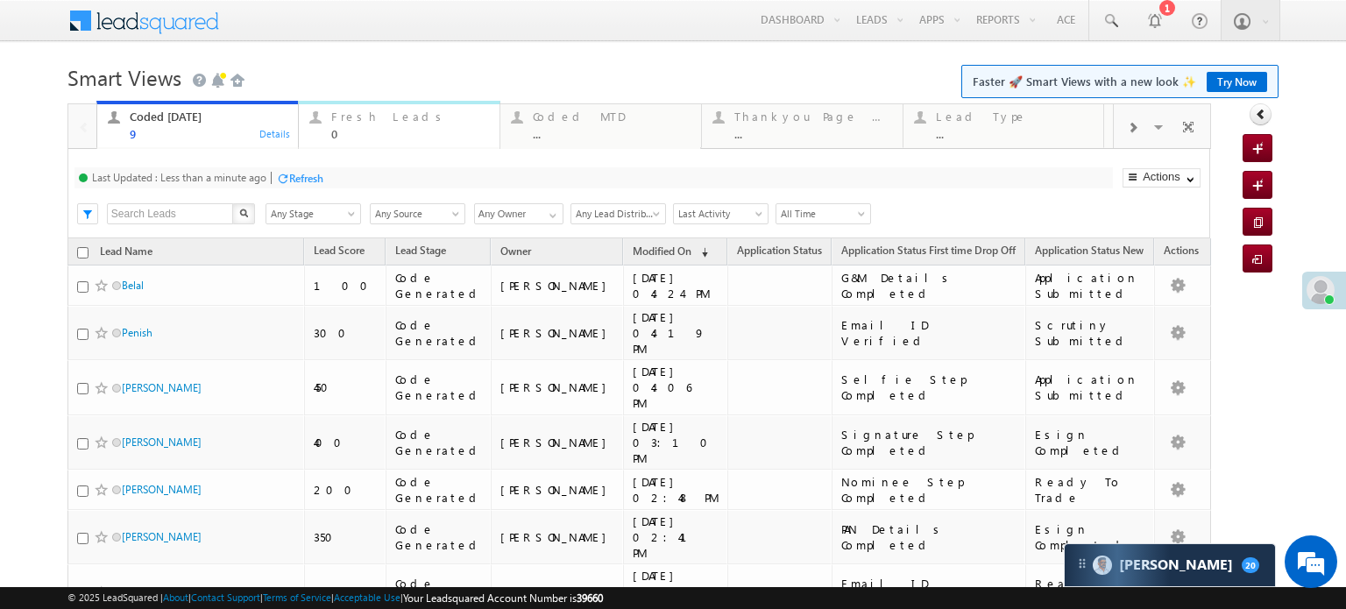
click at [373, 115] on div "Fresh Leads" at bounding box center [410, 117] width 158 height 14
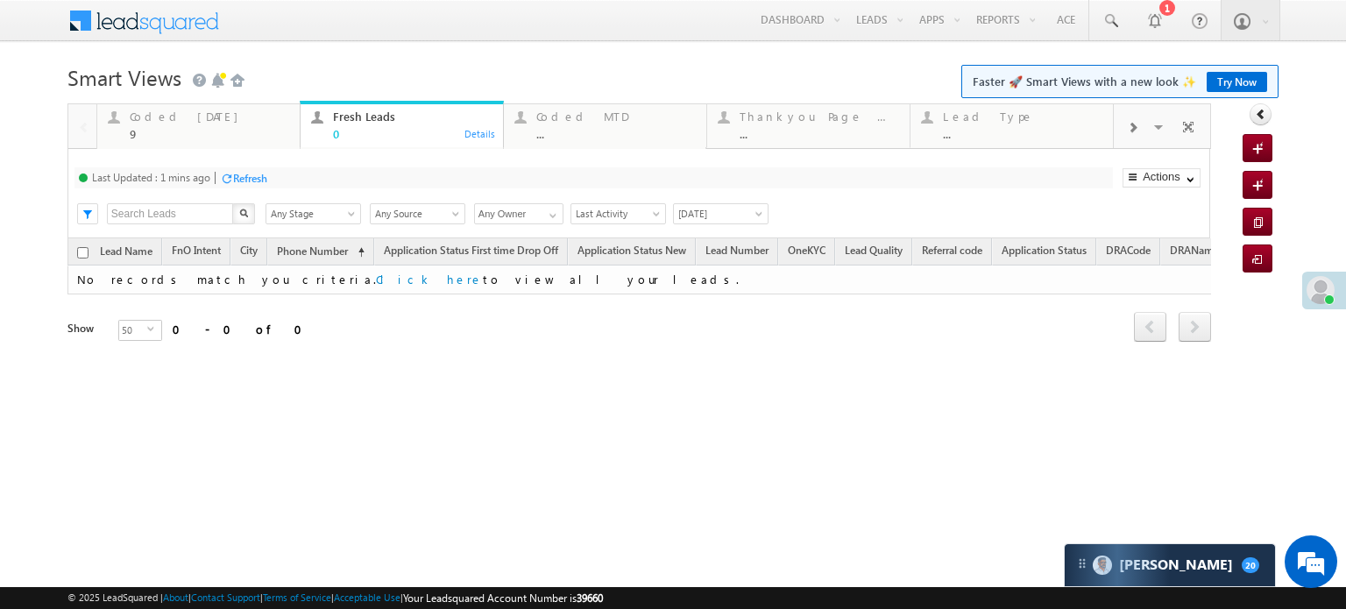
click at [241, 174] on div "Refresh" at bounding box center [250, 178] width 34 height 13
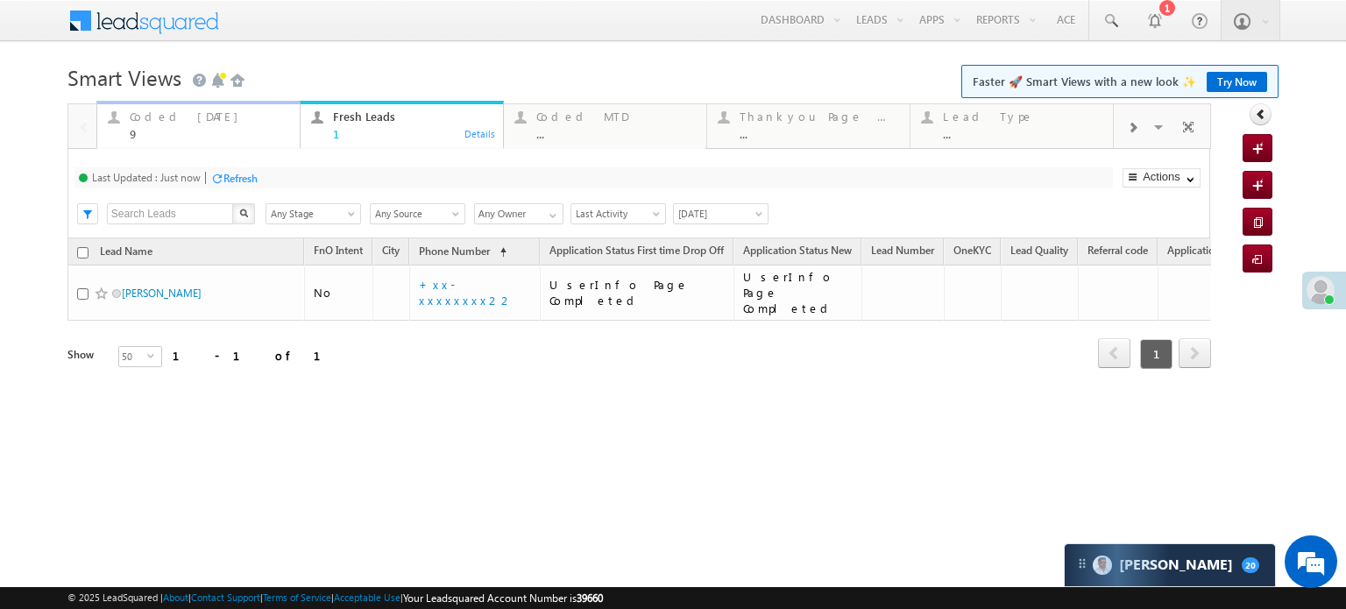
click at [213, 119] on div "Coded [DATE]" at bounding box center [209, 117] width 159 height 14
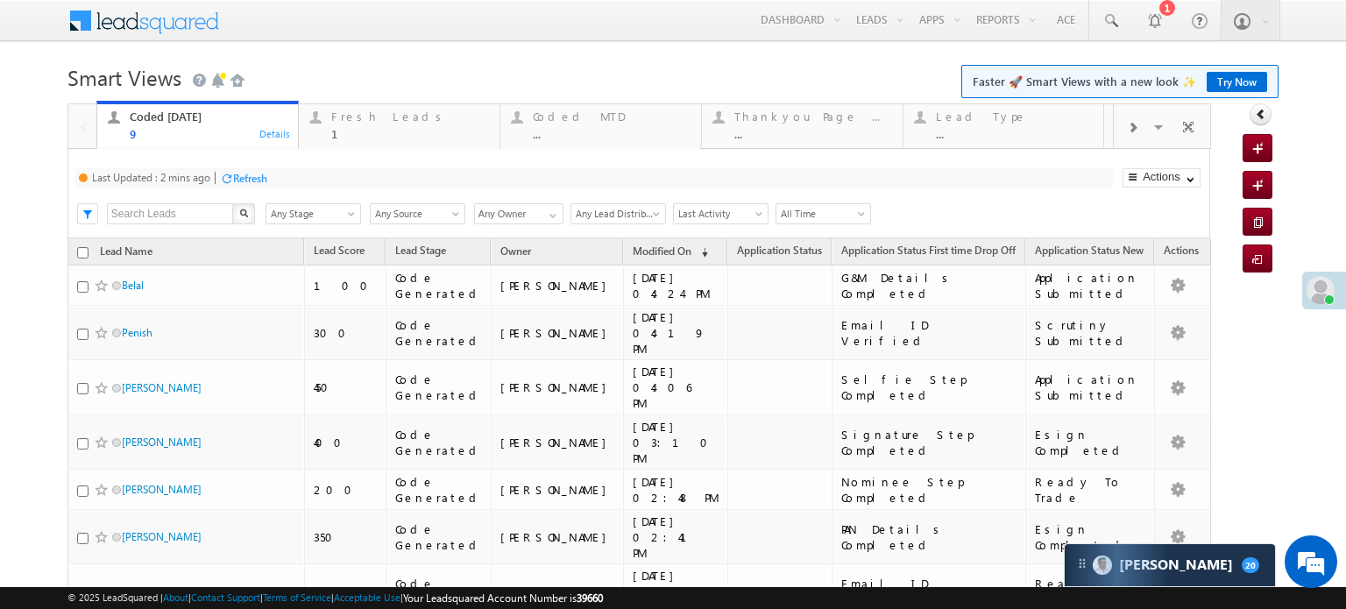
drag, startPoint x: 261, startPoint y: 174, endPoint x: 301, endPoint y: 87, distance: 96.4
click at [261, 174] on div "Refresh" at bounding box center [250, 178] width 34 height 13
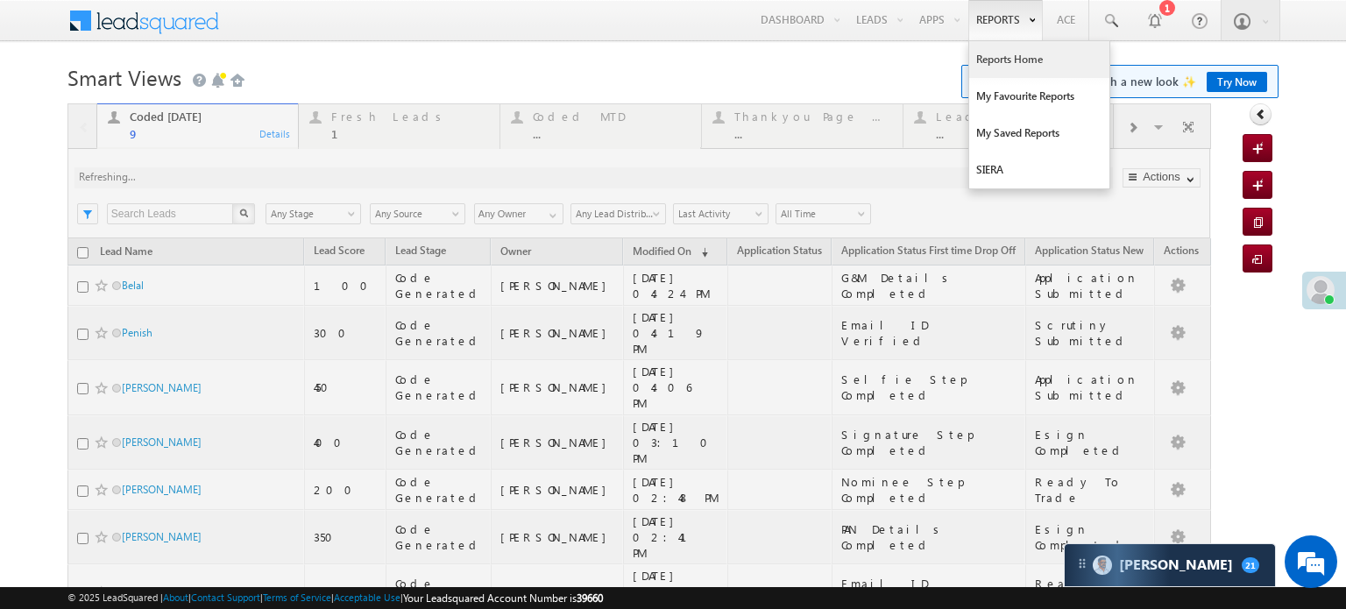
click at [984, 53] on link "Reports Home" at bounding box center [1039, 59] width 140 height 37
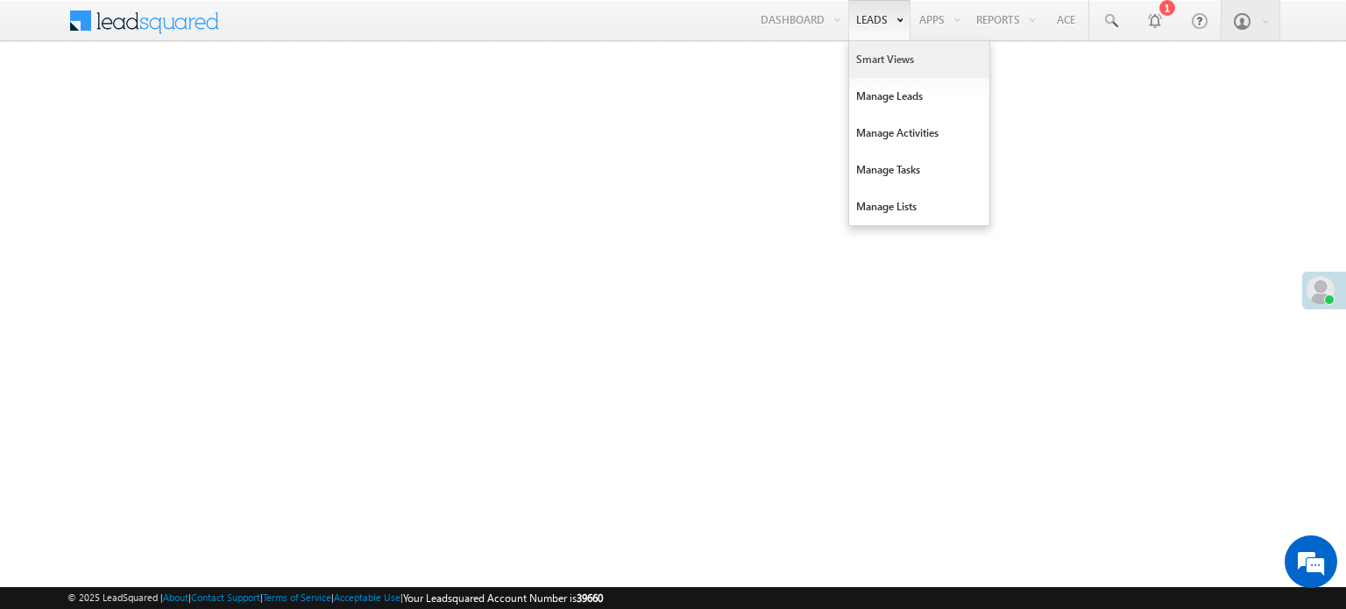
click at [866, 59] on link "Smart Views" at bounding box center [919, 59] width 140 height 37
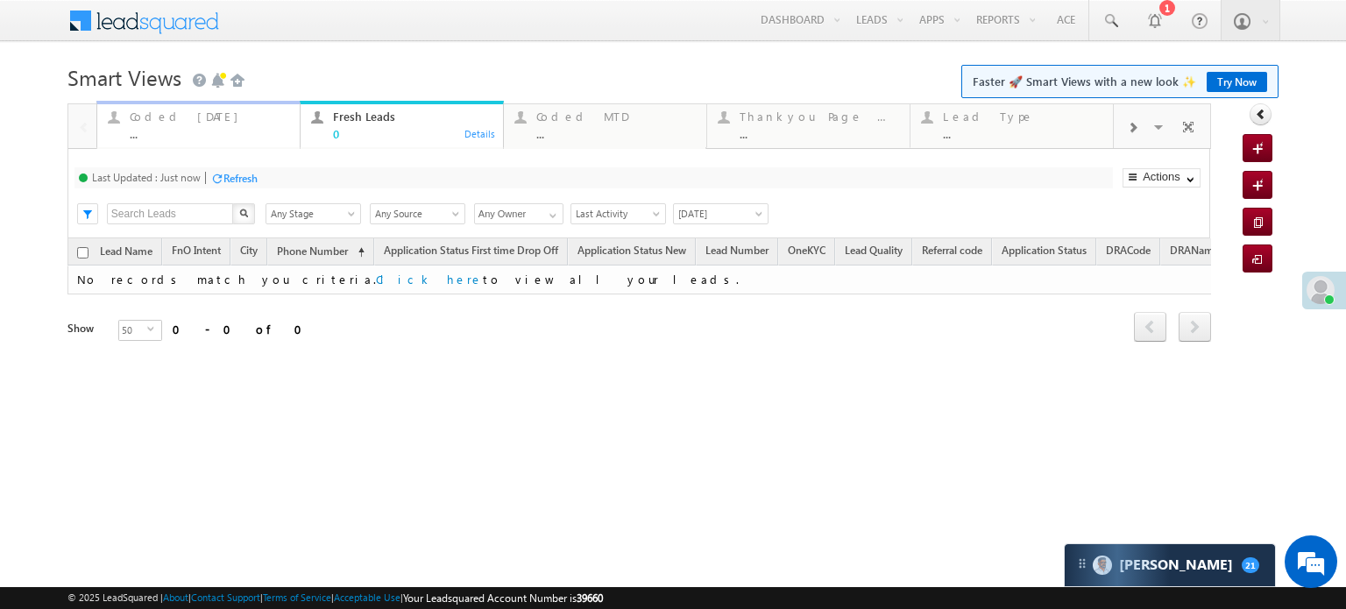
click at [165, 117] on div "Coded [DATE]" at bounding box center [209, 117] width 159 height 14
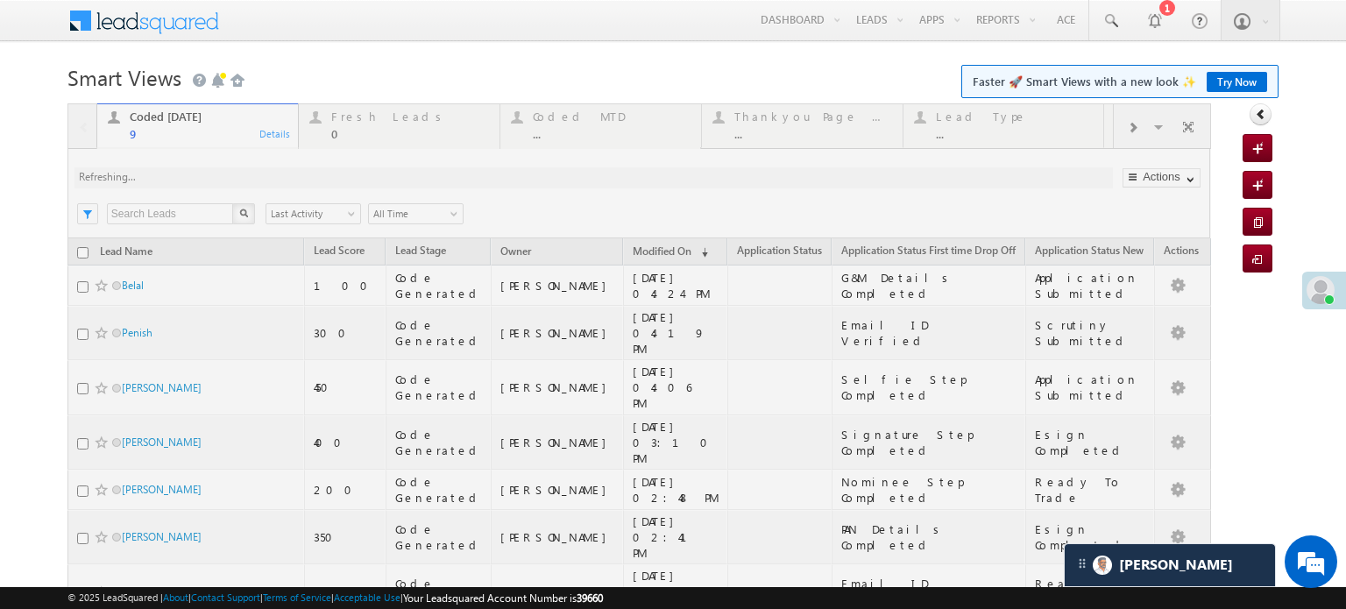
drag, startPoint x: 279, startPoint y: 177, endPoint x: 322, endPoint y: 178, distance: 43.8
click at [322, 178] on div at bounding box center [638, 464] width 1143 height 722
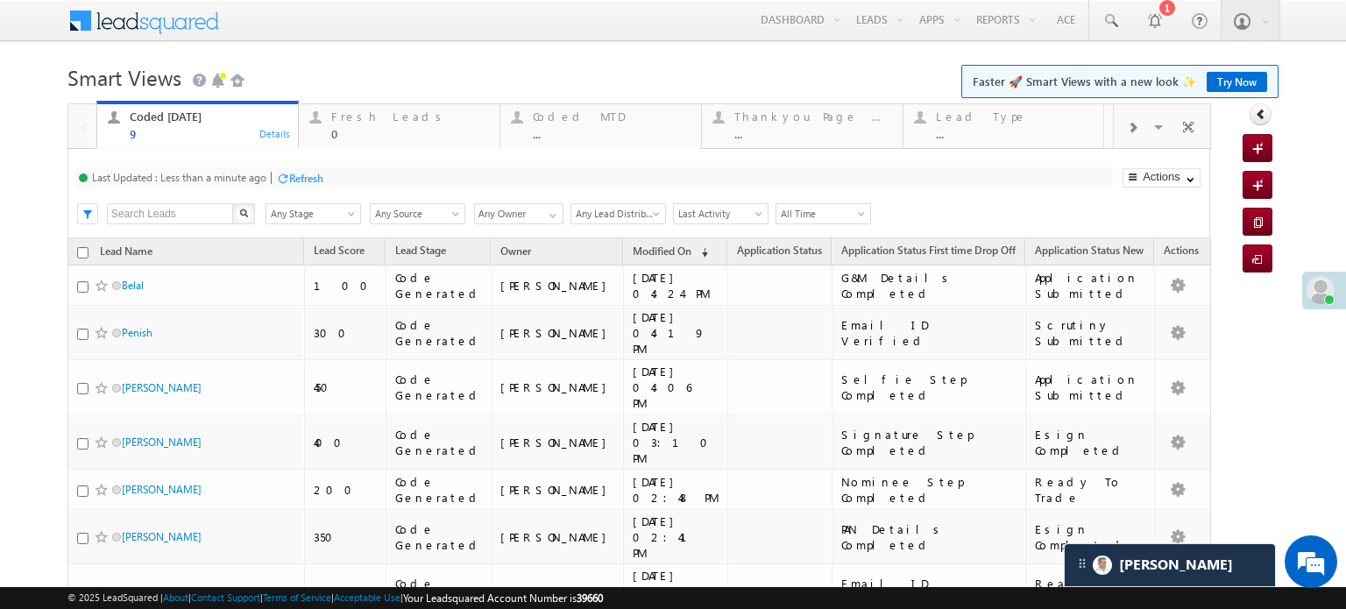
click at [320, 178] on div "Refresh" at bounding box center [306, 178] width 34 height 13
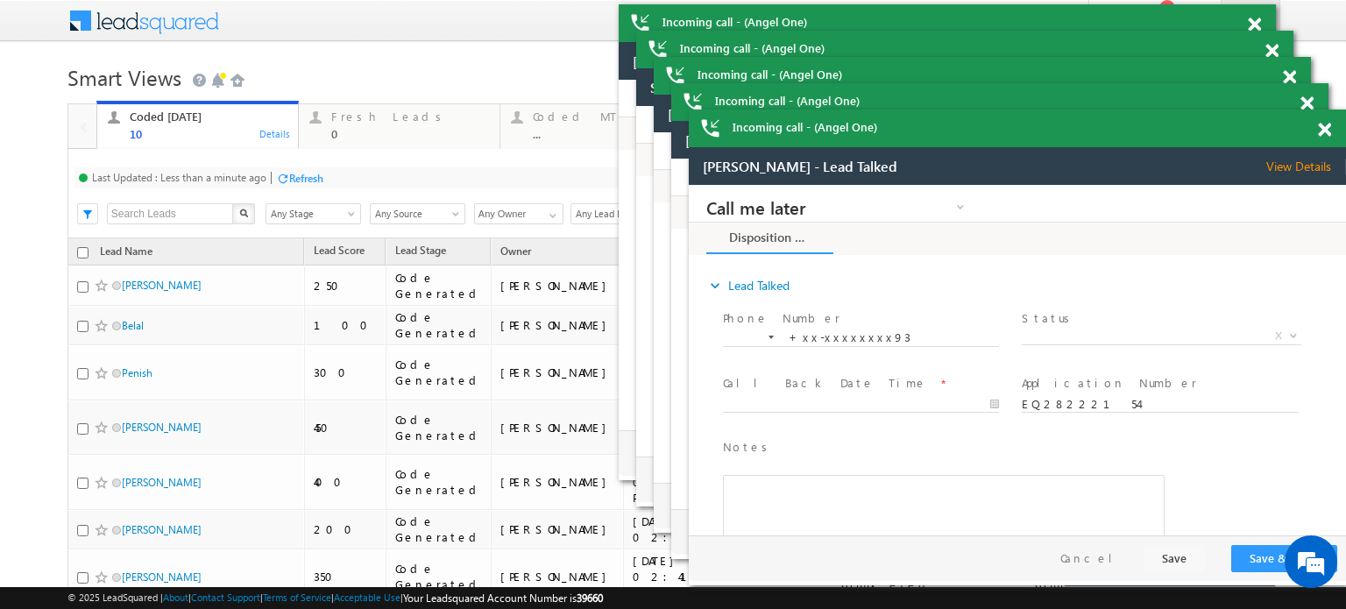
click at [310, 178] on div "Refresh" at bounding box center [306, 178] width 34 height 13
click at [1261, 32] on span at bounding box center [1254, 25] width 13 height 15
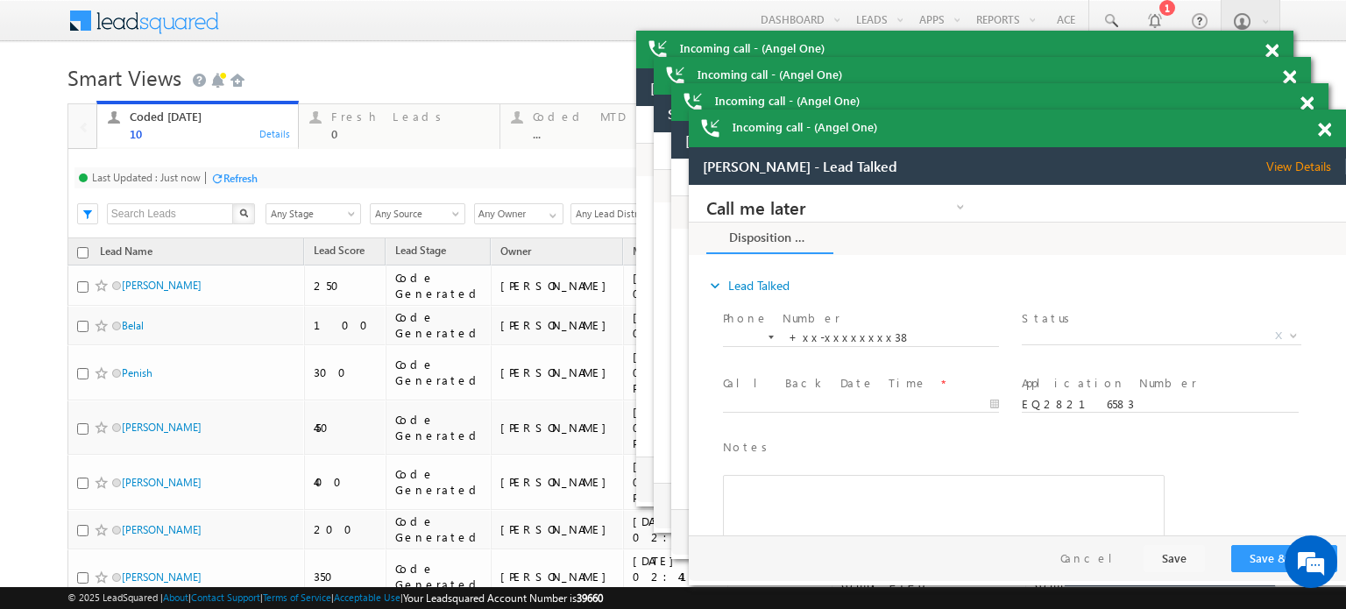
click at [1278, 59] on span at bounding box center [1271, 51] width 13 height 15
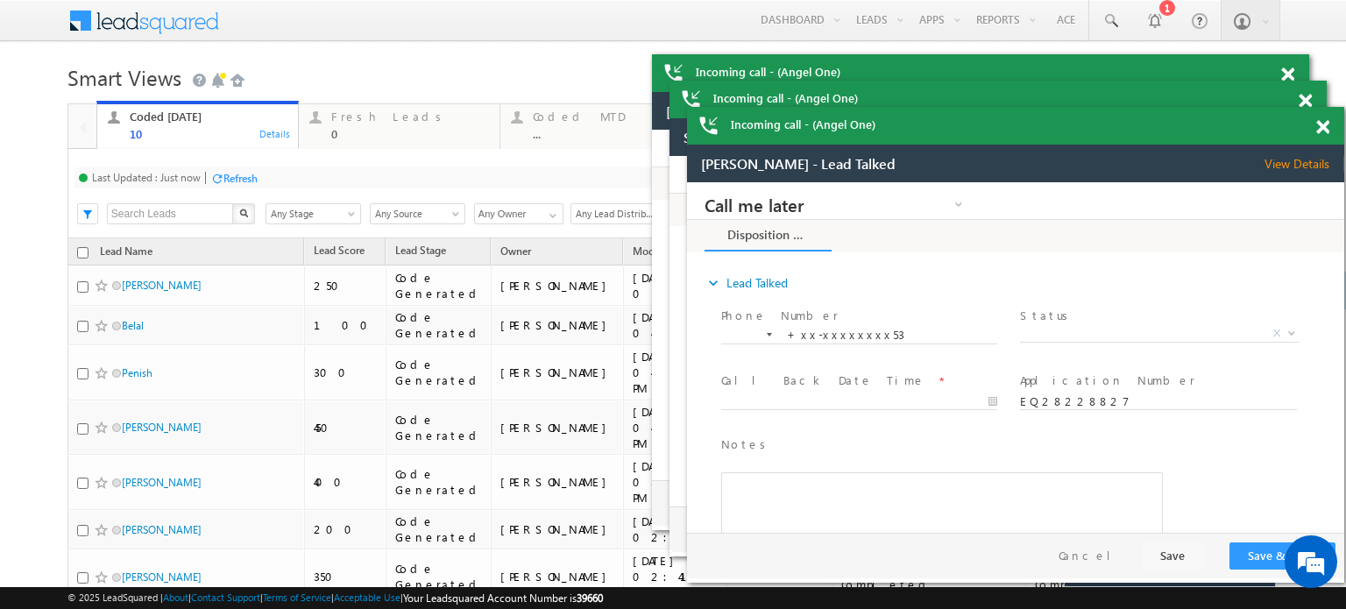
click at [1294, 82] on span at bounding box center [1287, 74] width 13 height 15
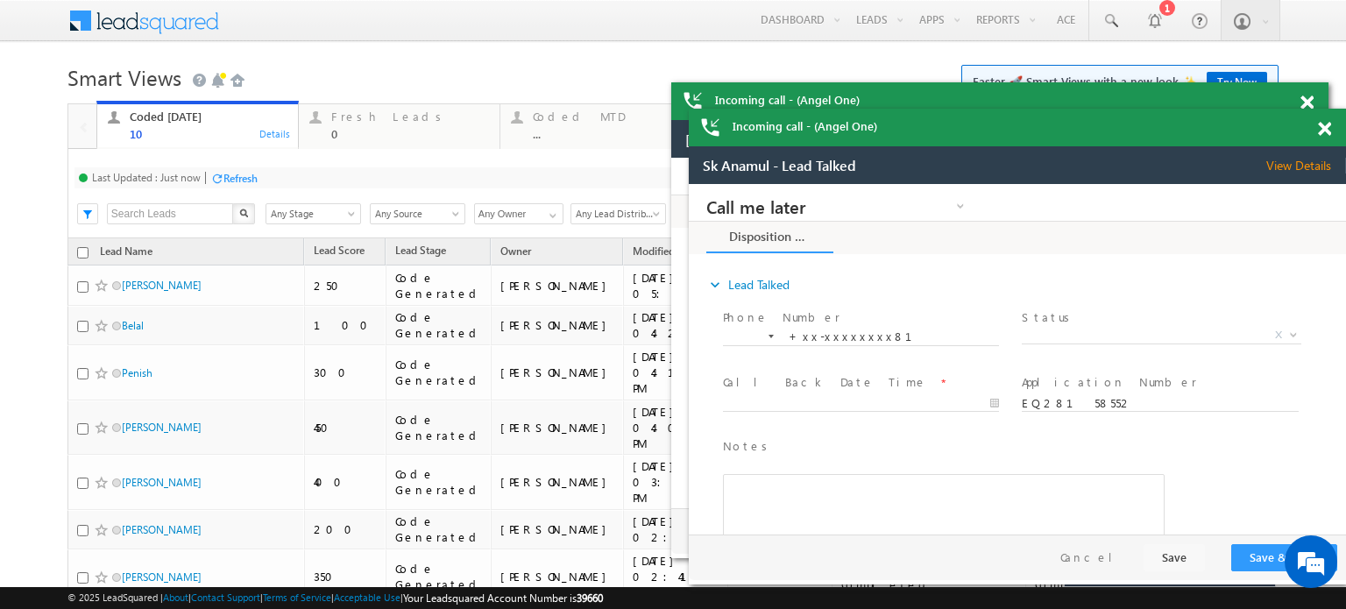
click at [1313, 110] on span at bounding box center [1306, 103] width 13 height 15
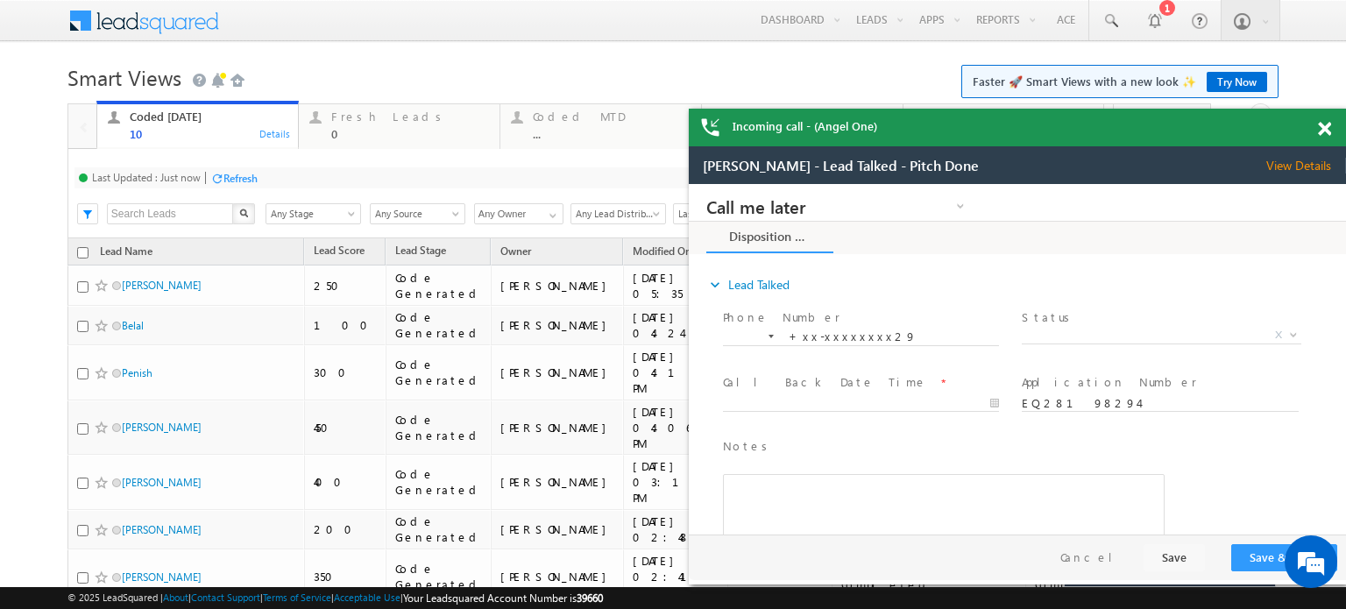
click at [1325, 124] on span at bounding box center [1324, 129] width 13 height 15
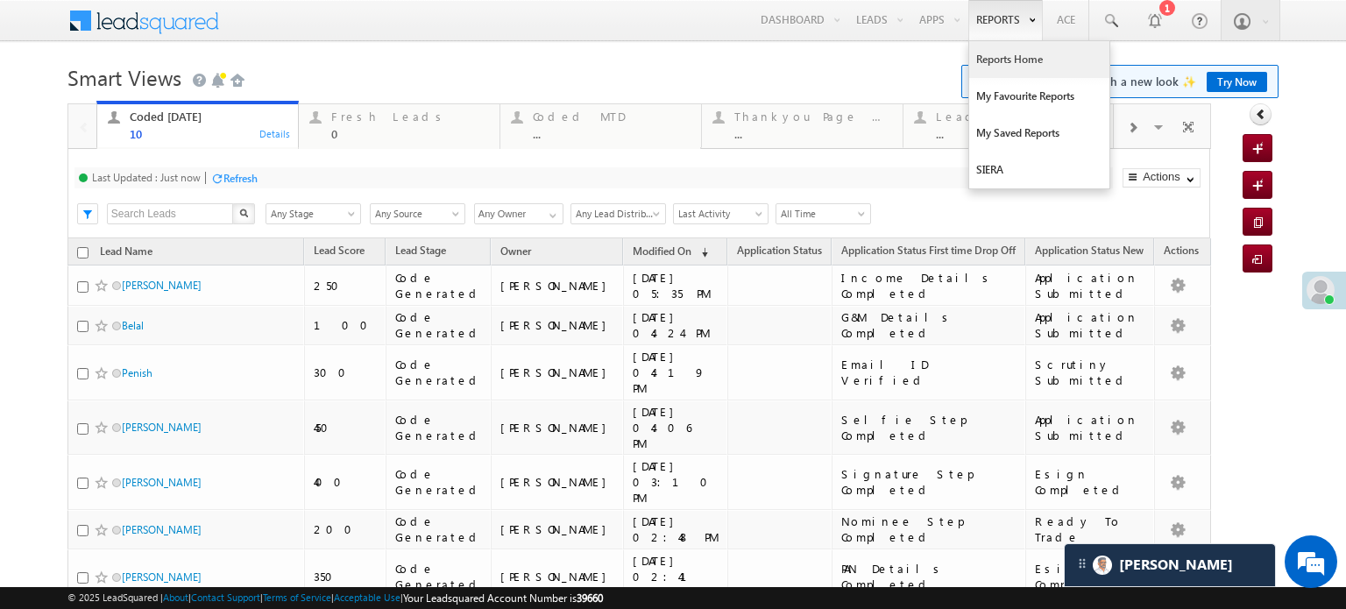
click at [986, 52] on link "Reports Home" at bounding box center [1039, 59] width 140 height 37
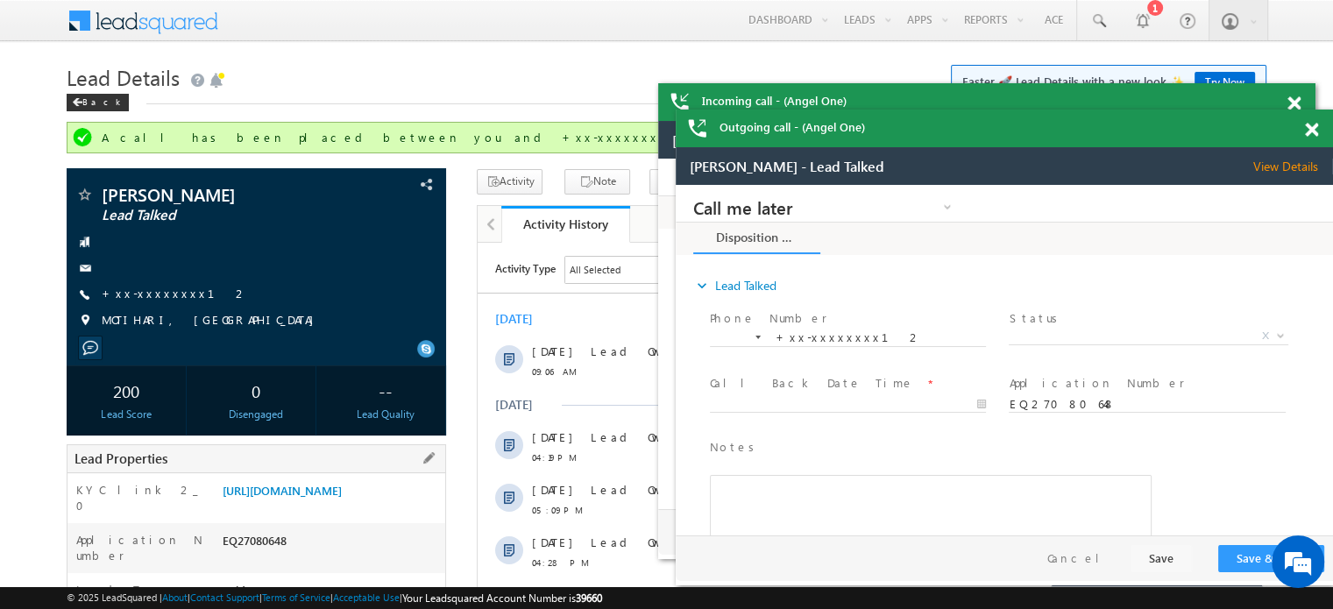
drag, startPoint x: 221, startPoint y: 489, endPoint x: 402, endPoint y: 525, distance: 184.9
click at [402, 506] on div "[URL][DOMAIN_NAME]" at bounding box center [331, 494] width 227 height 25
copy link "[URL][DOMAIN_NAME]"
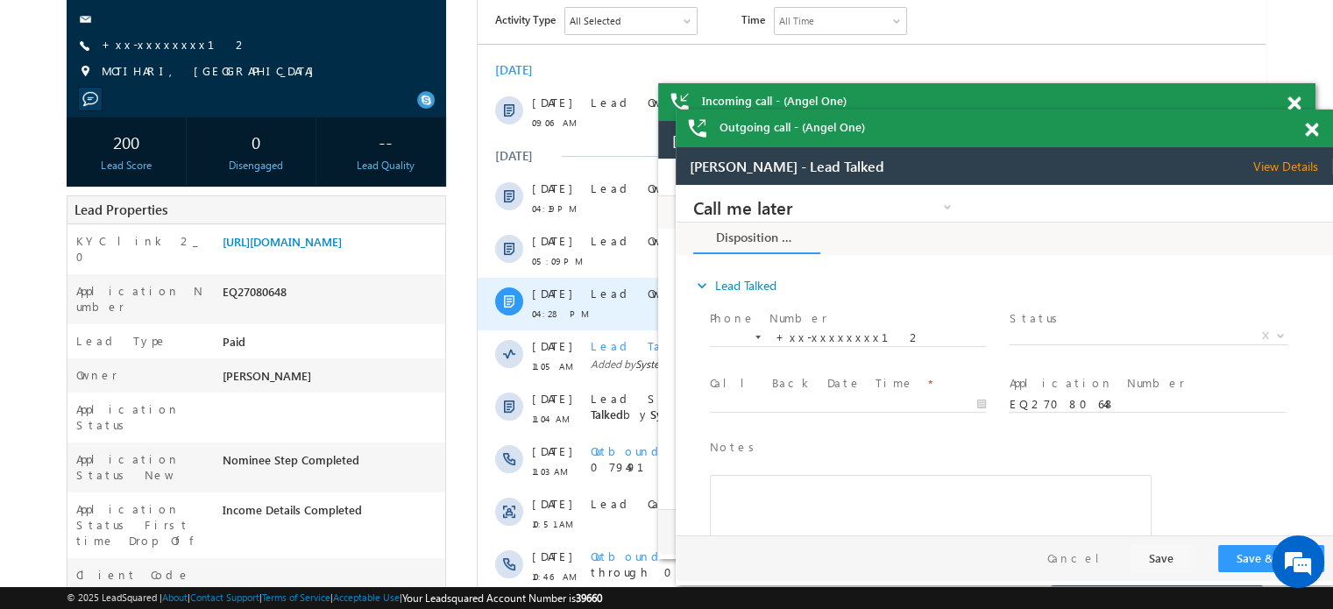
scroll to position [350, 0]
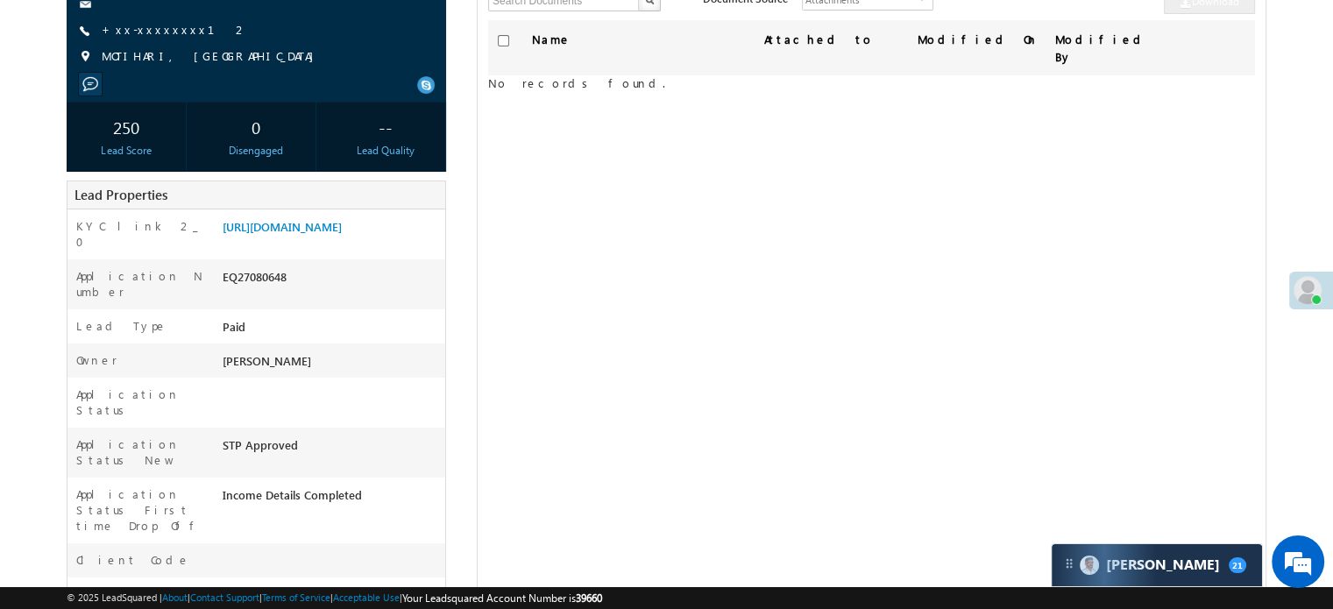
scroll to position [88, 0]
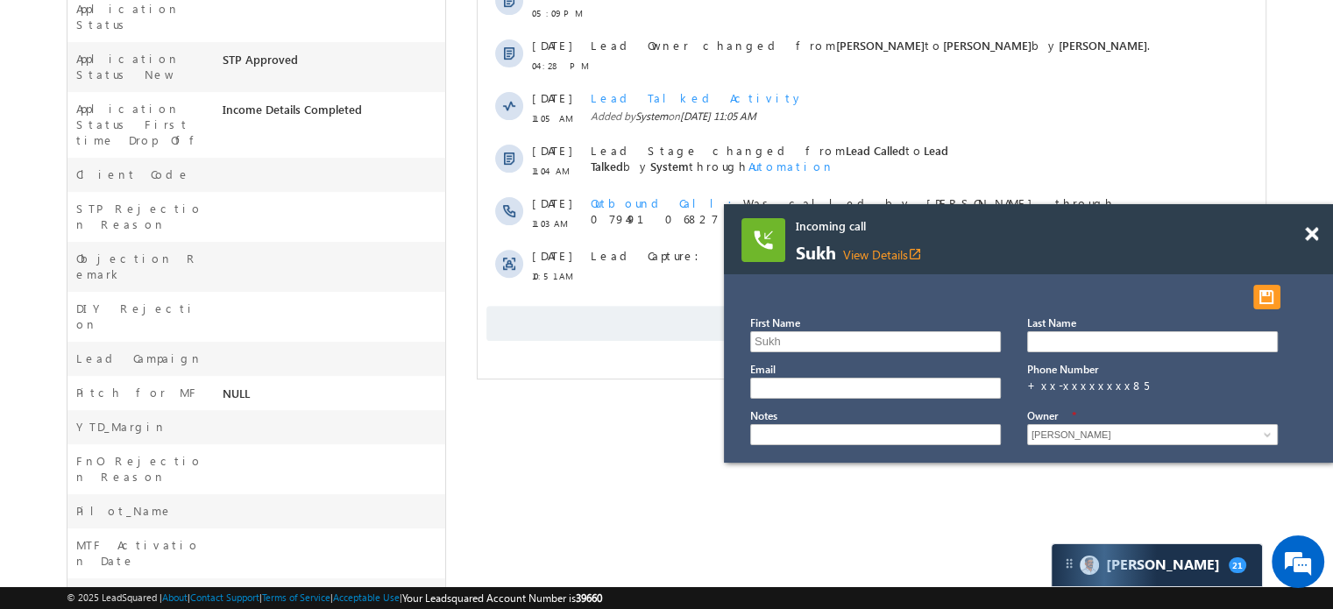
scroll to position [667, 0]
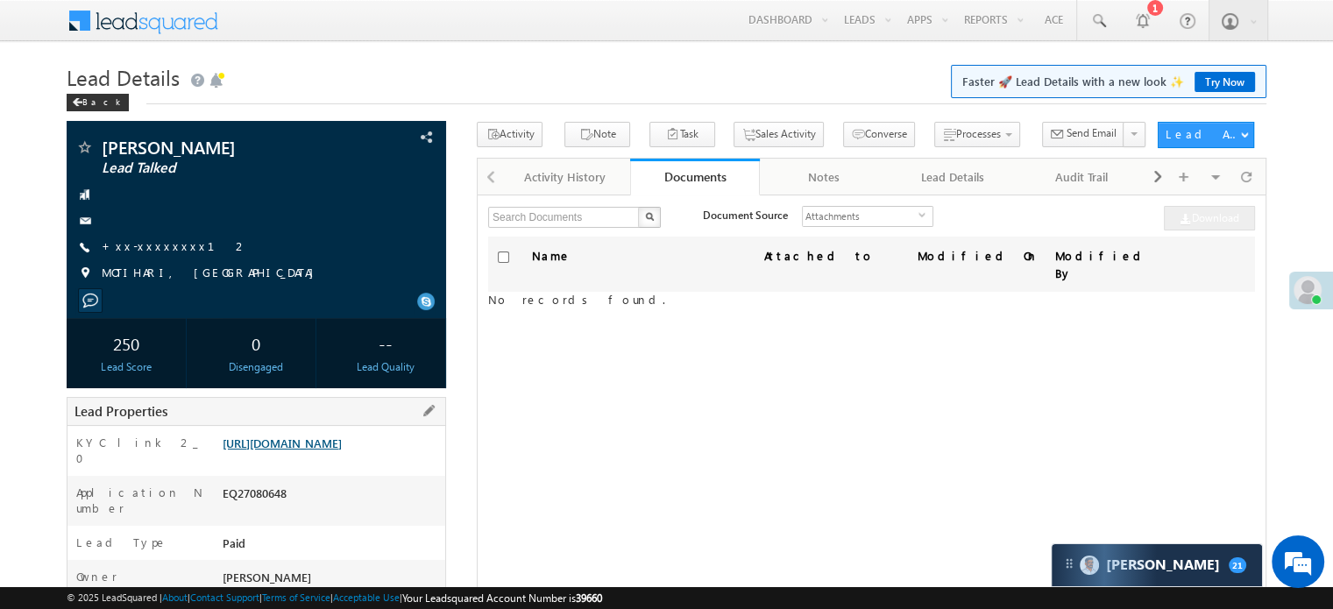
click at [305, 450] on link "[URL][DOMAIN_NAME]" at bounding box center [282, 442] width 119 height 15
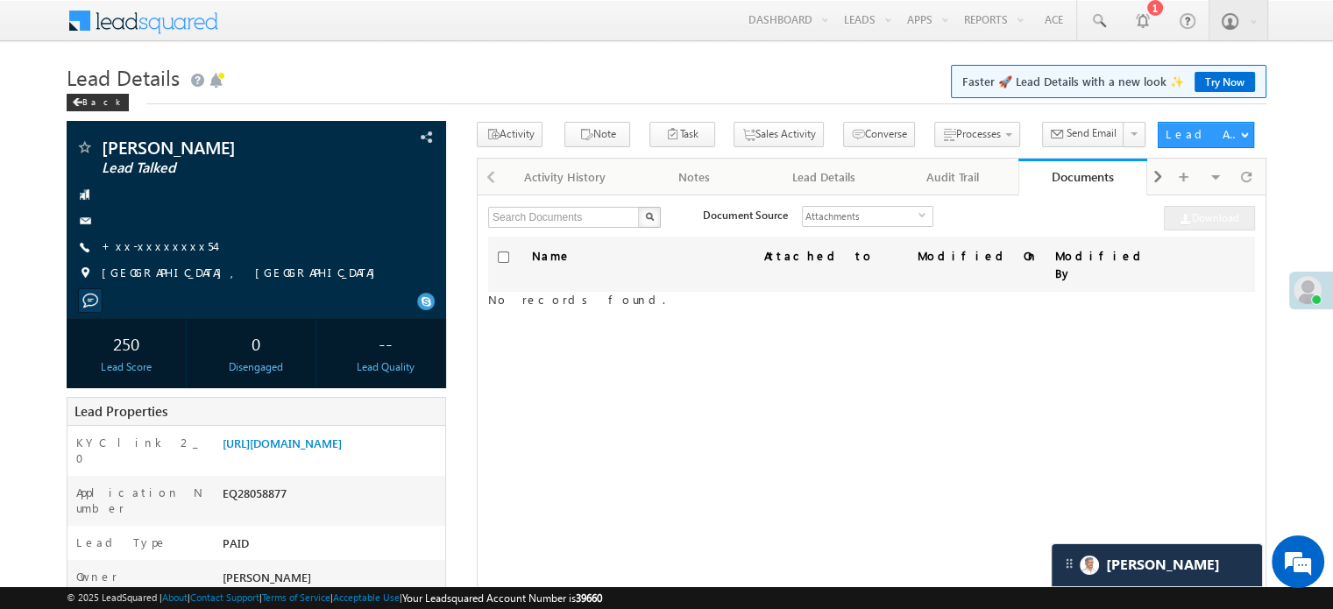
scroll to position [8895, 0]
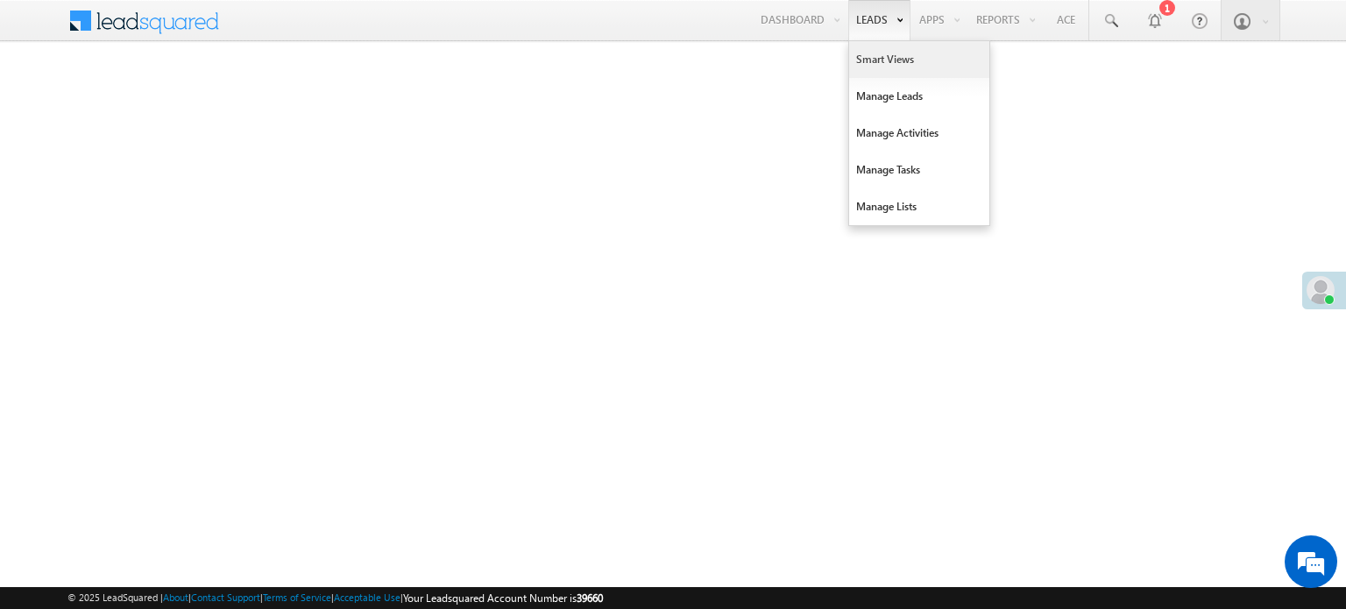
click at [868, 58] on link "Smart Views" at bounding box center [919, 59] width 140 height 37
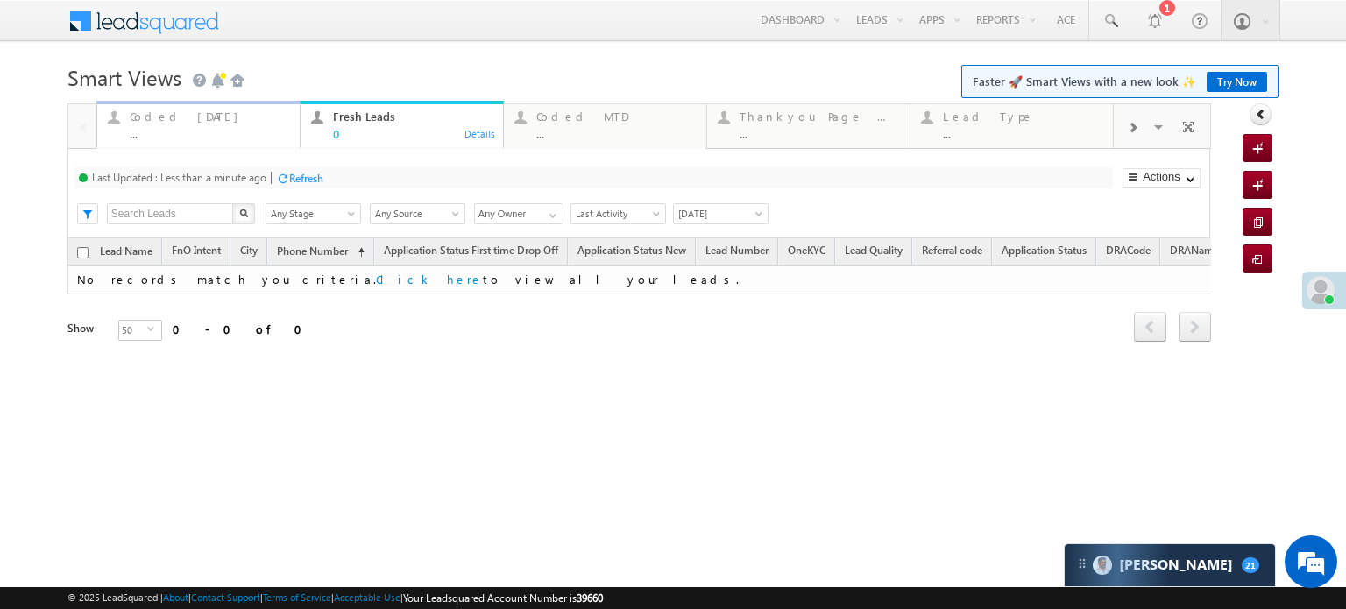
click at [168, 111] on div "Coded [DATE]" at bounding box center [209, 117] width 159 height 14
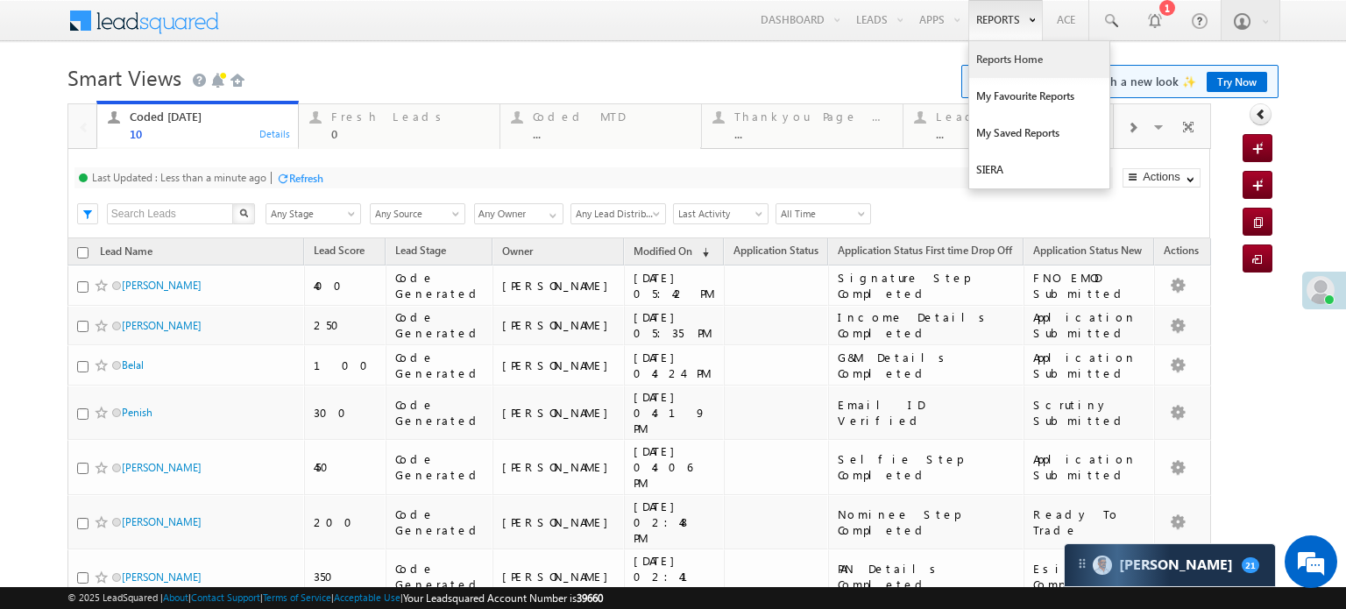
click at [1020, 53] on link "Reports Home" at bounding box center [1039, 59] width 140 height 37
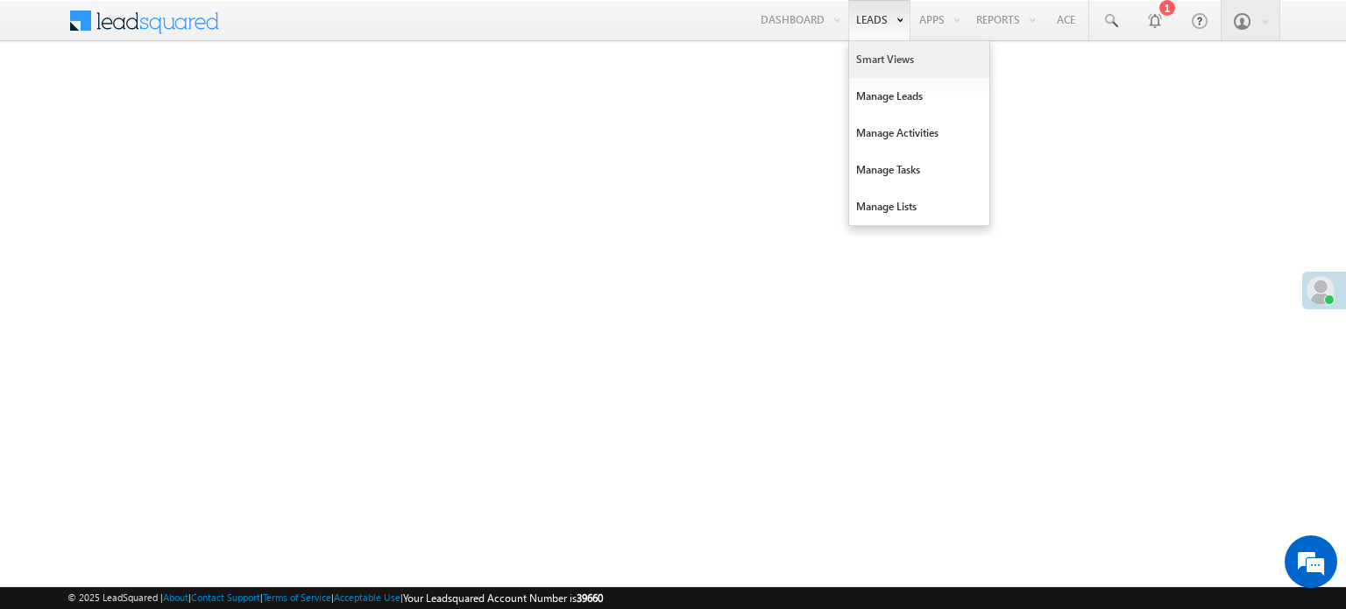
click at [883, 69] on link "Smart Views" at bounding box center [919, 59] width 140 height 37
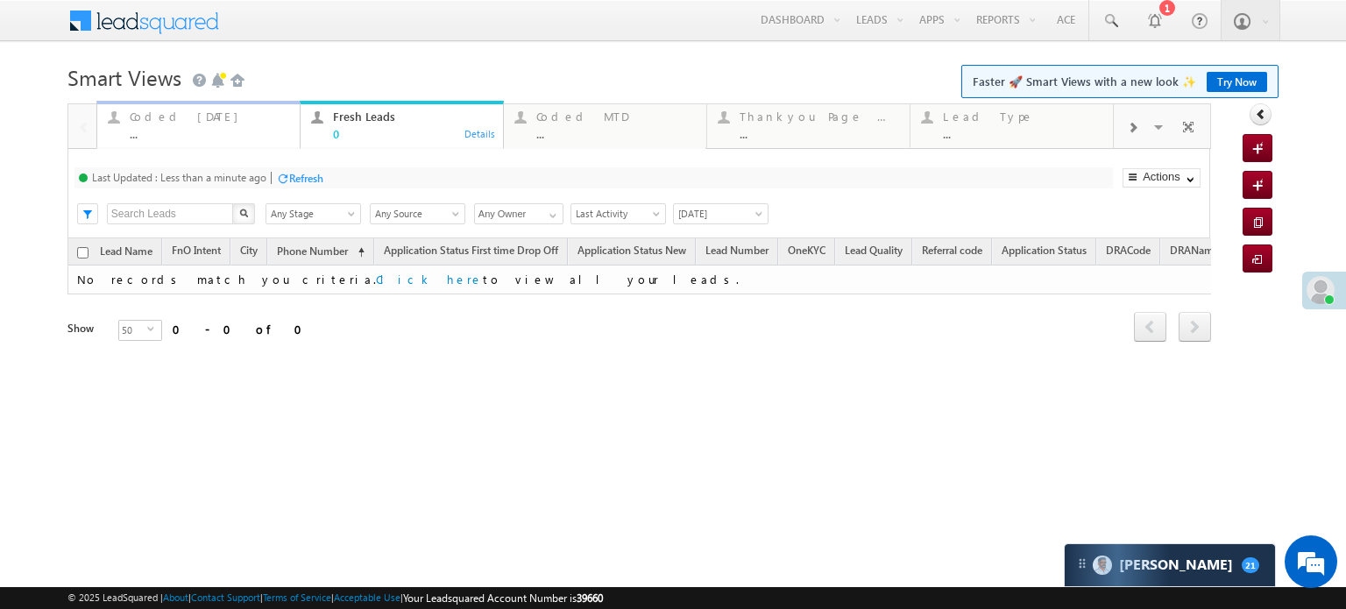
click at [149, 119] on div "Coded [DATE]" at bounding box center [209, 117] width 159 height 14
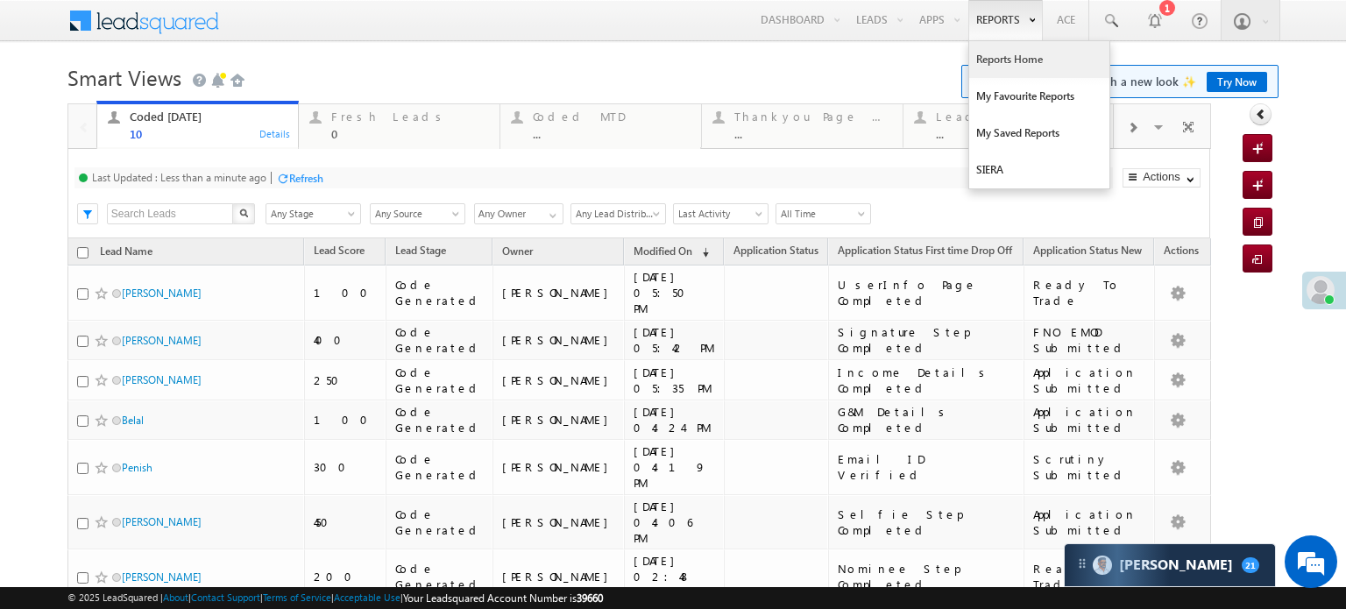
click at [987, 55] on link "Reports Home" at bounding box center [1039, 59] width 140 height 37
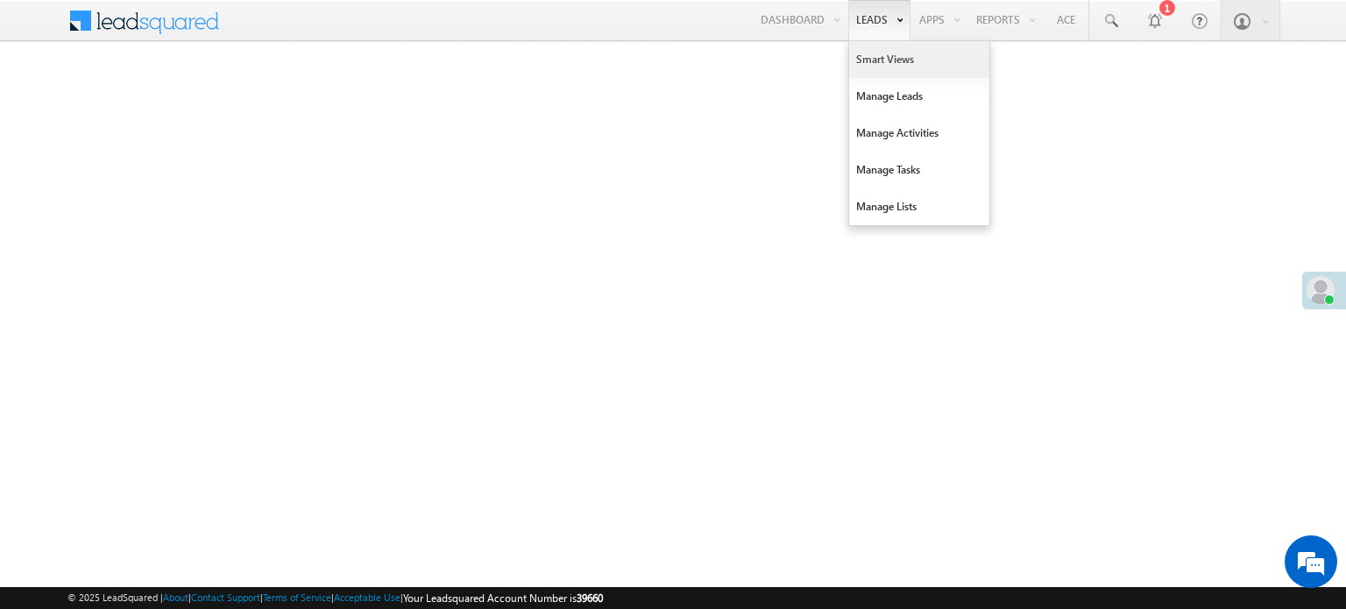
click at [869, 59] on link "Smart Views" at bounding box center [919, 59] width 140 height 37
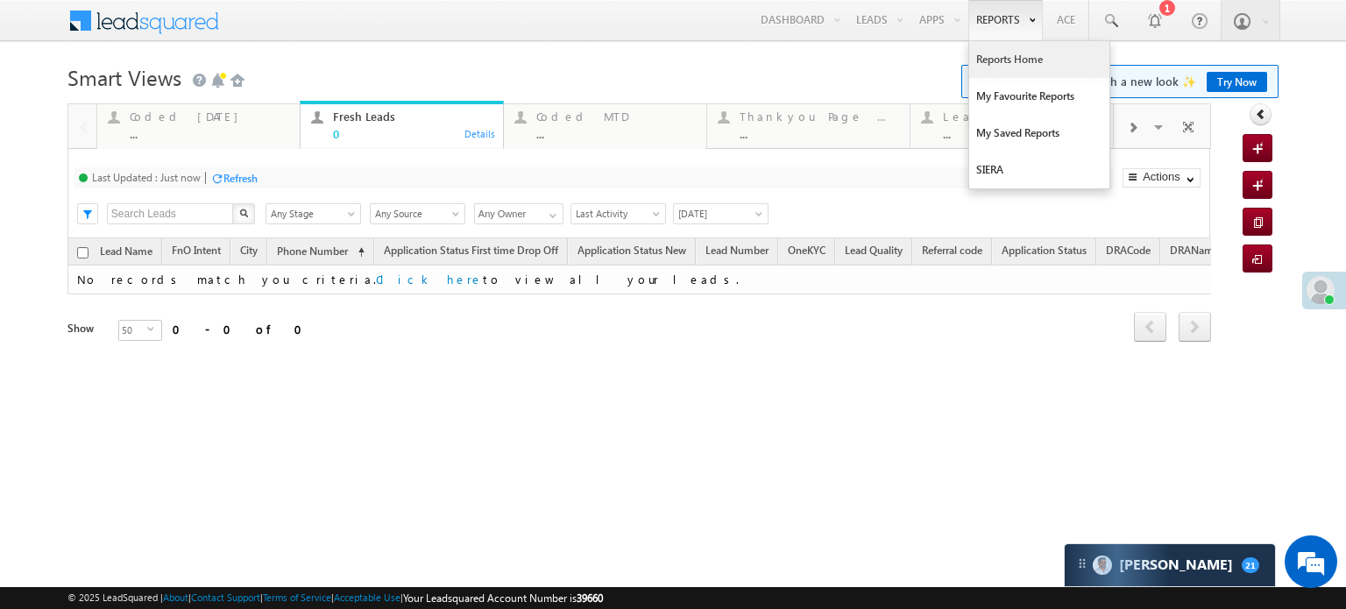
click at [1014, 55] on link "Reports Home" at bounding box center [1039, 59] width 140 height 37
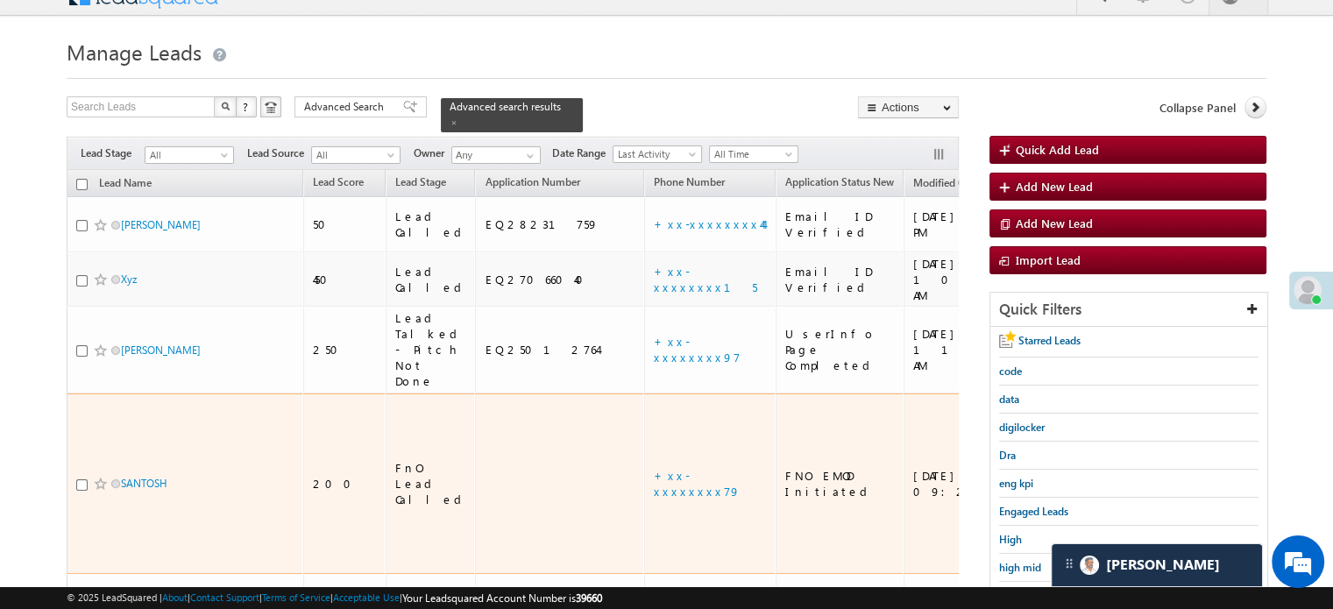
scroll to position [201, 0]
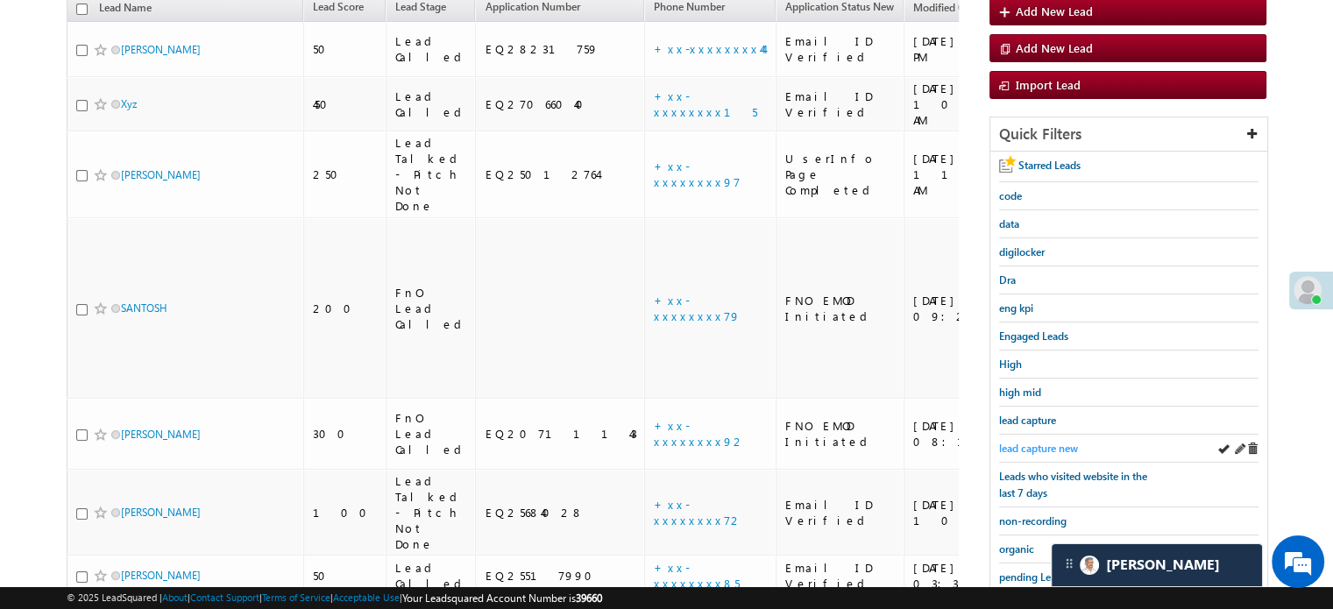
click at [1034, 442] on span "lead capture new" at bounding box center [1038, 448] width 79 height 13
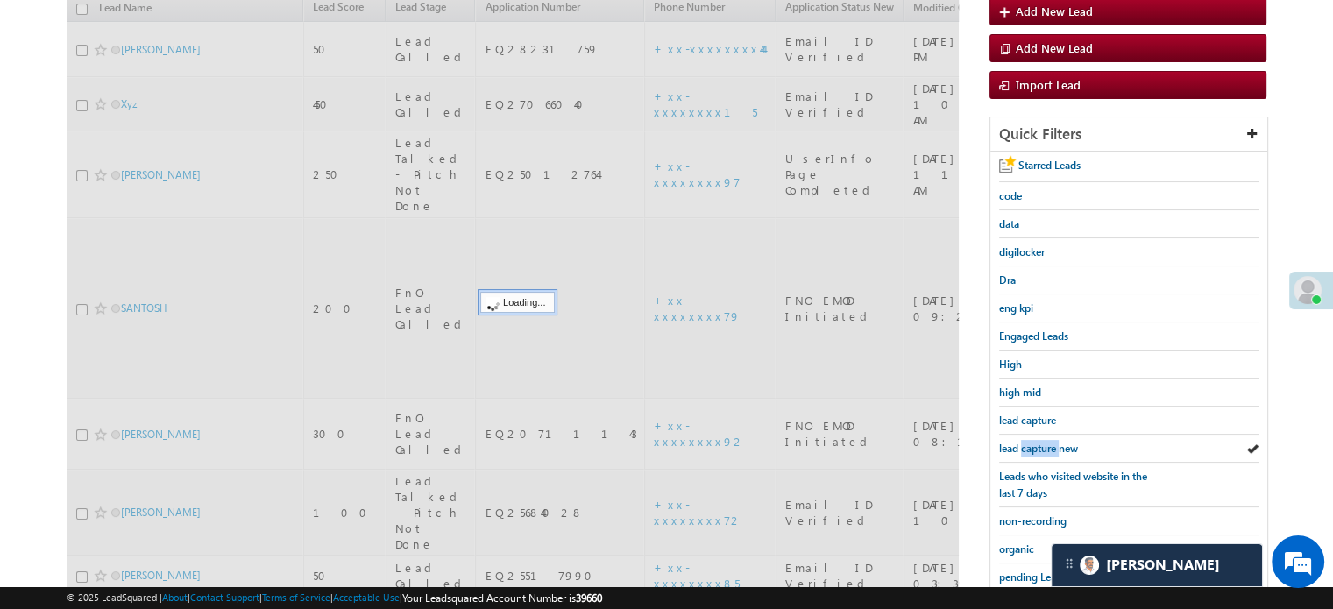
click at [1034, 442] on span "lead capture new" at bounding box center [1038, 448] width 79 height 13
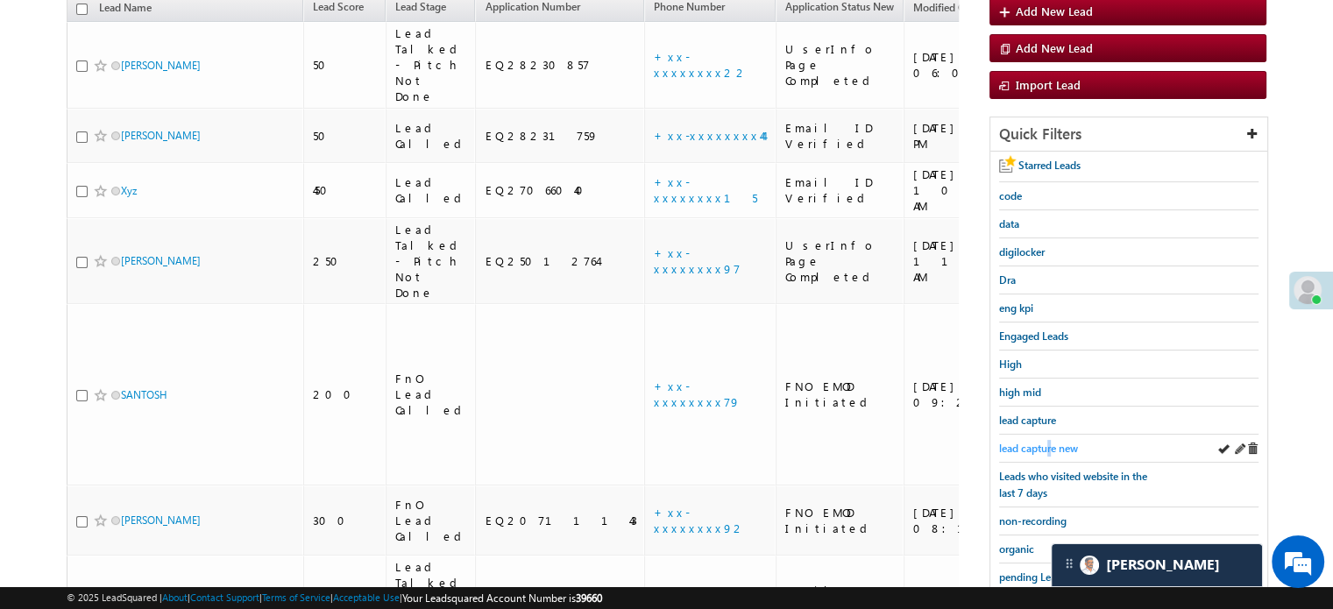
click at [1048, 449] on span "lead capture new" at bounding box center [1038, 448] width 79 height 13
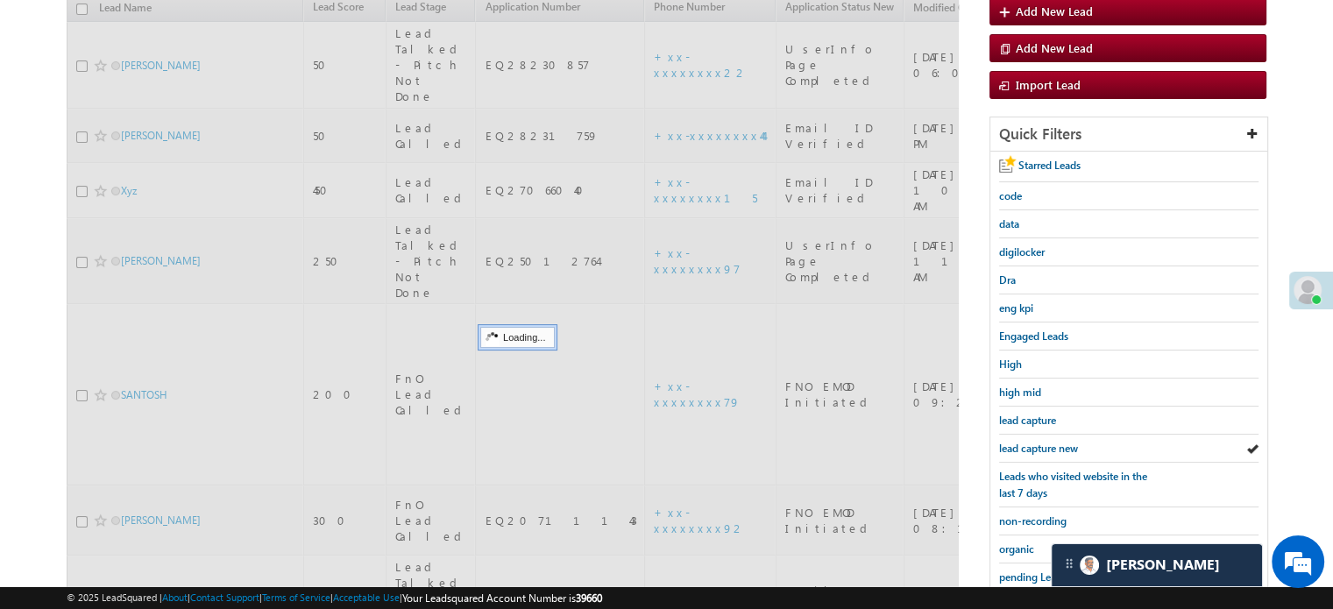
click at [1048, 448] on span "lead capture new" at bounding box center [1038, 448] width 79 height 13
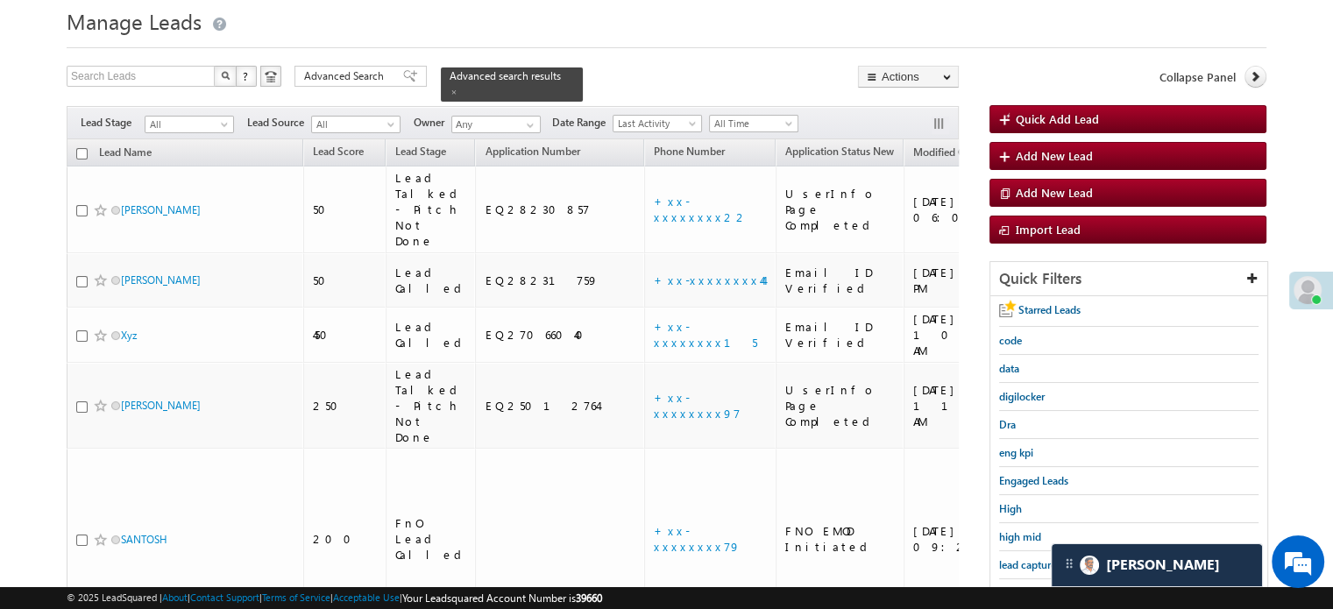
scroll to position [175, 0]
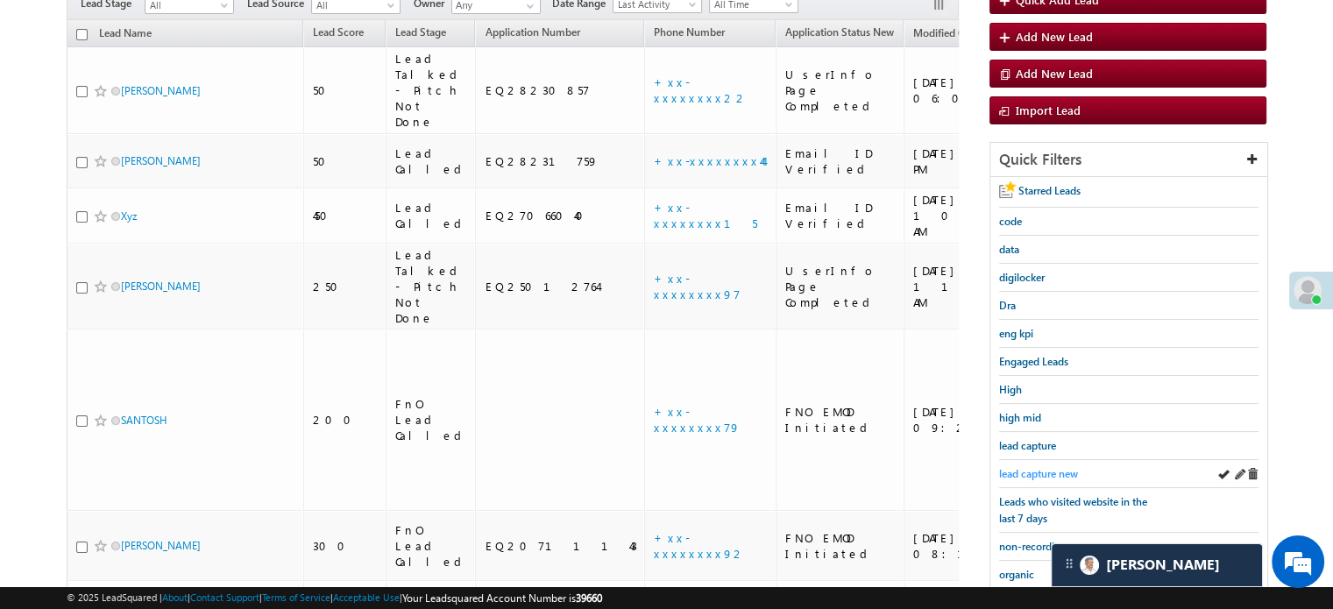
click at [1042, 467] on span "lead capture new" at bounding box center [1038, 473] width 79 height 13
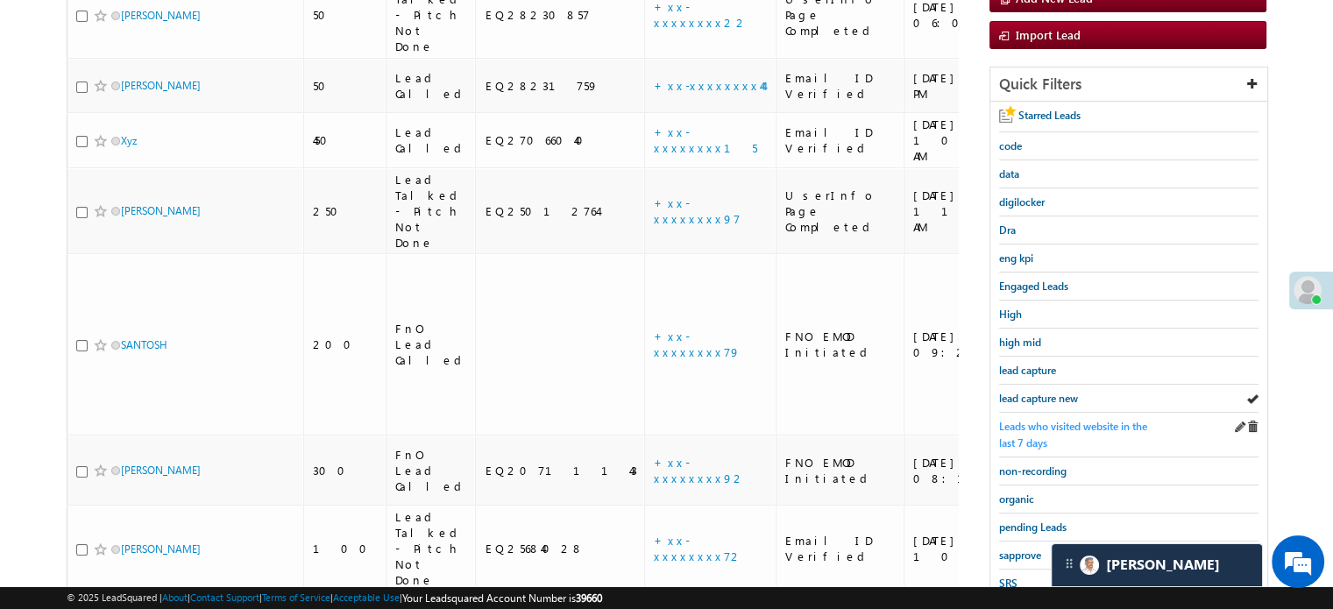
scroll to position [376, 0]
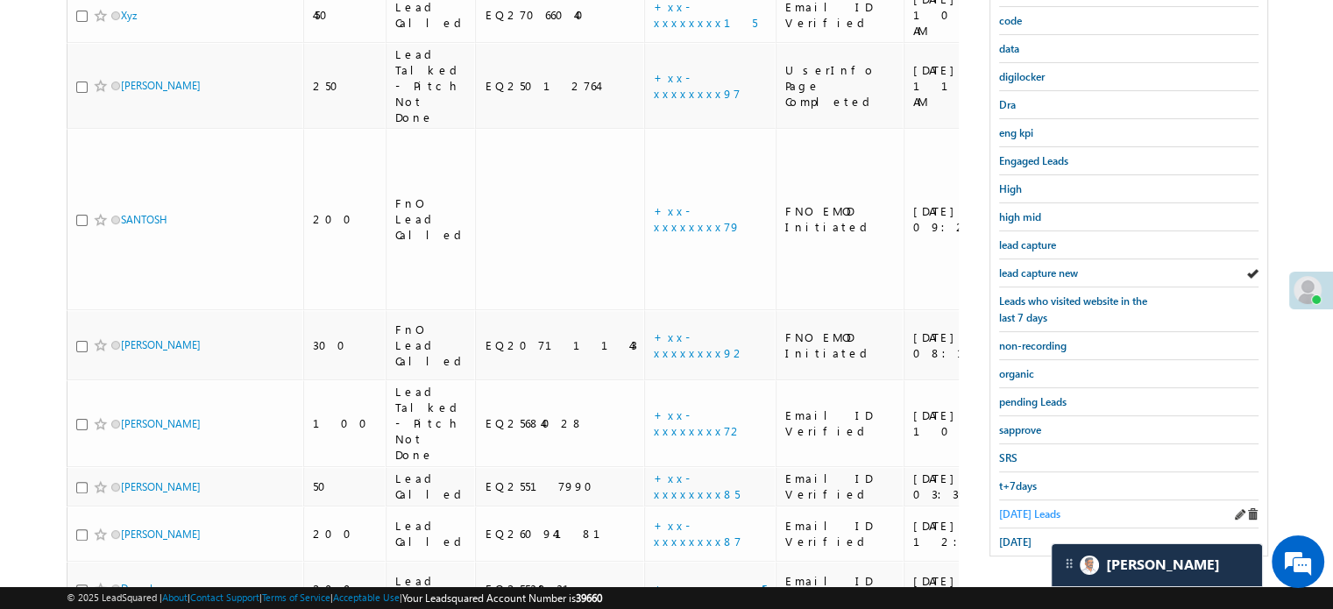
click at [1024, 509] on span "Today's Leads" at bounding box center [1029, 513] width 61 height 13
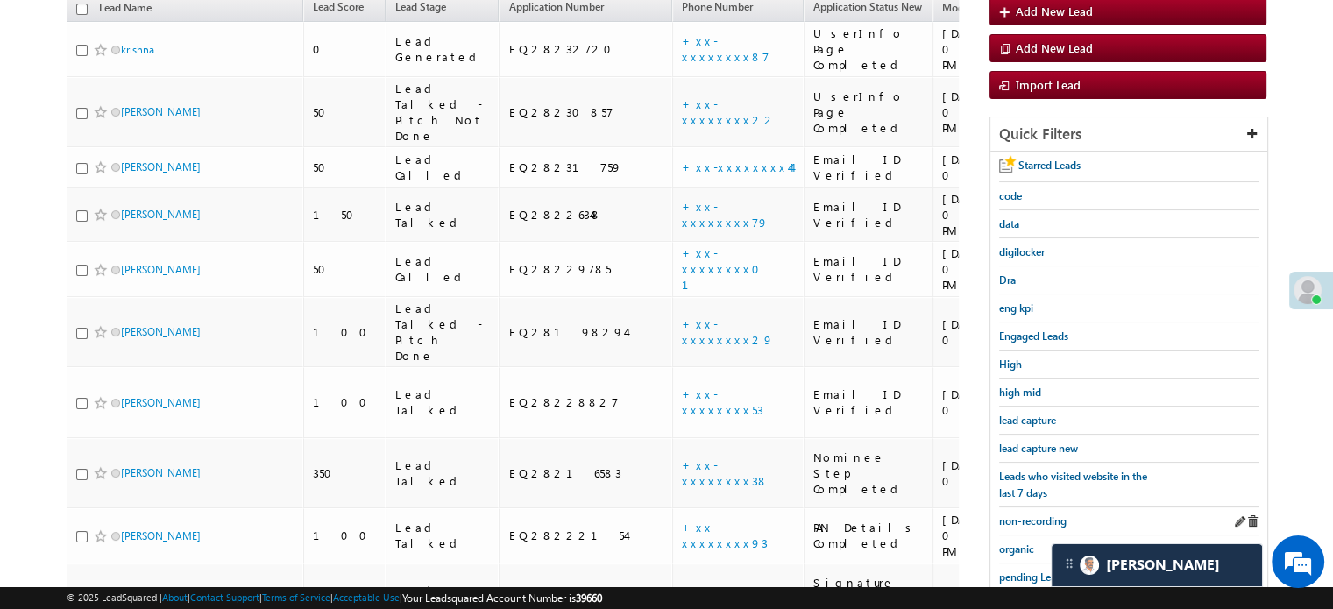
scroll to position [113, 0]
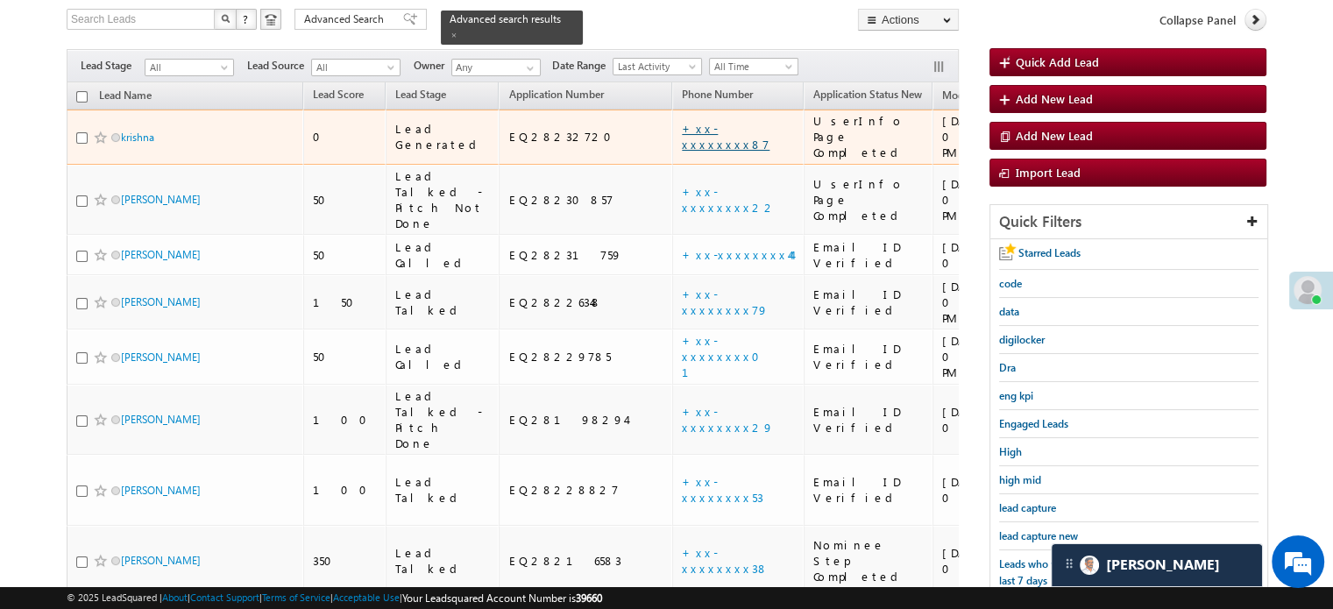
click at [682, 121] on link "+xx-xxxxxxxx87" at bounding box center [726, 136] width 88 height 31
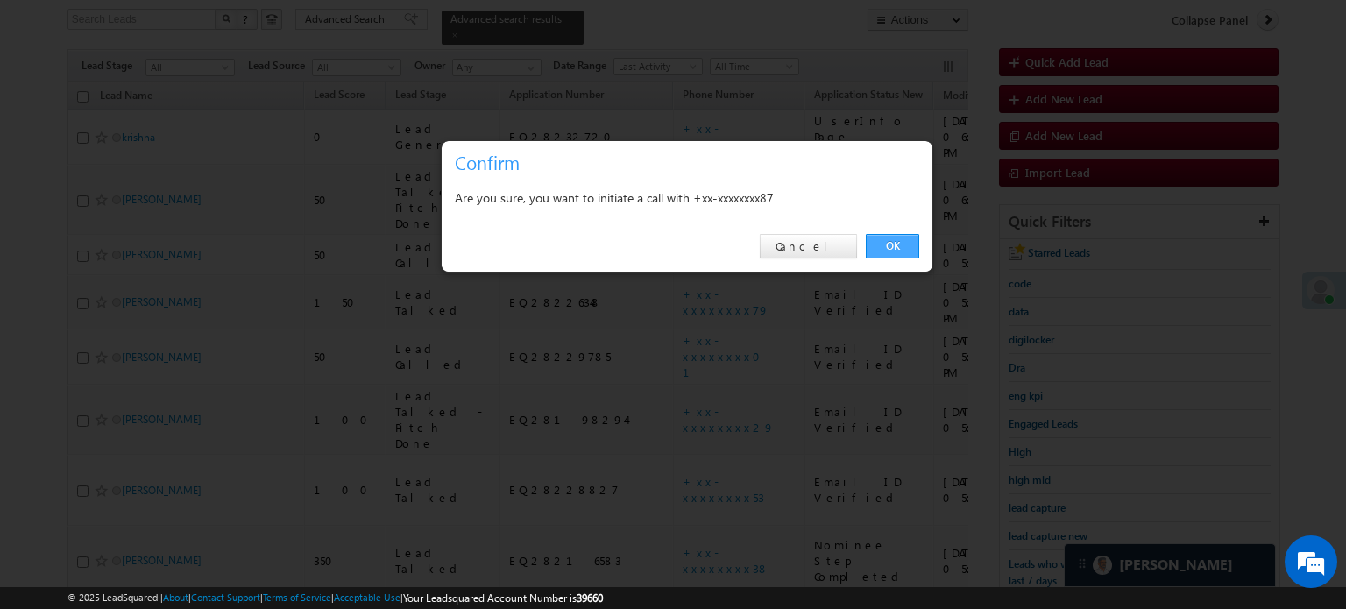
click at [885, 237] on link "OK" at bounding box center [892, 246] width 53 height 25
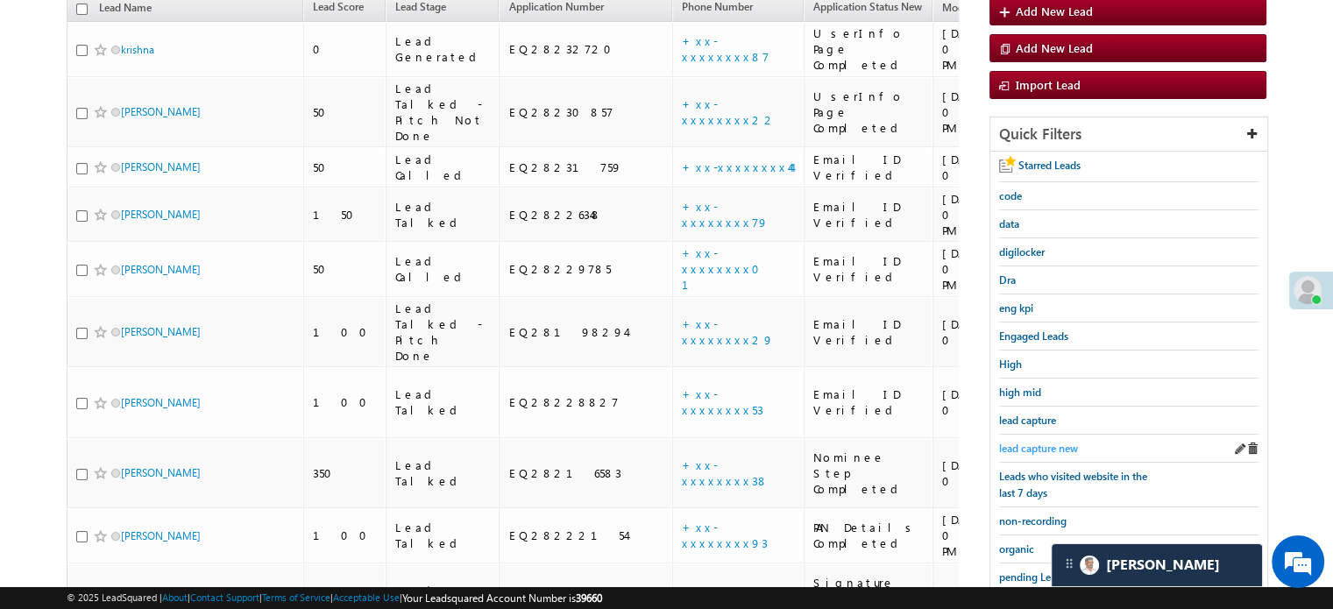
click at [1033, 442] on span "lead capture new" at bounding box center [1038, 448] width 79 height 13
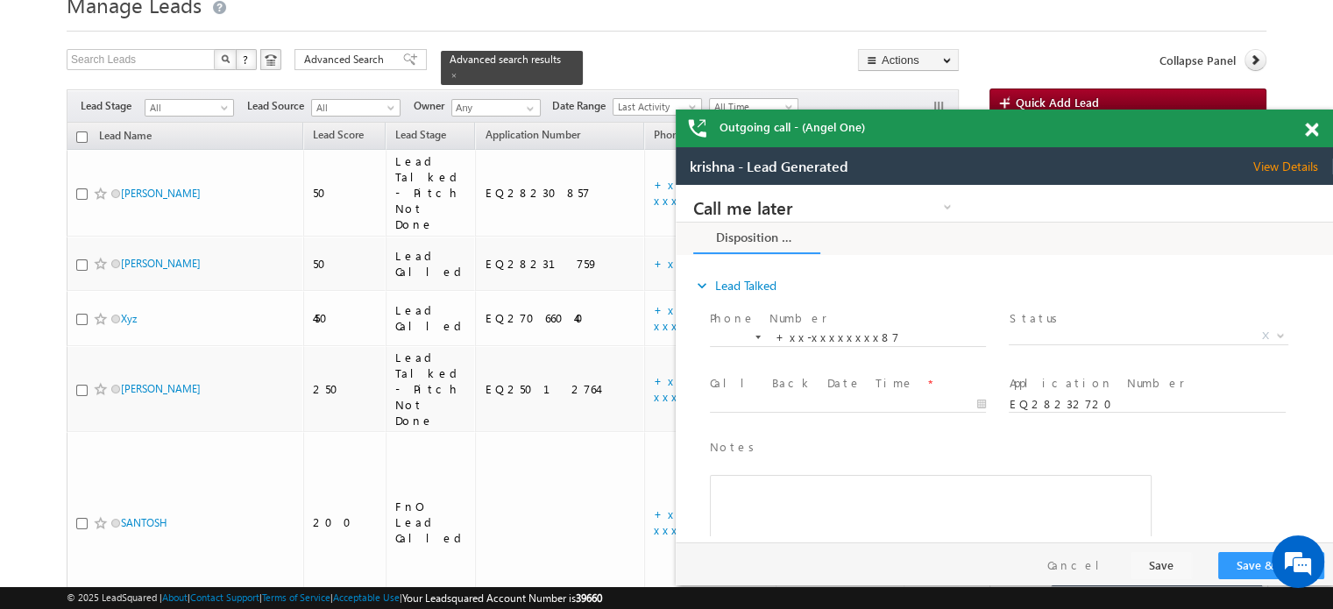
scroll to position [0, 0]
click at [1313, 127] on span at bounding box center [1311, 130] width 13 height 15
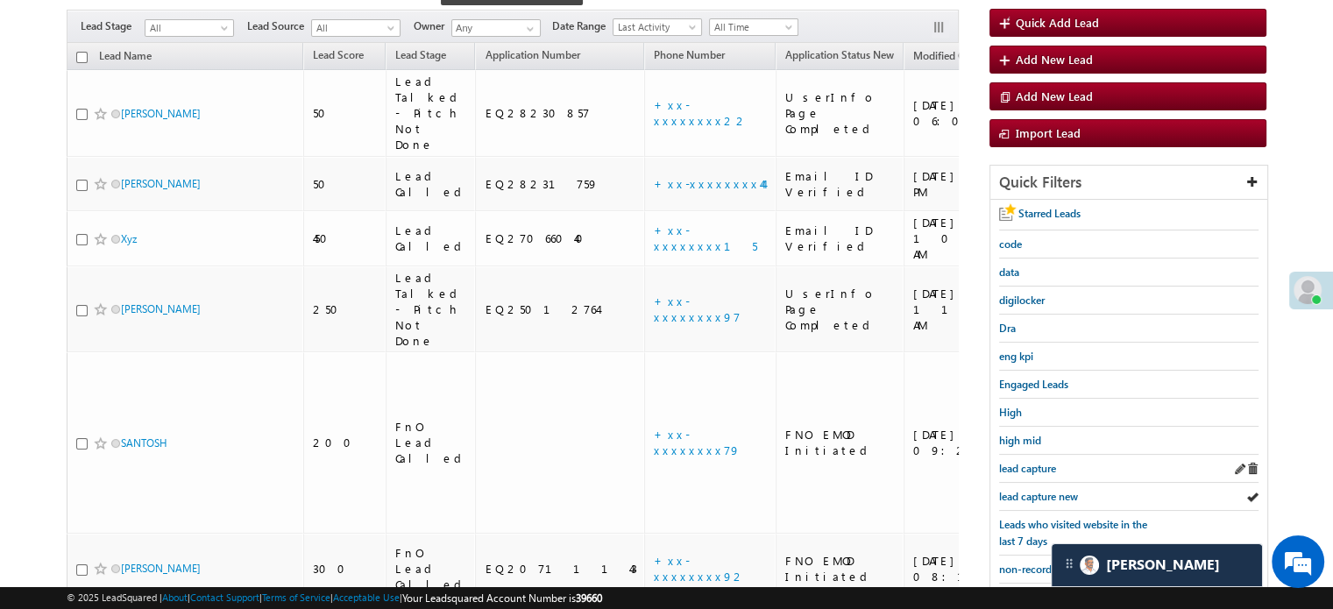
scroll to position [248, 0]
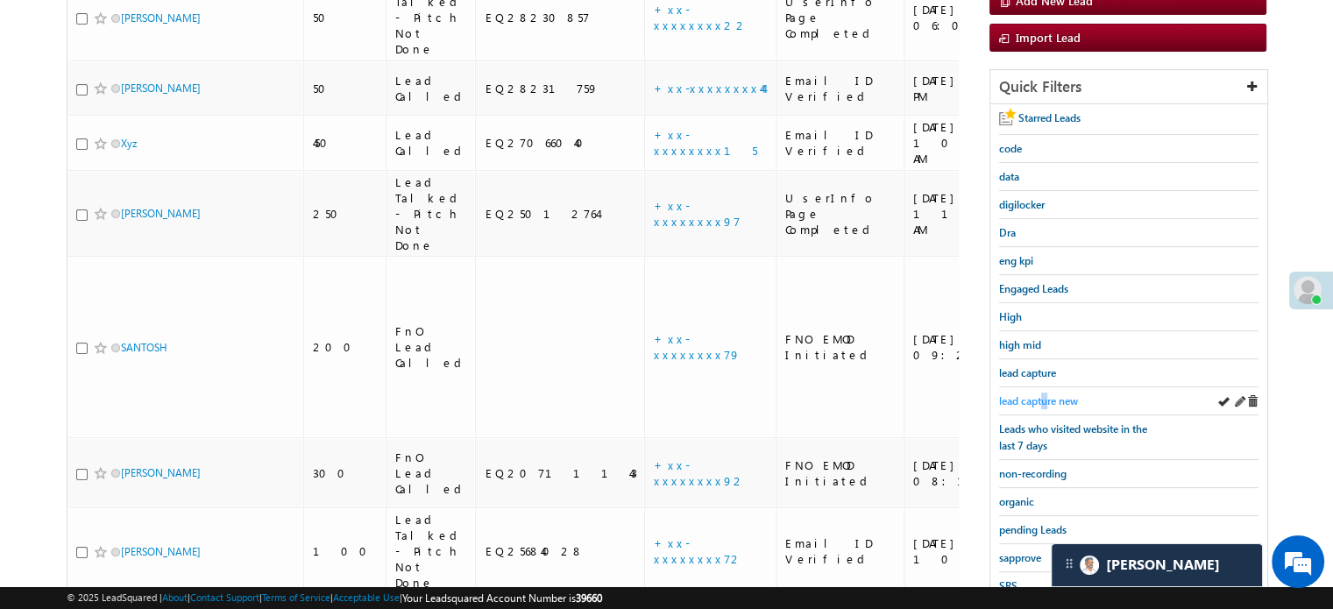
click at [1047, 399] on span "lead capture new" at bounding box center [1038, 400] width 79 height 13
click at [1047, 394] on span "lead capture new" at bounding box center [1038, 400] width 79 height 13
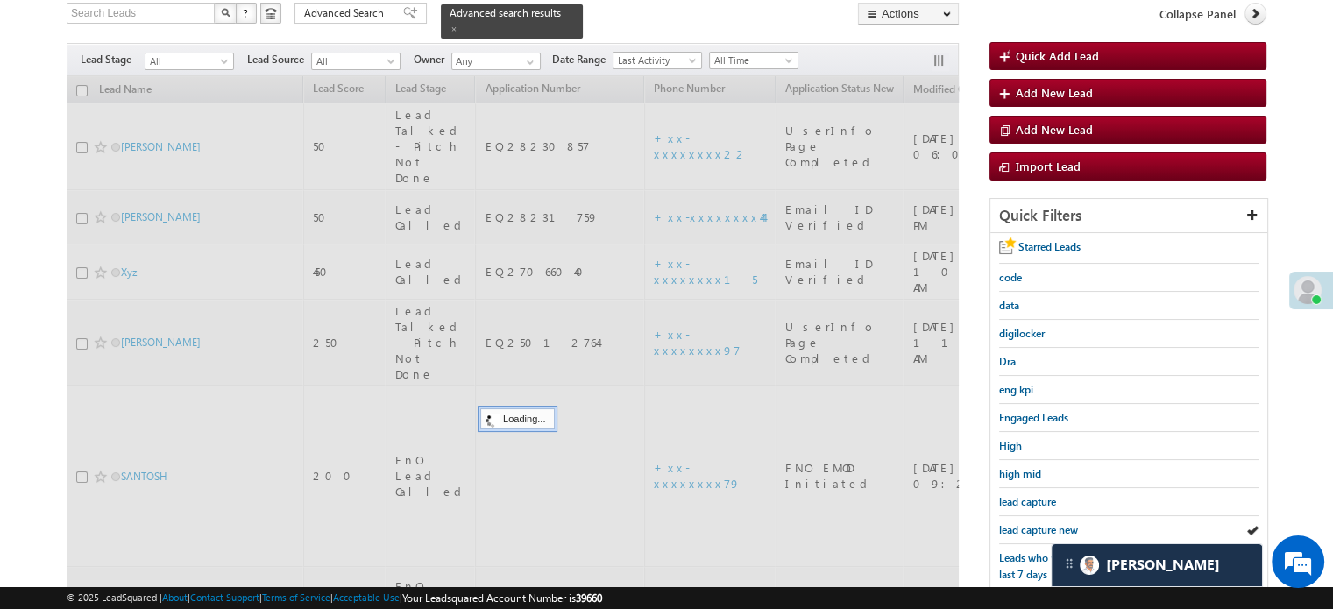
scroll to position [73, 0]
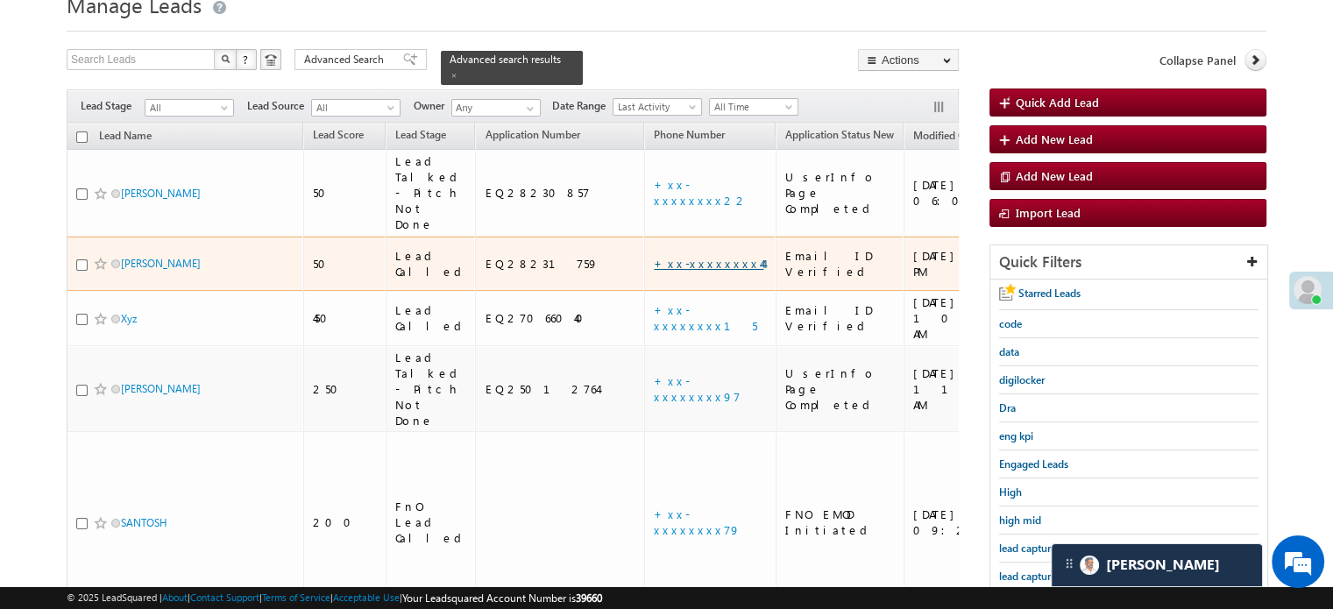
click at [654, 256] on link "+xx-xxxxxxxx44" at bounding box center [709, 263] width 110 height 15
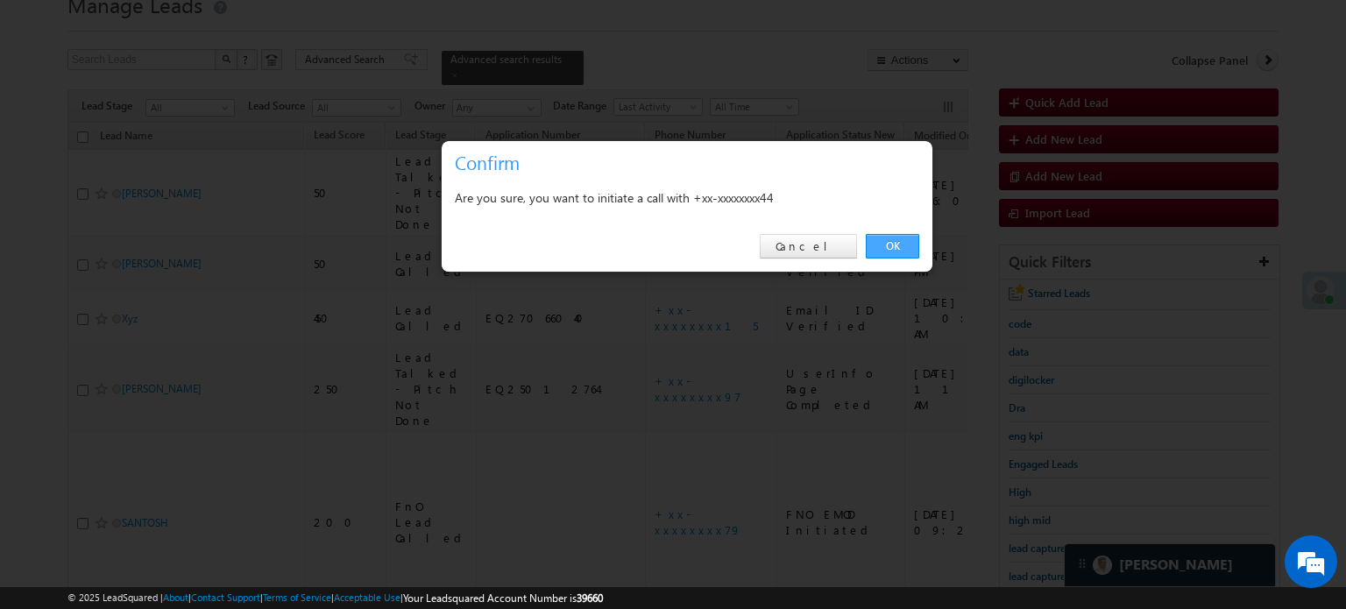
click at [893, 248] on link "OK" at bounding box center [892, 246] width 53 height 25
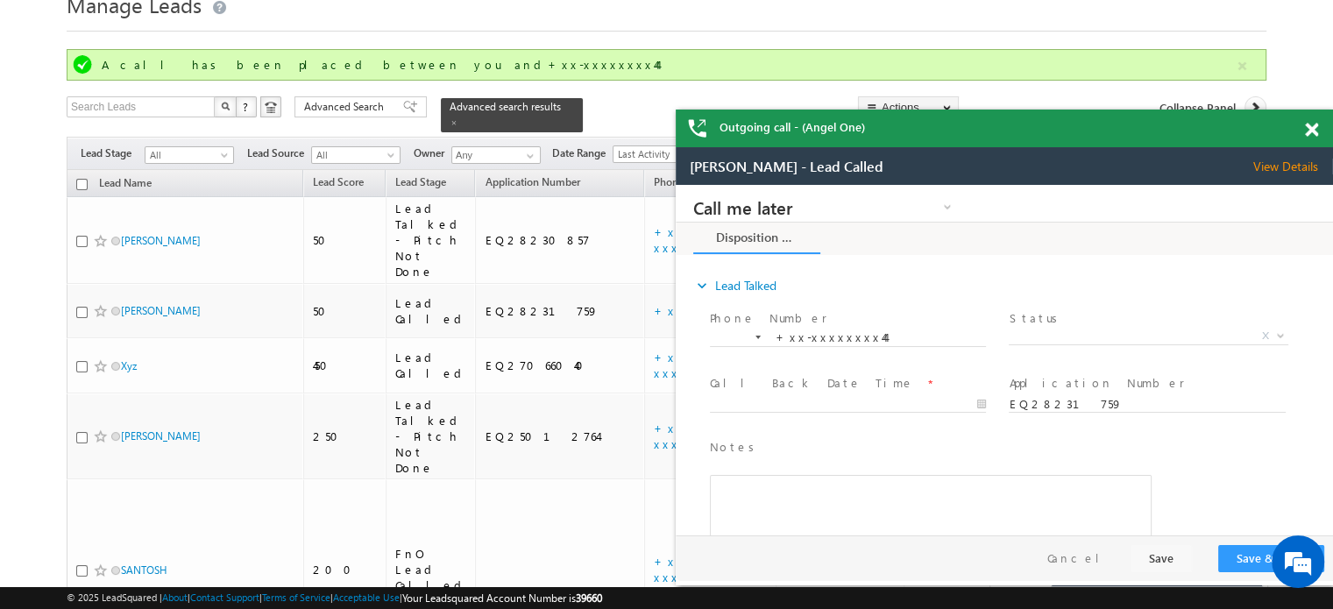
scroll to position [0, 0]
click at [1317, 126] on span at bounding box center [1311, 130] width 13 height 15
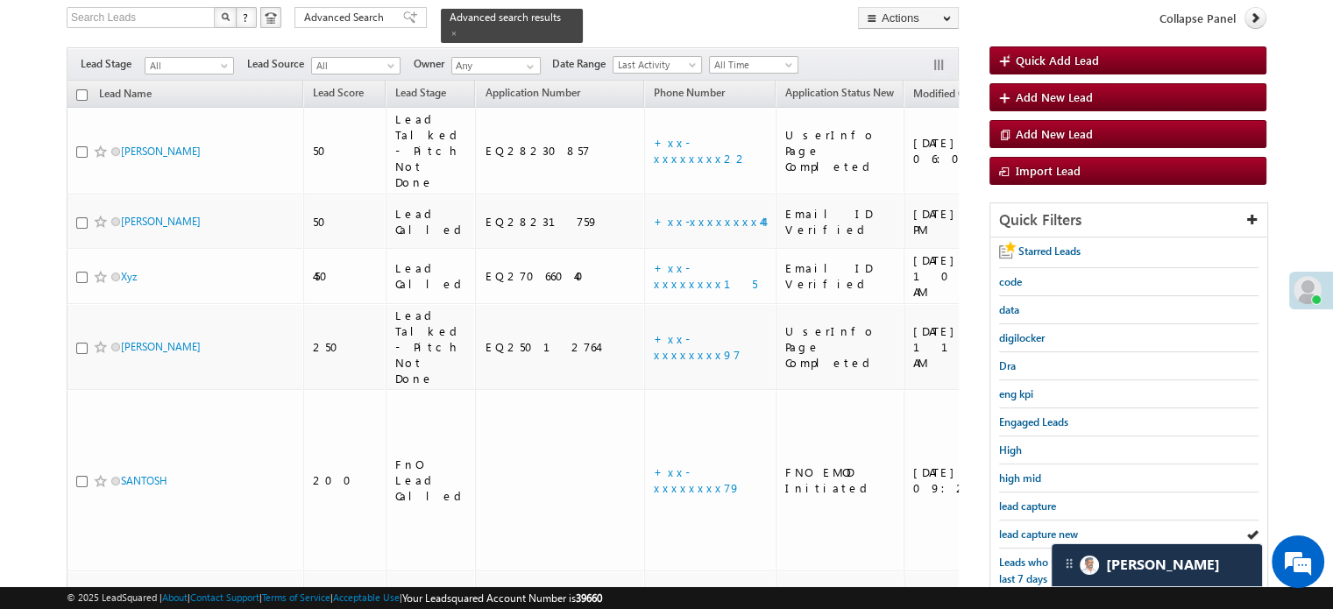
scroll to position [248, 0]
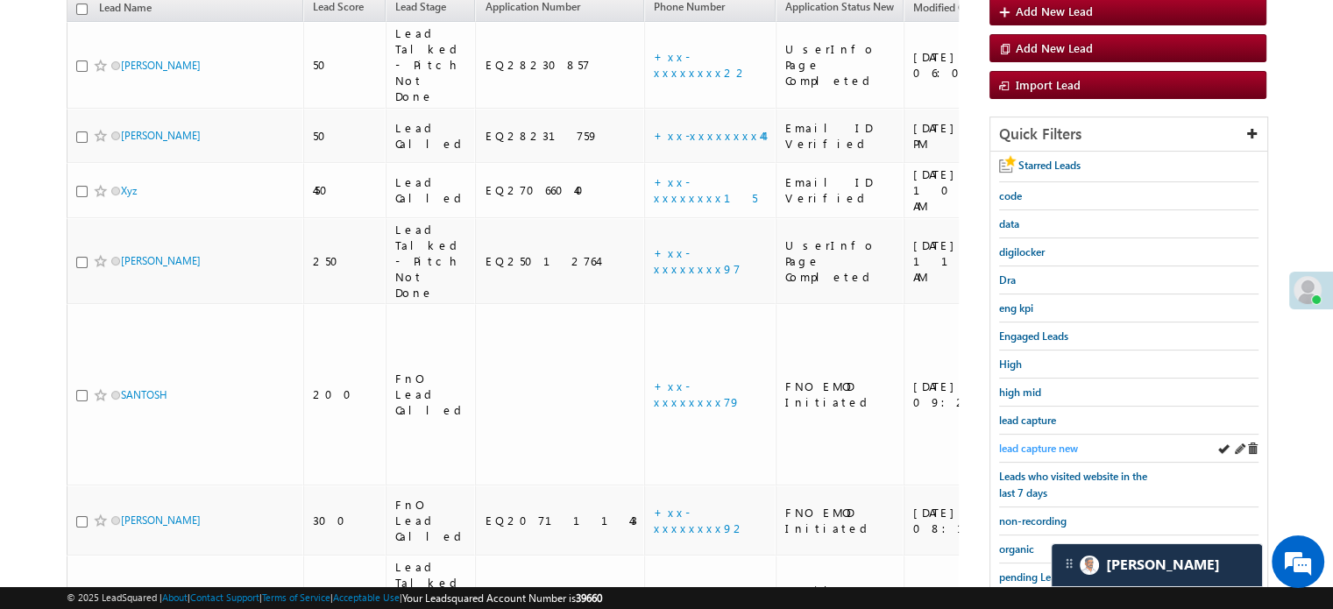
click at [1060, 442] on span "lead capture new" at bounding box center [1038, 448] width 79 height 13
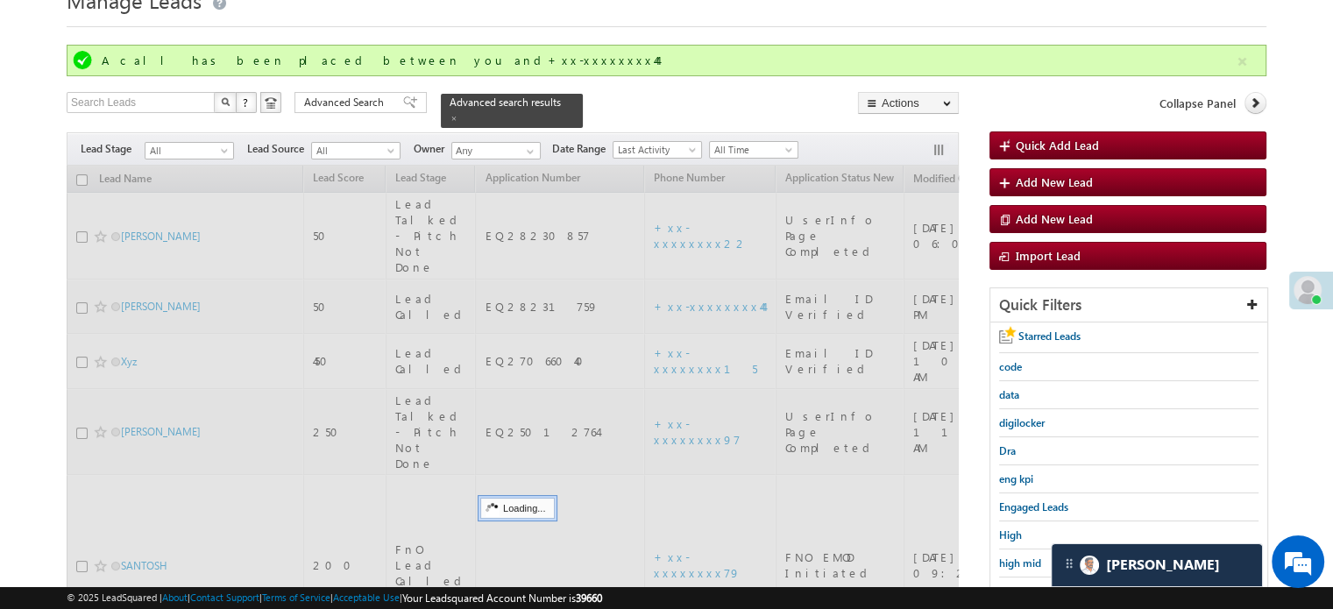
scroll to position [73, 0]
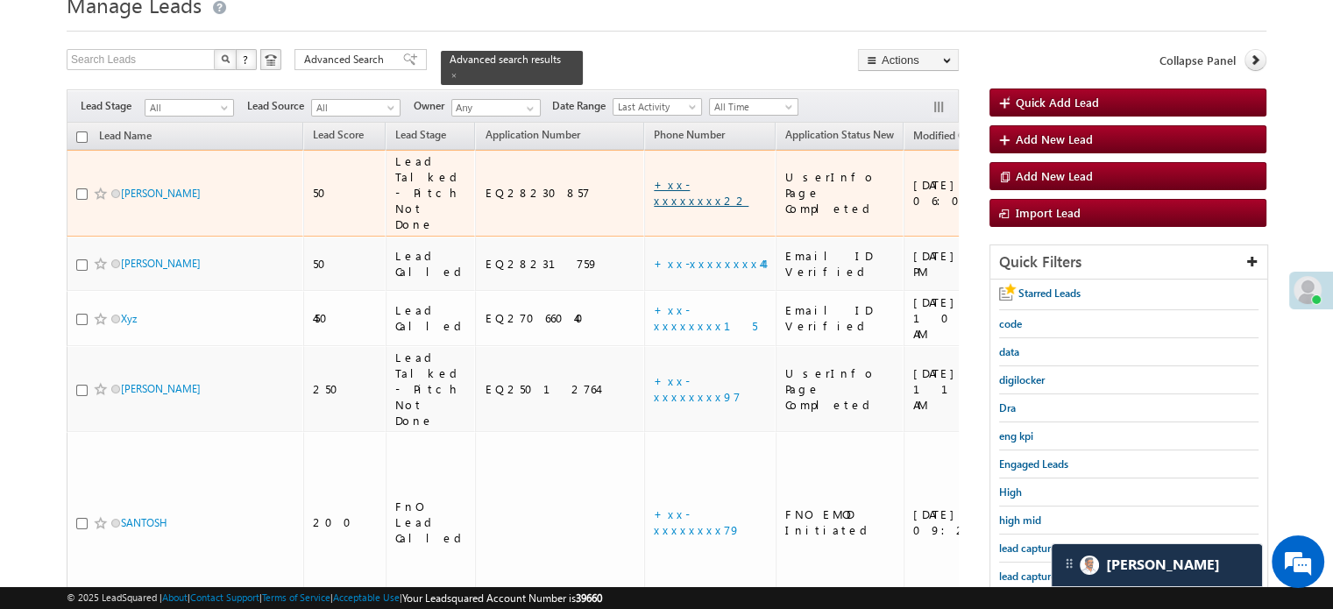
click at [654, 177] on link "+xx-xxxxxxxx22" at bounding box center [701, 192] width 95 height 31
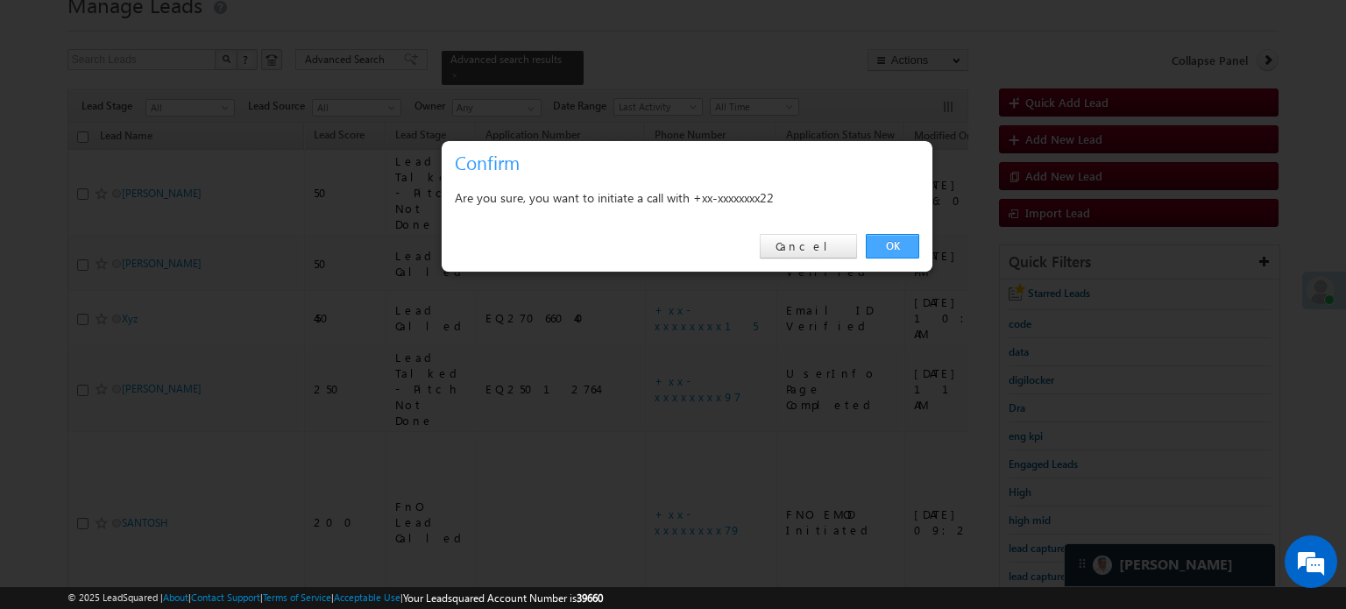
click at [901, 251] on link "OK" at bounding box center [892, 246] width 53 height 25
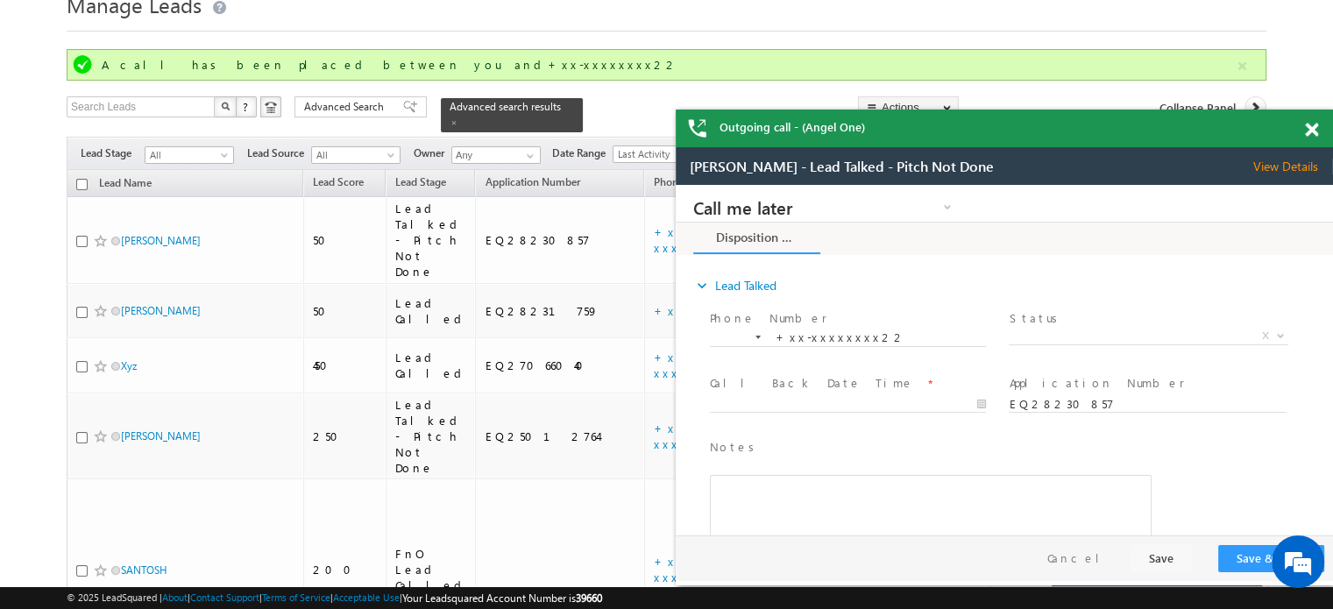
scroll to position [0, 0]
click at [1307, 131] on span at bounding box center [1311, 130] width 13 height 15
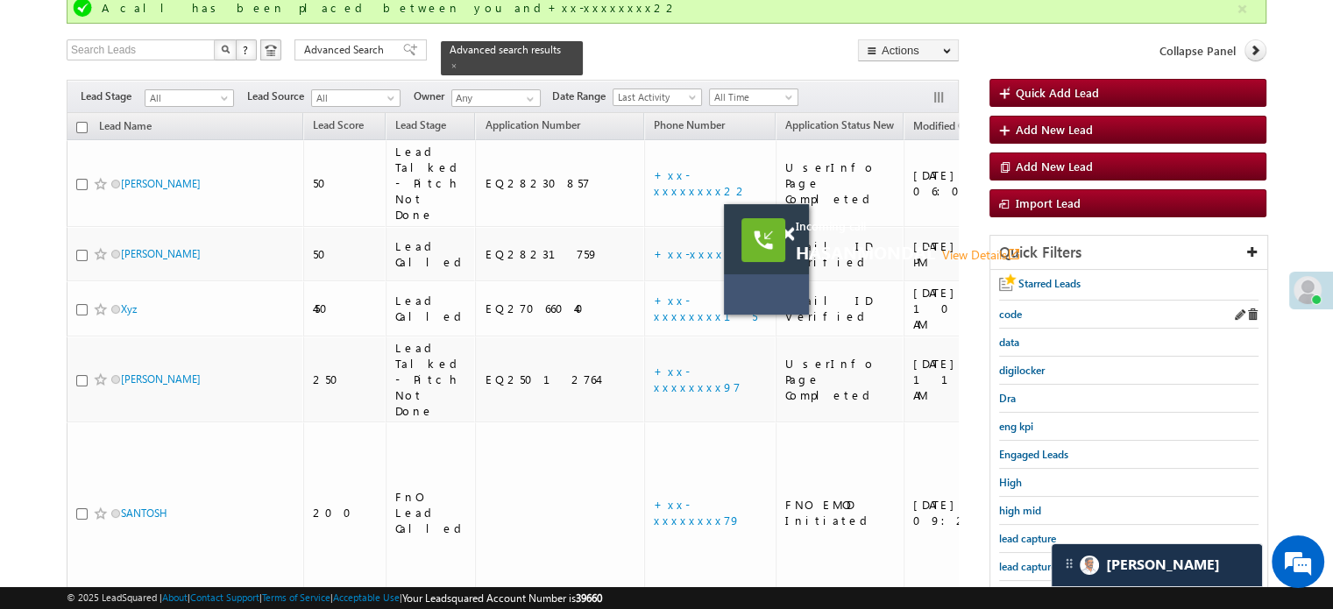
scroll to position [248, 0]
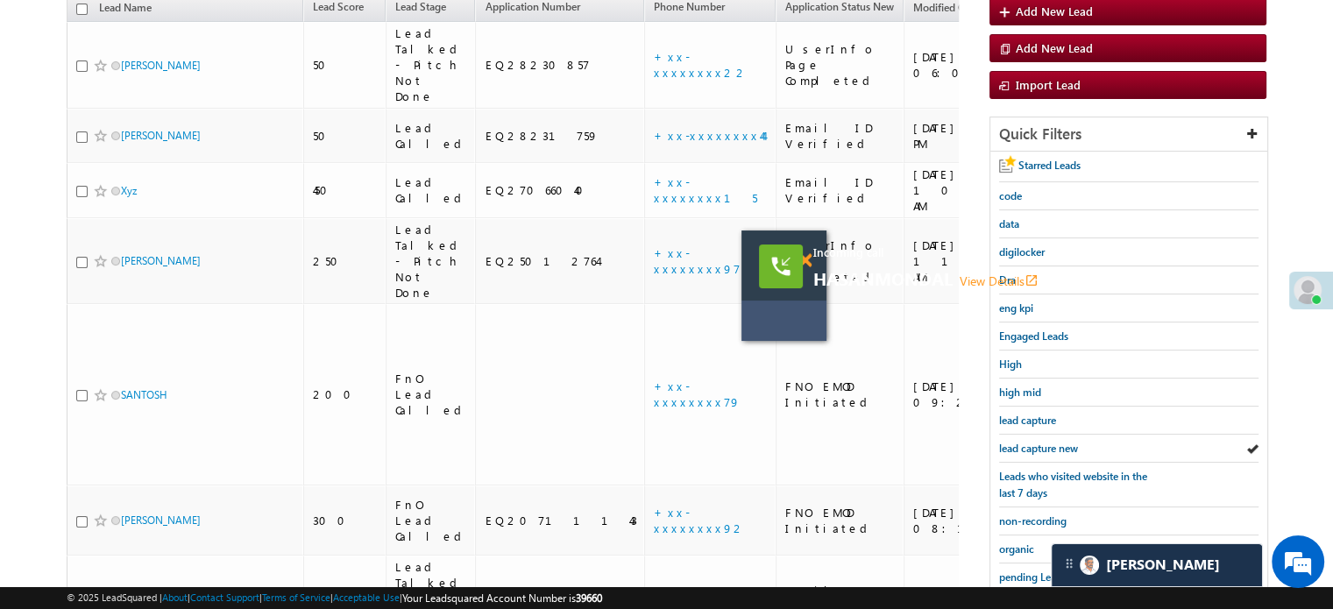
click at [803, 255] on span at bounding box center [804, 260] width 13 height 15
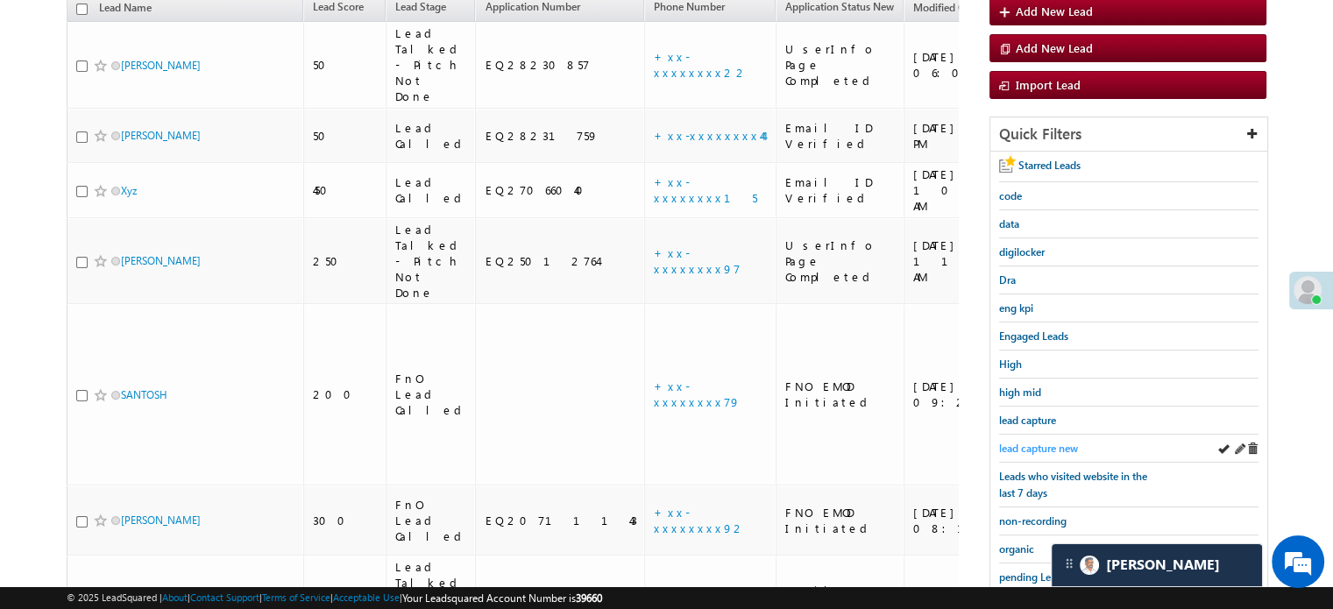
click at [1051, 442] on span "lead capture new" at bounding box center [1038, 448] width 79 height 13
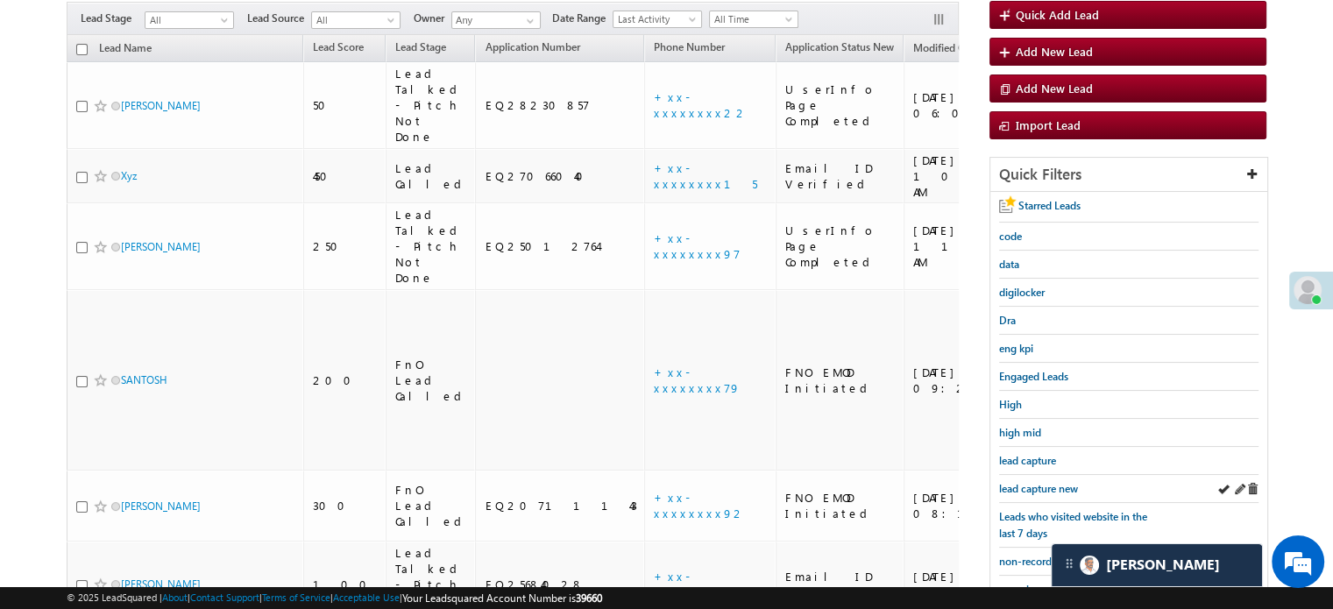
scroll to position [113, 0]
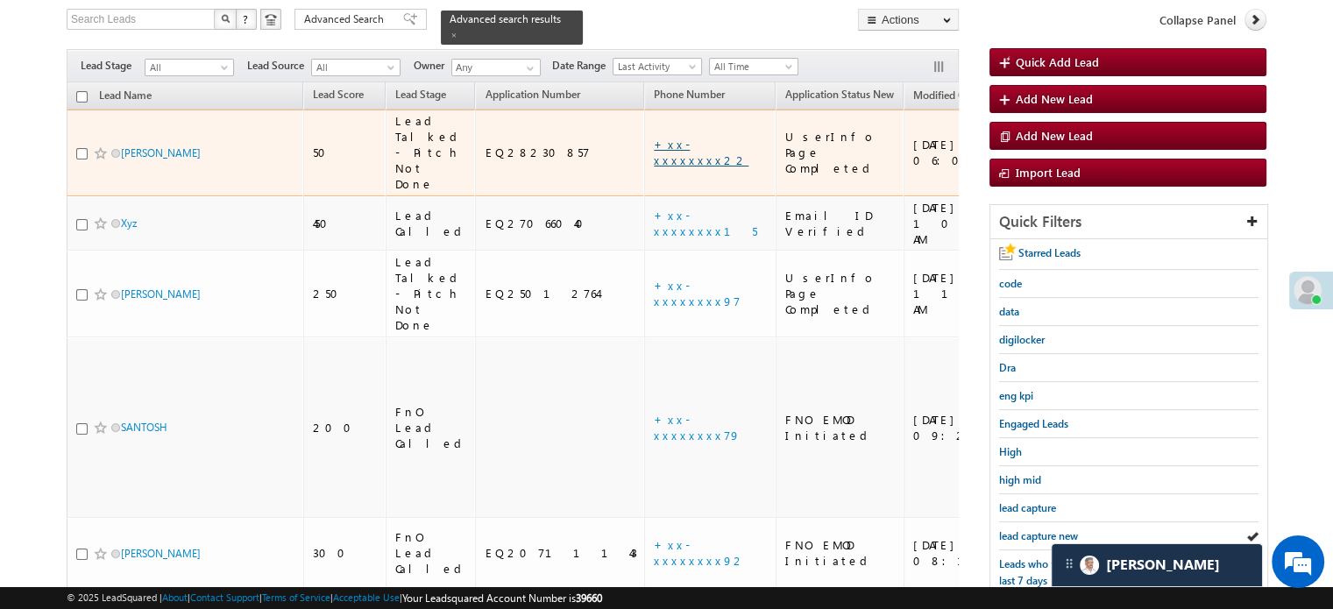
click at [654, 138] on link "+xx-xxxxxxxx22" at bounding box center [701, 152] width 95 height 31
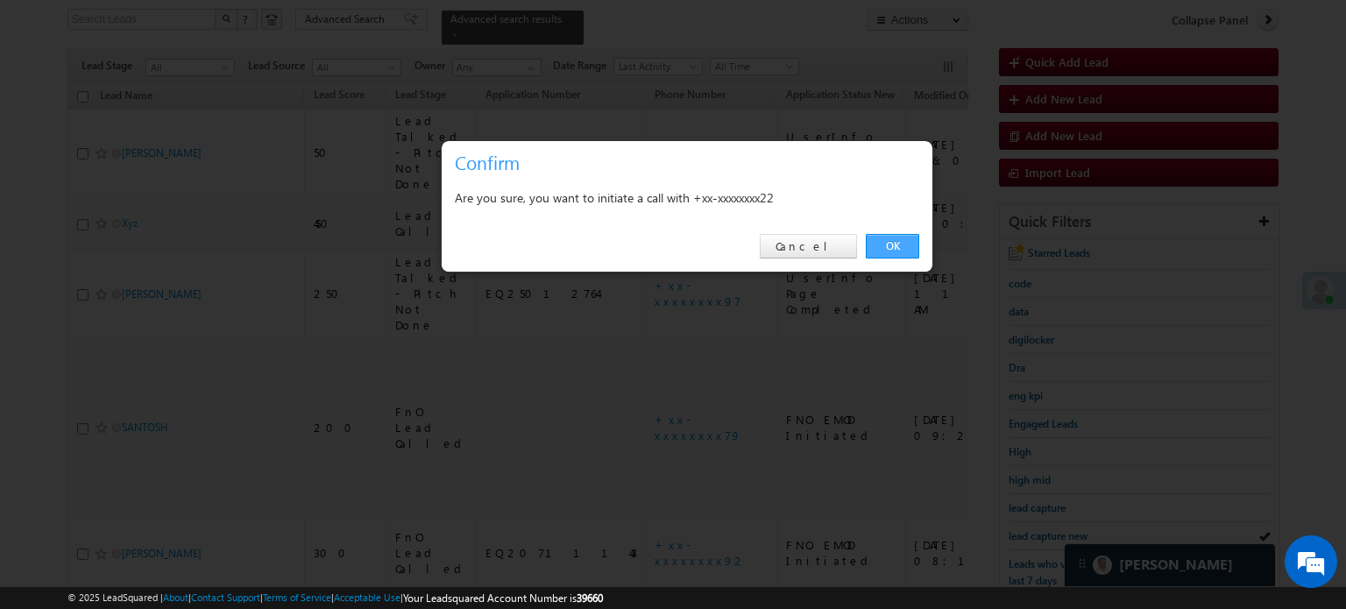
click at [901, 248] on link "OK" at bounding box center [892, 246] width 53 height 25
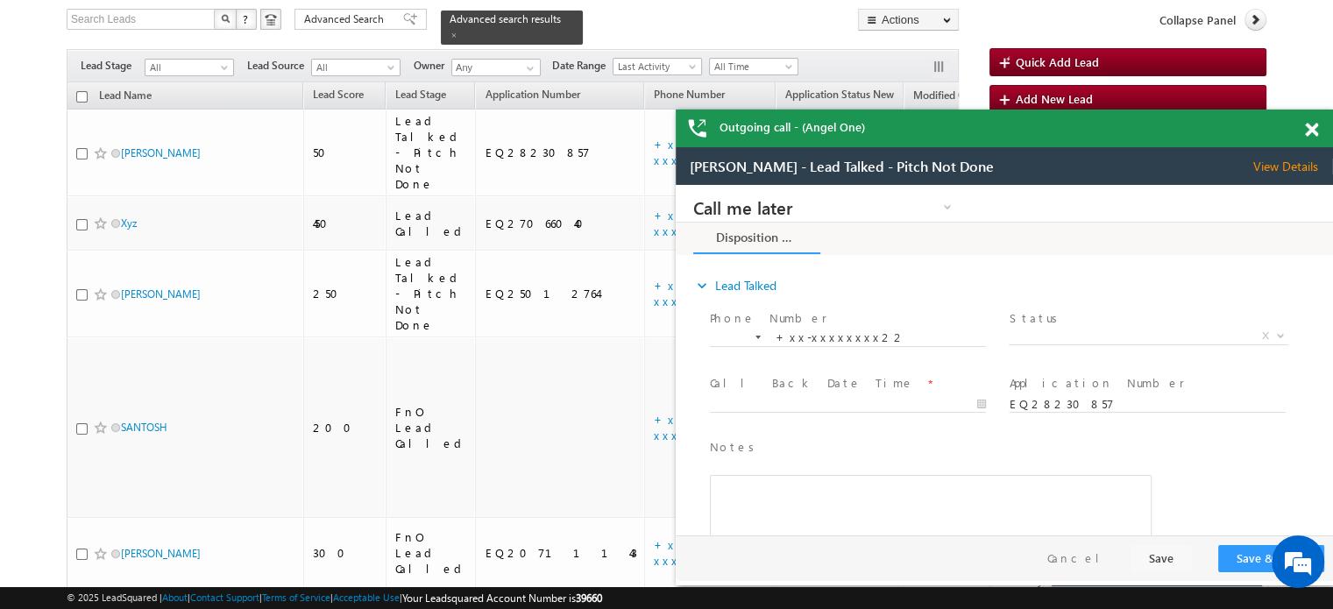
scroll to position [0, 0]
click at [1314, 125] on div "Outgoing call - (Angel One)" at bounding box center [1004, 129] width 657 height 38
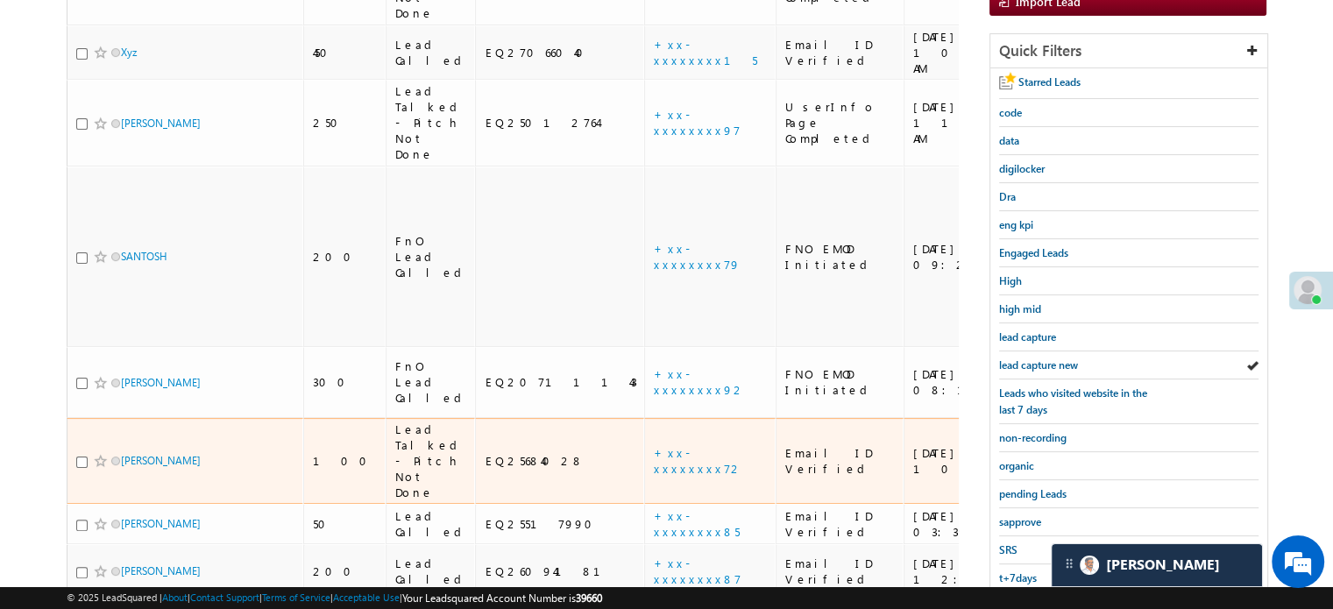
scroll to position [336, 0]
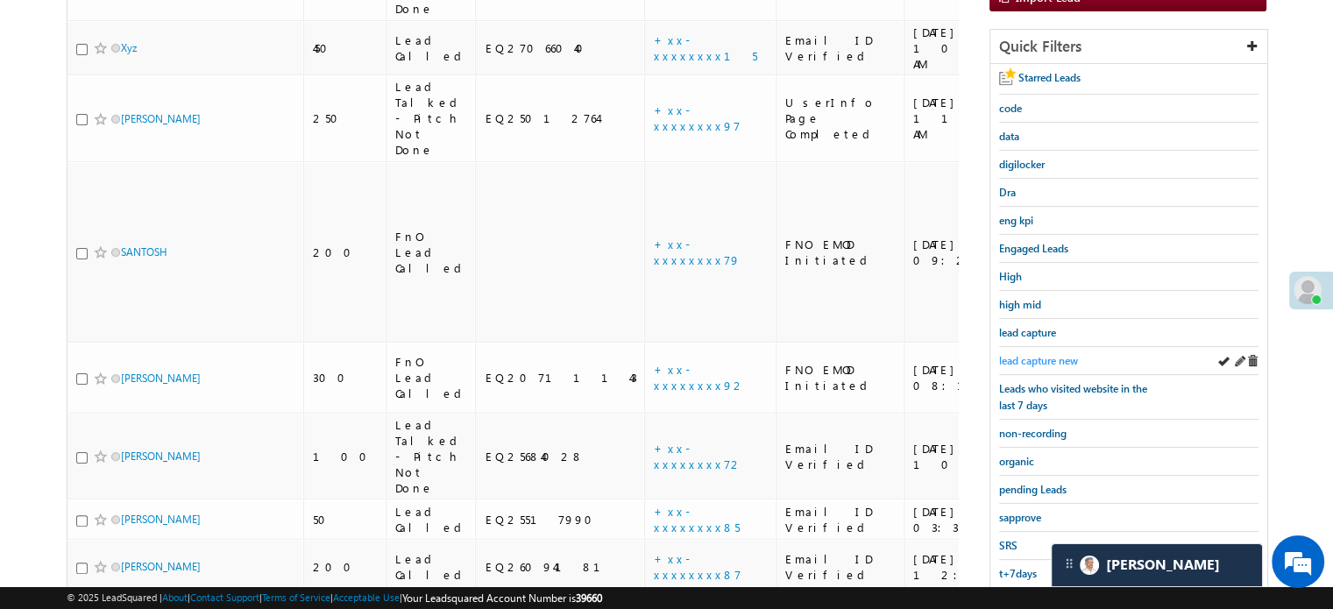
click at [1036, 354] on span "lead capture new" at bounding box center [1038, 360] width 79 height 13
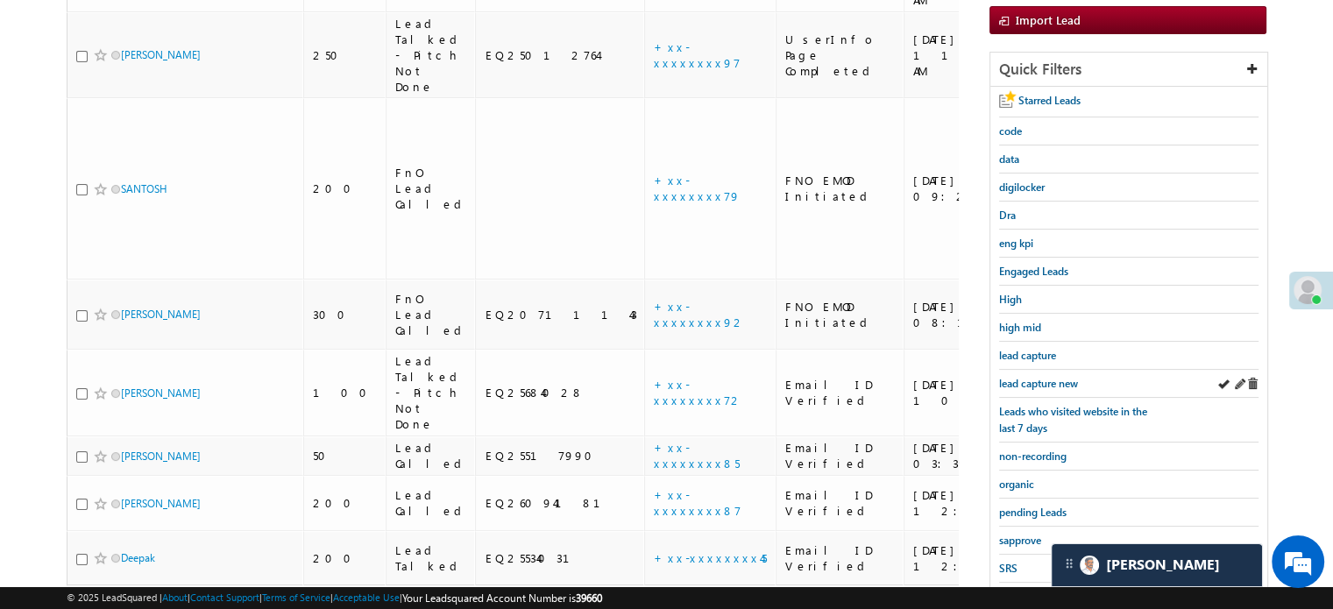
scroll to position [376, 0]
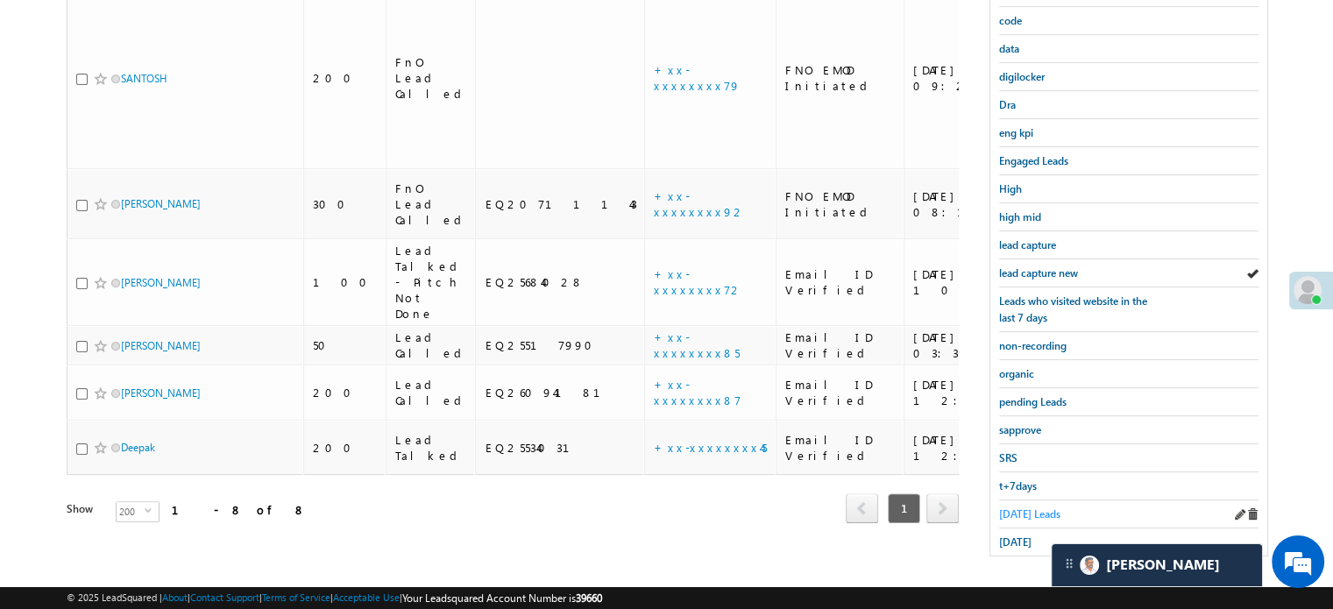
click at [1030, 507] on span "Today's Leads" at bounding box center [1029, 513] width 61 height 13
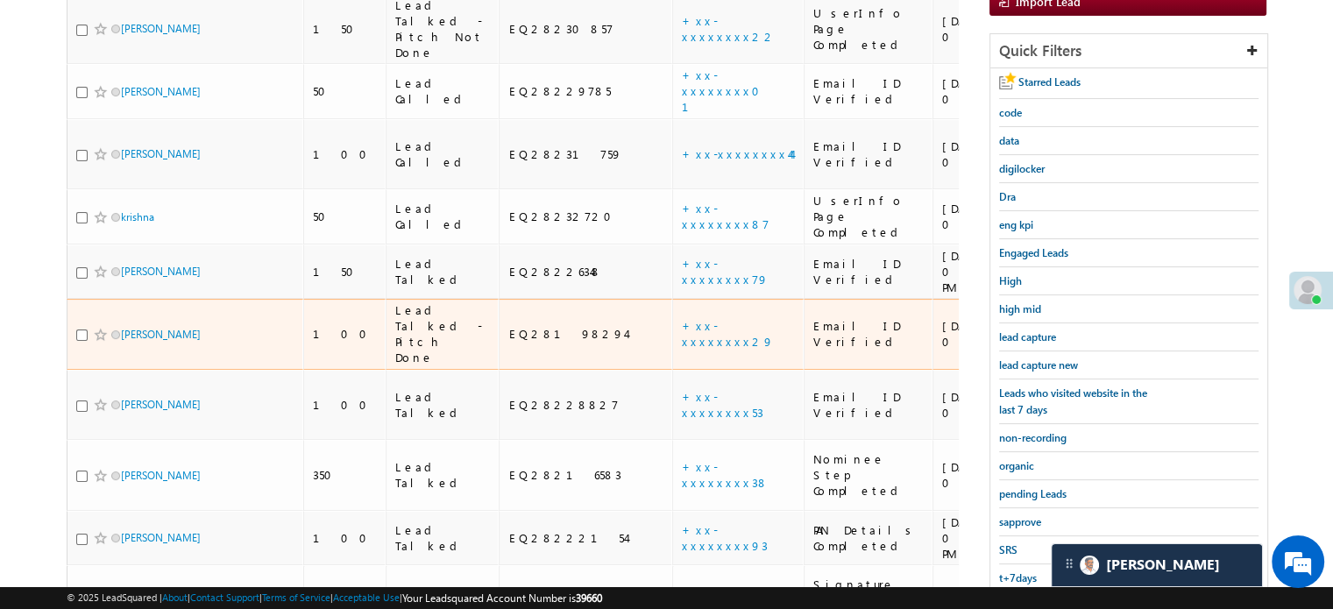
scroll to position [288, 0]
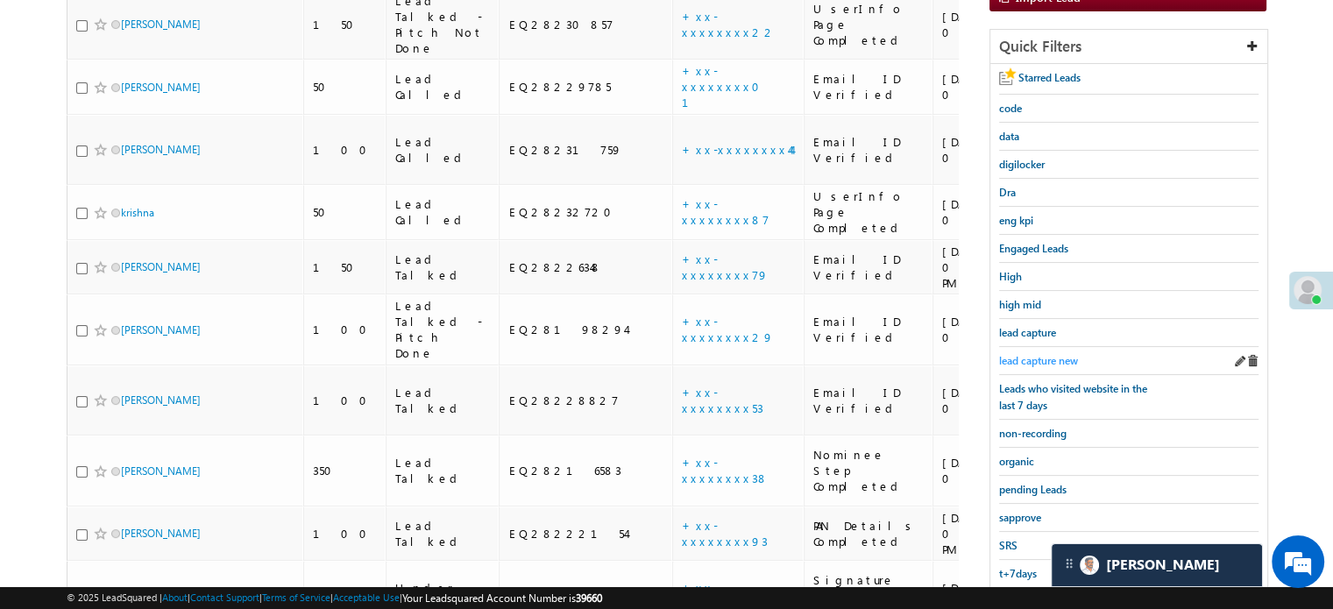
click at [1036, 354] on span "lead capture new" at bounding box center [1038, 360] width 79 height 13
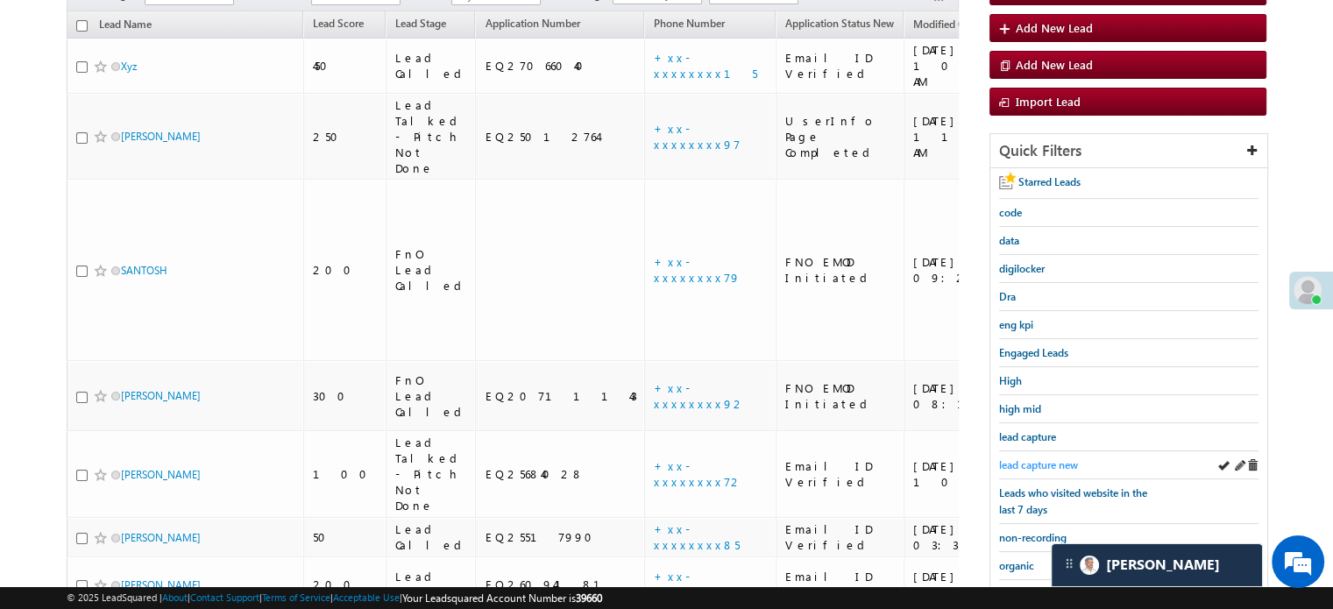
scroll to position [376, 0]
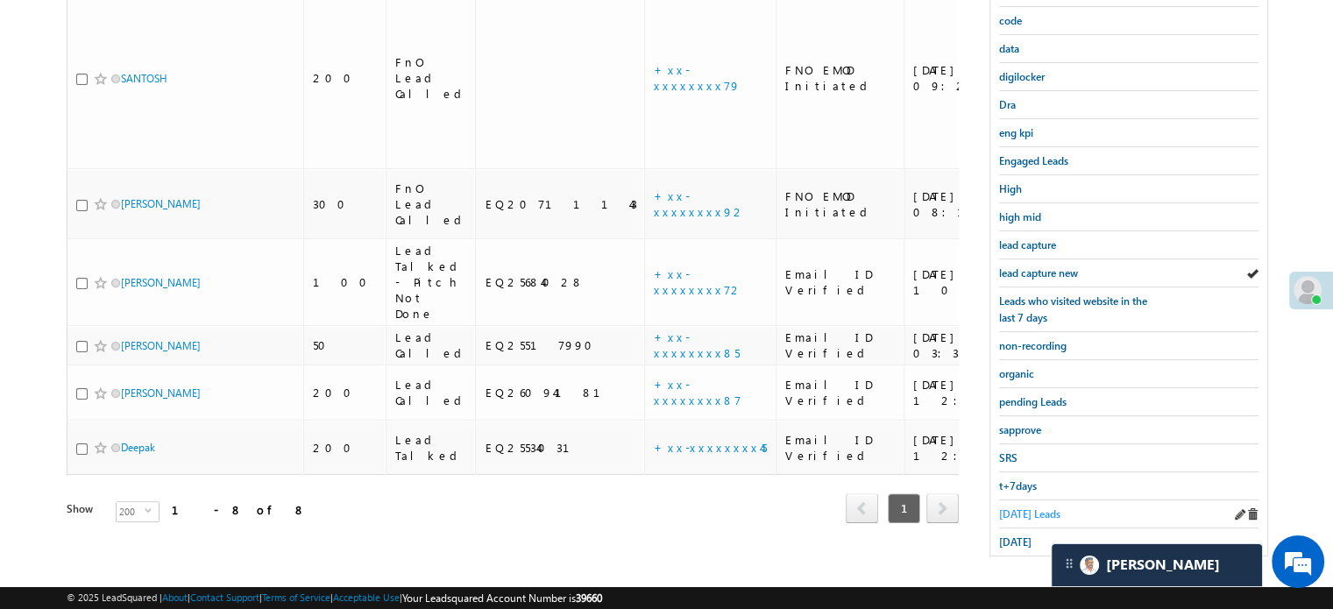
click at [1021, 507] on span "Today's Leads" at bounding box center [1029, 513] width 61 height 13
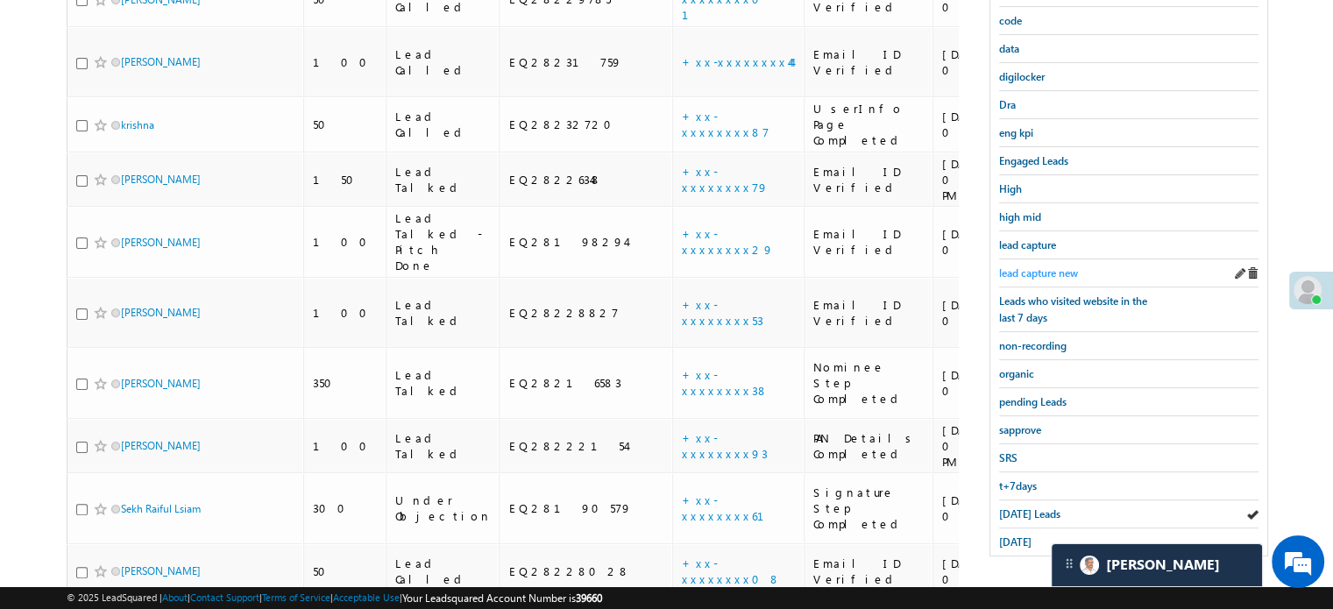
click at [1027, 268] on span "lead capture new" at bounding box center [1038, 272] width 79 height 13
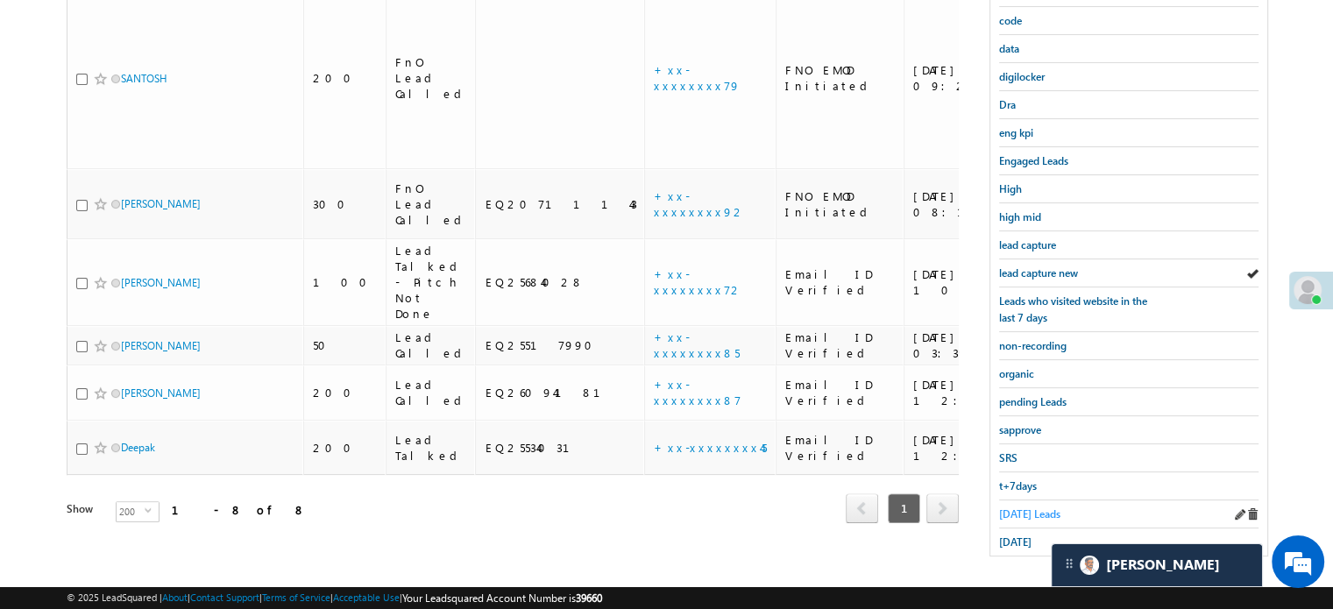
click at [1023, 507] on span "Today's Leads" at bounding box center [1029, 513] width 61 height 13
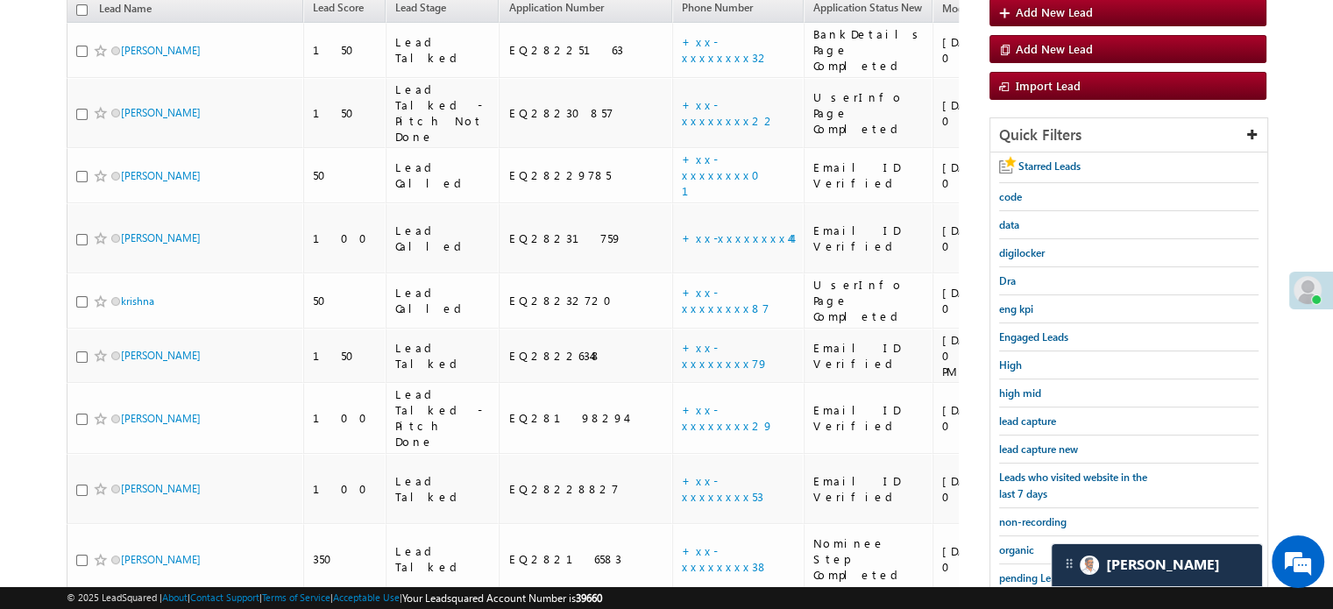
scroll to position [201, 0]
click at [1053, 435] on div "lead capture new" at bounding box center [1128, 449] width 259 height 28
click at [1053, 444] on span "lead capture new" at bounding box center [1038, 448] width 79 height 13
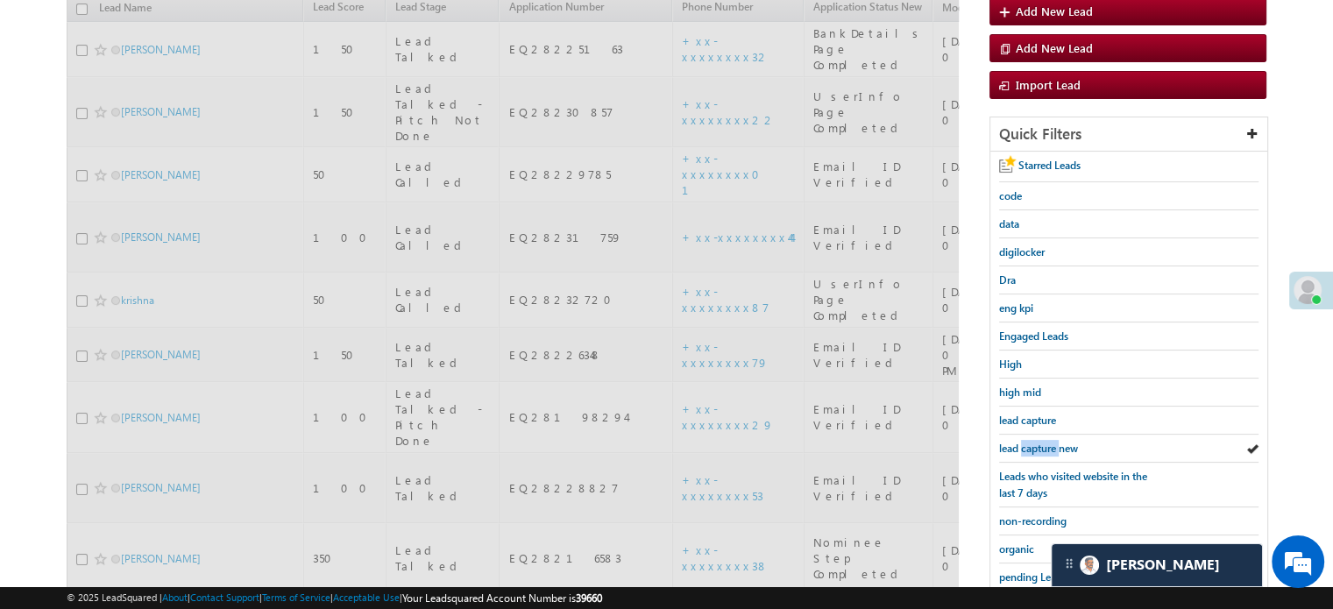
click at [1053, 444] on span "lead capture new" at bounding box center [1038, 448] width 79 height 13
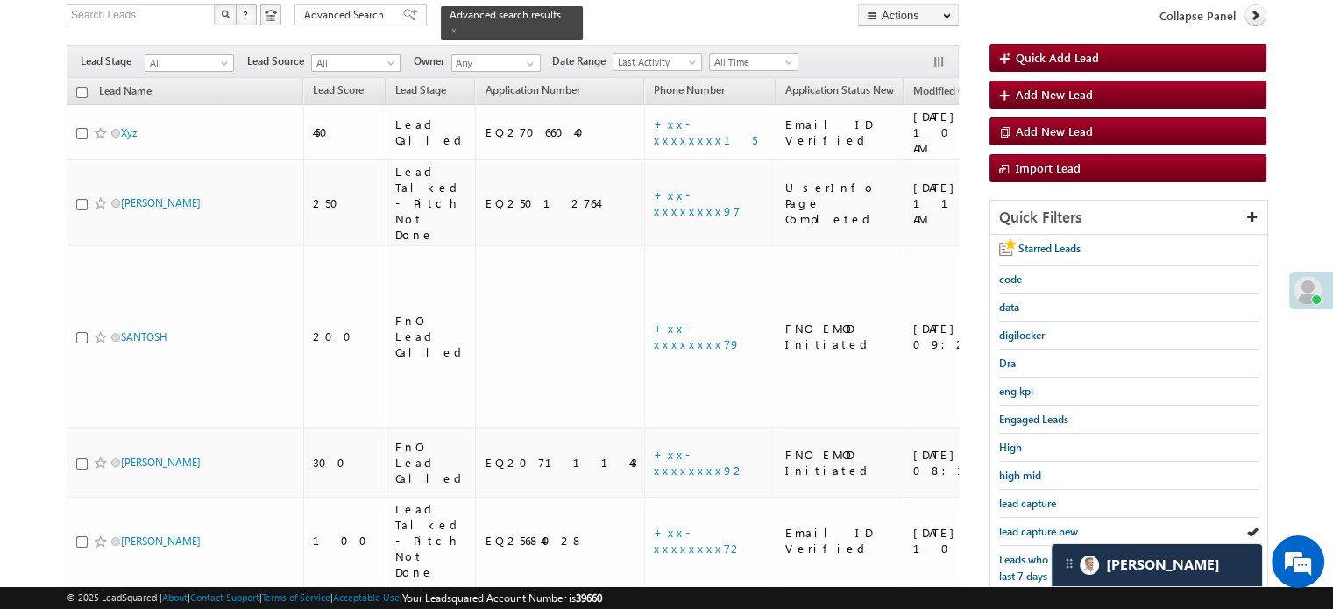
scroll to position [113, 0]
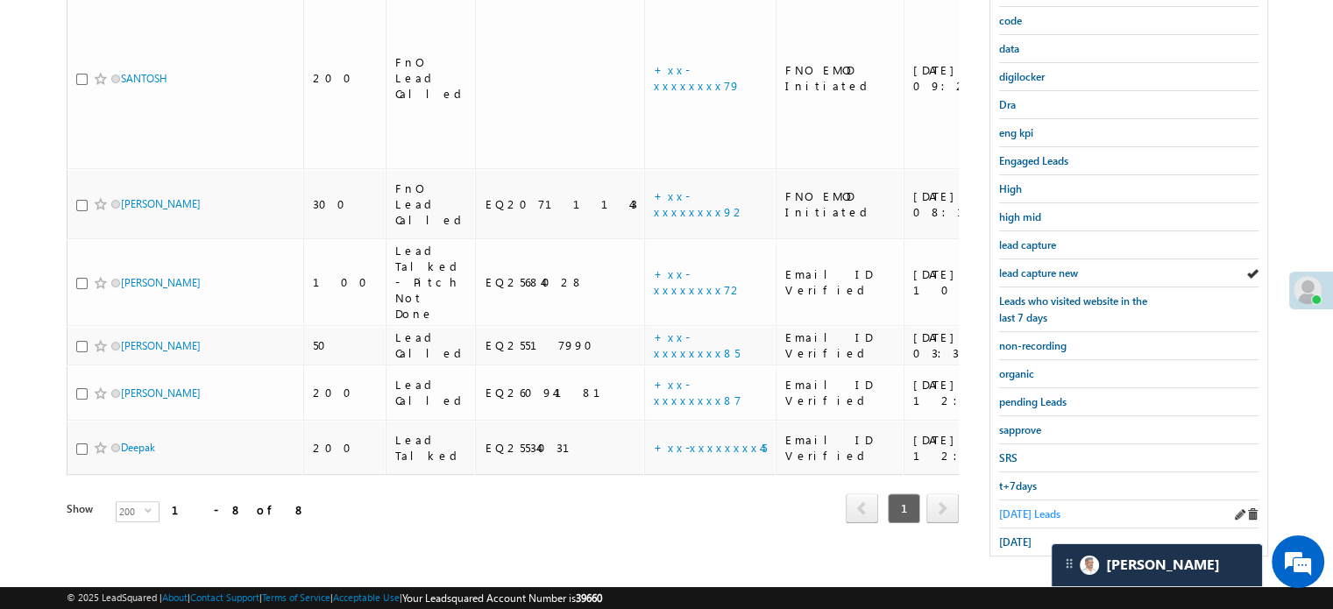
click at [1029, 507] on span "Today's Leads" at bounding box center [1029, 513] width 61 height 13
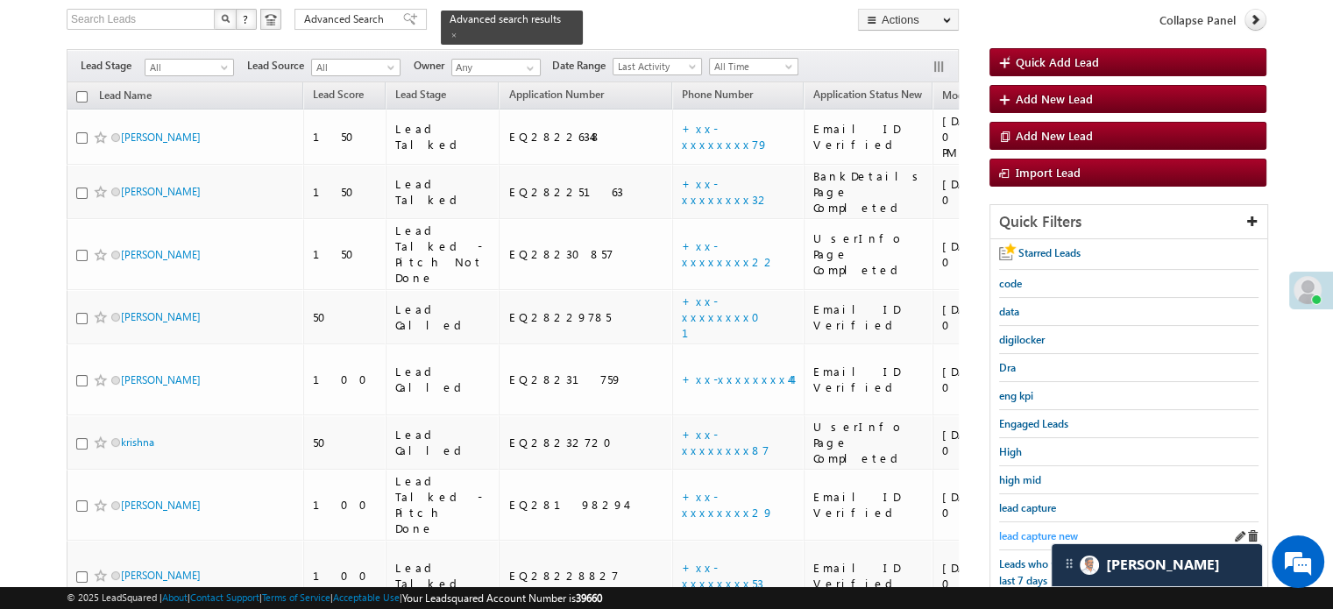
click at [1037, 529] on span "lead capture new" at bounding box center [1038, 535] width 79 height 13
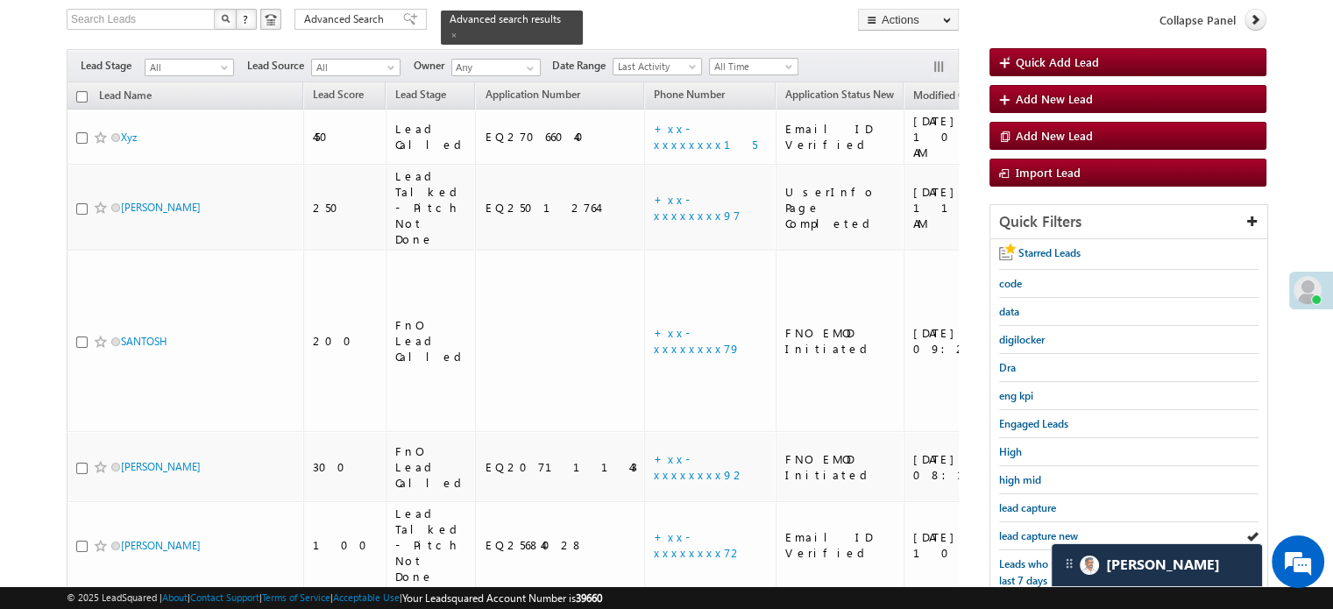
click at [1037, 529] on span "lead capture new" at bounding box center [1038, 535] width 79 height 13
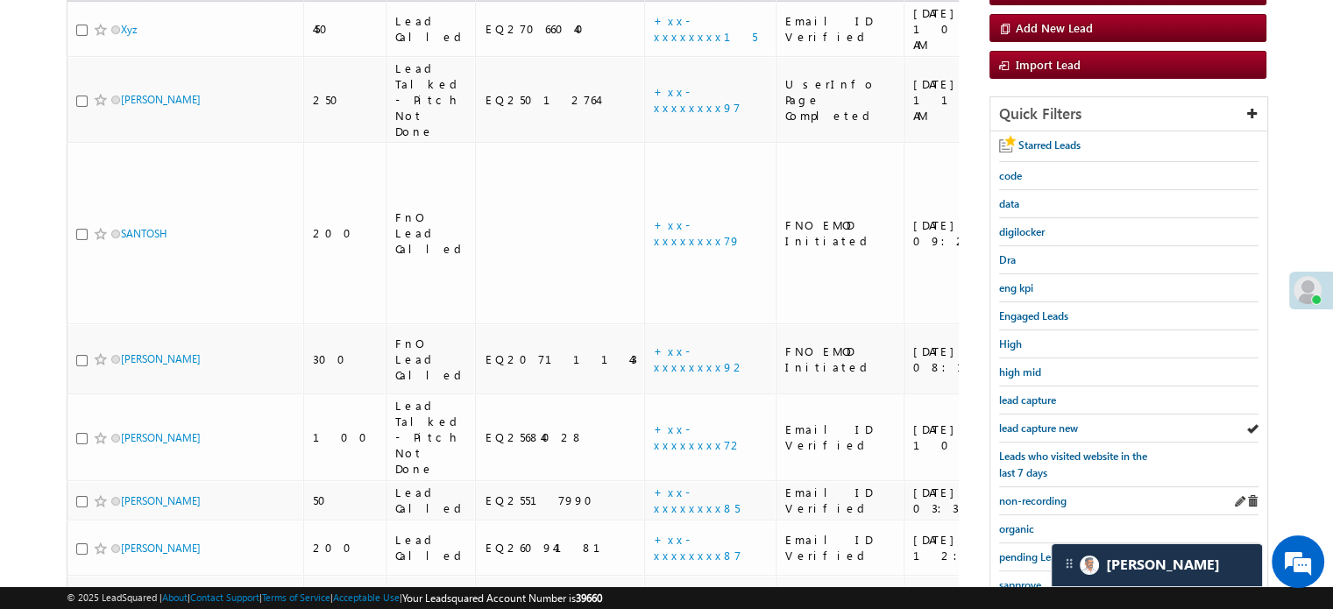
scroll to position [288, 0]
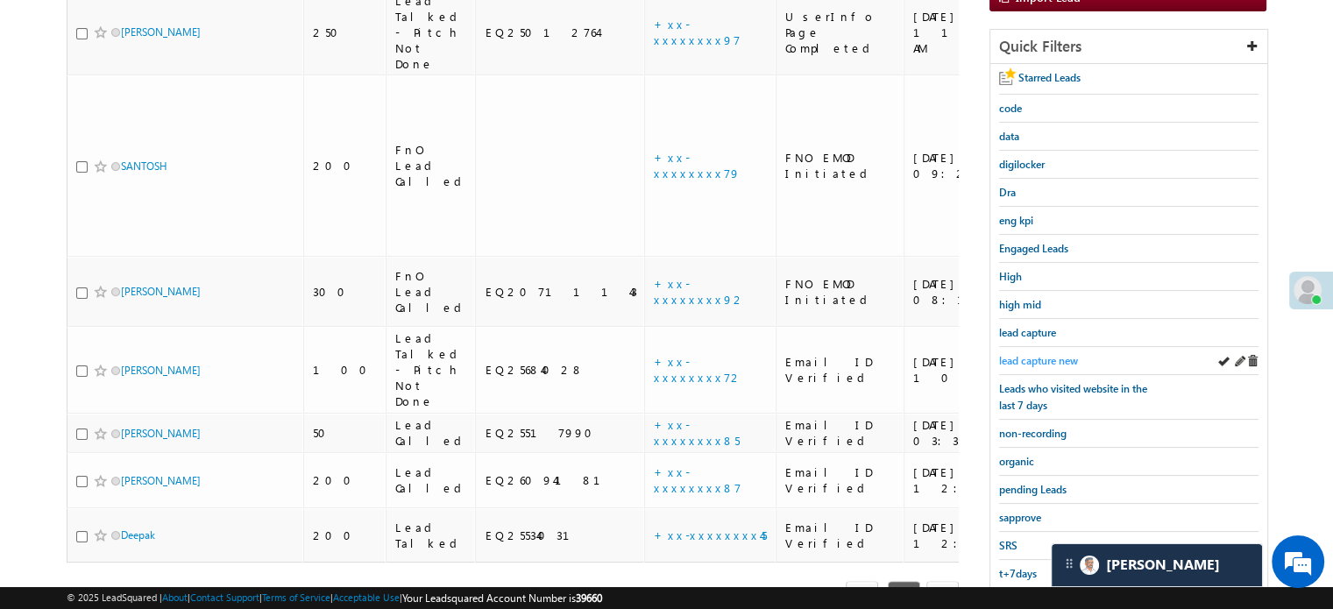
click at [1021, 362] on span "lead capture new" at bounding box center [1038, 360] width 79 height 13
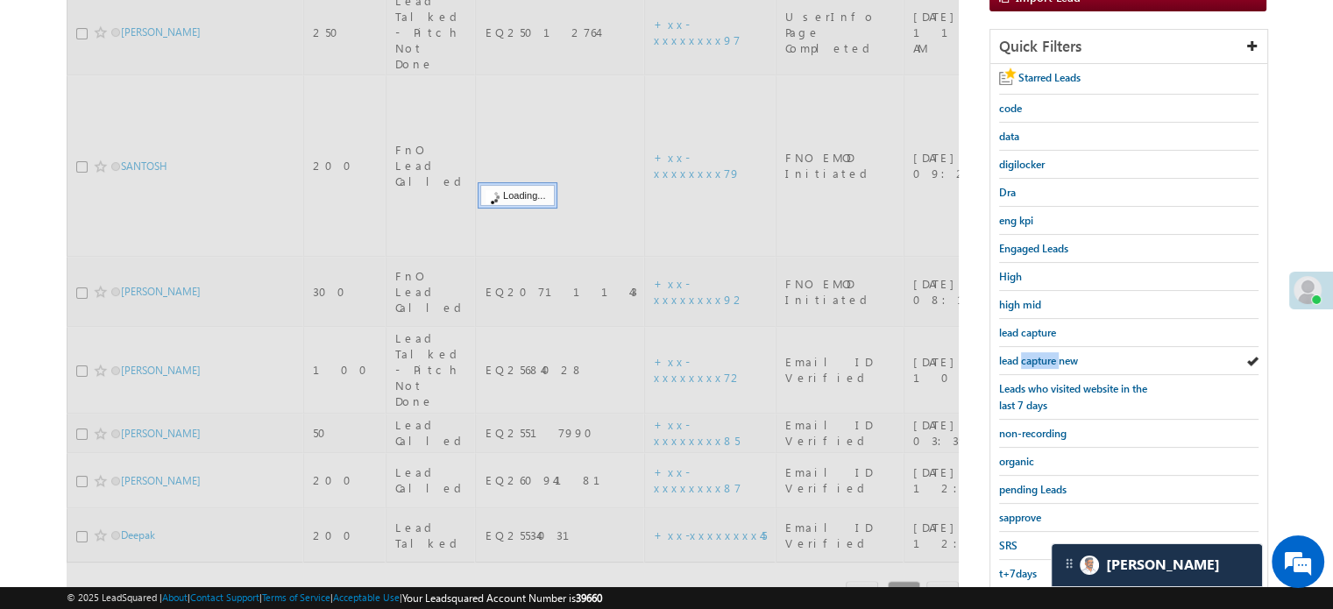
click at [1021, 362] on span "lead capture new" at bounding box center [1038, 360] width 79 height 13
click at [1021, 360] on span "lead capture new" at bounding box center [1038, 360] width 79 height 13
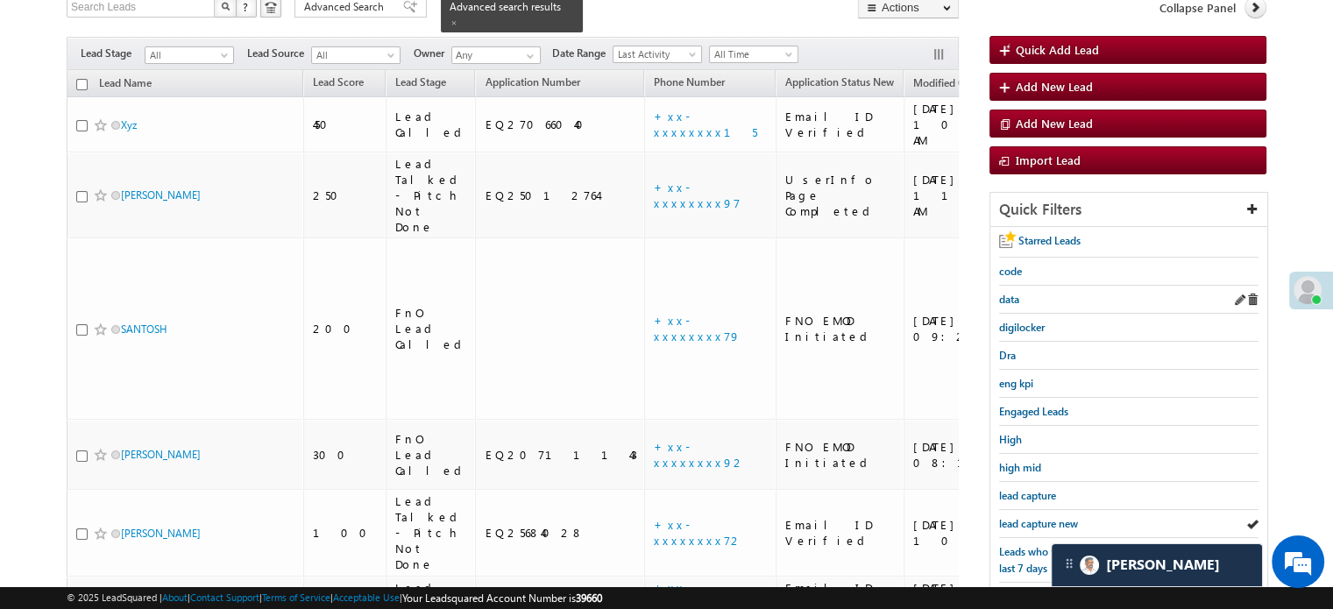
scroll to position [201, 0]
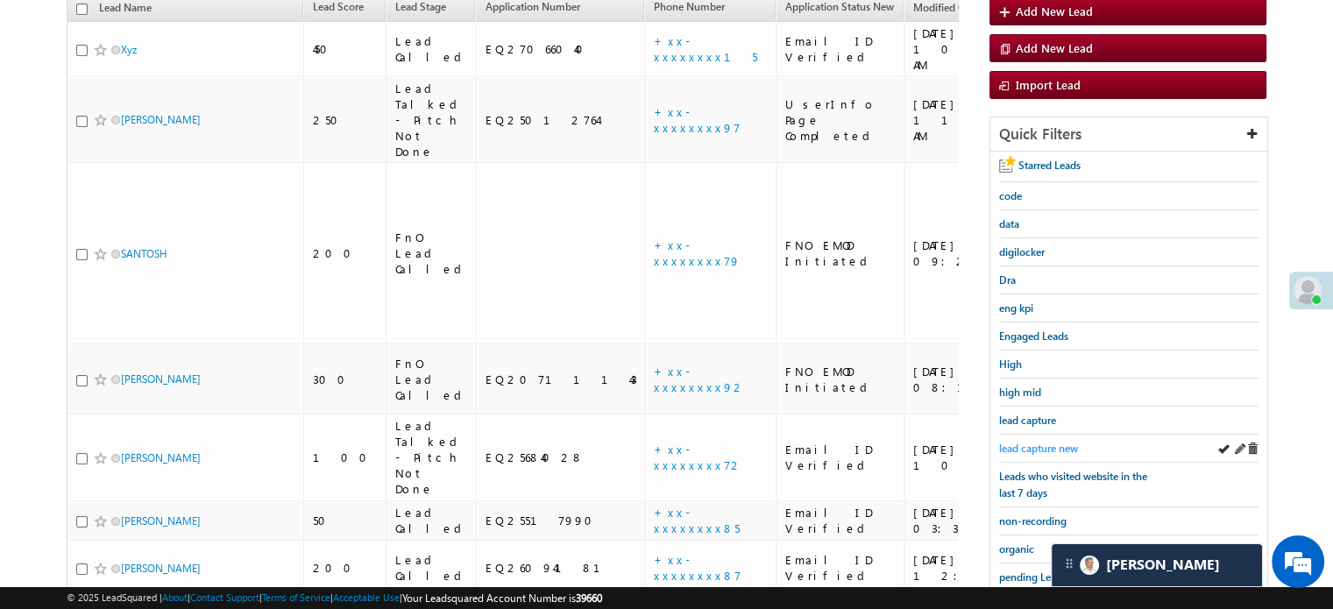
click at [1030, 442] on span "lead capture new" at bounding box center [1038, 448] width 79 height 13
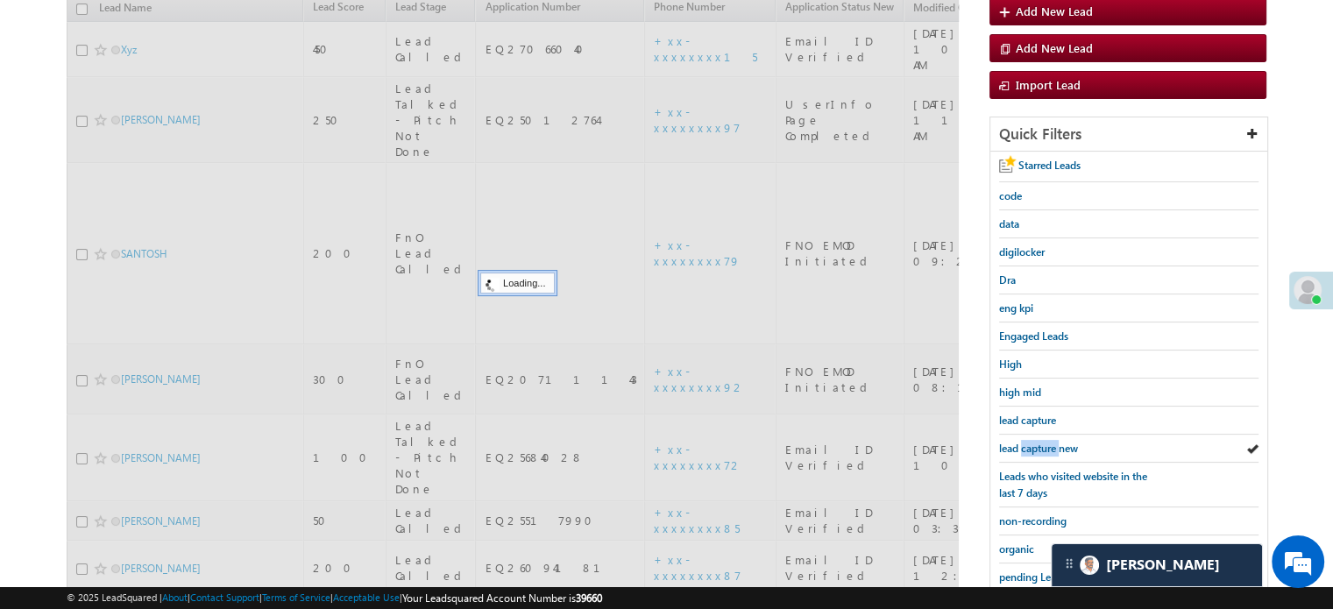
click at [1030, 444] on span "lead capture new" at bounding box center [1038, 448] width 79 height 13
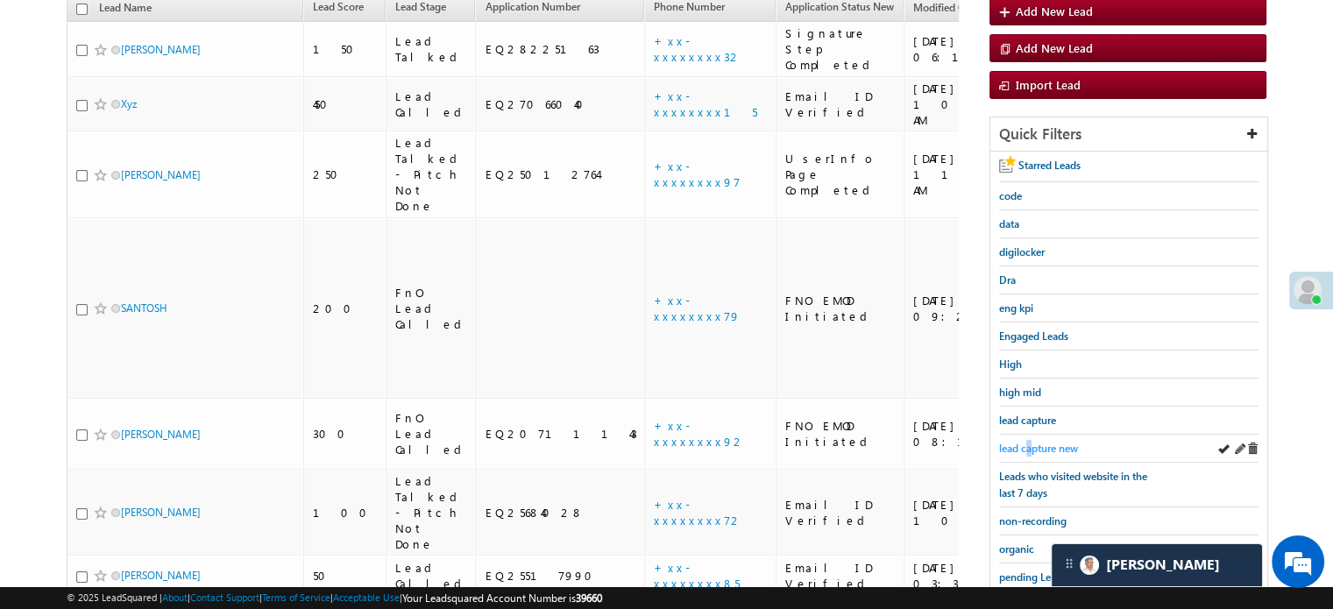
click at [1029, 443] on span "lead capture new" at bounding box center [1038, 448] width 79 height 13
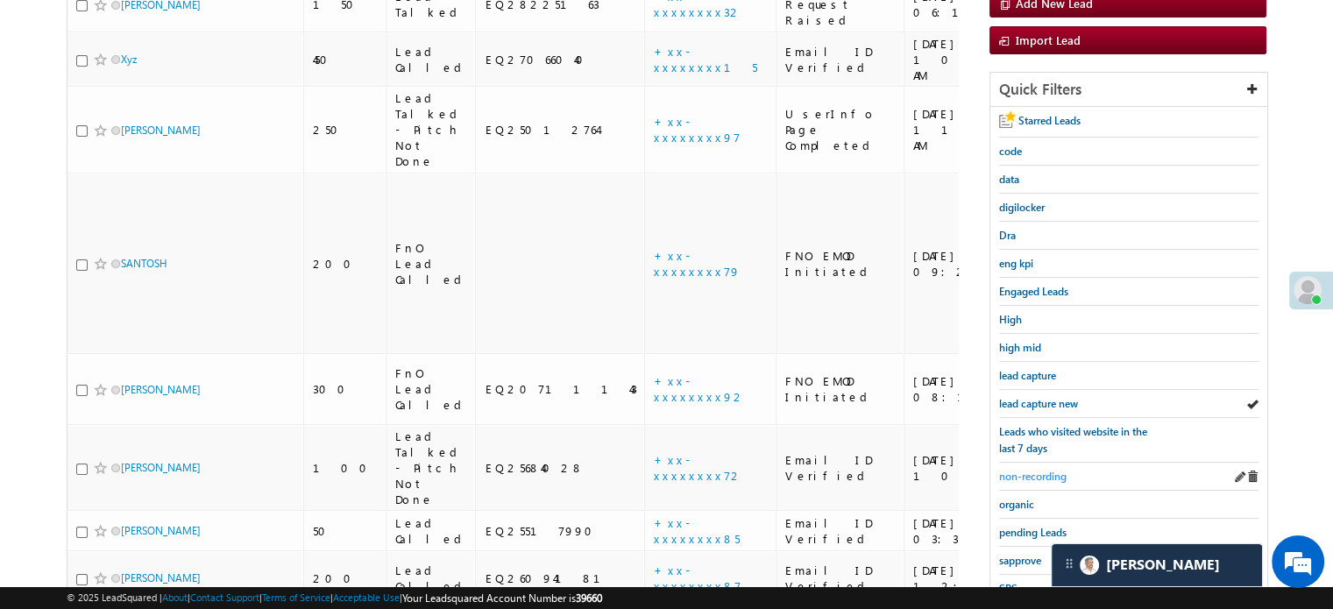
scroll to position [113, 0]
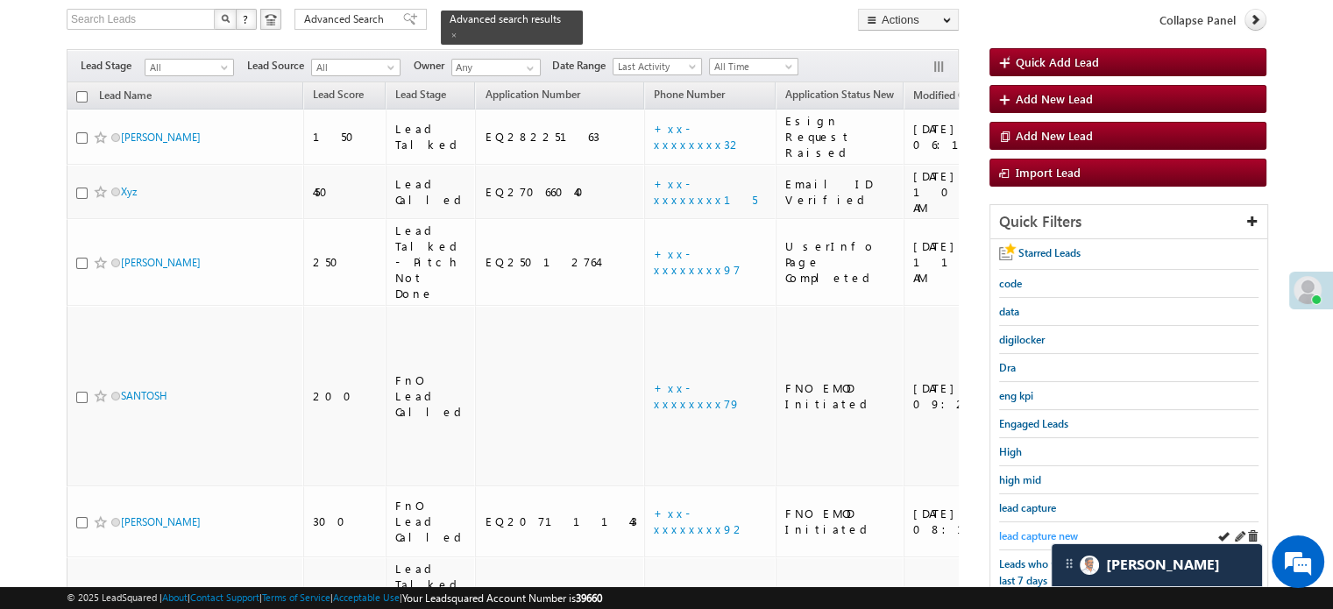
click at [1017, 529] on span "lead capture new" at bounding box center [1038, 535] width 79 height 13
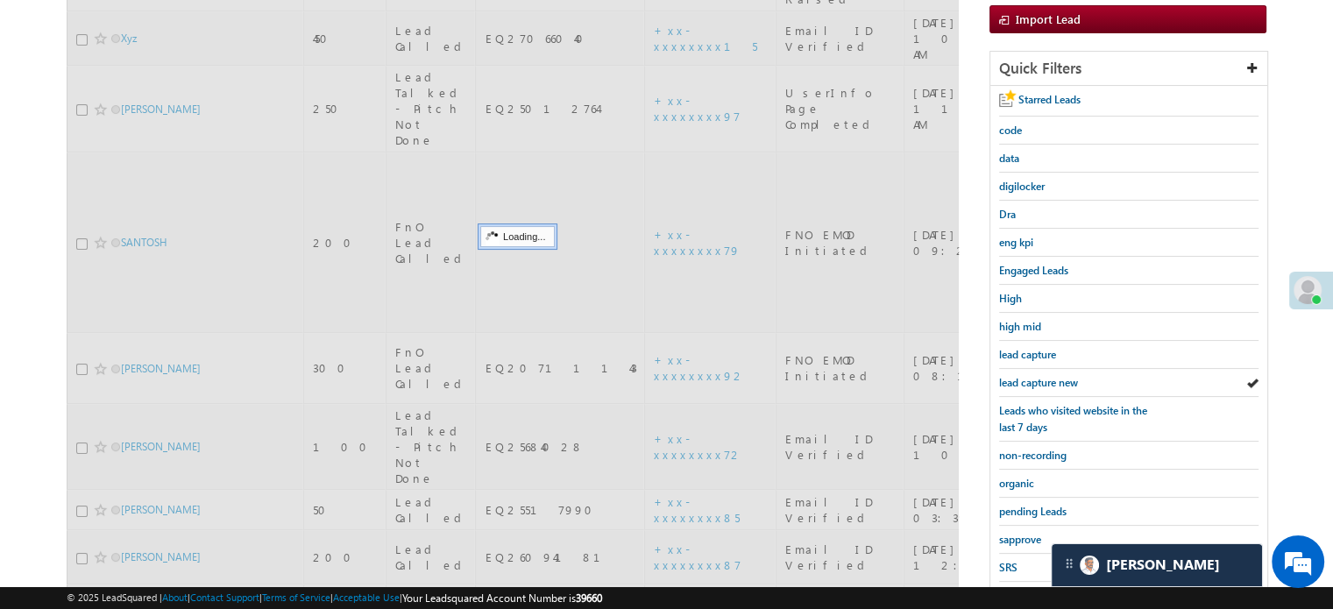
scroll to position [376, 0]
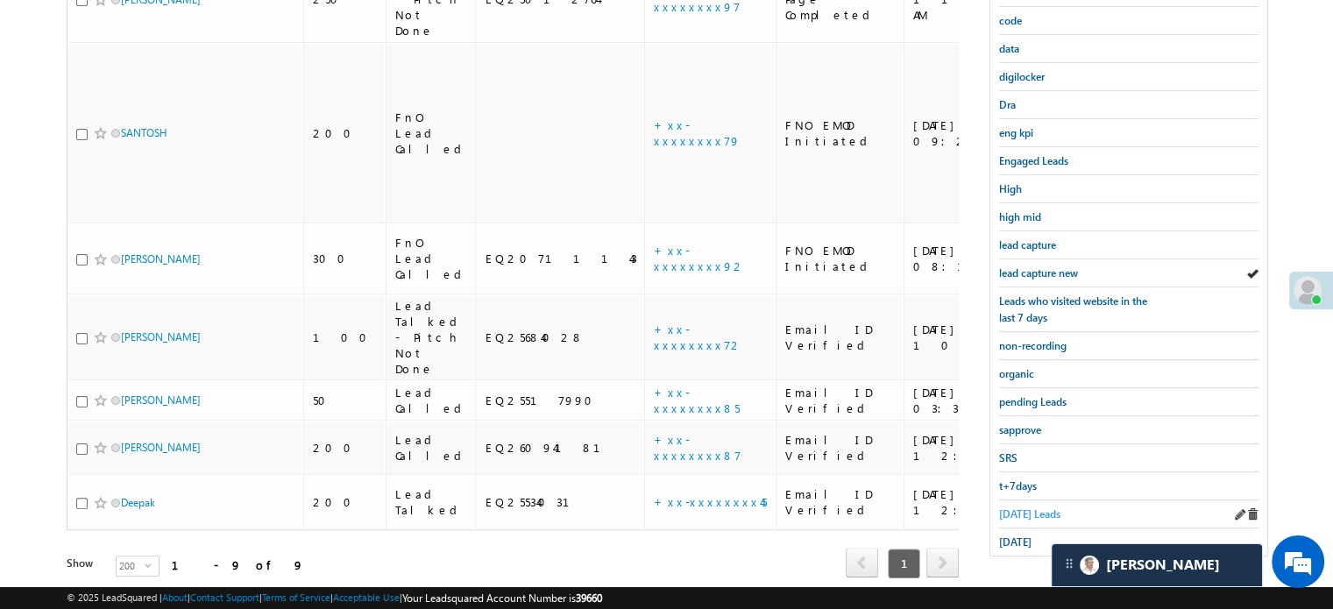
click at [1021, 507] on span "Today's Leads" at bounding box center [1029, 513] width 61 height 13
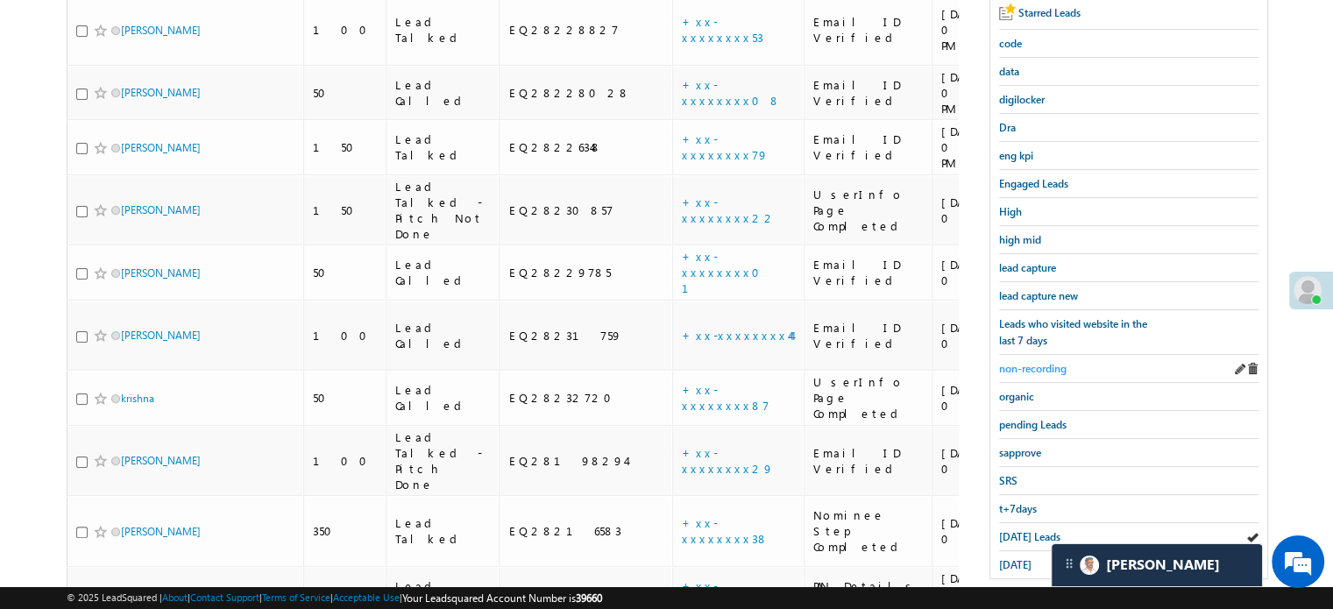
scroll to position [265, 0]
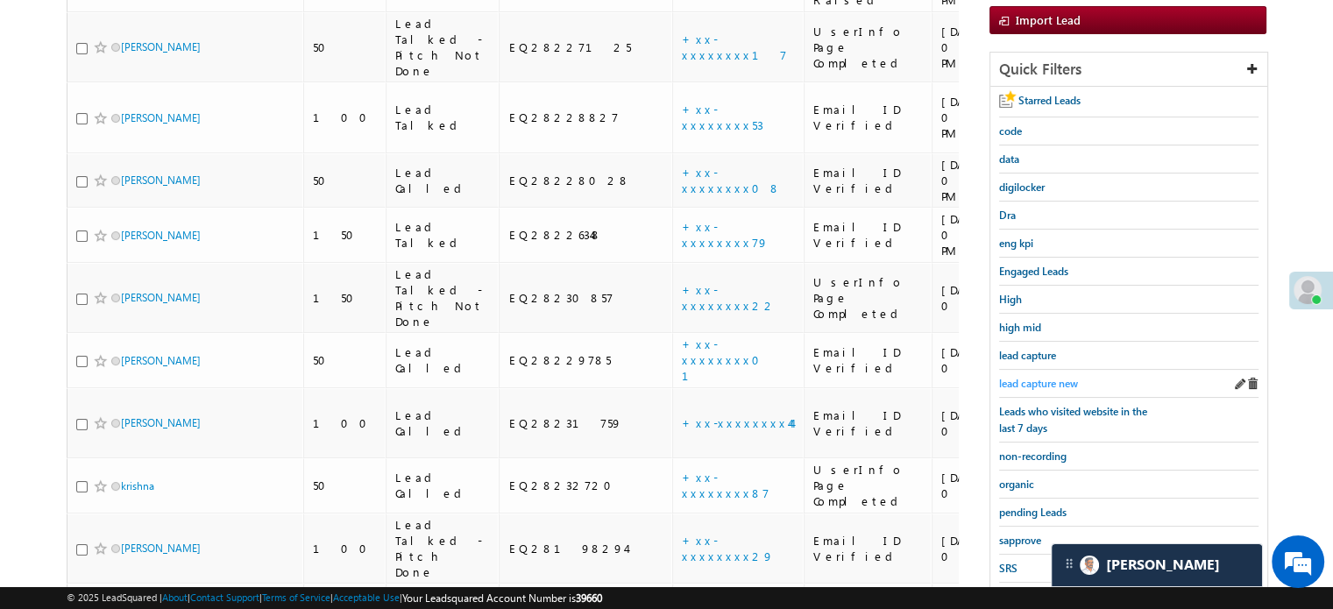
drag, startPoint x: 1058, startPoint y: 364, endPoint x: 1038, endPoint y: 379, distance: 24.9
click at [1058, 370] on div "lead capture new" at bounding box center [1128, 384] width 259 height 28
click at [1038, 379] on span "lead capture new" at bounding box center [1038, 383] width 79 height 13
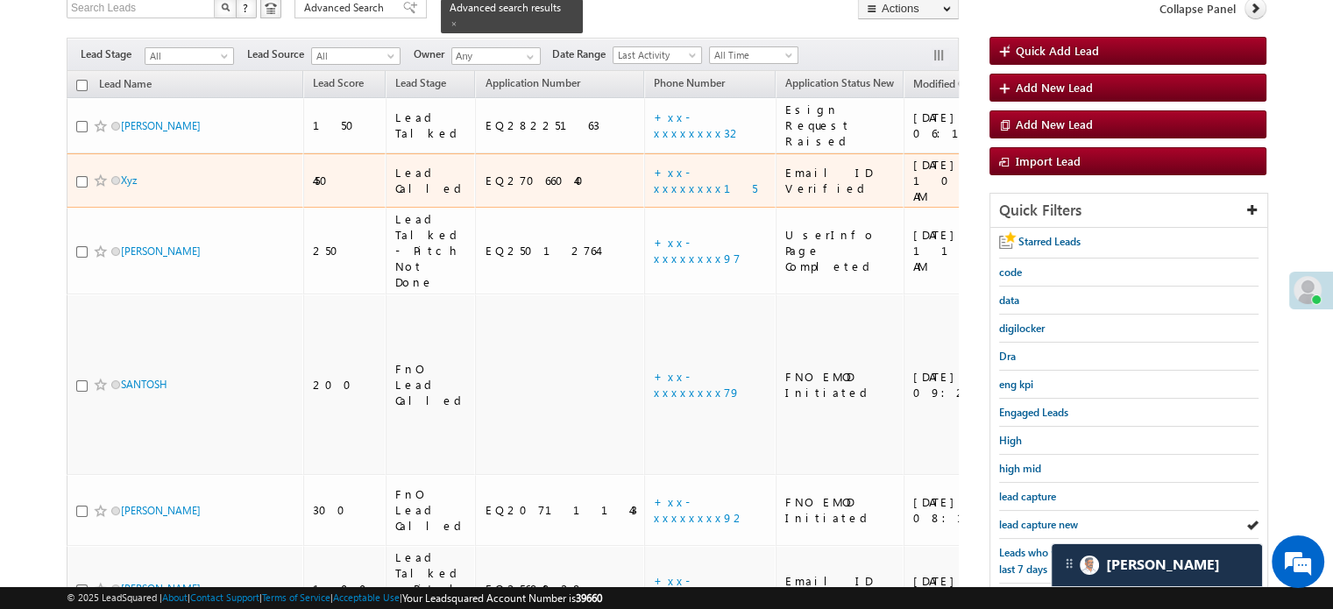
scroll to position [175, 0]
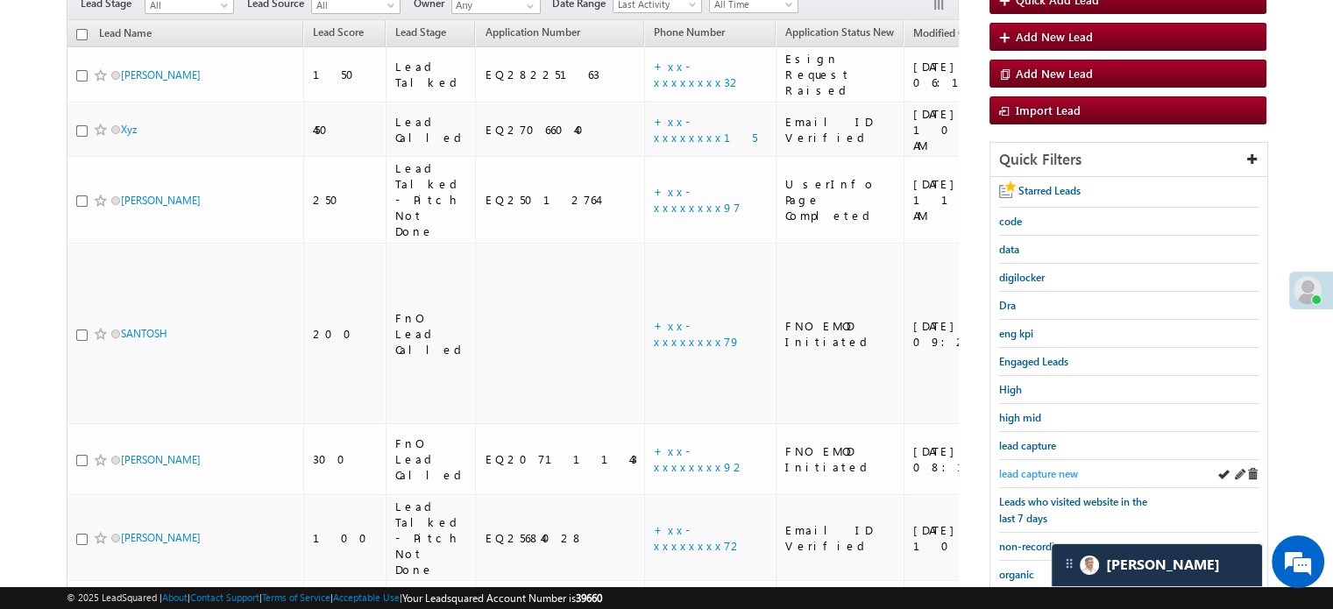
click at [1037, 467] on span "lead capture new" at bounding box center [1038, 473] width 79 height 13
click at [1029, 472] on span "lead capture new" at bounding box center [1038, 473] width 79 height 13
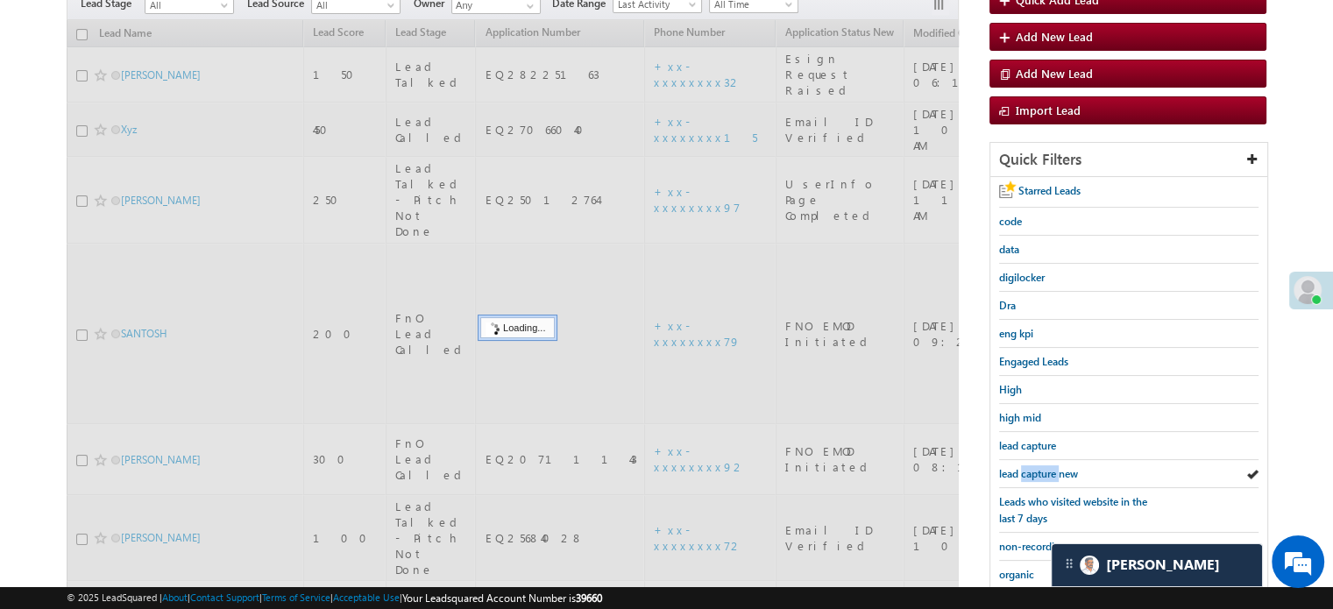
click at [1029, 472] on span "lead capture new" at bounding box center [1038, 473] width 79 height 13
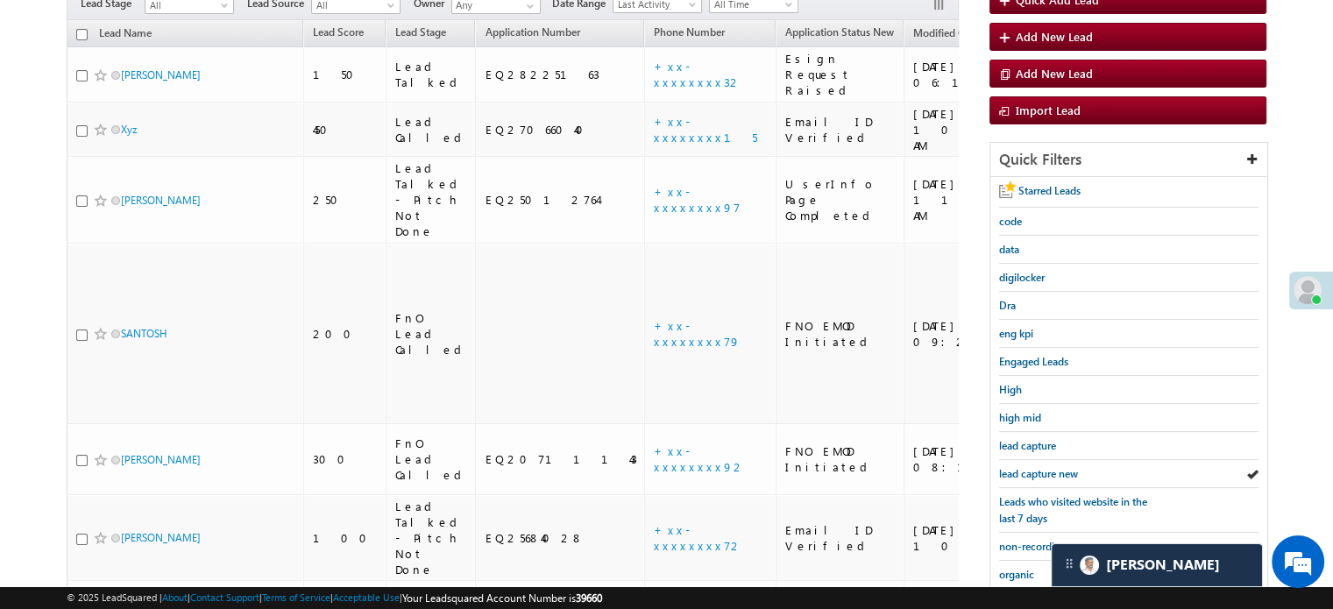
click at [1029, 472] on span "lead capture new" at bounding box center [1038, 473] width 79 height 13
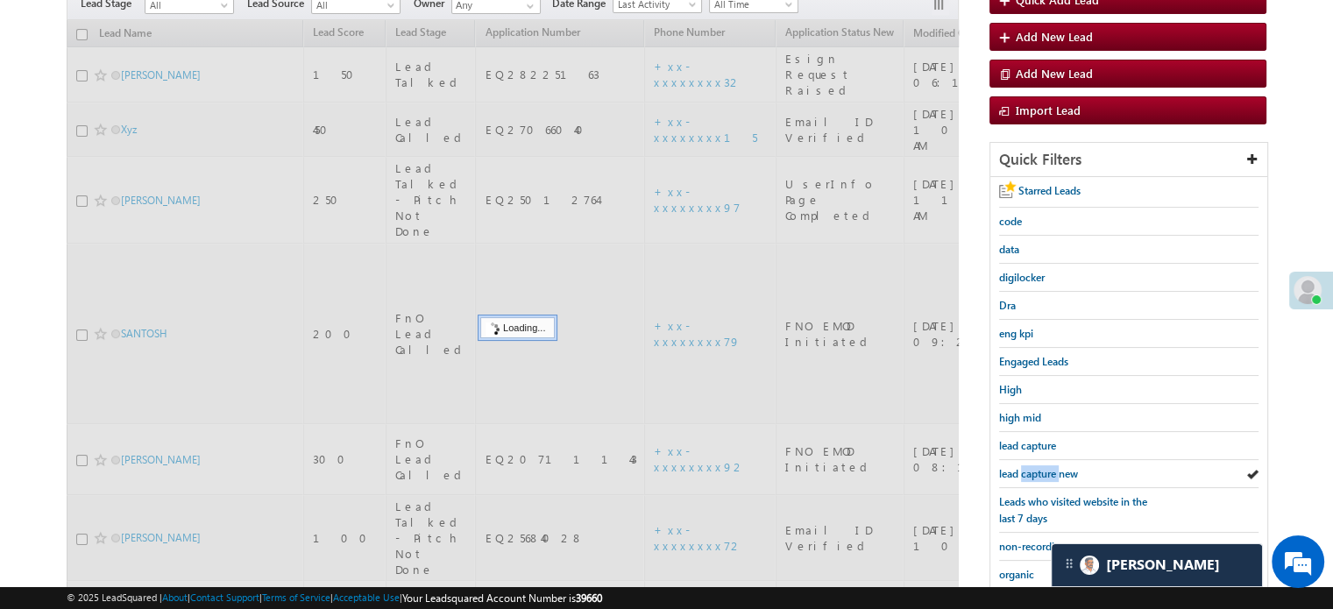
click at [1029, 472] on span "lead capture new" at bounding box center [1038, 473] width 79 height 13
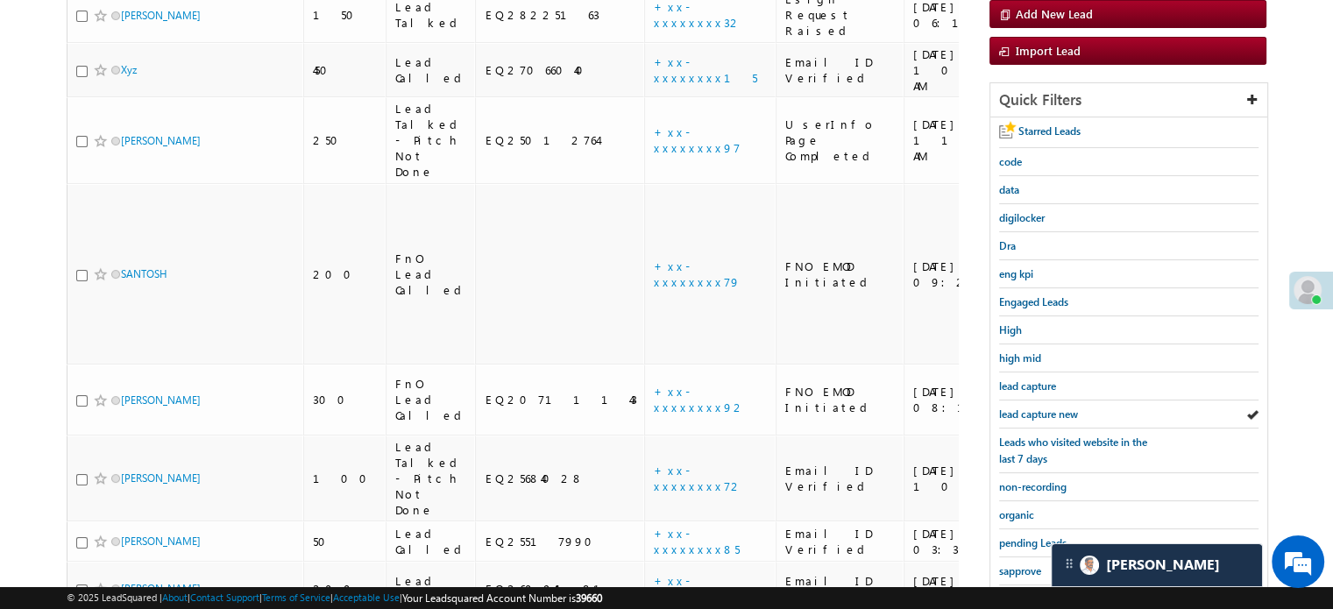
scroll to position [263, 0]
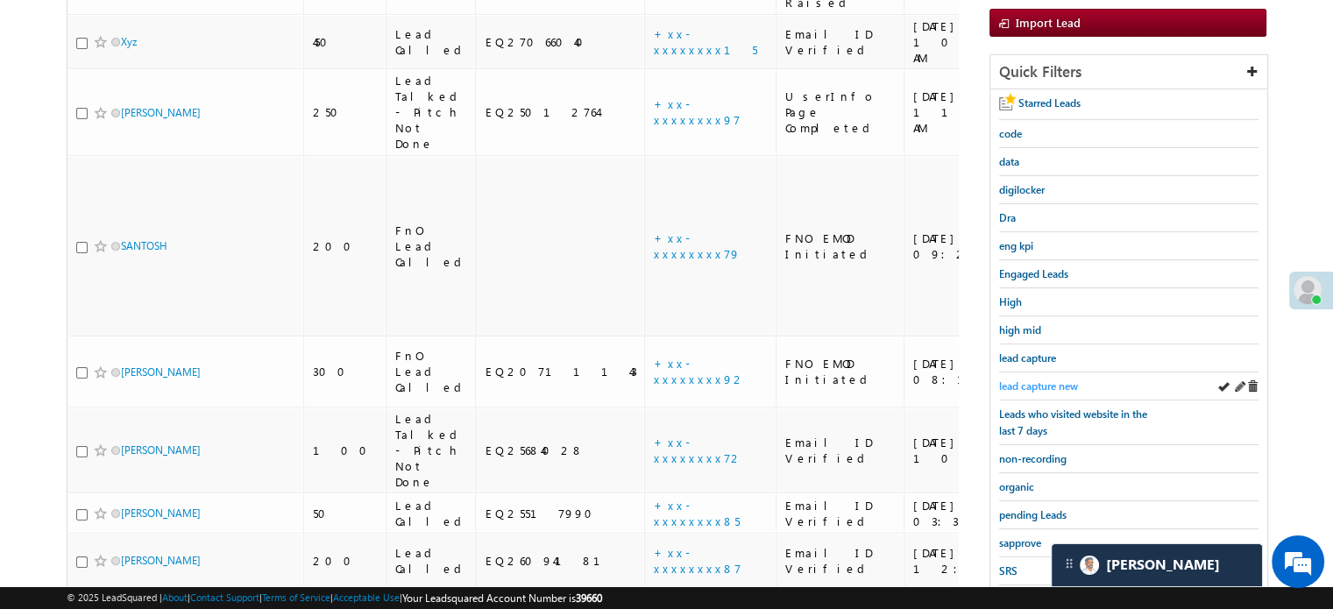
click at [1027, 379] on span "lead capture new" at bounding box center [1038, 385] width 79 height 13
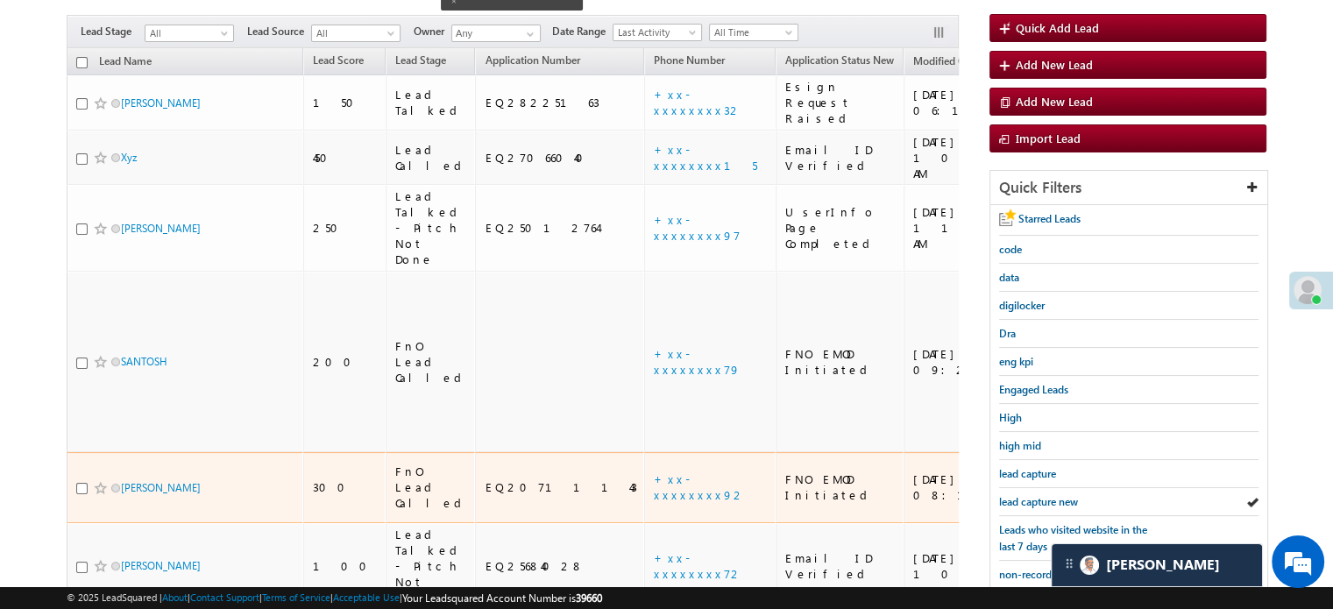
scroll to position [175, 0]
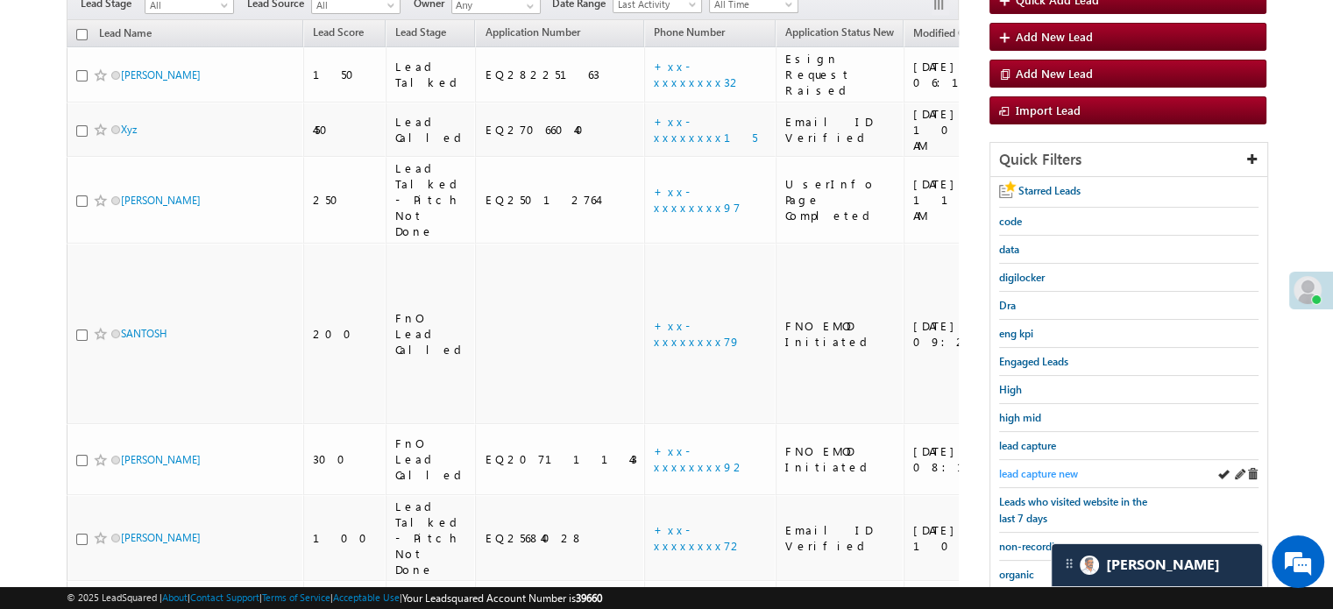
click at [1020, 465] on link "lead capture new" at bounding box center [1038, 473] width 79 height 17
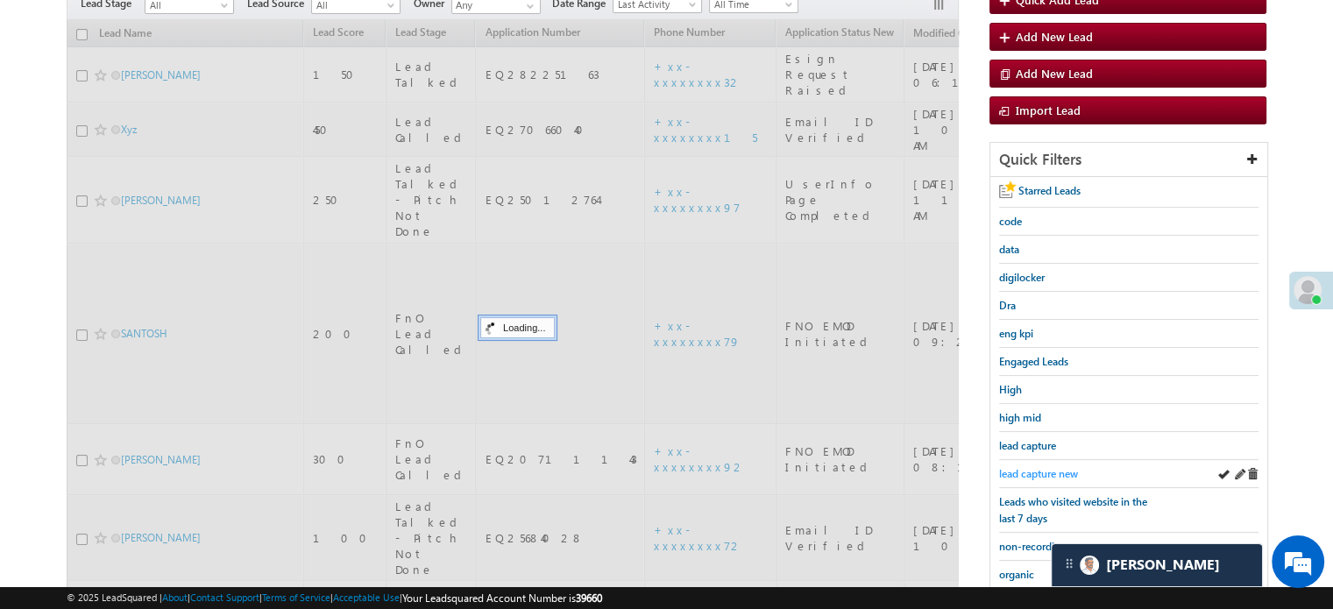
click at [1024, 467] on span "lead capture new" at bounding box center [1038, 473] width 79 height 13
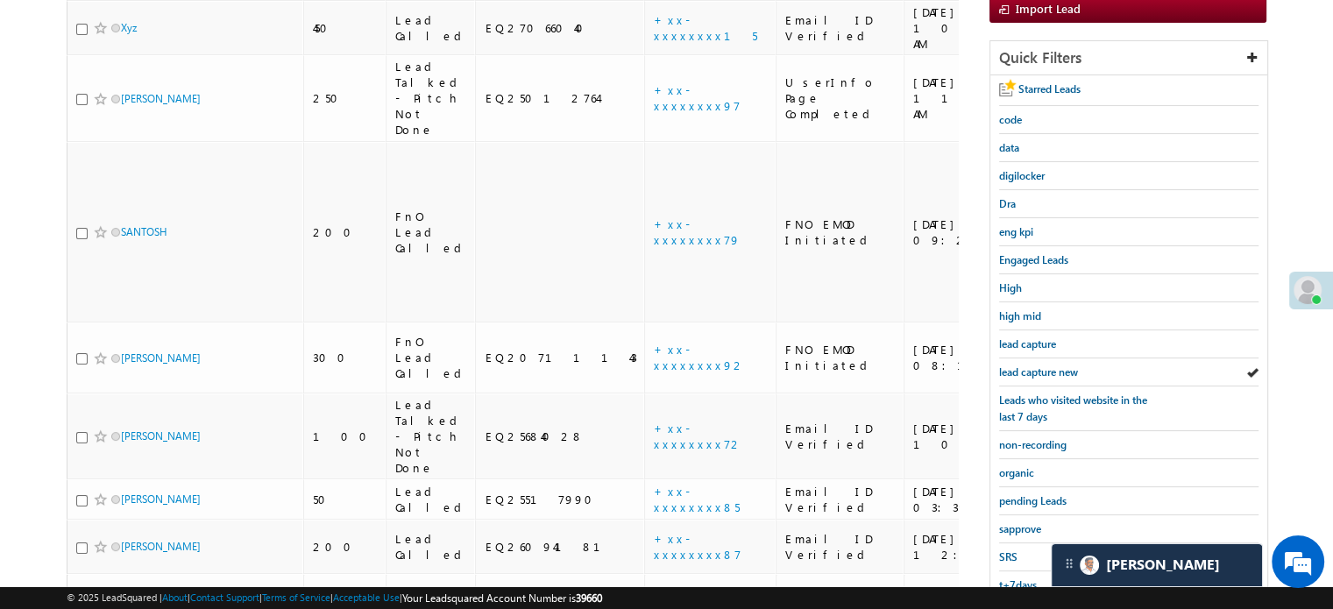
scroll to position [376, 0]
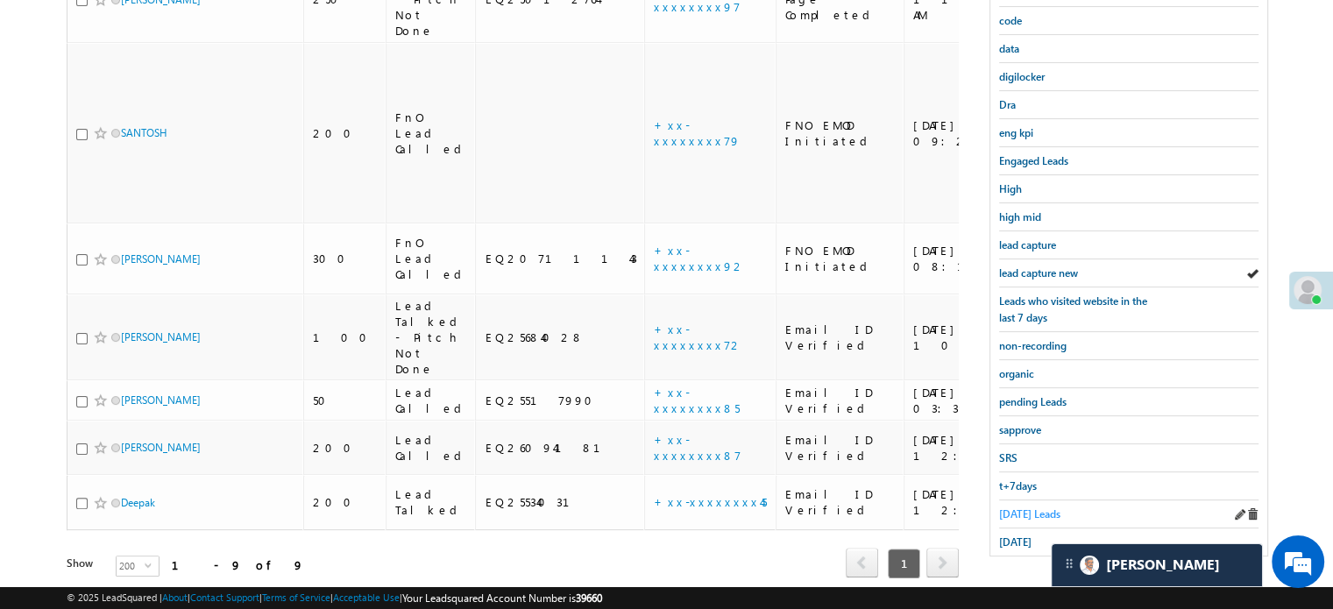
click at [1018, 507] on span "Today's Leads" at bounding box center [1029, 513] width 61 height 13
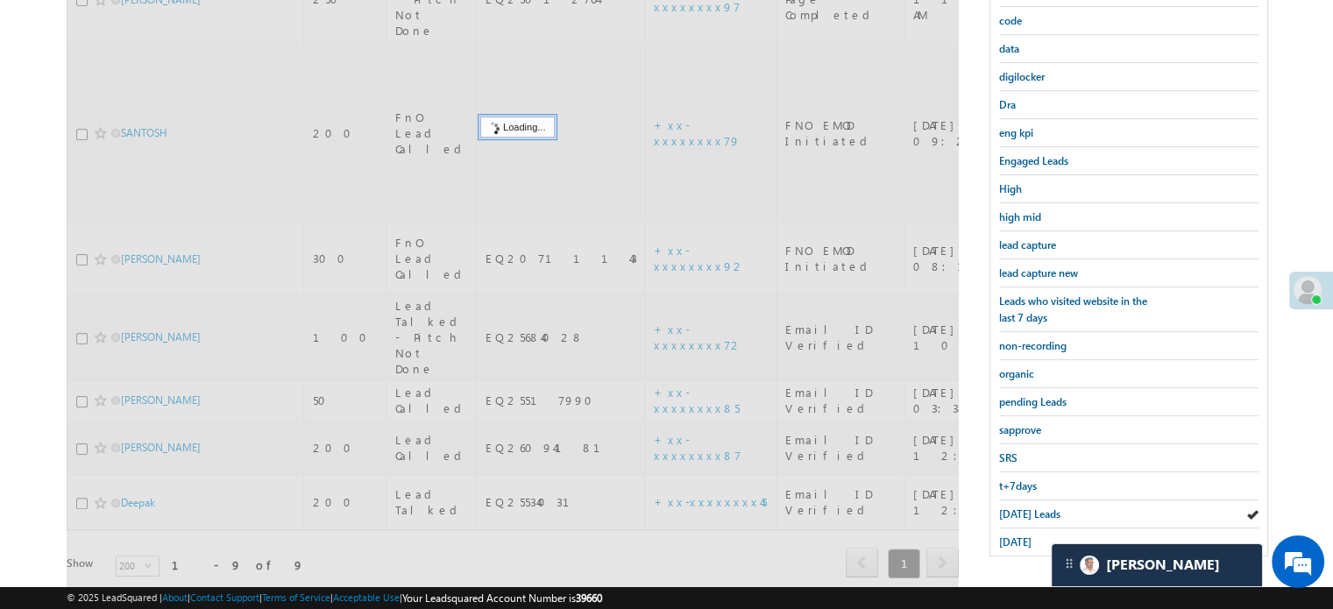
scroll to position [201, 0]
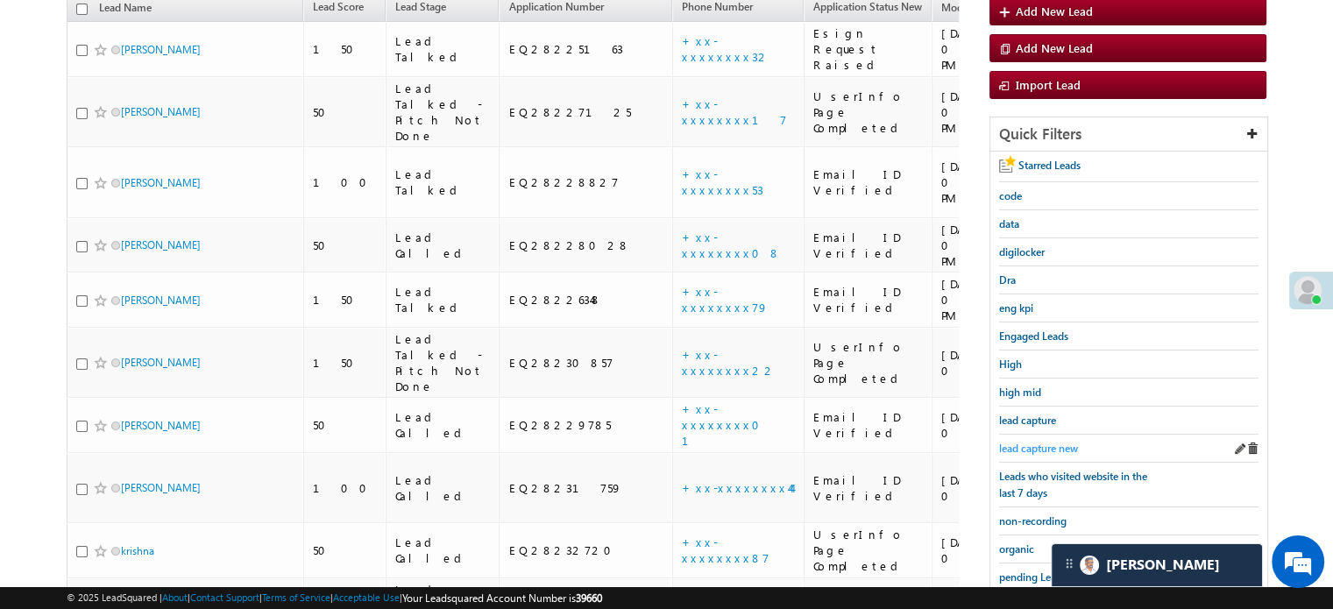
click at [1016, 442] on span "lead capture new" at bounding box center [1038, 448] width 79 height 13
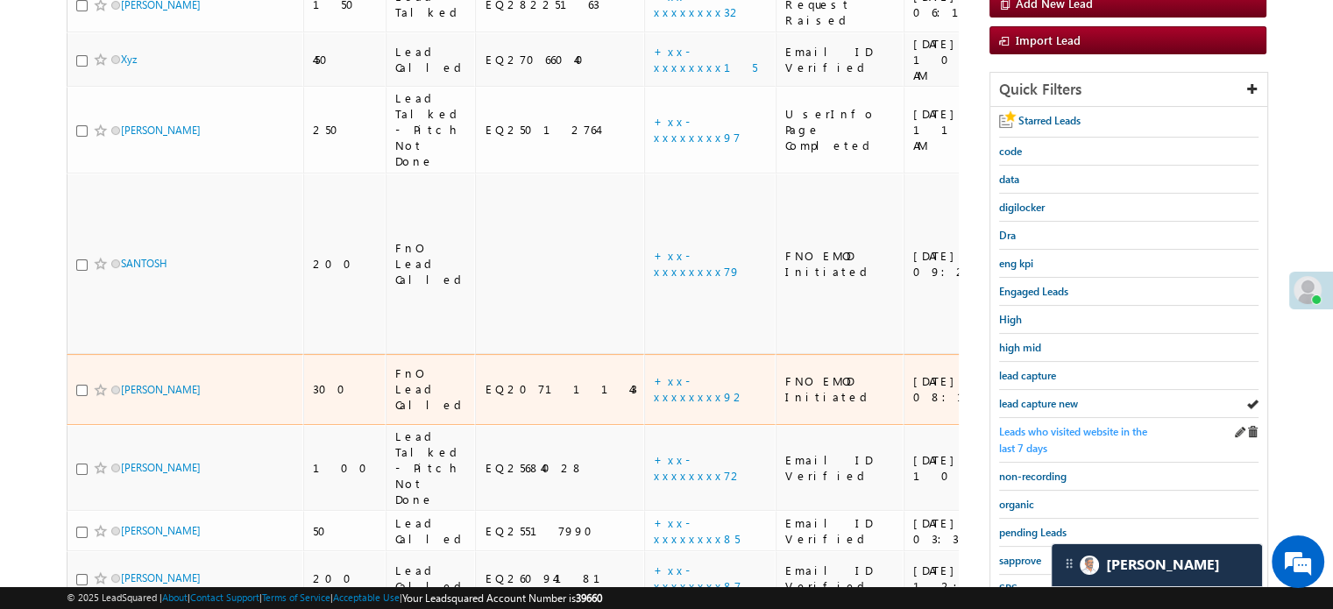
scroll to position [288, 0]
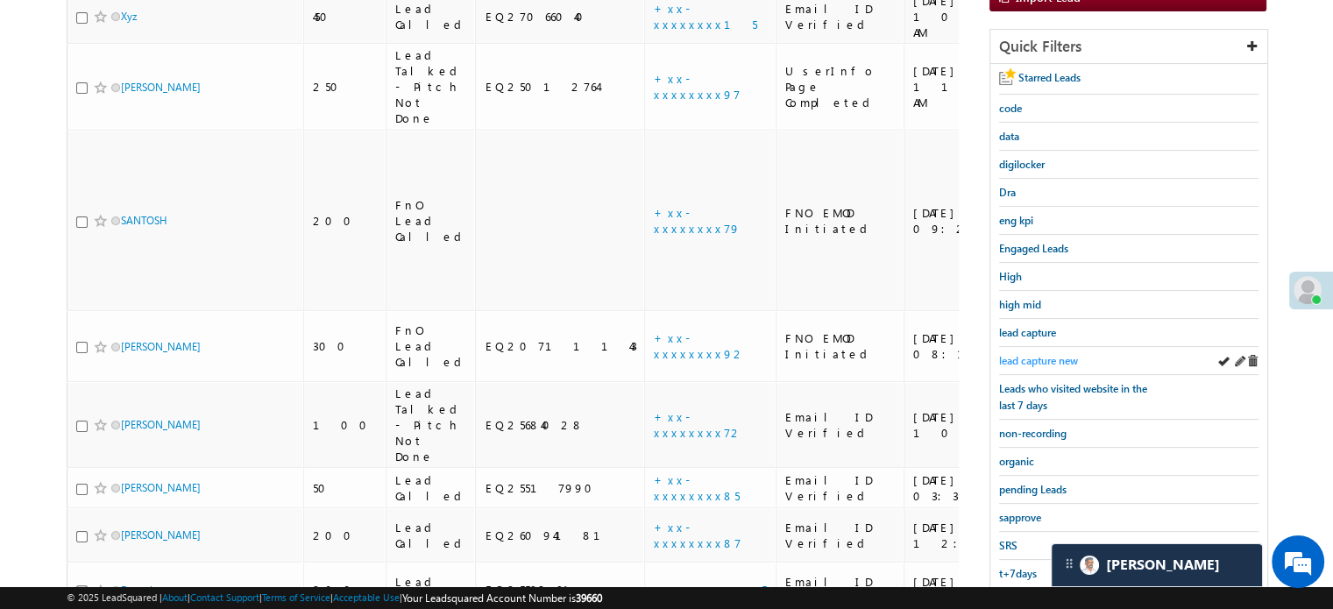
click at [1044, 355] on span "lead capture new" at bounding box center [1038, 360] width 79 height 13
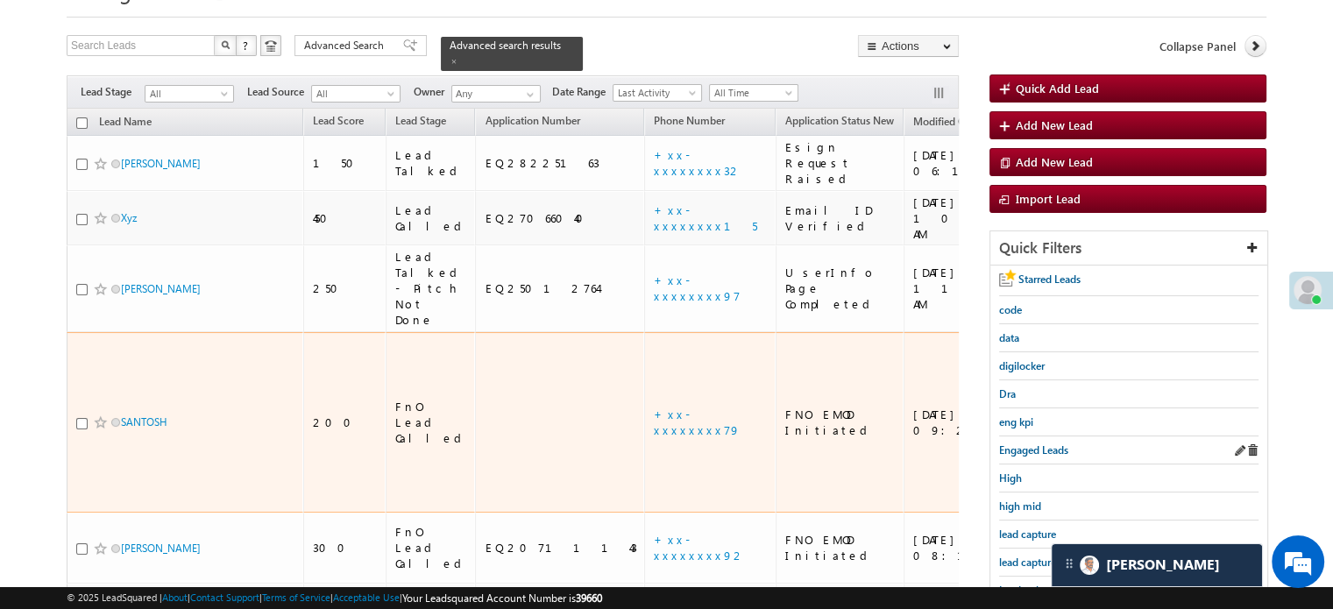
scroll to position [113, 0]
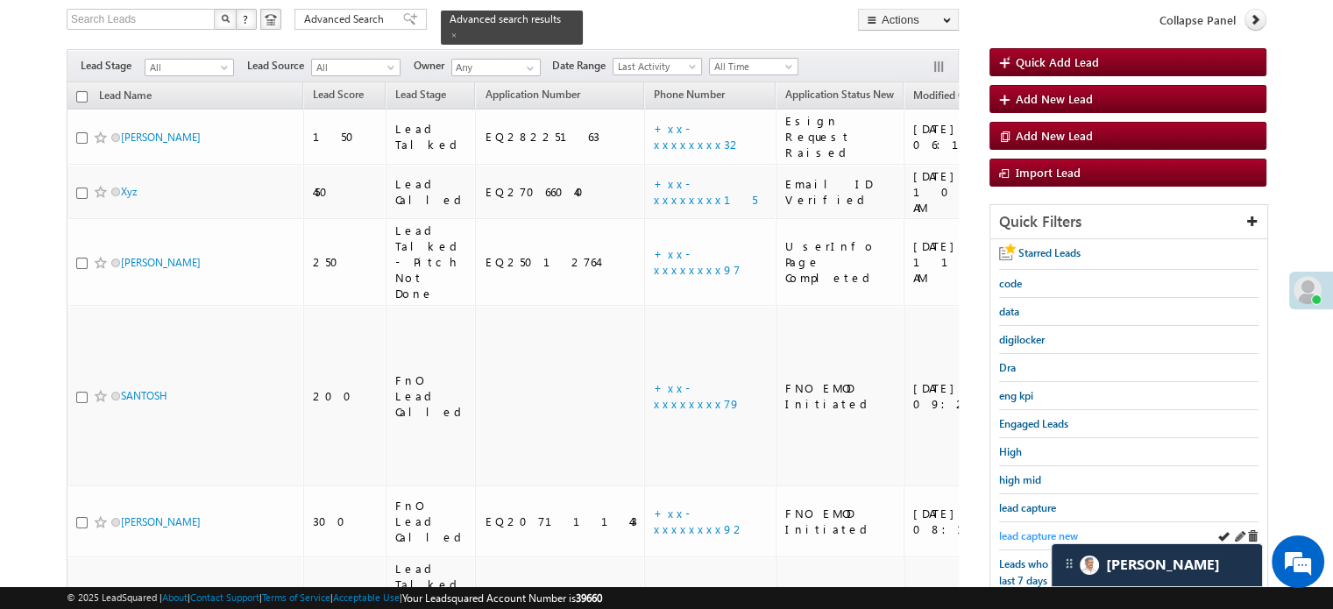
click at [1046, 534] on span "lead capture new" at bounding box center [1038, 535] width 79 height 13
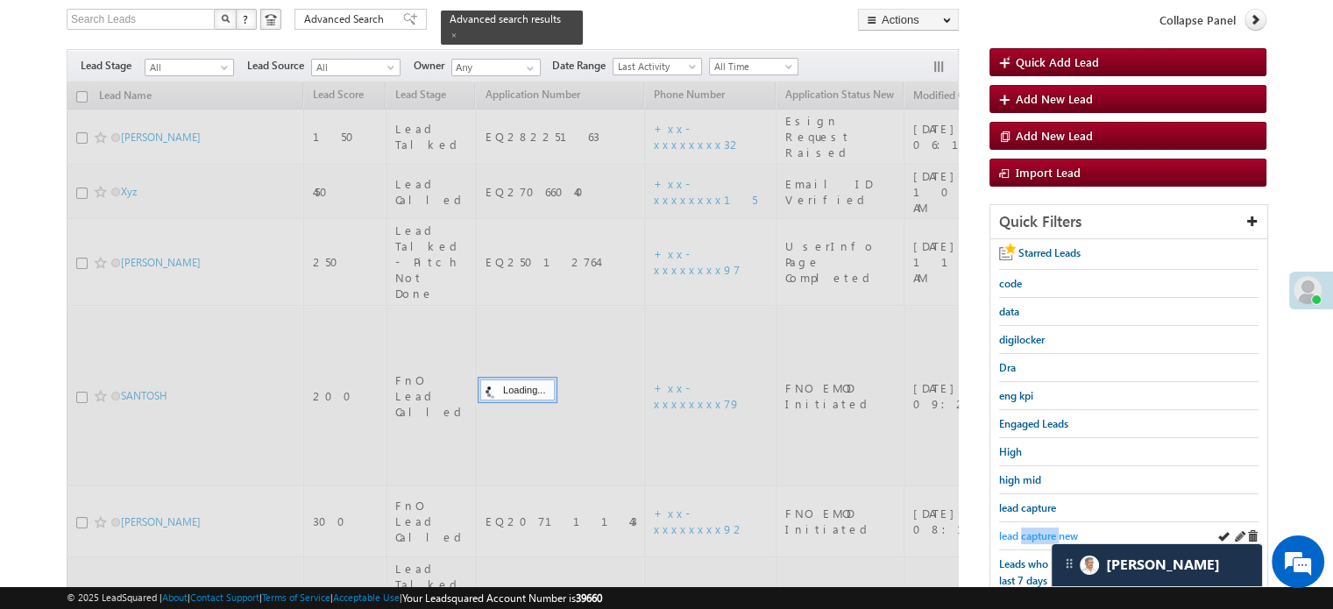
click at [1045, 534] on span "lead capture new" at bounding box center [1038, 535] width 79 height 13
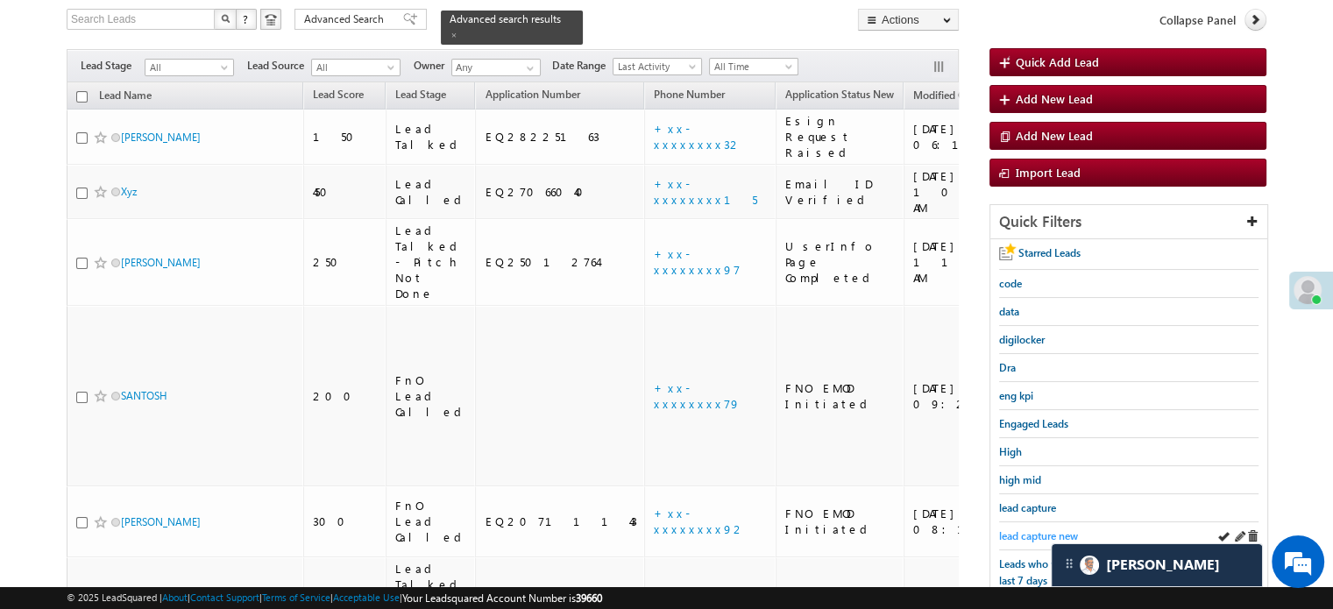
click at [1024, 529] on span "lead capture new" at bounding box center [1038, 535] width 79 height 13
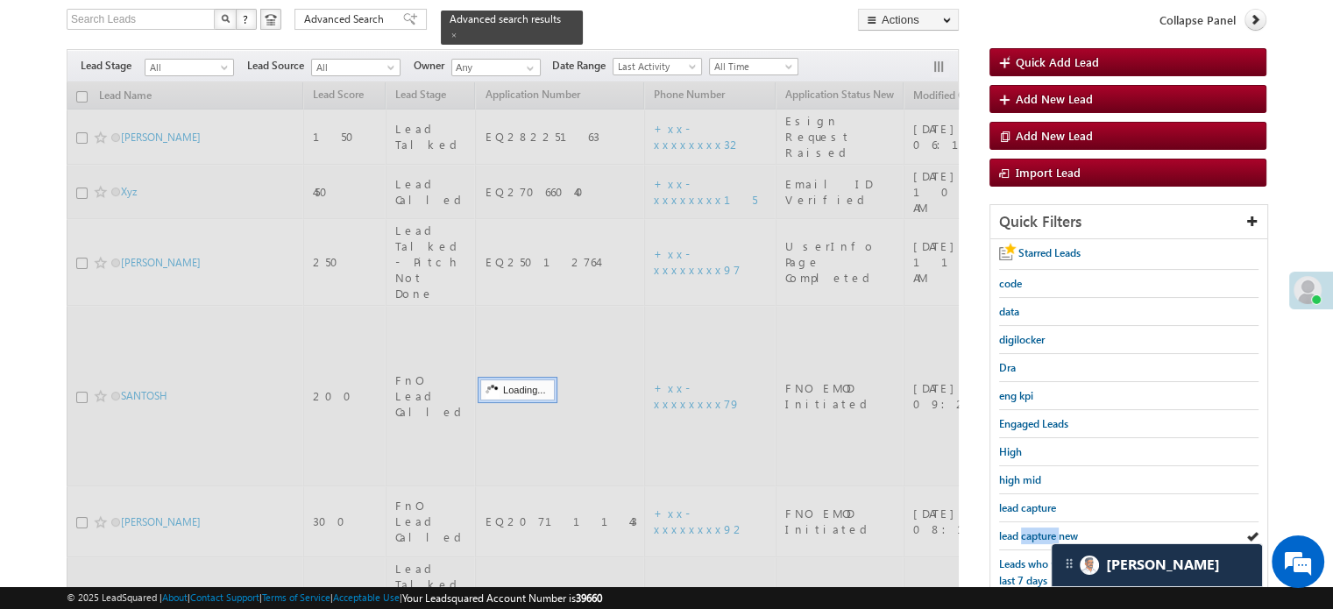
click at [1024, 529] on span "lead capture new" at bounding box center [1038, 535] width 79 height 13
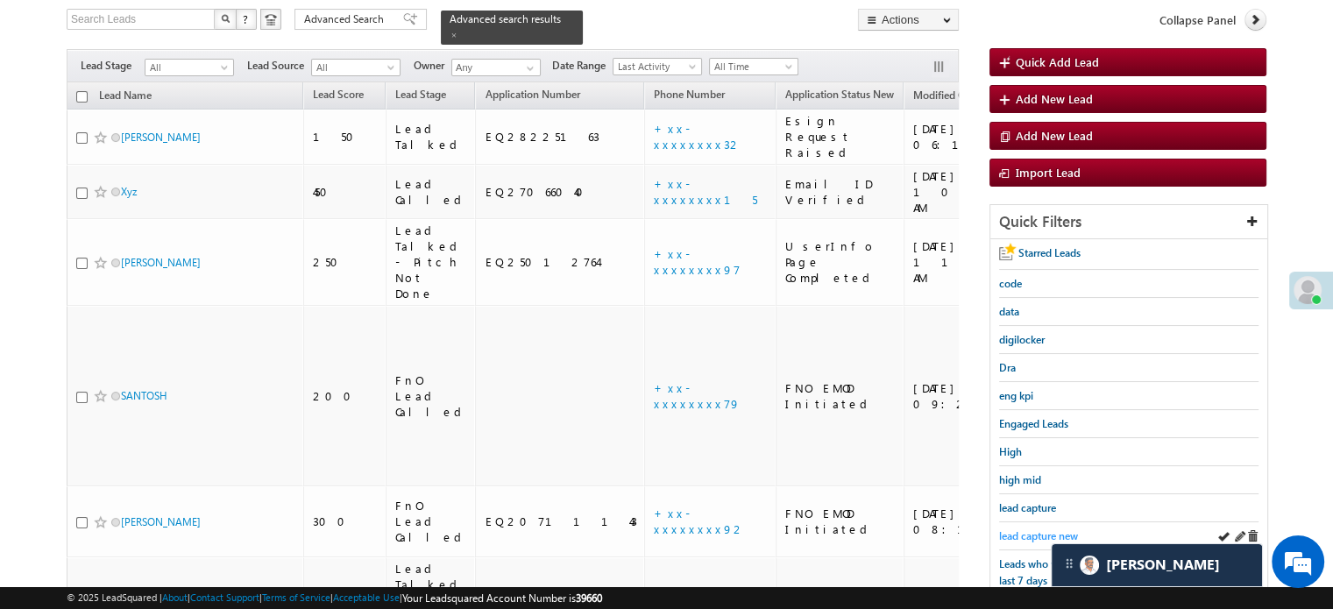
scroll to position [9086, 0]
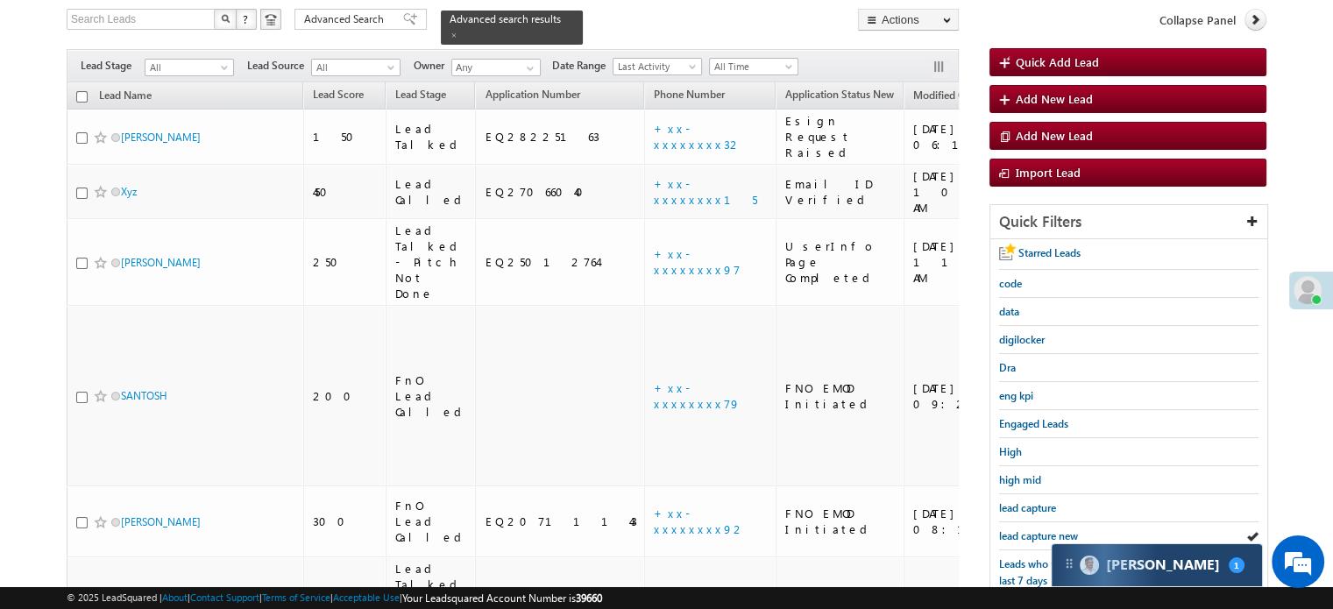
click at [1125, 574] on div "Carter 1" at bounding box center [1156, 565] width 210 height 42
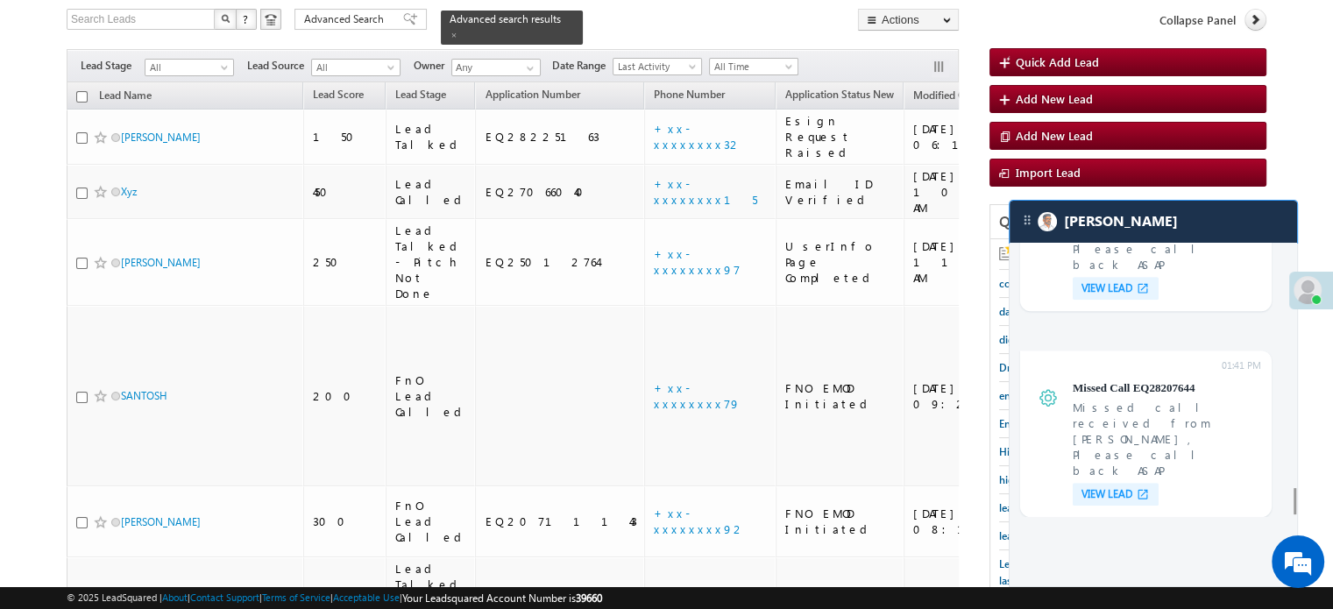
scroll to position [7598, 0]
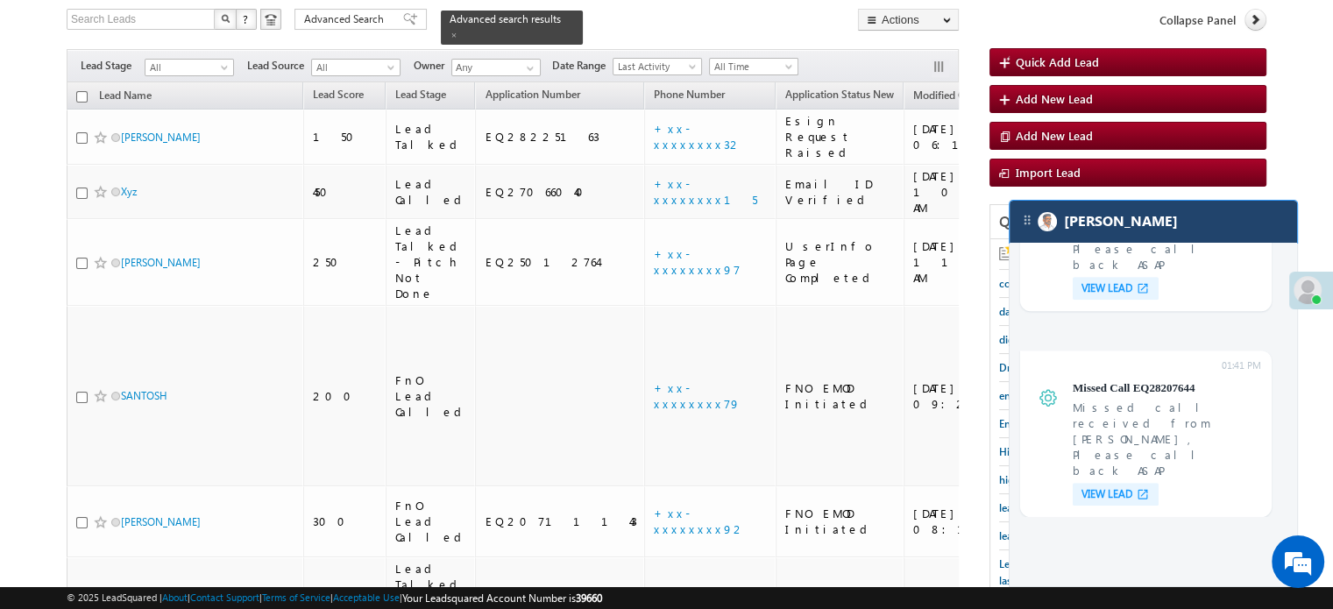
click at [1199, 237] on div "[PERSON_NAME]" at bounding box center [1152, 222] width 287 height 42
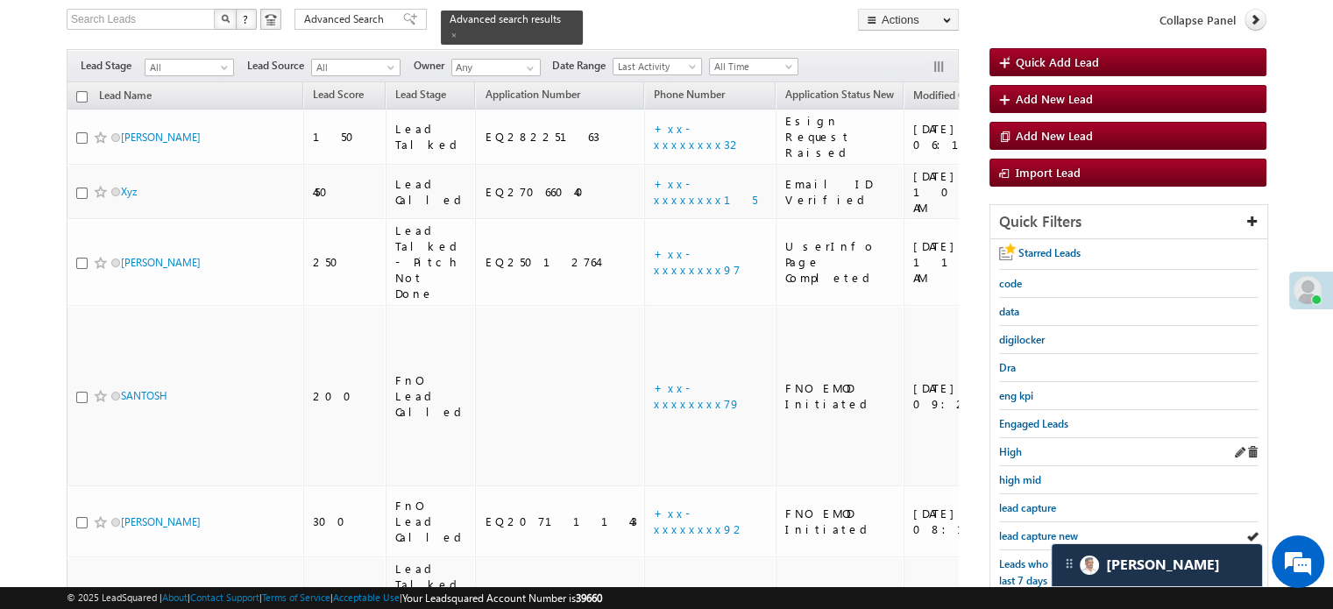
scroll to position [9086, 0]
click at [1036, 529] on span "lead capture new" at bounding box center [1038, 535] width 79 height 13
click at [1023, 529] on span "lead capture new" at bounding box center [1038, 535] width 79 height 13
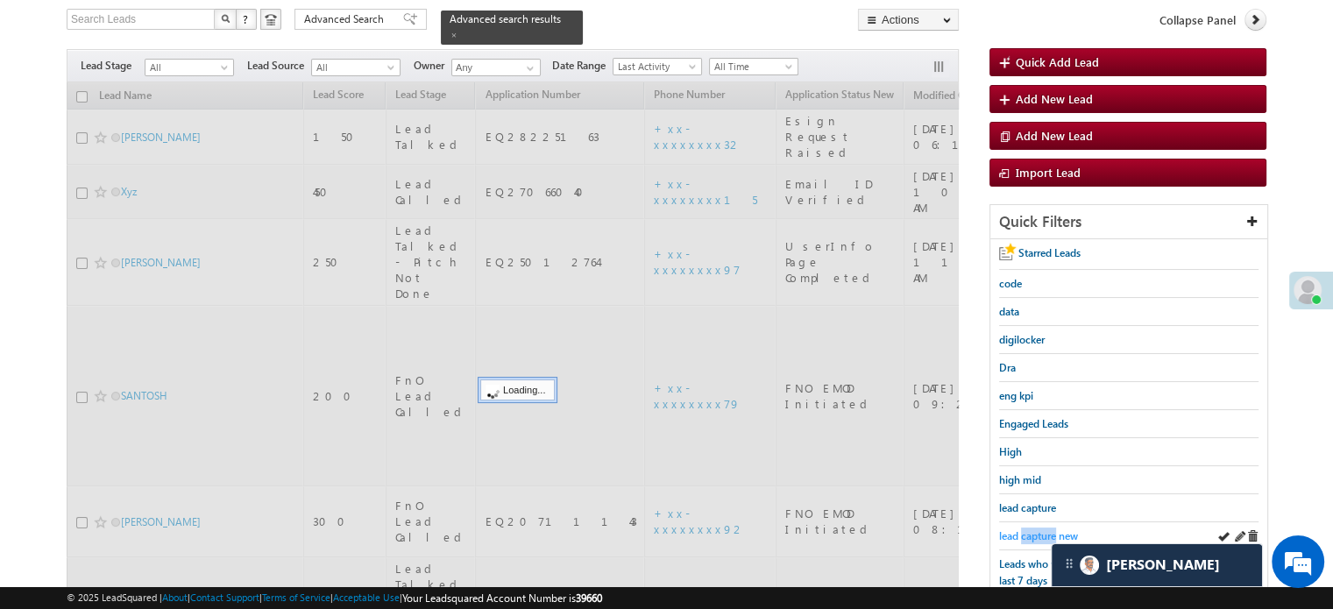
click at [1023, 529] on span "lead capture new" at bounding box center [1038, 535] width 79 height 13
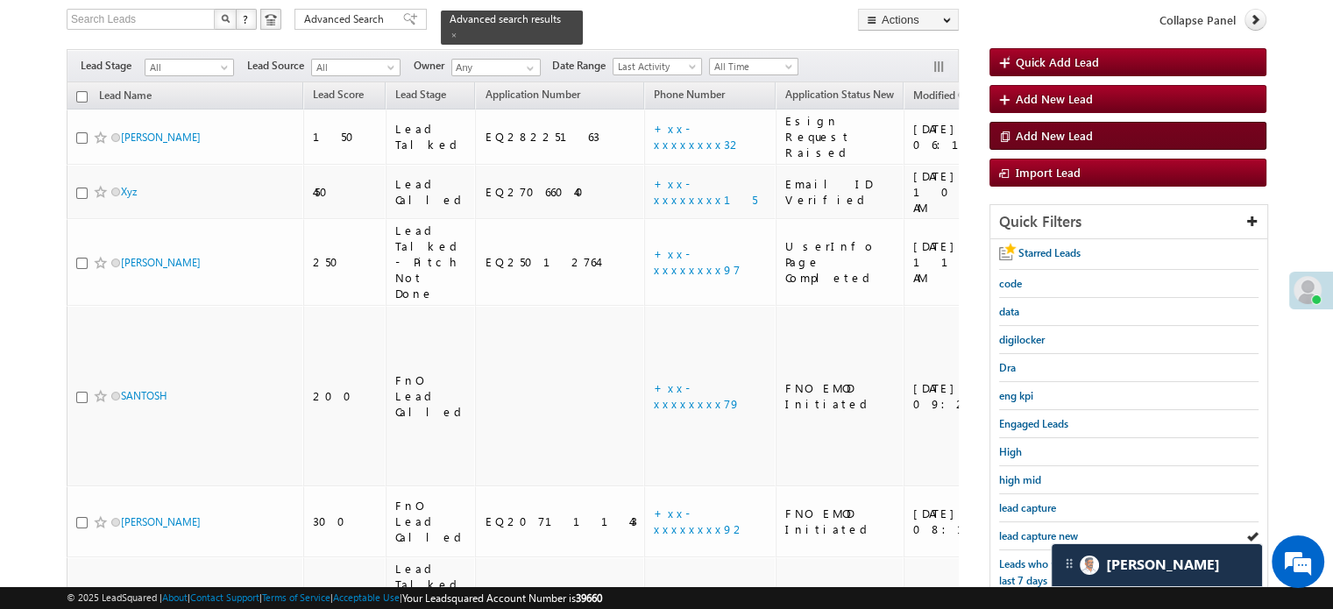
drag, startPoint x: 1023, startPoint y: 529, endPoint x: 1016, endPoint y: 146, distance: 383.0
click at [1023, 529] on span "lead capture new" at bounding box center [1038, 535] width 79 height 13
click at [1020, 529] on span "lead capture new" at bounding box center [1038, 535] width 79 height 13
click at [13, 325] on body "Menu Priya Rathore priya .rath ore@a ngelb rokin g.com" at bounding box center [666, 388] width 1333 height 1002
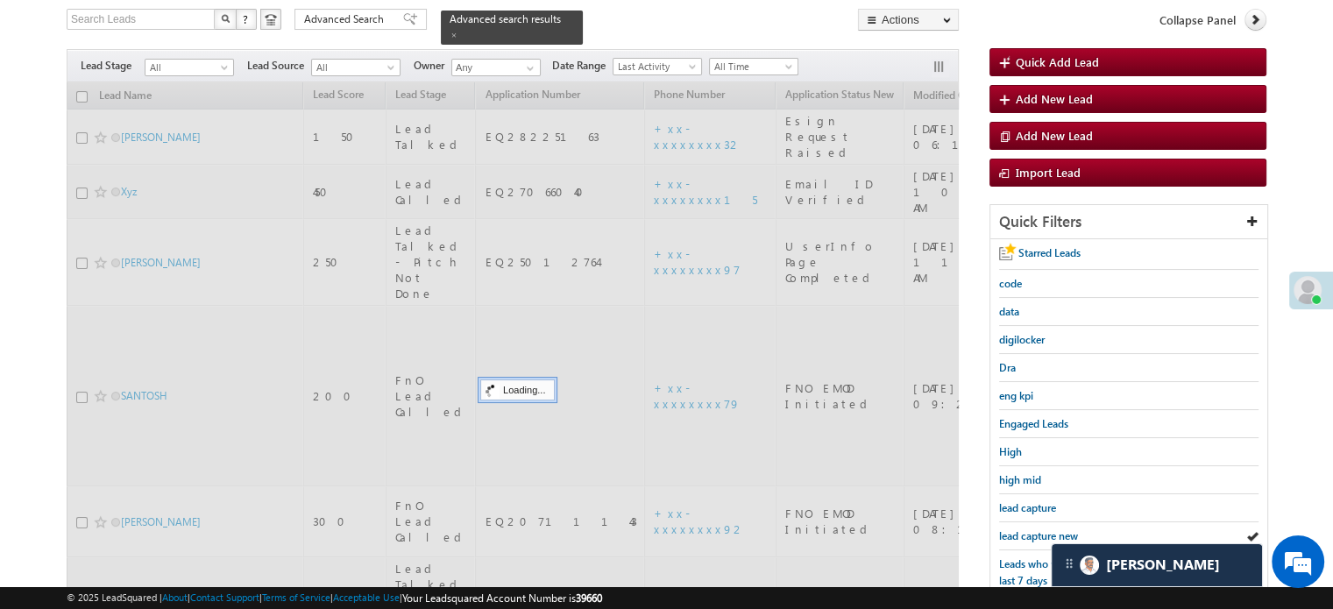
click at [1044, 529] on span "lead capture new" at bounding box center [1038, 535] width 79 height 13
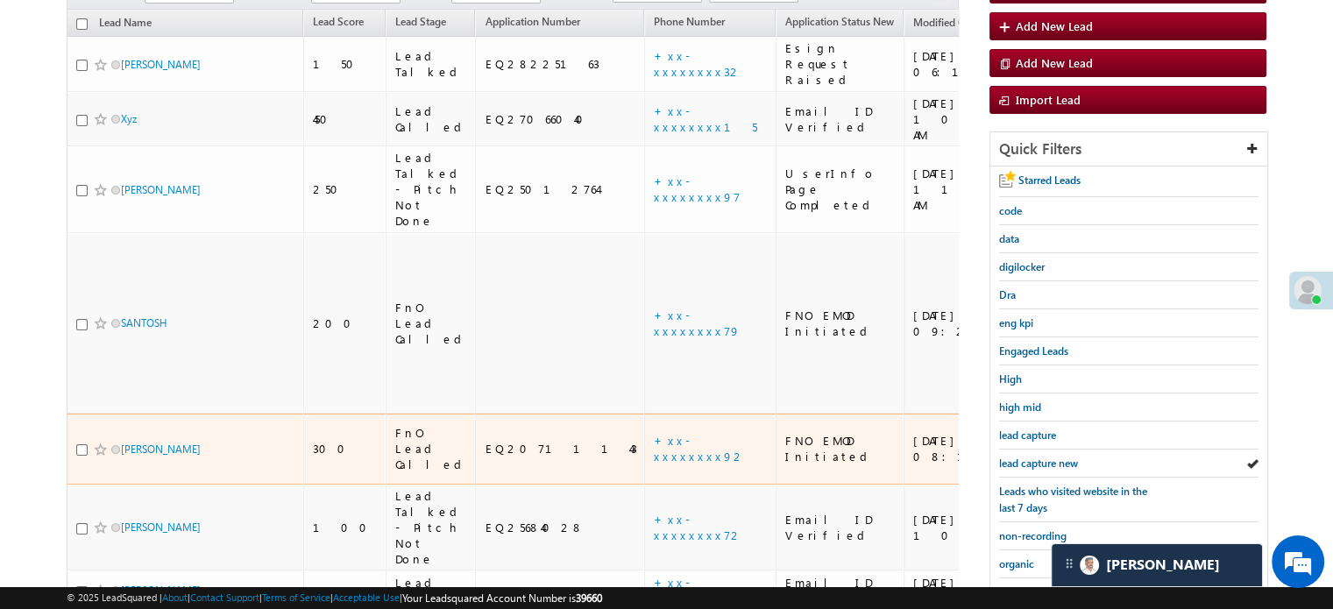
scroll to position [288, 0]
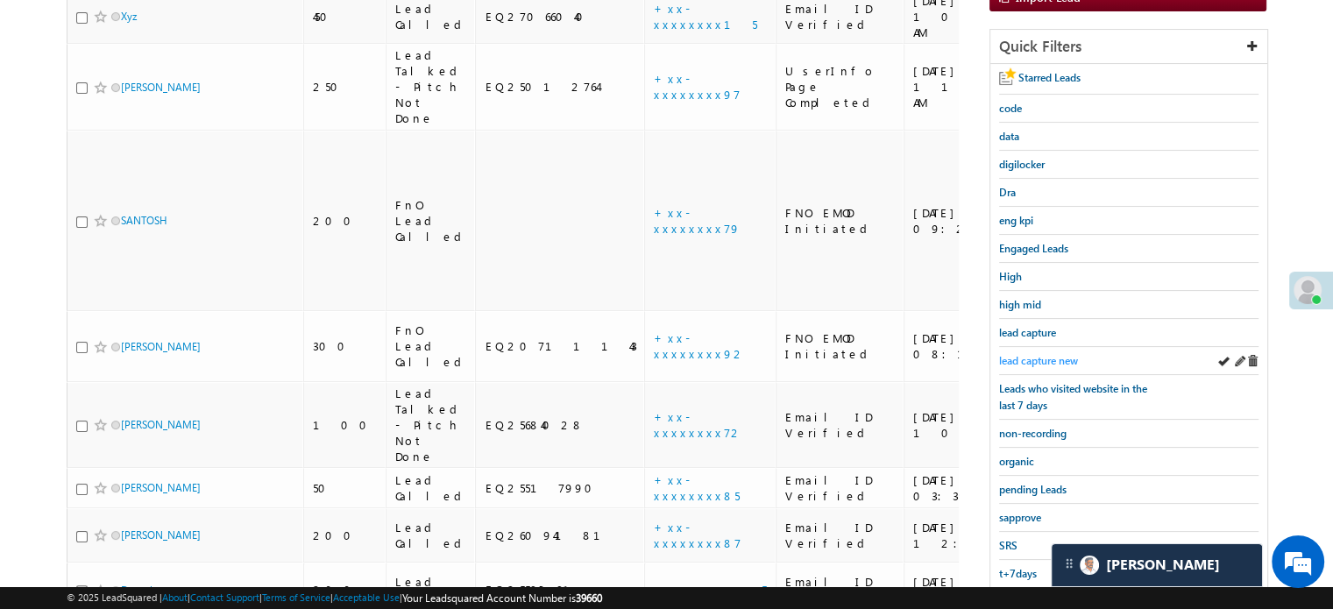
click at [1017, 352] on link "lead capture new" at bounding box center [1038, 360] width 79 height 17
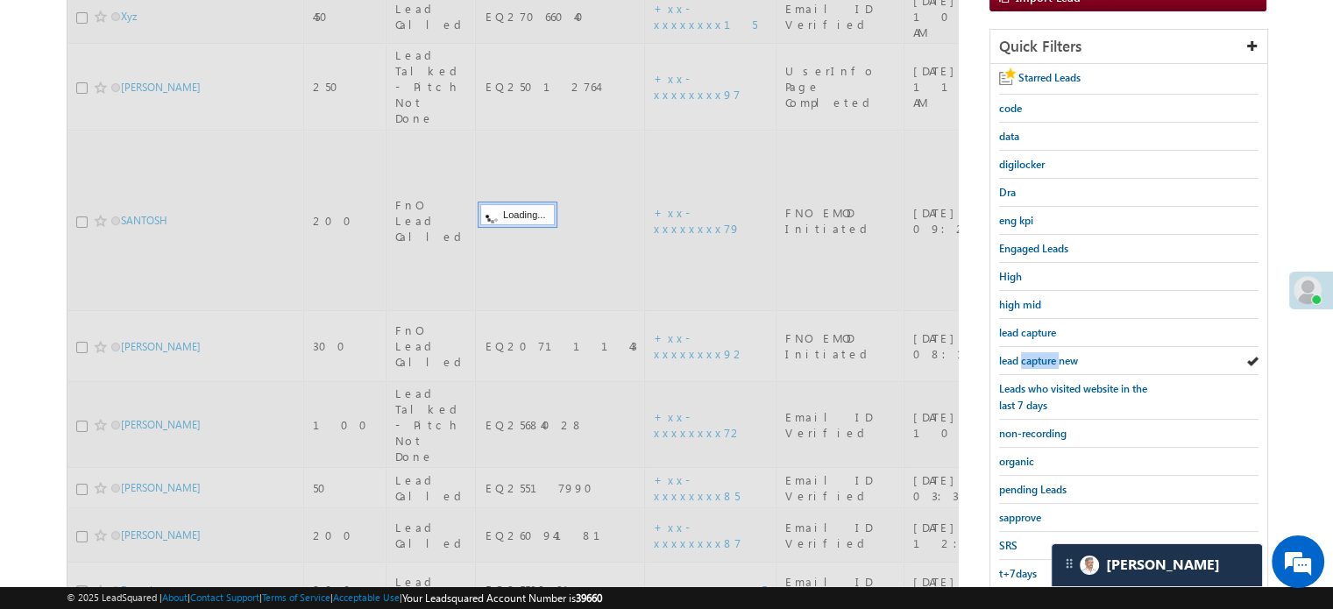
click at [1023, 354] on span "lead capture new" at bounding box center [1038, 360] width 79 height 13
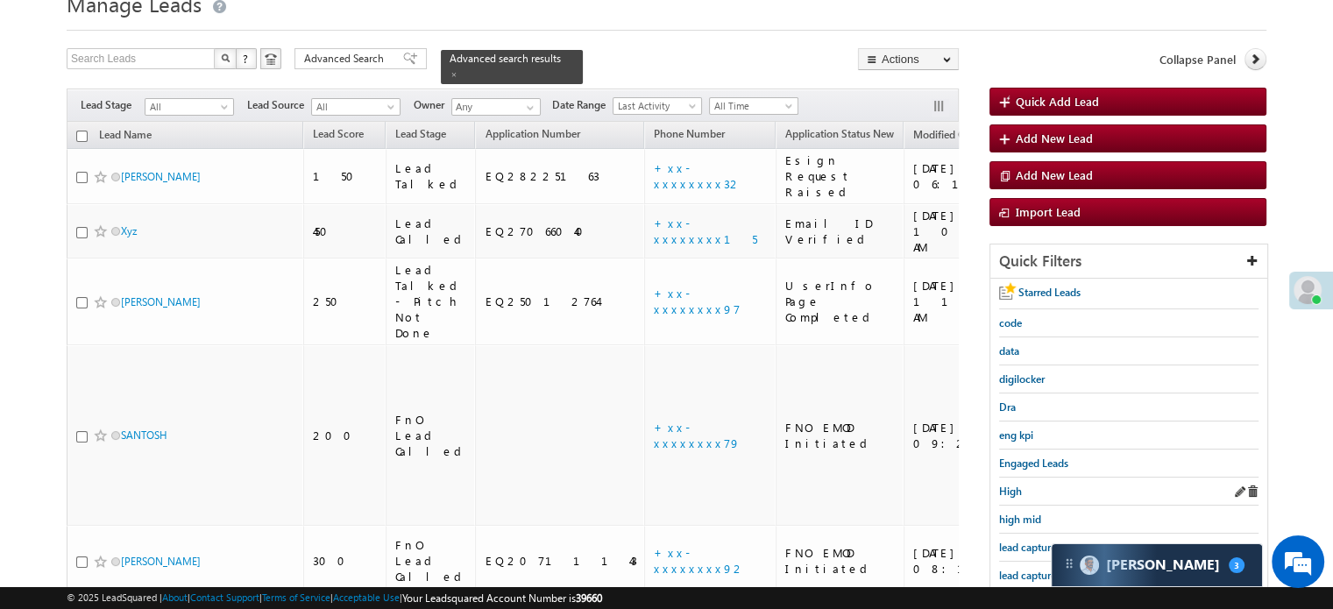
scroll to position [175, 0]
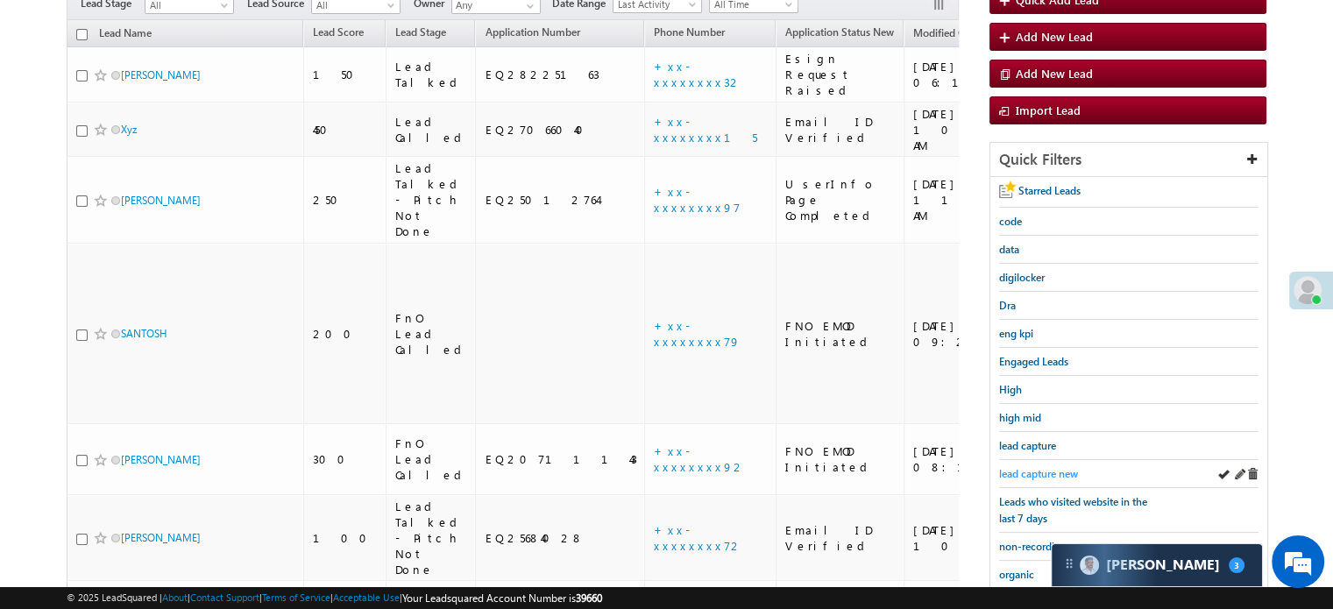
click at [1032, 467] on span "lead capture new" at bounding box center [1038, 473] width 79 height 13
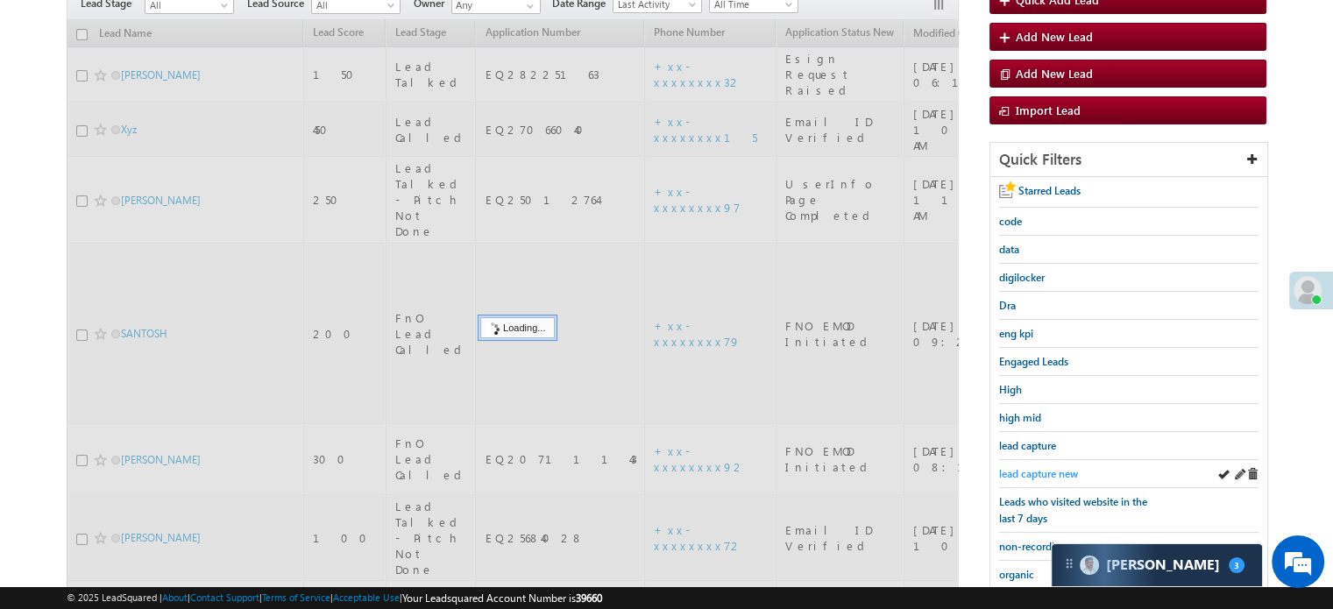
click at [1034, 467] on span "lead capture new" at bounding box center [1038, 473] width 79 height 13
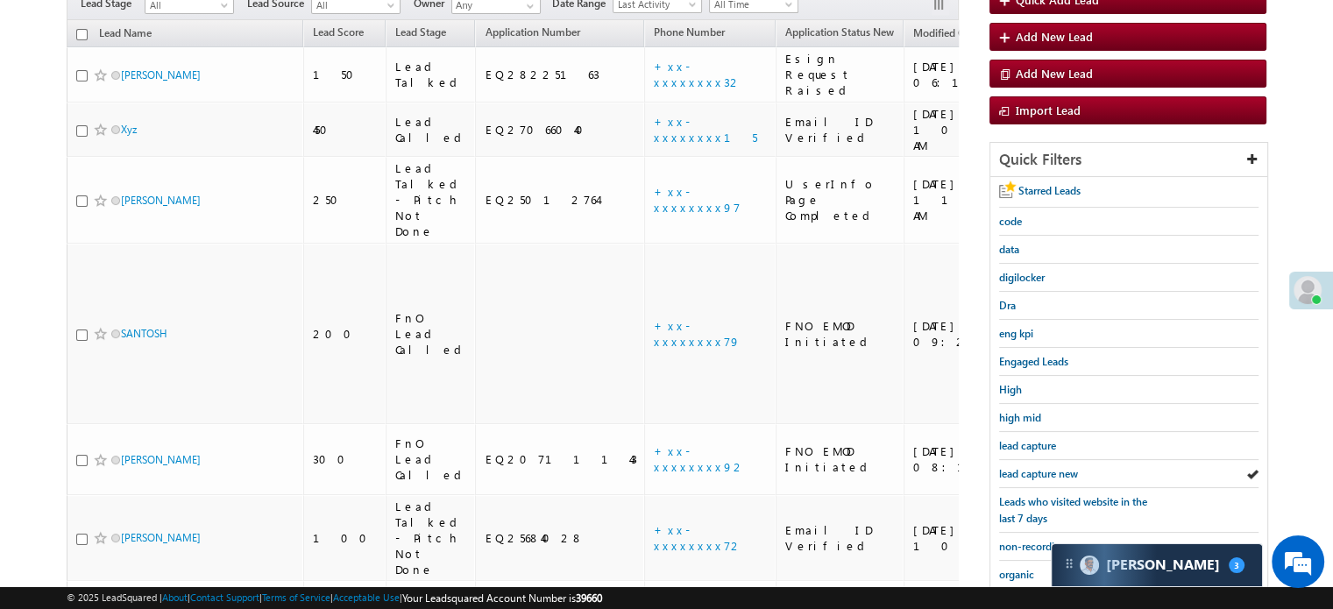
click at [1034, 467] on span "lead capture new" at bounding box center [1038, 473] width 79 height 13
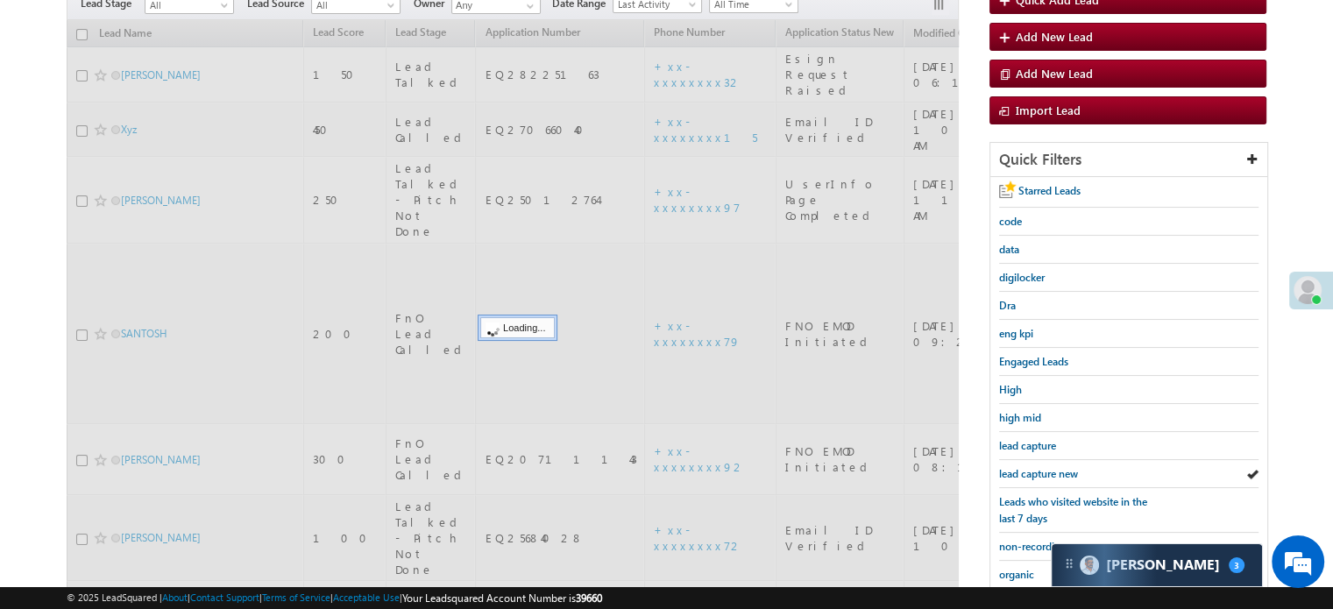
click at [1034, 467] on span "lead capture new" at bounding box center [1038, 473] width 79 height 13
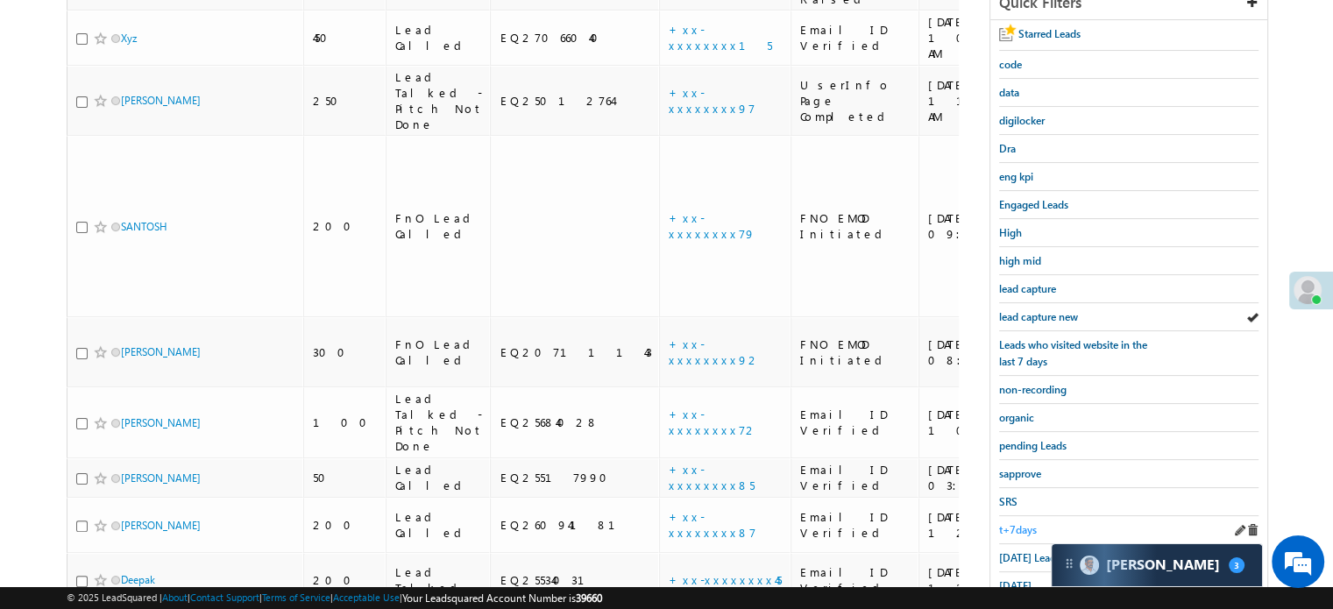
scroll to position [376, 0]
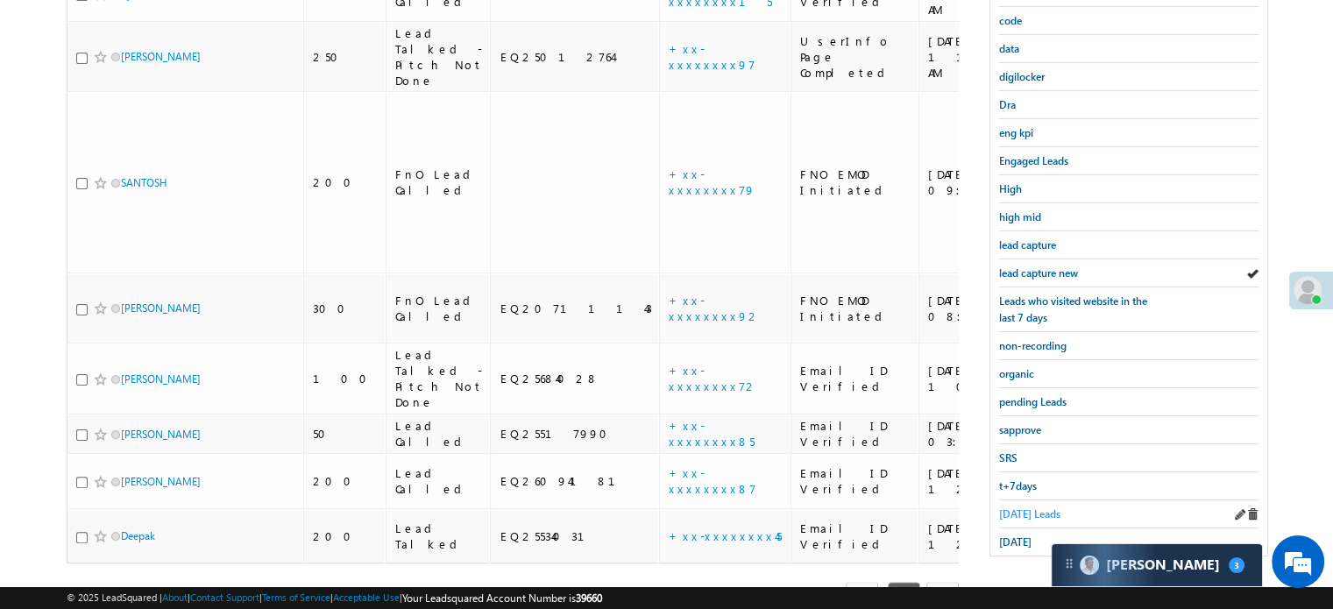
click at [1015, 511] on span "Today's Leads" at bounding box center [1029, 513] width 61 height 13
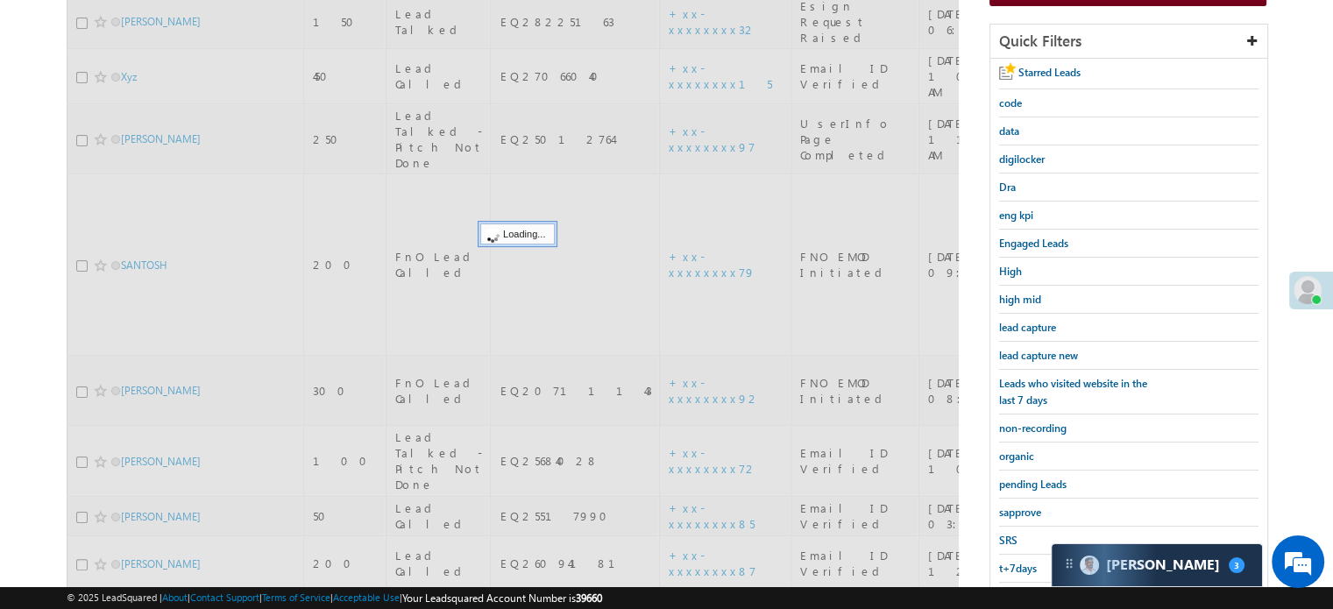
scroll to position [201, 0]
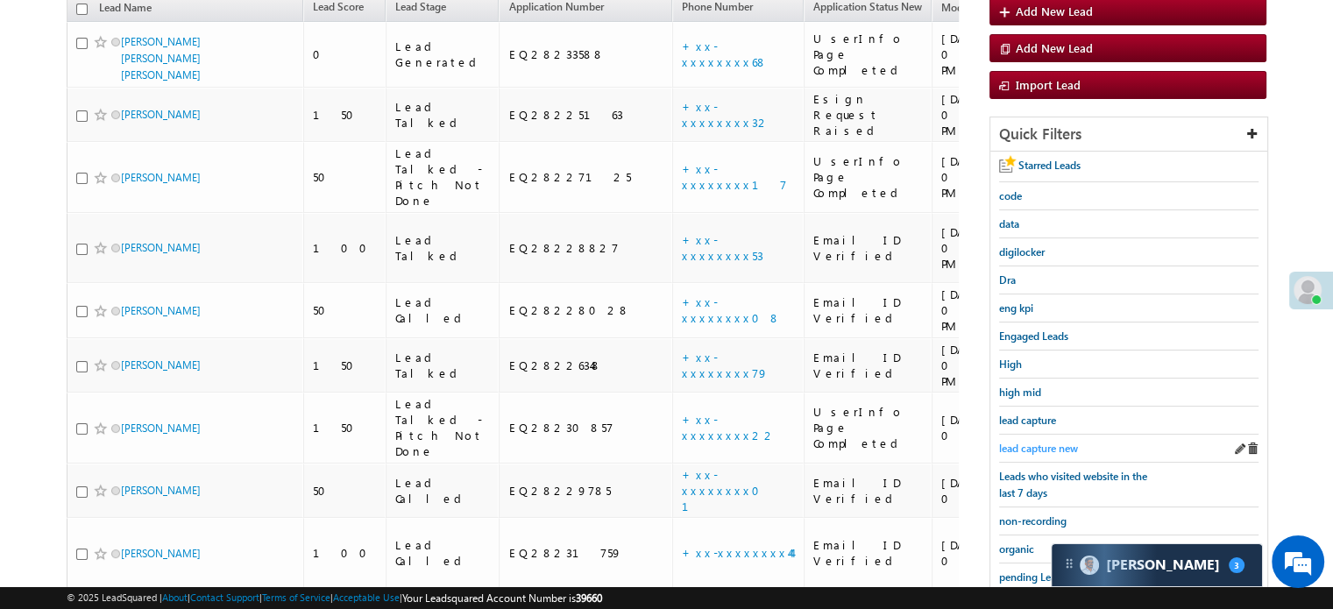
click at [1030, 442] on span "lead capture new" at bounding box center [1038, 448] width 79 height 13
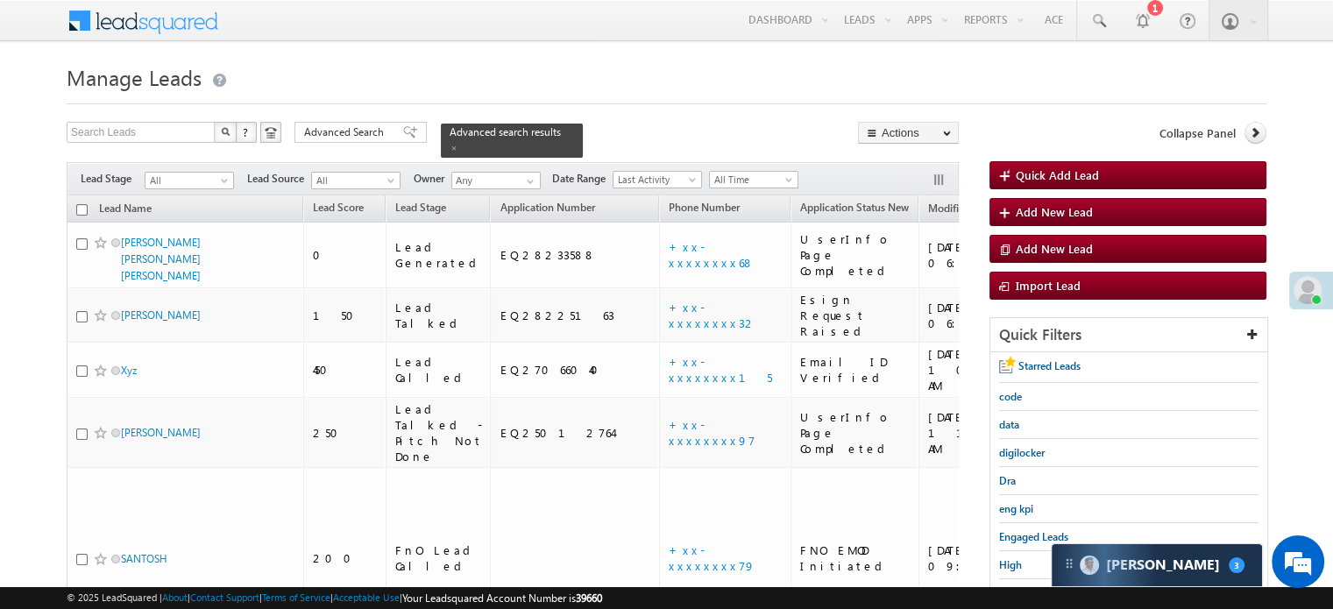
scroll to position [175, 0]
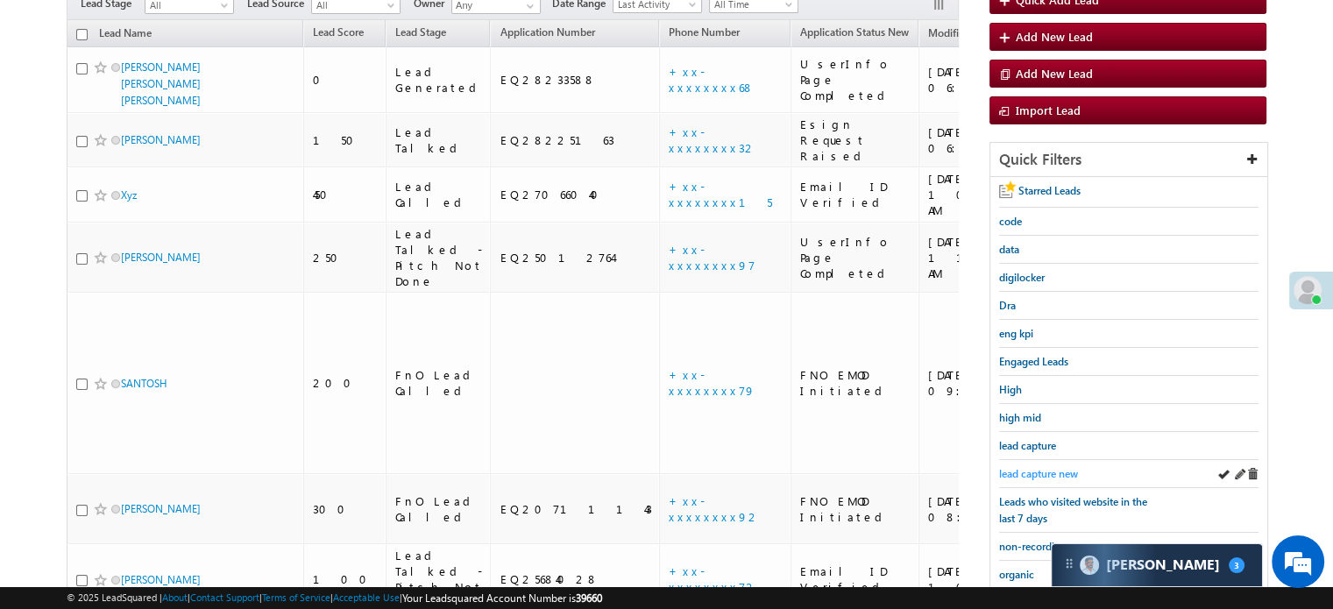
click at [1051, 467] on span "lead capture new" at bounding box center [1038, 473] width 79 height 13
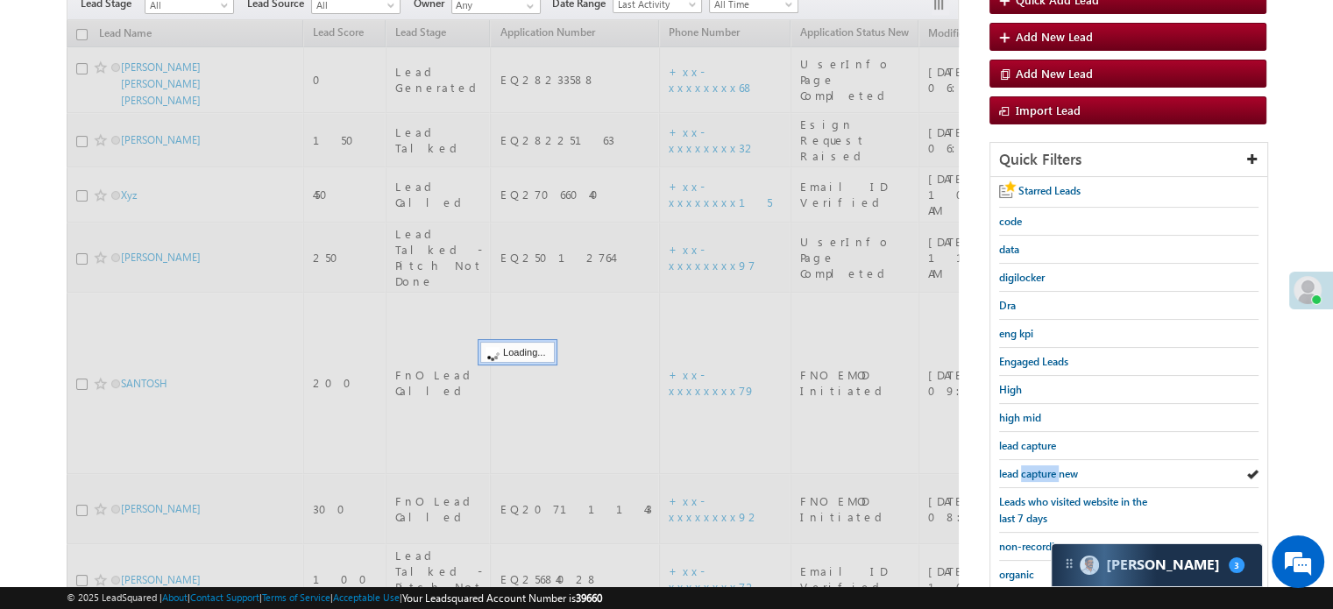
click at [1051, 467] on span "lead capture new" at bounding box center [1038, 473] width 79 height 13
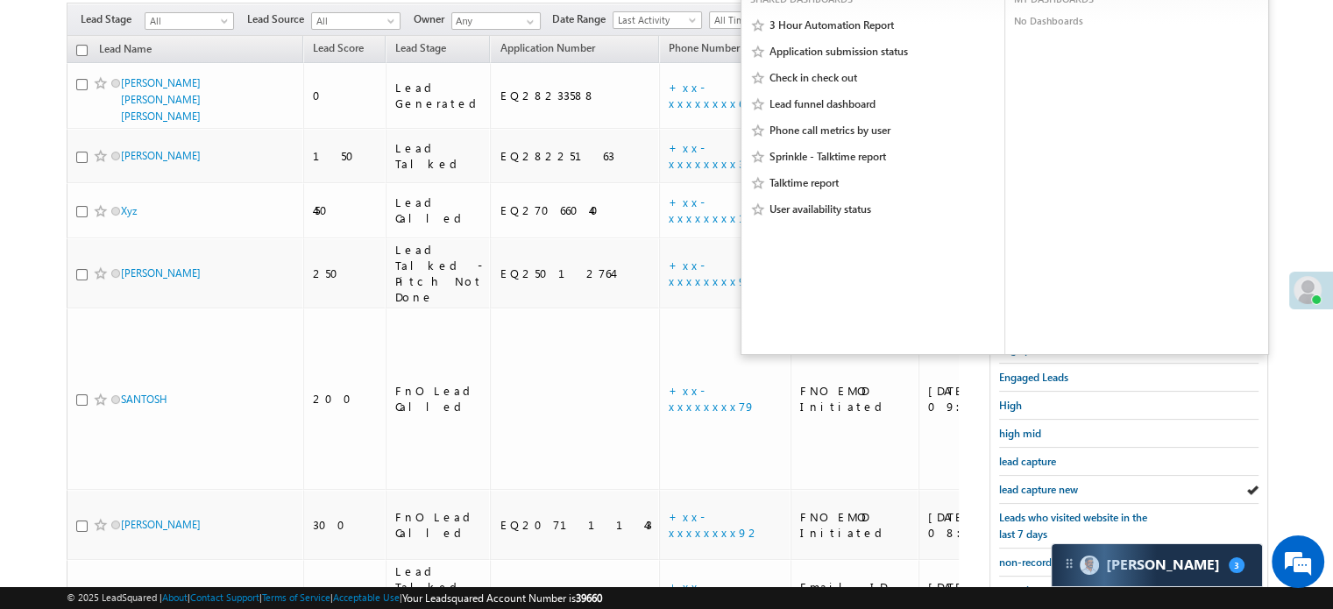
scroll to position [263, 0]
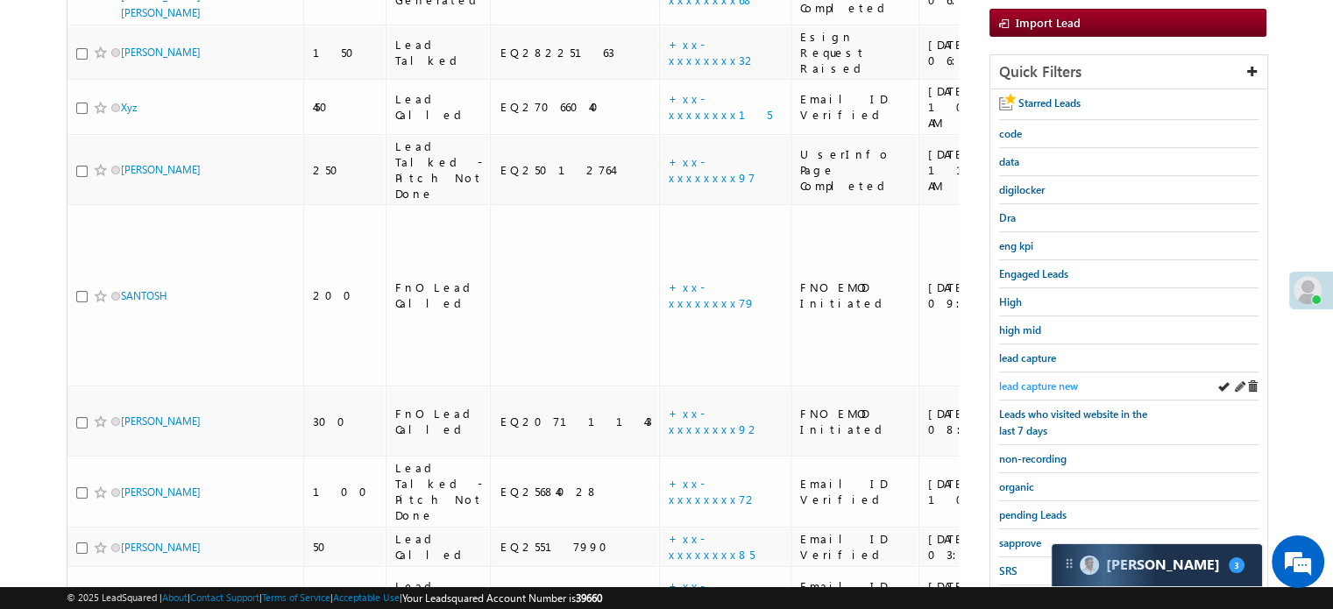
click at [1053, 379] on span "lead capture new" at bounding box center [1038, 385] width 79 height 13
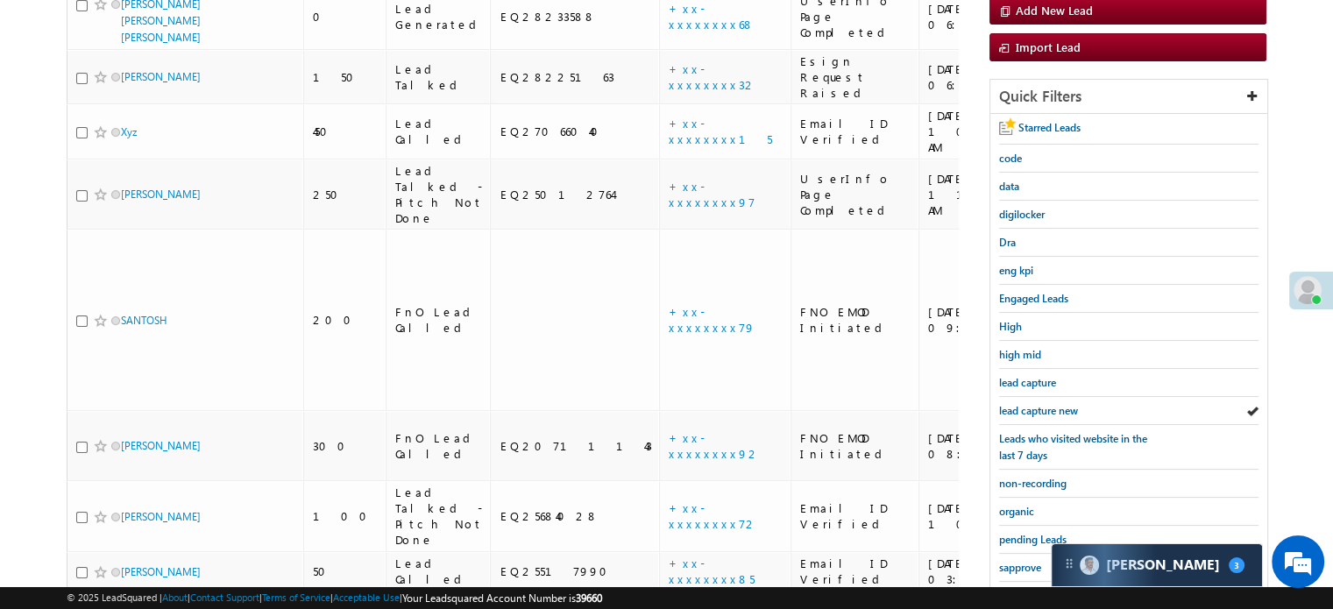
scroll to position [113, 0]
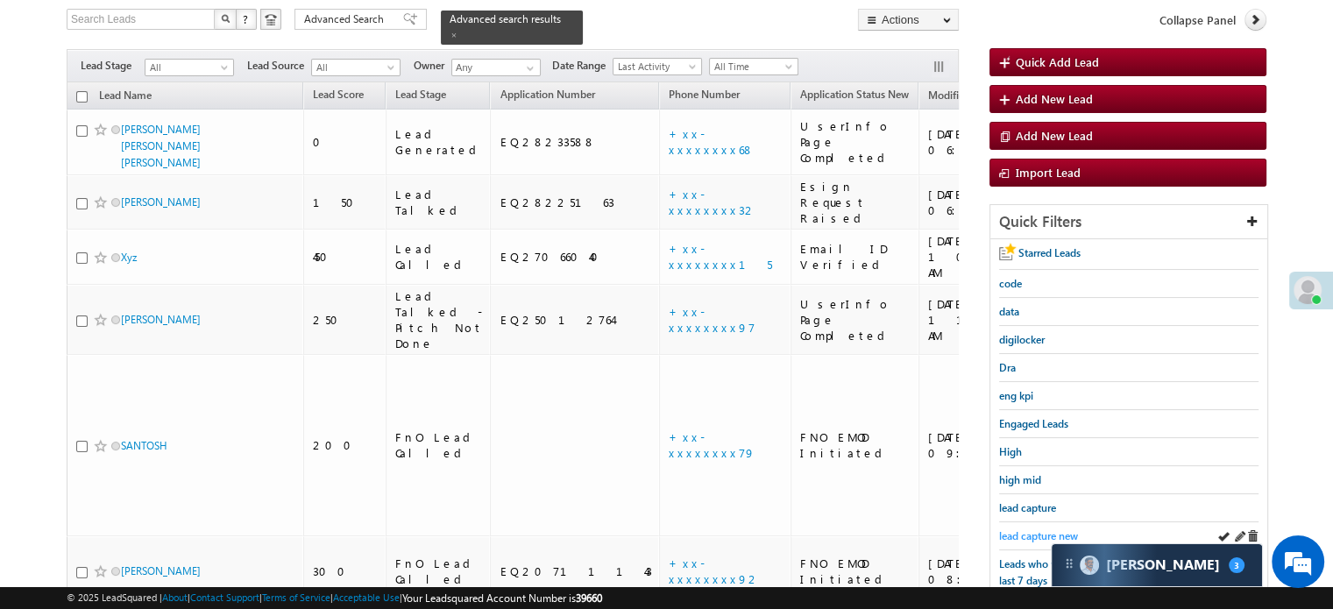
click at [1028, 530] on span "lead capture new" at bounding box center [1038, 535] width 79 height 13
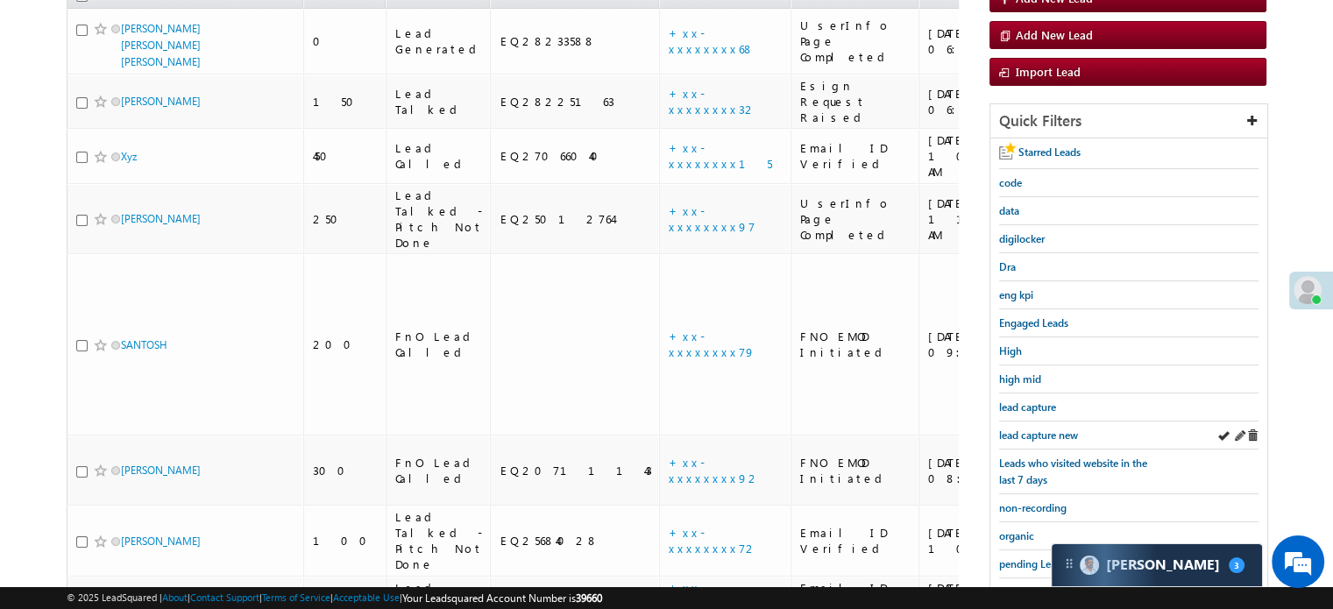
scroll to position [288, 0]
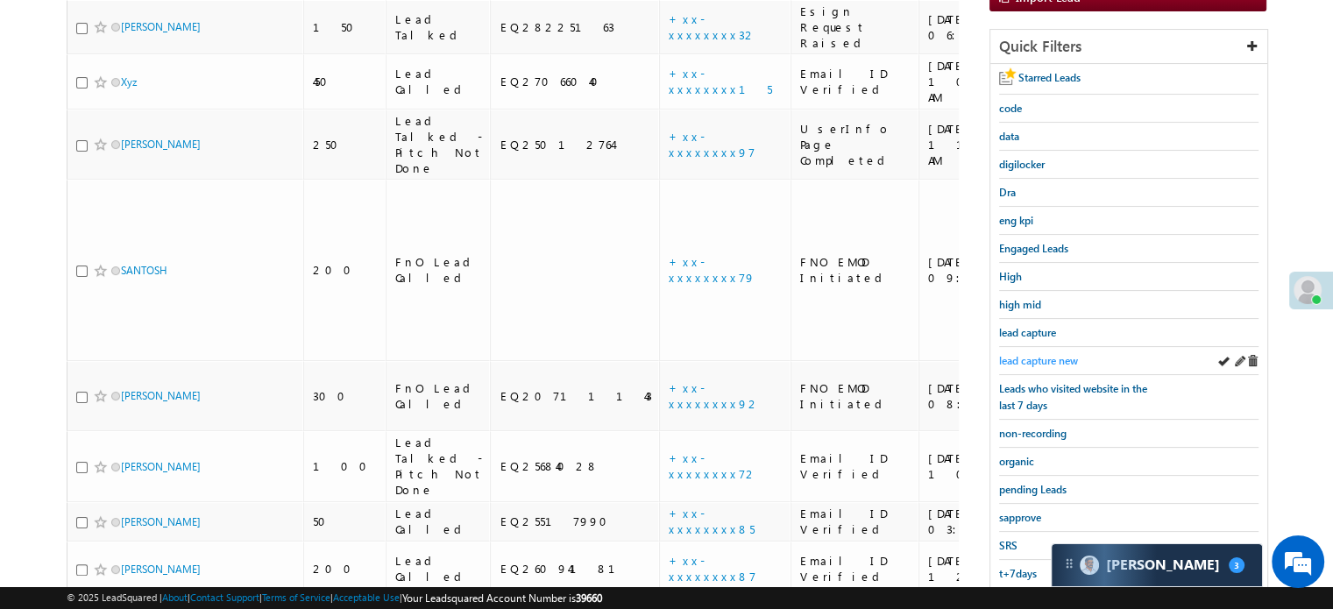
click at [1041, 355] on span "lead capture new" at bounding box center [1038, 360] width 79 height 13
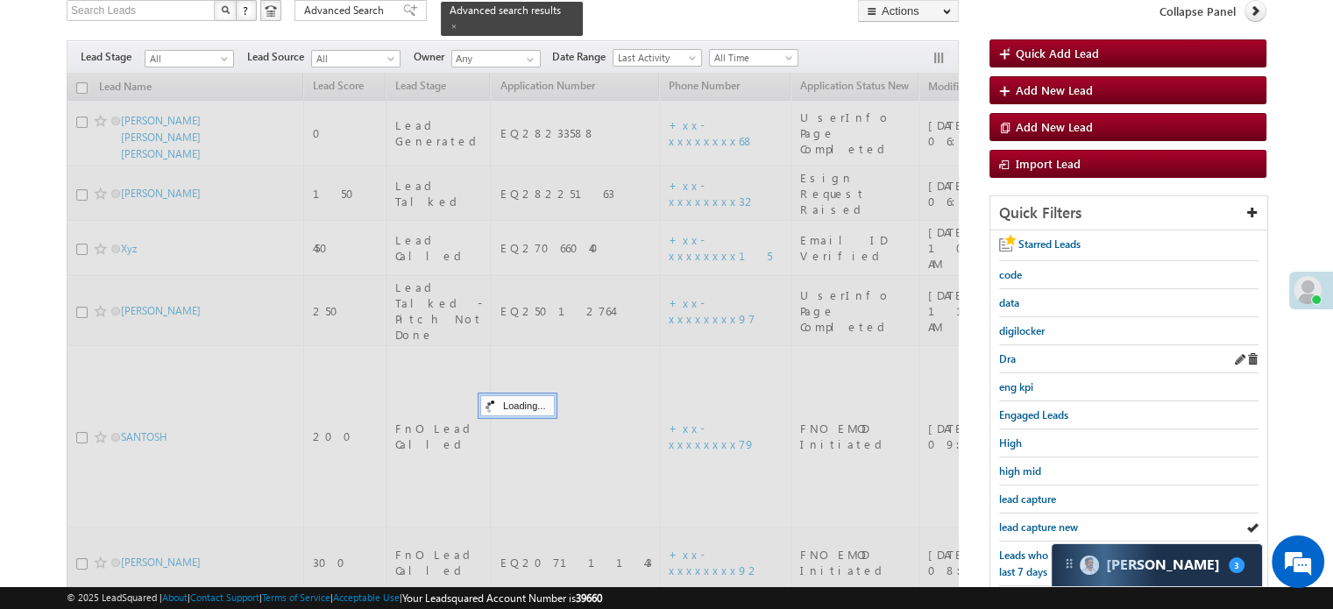
scroll to position [113, 0]
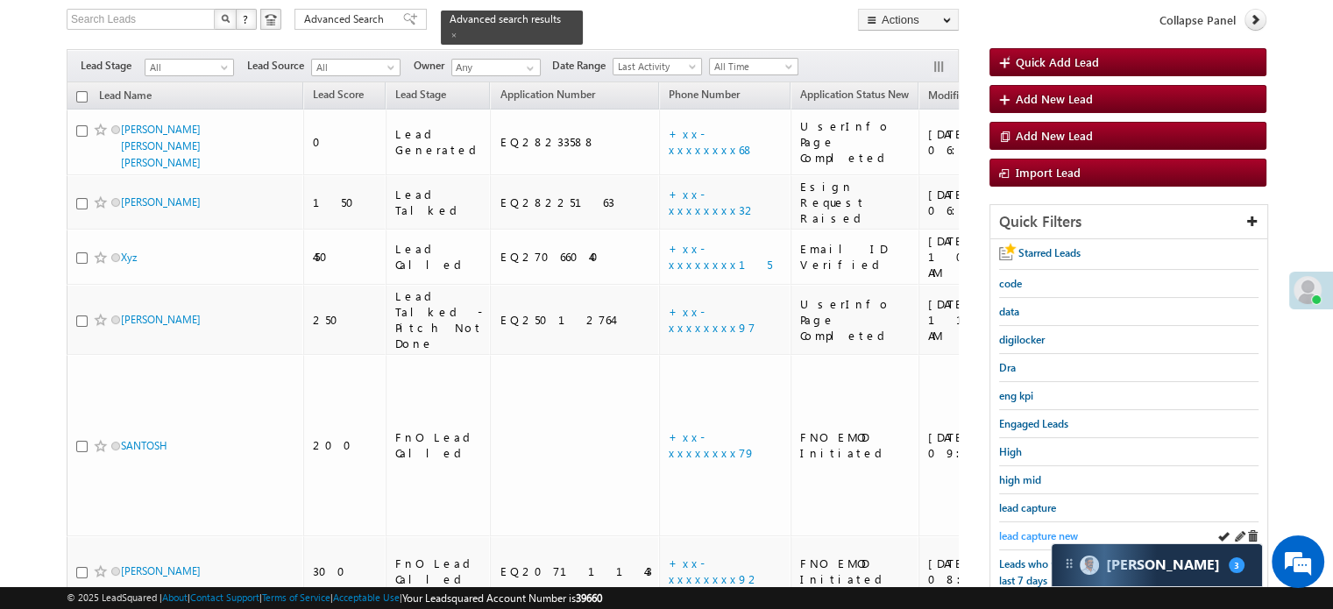
click at [1034, 529] on span "lead capture new" at bounding box center [1038, 535] width 79 height 13
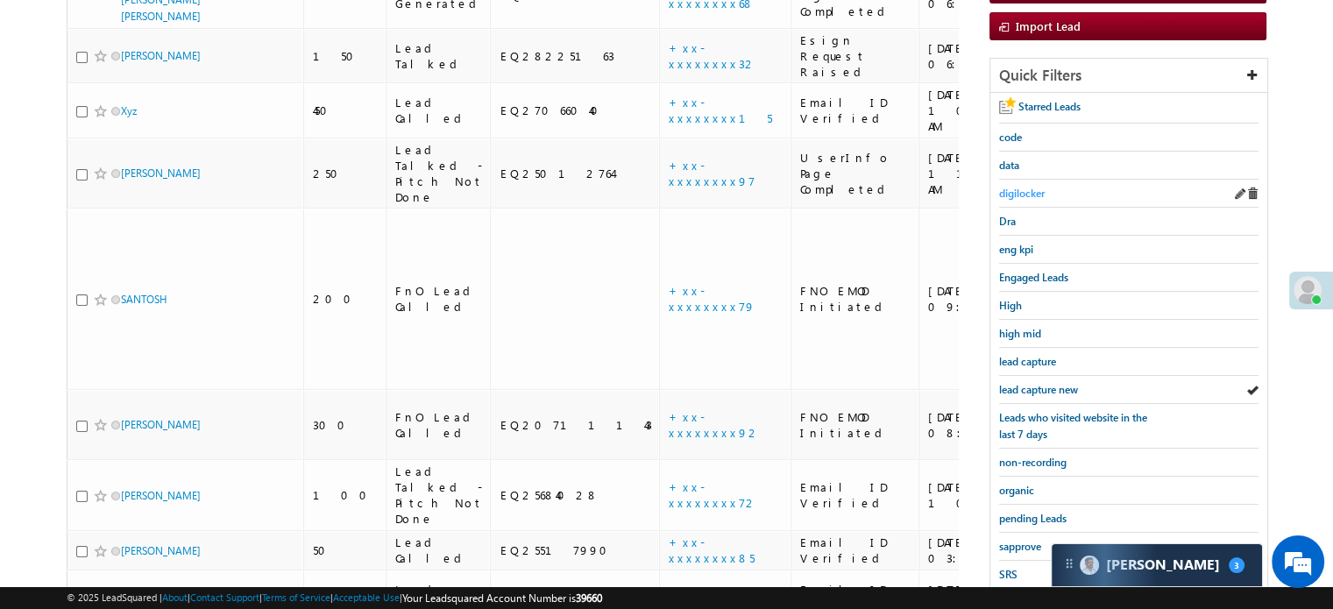
scroll to position [263, 0]
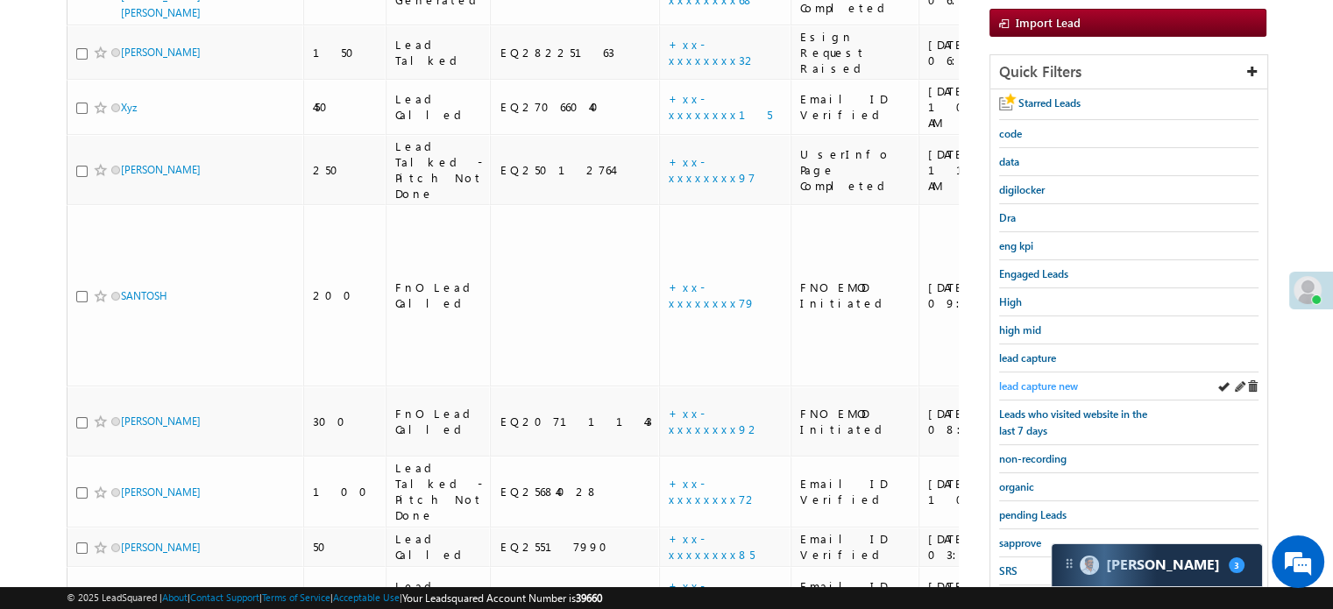
click at [1051, 379] on span "lead capture new" at bounding box center [1038, 385] width 79 height 13
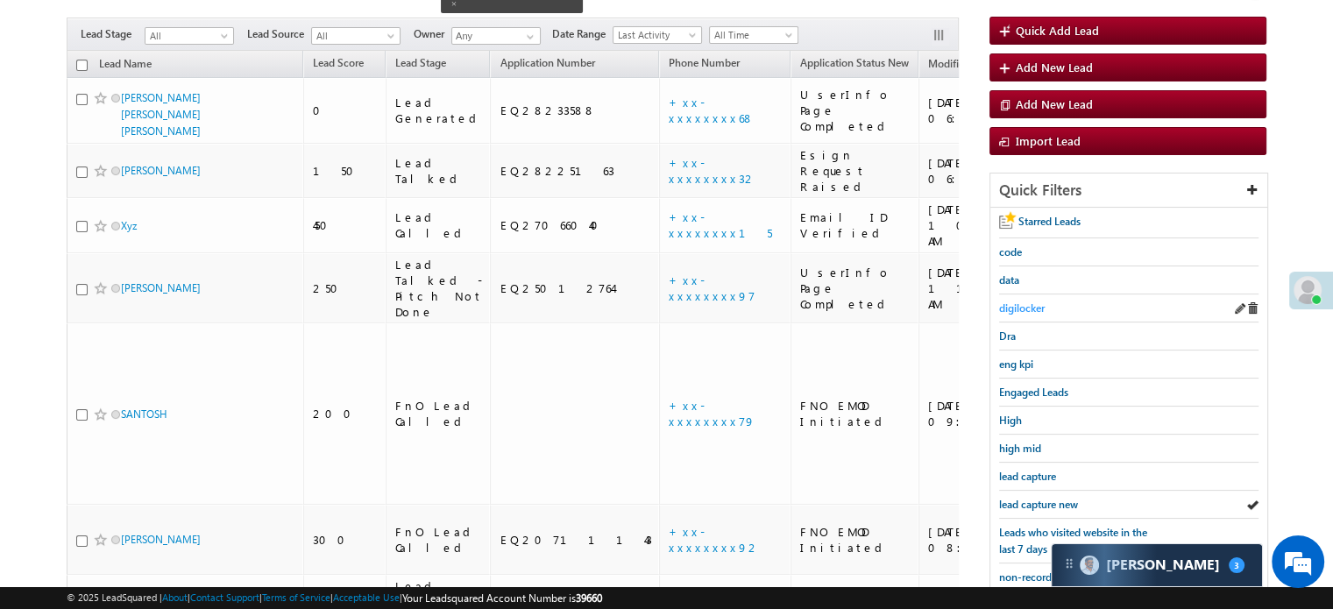
scroll to position [175, 0]
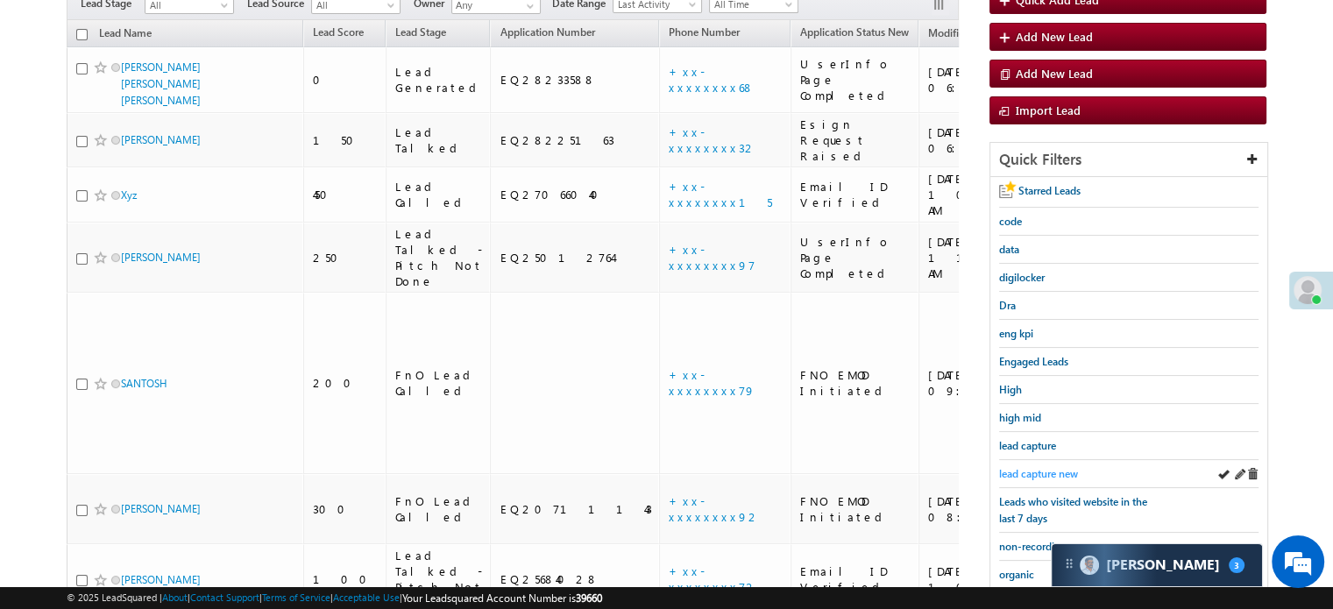
click at [1044, 467] on span "lead capture new" at bounding box center [1038, 473] width 79 height 13
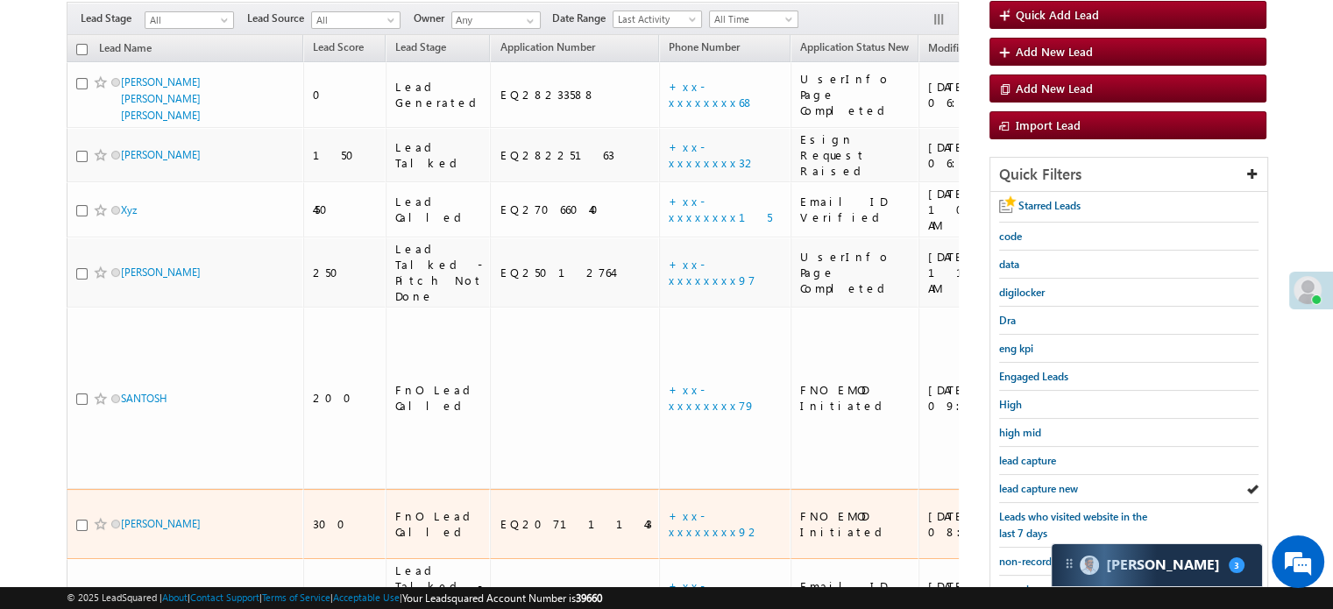
scroll to position [263, 0]
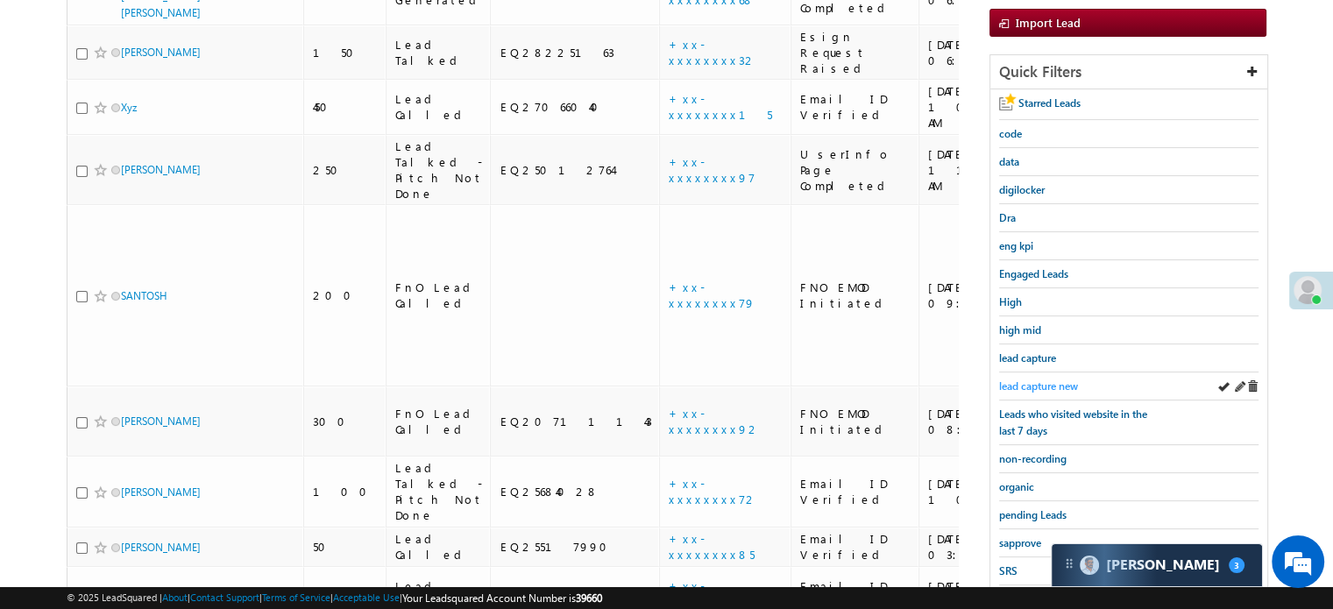
click at [1046, 372] on div "lead capture new" at bounding box center [1128, 386] width 259 height 28
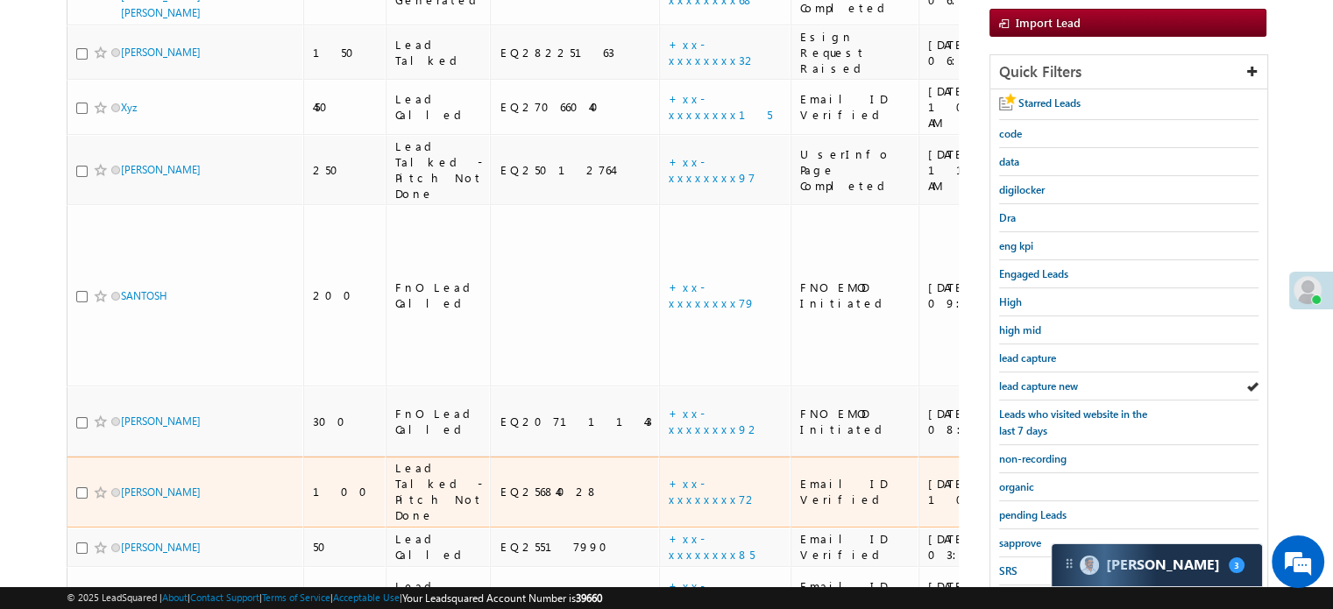
scroll to position [0, 0]
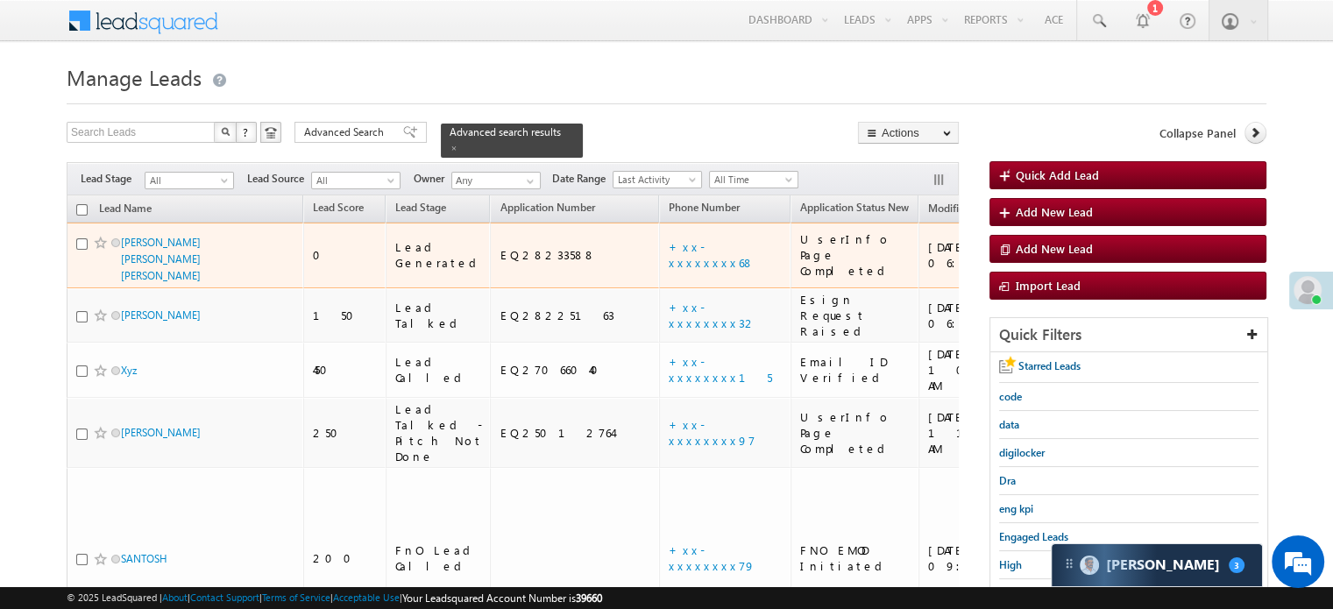
click at [659, 247] on td "+xx-xxxxxxxx68" at bounding box center [724, 256] width 131 height 66
click at [669, 242] on link "+xx-xxxxxxxx68" at bounding box center [712, 254] width 86 height 31
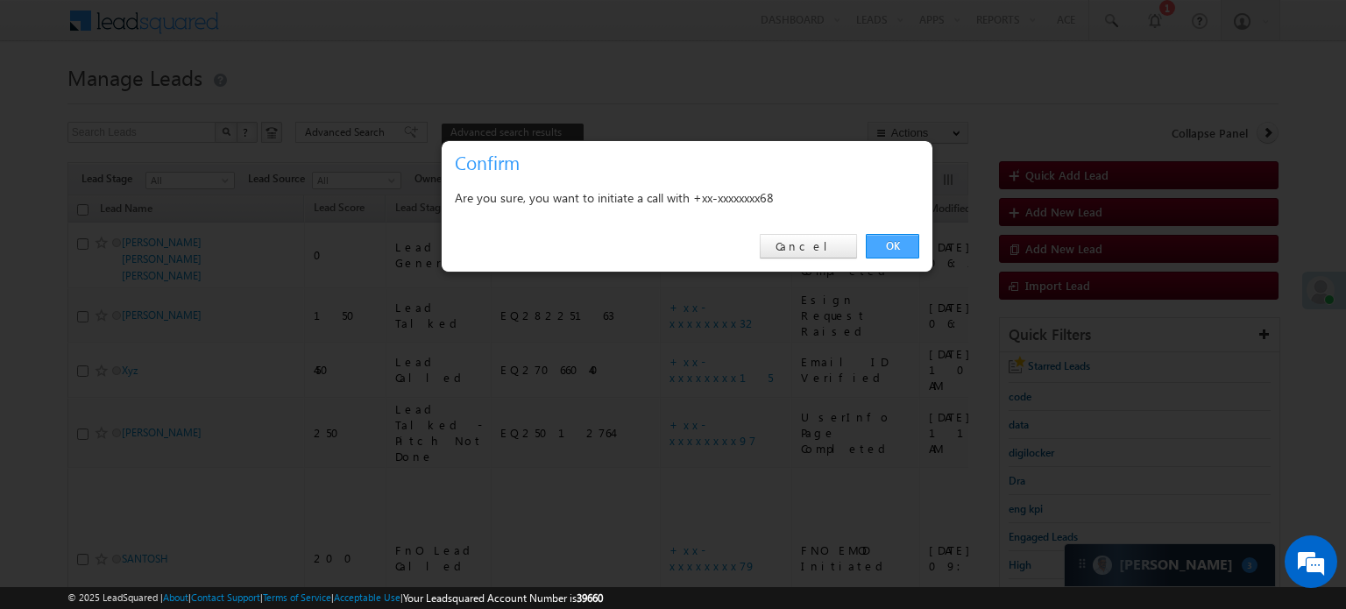
click at [898, 237] on link "OK" at bounding box center [892, 246] width 53 height 25
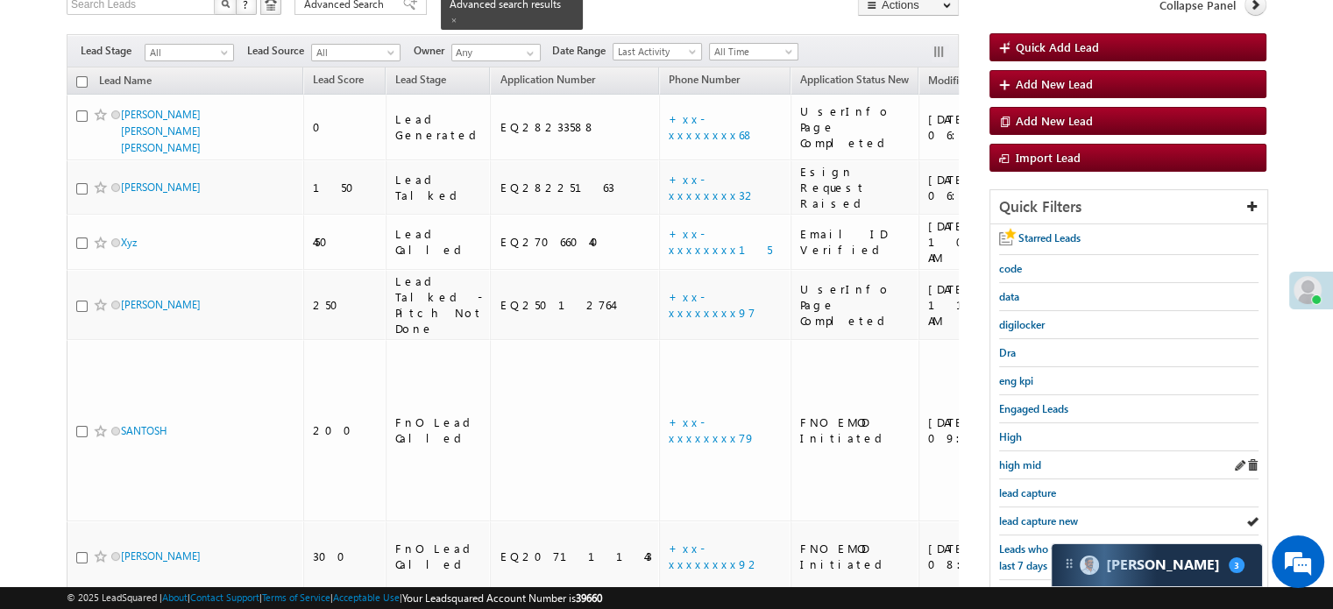
scroll to position [263, 0]
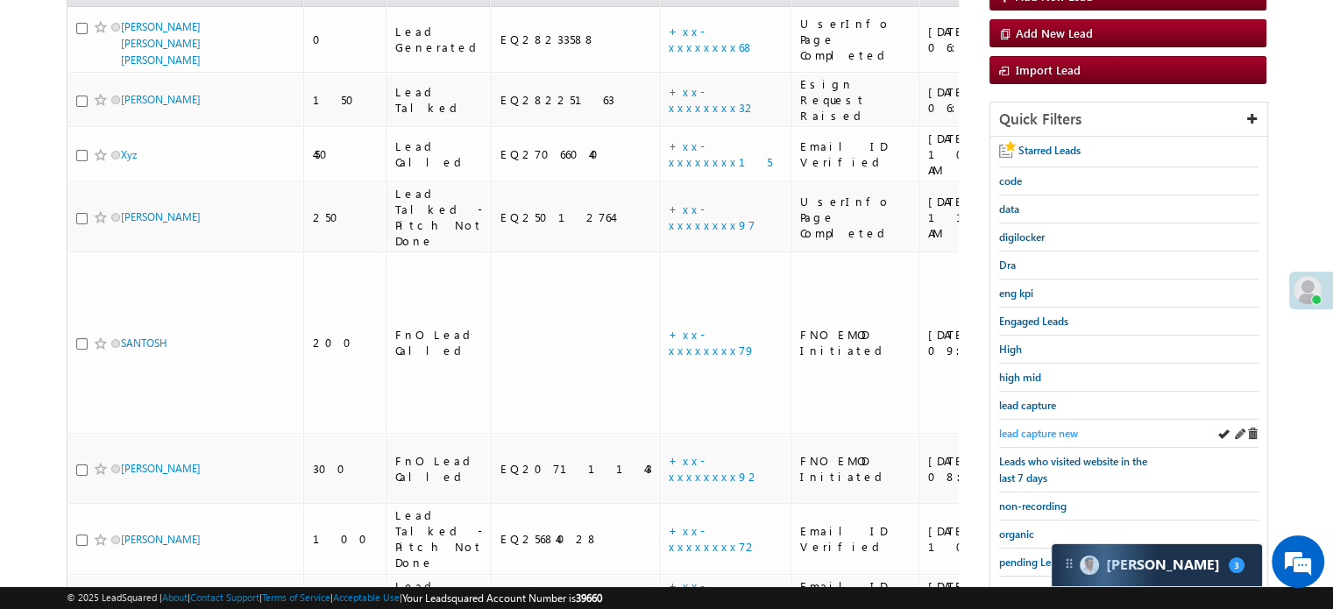
click at [1053, 430] on span "lead capture new" at bounding box center [1038, 433] width 79 height 13
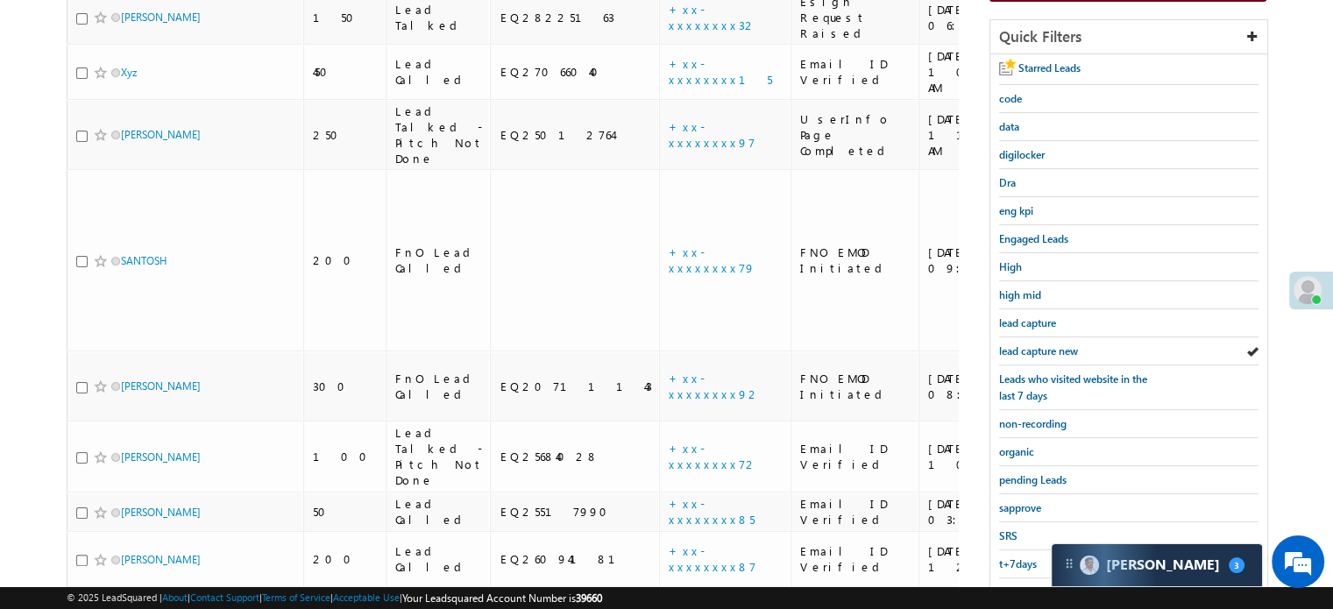
scroll to position [376, 0]
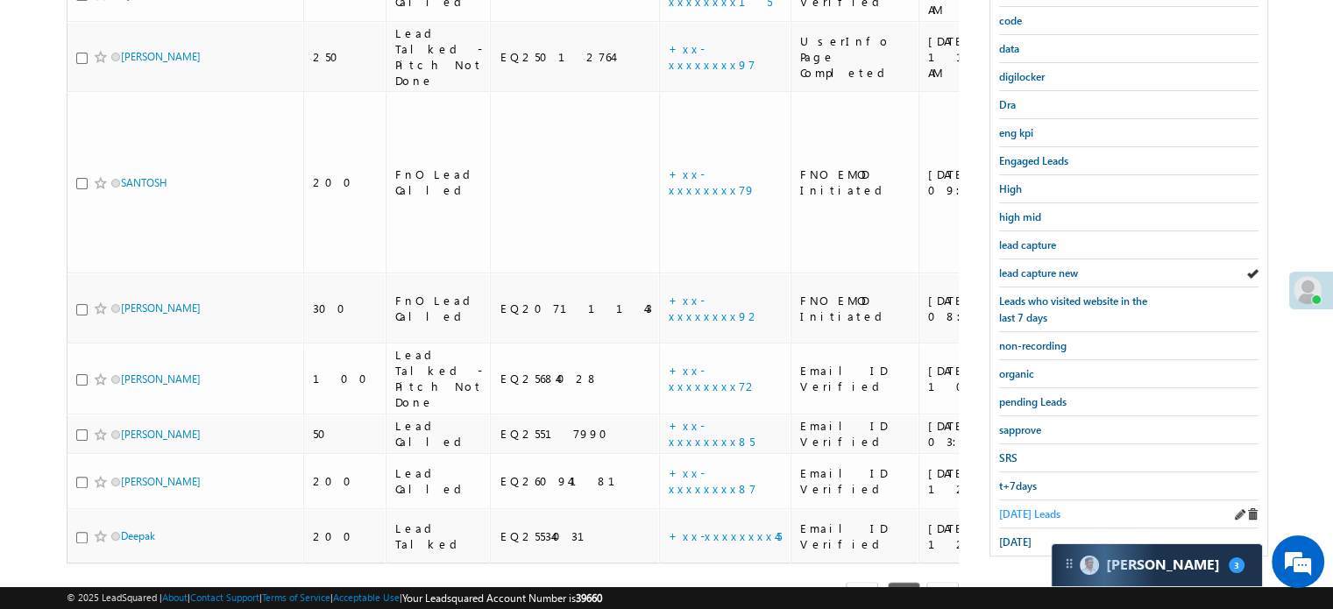
click at [1034, 513] on link "Today's Leads" at bounding box center [1029, 514] width 61 height 17
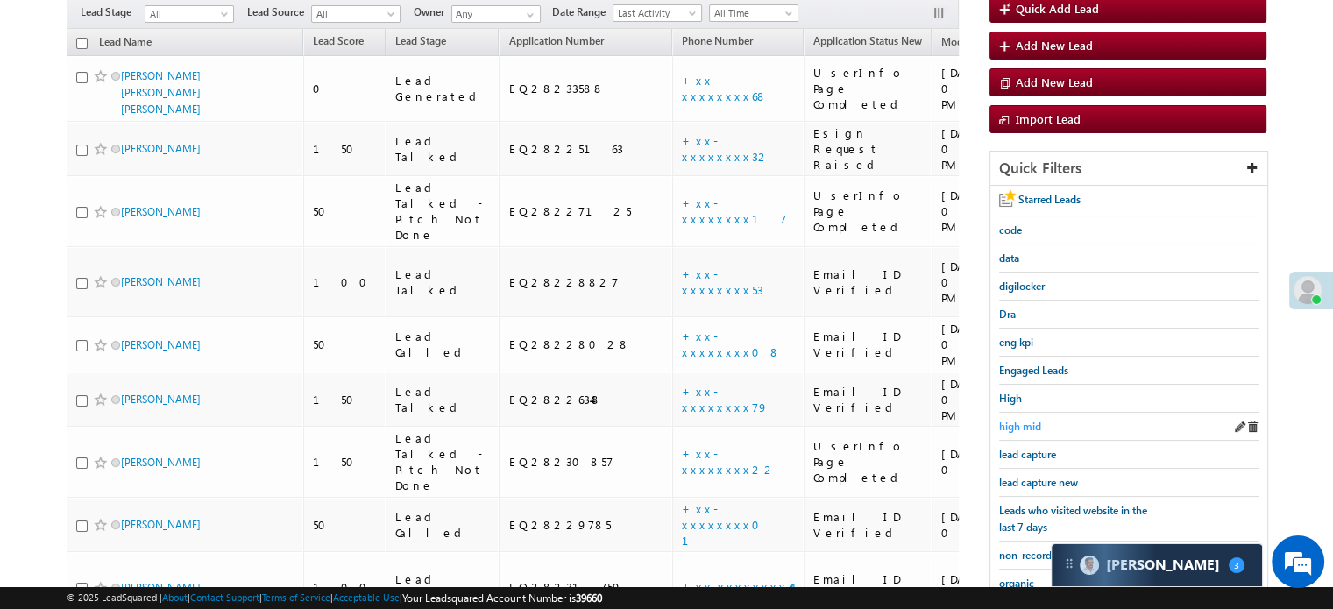
scroll to position [201, 0]
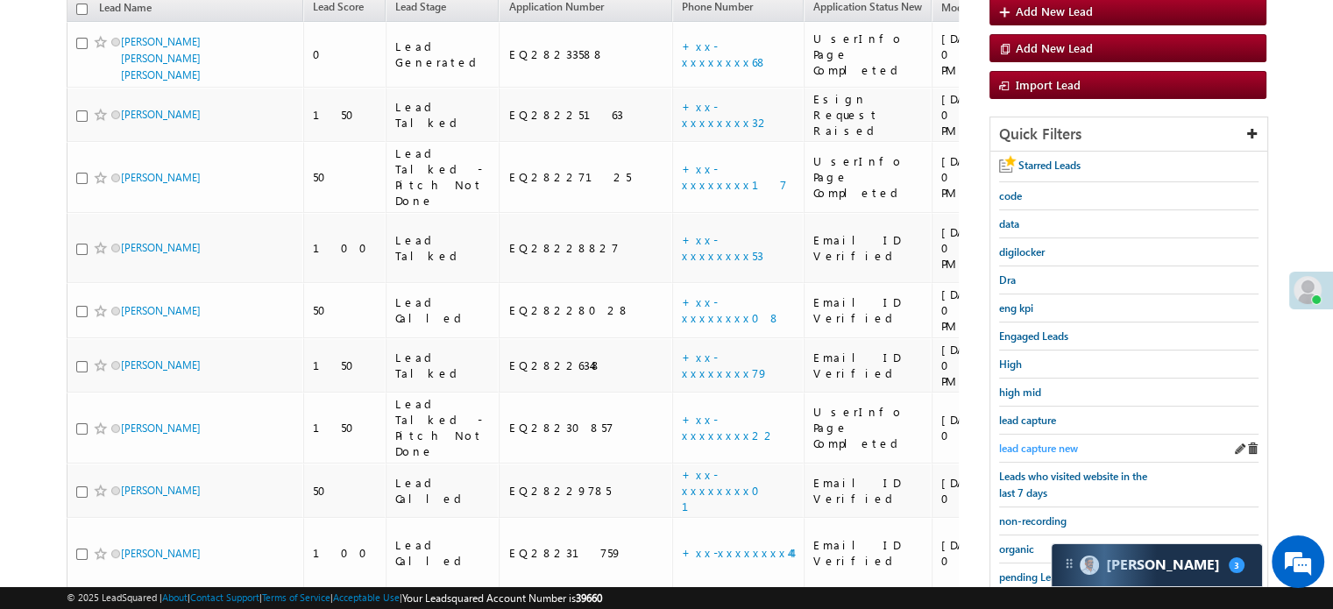
click at [1034, 442] on span "lead capture new" at bounding box center [1038, 448] width 79 height 13
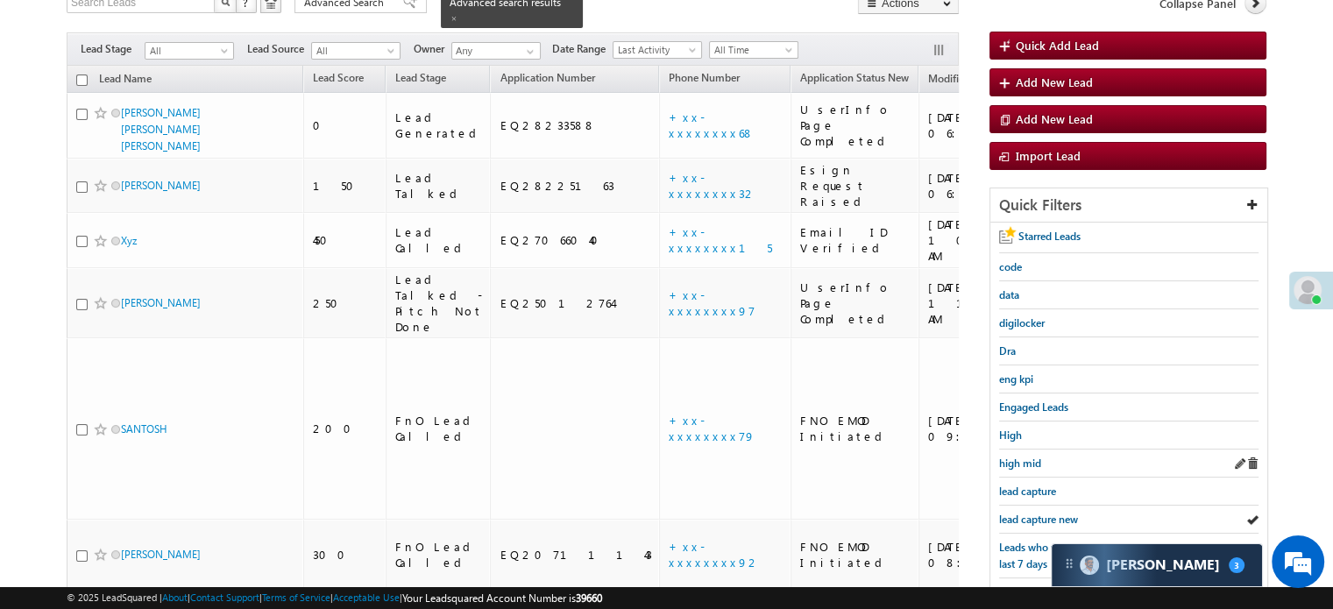
scroll to position [175, 0]
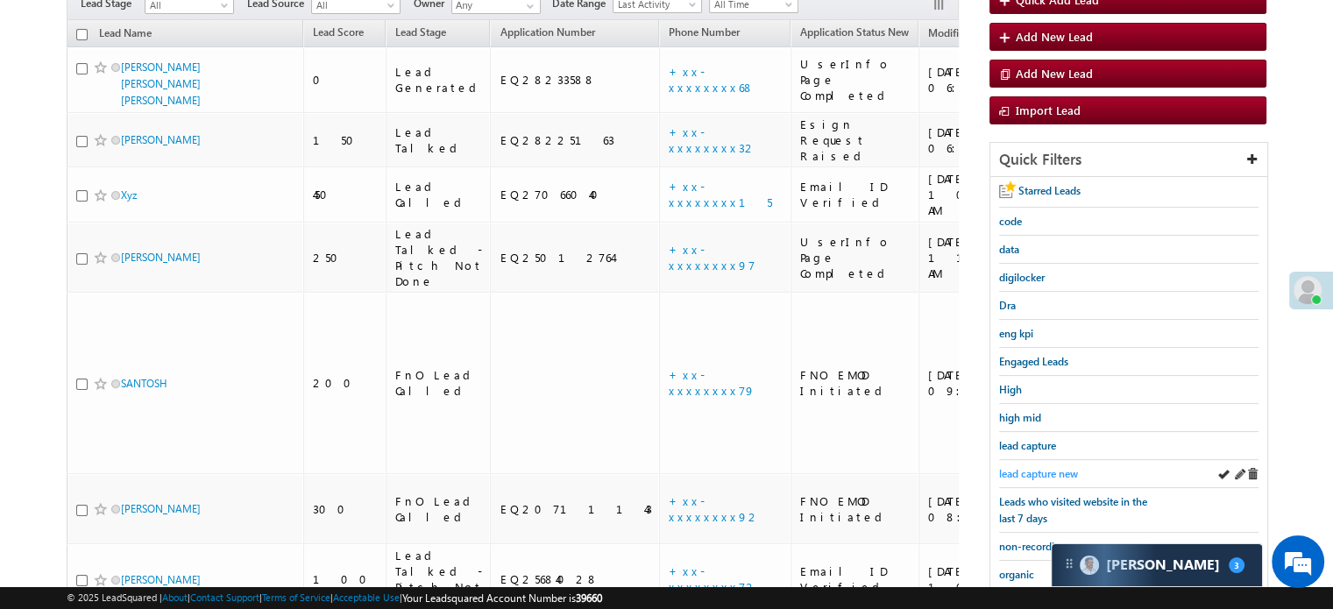
click at [1047, 467] on span "lead capture new" at bounding box center [1038, 473] width 79 height 13
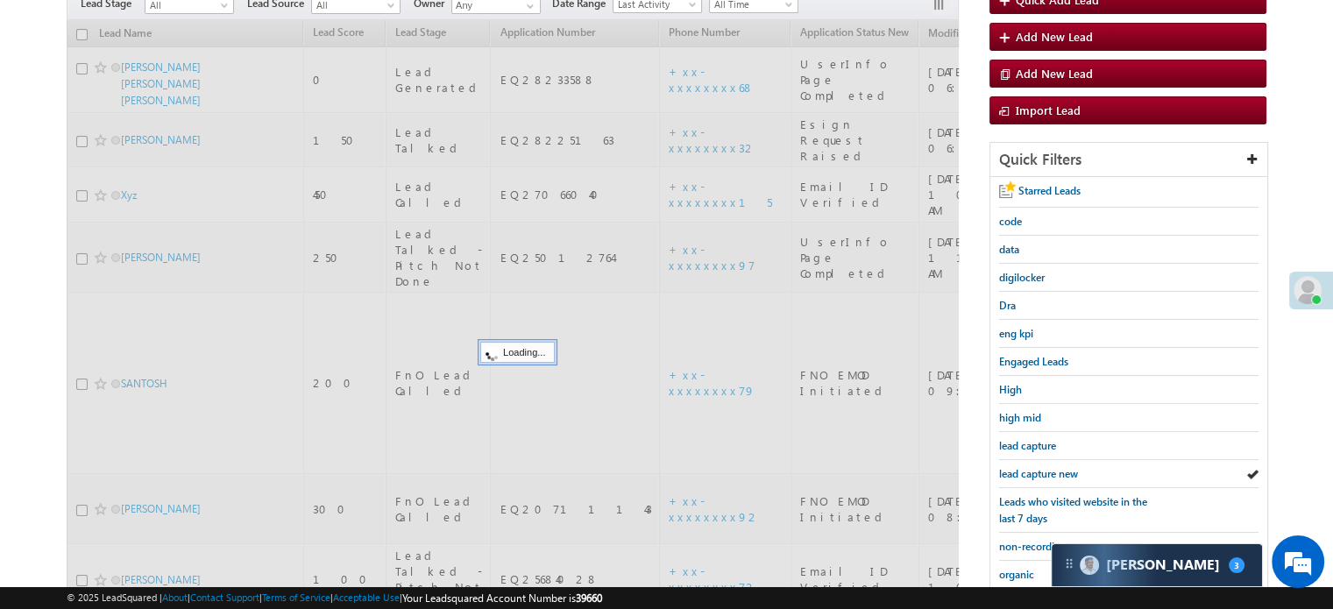
click at [1047, 467] on span "lead capture new" at bounding box center [1038, 473] width 79 height 13
click at [1048, 467] on span "lead capture new" at bounding box center [1038, 473] width 79 height 13
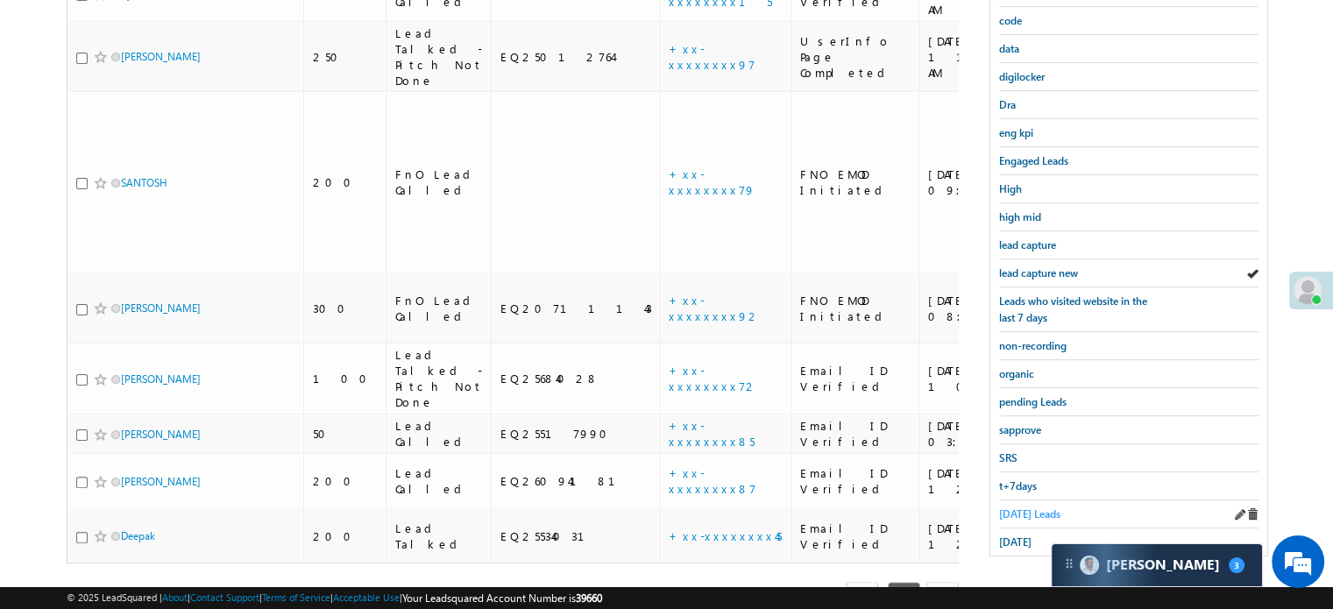
click at [1038, 507] on span "Today's Leads" at bounding box center [1029, 513] width 61 height 13
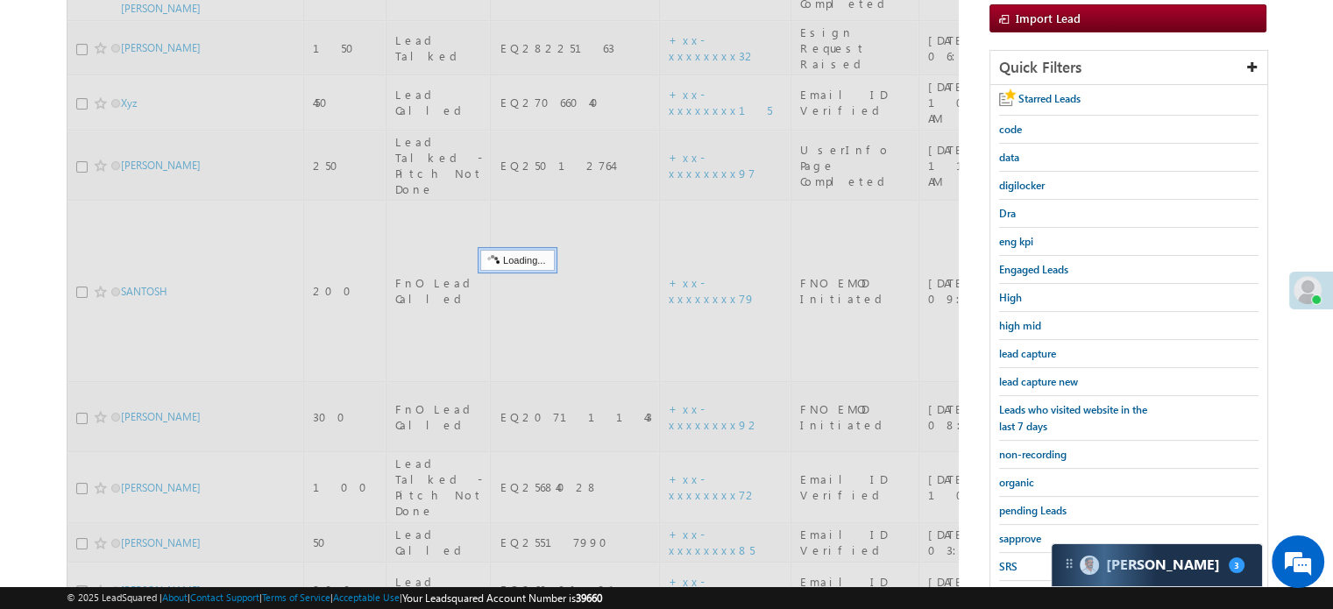
scroll to position [201, 0]
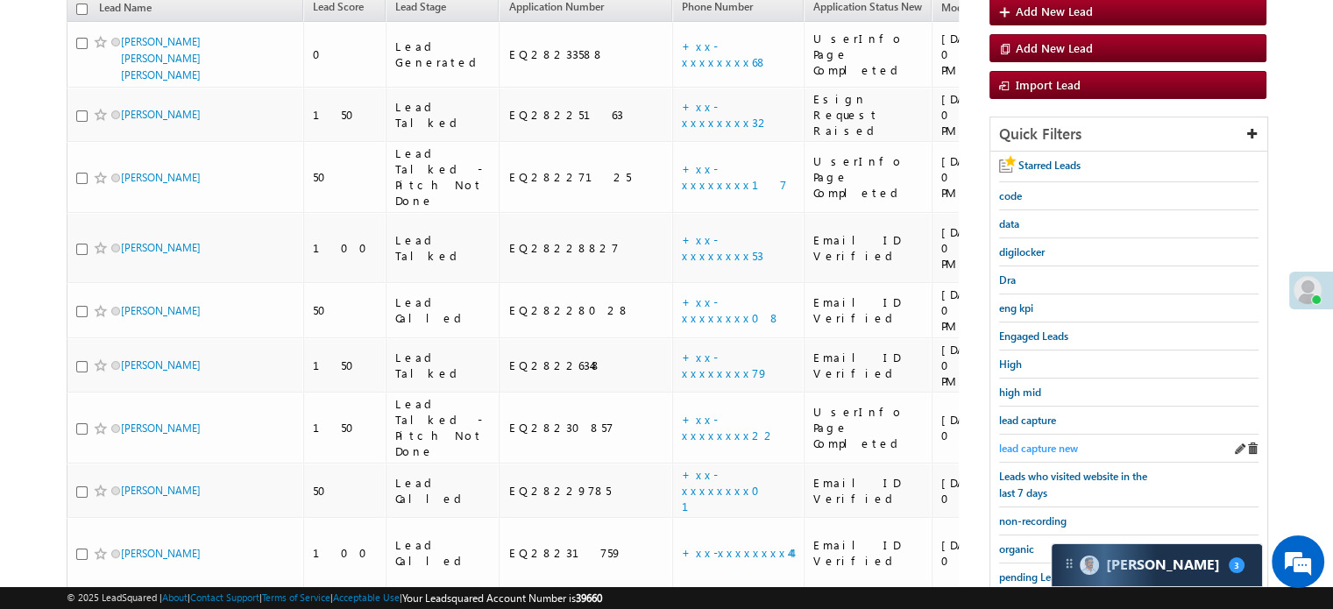
drag, startPoint x: 1031, startPoint y: 428, endPoint x: 1041, endPoint y: 439, distance: 14.3
click at [1032, 427] on div "Starred Leads code data digilocker Dra eng kpi Engaged Leads High high mid lead…" at bounding box center [1128, 441] width 277 height 579
click at [1048, 449] on span "lead capture new" at bounding box center [1038, 448] width 79 height 13
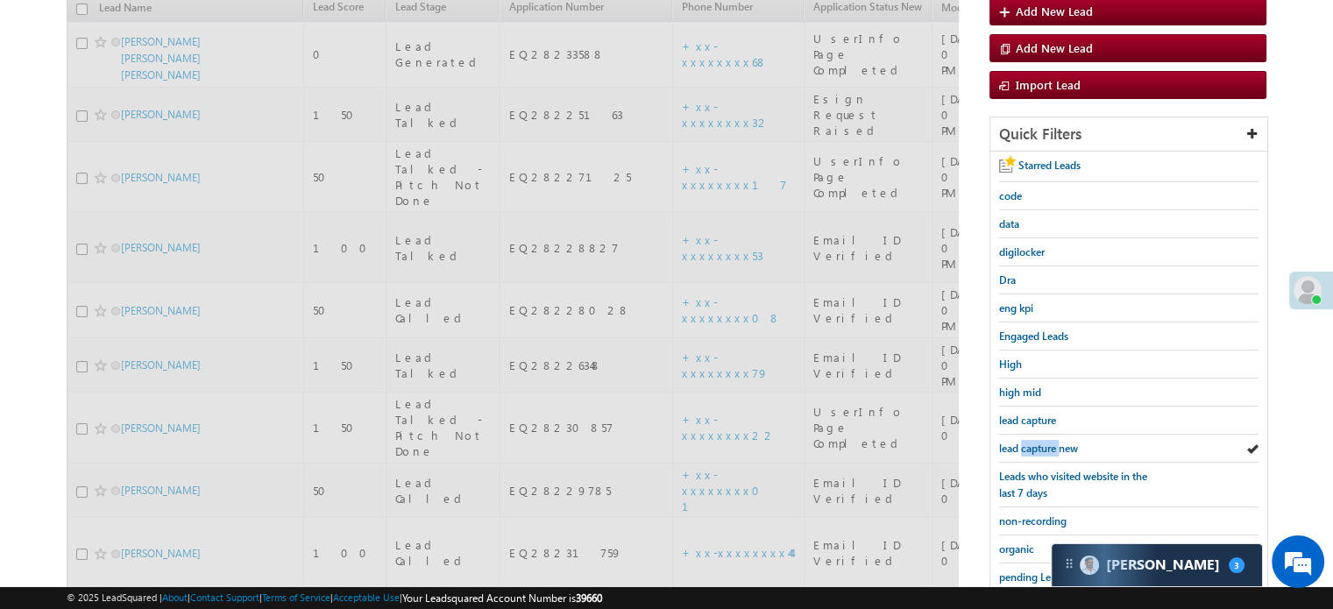
click at [1048, 449] on span "lead capture new" at bounding box center [1038, 448] width 79 height 13
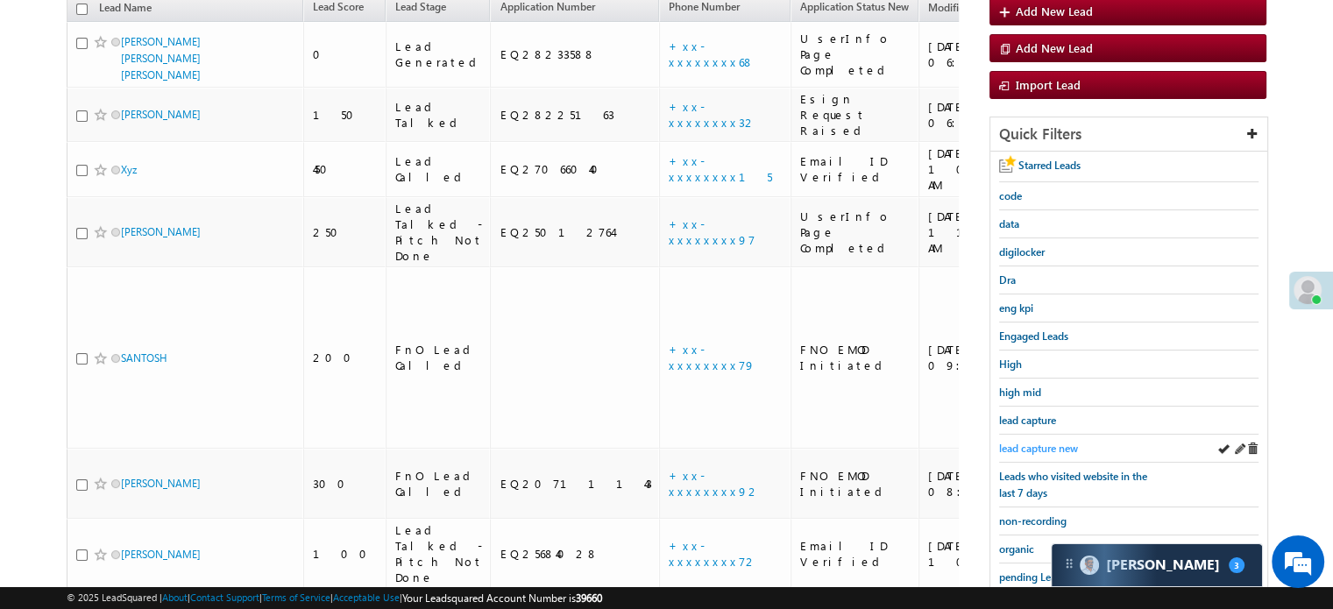
click at [1048, 445] on span "lead capture new" at bounding box center [1038, 448] width 79 height 13
click at [1042, 442] on span "lead capture new" at bounding box center [1038, 448] width 79 height 13
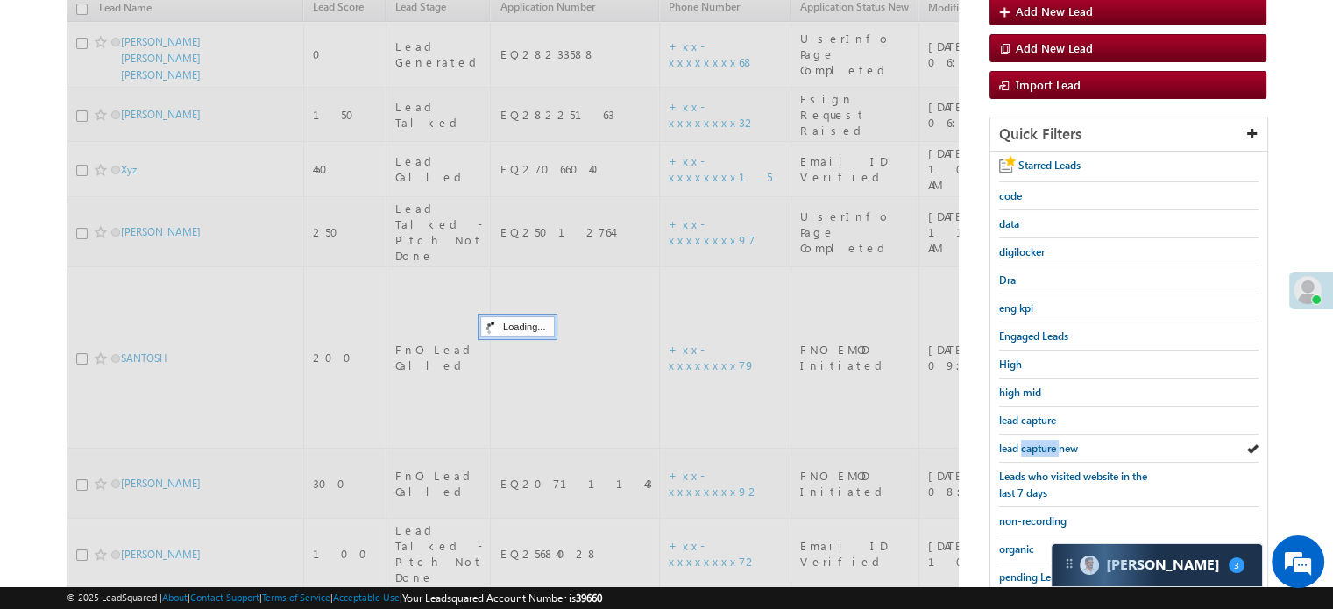
click at [1042, 442] on span "lead capture new" at bounding box center [1038, 448] width 79 height 13
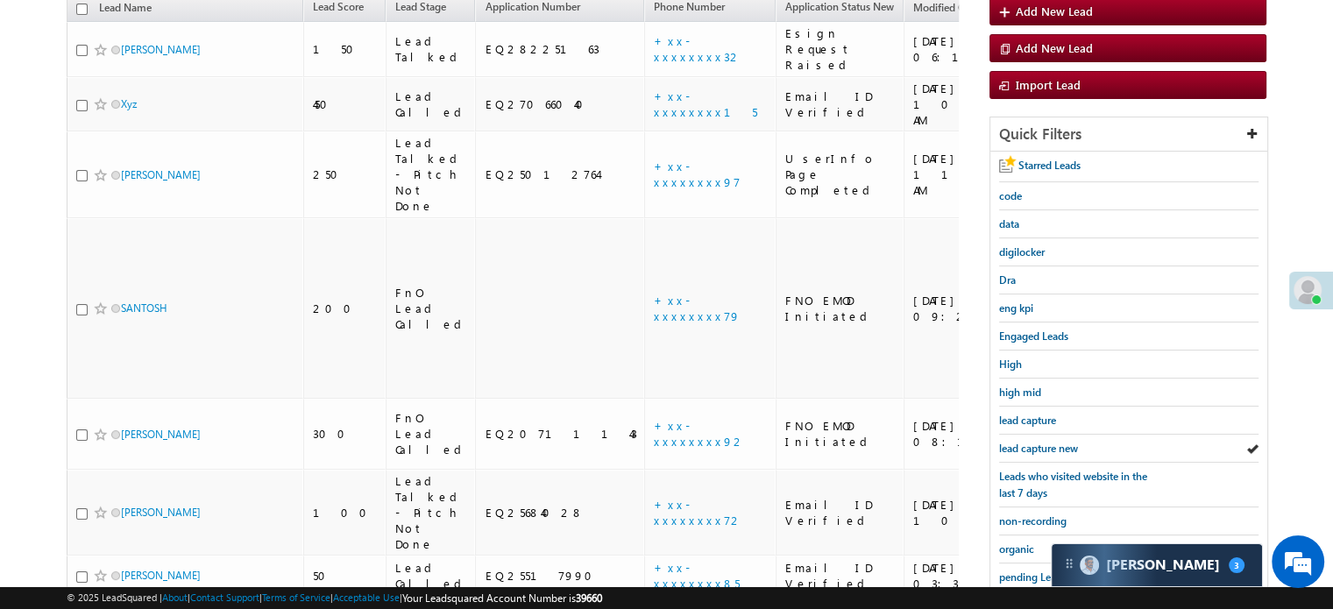
click at [1042, 442] on span "lead capture new" at bounding box center [1038, 448] width 79 height 13
click at [1034, 442] on span "lead capture new" at bounding box center [1038, 448] width 79 height 13
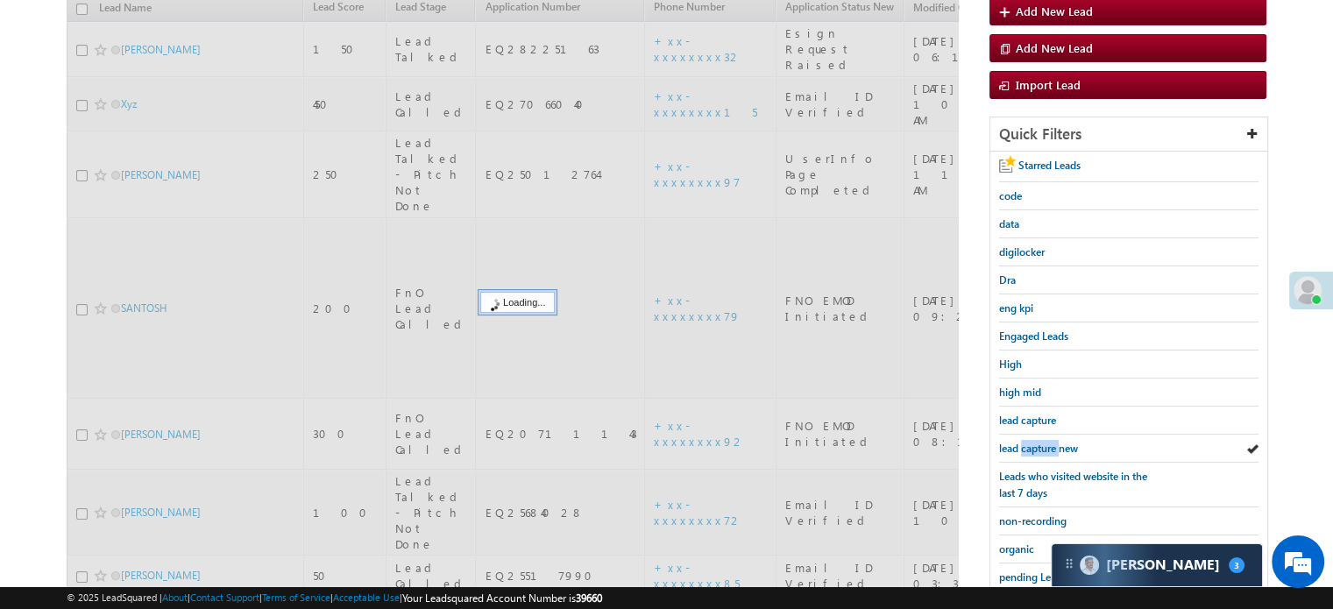
click at [1034, 442] on span "lead capture new" at bounding box center [1038, 448] width 79 height 13
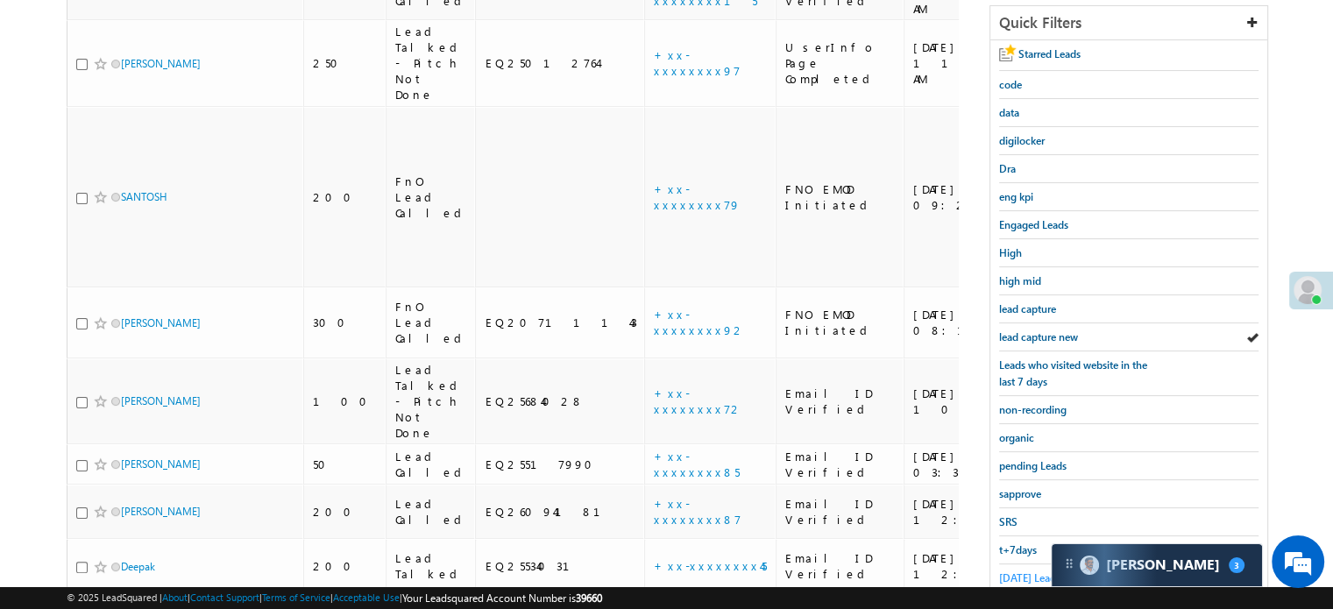
scroll to position [376, 0]
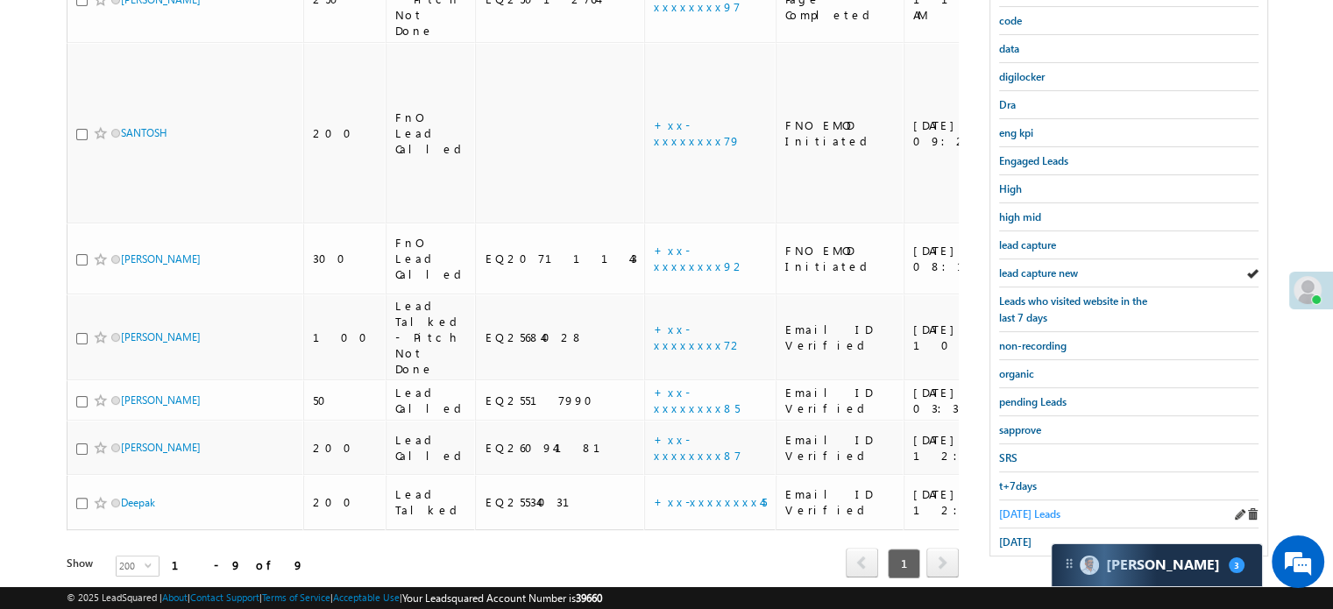
click at [1024, 507] on span "Today's Leads" at bounding box center [1029, 513] width 61 height 13
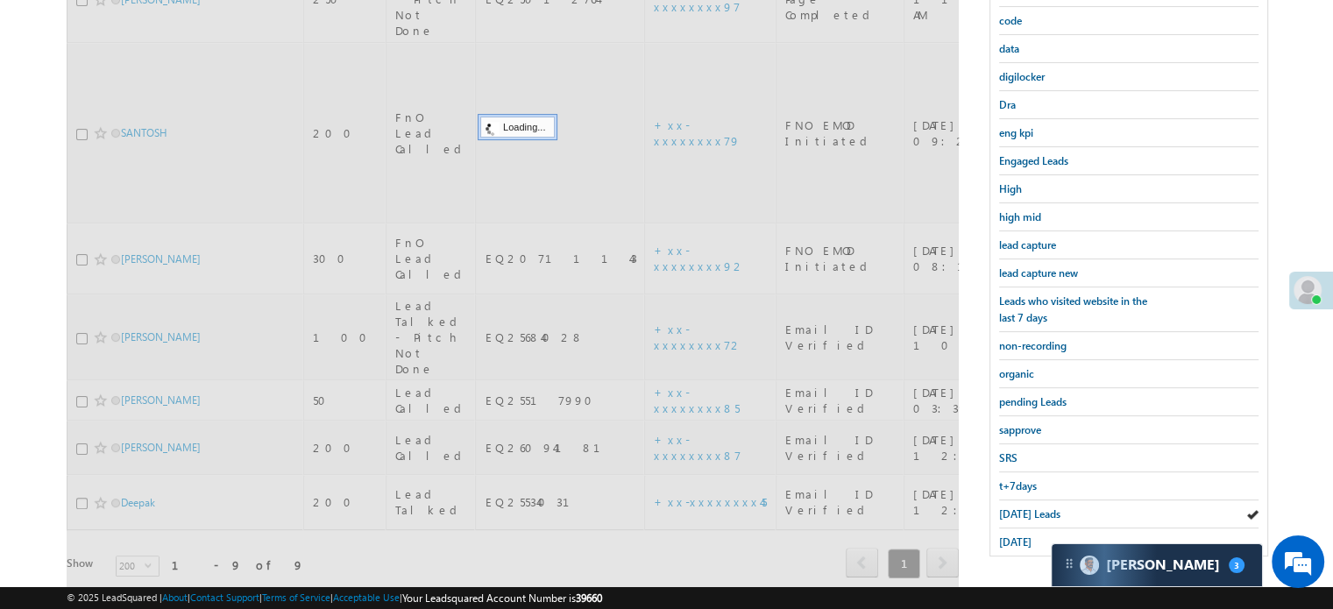
click at [1027, 507] on span "Today's Leads" at bounding box center [1029, 513] width 61 height 13
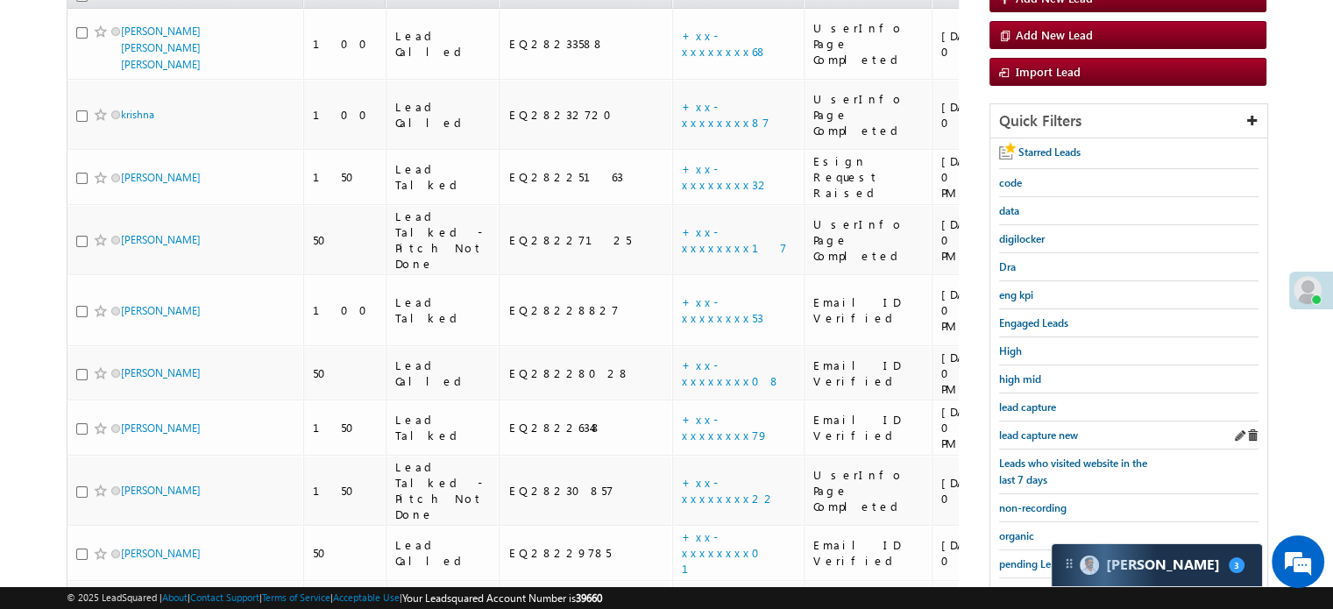
scroll to position [288, 0]
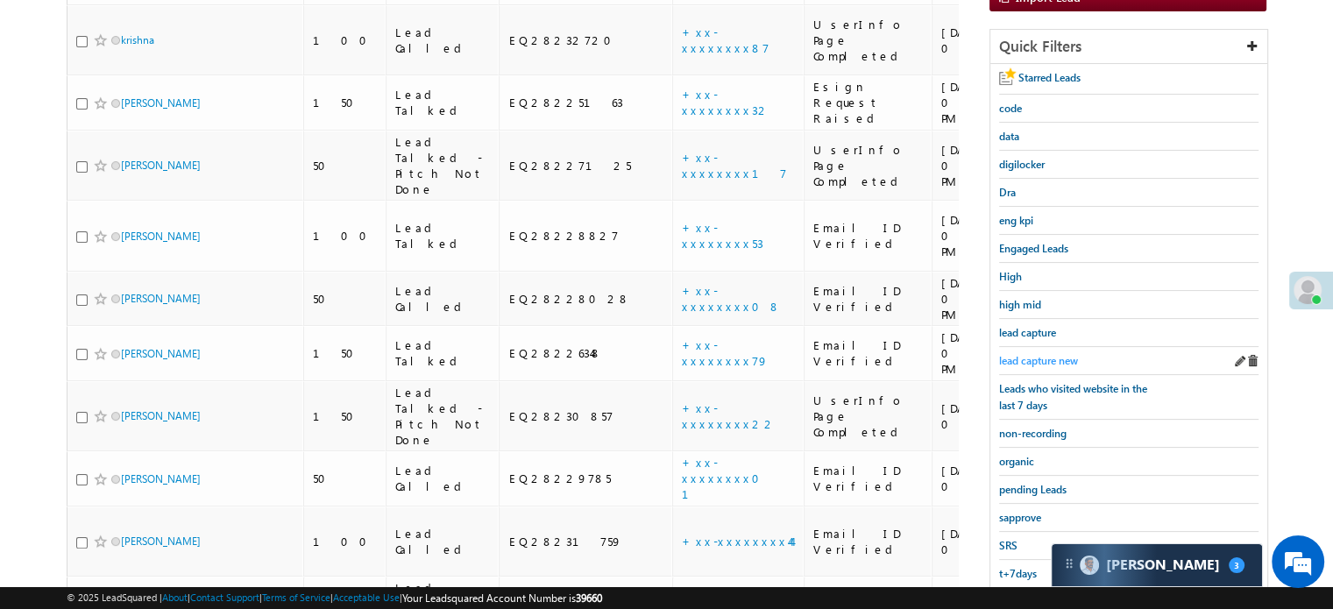
click at [1026, 358] on span "lead capture new" at bounding box center [1038, 360] width 79 height 13
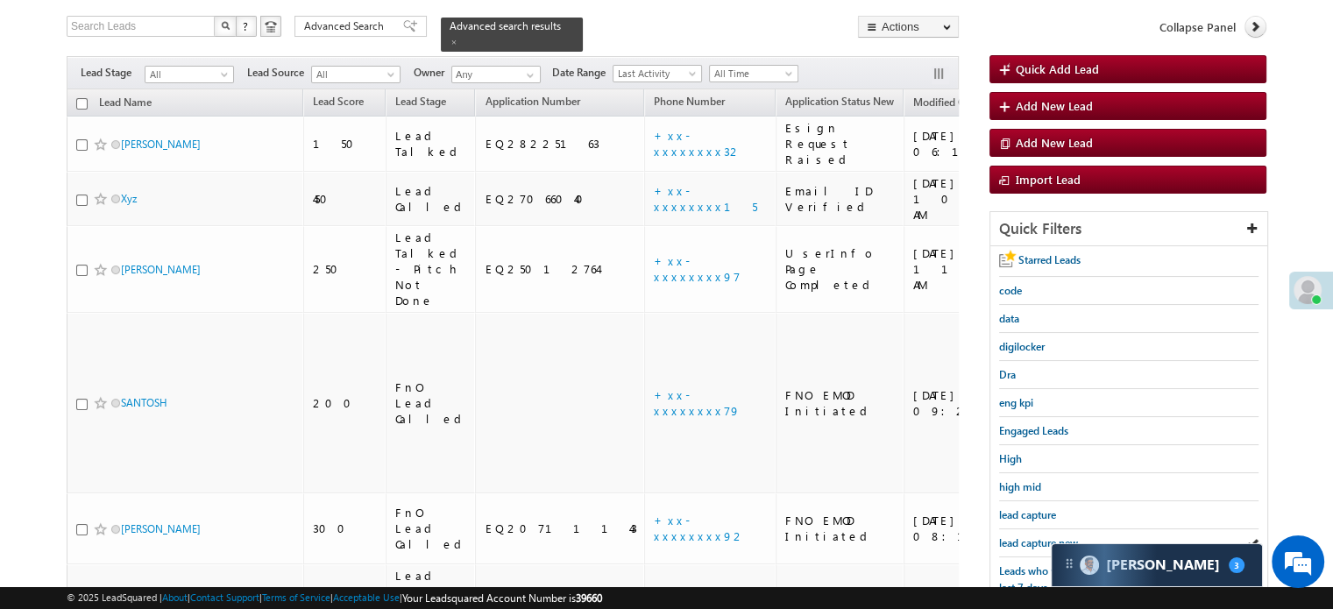
scroll to position [201, 0]
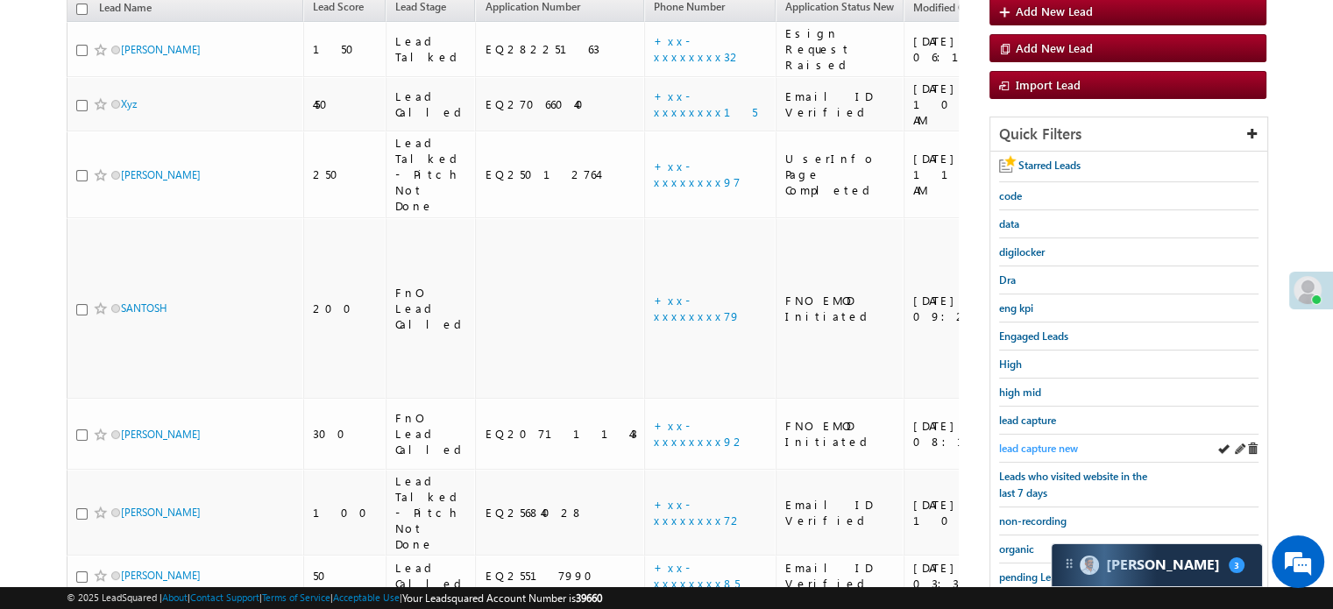
click at [1045, 442] on span "lead capture new" at bounding box center [1038, 448] width 79 height 13
click at [1045, 452] on div "lead capture new" at bounding box center [1128, 449] width 259 height 28
click at [1044, 442] on span "lead capture new" at bounding box center [1038, 448] width 79 height 13
click at [1044, 440] on link "lead capture new" at bounding box center [1038, 448] width 79 height 17
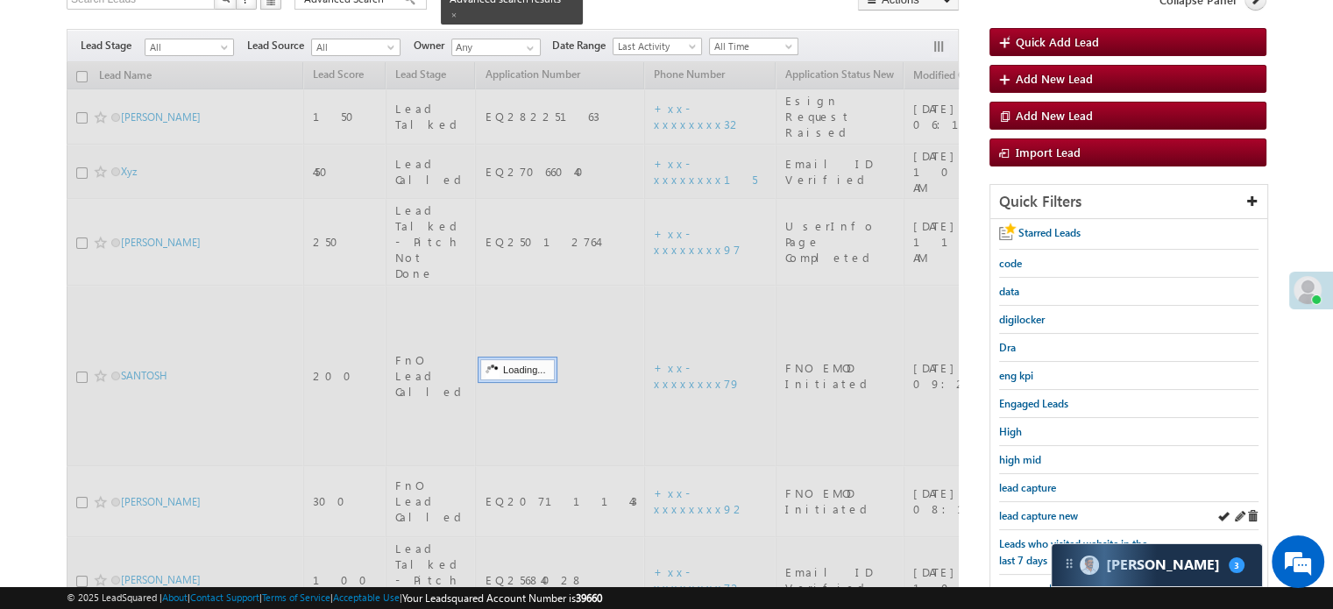
scroll to position [25, 0]
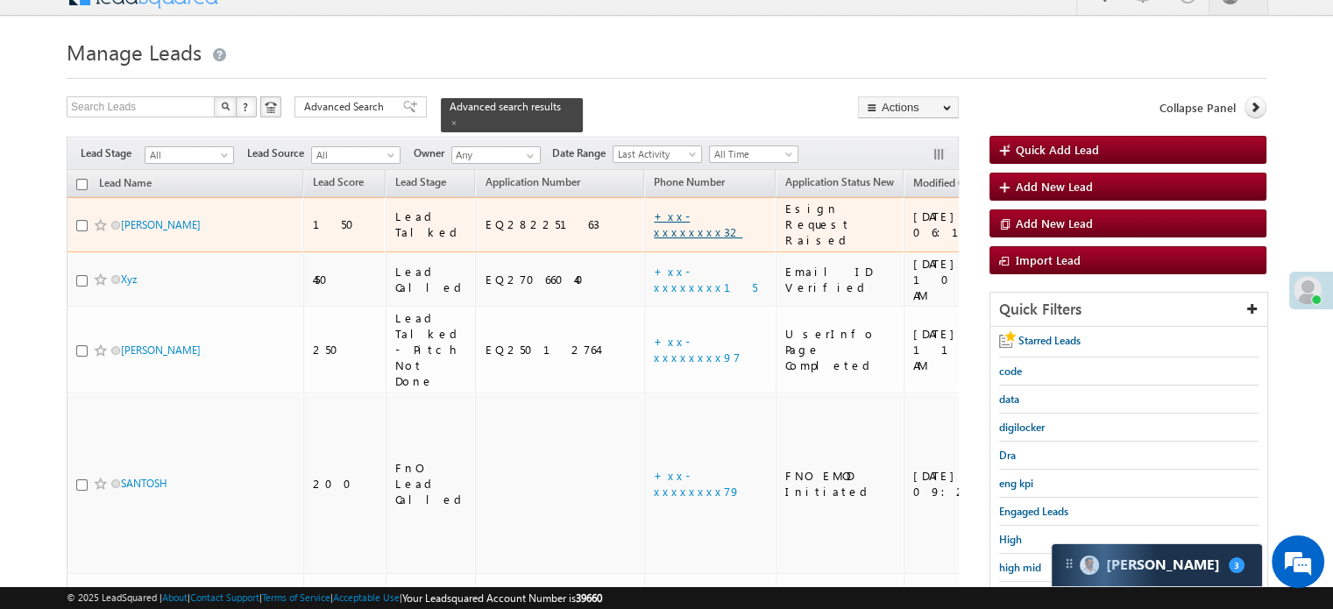
click at [654, 209] on link "+xx-xxxxxxxx32" at bounding box center [698, 224] width 88 height 31
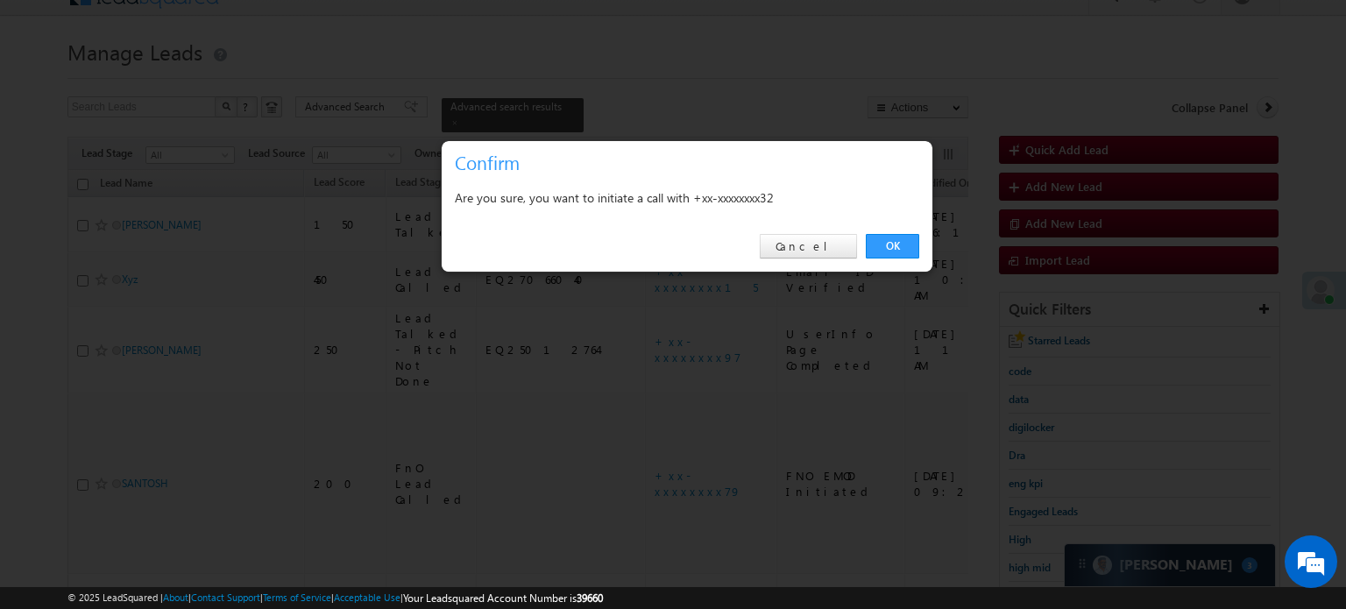
drag, startPoint x: 880, startPoint y: 247, endPoint x: 884, endPoint y: 229, distance: 18.9
click at [881, 247] on link "OK" at bounding box center [892, 246] width 53 height 25
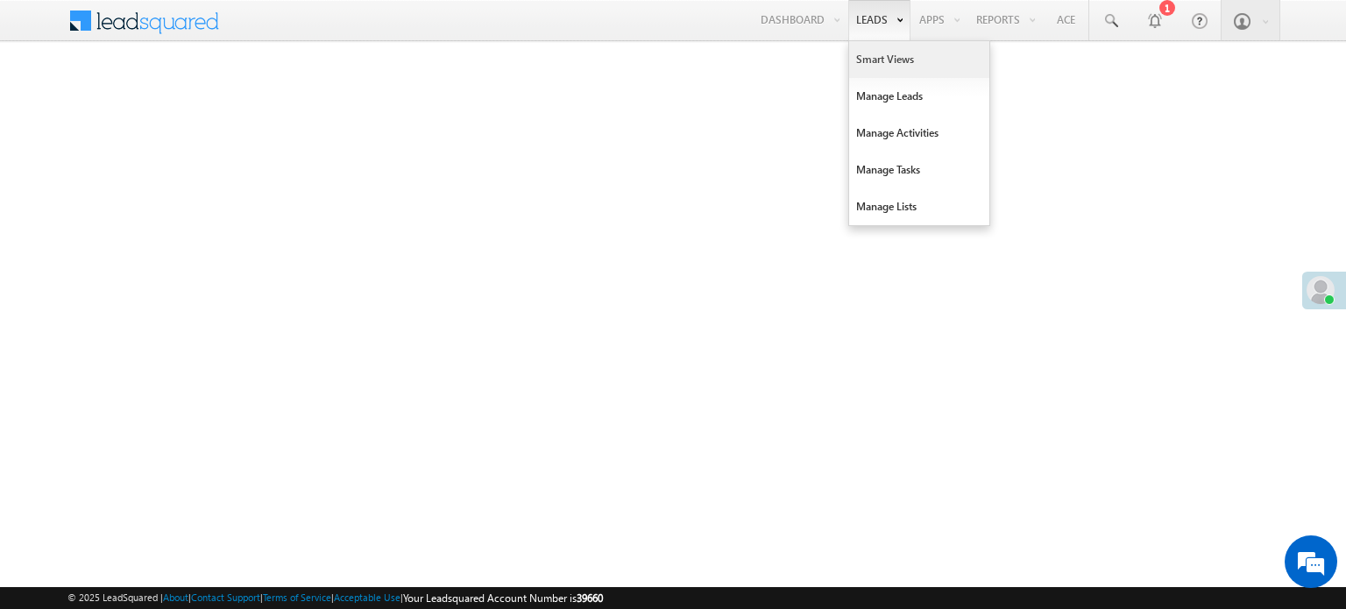
click at [882, 51] on link "Smart Views" at bounding box center [919, 59] width 140 height 37
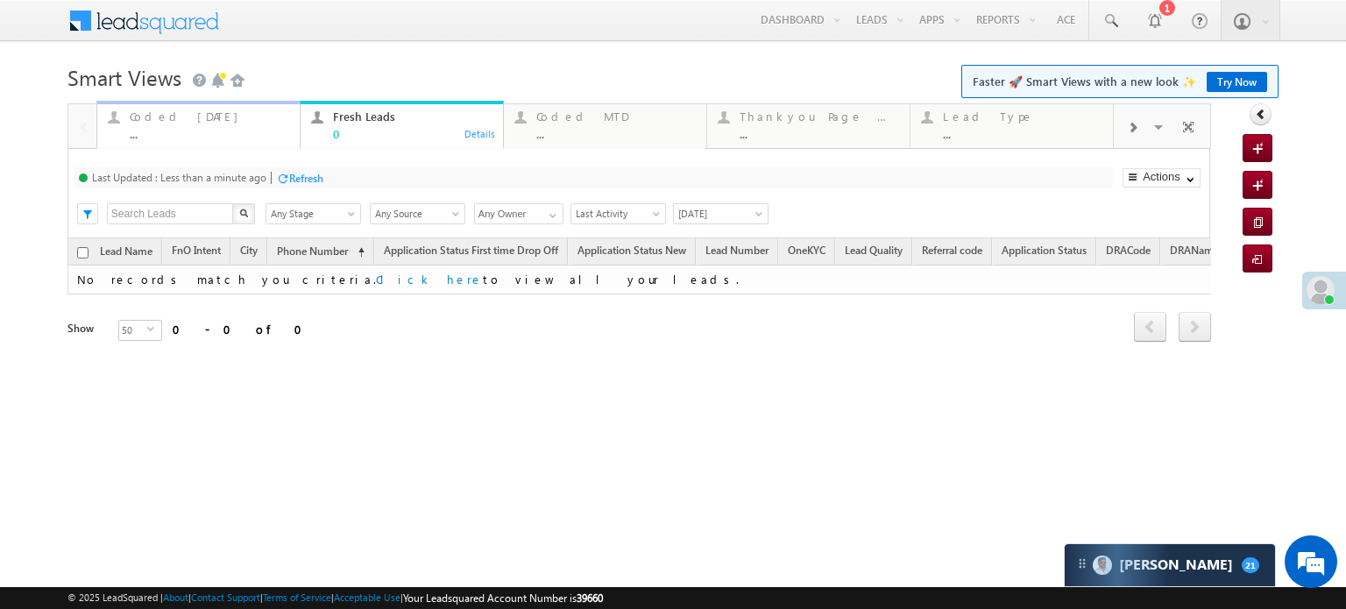
click at [189, 111] on div "Coded [DATE]" at bounding box center [209, 117] width 159 height 14
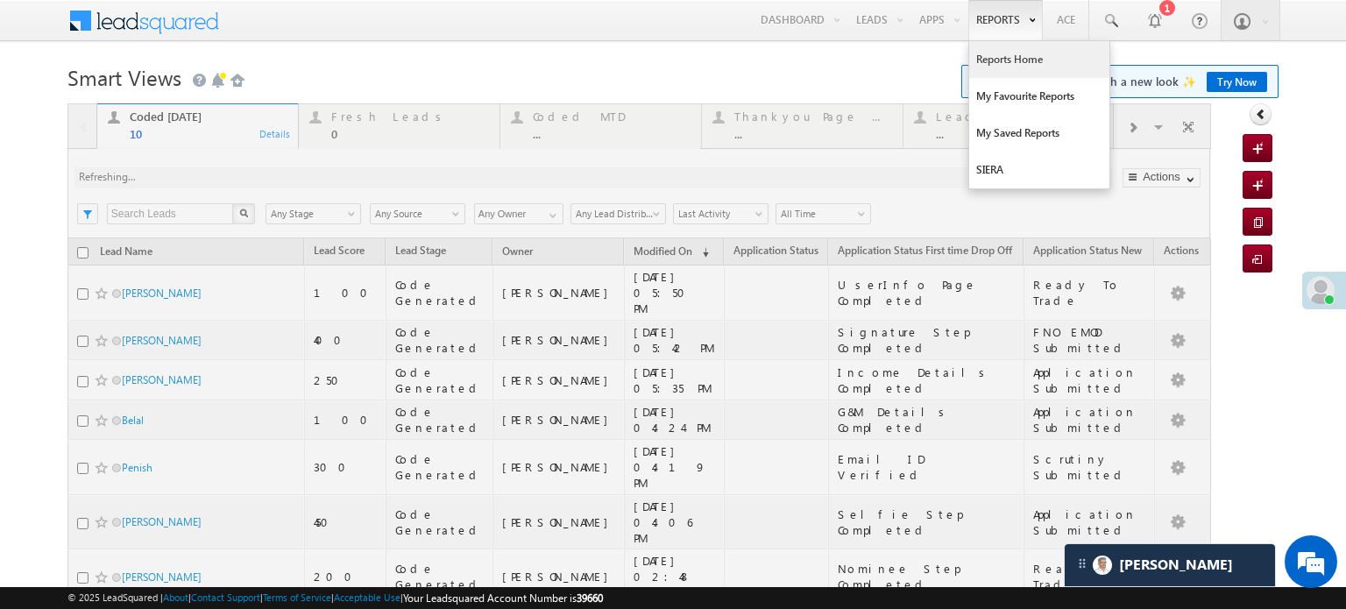
click at [995, 55] on link "Reports Home" at bounding box center [1039, 59] width 140 height 37
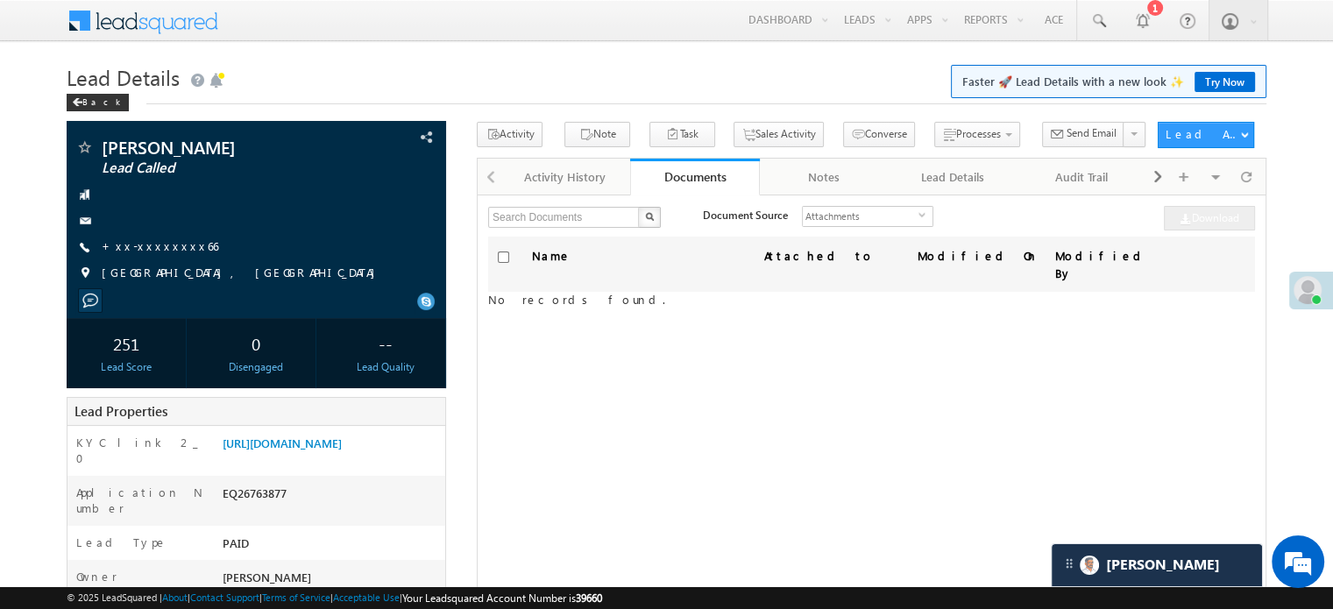
scroll to position [8895, 0]
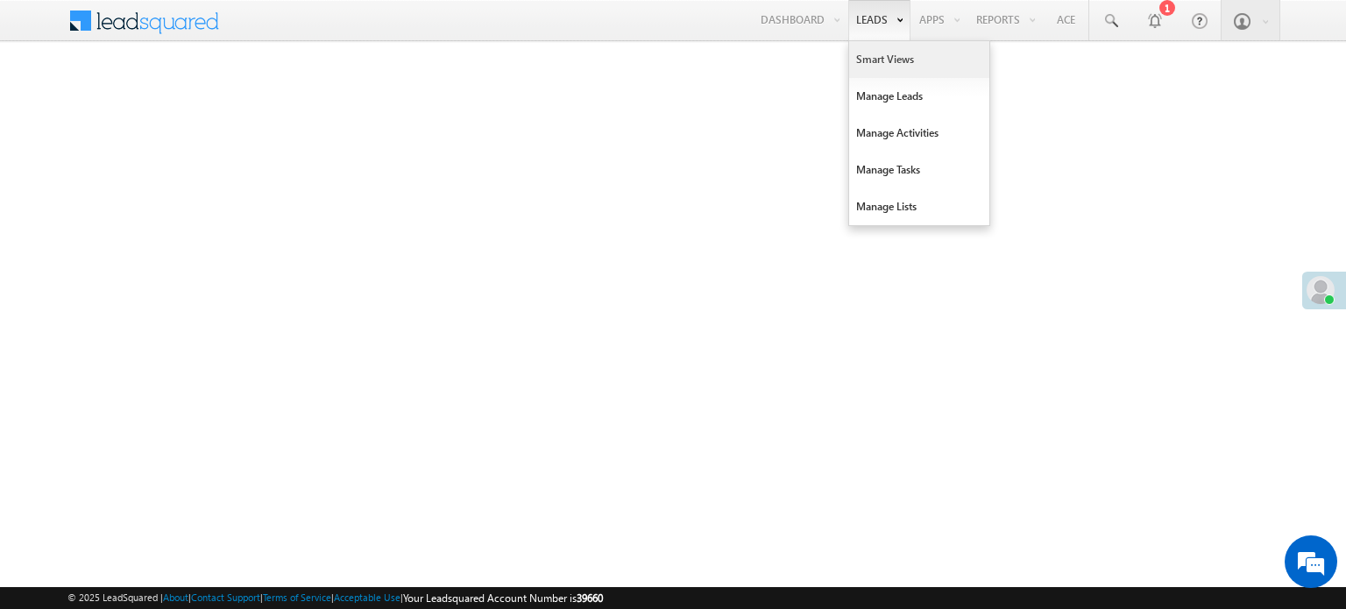
click at [890, 59] on link "Smart Views" at bounding box center [919, 59] width 140 height 37
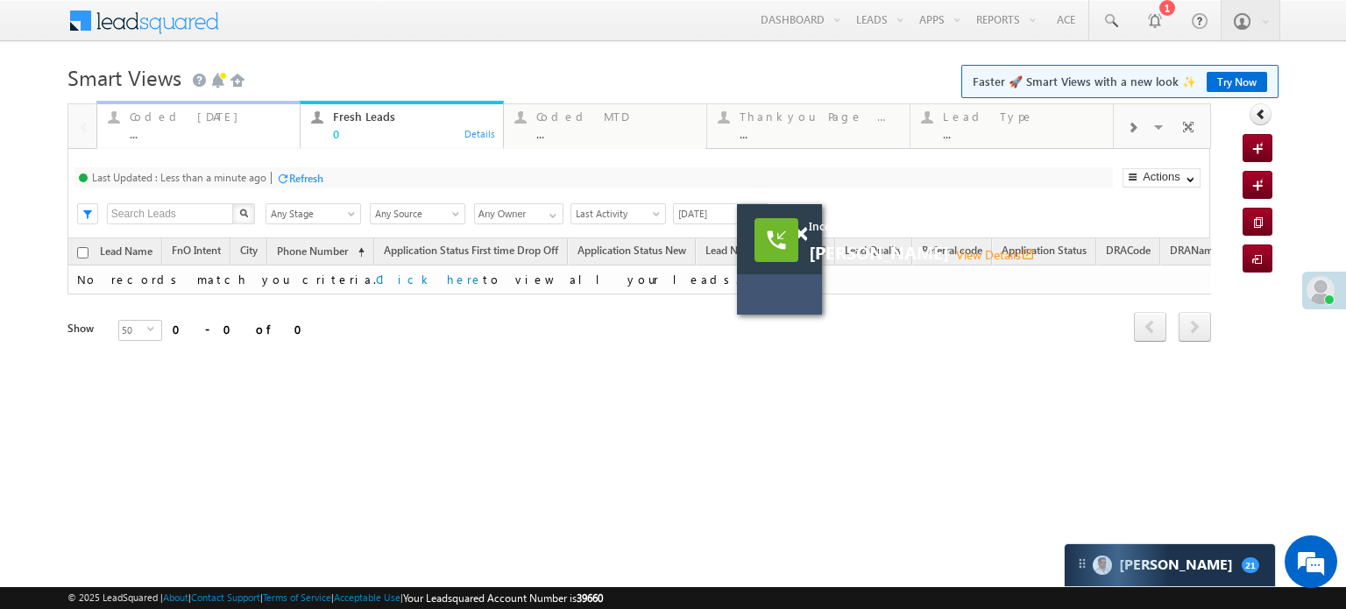
click at [188, 127] on div "..." at bounding box center [209, 133] width 159 height 13
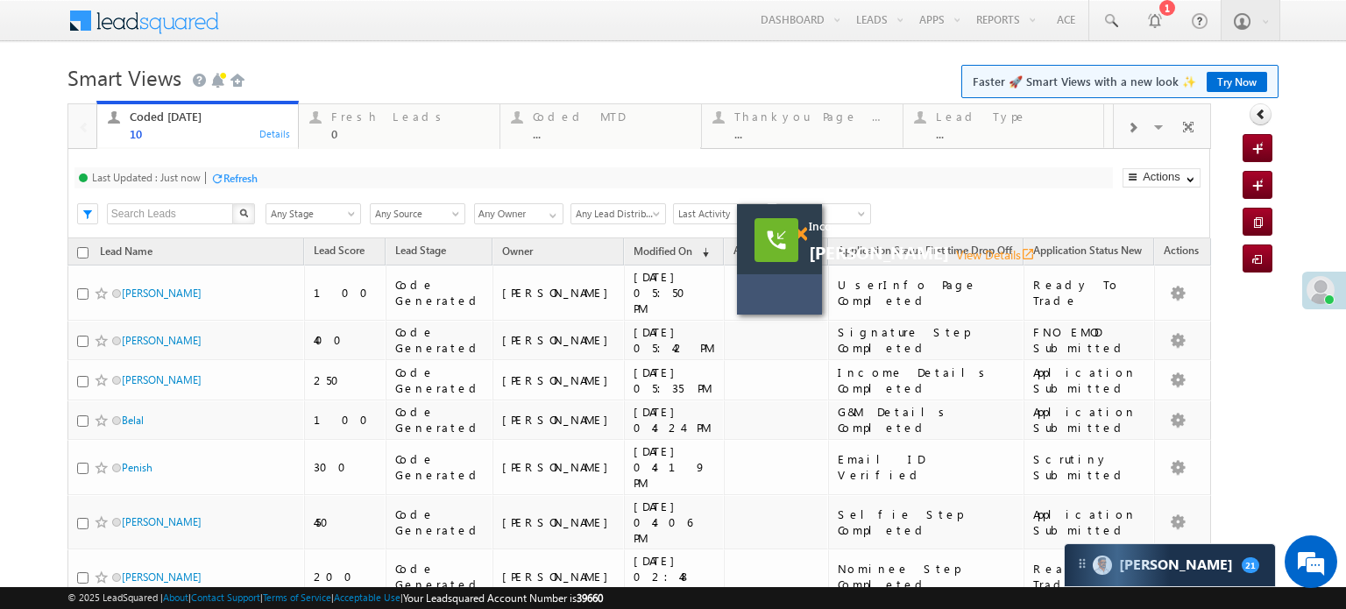
click at [799, 232] on span at bounding box center [800, 234] width 13 height 15
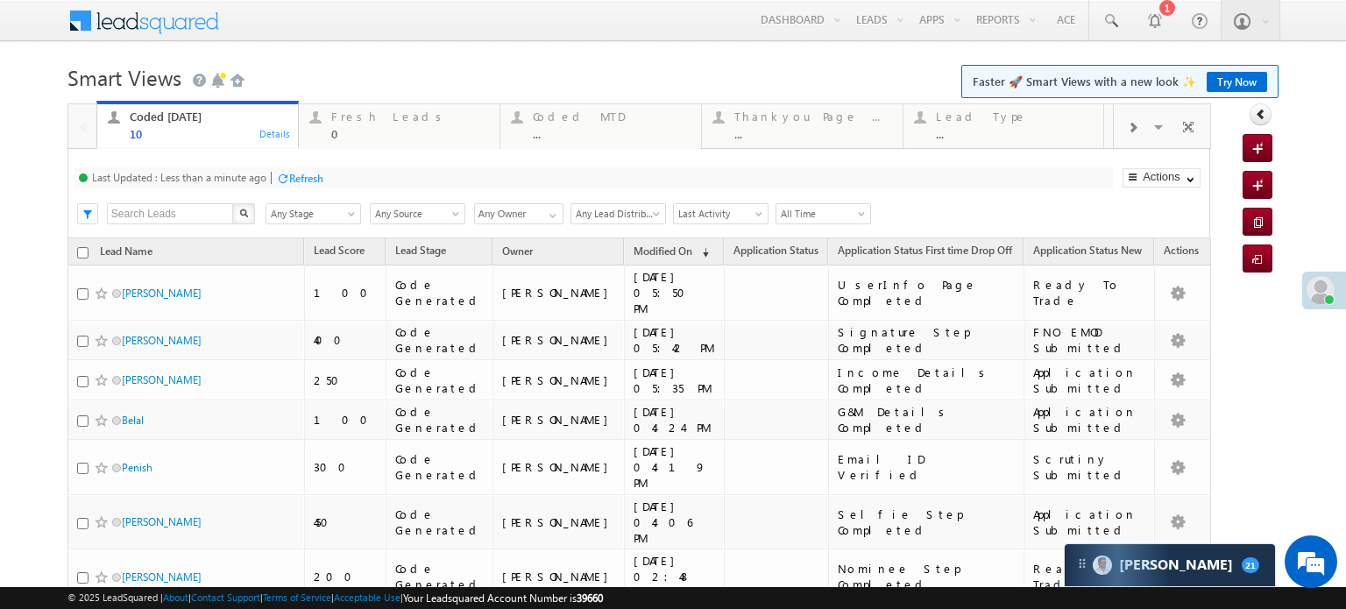
click at [319, 176] on div "Refresh" at bounding box center [306, 178] width 34 height 13
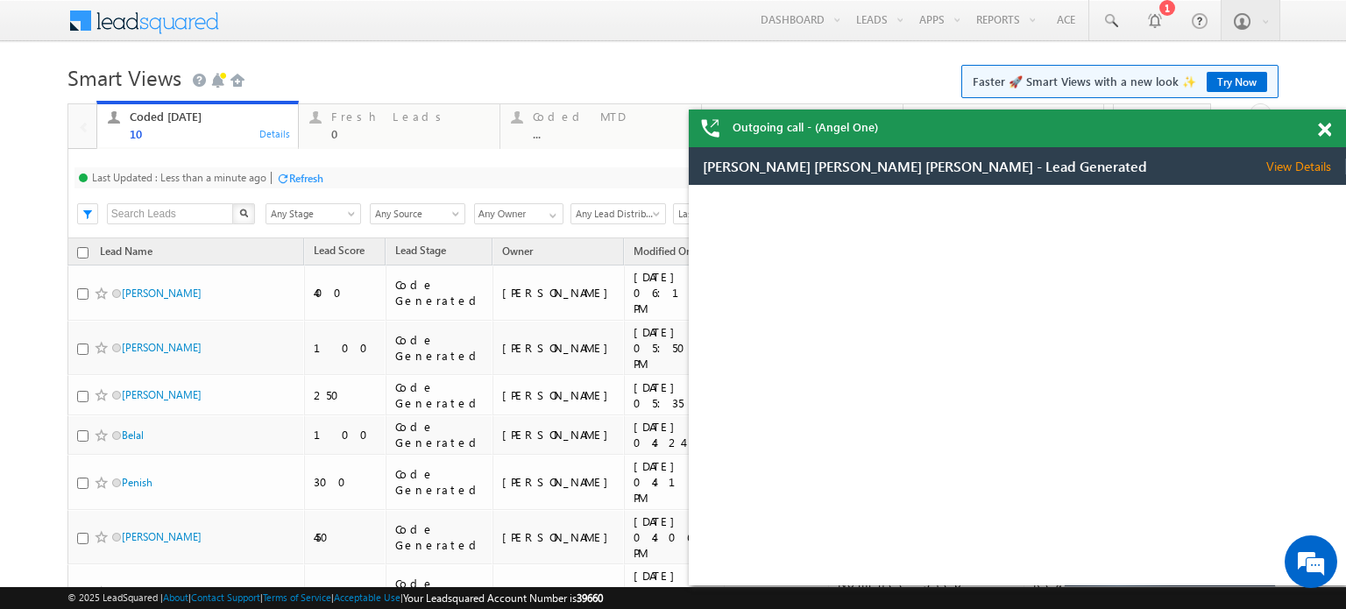
click at [1321, 135] on div "Outgoing call - (Angel One)" at bounding box center [1017, 129] width 657 height 38
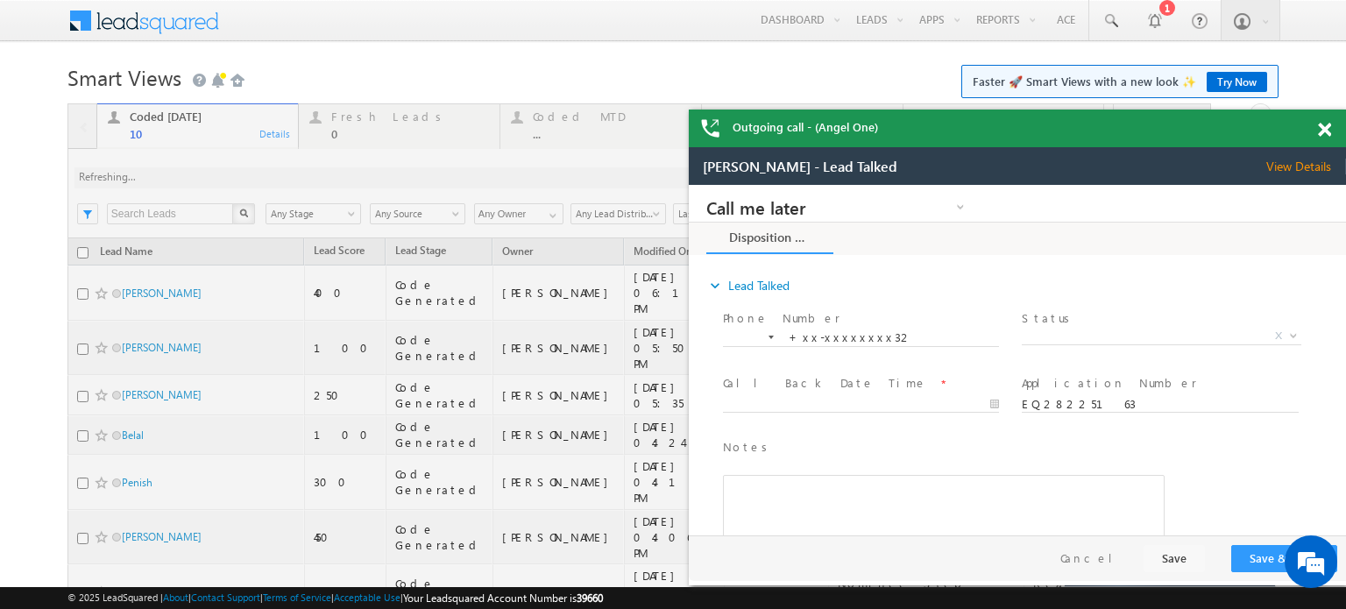
scroll to position [8624, 0]
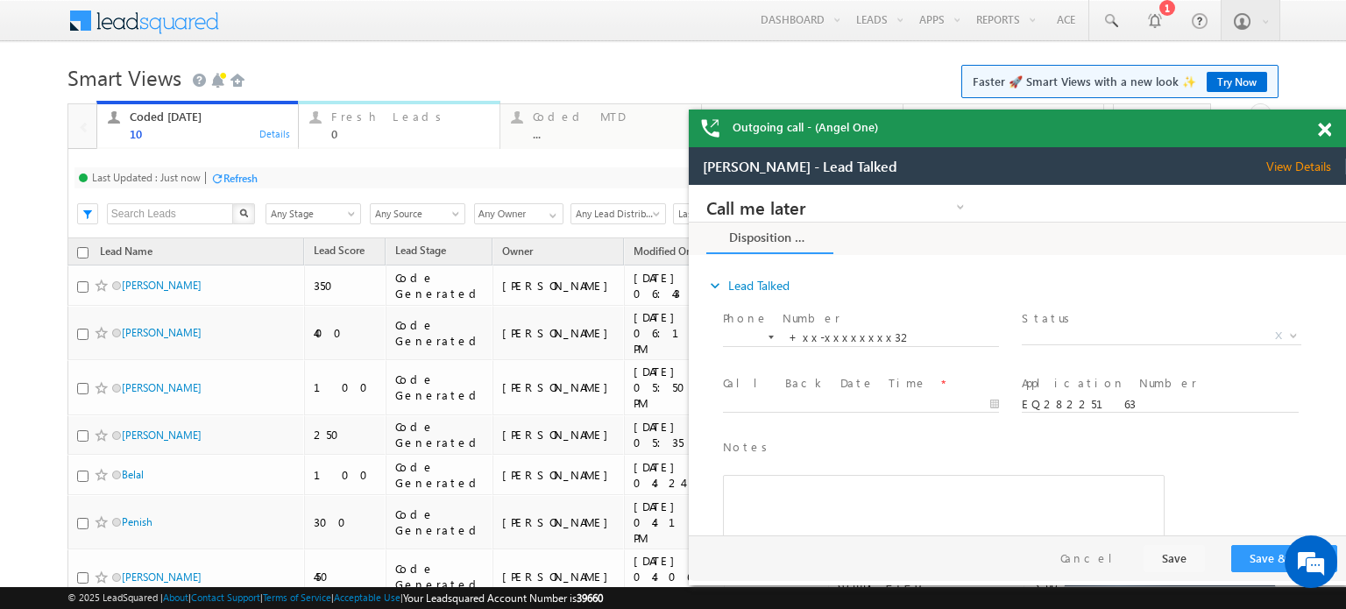
click at [354, 115] on div "Fresh Leads" at bounding box center [410, 117] width 158 height 14
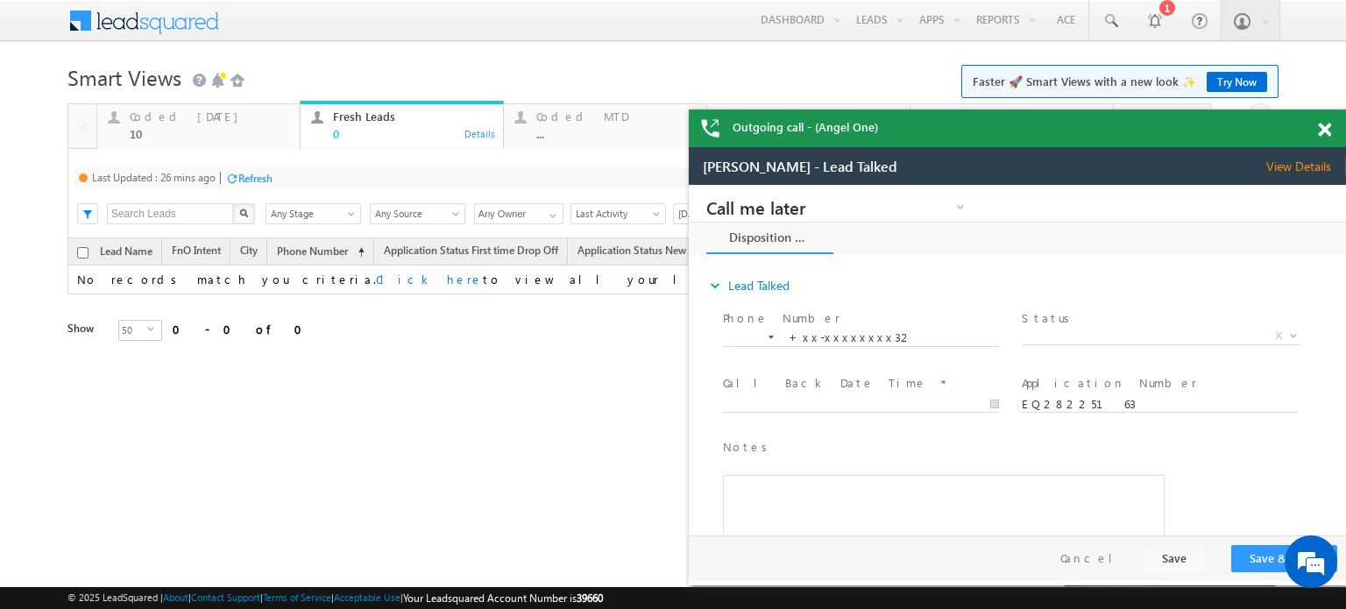
click at [256, 183] on div "Refresh" at bounding box center [255, 178] width 34 height 13
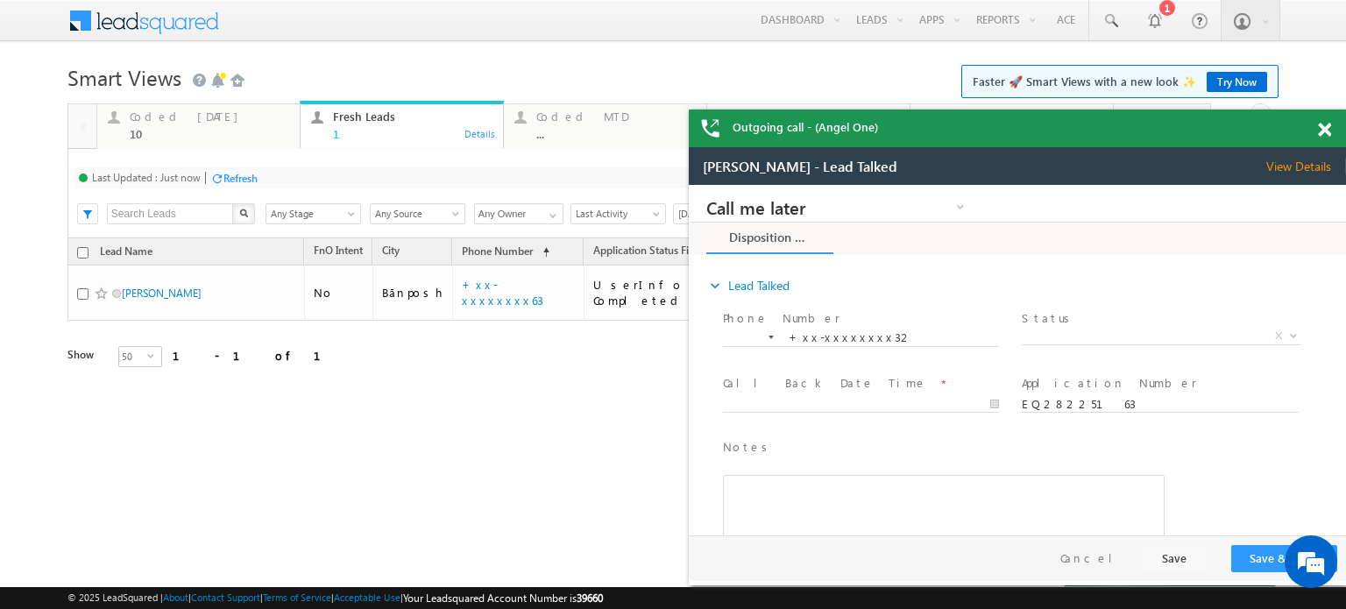
click at [1322, 123] on span at bounding box center [1324, 130] width 13 height 15
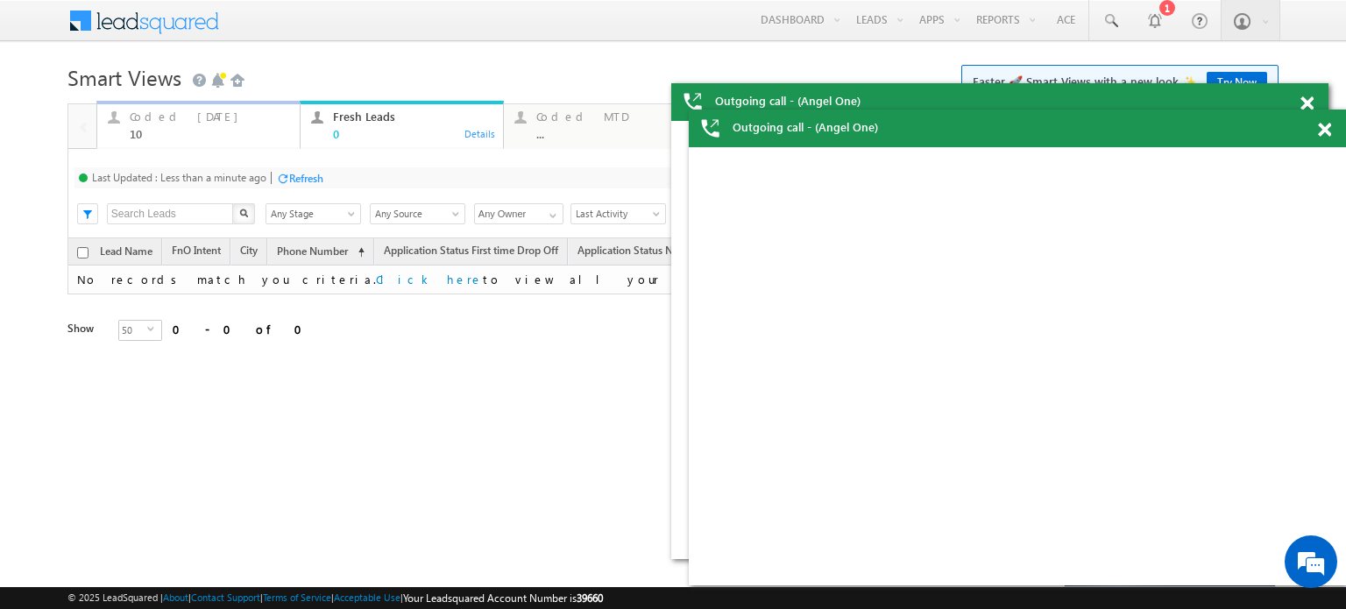
click at [209, 127] on div "10" at bounding box center [209, 133] width 159 height 13
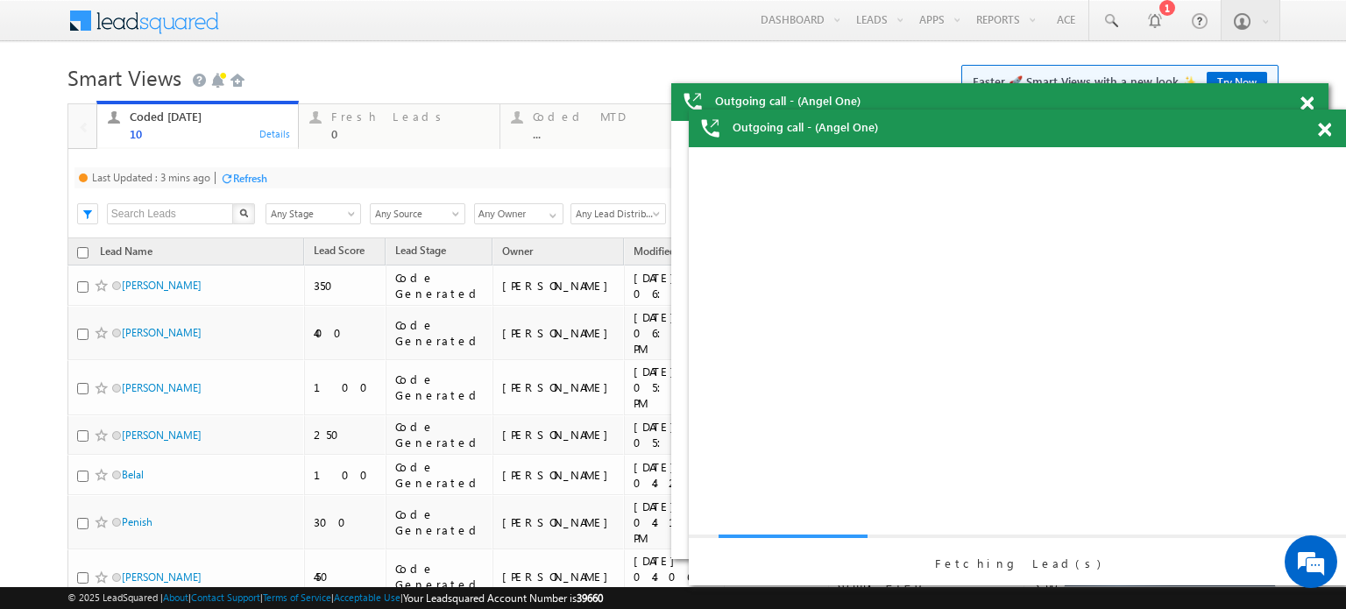
scroll to position [0, 0]
click at [272, 174] on div "Last Updated : 3 mins ago Refresh Refreshing..." at bounding box center [593, 177] width 1038 height 21
click at [271, 176] on div "Last Updated : 3 mins ago Refresh Refreshing..." at bounding box center [593, 177] width 1038 height 21
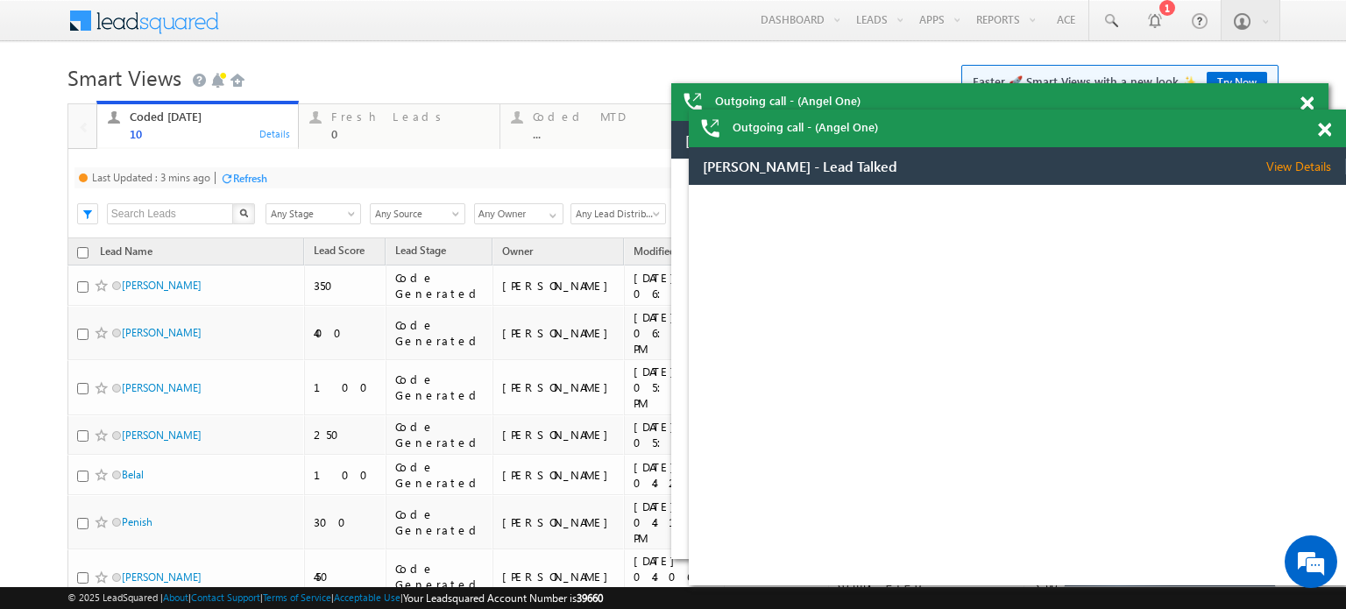
click at [259, 178] on div "Refresh" at bounding box center [250, 178] width 34 height 13
click at [259, 178] on div "Coded [DATE] 10 Details Fresh Leads 0 Details Coded MTD ... Details Thankyou Pa…" at bounding box center [638, 484] width 1143 height 762
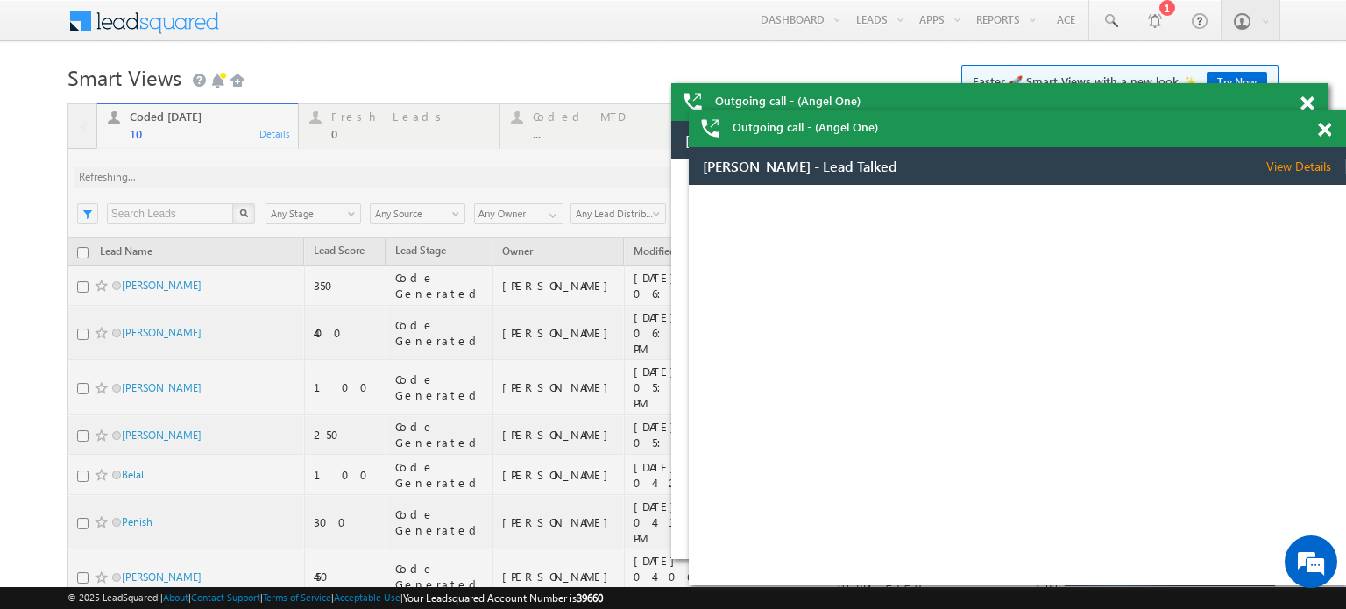
click at [259, 178] on div at bounding box center [638, 484] width 1143 height 762
